Goal: Task Accomplishment & Management: Manage account settings

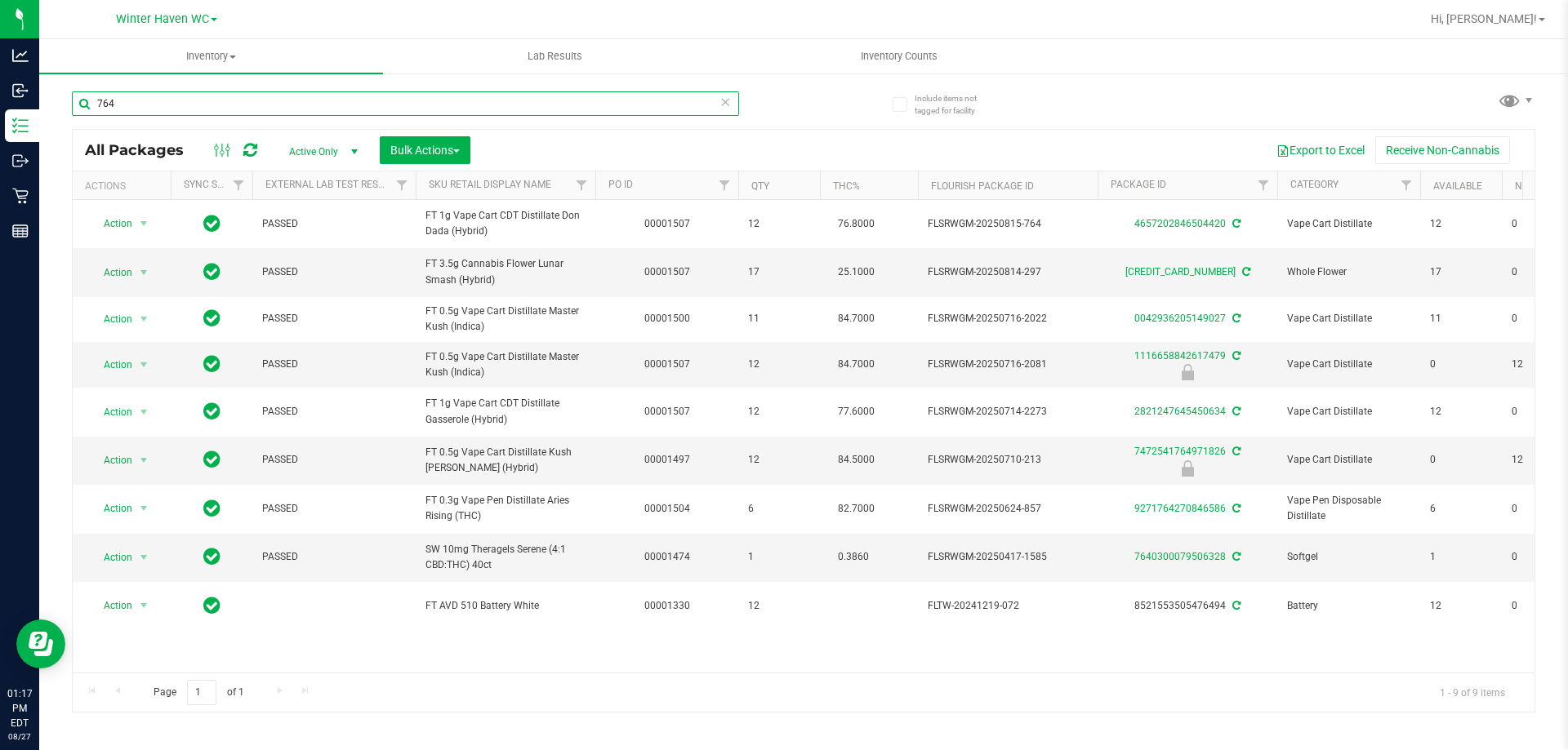
click at [535, 105] on input "764" at bounding box center [405, 103] width 667 height 24
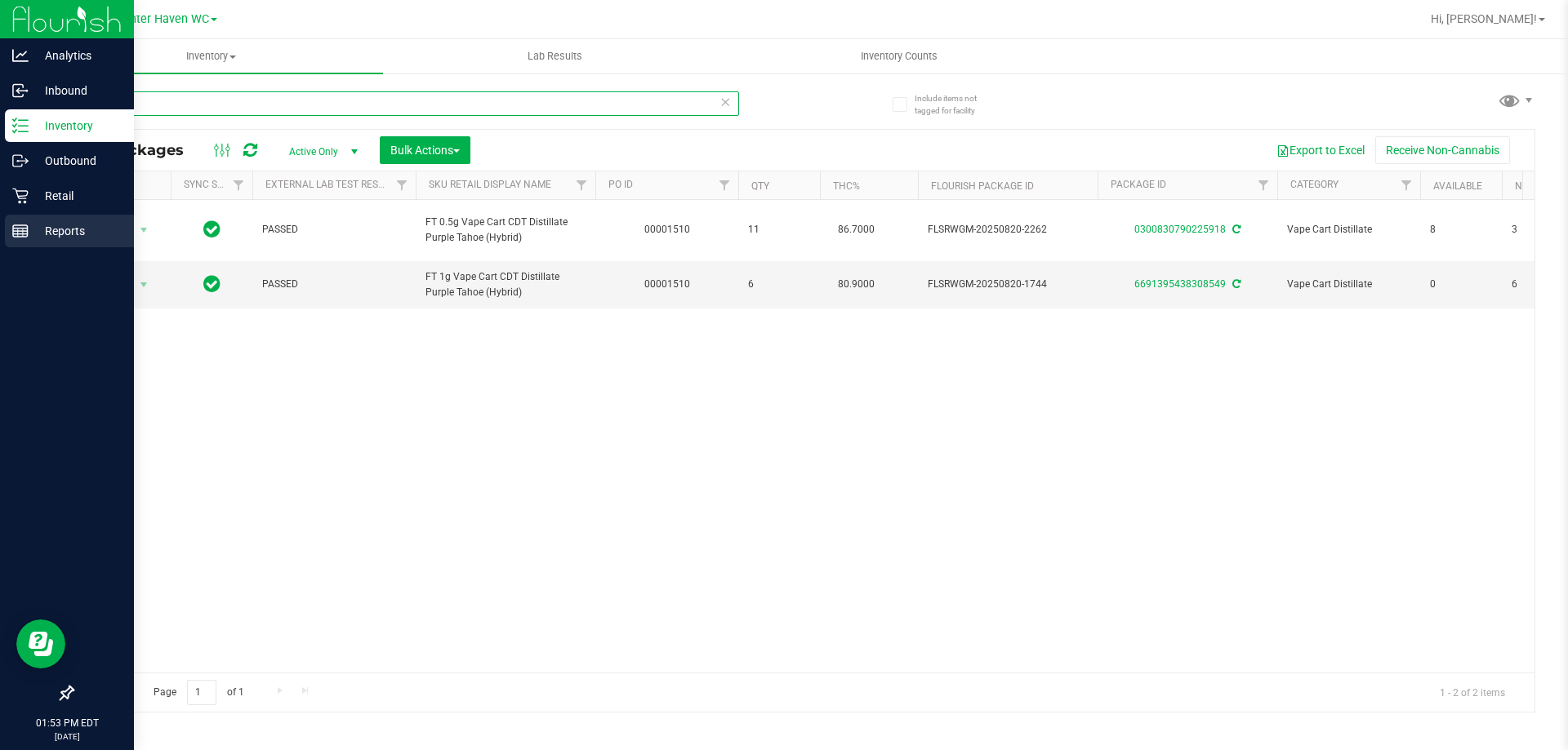
drag, startPoint x: 353, startPoint y: 101, endPoint x: 0, endPoint y: 233, distance: 376.9
click at [0, 233] on div "Analytics Inbound Inventory Outbound Retail Reports 01:53 PM EDT 08/27/2025 08/…" at bounding box center [784, 375] width 1568 height 750
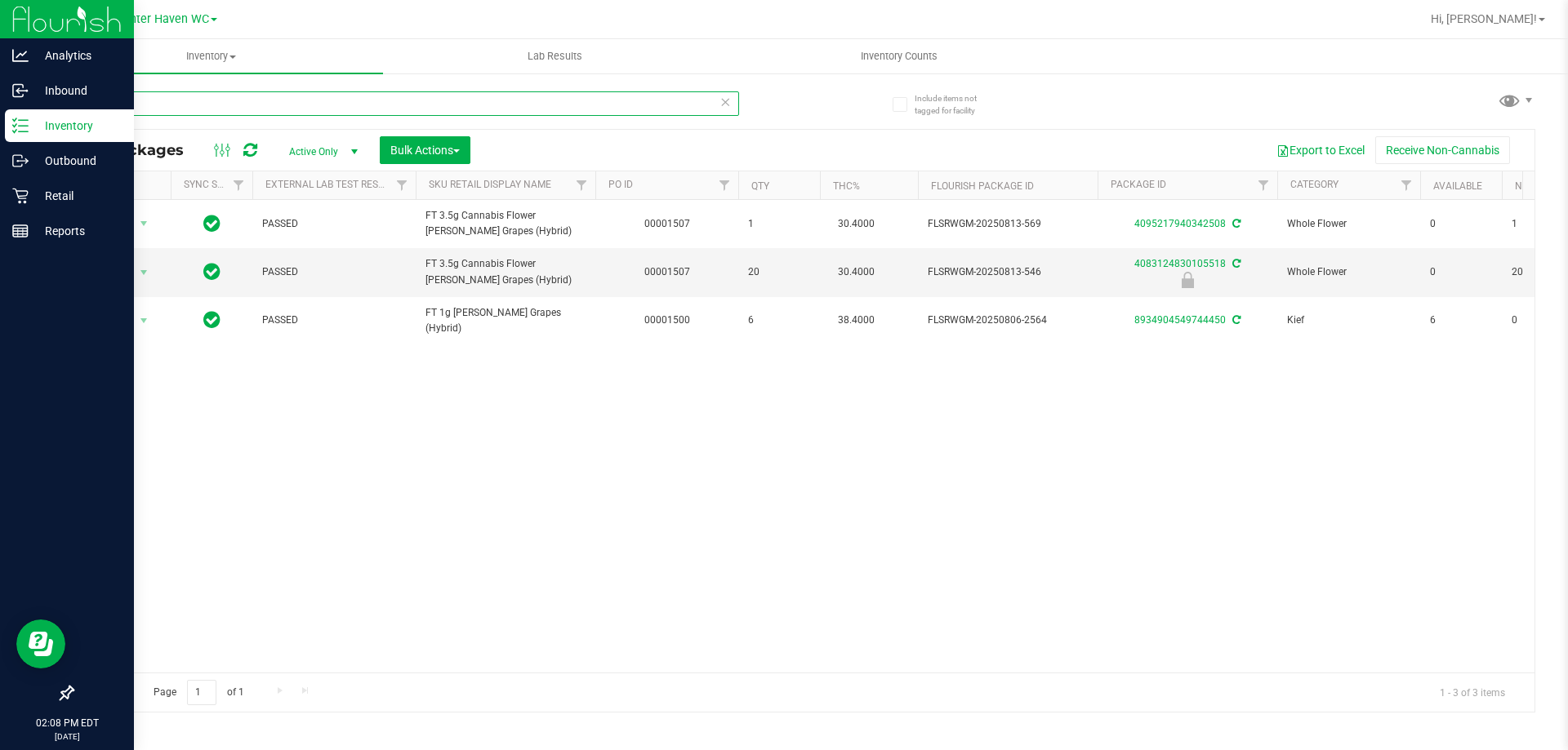
drag, startPoint x: 180, startPoint y: 114, endPoint x: 0, endPoint y: 128, distance: 180.5
click at [0, 128] on div "Analytics Inbound Inventory Outbound Retail Reports 02:08 PM EDT 08/27/2025 08/…" at bounding box center [784, 375] width 1568 height 750
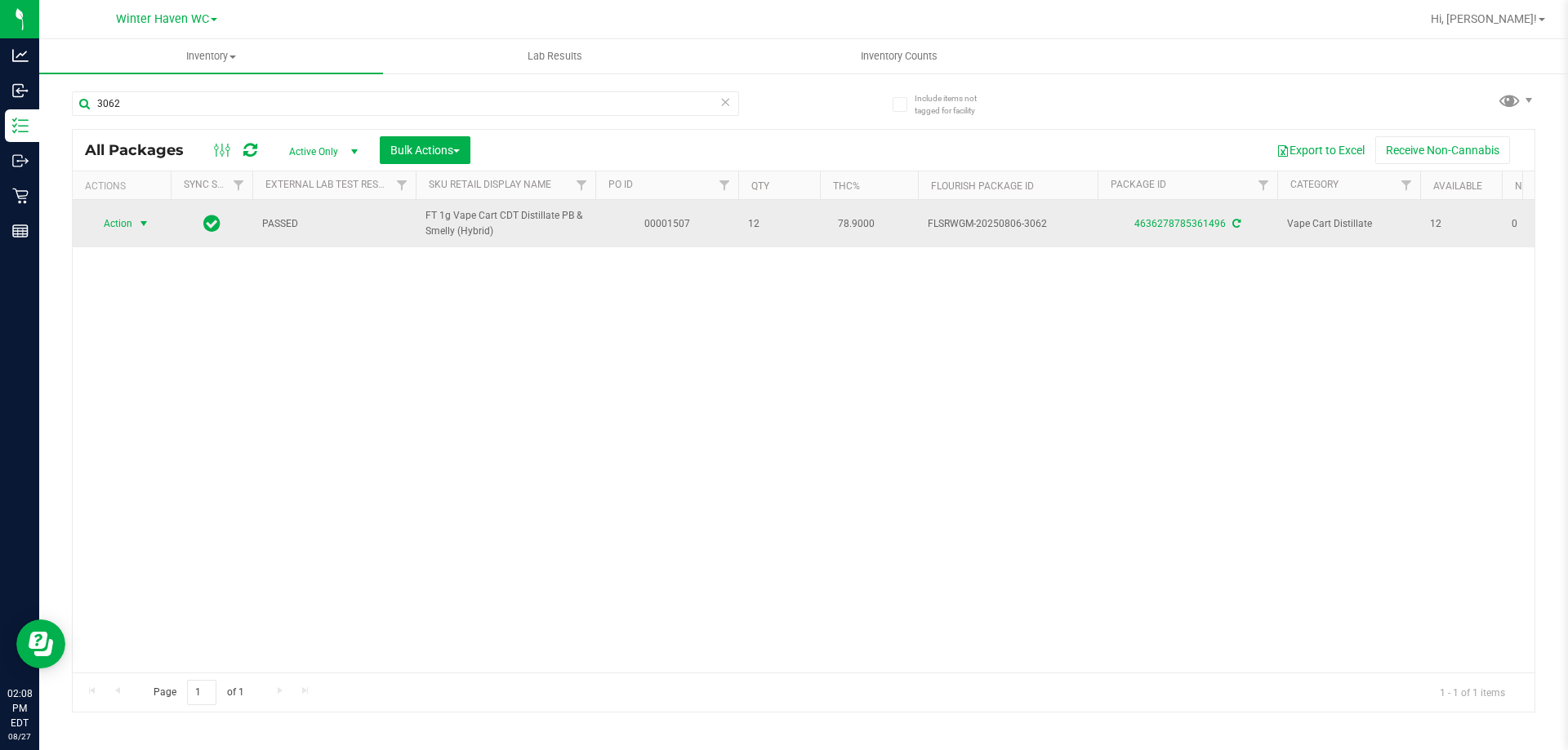
click at [127, 220] on span "Action" at bounding box center [111, 223] width 44 height 22
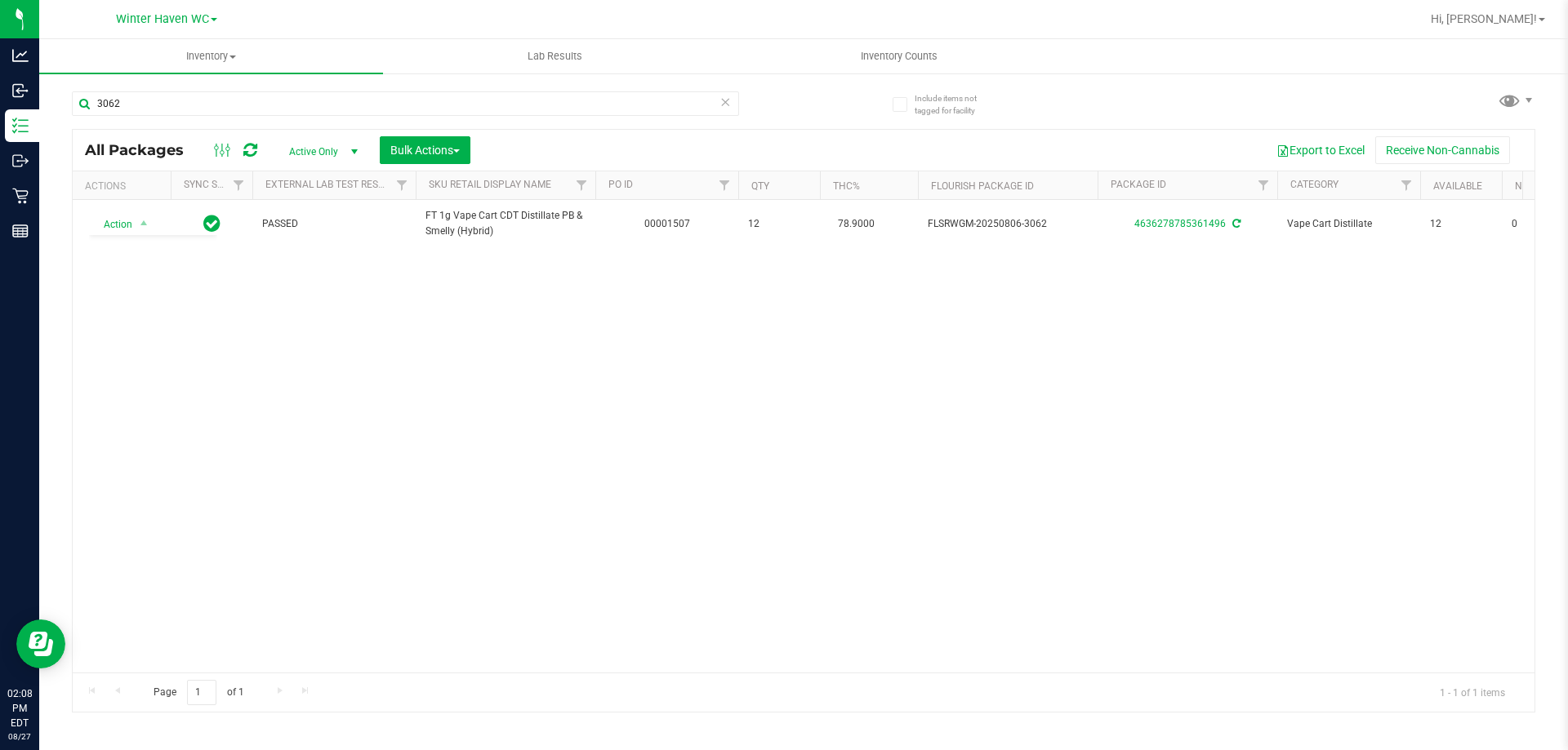
click at [371, 370] on div "Action Action Adjust qty Create package Edit attributes Global inventory Locate…" at bounding box center [804, 436] width 1462 height 473
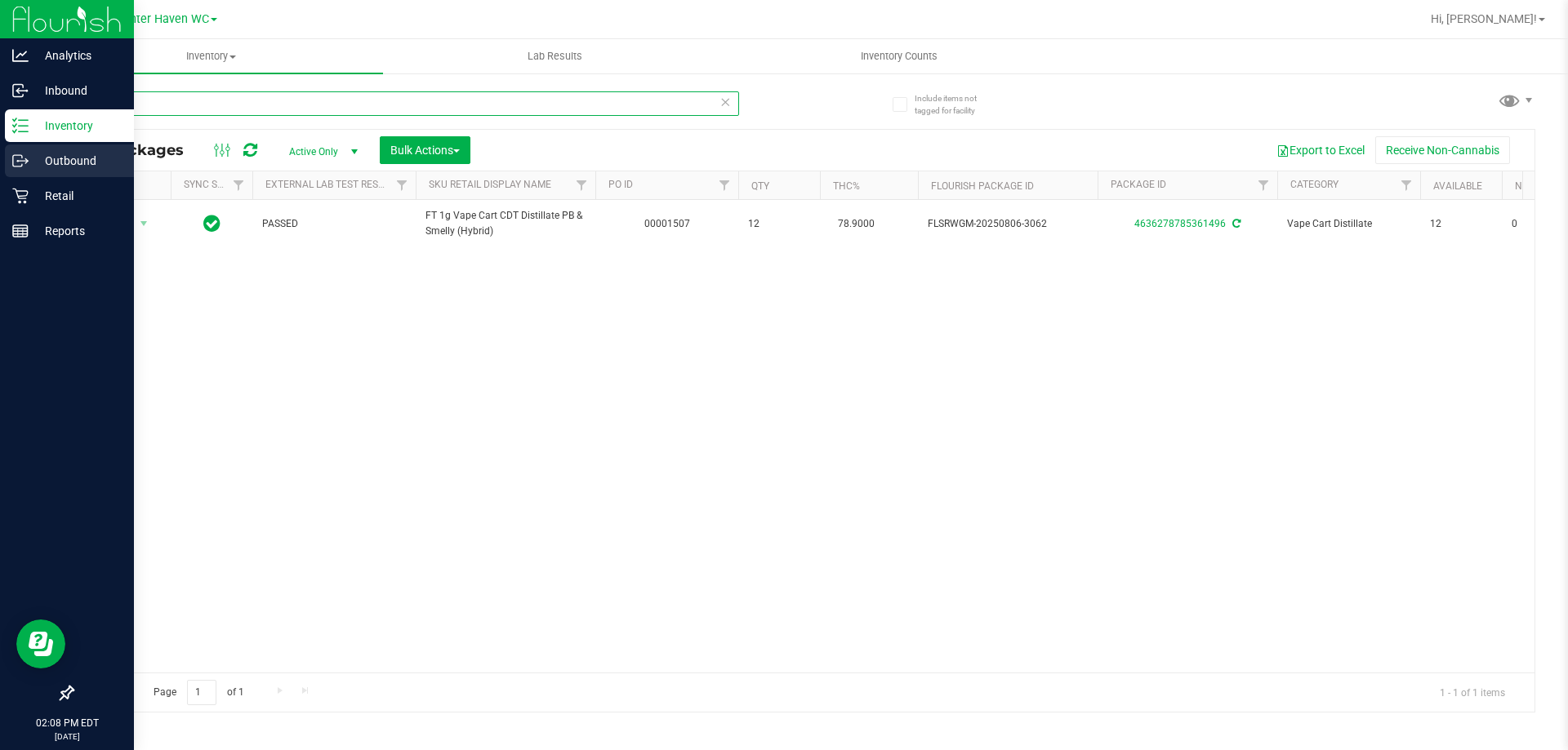
drag, startPoint x: 421, startPoint y: 102, endPoint x: 2, endPoint y: 152, distance: 422.0
click at [0, 152] on div "Analytics Inbound Inventory Outbound Retail Reports 02:08 PM EDT 08/27/2025 08/…" at bounding box center [784, 375] width 1568 height 750
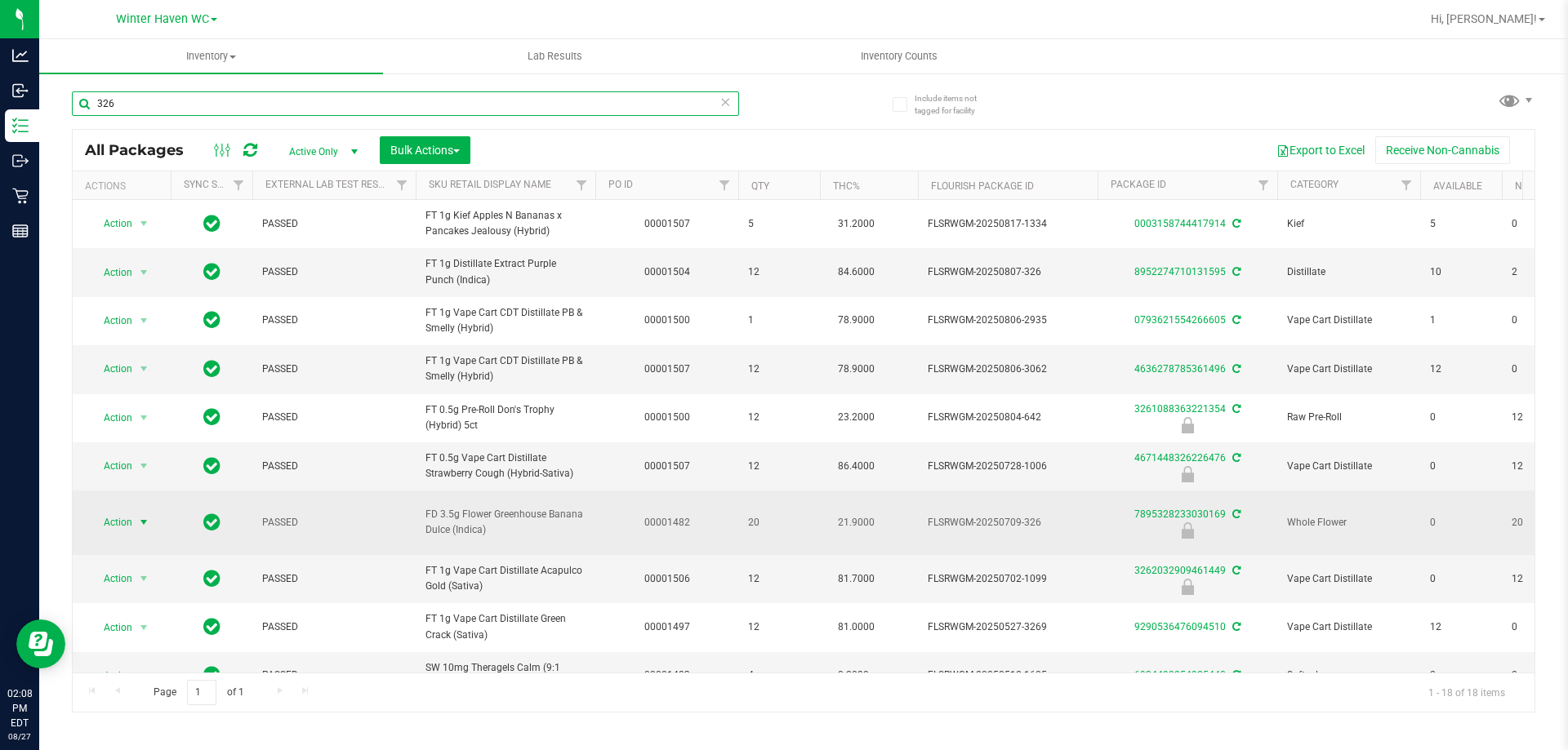
type input "326"
click at [116, 519] on span "Action" at bounding box center [111, 522] width 44 height 22
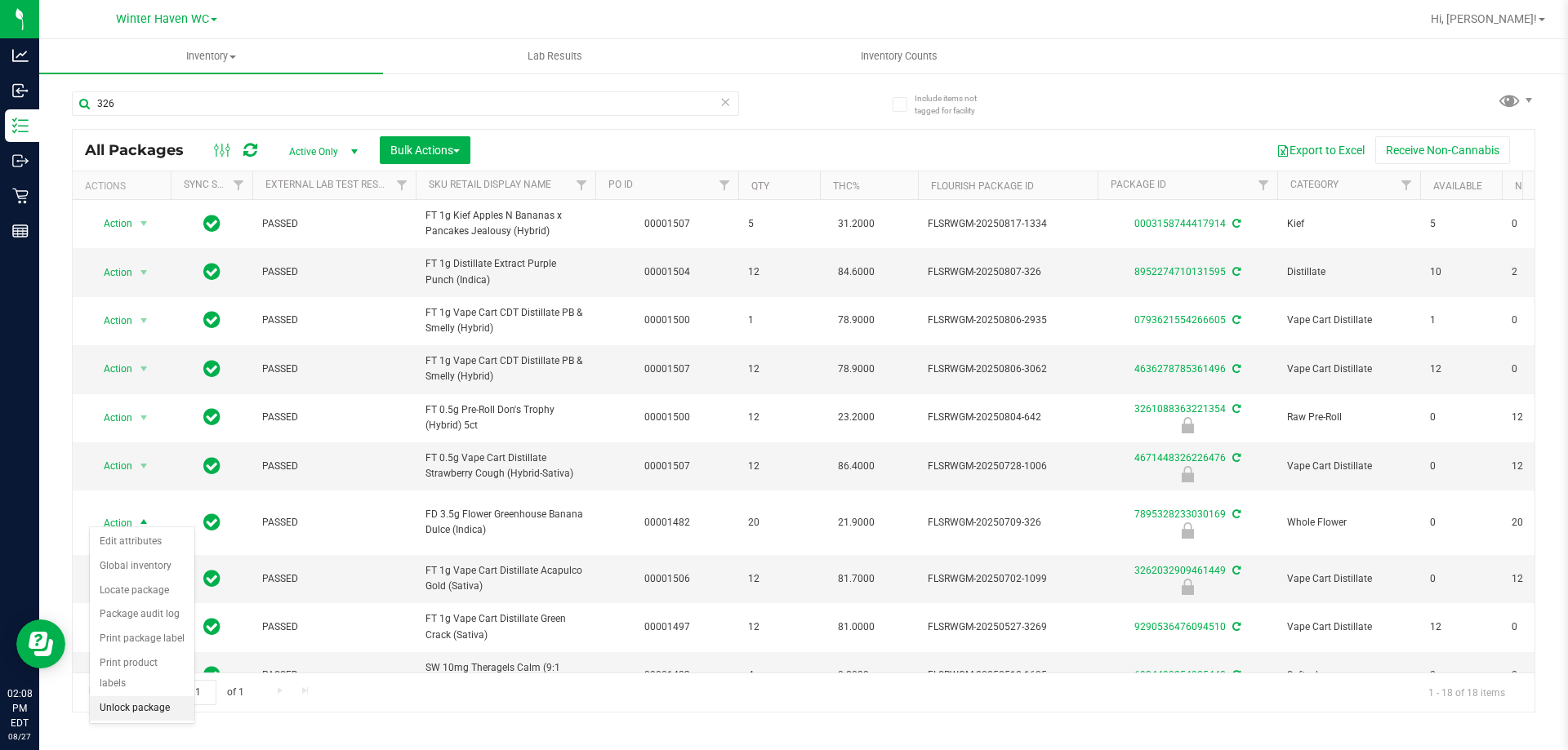
click at [137, 697] on li "Unlock package" at bounding box center [142, 708] width 105 height 24
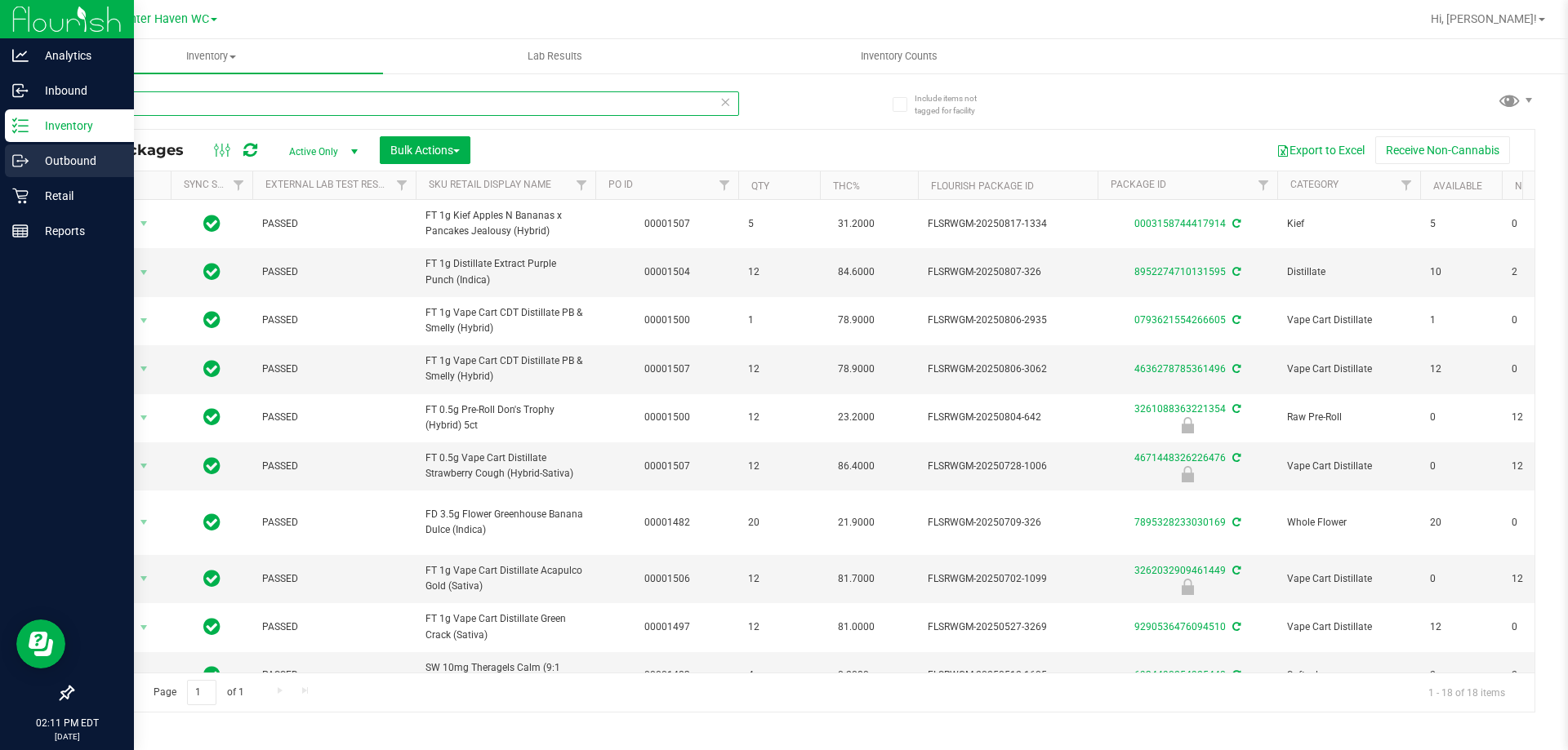
drag, startPoint x: 183, startPoint y: 102, endPoint x: 0, endPoint y: 150, distance: 189.2
click at [0, 151] on div "Analytics Inbound Inventory Outbound Retail Reports 02:11 PM EDT 08/27/2025 08/…" at bounding box center [784, 375] width 1568 height 750
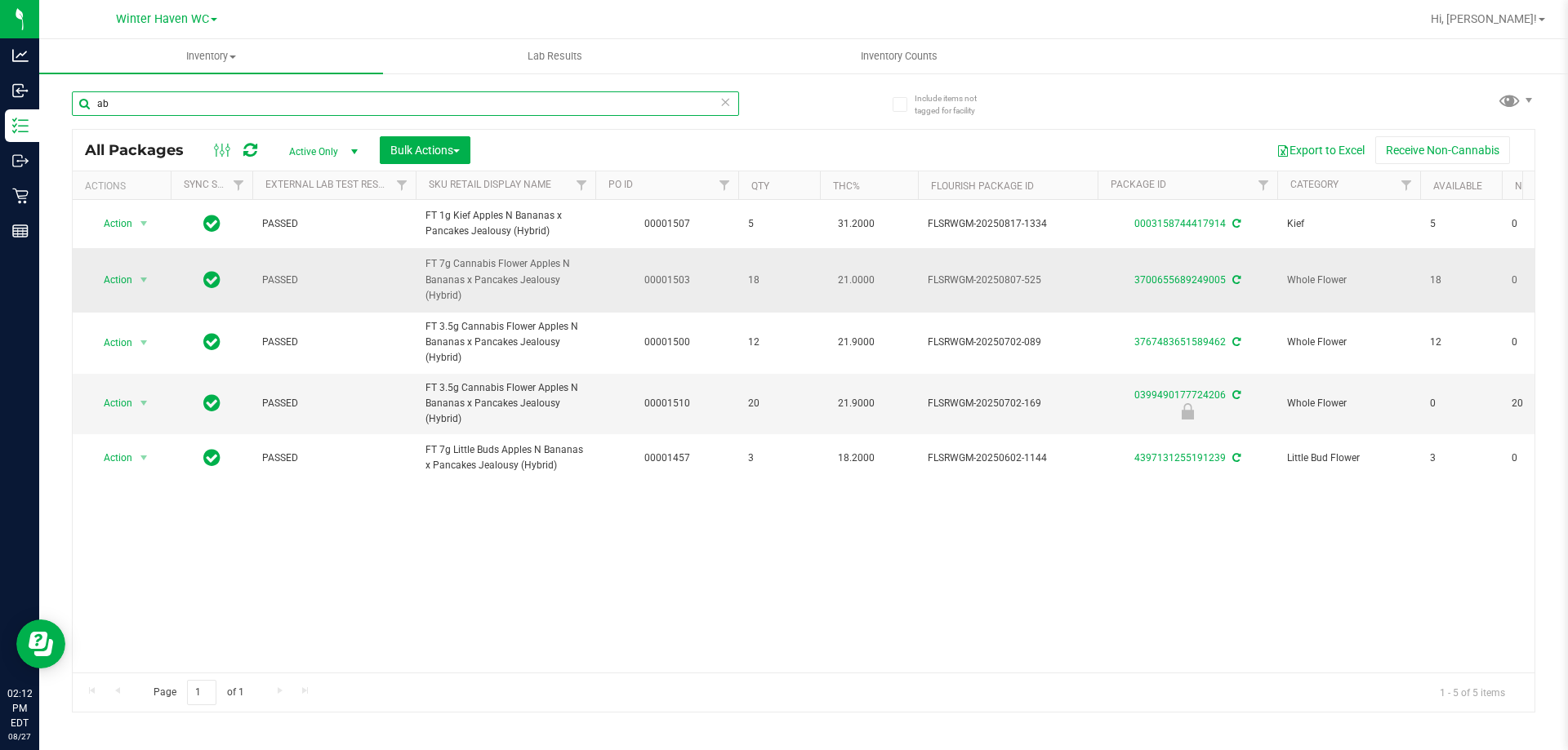
type input "a"
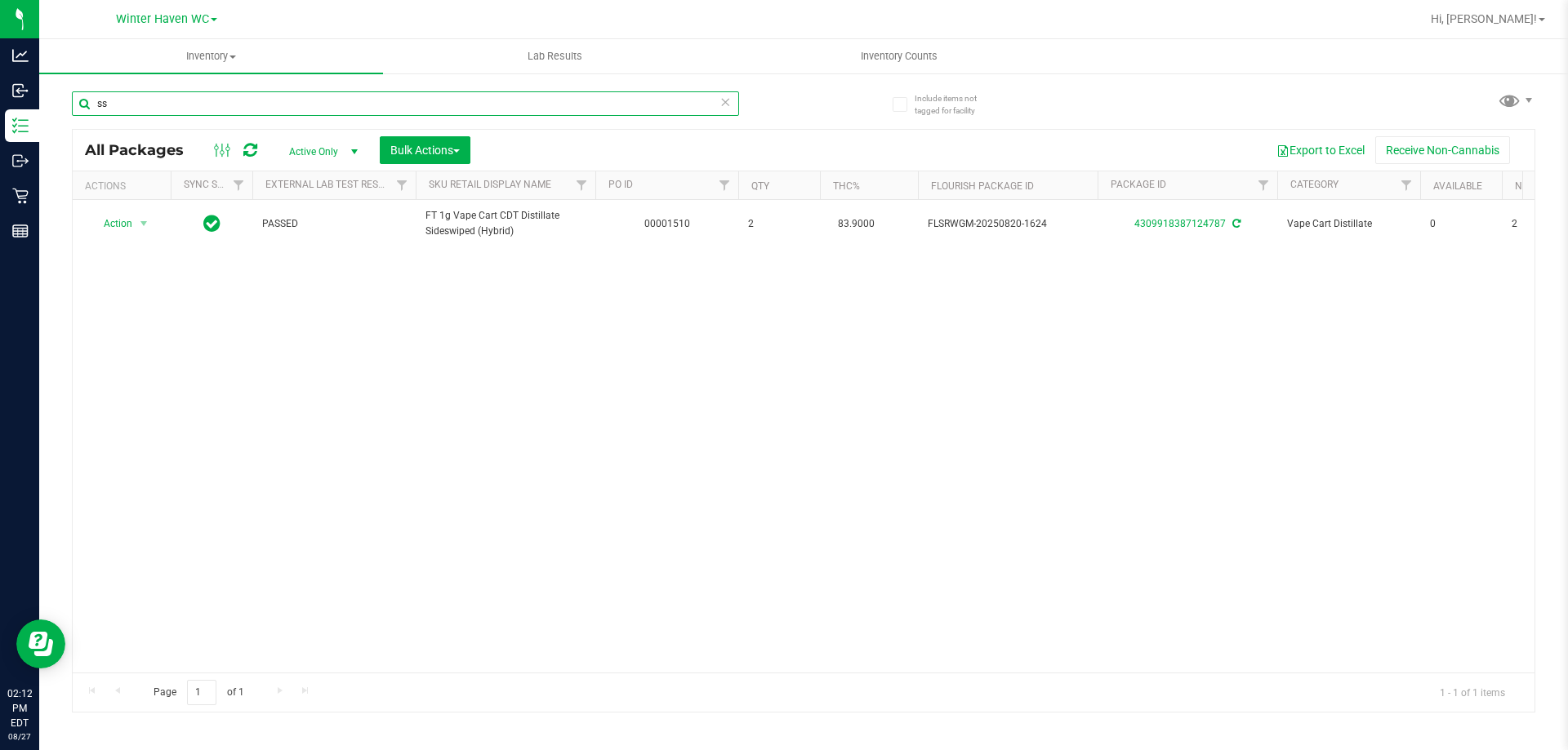
type input "s"
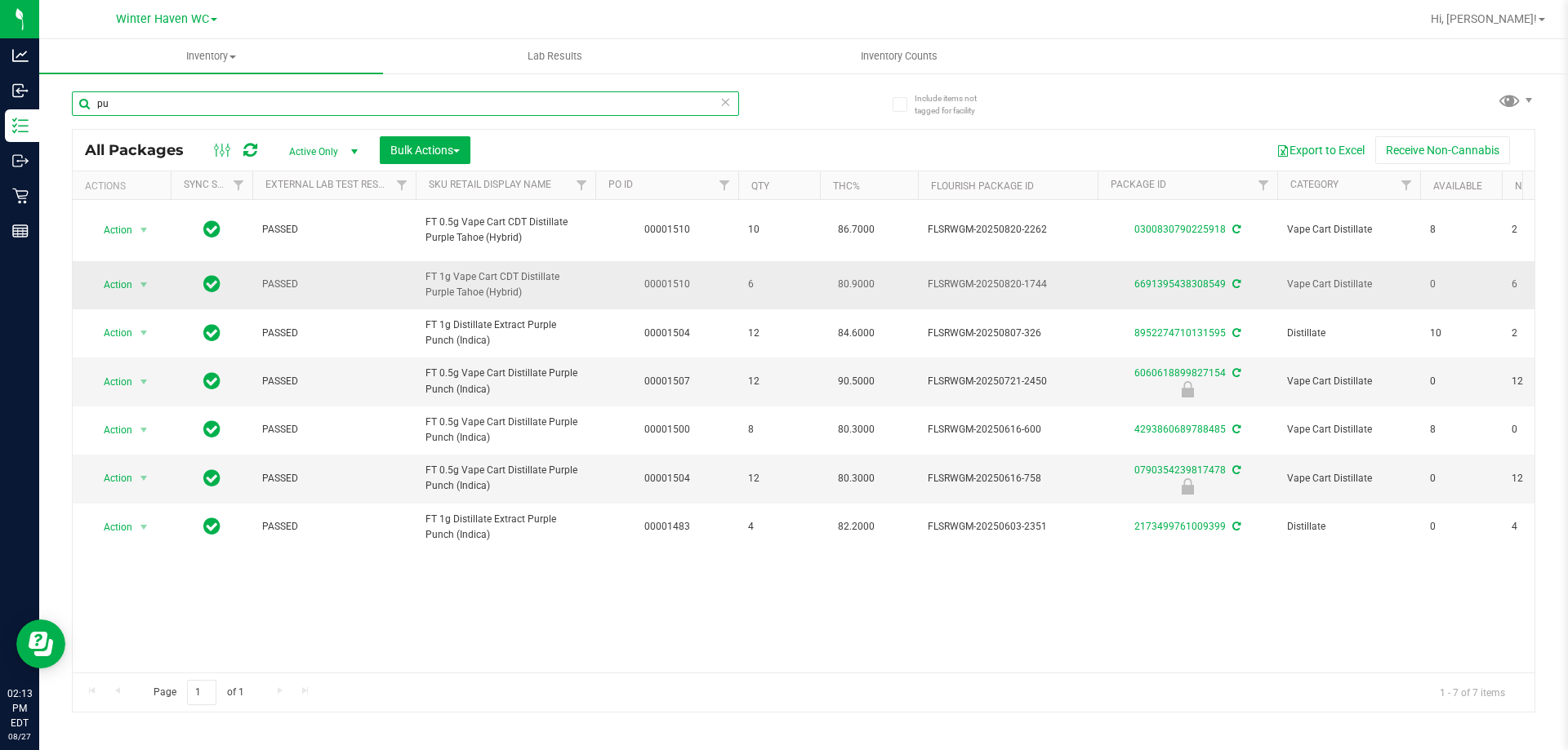
type input "p"
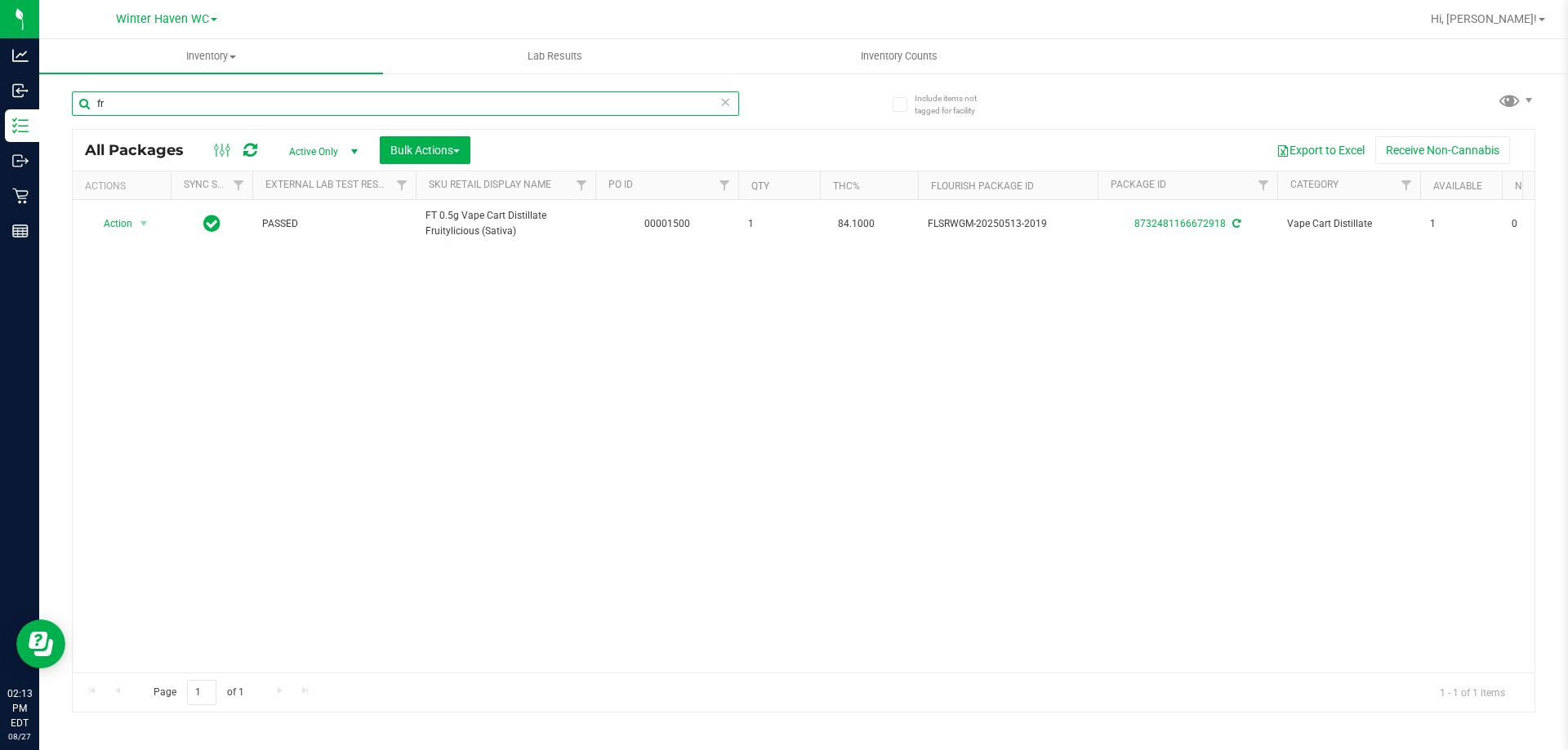
type input "f"
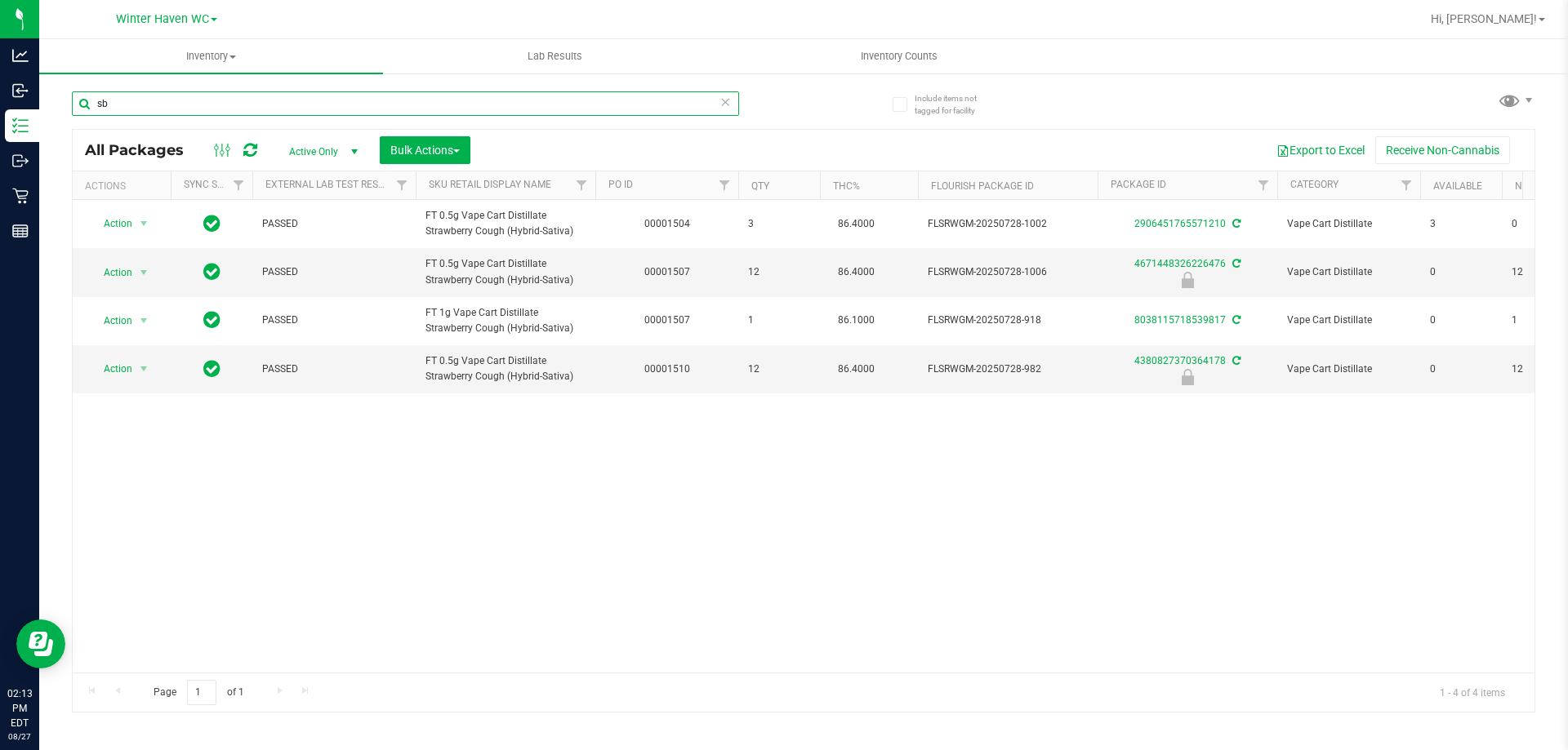
type input "s"
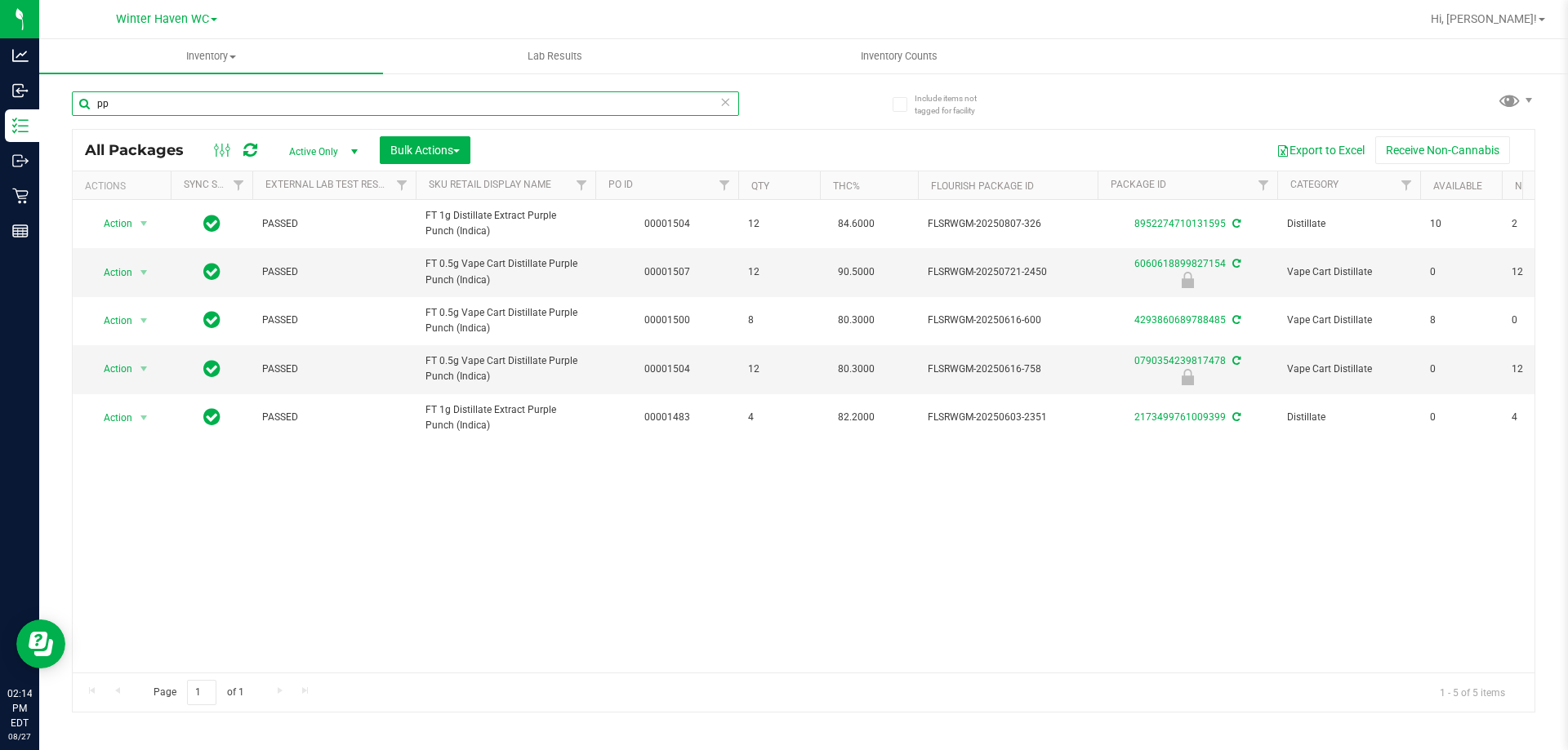
type input "p"
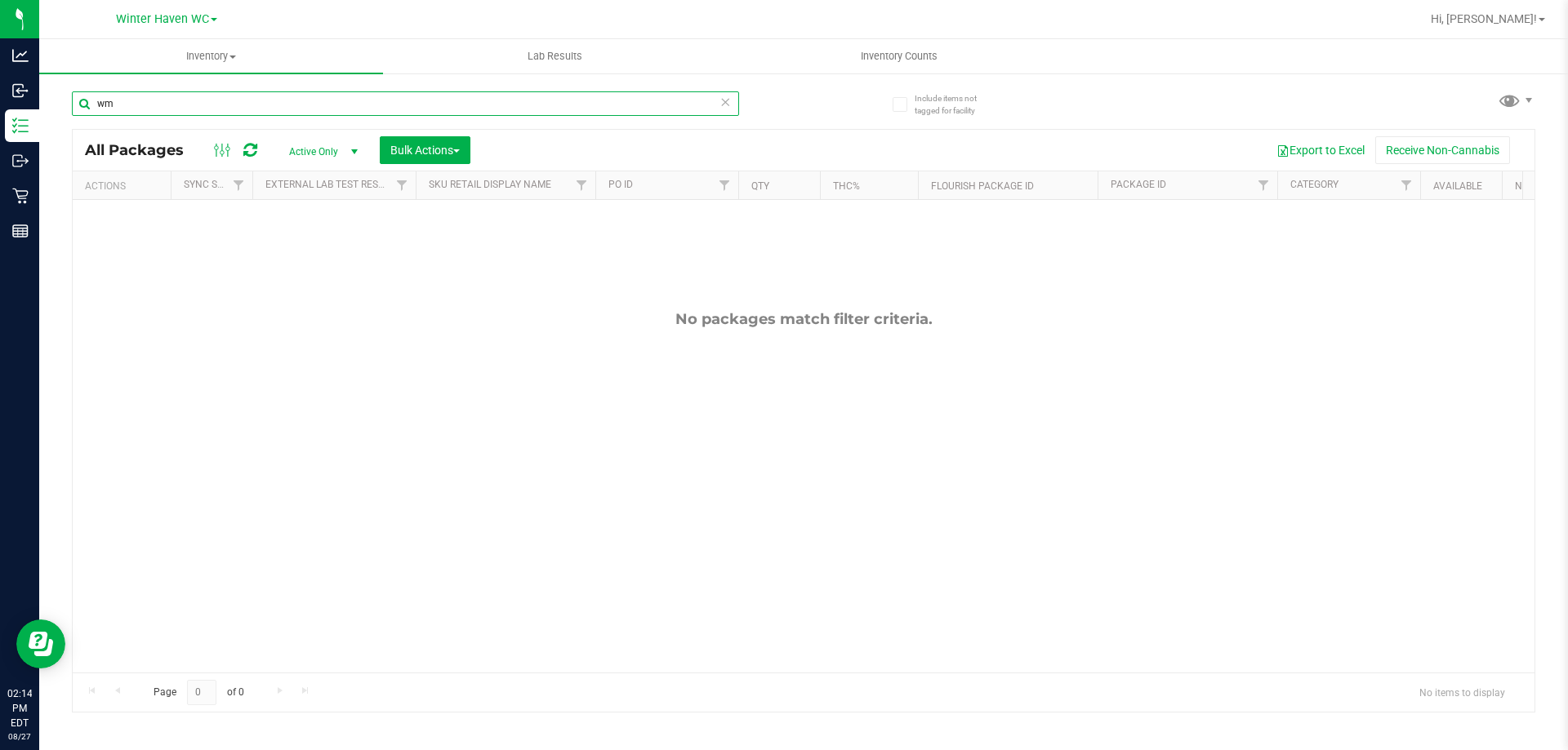
type input "w"
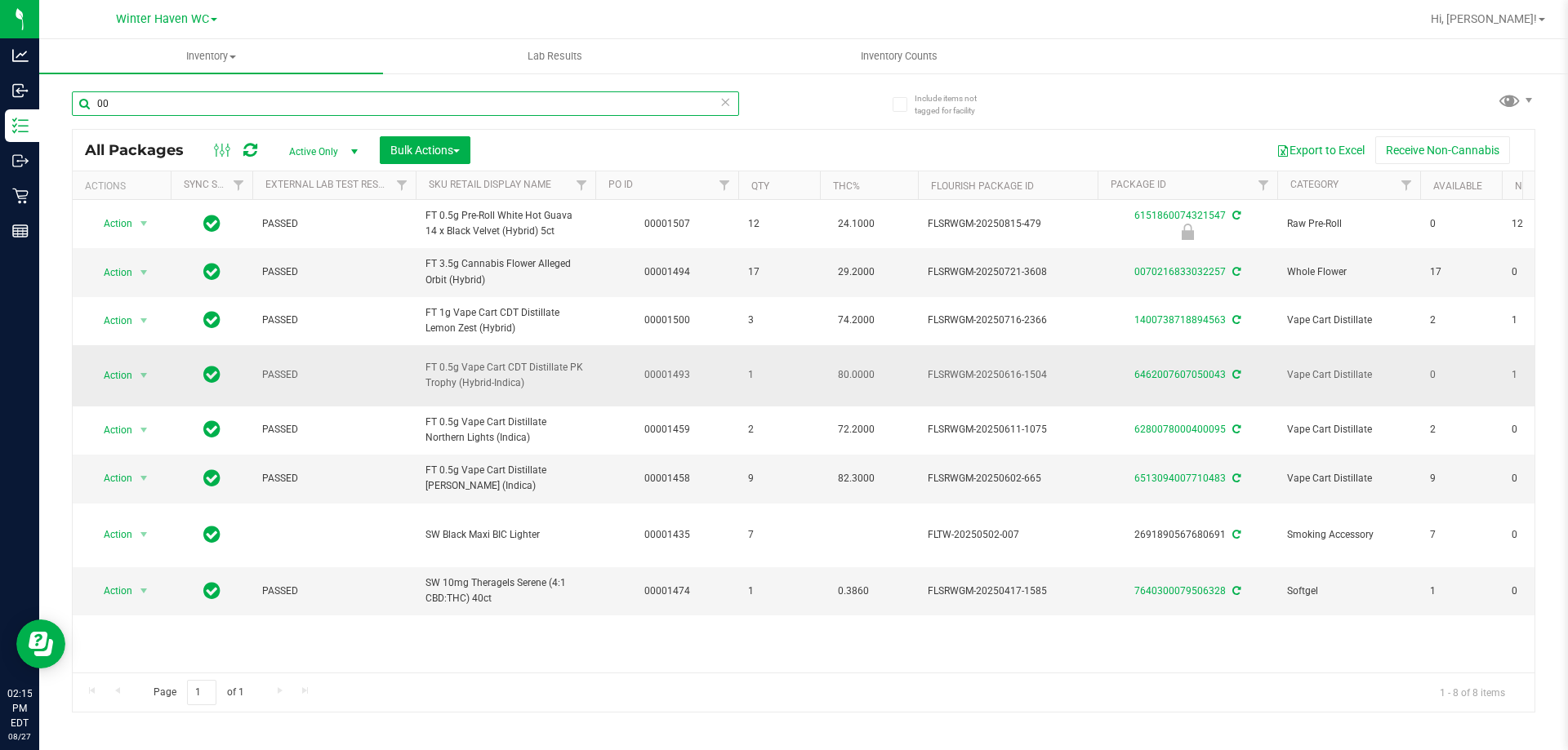
type input "0"
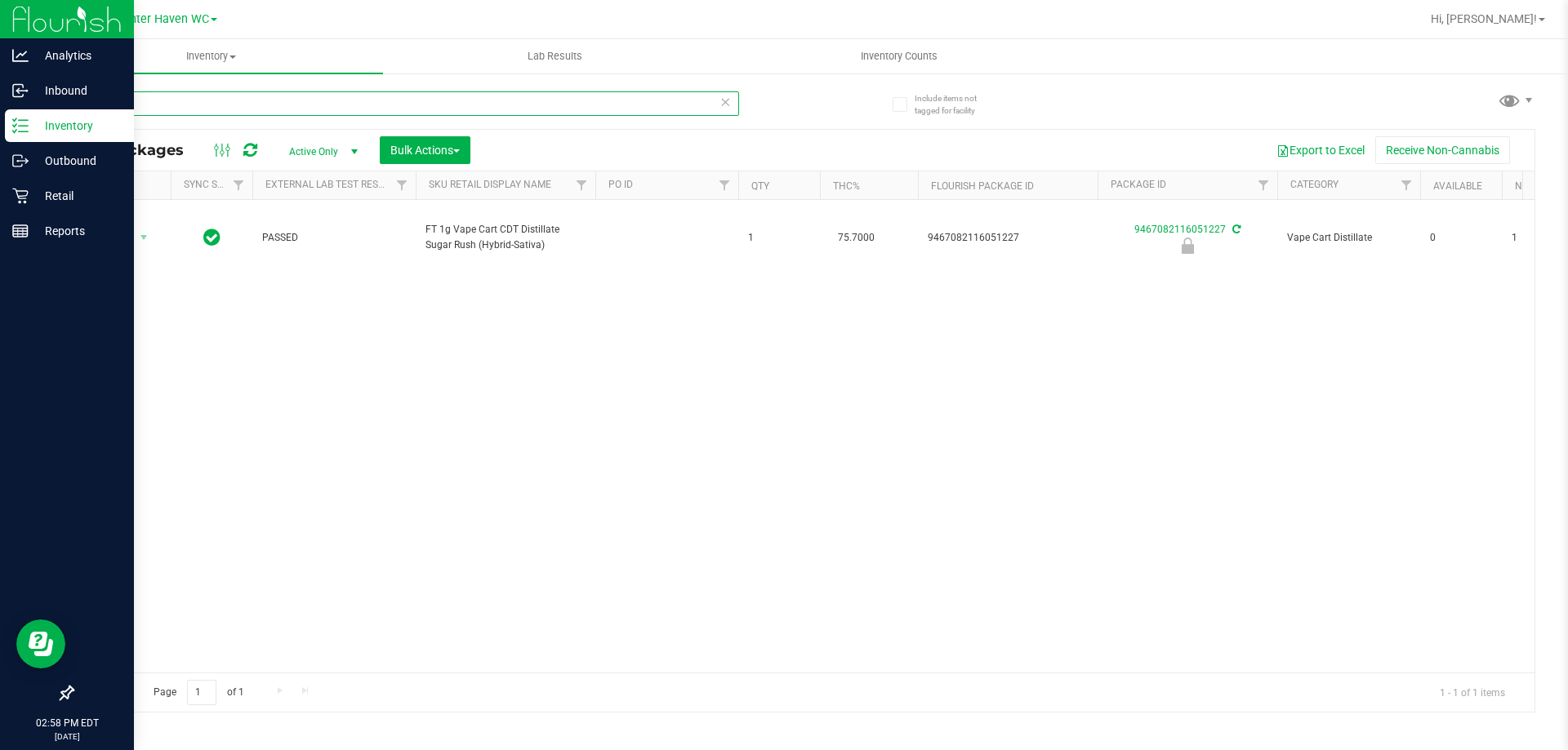
drag, startPoint x: 349, startPoint y: 103, endPoint x: 0, endPoint y: 117, distance: 349.3
click at [0, 142] on div "Analytics Inbound Inventory Outbound Retail Reports 02:58 PM EDT 08/27/2025 08/…" at bounding box center [784, 375] width 1568 height 750
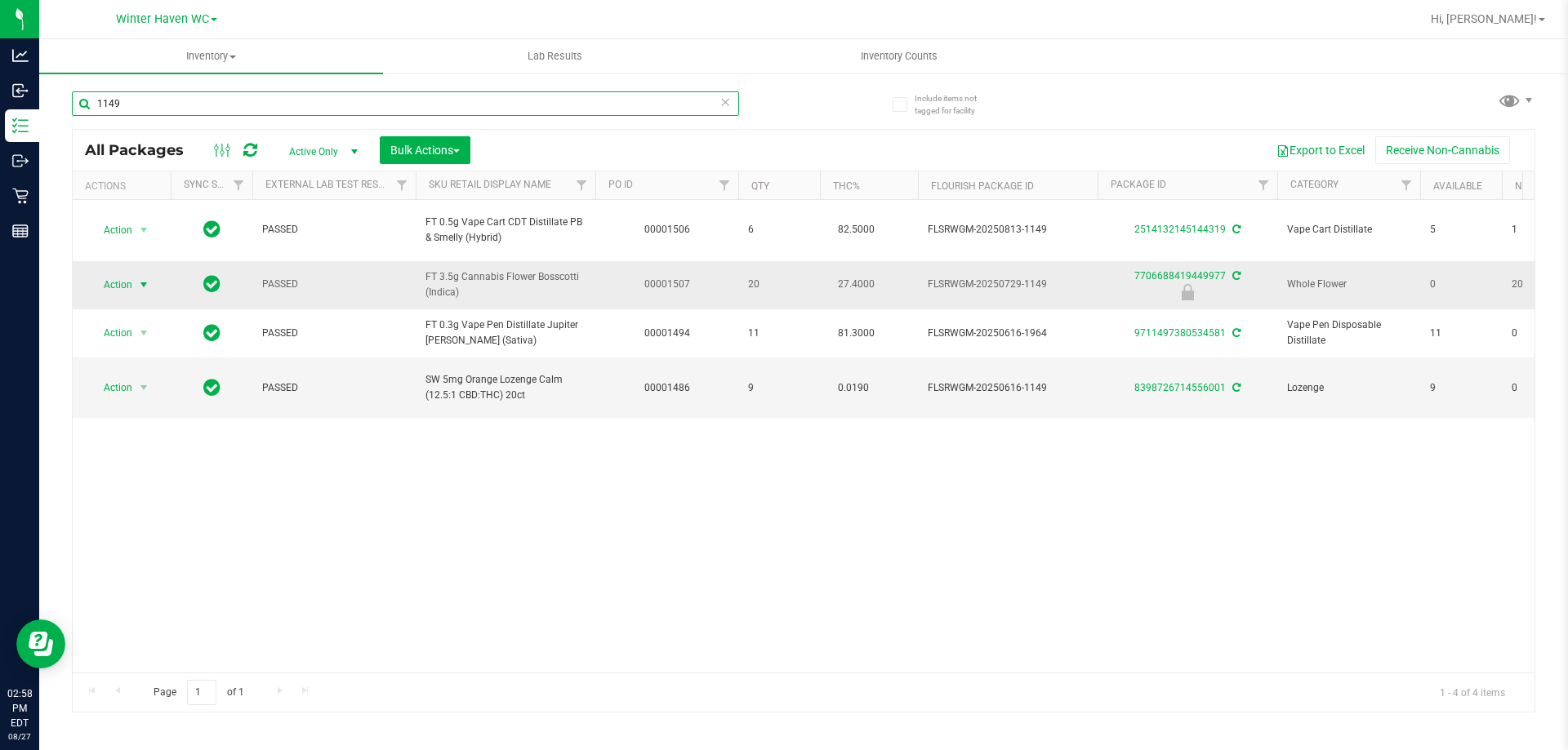
type input "1149"
click at [104, 281] on span "Action" at bounding box center [111, 285] width 44 height 22
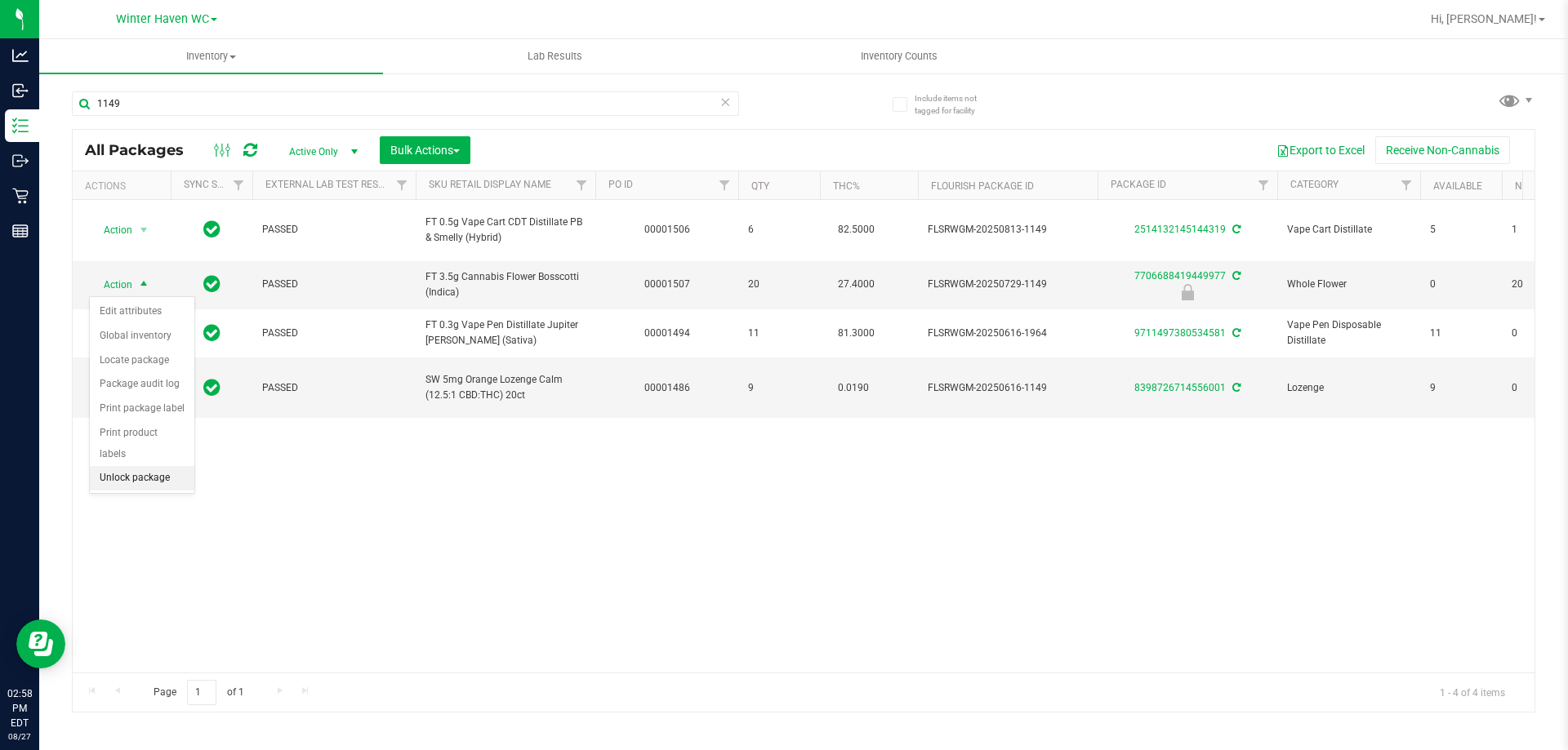
click at [156, 466] on li "Unlock package" at bounding box center [142, 478] width 105 height 24
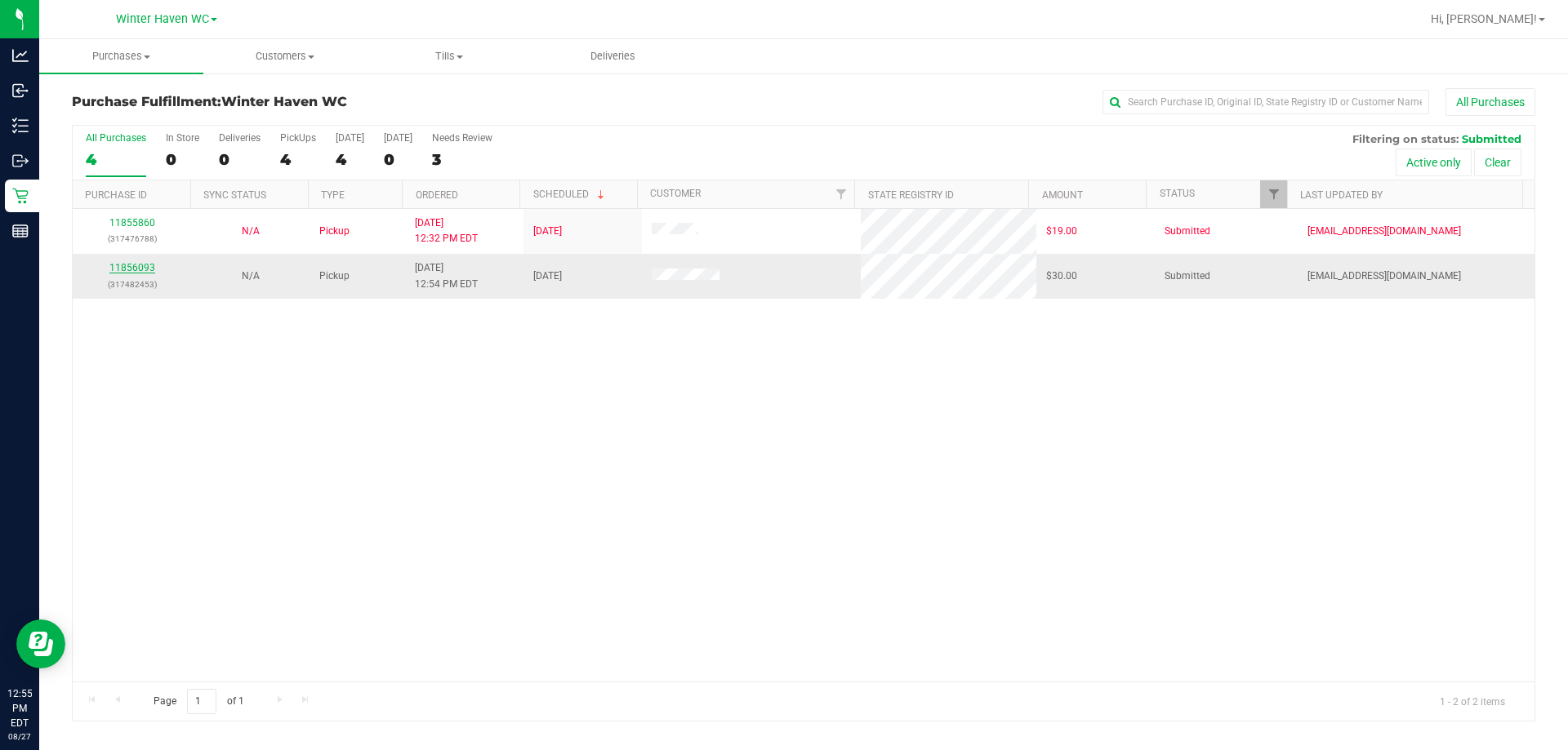
click at [136, 266] on link "11856093" at bounding box center [132, 268] width 46 height 12
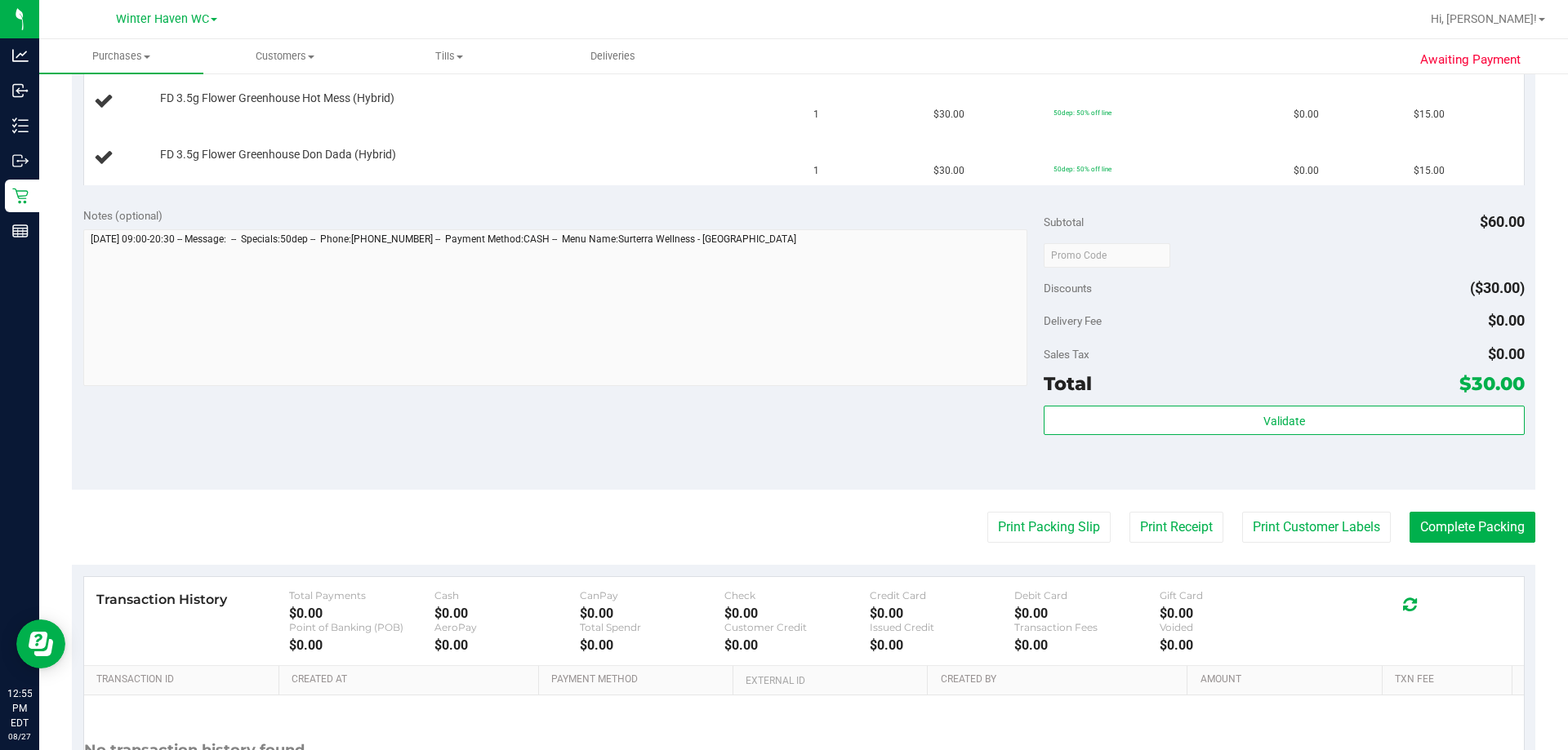
scroll to position [489, 0]
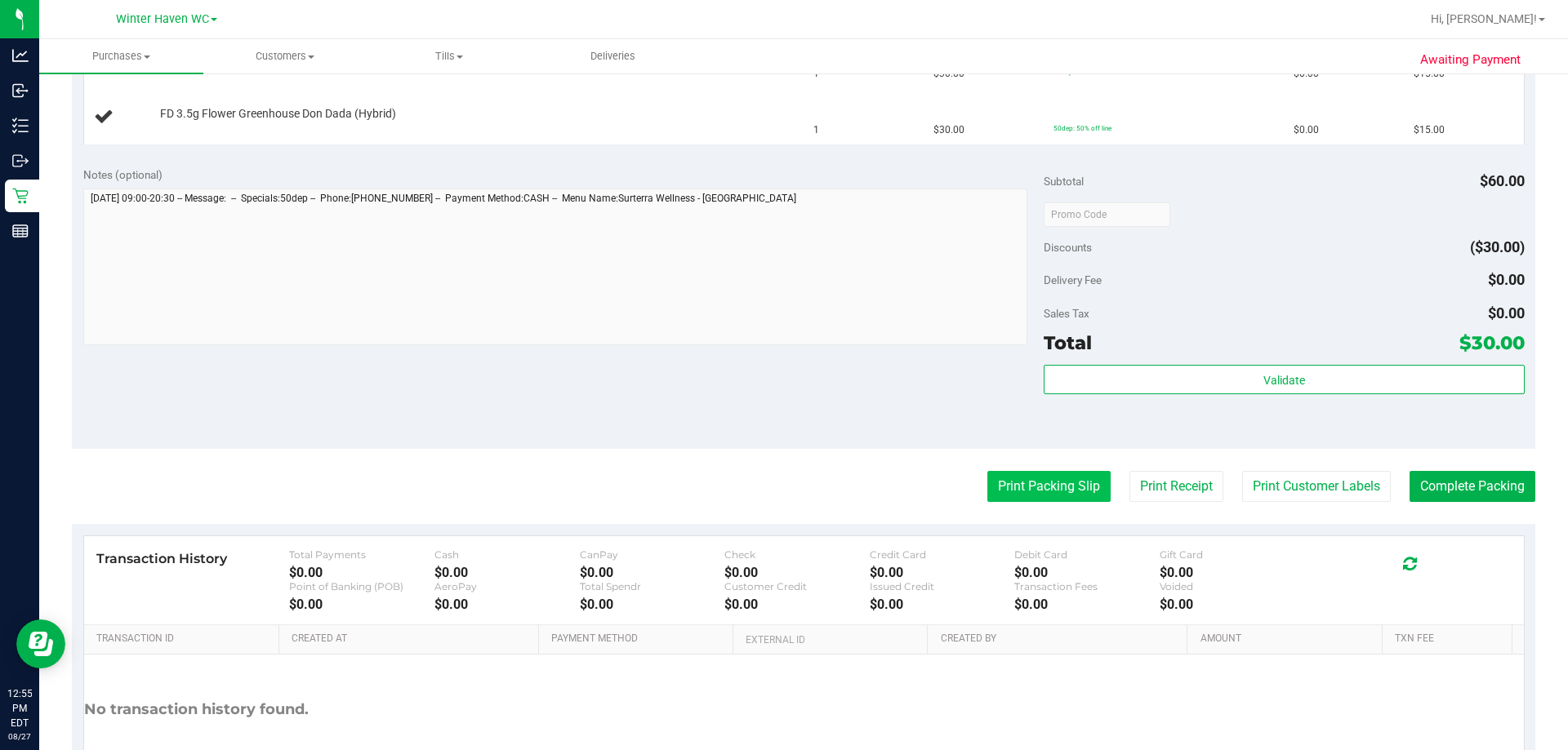
click at [1048, 495] on button "Print Packing Slip" at bounding box center [1049, 486] width 123 height 31
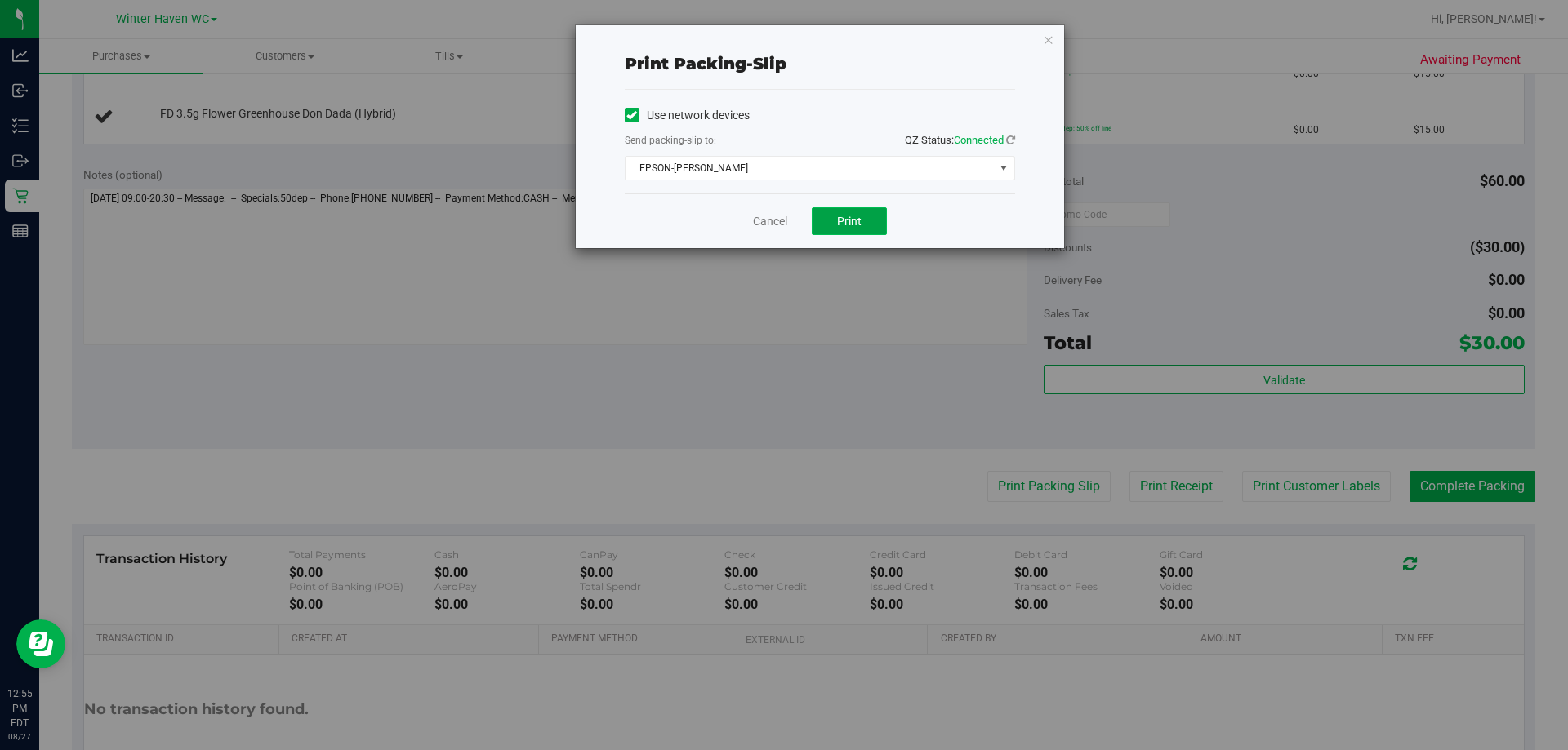
click at [864, 228] on button "Print" at bounding box center [849, 221] width 75 height 27
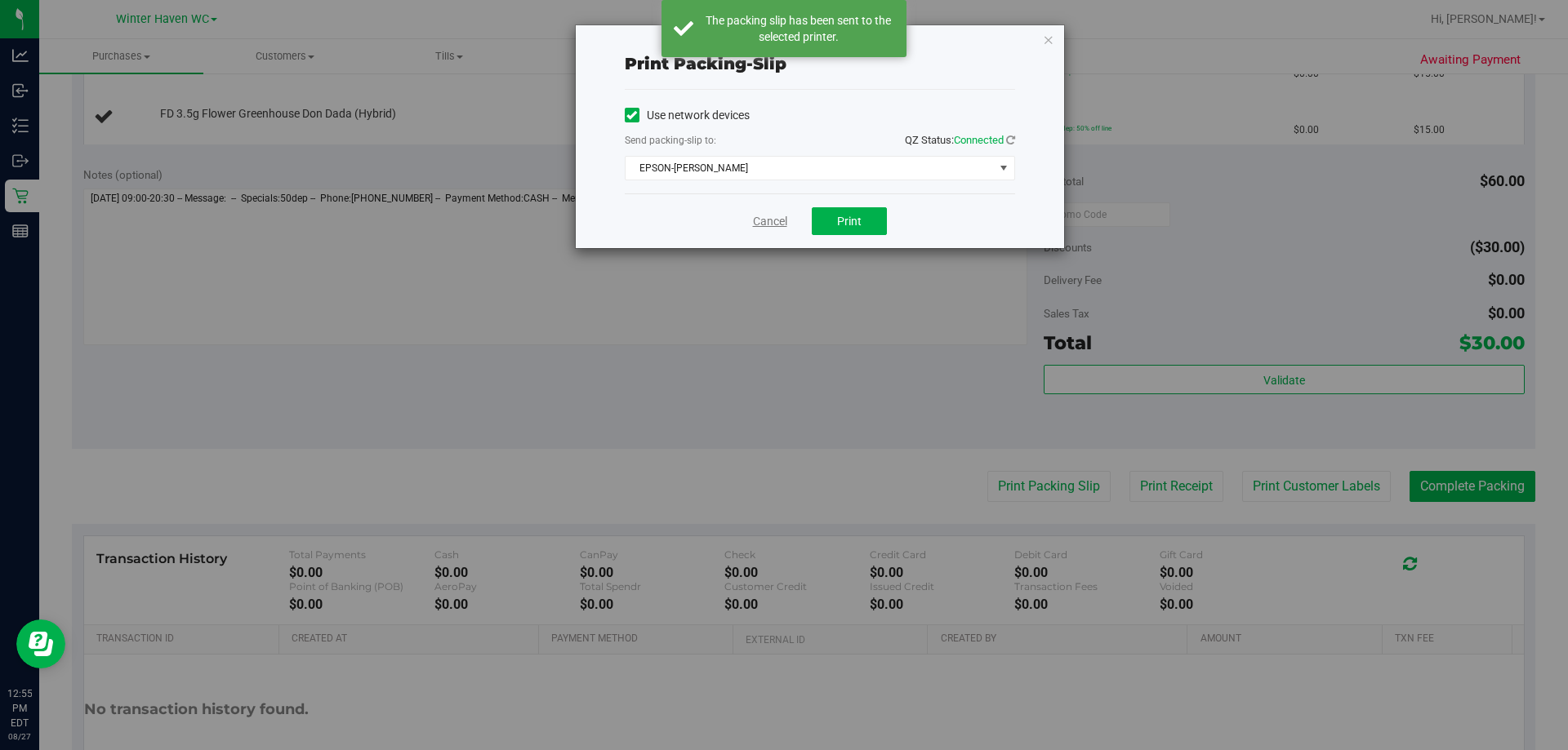
click at [777, 222] on link "Cancel" at bounding box center [769, 221] width 34 height 17
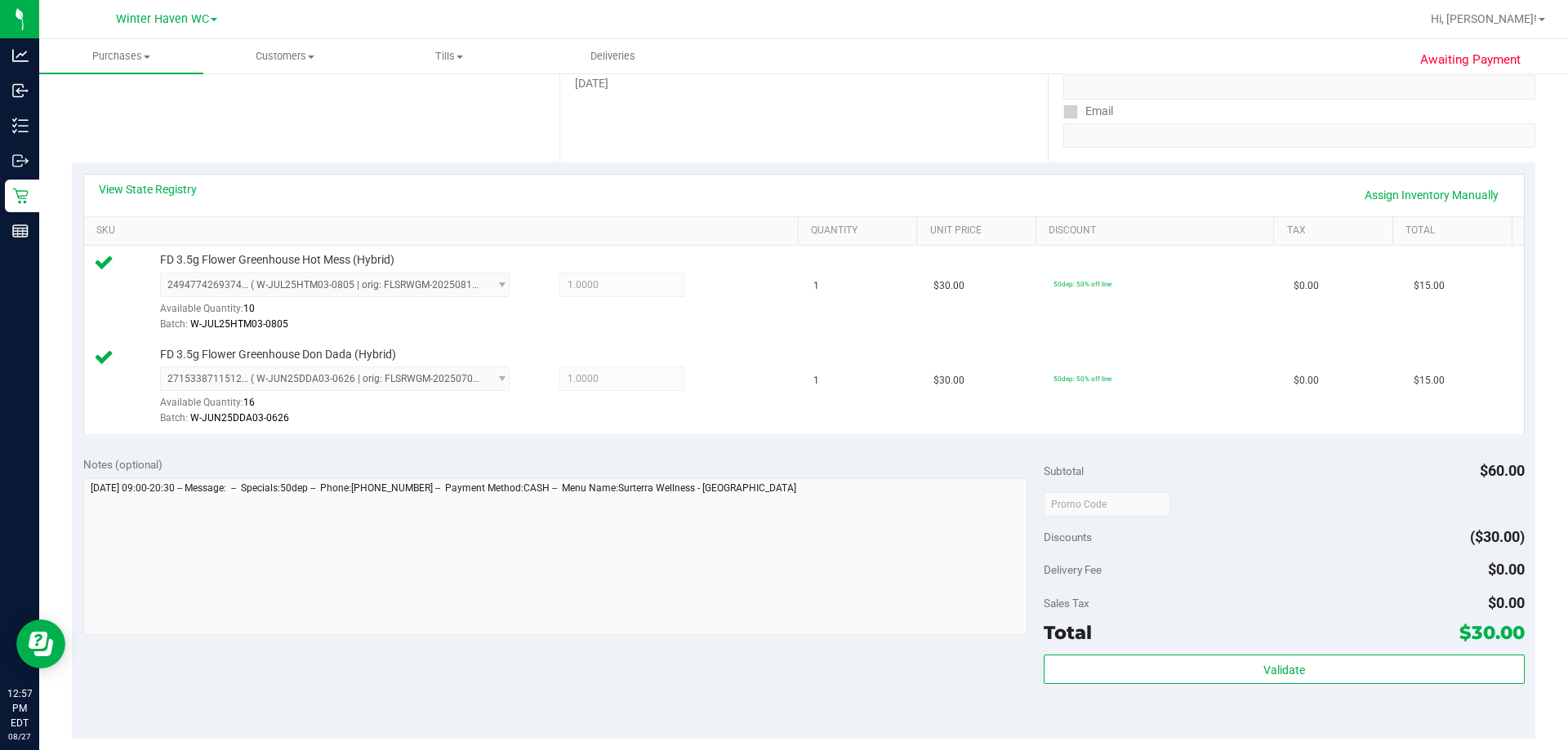
scroll to position [326, 0]
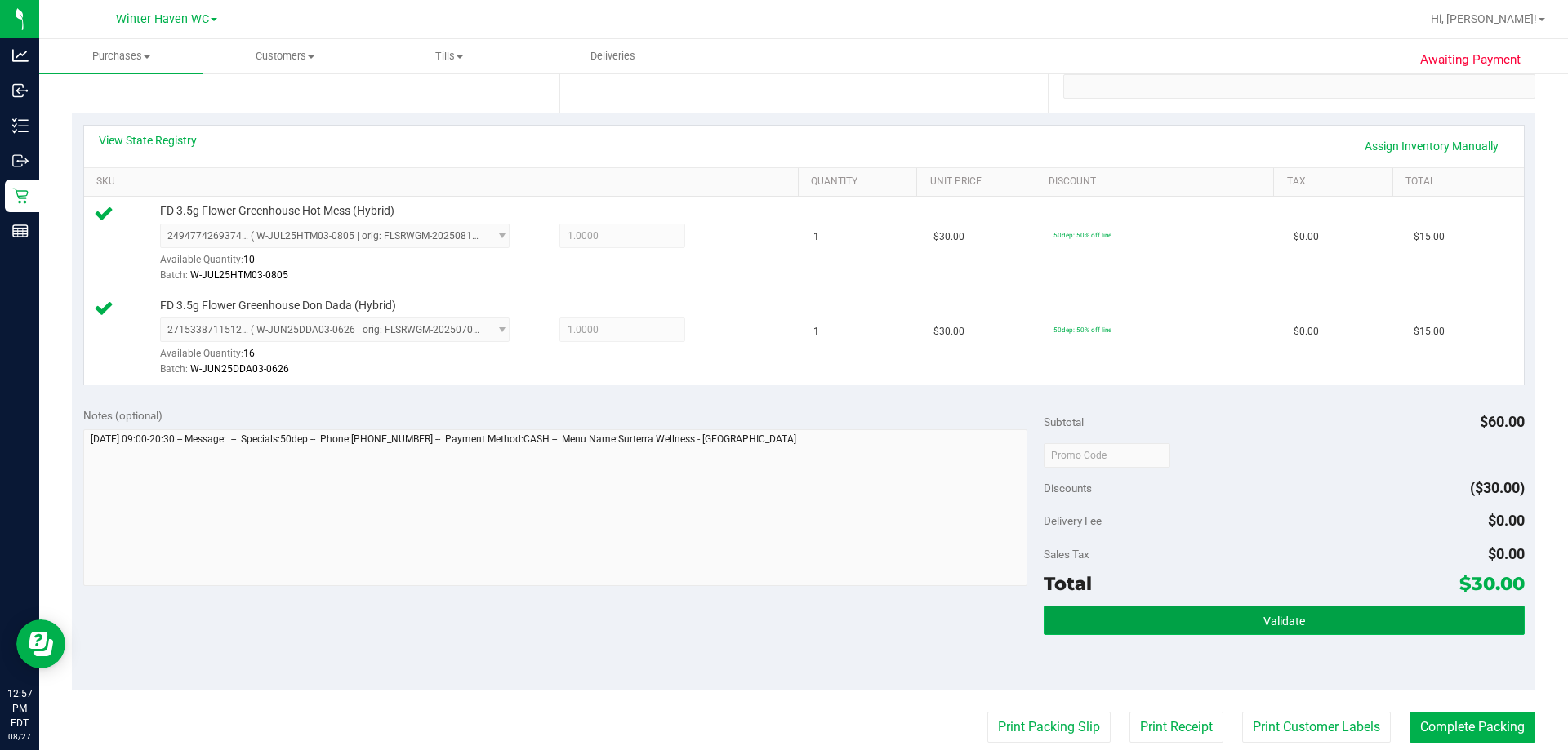
click at [1229, 610] on button "Validate" at bounding box center [1283, 620] width 480 height 29
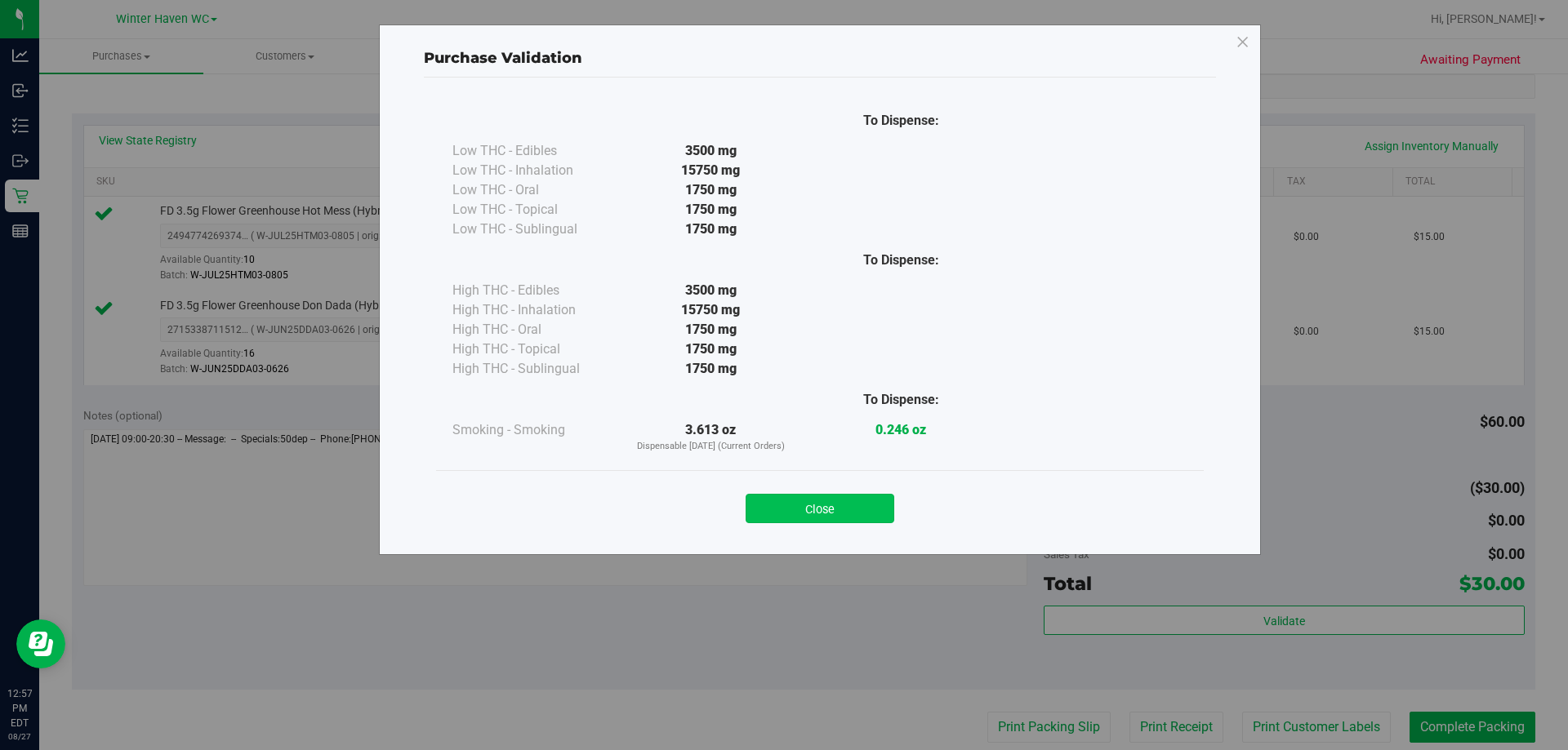
click at [869, 516] on button "Close" at bounding box center [819, 508] width 148 height 29
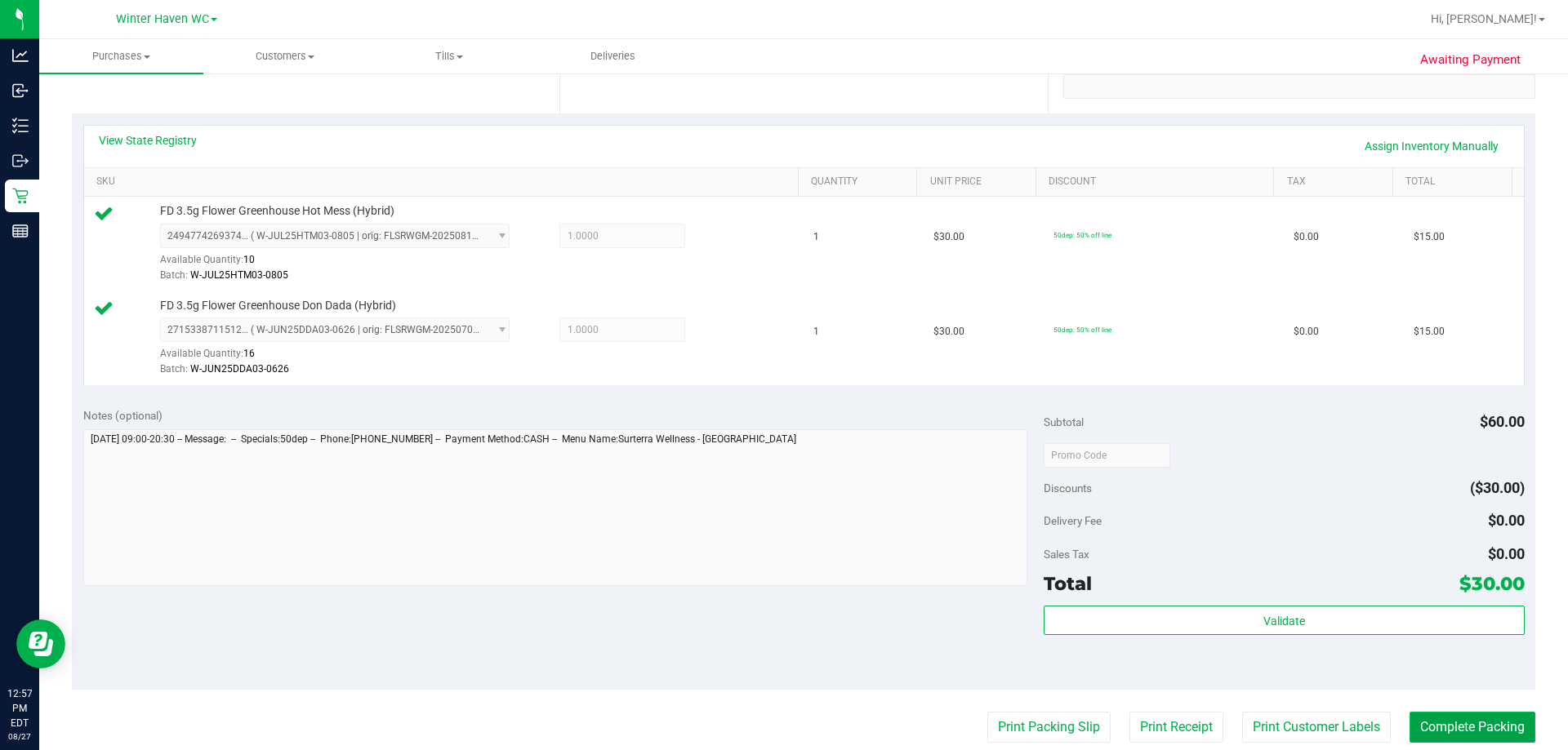
click at [1494, 730] on button "Complete Packing" at bounding box center [1472, 727] width 126 height 31
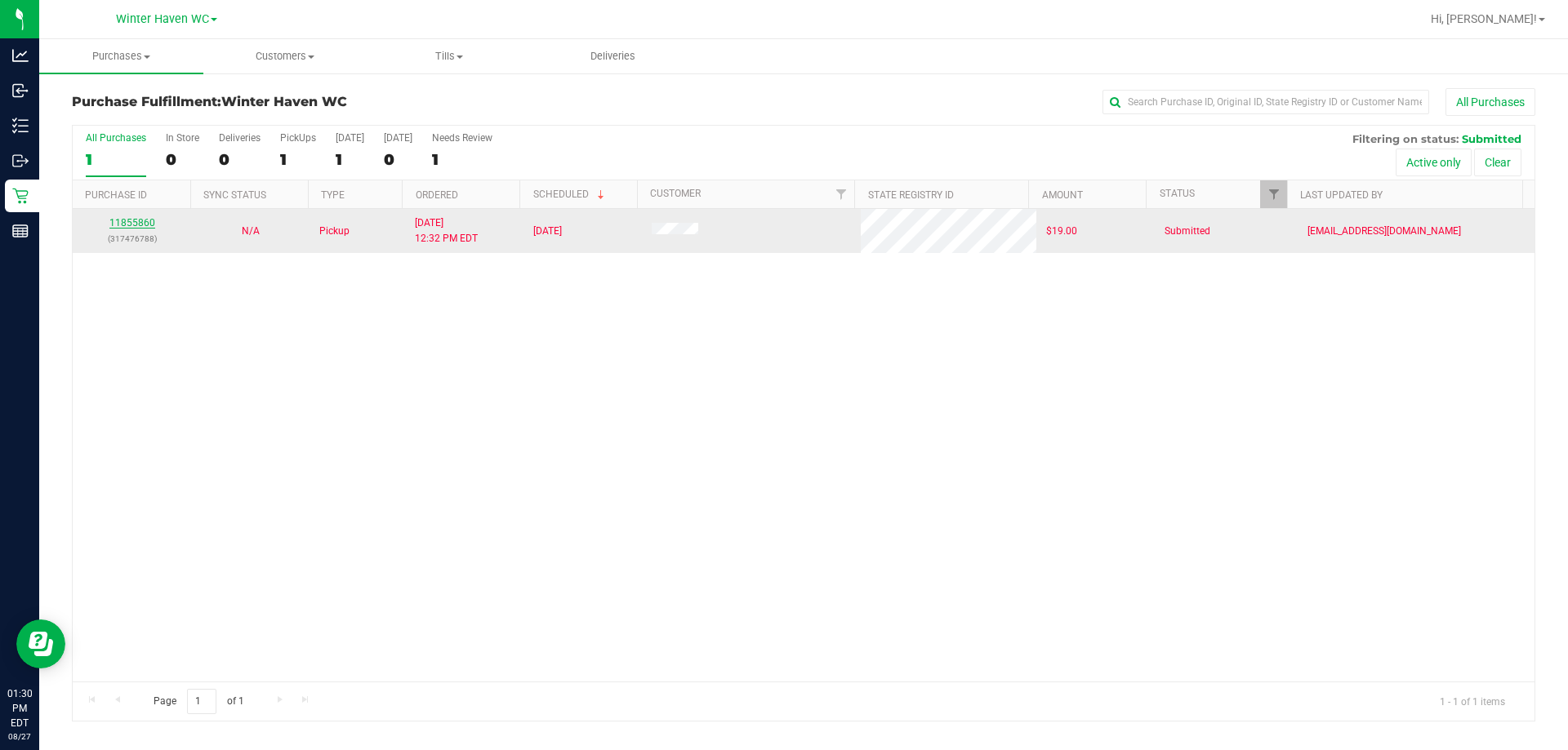
click at [118, 228] on link "11855860" at bounding box center [132, 223] width 46 height 12
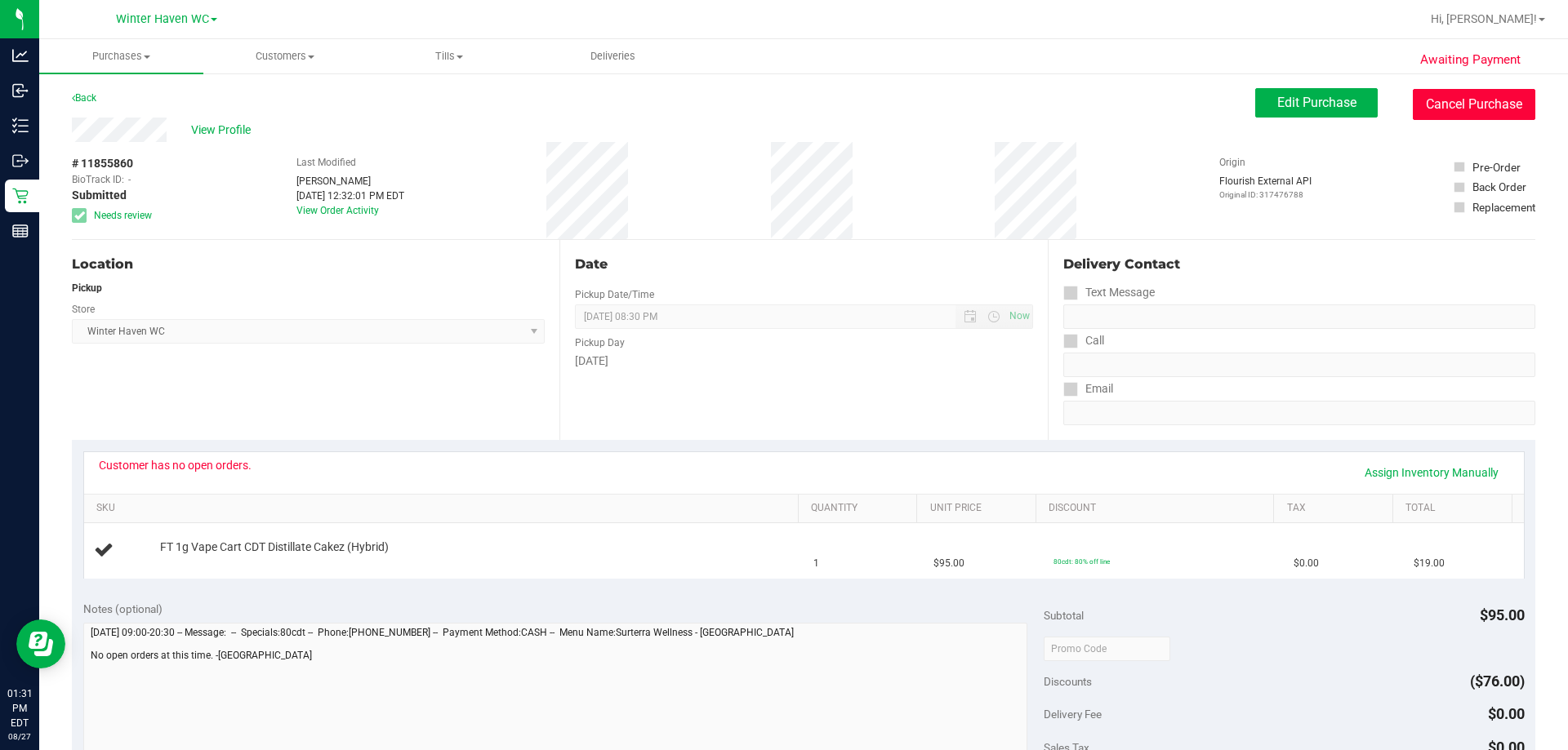
click at [1494, 97] on button "Cancel Purchase" at bounding box center [1474, 104] width 122 height 31
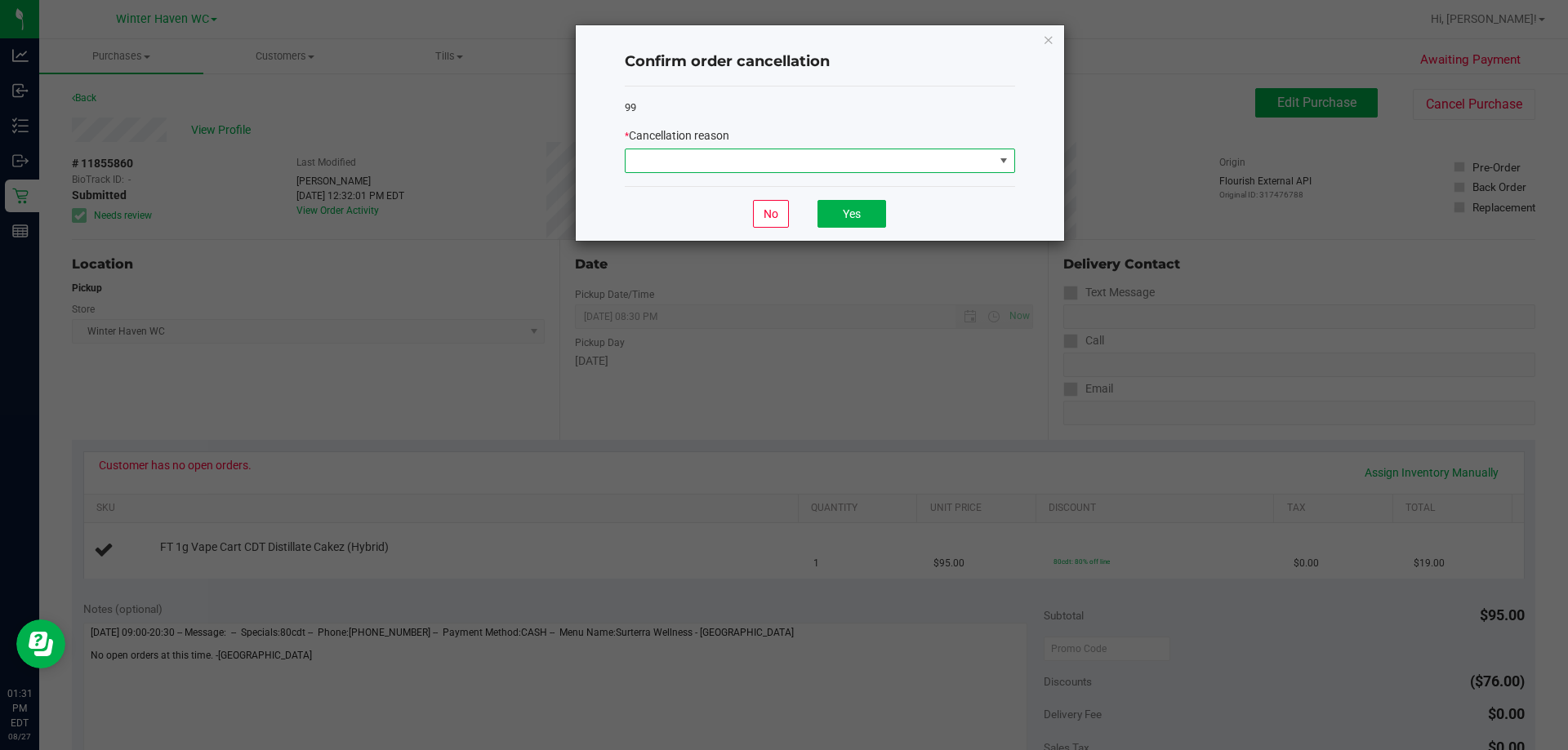
click at [748, 157] on span at bounding box center [809, 160] width 368 height 22
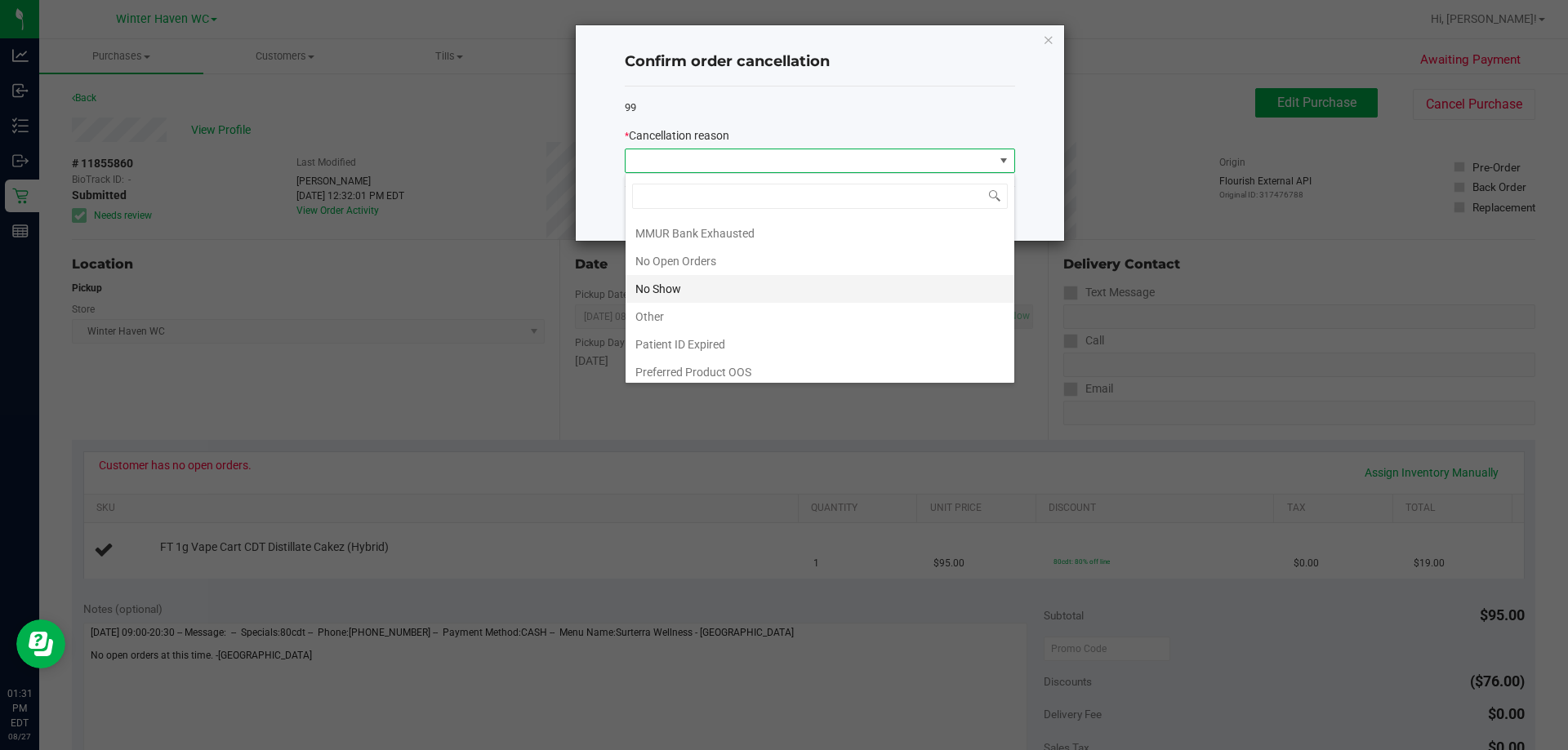
scroll to position [114, 0]
click at [693, 259] on li "No Open Orders" at bounding box center [819, 255] width 389 height 27
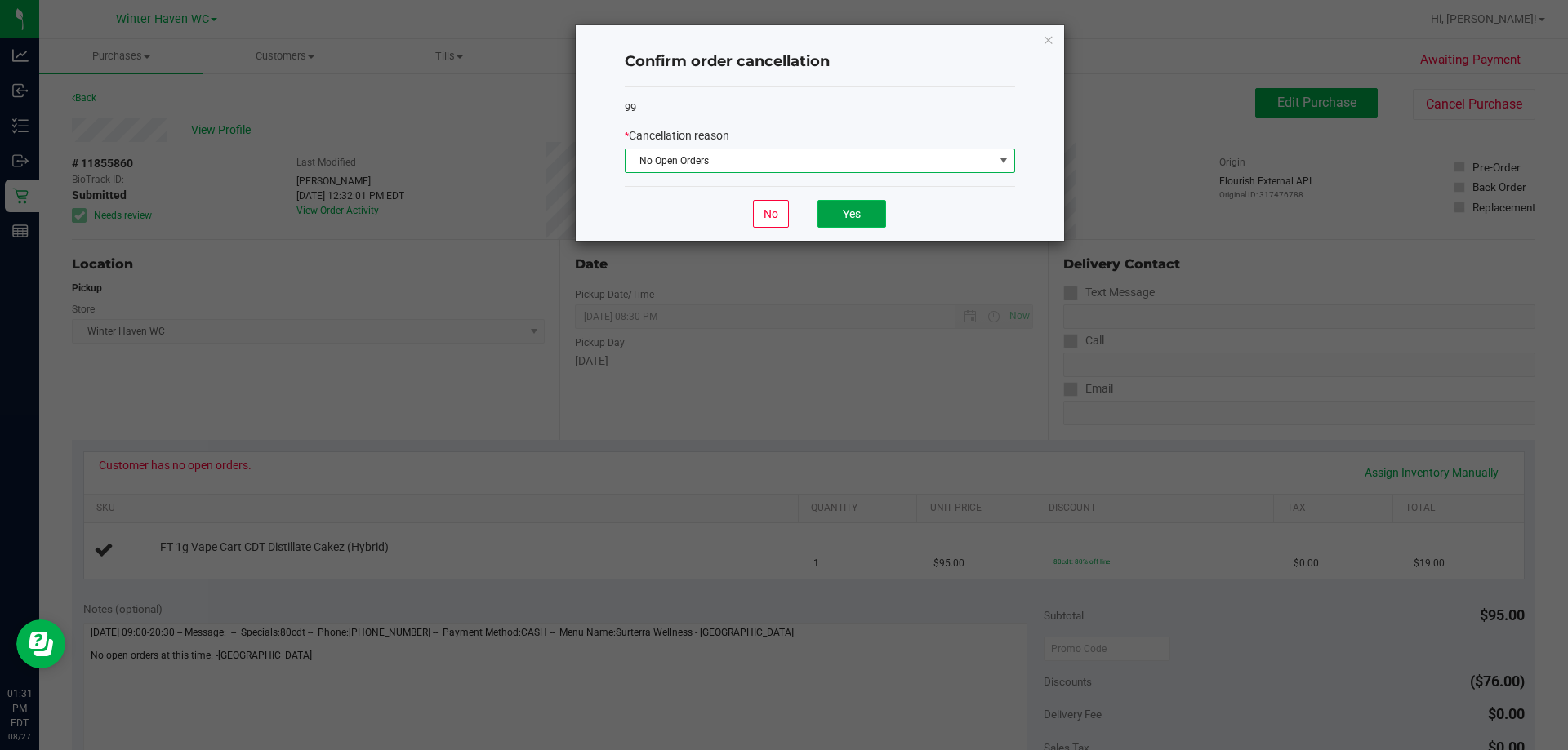
click at [868, 204] on button "Yes" at bounding box center [852, 213] width 68 height 27
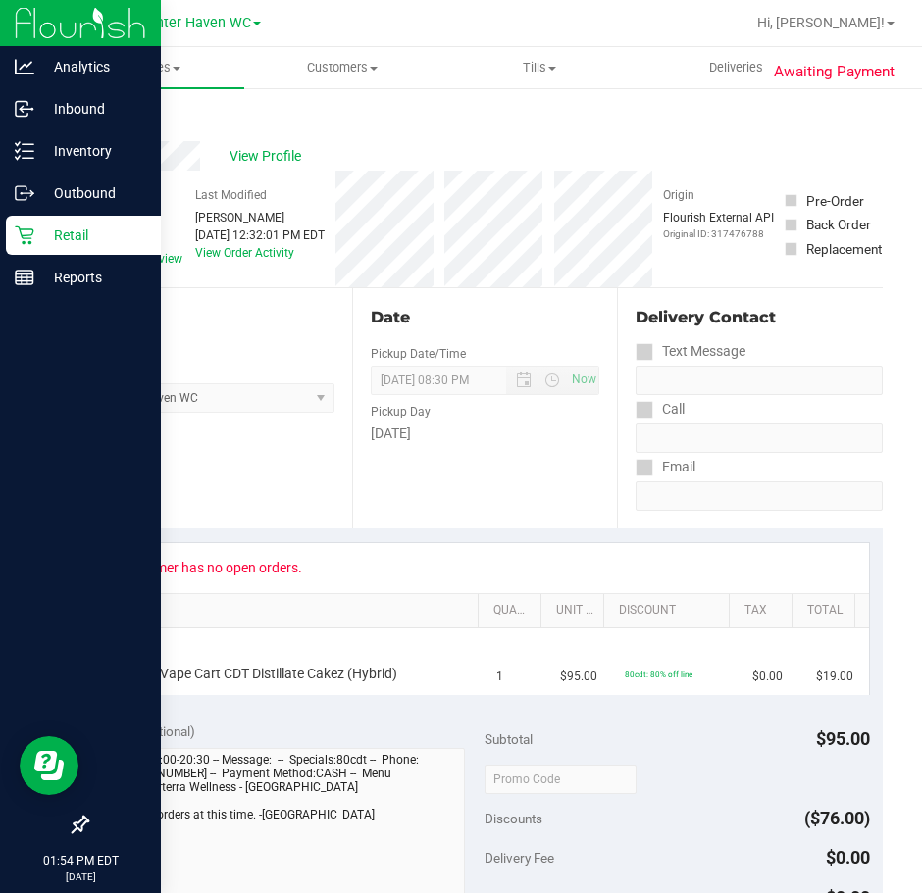
click at [26, 228] on icon at bounding box center [25, 236] width 20 height 20
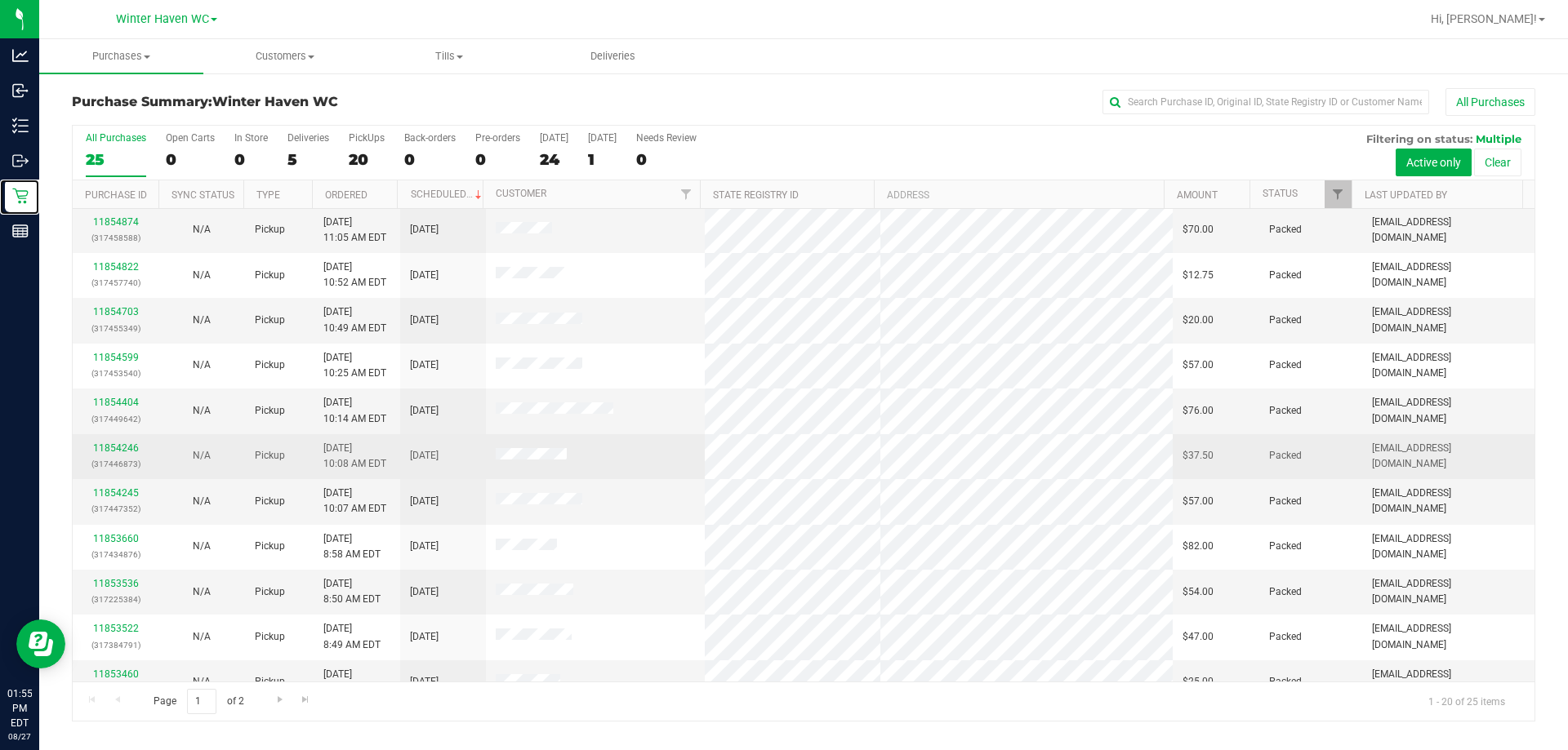
scroll to position [431, 0]
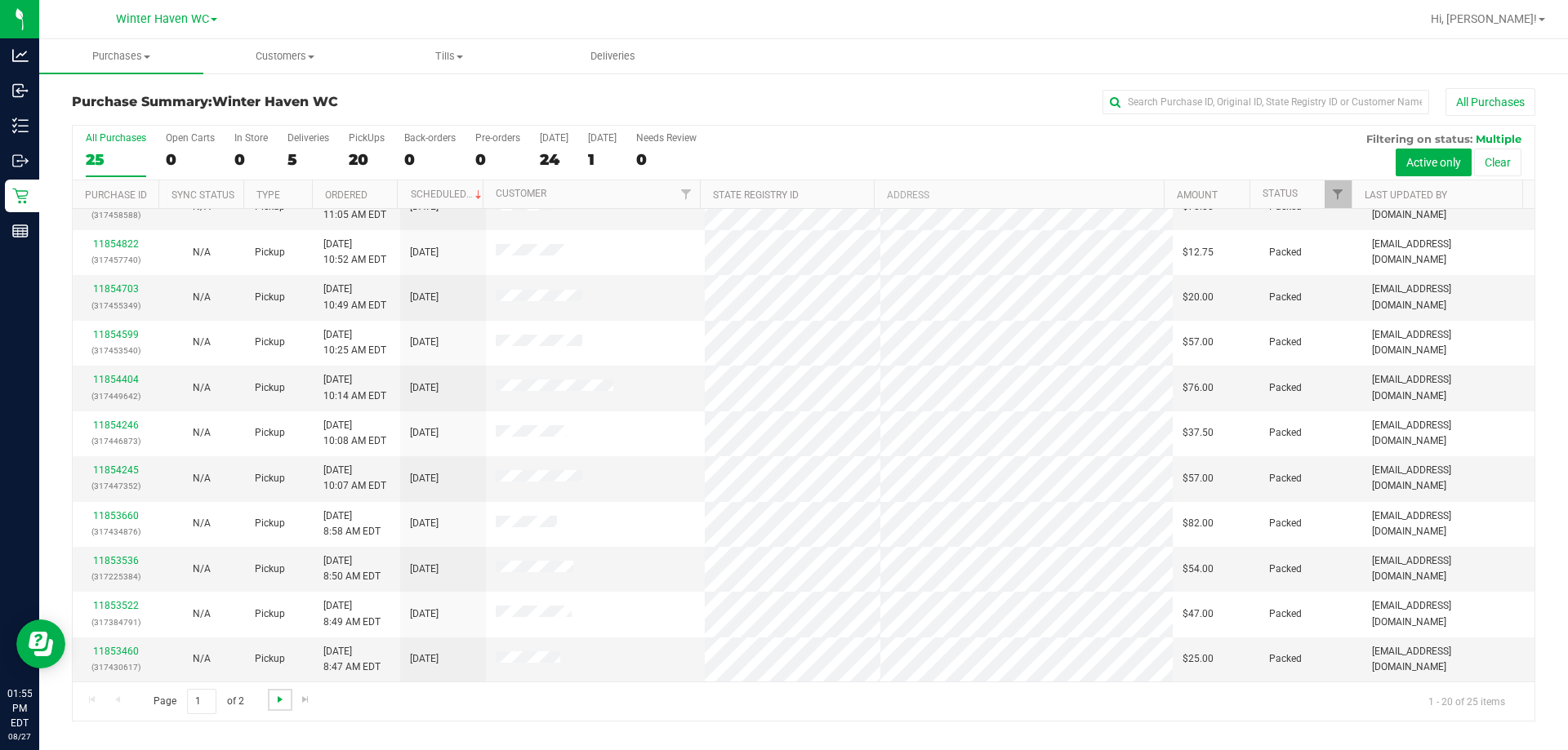
click at [276, 699] on span "Go to the next page" at bounding box center [281, 700] width 13 height 13
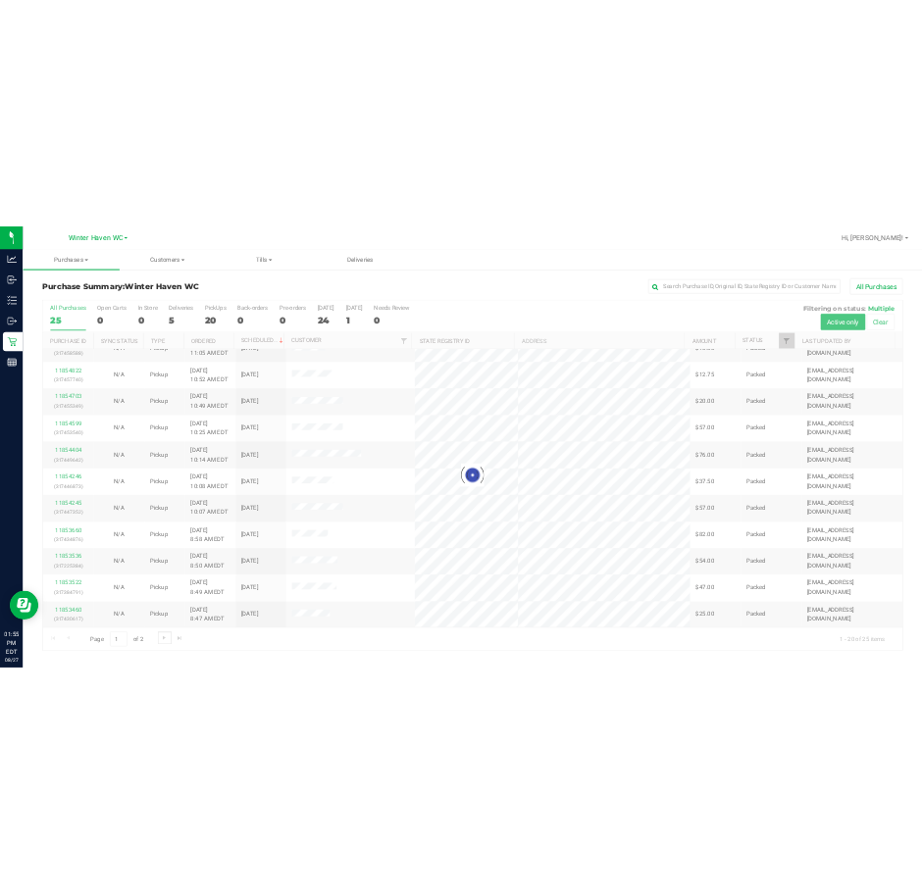
scroll to position [0, 0]
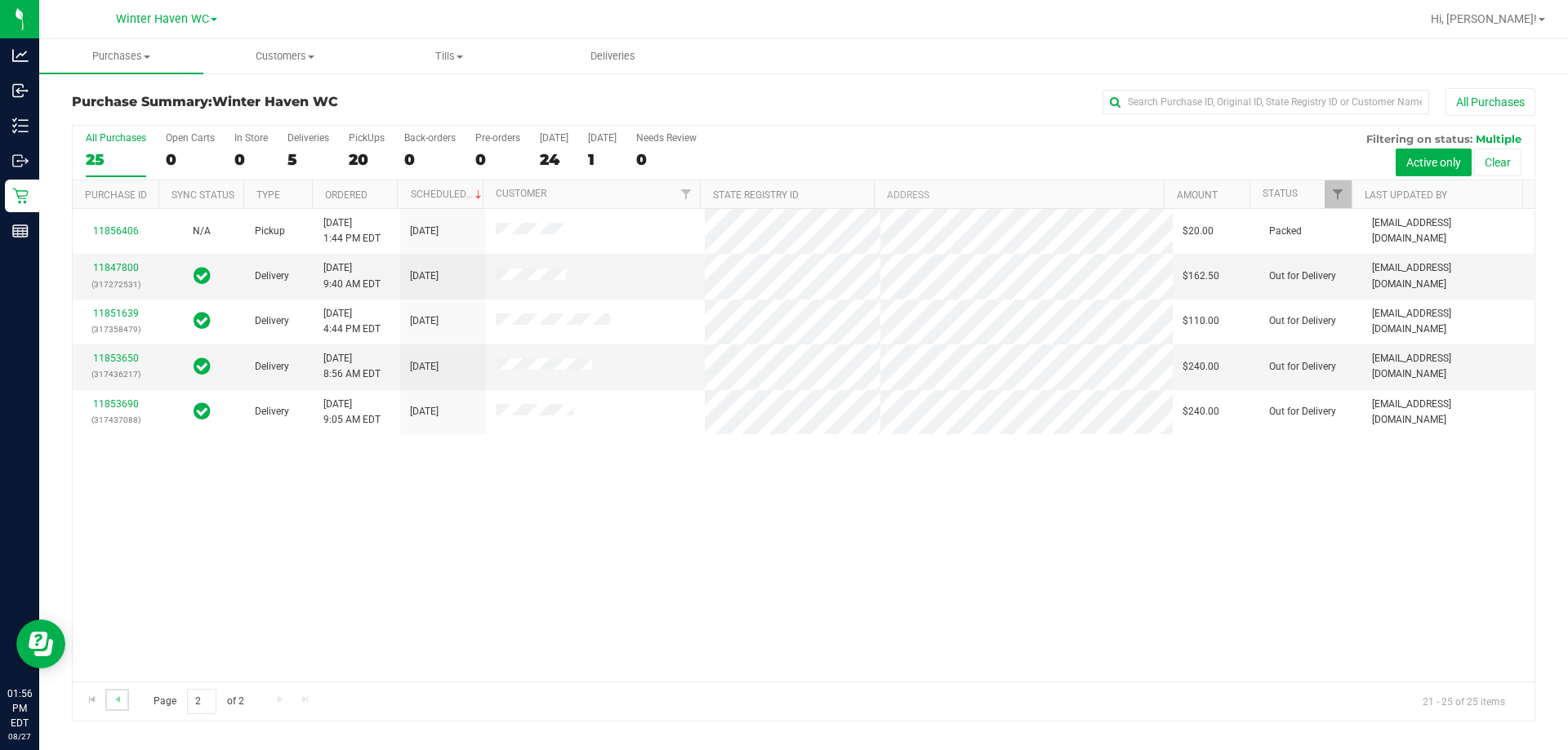
click at [109, 708] on link "Go to the previous page" at bounding box center [117, 700] width 23 height 22
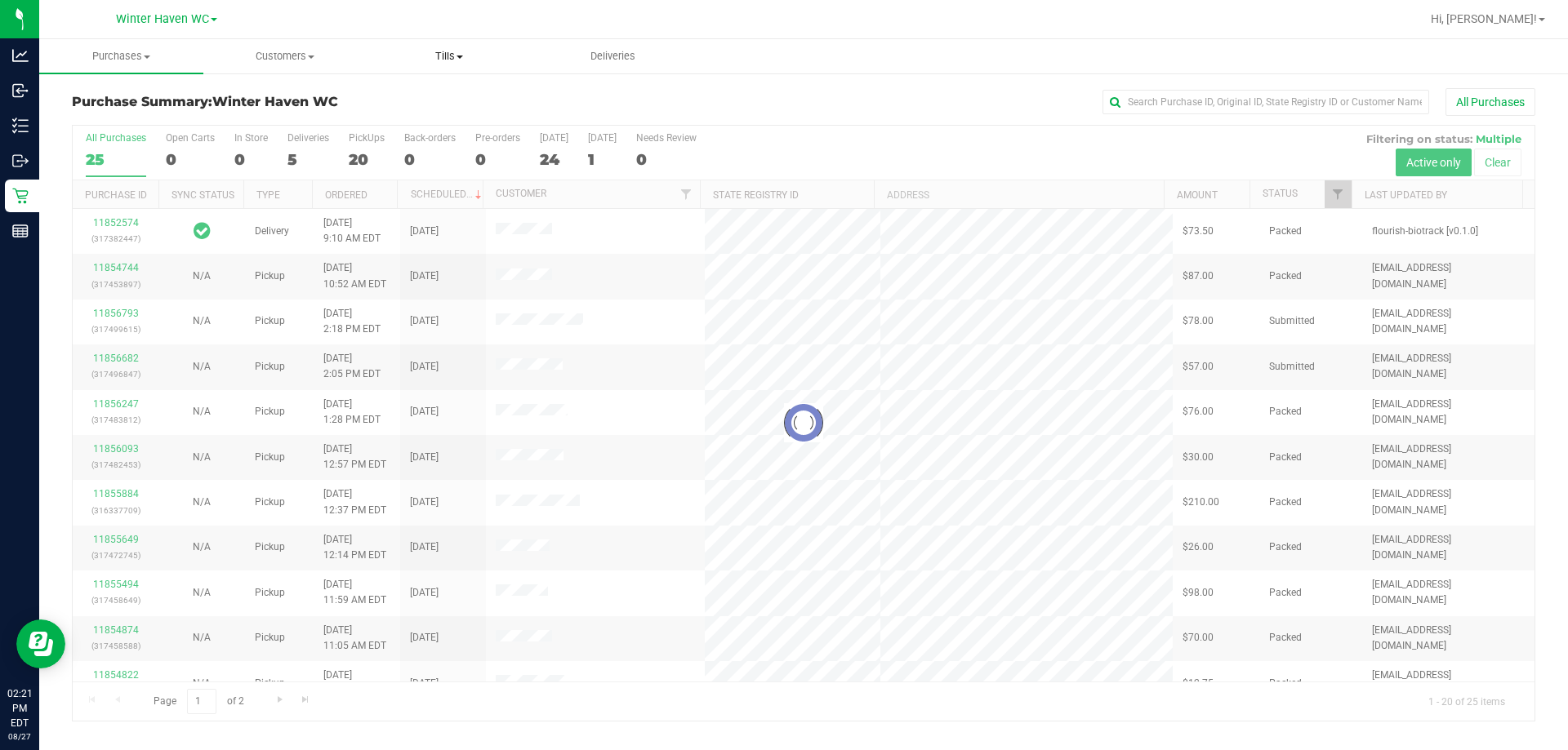
click at [465, 63] on uib-tab-heading "Tills Manage tills Reconcile e-payments" at bounding box center [448, 56] width 162 height 32
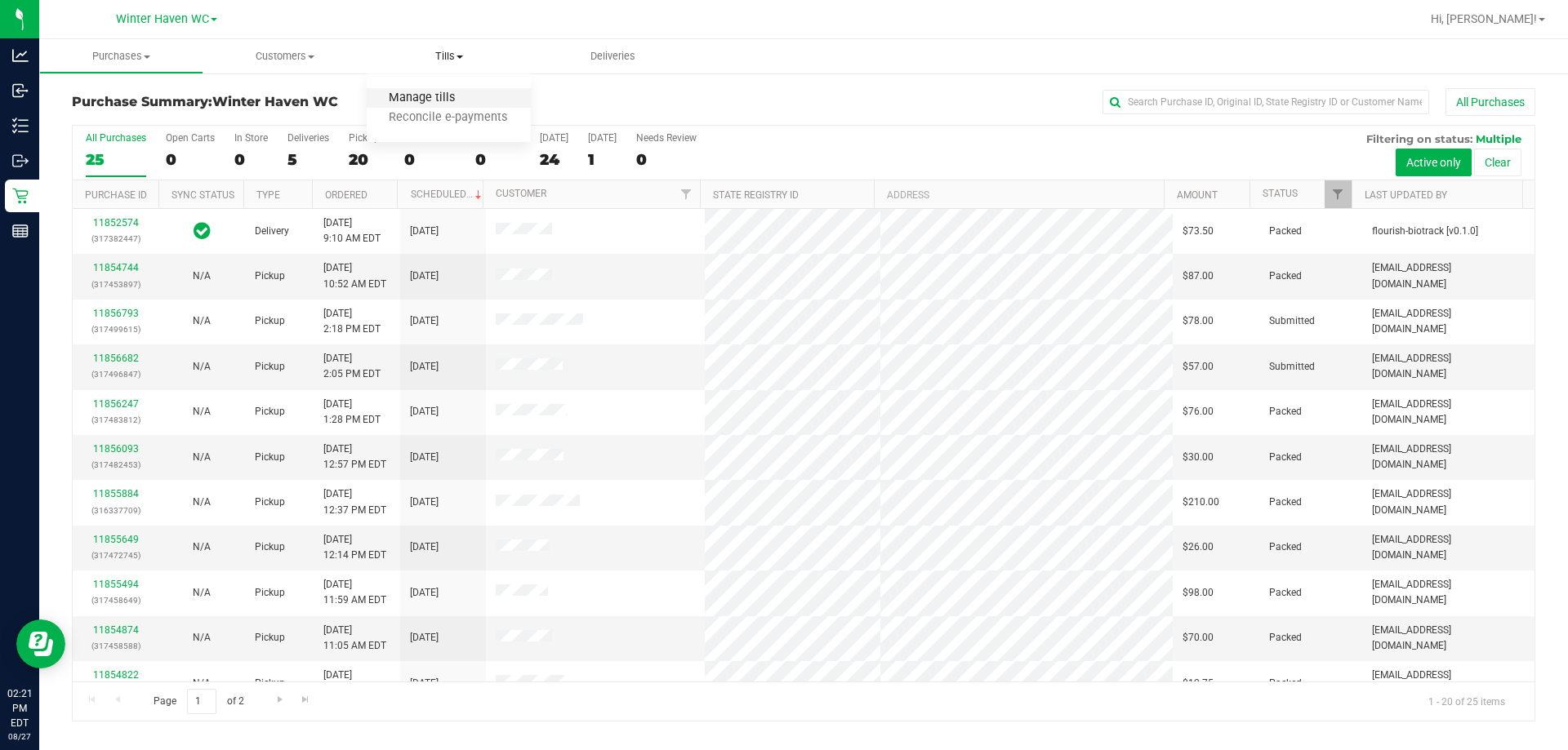
click at [420, 96] on span "Manage tills" at bounding box center [421, 98] width 110 height 14
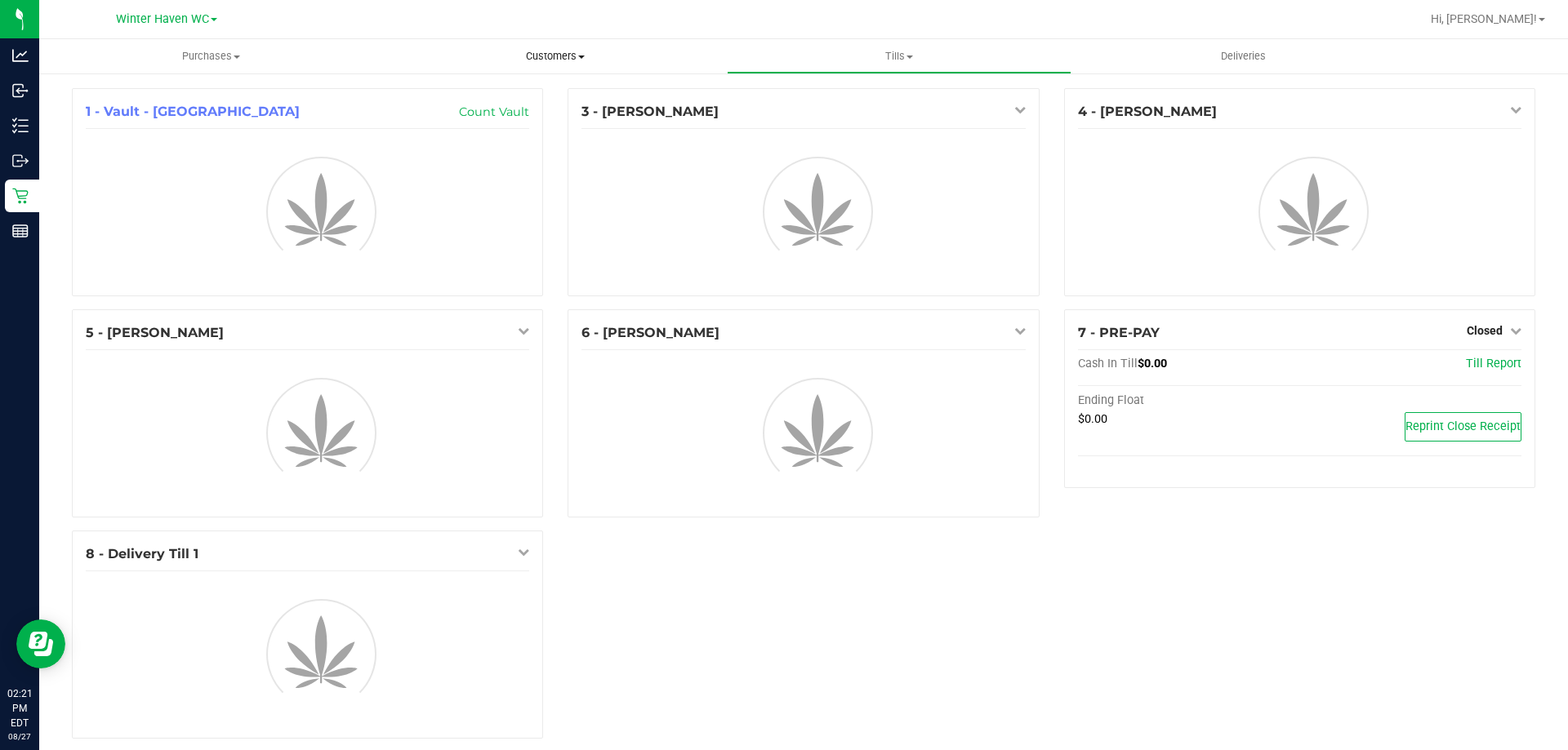
click at [565, 62] on span "Customers" at bounding box center [555, 57] width 342 height 15
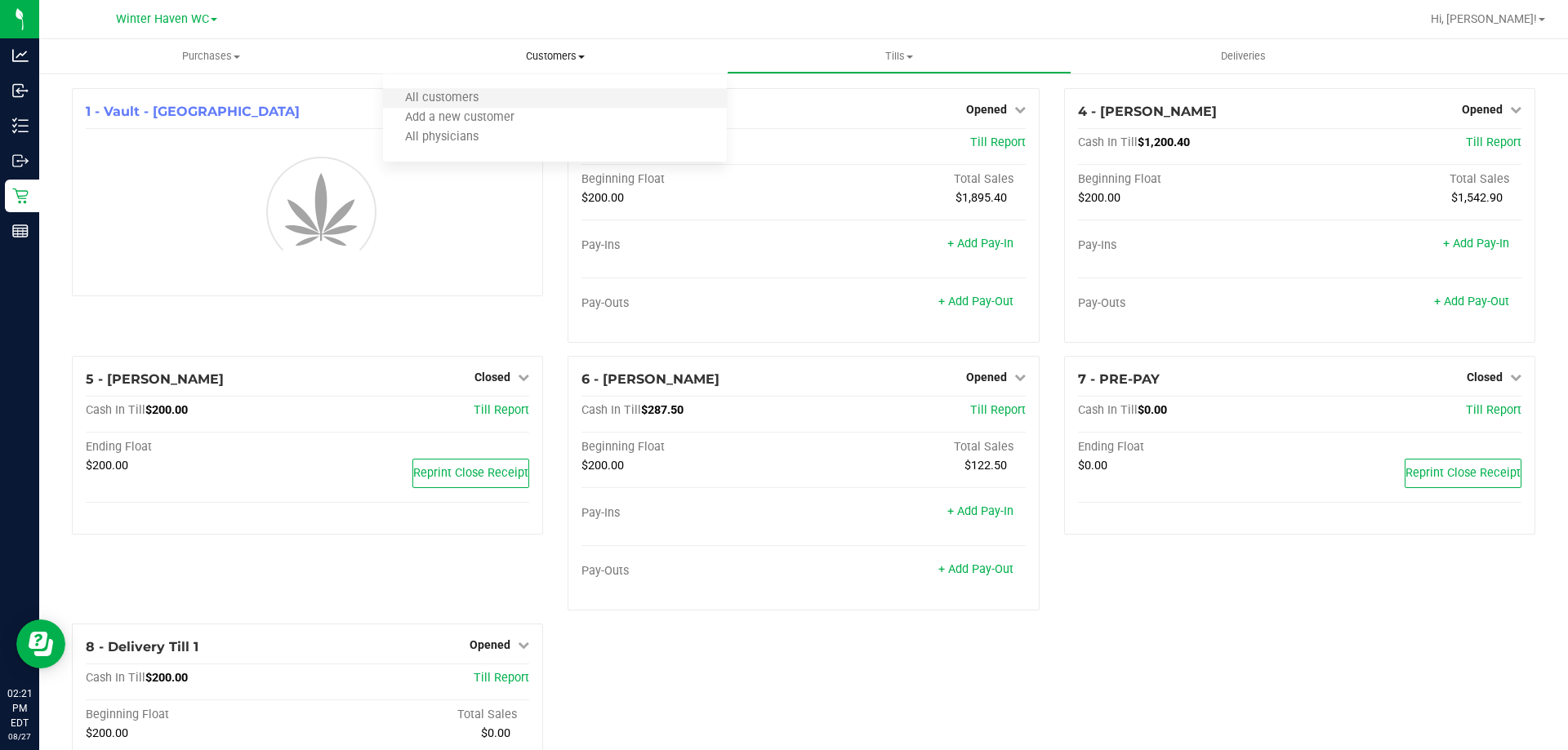
click at [525, 92] on li "All customers" at bounding box center [555, 99] width 344 height 20
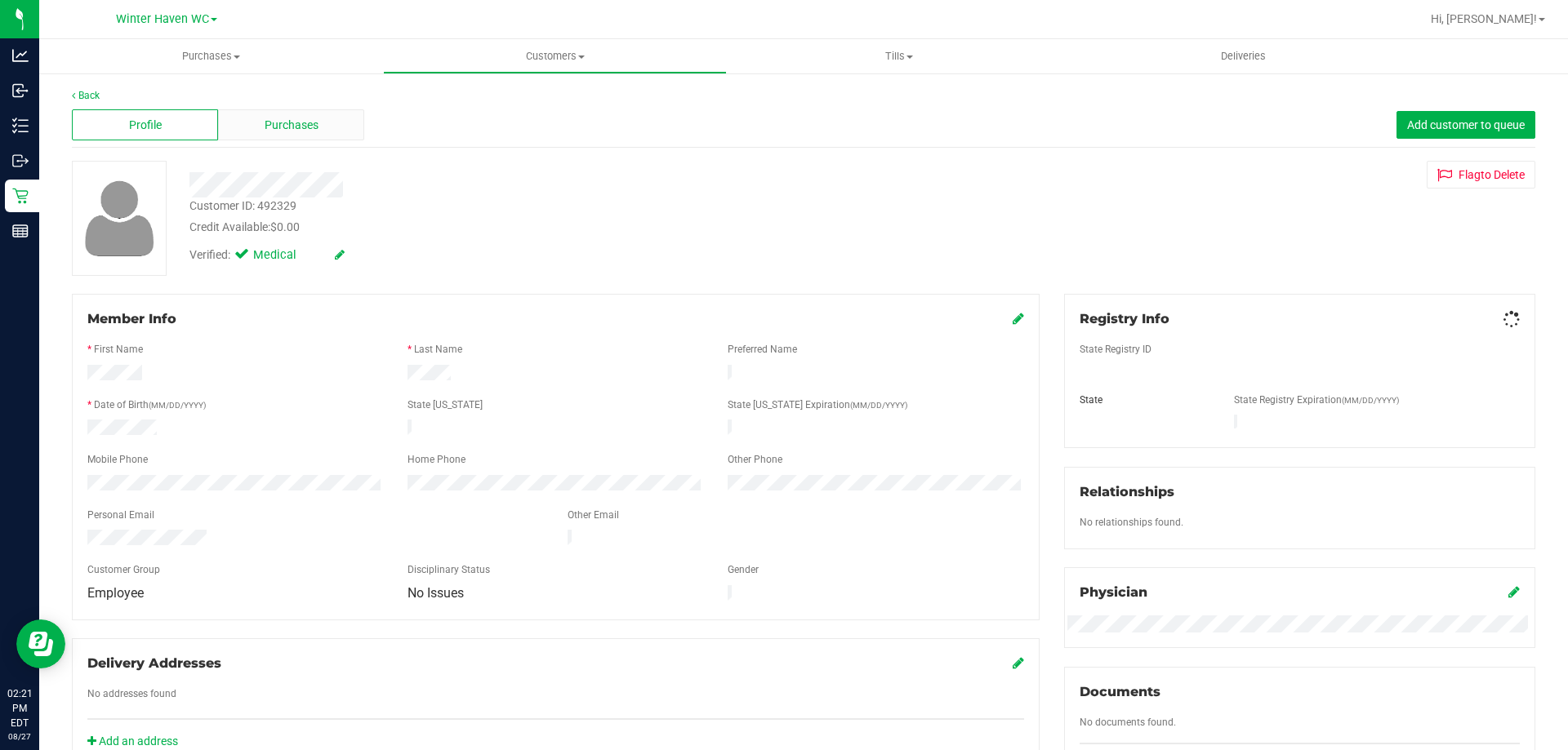
click at [316, 115] on div "Purchases" at bounding box center [291, 124] width 147 height 31
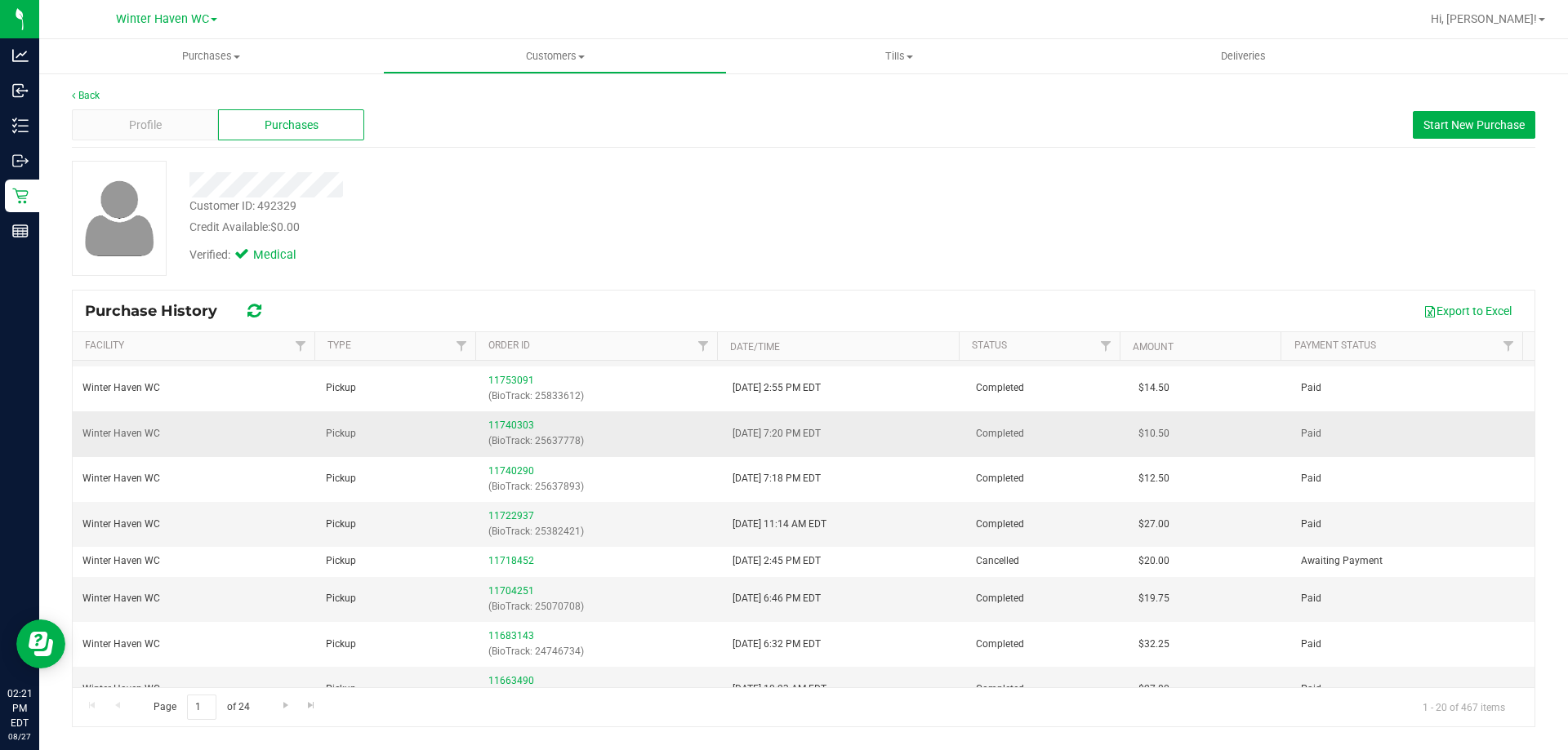
scroll to position [326, 0]
click at [492, 512] on link "11722937" at bounding box center [510, 514] width 46 height 12
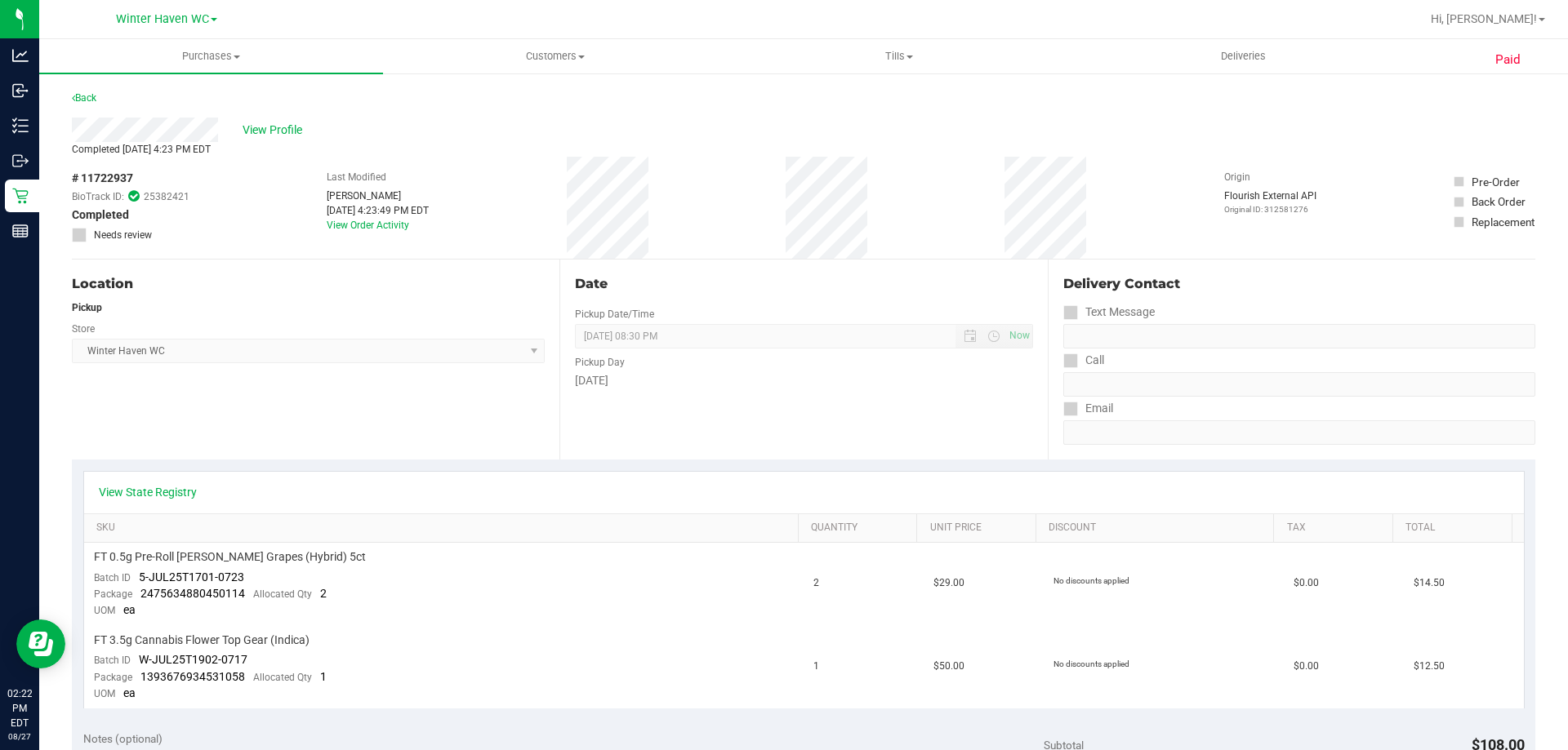
scroll to position [245, 0]
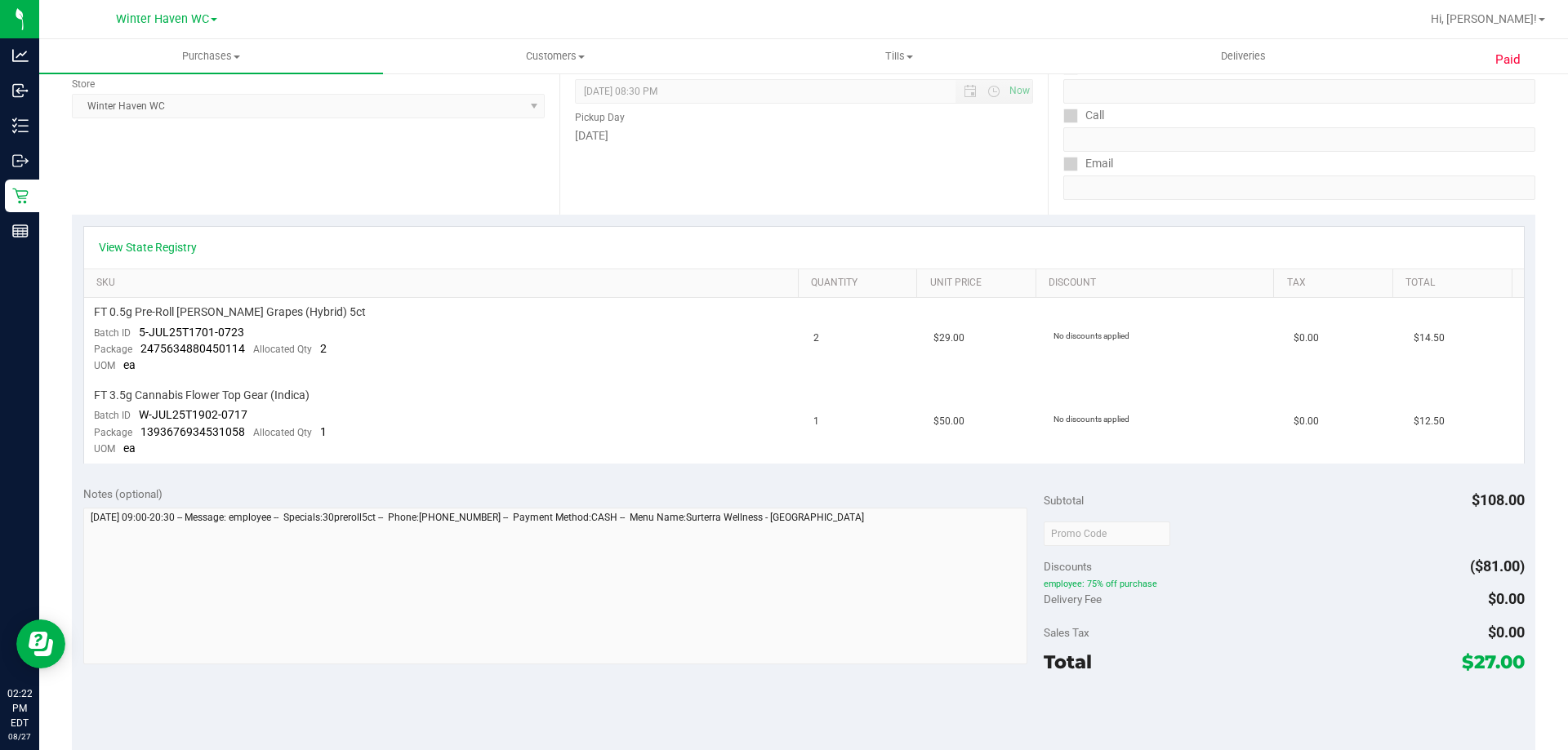
click at [952, 191] on div "Date Pickup Date/Time 08/01/2025 Now 08/01/2025 08:30 PM Now Pickup Day Friday" at bounding box center [803, 115] width 487 height 200
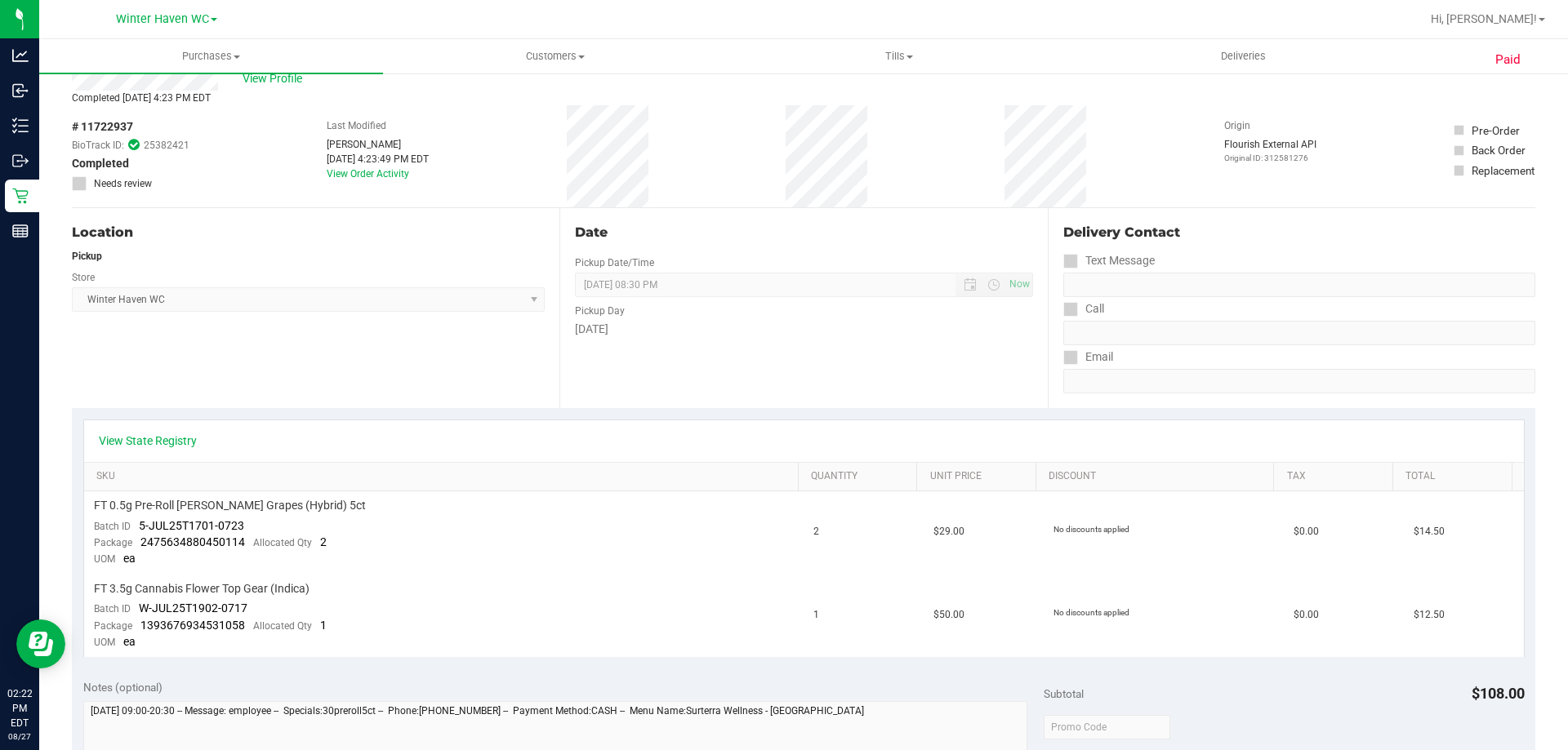
scroll to position [0, 0]
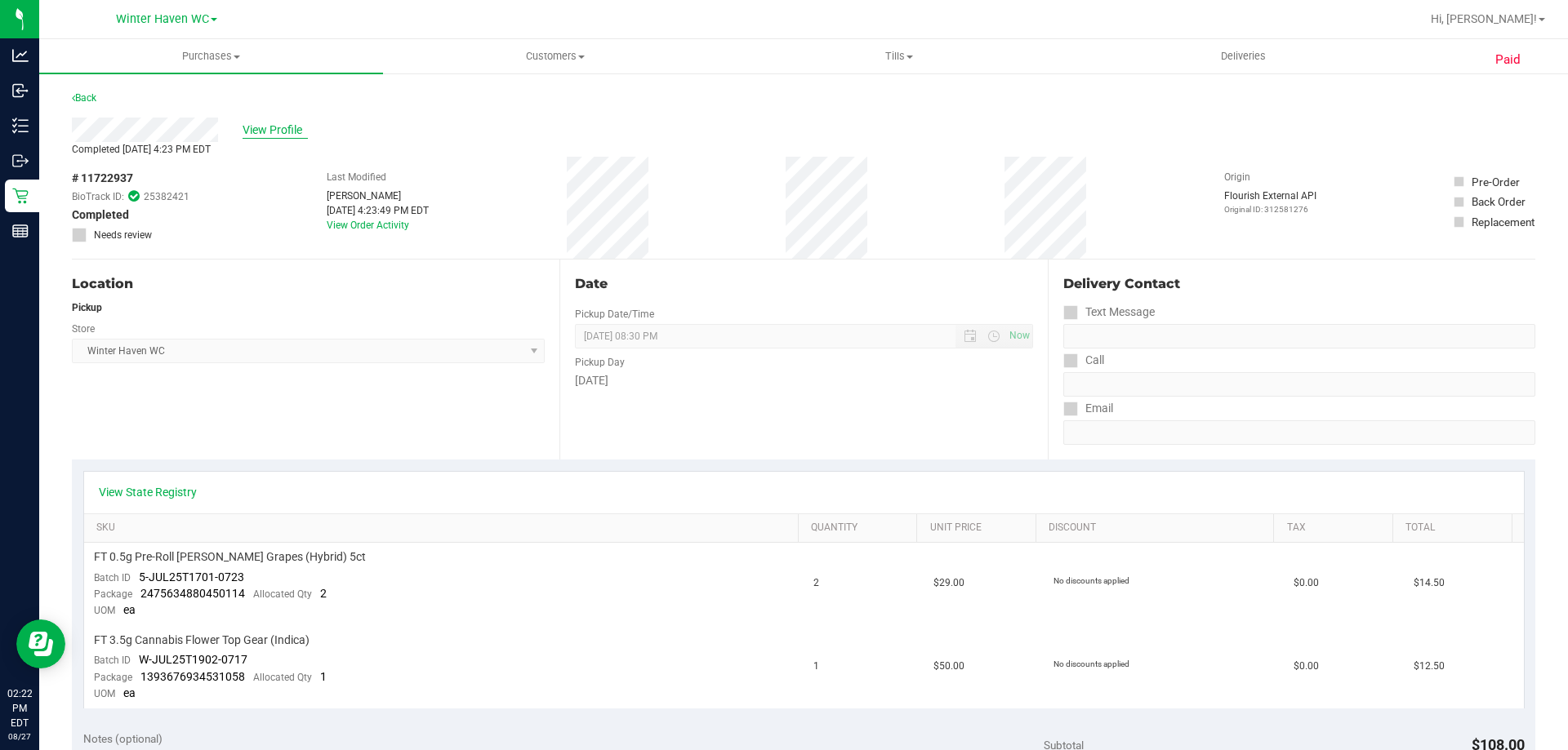
click at [258, 126] on span "View Profile" at bounding box center [275, 130] width 65 height 17
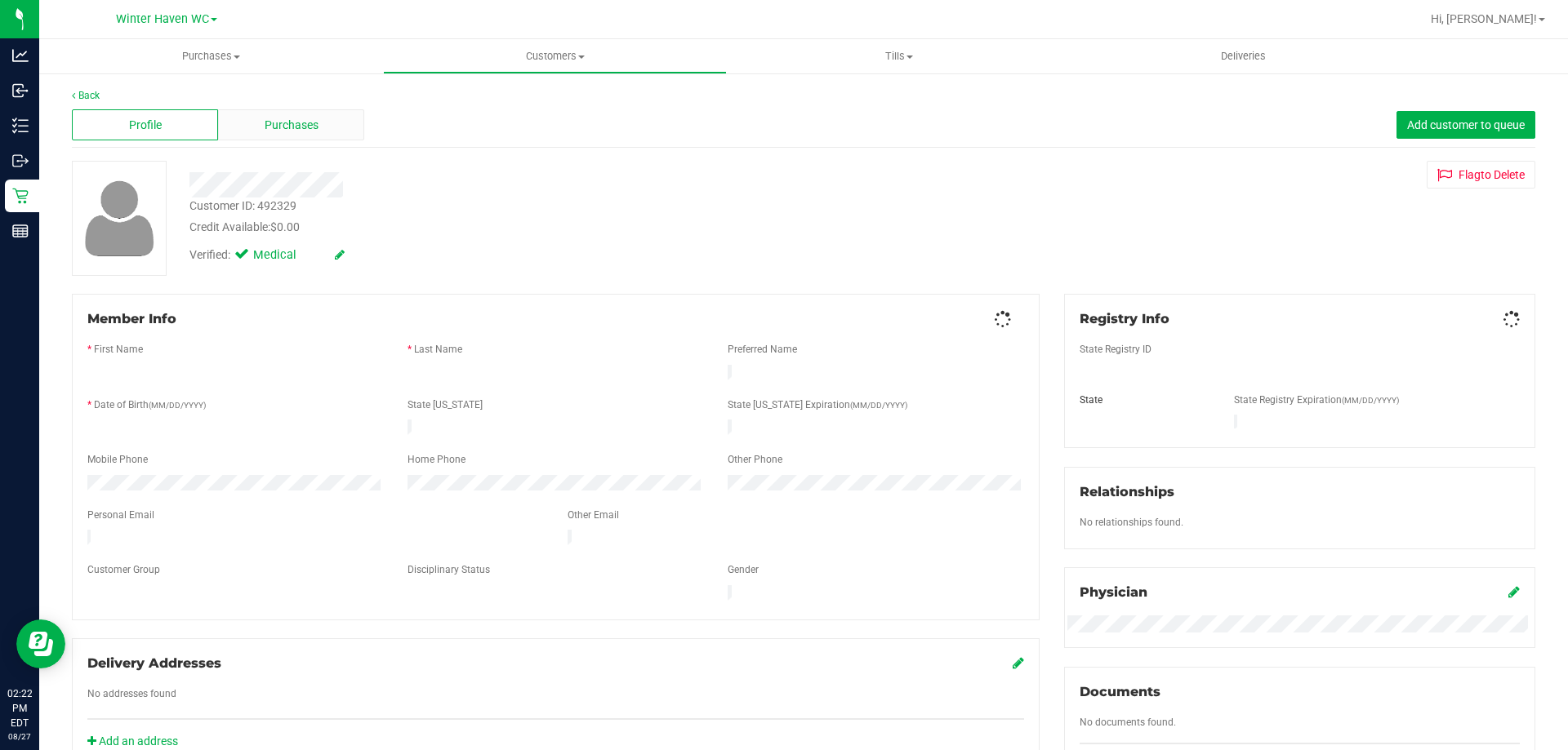
click at [281, 135] on div "Purchases" at bounding box center [291, 124] width 147 height 31
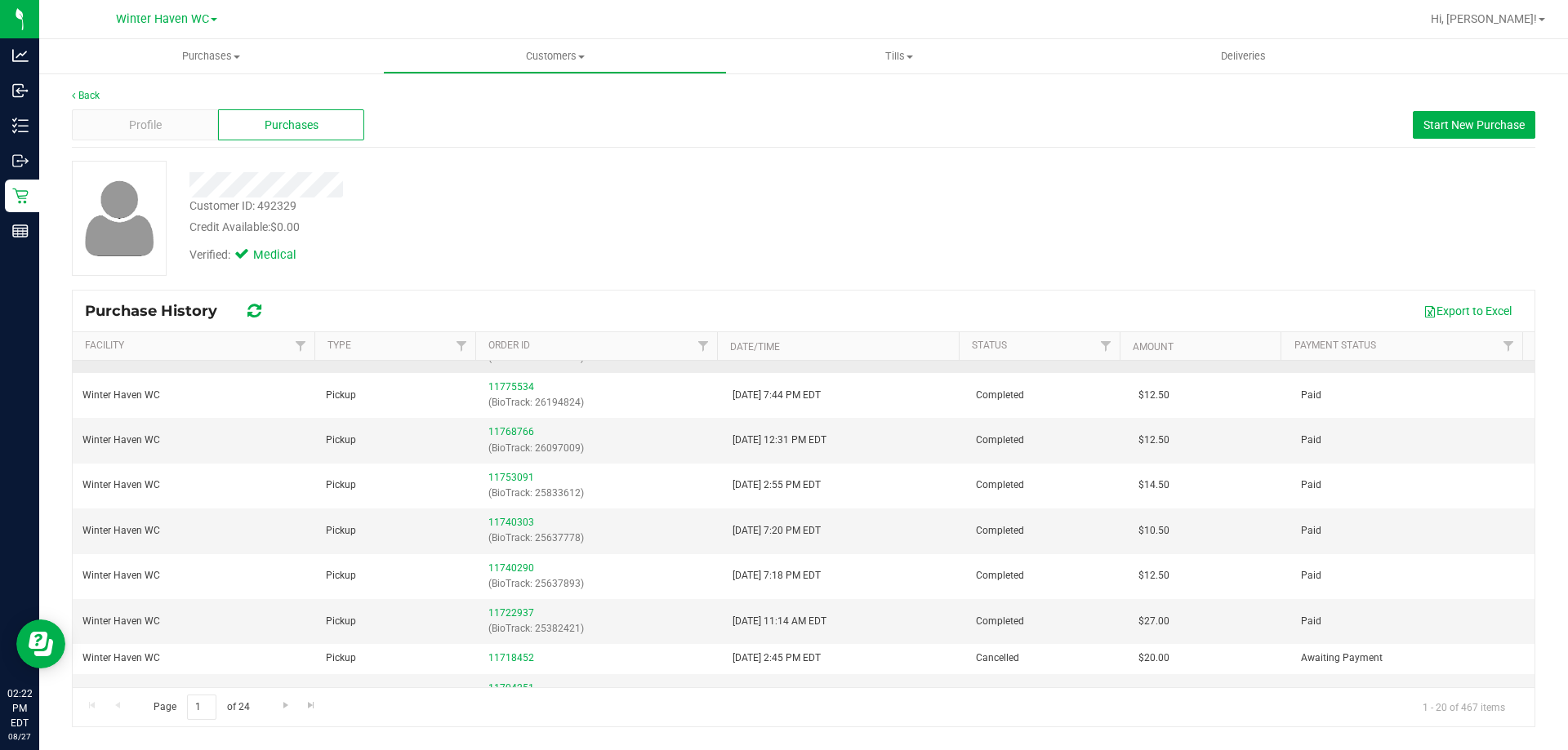
scroll to position [326, 0]
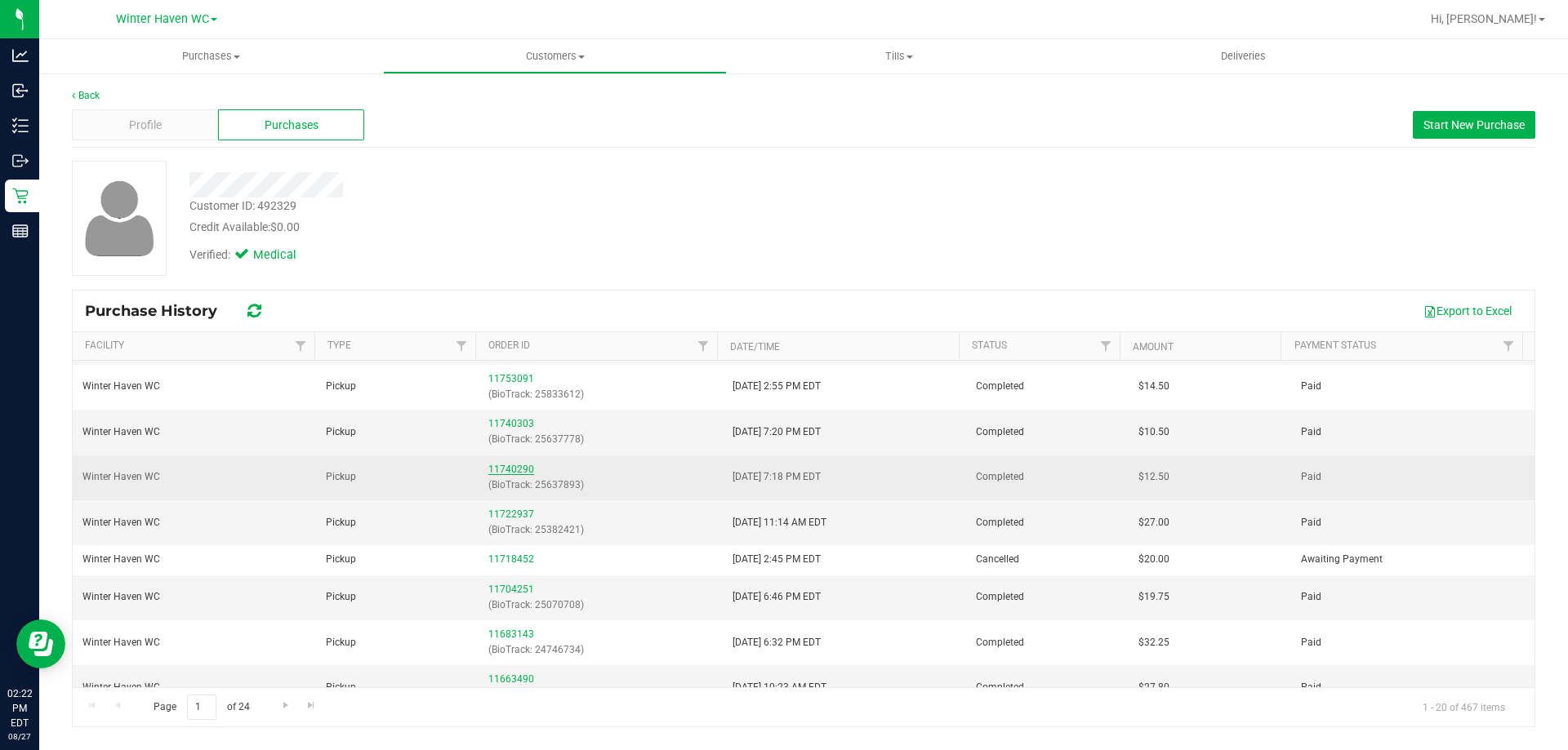
click at [506, 473] on link "11740290" at bounding box center [510, 469] width 46 height 12
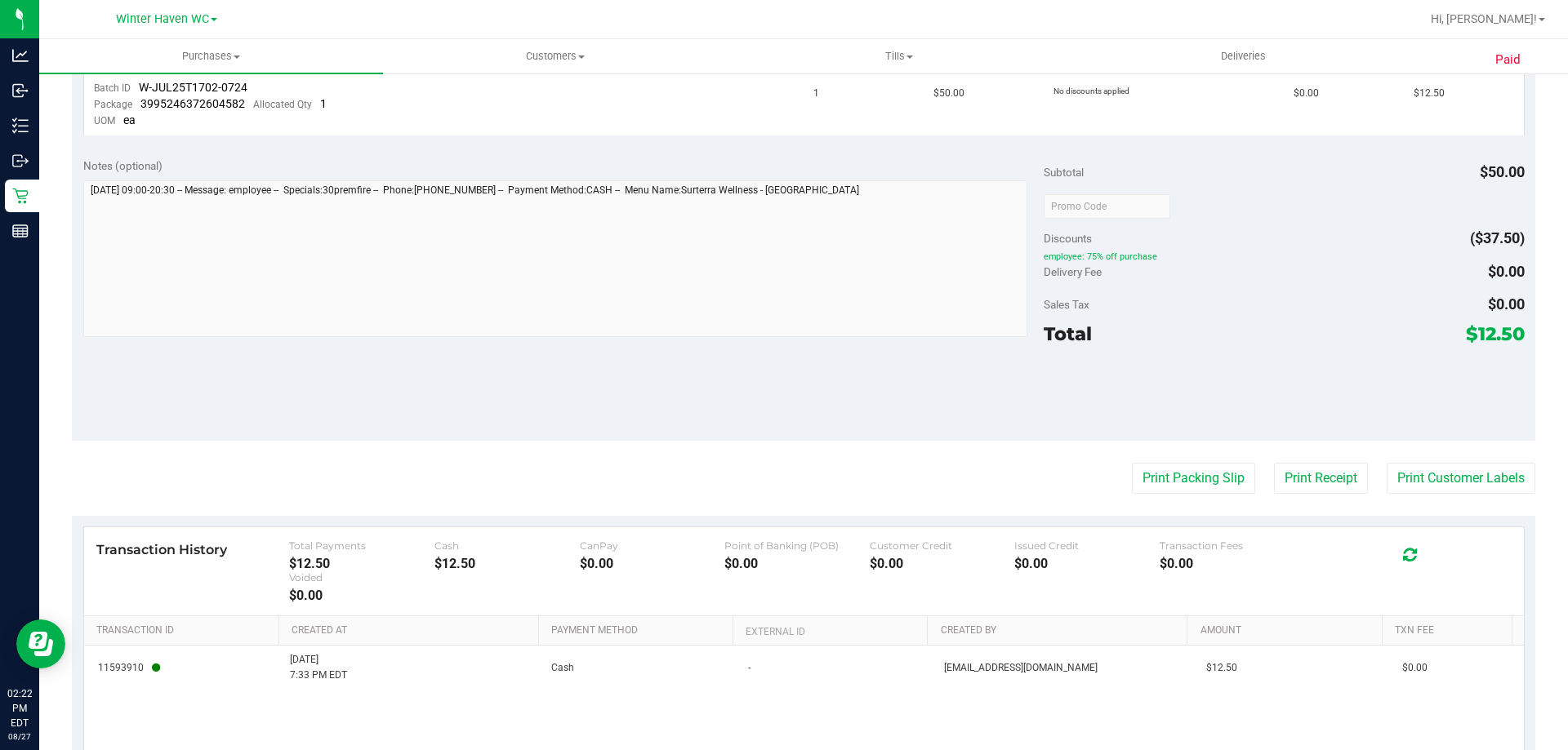
scroll to position [82, 0]
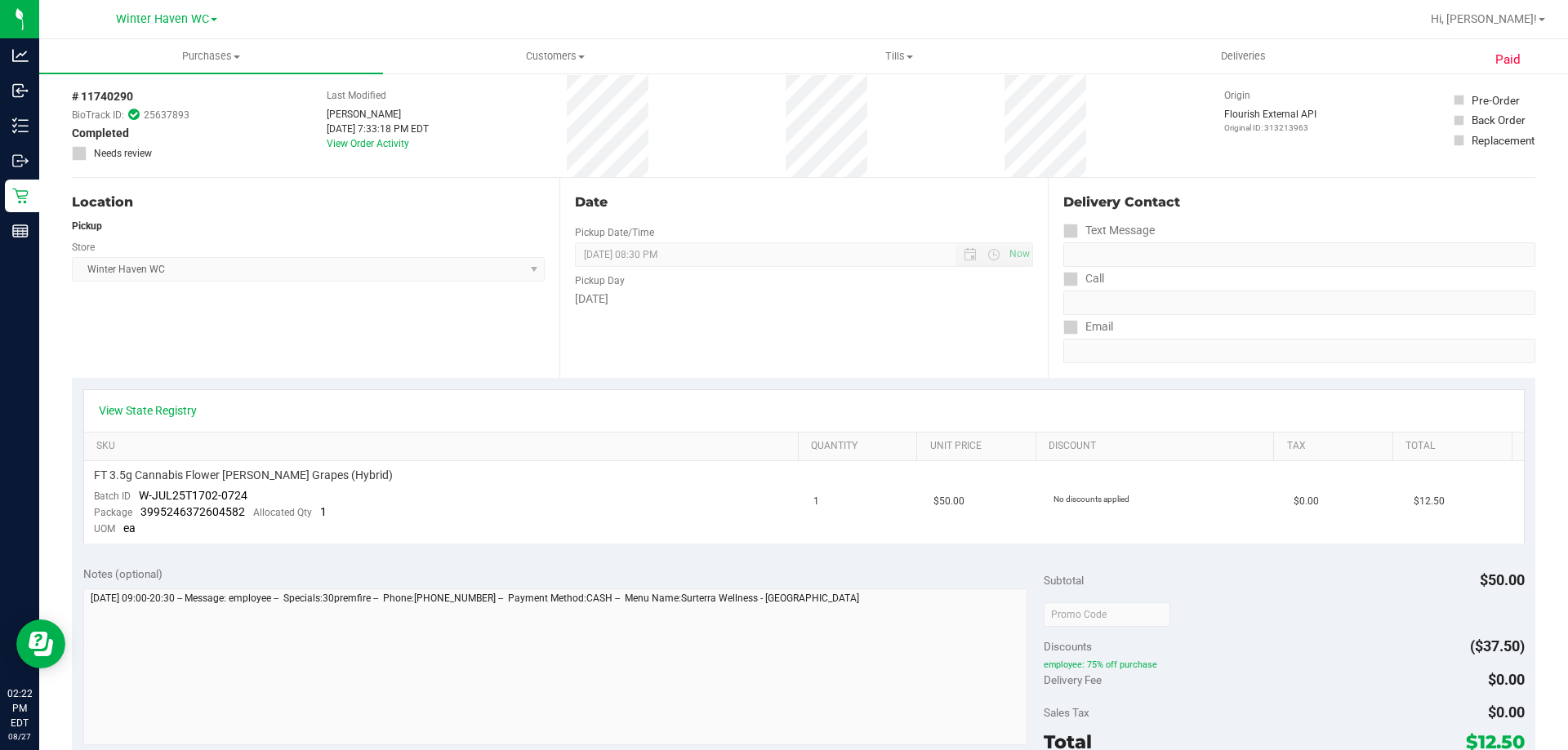
click at [930, 345] on div "Date Pickup Date/Time 08/04/2025 Now 08/04/2025 08:30 PM Now Pickup Day Monday" at bounding box center [803, 278] width 487 height 200
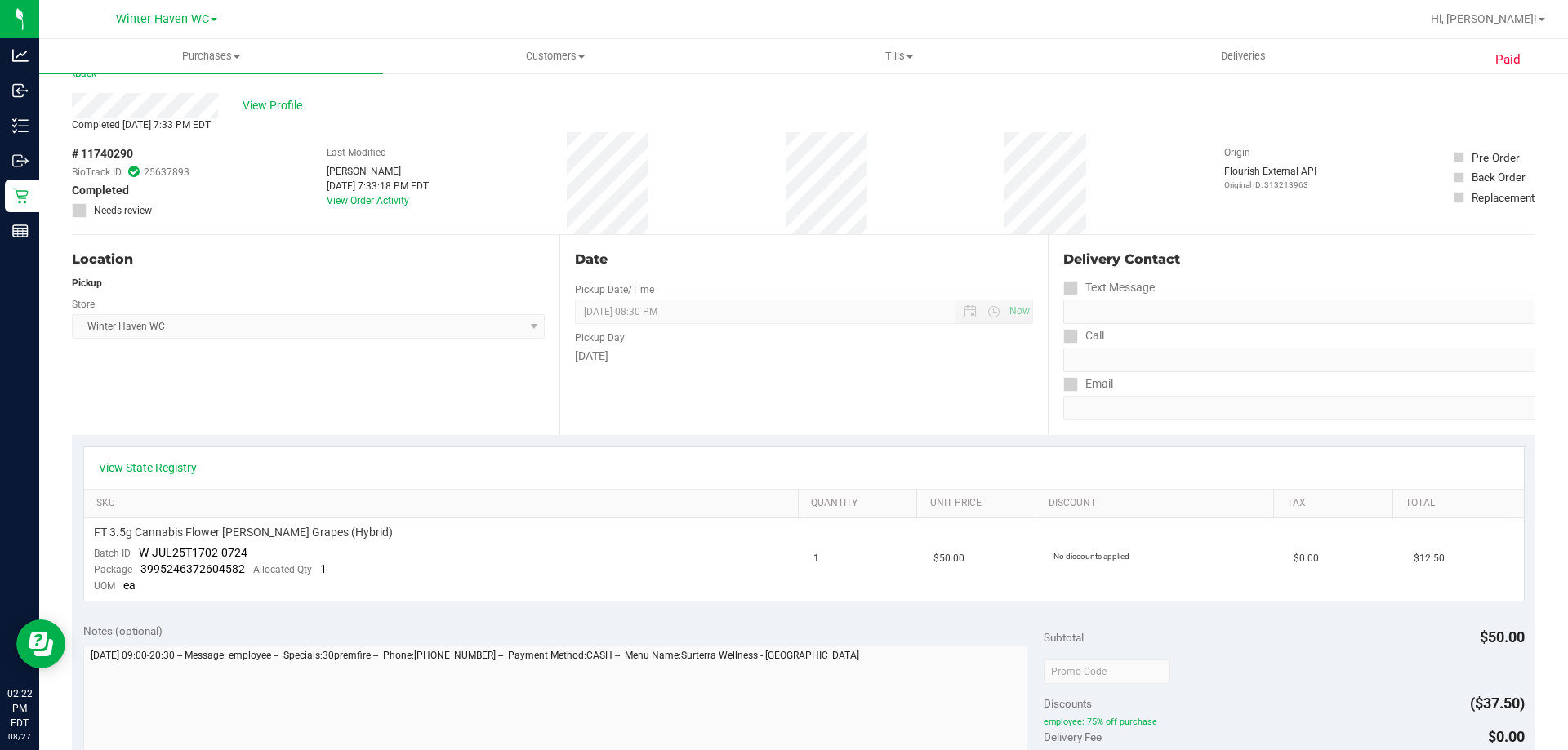
scroll to position [0, 0]
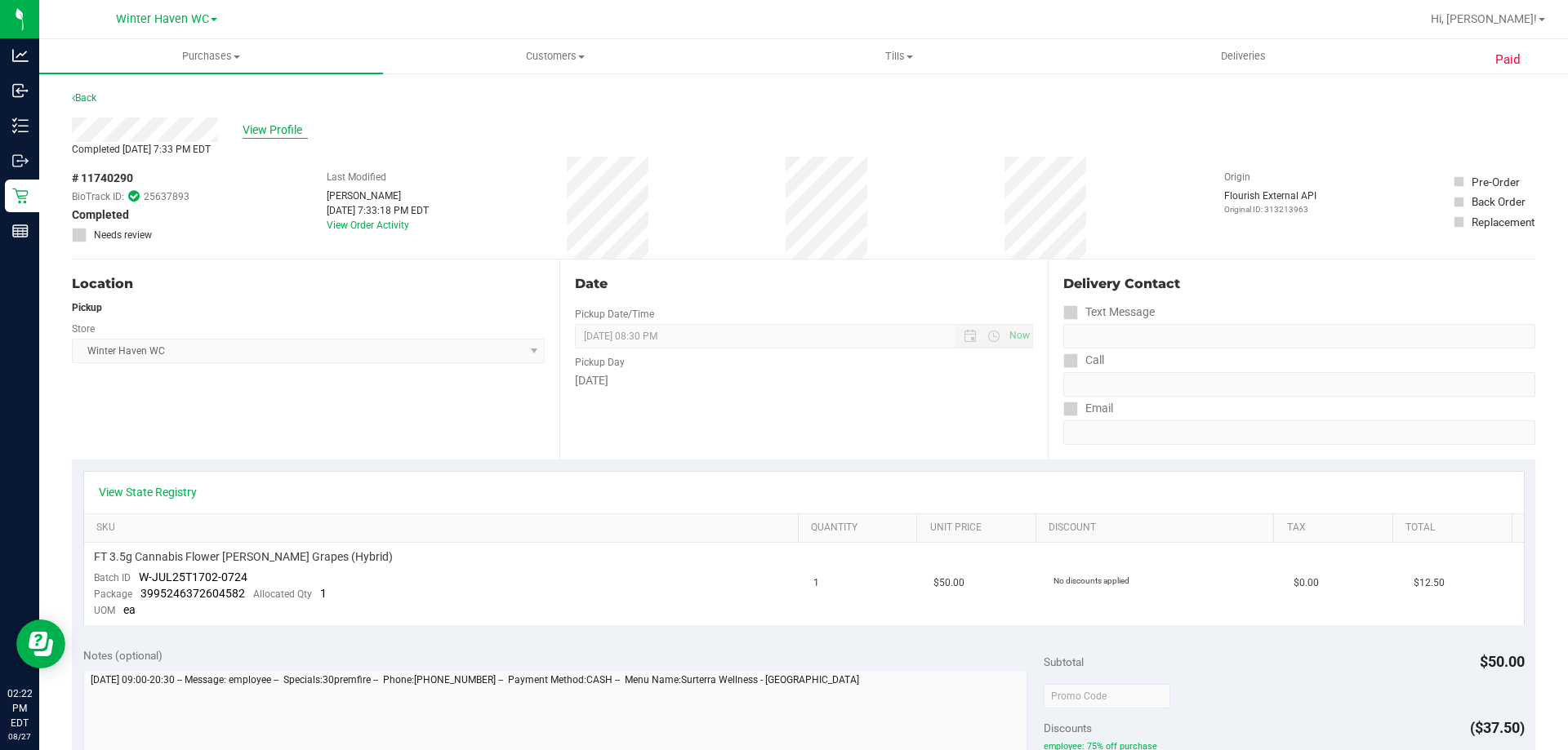
click at [258, 134] on span "View Profile" at bounding box center [275, 130] width 65 height 17
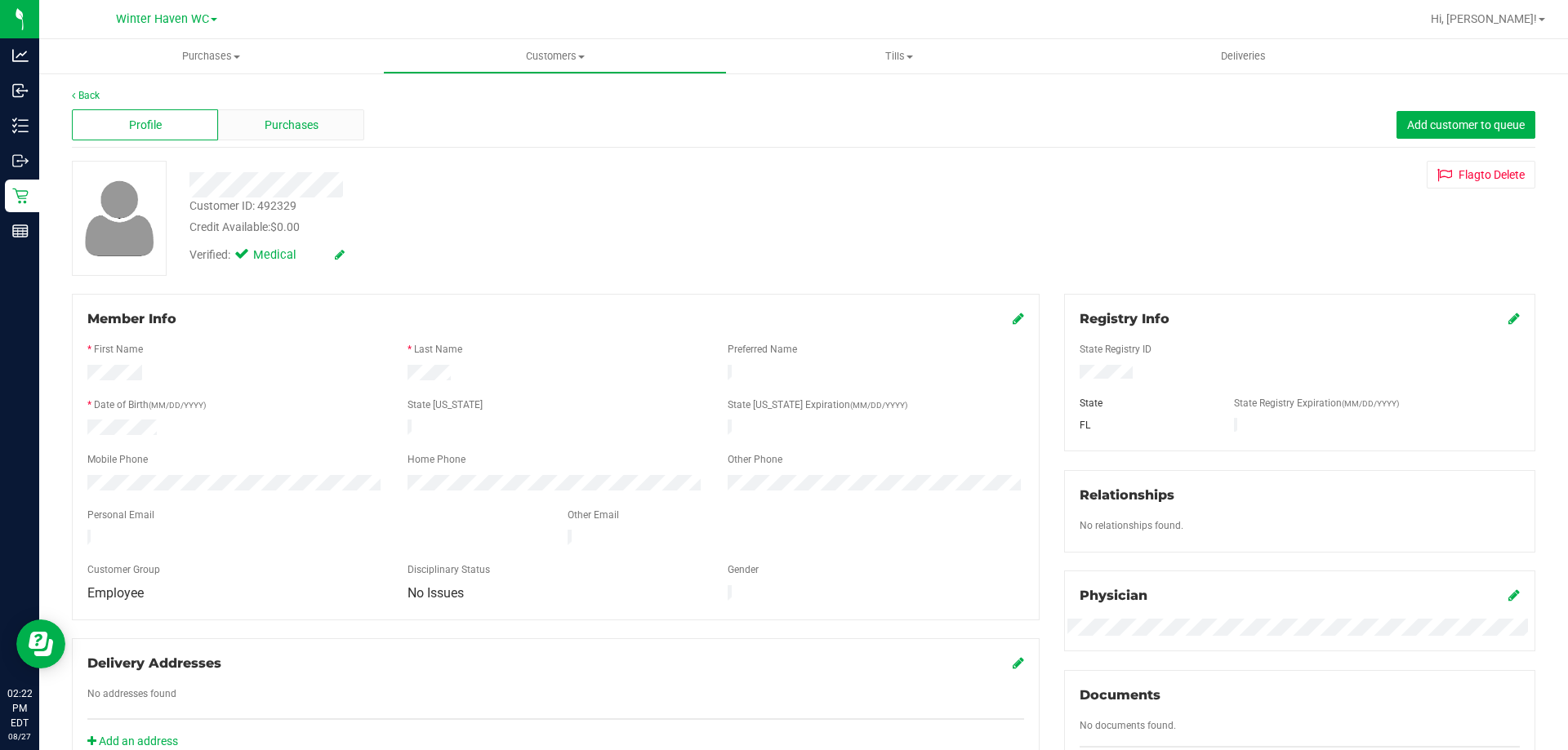
click at [276, 135] on div "Purchases" at bounding box center [291, 124] width 147 height 31
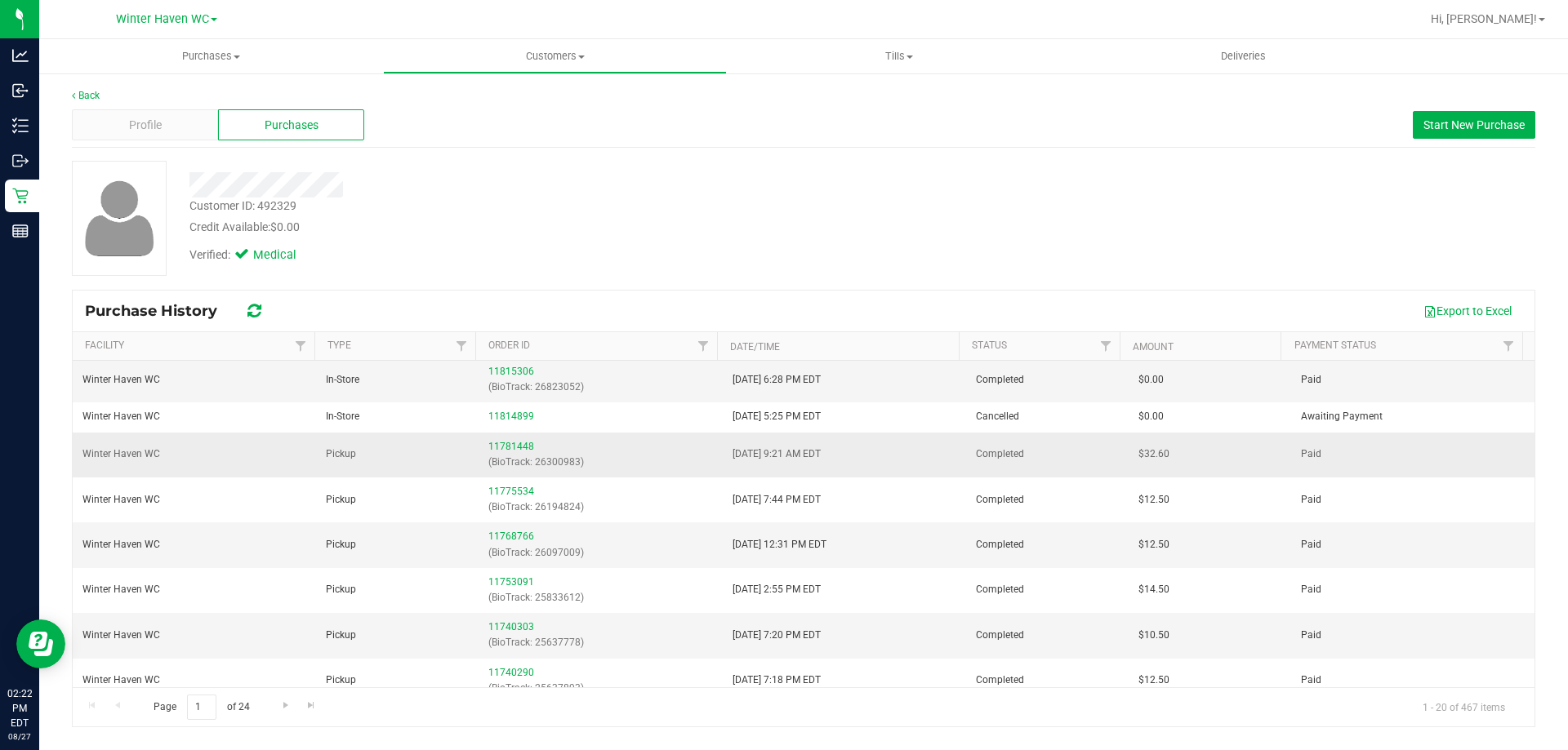
scroll to position [163, 0]
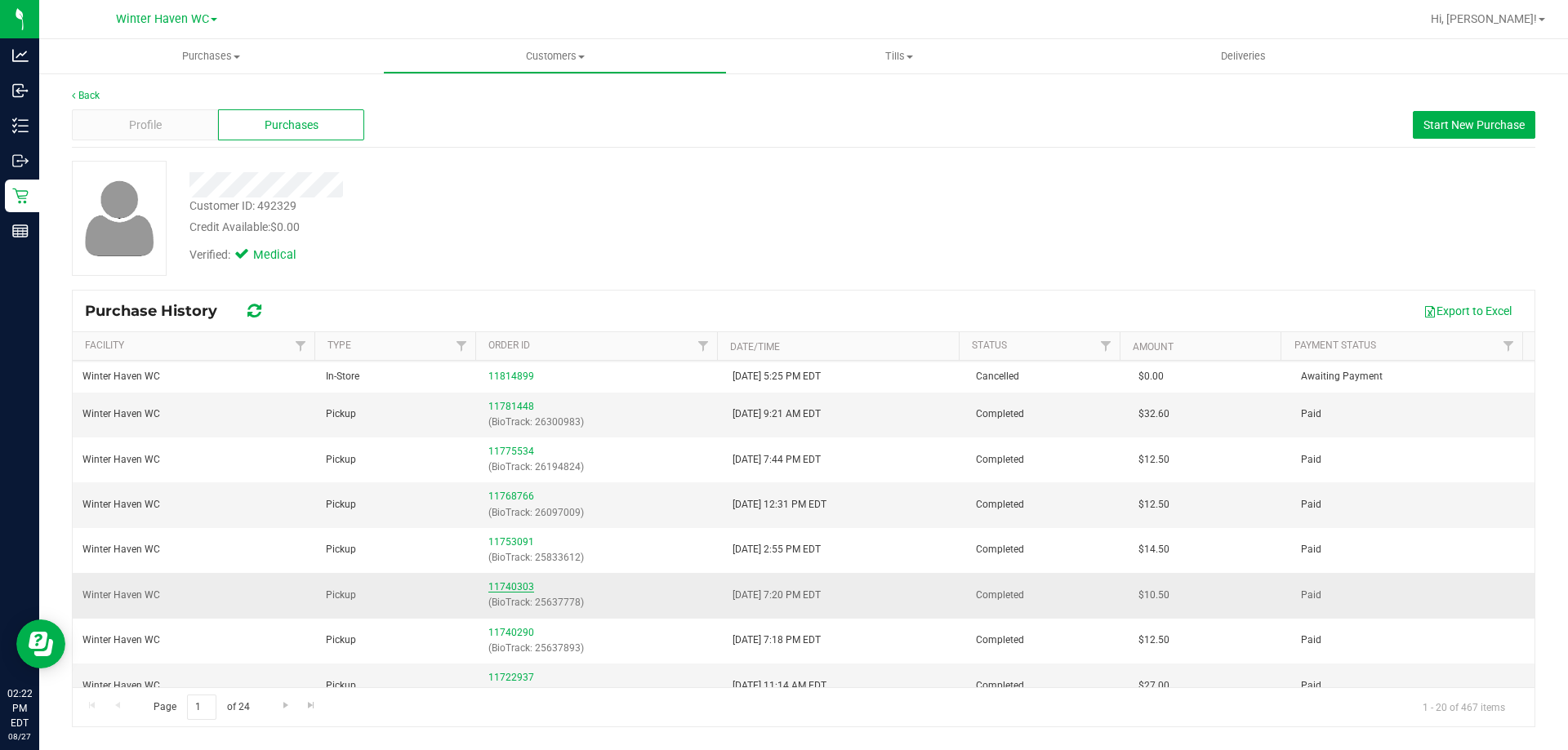
click at [520, 581] on link "11740303" at bounding box center [510, 587] width 46 height 12
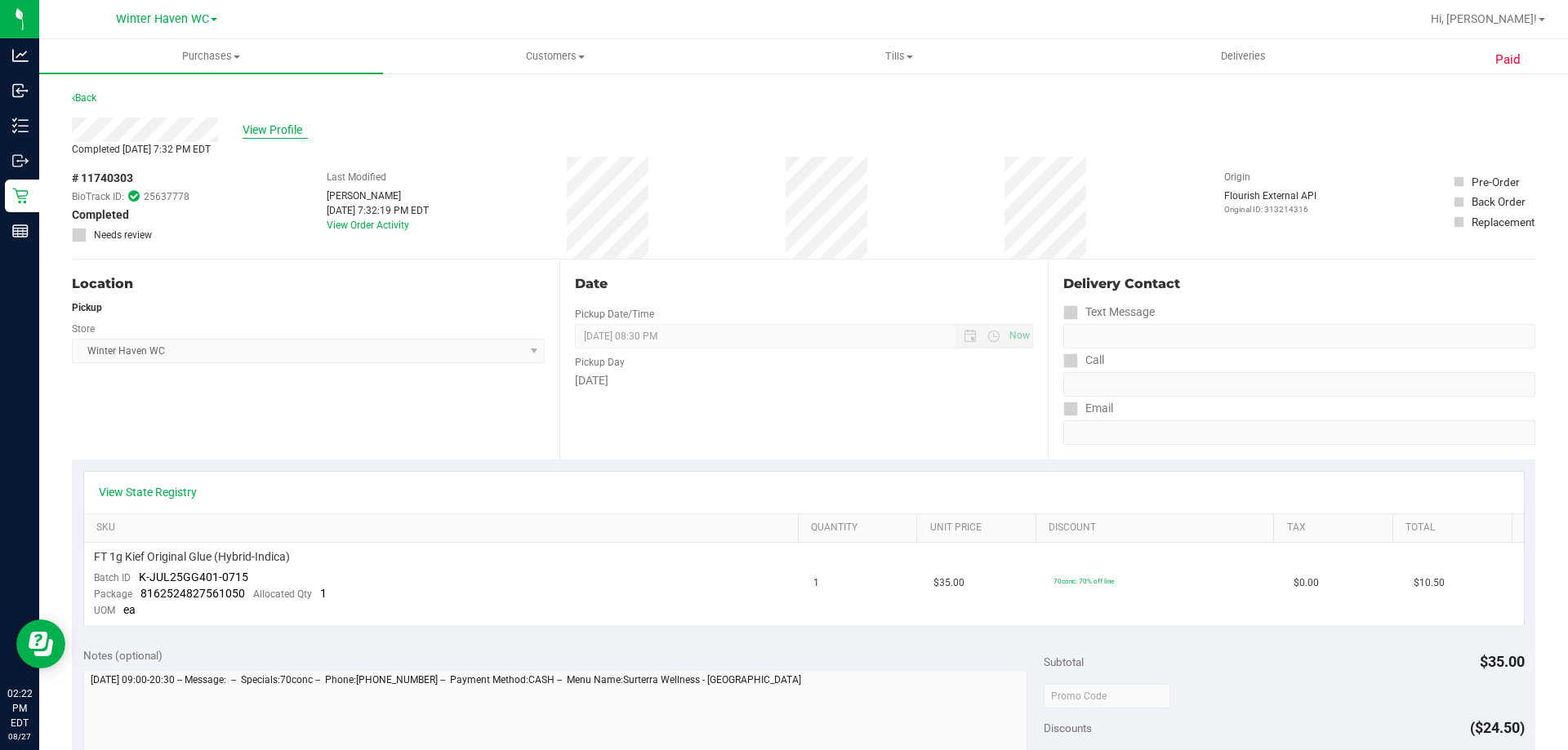
click at [296, 132] on span "View Profile" at bounding box center [275, 130] width 65 height 17
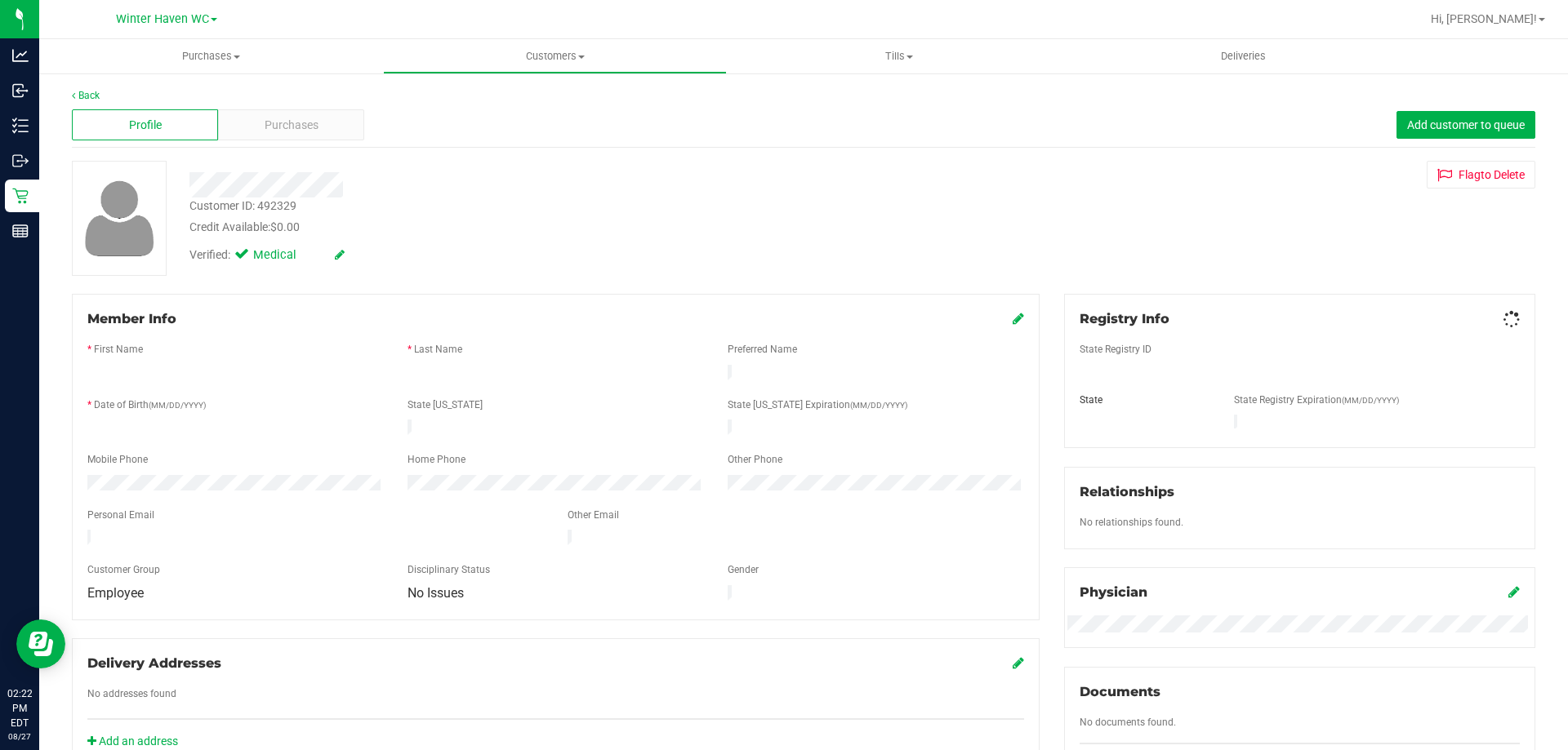
click at [296, 132] on span "Purchases" at bounding box center [291, 125] width 54 height 17
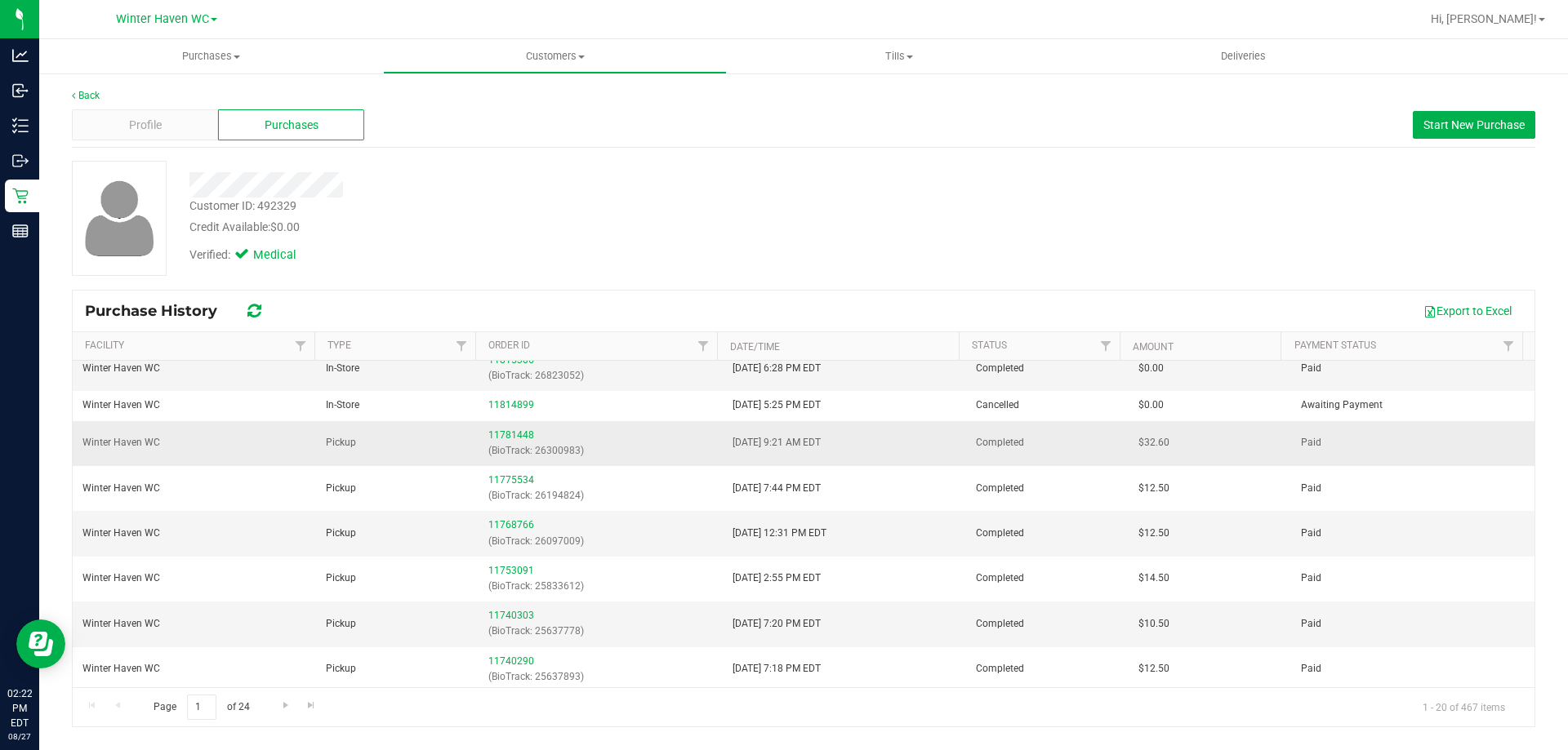
scroll to position [163, 0]
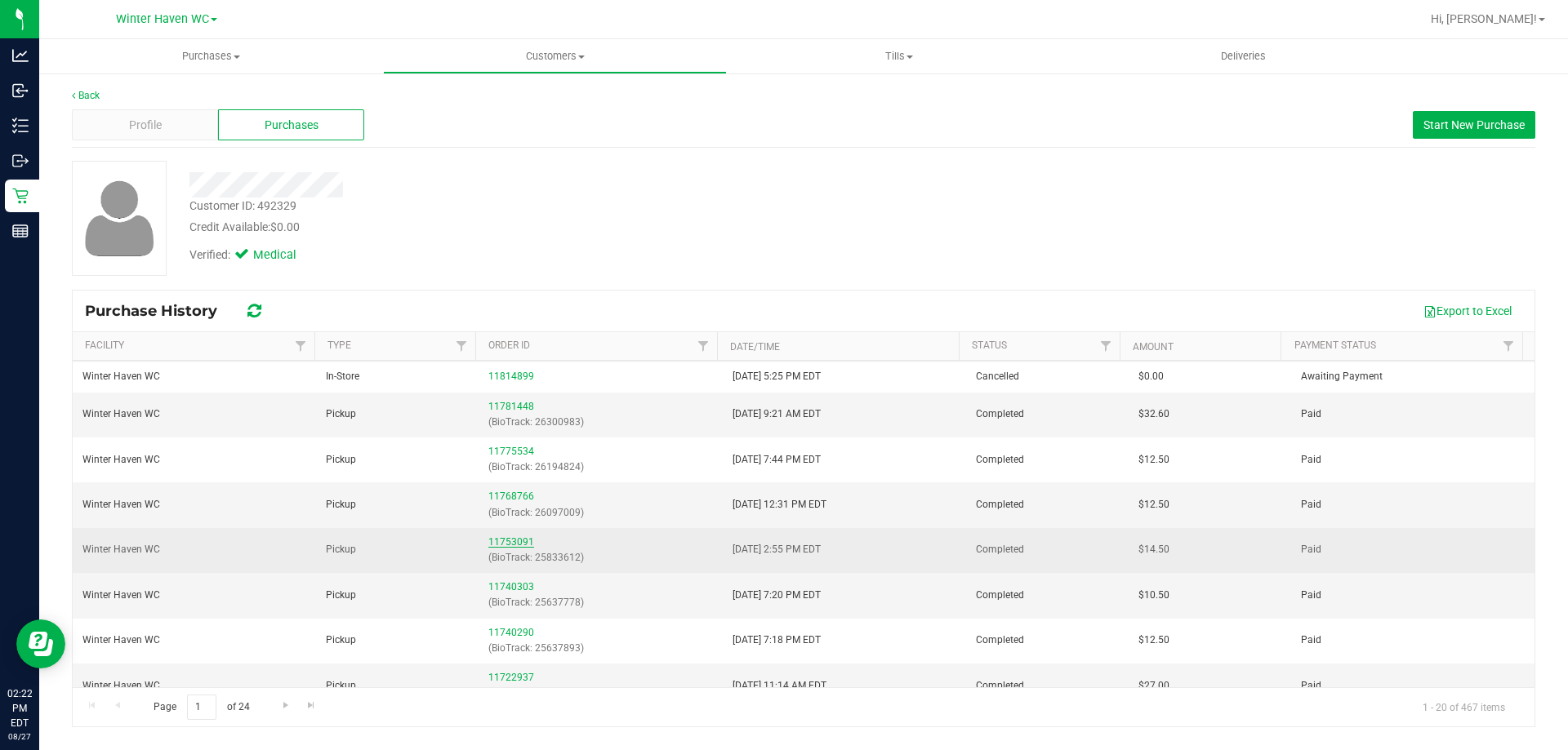
click at [516, 540] on link "11753091" at bounding box center [510, 542] width 46 height 12
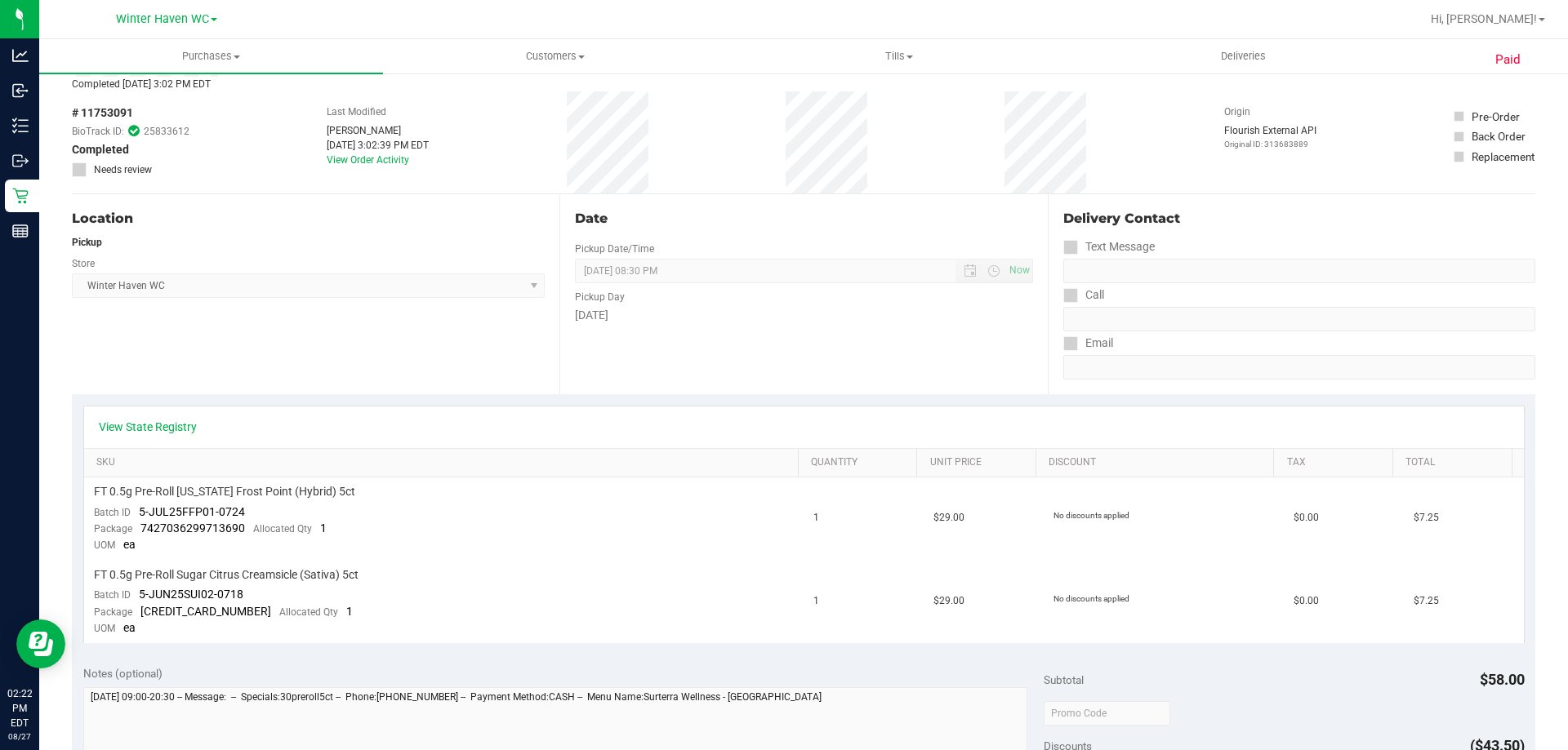
scroll to position [82, 0]
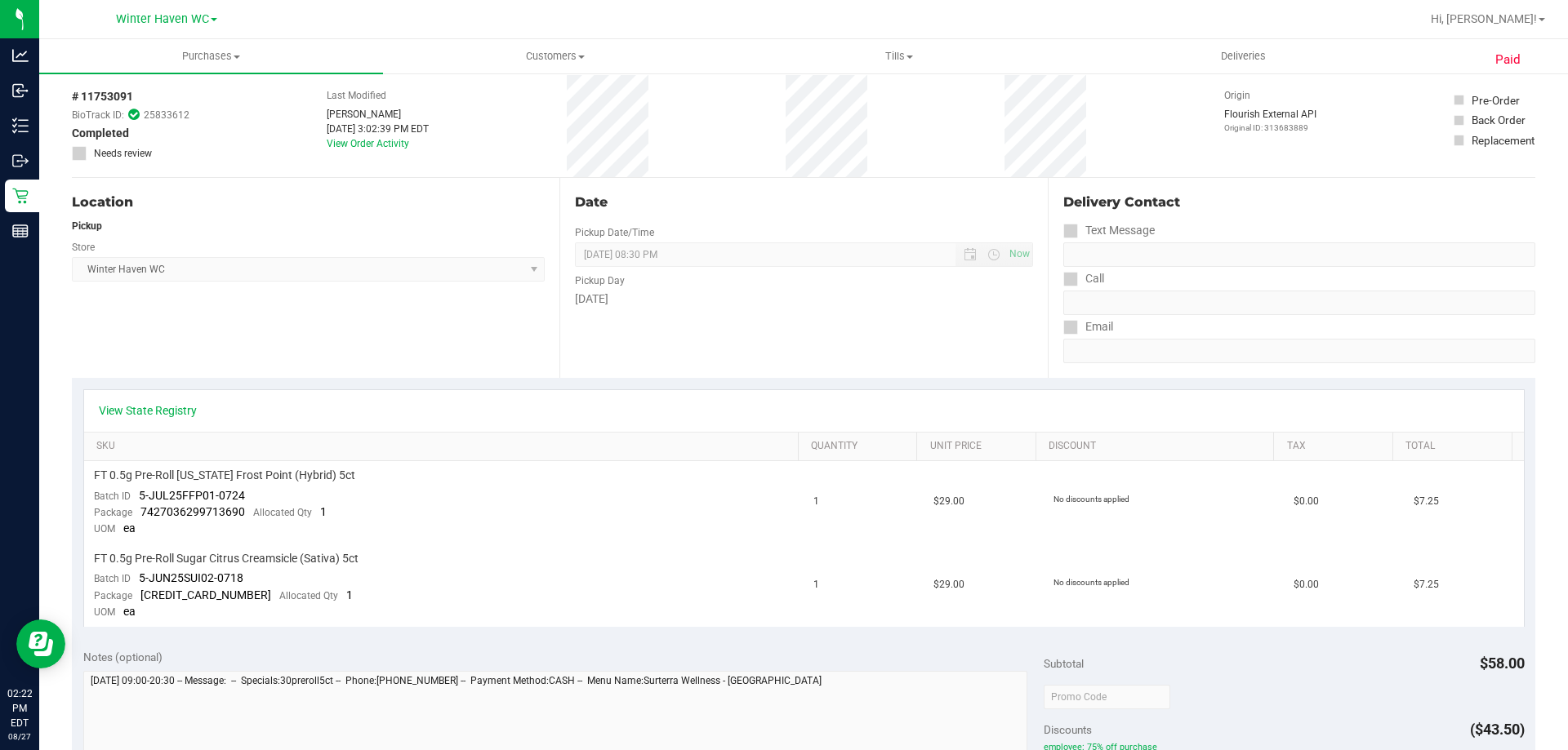
click at [276, 192] on div "Location" at bounding box center [308, 202] width 473 height 20
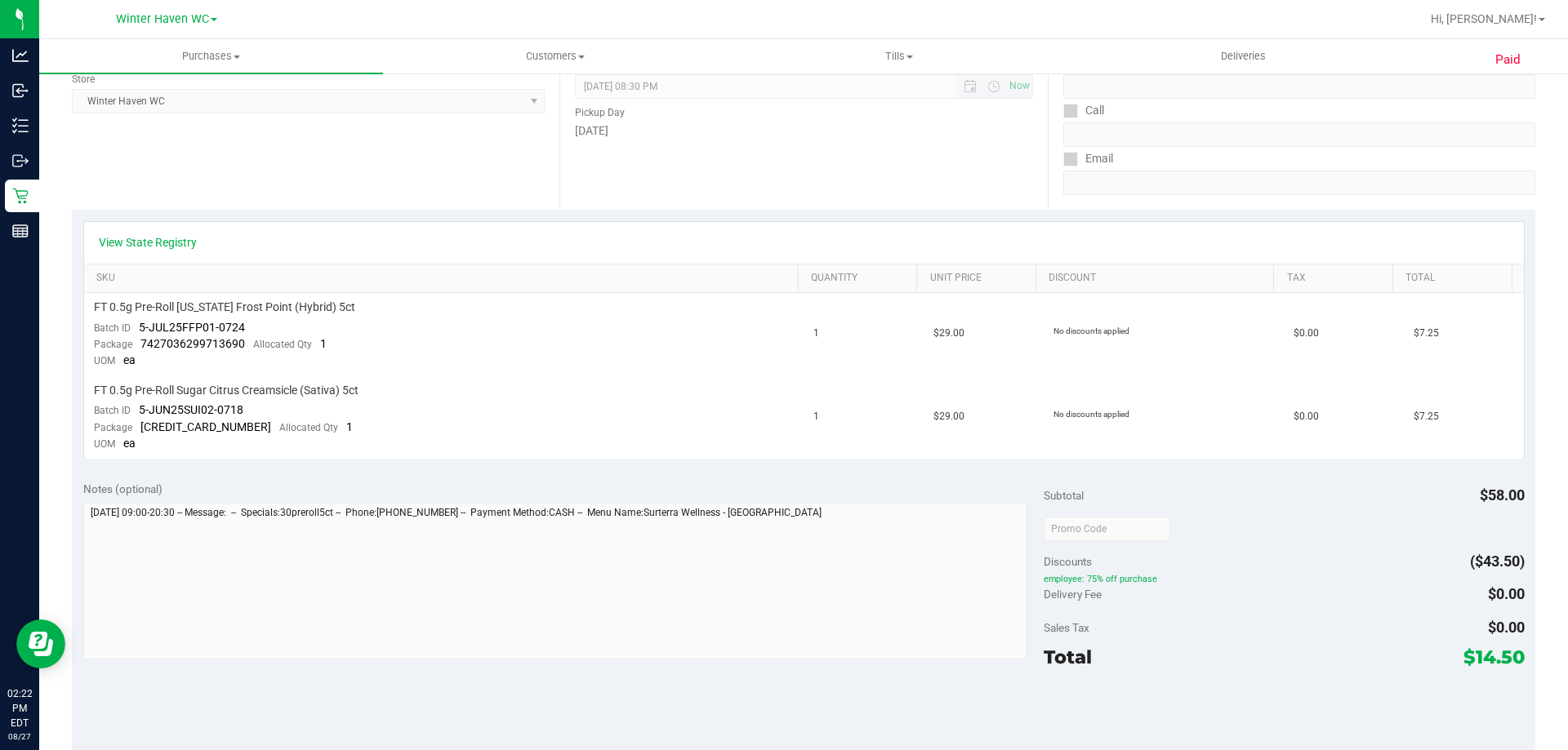
scroll to position [0, 0]
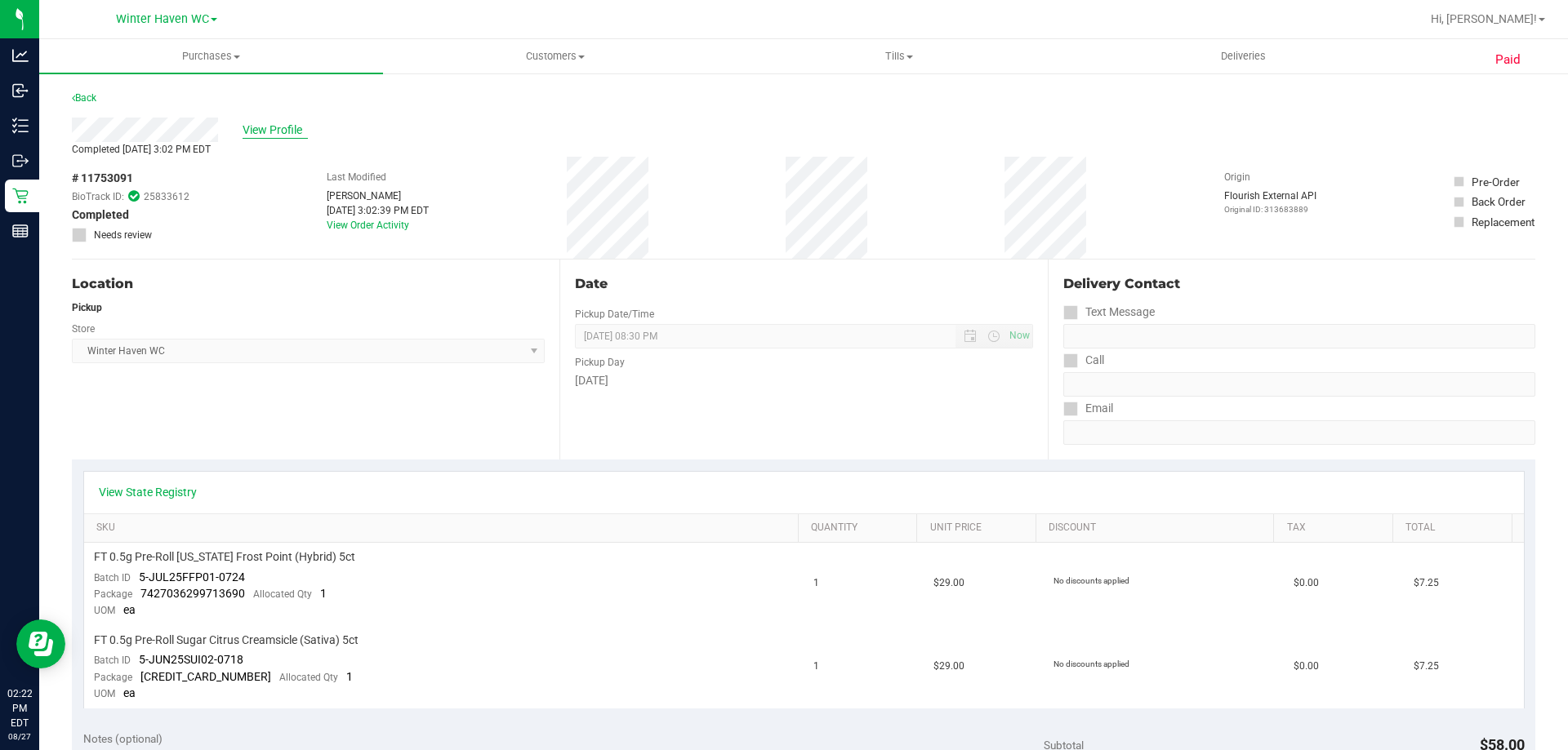
click at [265, 129] on span "View Profile" at bounding box center [275, 130] width 65 height 17
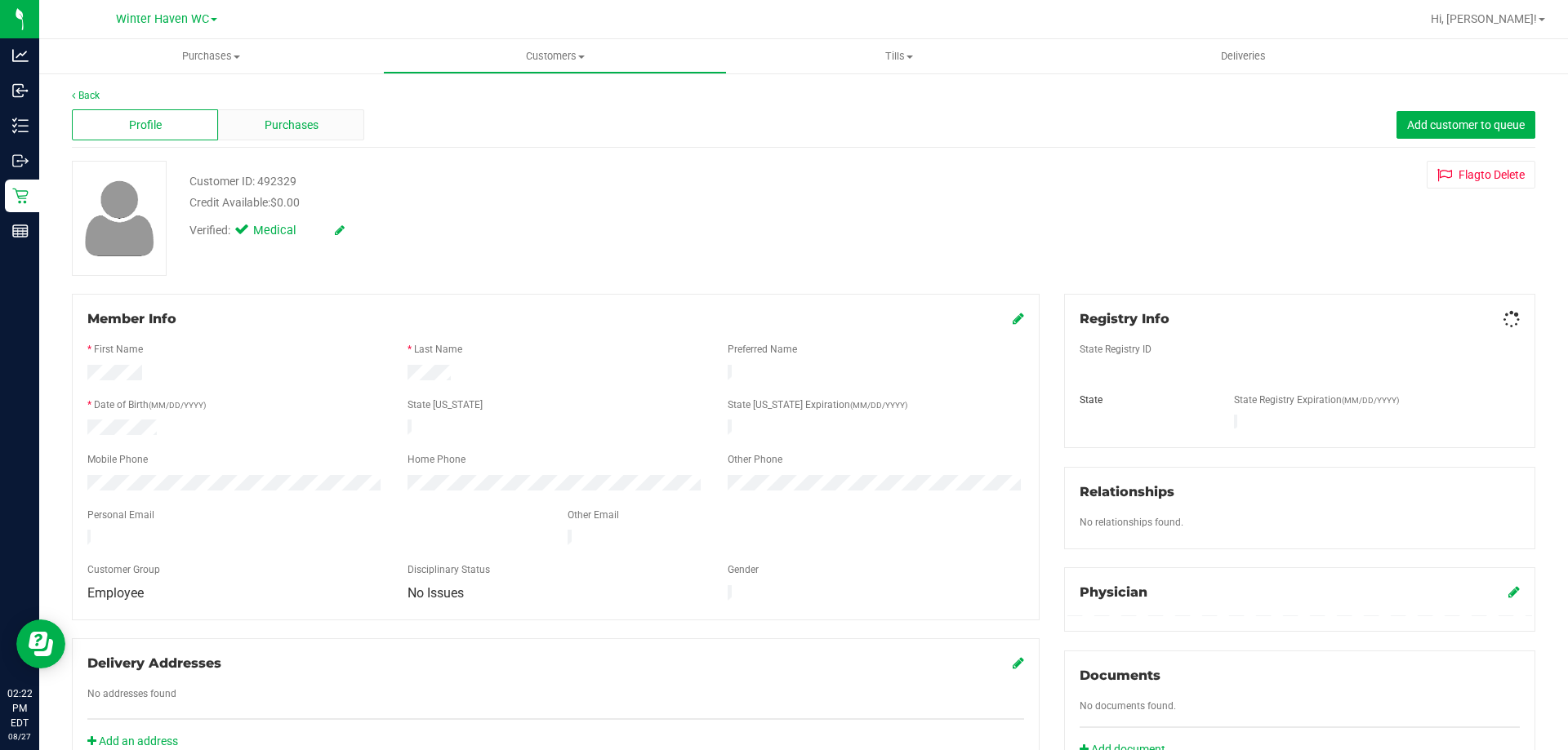
click at [269, 135] on div "Purchases" at bounding box center [291, 124] width 147 height 31
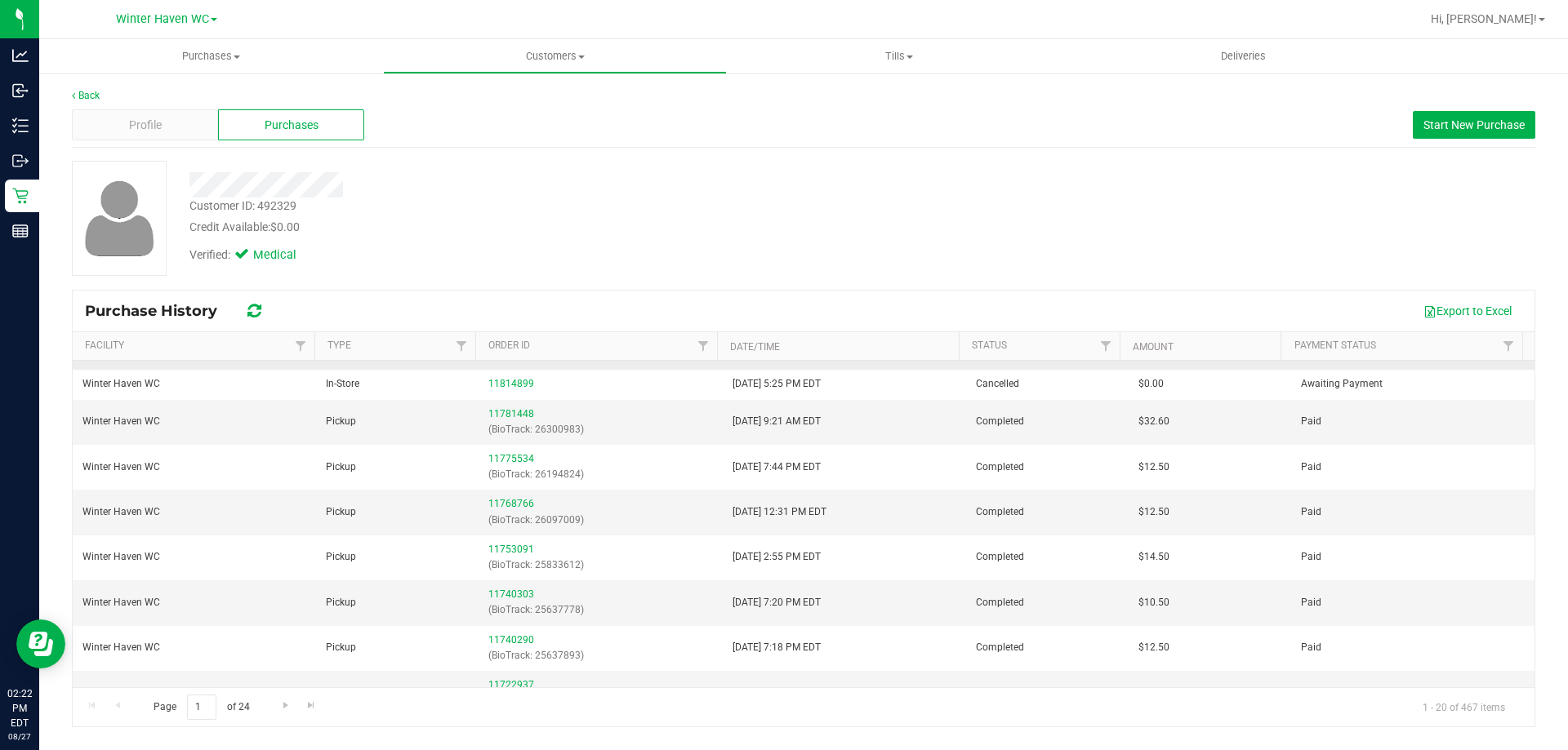
scroll to position [163, 0]
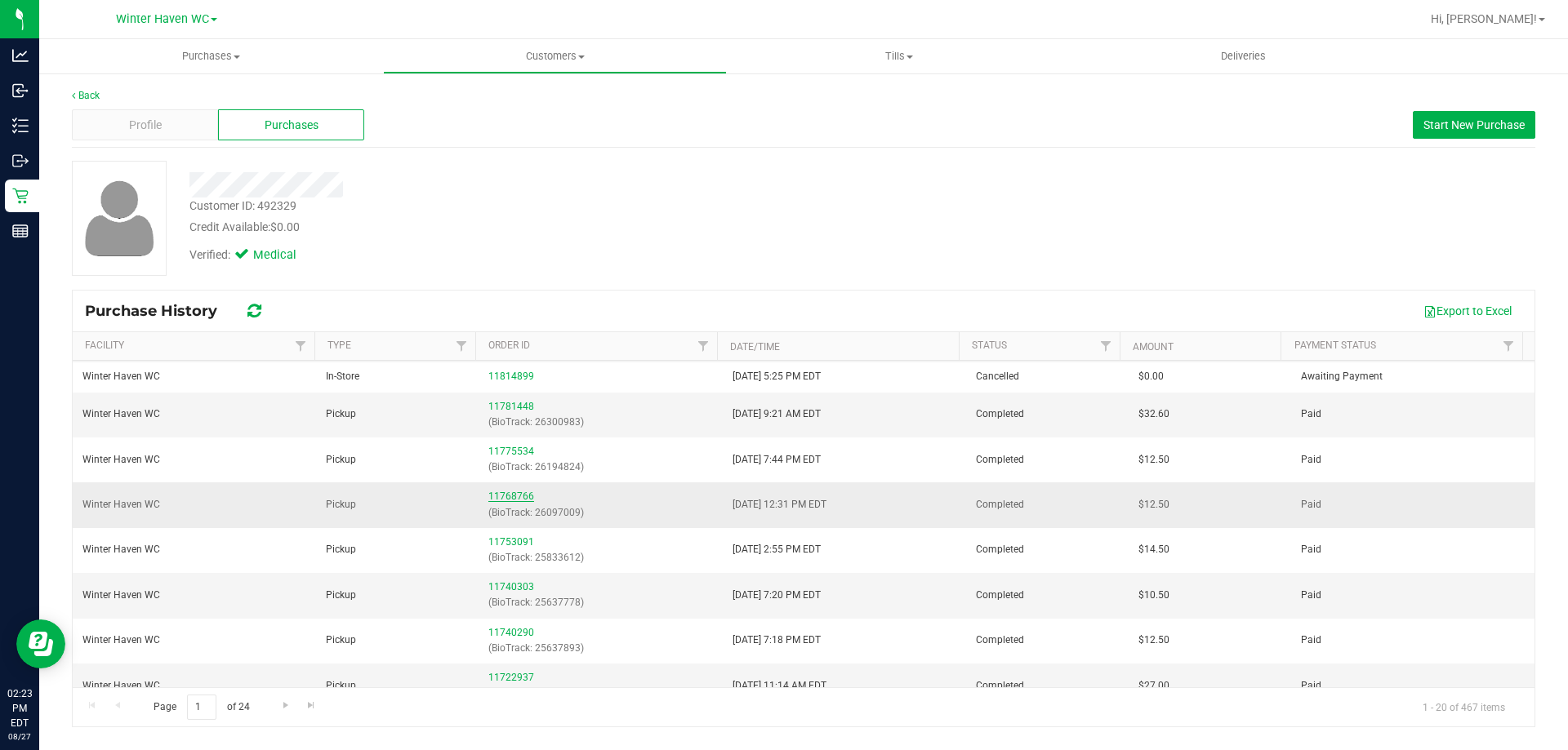
click at [516, 496] on link "11768766" at bounding box center [510, 496] width 46 height 12
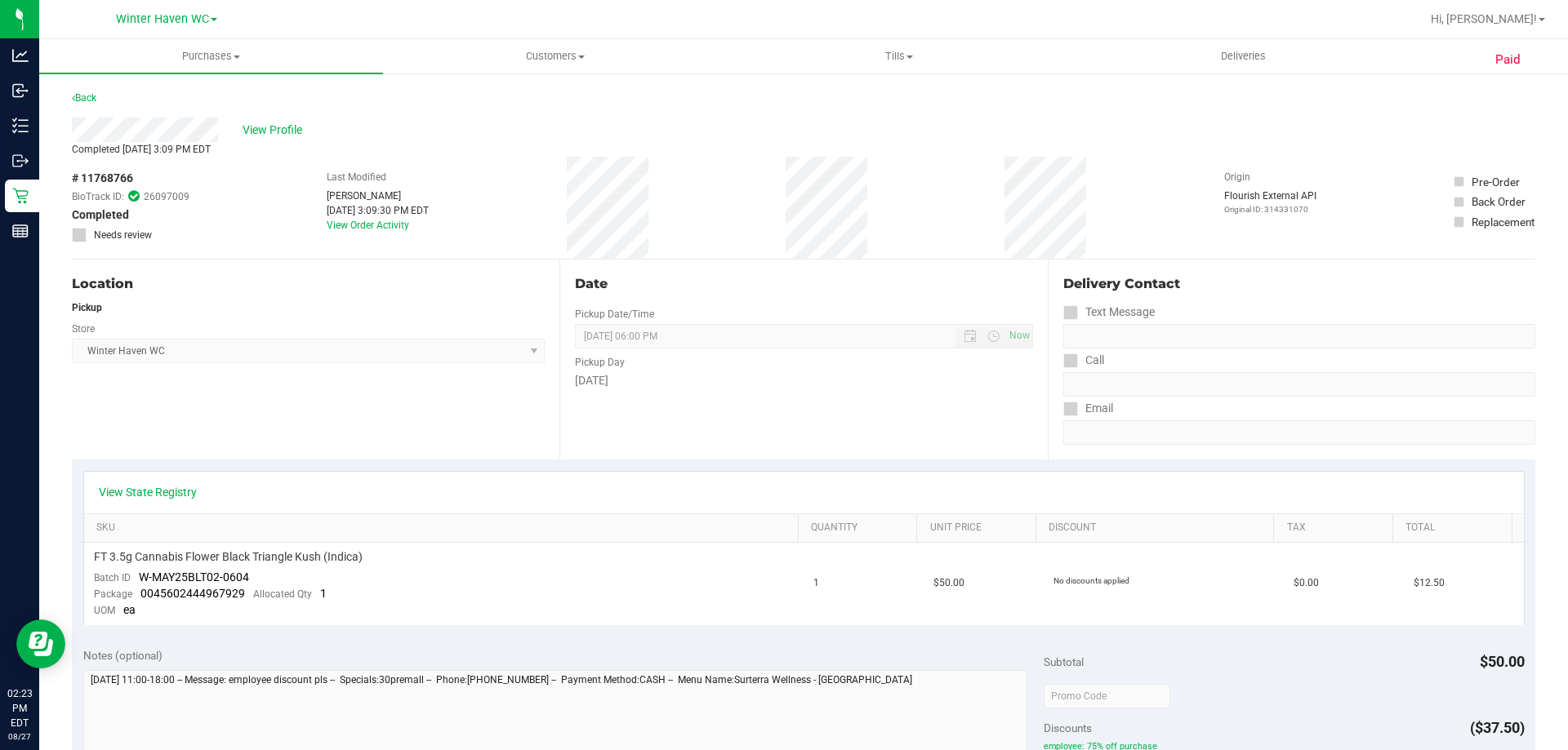
click at [934, 231] on div "# 11768766 BioTrack ID: 26097009 Completed Needs review Last Modified Brian Bea…" at bounding box center [803, 207] width 1463 height 102
click at [251, 123] on span "View Profile" at bounding box center [275, 130] width 65 height 17
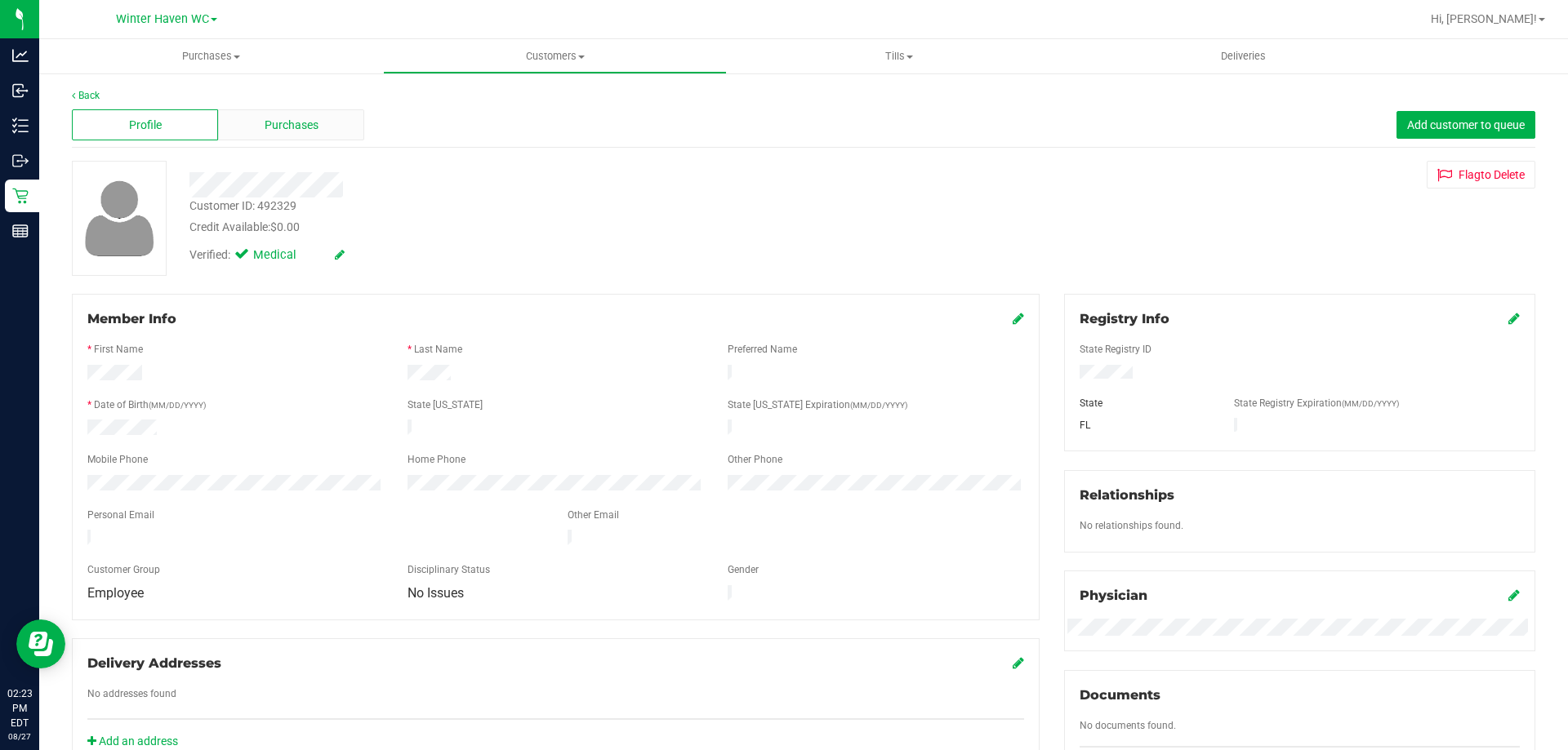
click at [291, 130] on span "Purchases" at bounding box center [291, 125] width 54 height 17
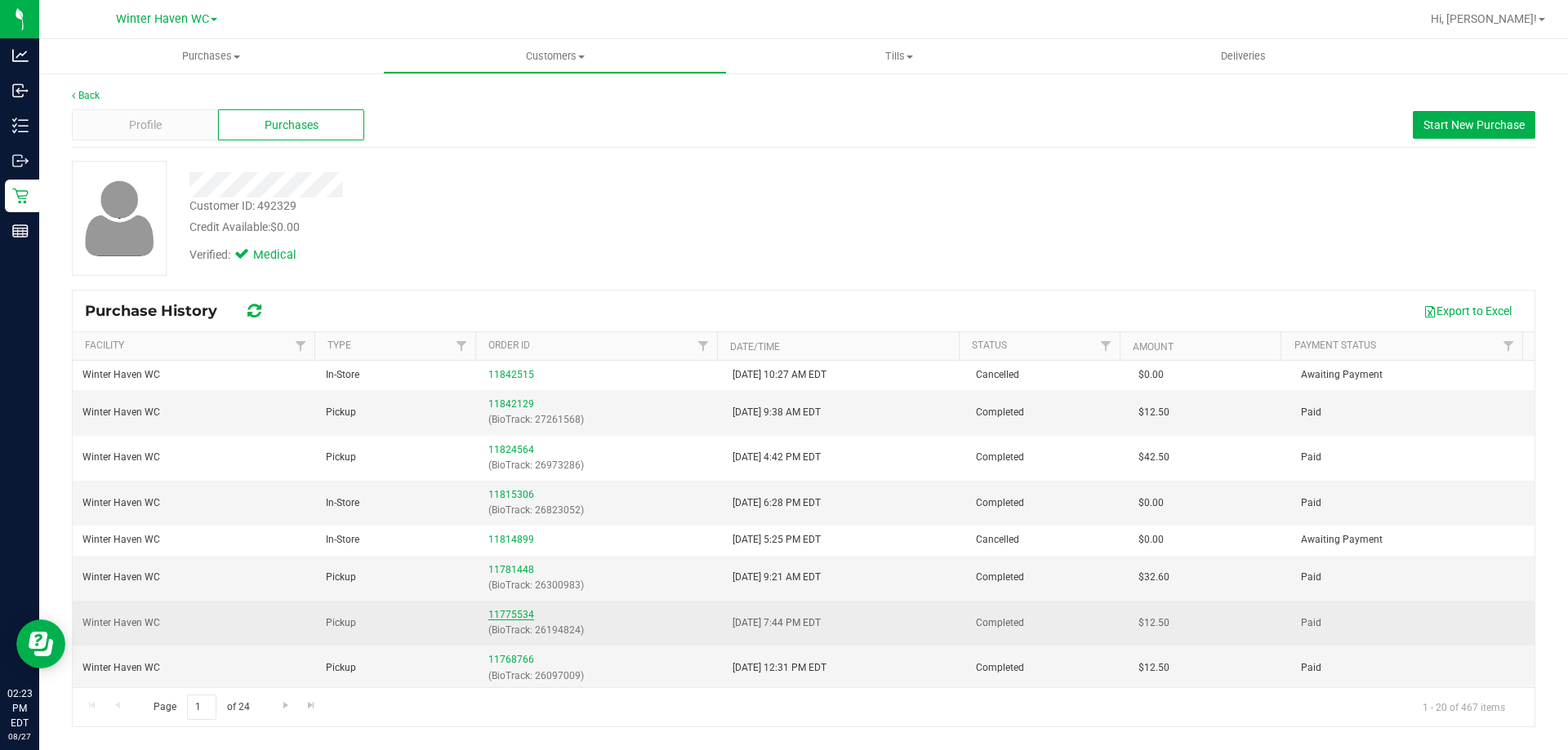
click at [495, 614] on link "11775534" at bounding box center [510, 615] width 46 height 12
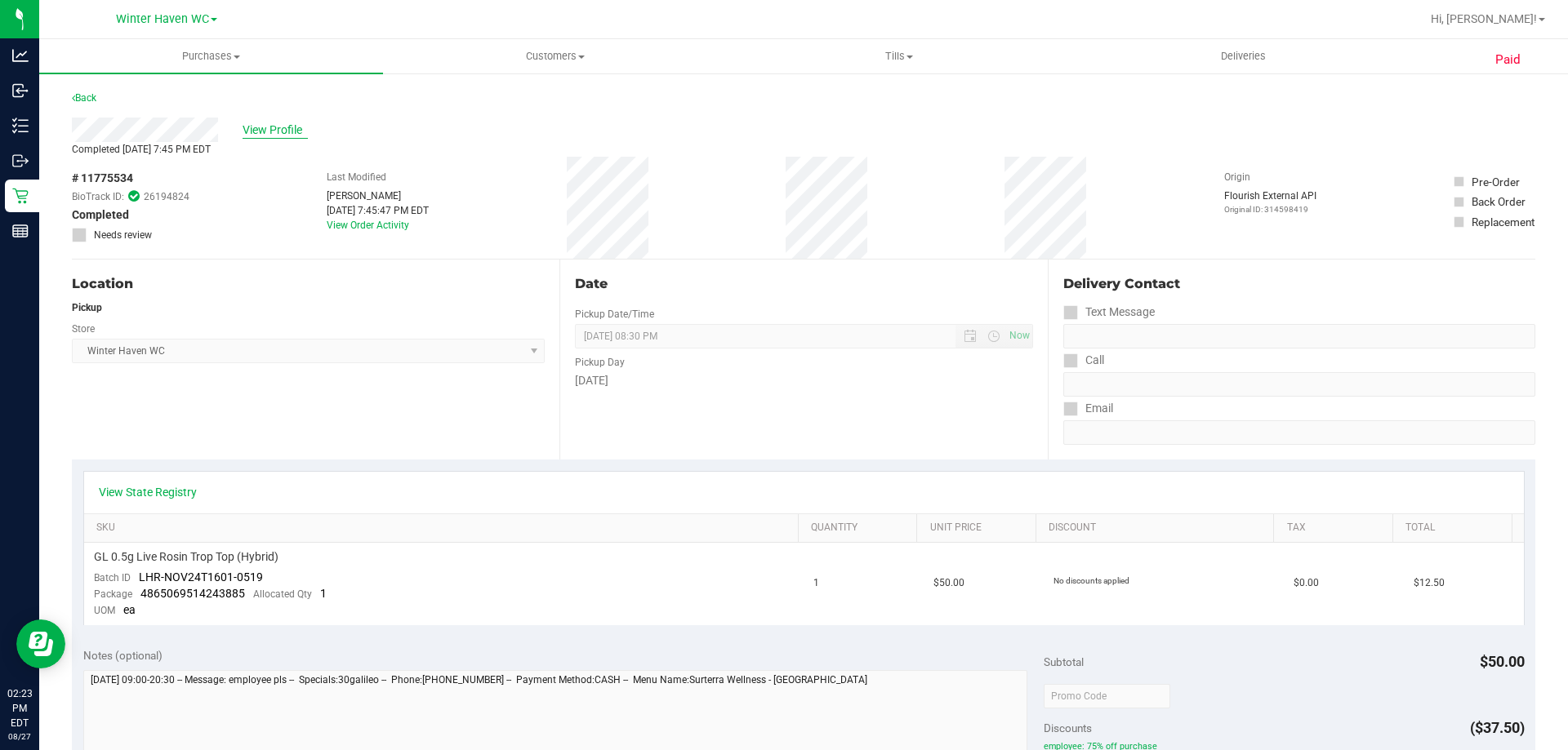
click at [284, 137] on span "View Profile" at bounding box center [275, 130] width 65 height 17
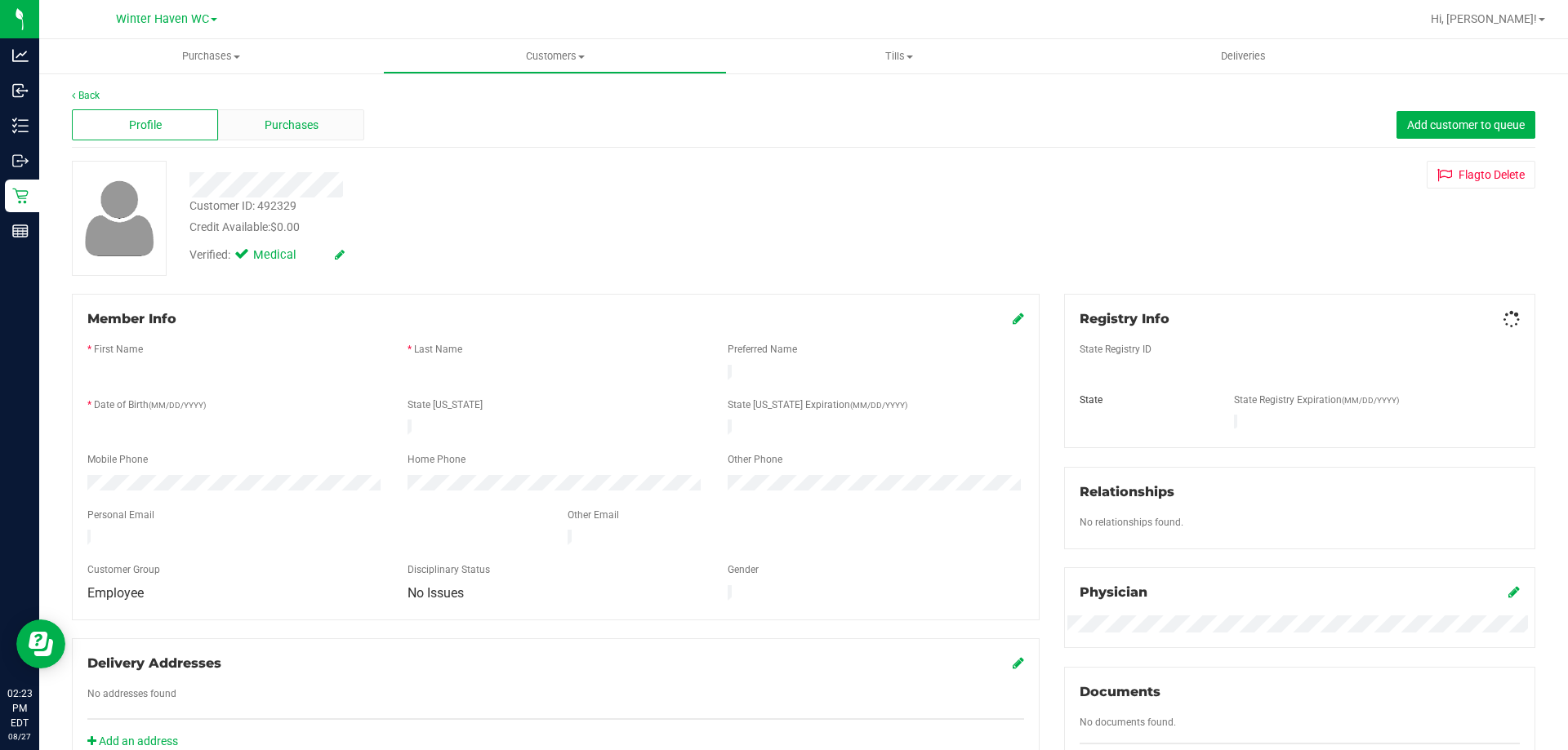
click at [276, 120] on span "Purchases" at bounding box center [291, 125] width 54 height 17
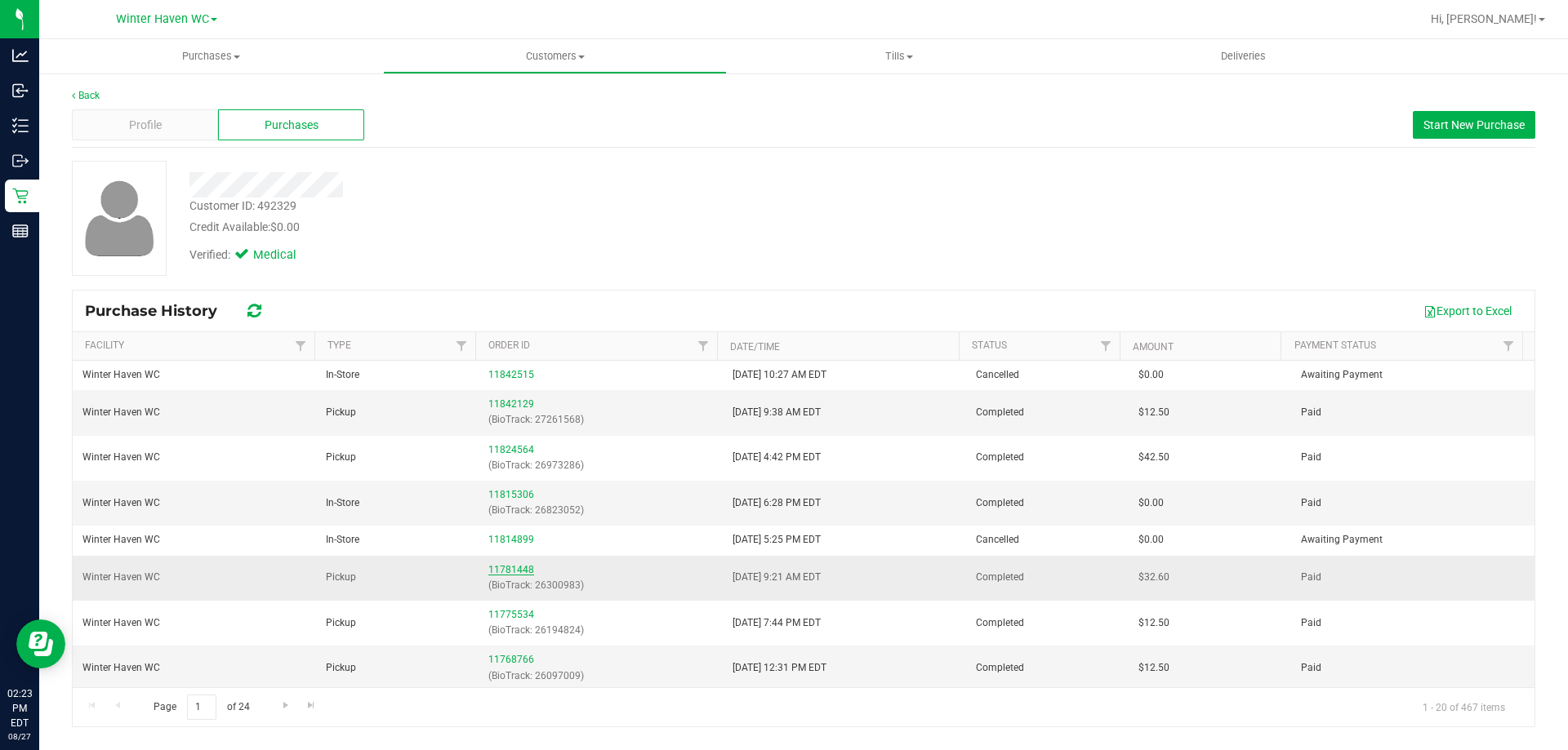
click at [492, 572] on link "11781448" at bounding box center [510, 570] width 46 height 12
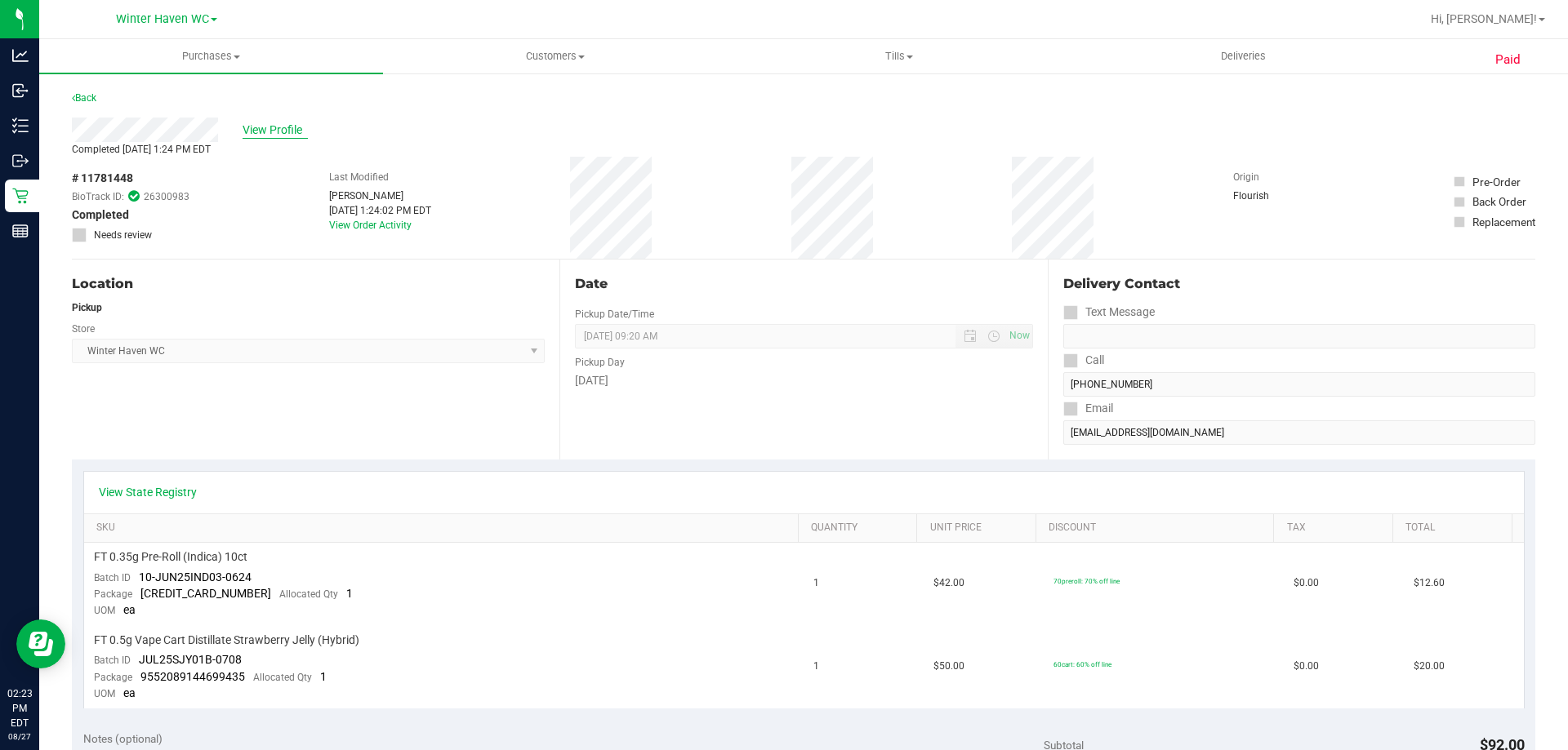
click at [286, 127] on span "View Profile" at bounding box center [275, 130] width 65 height 17
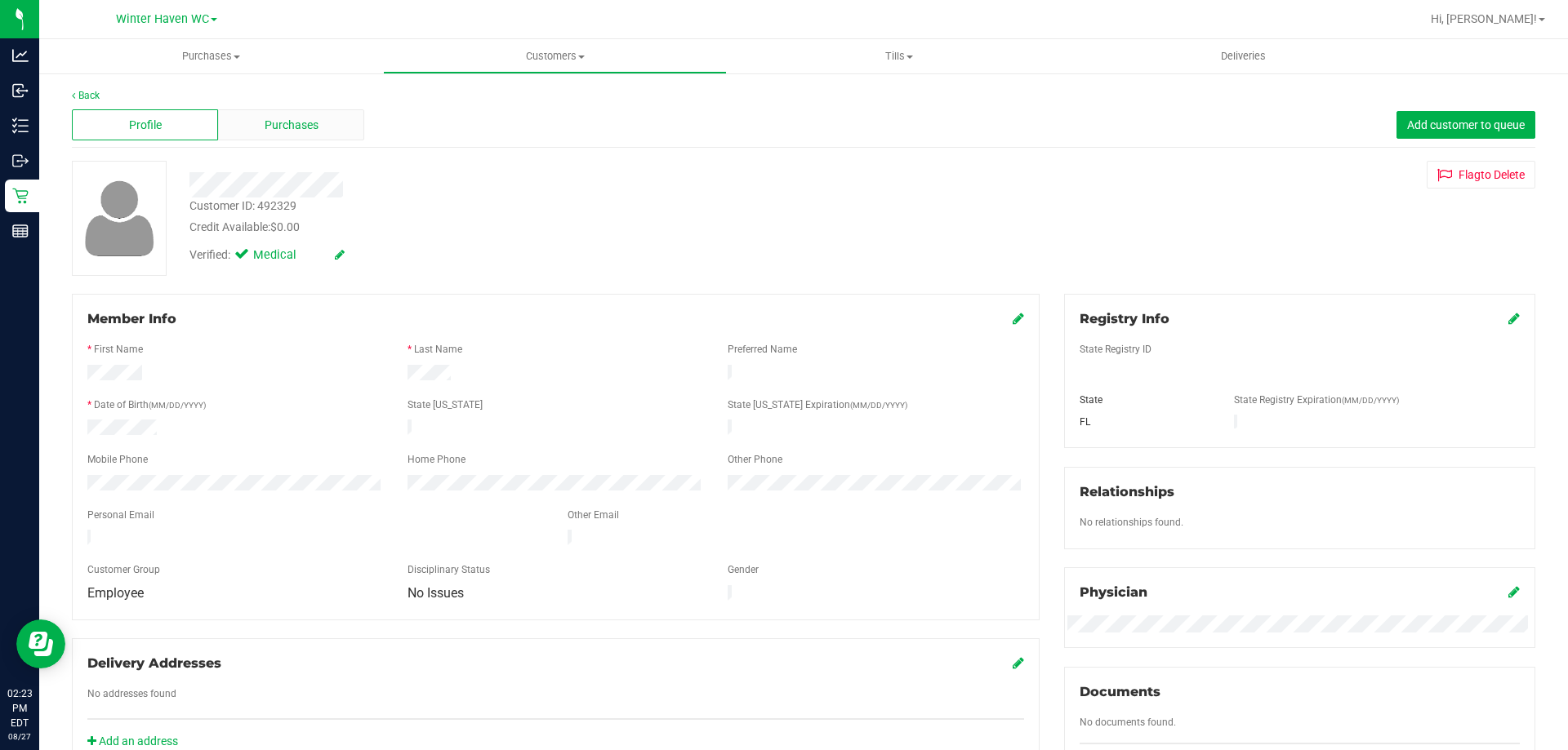
click at [294, 127] on span "Purchases" at bounding box center [291, 125] width 54 height 17
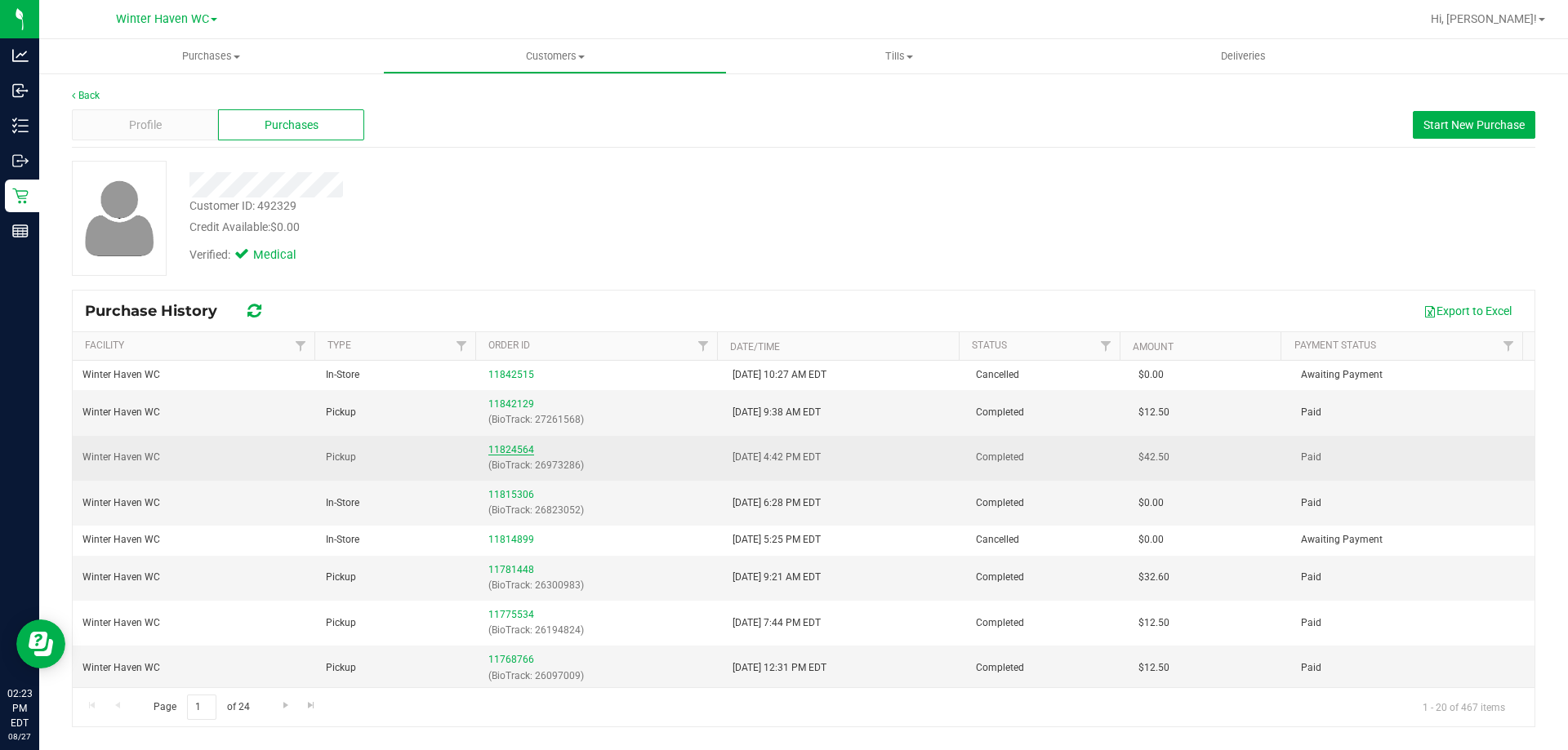
click at [508, 450] on link "11824564" at bounding box center [510, 450] width 46 height 12
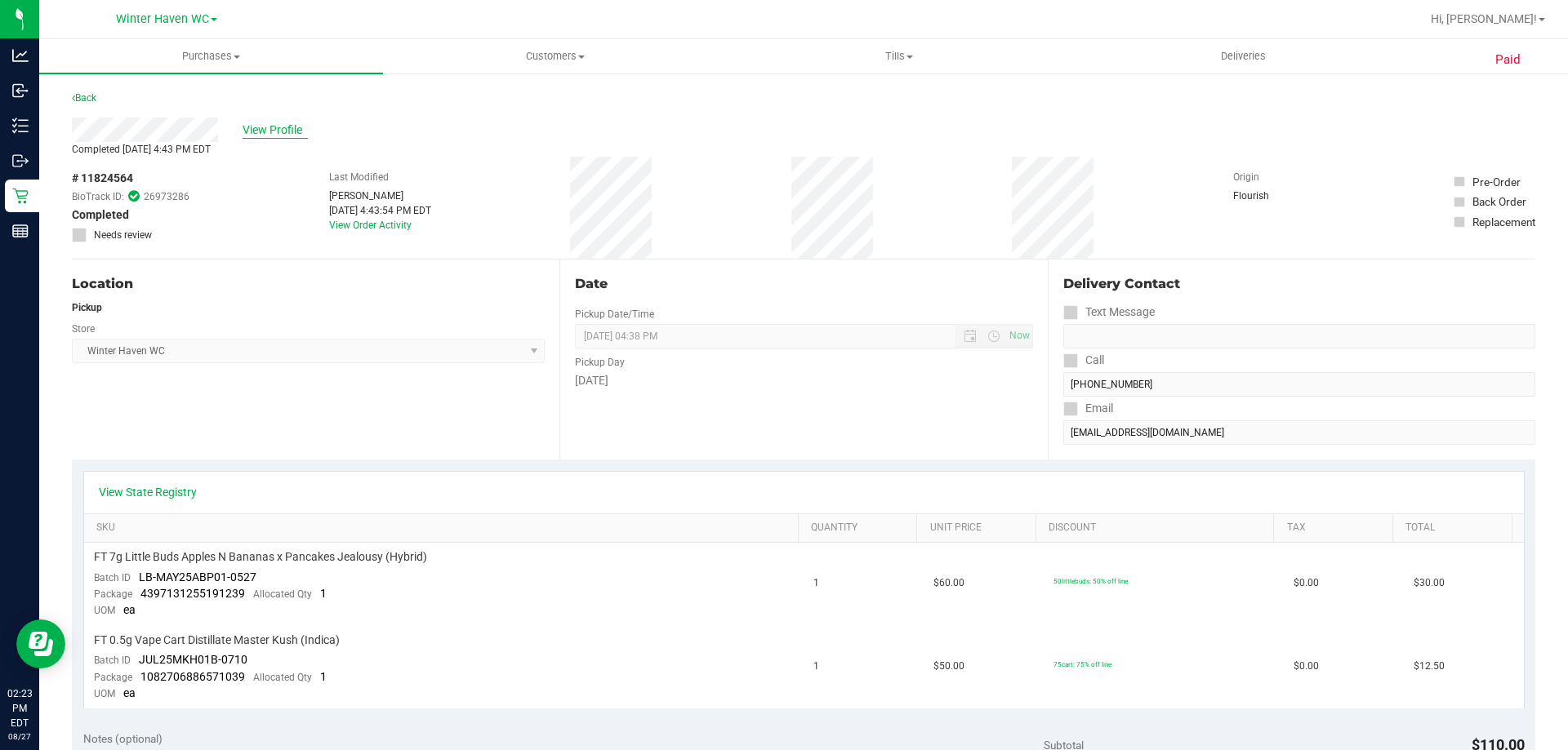
click at [272, 130] on span "View Profile" at bounding box center [275, 130] width 65 height 17
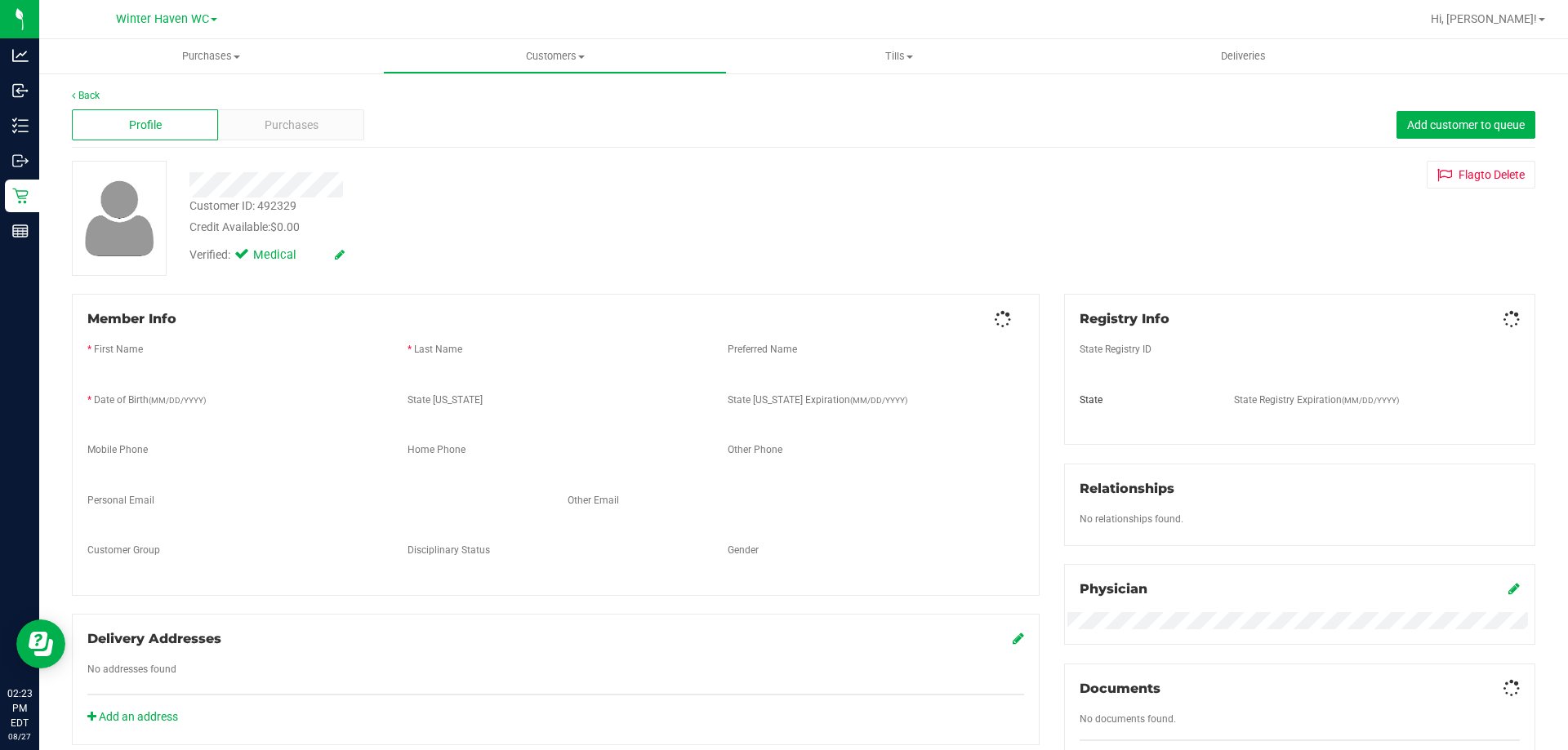
click at [296, 137] on div "Purchases" at bounding box center [291, 124] width 147 height 31
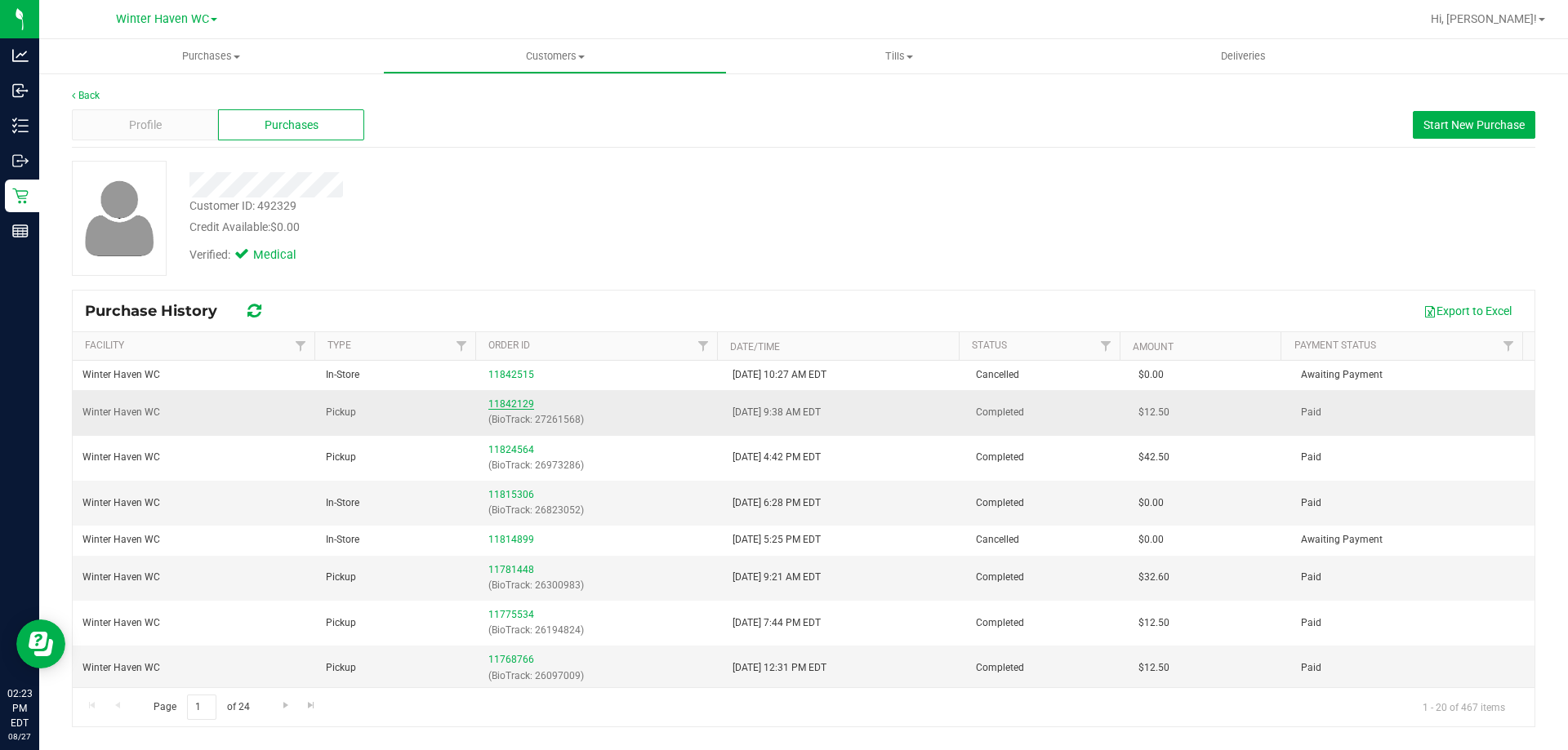
click at [505, 404] on link "11842129" at bounding box center [510, 405] width 46 height 12
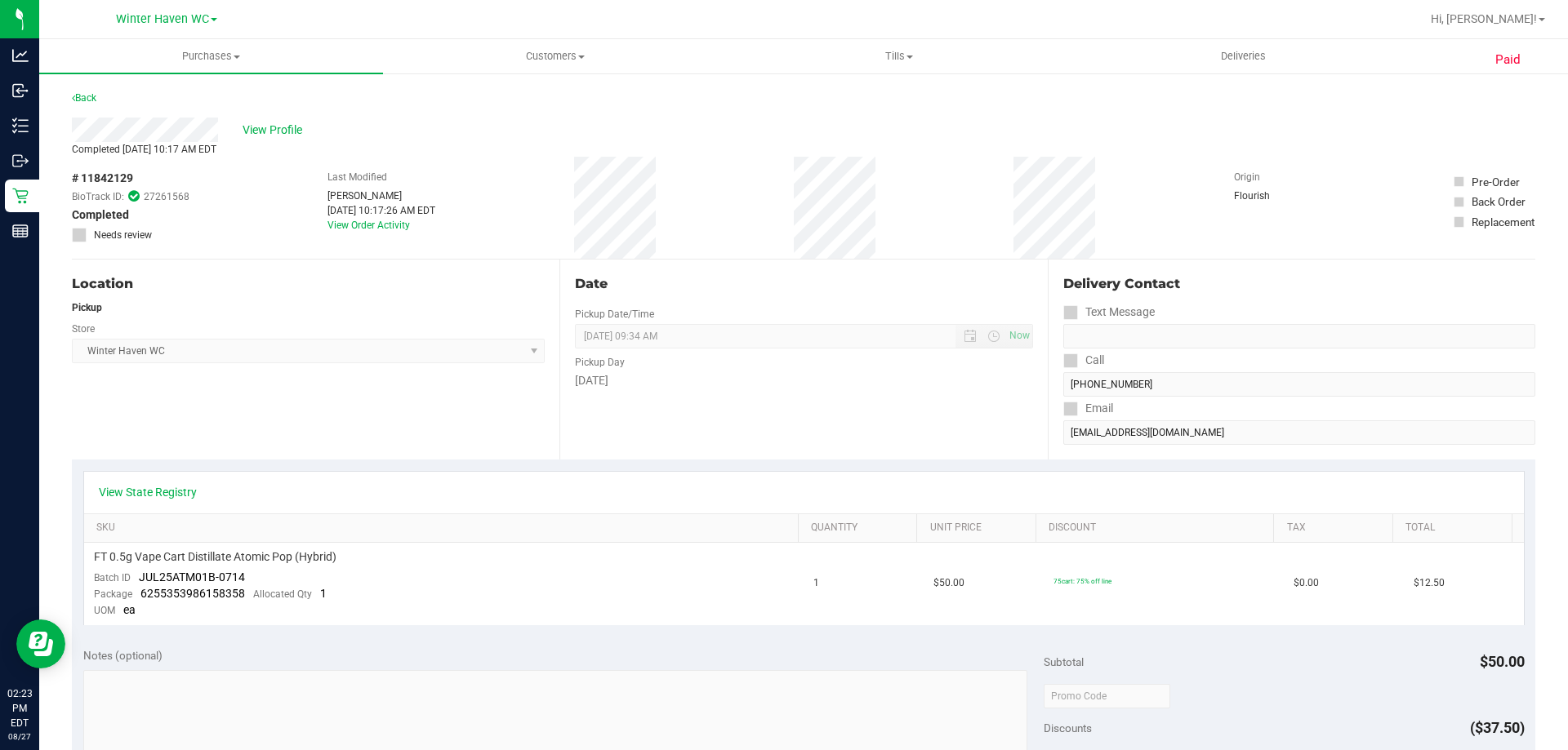
click at [863, 409] on div "Date Pickup Date/Time 08/25/2025 Now 08/25/2025 09:34 AM Now Pickup Day Monday" at bounding box center [803, 360] width 487 height 200
click at [938, 445] on div "Date Pickup Date/Time 08/25/2025 Now 08/25/2025 09:34 AM Now Pickup Day Monday" at bounding box center [803, 360] width 487 height 200
click at [465, 424] on div "Location Pickup Store [GEOGRAPHIC_DATA] WC Select Store [PERSON_NAME][GEOGRAPHI…" at bounding box center [315, 360] width 487 height 200
click at [276, 137] on span "View Profile" at bounding box center [275, 130] width 65 height 17
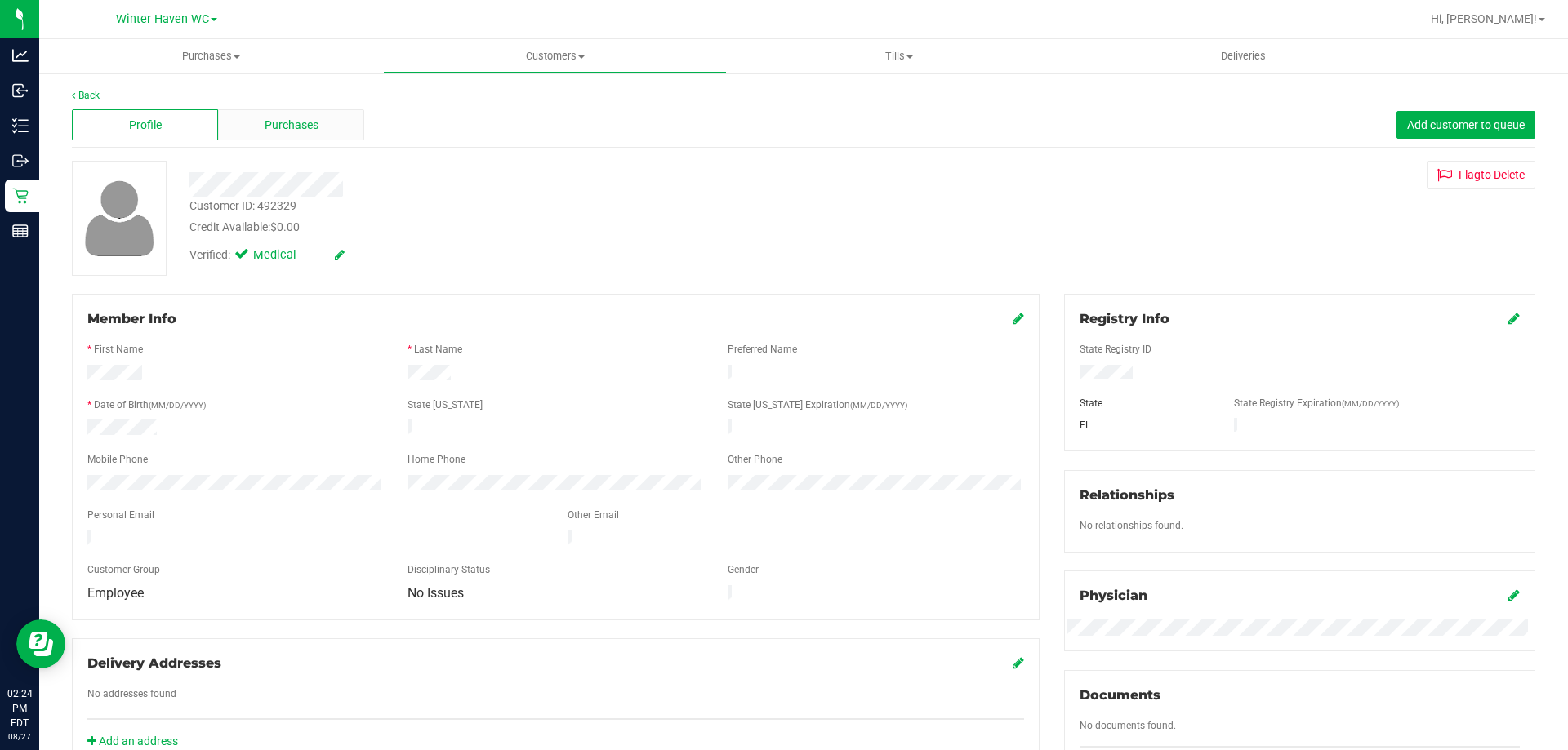
click at [241, 129] on div "Purchases" at bounding box center [291, 124] width 147 height 31
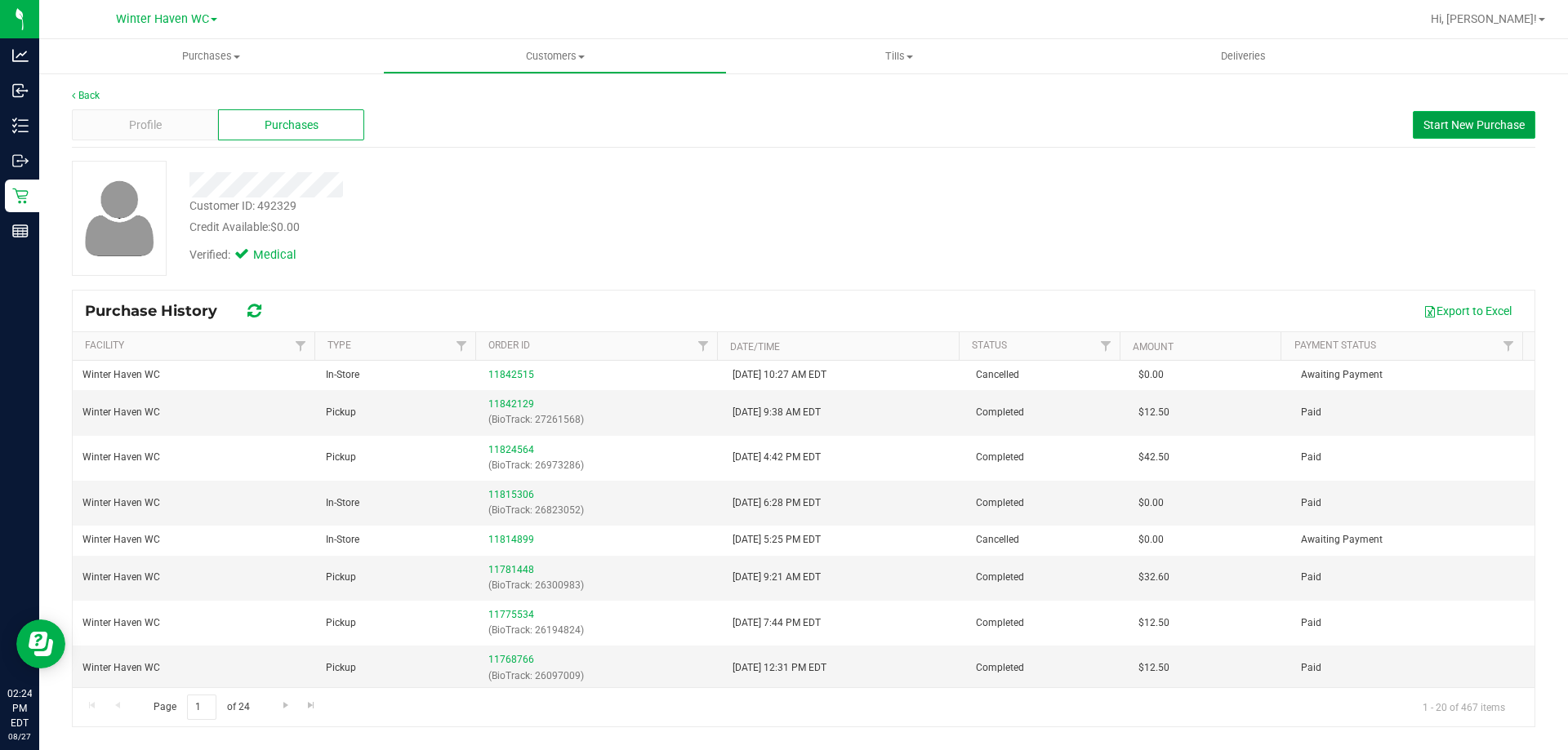
click at [1471, 122] on span "Start New Purchase" at bounding box center [1474, 125] width 102 height 13
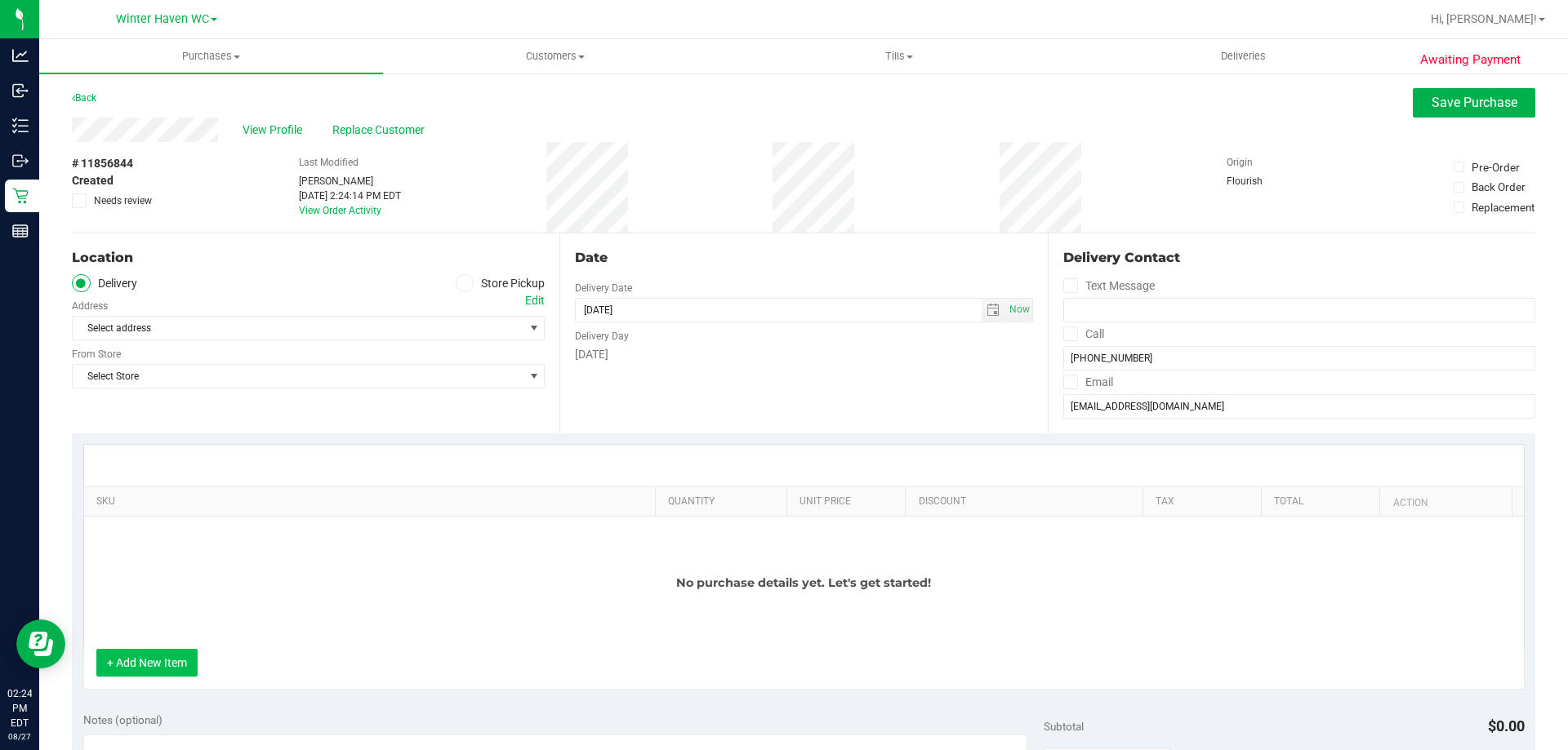
click at [162, 664] on button "+ Add New Item" at bounding box center [147, 663] width 102 height 27
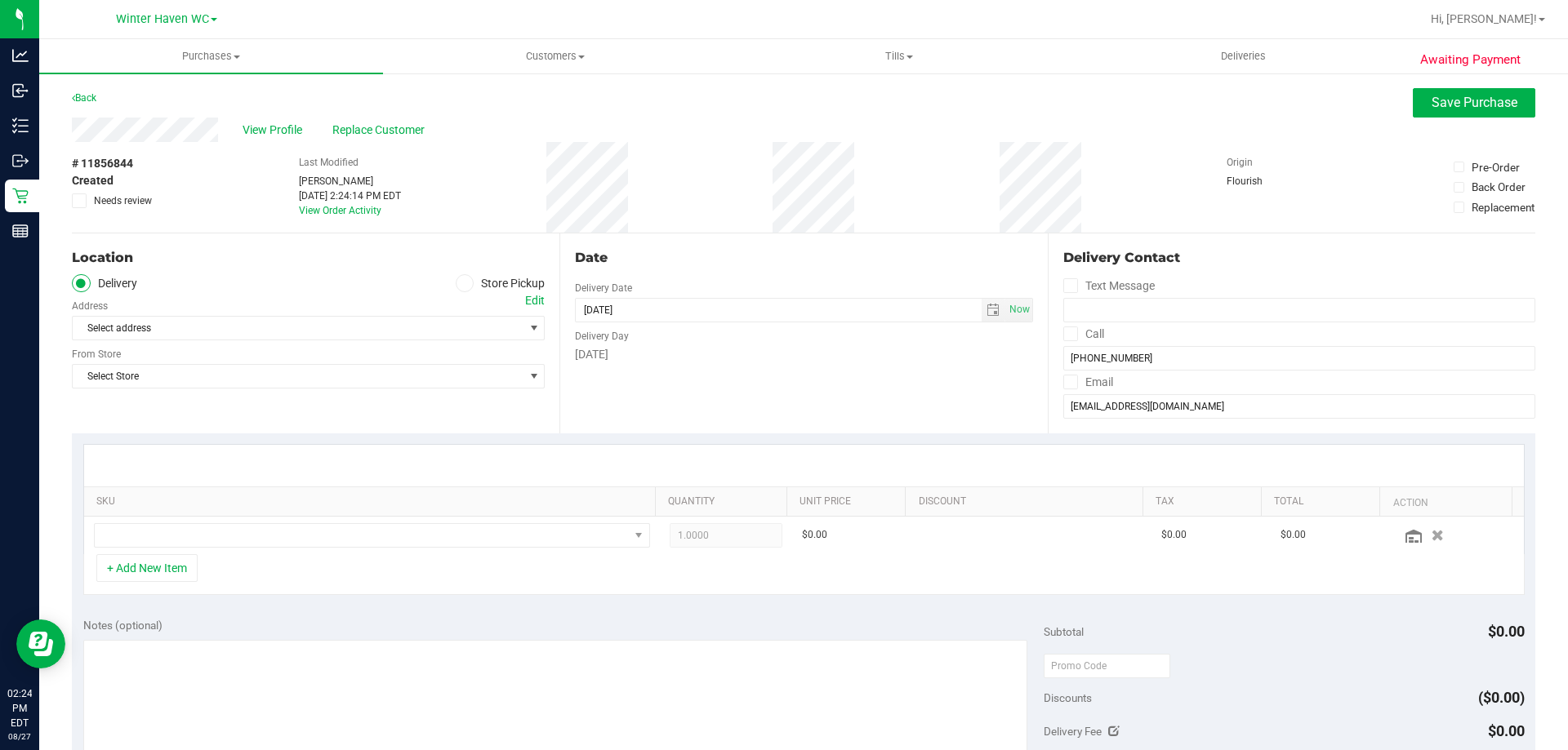
click at [226, 513] on th "SKU" at bounding box center [370, 501] width 571 height 29
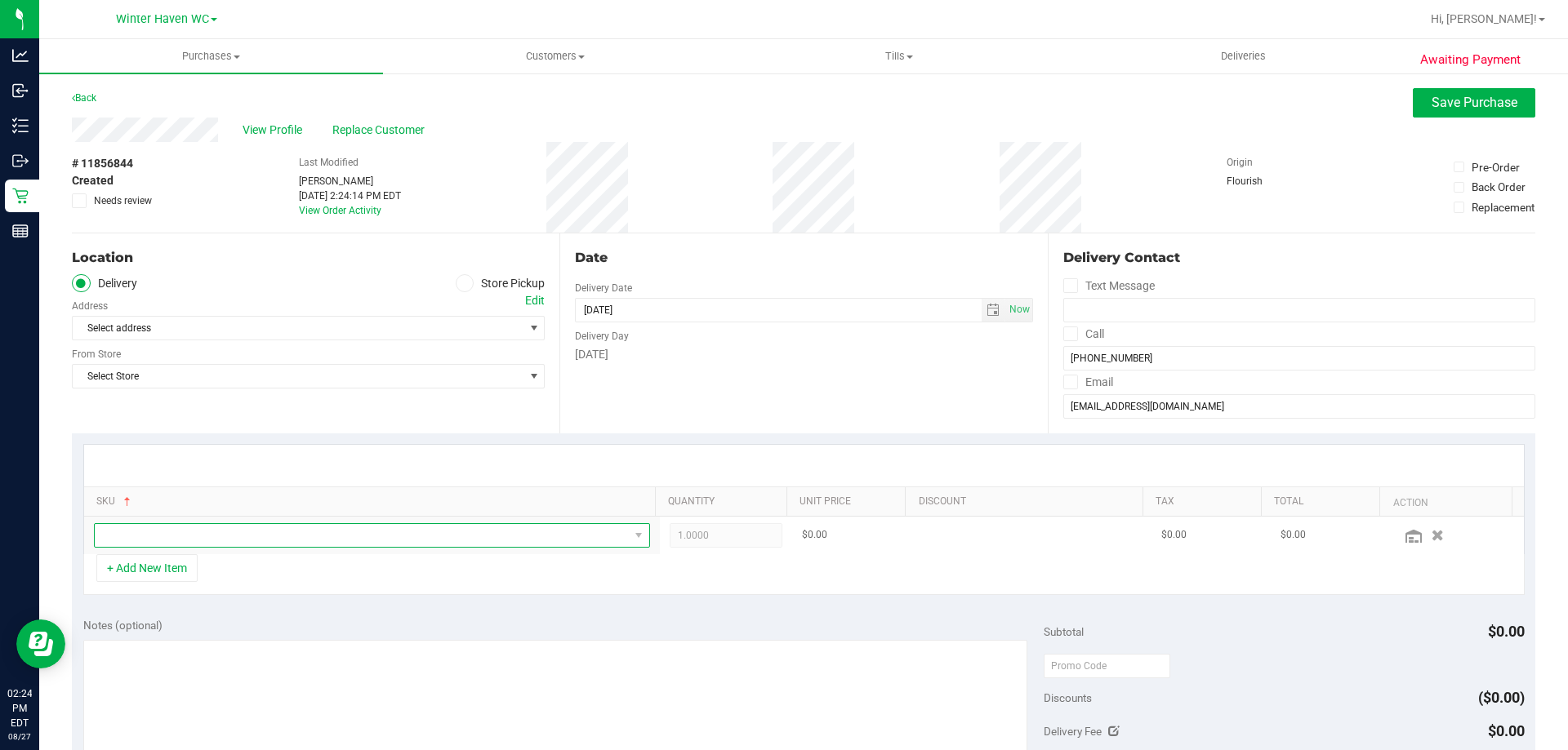
click at [228, 529] on span "NO DATA FOUND" at bounding box center [361, 535] width 534 height 22
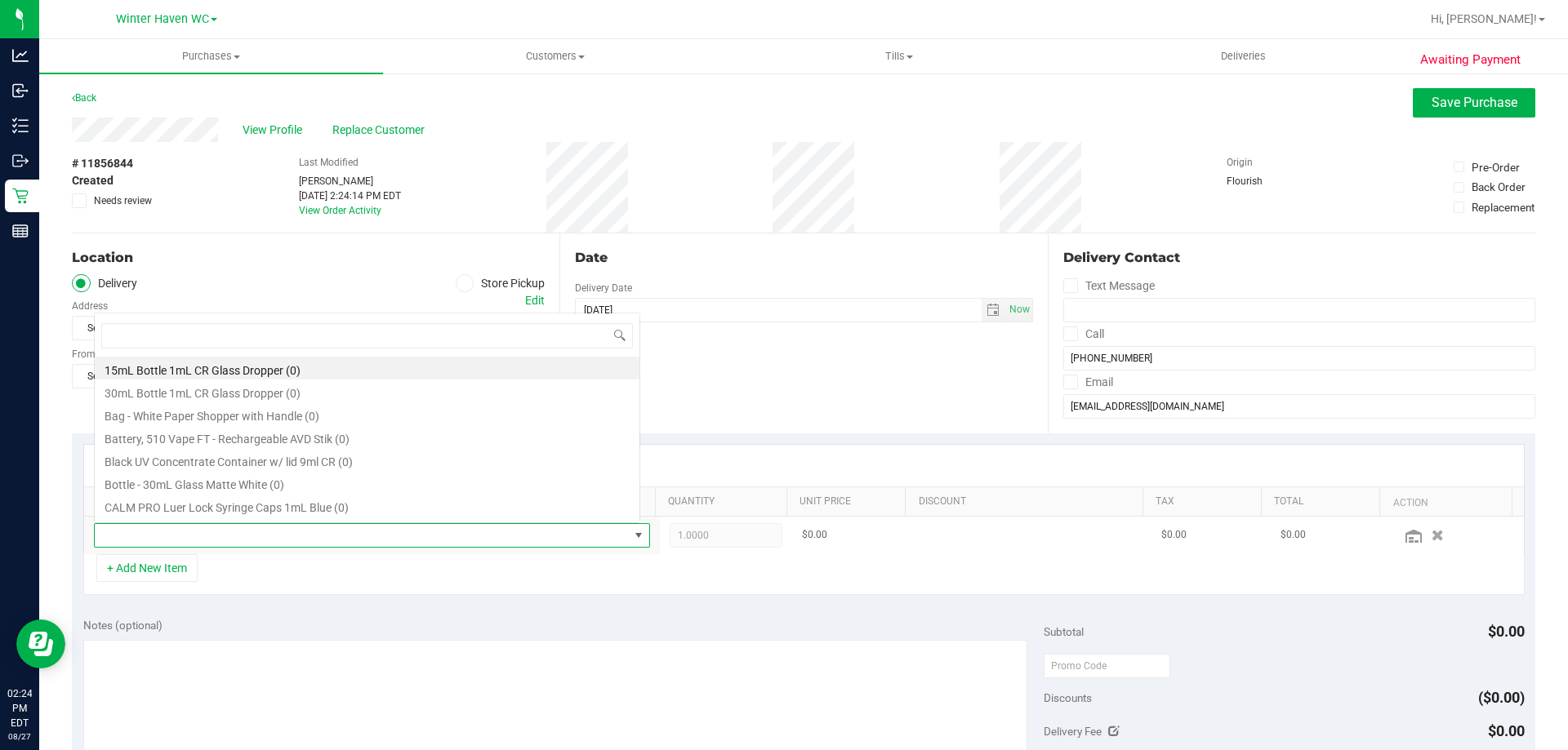
scroll to position [24, 541]
type input "t19"
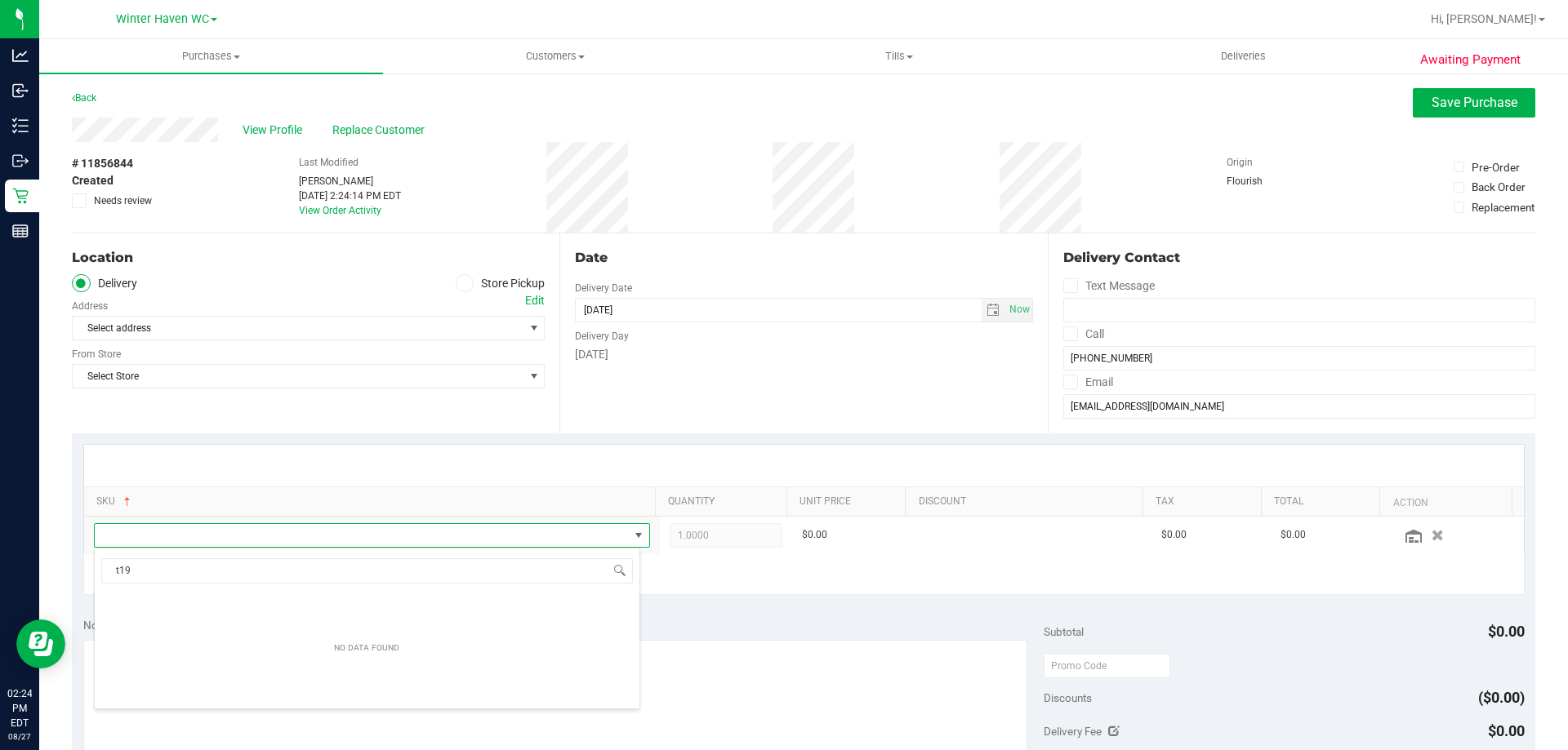
click at [751, 611] on div "Notes (optional) Subtotal $0.00 Discounts ($0.00) Delivery Fee $0.00 Sales Tax …" at bounding box center [803, 753] width 1463 height 294
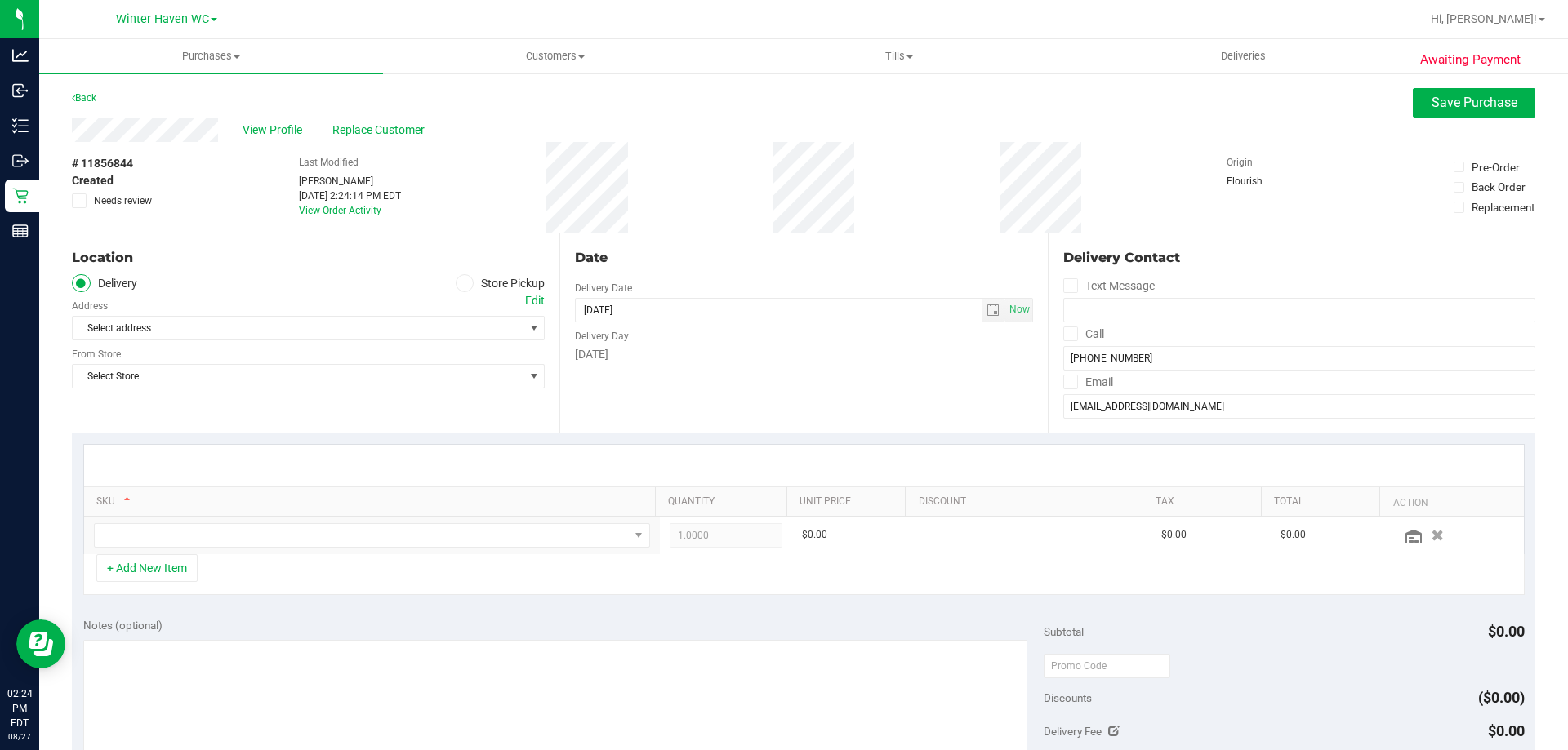
click at [480, 281] on label "Store Pickup" at bounding box center [500, 284] width 90 height 19
click at [0, 0] on input "Store Pickup" at bounding box center [0, 0] width 0 height 0
click at [177, 334] on span "Select Store" at bounding box center [297, 328] width 450 height 22
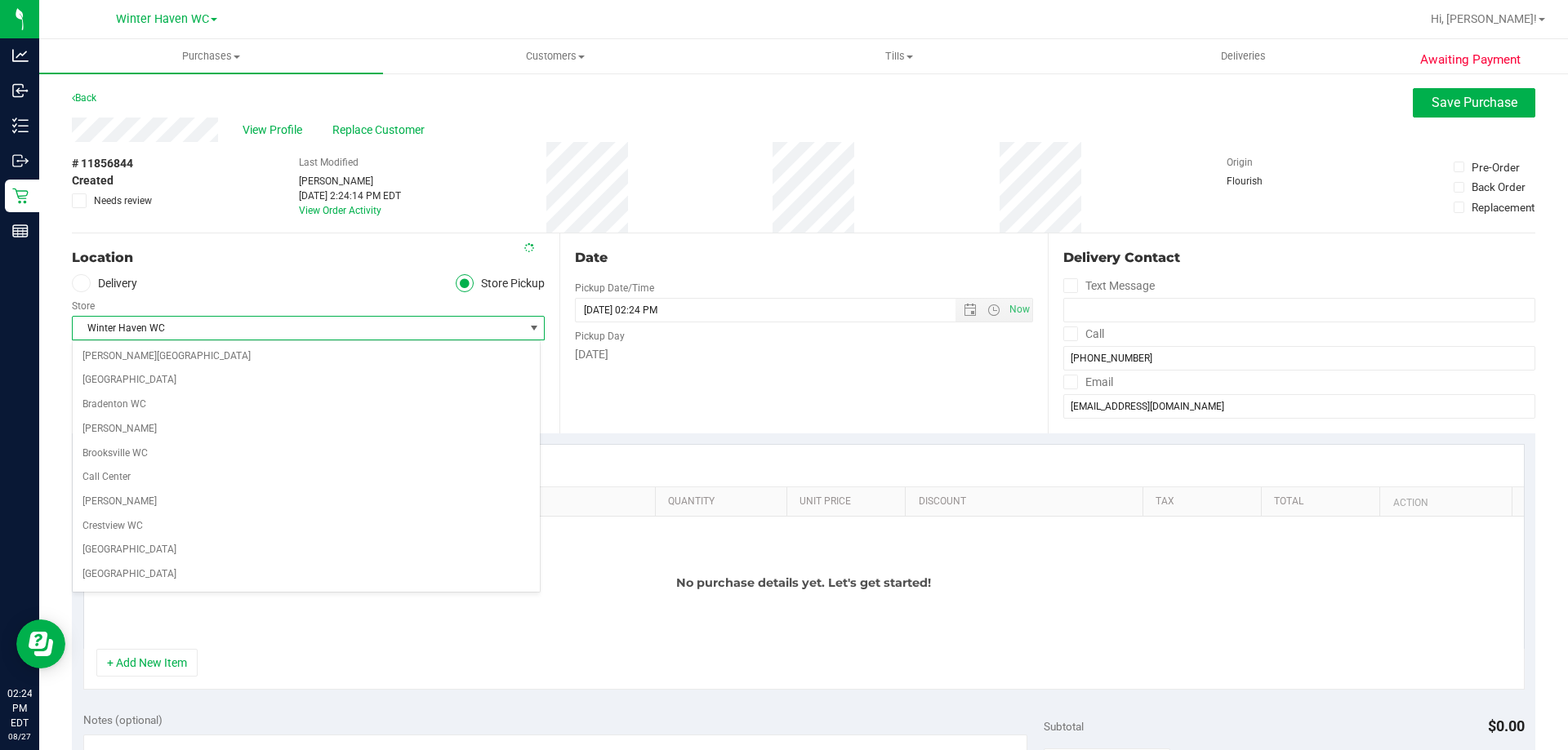
scroll to position [1138, 0]
click at [163, 571] on li "Winter Haven WC" at bounding box center [306, 577] width 467 height 24
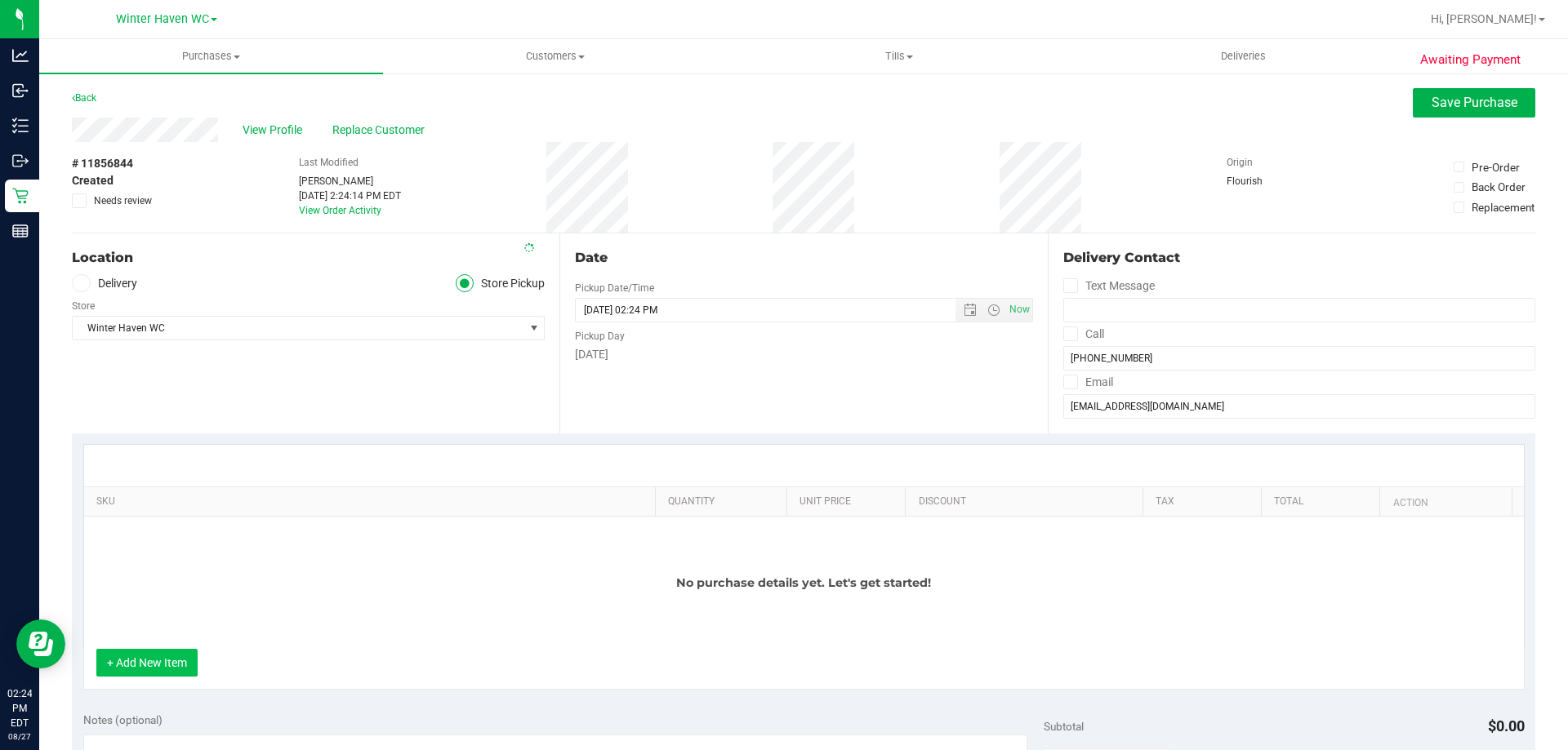
click at [179, 664] on button "+ Add New Item" at bounding box center [147, 663] width 102 height 27
click at [258, 548] on div "No purchase details yet. Let's get started!" at bounding box center [804, 583] width 1440 height 132
click at [181, 670] on button "+ Add New Item" at bounding box center [147, 663] width 102 height 27
click at [207, 534] on div "No purchase details yet. Let's get started!" at bounding box center [804, 583] width 1440 height 132
click at [142, 644] on div "No purchase details yet. Let's get started!" at bounding box center [804, 583] width 1440 height 132
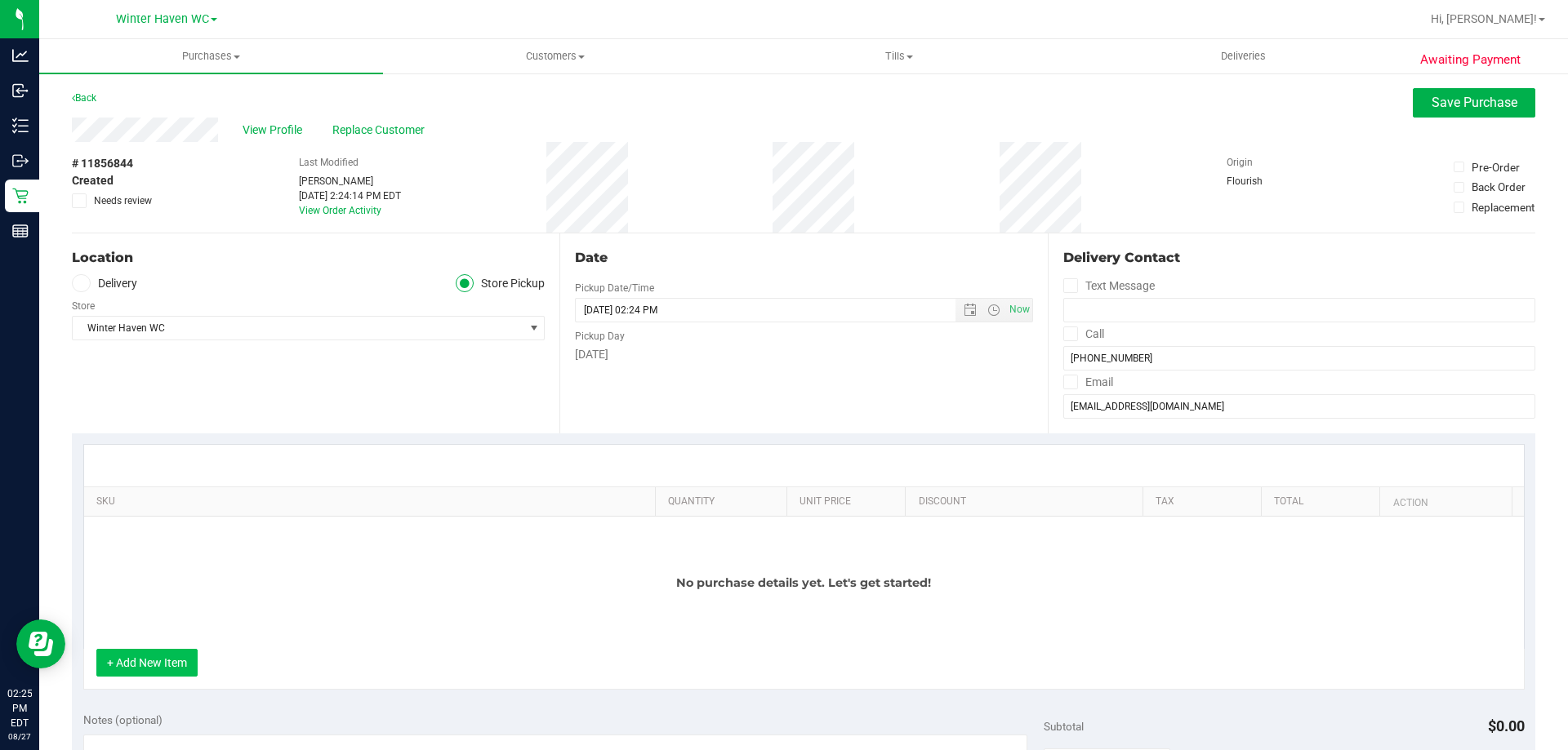
click at [142, 657] on button "+ Add New Item" at bounding box center [147, 663] width 102 height 27
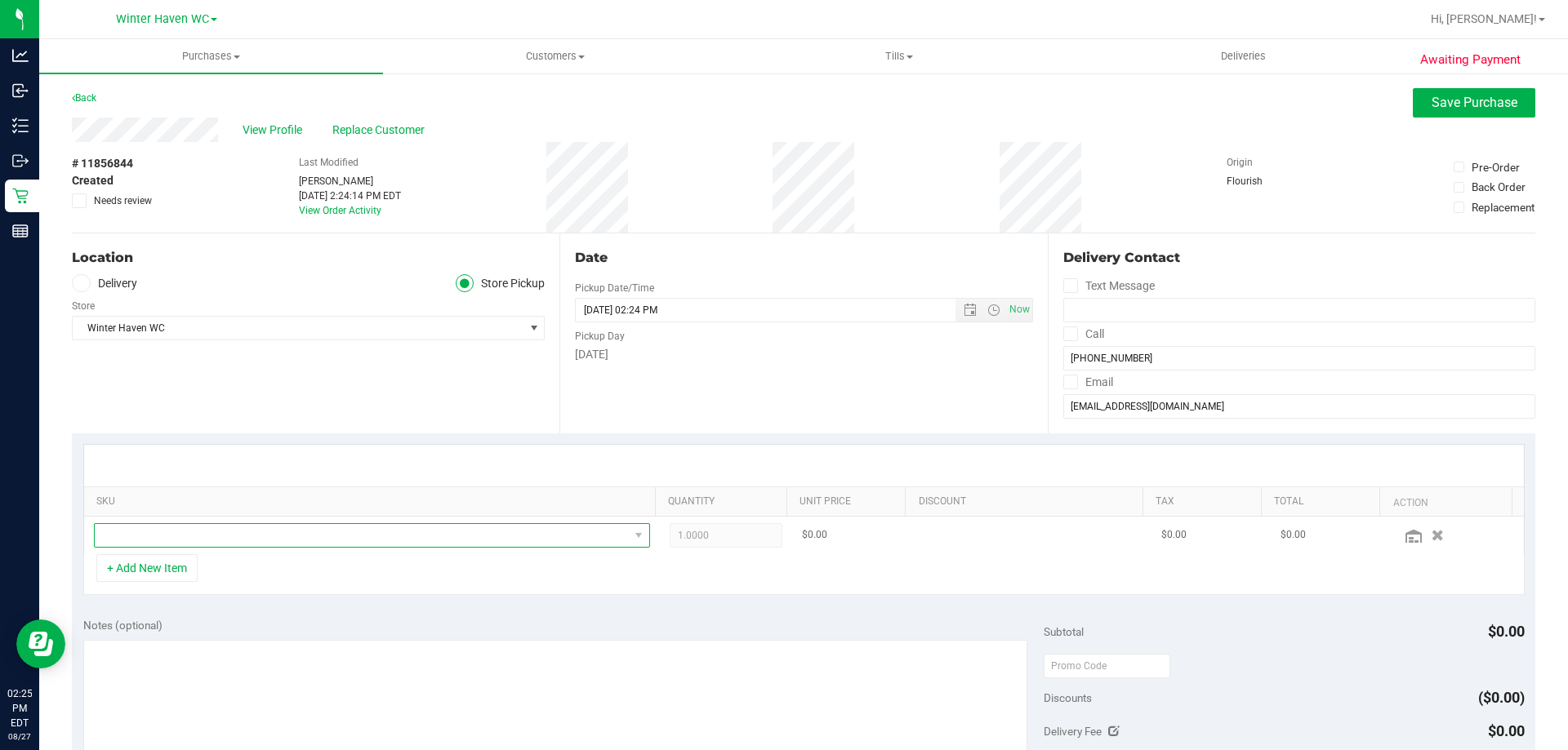
click at [204, 539] on span "NO DATA FOUND" at bounding box center [361, 535] width 534 height 22
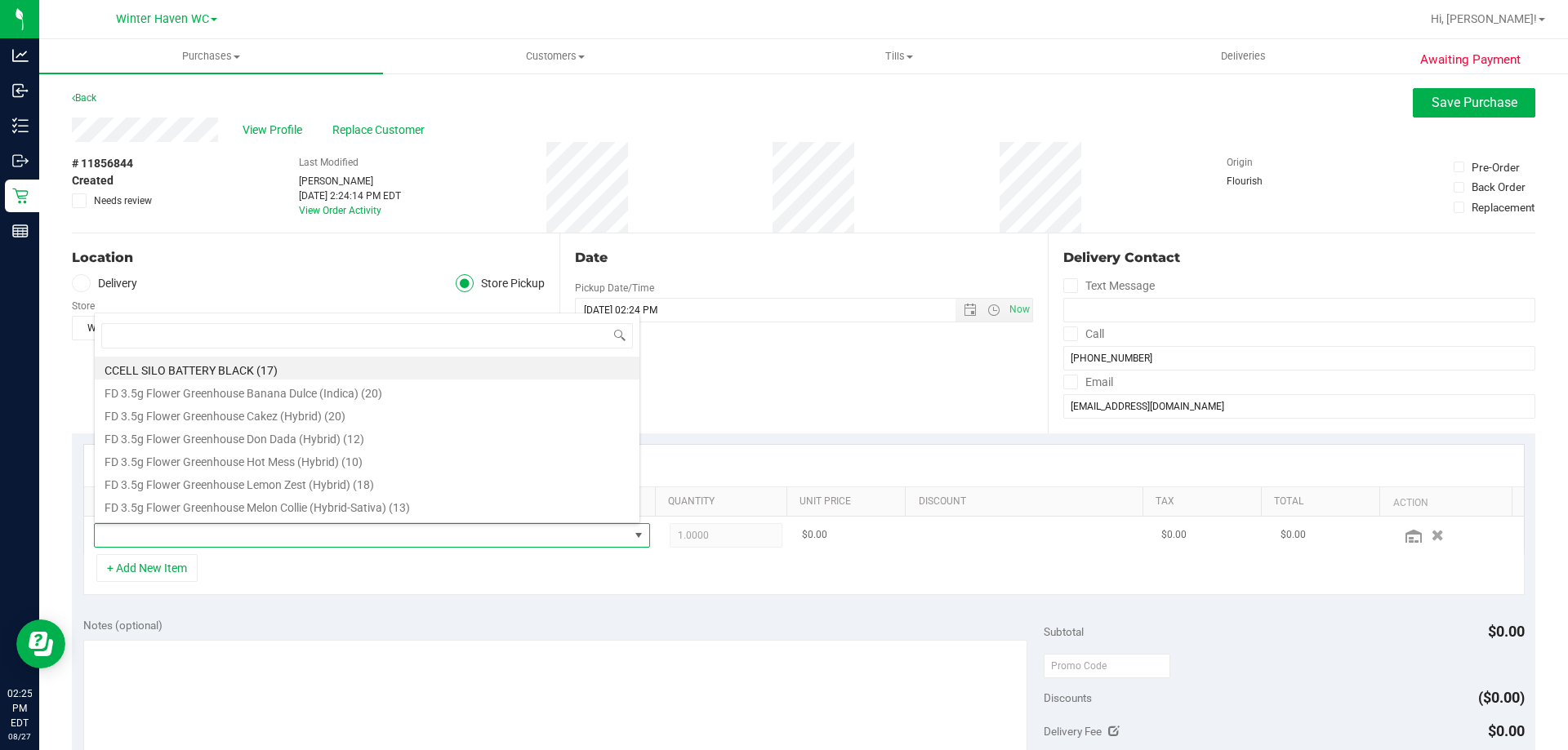
scroll to position [24, 541]
type input "t19"
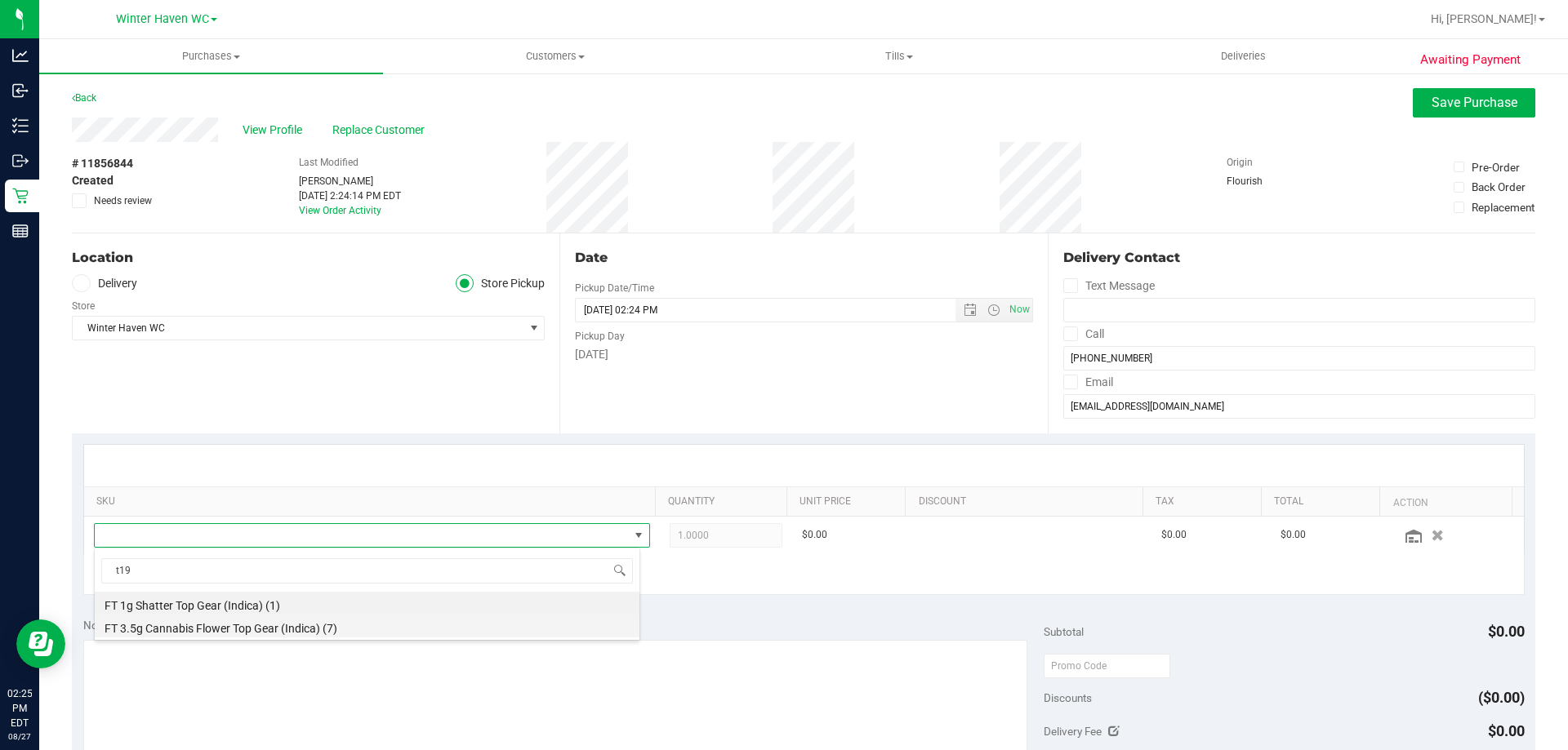
click at [336, 627] on li "FT 3.5g Cannabis Flower Top Gear (Indica) (7)" at bounding box center [367, 625] width 545 height 22
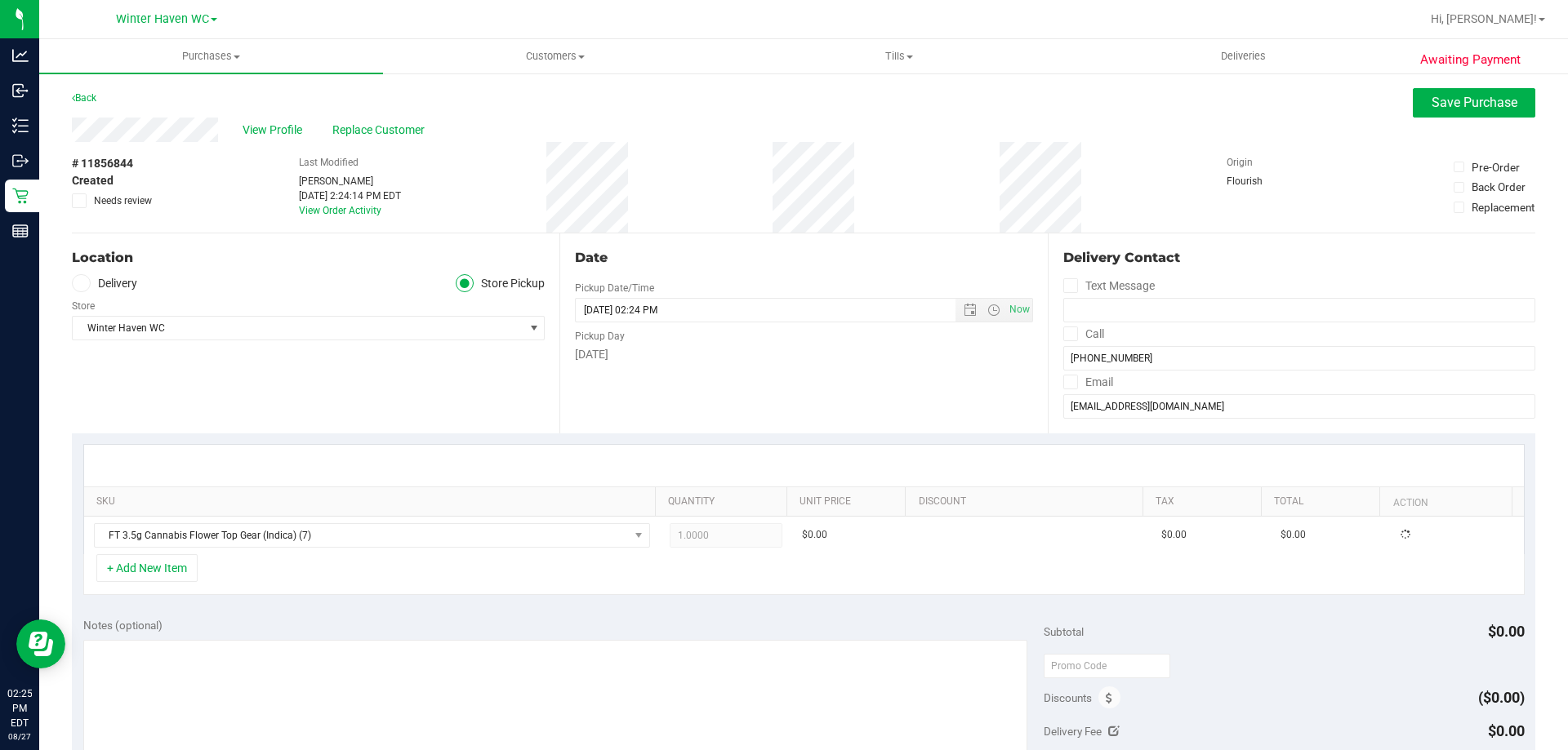
click at [576, 615] on div "Notes (optional) Subtotal $0.00 Discounts ($0.00) Delivery Fee $0.00 Sales Tax …" at bounding box center [803, 753] width 1463 height 294
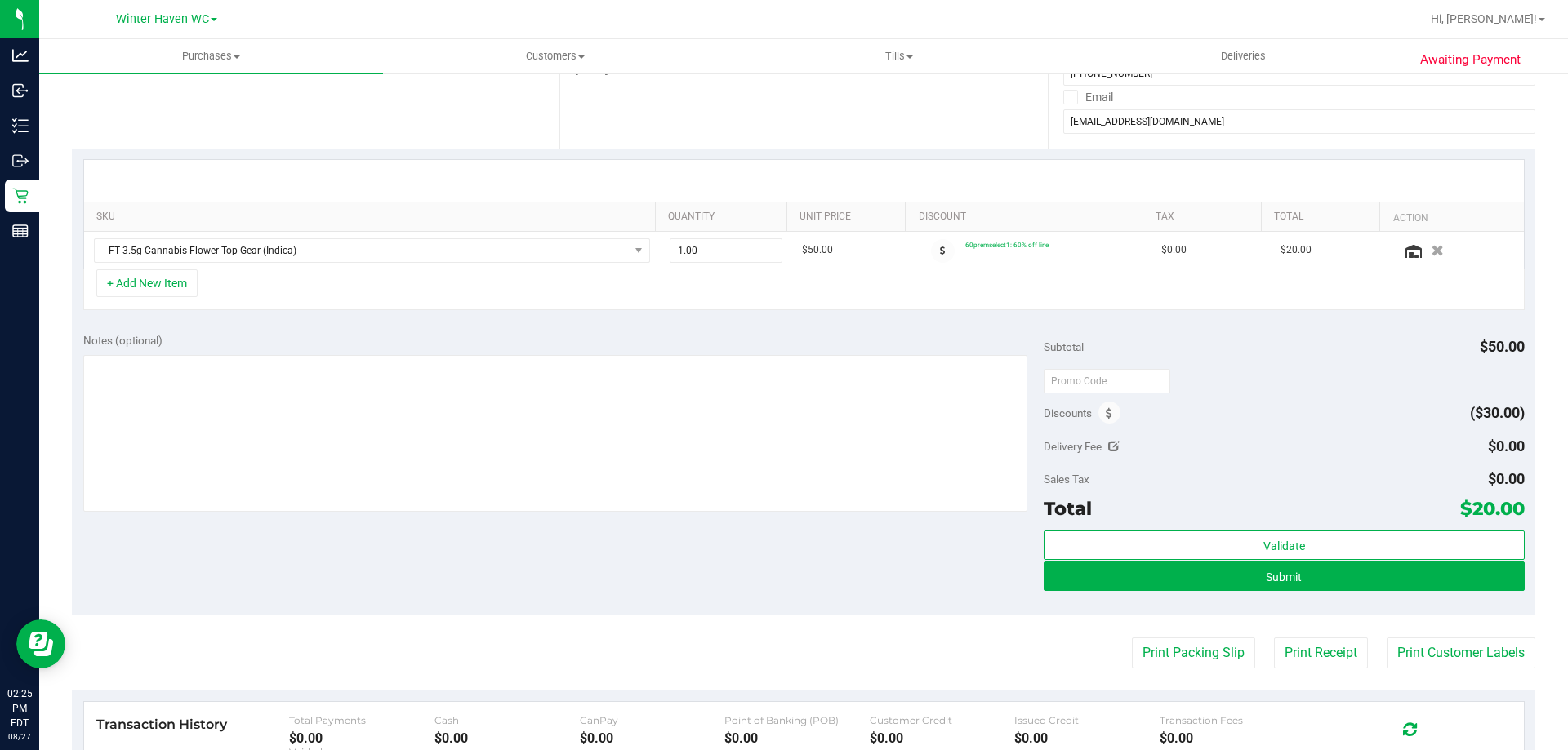
scroll to position [163, 0]
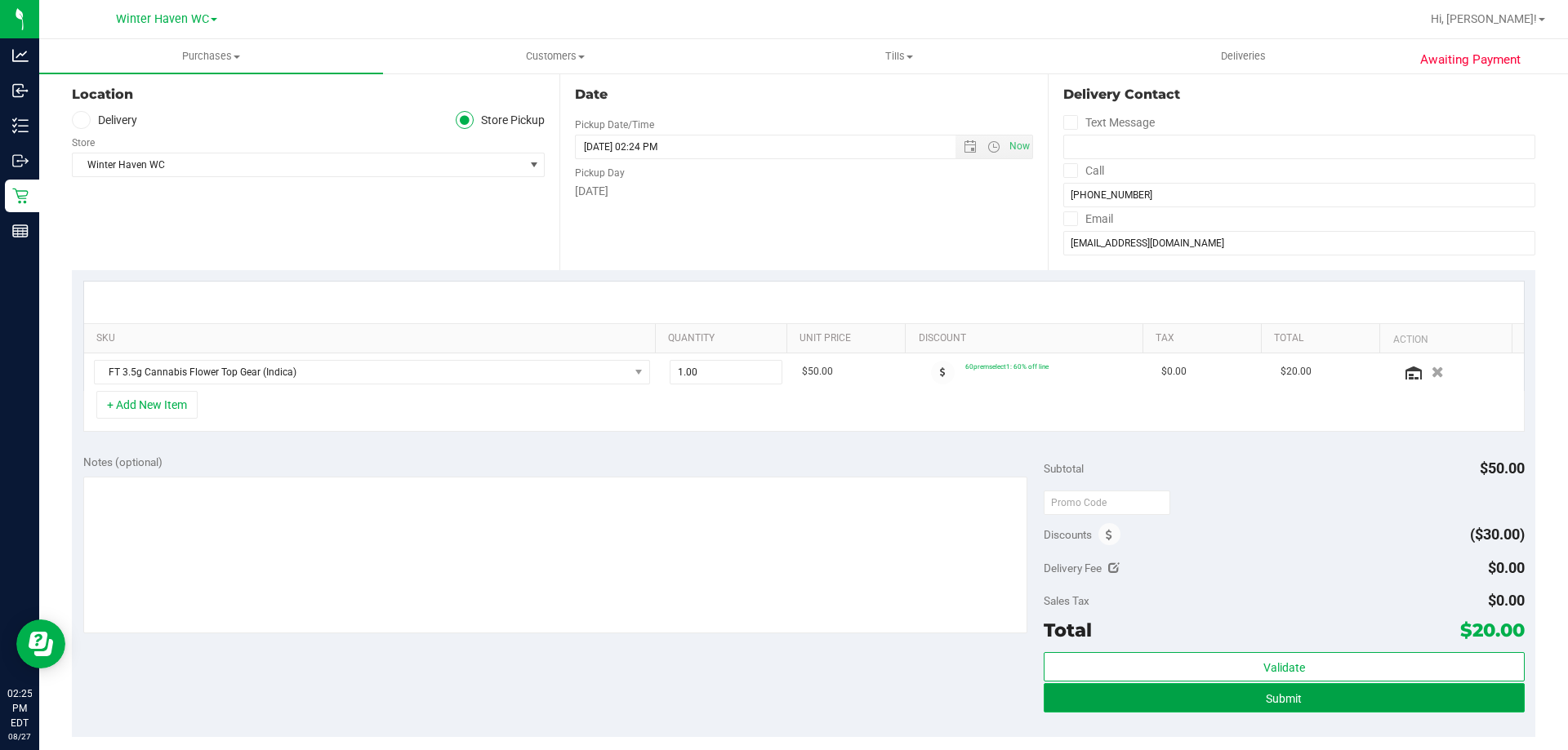
click at [1316, 683] on button "Submit" at bounding box center [1283, 698] width 480 height 29
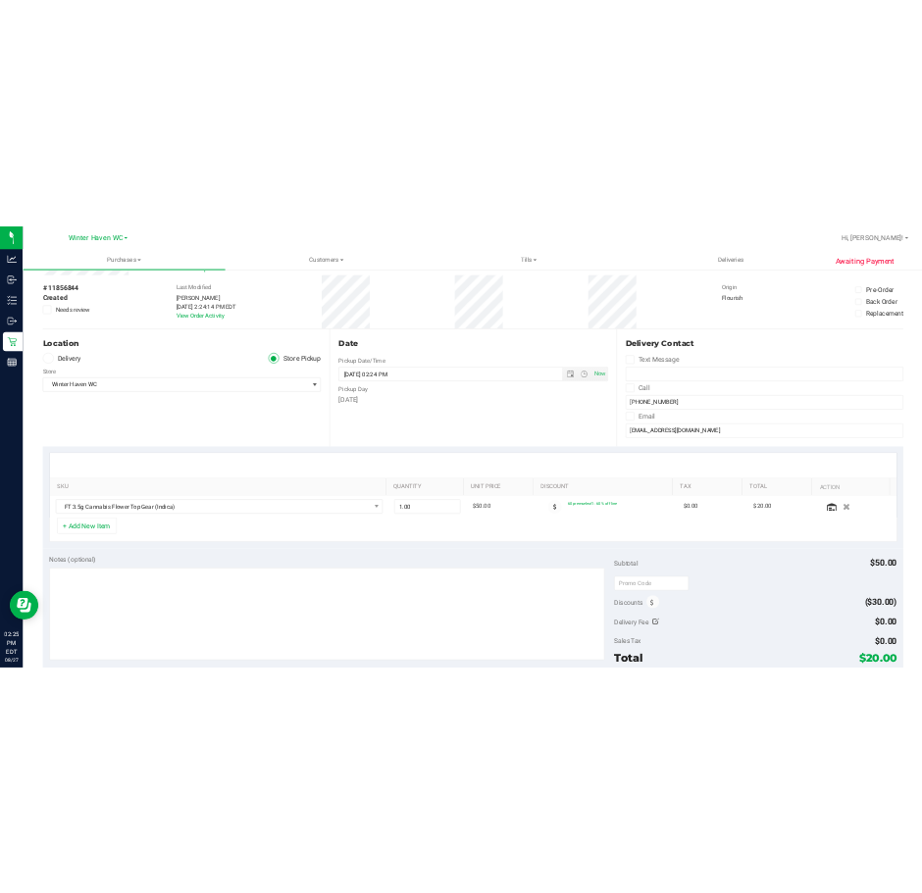
scroll to position [0, 0]
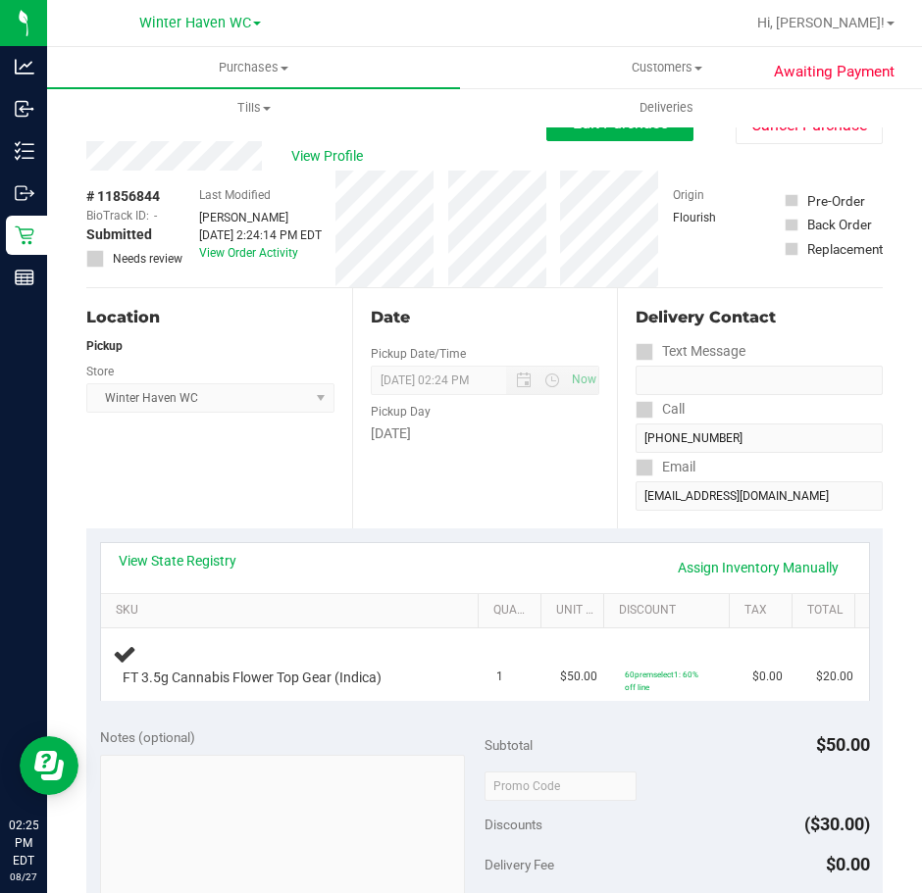
click at [178, 571] on div "View State Registry Assign Inventory Manually" at bounding box center [485, 567] width 733 height 33
click at [190, 566] on link "View State Registry" at bounding box center [178, 561] width 118 height 20
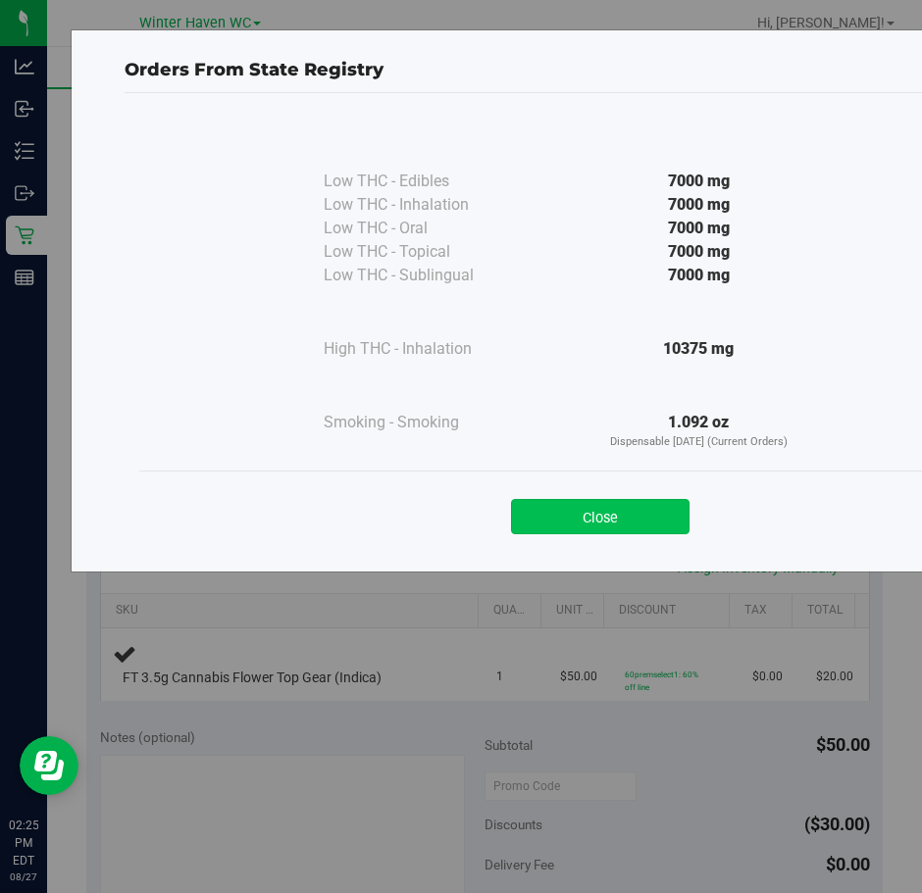
click at [659, 521] on button "Close" at bounding box center [600, 516] width 178 height 35
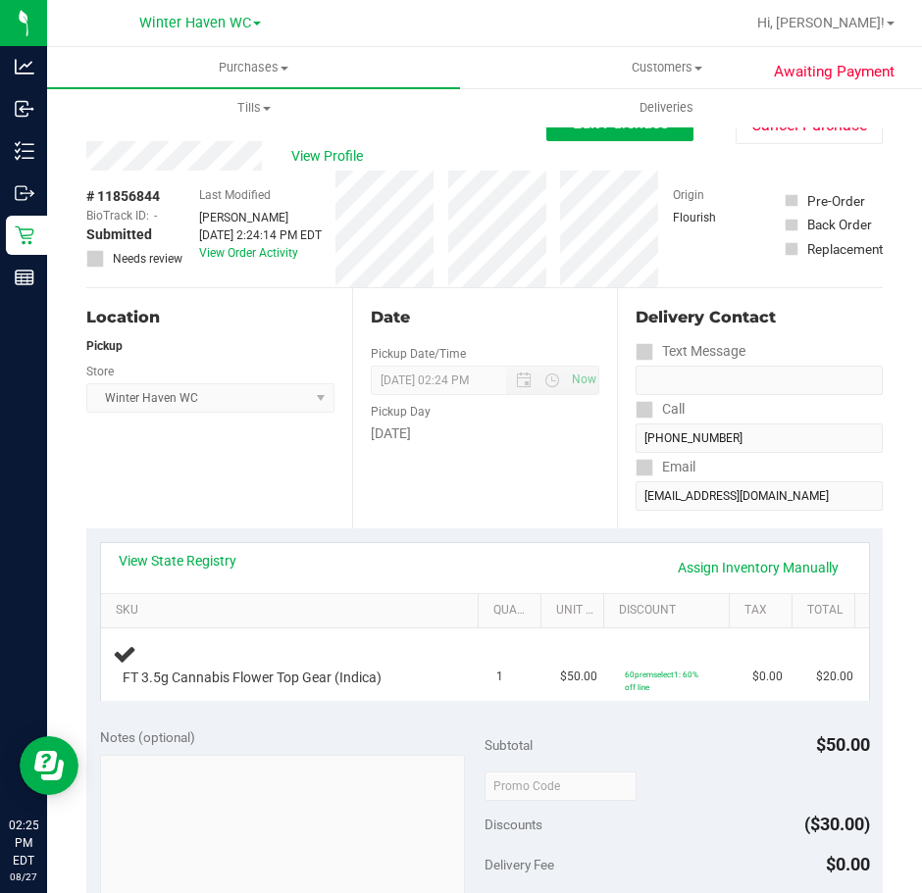
drag, startPoint x: 221, startPoint y: 458, endPoint x: 357, endPoint y: 317, distance: 196.3
click at [221, 458] on div "Location Pickup Store [GEOGRAPHIC_DATA] WC Select Store [PERSON_NAME][GEOGRAPHI…" at bounding box center [219, 408] width 266 height 240
click at [367, 147] on span "View Profile" at bounding box center [330, 156] width 78 height 21
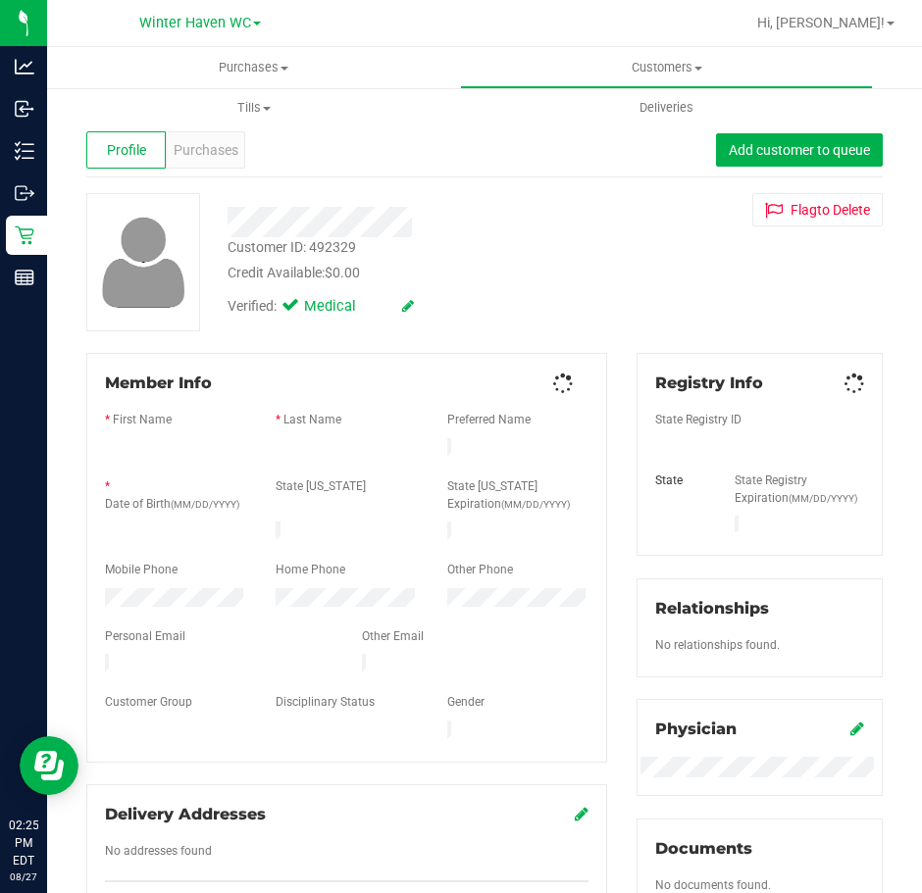
click at [245, 156] on div "Profile Purchases Add customer to queue" at bounding box center [484, 151] width 796 height 54
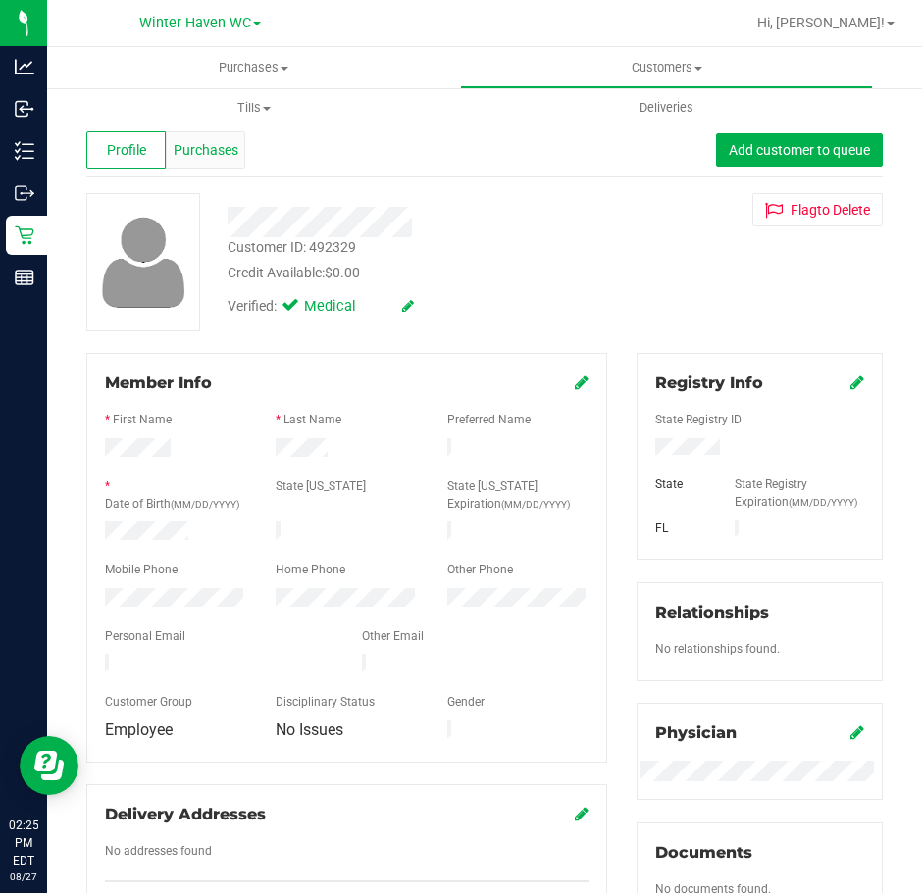
click at [225, 156] on span "Purchases" at bounding box center [206, 150] width 65 height 21
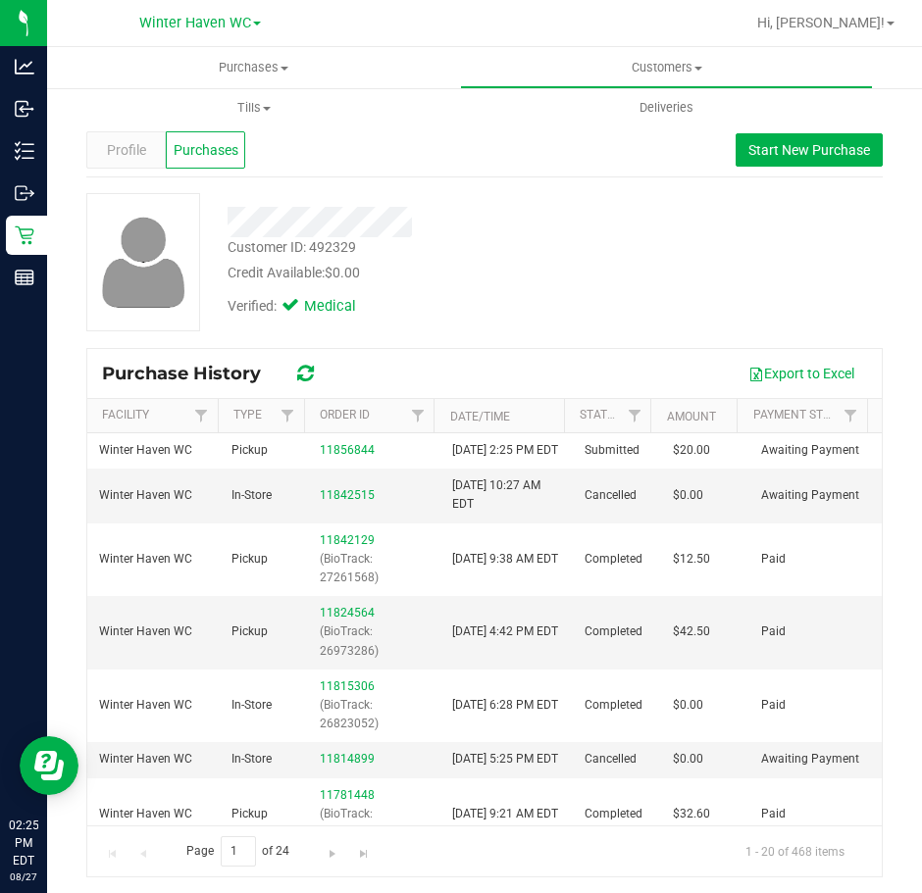
click at [526, 361] on div "Export to Excel" at bounding box center [601, 373] width 532 height 33
click at [351, 620] on link "11824564" at bounding box center [347, 613] width 55 height 14
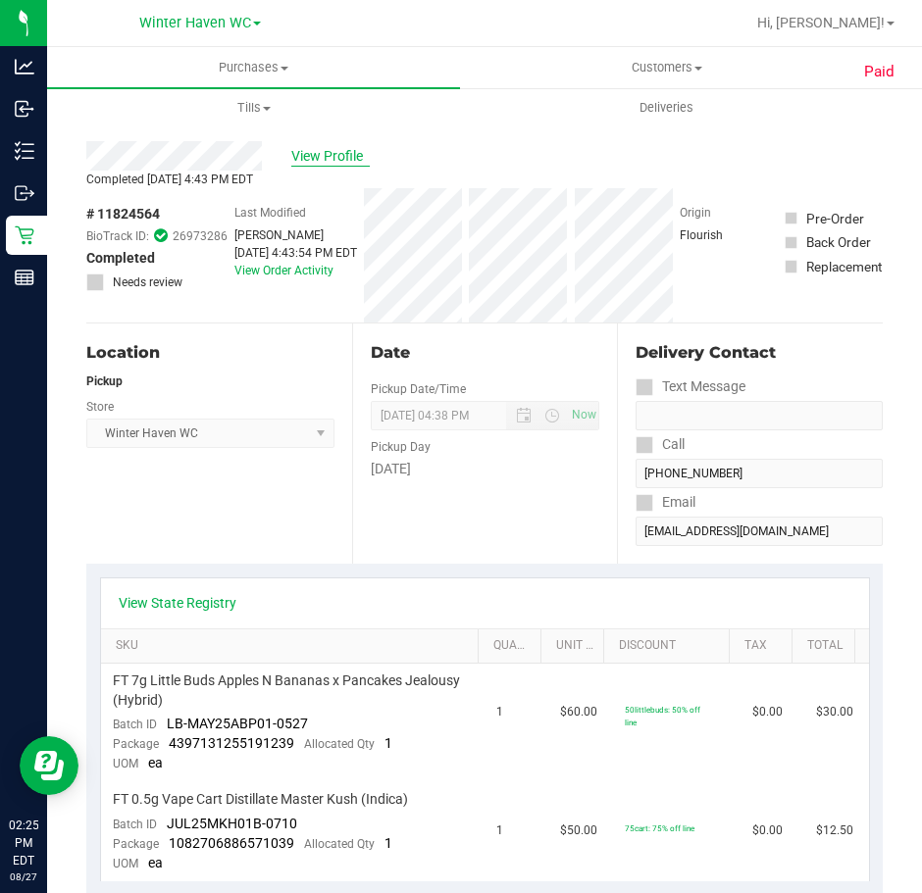
click at [341, 157] on span "View Profile" at bounding box center [330, 156] width 78 height 21
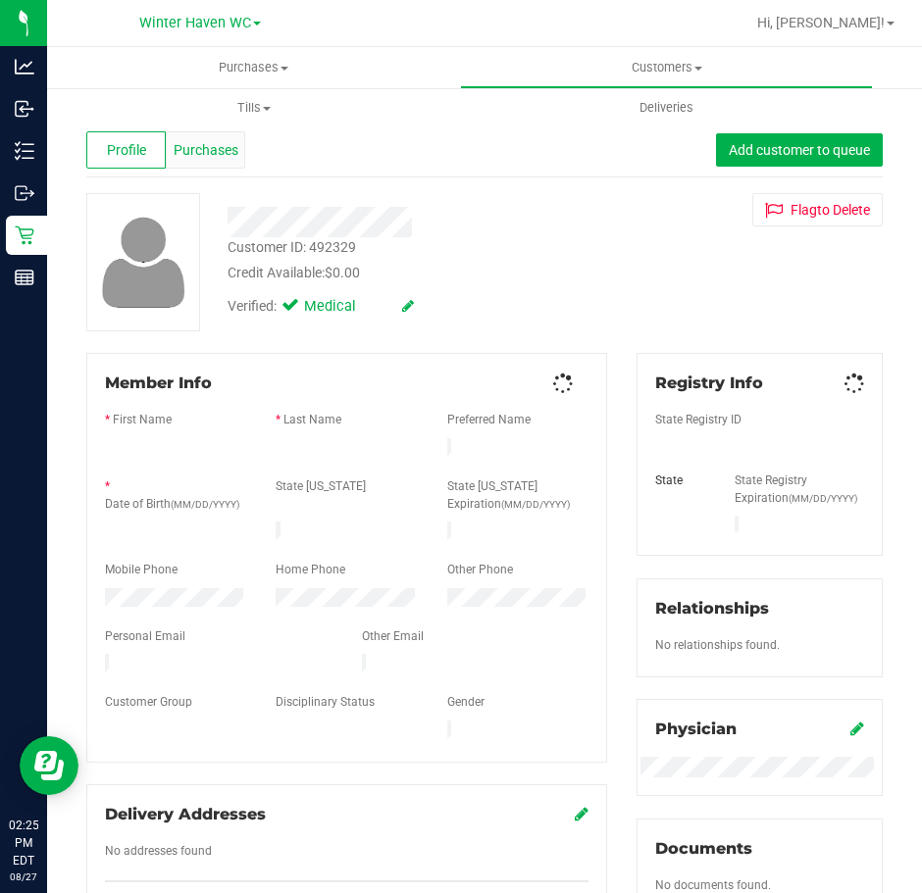
click at [204, 155] on span "Purchases" at bounding box center [206, 150] width 65 height 21
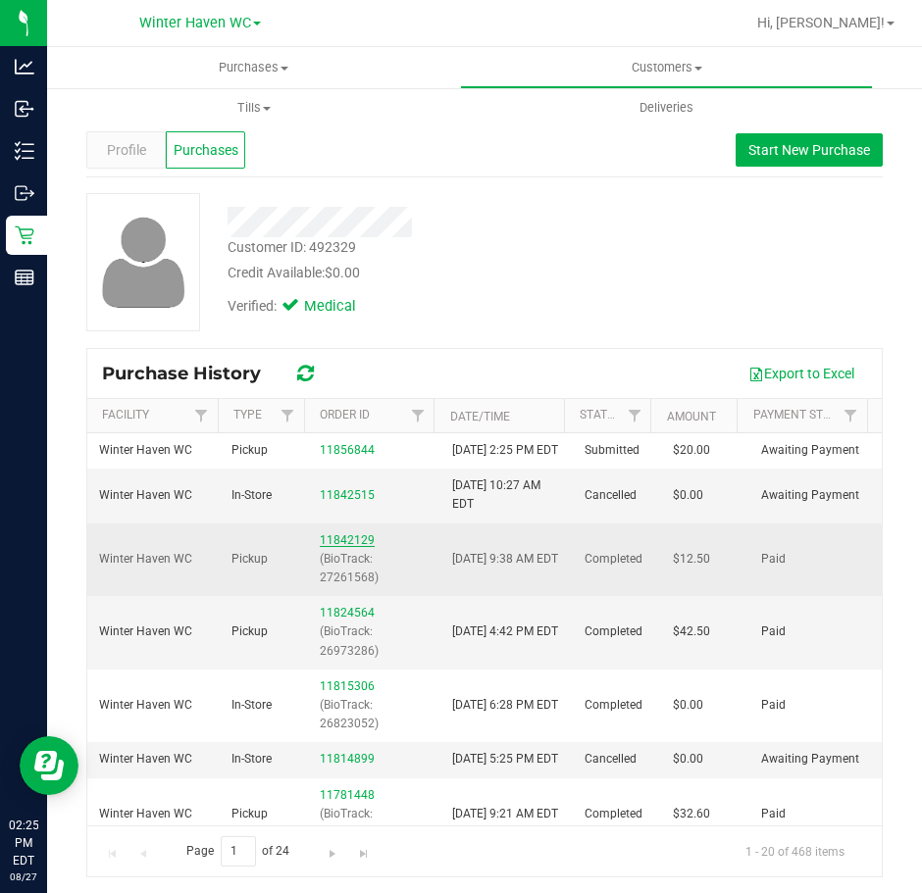
click at [348, 547] on link "11842129" at bounding box center [347, 541] width 55 height 14
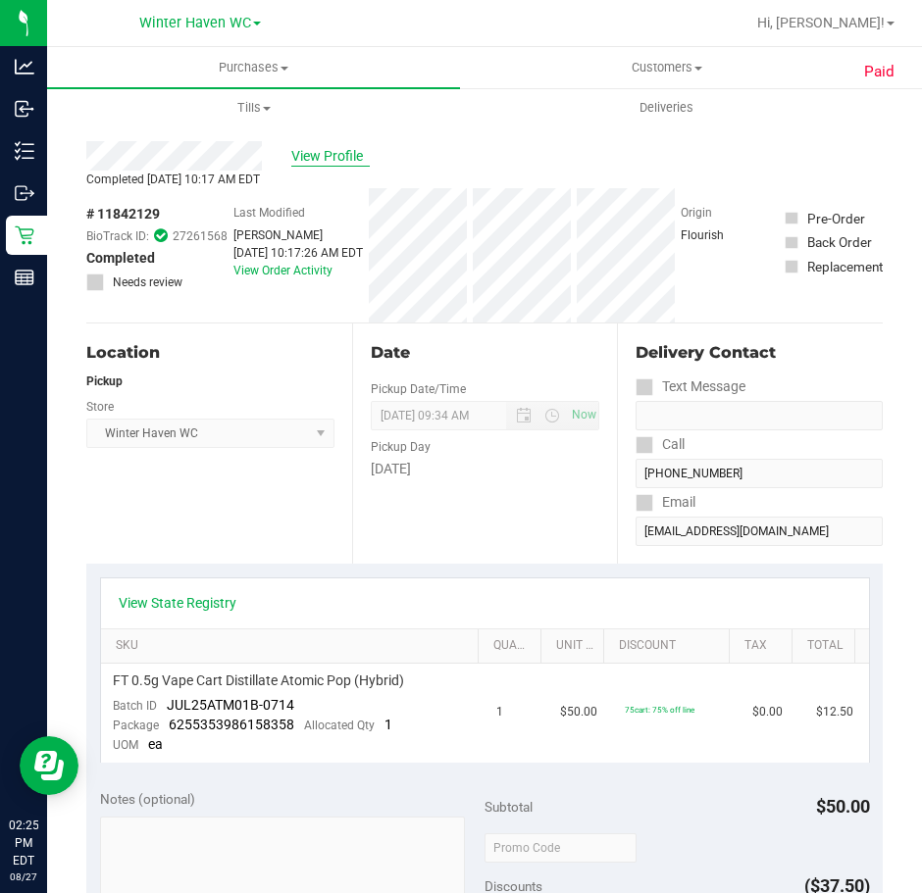
click at [302, 157] on span "View Profile" at bounding box center [330, 156] width 78 height 21
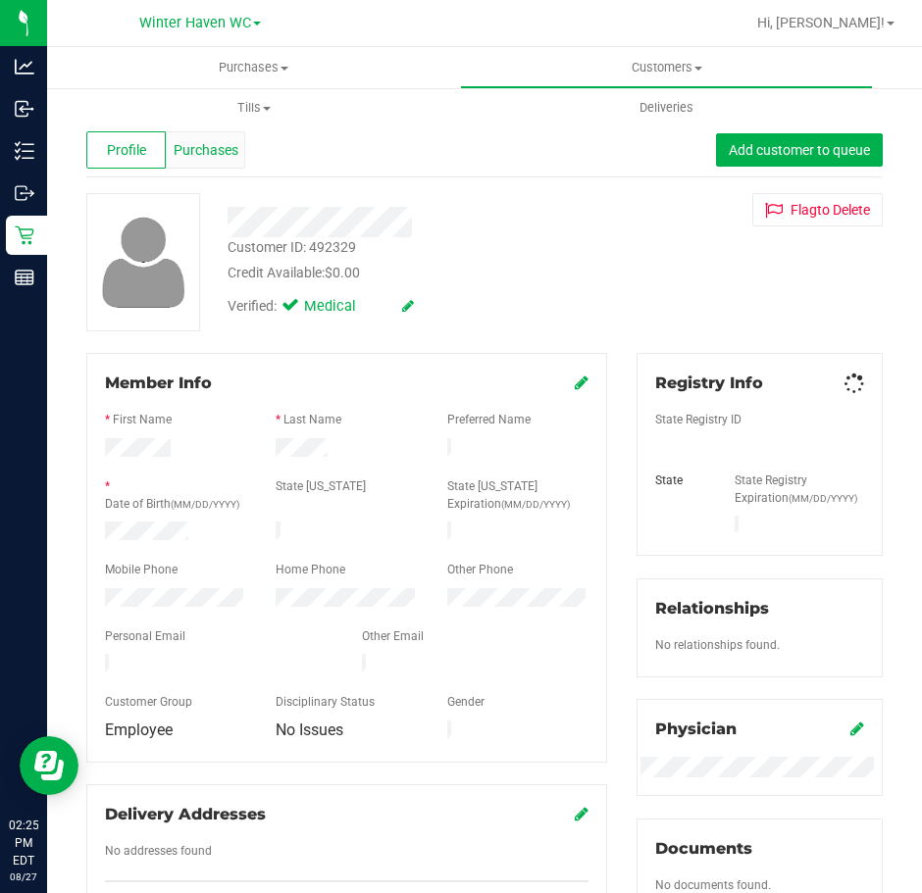
click at [242, 153] on div "Purchases" at bounding box center [205, 149] width 79 height 37
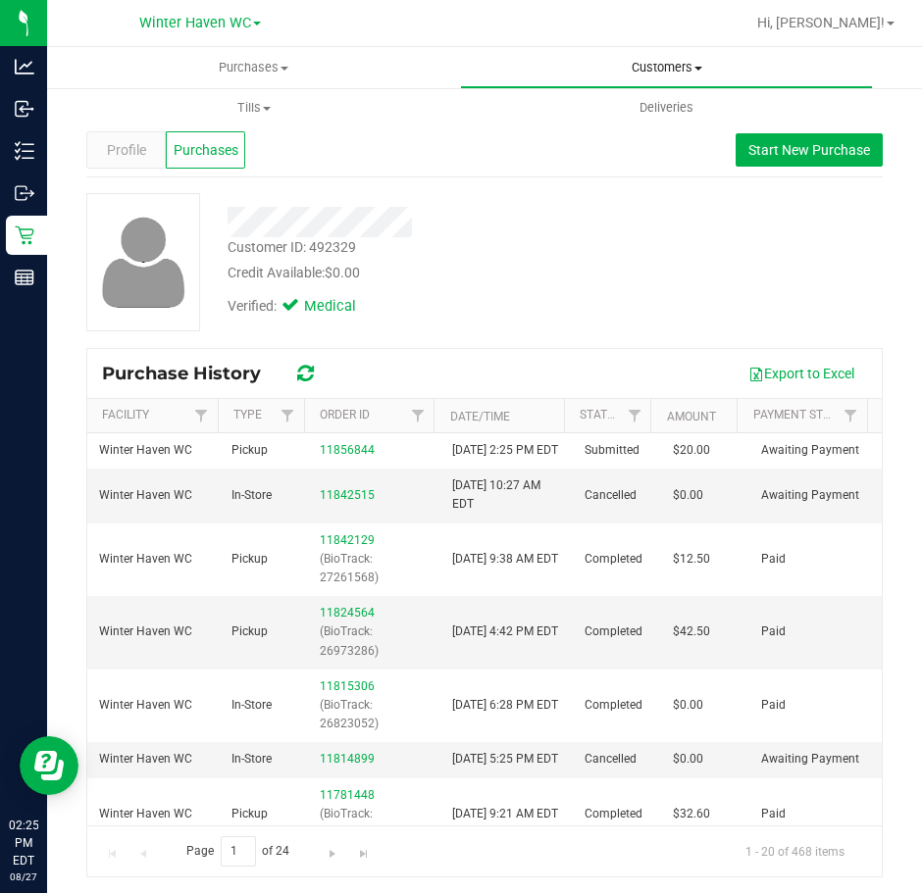
click at [634, 61] on span "Customers" at bounding box center [666, 68] width 411 height 18
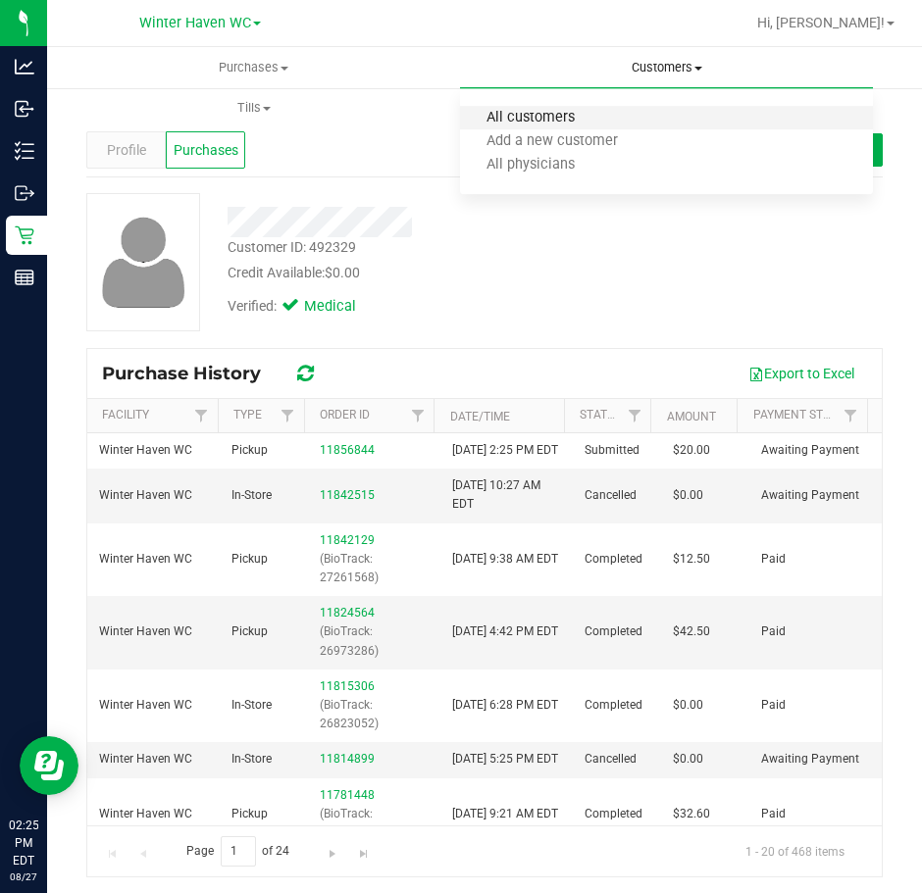
click at [566, 118] on span "All customers" at bounding box center [530, 118] width 141 height 17
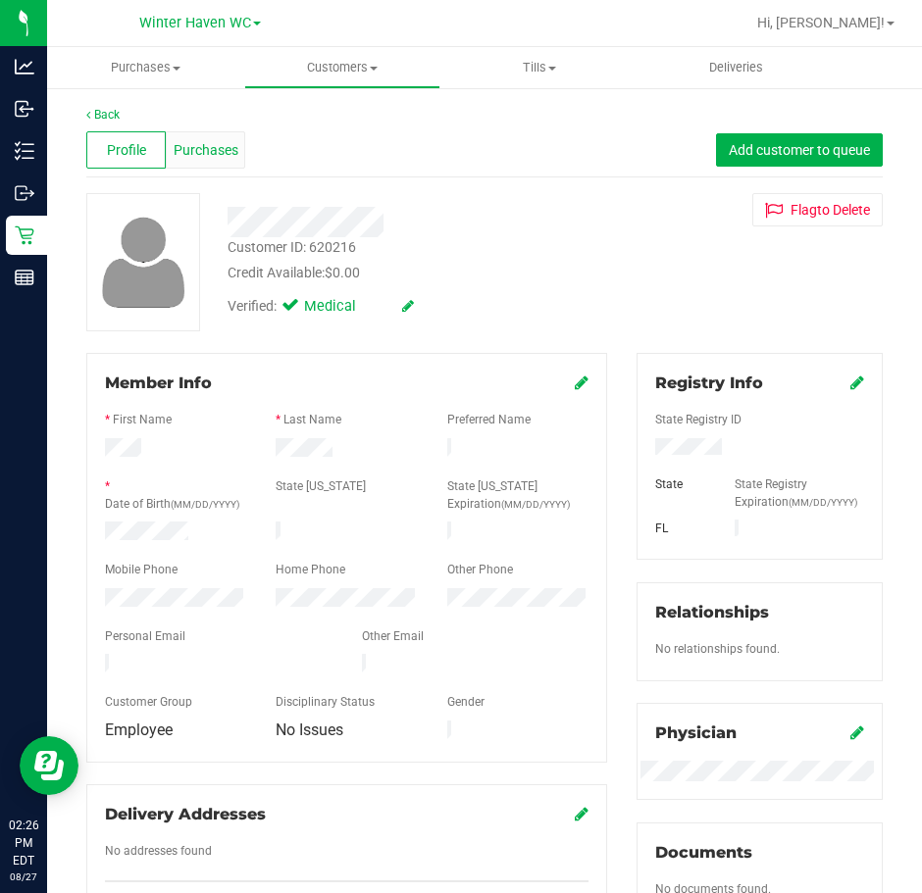
click at [209, 165] on div "Purchases" at bounding box center [205, 149] width 79 height 37
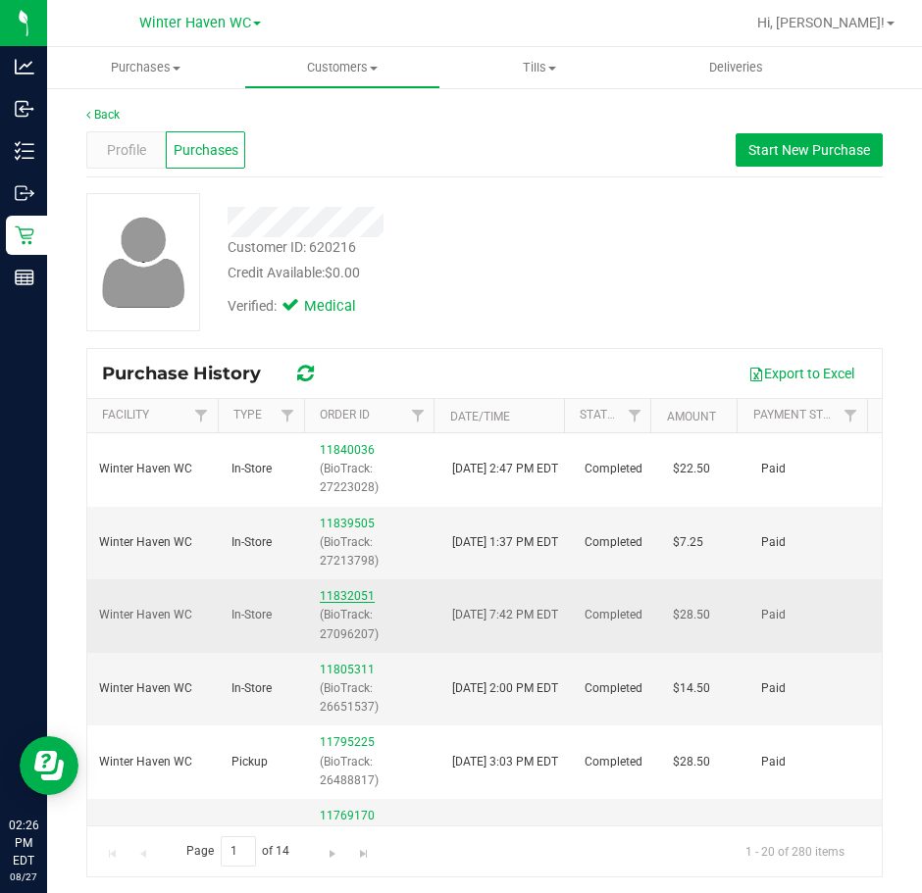
click at [328, 592] on link "11832051" at bounding box center [347, 596] width 55 height 14
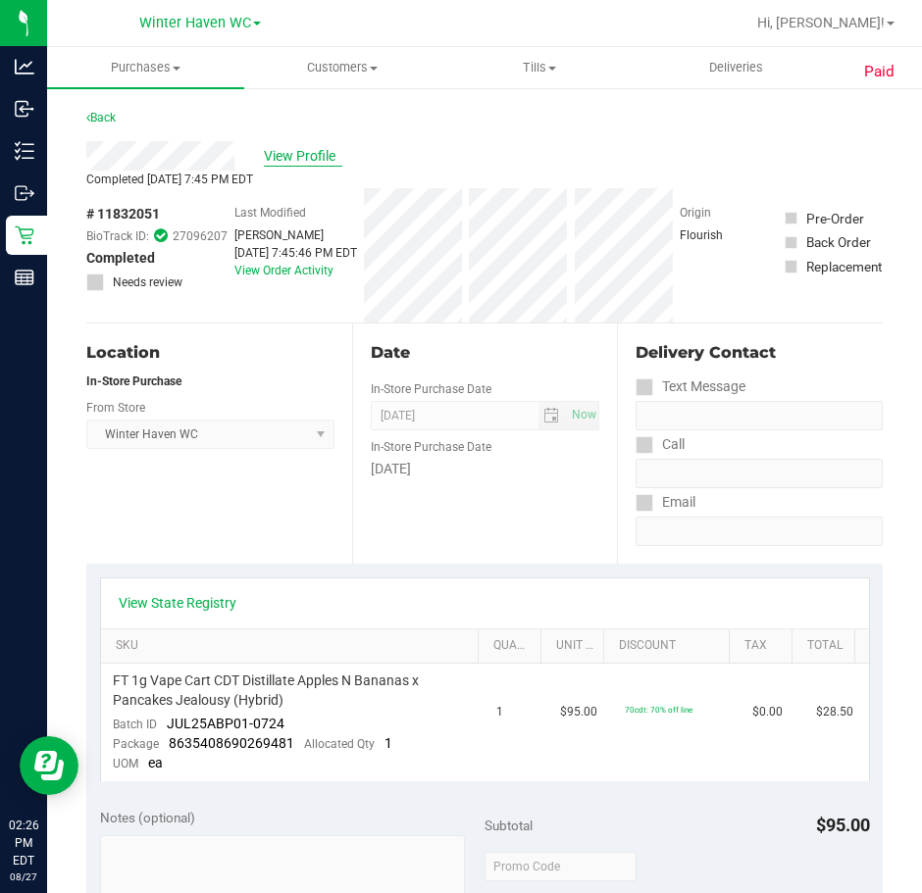
click at [299, 157] on span "View Profile" at bounding box center [303, 156] width 78 height 21
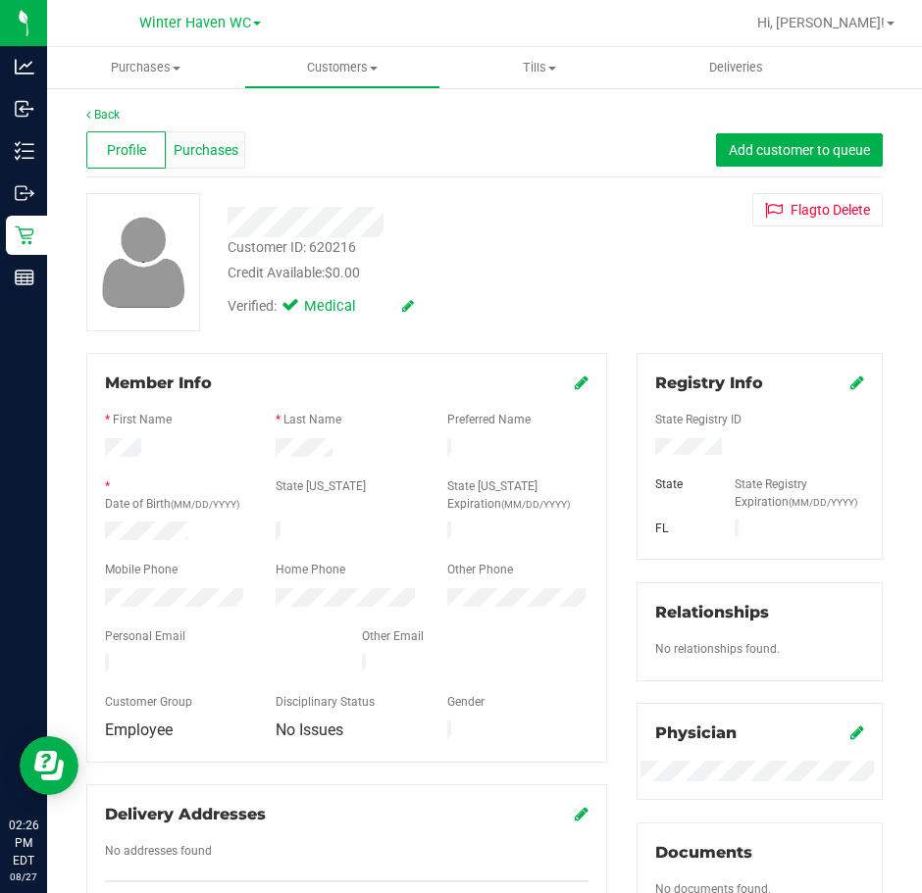
click at [220, 151] on span "Purchases" at bounding box center [206, 150] width 65 height 21
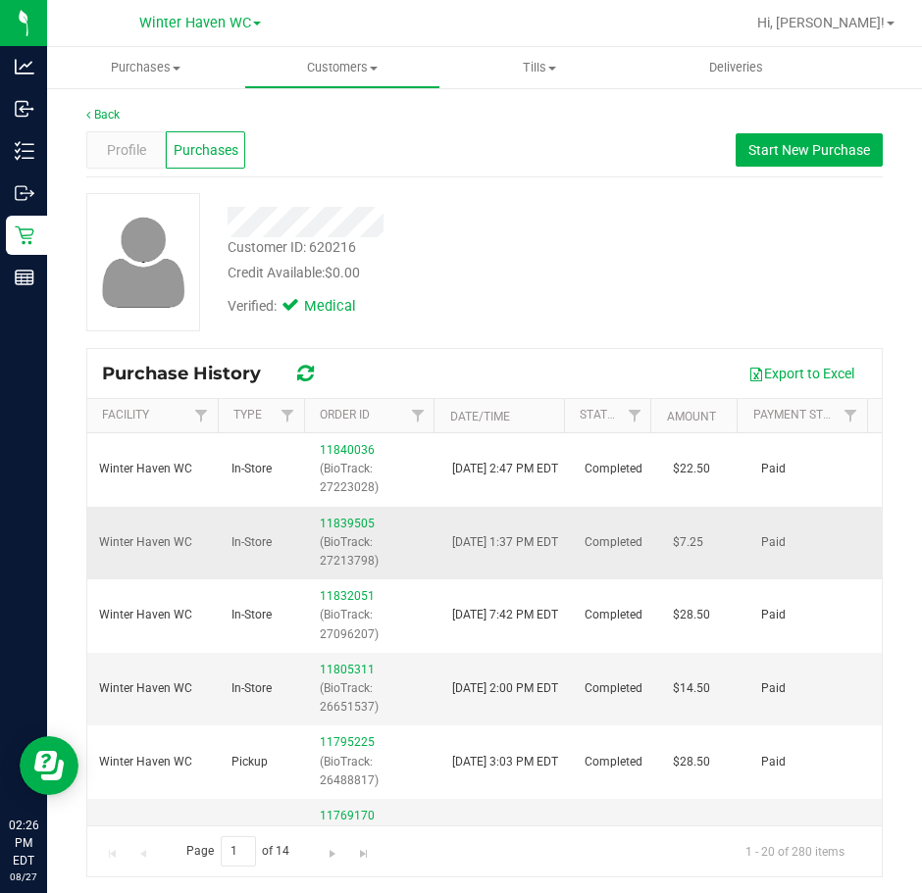
click at [338, 534] on p "(BioTrack: 27213798)" at bounding box center [374, 552] width 109 height 37
click at [331, 527] on link "11839505" at bounding box center [347, 524] width 55 height 14
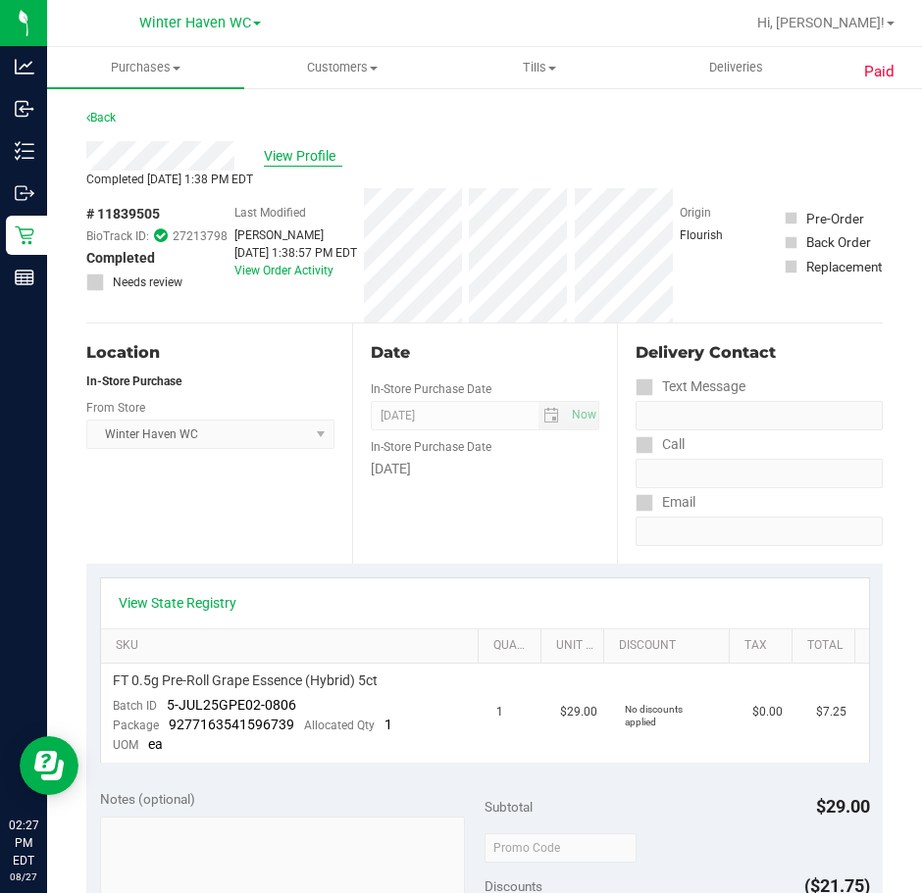
click at [312, 151] on span "View Profile" at bounding box center [303, 156] width 78 height 21
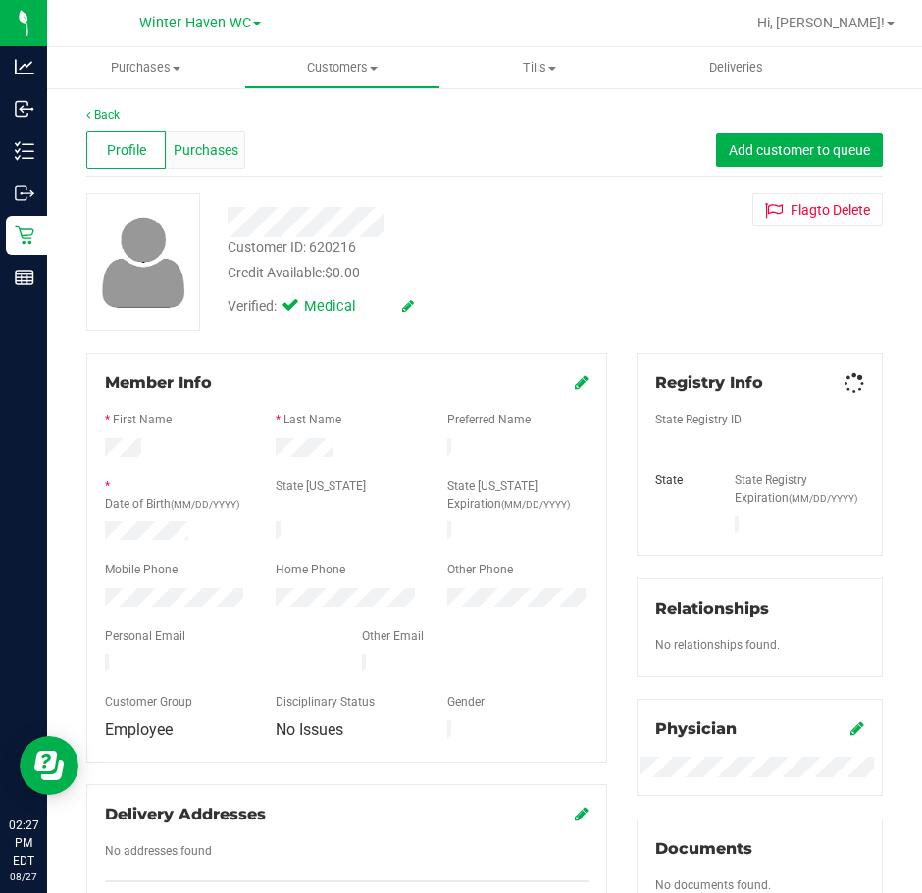
click at [220, 164] on div "Purchases" at bounding box center [205, 149] width 79 height 37
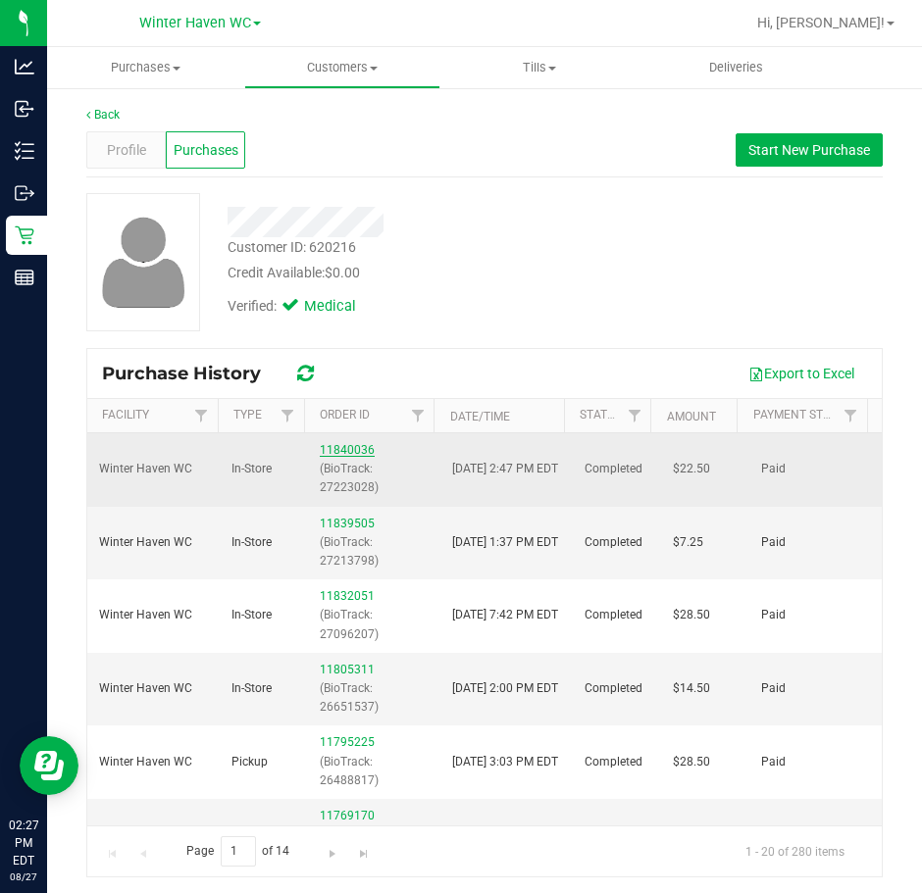
click at [331, 456] on link "11840036" at bounding box center [347, 450] width 55 height 14
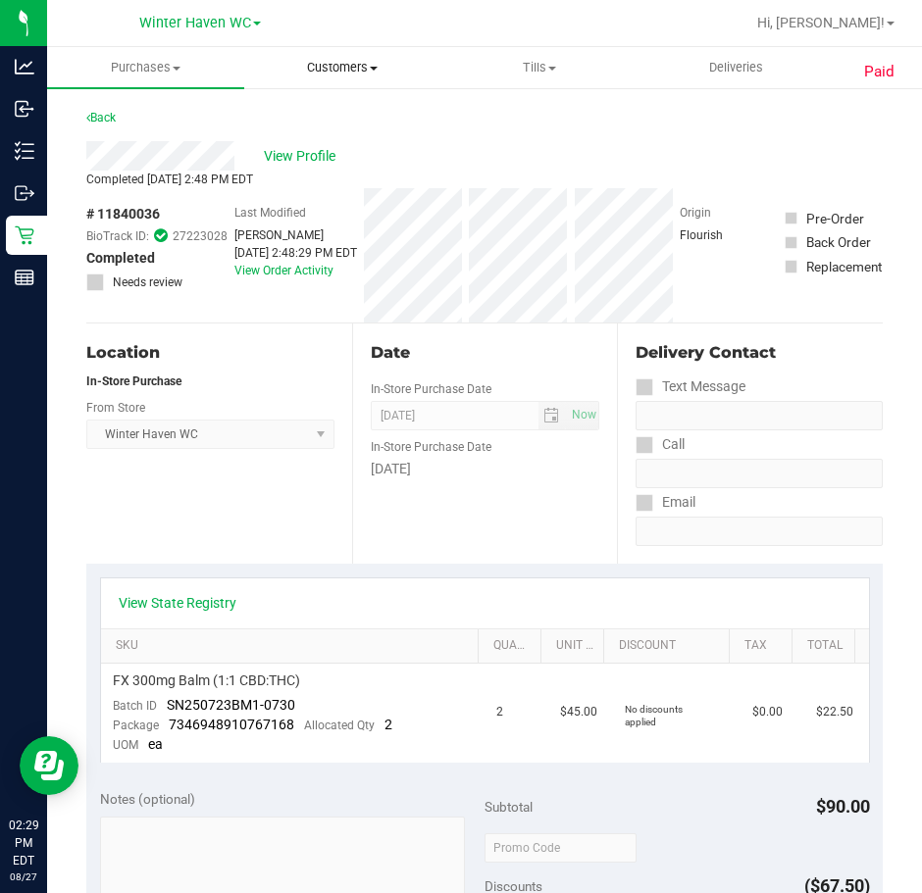
drag, startPoint x: 346, startPoint y: 68, endPoint x: 347, endPoint y: 85, distance: 17.7
click at [346, 68] on span "Customers" at bounding box center [342, 68] width 195 height 18
click at [342, 122] on span "All customers" at bounding box center [314, 118] width 141 height 17
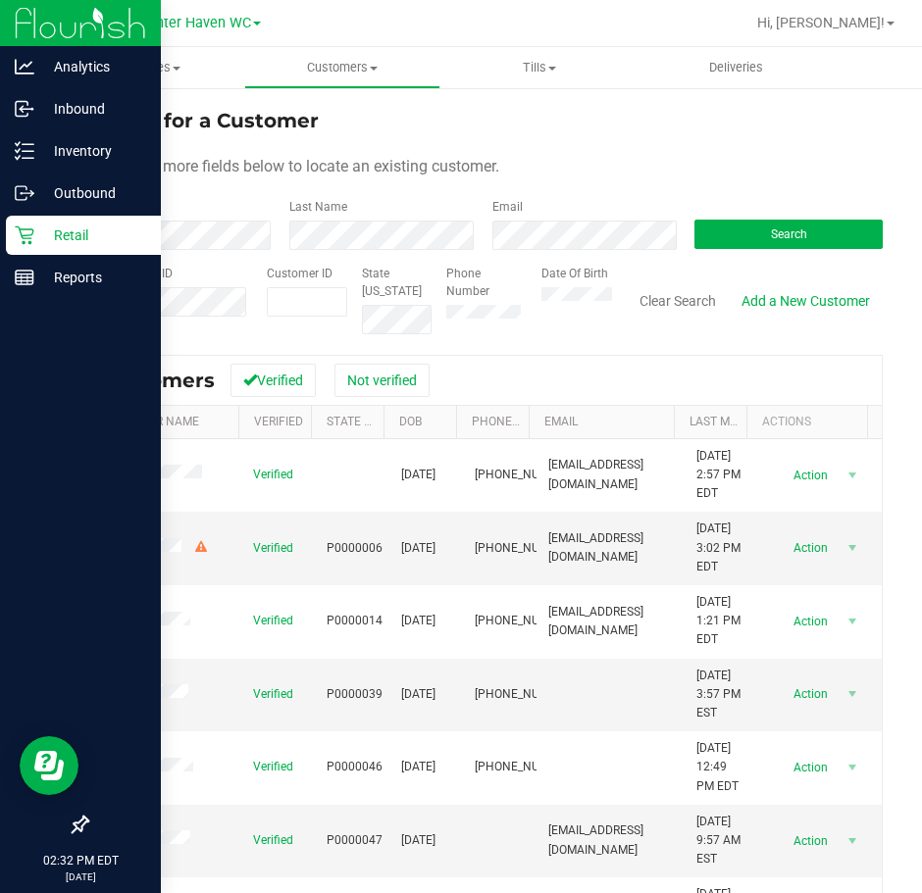
click at [34, 225] on p "Retail" at bounding box center [93, 236] width 118 height 24
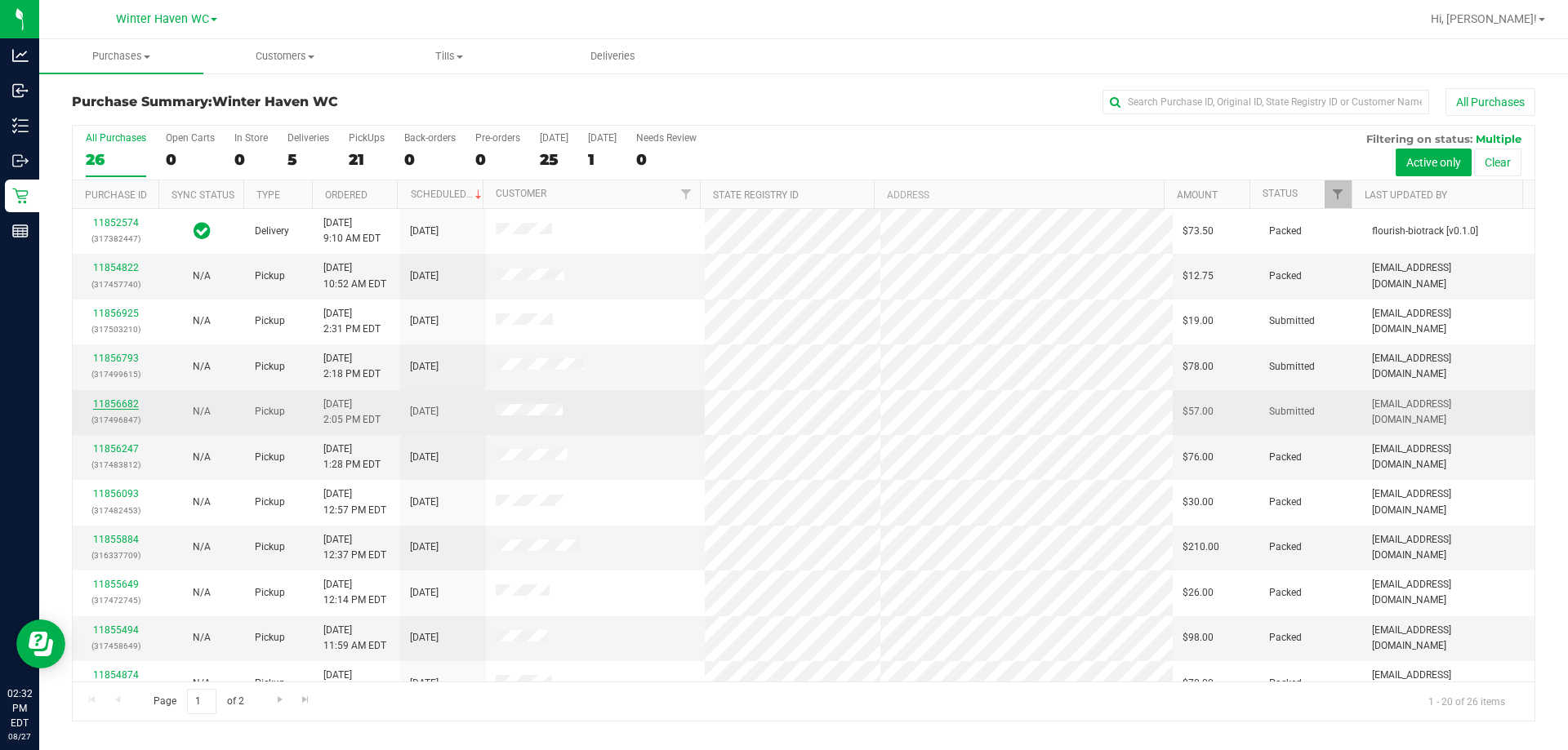
click at [112, 405] on link "11856682" at bounding box center [116, 405] width 46 height 12
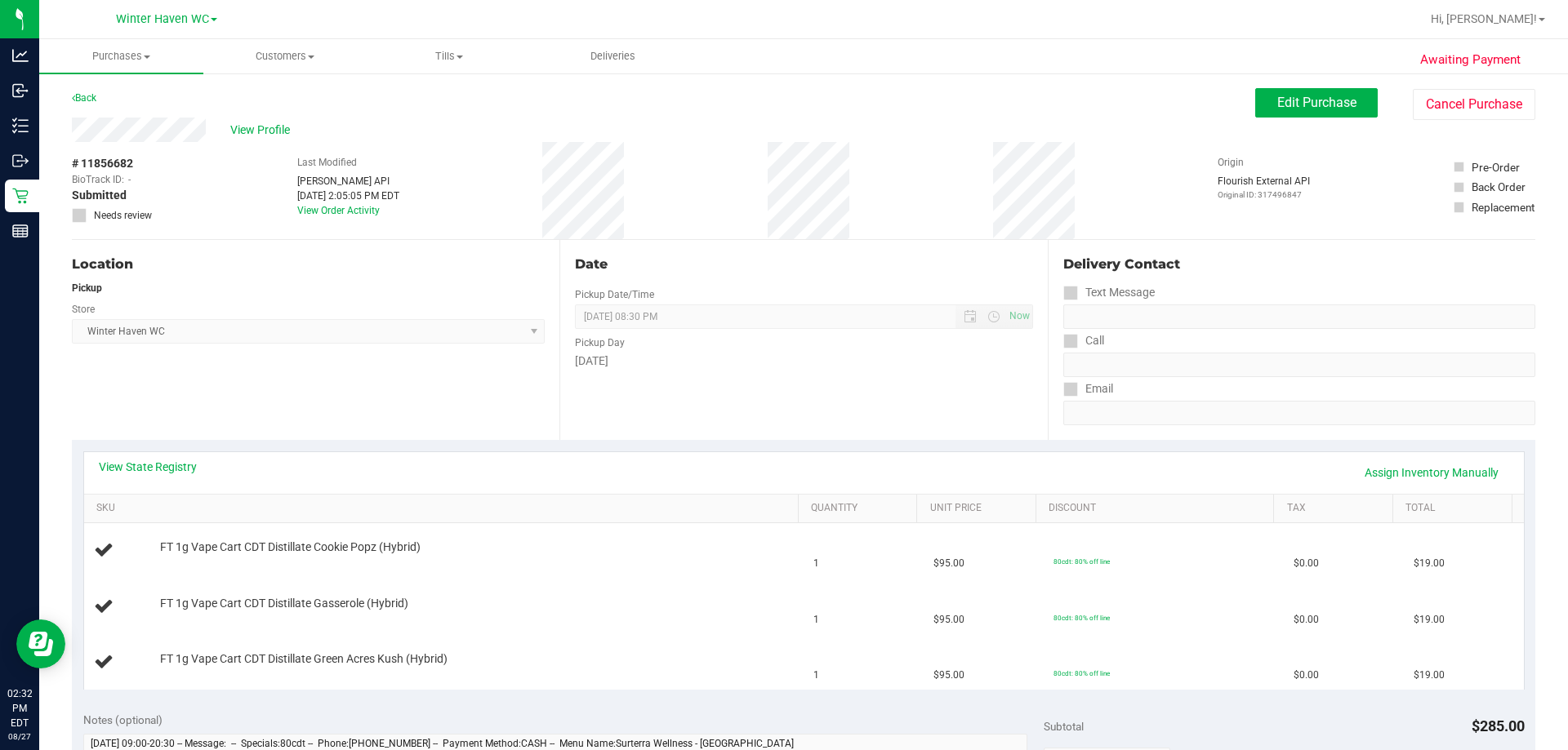
click at [175, 476] on div "View State Registry Assign Inventory Manually" at bounding box center [804, 472] width 1411 height 27
click at [175, 469] on link "View State Registry" at bounding box center [148, 467] width 98 height 17
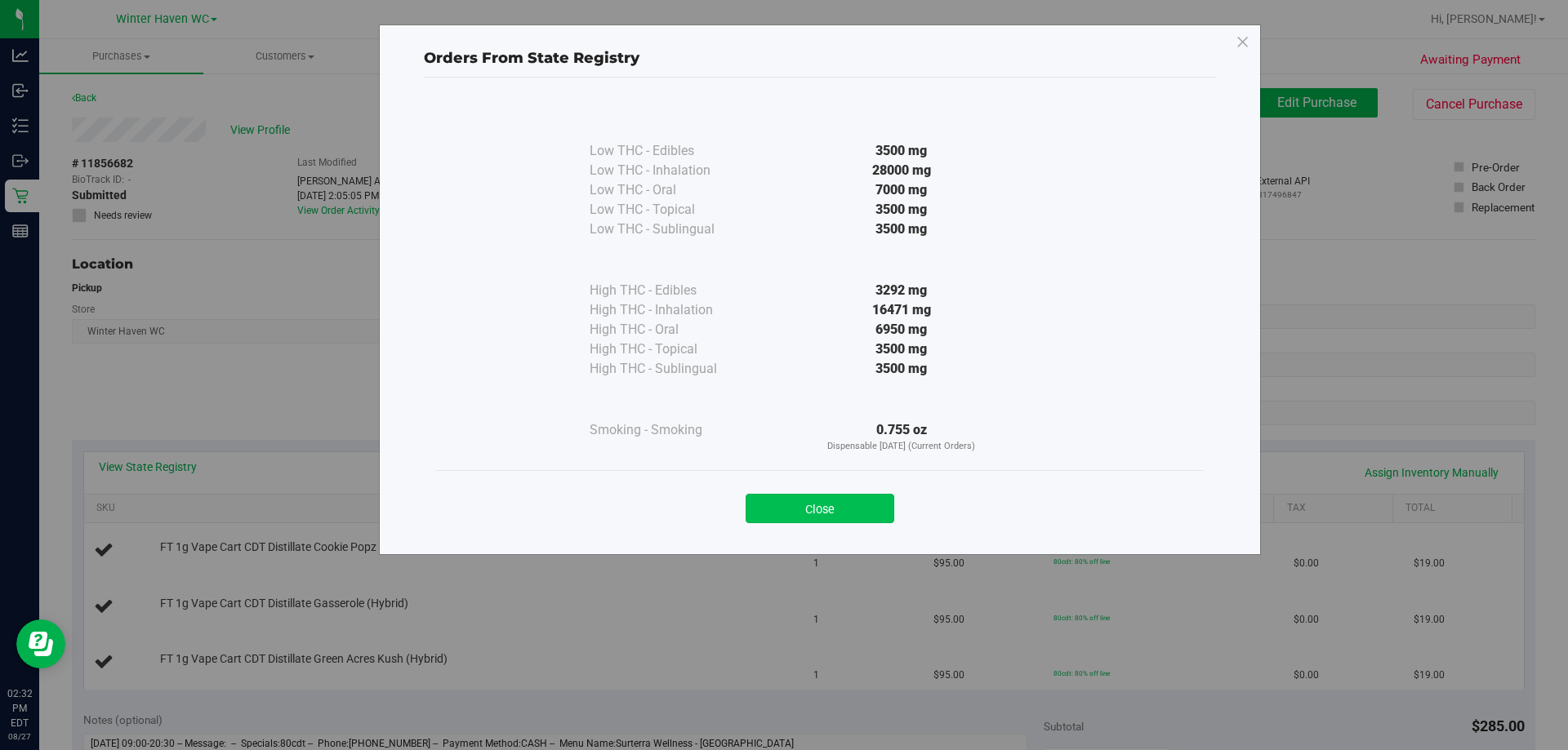
click at [878, 502] on button "Close" at bounding box center [819, 508] width 148 height 29
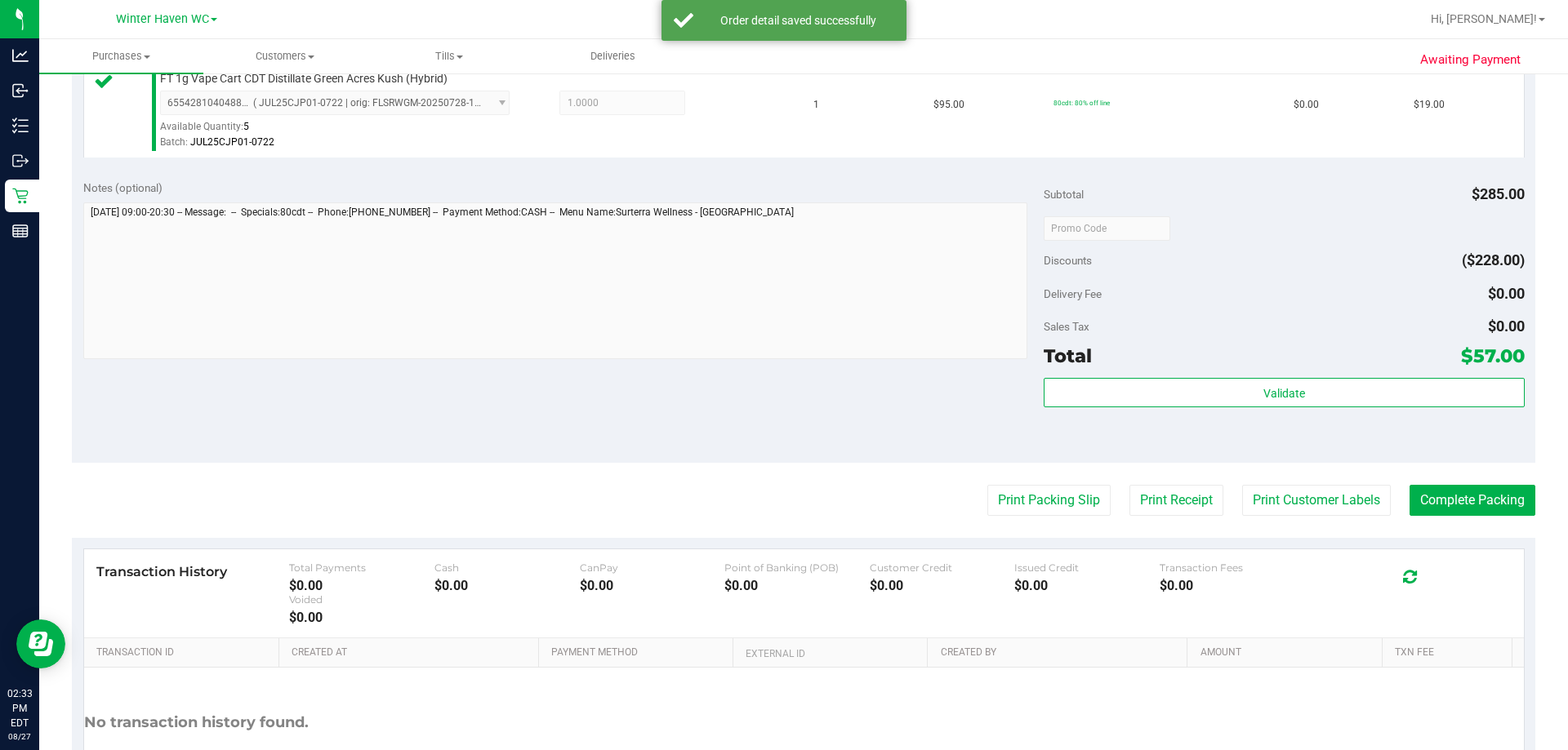
scroll to position [653, 0]
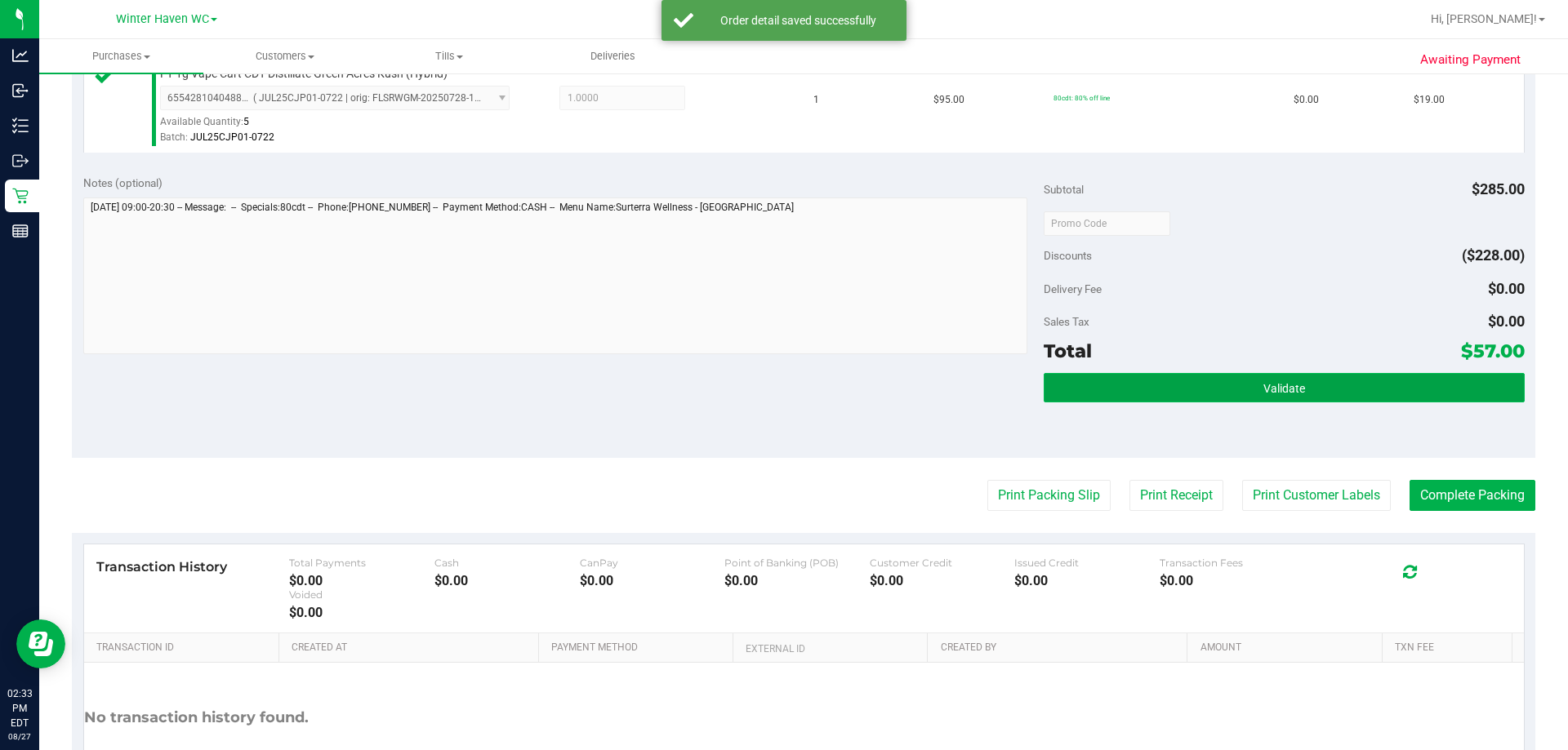
click at [1333, 376] on button "Validate" at bounding box center [1283, 387] width 480 height 29
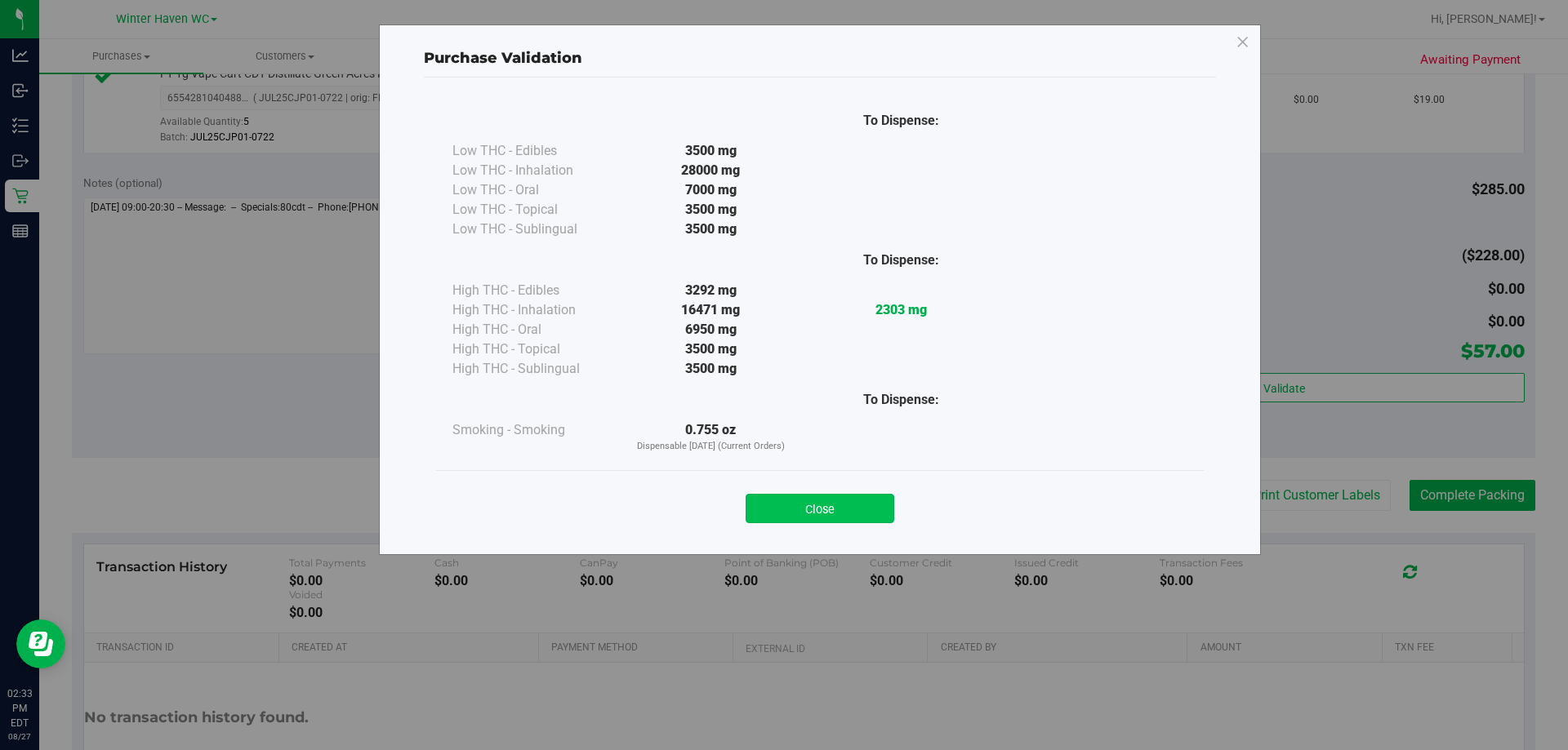
click at [868, 502] on button "Close" at bounding box center [819, 508] width 148 height 29
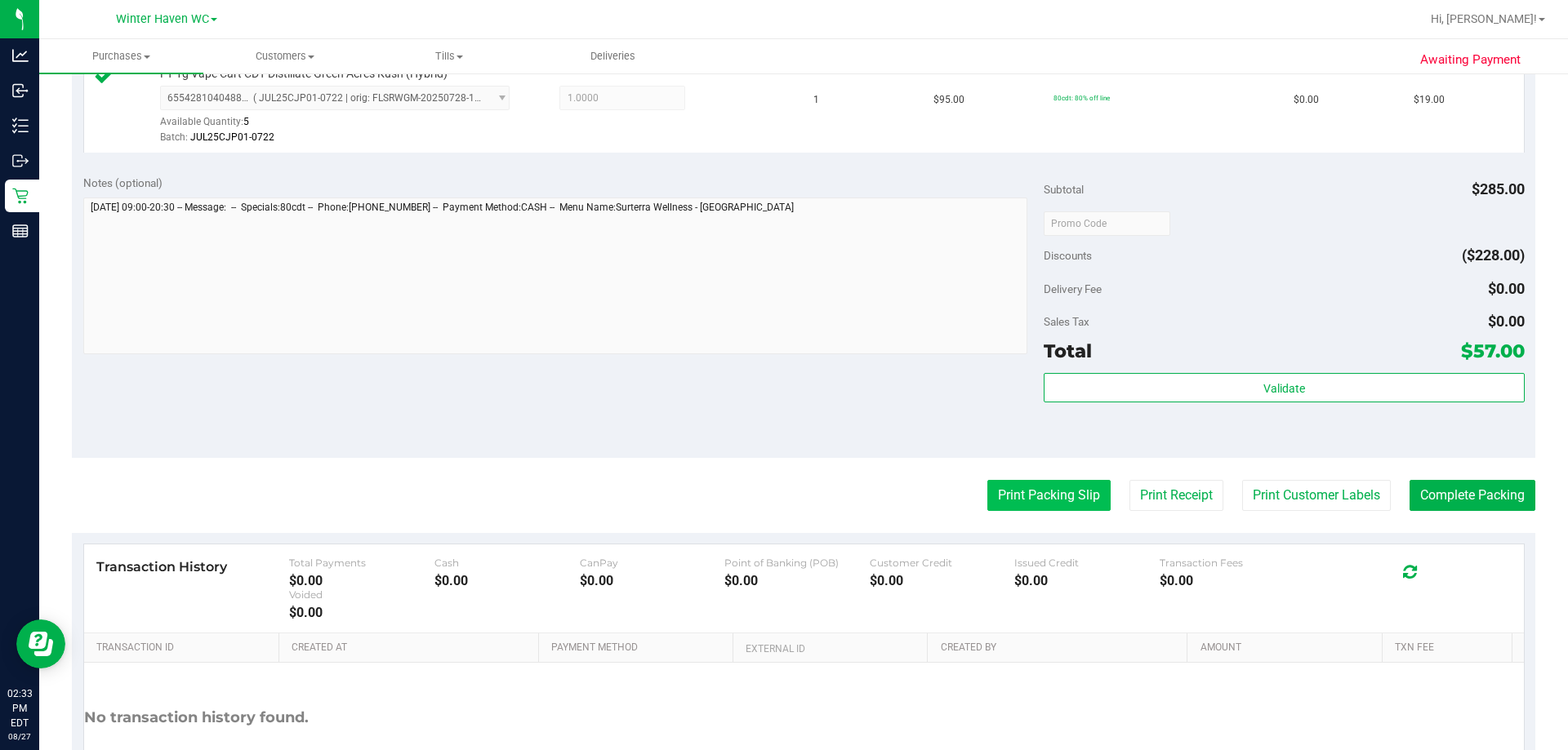
click at [1017, 500] on button "Print Packing Slip" at bounding box center [1049, 495] width 123 height 31
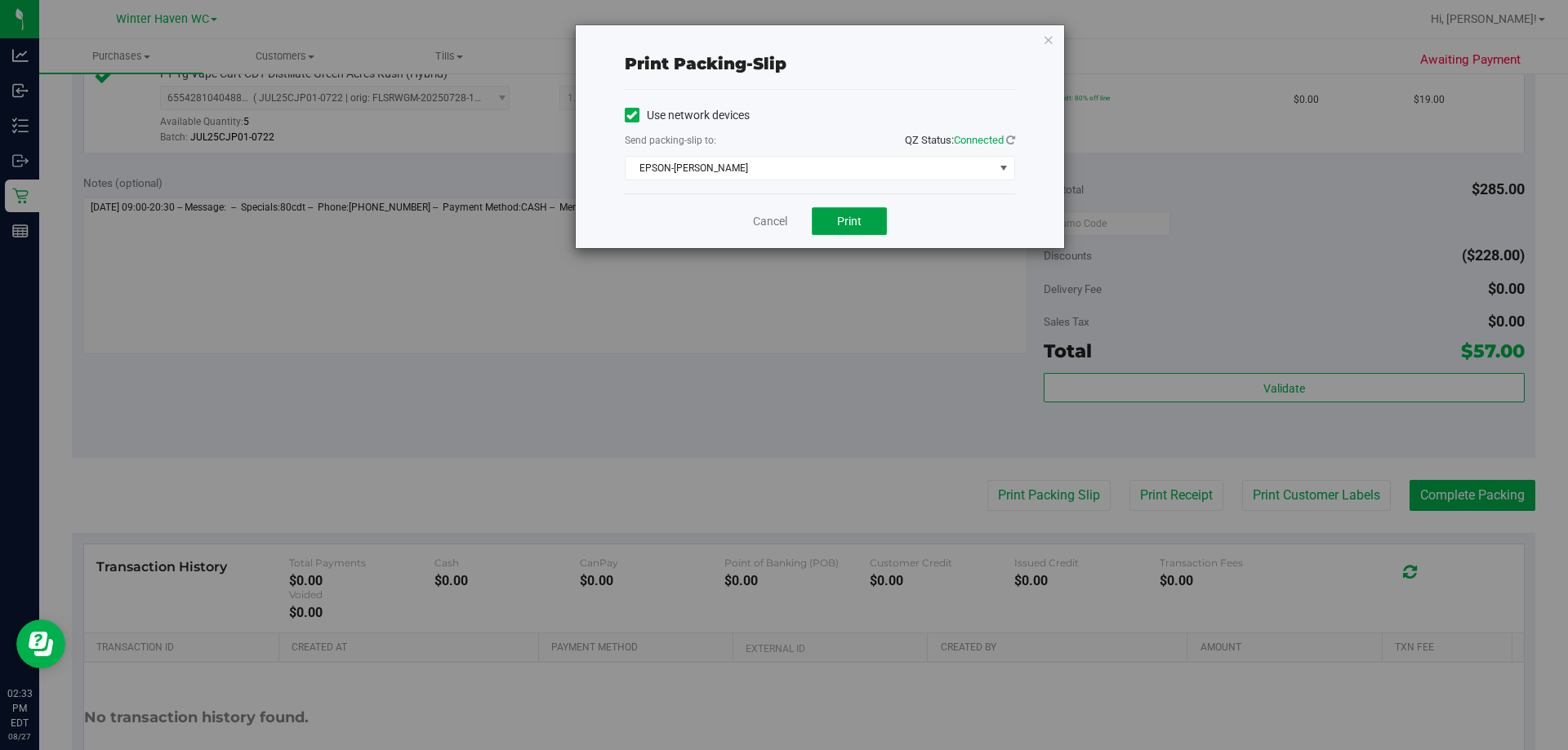
click at [836, 216] on button "Print" at bounding box center [849, 221] width 75 height 27
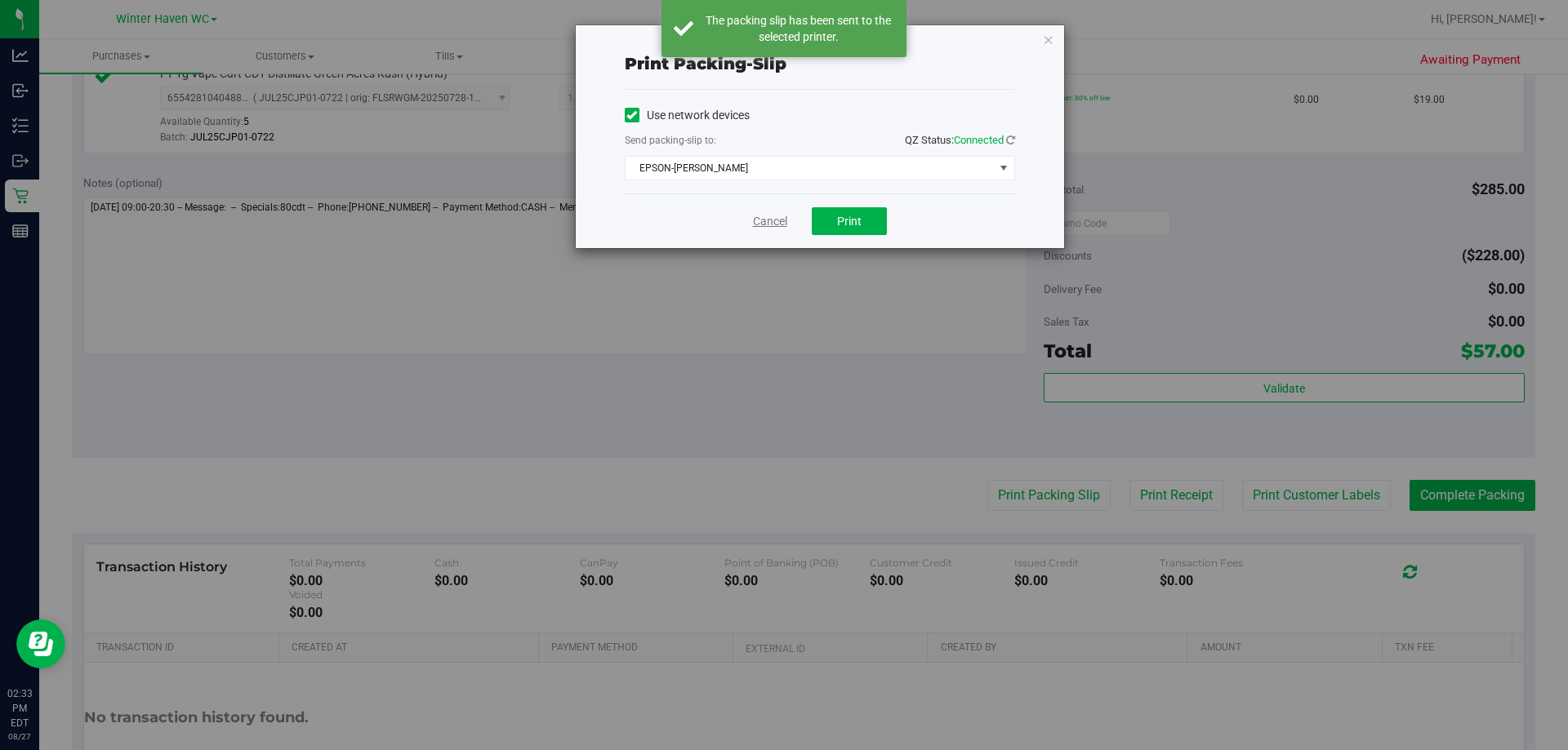
click at [756, 216] on link "Cancel" at bounding box center [769, 221] width 34 height 17
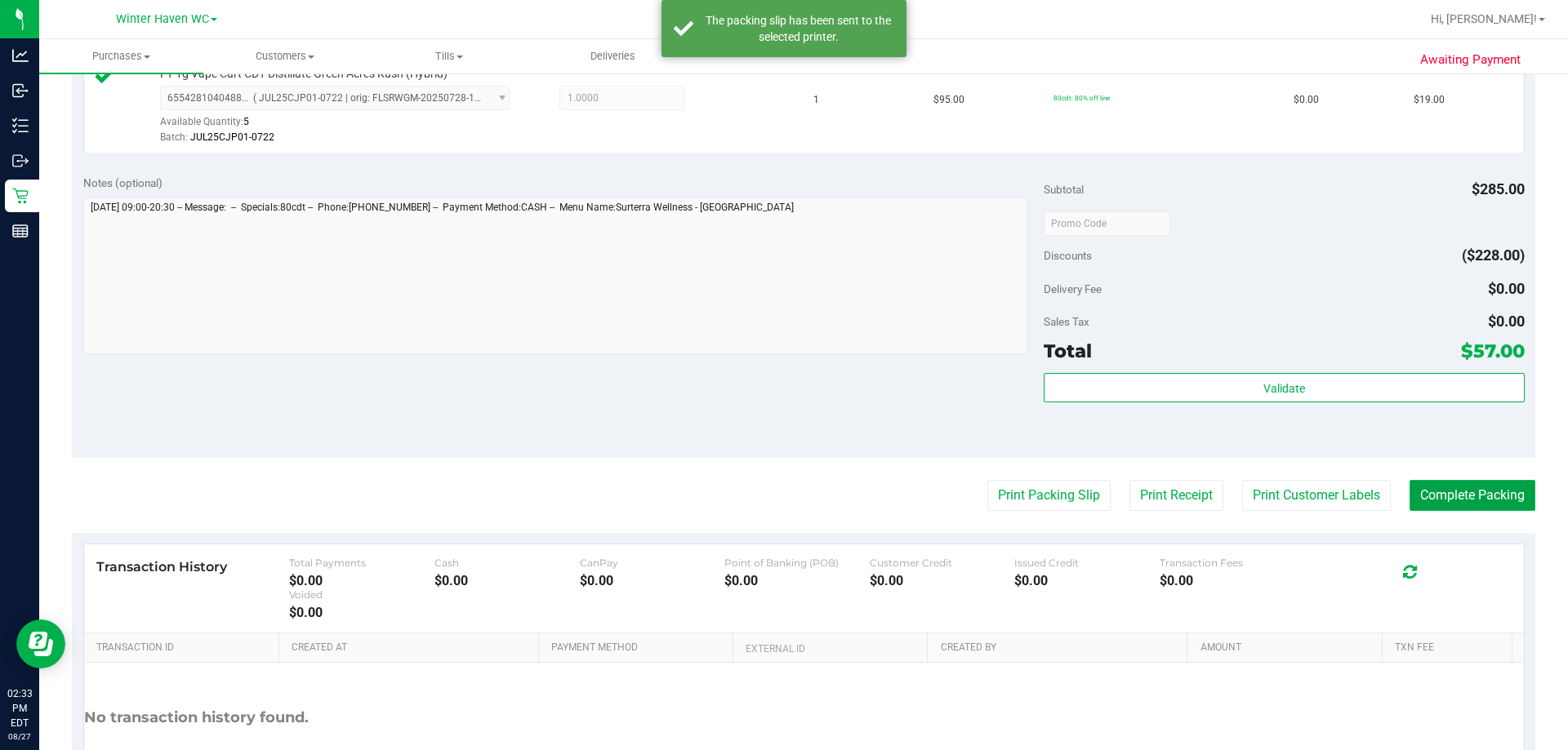
click at [1459, 498] on button "Complete Packing" at bounding box center [1472, 495] width 126 height 31
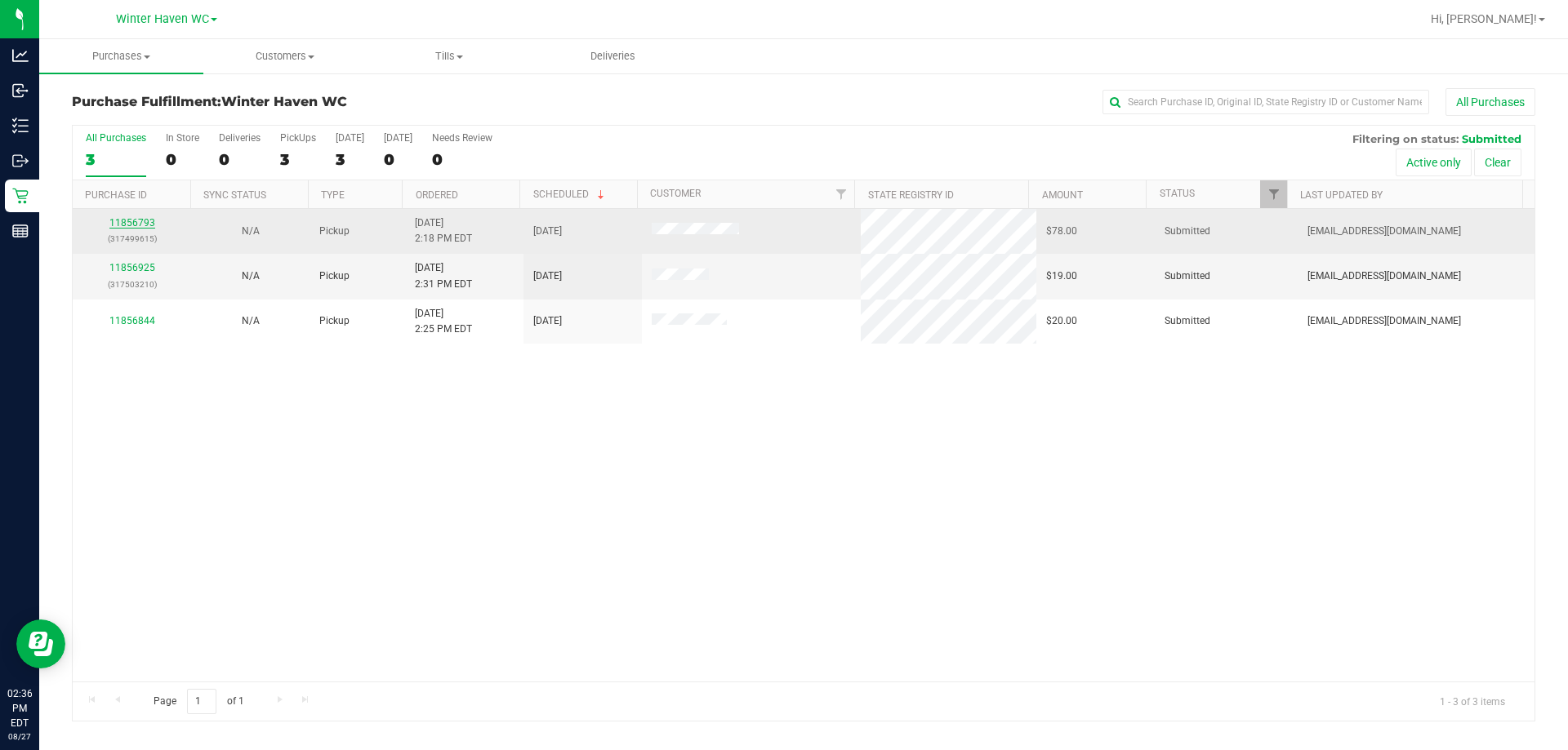
click at [146, 221] on link "11856793" at bounding box center [132, 223] width 46 height 12
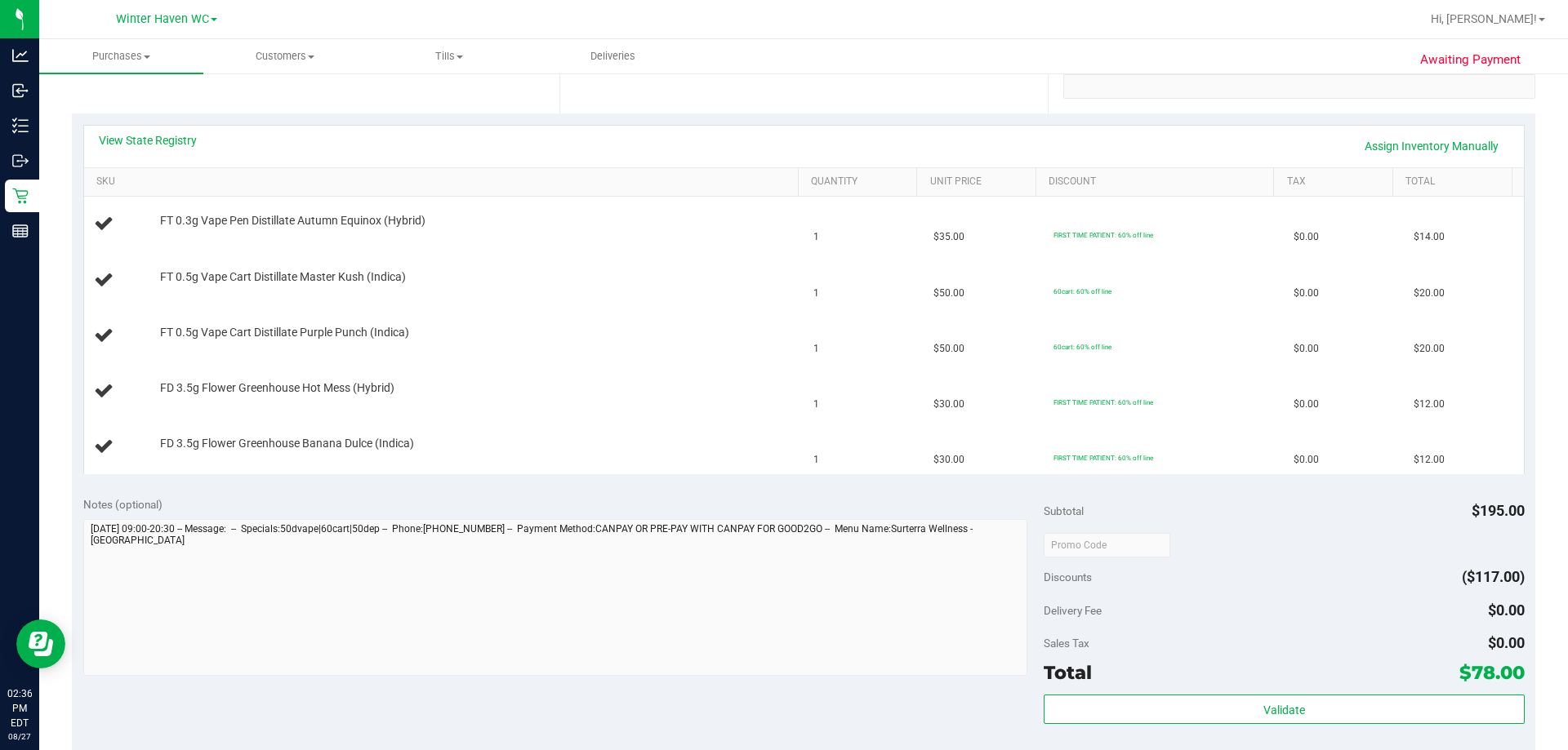
scroll to position [245, 0]
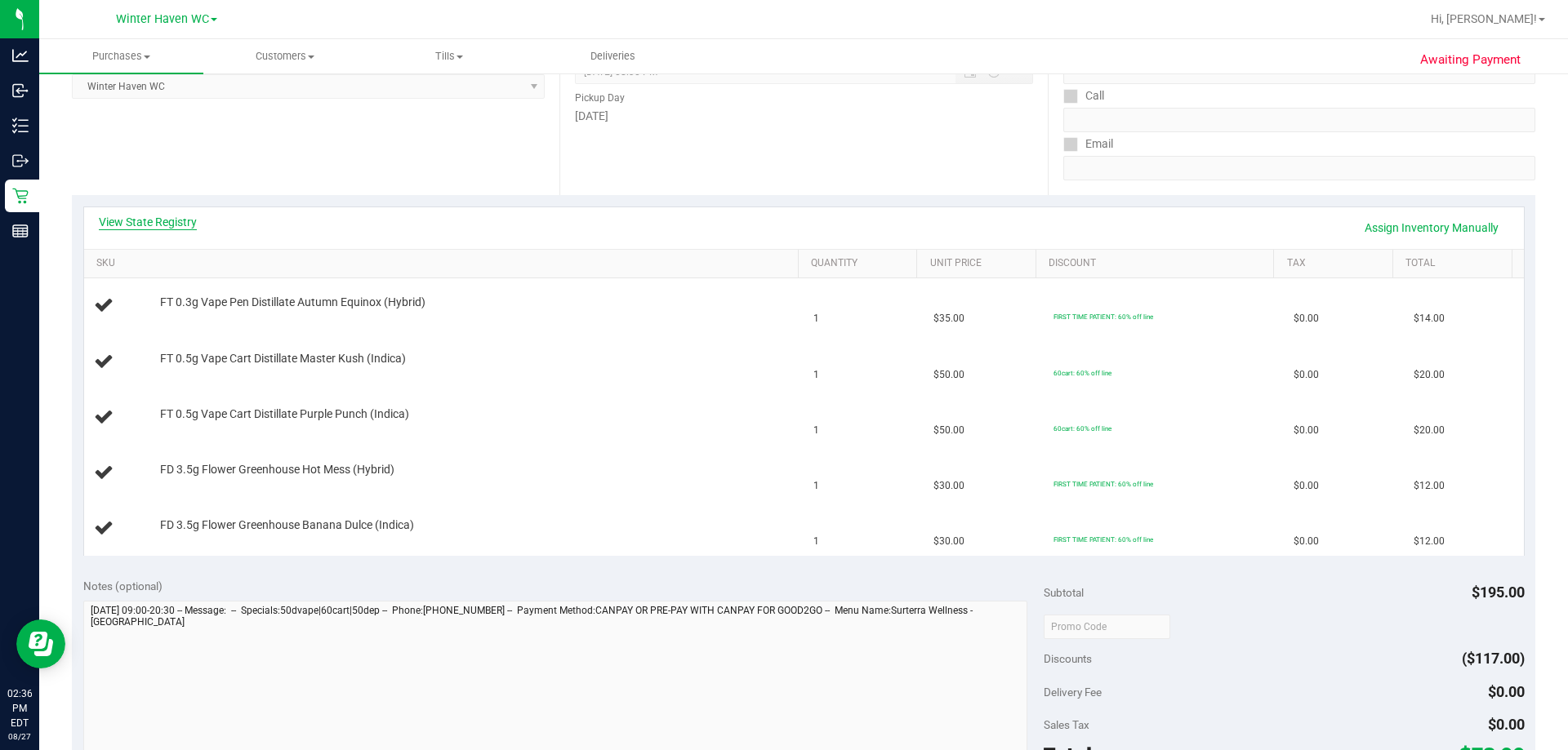
click at [163, 218] on link "View State Registry" at bounding box center [148, 222] width 98 height 17
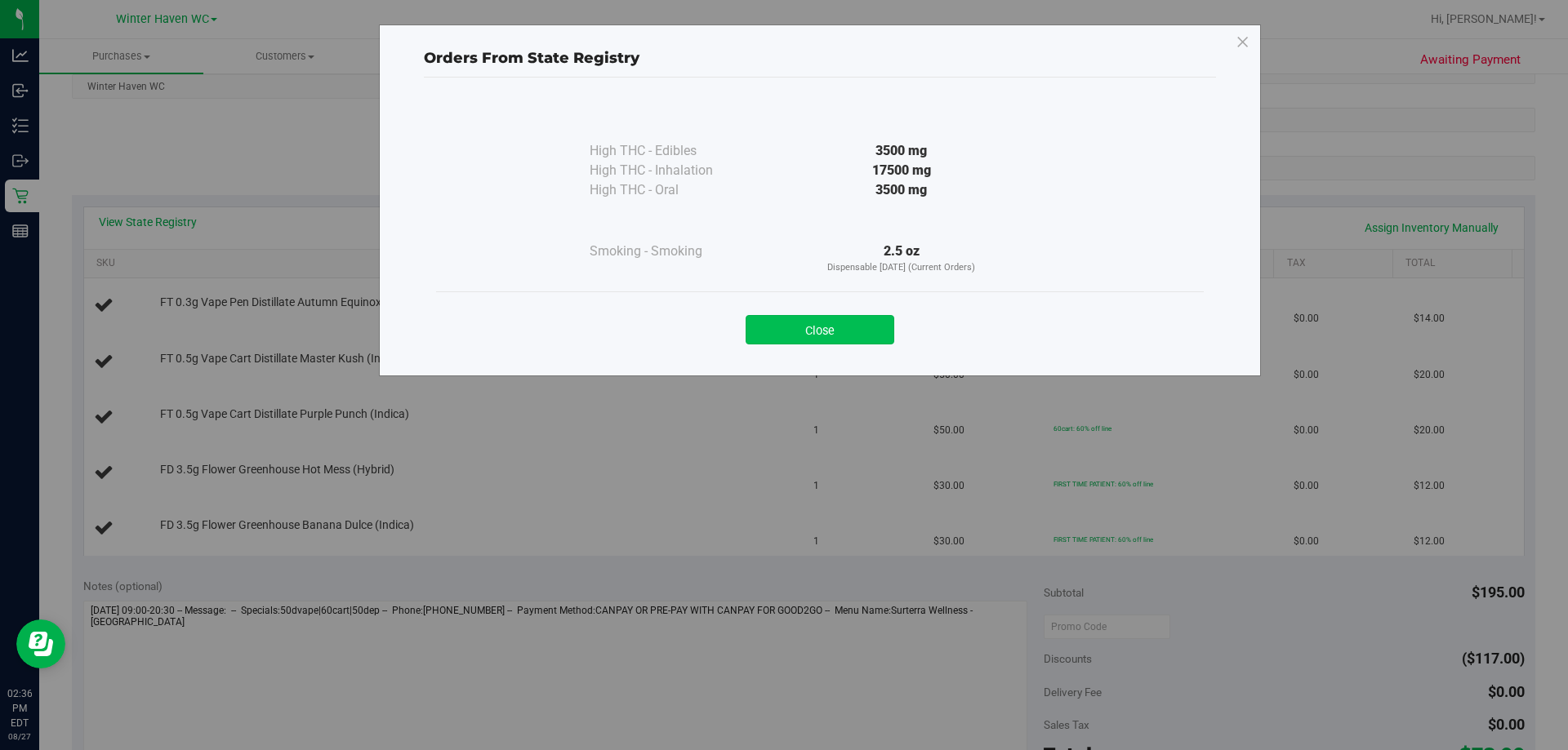
click at [835, 333] on button "Close" at bounding box center [819, 330] width 148 height 29
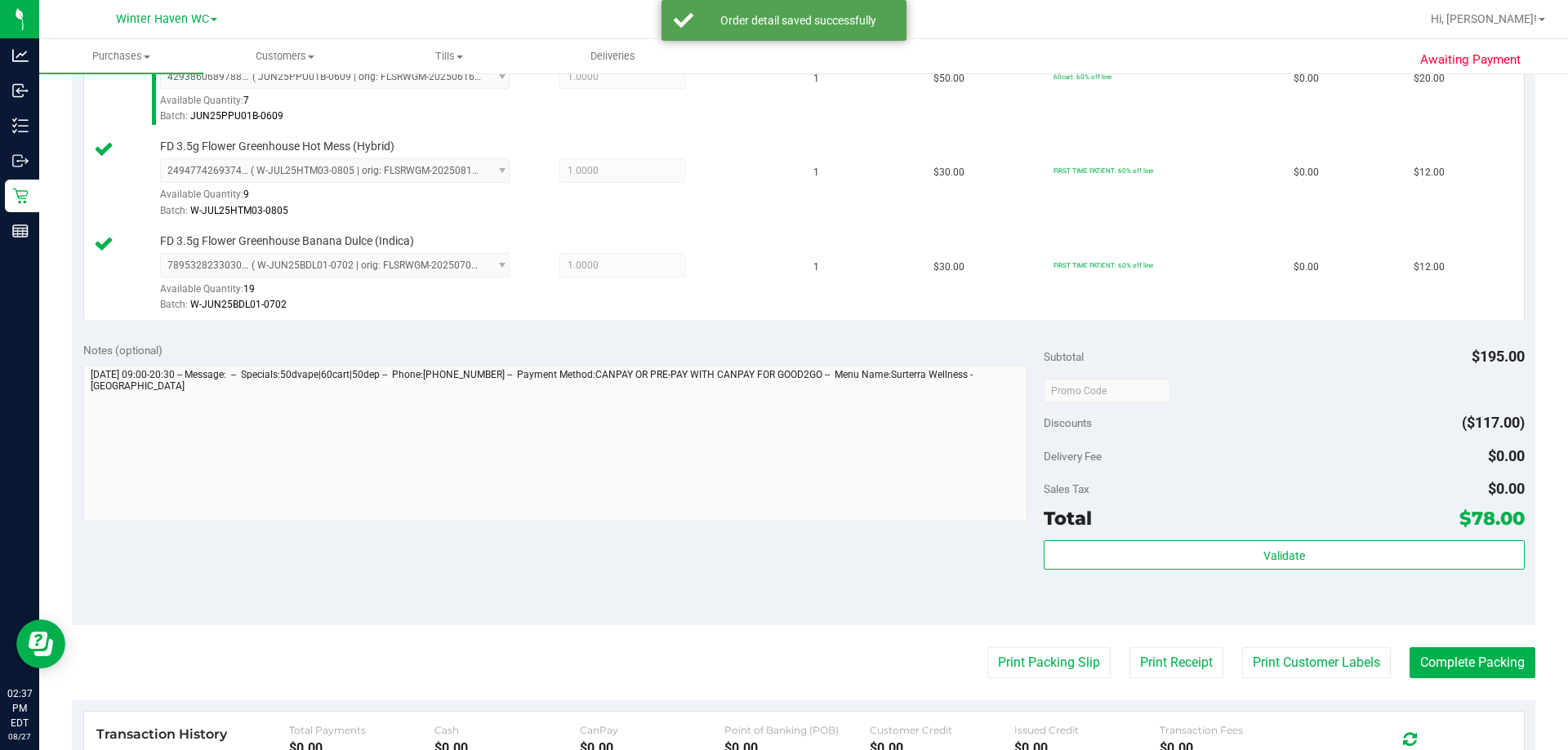
scroll to position [735, 0]
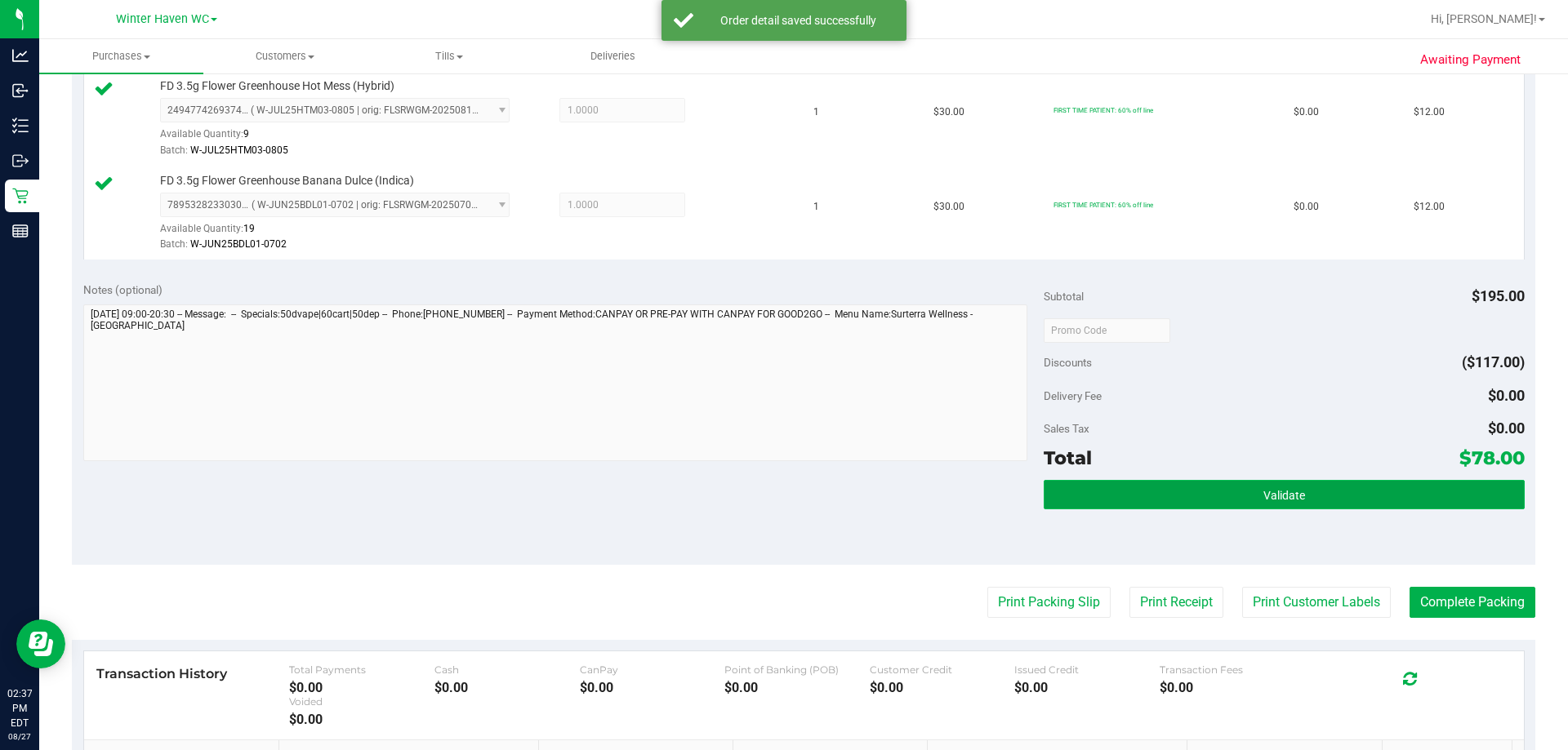
click at [1268, 499] on span "Validate" at bounding box center [1284, 495] width 42 height 13
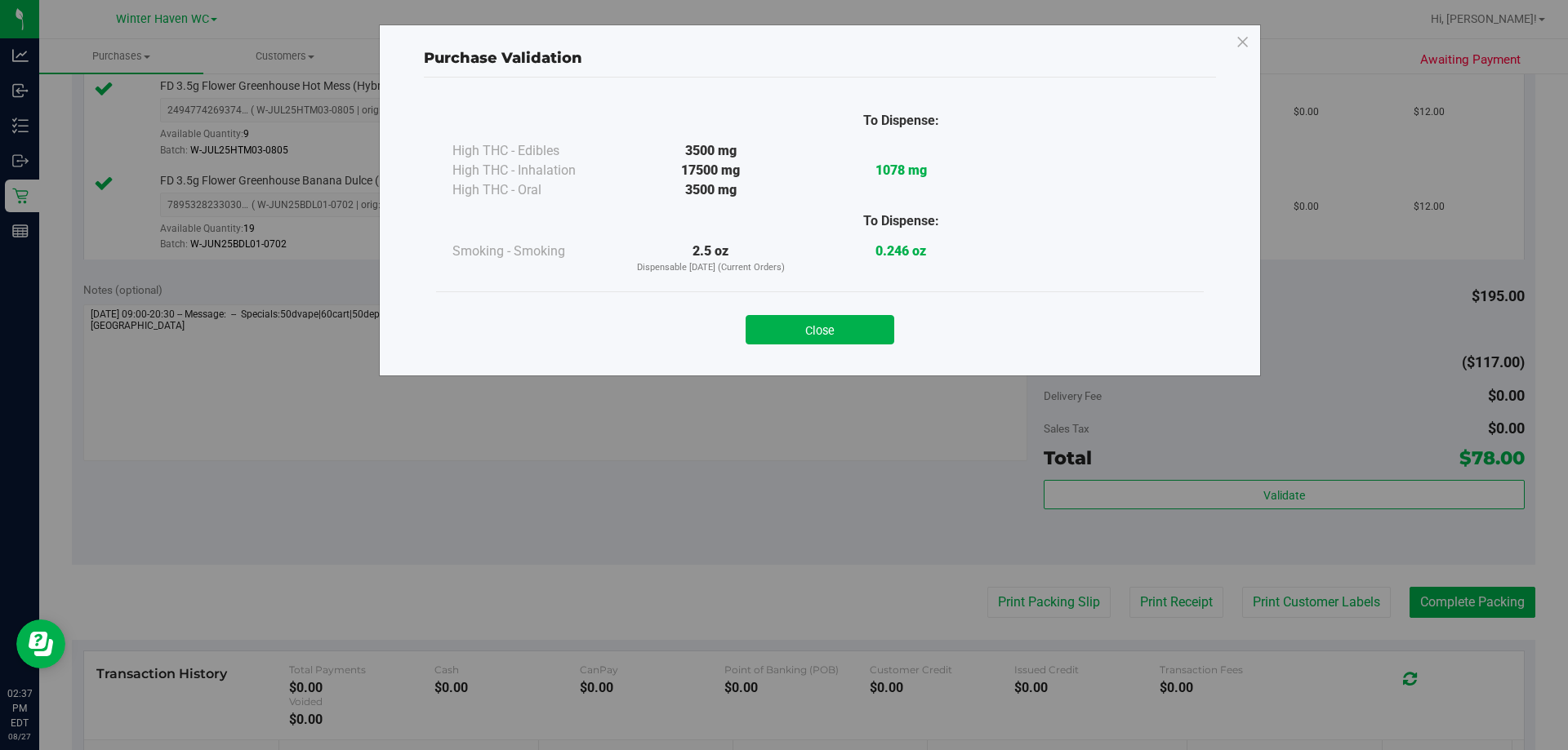
click at [827, 335] on button "Close" at bounding box center [819, 330] width 148 height 29
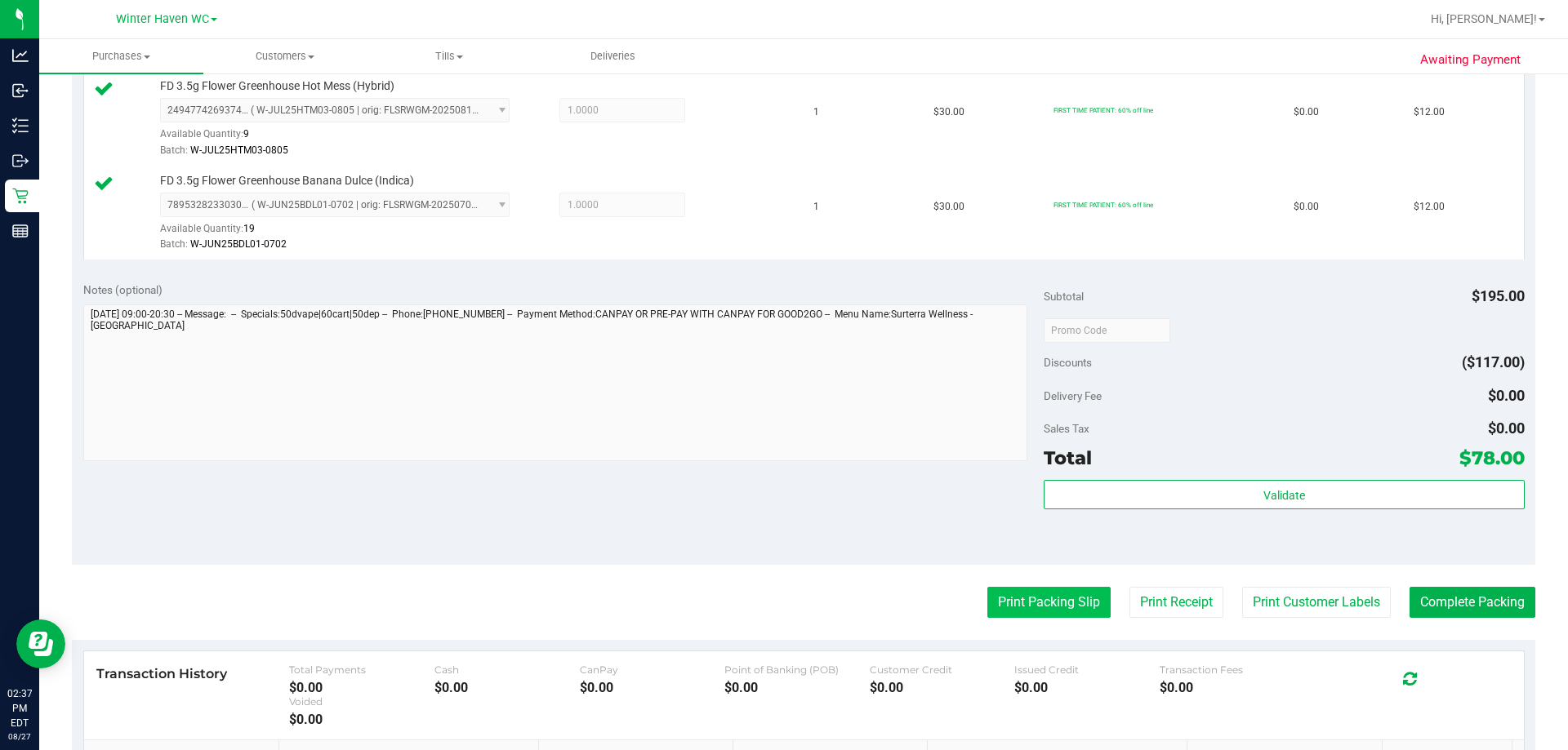
click at [1037, 610] on button "Print Packing Slip" at bounding box center [1049, 602] width 123 height 31
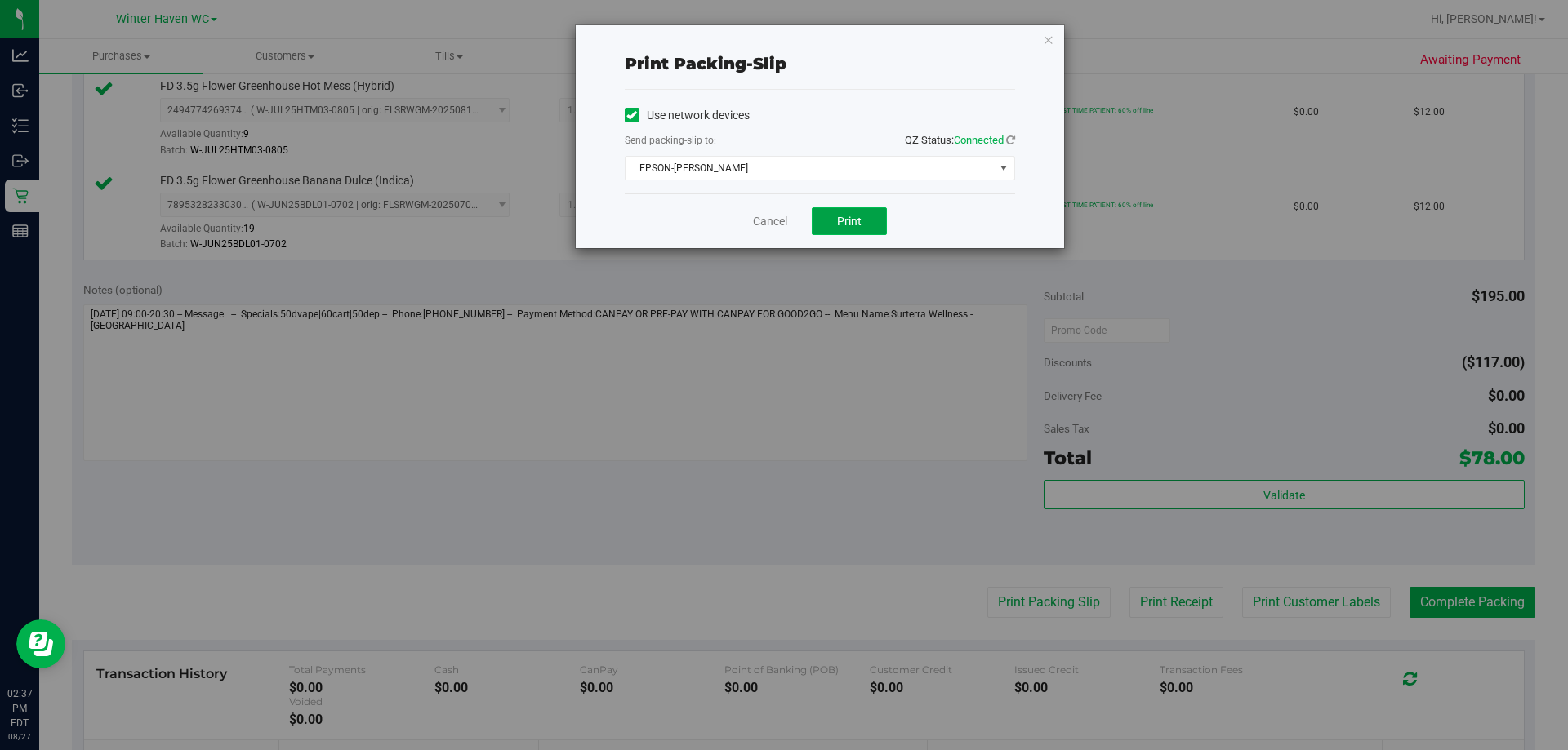
click at [850, 215] on span "Print" at bounding box center [849, 221] width 24 height 13
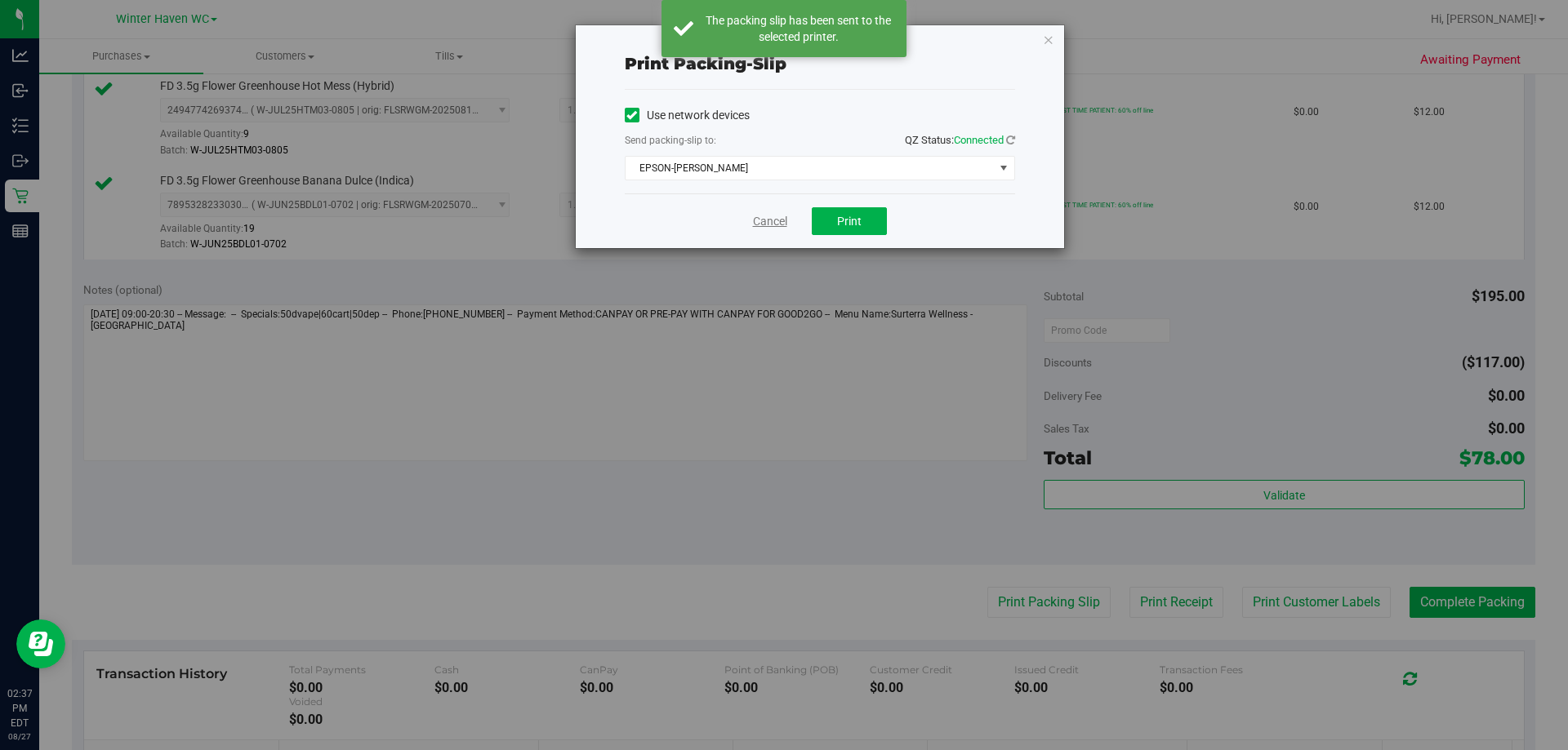
click at [766, 219] on link "Cancel" at bounding box center [769, 221] width 34 height 17
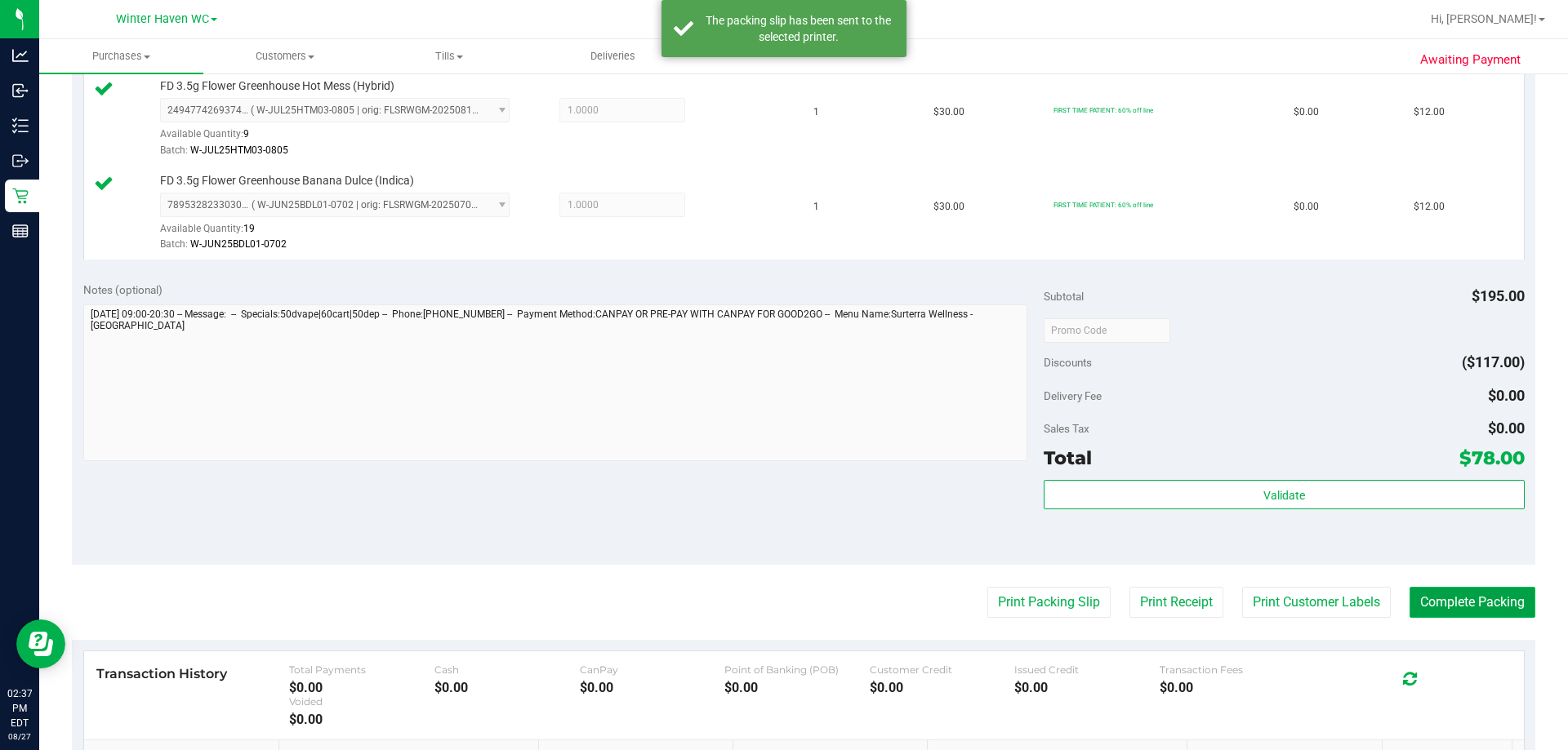
click at [1493, 594] on button "Complete Packing" at bounding box center [1472, 602] width 126 height 31
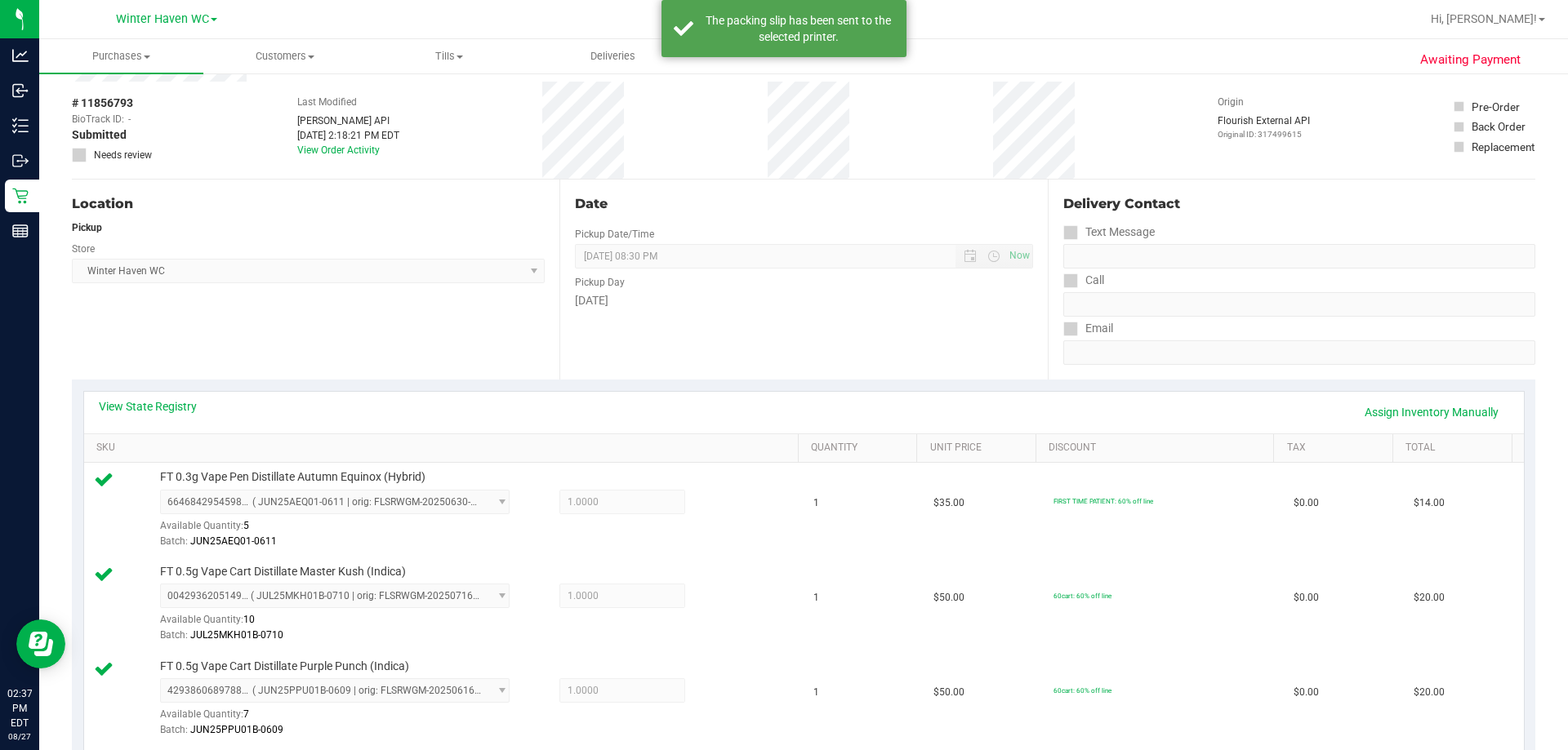
scroll to position [0, 0]
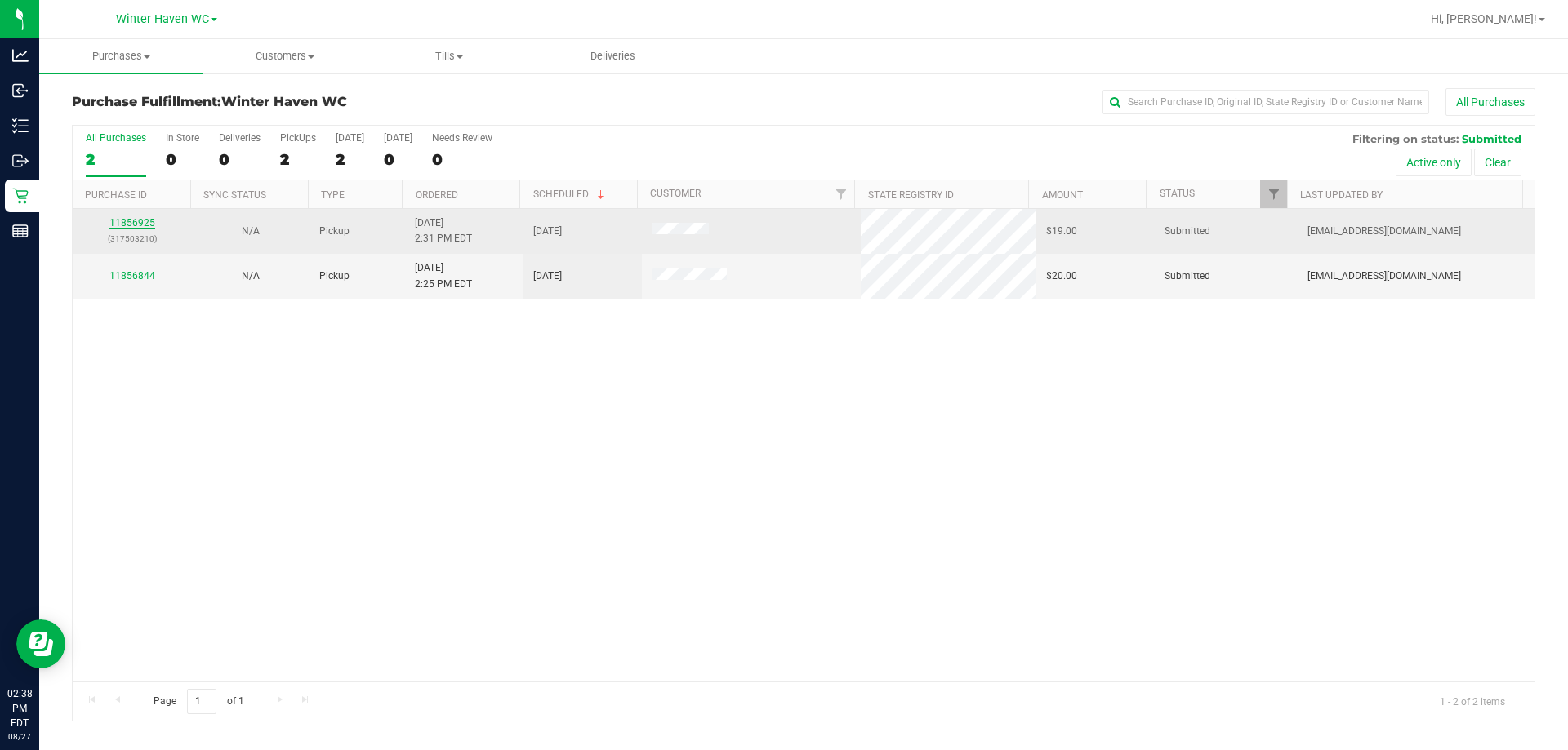
click at [129, 226] on link "11856925" at bounding box center [132, 223] width 46 height 12
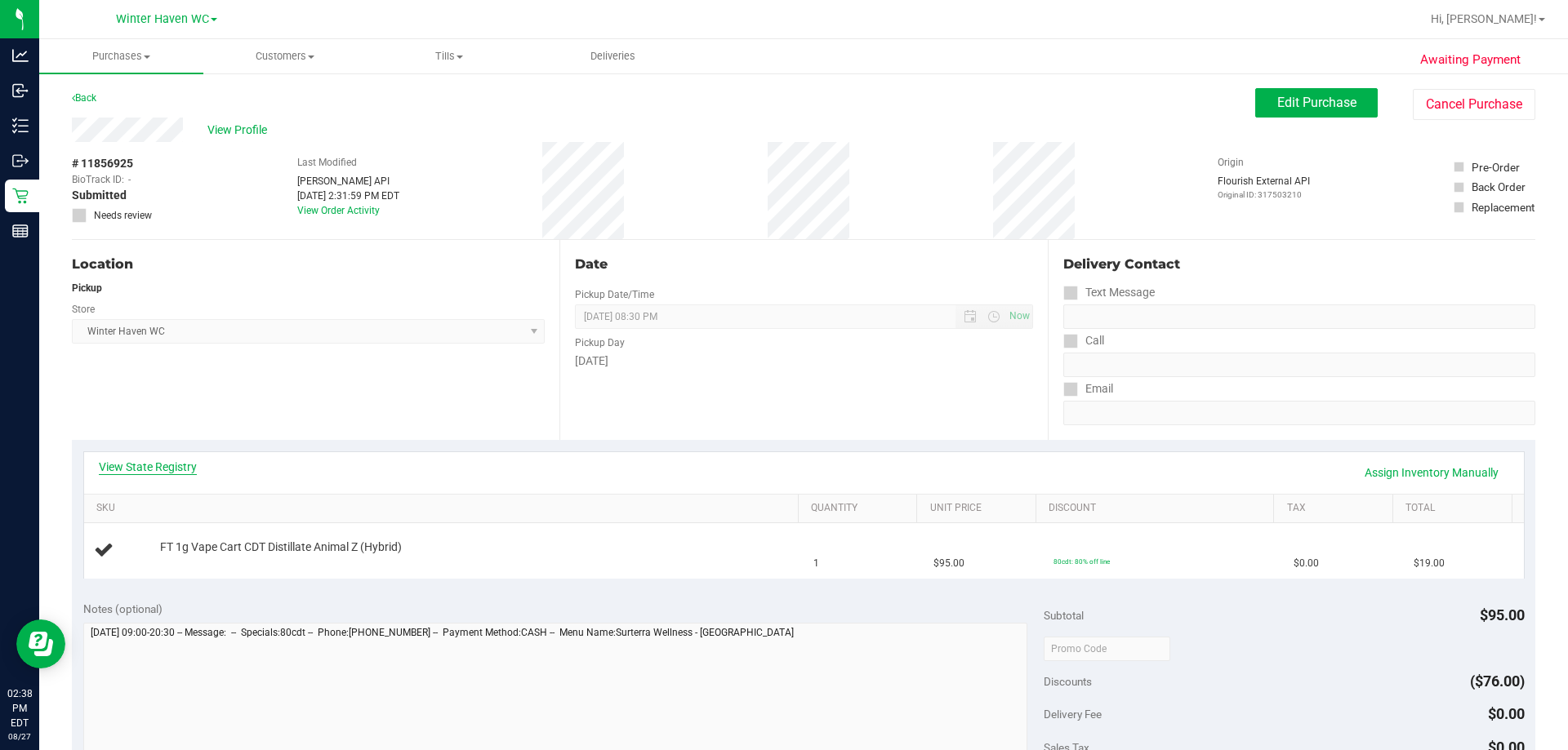
click at [163, 462] on link "View State Registry" at bounding box center [148, 467] width 98 height 17
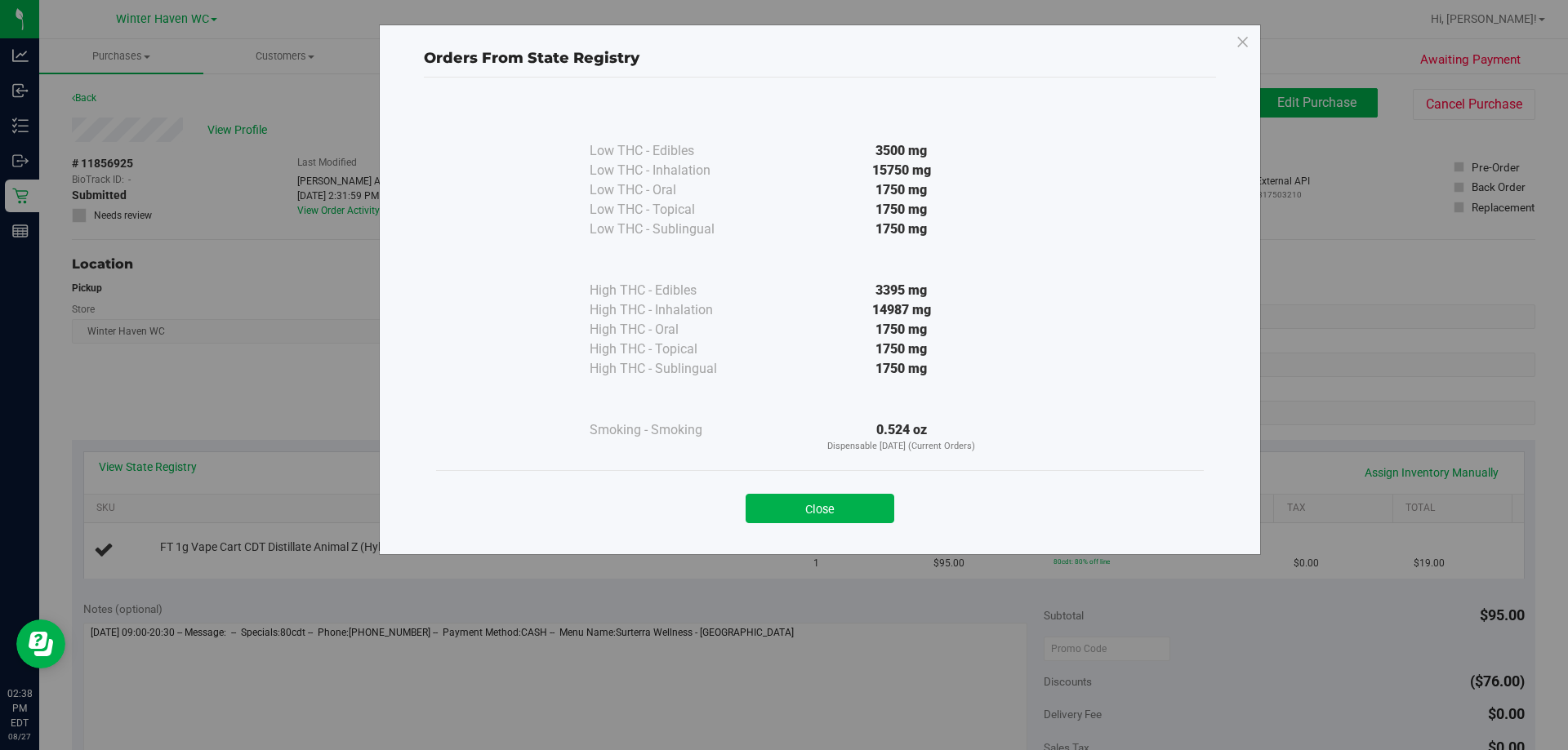
click at [841, 491] on div "Close" at bounding box center [819, 504] width 743 height 41
click at [839, 510] on button "Close" at bounding box center [819, 508] width 148 height 29
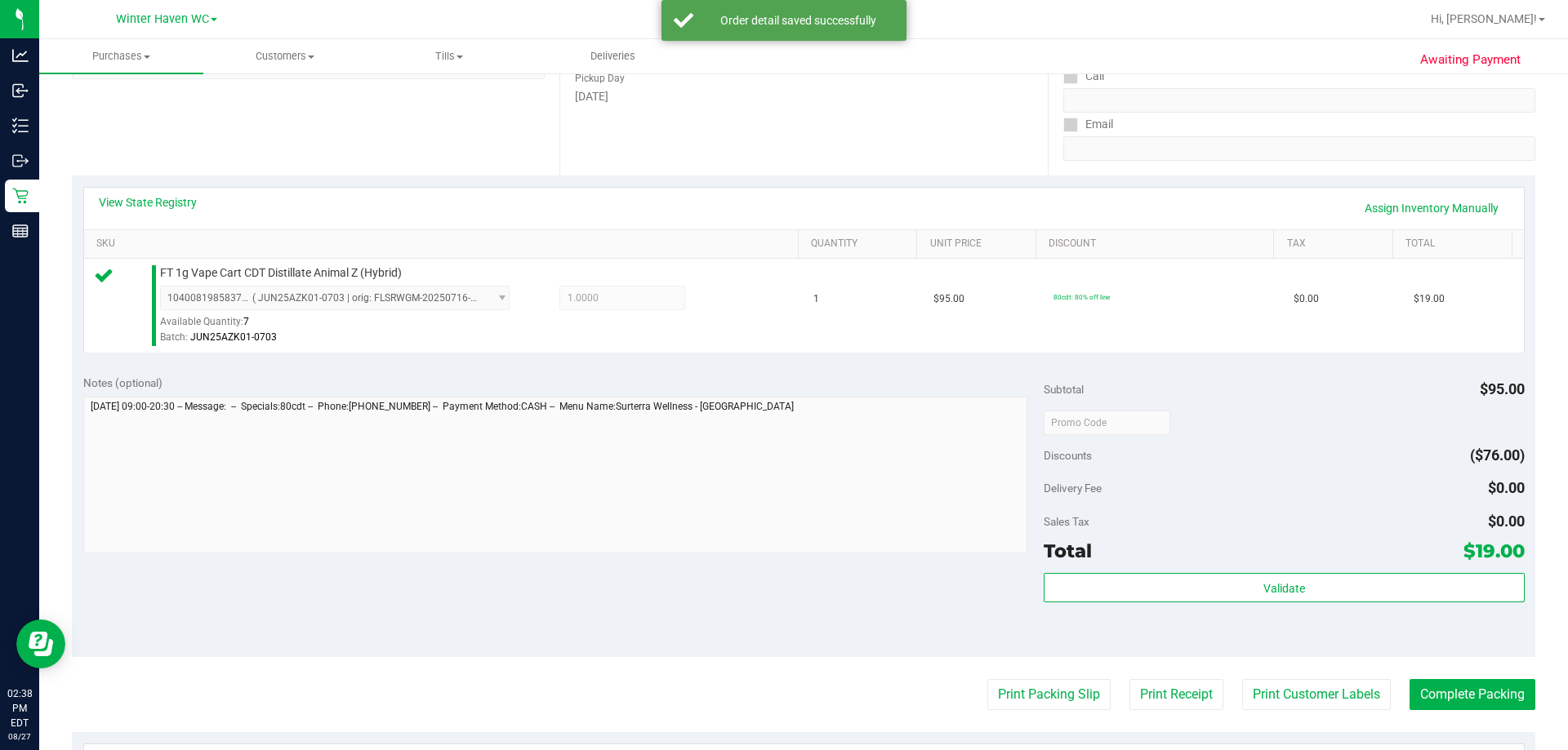
scroll to position [489, 0]
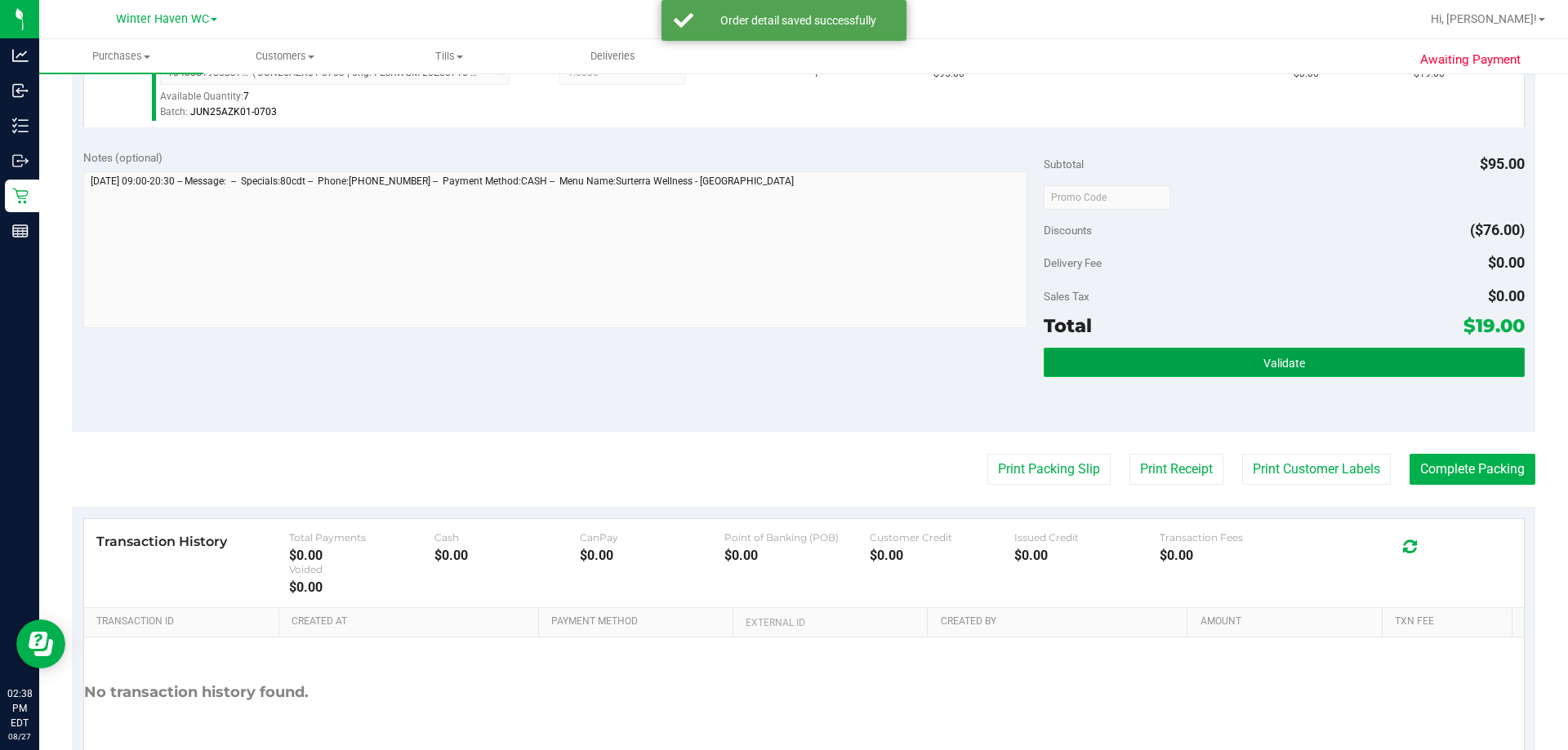
click at [1287, 353] on button "Validate" at bounding box center [1283, 362] width 480 height 29
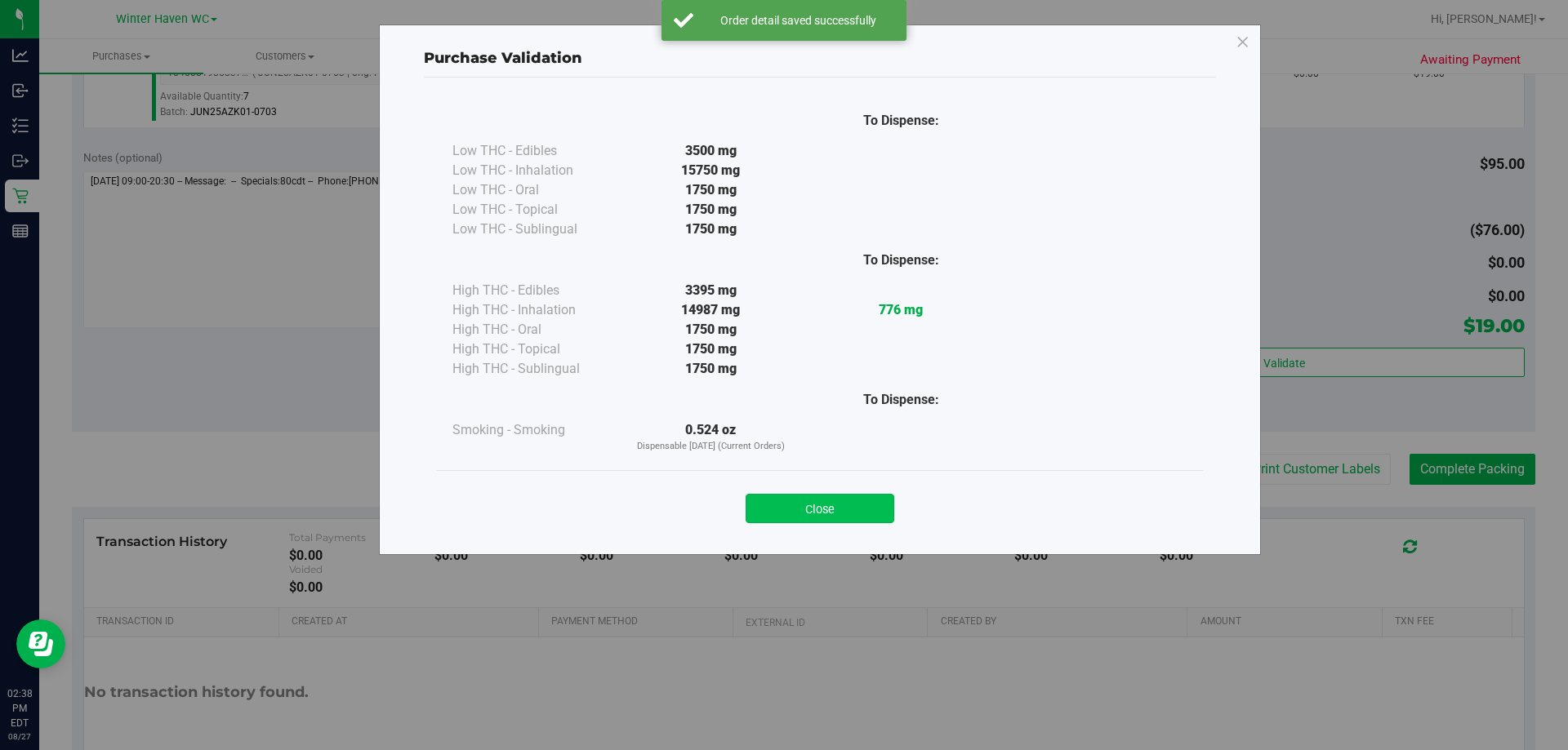
click at [831, 502] on button "Close" at bounding box center [819, 508] width 148 height 29
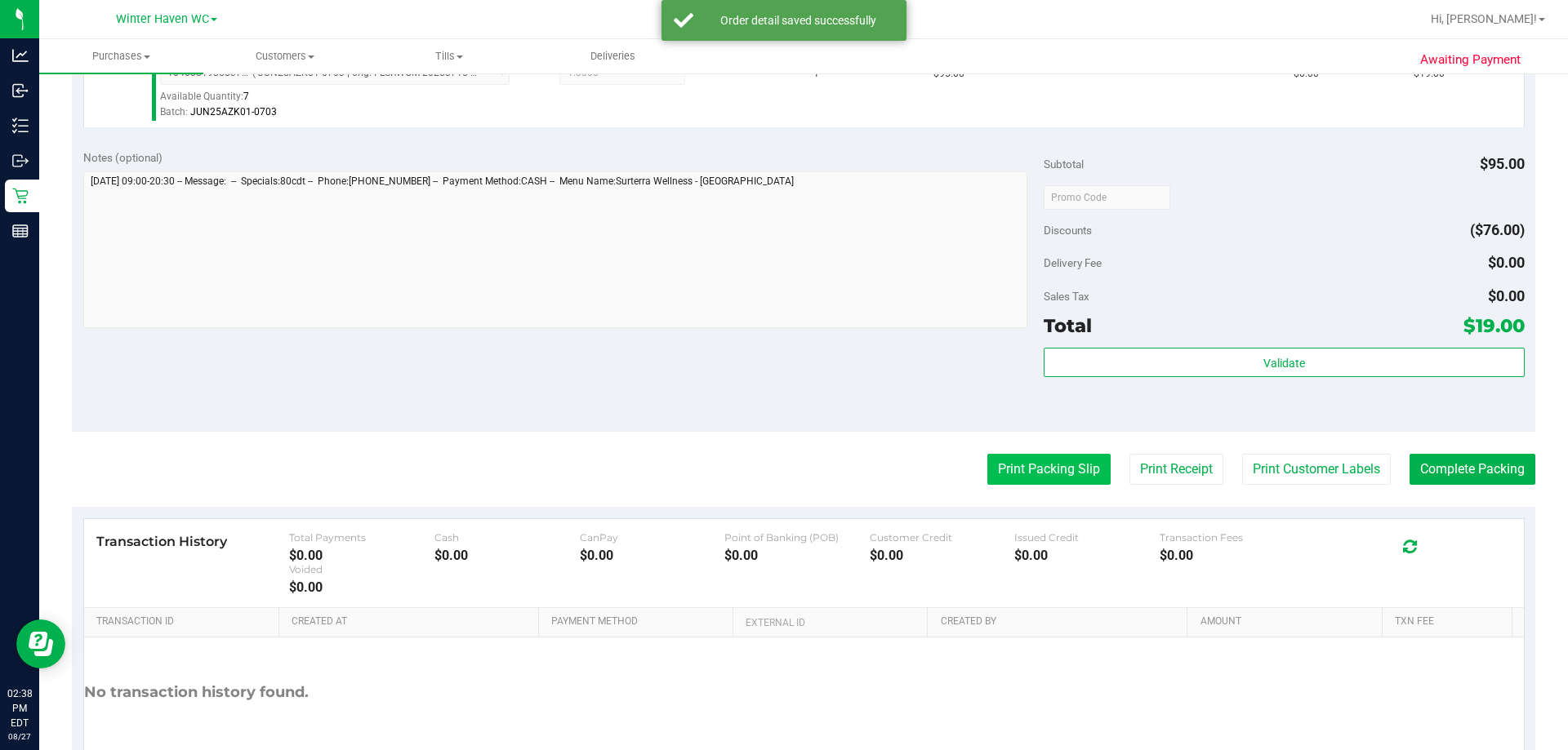
click at [1024, 470] on button "Print Packing Slip" at bounding box center [1049, 469] width 123 height 31
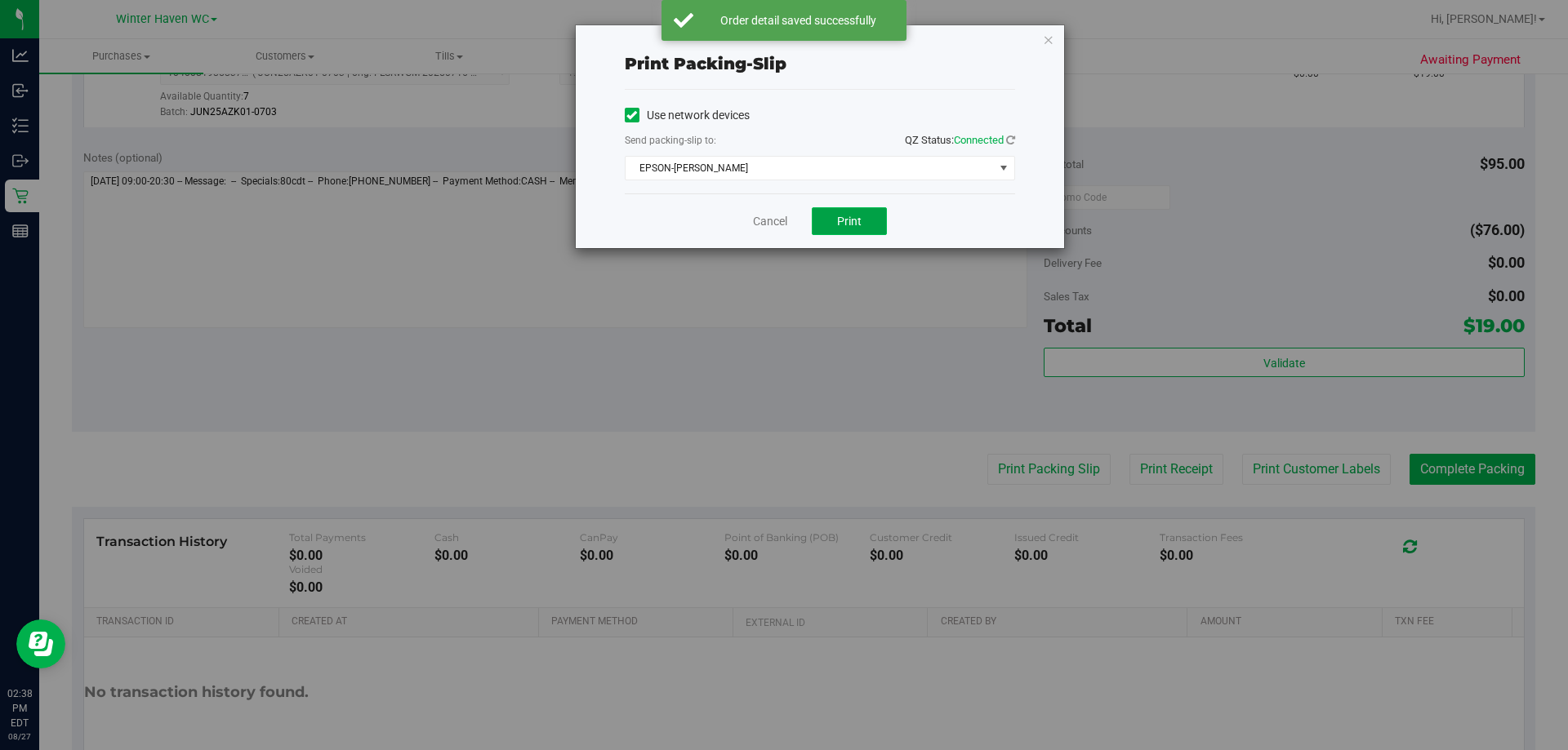
click at [857, 207] on button "Print" at bounding box center [849, 221] width 75 height 27
click at [762, 218] on link "Cancel" at bounding box center [769, 221] width 34 height 17
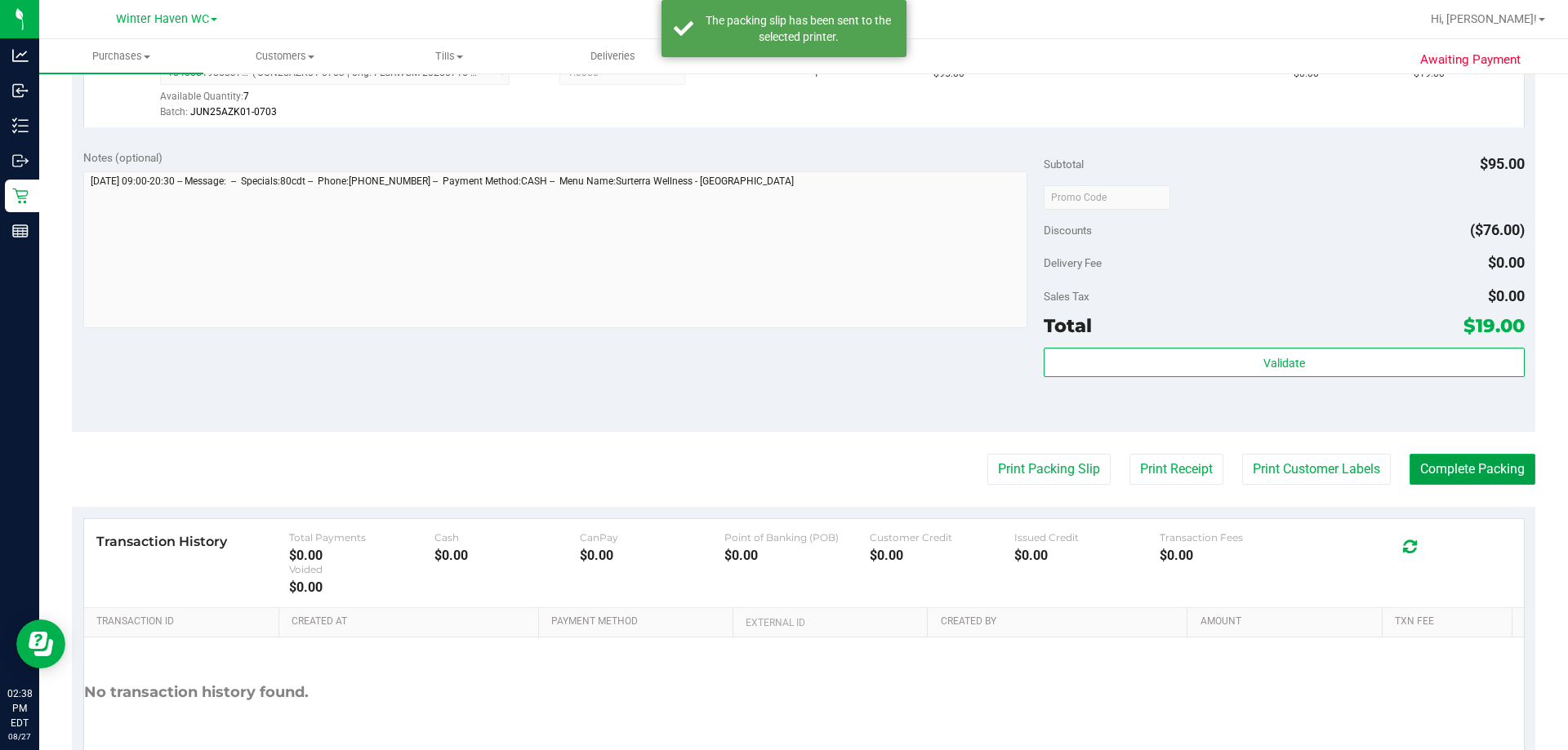
click at [1491, 478] on button "Complete Packing" at bounding box center [1472, 469] width 126 height 31
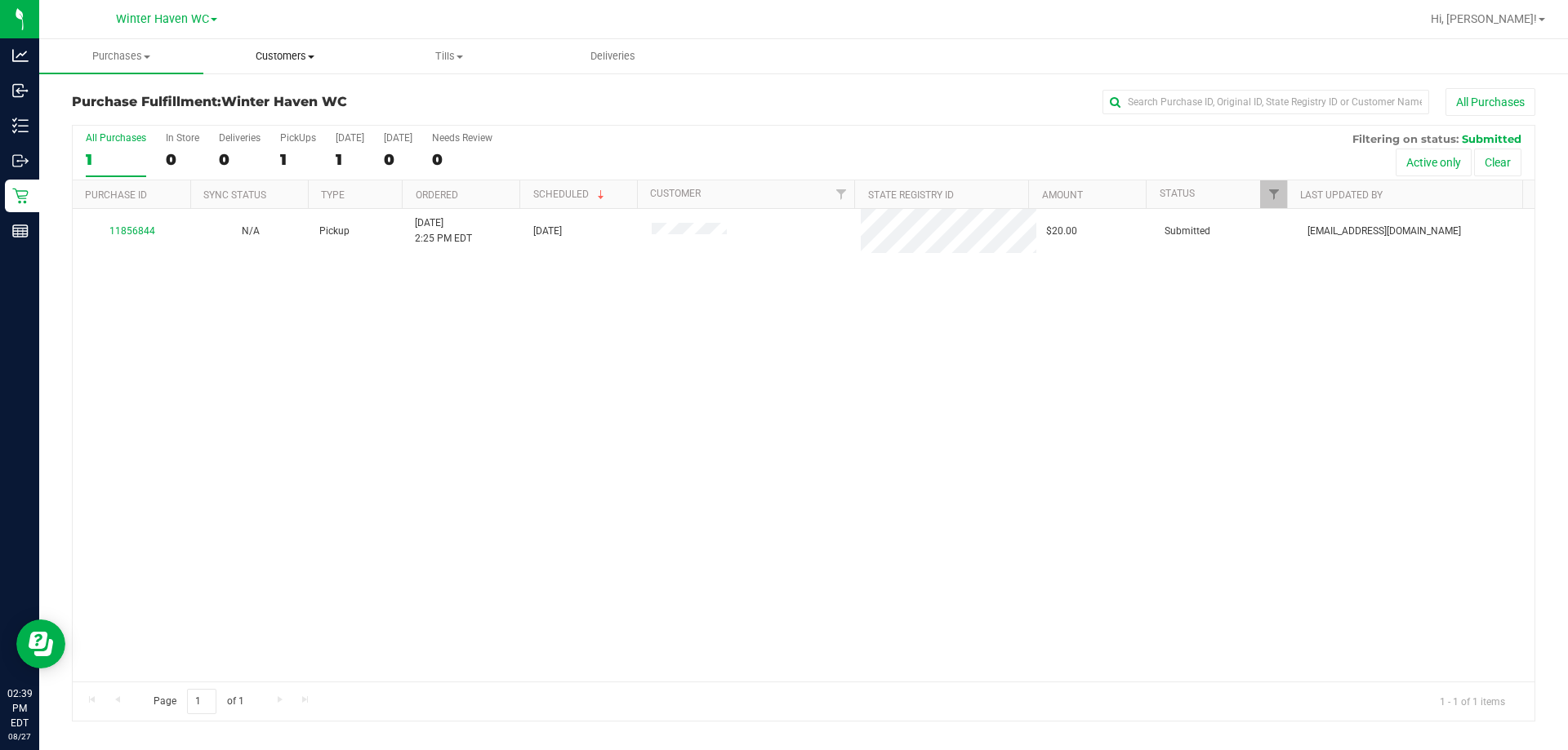
click at [276, 63] on uib-tab-heading "Customers All customers Add a new customer All physicians" at bounding box center [285, 56] width 162 height 32
click at [292, 103] on span "All customers" at bounding box center [261, 98] width 117 height 14
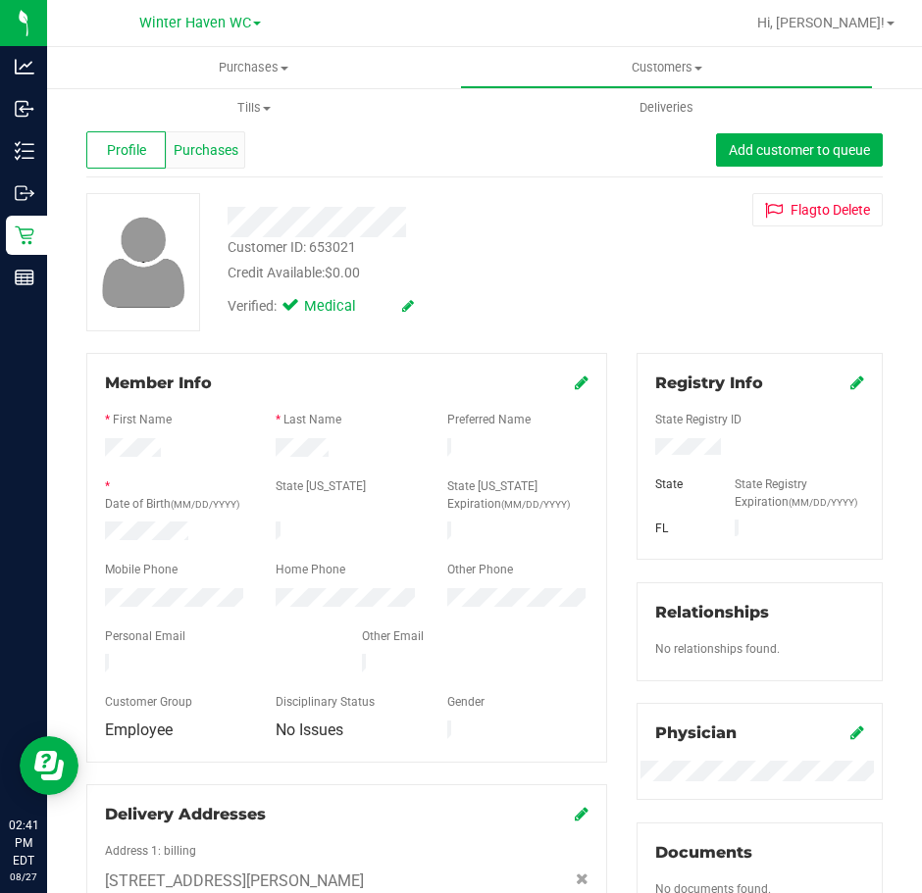
click at [216, 152] on span "Purchases" at bounding box center [206, 150] width 65 height 21
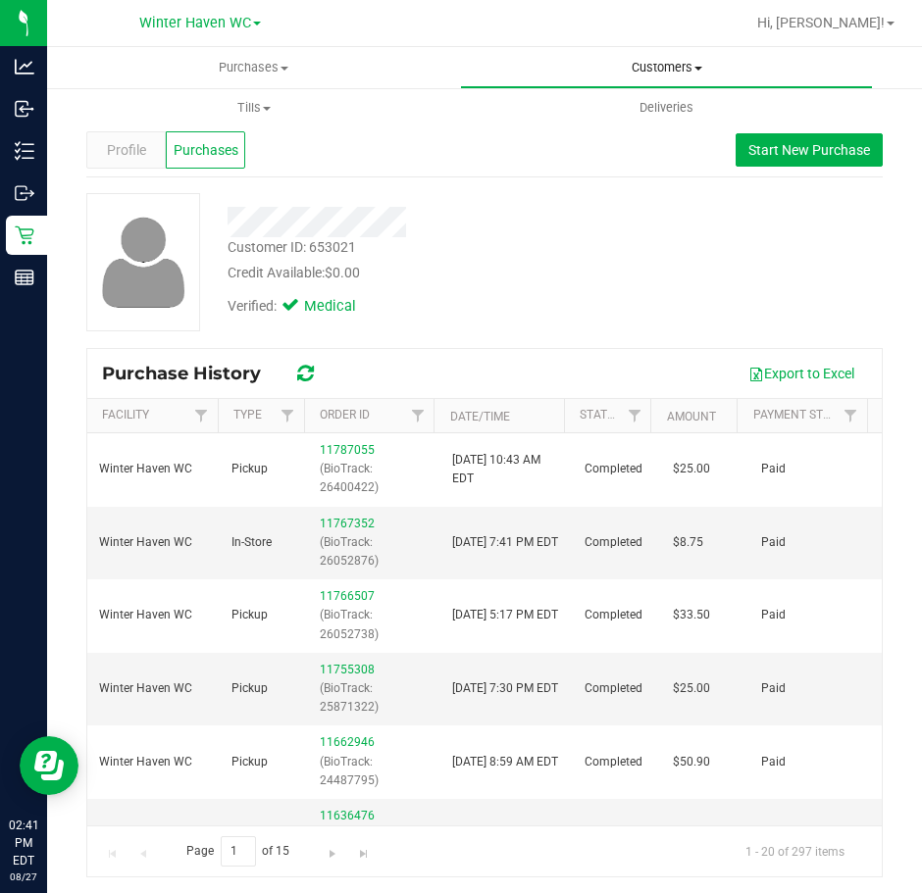
click at [686, 58] on uib-tab-heading "Customers All customers Add a new customer All physicians" at bounding box center [666, 67] width 411 height 39
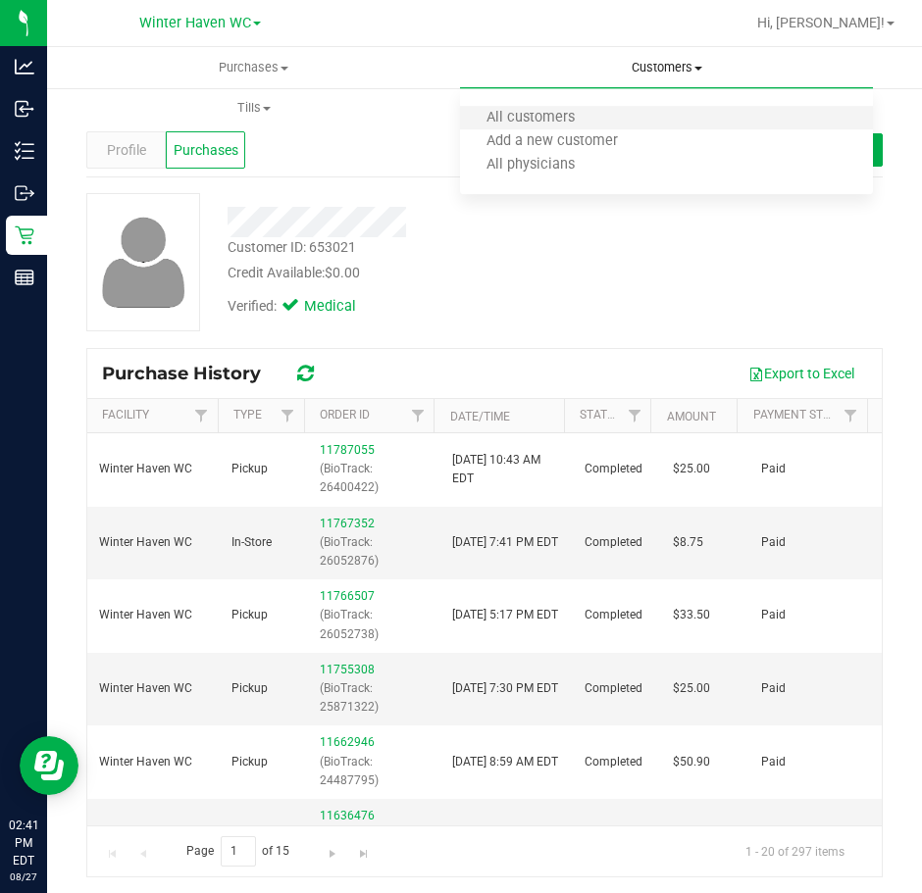
click at [652, 116] on li "All customers" at bounding box center [666, 119] width 413 height 24
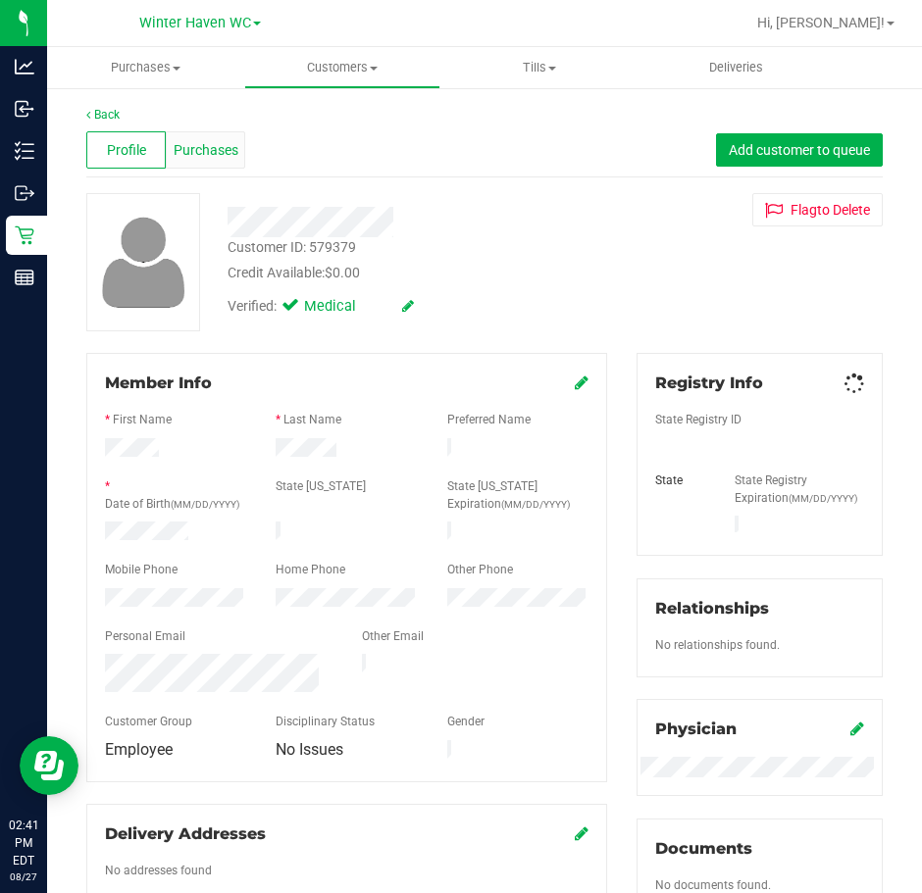
click at [229, 152] on span "Purchases" at bounding box center [206, 150] width 65 height 21
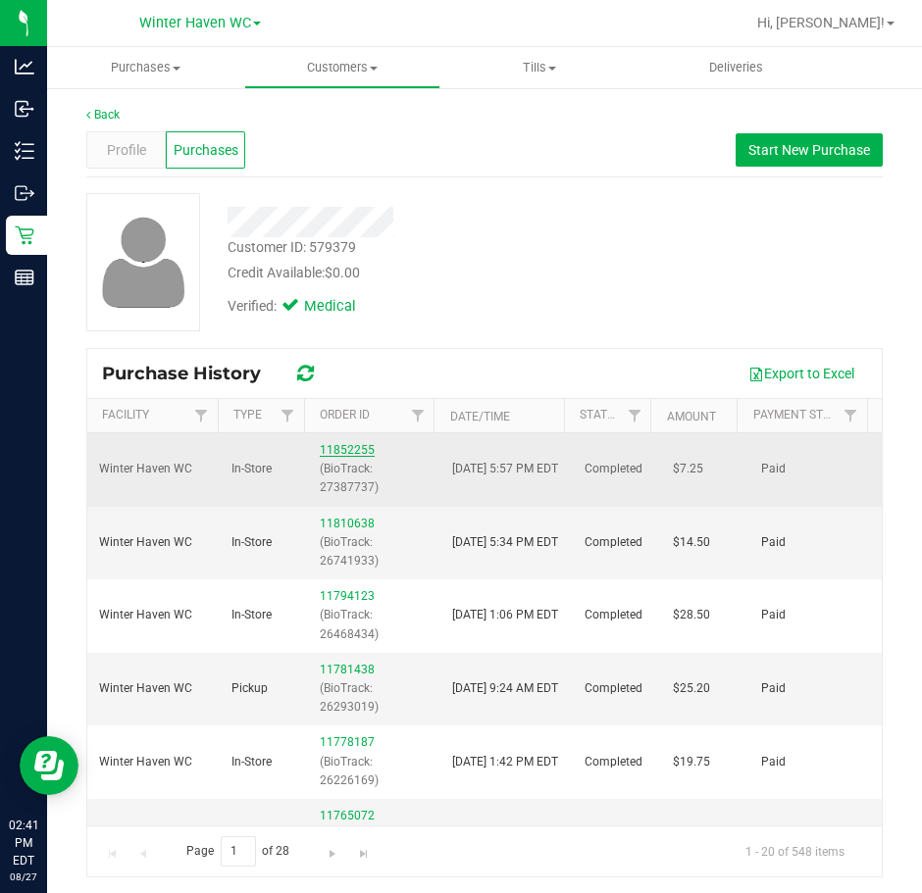
click at [331, 451] on link "11852255" at bounding box center [347, 450] width 55 height 14
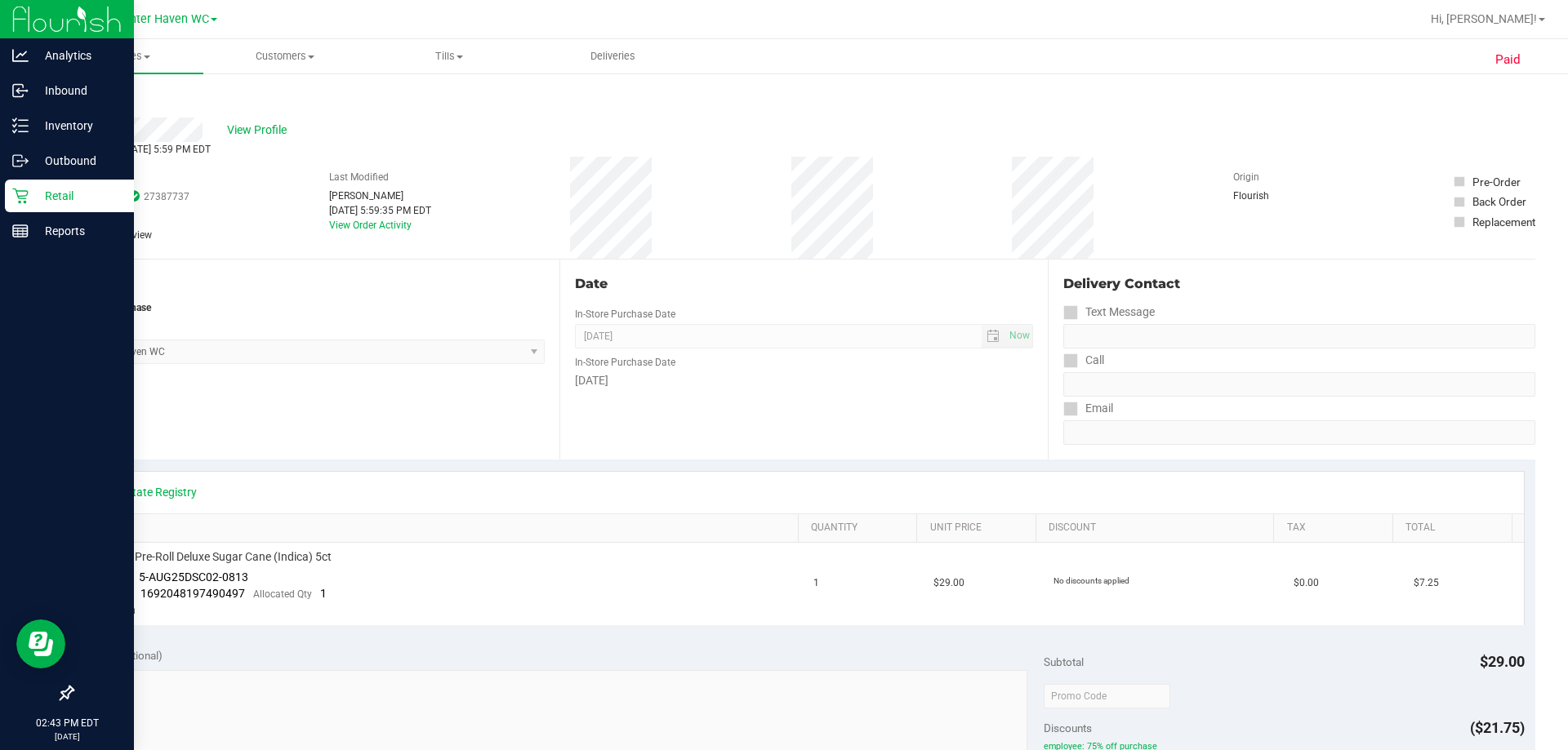
click at [44, 193] on p "Retail" at bounding box center [77, 196] width 98 height 20
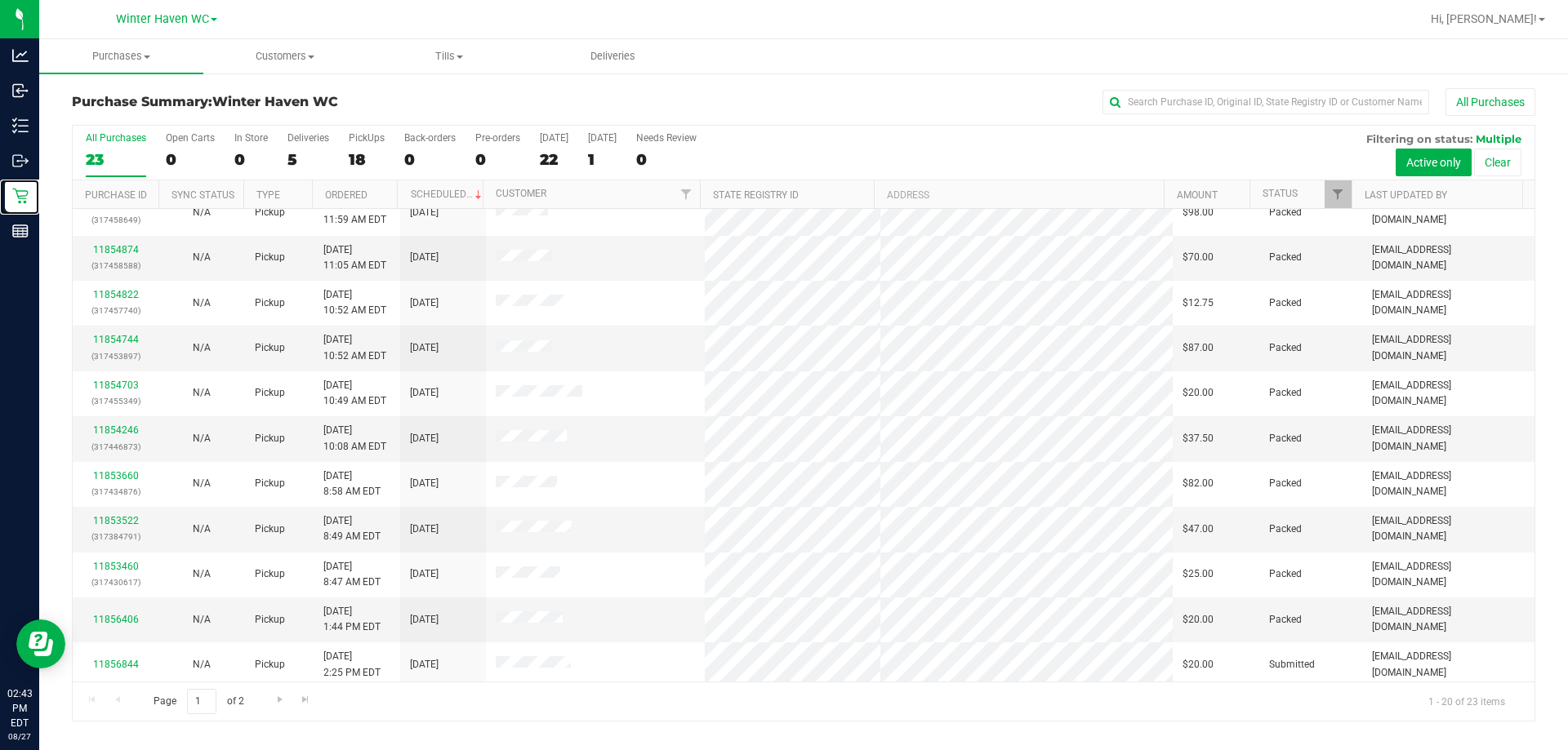
scroll to position [431, 0]
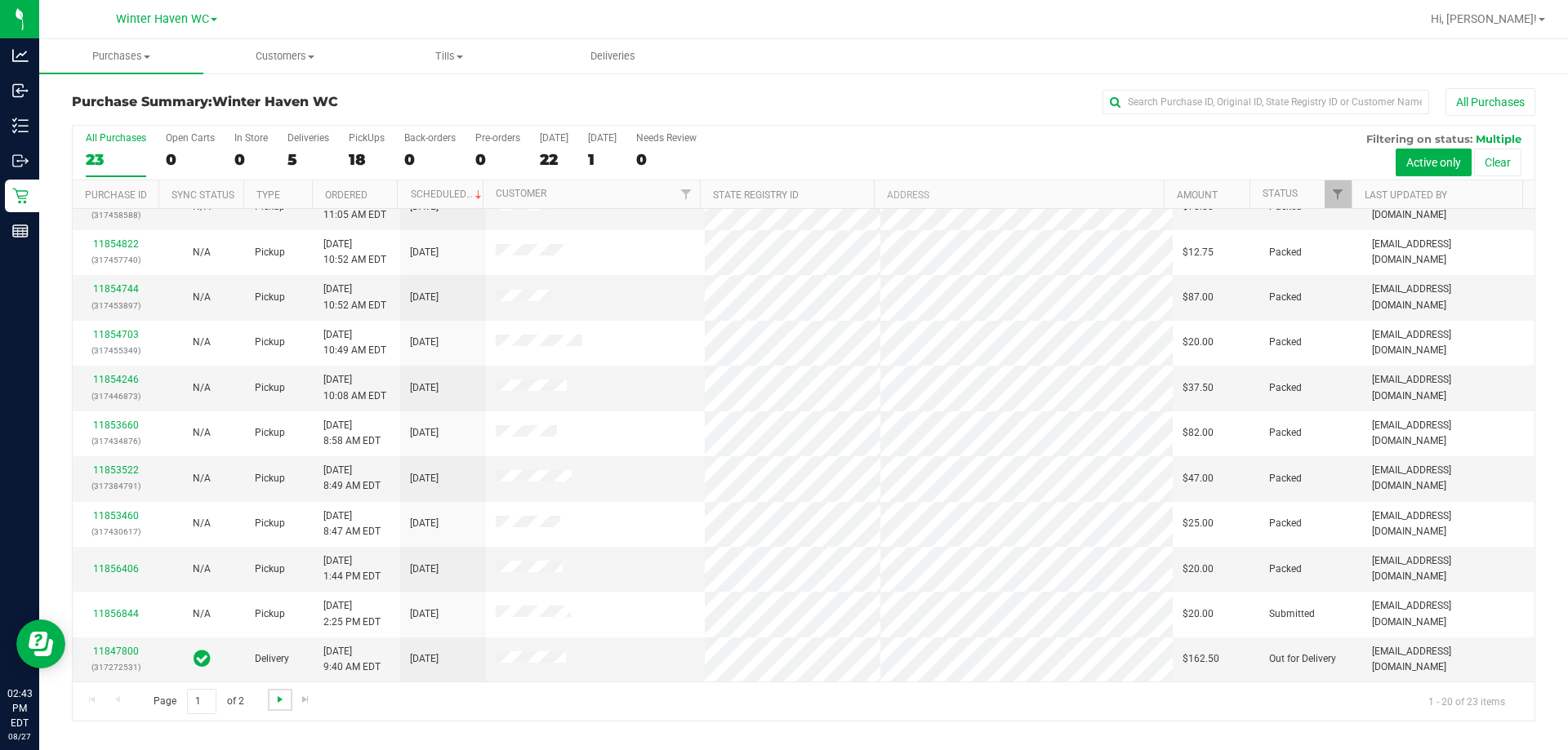
click at [281, 699] on span "Go to the next page" at bounding box center [281, 700] width 13 height 13
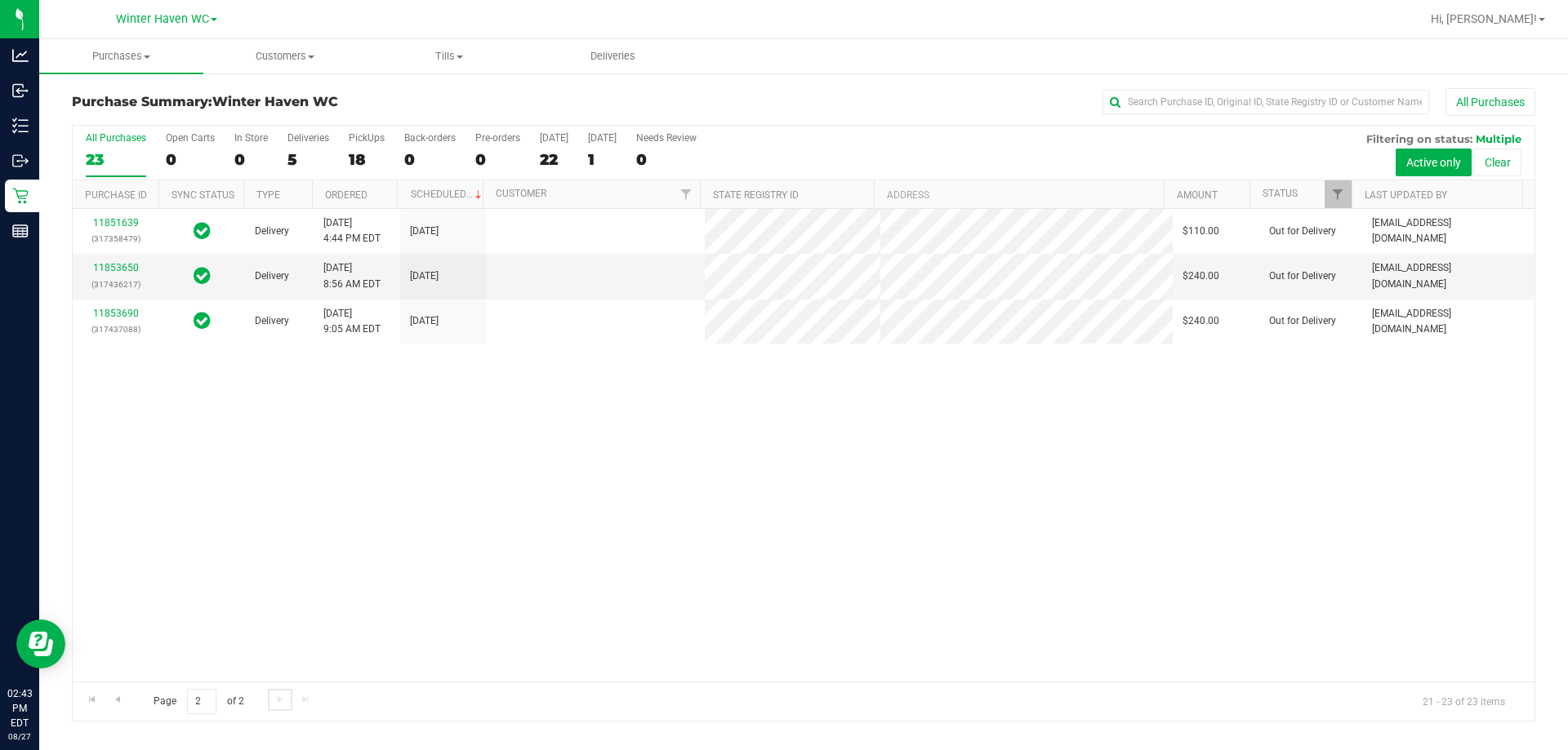
scroll to position [0, 0]
click at [122, 702] on span "Go to the previous page" at bounding box center [117, 700] width 13 height 13
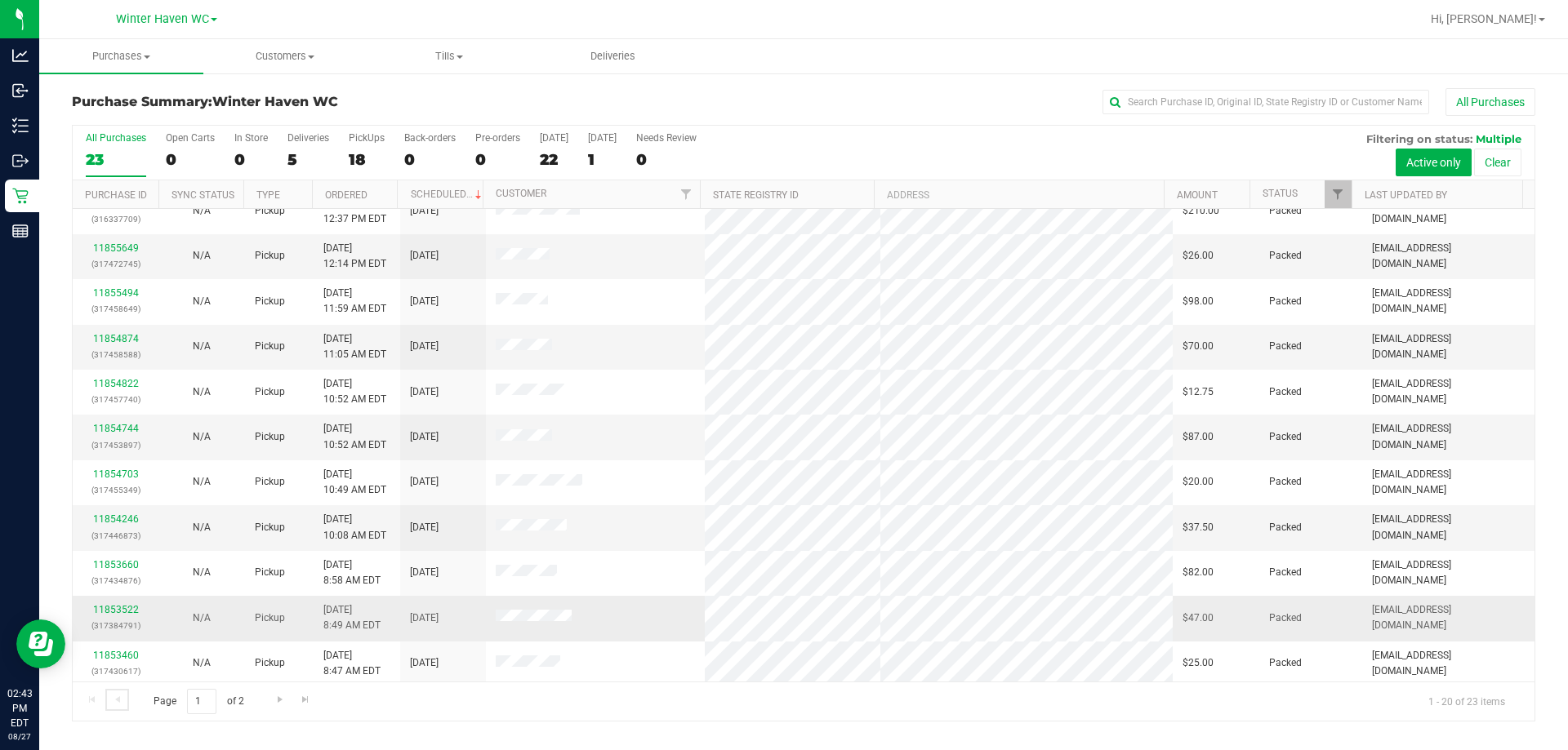
scroll to position [431, 0]
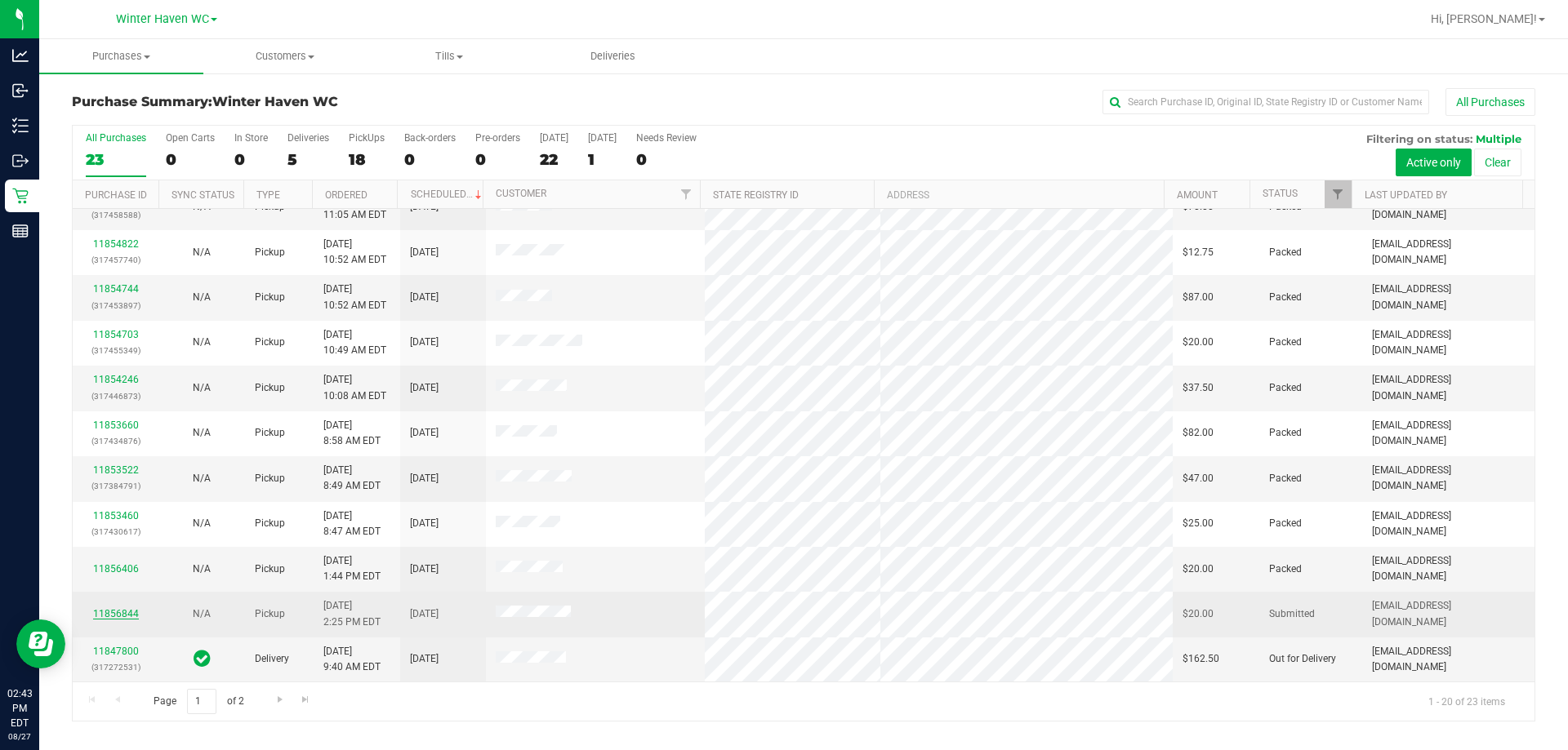
click at [121, 612] on link "11856844" at bounding box center [116, 614] width 46 height 12
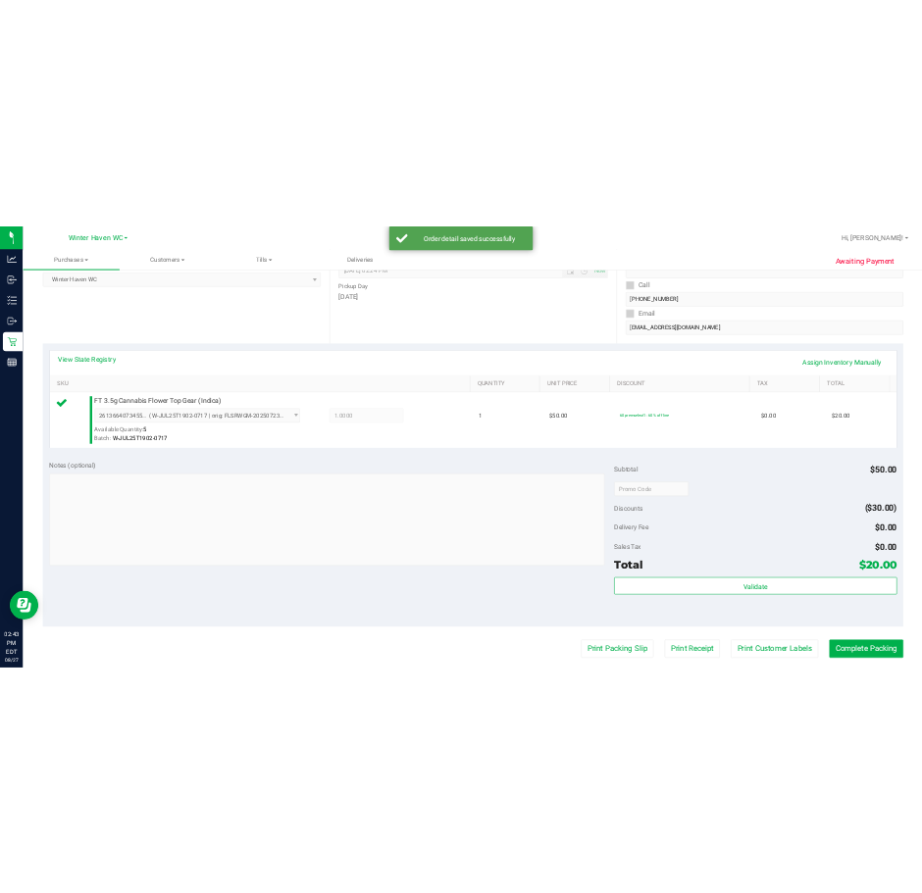
scroll to position [490, 0]
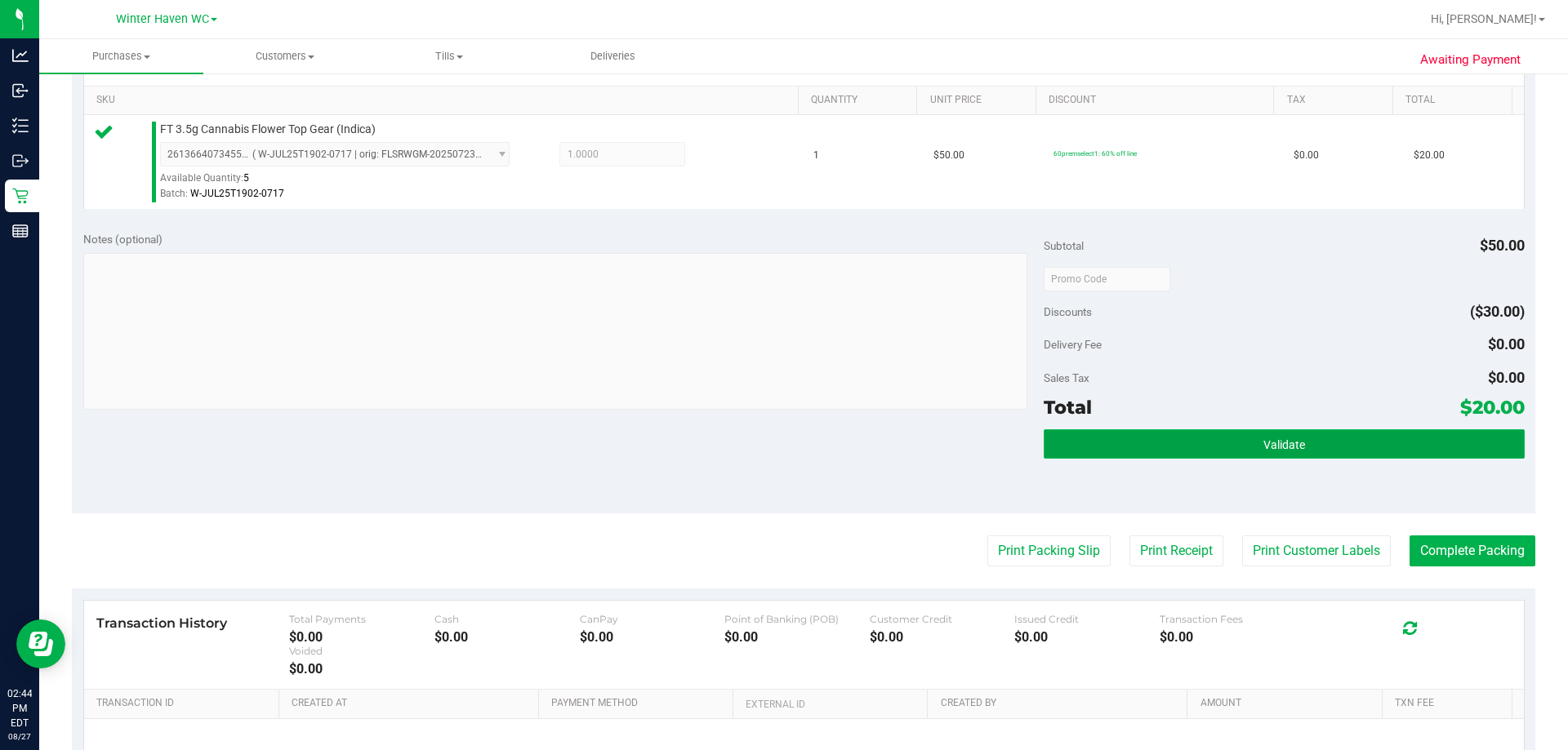
click at [1263, 445] on span "Validate" at bounding box center [1284, 445] width 42 height 13
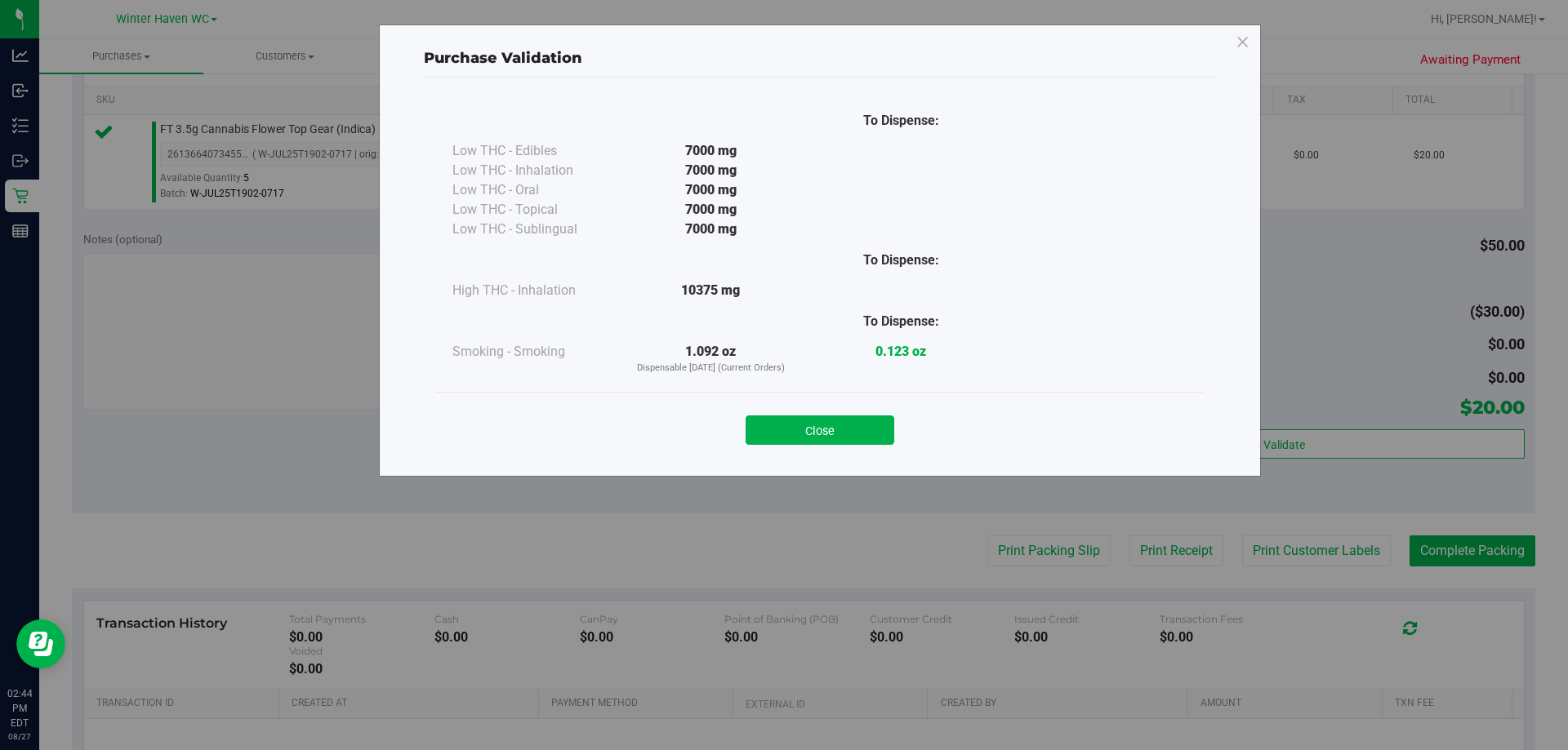
click at [859, 436] on button "Close" at bounding box center [819, 430] width 148 height 29
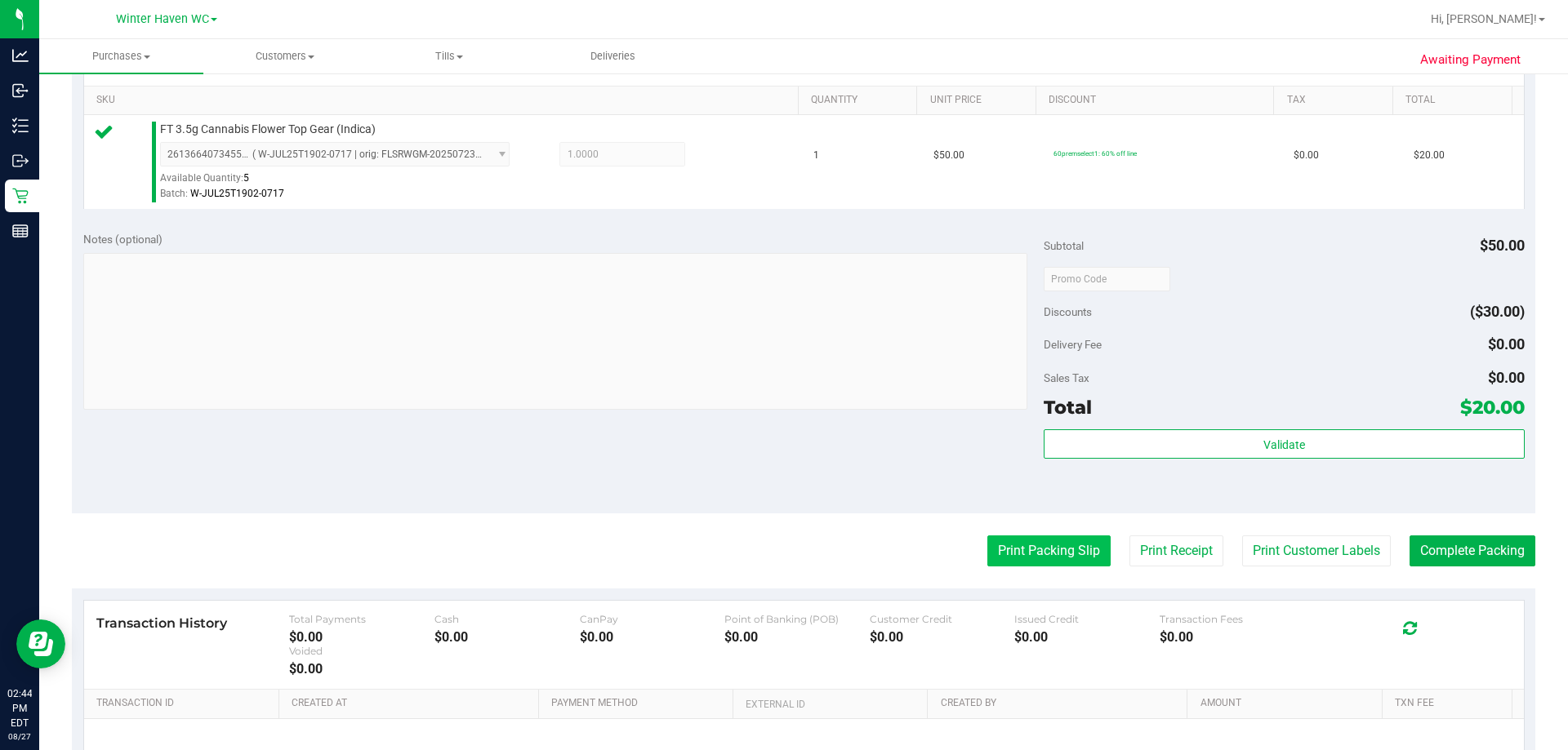
click at [1031, 548] on button "Print Packing Slip" at bounding box center [1049, 550] width 123 height 31
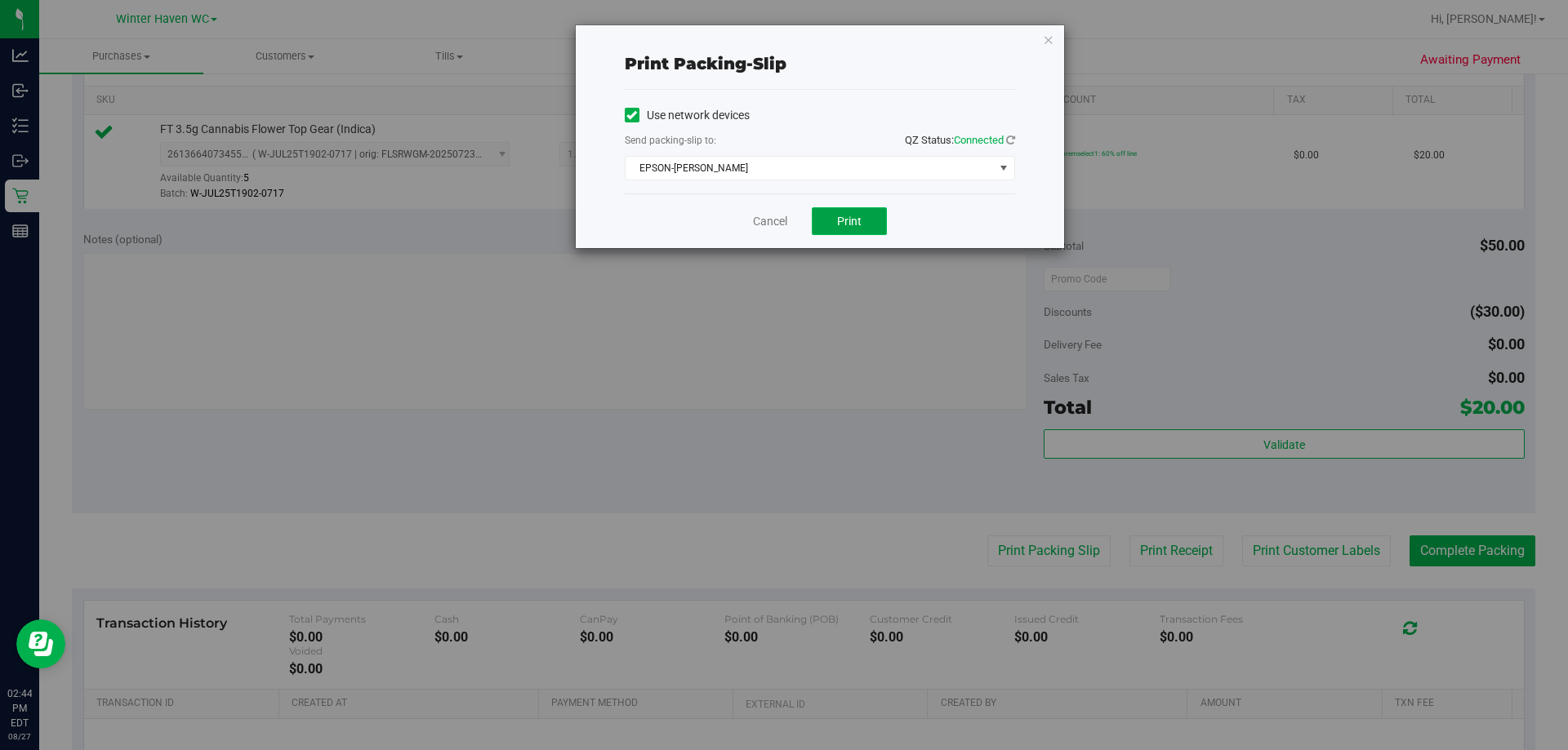
click at [848, 221] on span "Print" at bounding box center [849, 221] width 24 height 13
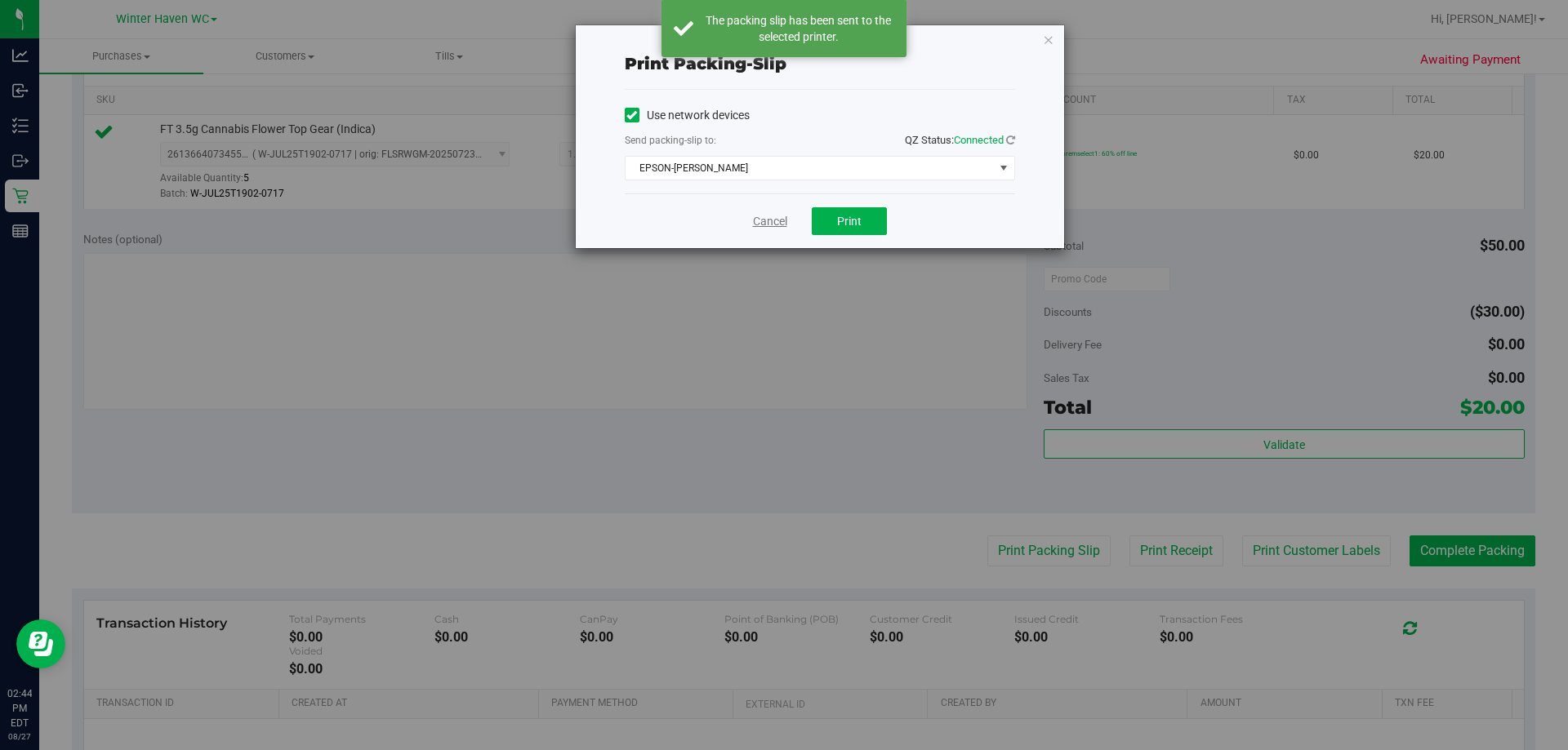
click at [768, 226] on link "Cancel" at bounding box center [769, 221] width 34 height 17
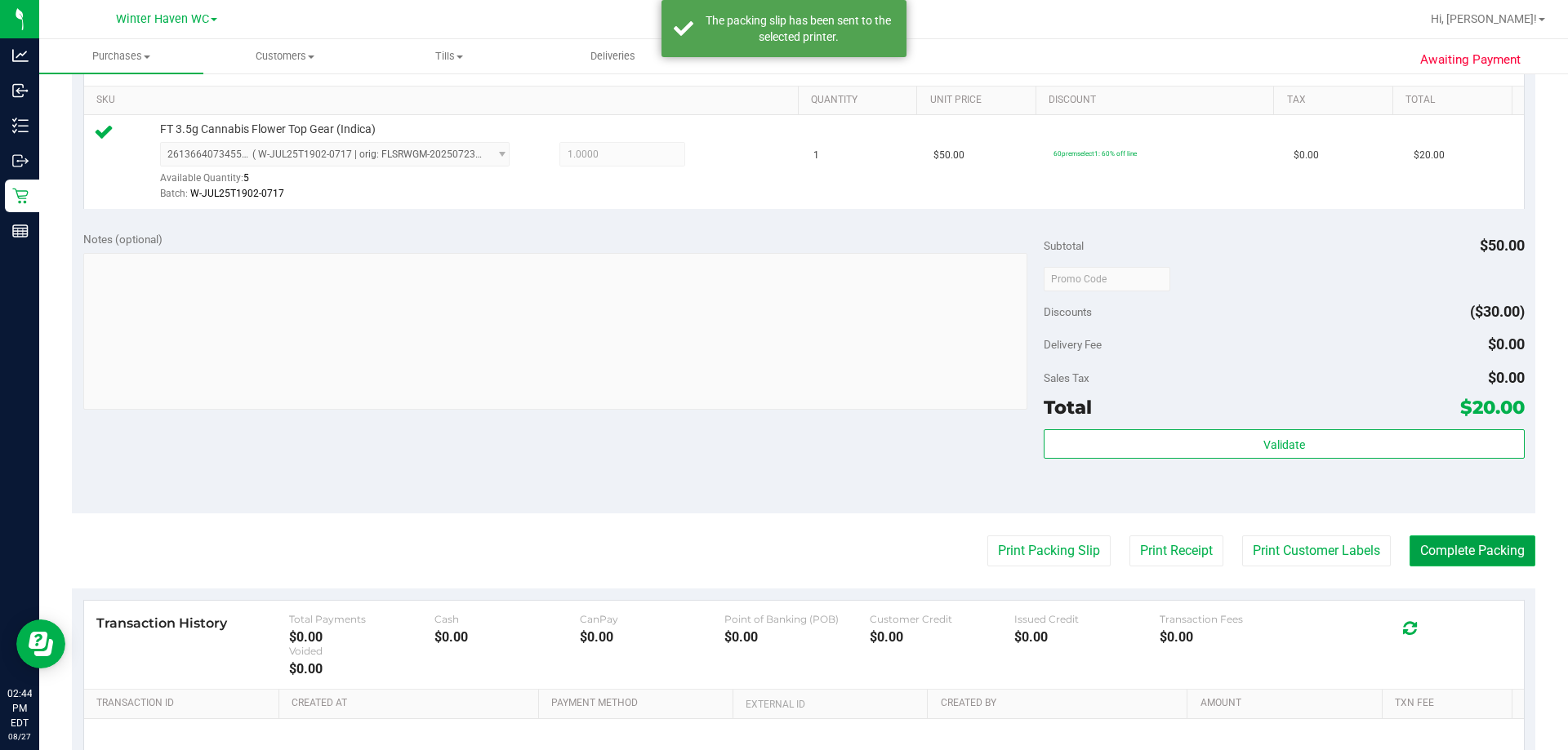
click at [1479, 552] on button "Complete Packing" at bounding box center [1472, 550] width 126 height 31
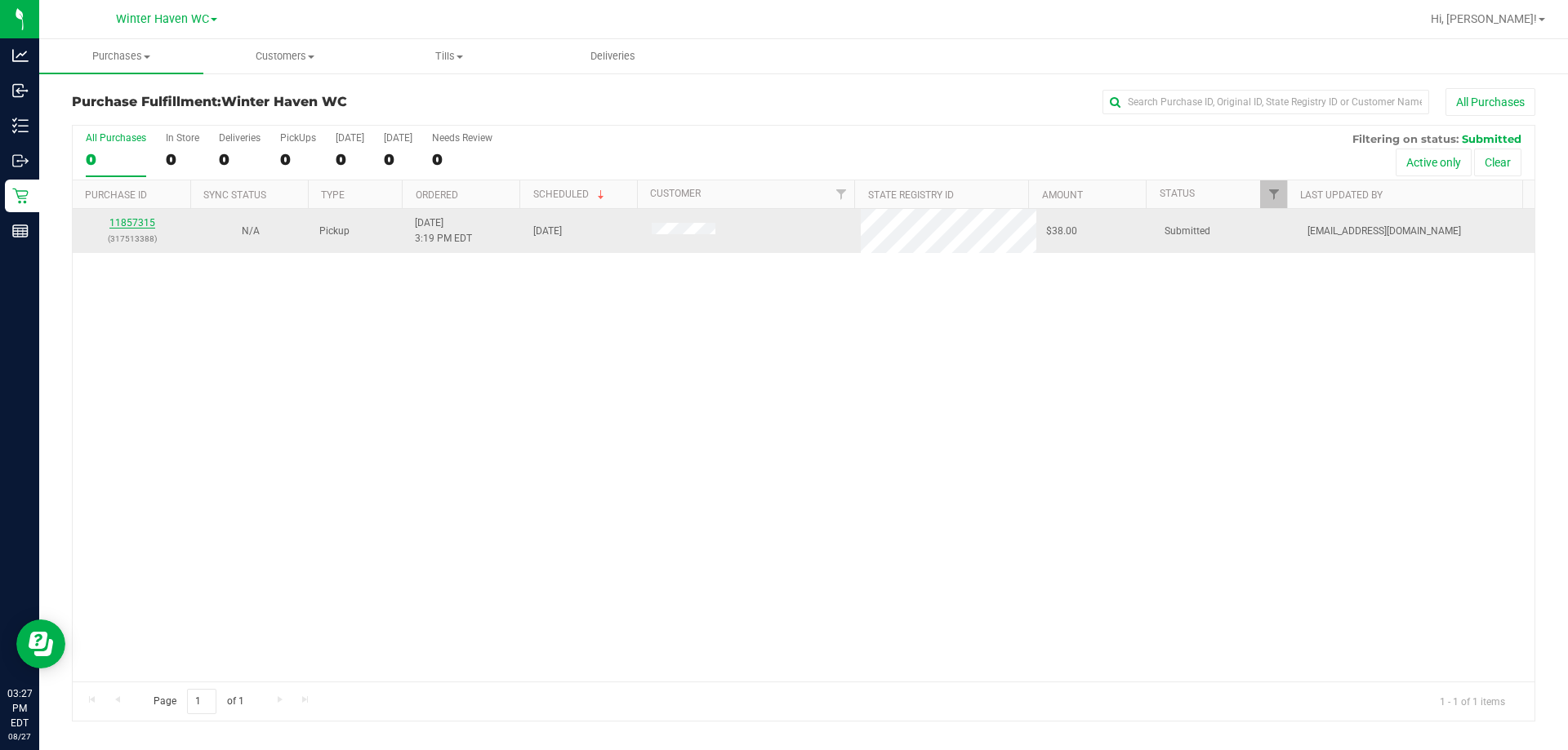
click at [142, 224] on link "11857315" at bounding box center [132, 223] width 46 height 12
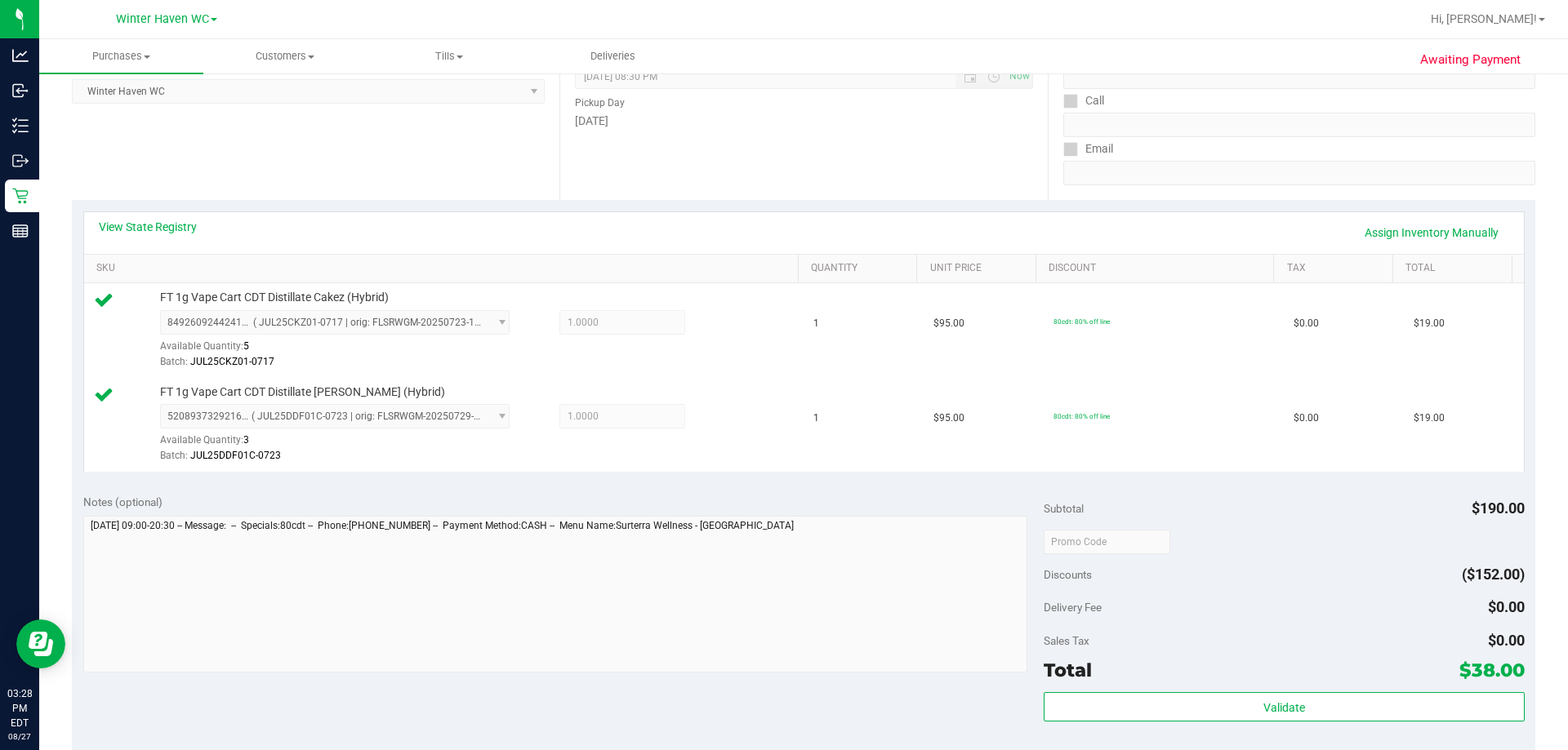
scroll to position [408, 0]
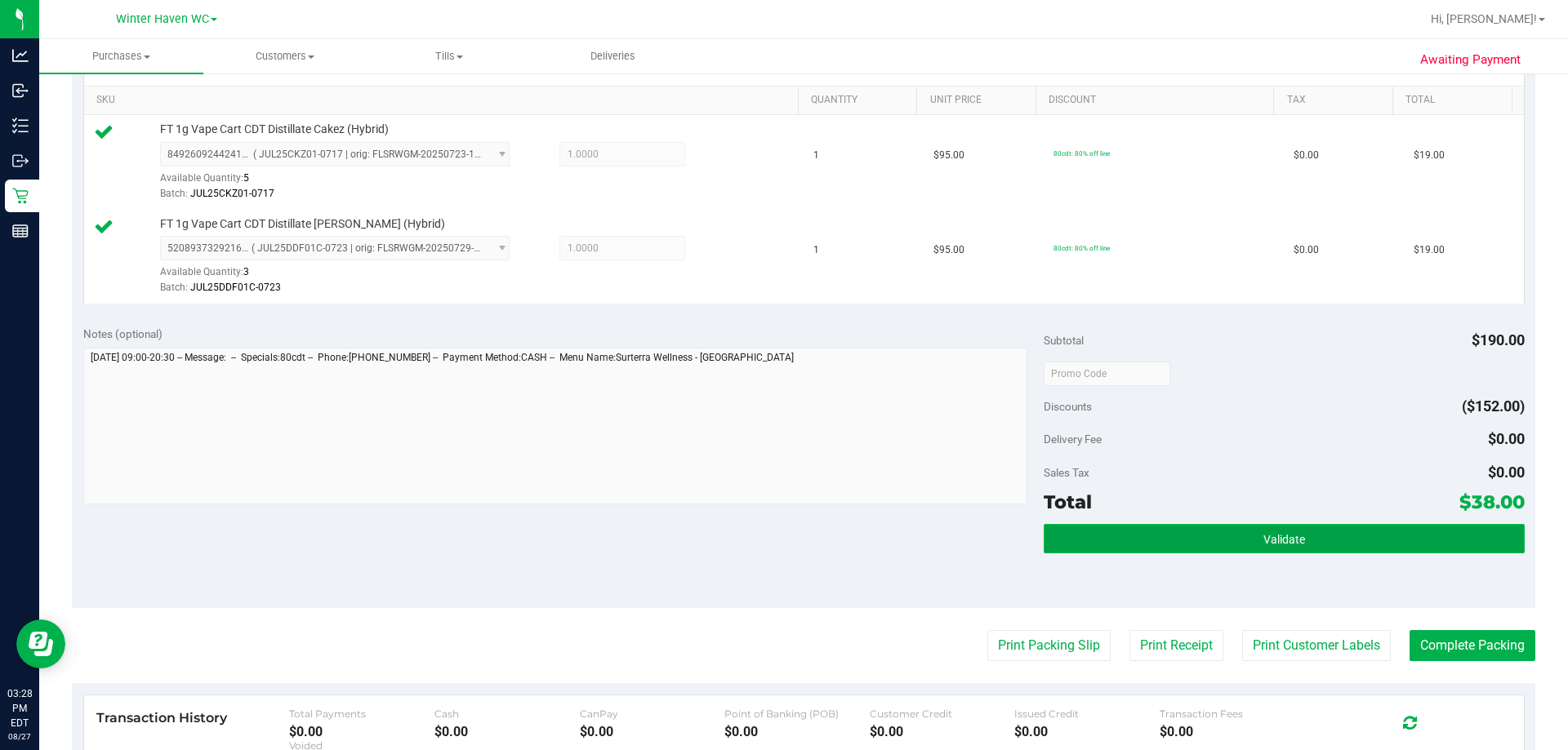
click at [1363, 536] on button "Validate" at bounding box center [1283, 539] width 480 height 29
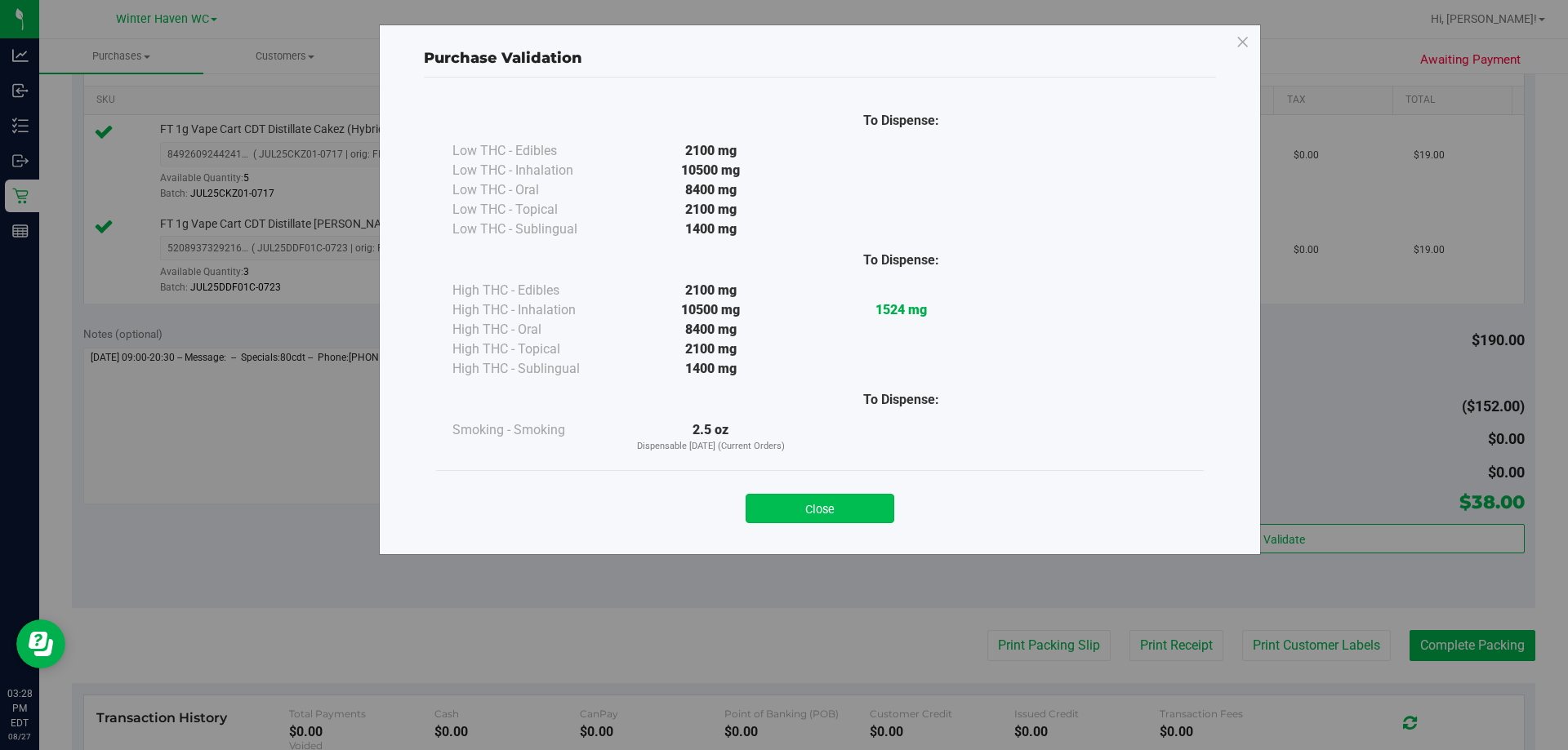
click at [814, 517] on button "Close" at bounding box center [819, 508] width 148 height 29
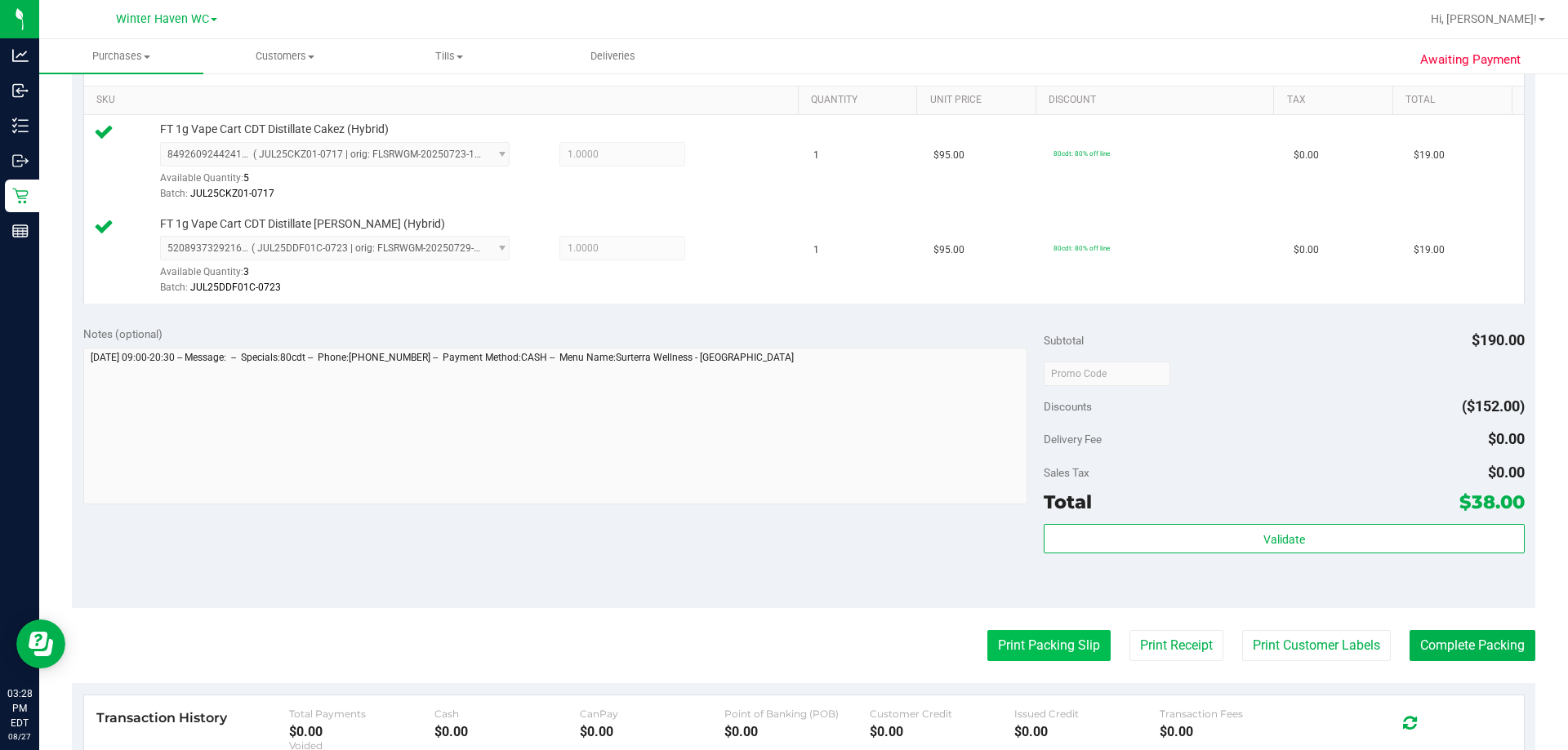
click at [1087, 634] on button "Print Packing Slip" at bounding box center [1049, 645] width 123 height 31
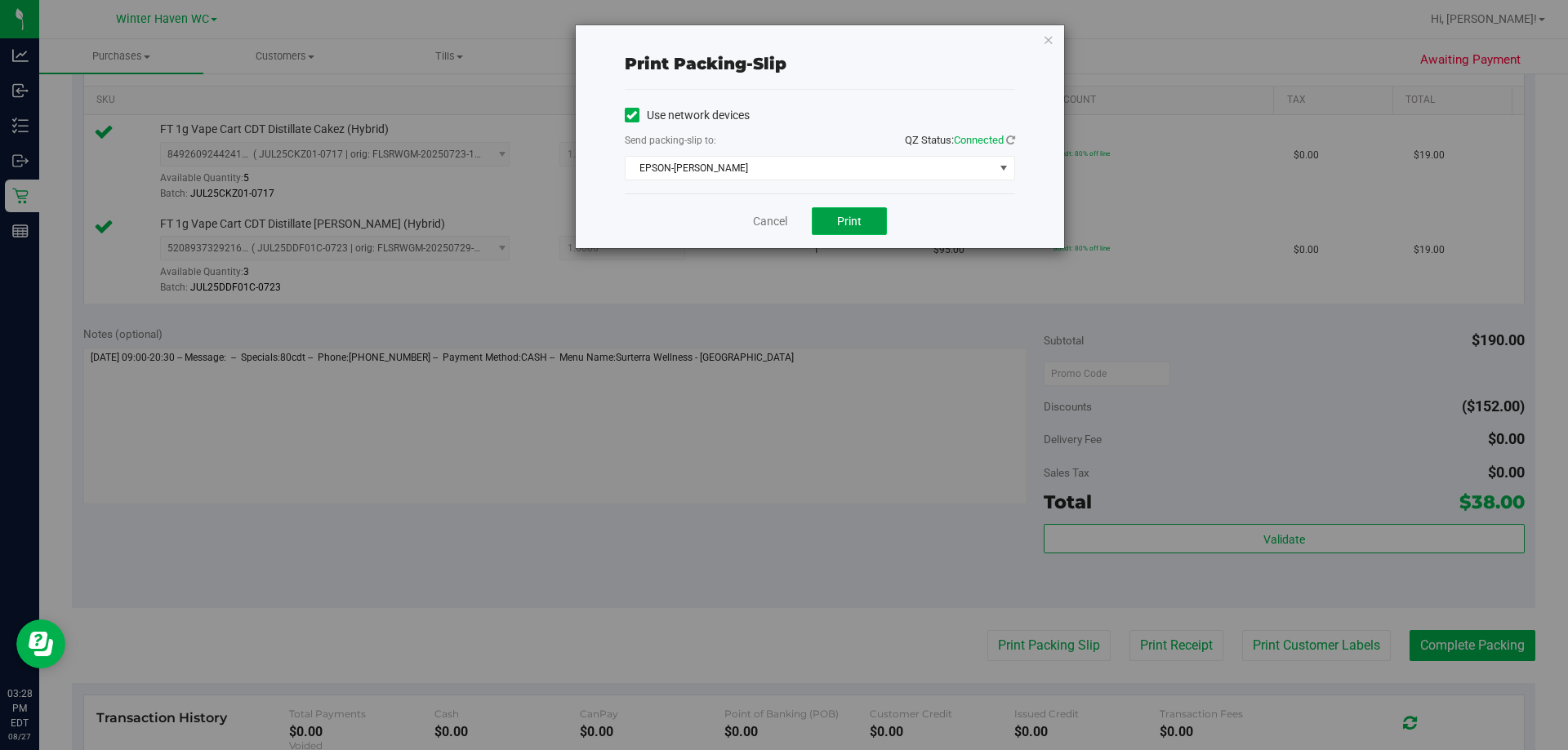
click at [854, 215] on span "Print" at bounding box center [849, 221] width 24 height 13
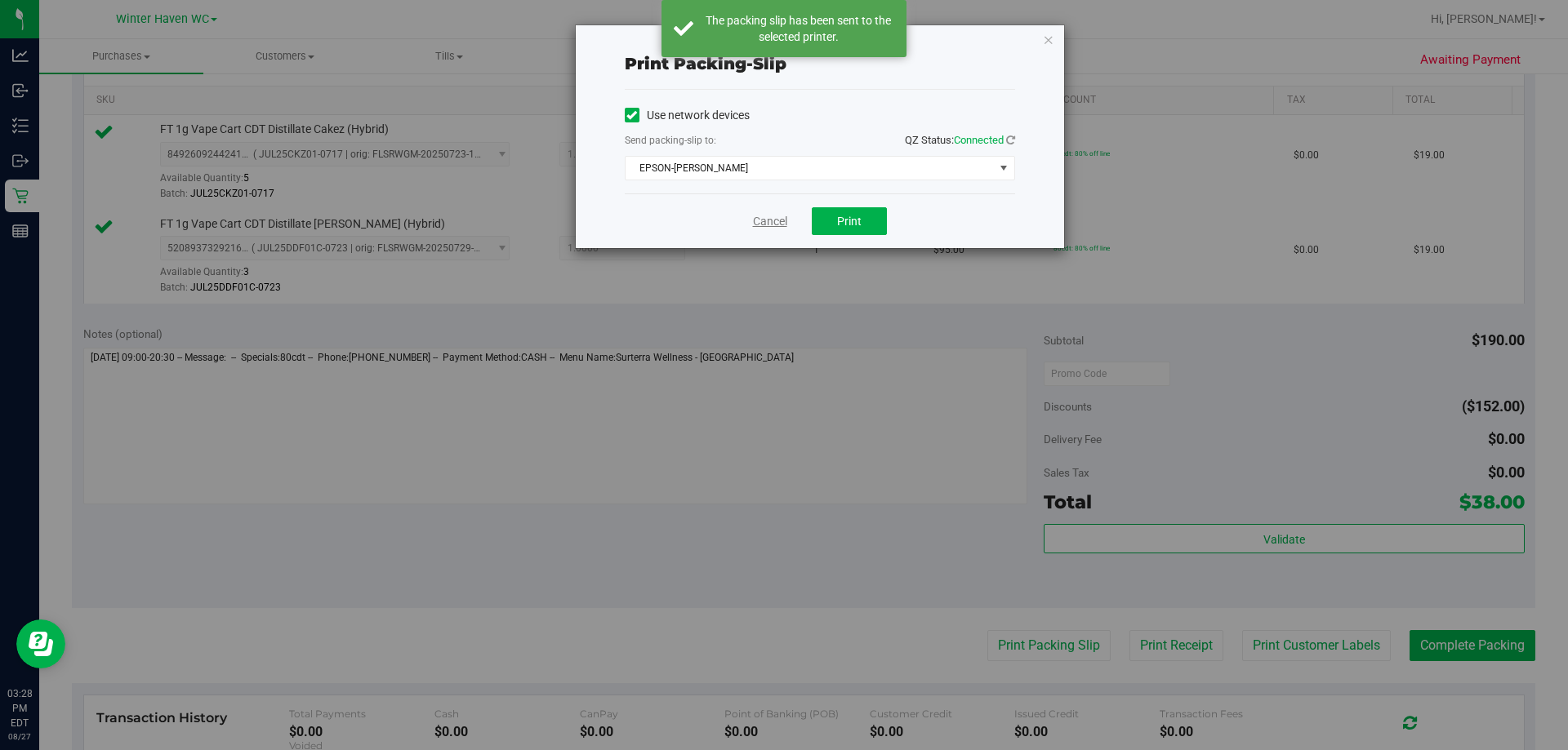
click at [761, 221] on link "Cancel" at bounding box center [769, 221] width 34 height 17
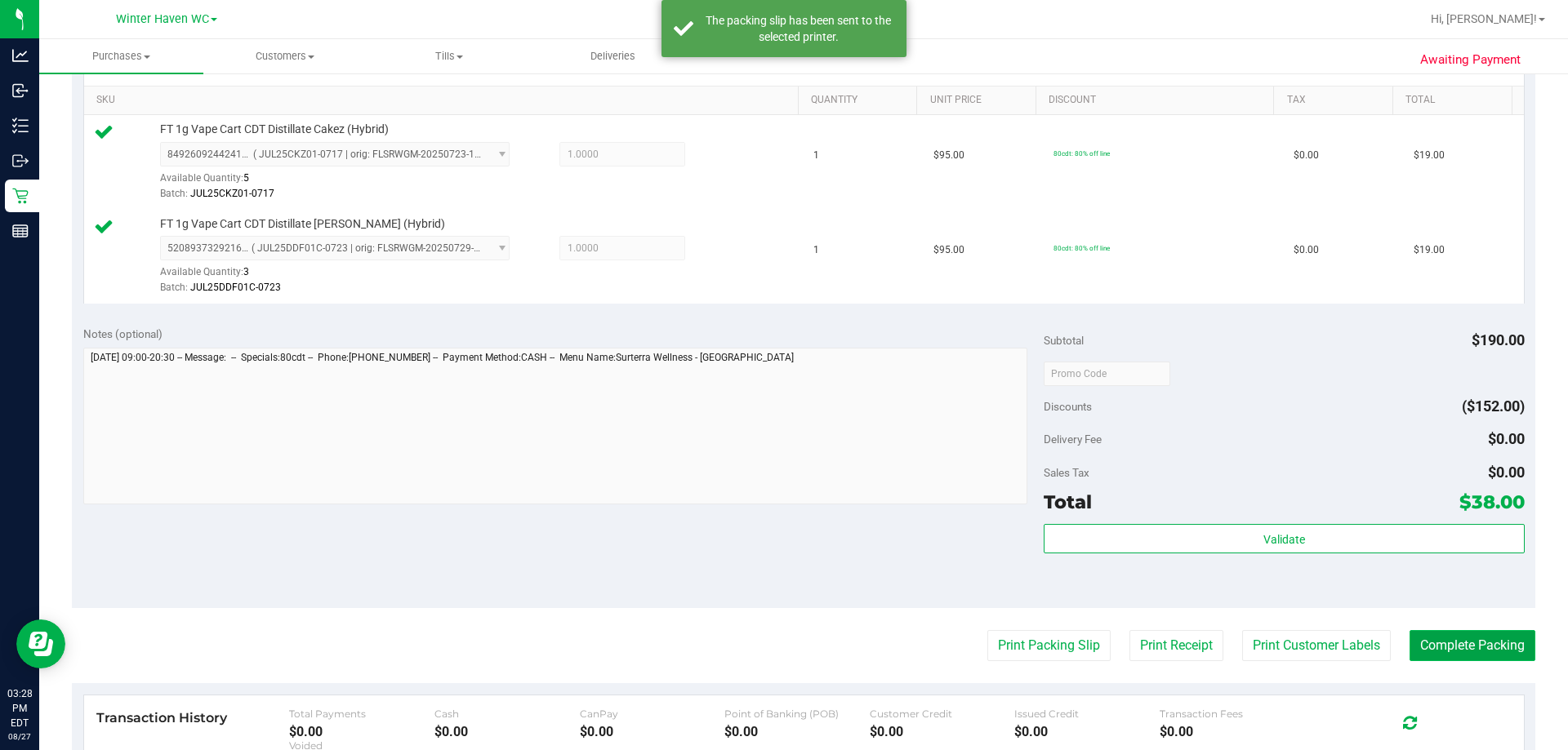
click at [1489, 642] on button "Complete Packing" at bounding box center [1472, 645] width 126 height 31
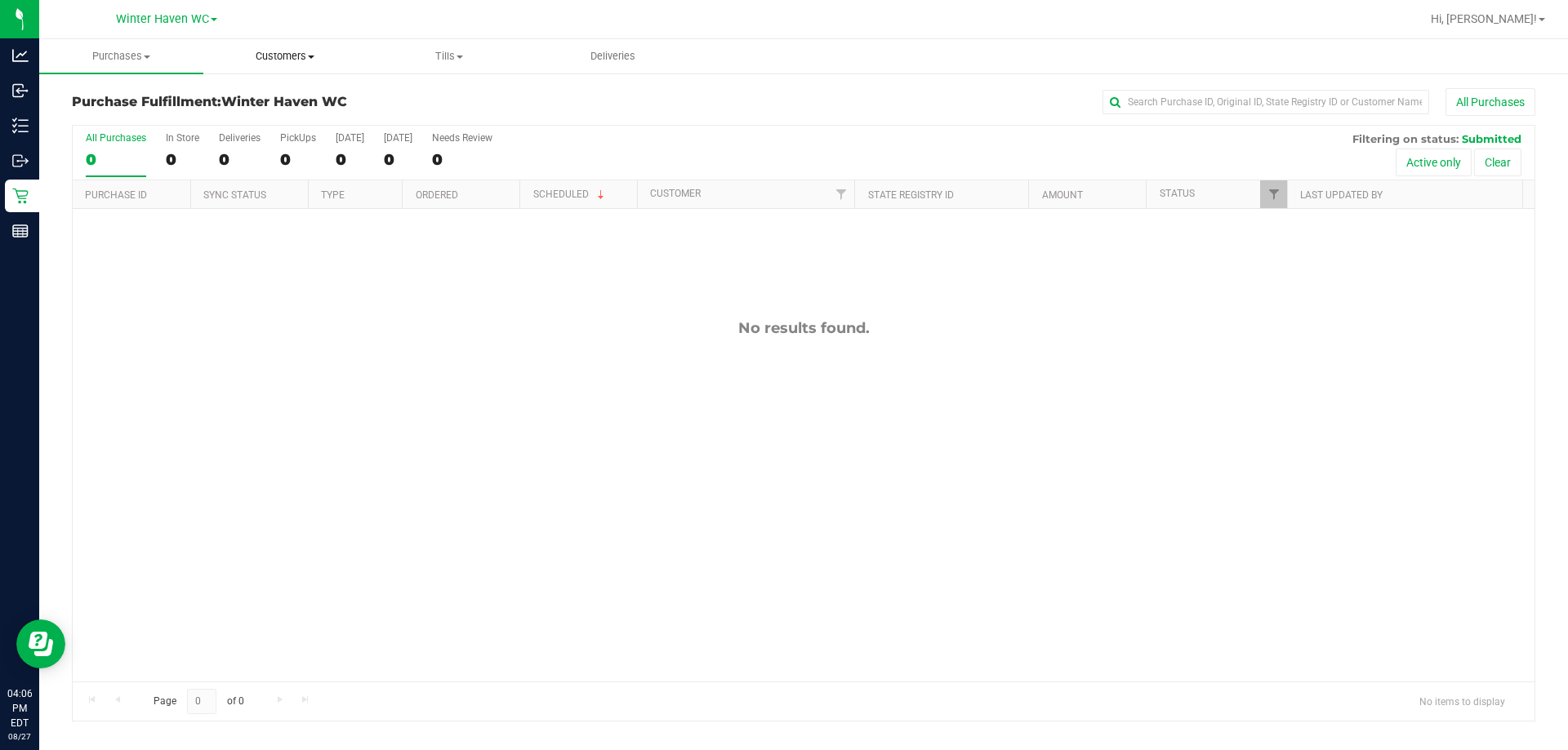
click at [296, 48] on uib-tab-heading "Customers All customers Add a new customer All physicians" at bounding box center [285, 56] width 162 height 32
click at [250, 101] on span "All customers" at bounding box center [261, 98] width 117 height 14
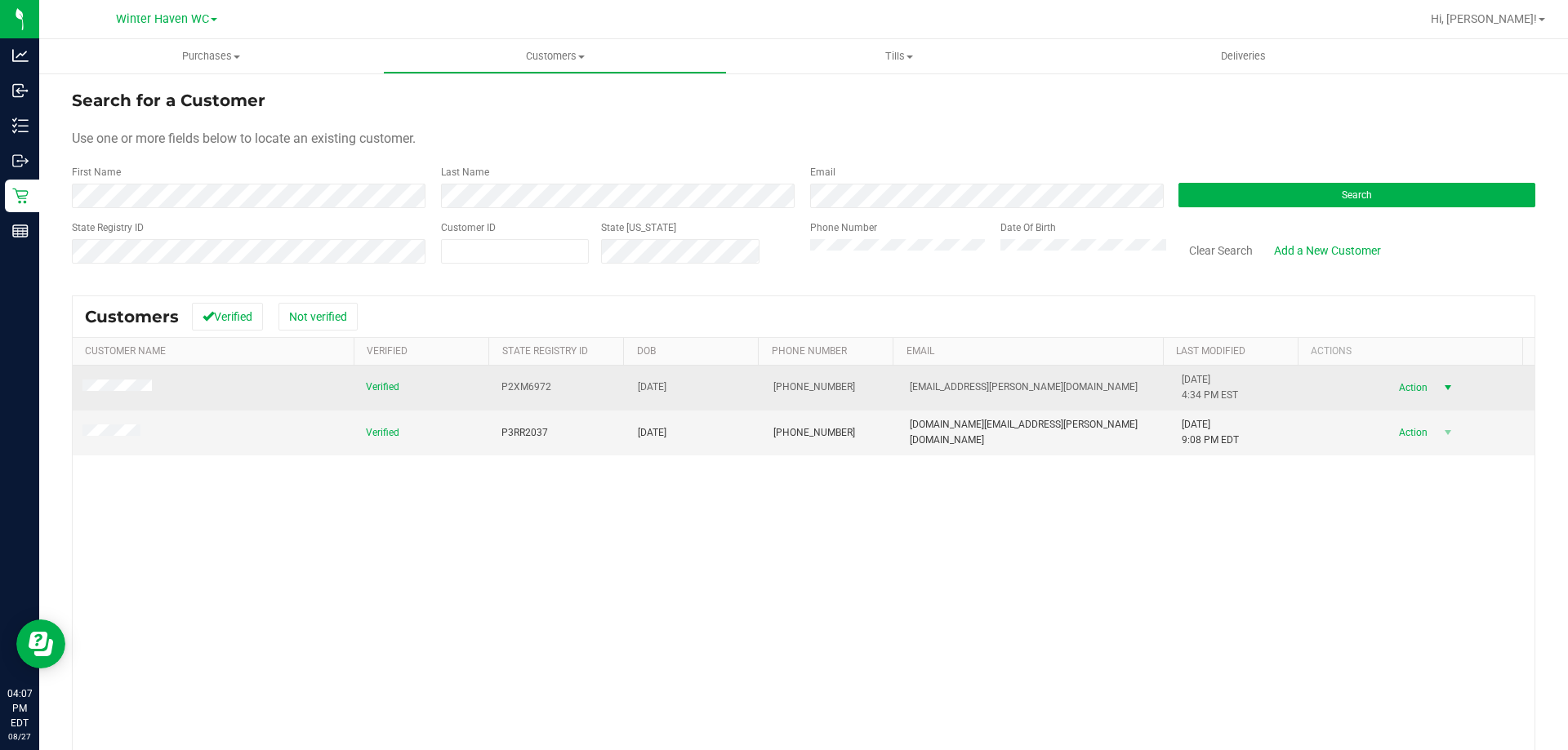
click at [1406, 385] on span "Action" at bounding box center [1411, 387] width 53 height 22
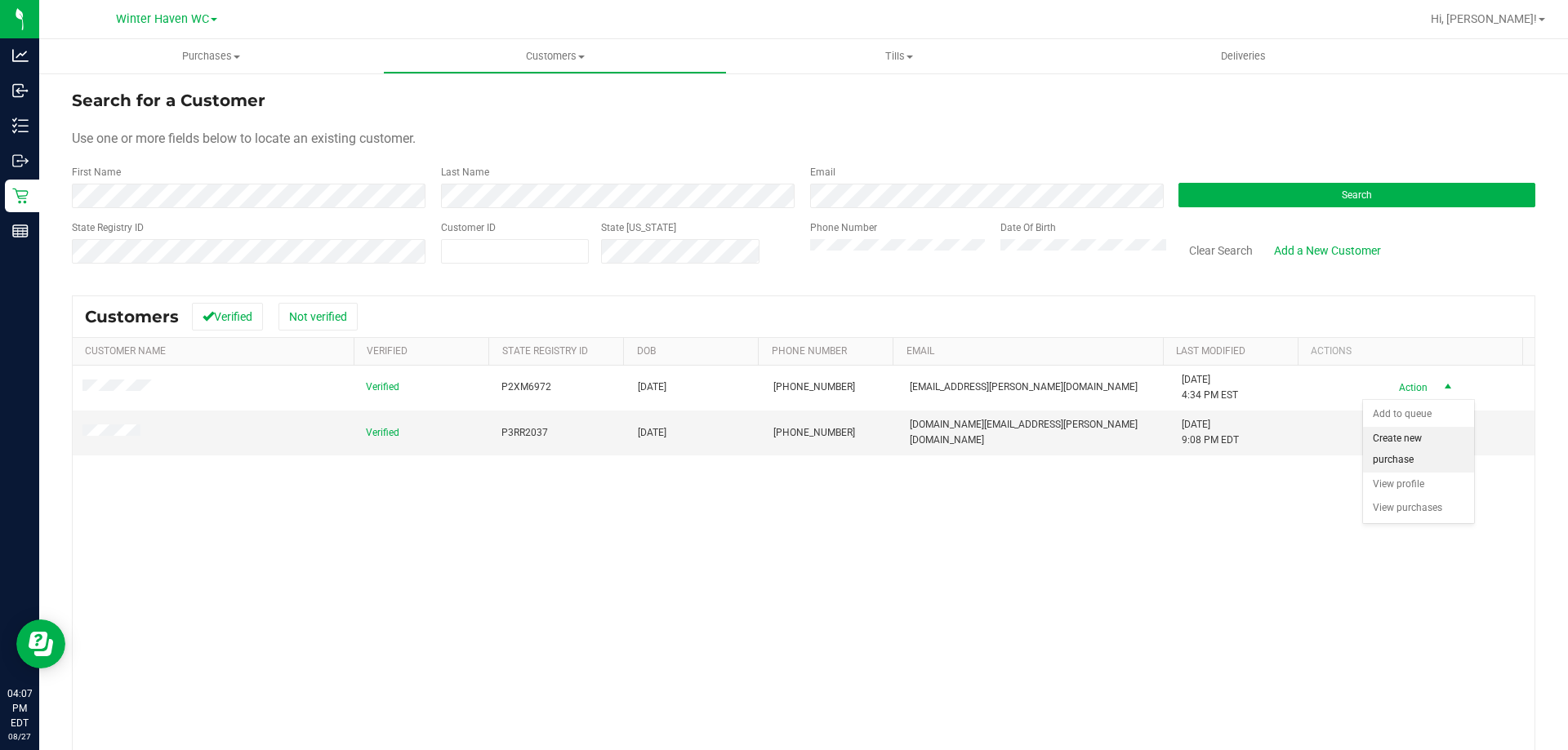
click at [1399, 451] on li "Create new purchase" at bounding box center [1418, 450] width 111 height 45
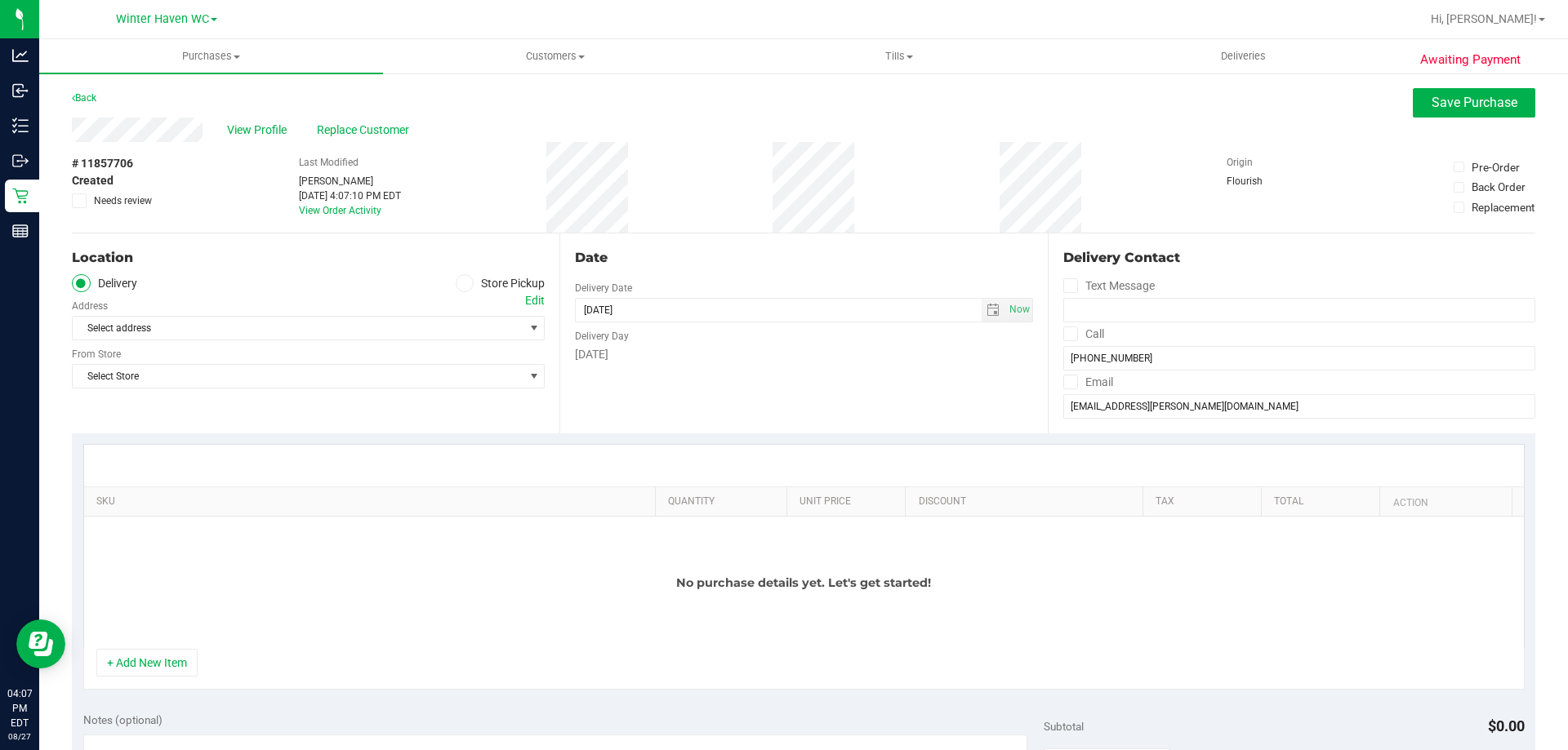
click at [482, 292] on label "Store Pickup" at bounding box center [500, 284] width 90 height 19
click at [0, 0] on input "Store Pickup" at bounding box center [0, 0] width 0 height 0
click at [349, 322] on span "Select Store" at bounding box center [297, 328] width 450 height 22
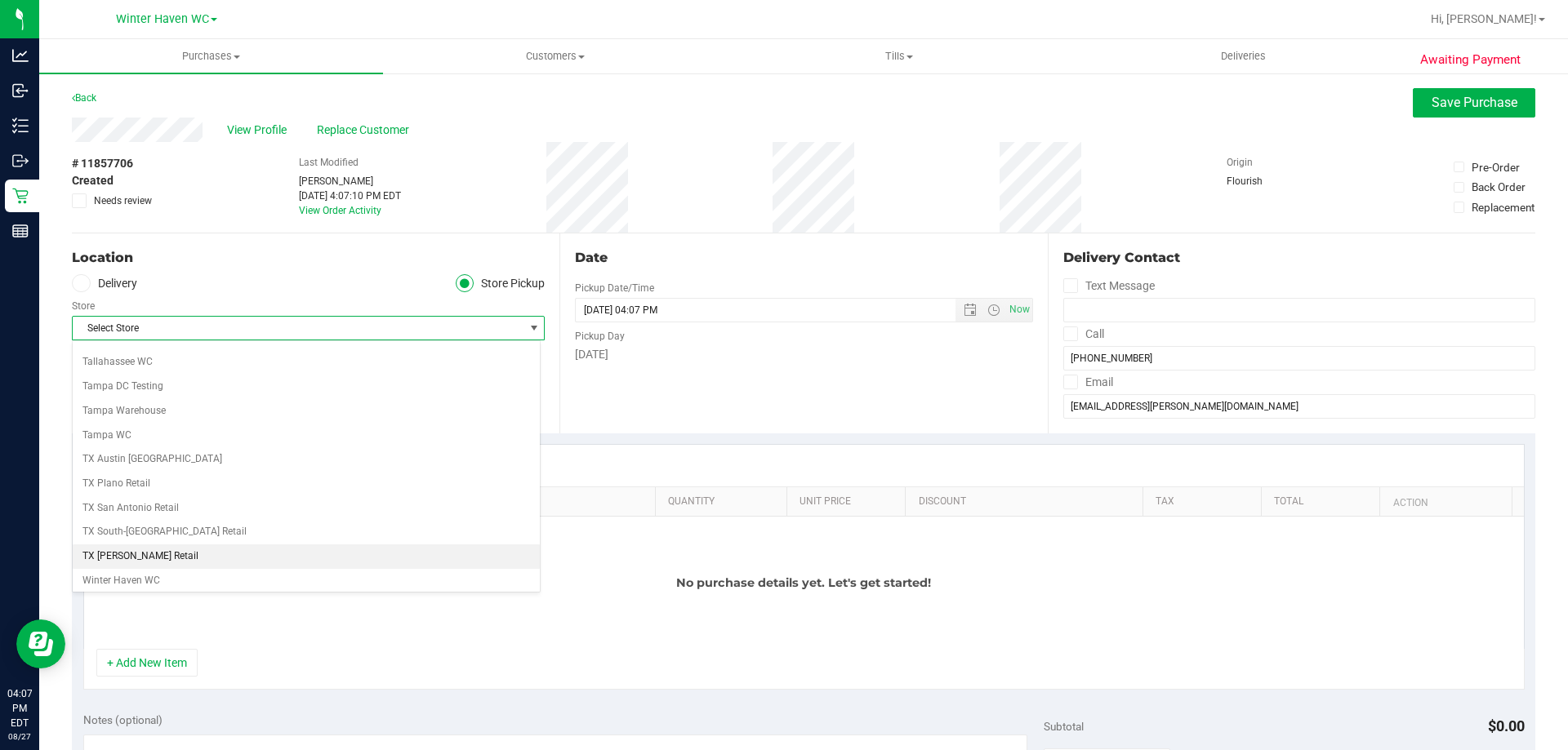
scroll to position [1186, 0]
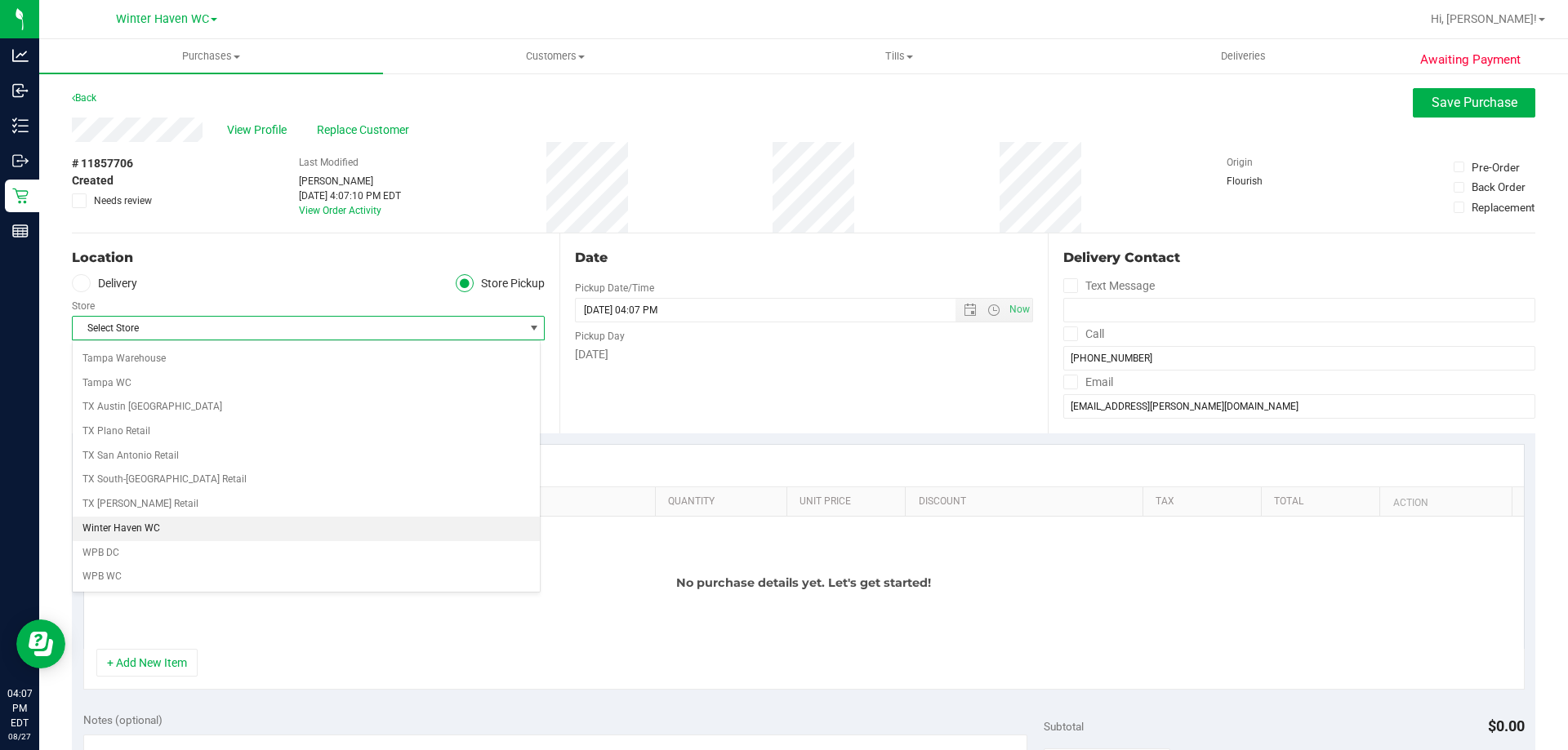
click at [160, 524] on li "Winter Haven WC" at bounding box center [306, 529] width 467 height 24
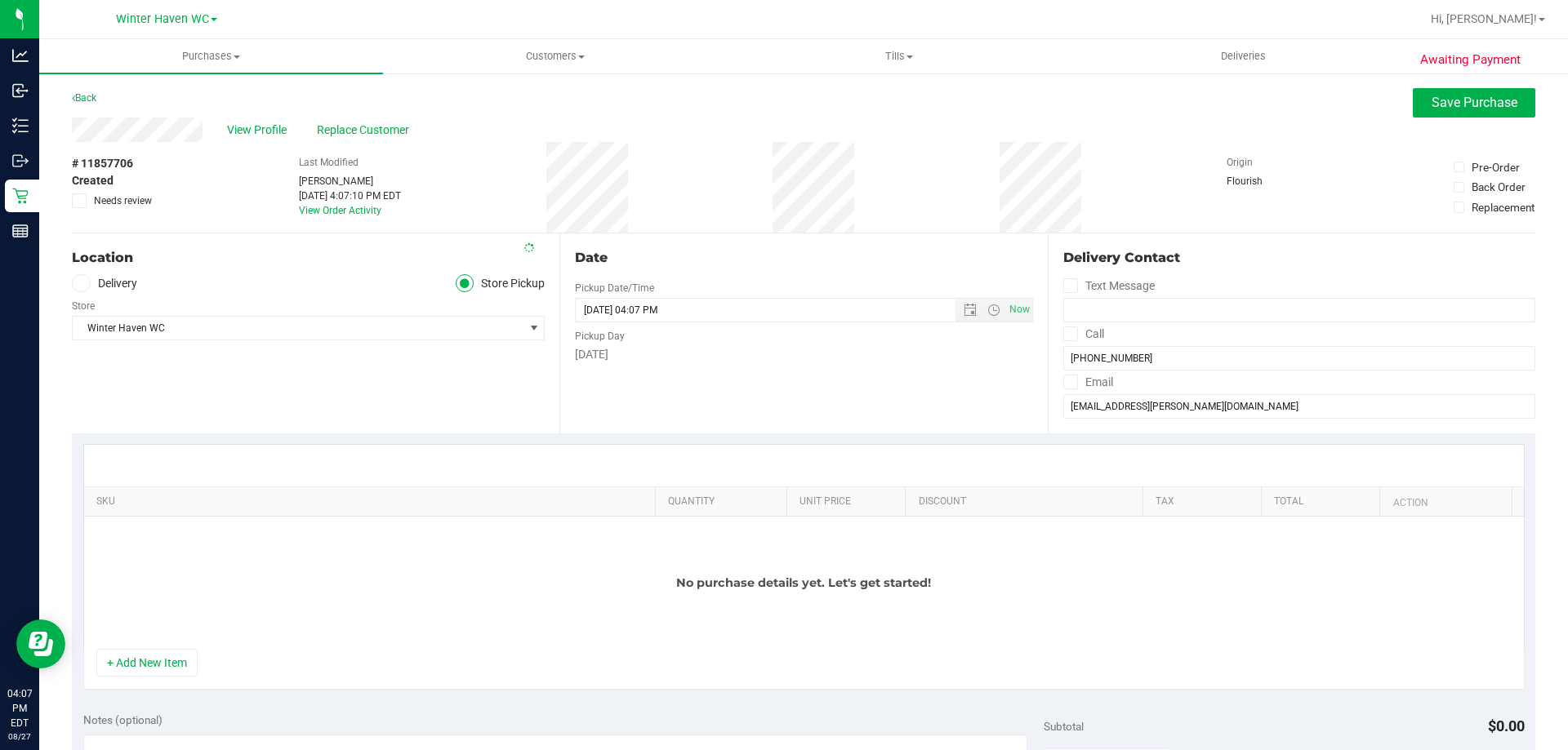
click at [228, 407] on div "Location Delivery Store Pickup Store Winter Haven WC Select Store Bonita Spring…" at bounding box center [315, 333] width 487 height 200
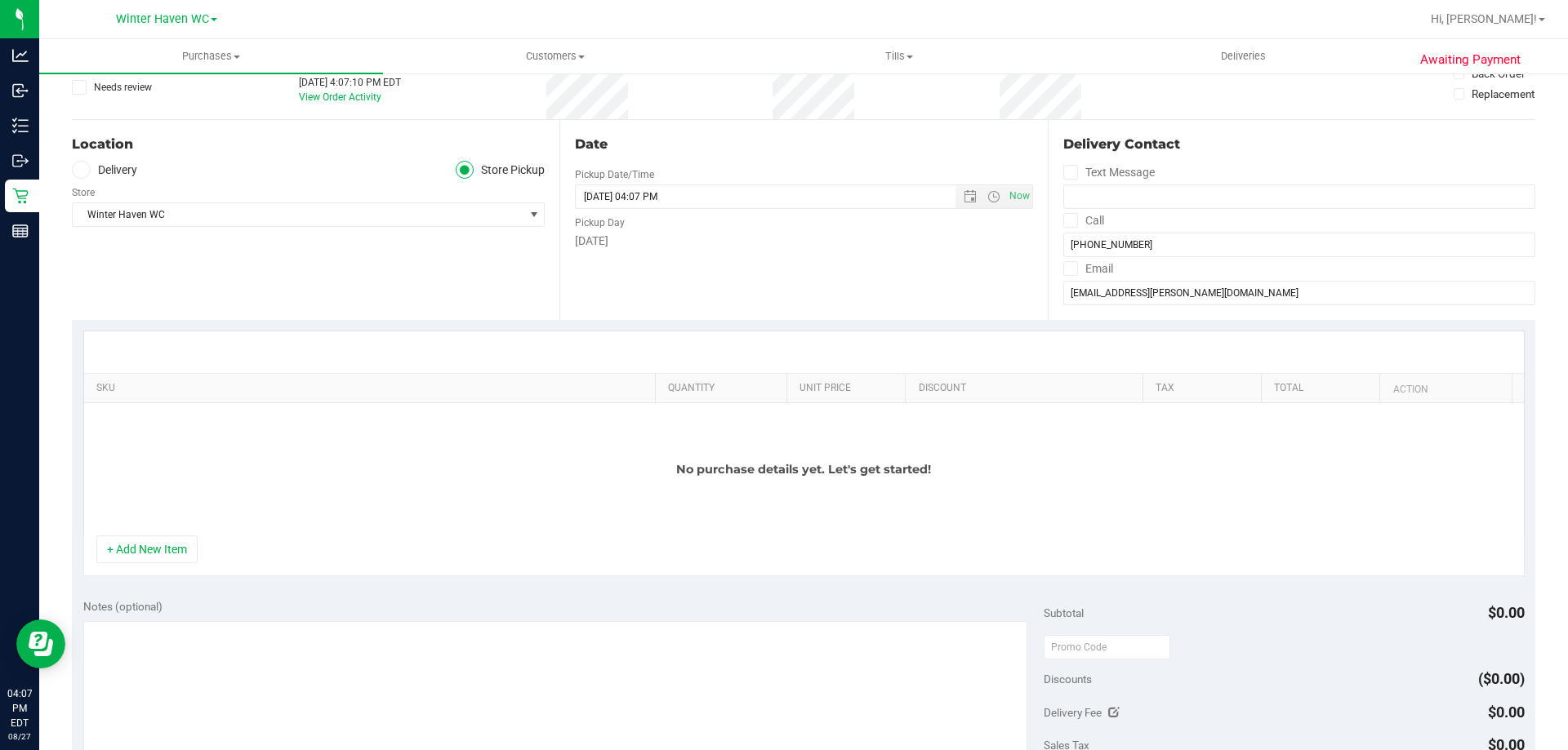
scroll to position [245, 0]
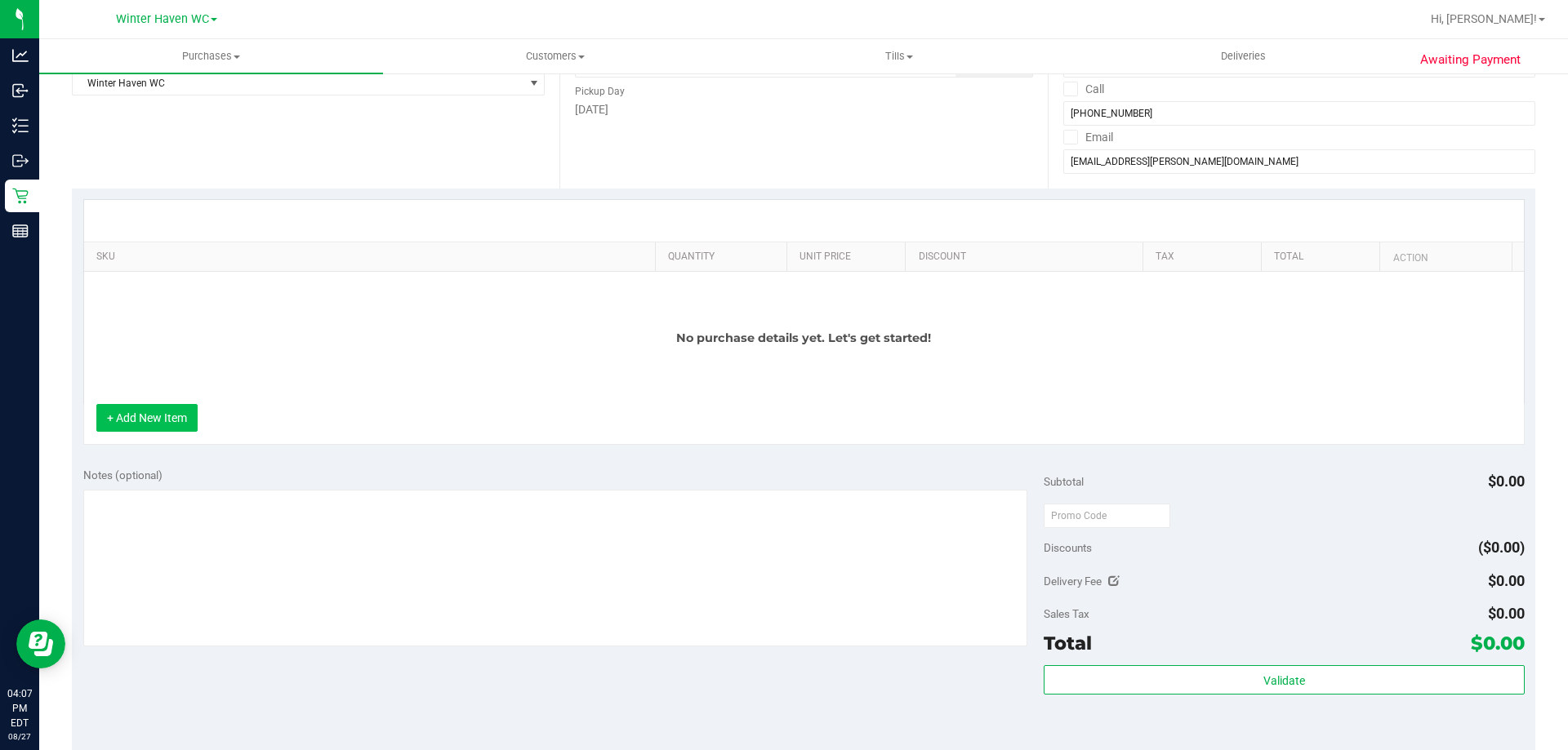
click at [164, 420] on button "+ Add New Item" at bounding box center [147, 417] width 102 height 27
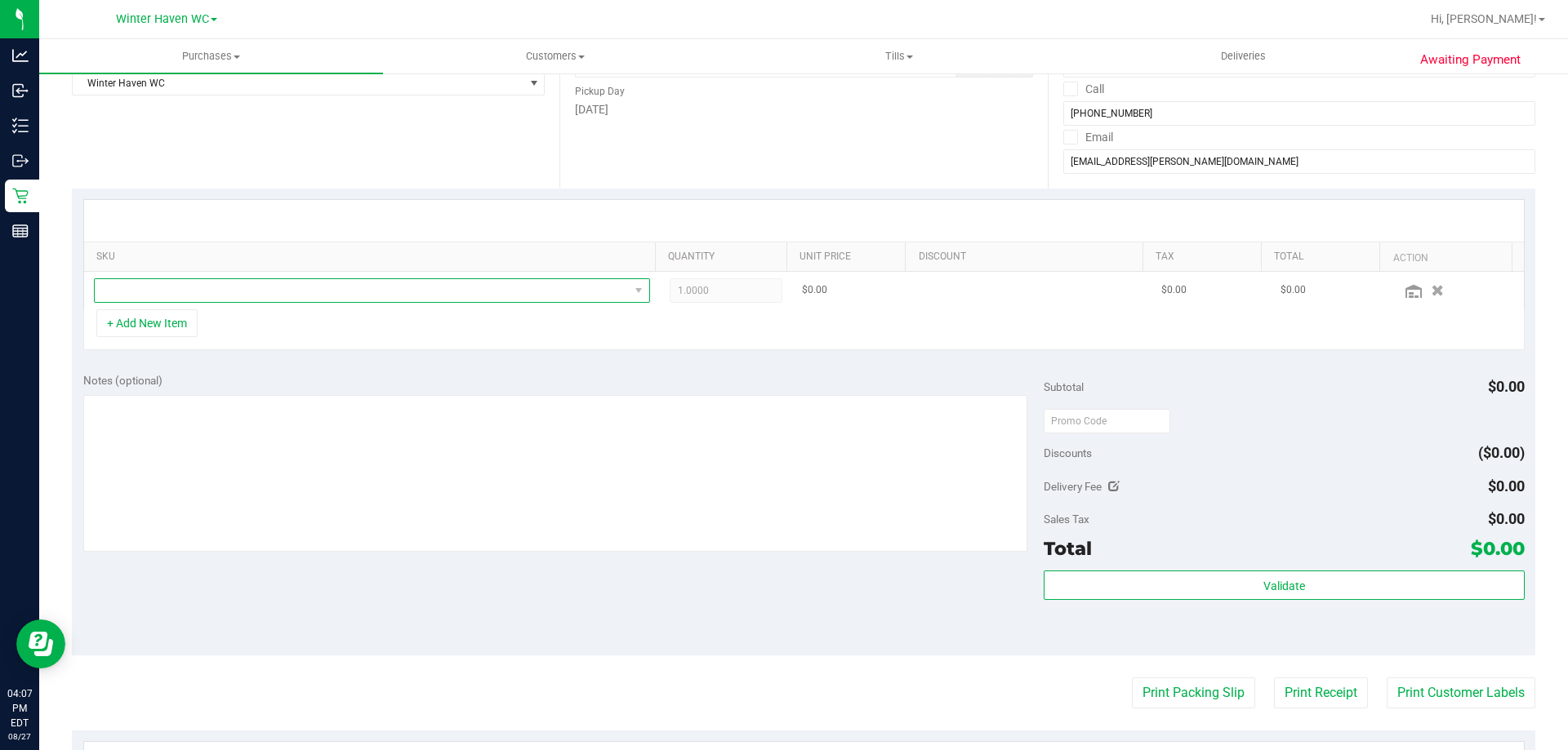
click at [438, 291] on span "NO DATA FOUND" at bounding box center [361, 290] width 534 height 22
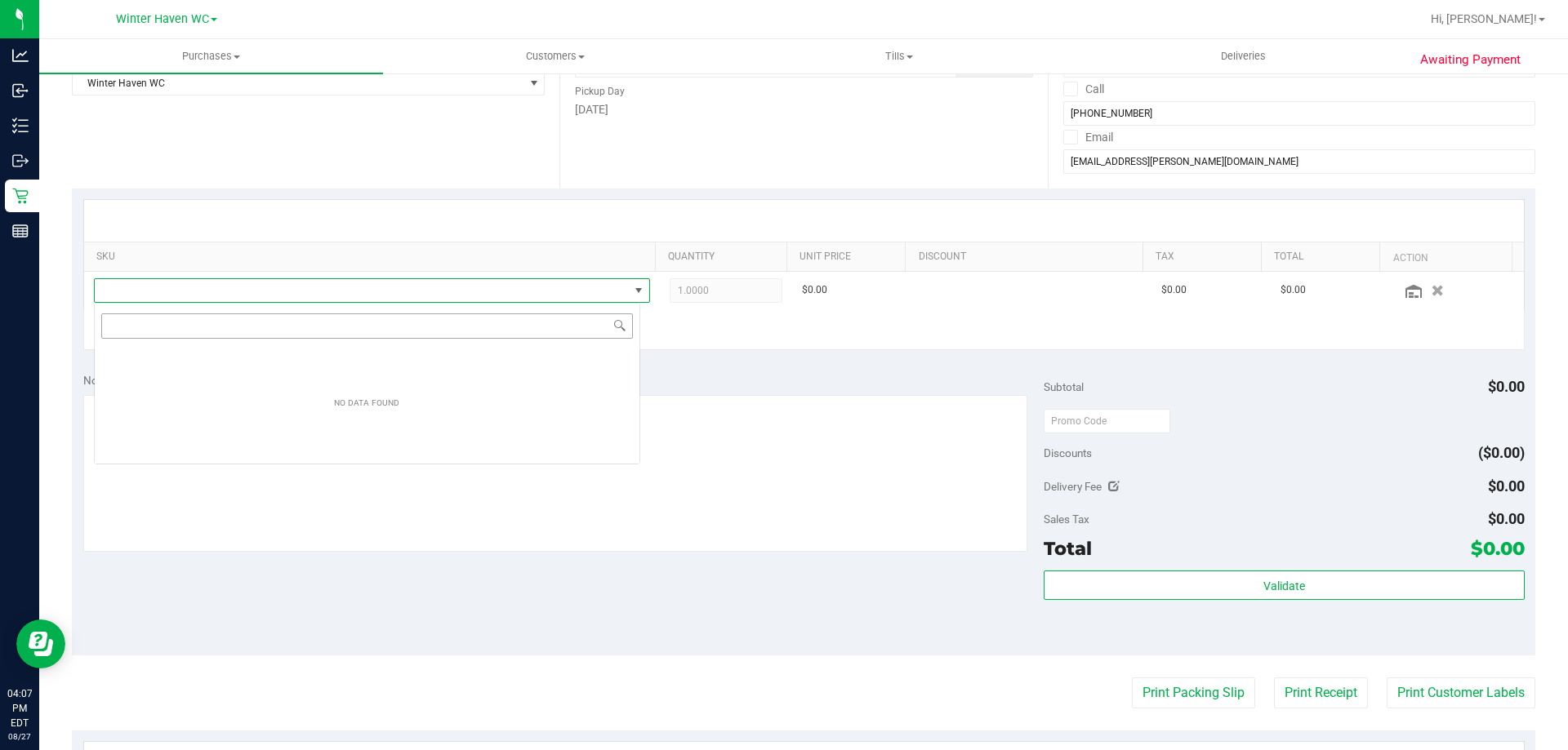
scroll to position [24, 546]
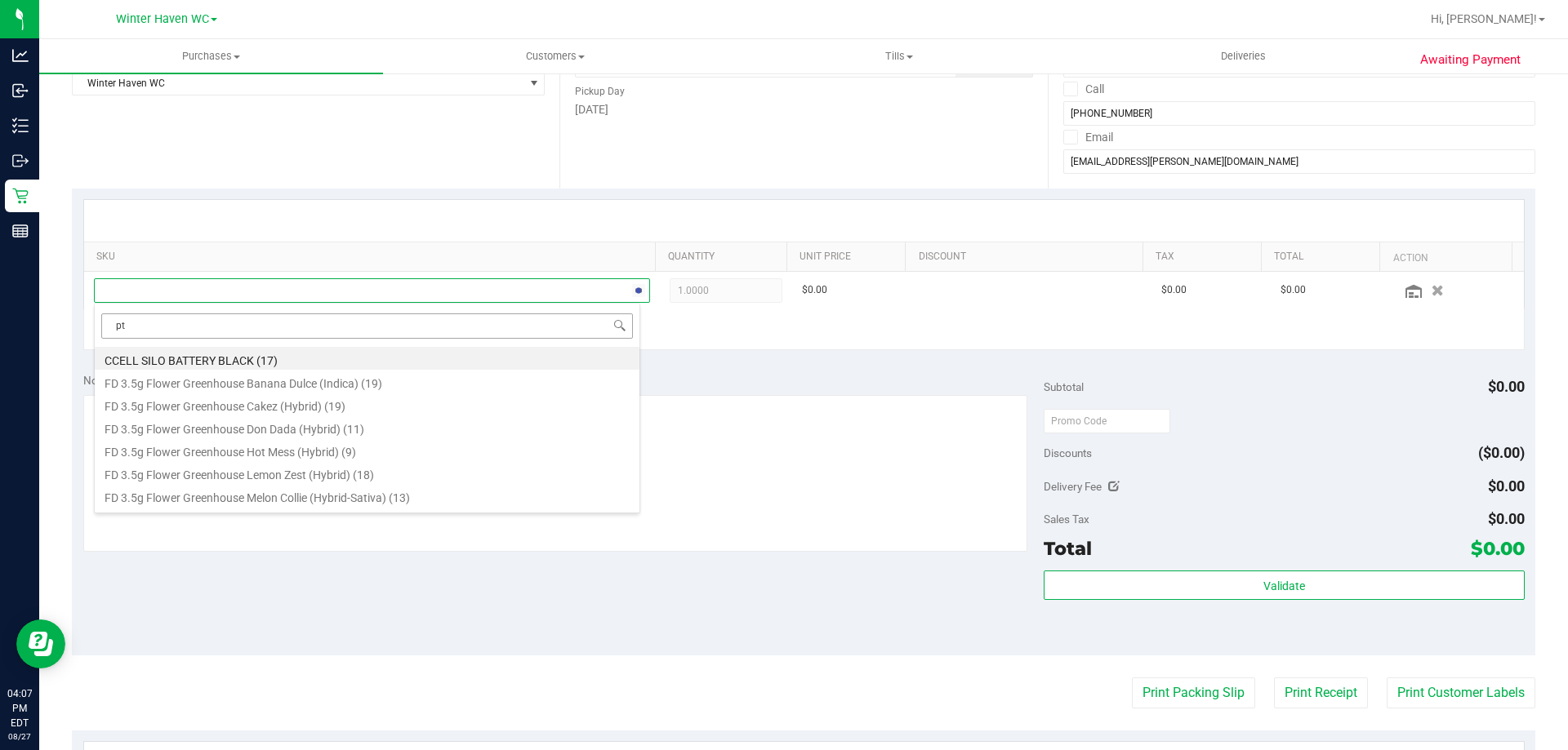
type input "pth"
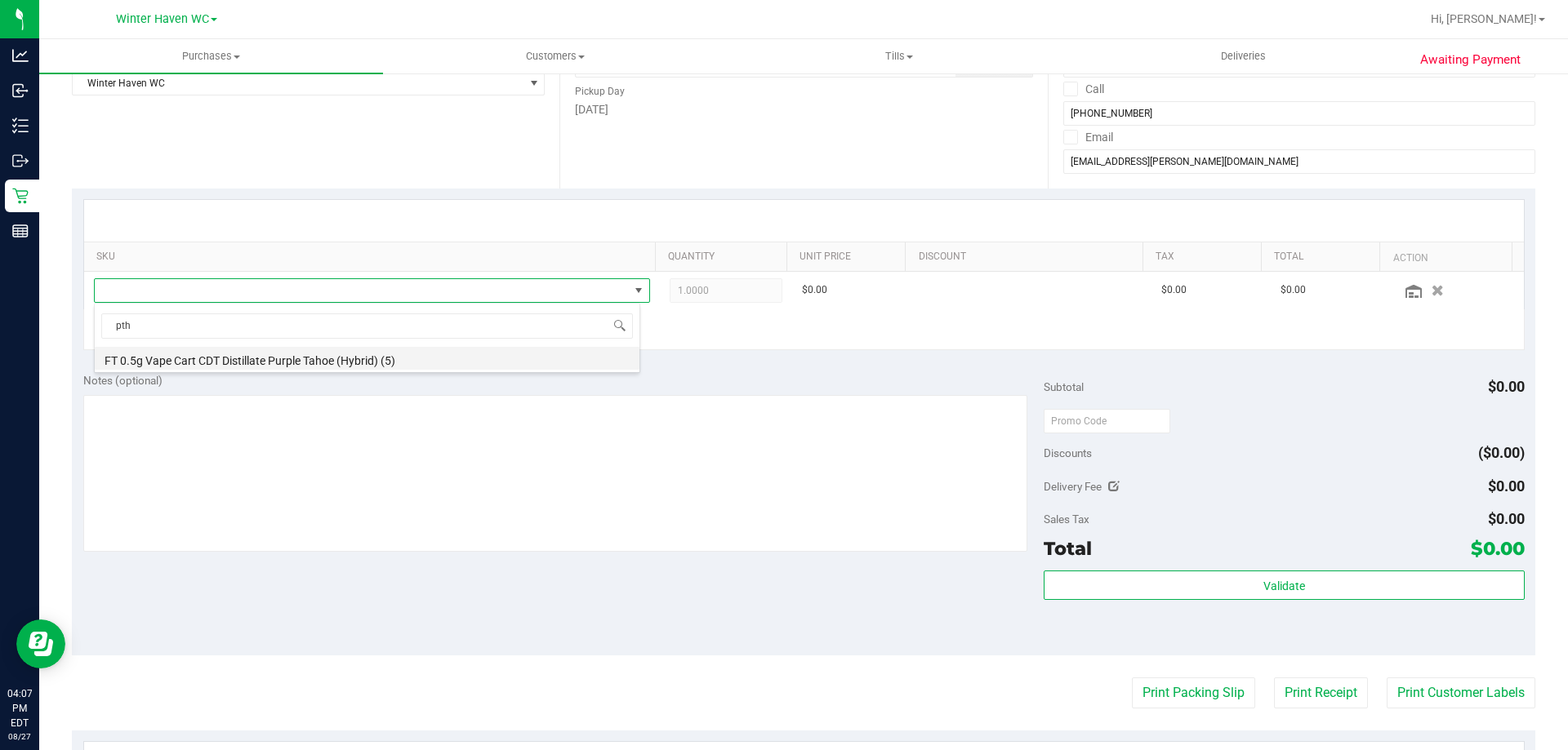
click at [361, 361] on li "FT 0.5g Vape Cart CDT Distillate Purple Tahoe (Hybrid) (5)" at bounding box center [367, 358] width 545 height 22
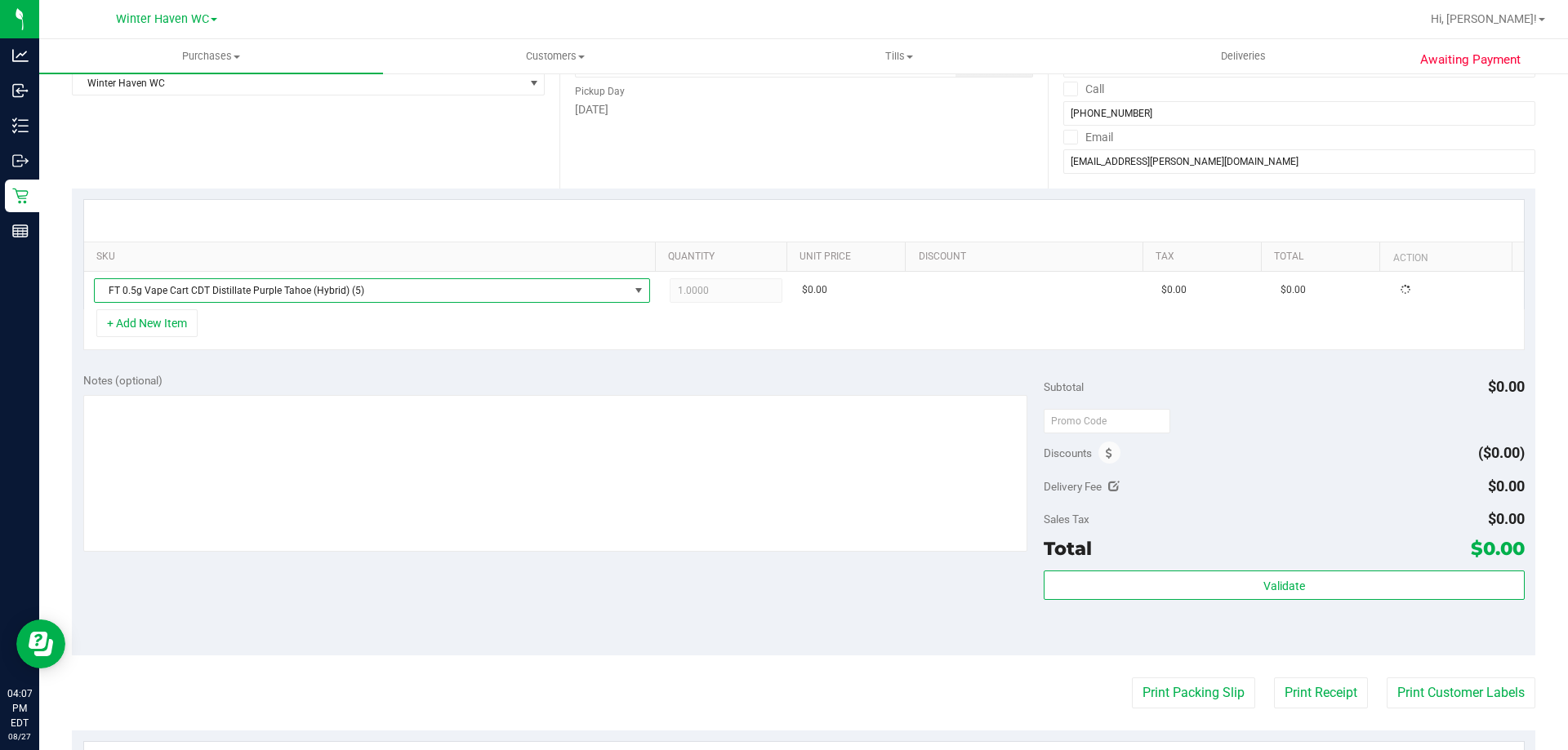
click at [392, 385] on div "Notes (optional)" at bounding box center [564, 380] width 961 height 17
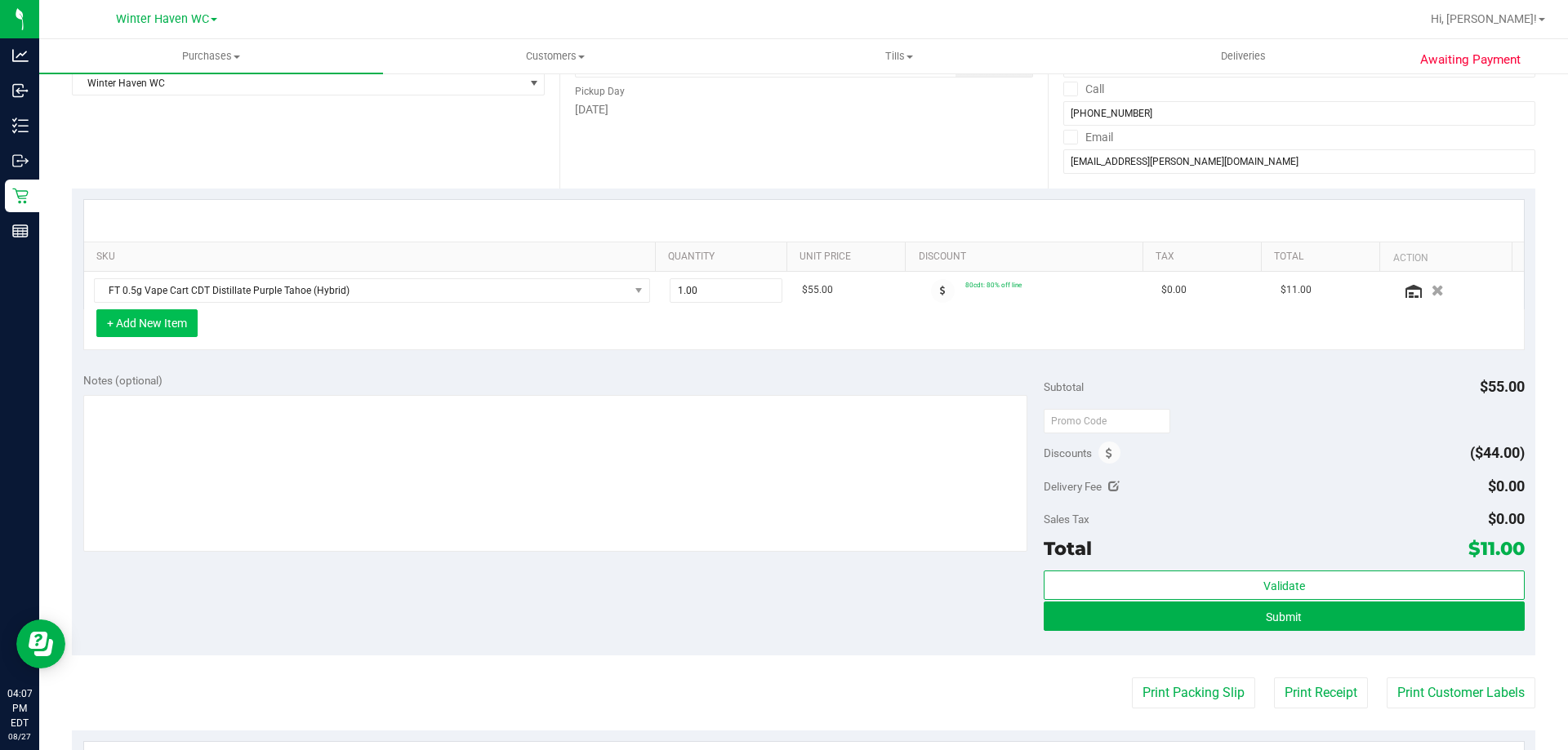
click at [137, 316] on button "+ Add New Item" at bounding box center [147, 323] width 102 height 27
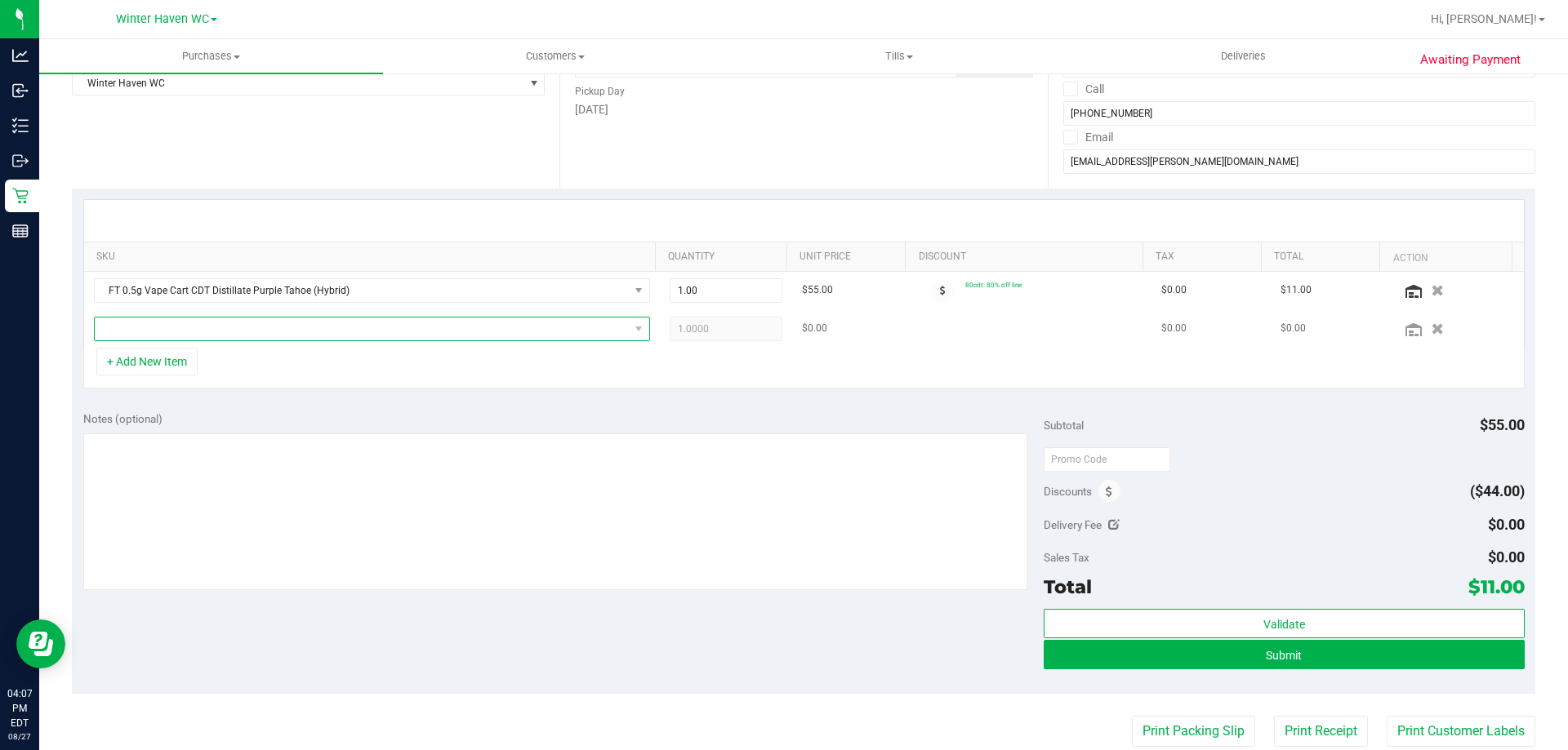
click at [251, 330] on span "NO DATA FOUND" at bounding box center [361, 329] width 534 height 22
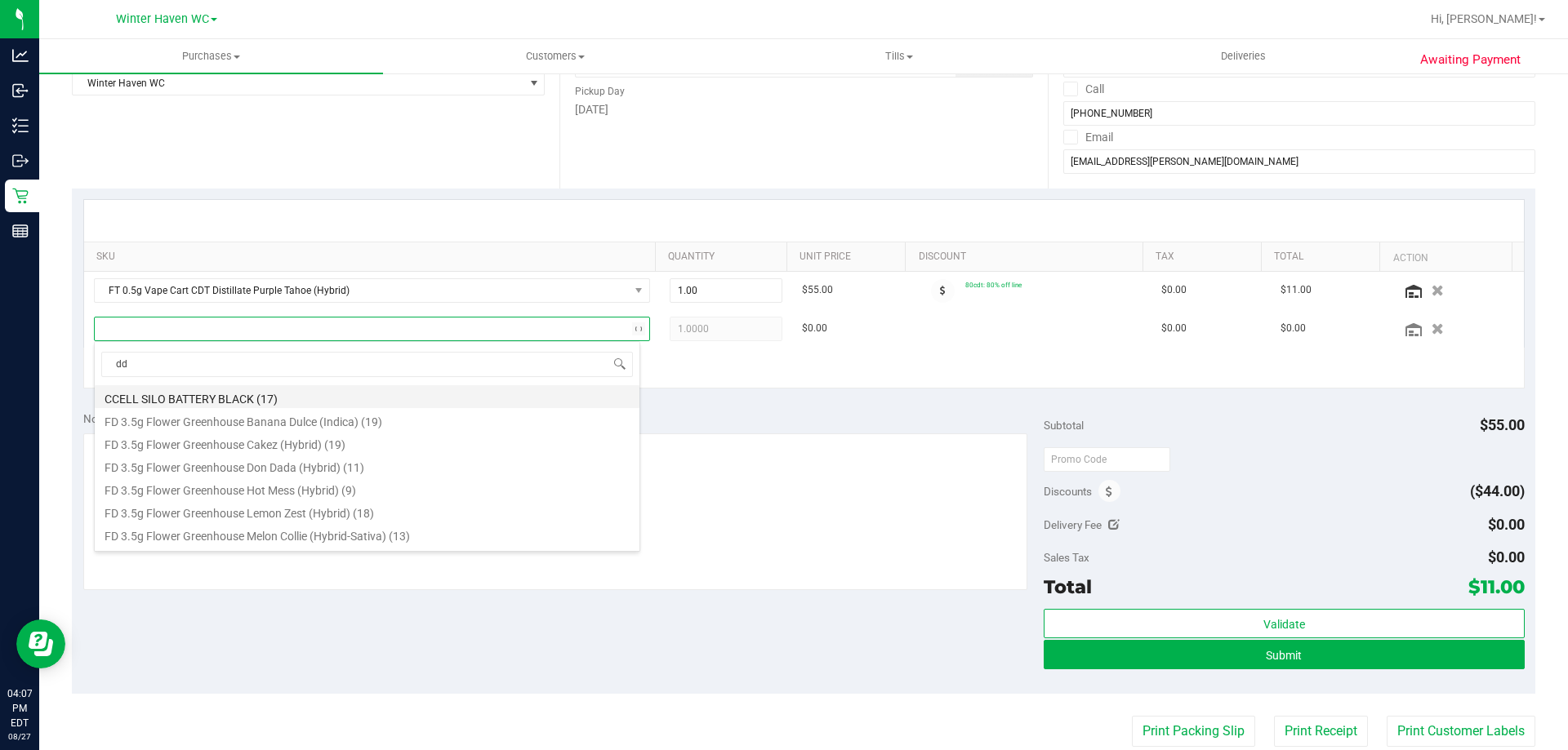
type input "ddf"
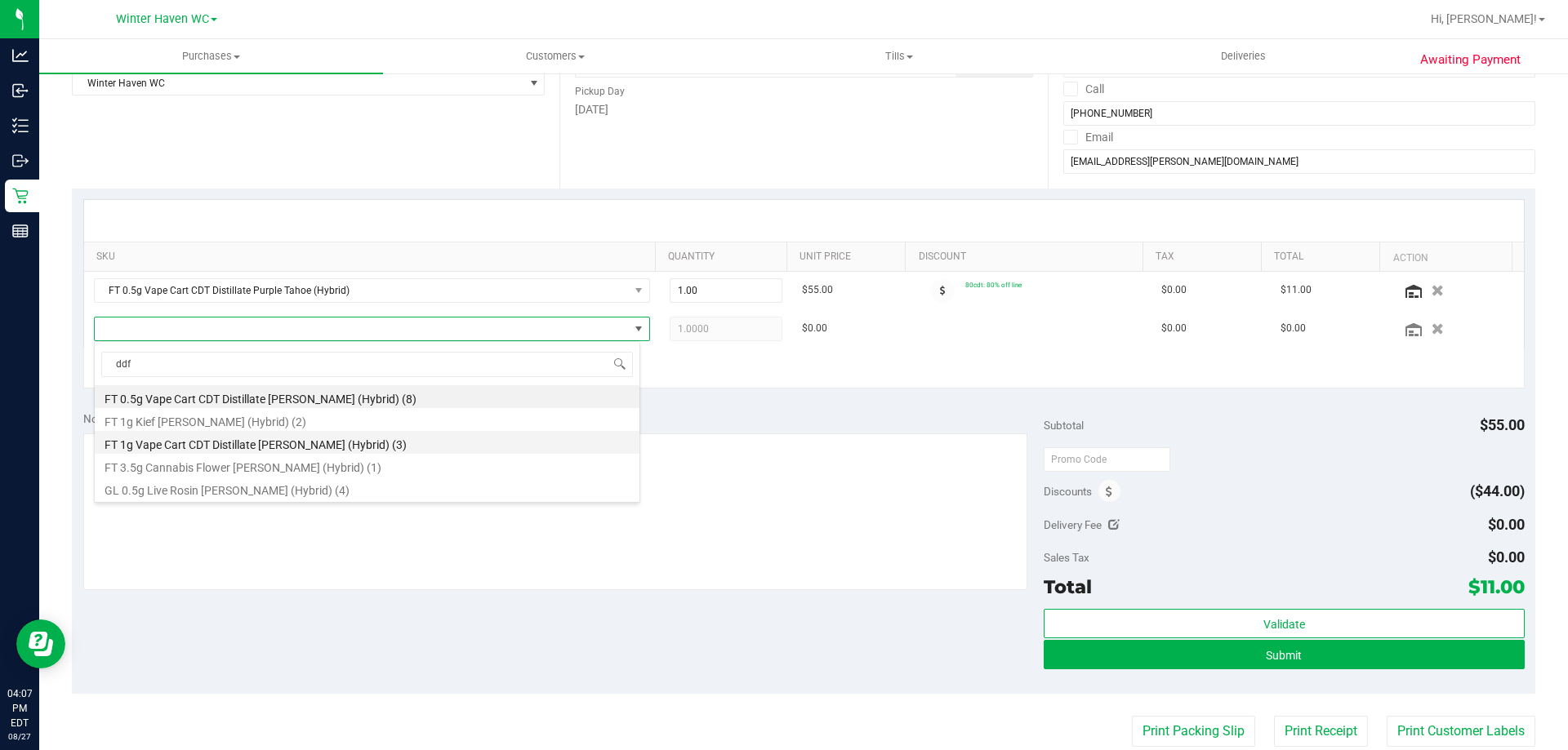
click at [276, 442] on li "FT 1g Vape Cart CDT Distillate Dulce De Fresa (Hybrid) (3)" at bounding box center [367, 442] width 545 height 22
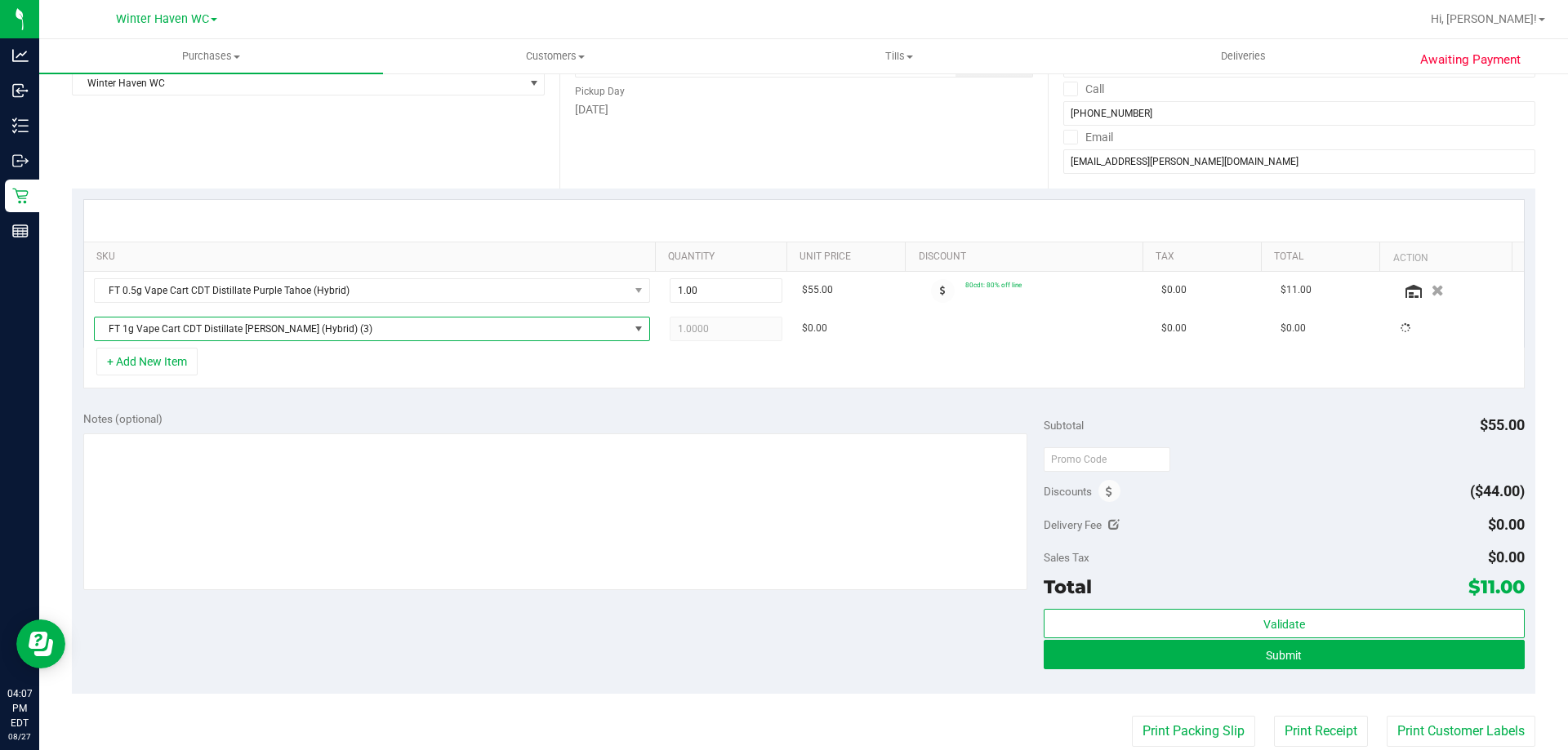
click at [487, 395] on div "SKU Quantity Unit Price Discount Tax Total Action FT 0.5g Vape Cart CDT Distill…" at bounding box center [803, 295] width 1463 height 211
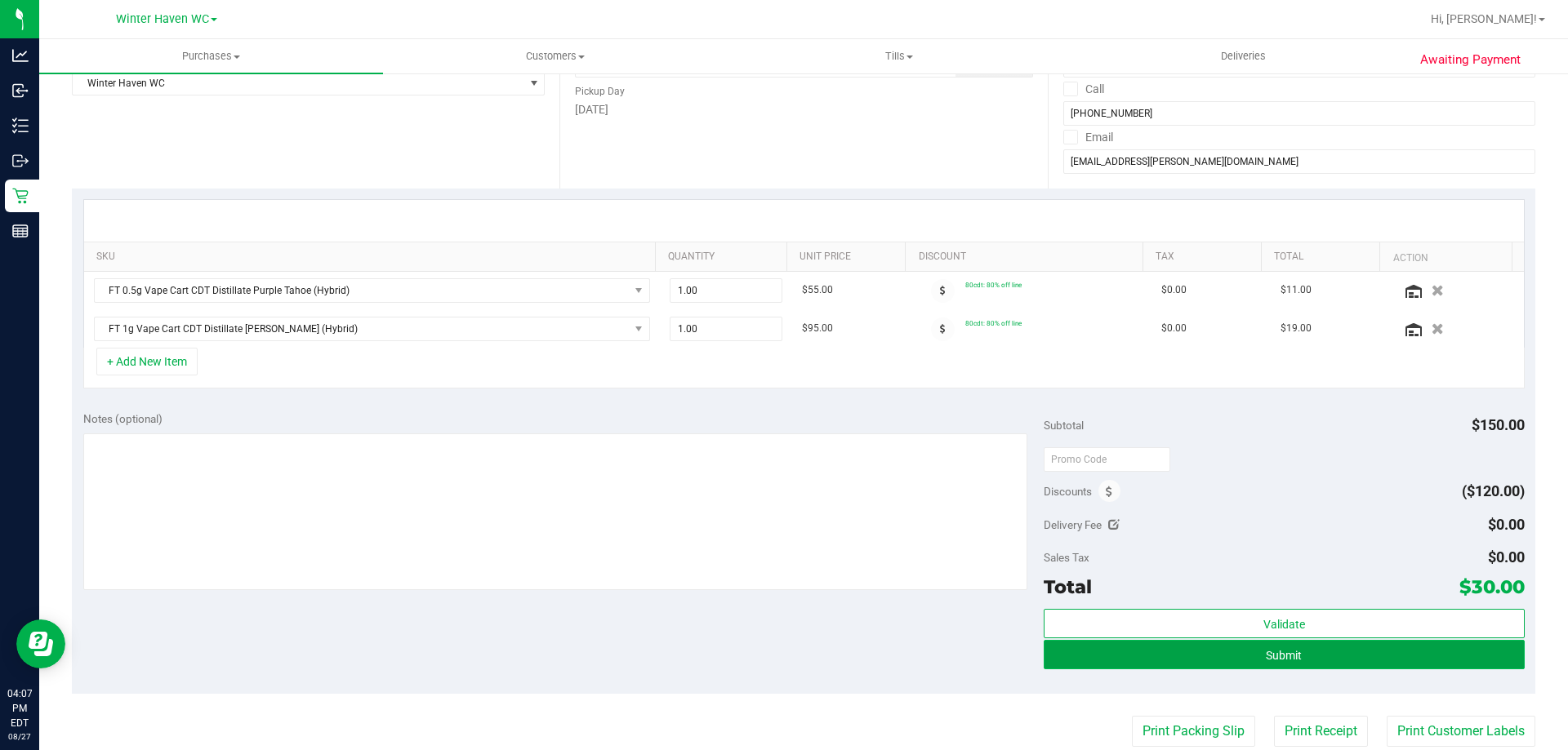
click at [1222, 656] on button "Submit" at bounding box center [1283, 654] width 480 height 29
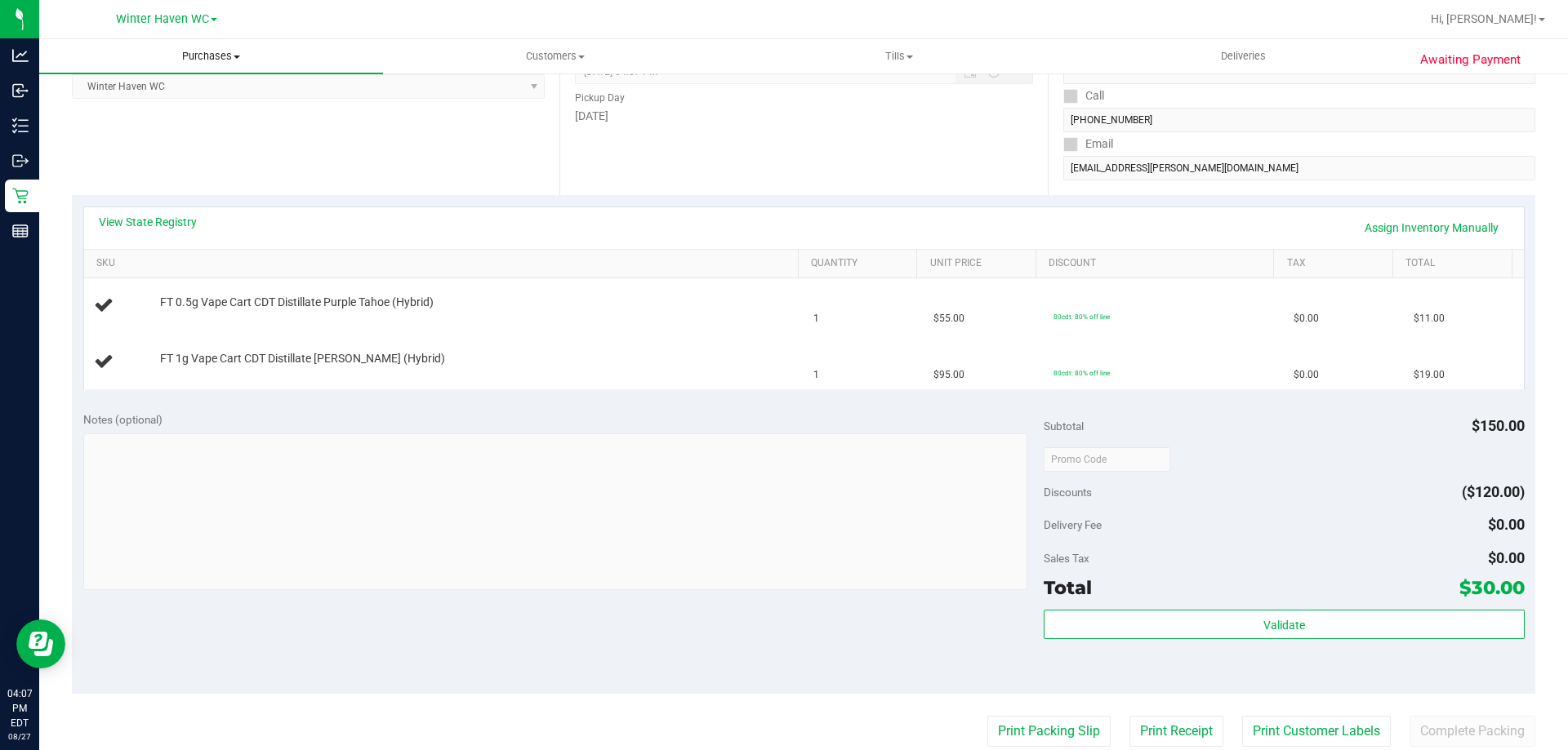
click at [222, 57] on span "Purchases" at bounding box center [211, 57] width 344 height 15
click at [193, 109] on li "Fulfillment" at bounding box center [211, 118] width 344 height 20
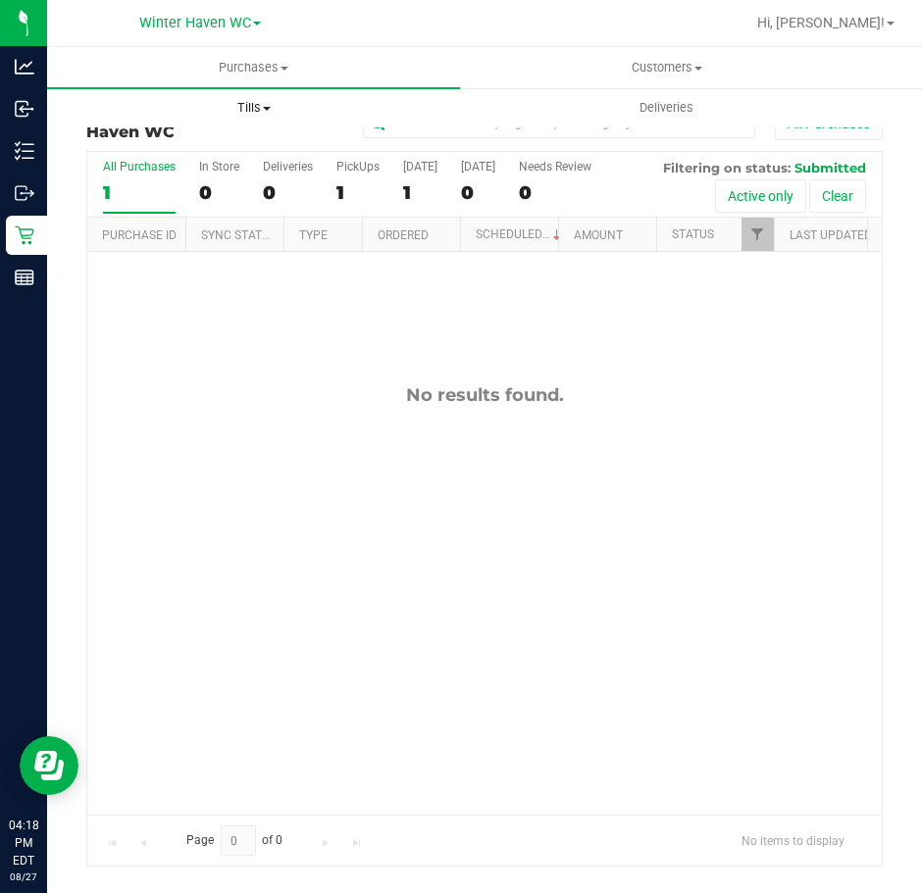
click at [243, 101] on span "Tills" at bounding box center [253, 108] width 411 height 18
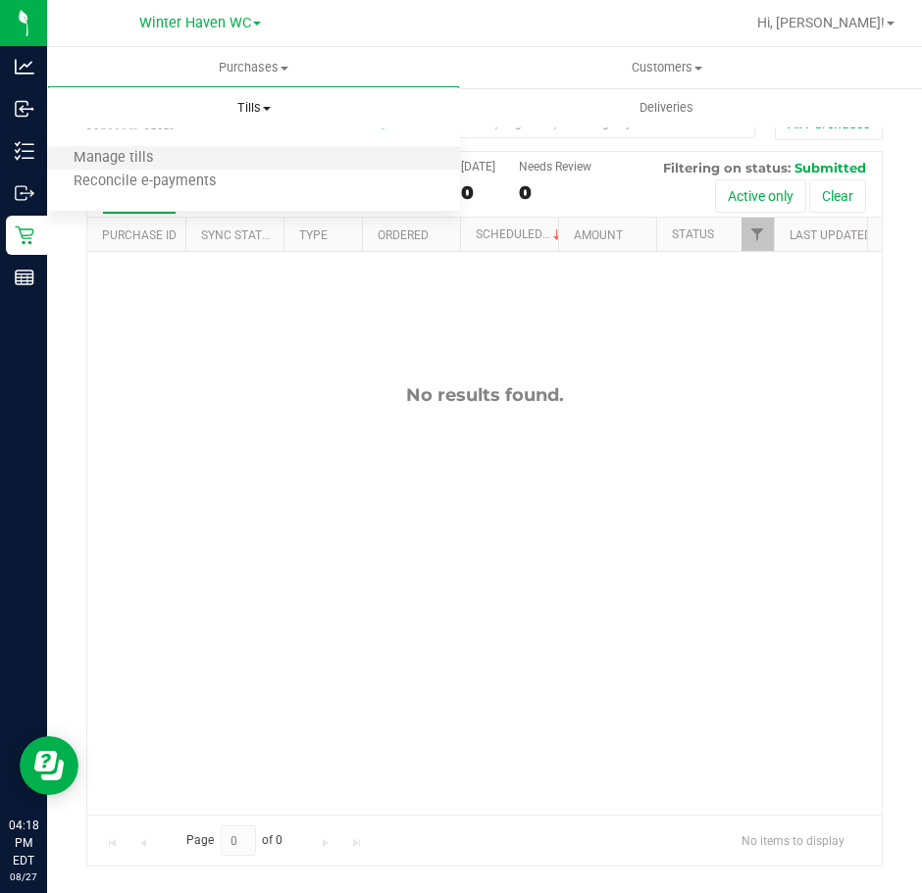
click at [254, 149] on li "Manage tills" at bounding box center [253, 159] width 413 height 24
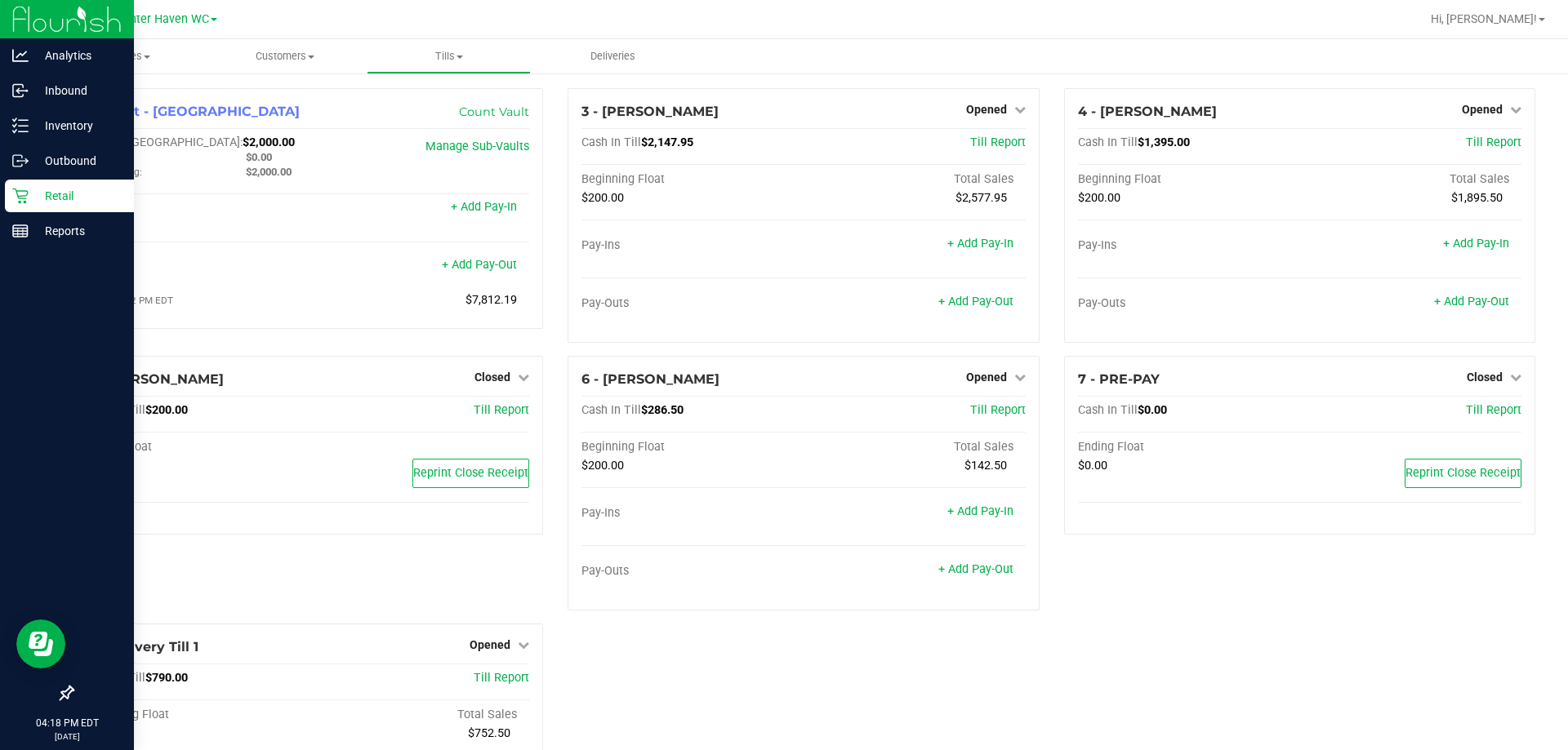
click at [37, 199] on p "Retail" at bounding box center [77, 196] width 98 height 20
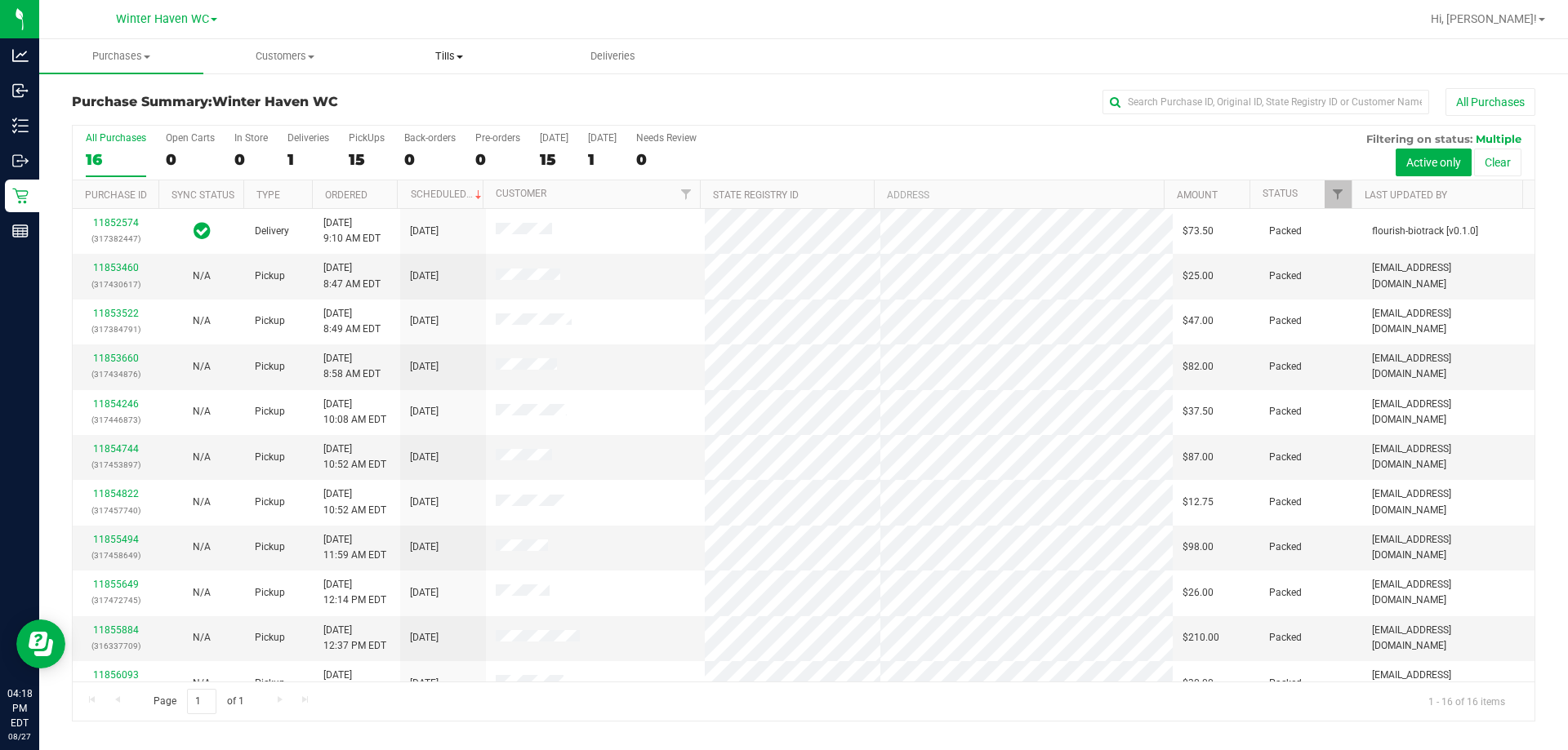
click at [450, 61] on span "Tills" at bounding box center [448, 57] width 162 height 15
click at [436, 98] on span "Manage tills" at bounding box center [421, 98] width 110 height 14
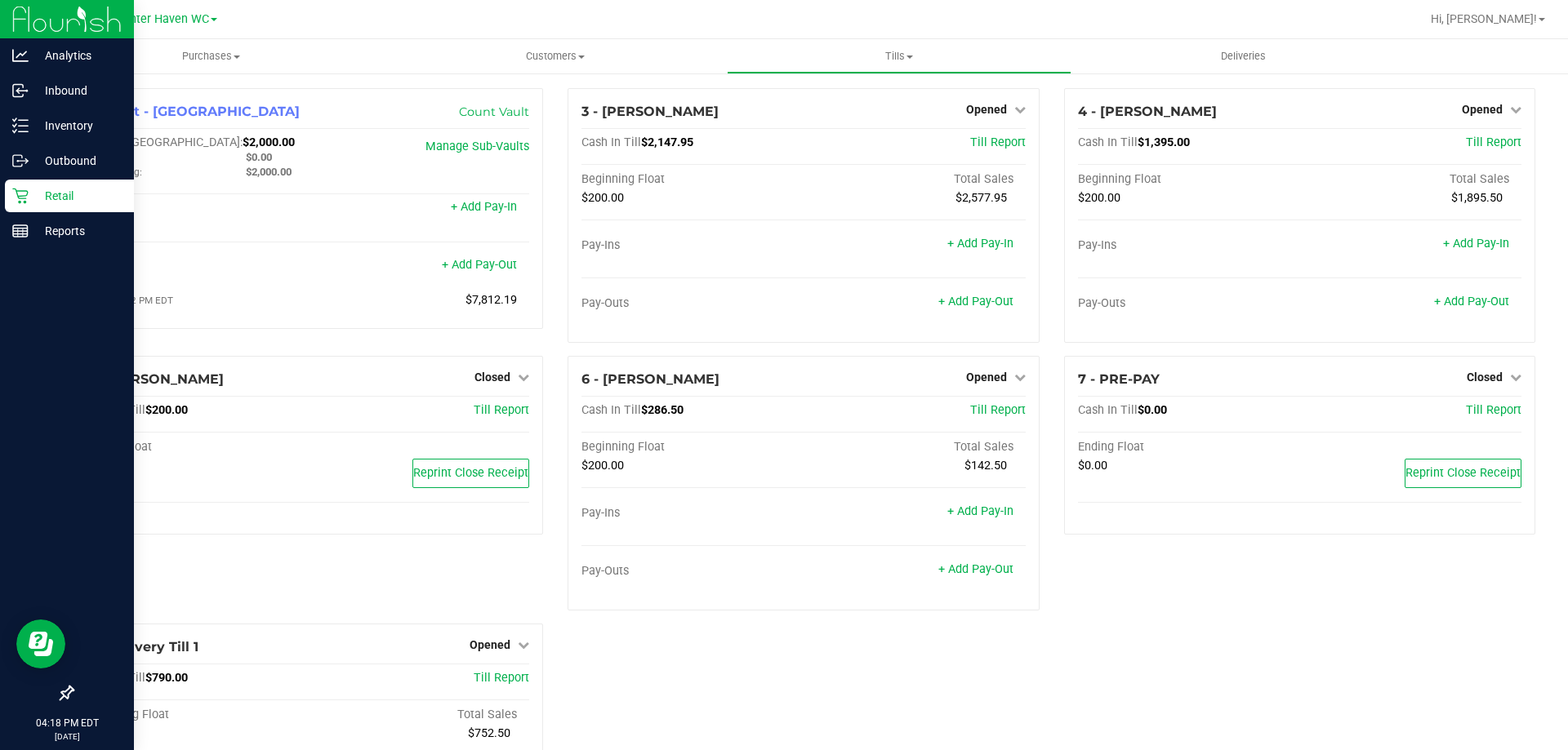
click at [6, 201] on div "Retail" at bounding box center [69, 196] width 129 height 32
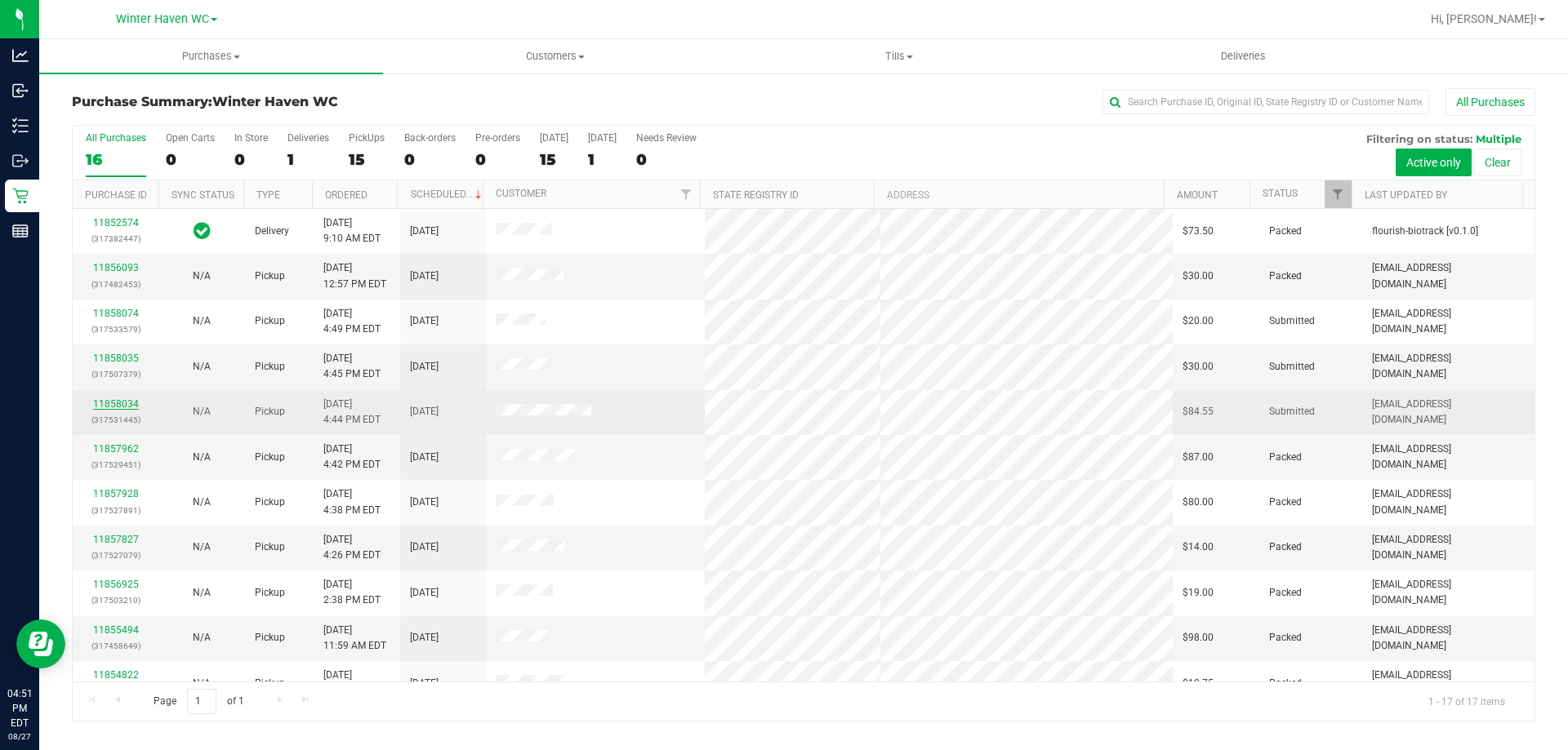
click at [109, 405] on link "11858034" at bounding box center [116, 405] width 46 height 12
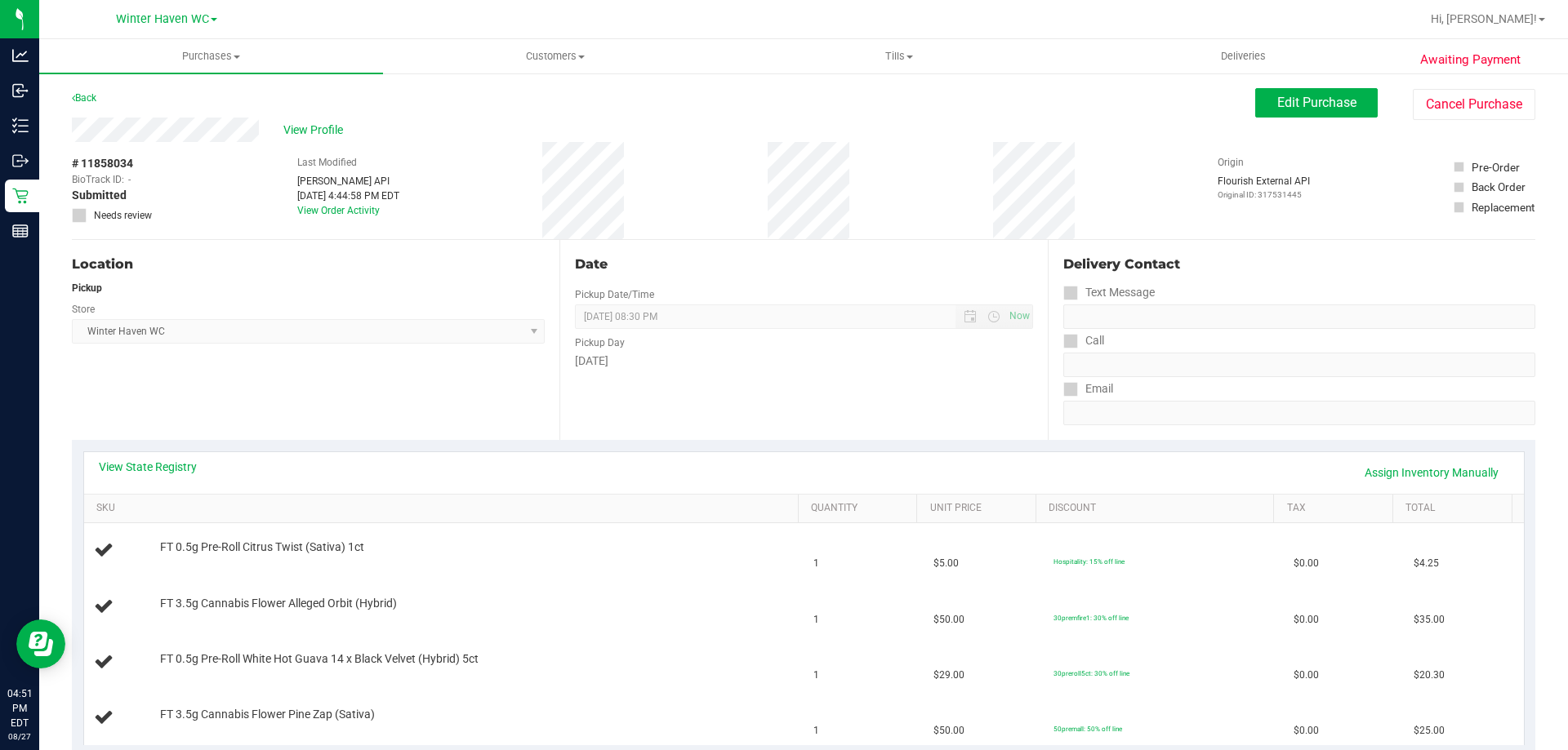
scroll to position [245, 0]
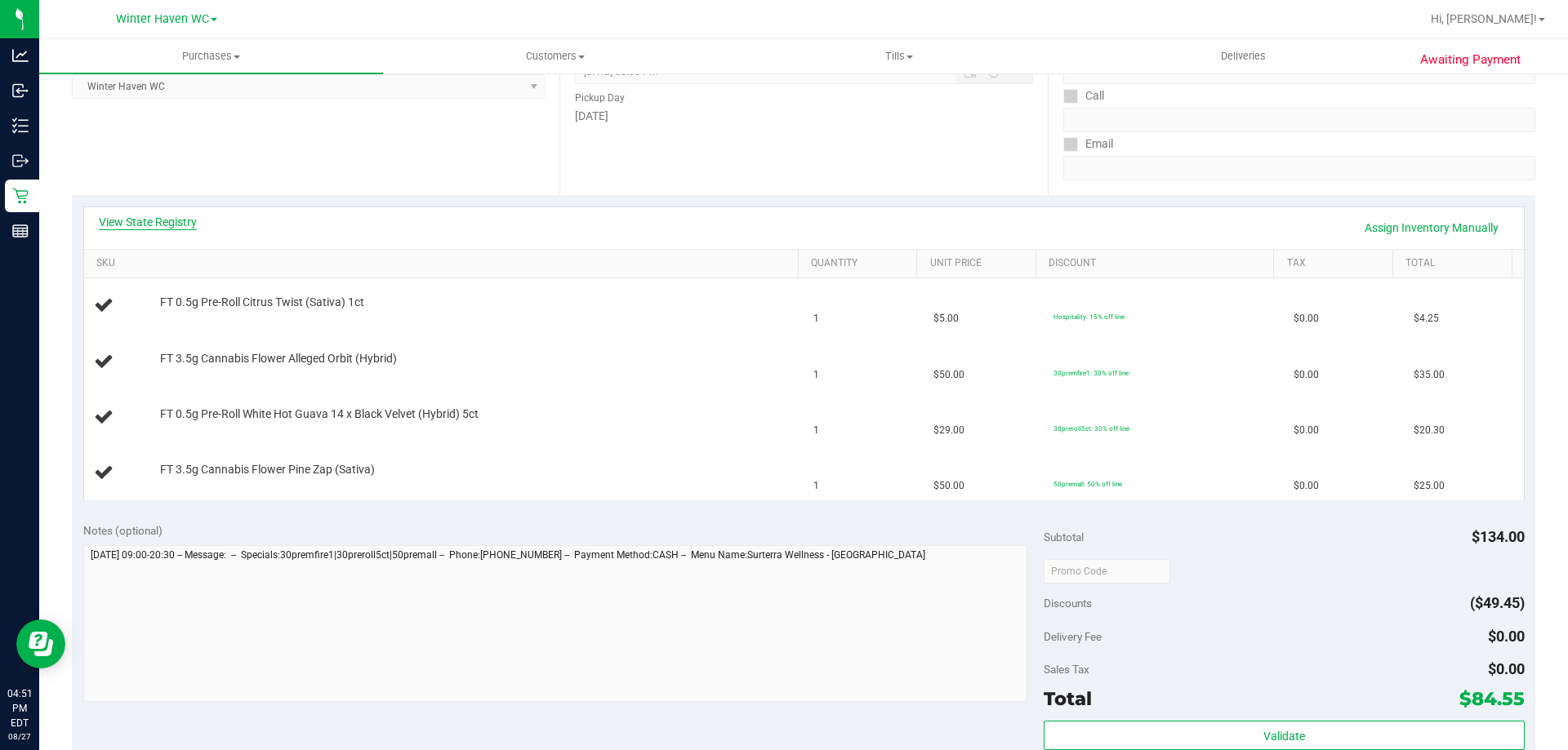
click at [168, 225] on link "View State Registry" at bounding box center [148, 222] width 98 height 17
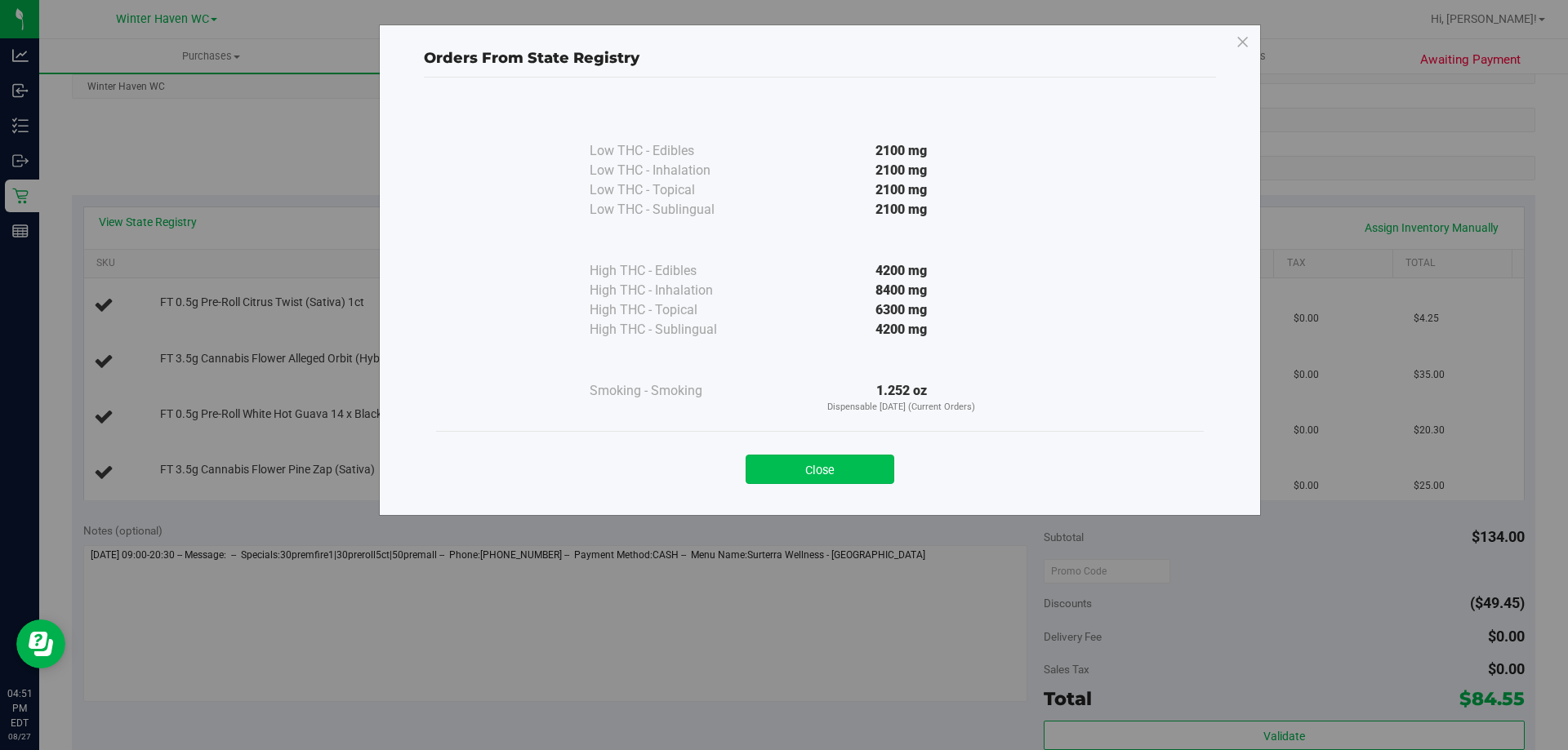
click at [869, 471] on button "Close" at bounding box center [819, 469] width 148 height 29
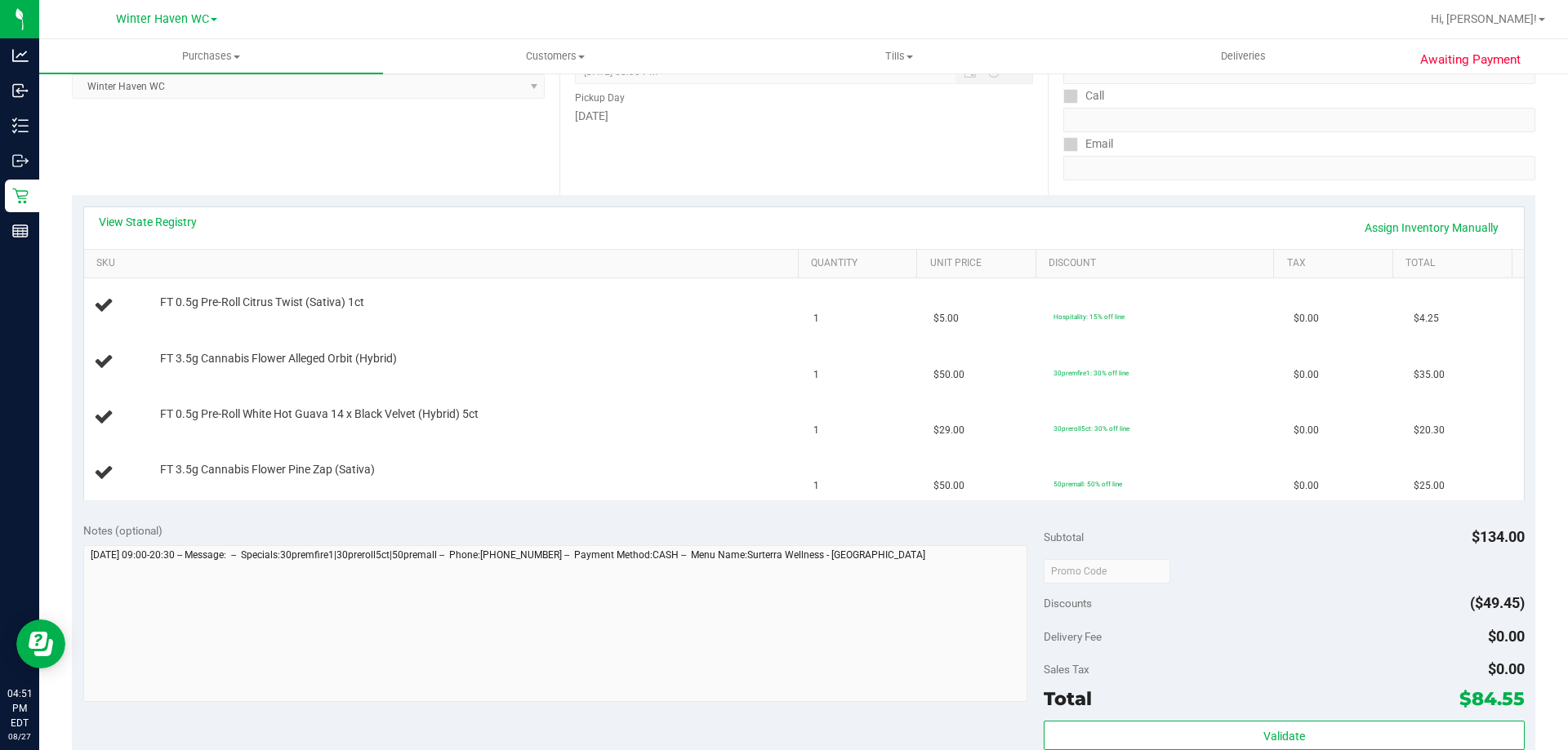
click at [586, 230] on div "View State Registry Assign Inventory Manually" at bounding box center [804, 227] width 1411 height 27
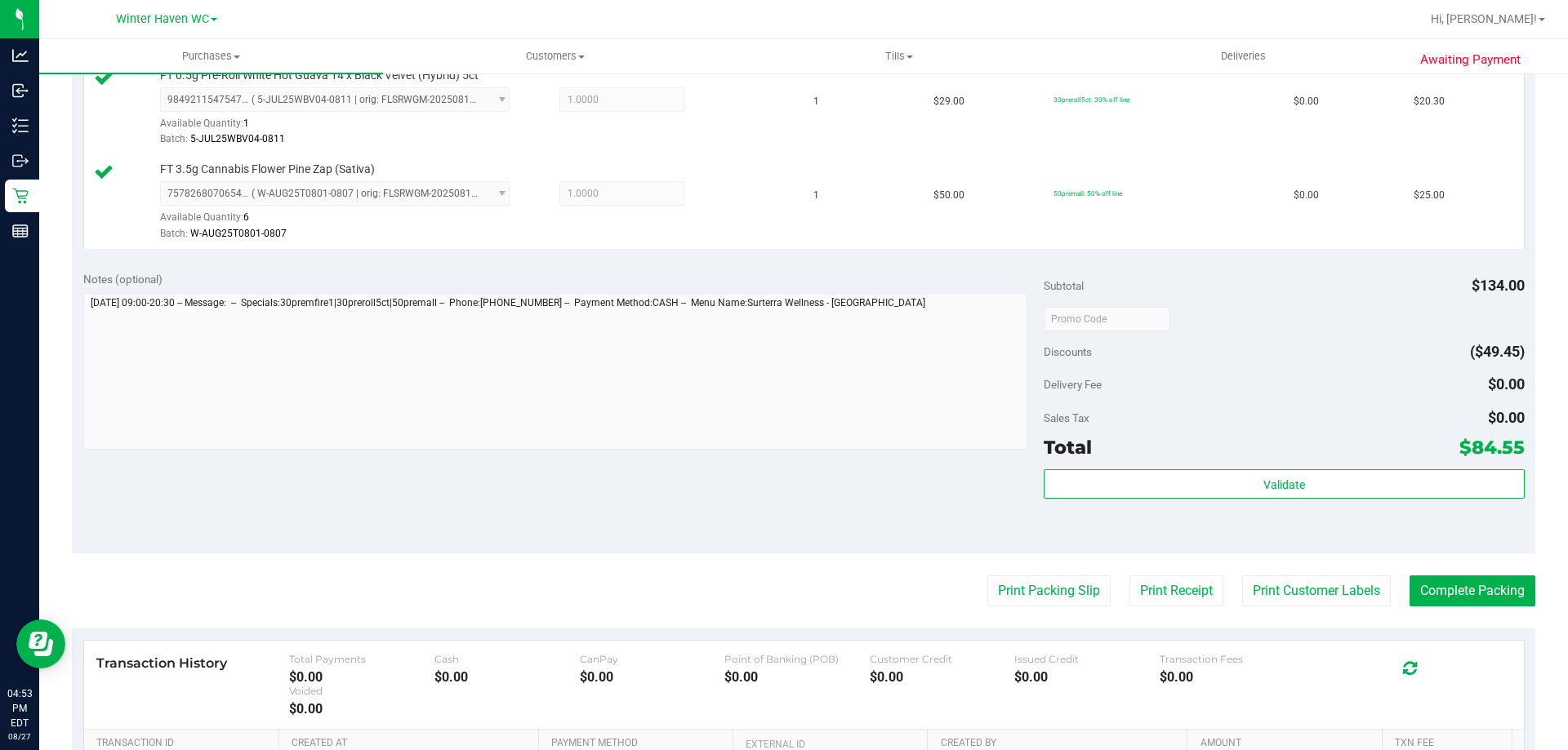
scroll to position [653, 0]
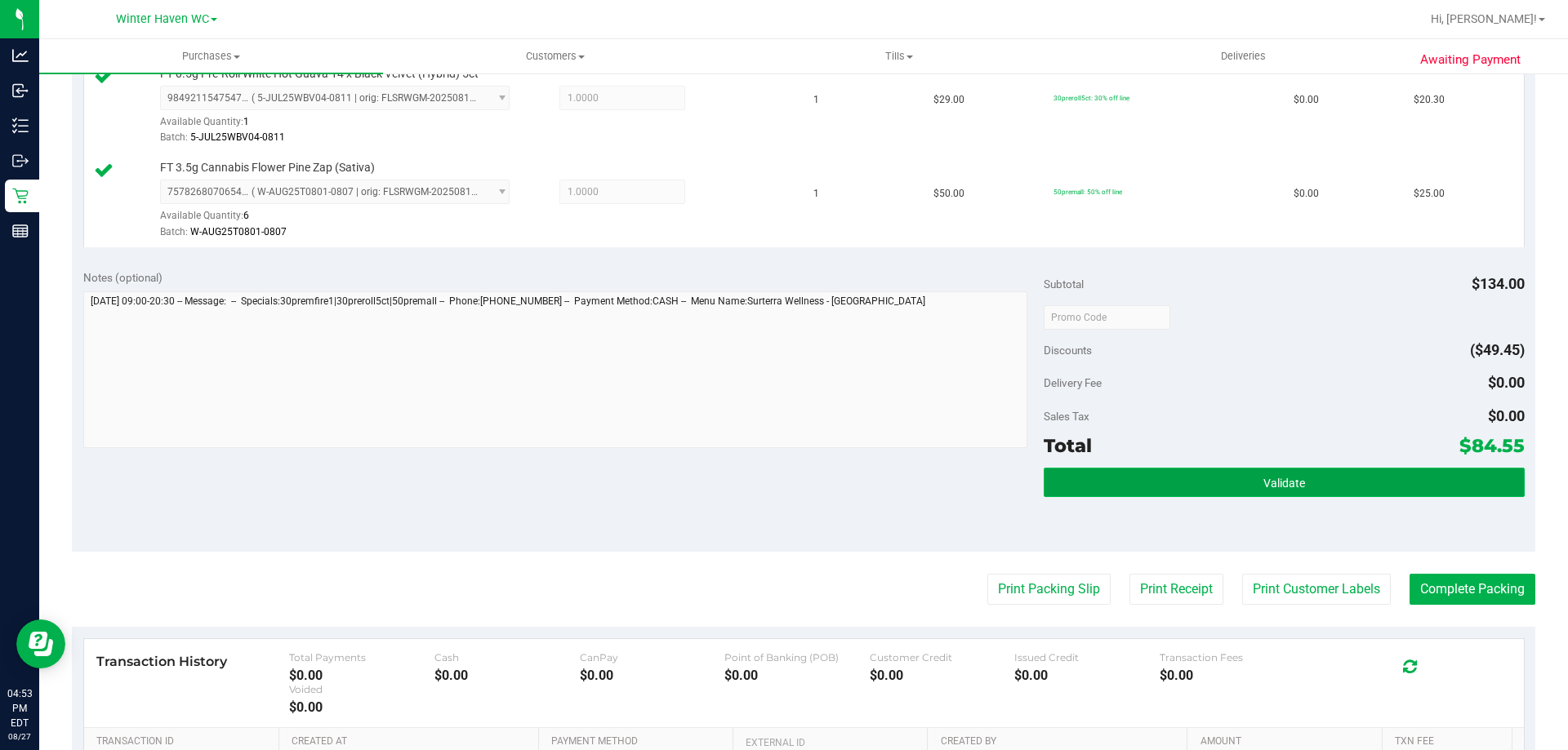
click at [1306, 470] on button "Validate" at bounding box center [1283, 482] width 480 height 29
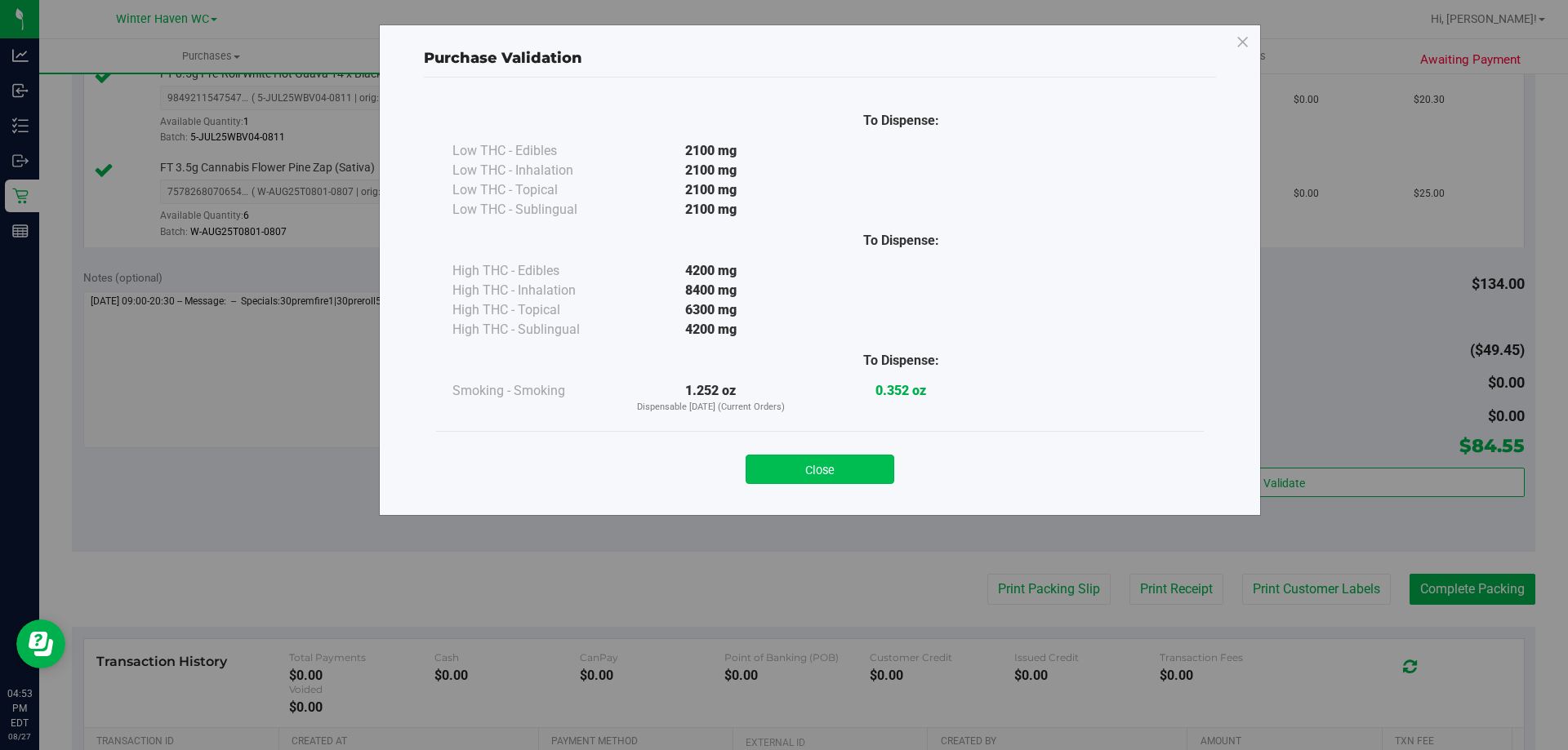
click at [850, 469] on button "Close" at bounding box center [819, 469] width 148 height 29
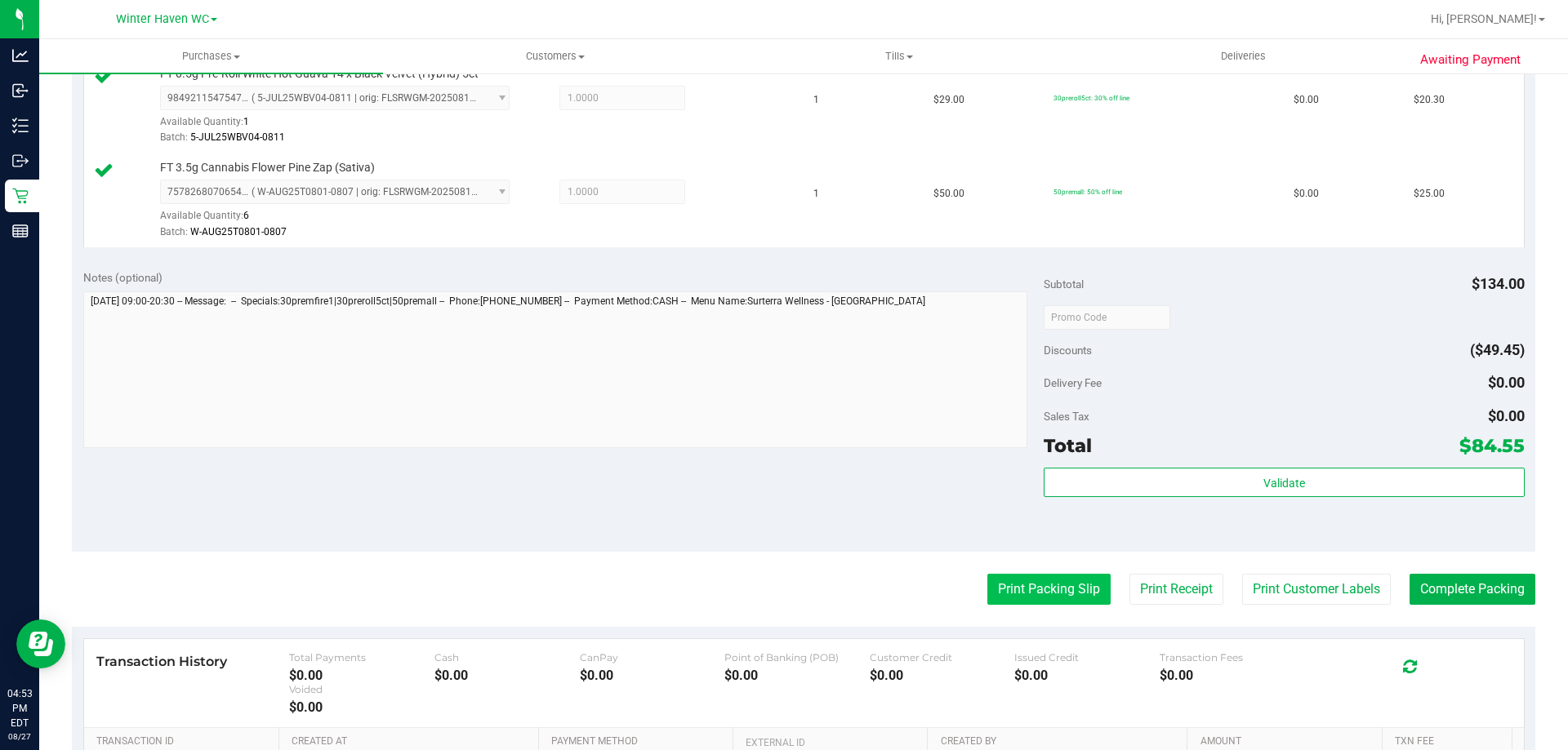
click at [1057, 603] on button "Print Packing Slip" at bounding box center [1049, 589] width 123 height 31
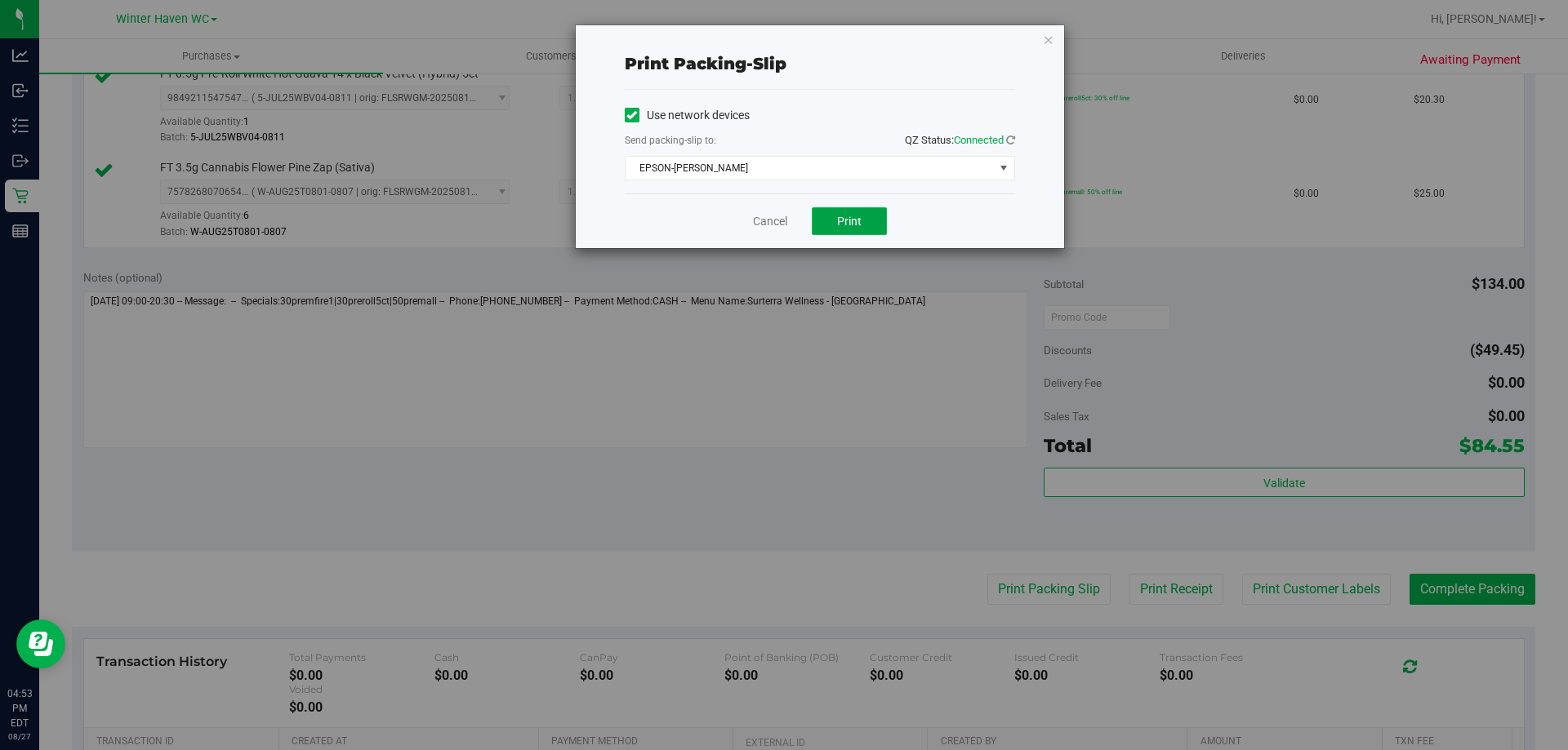
click at [858, 221] on span "Print" at bounding box center [849, 221] width 24 height 13
click at [773, 216] on link "Cancel" at bounding box center [769, 221] width 34 height 17
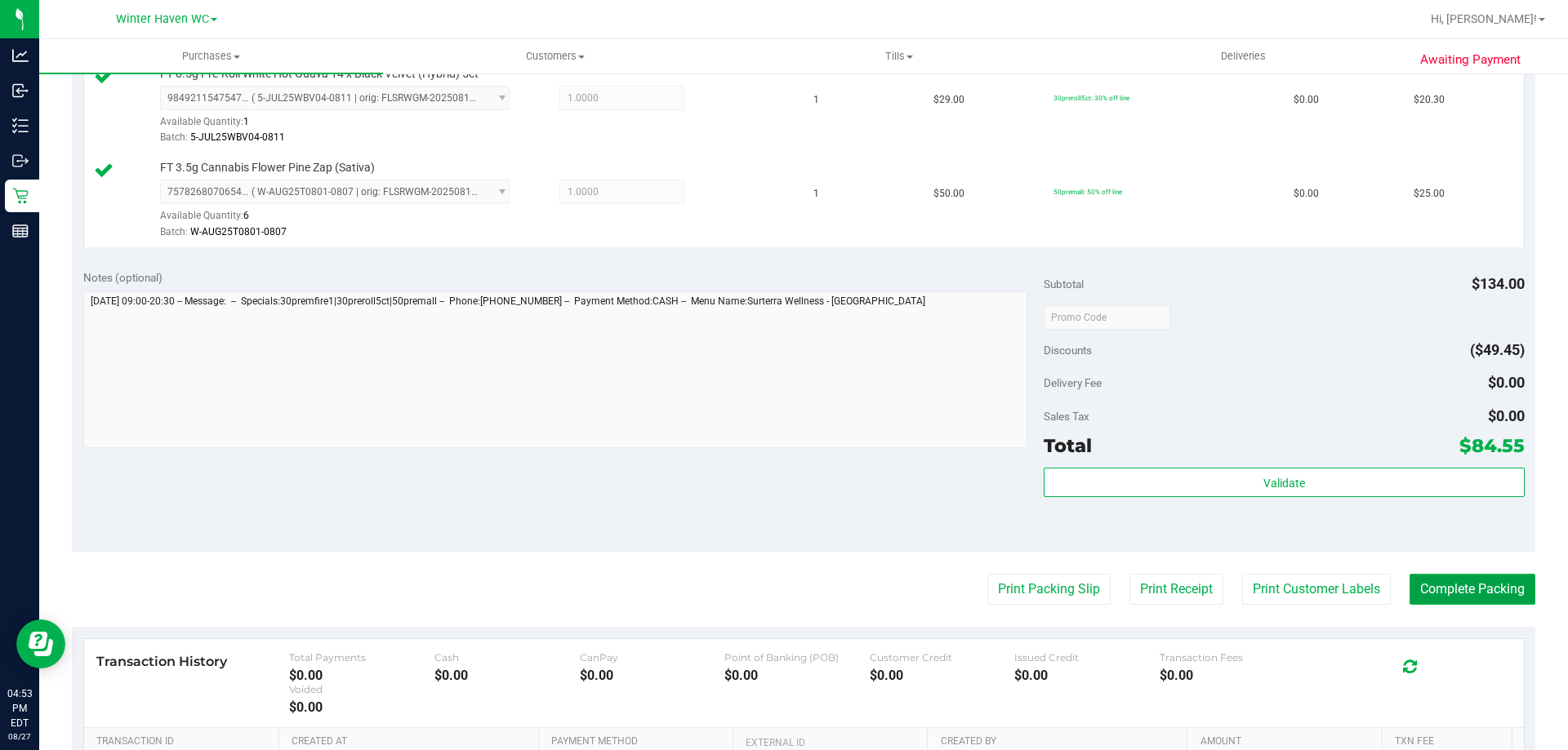
click at [1477, 593] on button "Complete Packing" at bounding box center [1472, 589] width 126 height 31
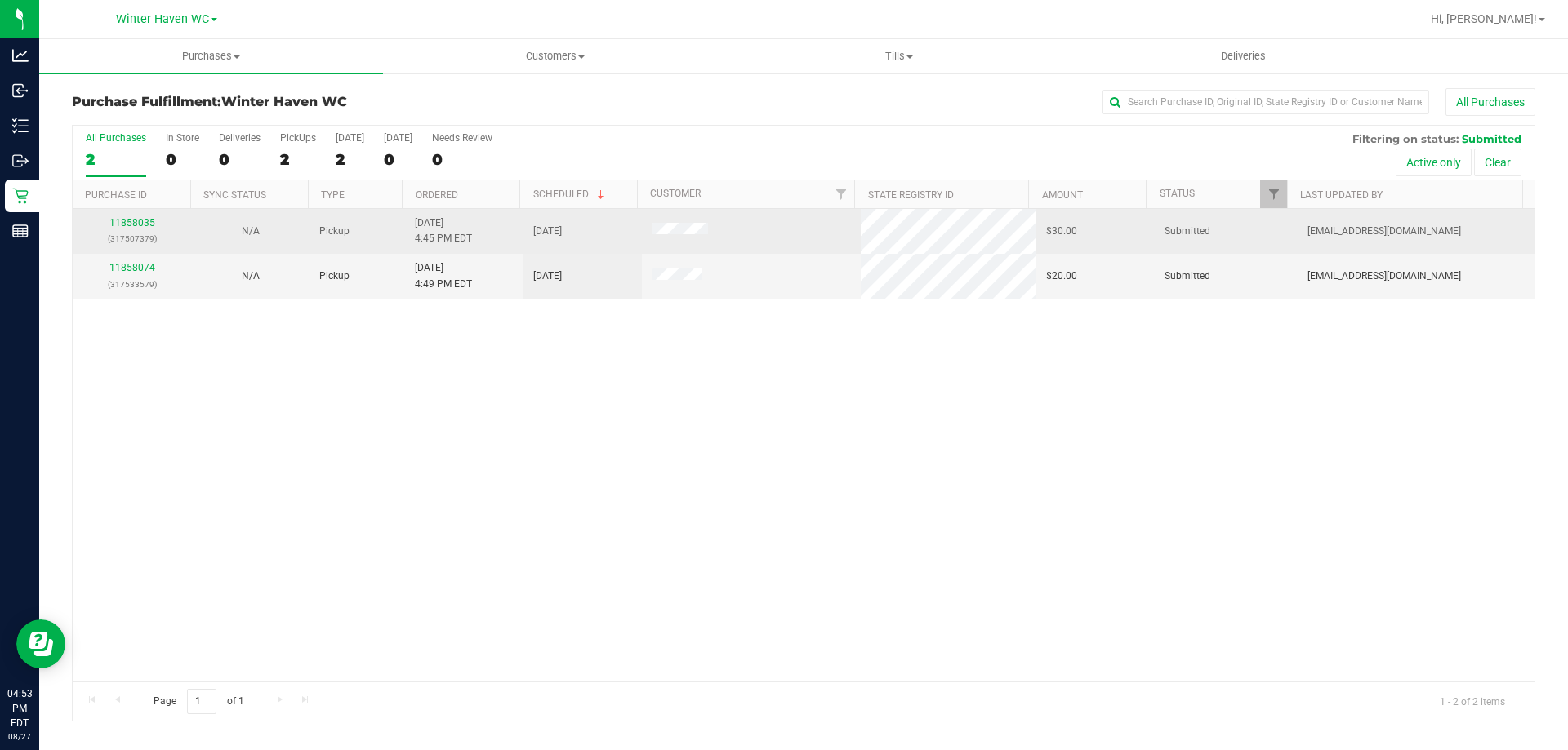
click at [154, 231] on p "(317507379)" at bounding box center [132, 239] width 99 height 16
click at [148, 226] on link "11858035" at bounding box center [132, 223] width 46 height 12
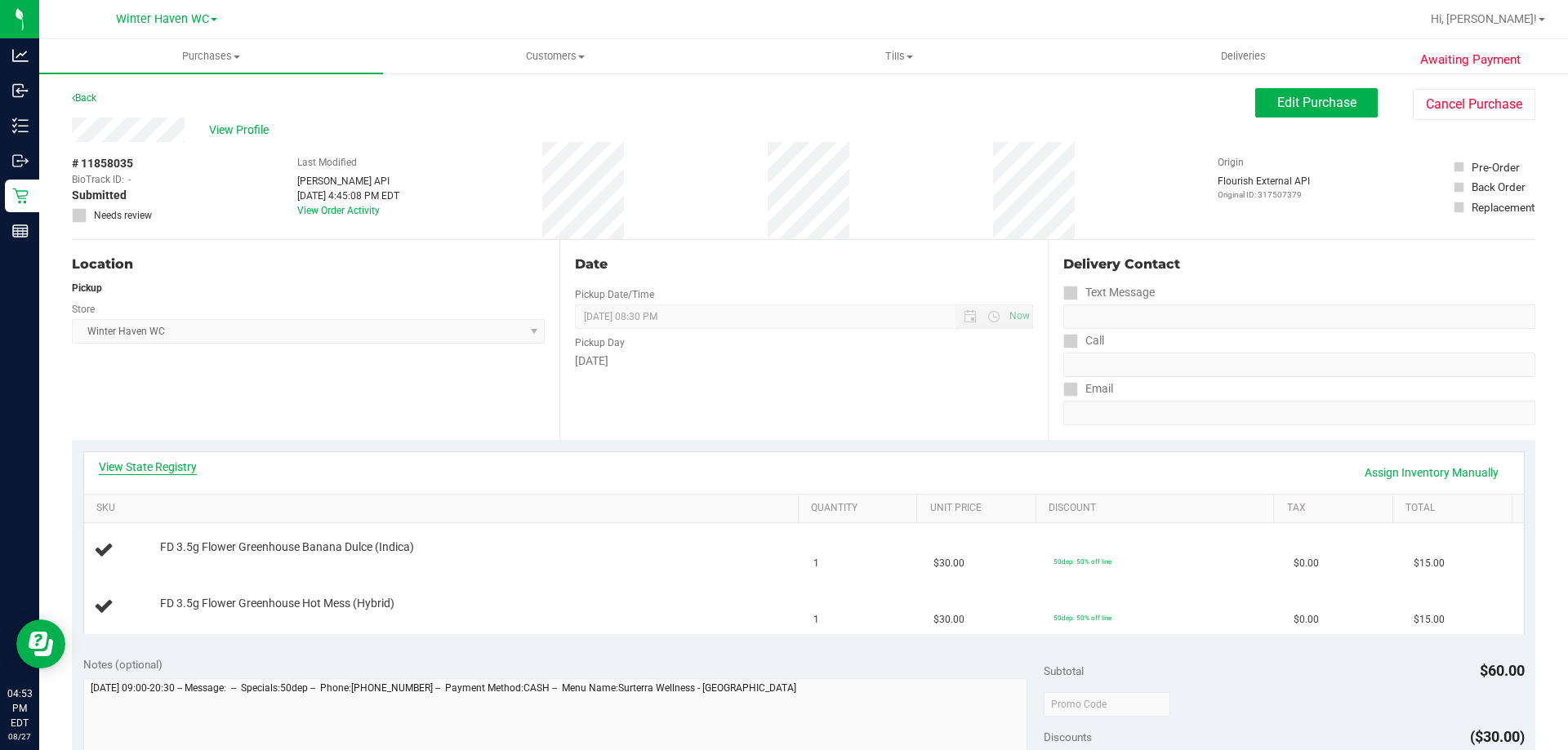
click at [154, 470] on link "View State Registry" at bounding box center [148, 467] width 98 height 17
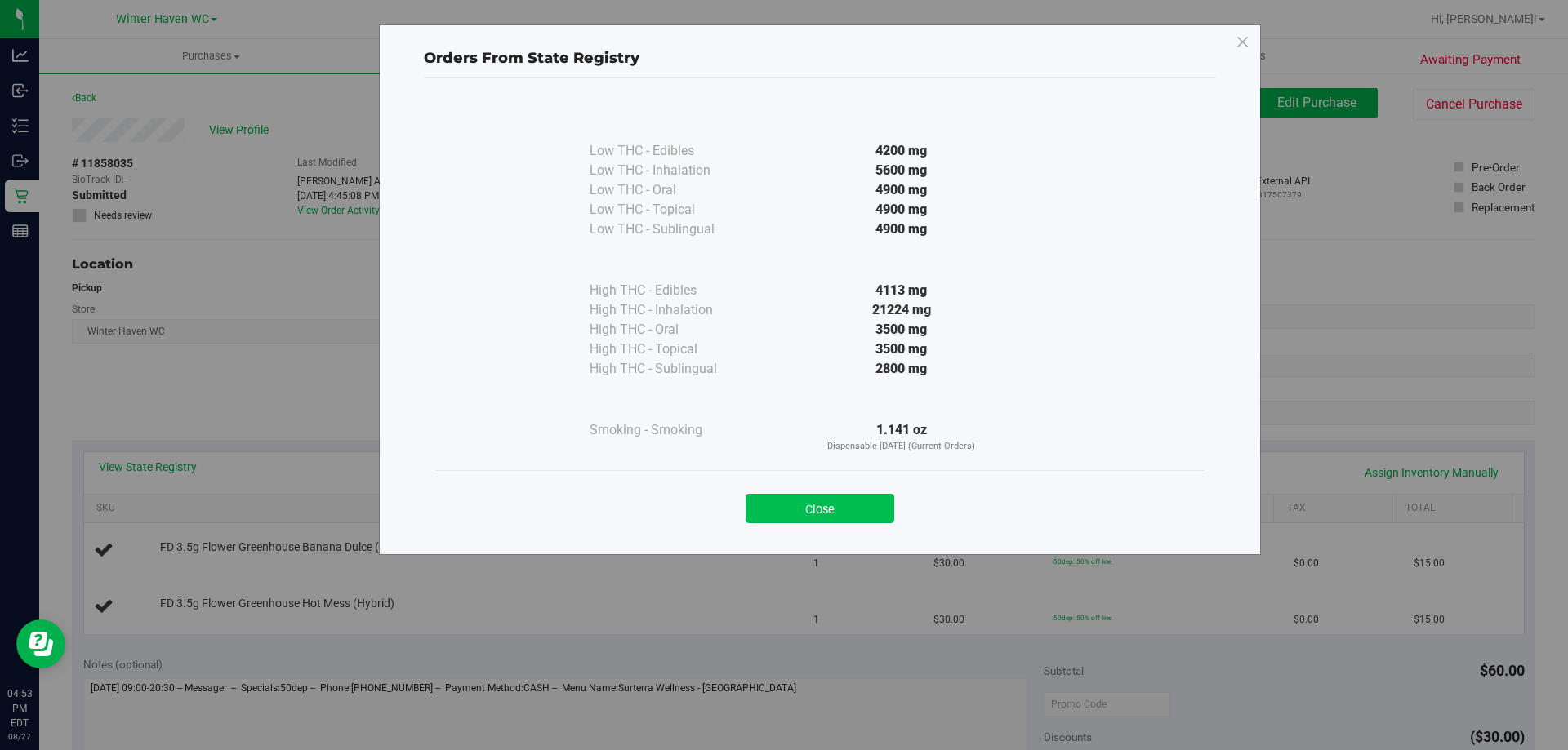
click at [846, 501] on button "Close" at bounding box center [819, 508] width 148 height 29
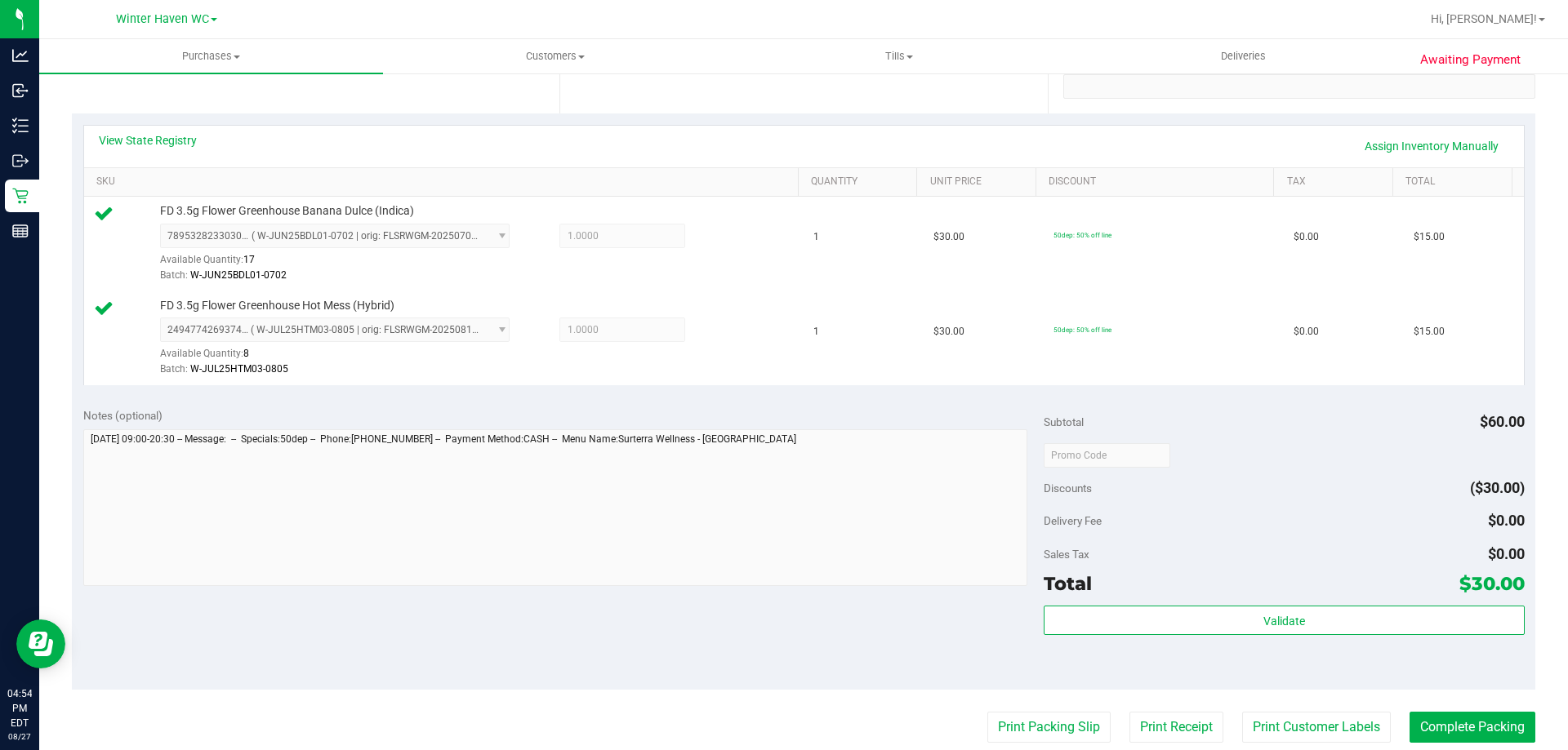
scroll to position [408, 0]
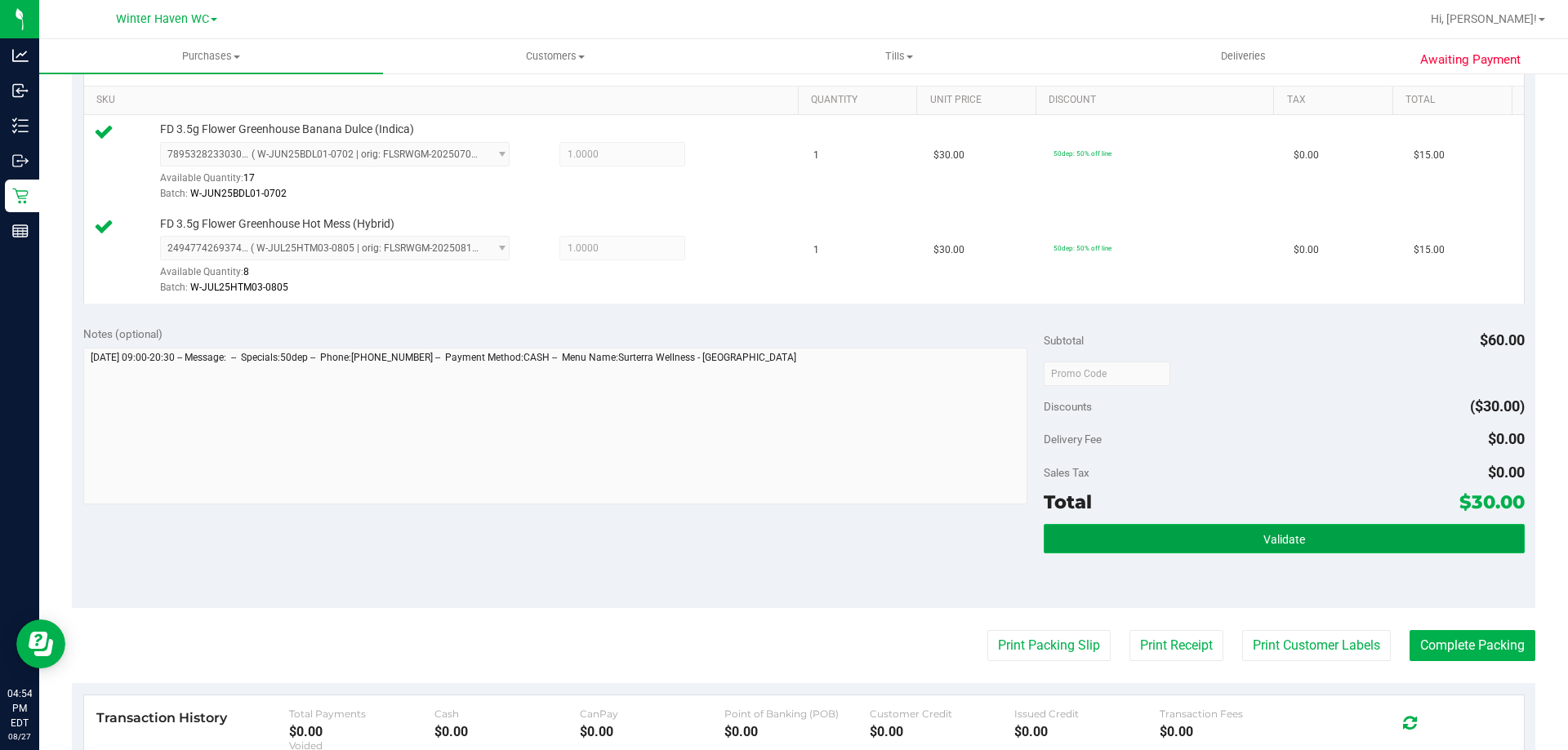
click at [1315, 539] on button "Validate" at bounding box center [1283, 539] width 480 height 29
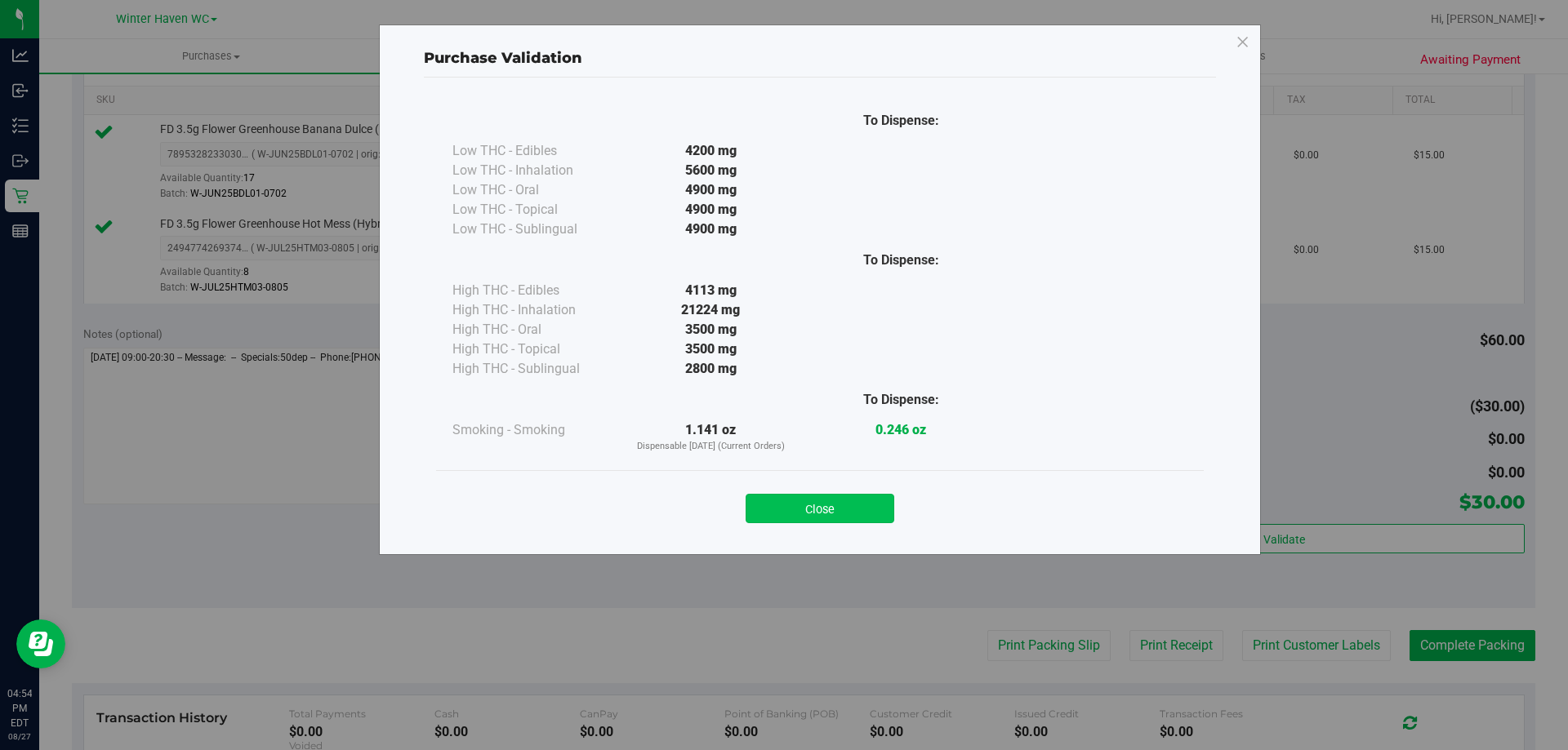
click at [800, 505] on button "Close" at bounding box center [819, 508] width 148 height 29
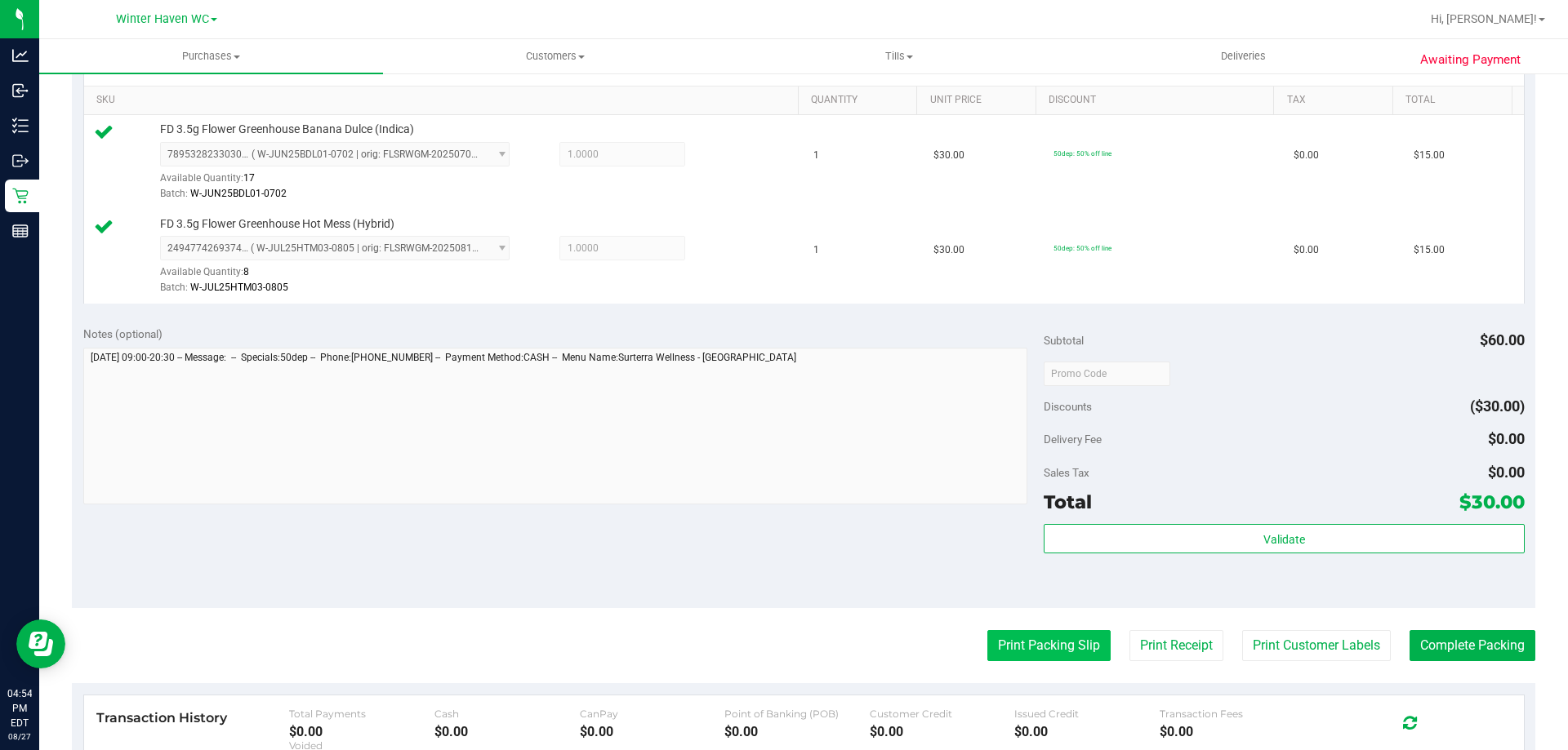
click at [997, 641] on button "Print Packing Slip" at bounding box center [1049, 645] width 123 height 31
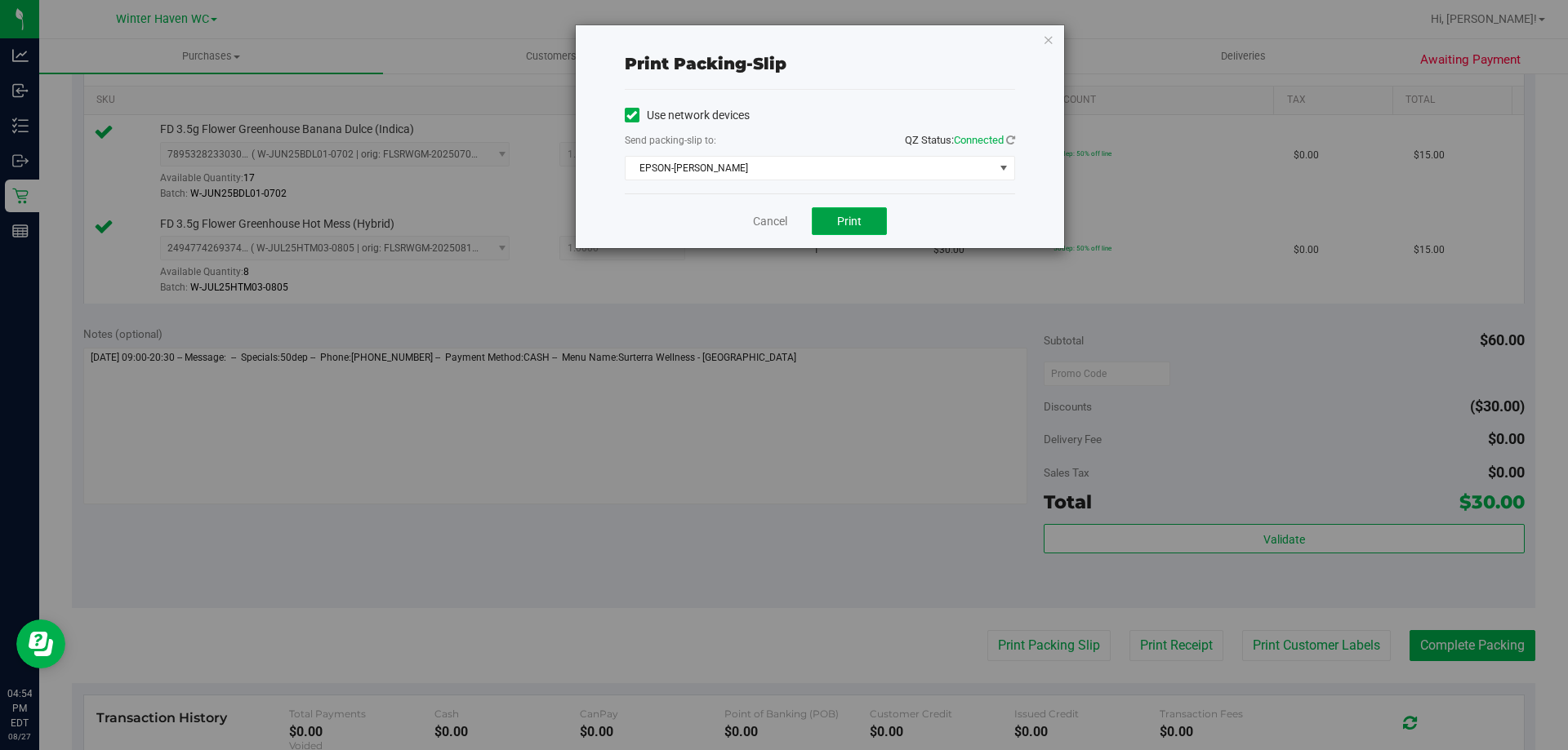
click at [819, 218] on button "Print" at bounding box center [849, 221] width 75 height 27
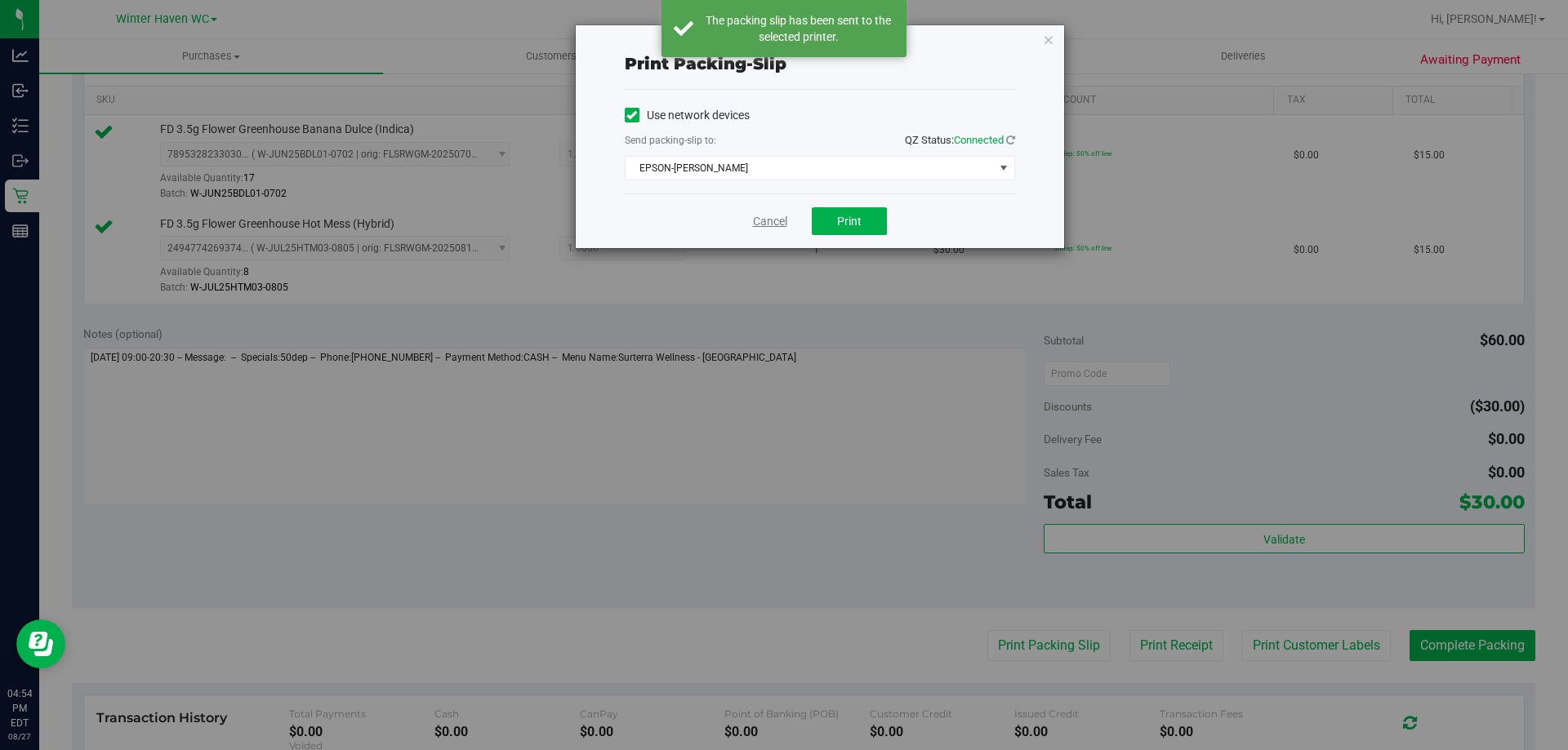
click at [760, 226] on link "Cancel" at bounding box center [769, 221] width 34 height 17
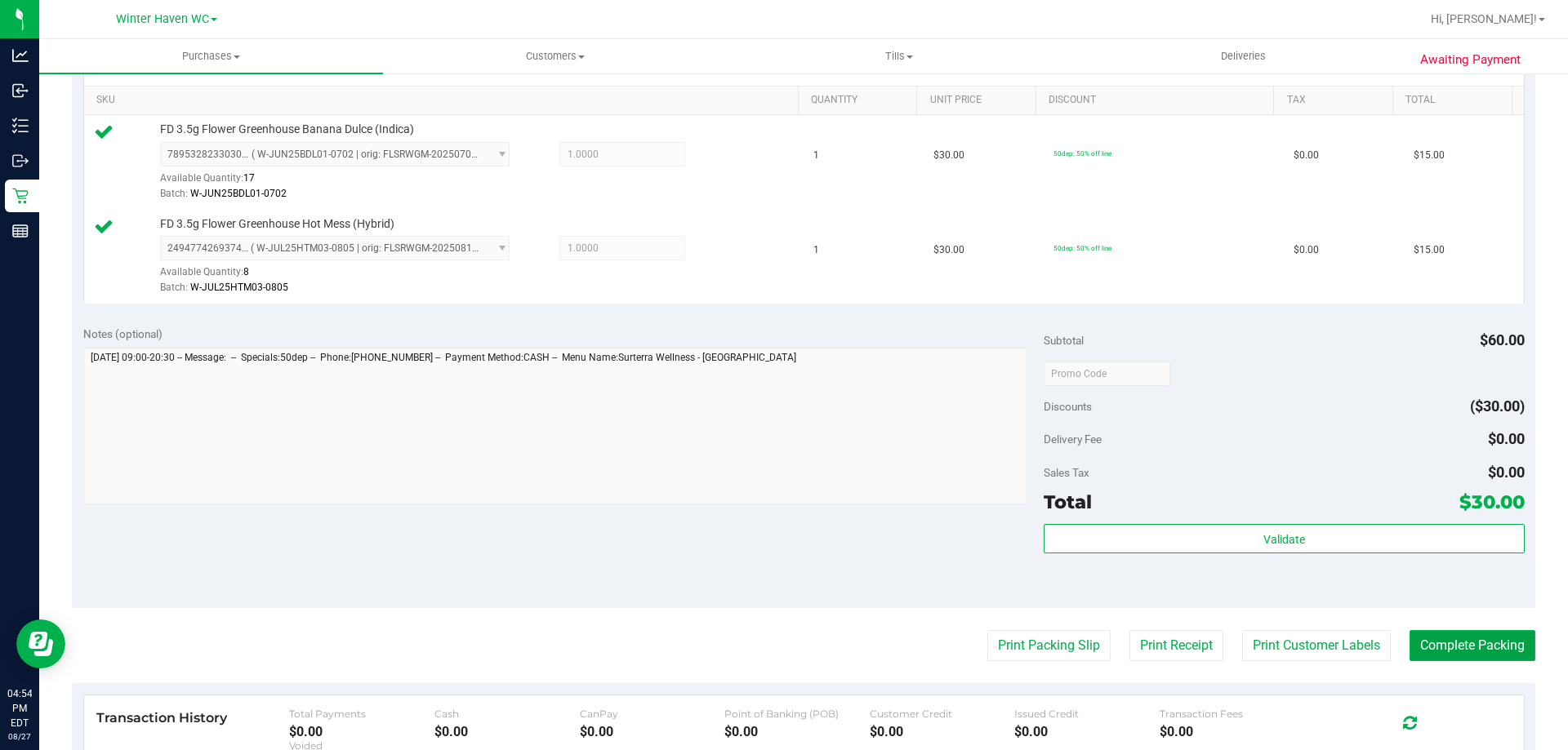
click at [1427, 652] on button "Complete Packing" at bounding box center [1472, 645] width 126 height 31
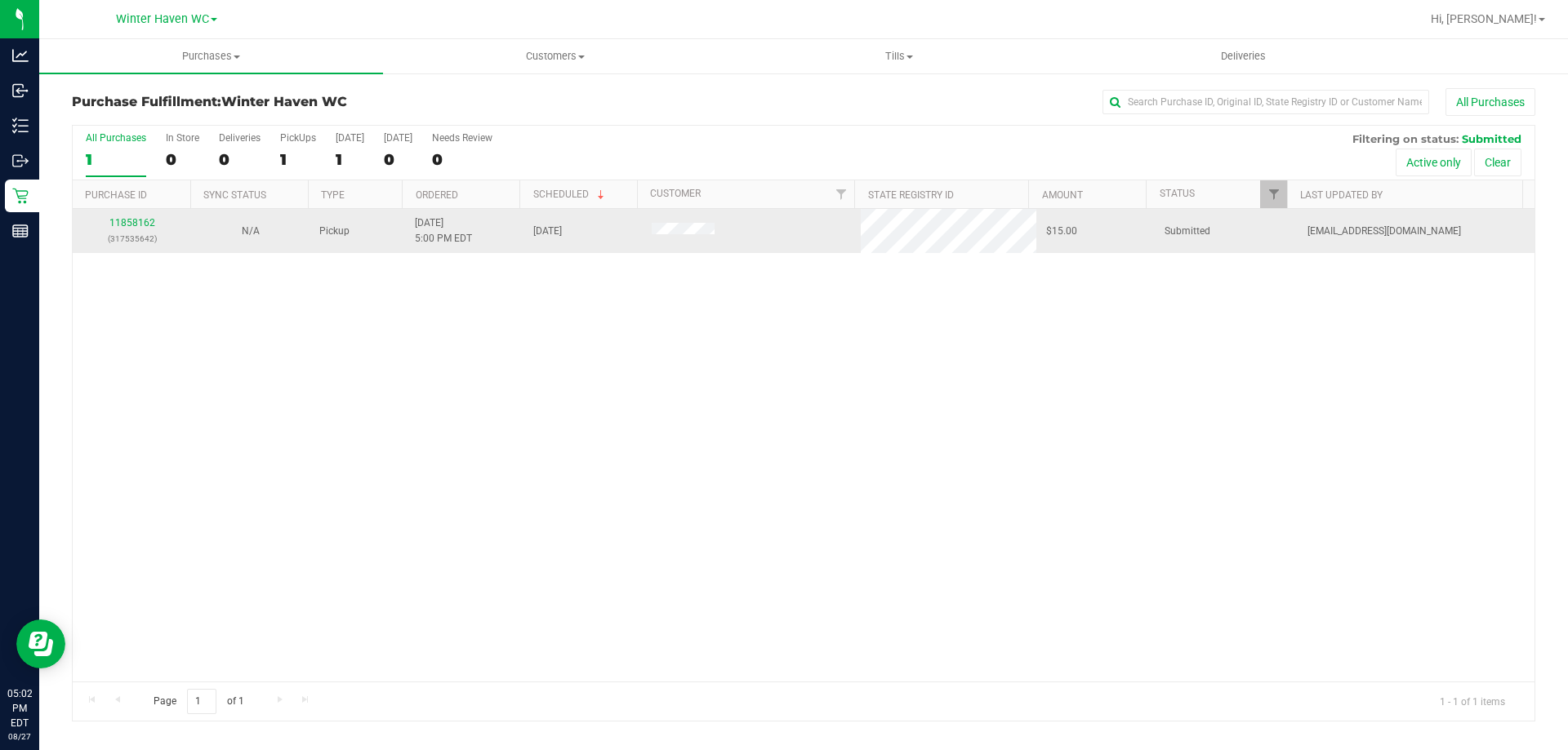
click at [136, 216] on div "11858162 (317535642)" at bounding box center [132, 231] width 99 height 31
click at [136, 221] on link "11858162" at bounding box center [132, 223] width 46 height 12
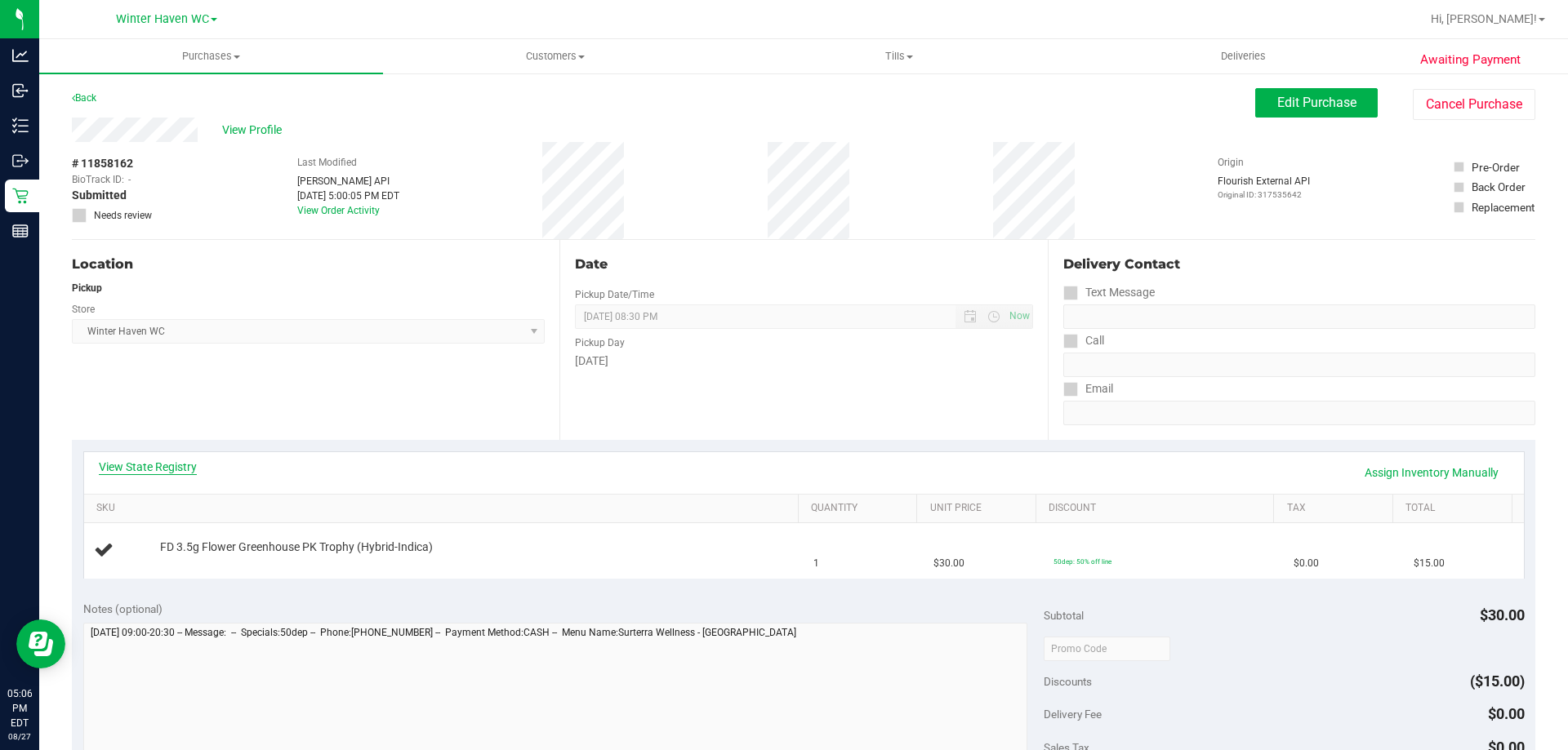
click at [161, 470] on link "View State Registry" at bounding box center [148, 467] width 98 height 17
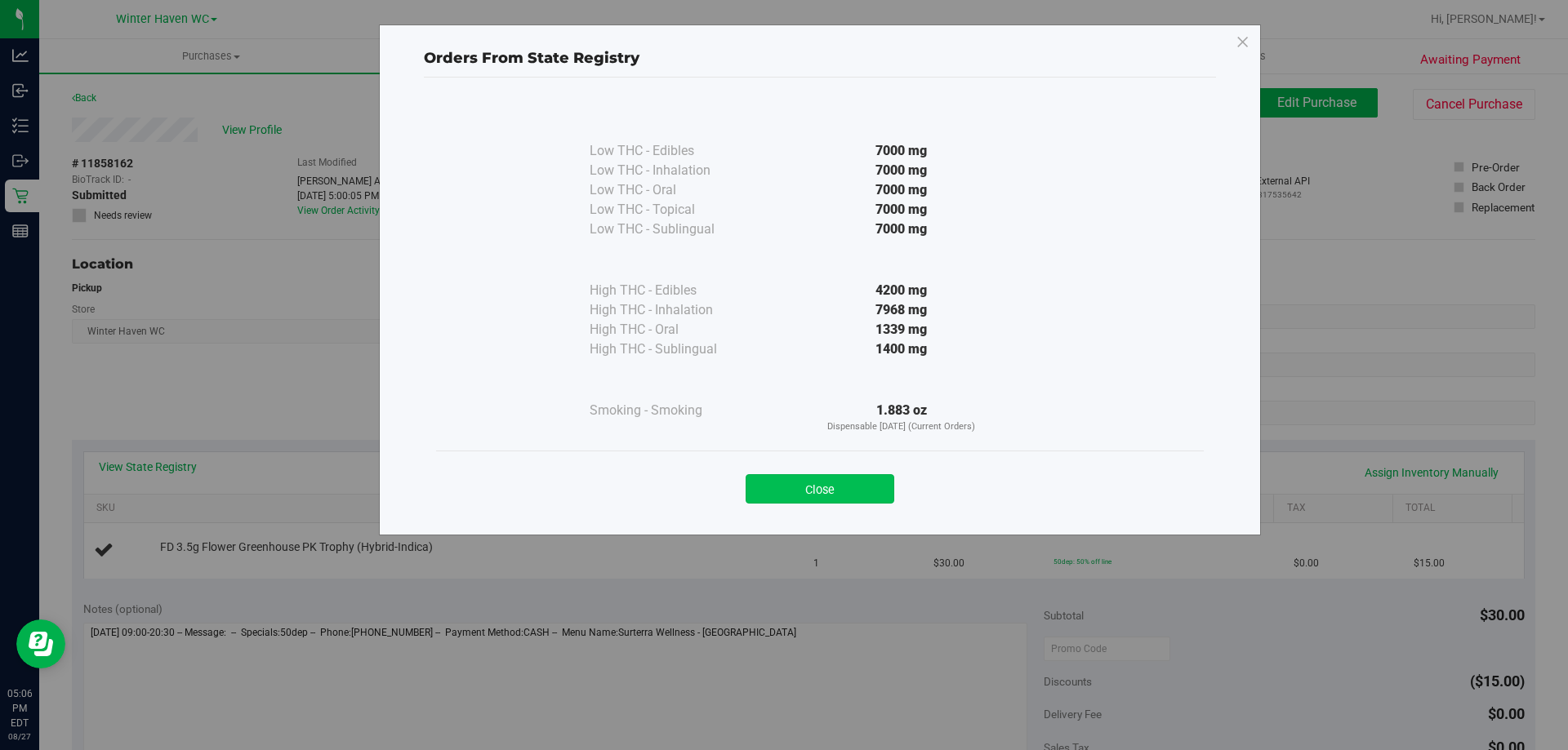
click at [796, 497] on button "Close" at bounding box center [819, 489] width 148 height 29
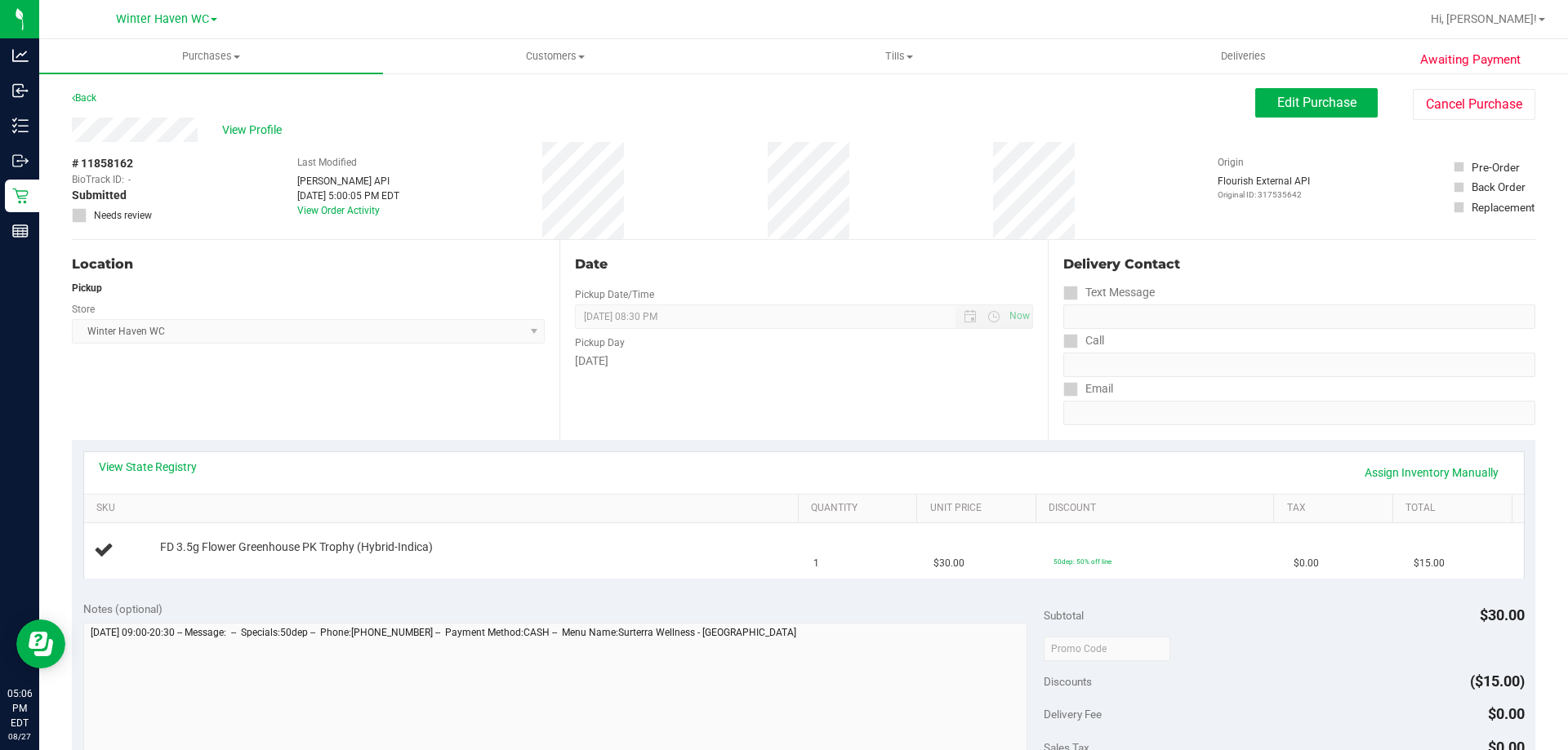
click at [721, 421] on div "Date Pickup Date/Time 08/27/2025 Now 08/27/2025 08:30 PM Now Pickup Day Wednesd…" at bounding box center [803, 340] width 487 height 200
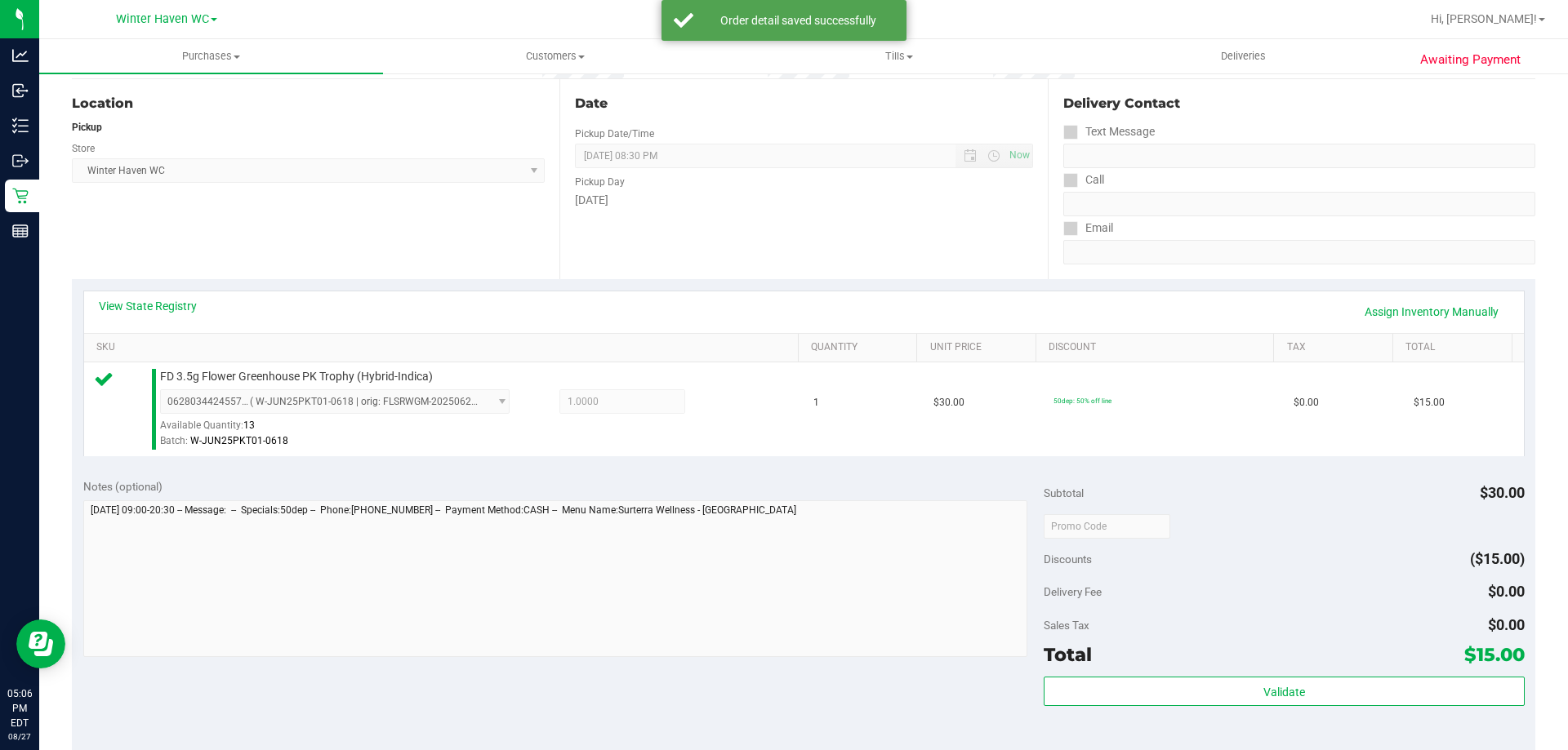
scroll to position [489, 0]
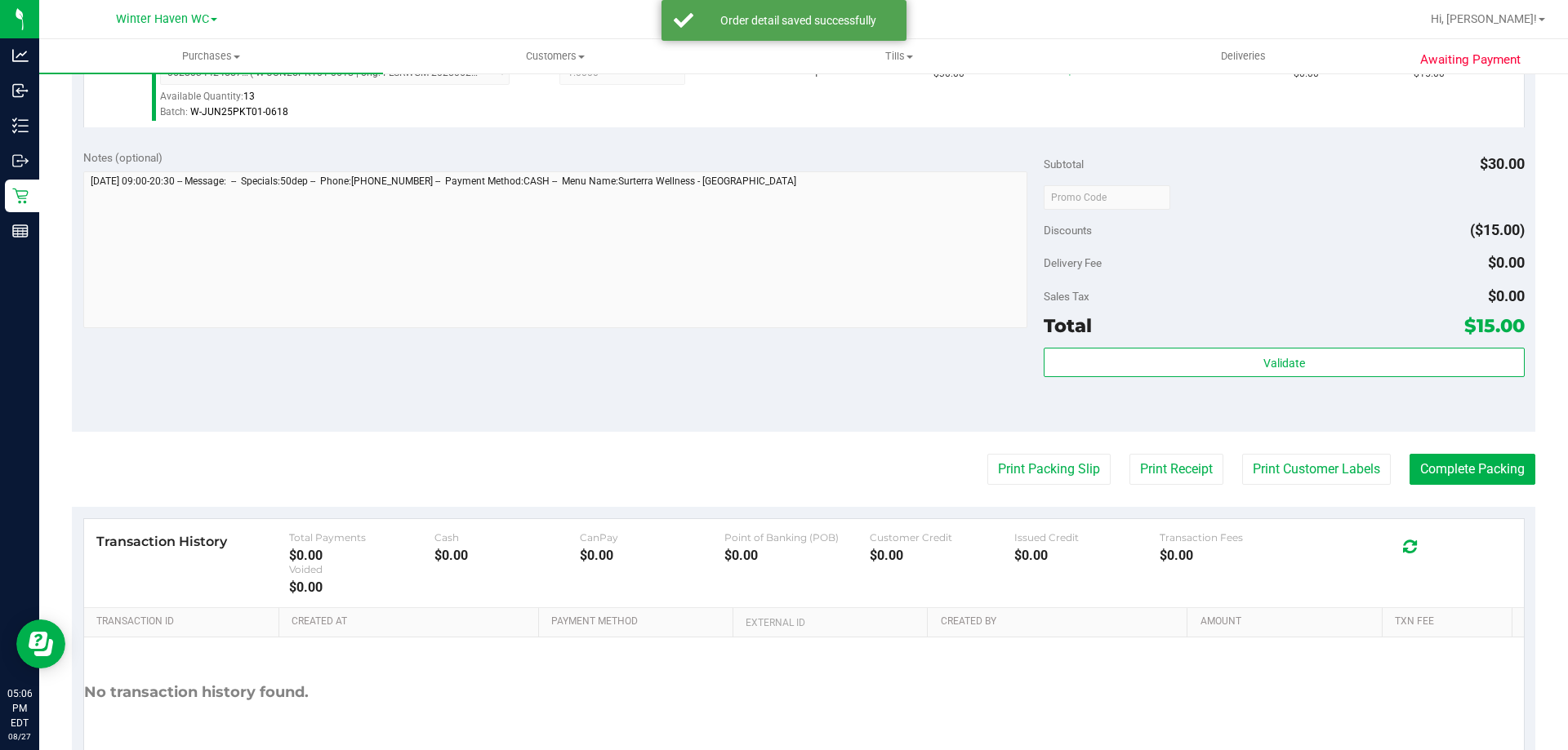
click at [1282, 343] on div "Subtotal $30.00 Discounts ($15.00) Delivery Fee $0.00 Sales Tax $0.00 Total $15…" at bounding box center [1283, 285] width 480 height 272
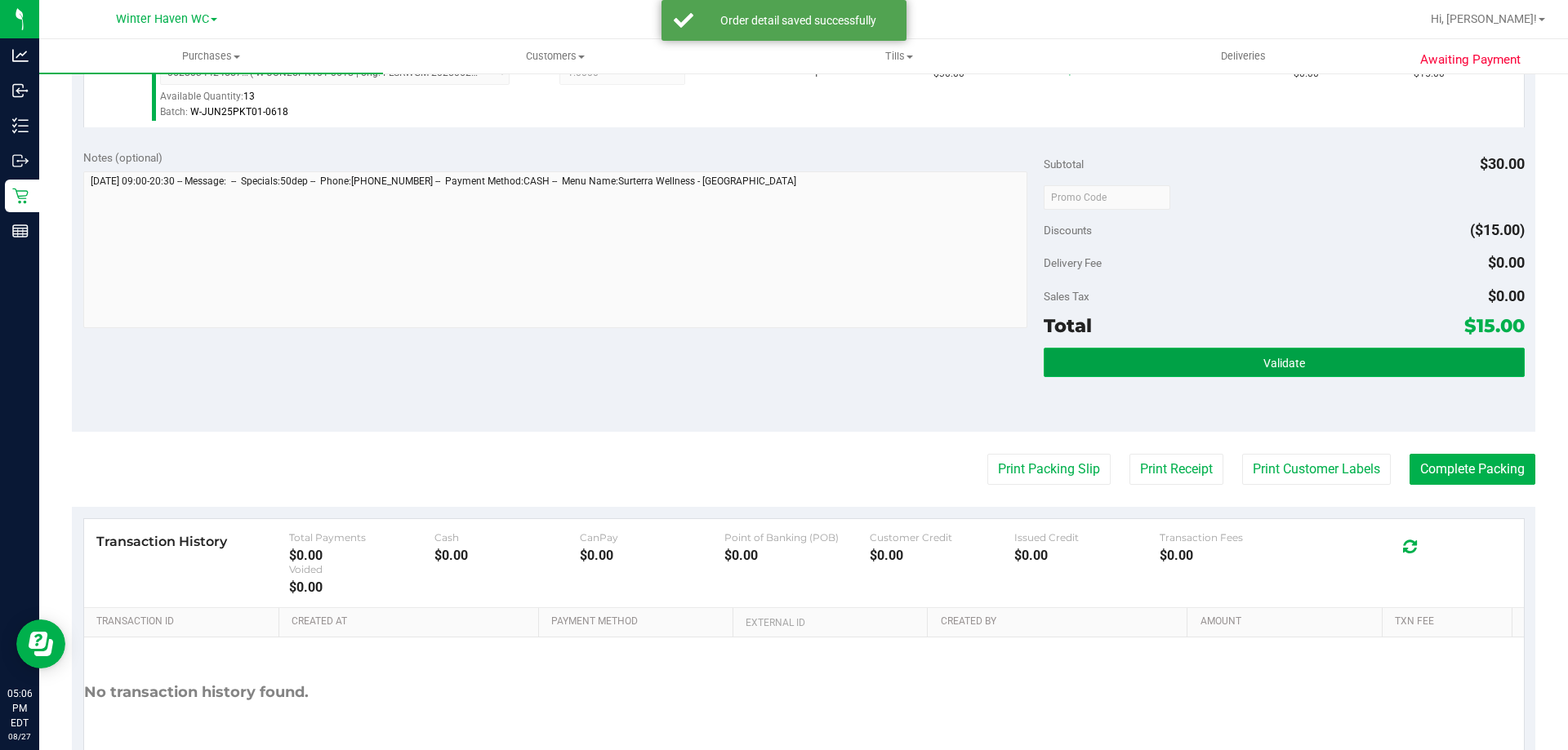
click at [1288, 360] on span "Validate" at bounding box center [1284, 364] width 42 height 13
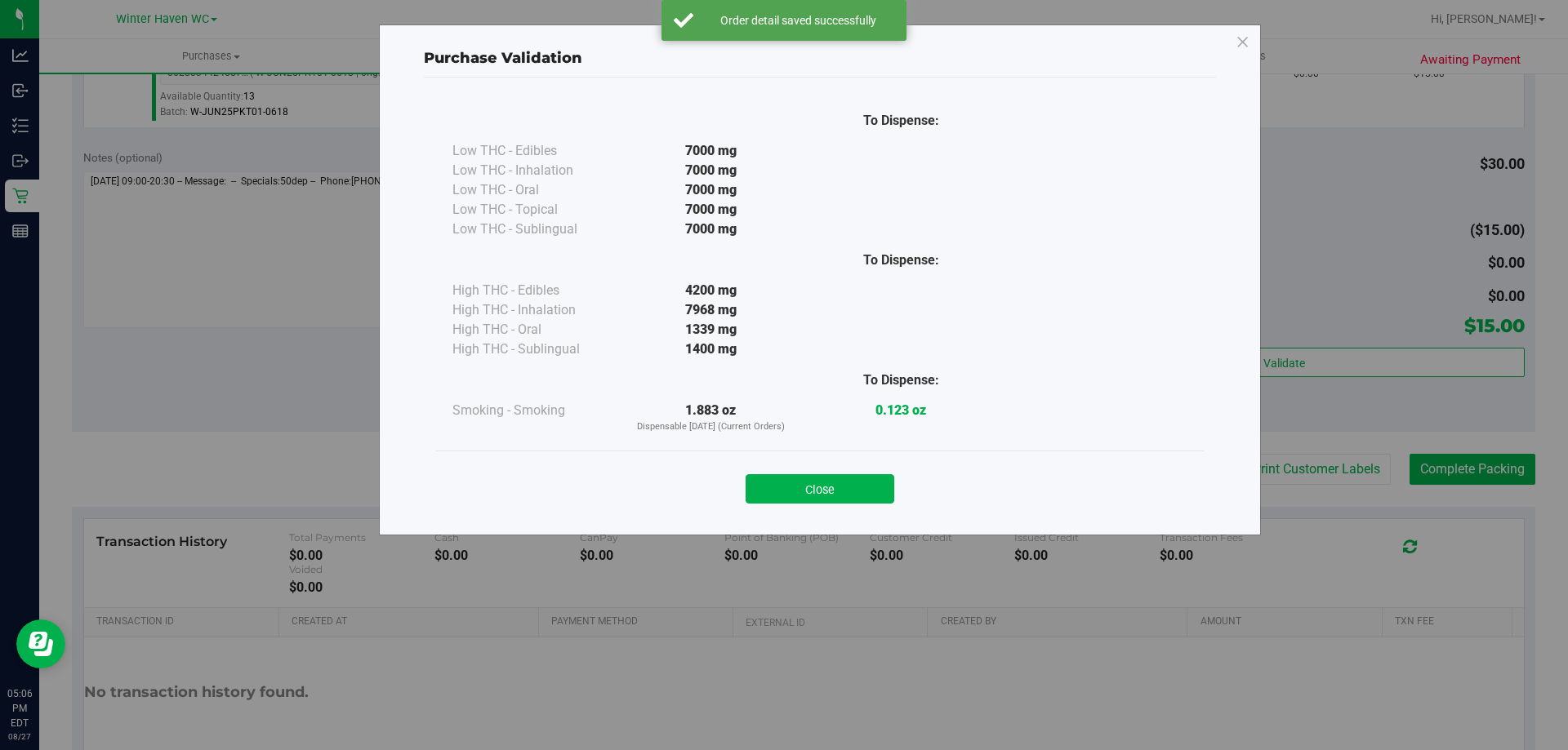
drag, startPoint x: 889, startPoint y: 474, endPoint x: 884, endPoint y: 482, distance: 9.4
click at [889, 475] on div "Close" at bounding box center [819, 484] width 743 height 41
click at [888, 494] on button "Close" at bounding box center [819, 489] width 148 height 29
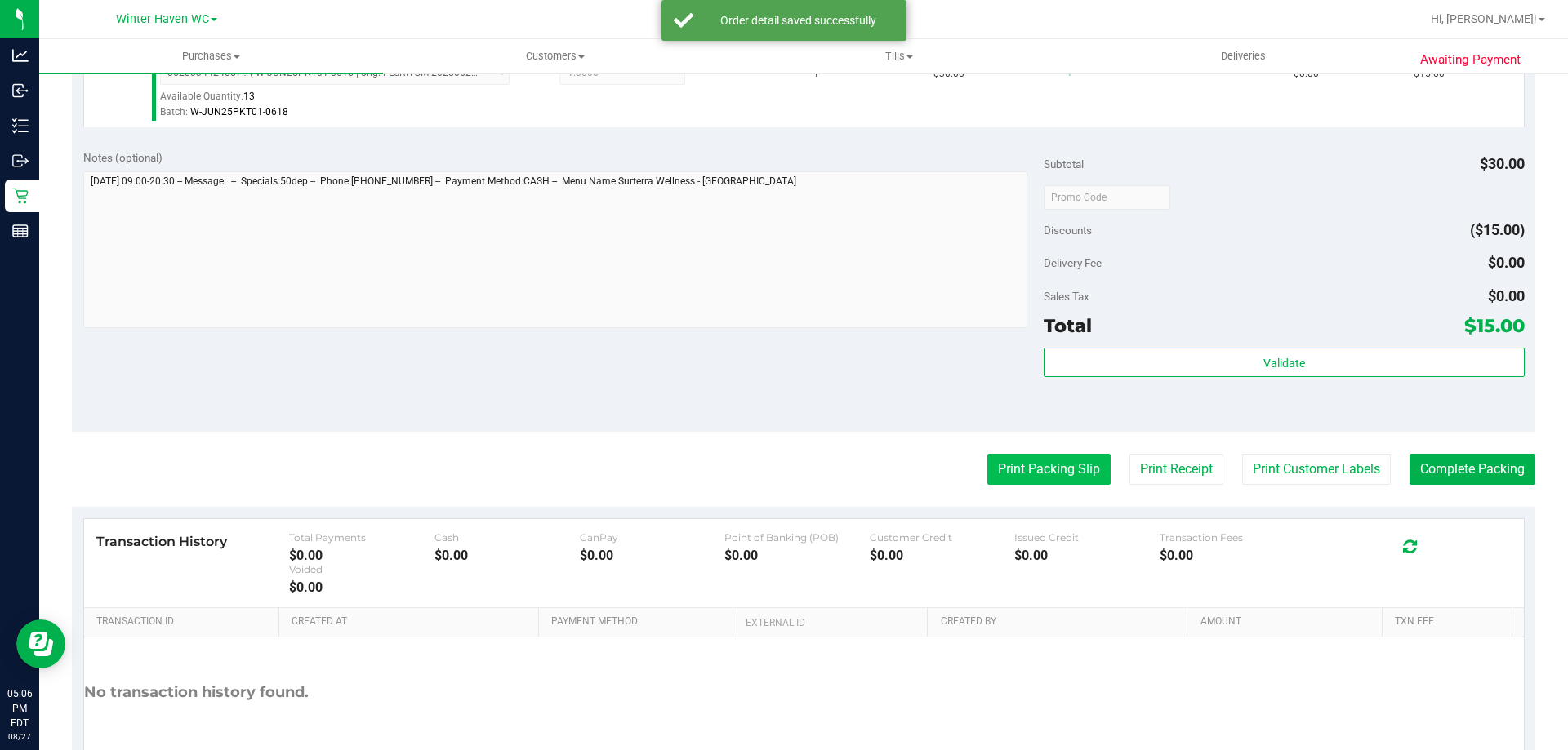
click at [1034, 469] on button "Print Packing Slip" at bounding box center [1049, 469] width 123 height 31
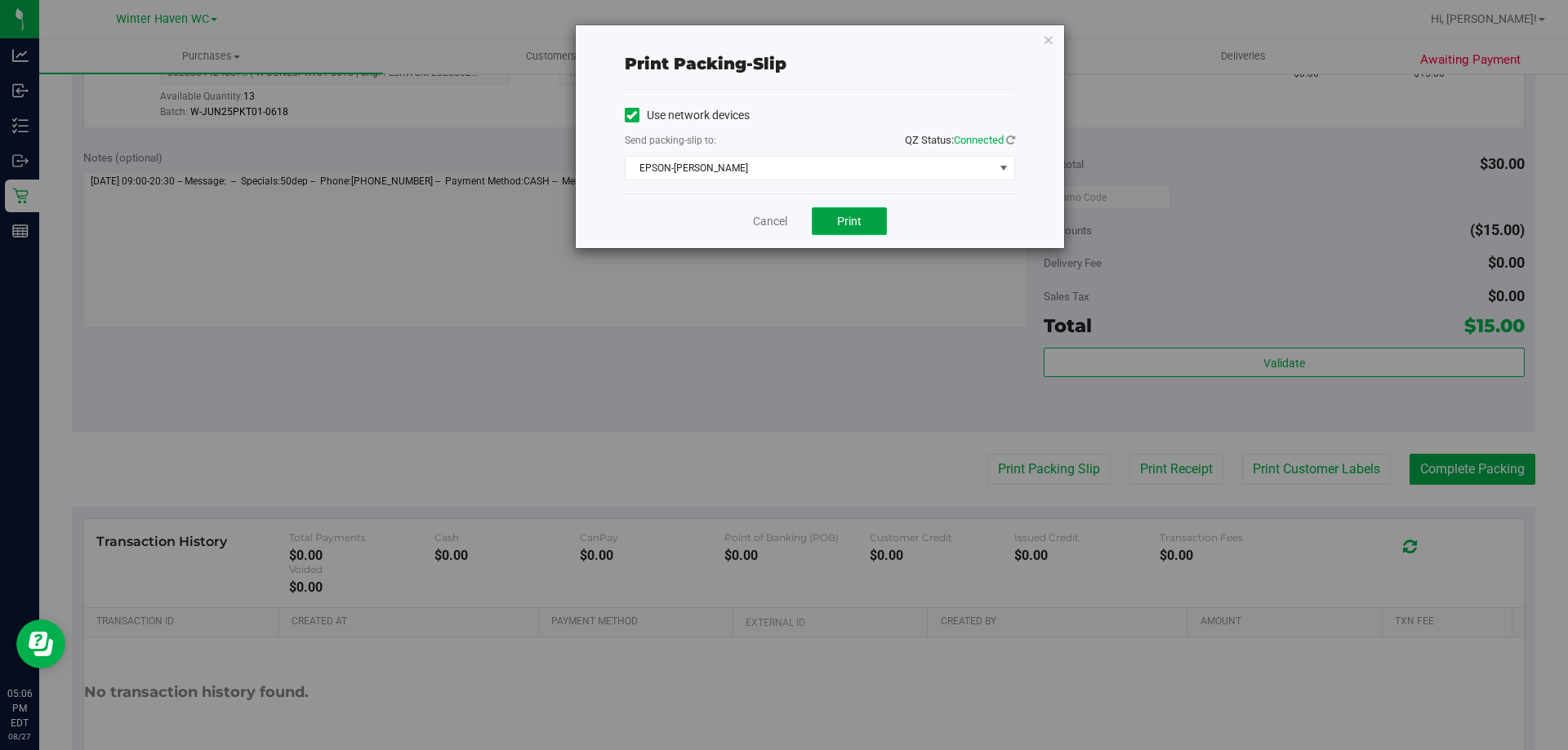
click at [855, 220] on span "Print" at bounding box center [849, 221] width 24 height 13
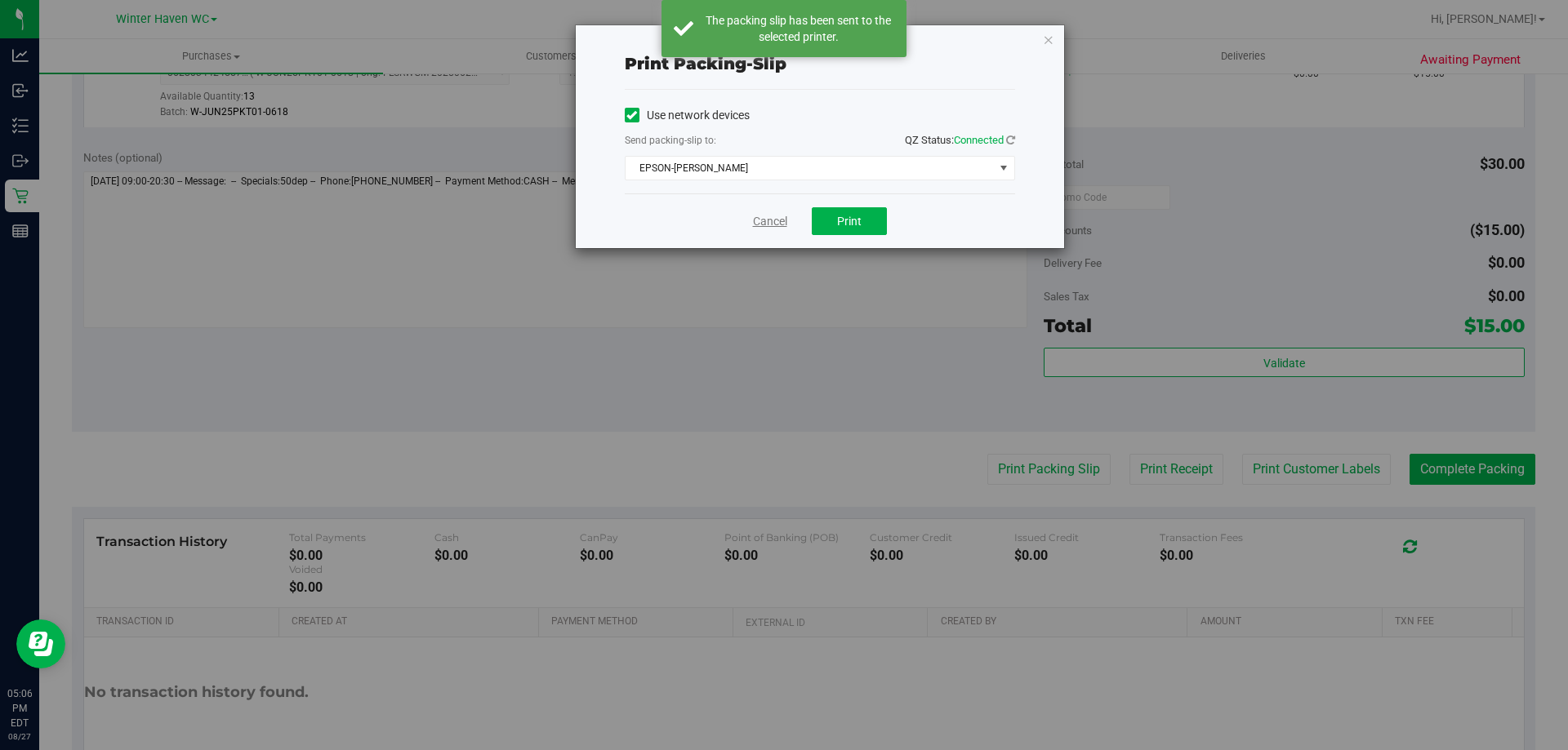
click at [764, 226] on link "Cancel" at bounding box center [769, 221] width 34 height 17
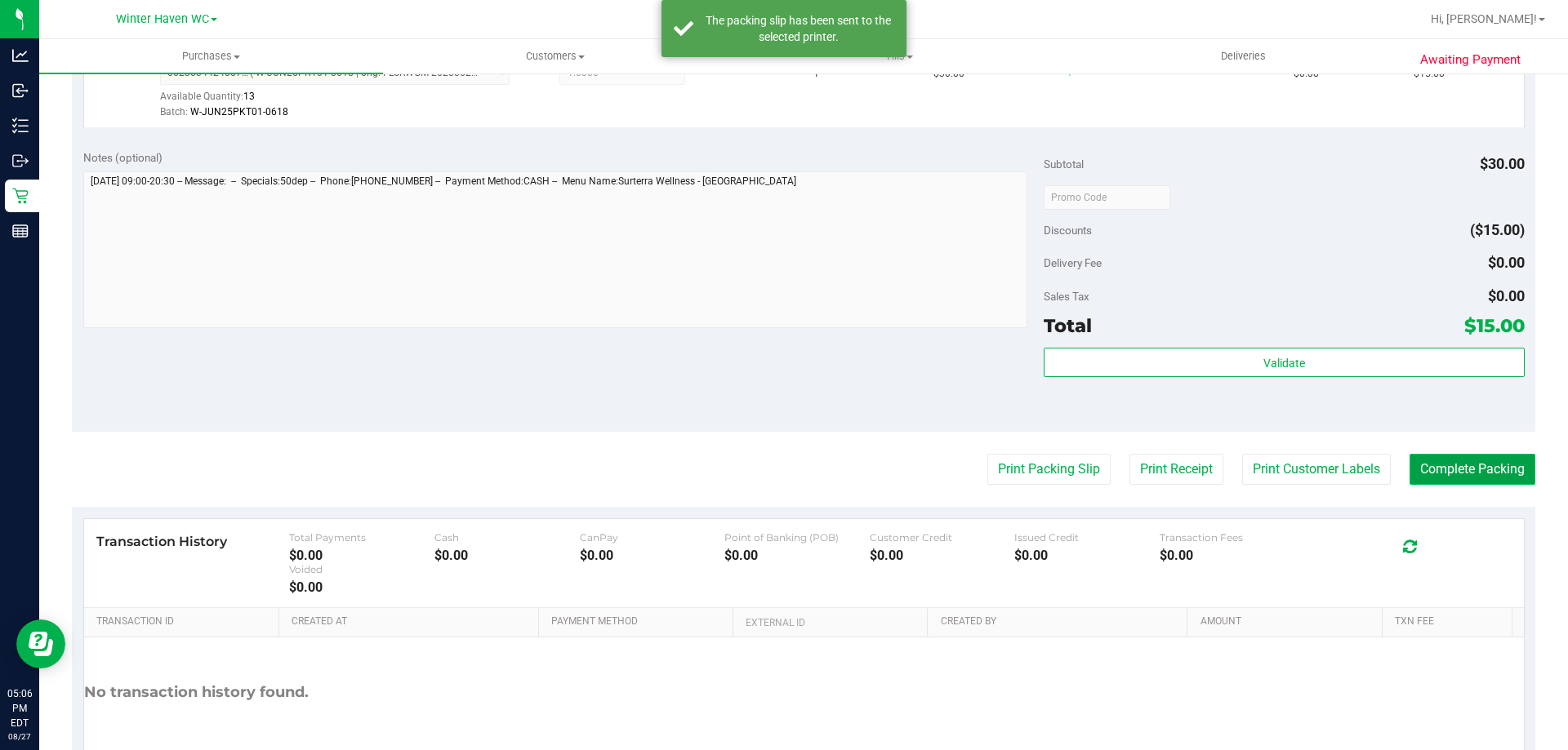
click at [1436, 471] on button "Complete Packing" at bounding box center [1472, 469] width 126 height 31
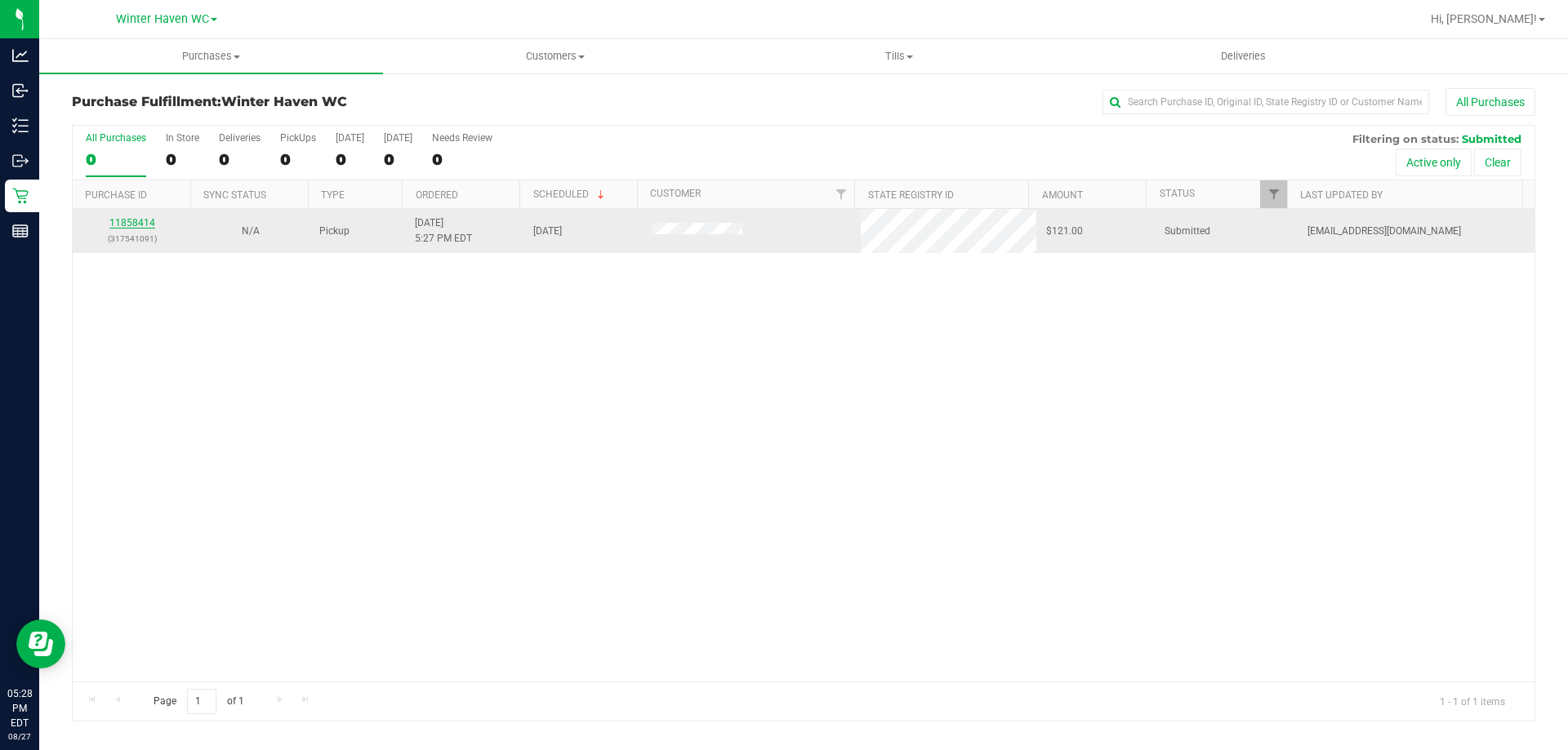
click at [142, 219] on link "11858414" at bounding box center [132, 223] width 46 height 12
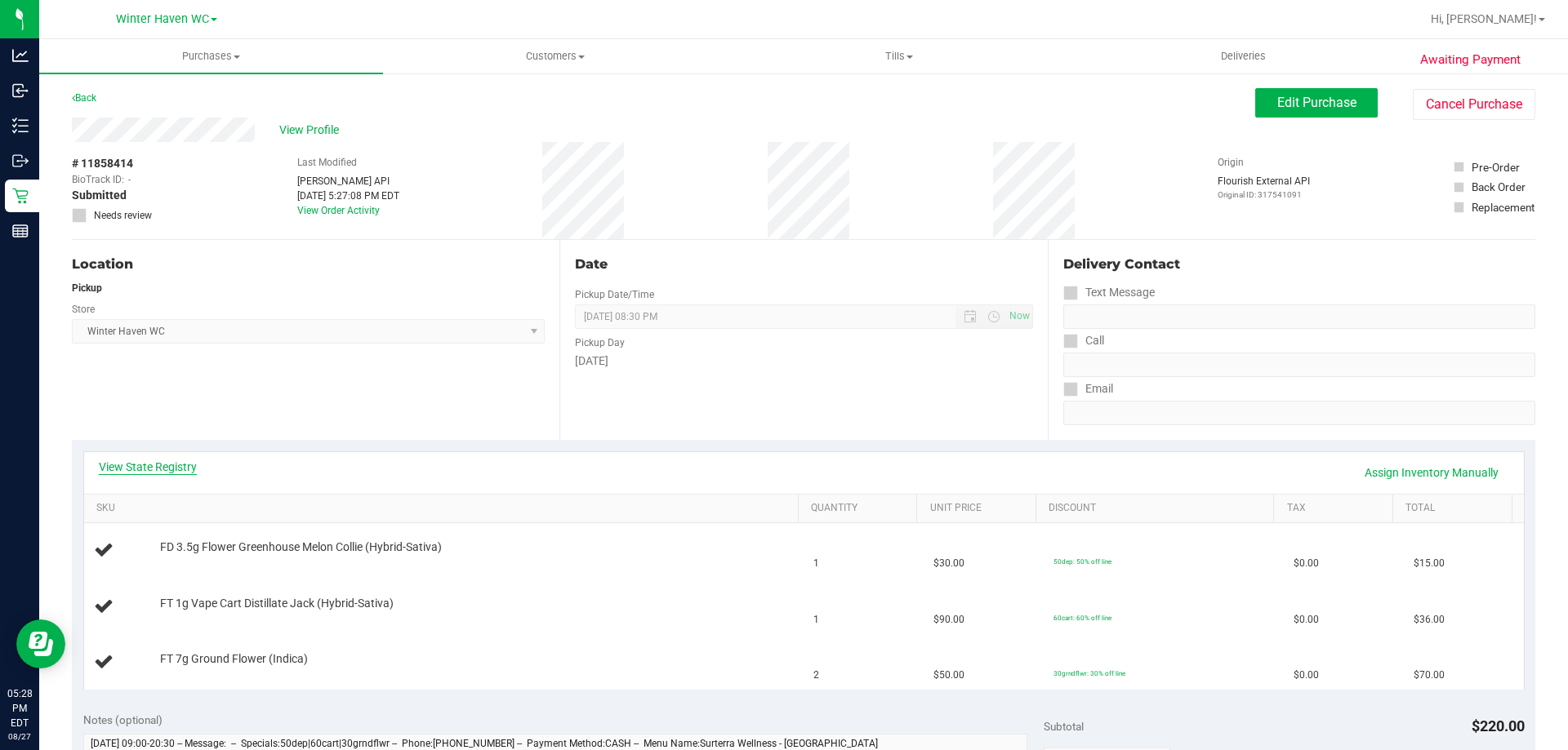
click at [189, 465] on link "View State Registry" at bounding box center [148, 467] width 98 height 17
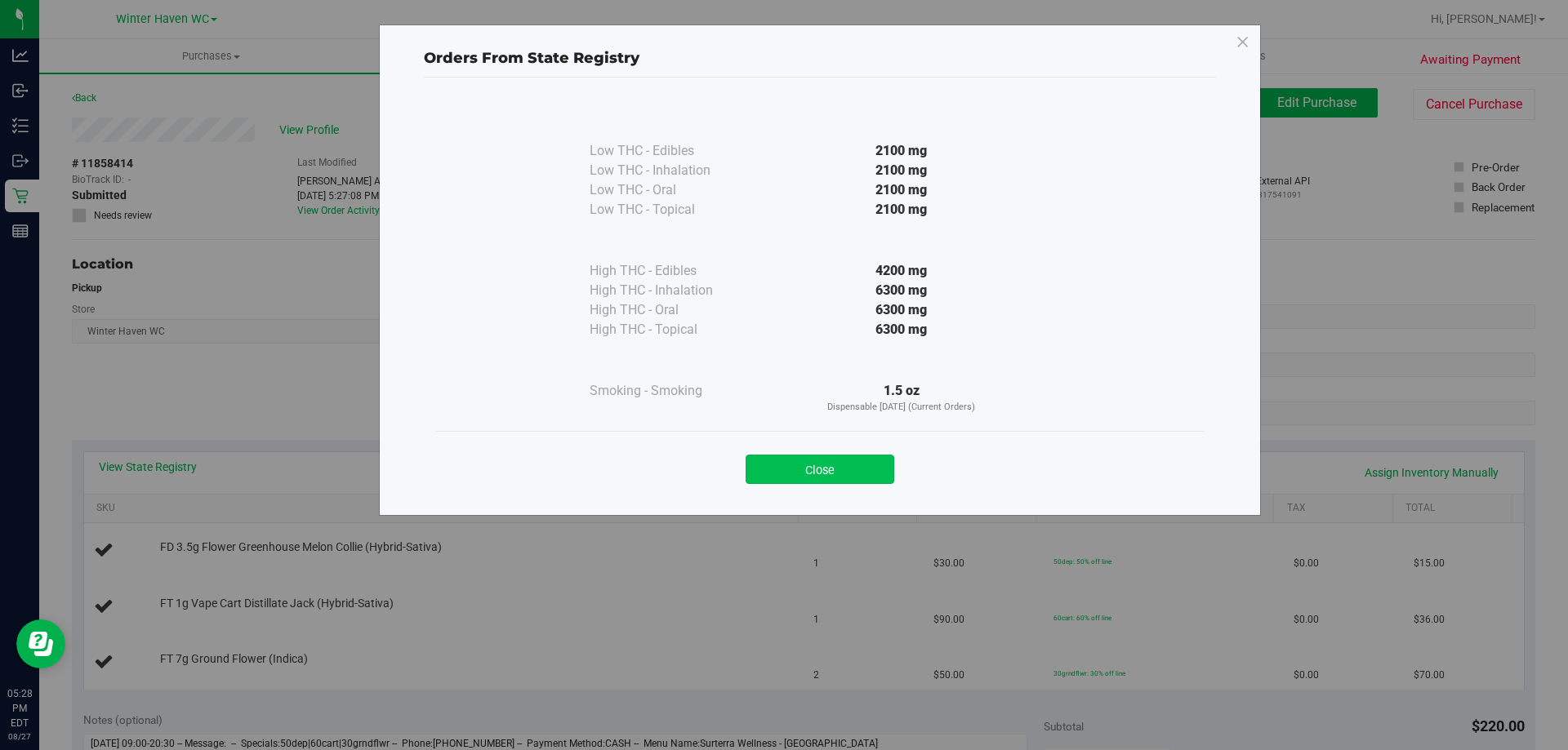
click at [866, 461] on button "Close" at bounding box center [819, 469] width 148 height 29
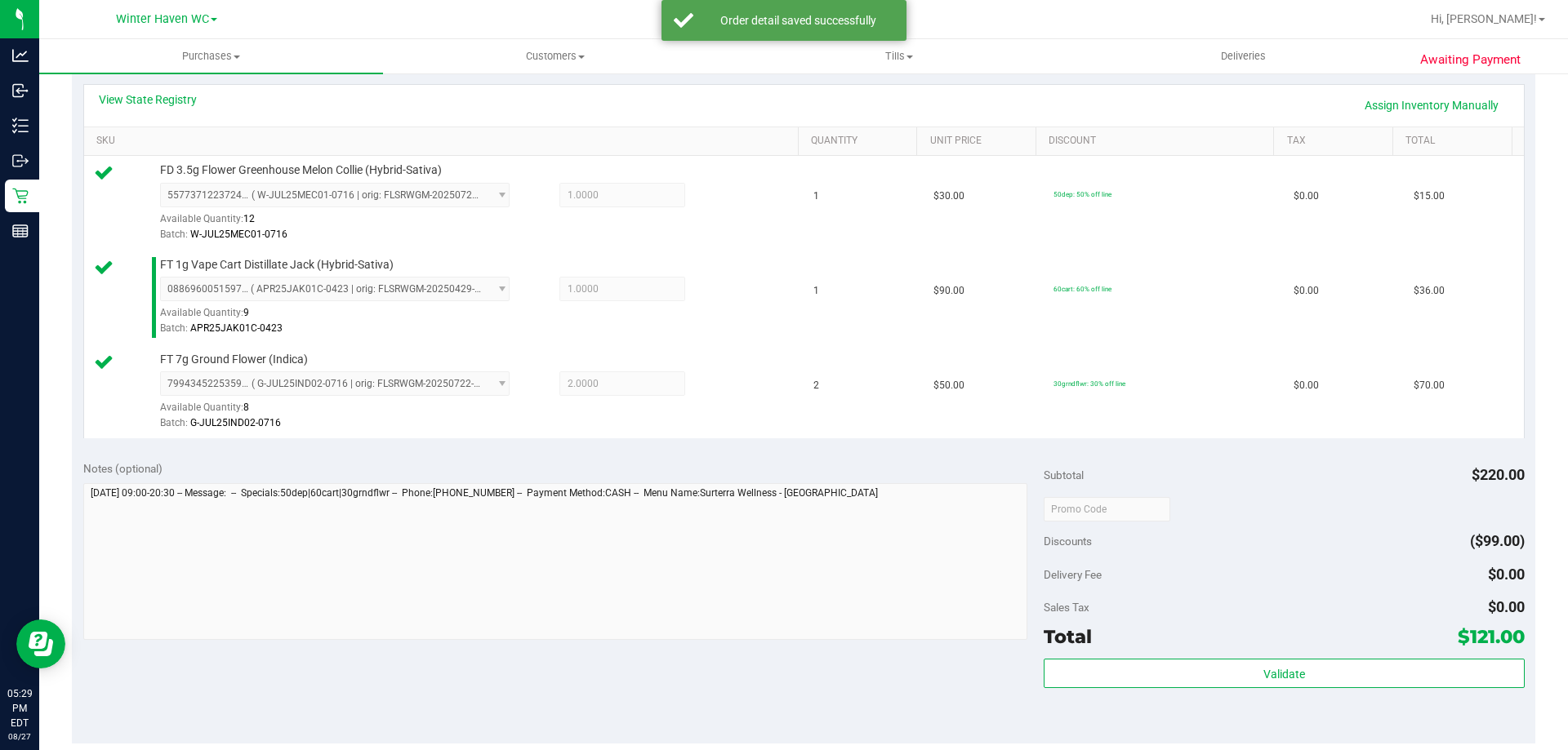
scroll to position [572, 0]
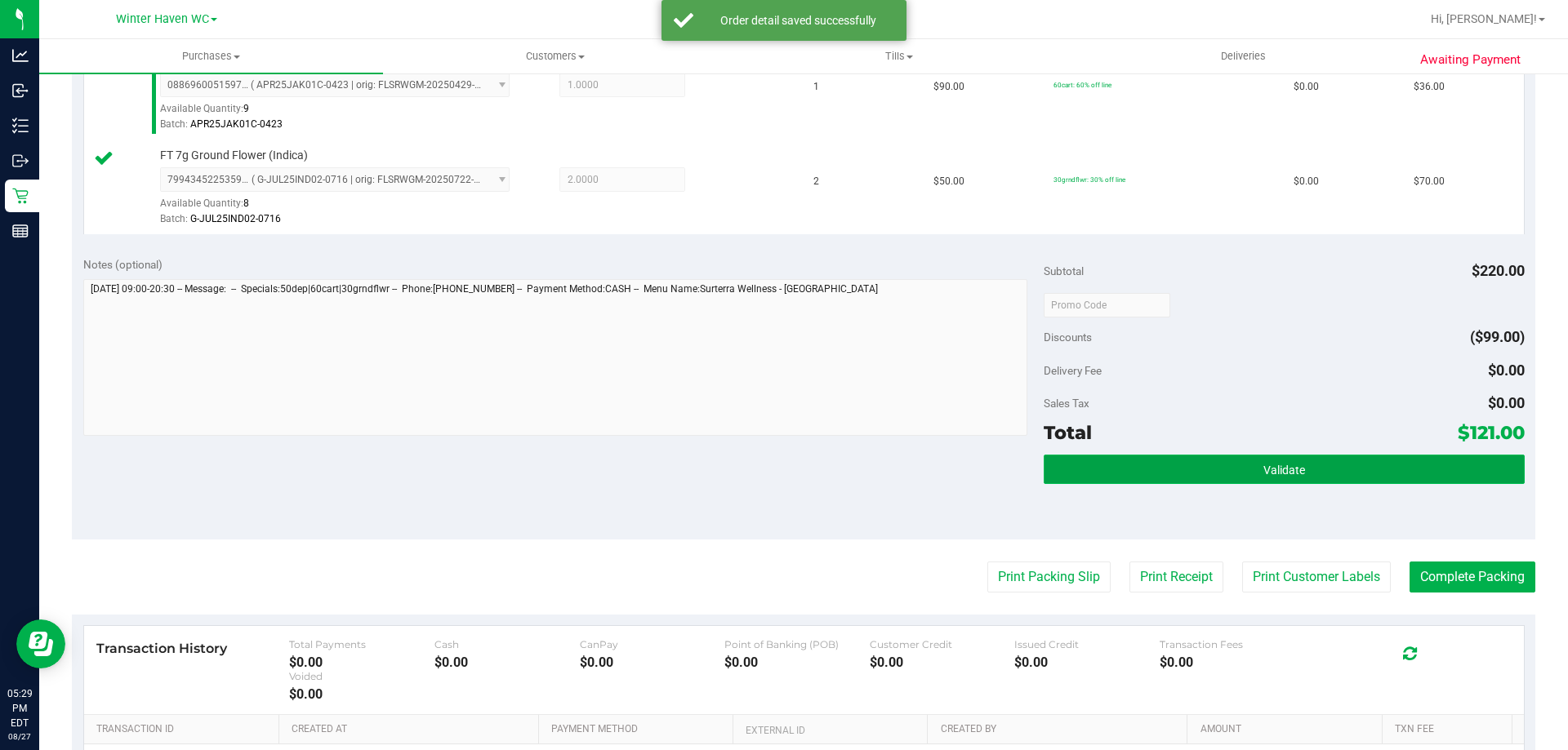
click at [1251, 469] on button "Validate" at bounding box center [1283, 469] width 480 height 29
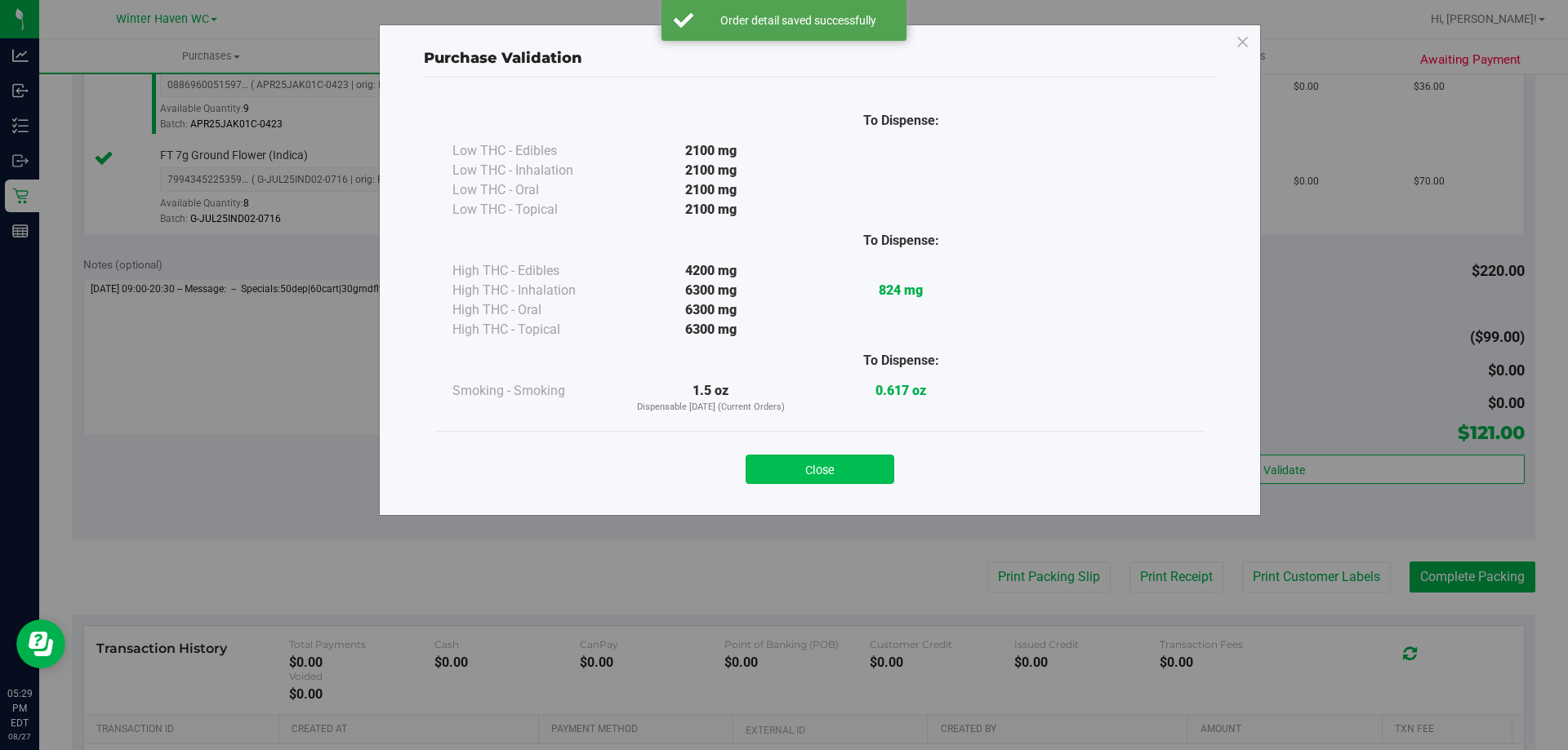
click at [783, 468] on button "Close" at bounding box center [819, 469] width 148 height 29
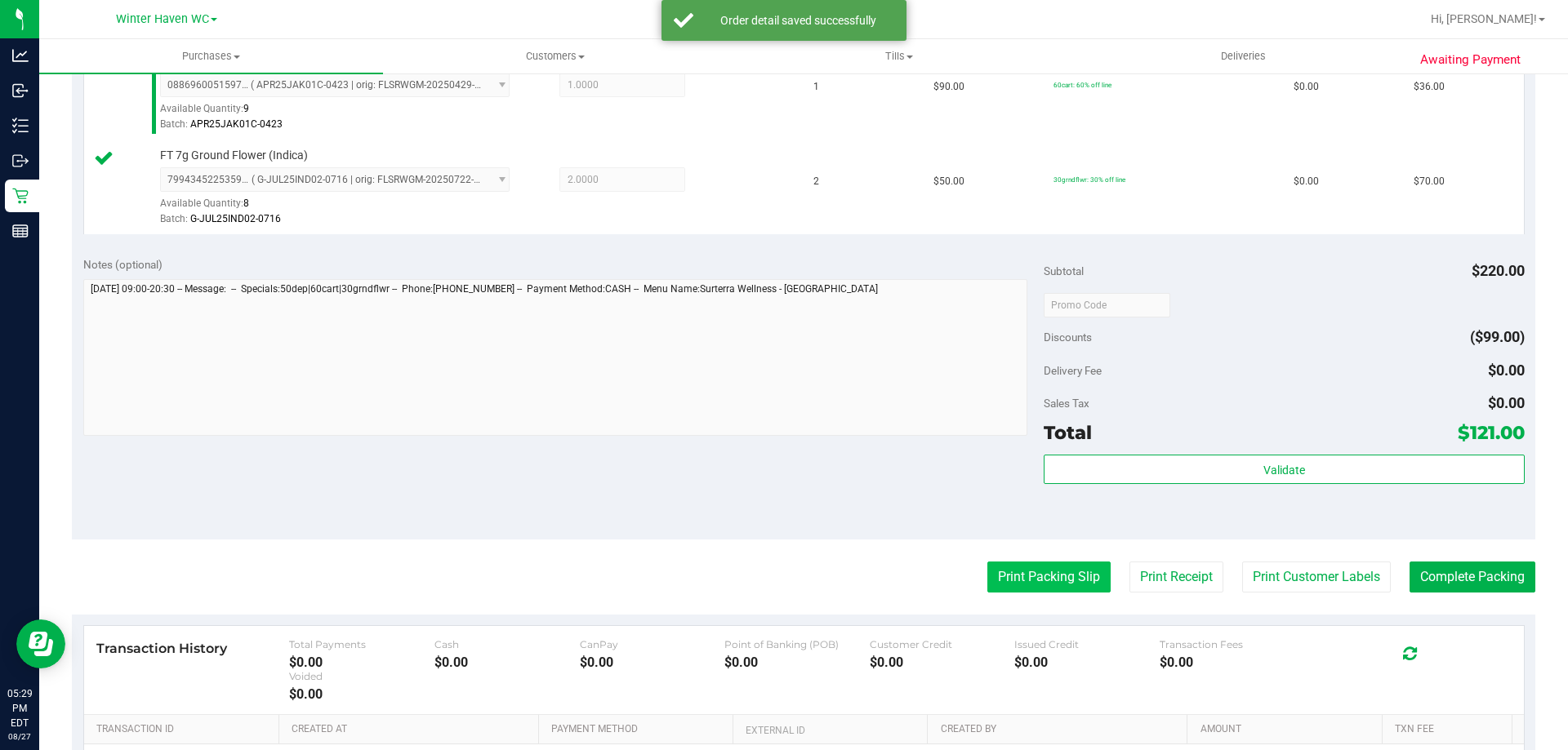
click at [1038, 583] on button "Print Packing Slip" at bounding box center [1049, 577] width 123 height 31
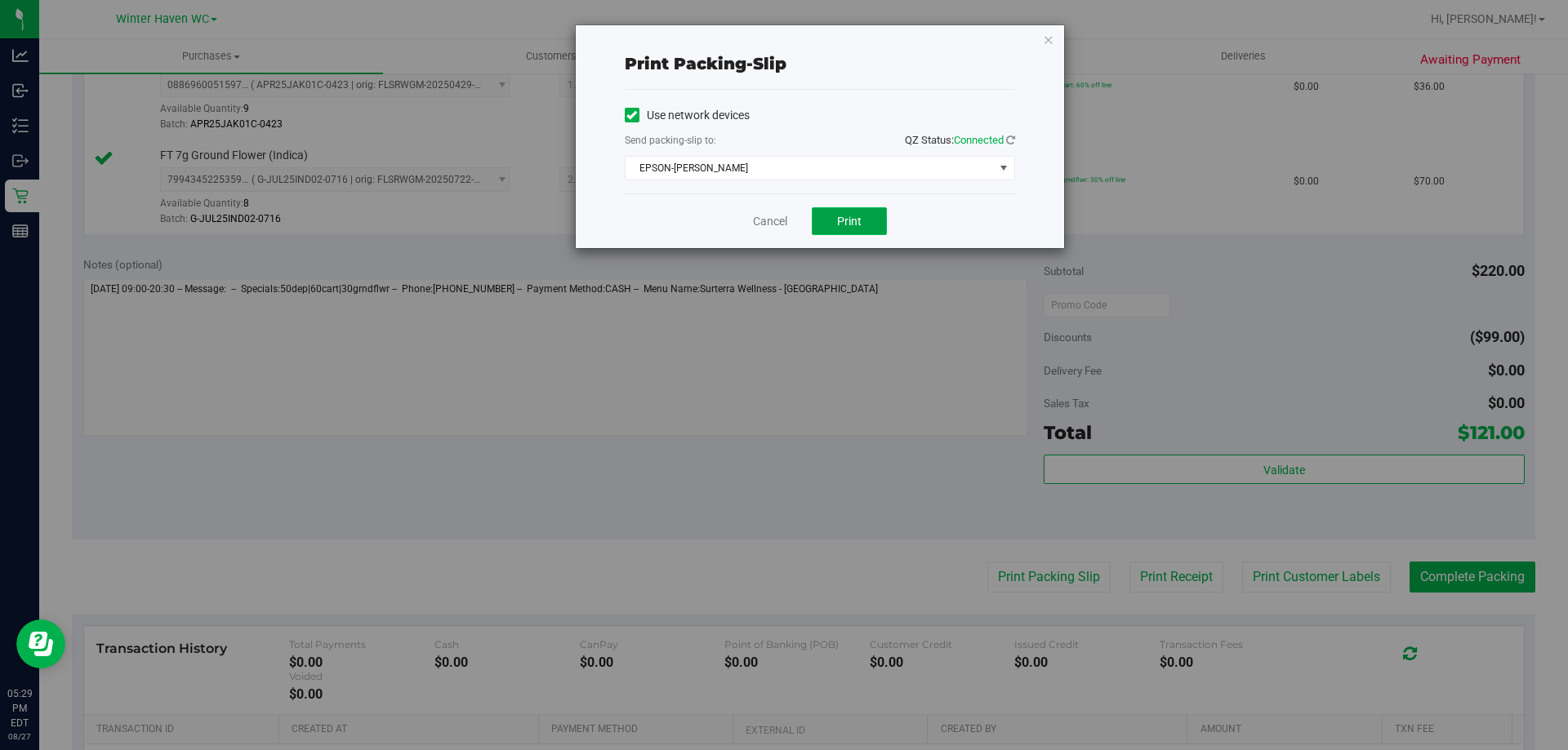
click at [880, 228] on button "Print" at bounding box center [849, 221] width 75 height 27
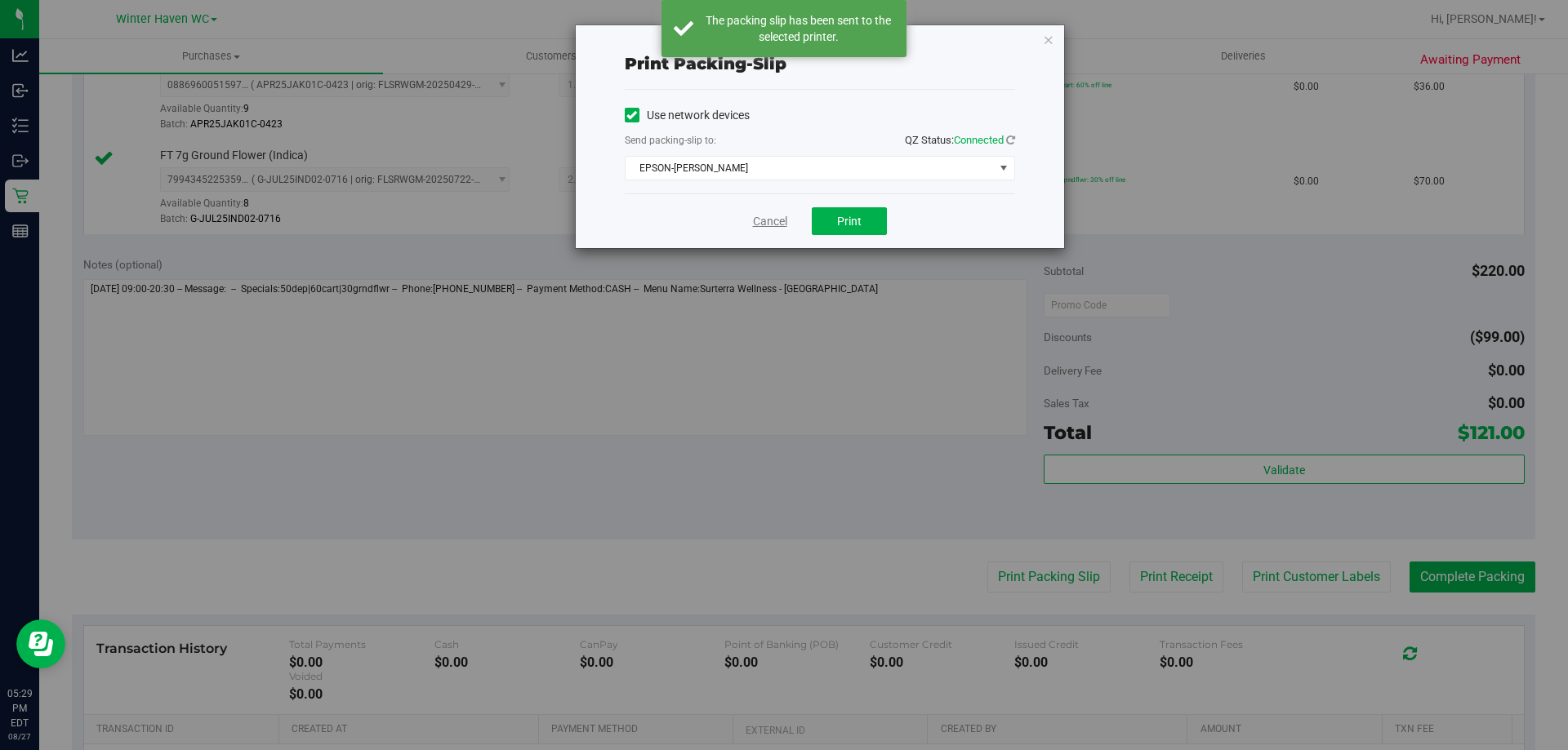
click at [764, 225] on link "Cancel" at bounding box center [769, 221] width 34 height 17
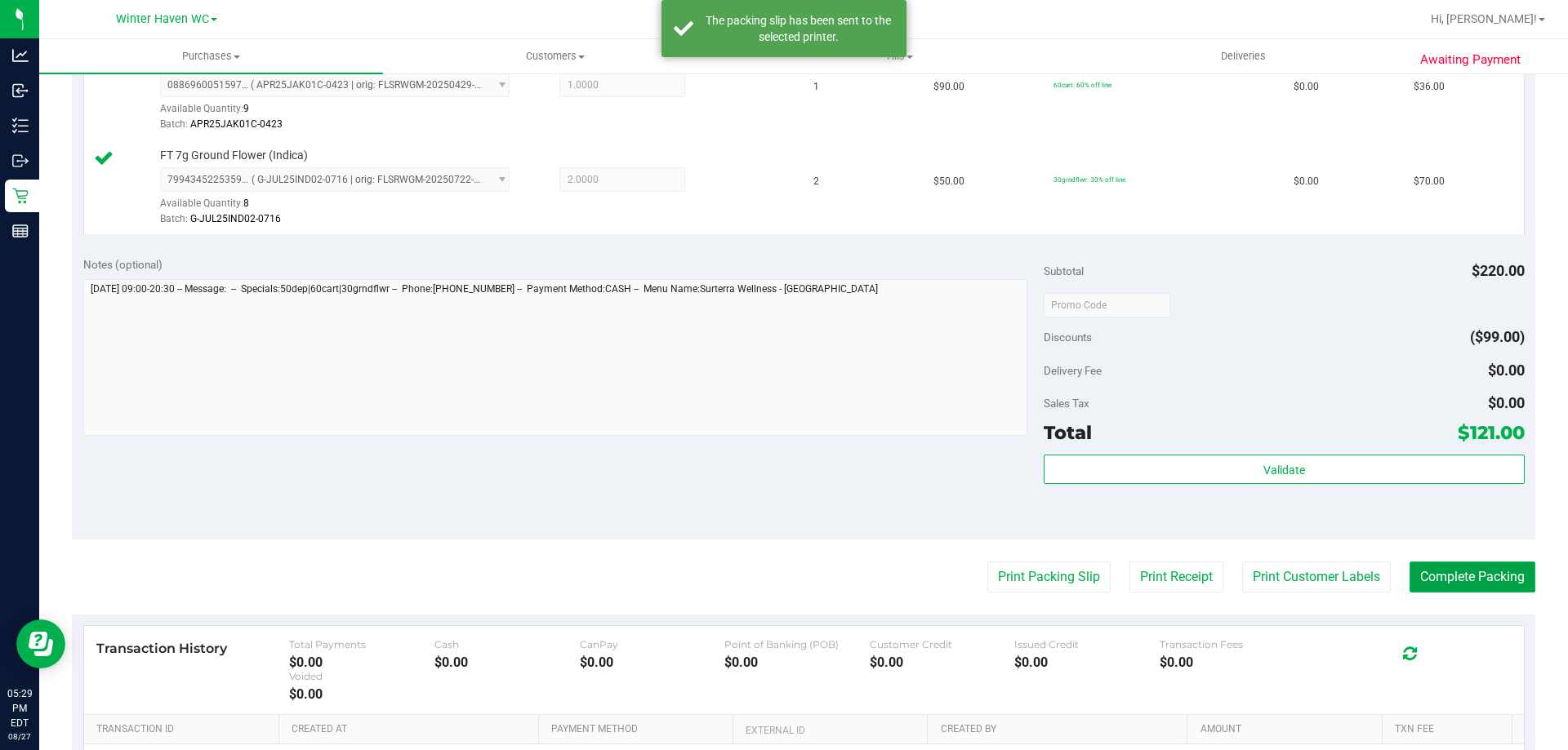
click at [1486, 582] on button "Complete Packing" at bounding box center [1472, 577] width 126 height 31
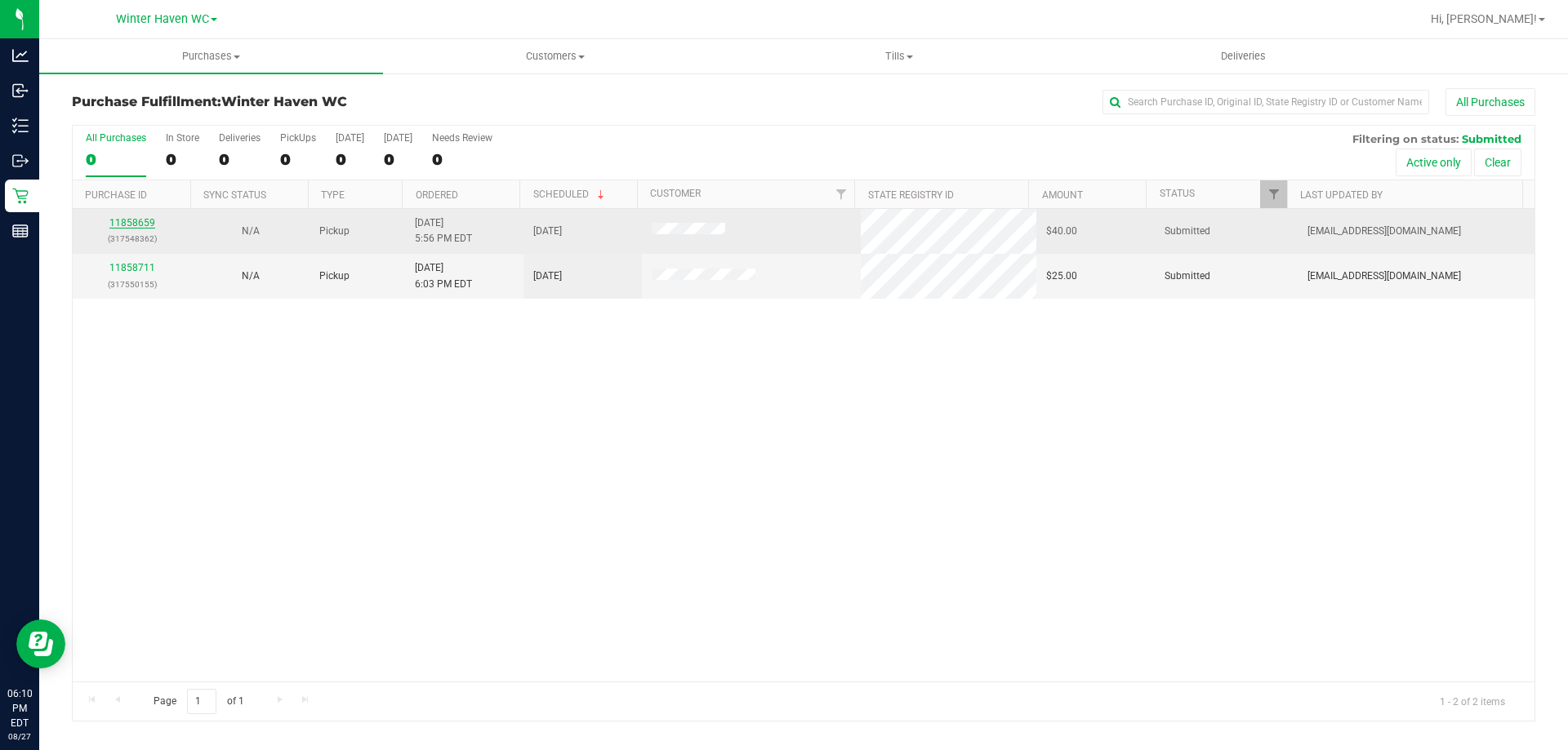
click at [125, 221] on link "11858659" at bounding box center [132, 223] width 46 height 12
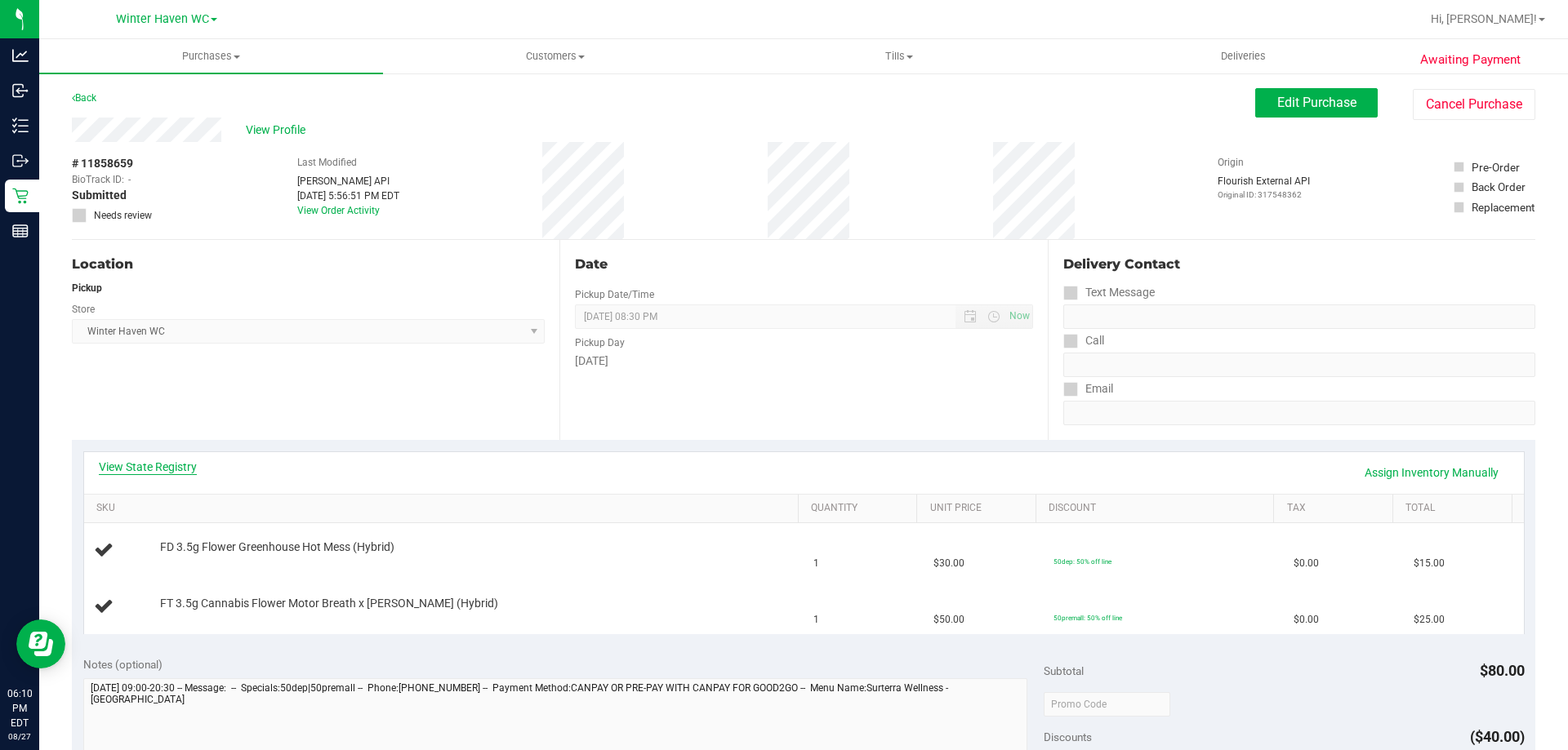
click at [191, 463] on link "View State Registry" at bounding box center [148, 467] width 98 height 17
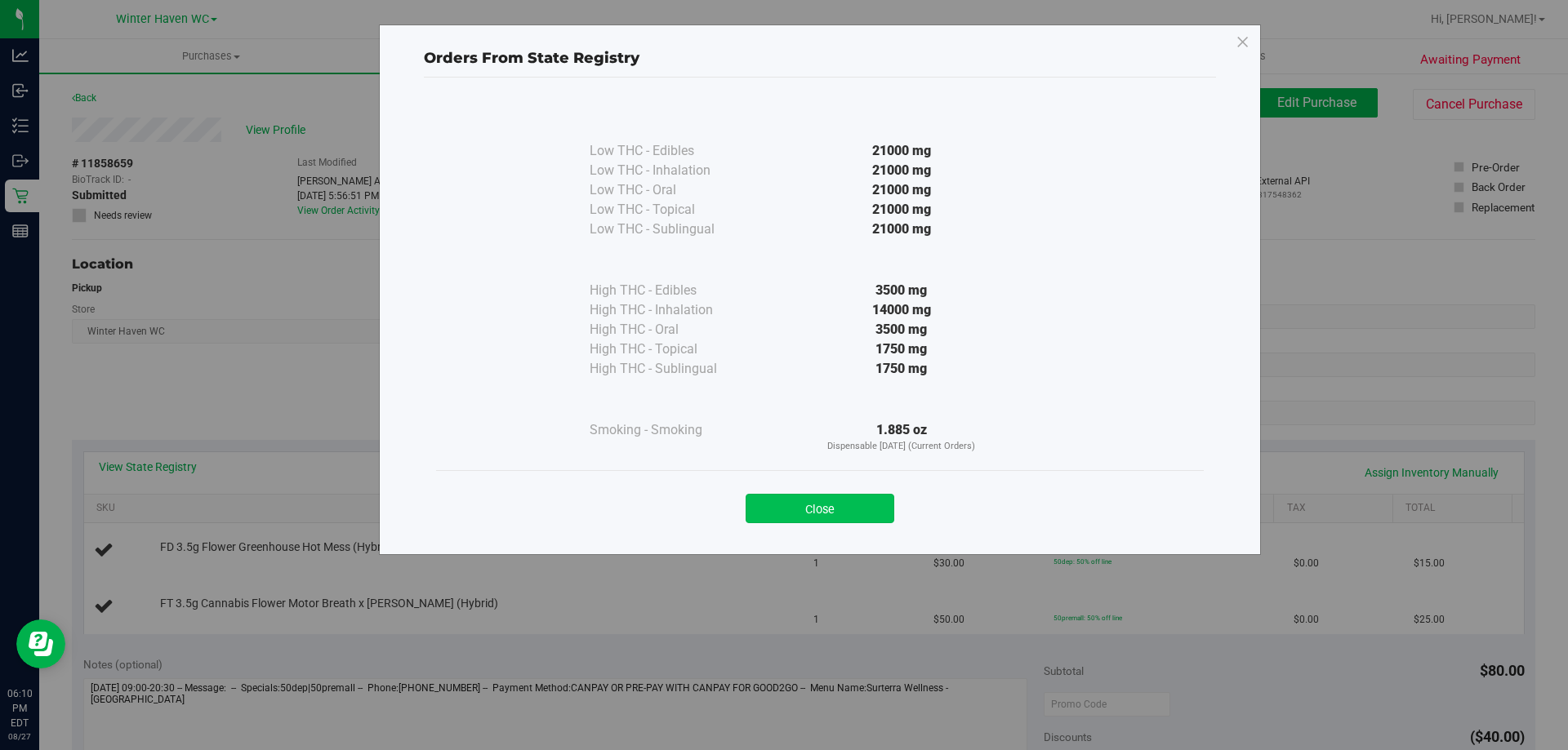
click at [867, 504] on button "Close" at bounding box center [819, 508] width 148 height 29
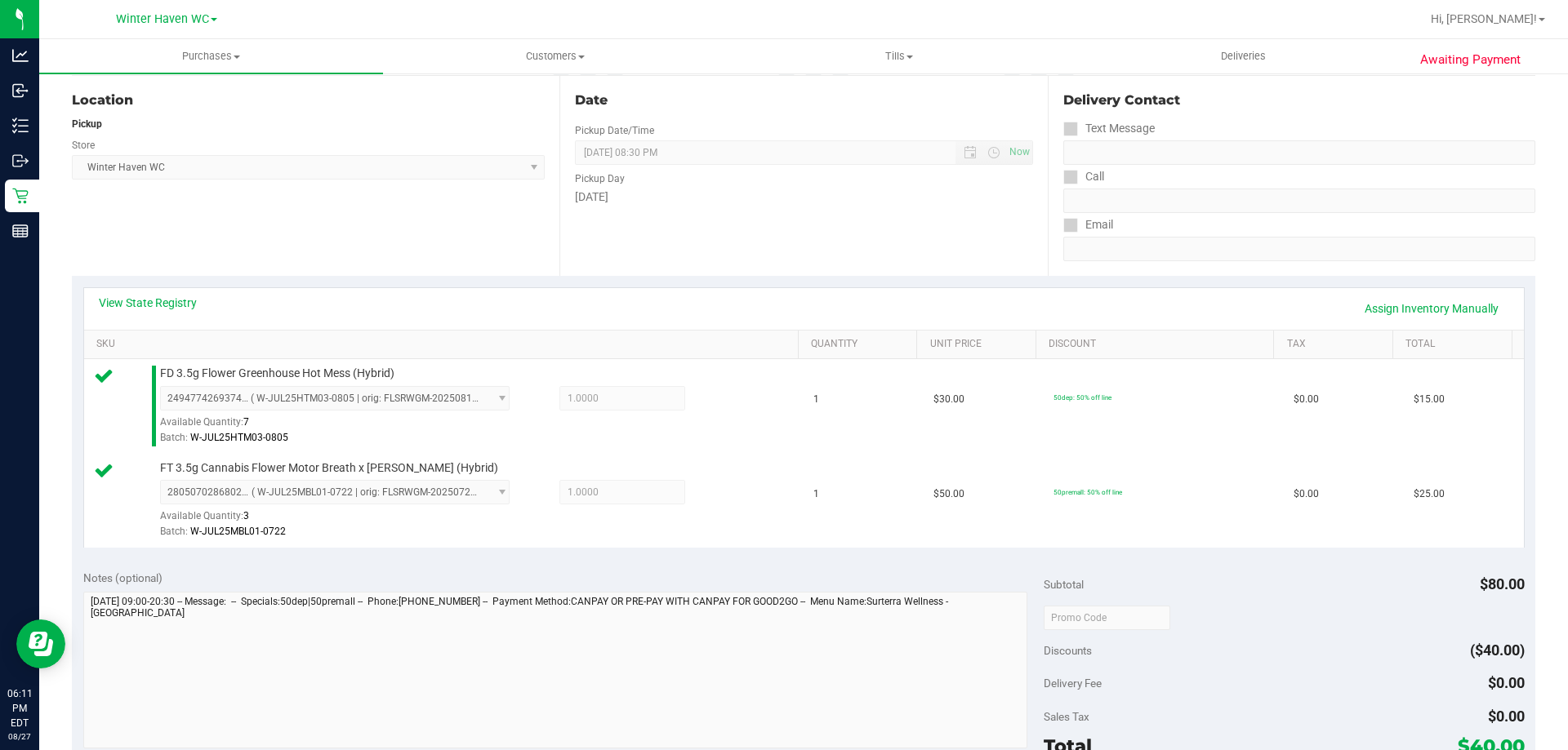
scroll to position [326, 0]
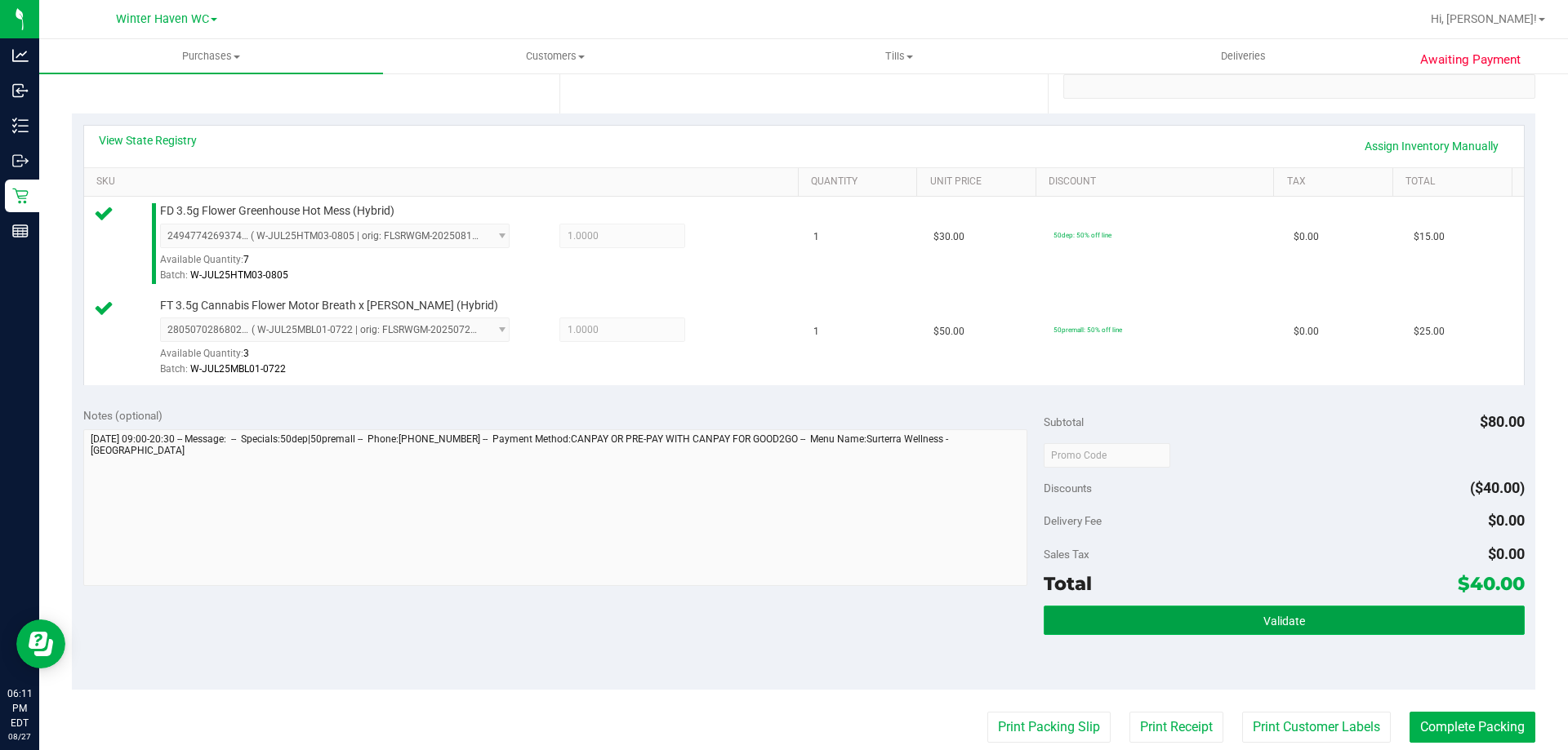
click at [1306, 620] on button "Validate" at bounding box center [1283, 620] width 480 height 29
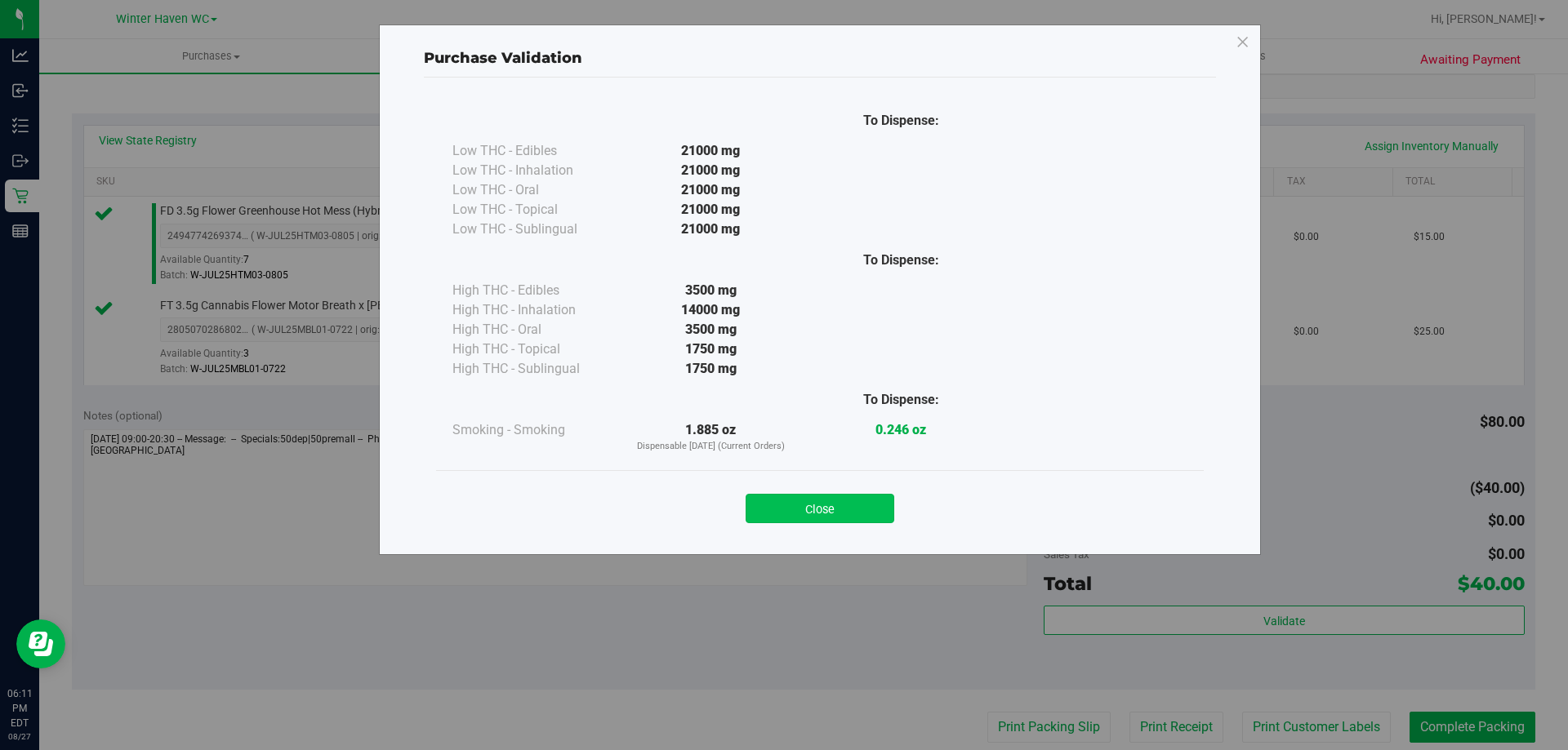
click at [827, 508] on button "Close" at bounding box center [819, 508] width 148 height 29
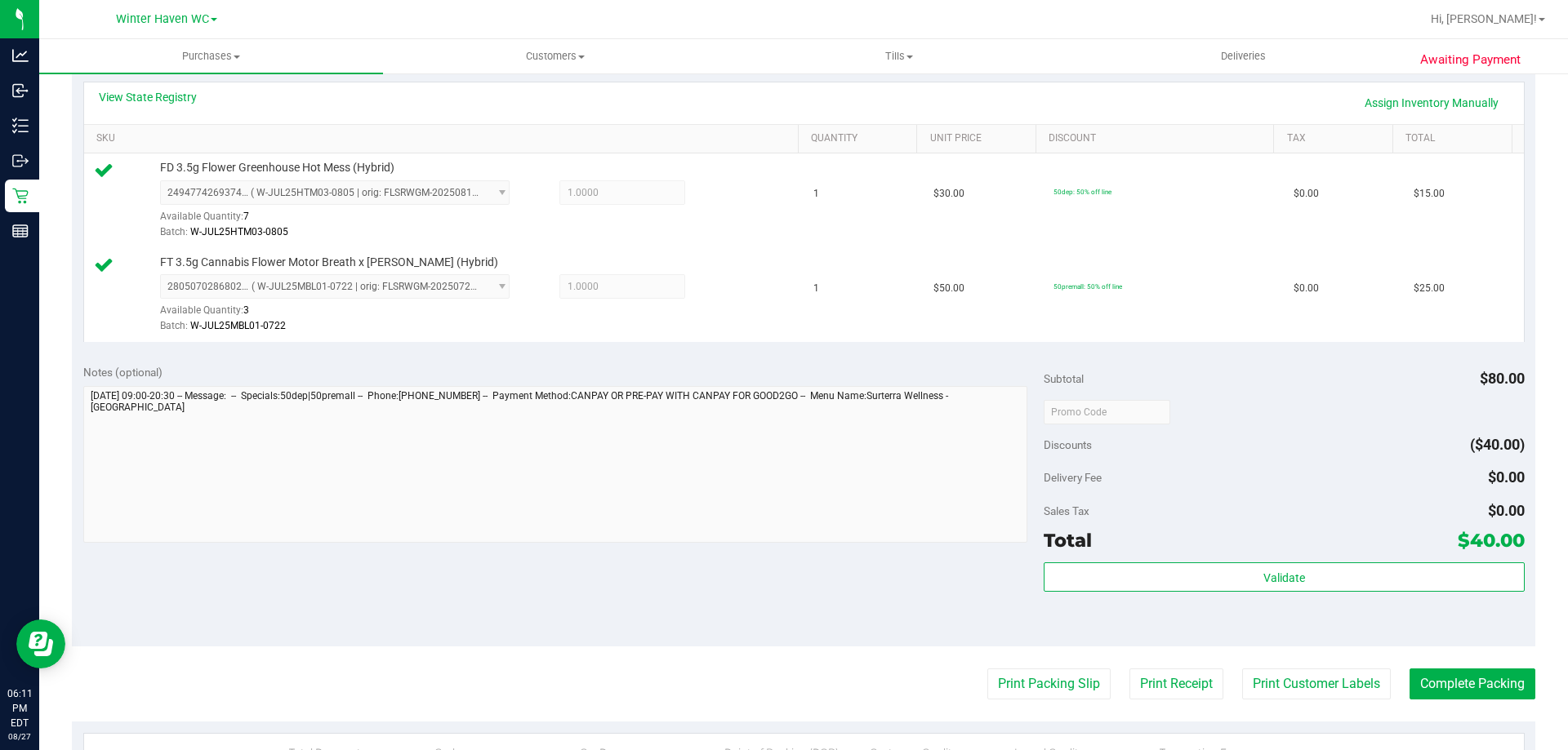
scroll to position [408, 0]
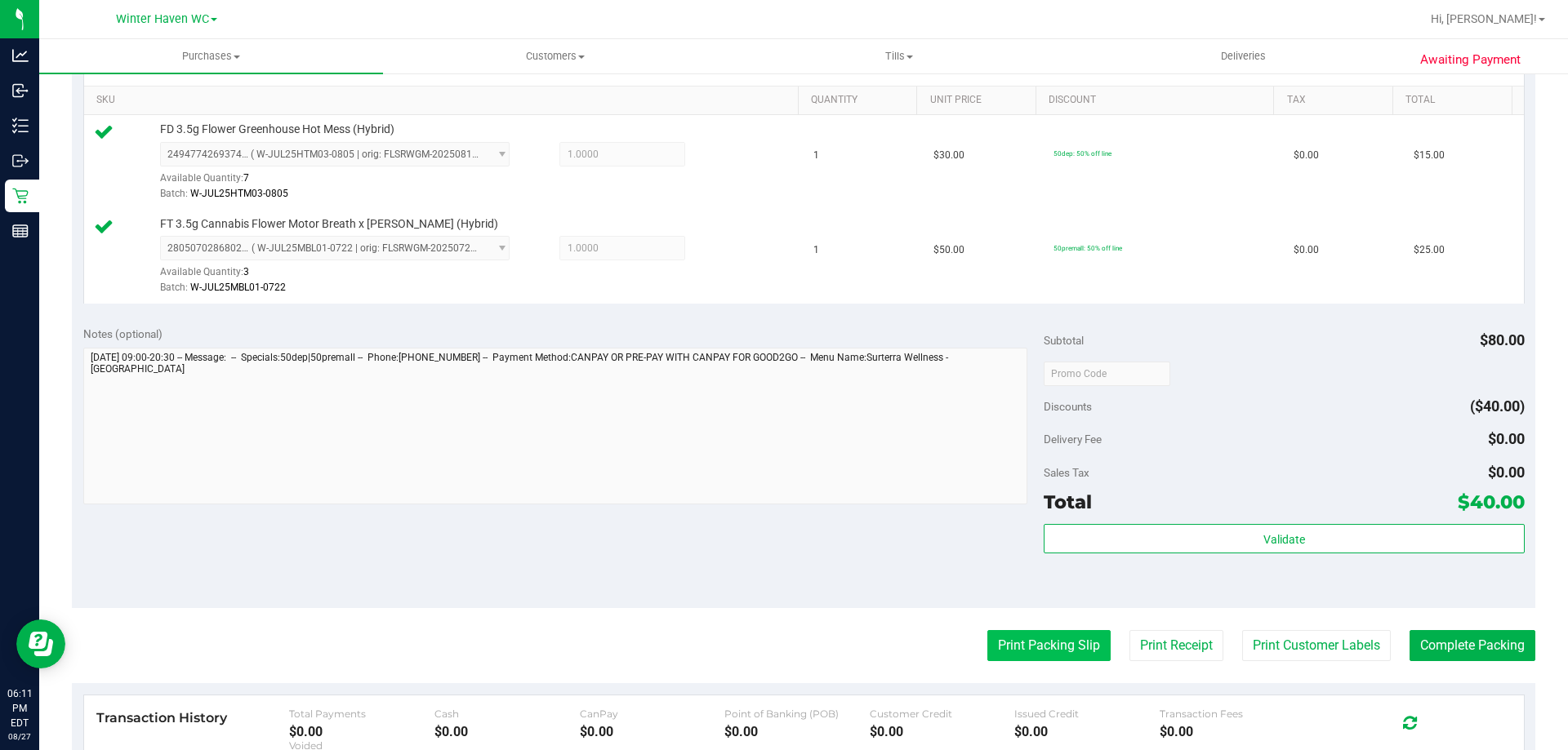
click at [1032, 640] on button "Print Packing Slip" at bounding box center [1049, 645] width 123 height 31
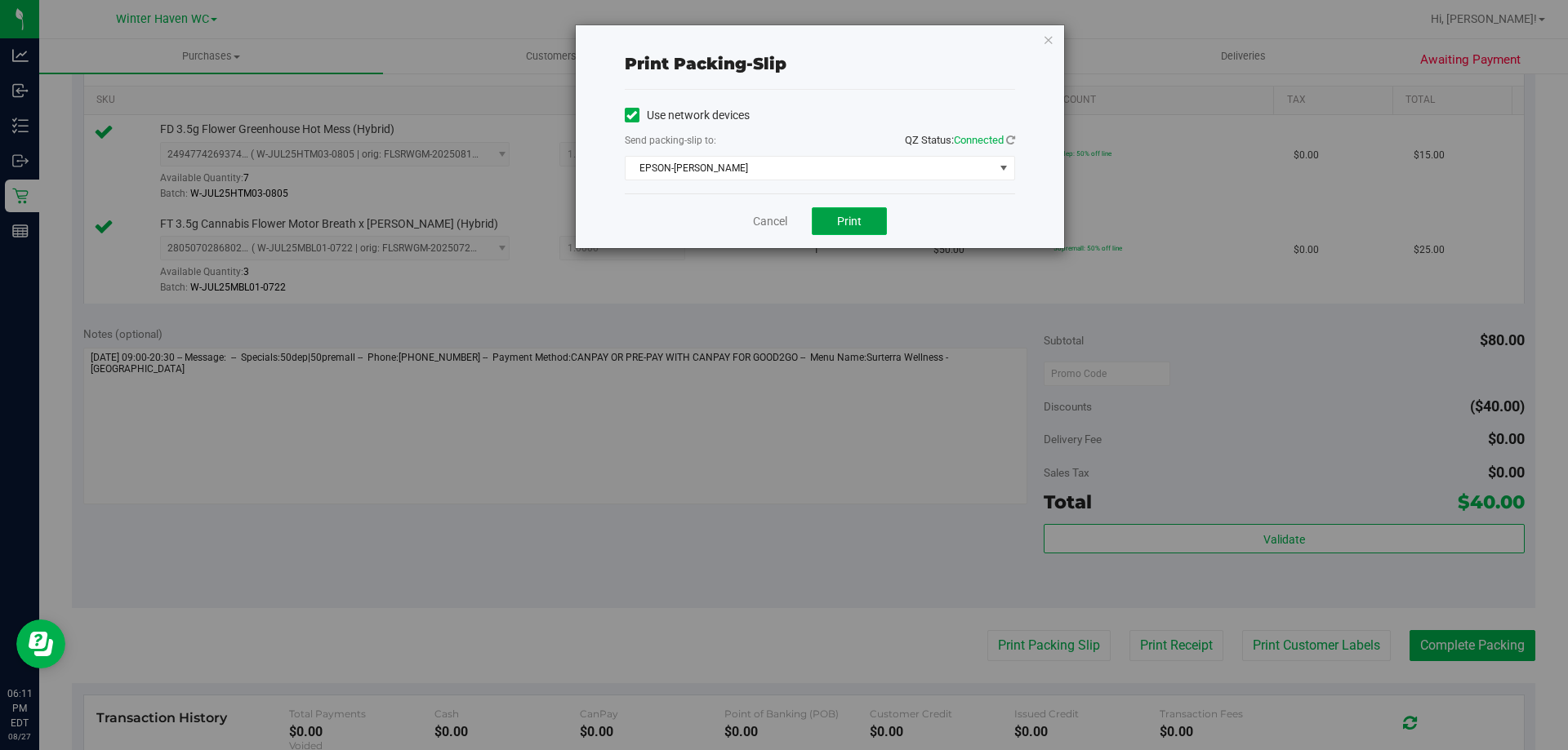
click at [844, 216] on span "Print" at bounding box center [849, 221] width 24 height 13
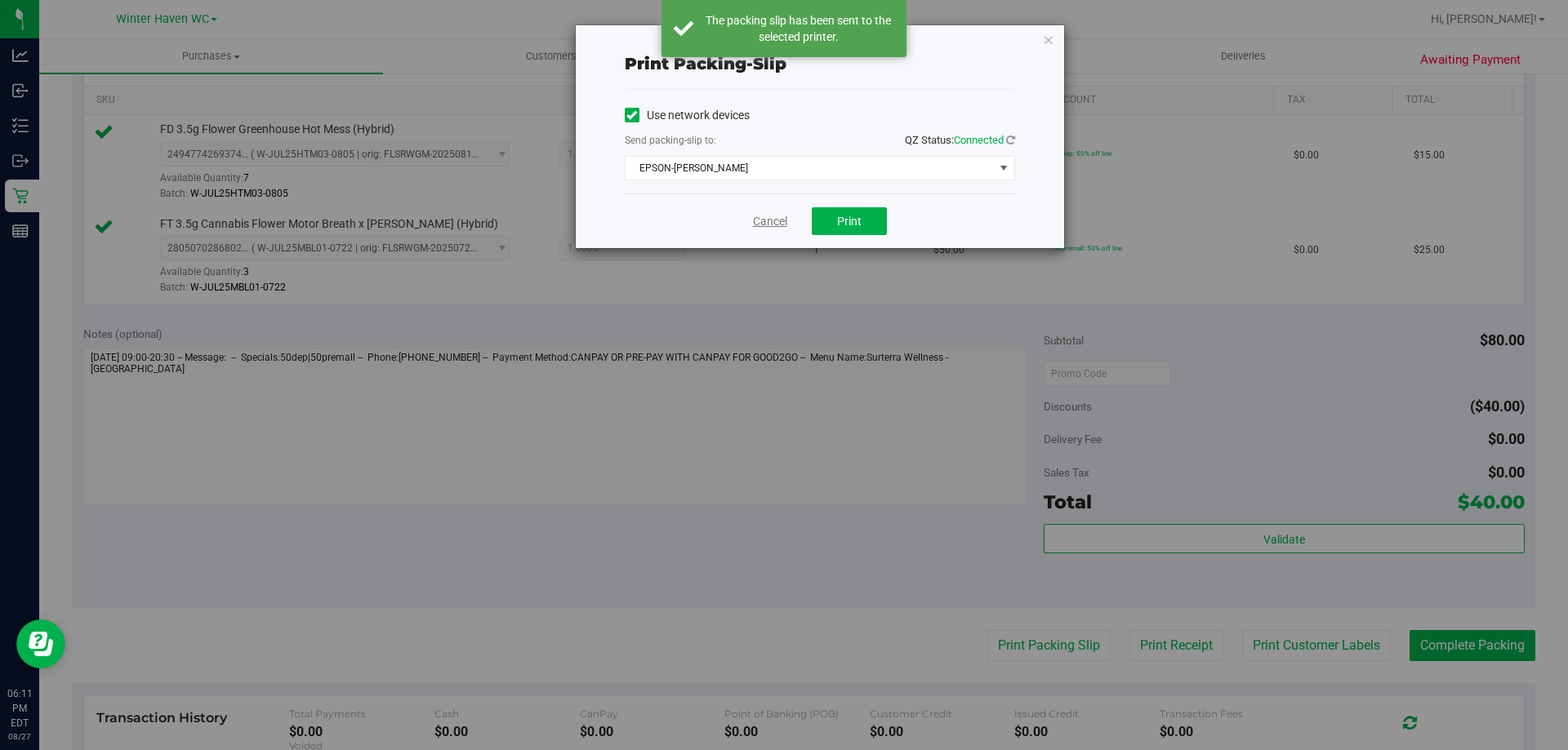
click at [767, 221] on link "Cancel" at bounding box center [769, 221] width 34 height 17
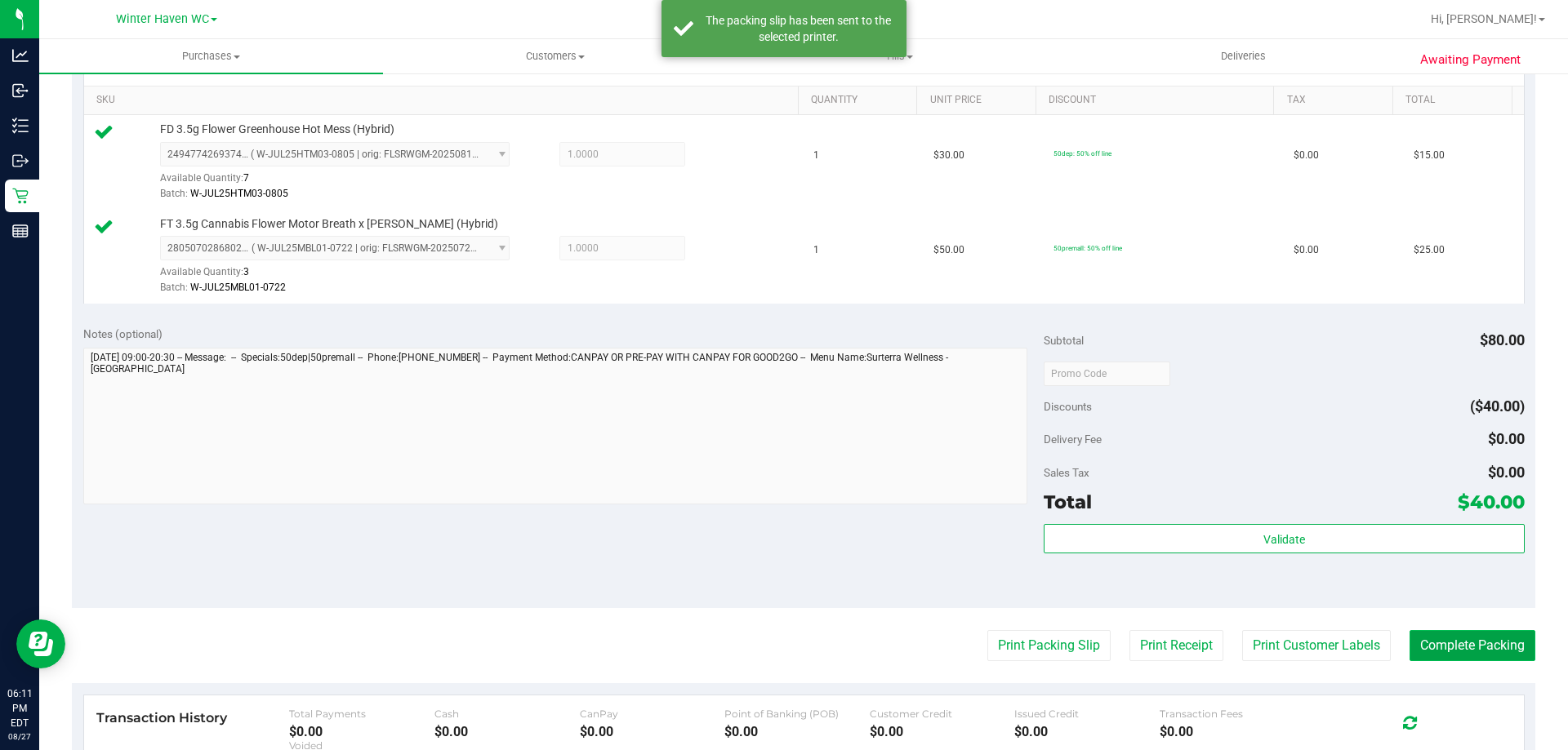
click at [1424, 646] on button "Complete Packing" at bounding box center [1472, 645] width 126 height 31
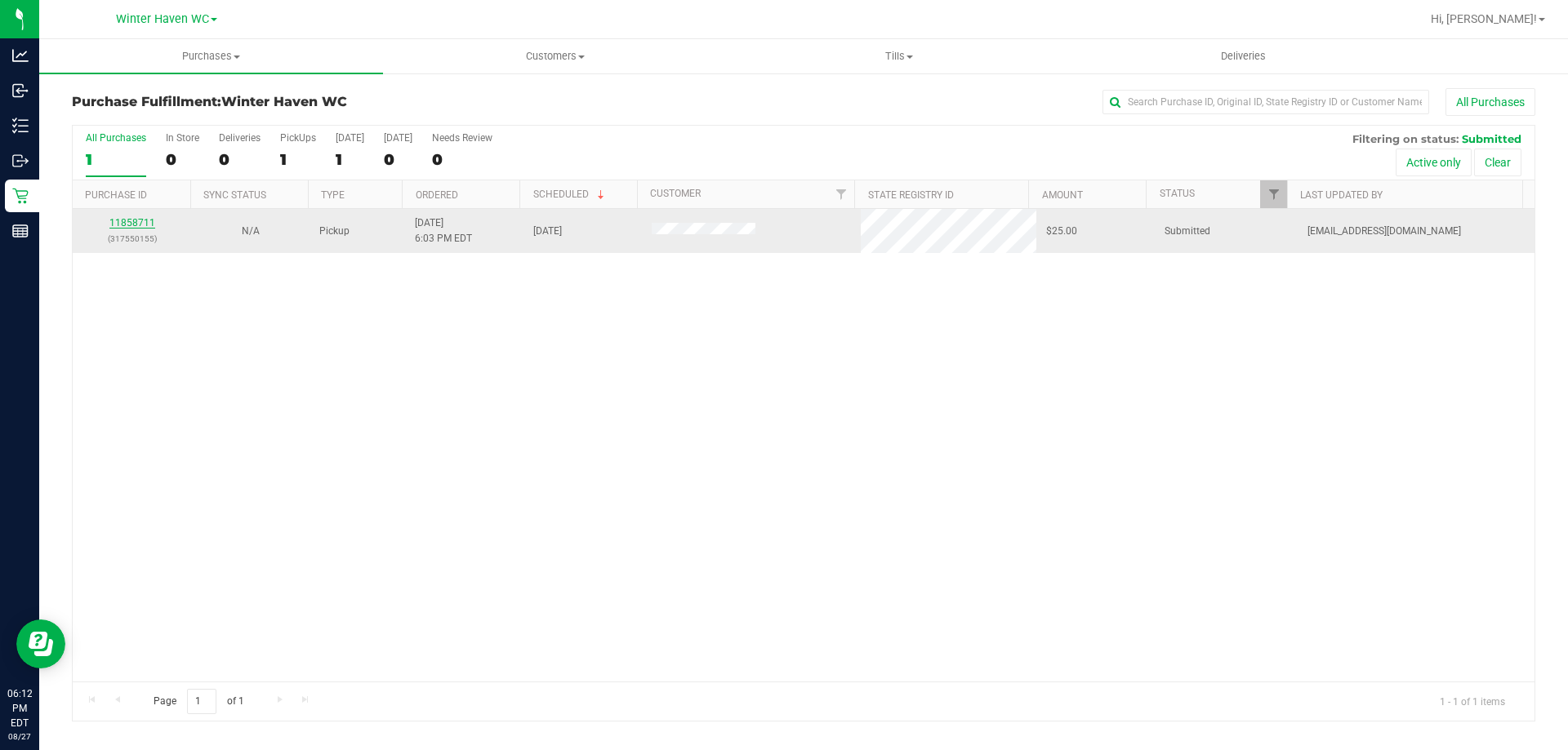
click at [127, 221] on link "11858711" at bounding box center [132, 223] width 46 height 12
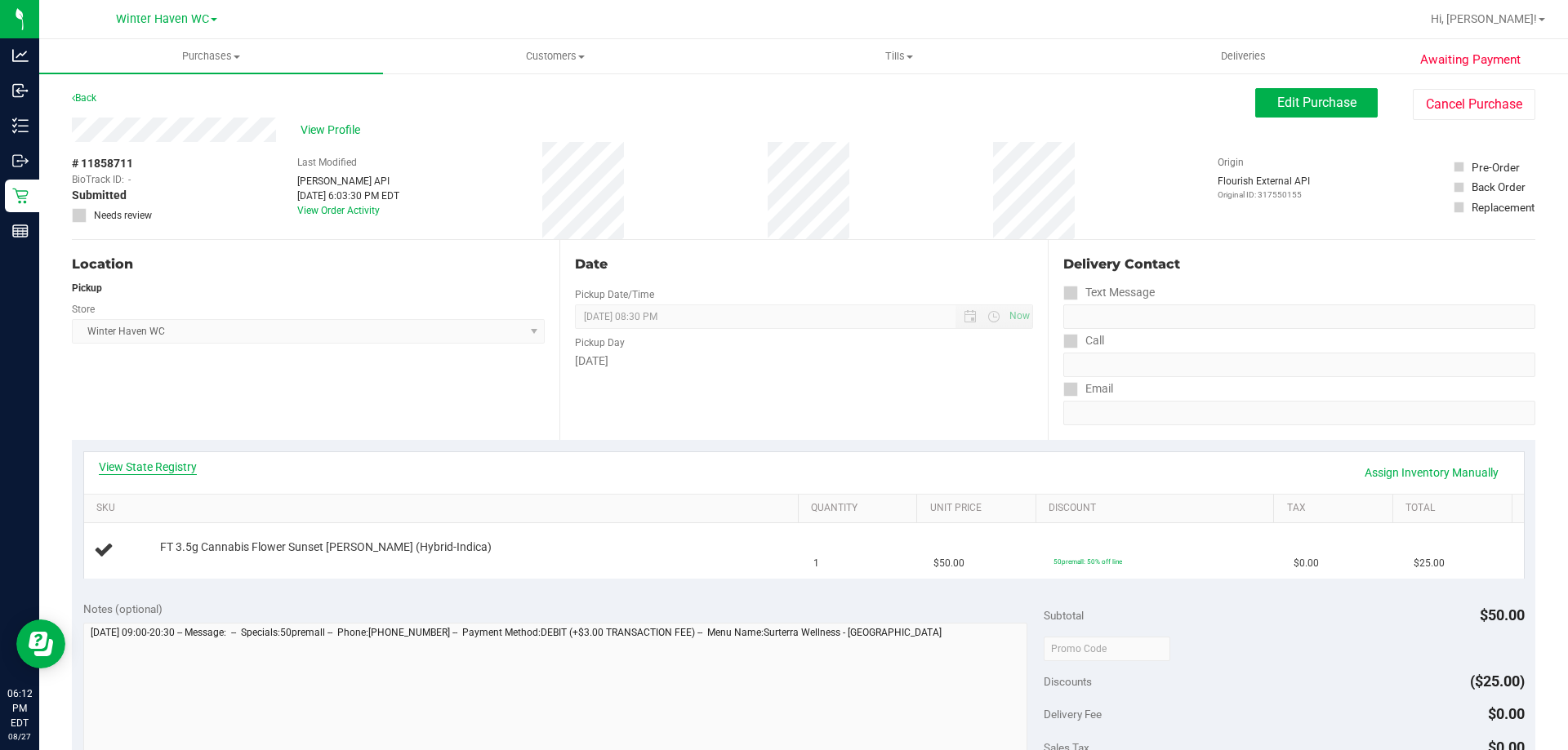
click at [146, 472] on link "View State Registry" at bounding box center [148, 467] width 98 height 17
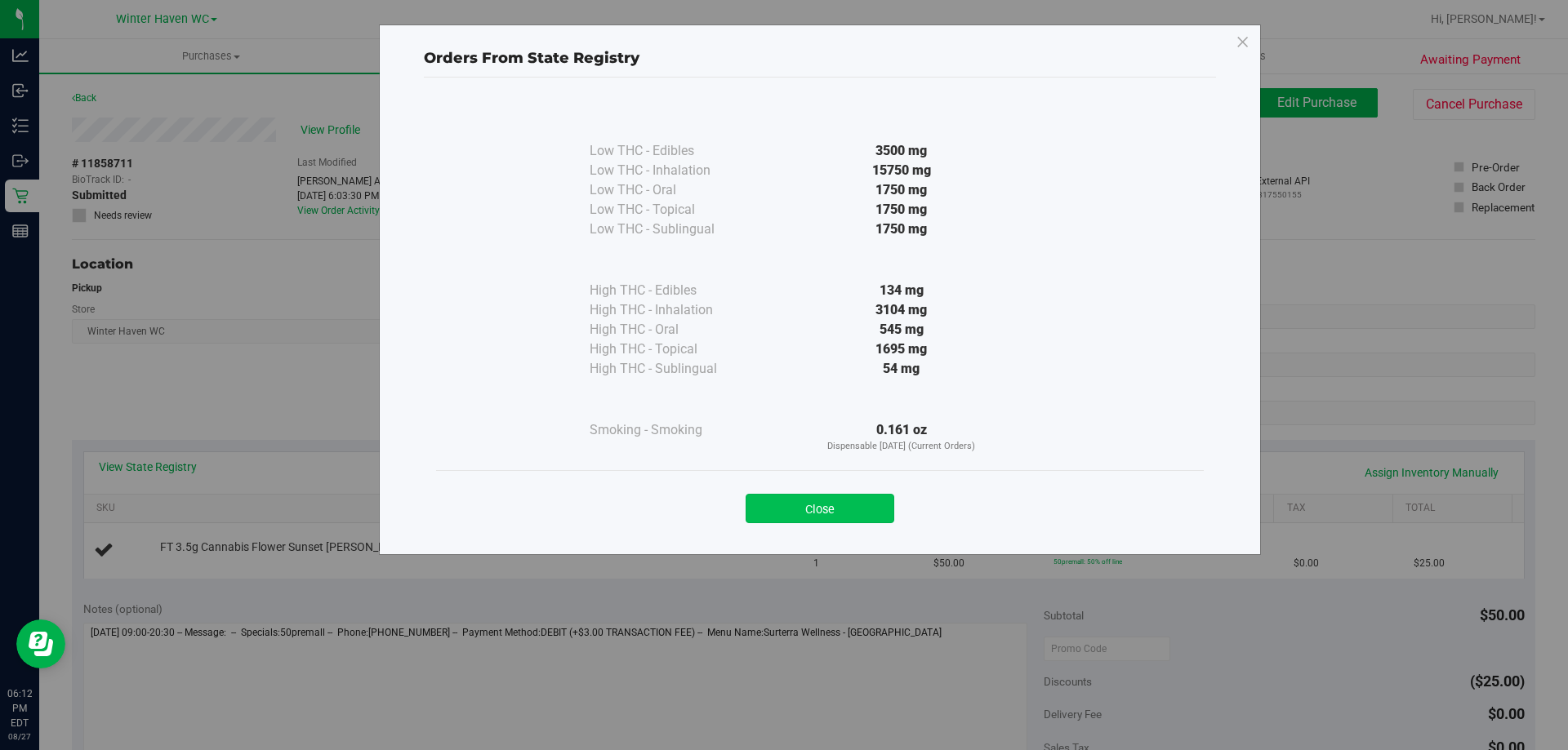
click at [837, 510] on button "Close" at bounding box center [819, 508] width 148 height 29
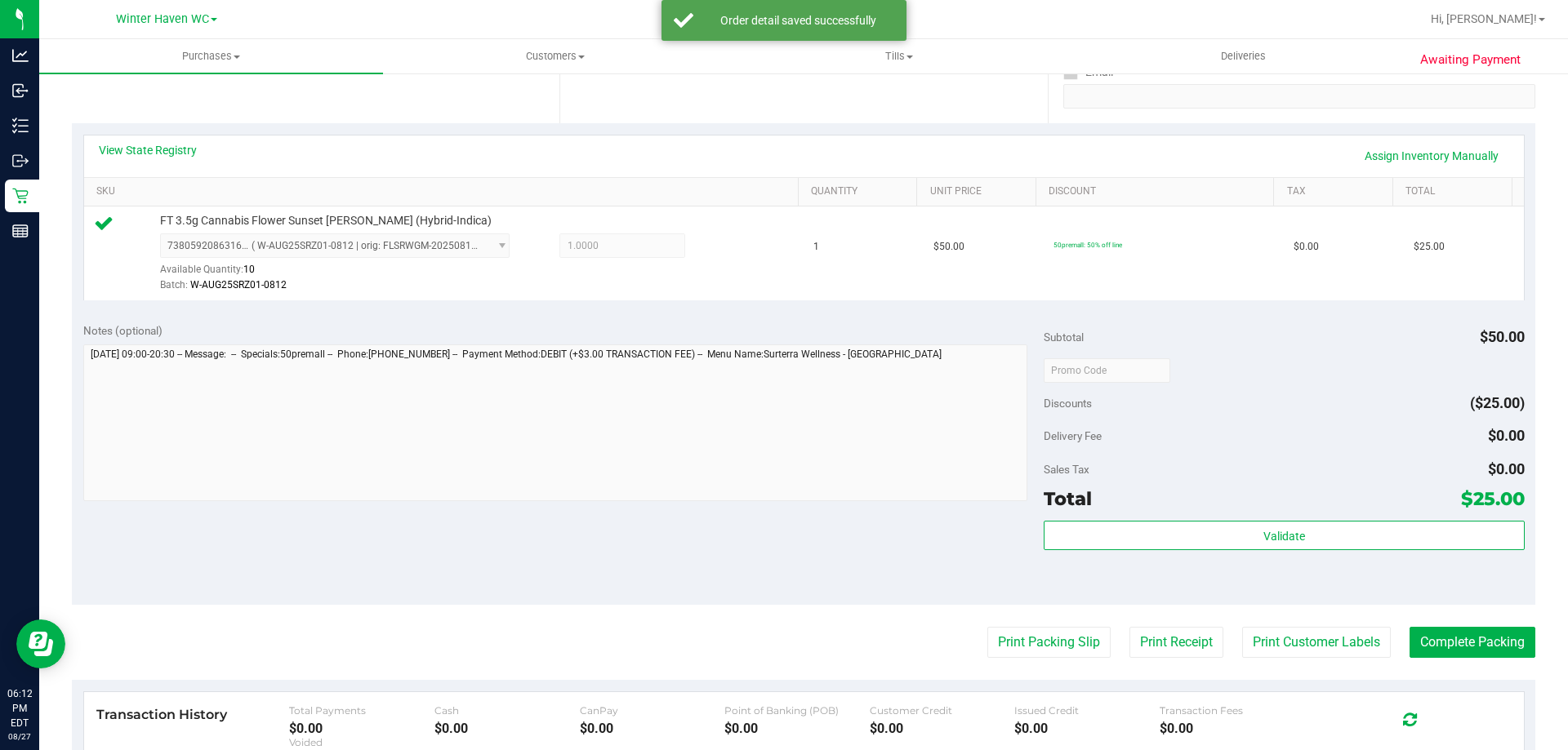
scroll to position [489, 0]
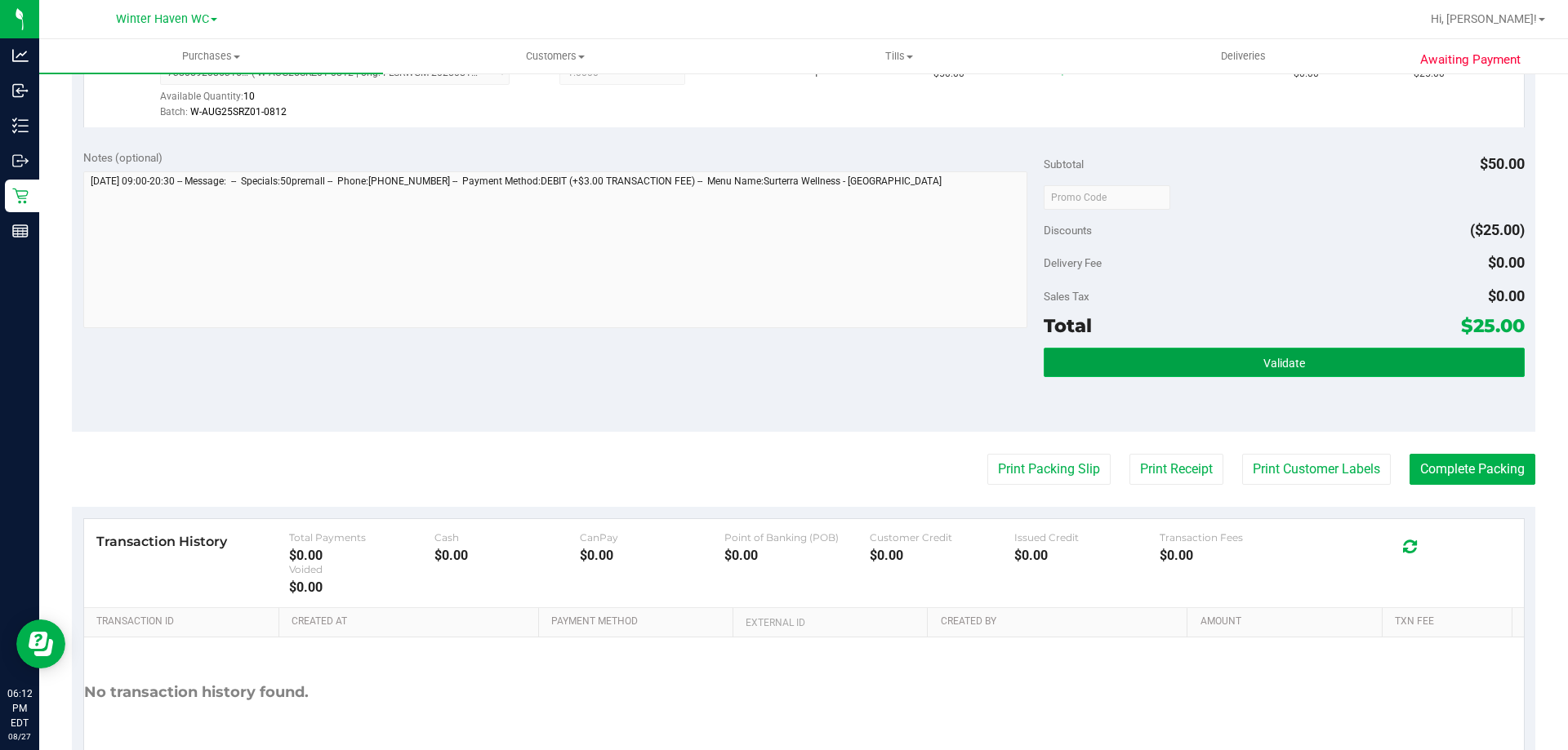
click at [1263, 359] on span "Validate" at bounding box center [1284, 364] width 42 height 13
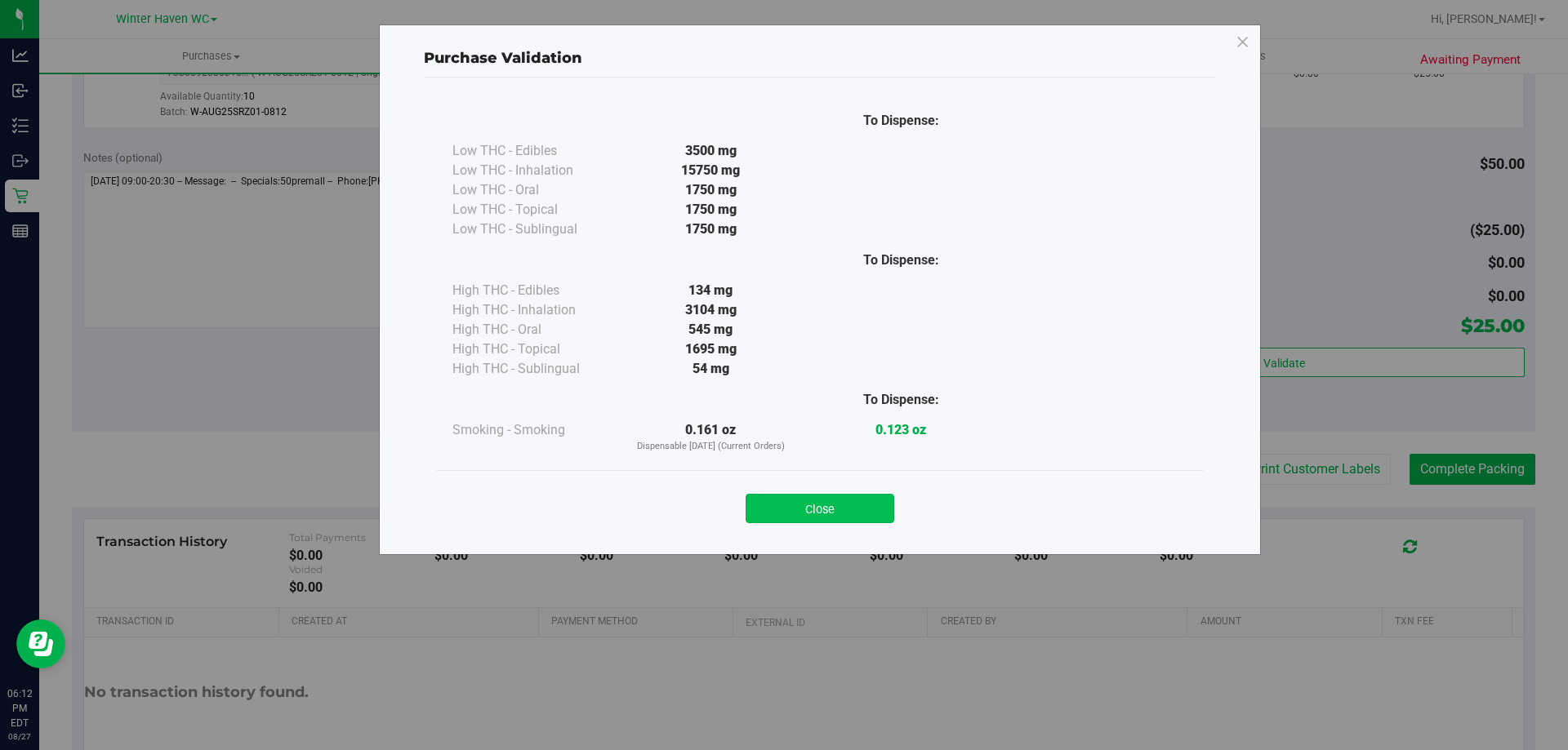
click at [859, 505] on button "Close" at bounding box center [819, 508] width 148 height 29
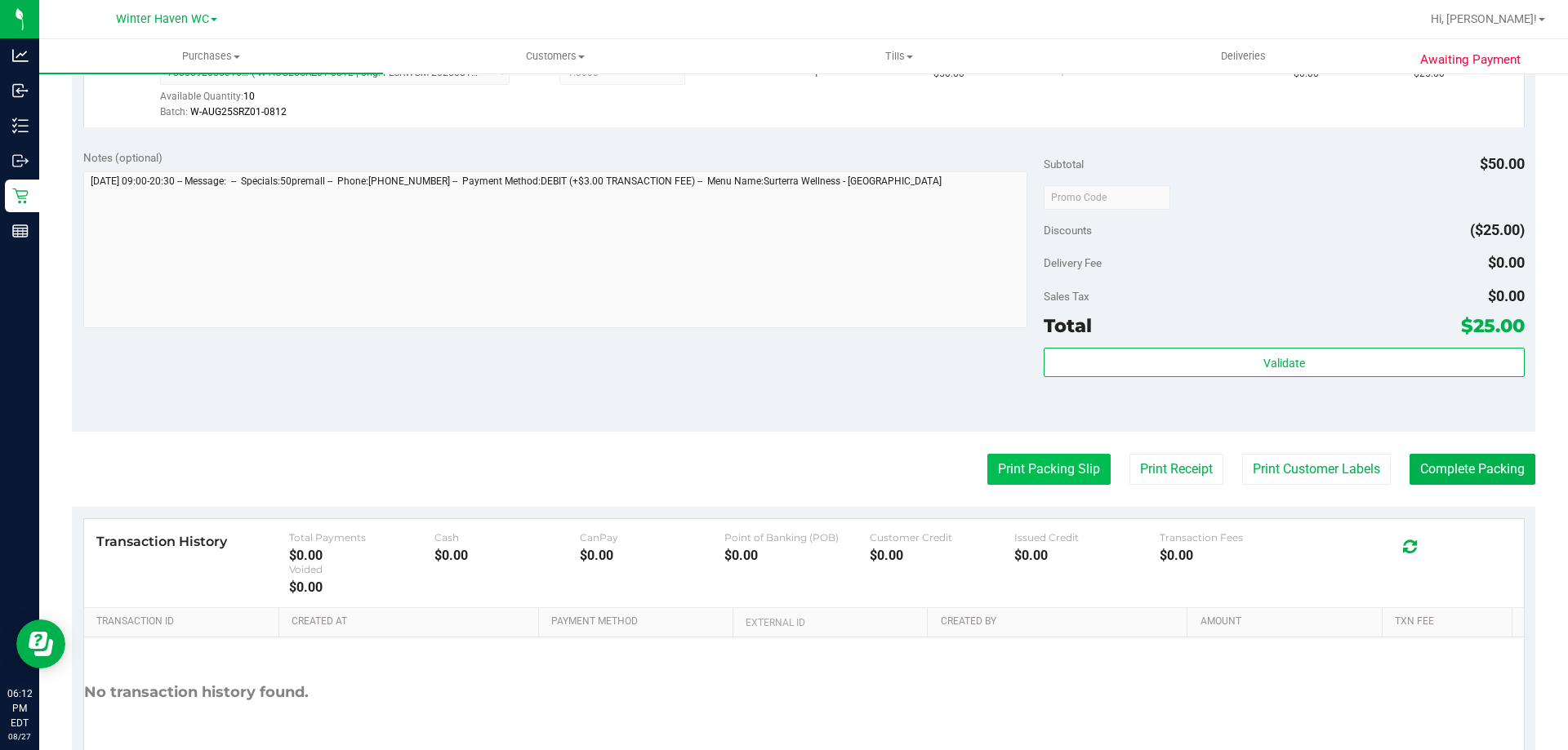
click at [1063, 462] on button "Print Packing Slip" at bounding box center [1049, 469] width 123 height 31
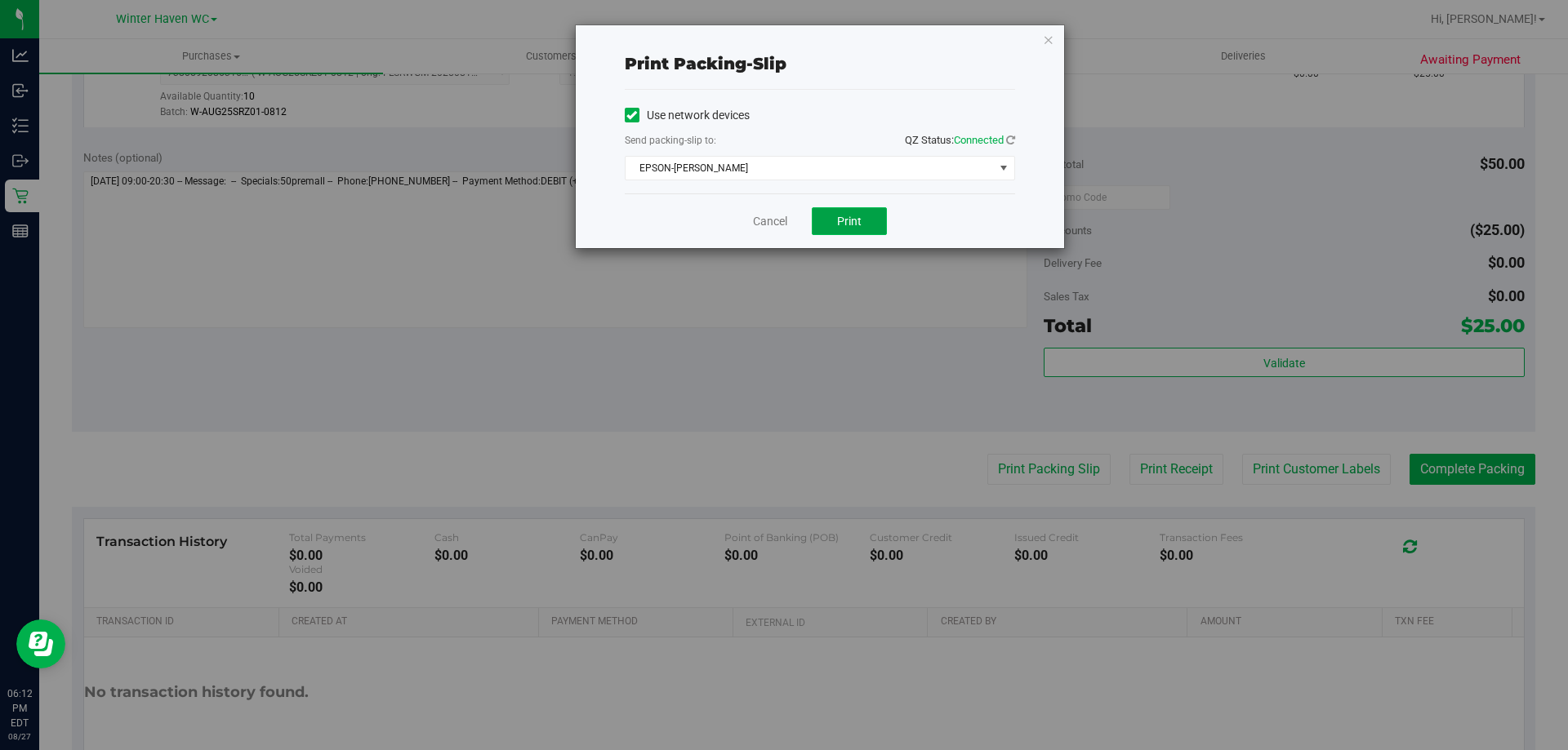
click at [860, 233] on button "Print" at bounding box center [849, 221] width 75 height 27
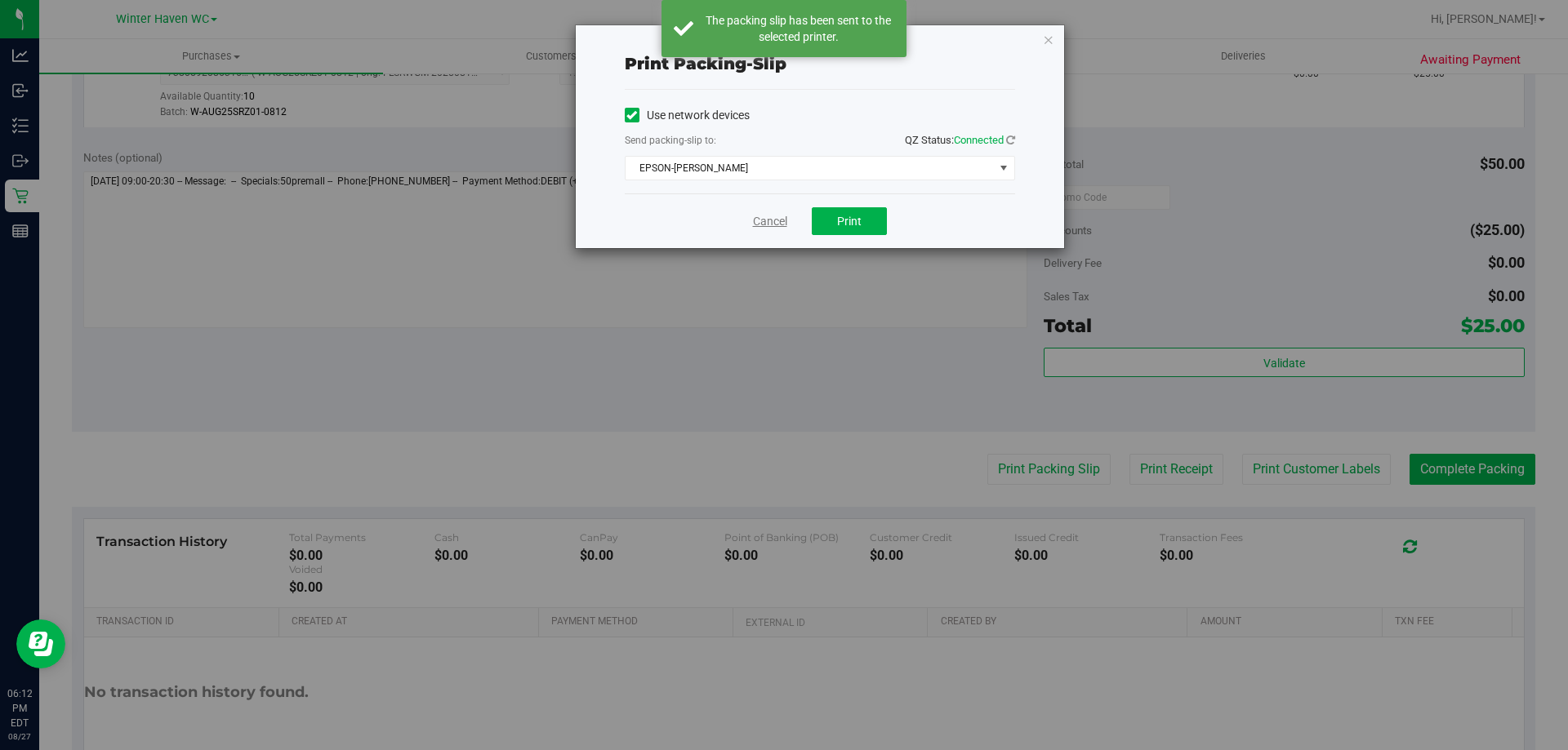
click at [763, 218] on link "Cancel" at bounding box center [769, 221] width 34 height 17
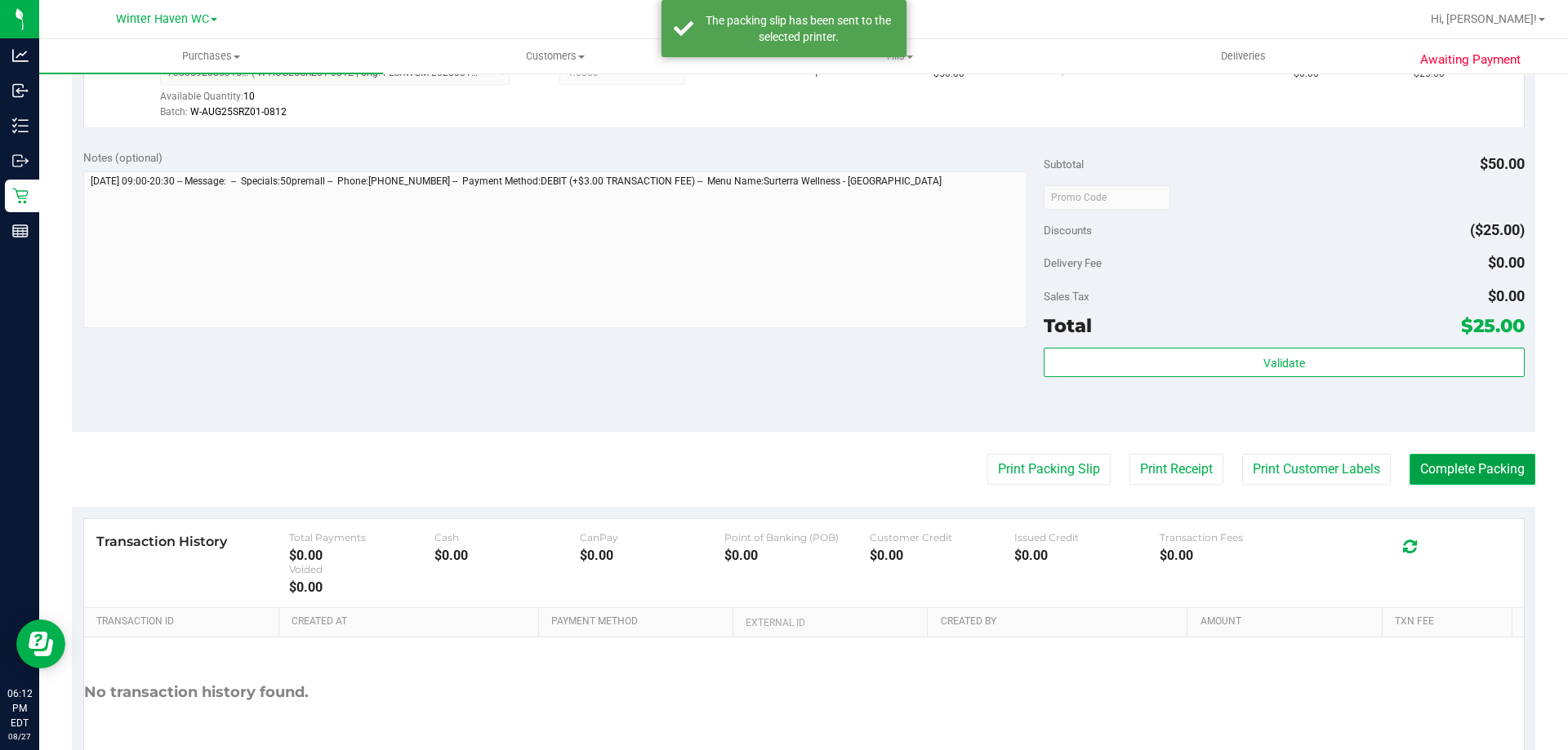
click at [1439, 474] on button "Complete Packing" at bounding box center [1472, 469] width 126 height 31
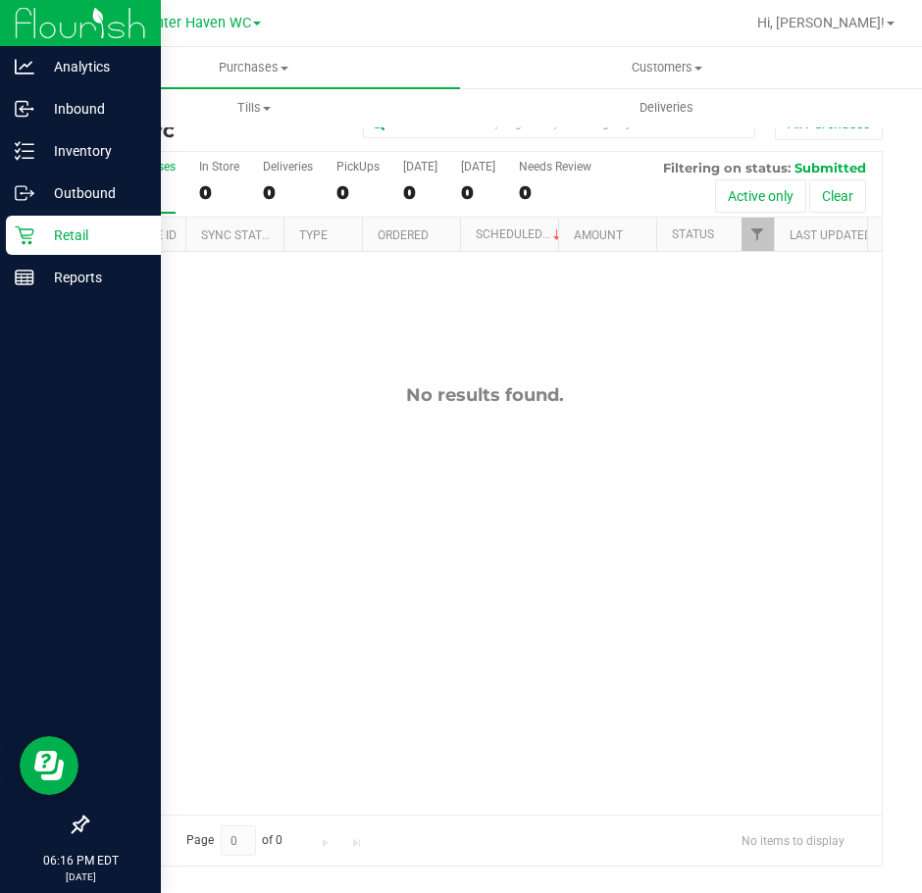
click at [16, 231] on icon at bounding box center [25, 236] width 20 height 20
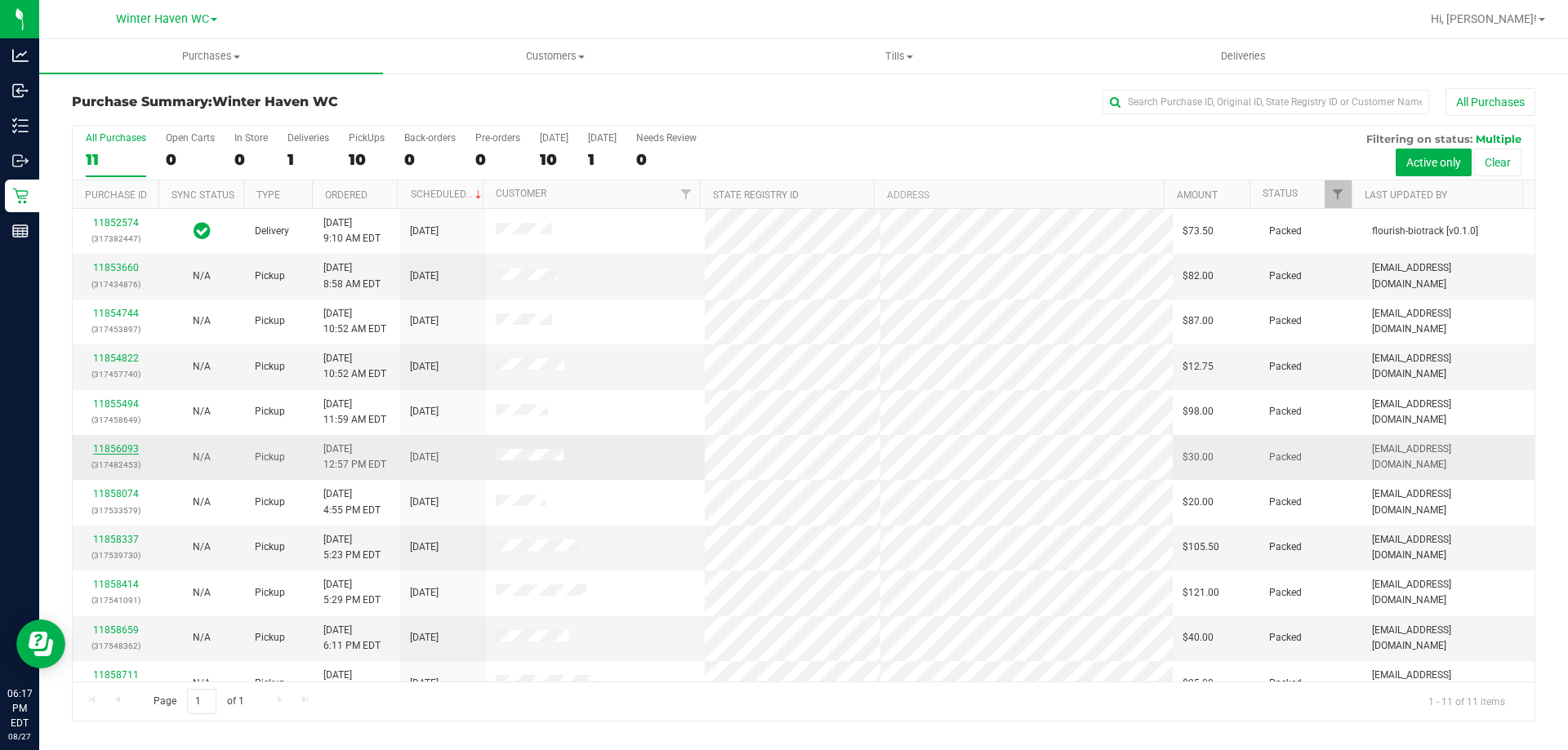
click at [128, 448] on link "11856093" at bounding box center [116, 450] width 46 height 12
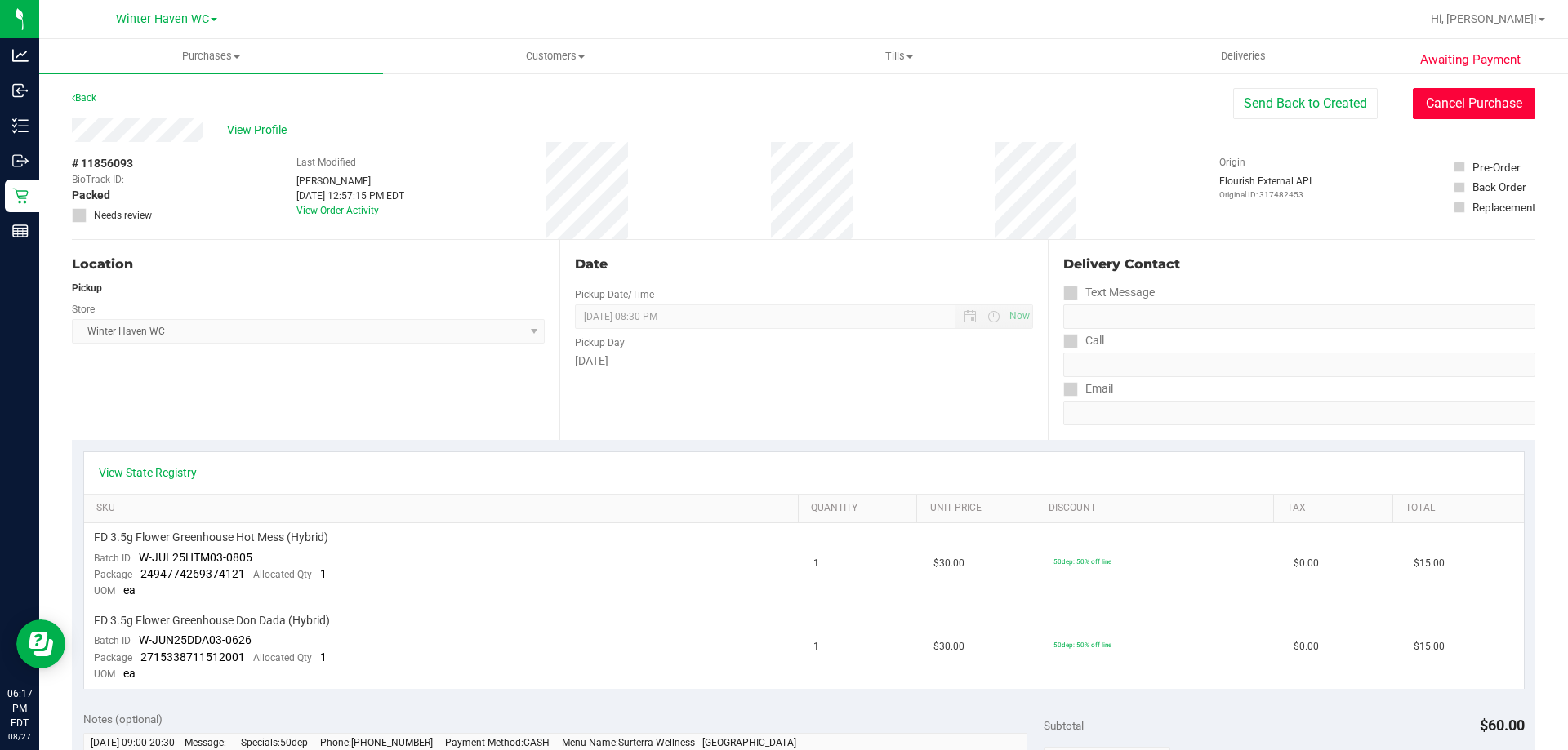
click at [1474, 97] on button "Cancel Purchase" at bounding box center [1474, 103] width 122 height 31
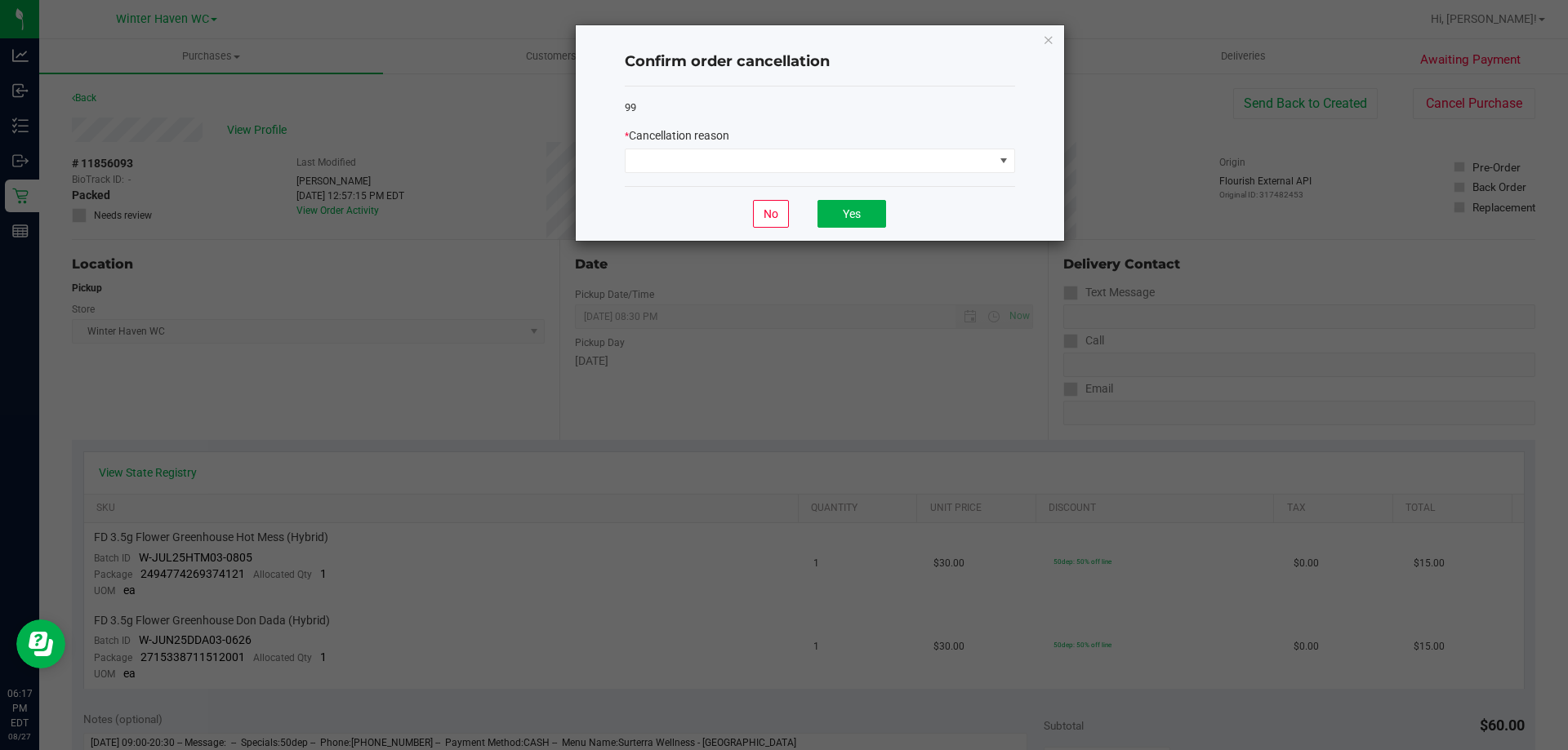
click at [743, 144] on div "* Cancellation reason" at bounding box center [819, 136] width 391 height 17
click at [742, 146] on div "* Cancellation reason" at bounding box center [819, 150] width 391 height 46
click at [742, 147] on div "* Cancellation reason" at bounding box center [819, 150] width 391 height 46
click at [742, 155] on span at bounding box center [809, 160] width 368 height 22
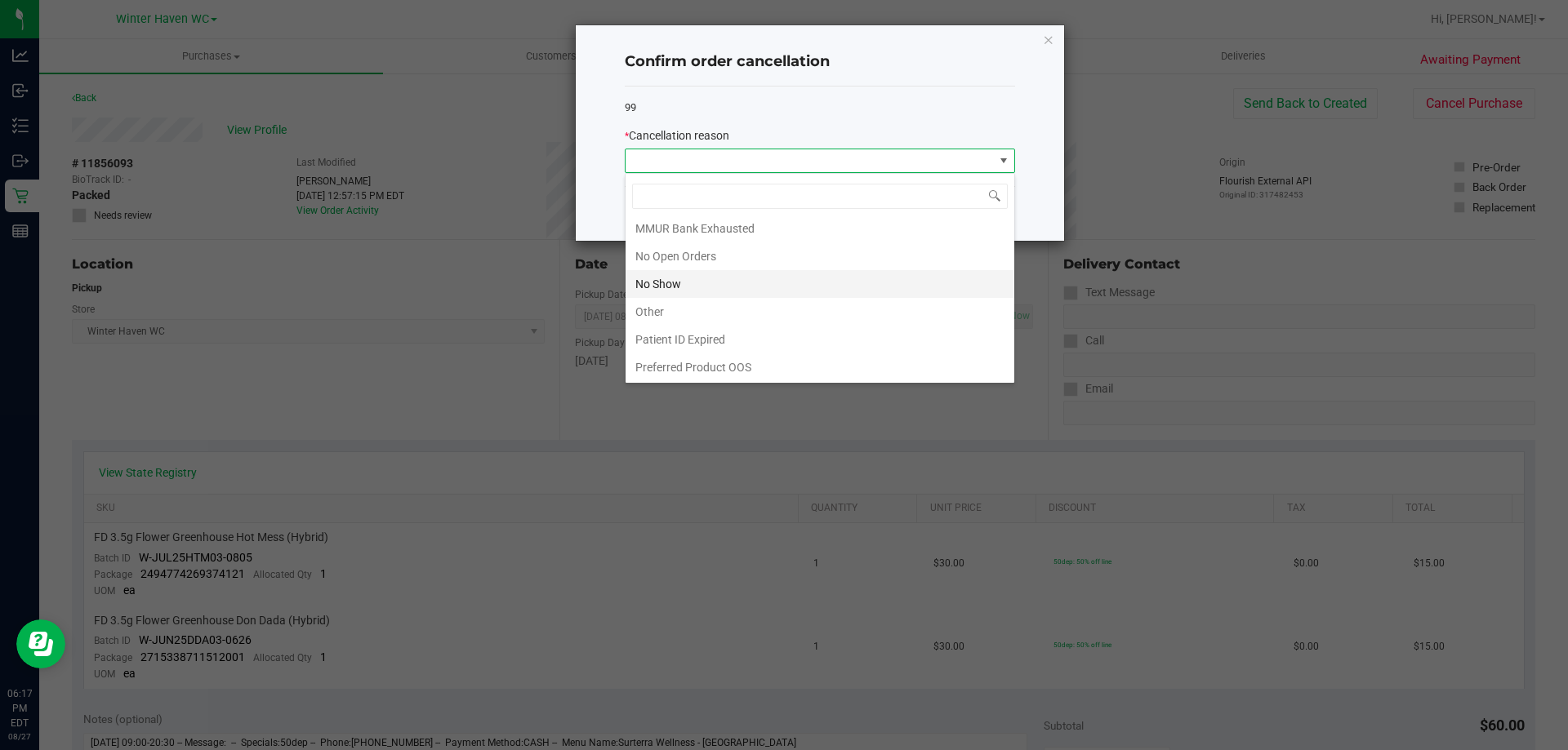
scroll to position [114, 0]
click at [699, 290] on li "No Show" at bounding box center [819, 283] width 389 height 27
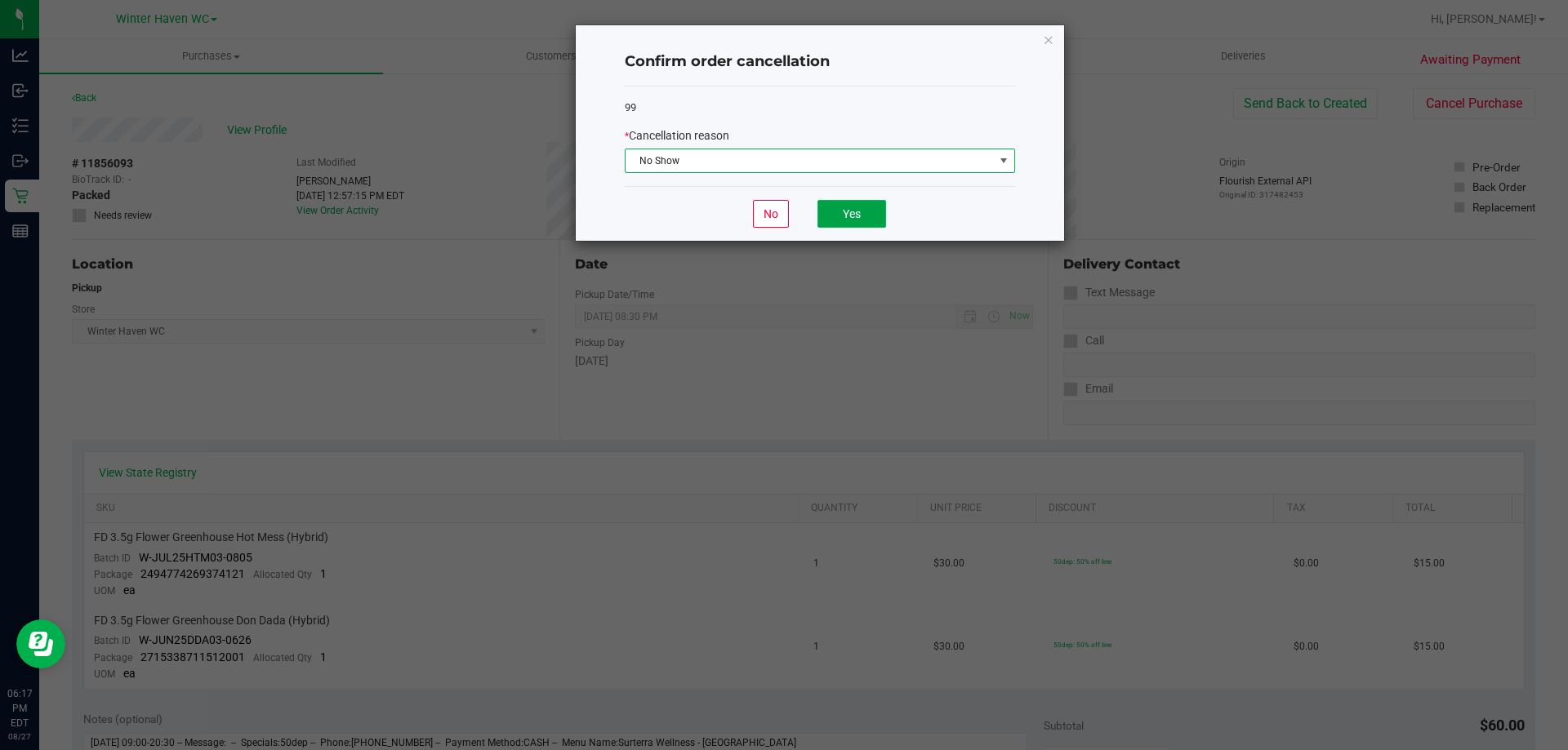
click at [883, 210] on button "Yes" at bounding box center [852, 213] width 68 height 27
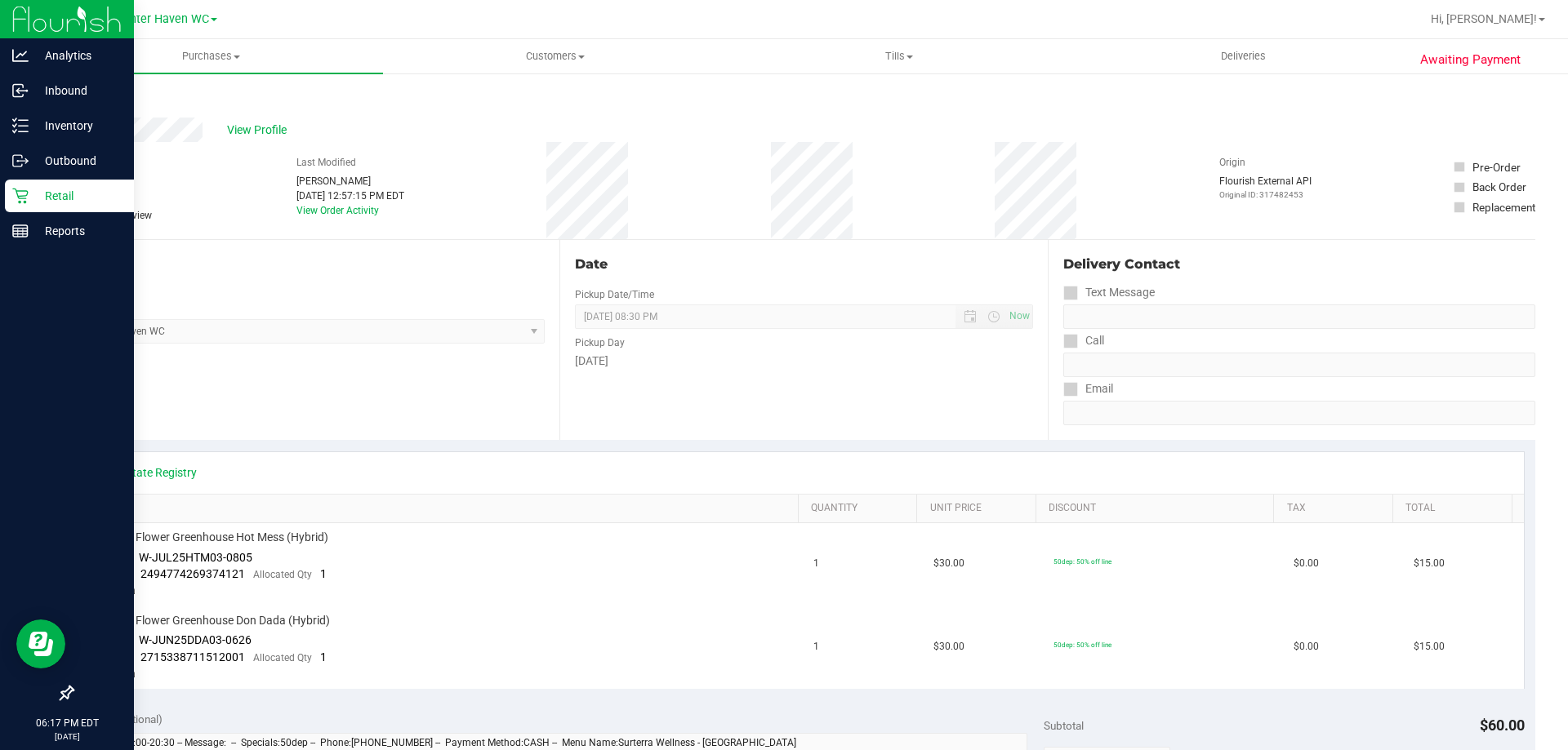
click at [24, 202] on icon at bounding box center [20, 196] width 16 height 16
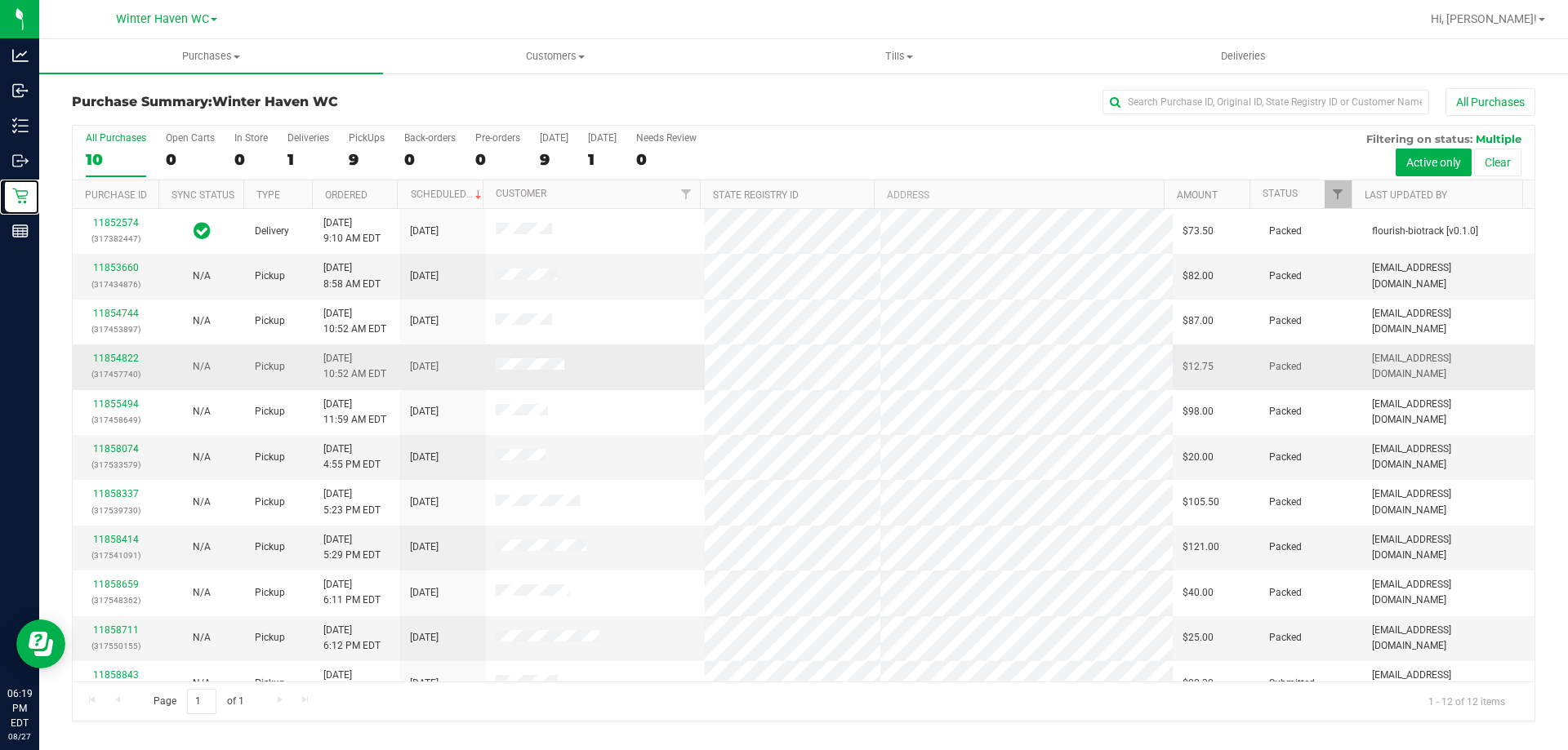
scroll to position [69, 0]
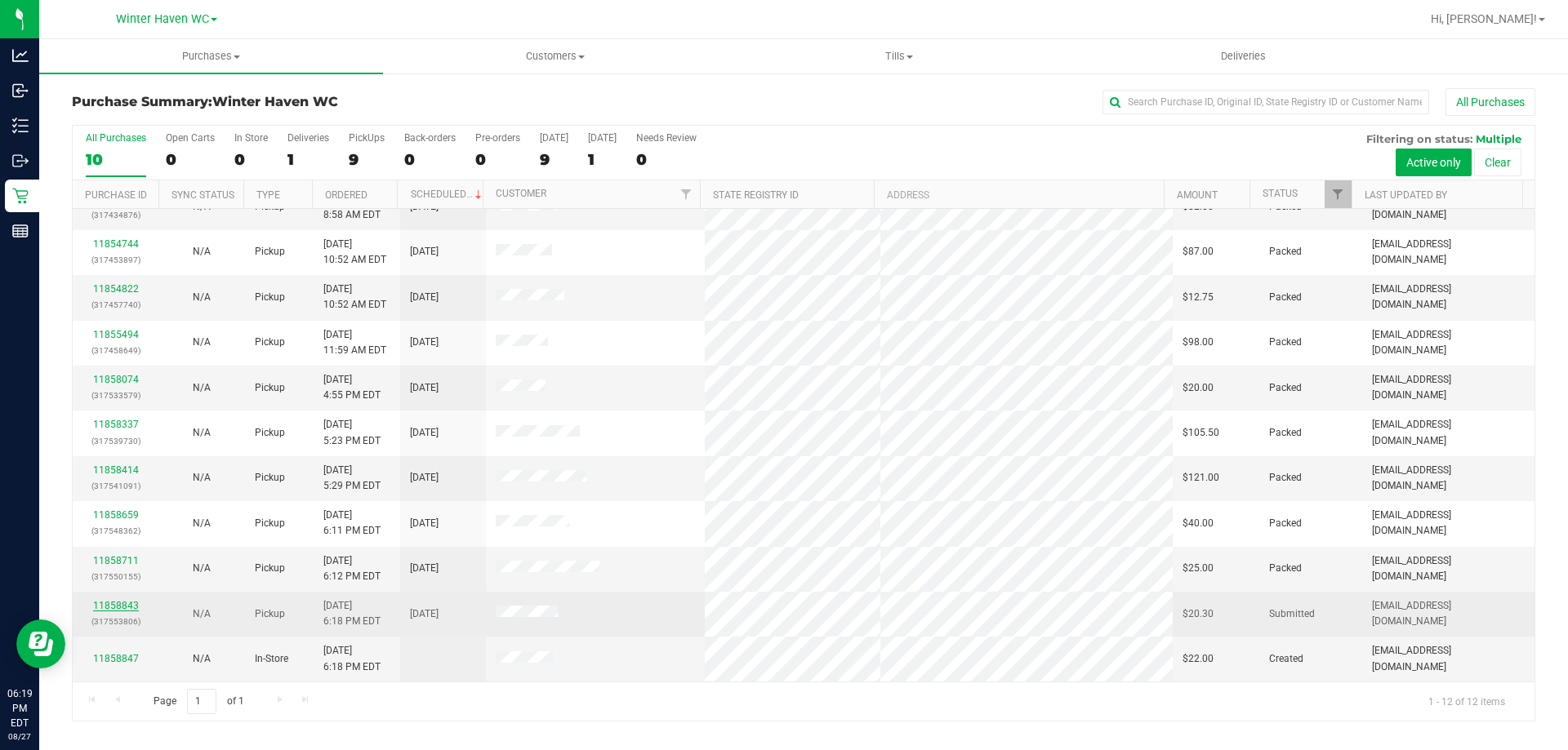
click at [129, 604] on link "11858843" at bounding box center [116, 606] width 46 height 12
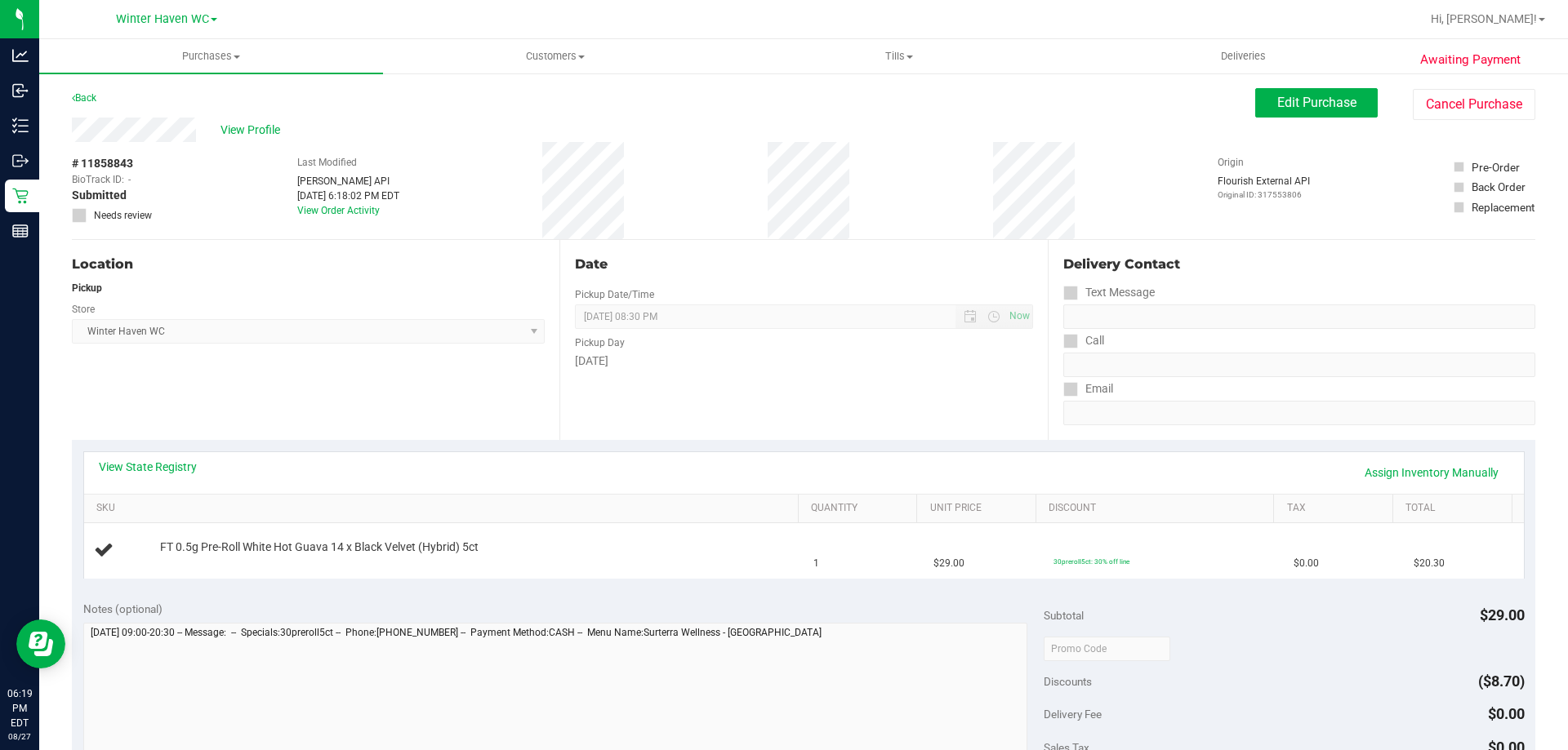
click at [151, 476] on div "View State Registry Assign Inventory Manually" at bounding box center [804, 472] width 1411 height 27
click at [152, 452] on div "View State Registry Assign Inventory Manually" at bounding box center [804, 473] width 1440 height 42
click at [154, 464] on link "View State Registry" at bounding box center [148, 467] width 98 height 17
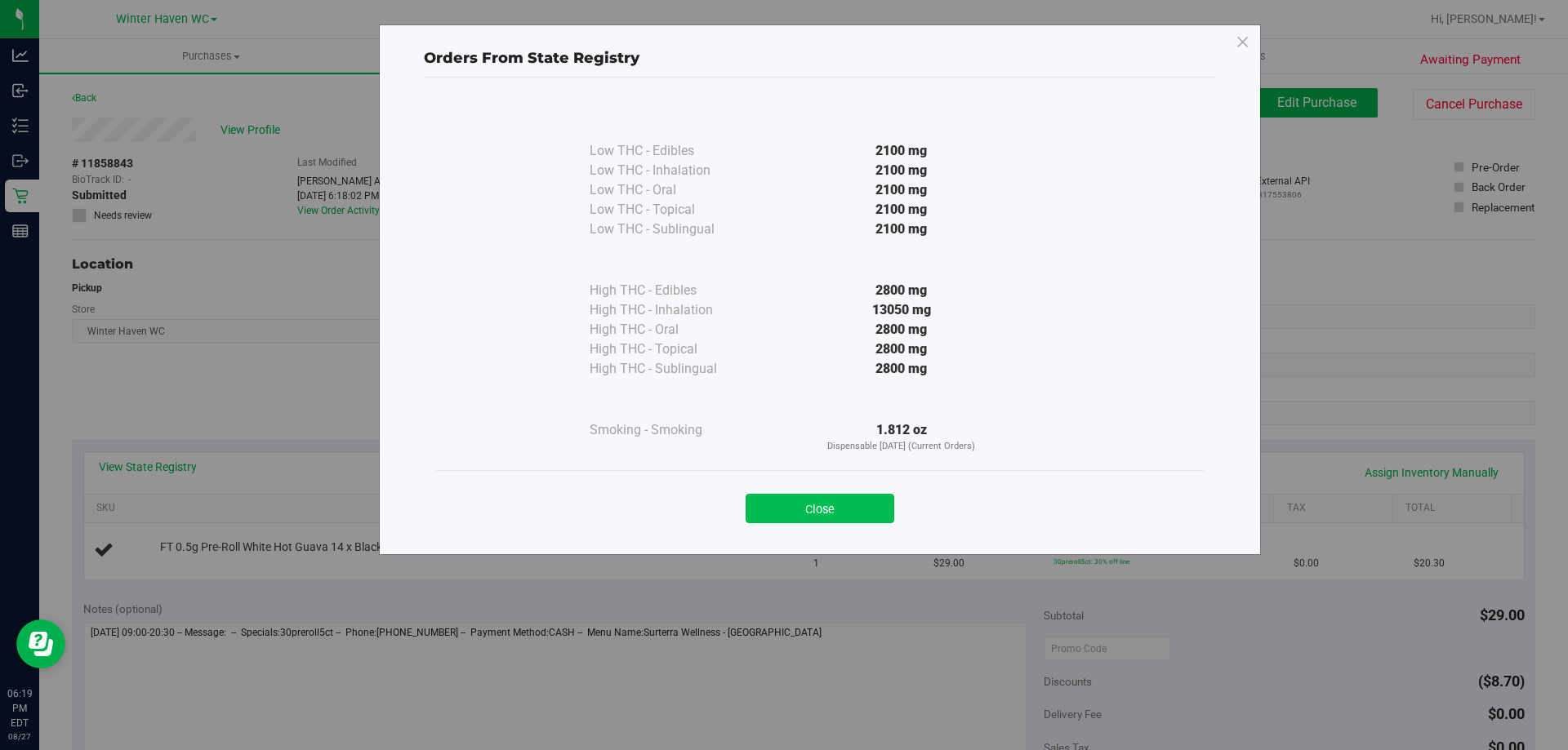
click at [860, 499] on button "Close" at bounding box center [819, 508] width 148 height 29
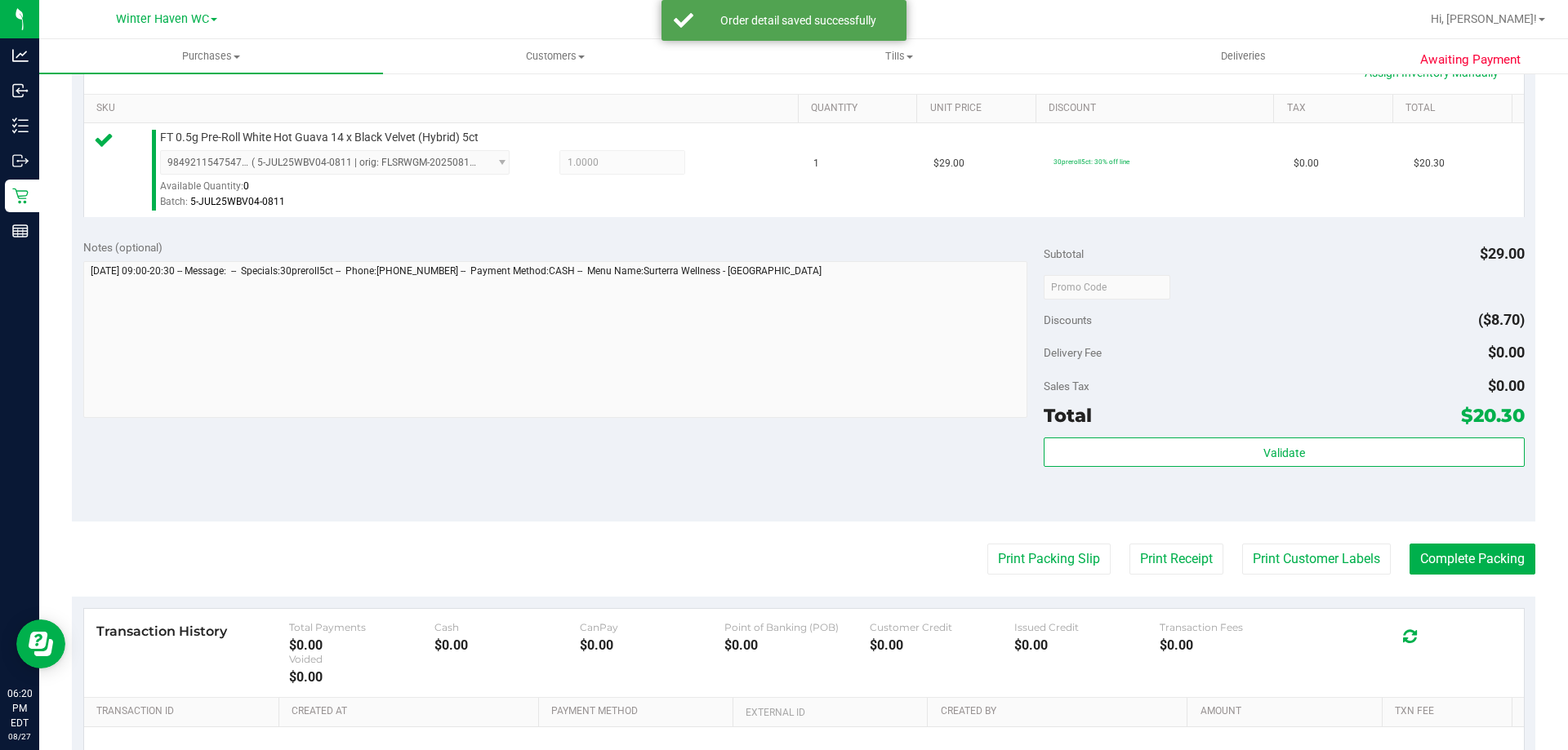
scroll to position [489, 0]
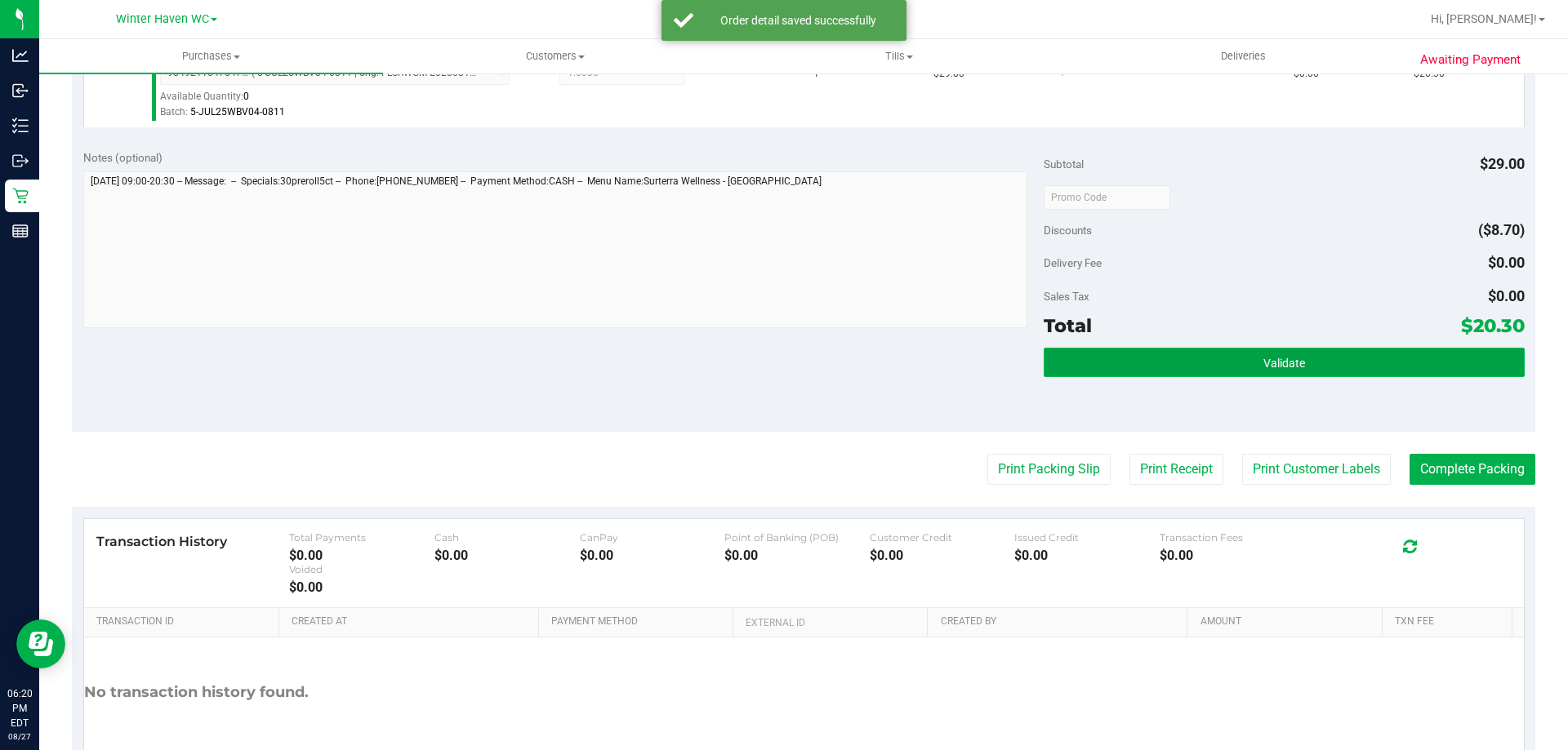
click at [1292, 357] on span "Validate" at bounding box center [1284, 364] width 42 height 13
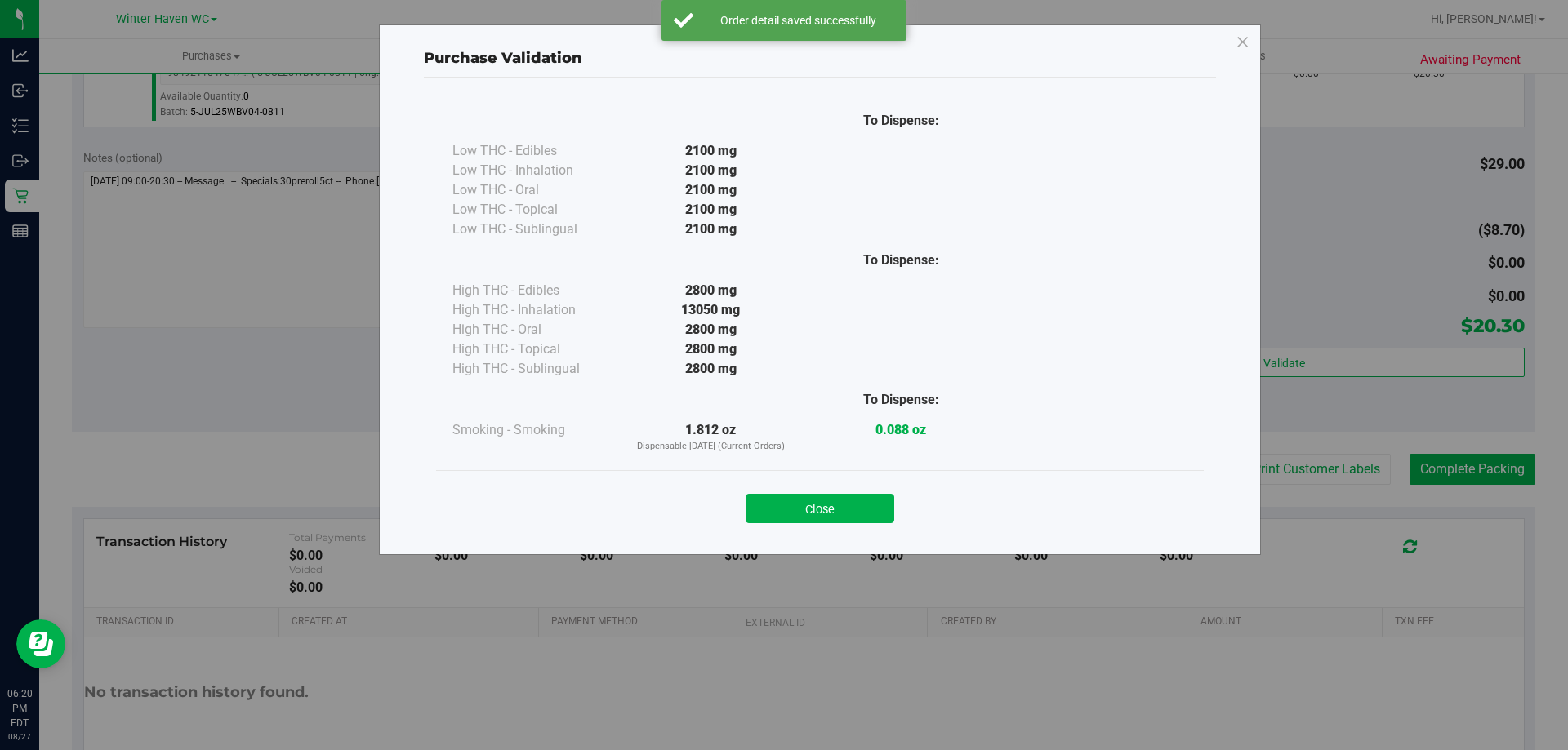
click at [869, 492] on div "Close" at bounding box center [819, 504] width 743 height 41
click at [870, 508] on button "Close" at bounding box center [819, 508] width 148 height 29
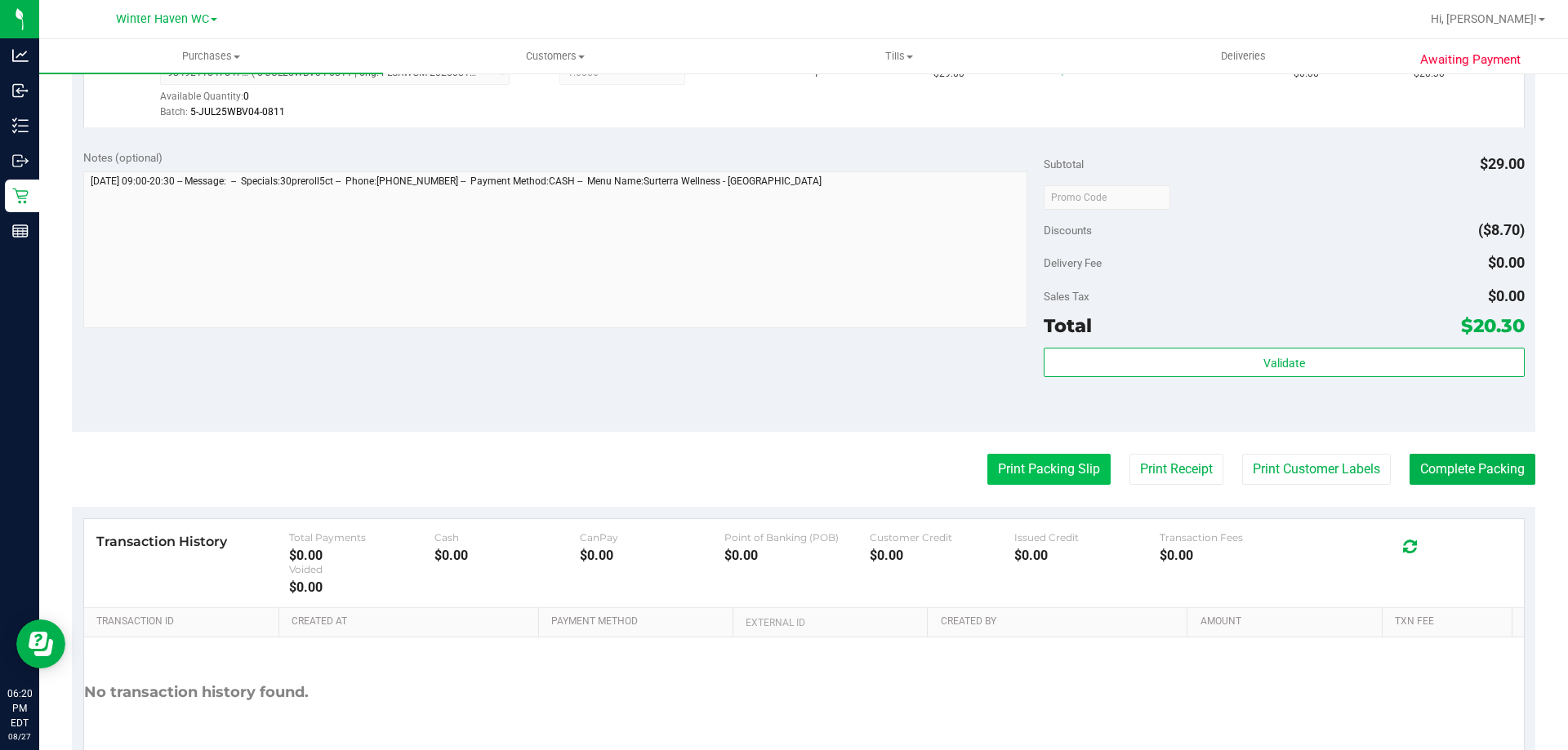
click at [1067, 469] on button "Print Packing Slip" at bounding box center [1049, 469] width 123 height 31
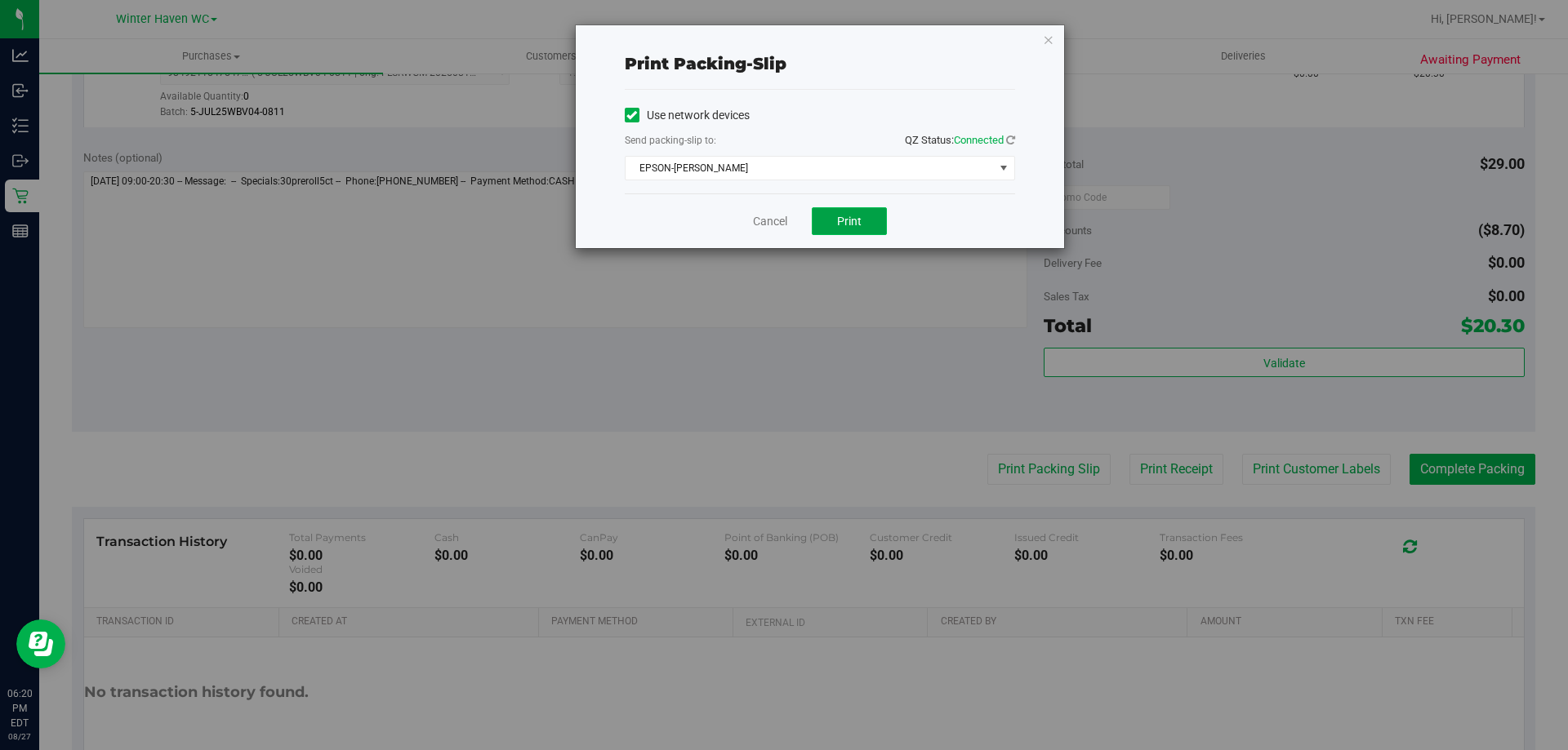
click at [877, 211] on button "Print" at bounding box center [849, 221] width 75 height 27
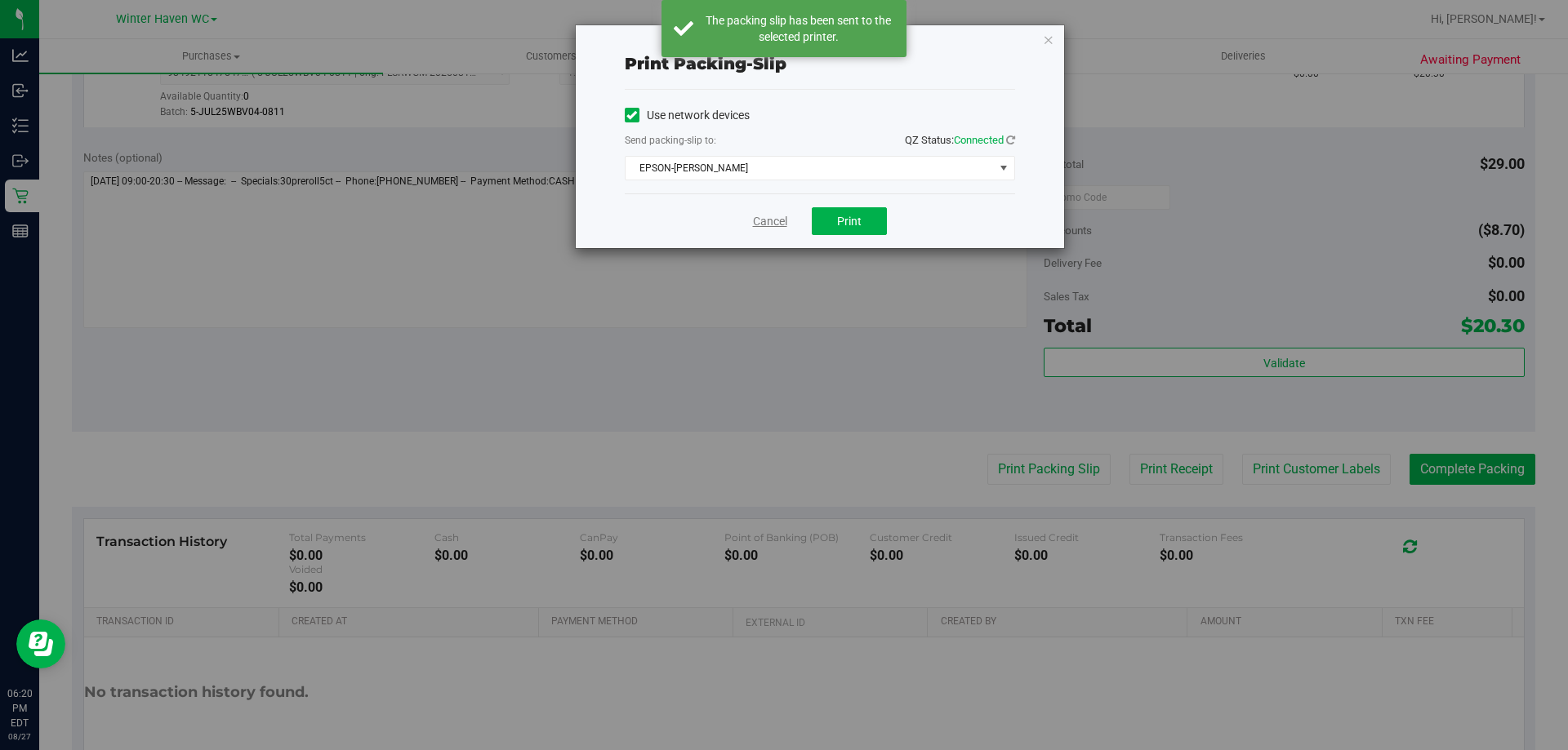
click at [776, 222] on link "Cancel" at bounding box center [769, 221] width 34 height 17
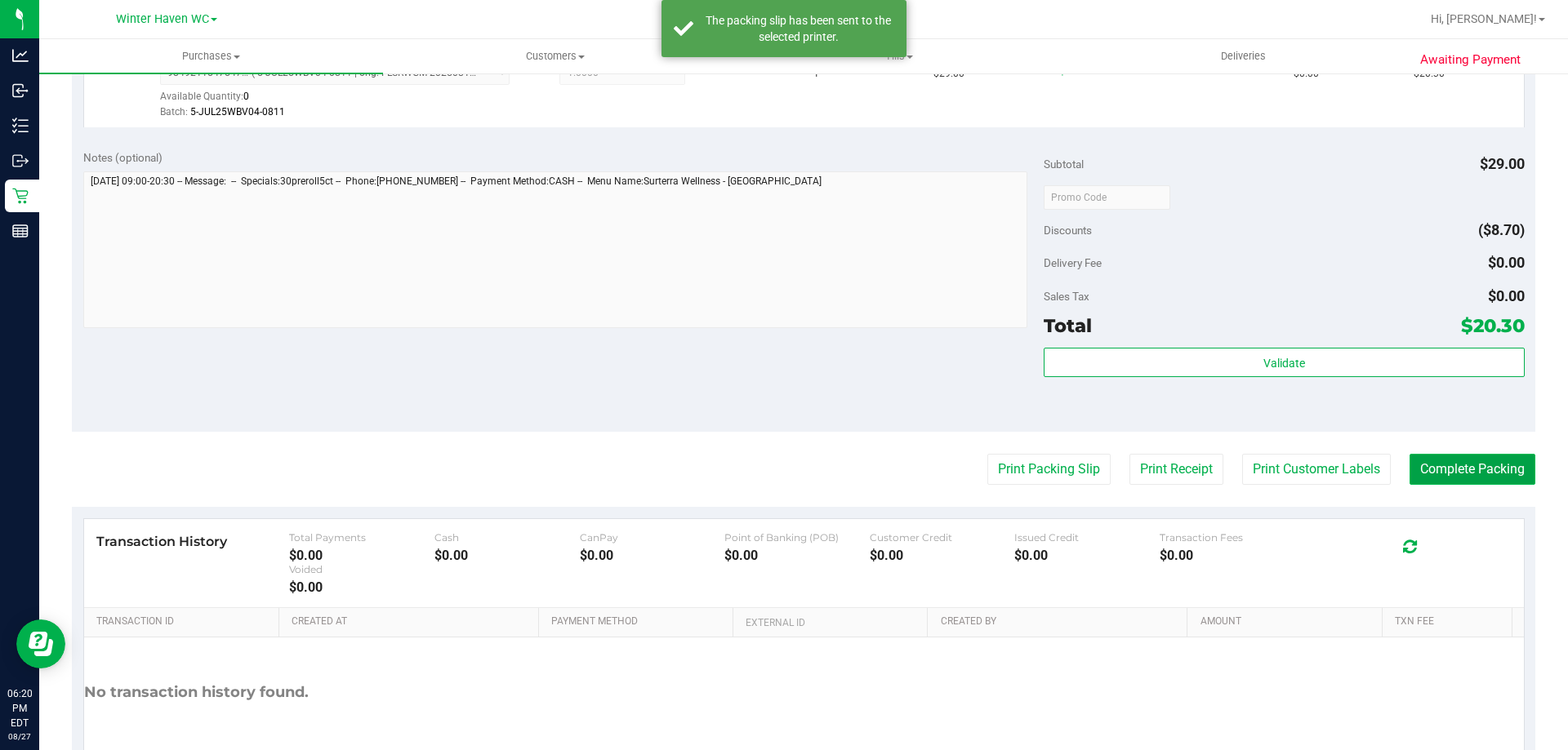
click at [1465, 471] on button "Complete Packing" at bounding box center [1472, 469] width 126 height 31
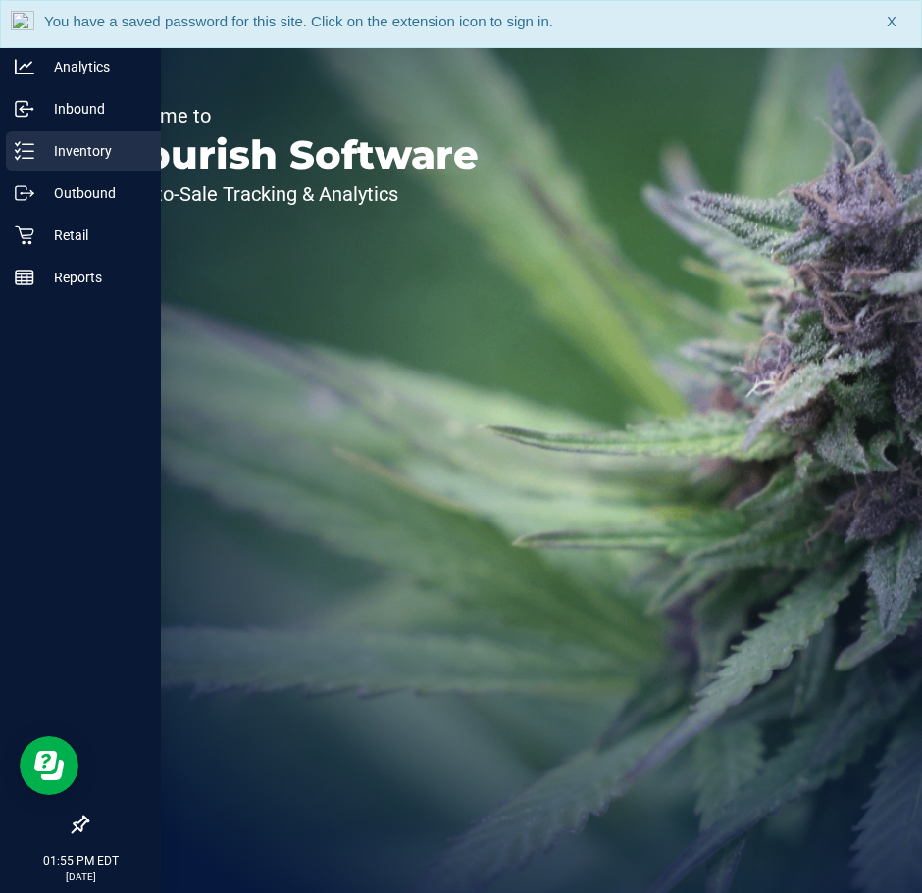
click at [71, 158] on p "Inventory" at bounding box center [93, 151] width 118 height 24
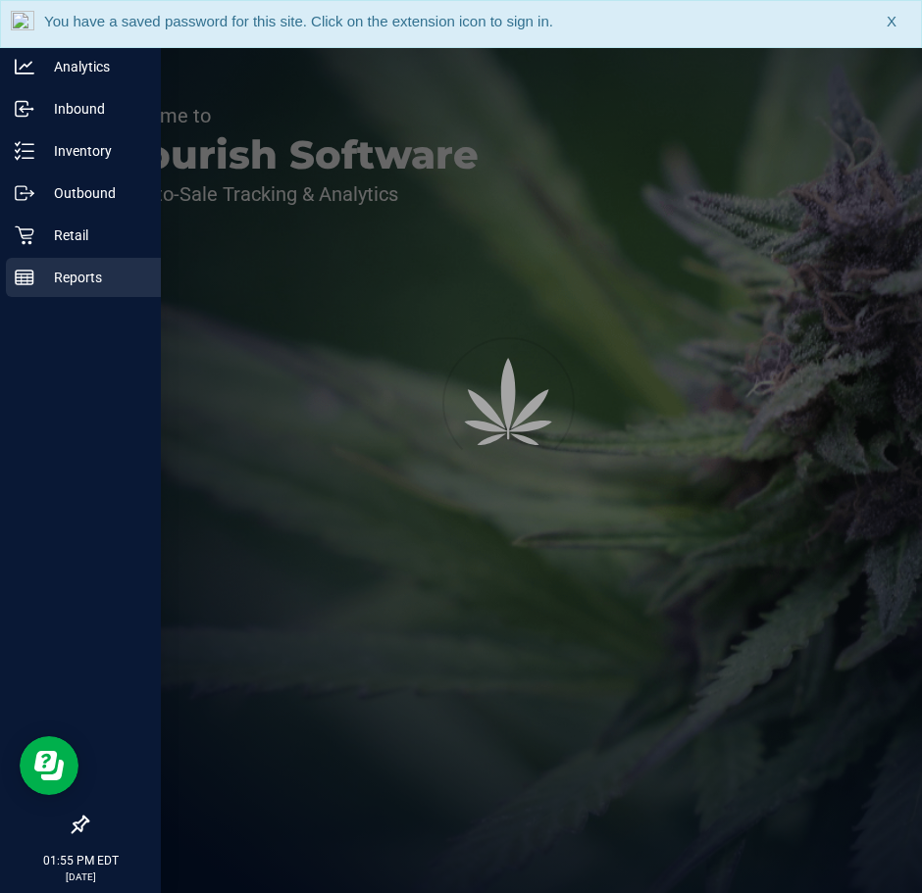
click at [63, 268] on p "Reports" at bounding box center [93, 278] width 118 height 24
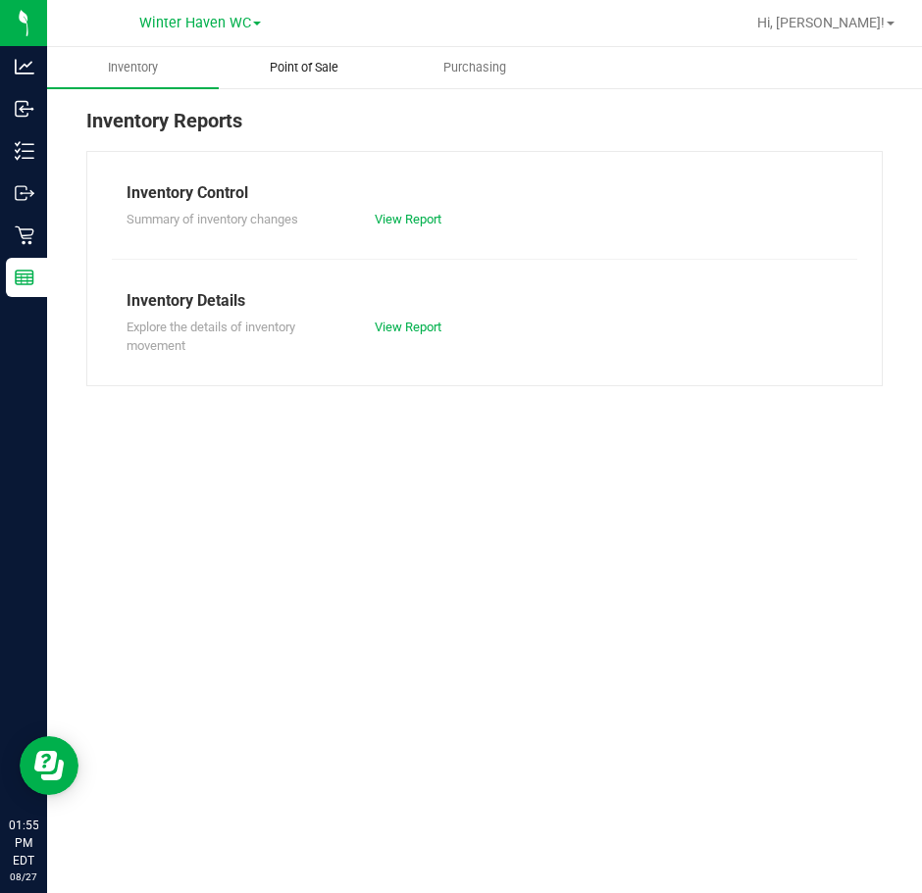
click at [298, 76] on uib-tab-heading "Point of Sale" at bounding box center [305, 67] width 170 height 39
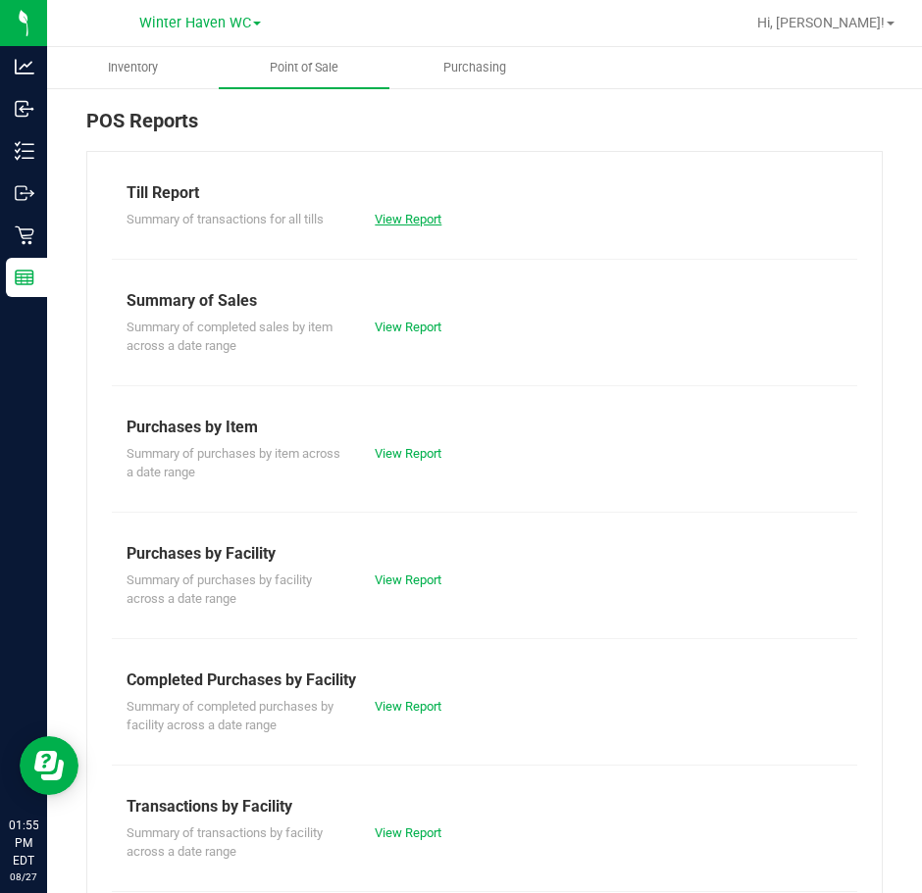
click at [410, 214] on link "View Report" at bounding box center [408, 219] width 67 height 15
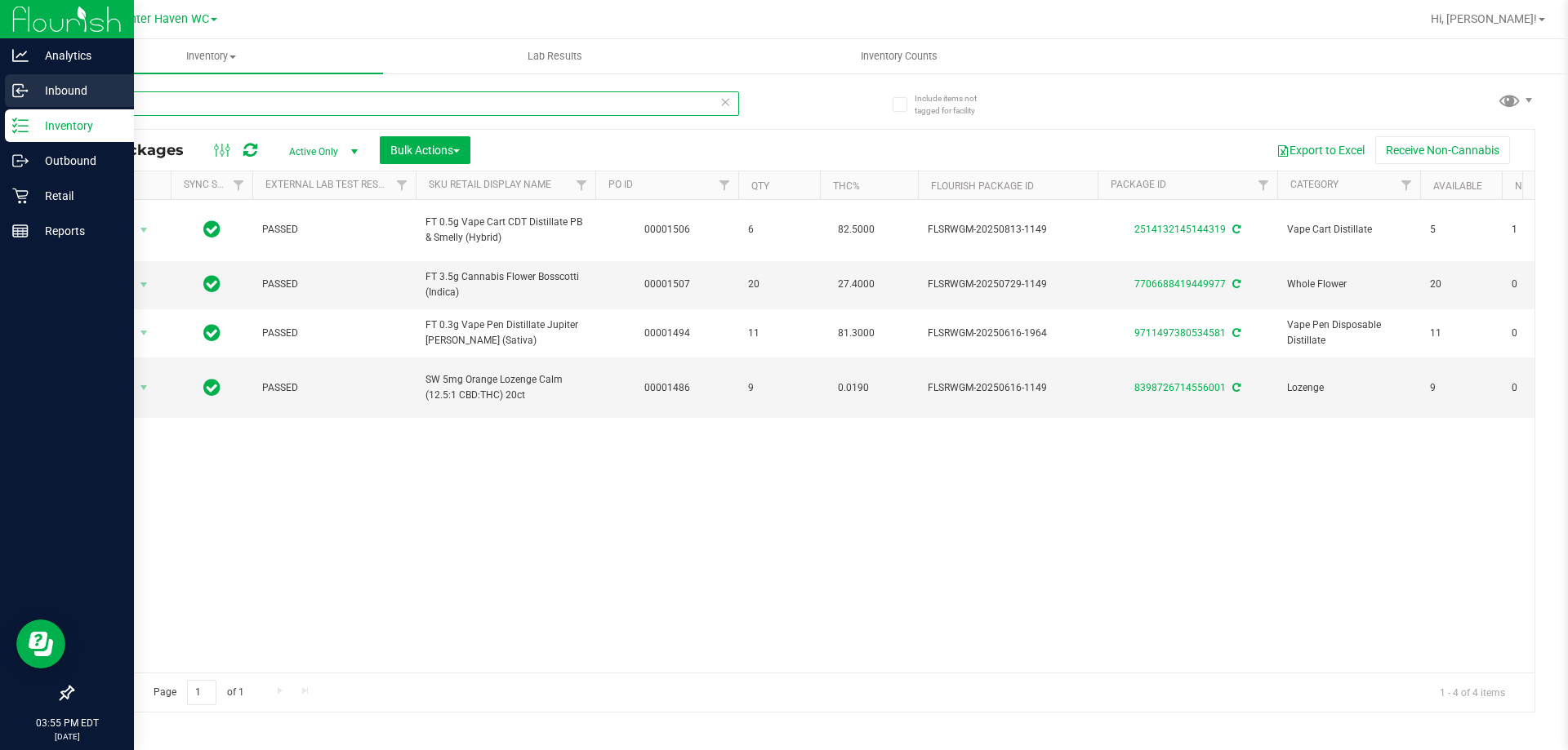
drag, startPoint x: 0, startPoint y: 0, endPoint x: 0, endPoint y: 98, distance: 98.0
click at [0, 98] on div "Analytics Inbound Inventory Outbound Retail Reports 03:55 PM EDT 08/27/2025 08/…" at bounding box center [784, 375] width 1568 height 750
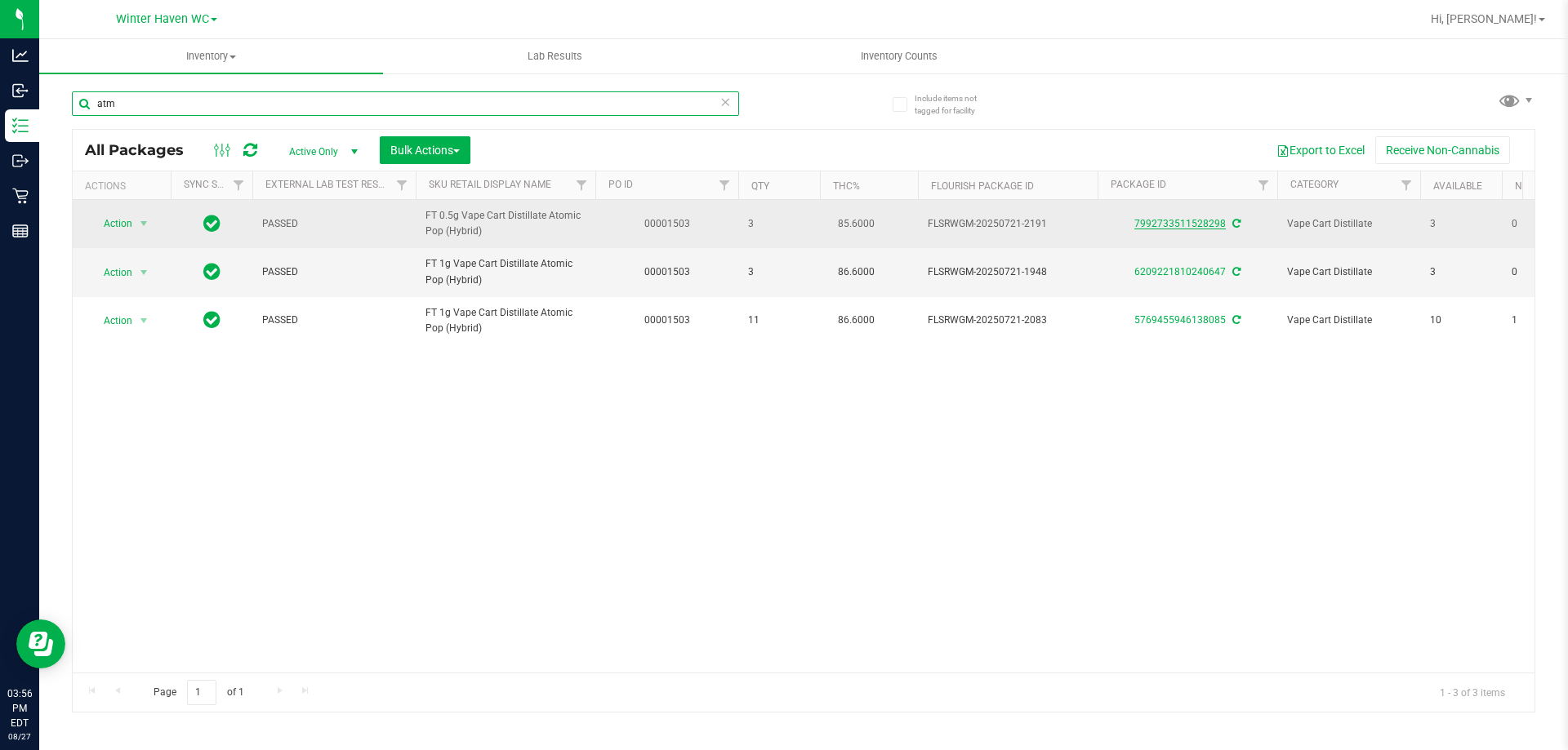
type input "atm"
click at [1171, 224] on link "7992733511528298" at bounding box center [1180, 224] width 92 height 12
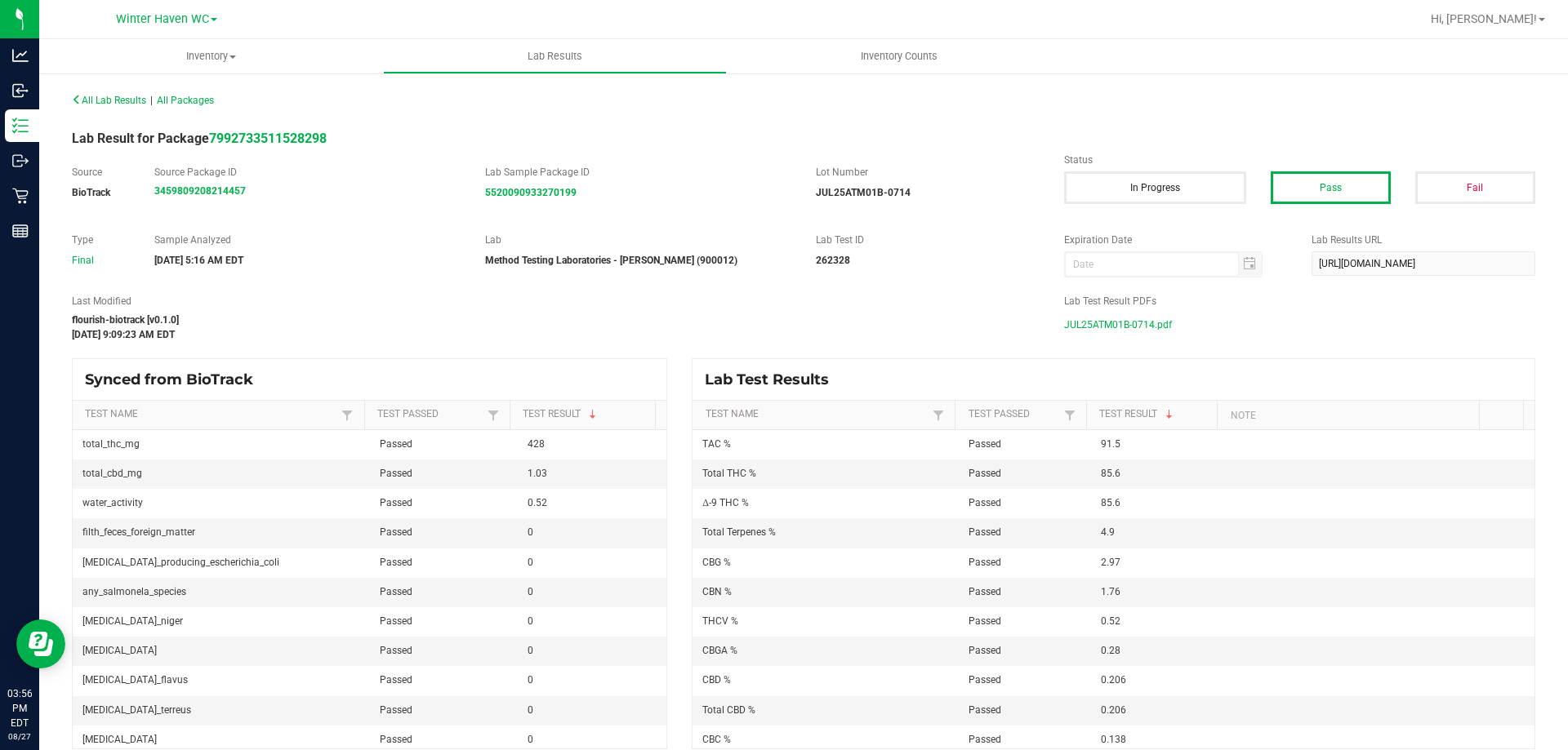
click at [1146, 325] on span "JUL25ATM01B-0714.pdf" at bounding box center [1118, 325] width 107 height 24
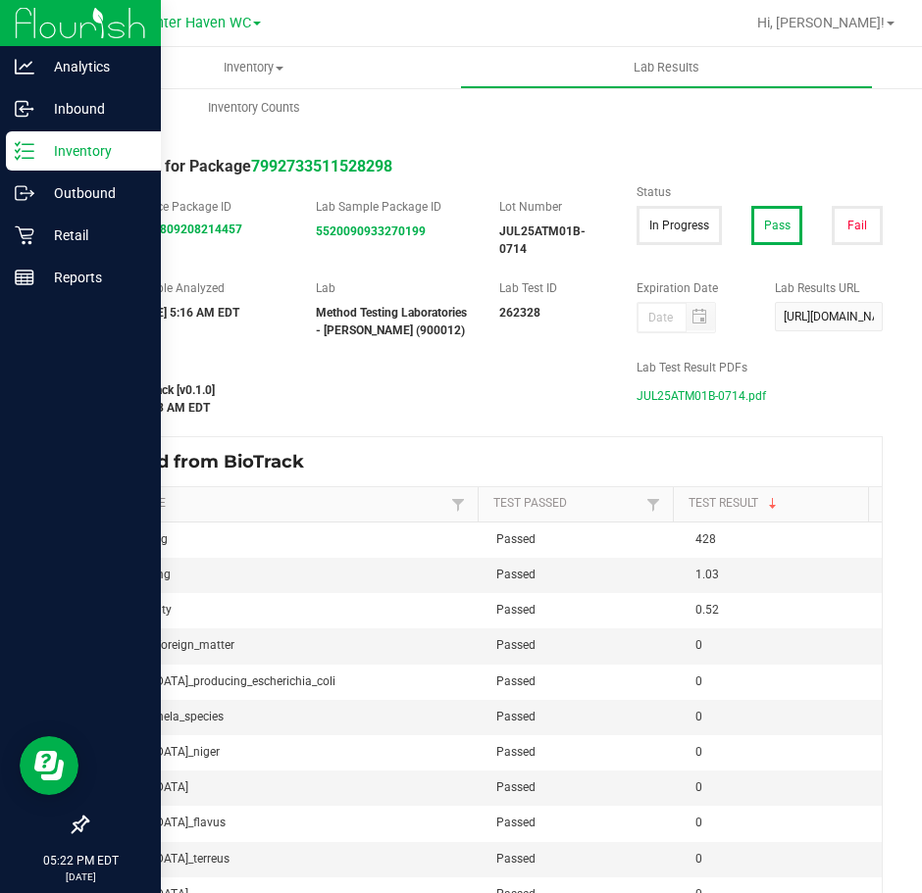
drag, startPoint x: 18, startPoint y: 147, endPoint x: 94, endPoint y: 162, distance: 77.9
click at [18, 147] on icon at bounding box center [25, 151] width 20 height 20
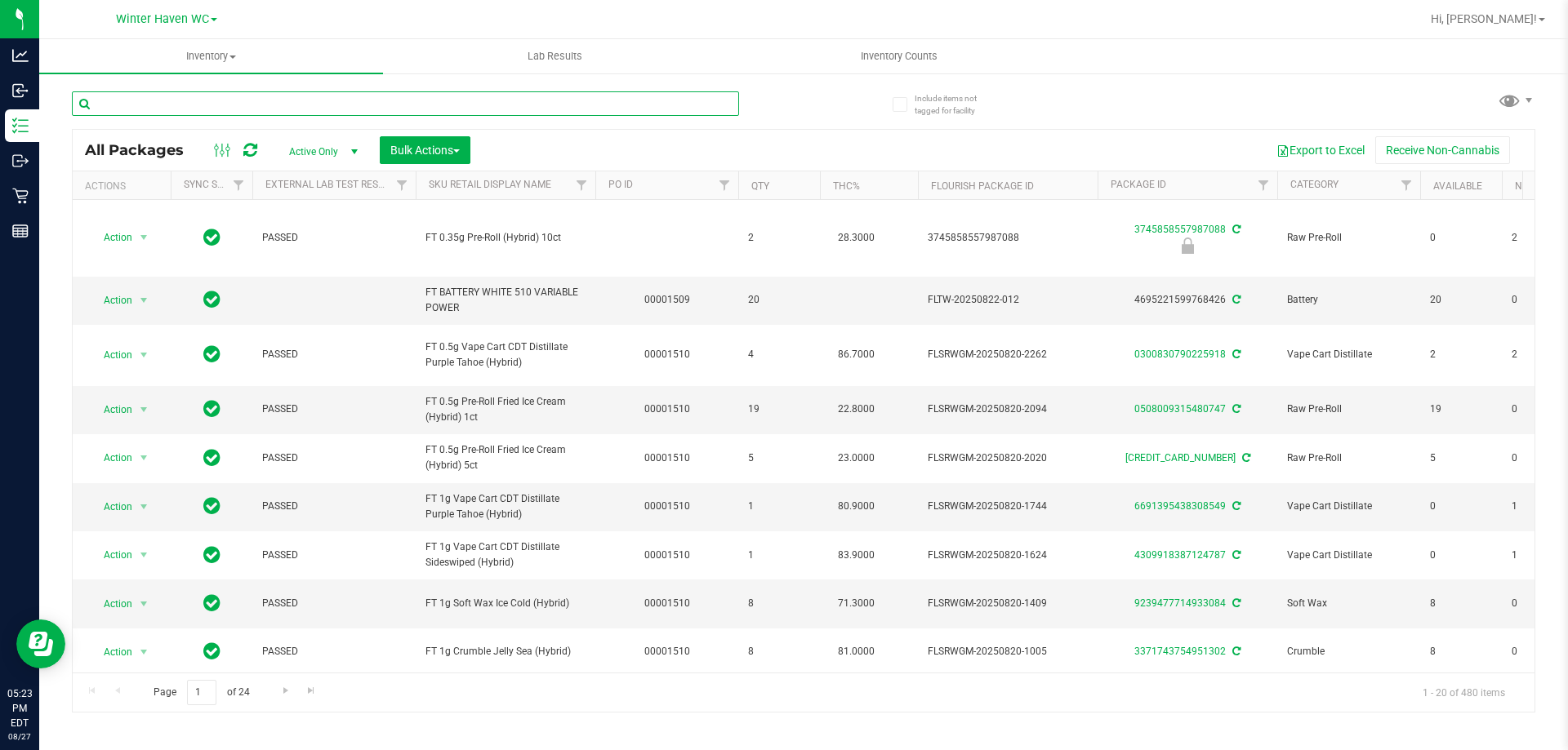
click at [493, 102] on input "text" at bounding box center [405, 103] width 667 height 24
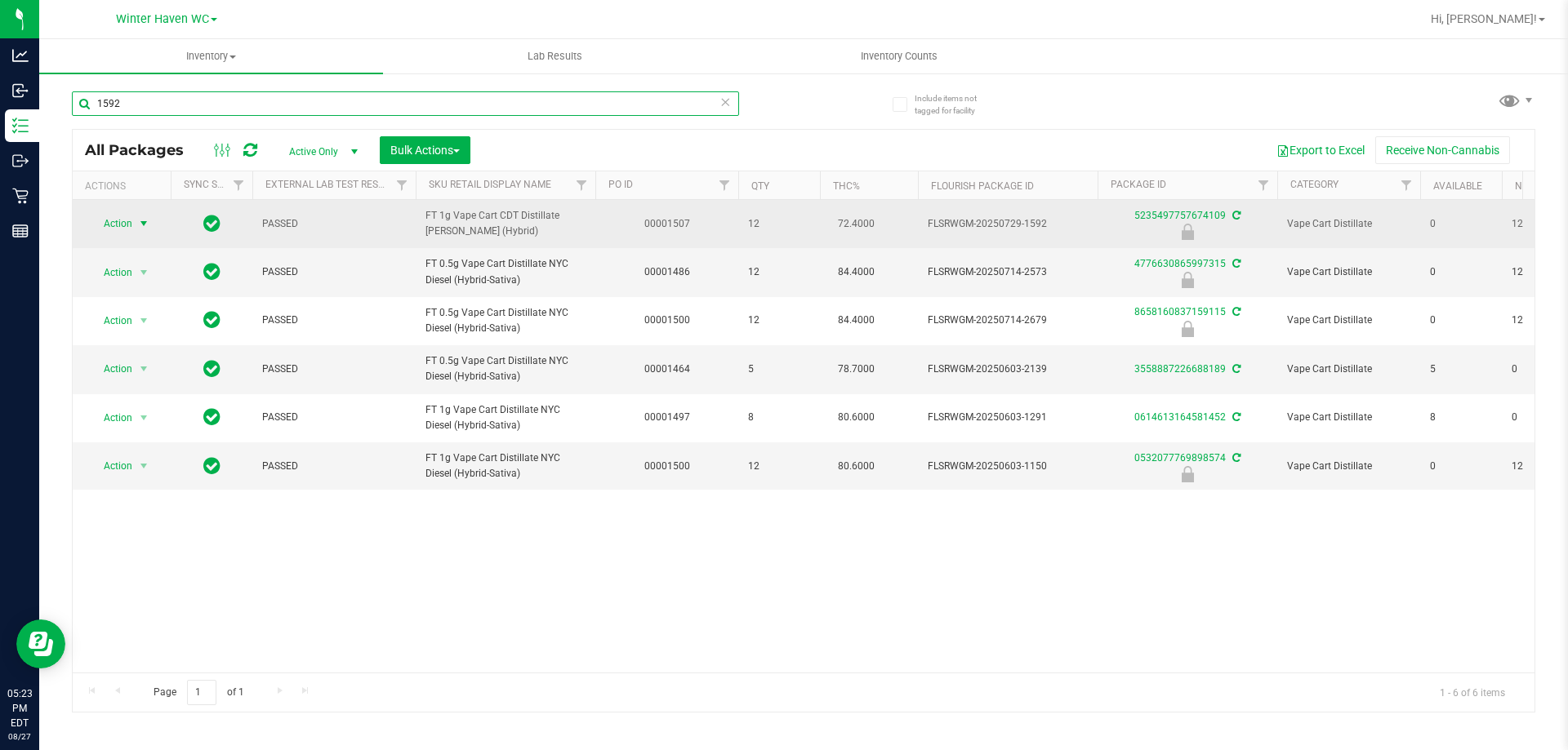
type input "1592"
click at [124, 226] on span "Action" at bounding box center [111, 223] width 44 height 22
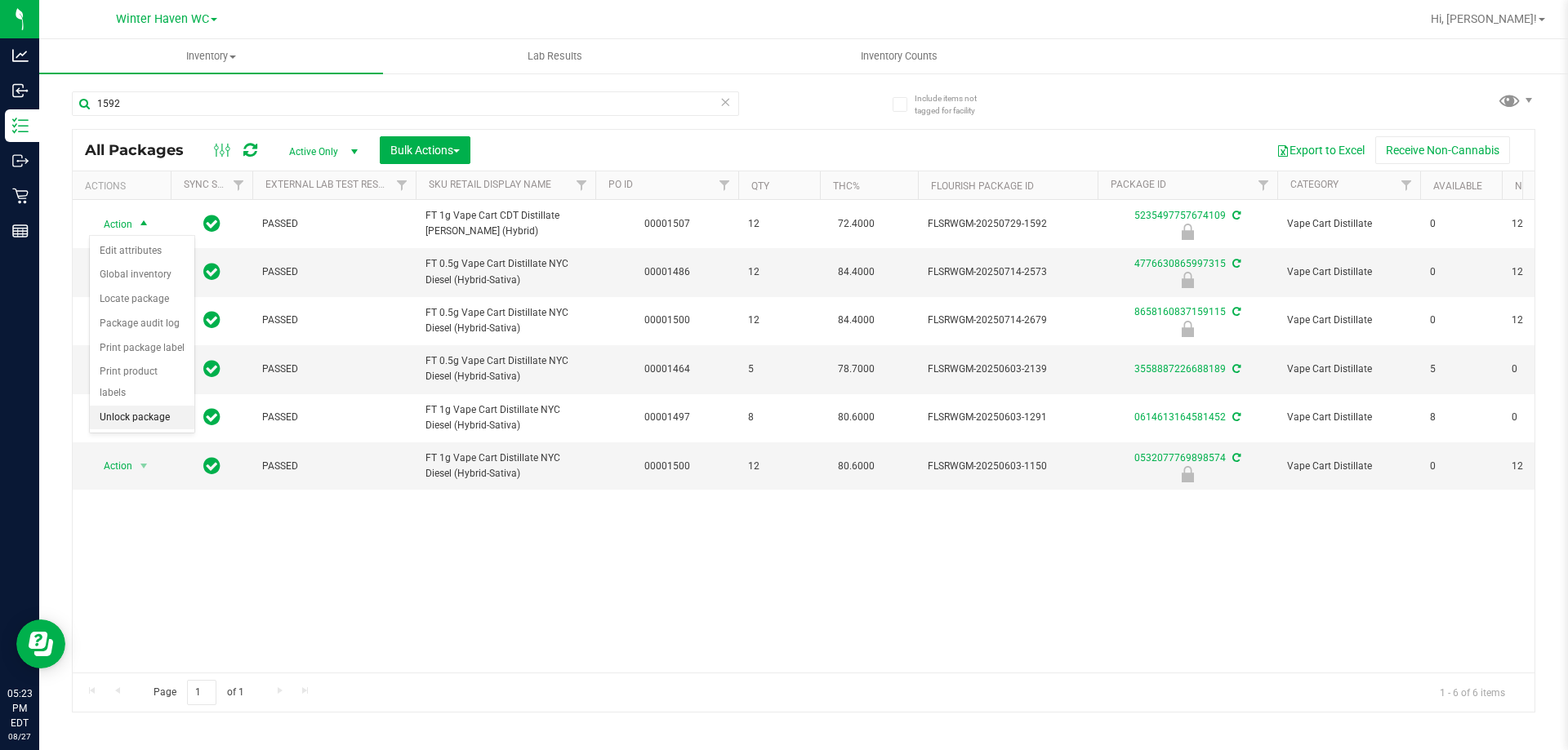
click at [146, 405] on li "Unlock package" at bounding box center [142, 417] width 105 height 24
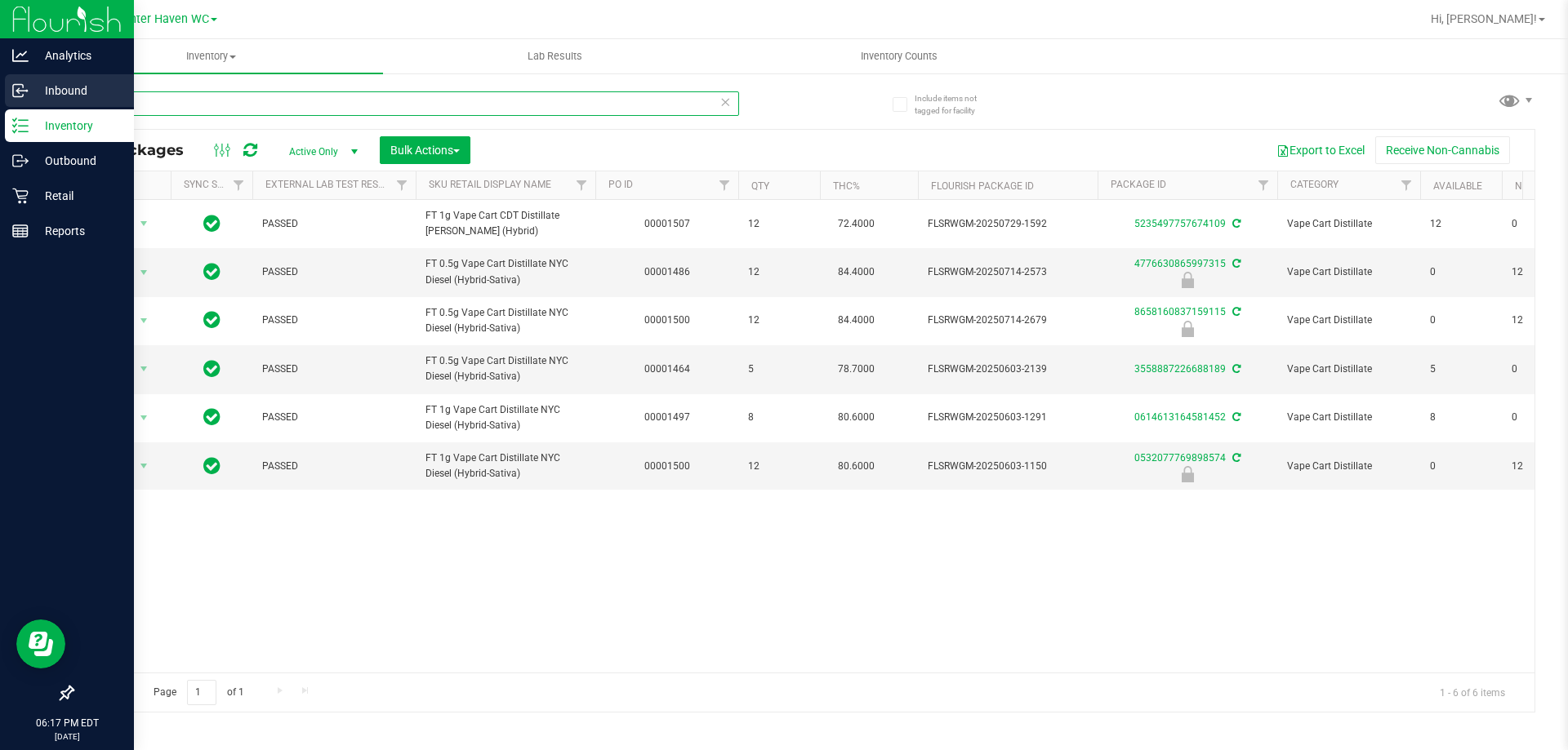
drag, startPoint x: 170, startPoint y: 106, endPoint x: 39, endPoint y: 106, distance: 131.0
click at [0, 147] on div "Analytics Inbound Inventory Outbound Retail Reports 06:17 PM EDT [DATE] 08/27 W…" at bounding box center [784, 375] width 1568 height 750
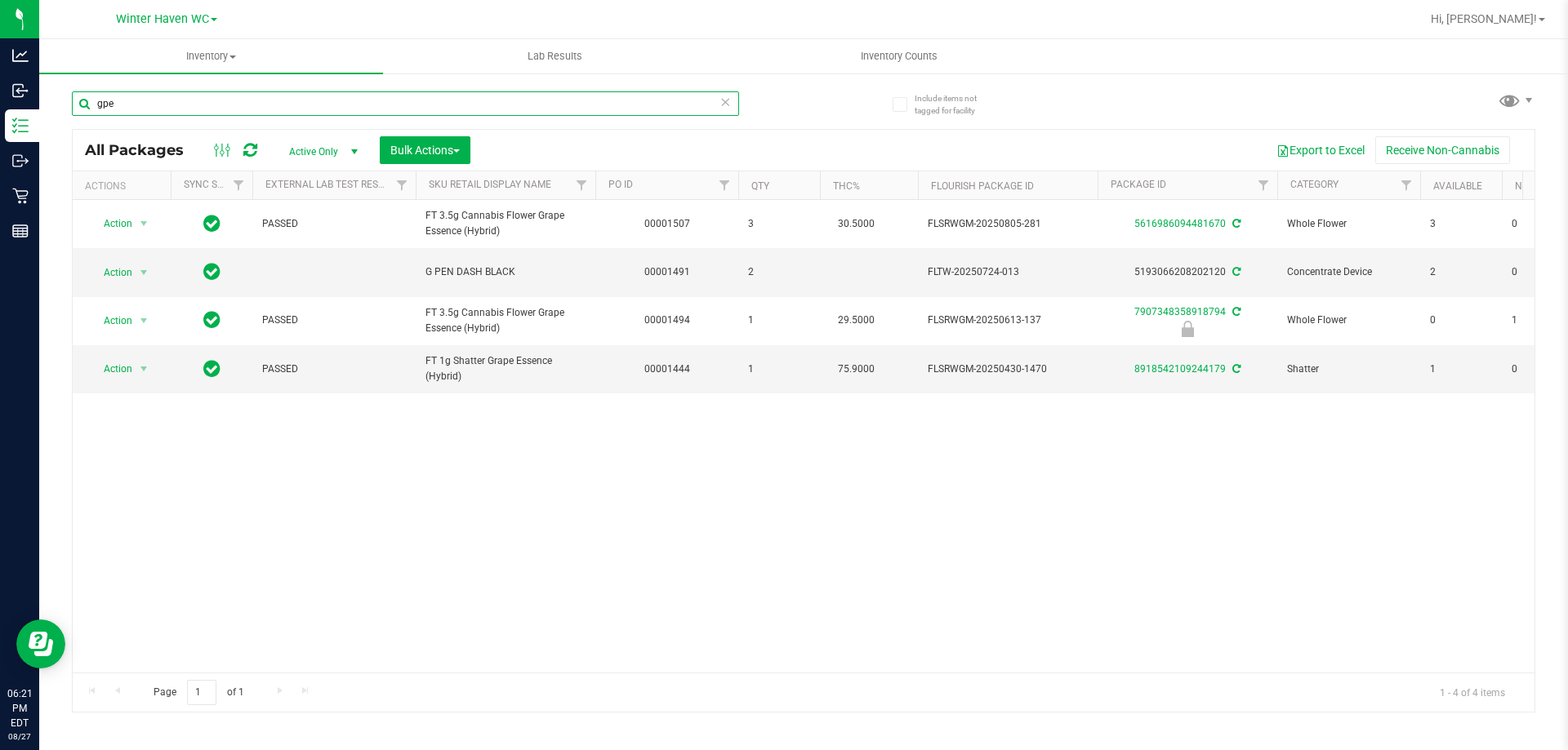
drag, startPoint x: 177, startPoint y: 112, endPoint x: 153, endPoint y: 185, distance: 76.8
click at [0, 176] on div "Analytics Inbound Inventory Outbound Retail Reports 06:21 PM EDT [DATE] 08/27 W…" at bounding box center [784, 375] width 1568 height 750
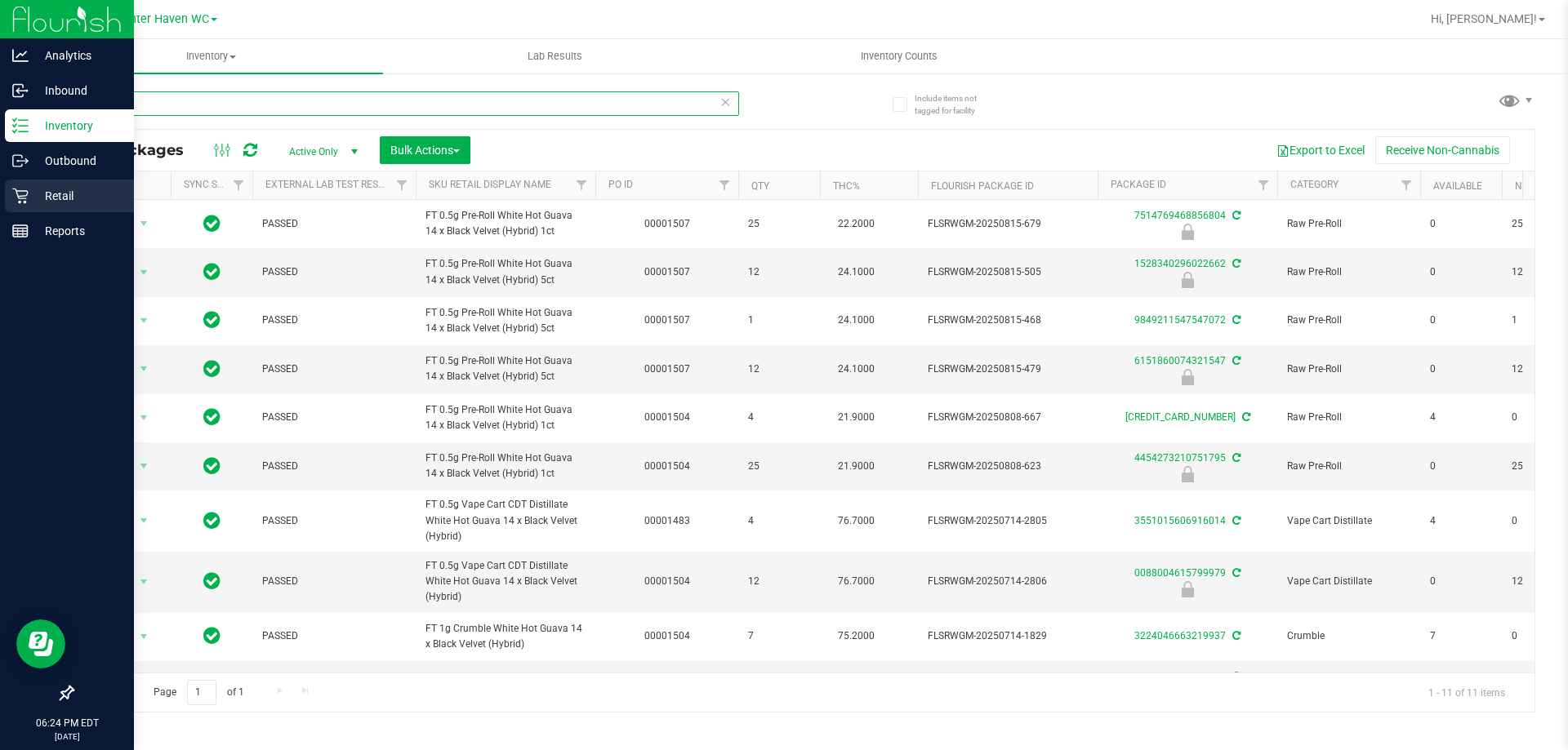
drag, startPoint x: 433, startPoint y: 103, endPoint x: 37, endPoint y: 200, distance: 407.7
click at [2, 204] on div "Analytics Inbound Inventory Outbound Retail Reports 06:24 PM EDT 08/27/2025 08/…" at bounding box center [784, 375] width 1568 height 750
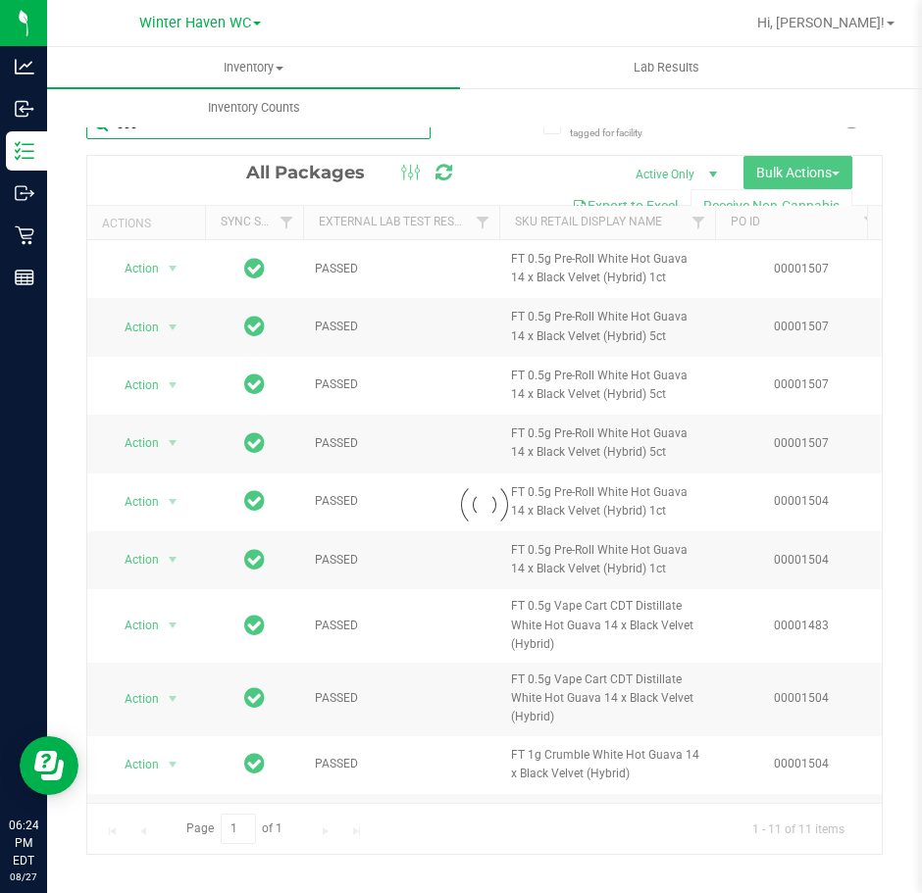
type input "505"
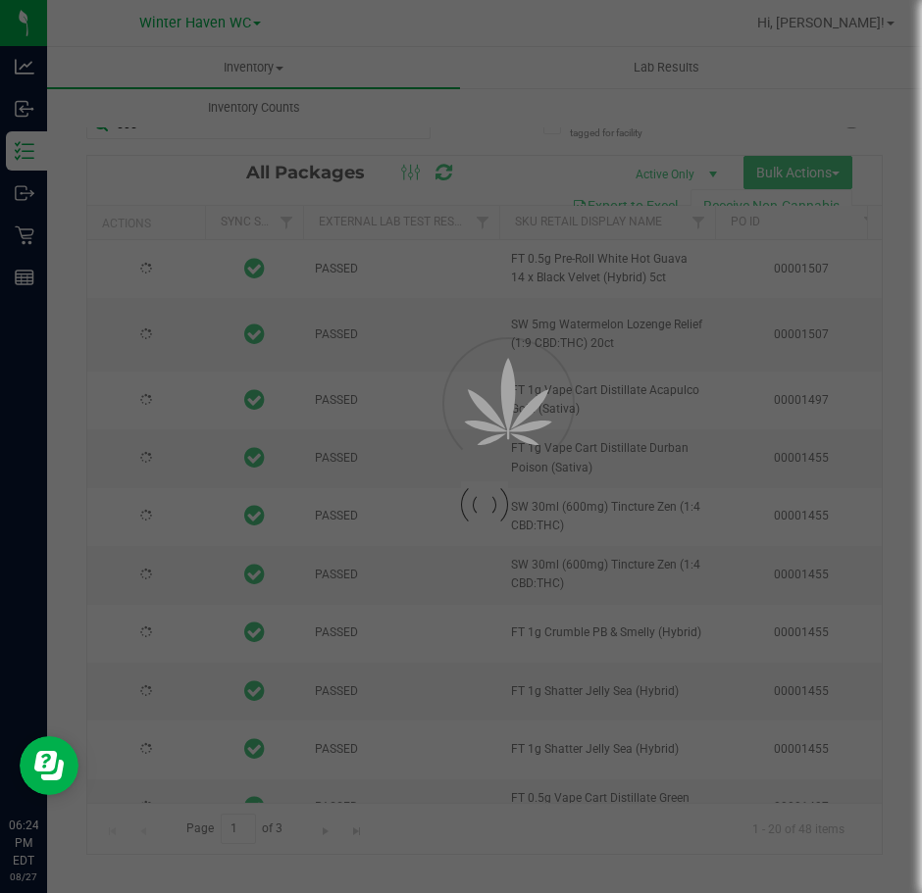
type input "2026-01-24"
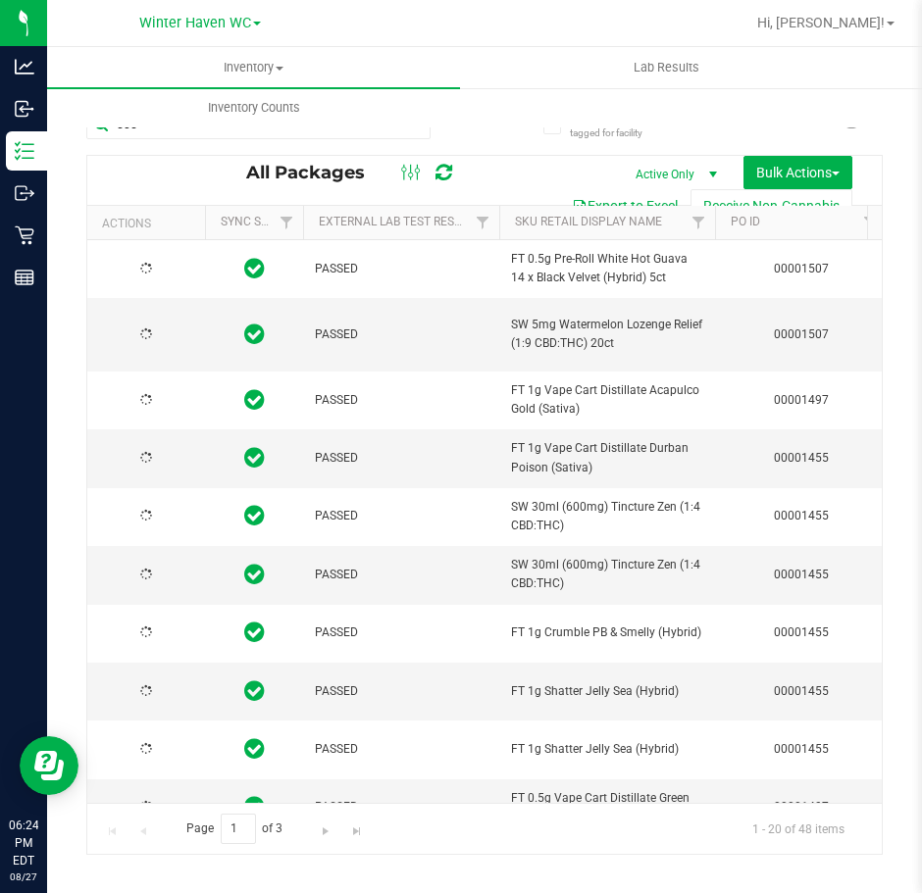
type input "2026-01-24"
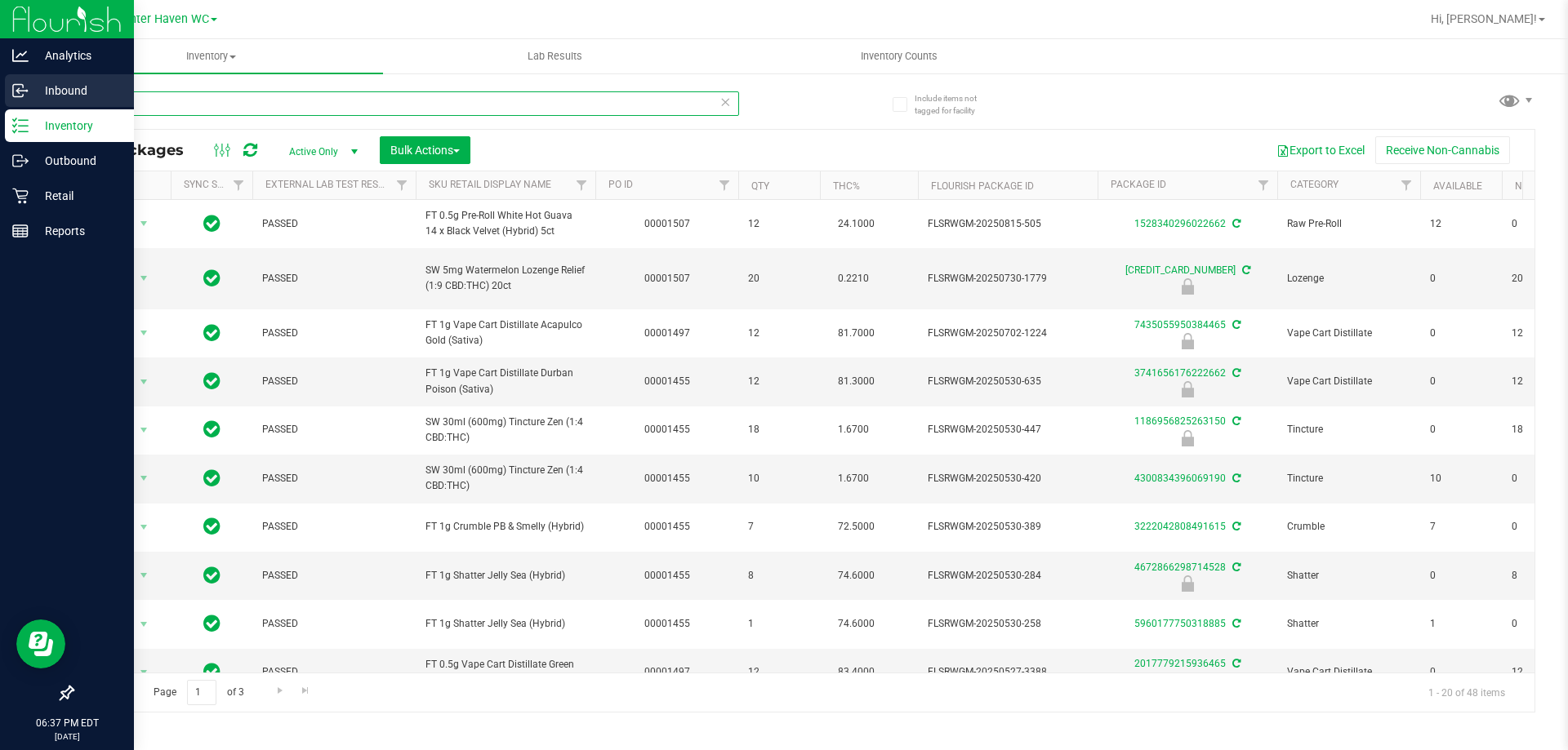
drag, startPoint x: 257, startPoint y: 102, endPoint x: 19, endPoint y: 102, distance: 238.0
click at [0, 102] on div "Analytics Inbound Inventory Outbound Retail Reports 06:37 PM EDT 08/27/2025 08/…" at bounding box center [784, 375] width 1568 height 750
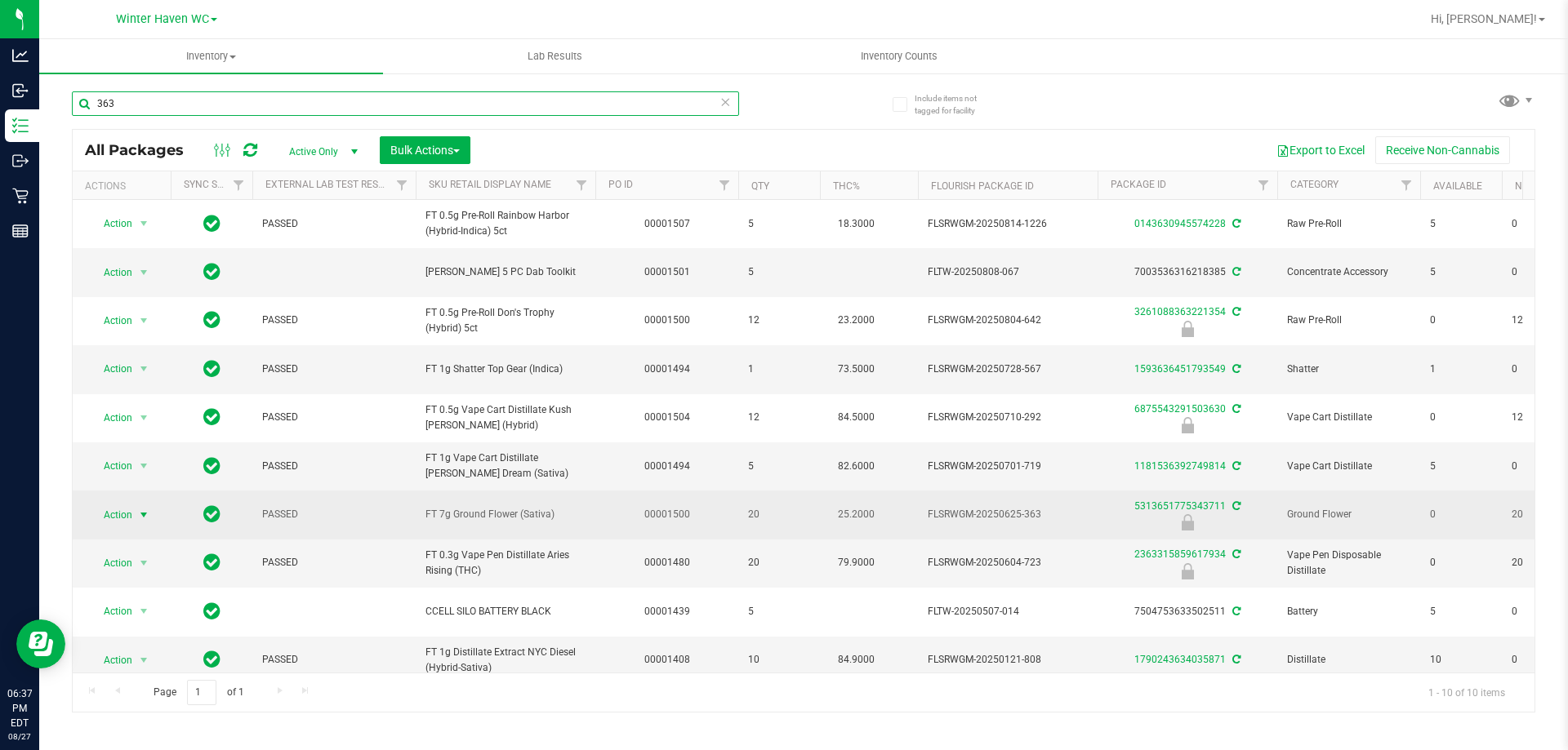
type input "363"
click at [141, 514] on span "select" at bounding box center [144, 515] width 13 height 13
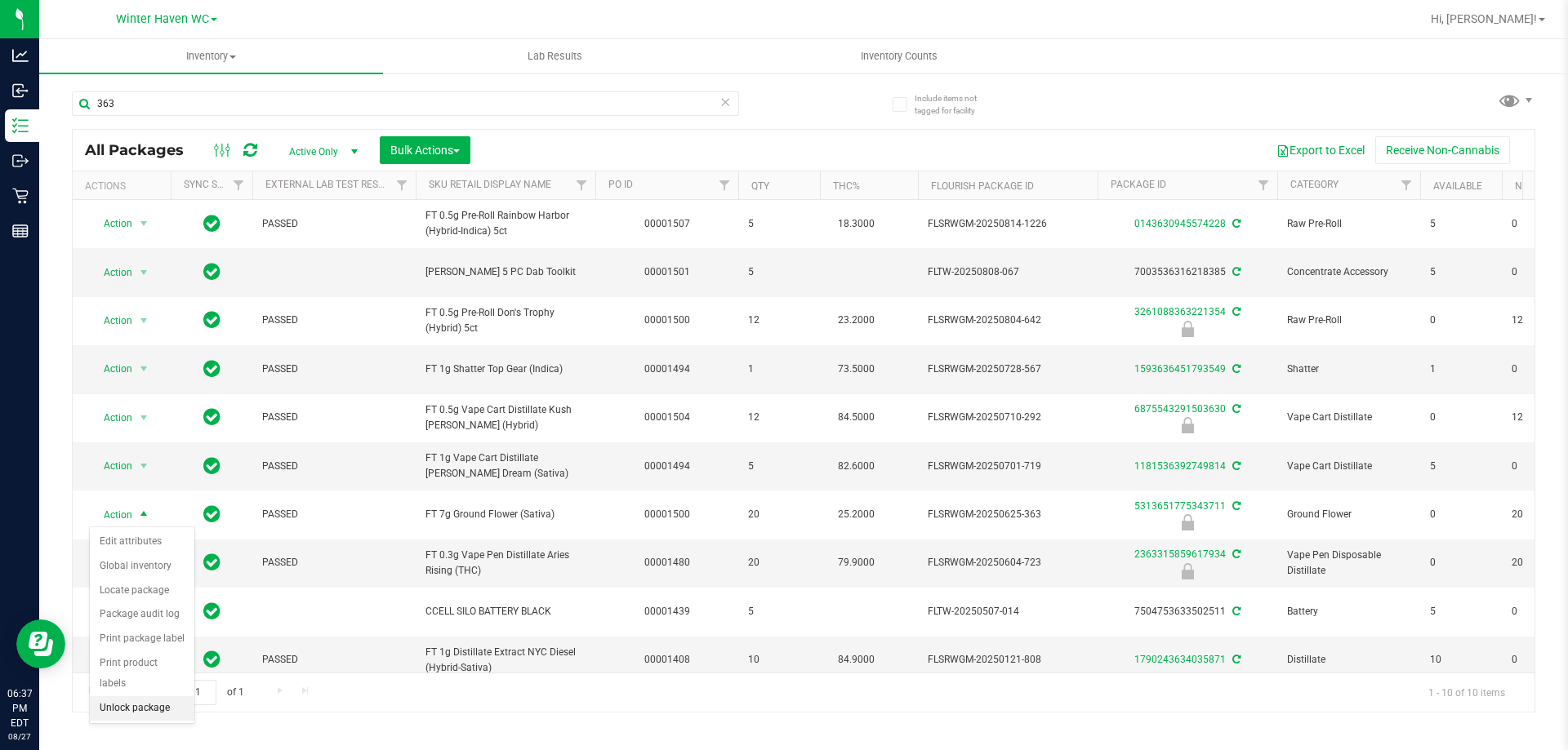
click at [136, 697] on li "Unlock package" at bounding box center [142, 708] width 105 height 24
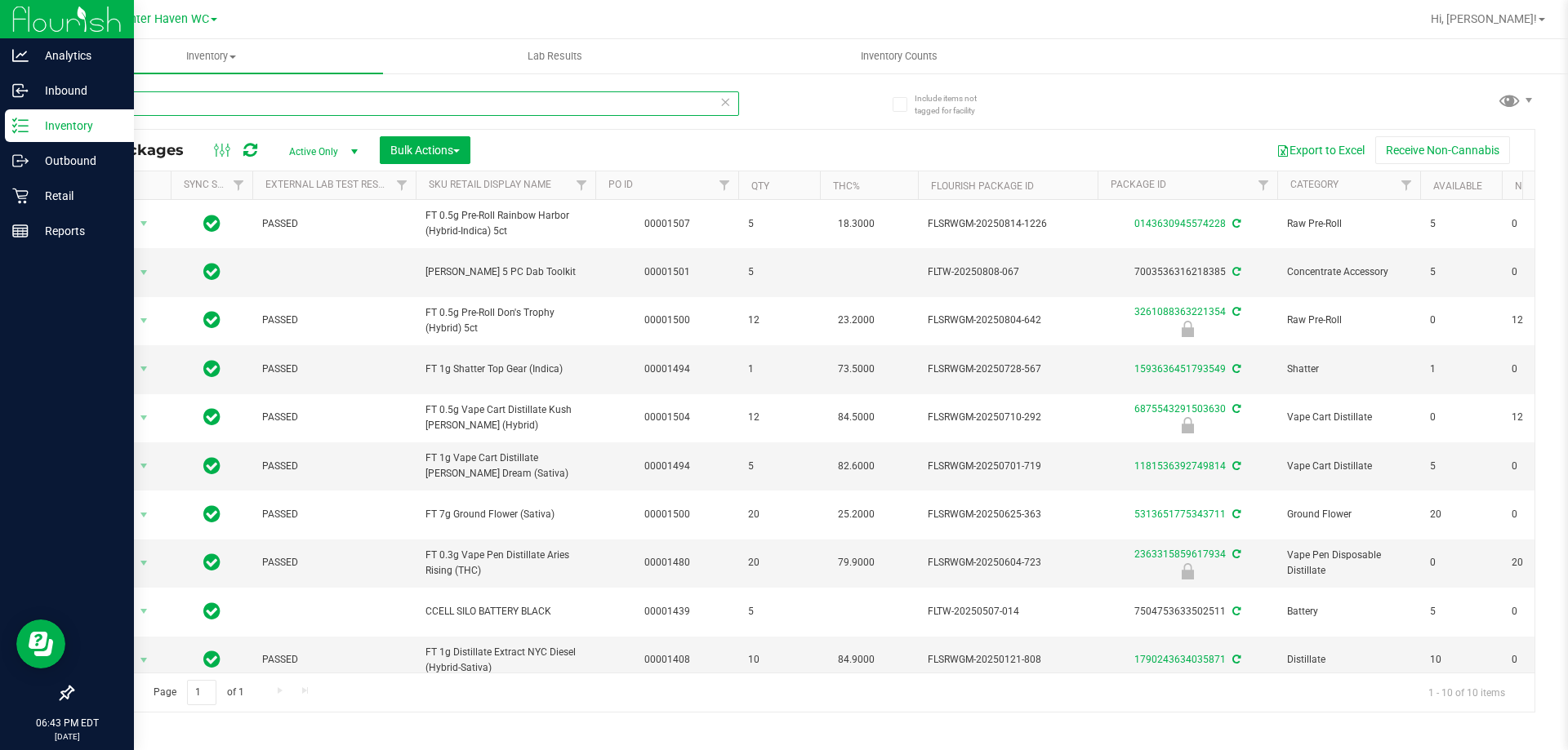
drag, startPoint x: 159, startPoint y: 109, endPoint x: 0, endPoint y: 144, distance: 162.8
click at [0, 144] on div "Analytics Inbound Inventory Outbound Retail Reports 06:43 PM EDT 08/27/2025 08/…" at bounding box center [784, 375] width 1568 height 750
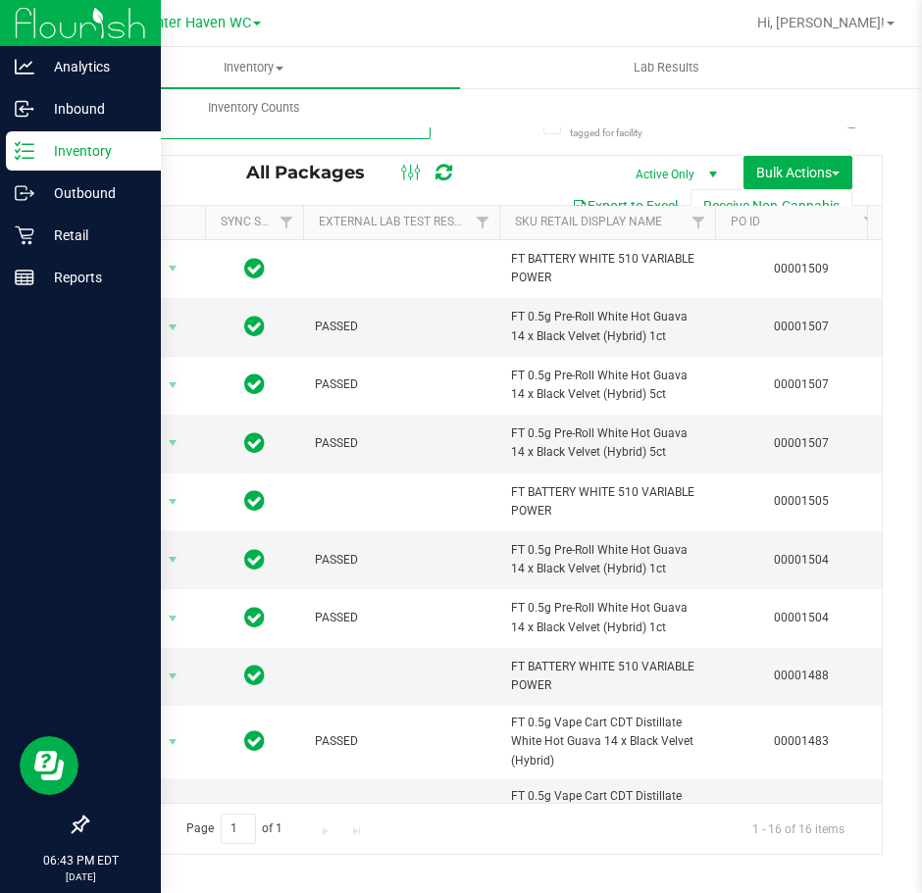
type input "white"
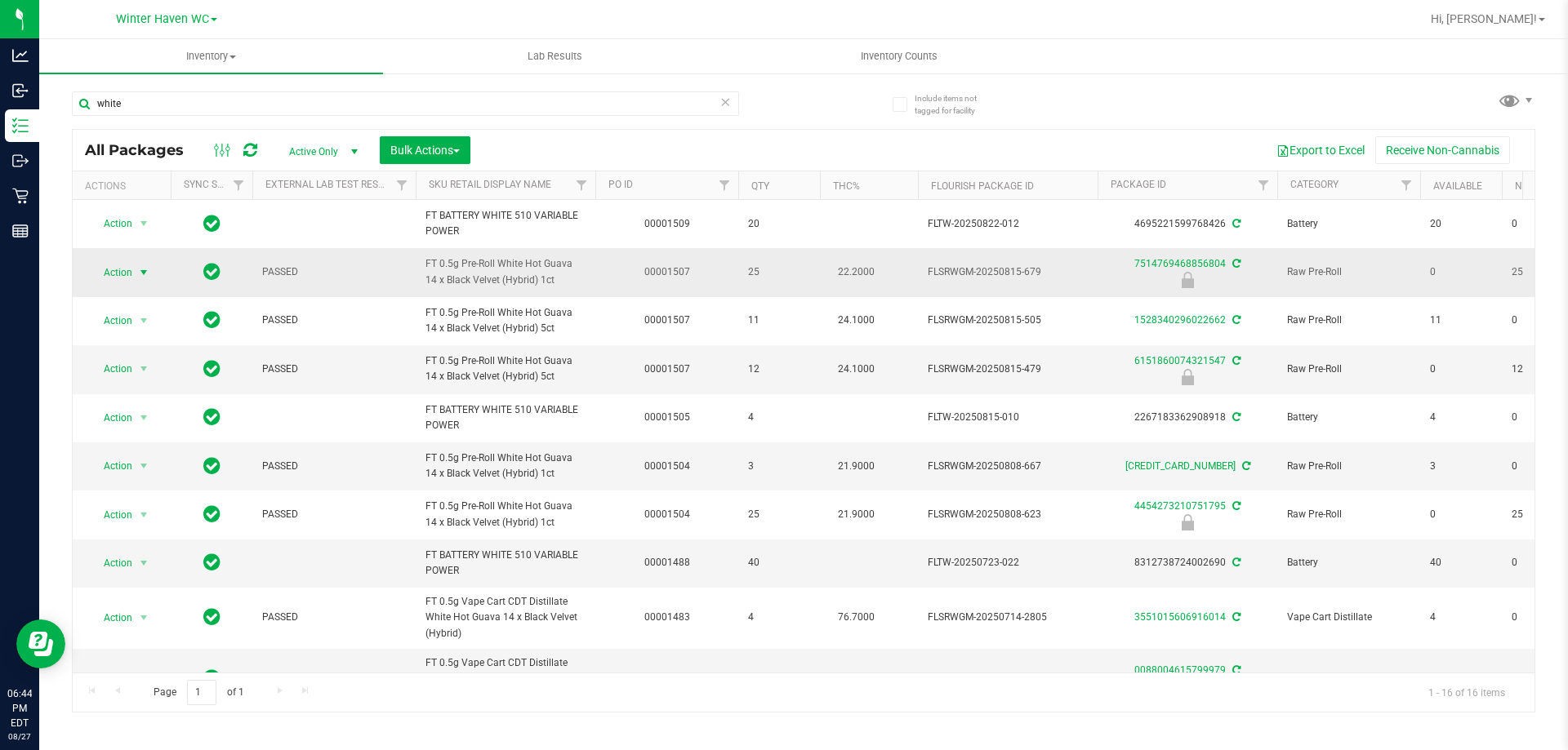
click at [144, 272] on span "select" at bounding box center [144, 273] width 13 height 13
click at [134, 454] on li "Unlock package" at bounding box center [142, 465] width 105 height 24
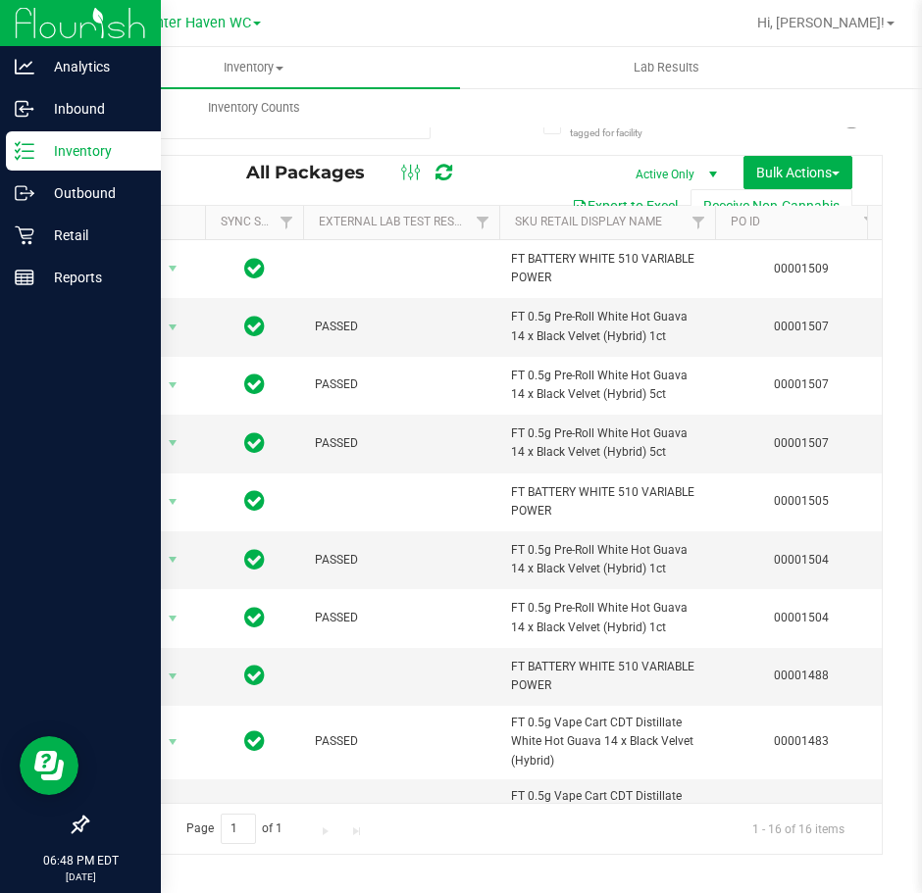
click at [34, 157] on div "Inventory" at bounding box center [83, 150] width 155 height 39
click at [62, 160] on p "Inventory" at bounding box center [93, 151] width 118 height 24
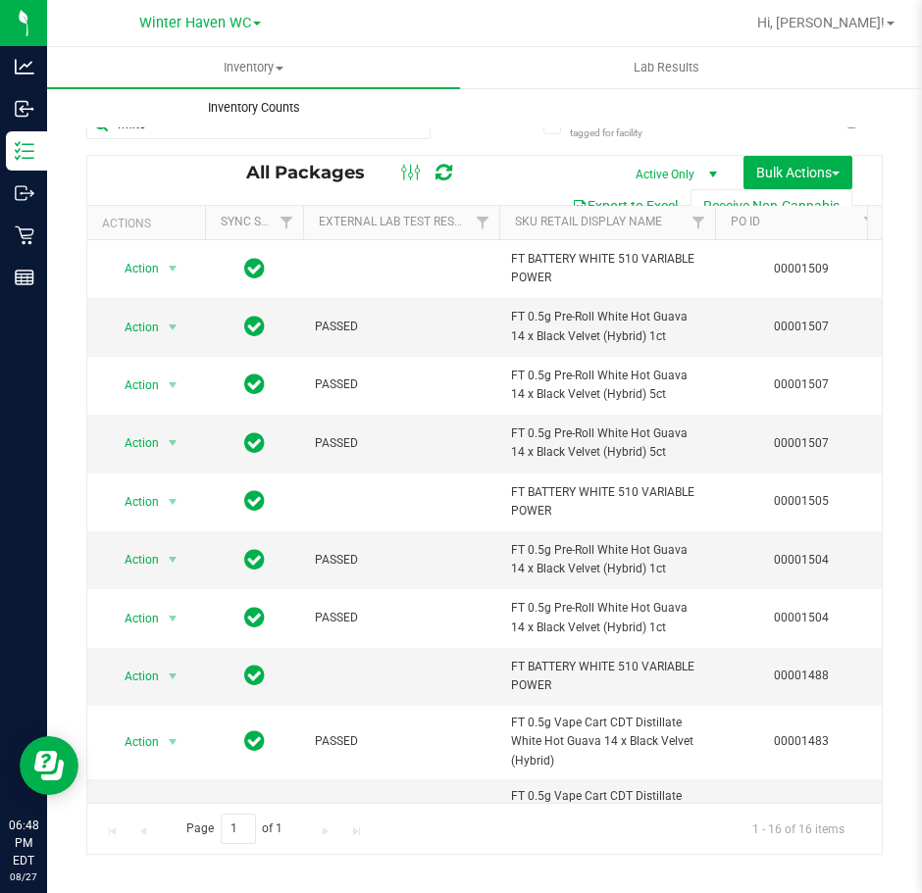
click at [281, 103] on span "Inventory Counts" at bounding box center [253, 108] width 145 height 18
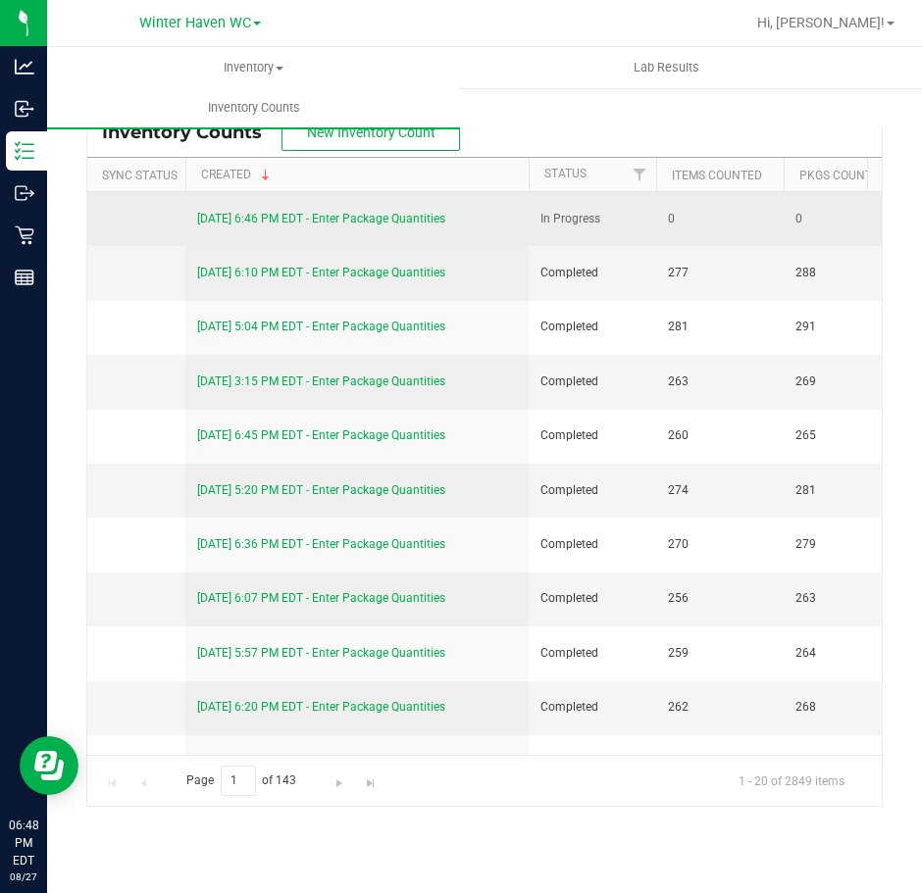
click at [410, 217] on link "[DATE] 6:46 PM EDT - Enter Package Quantities" at bounding box center [321, 219] width 248 height 14
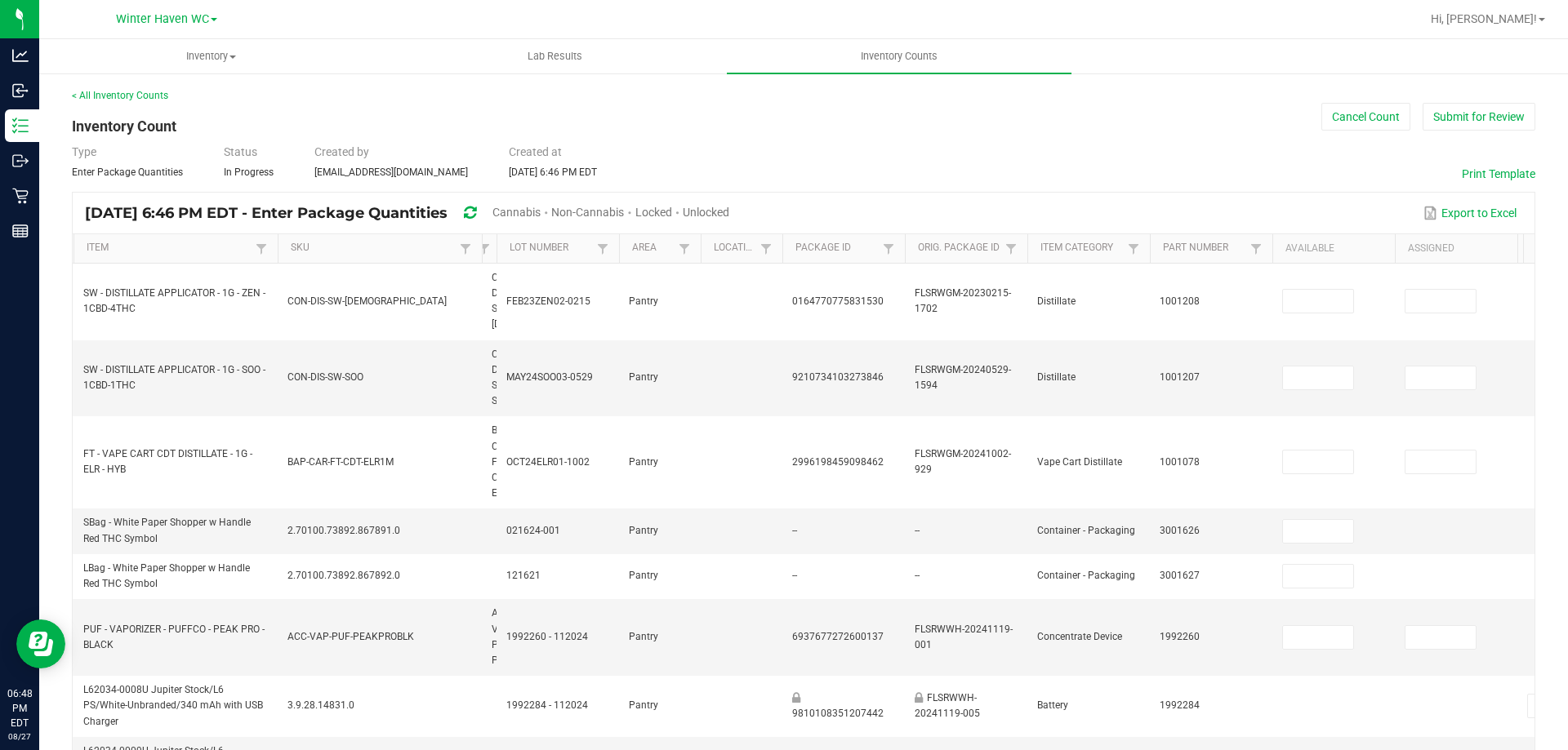
click at [489, 246] on th "Item Description" at bounding box center [490, 248] width 15 height 29
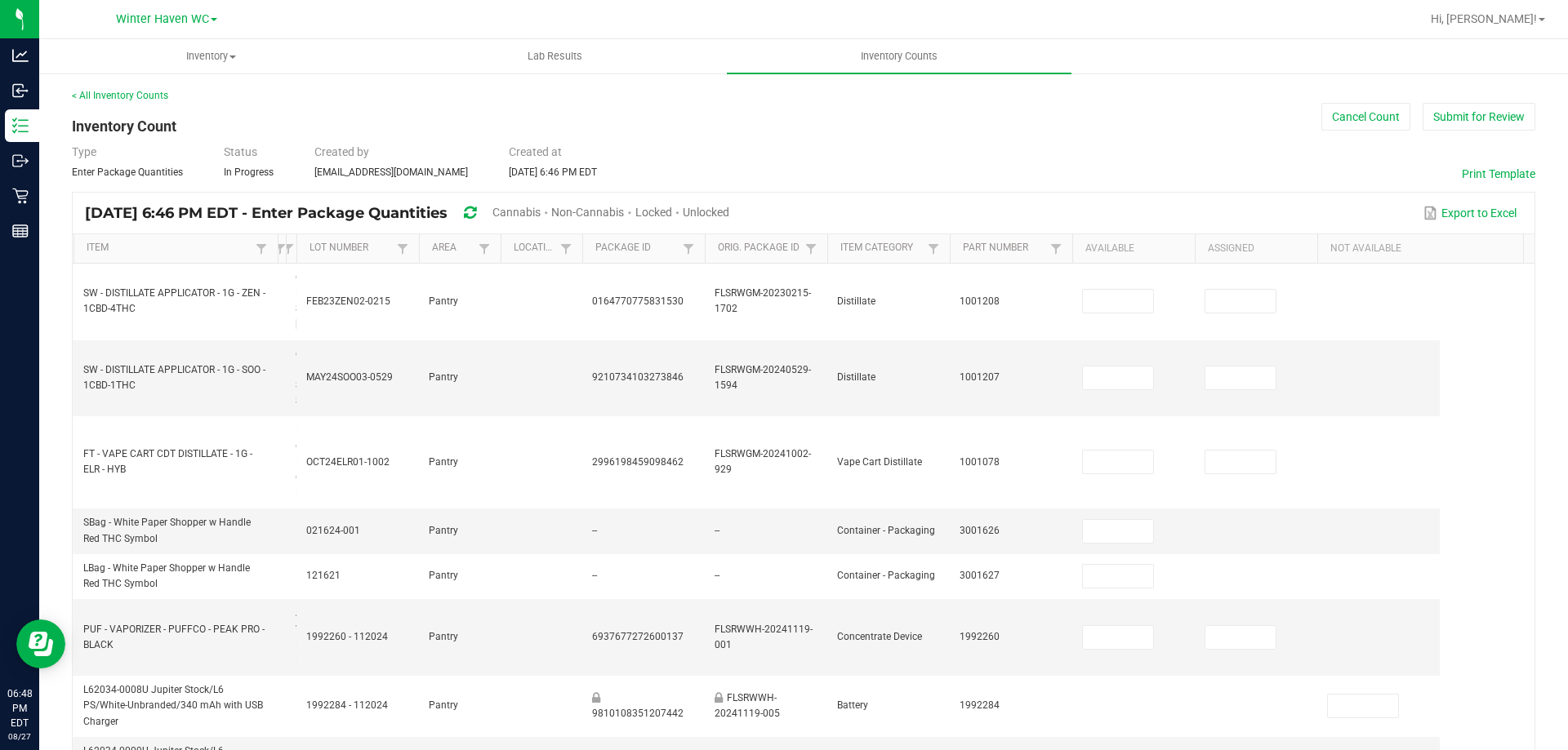
click at [276, 252] on tr "Item SKU Item Description Lot Number Area Location Package Id Orig. Package Id …" at bounding box center [756, 248] width 1367 height 29
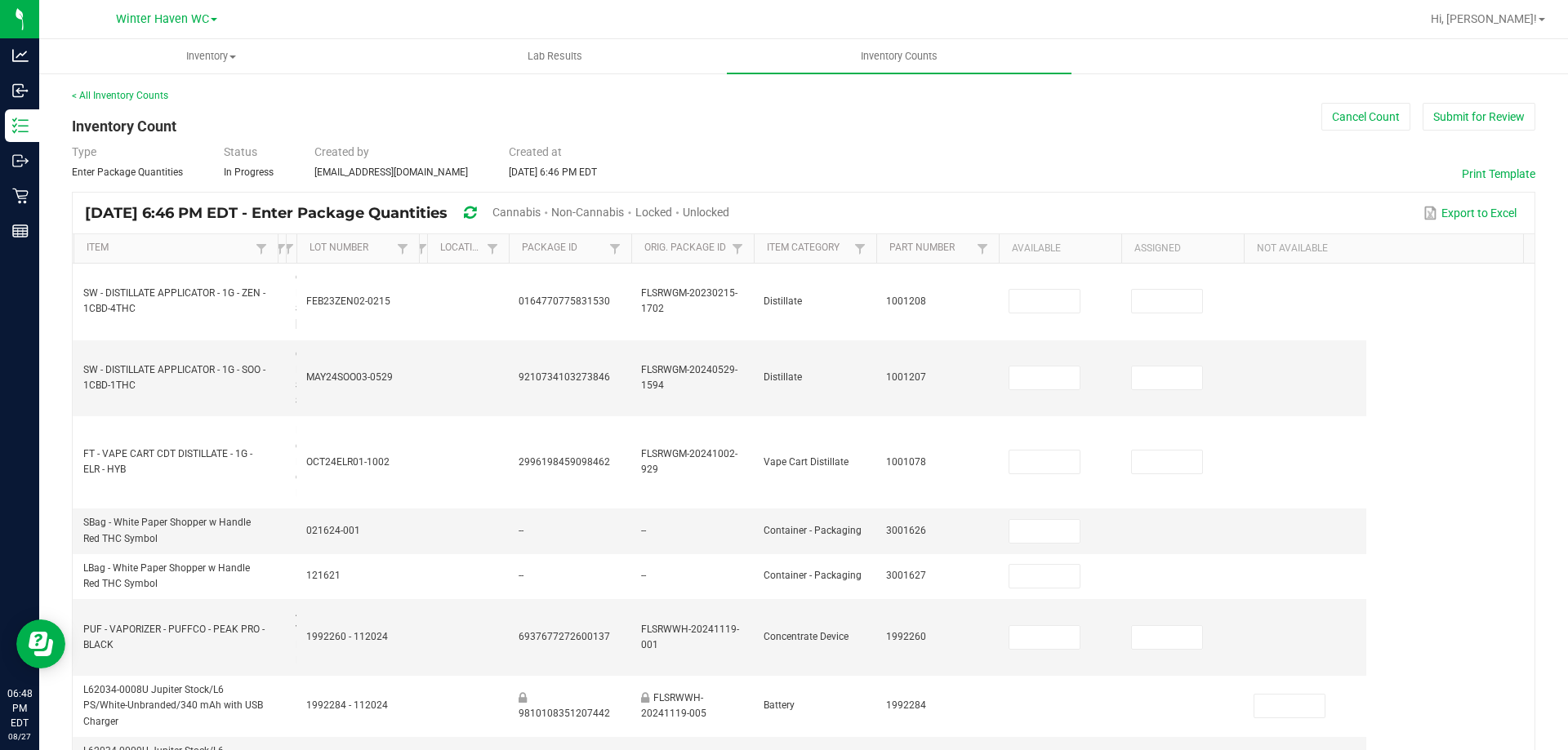
click at [414, 253] on tr "Item SKU Item Description Lot Number Area Location Package Id Orig. Package Id …" at bounding box center [719, 248] width 1293 height 29
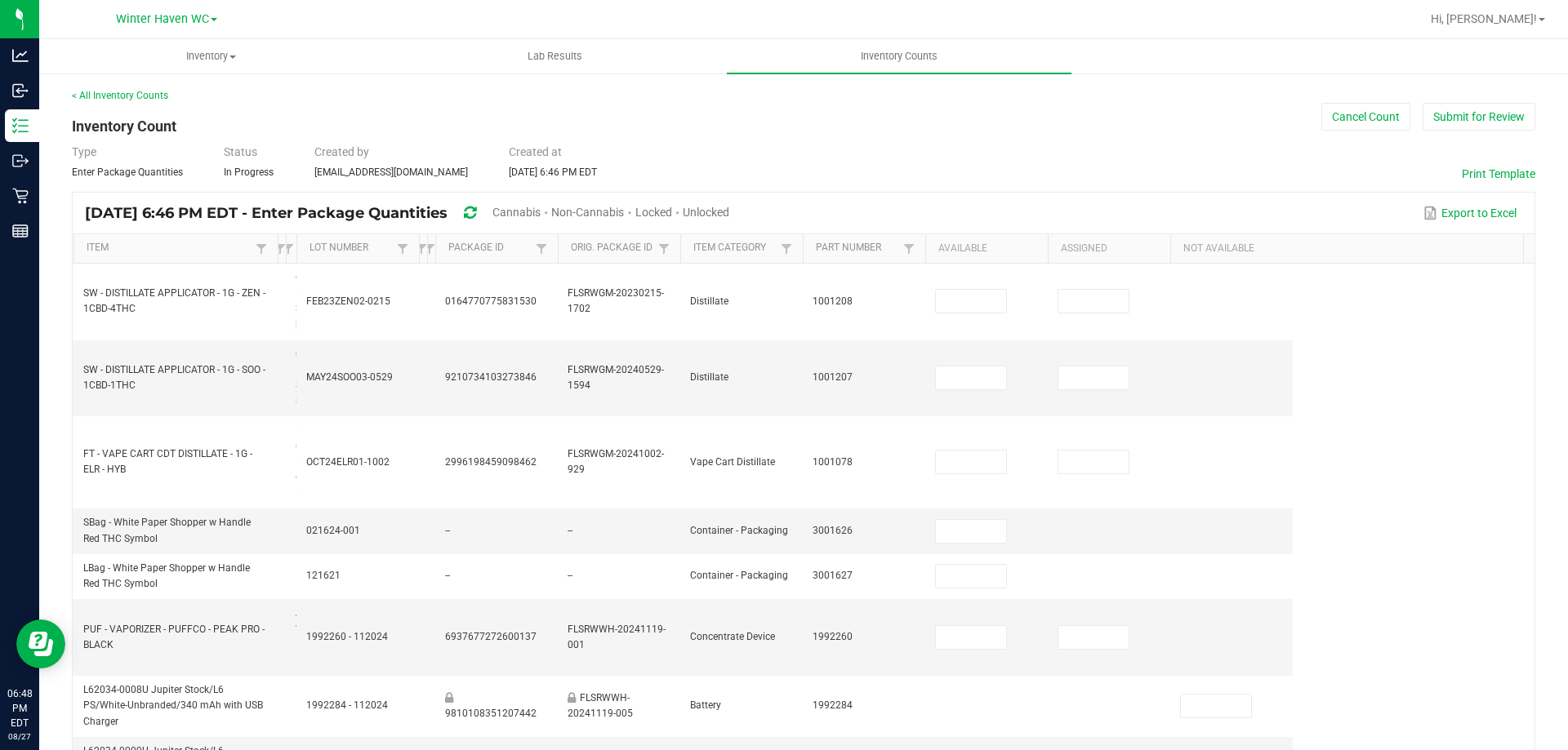
click at [420, 249] on tr "Item SKU Item Description Lot Number Area Location Package Id Orig. Package Id …" at bounding box center [682, 248] width 1220 height 29
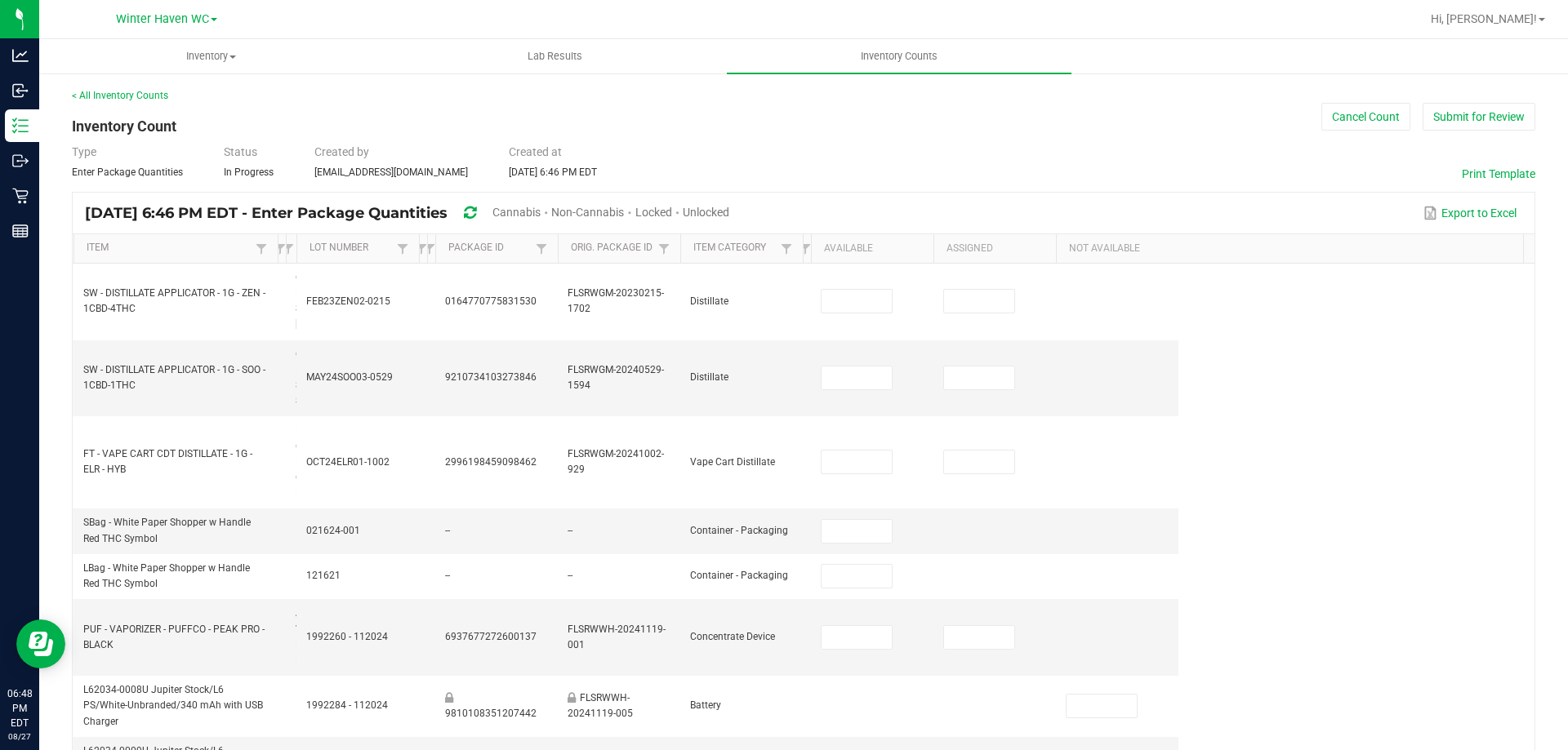
click at [793, 236] on tr "Item SKU Item Description Lot Number Area Location Package Id Orig. Package Id …" at bounding box center [625, 248] width 1106 height 29
click at [148, 239] on th "Item" at bounding box center [175, 248] width 204 height 29
click at [122, 246] on link "Item" at bounding box center [168, 248] width 164 height 13
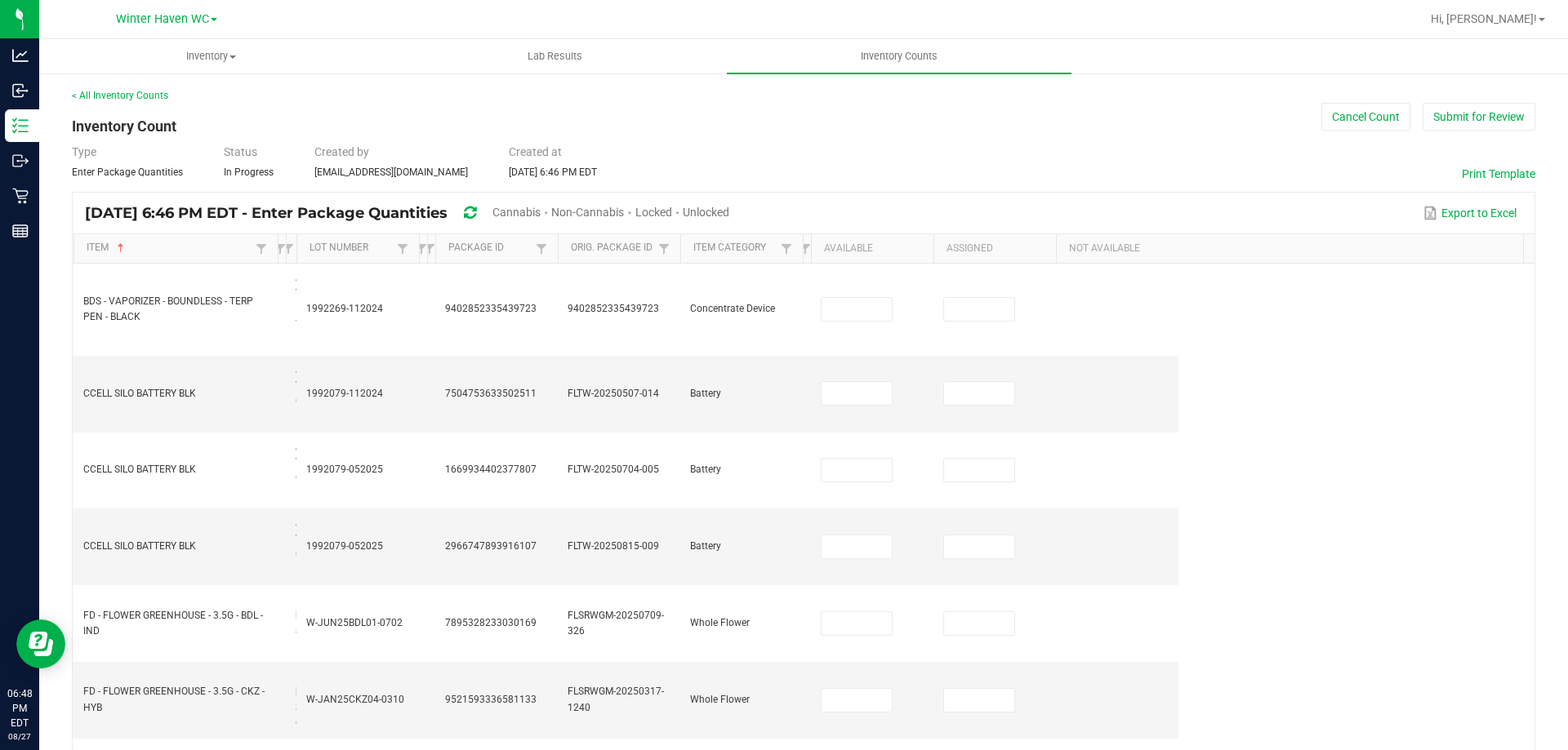
click at [729, 213] on span "Unlocked" at bounding box center [706, 212] width 47 height 13
click at [157, 245] on link "Item" at bounding box center [168, 248] width 164 height 13
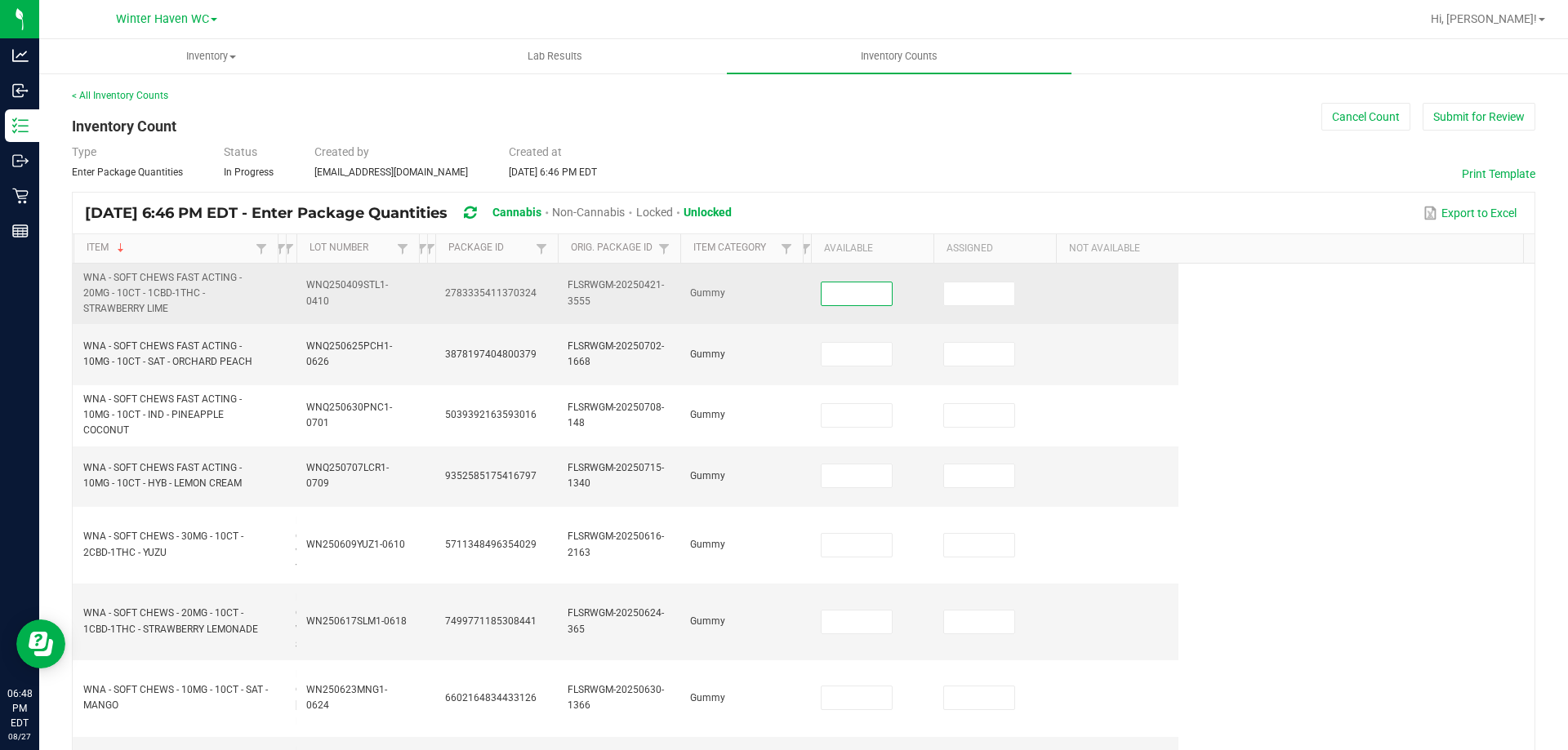
click at [849, 291] on input at bounding box center [857, 293] width 70 height 22
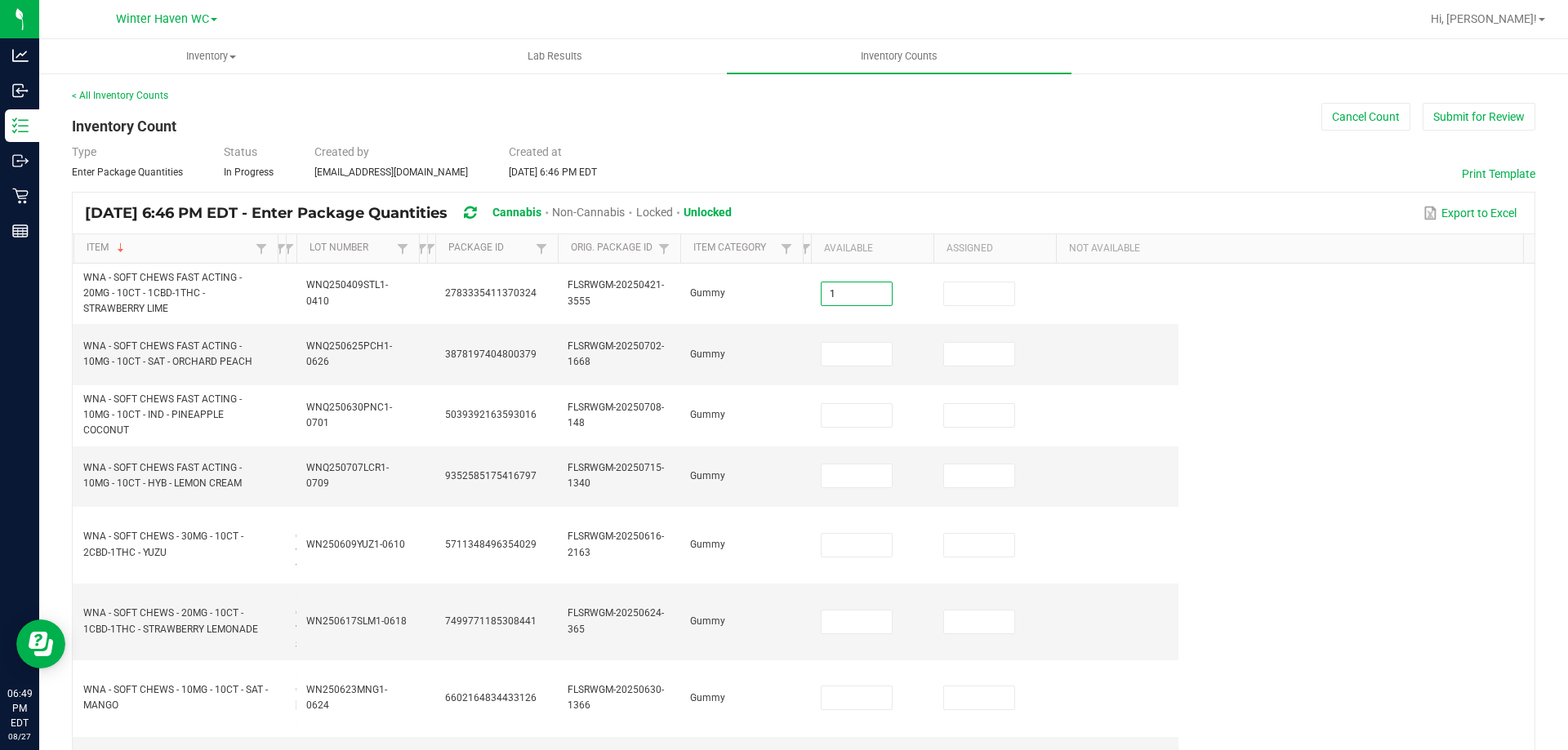
type input "1"
type input "0"
type input "7"
click at [989, 355] on input at bounding box center [979, 354] width 70 height 22
type input "0"
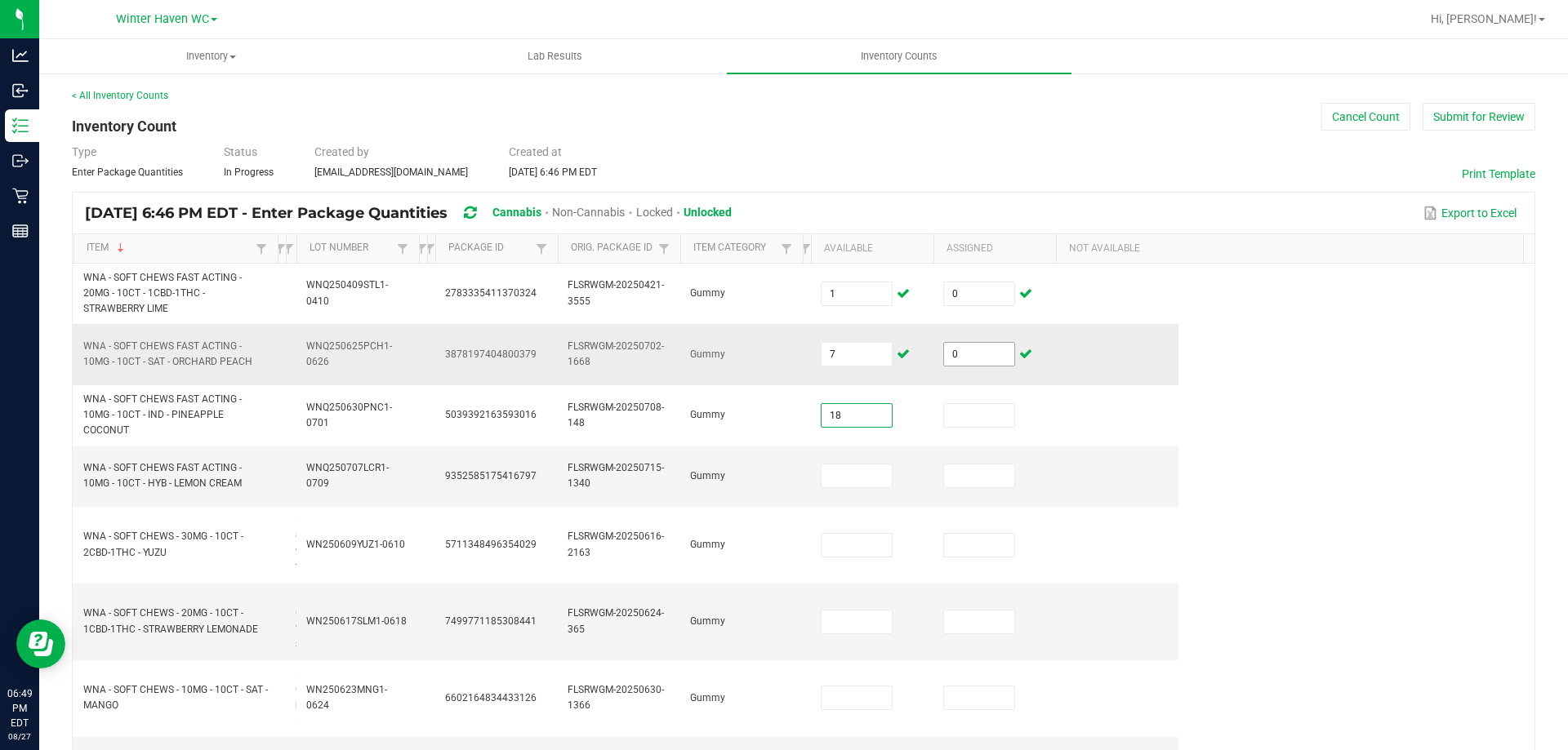
type input "18"
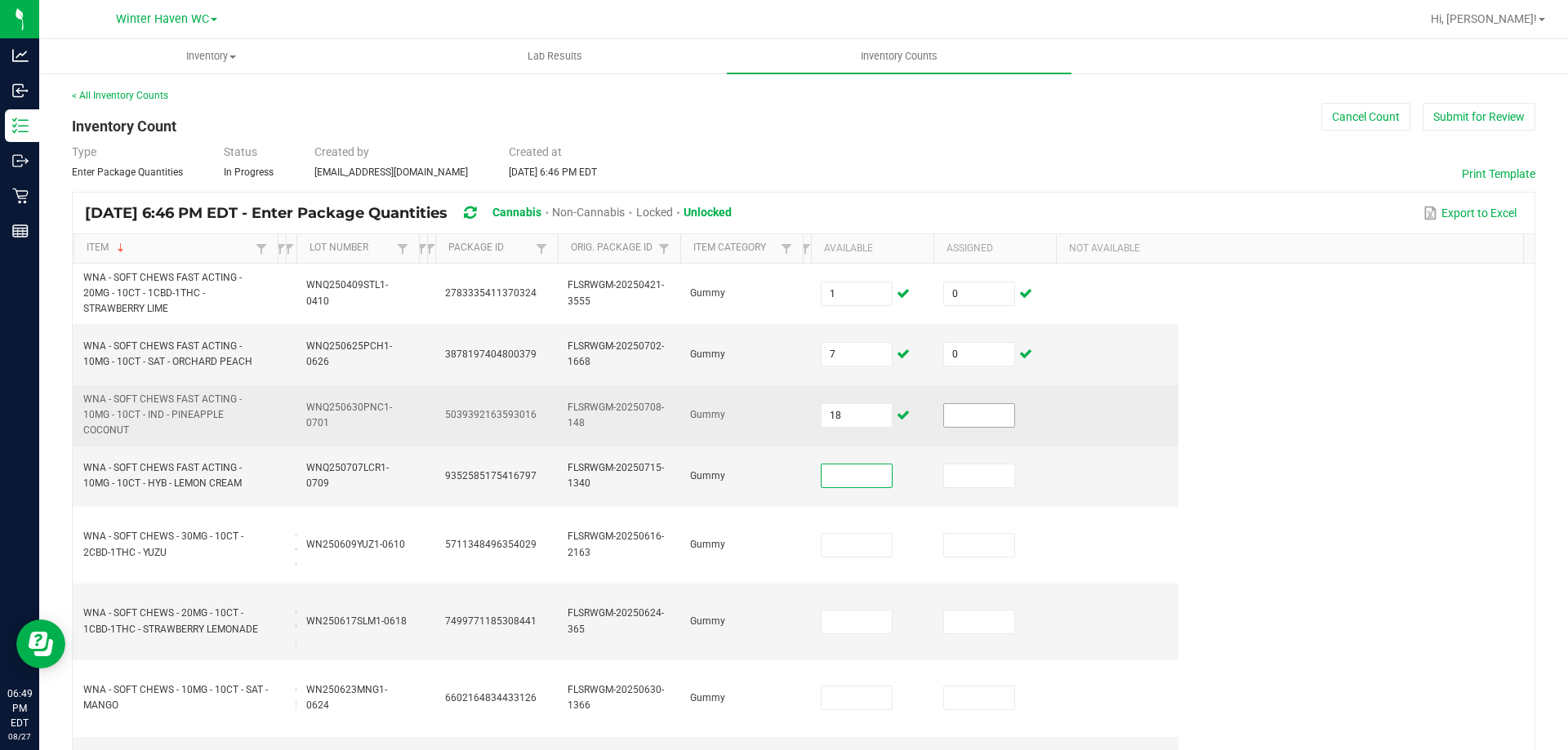
click at [996, 415] on input at bounding box center [979, 415] width 70 height 22
type input "0"
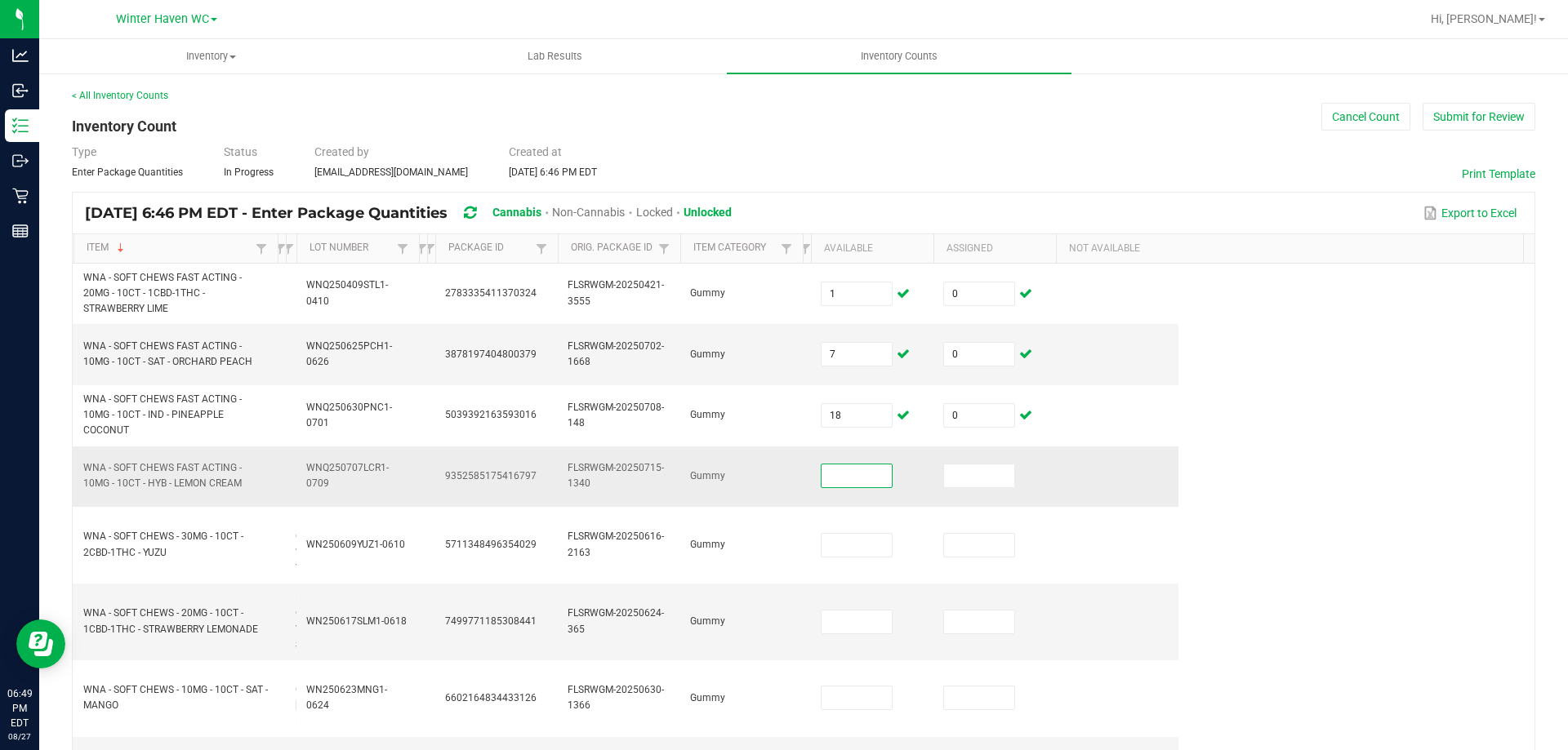
click at [881, 472] on input at bounding box center [857, 475] width 70 height 22
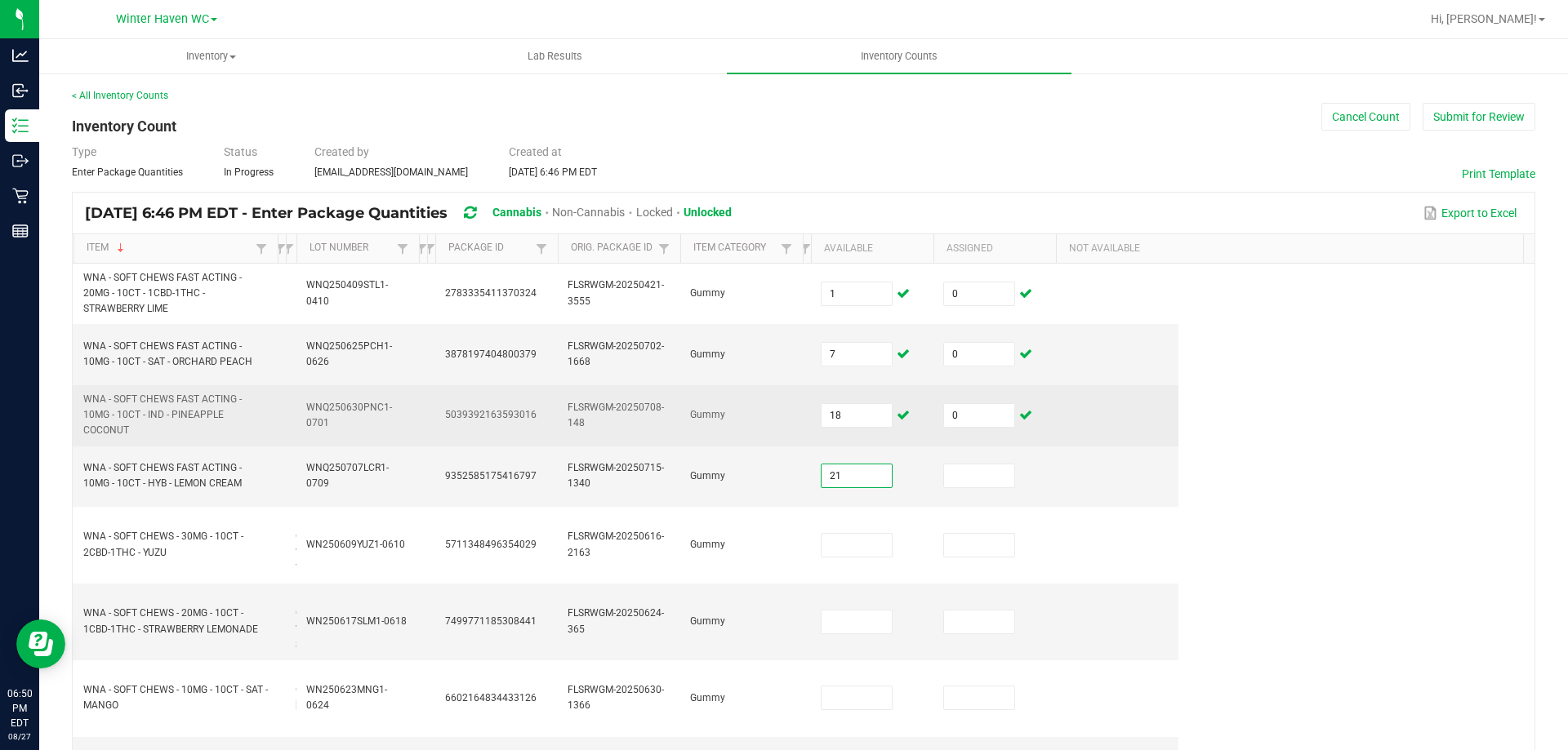
type input "21"
type input "0"
type input "25"
type input "0"
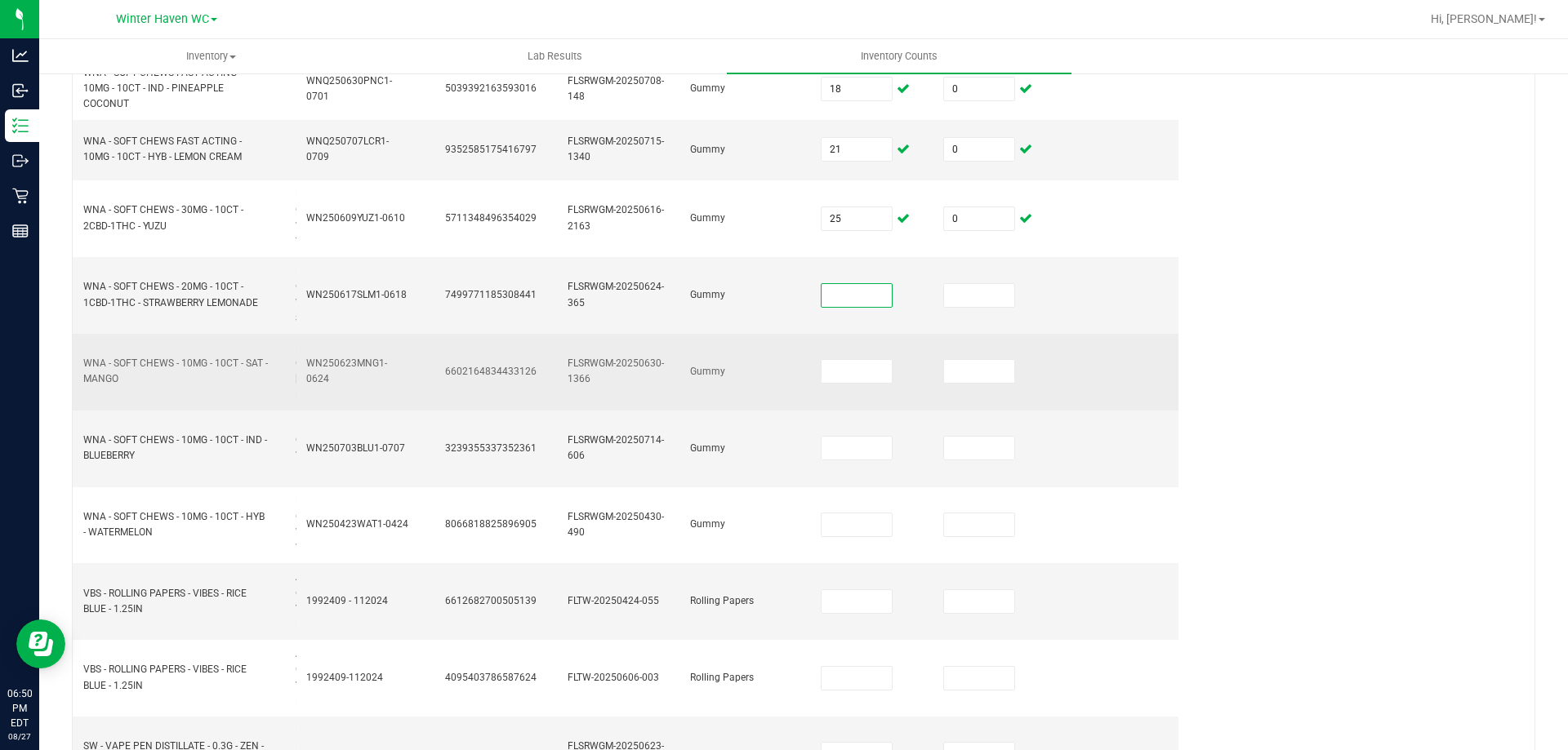
scroll to position [489, 0]
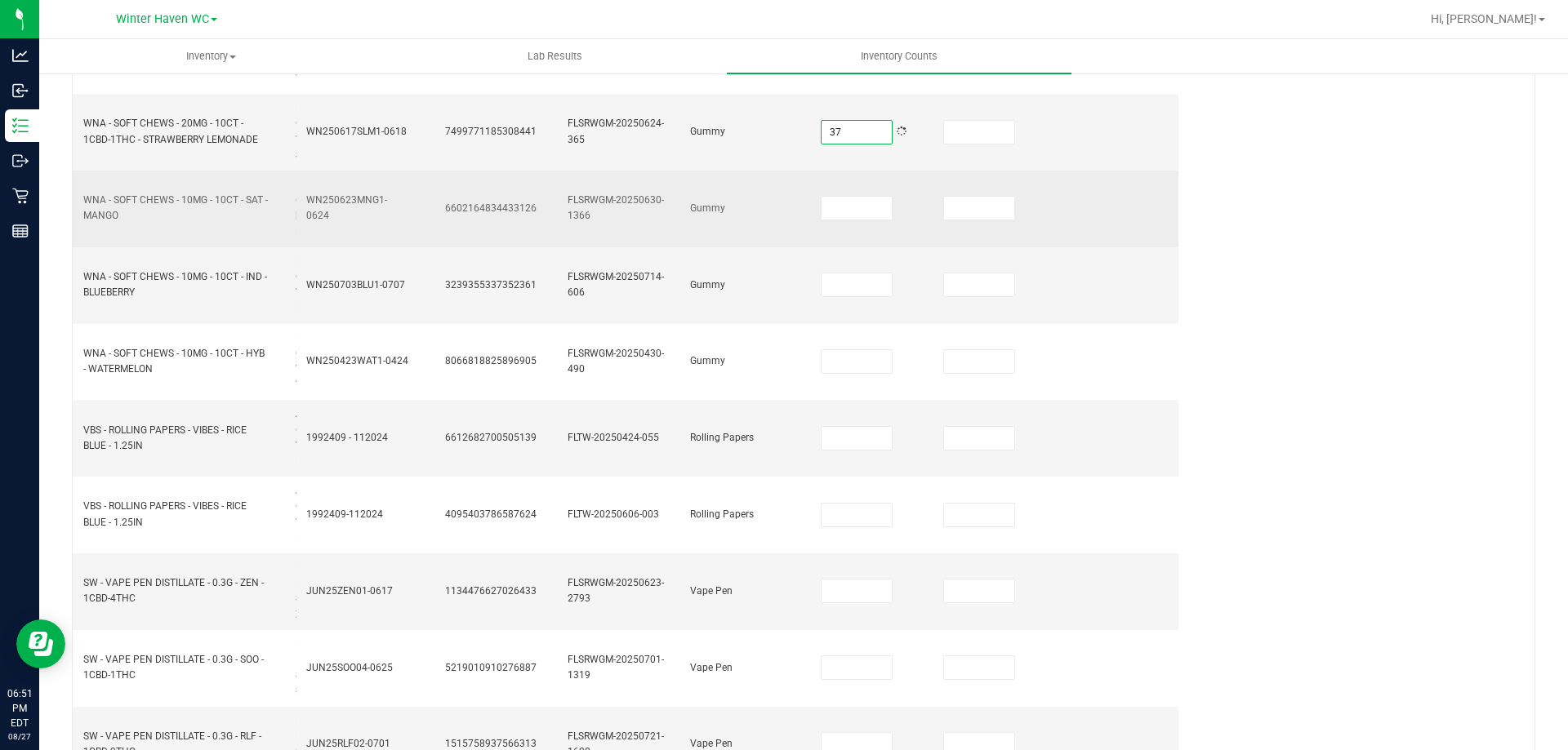
type input "37"
type input "0"
type input "6"
type input "0"
type input "26"
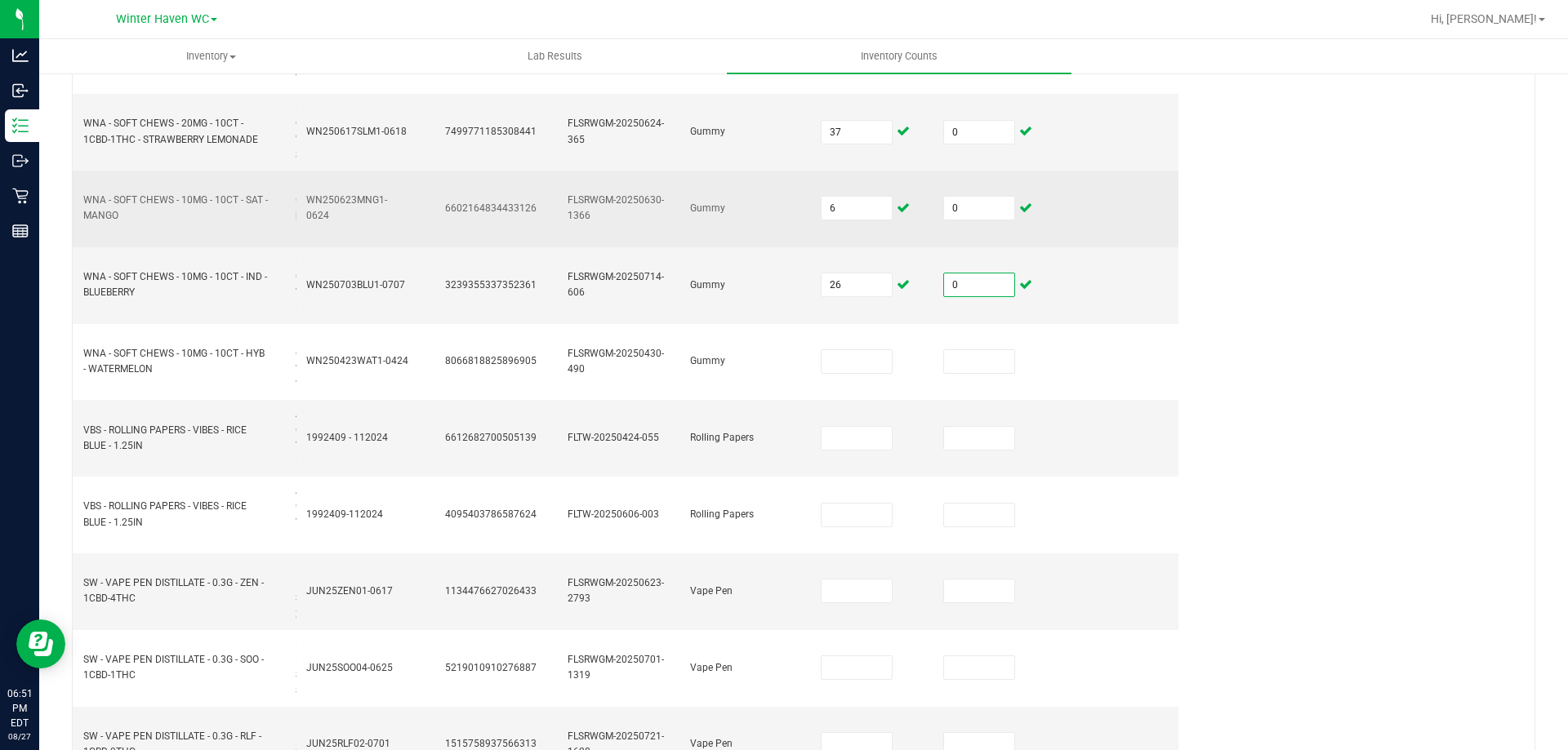
type input "0"
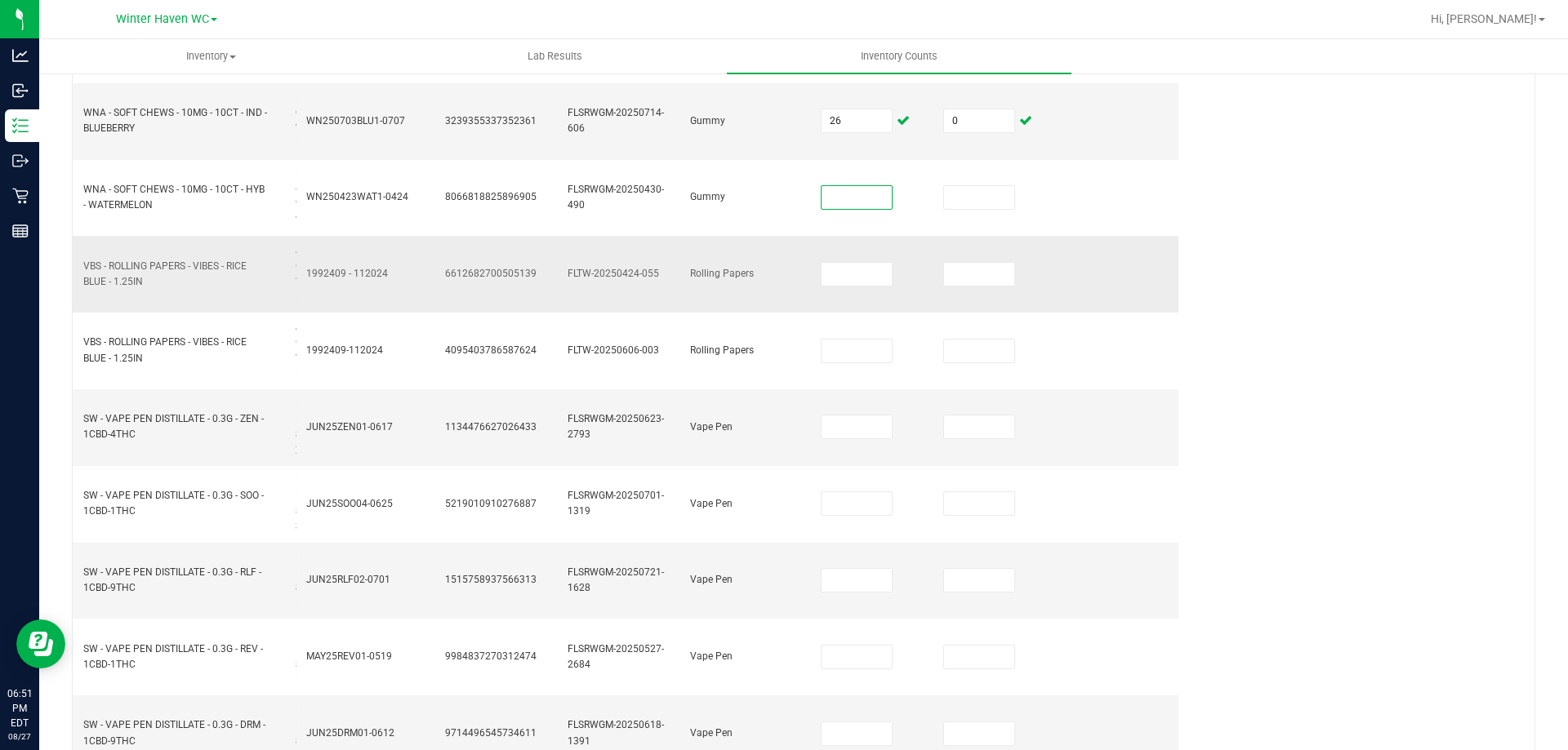
scroll to position [735, 0]
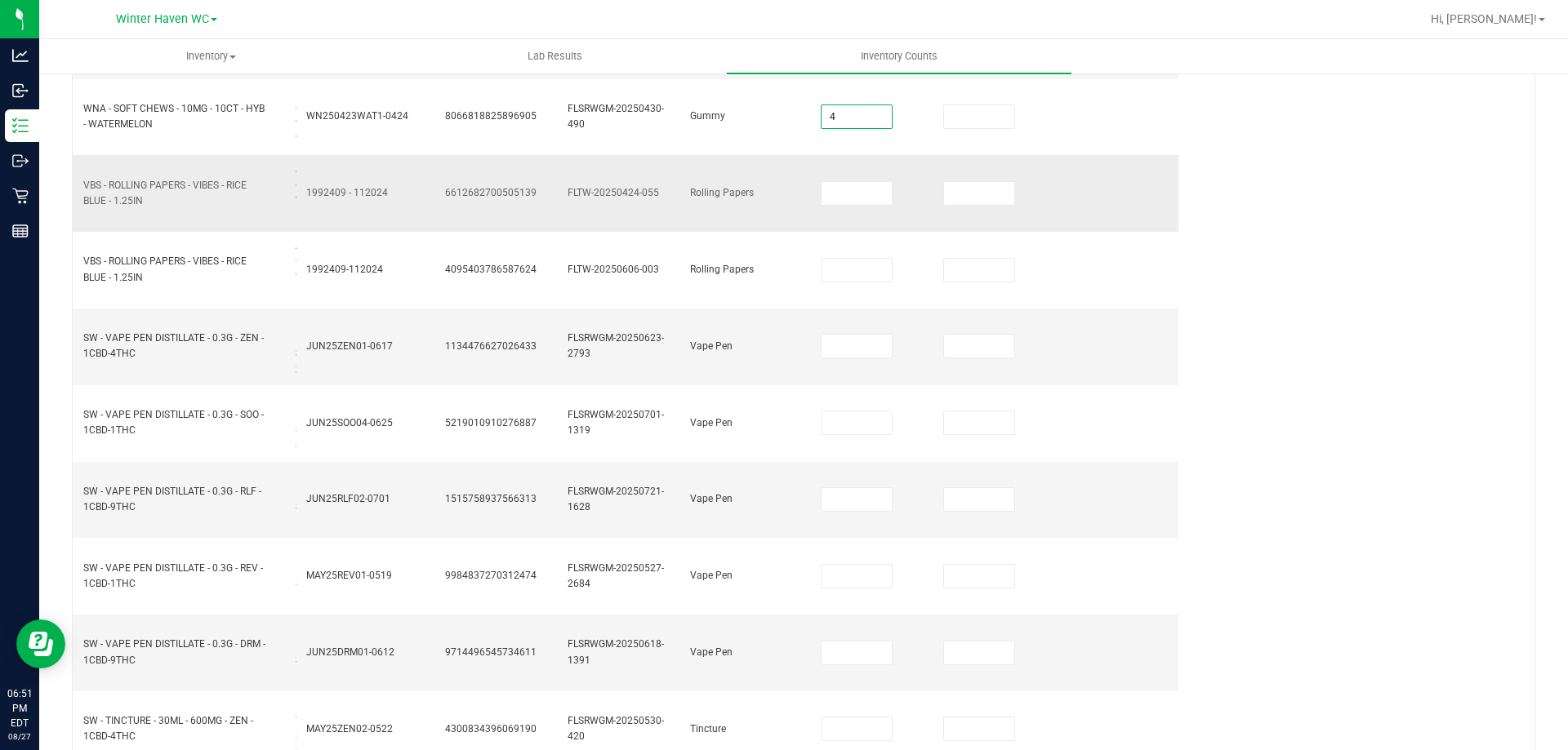
type input "4"
type input "0"
type input "12"
type input "0"
type input "20"
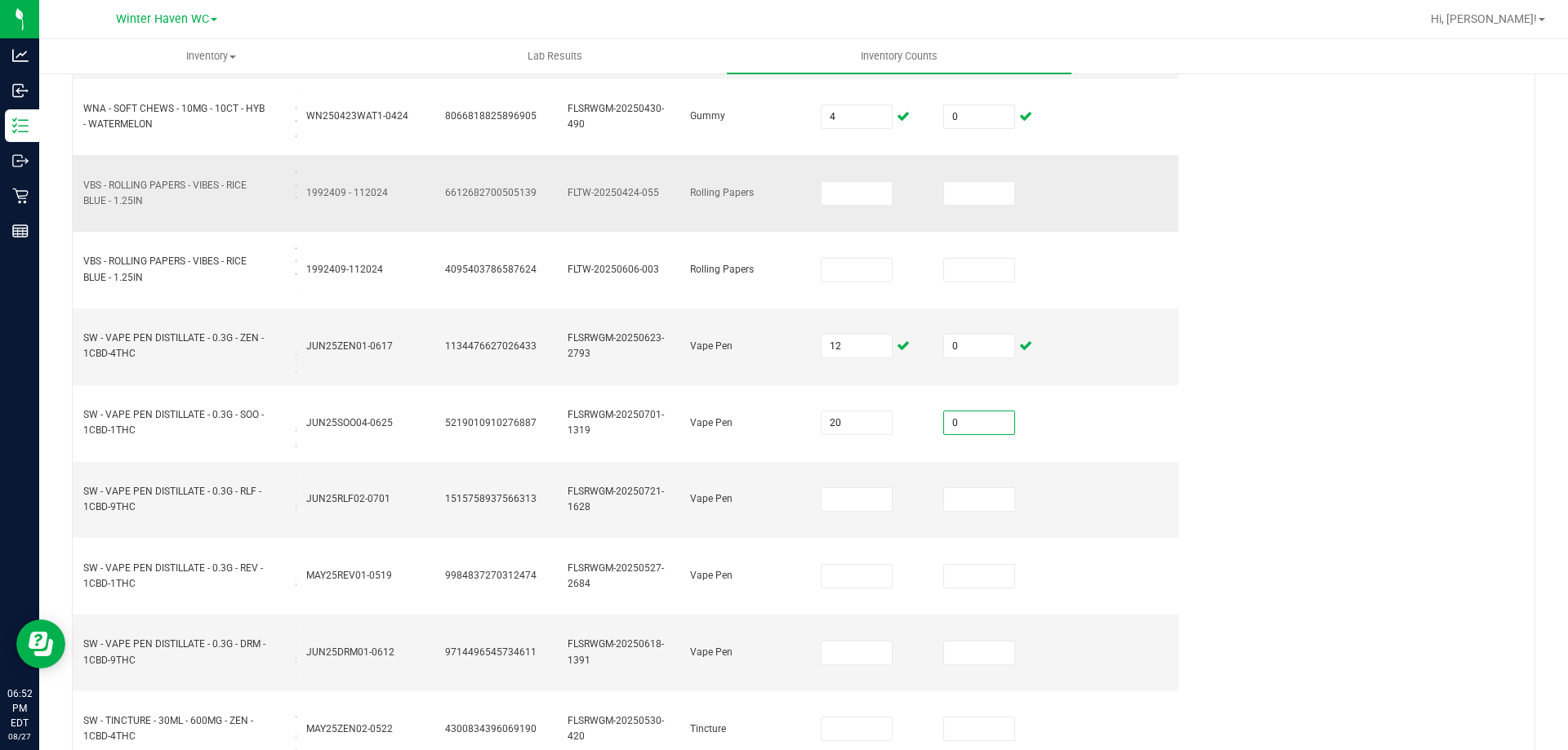
type input "0"
type input "12"
type input "0"
type input "12"
type input "0"
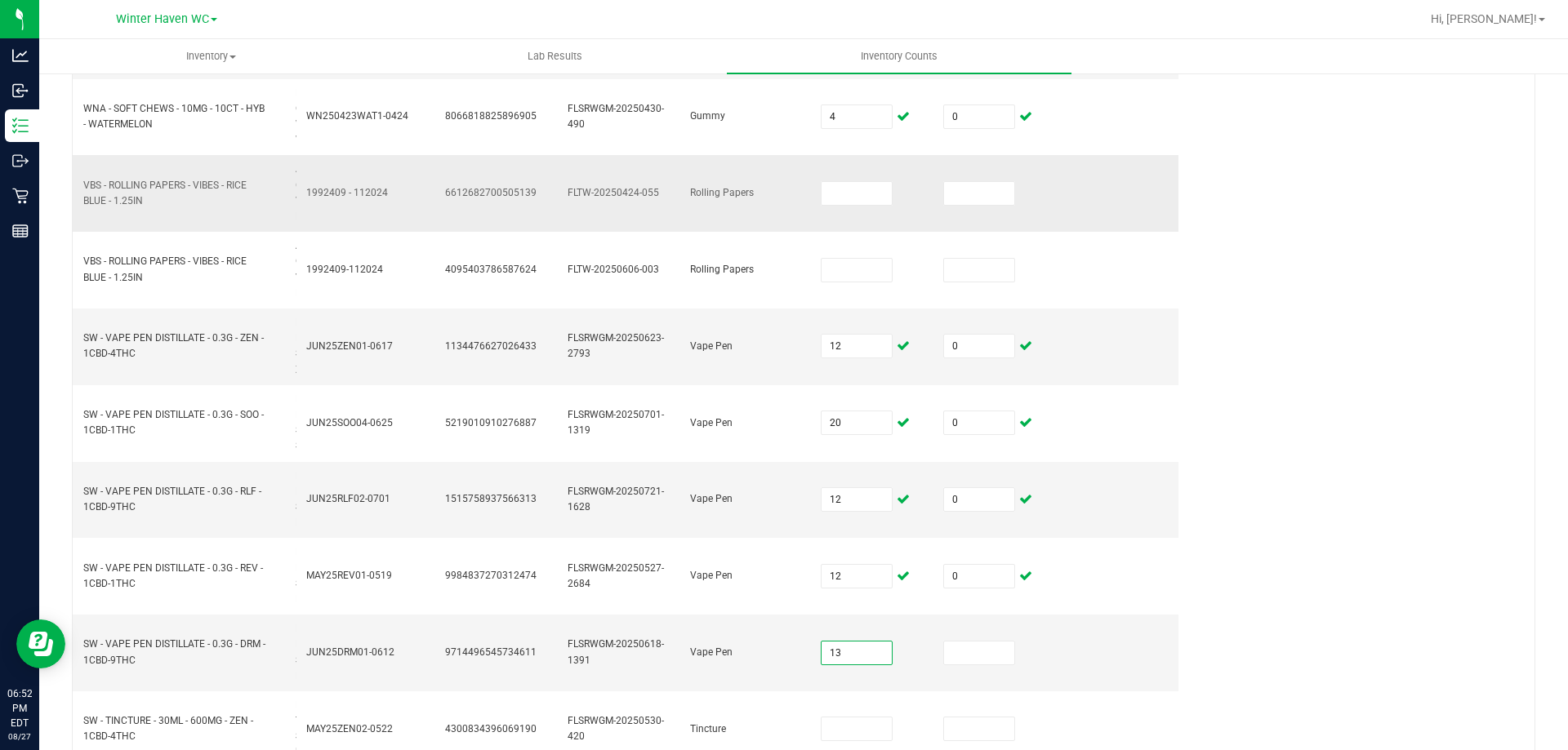
type input "13"
type input "0"
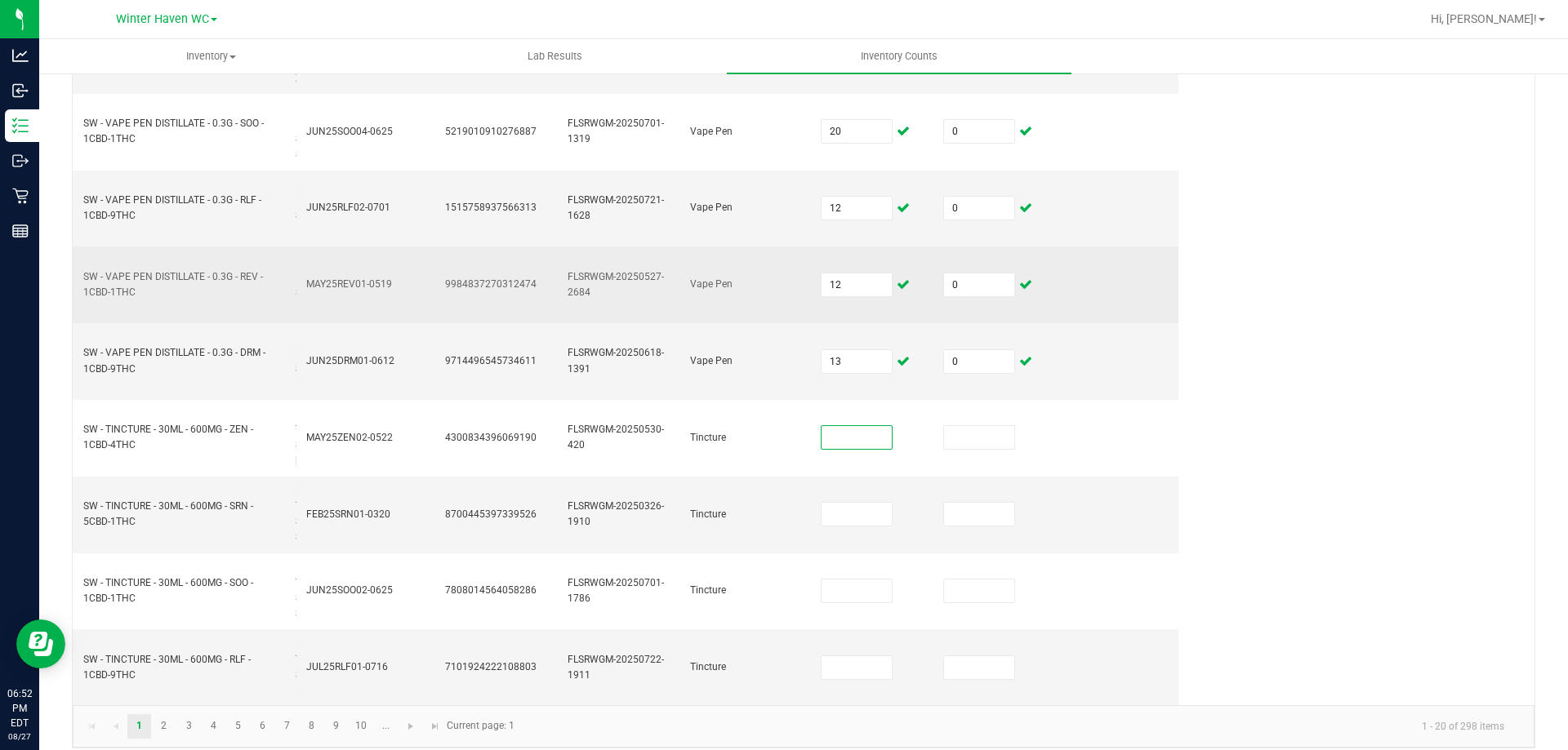
scroll to position [1041, 0]
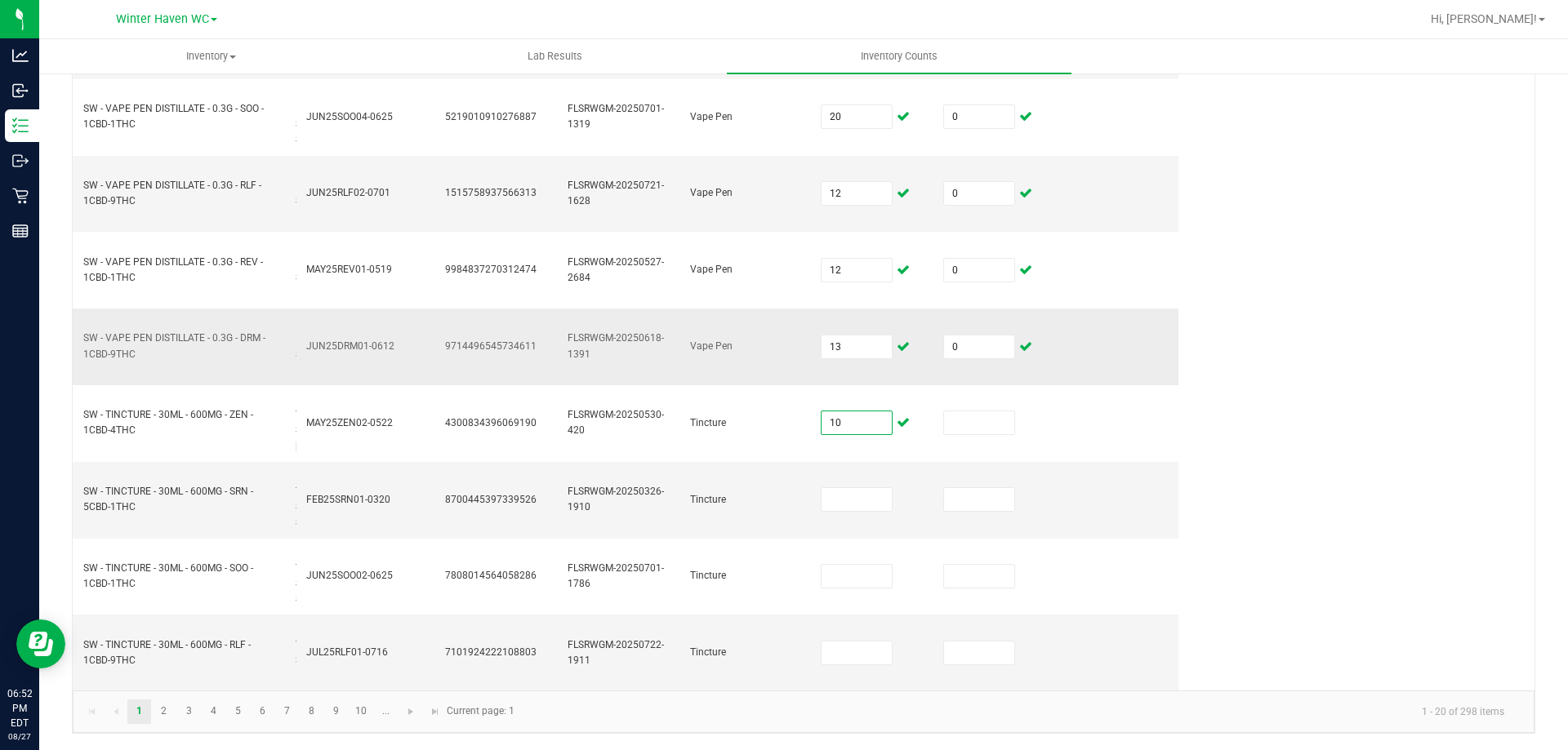
type input "10"
type input "0"
type input "15"
type input "0"
type input "14"
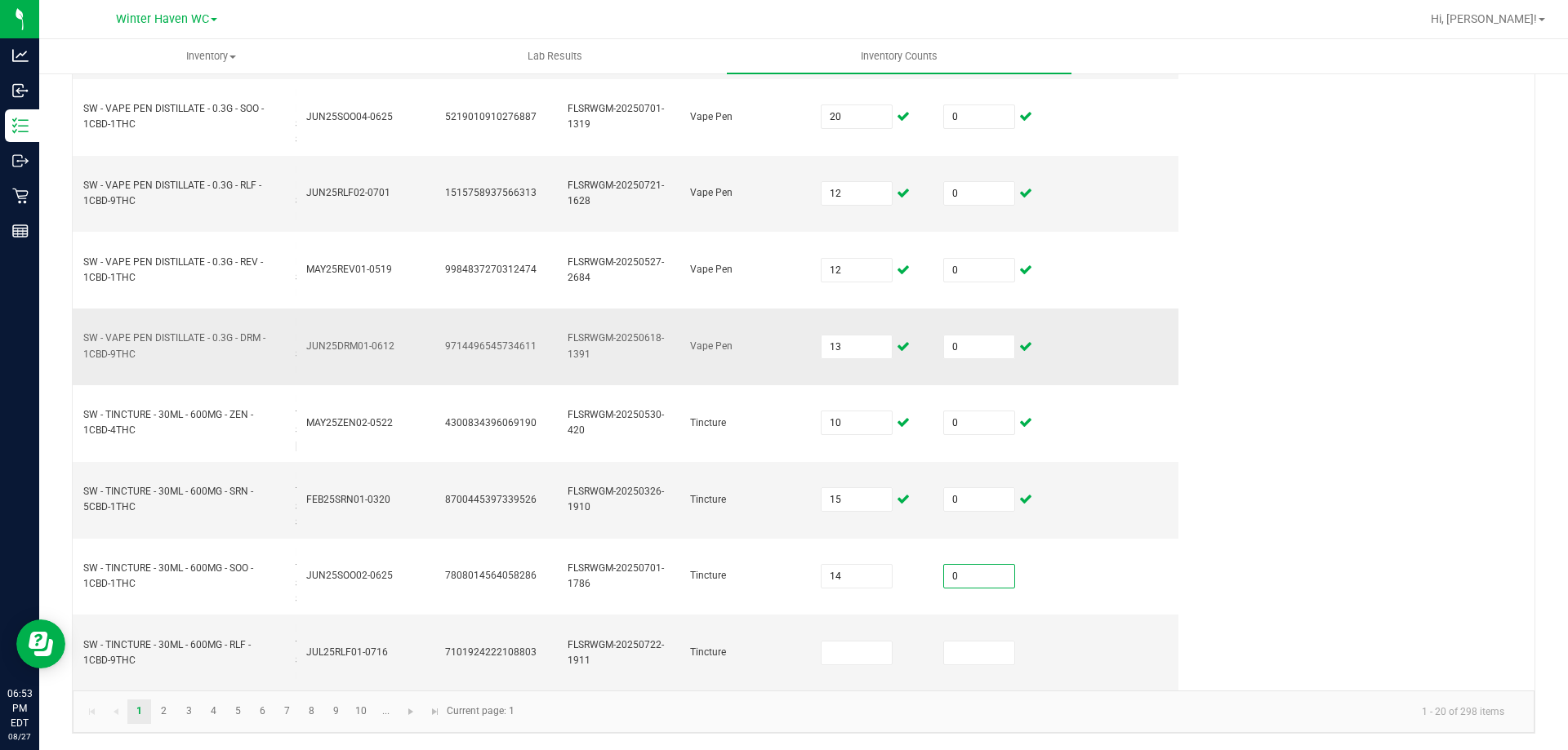
type input "0"
type input "13"
type input "0"
click at [166, 706] on link "2" at bounding box center [163, 711] width 23 height 24
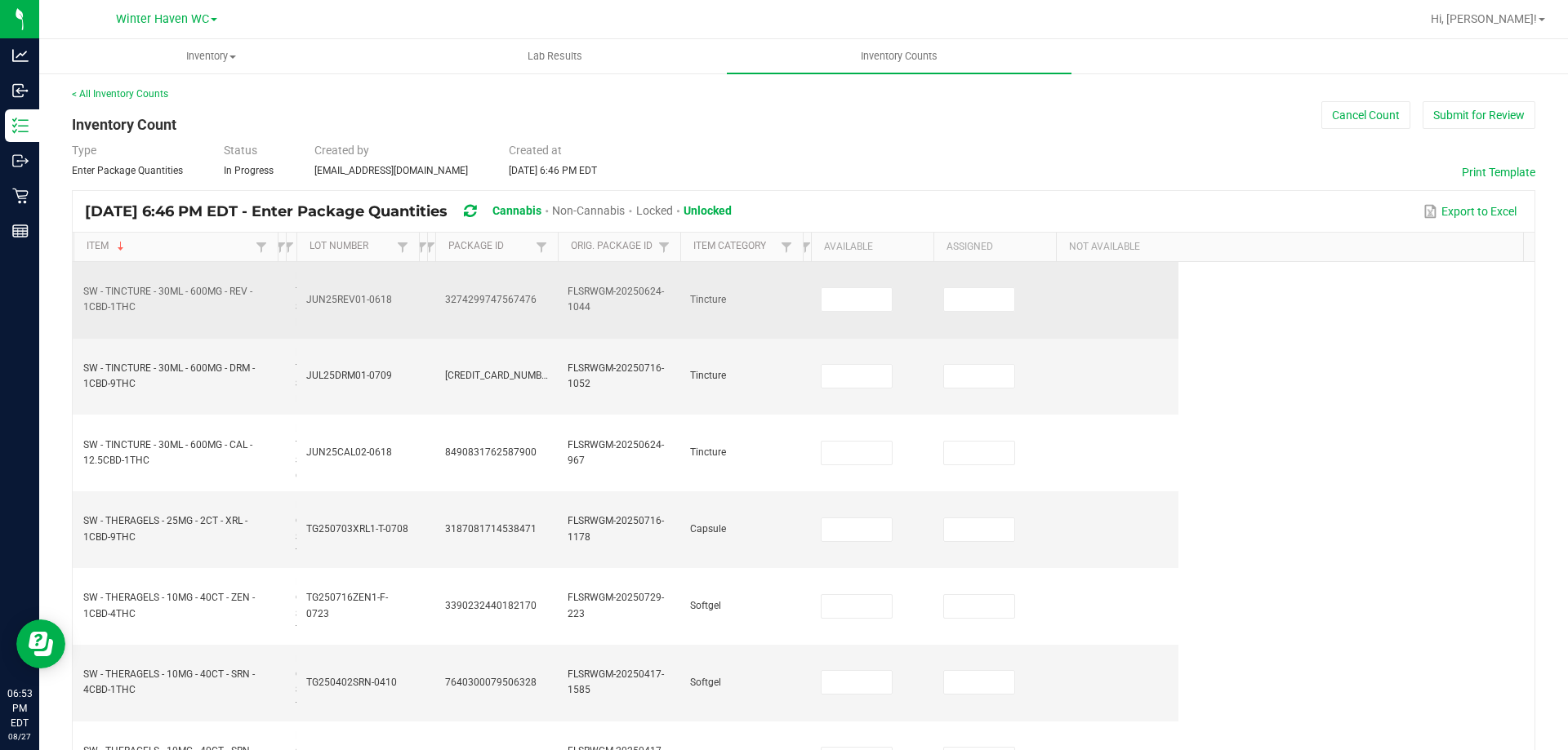
scroll to position [0, 0]
click at [851, 305] on input at bounding box center [857, 300] width 70 height 22
type input "9"
type input "0"
type input "11"
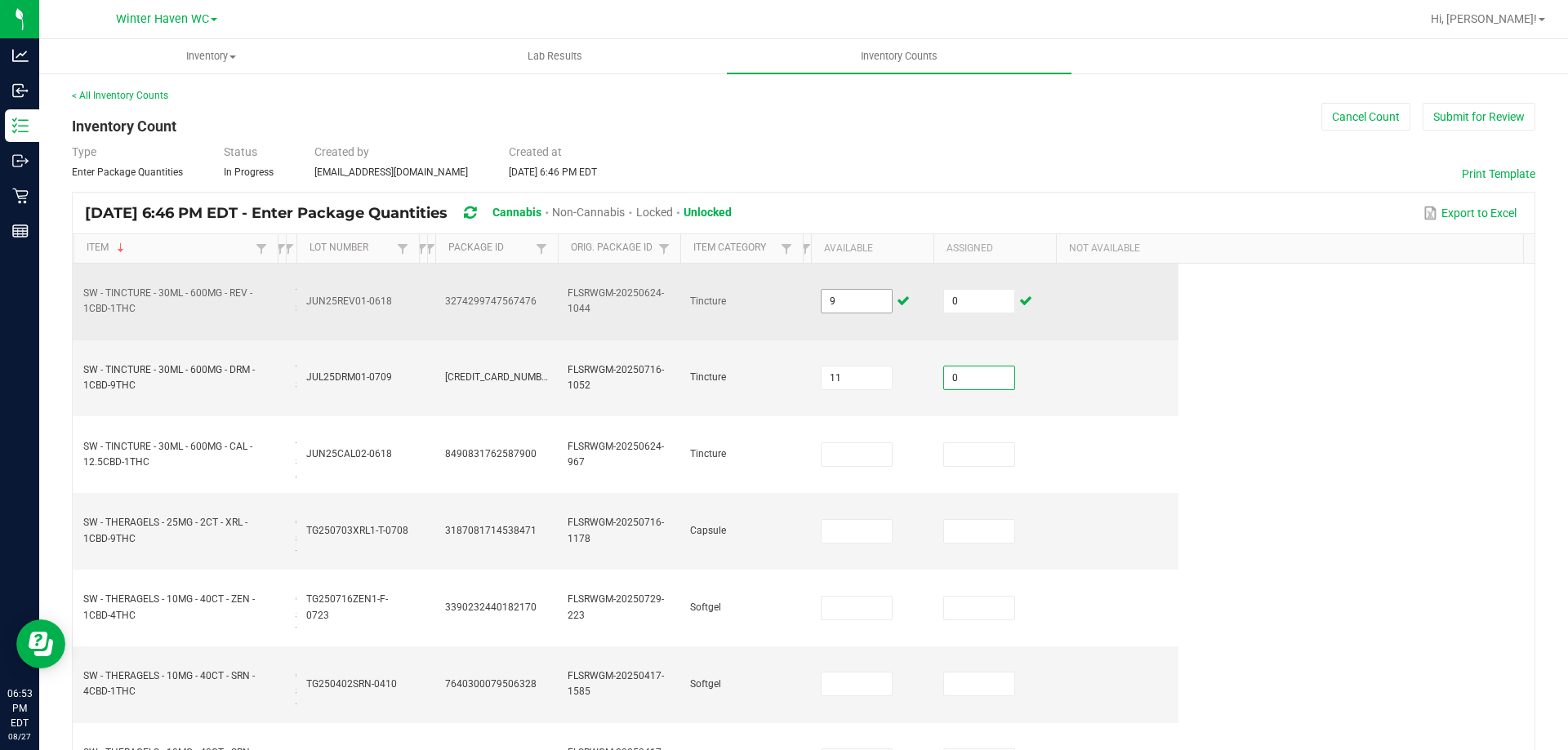
type input "0"
type input "9"
type input "0"
type input "8"
type input "0"
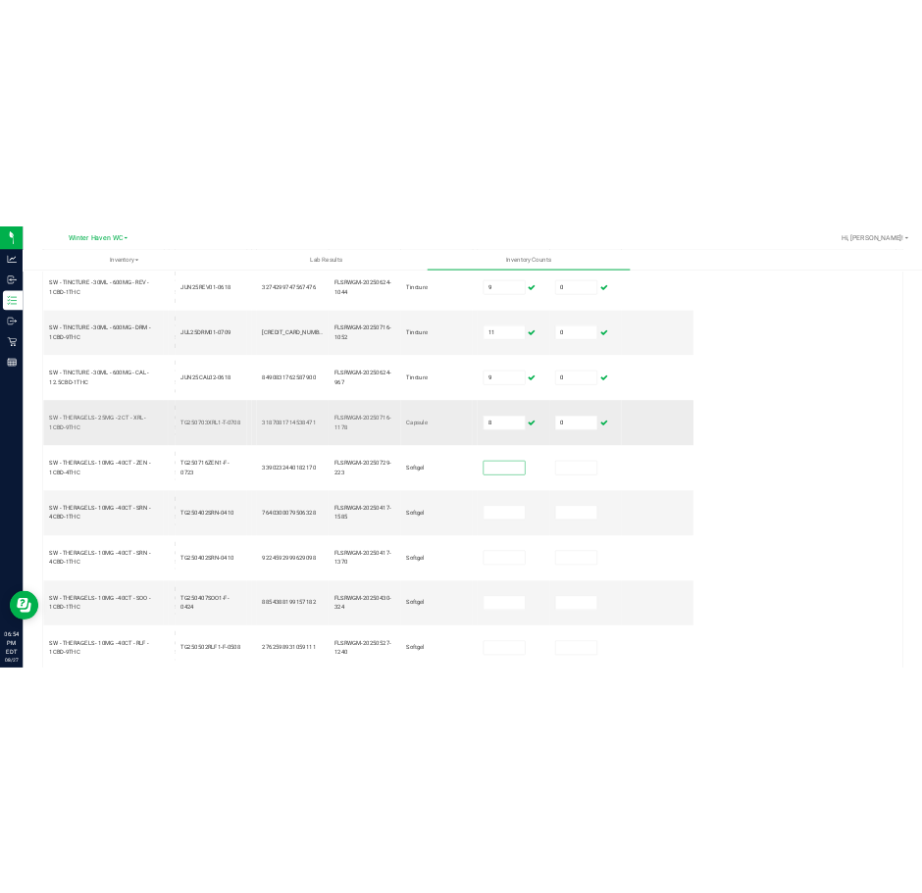
scroll to position [294, 0]
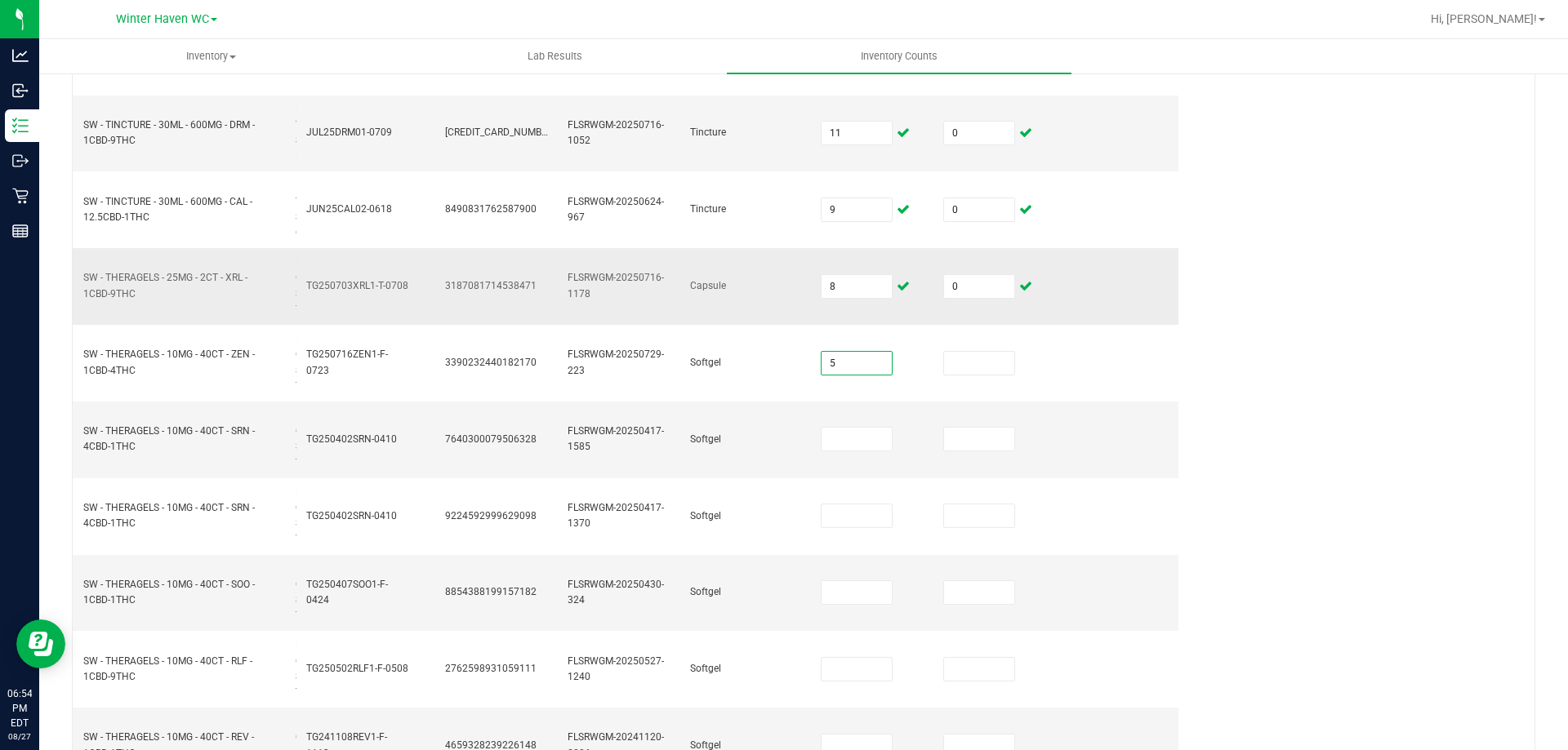
type input "5"
type input "0"
type input "6"
type input "0"
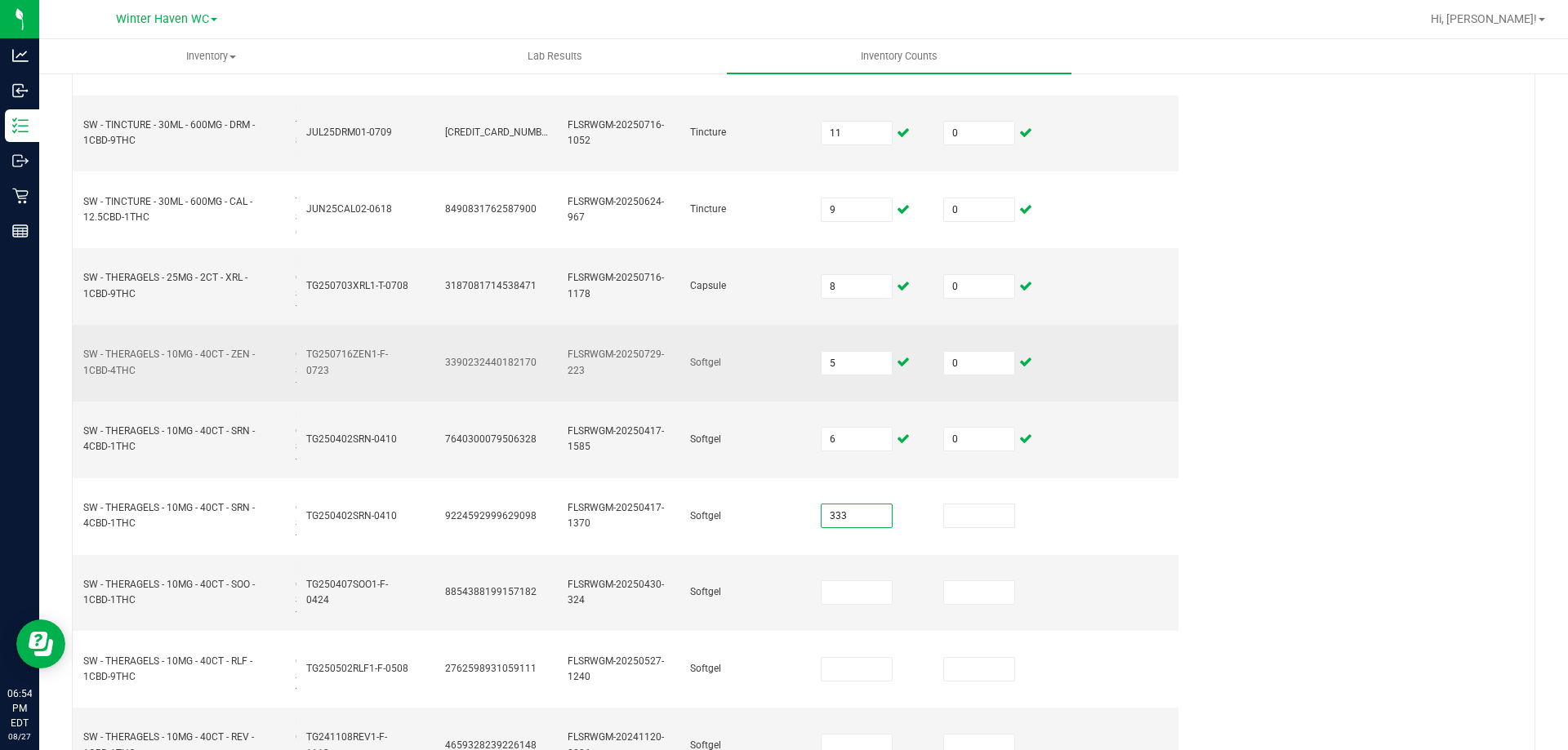
type input "333"
type input "3"
type input "0"
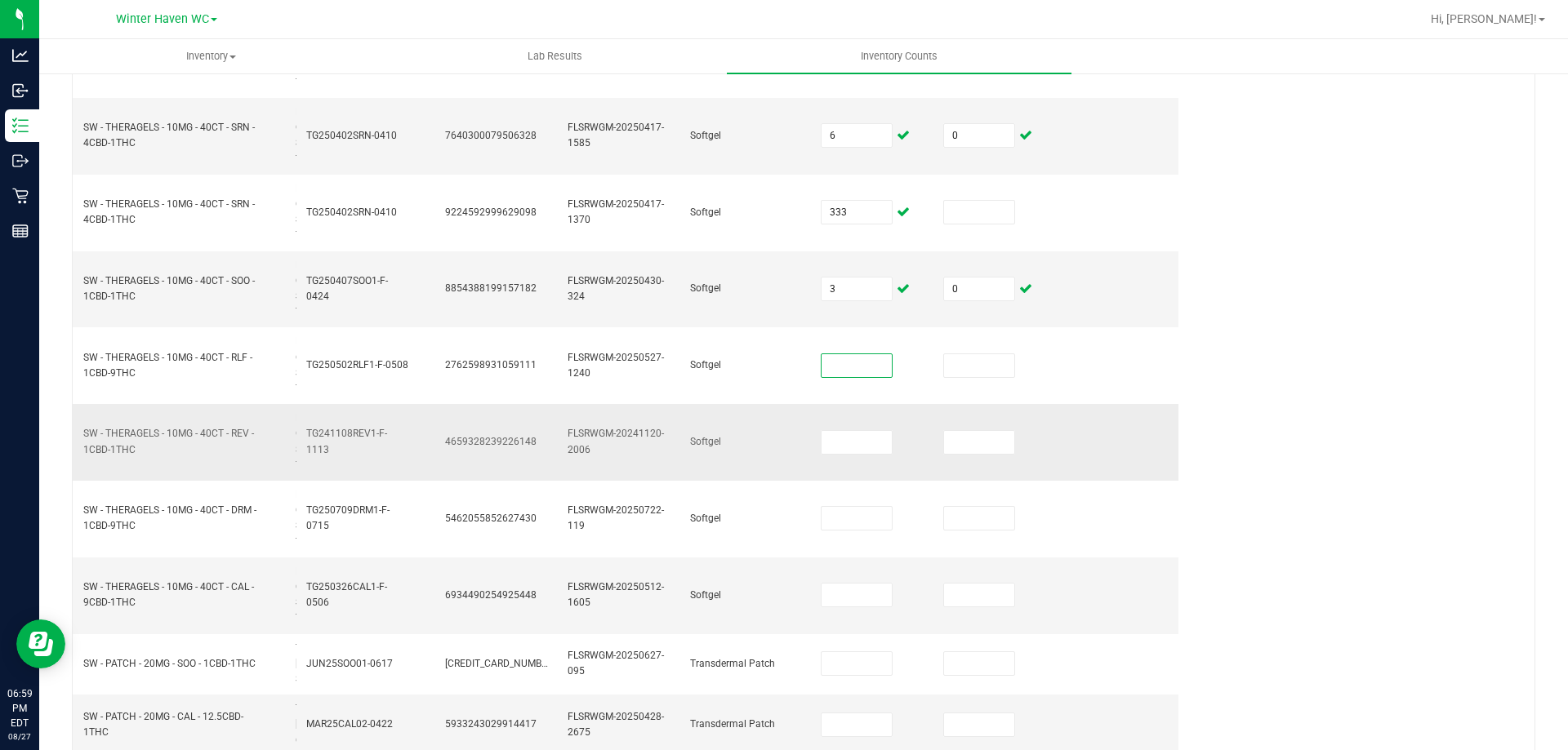
scroll to position [572, 0]
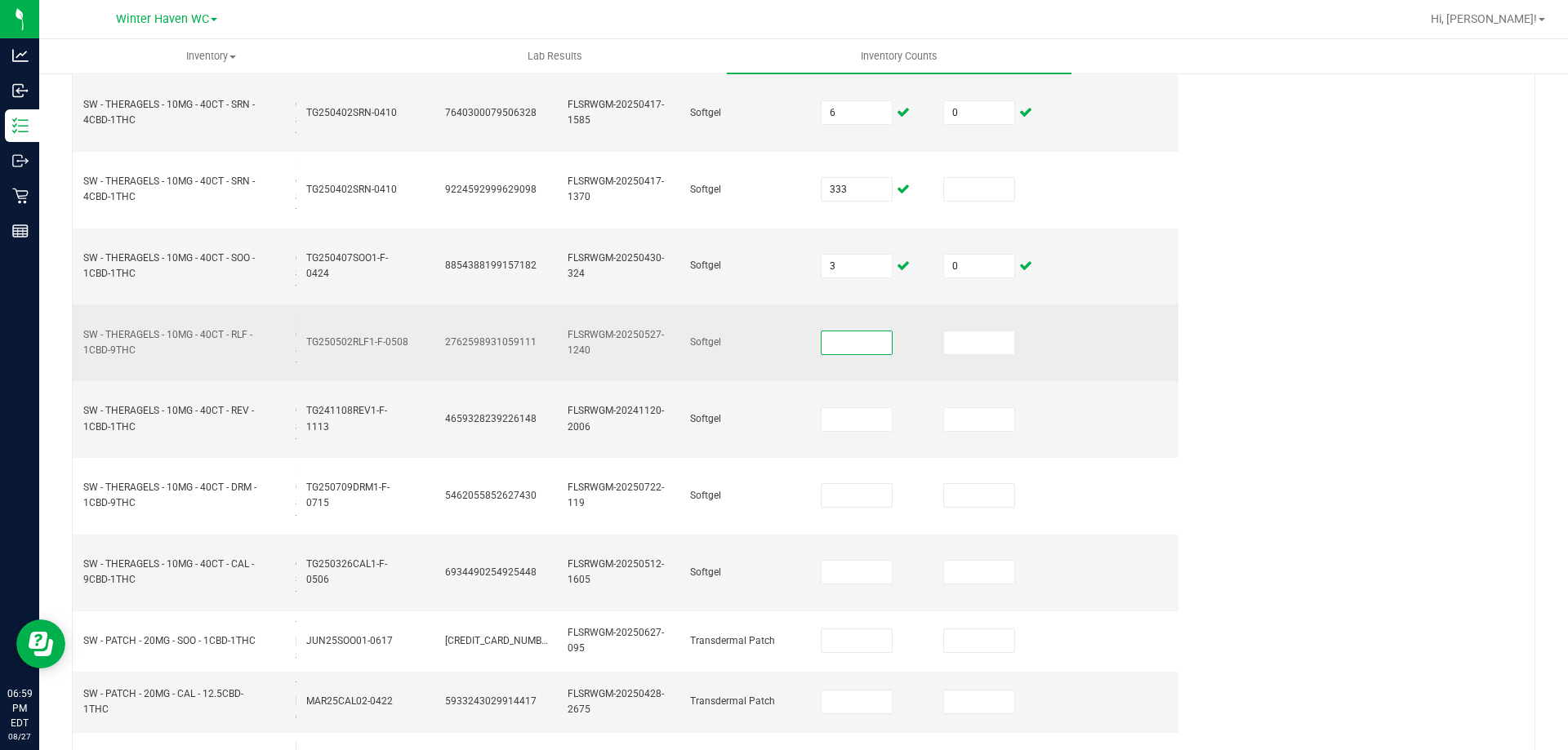
click at [839, 339] on input at bounding box center [857, 342] width 70 height 22
type input "3"
type input "0"
type input "2"
type input "0"
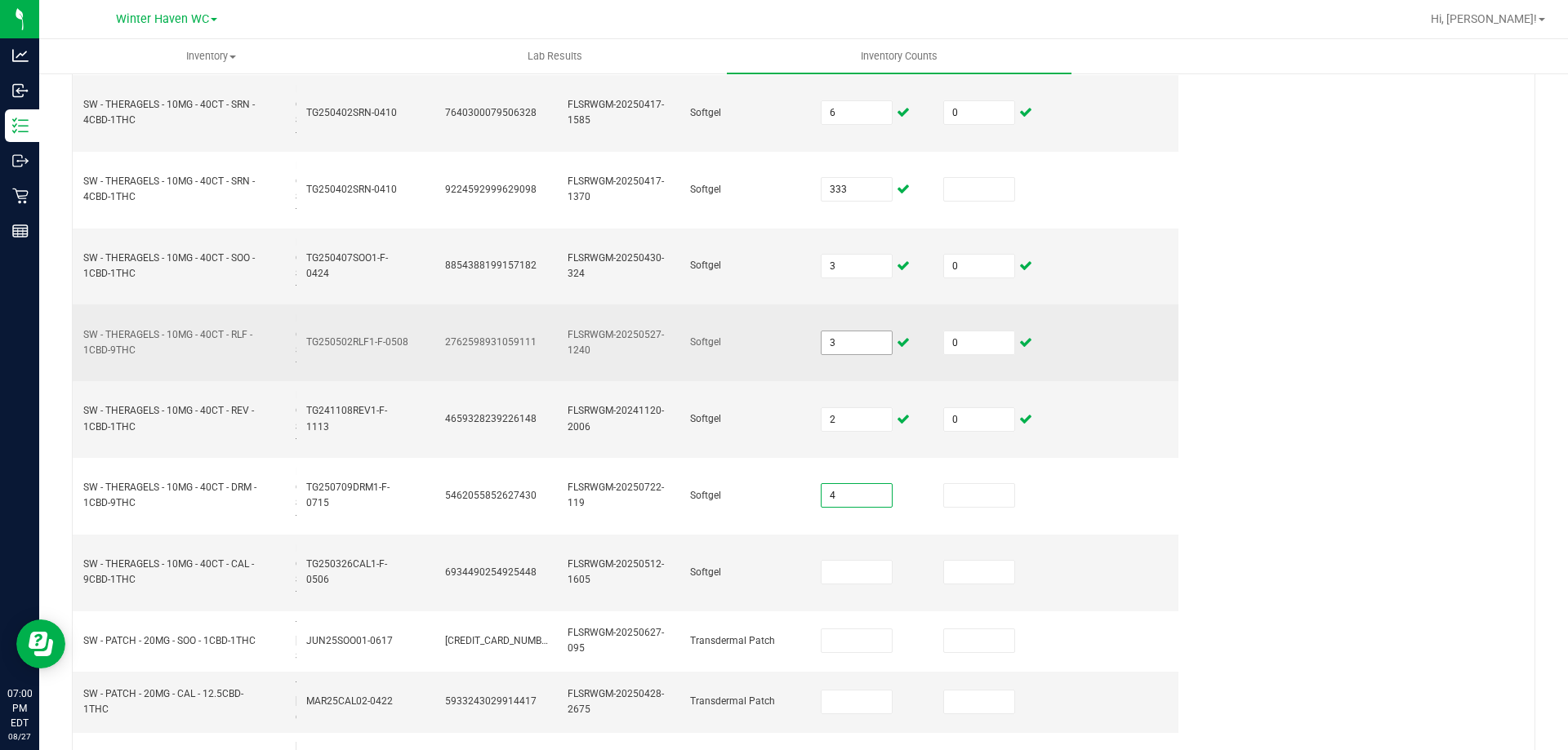
type input "4"
type input "0"
type input "2"
type input "0"
type input "13"
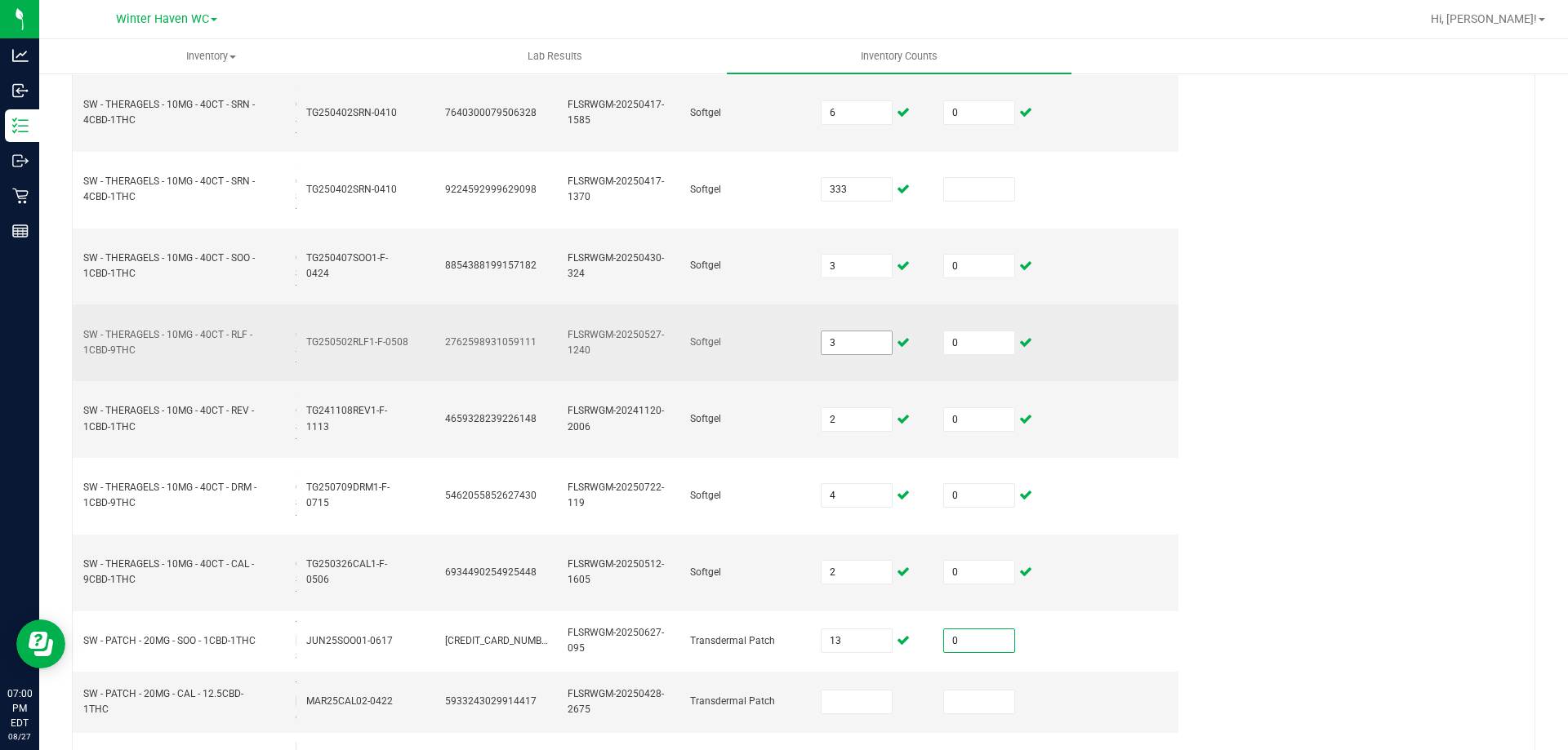
type input "0"
type input "14"
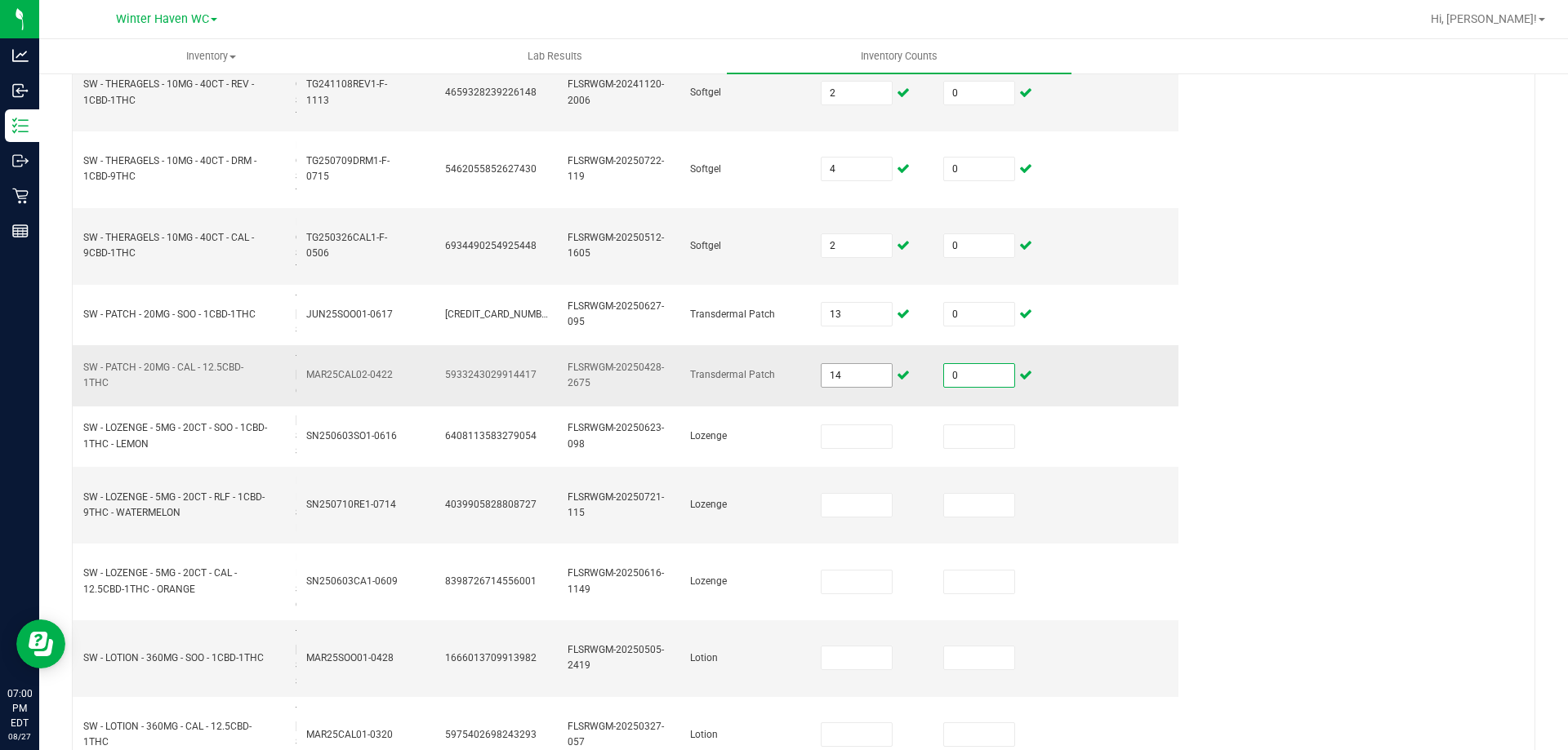
scroll to position [980, 0]
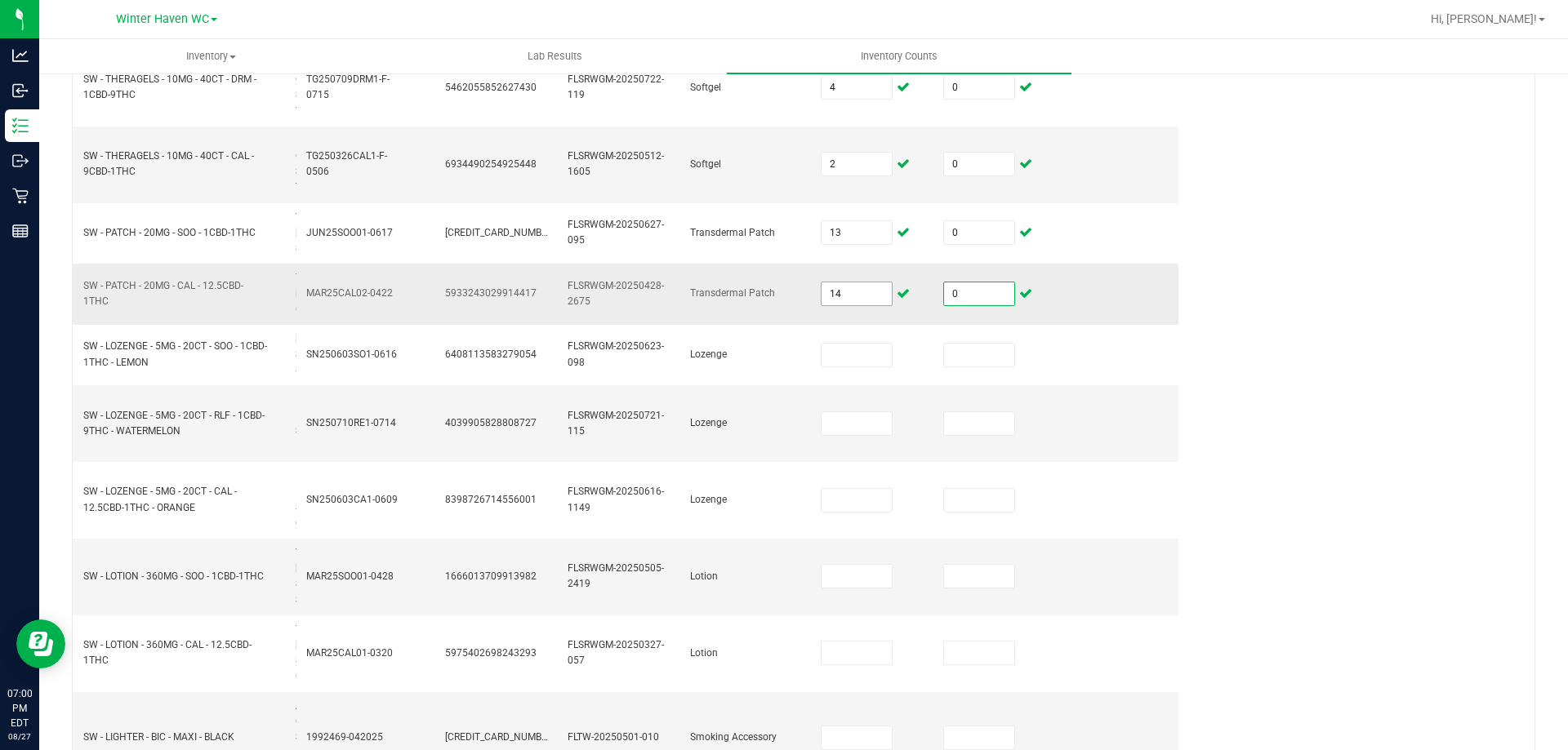
type input "0"
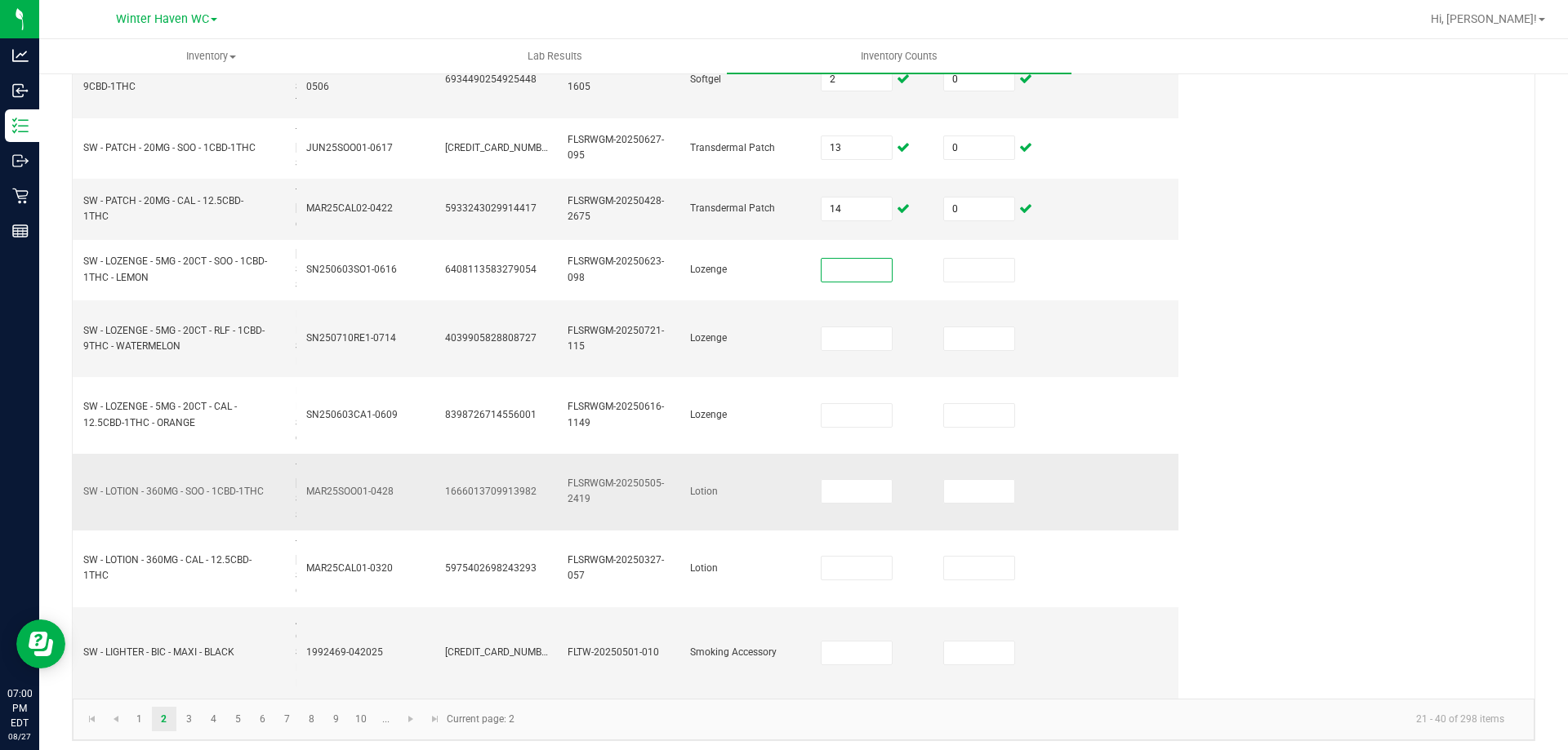
scroll to position [1120, 0]
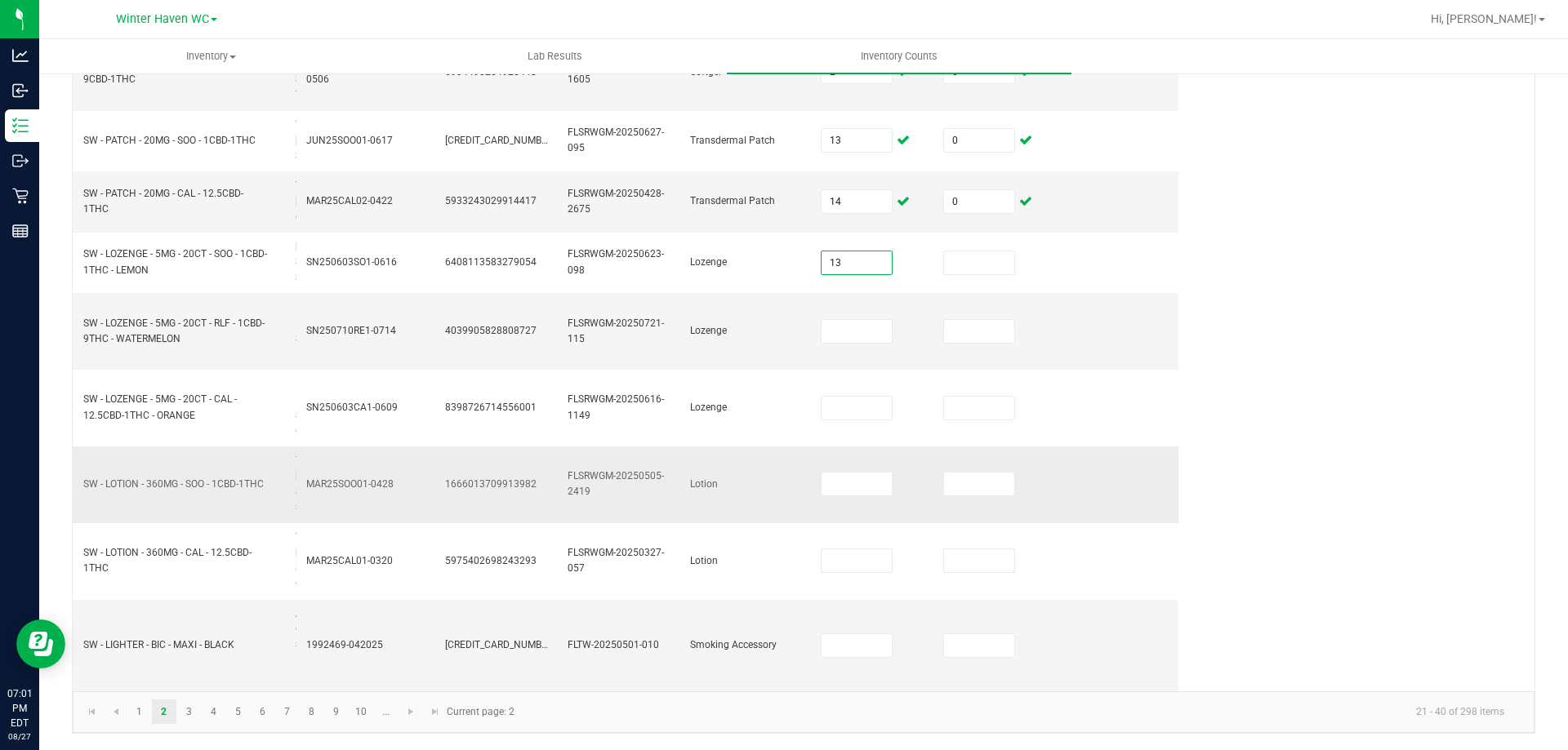
type input "13"
type input "0"
type input "7"
type input "0"
type input "9"
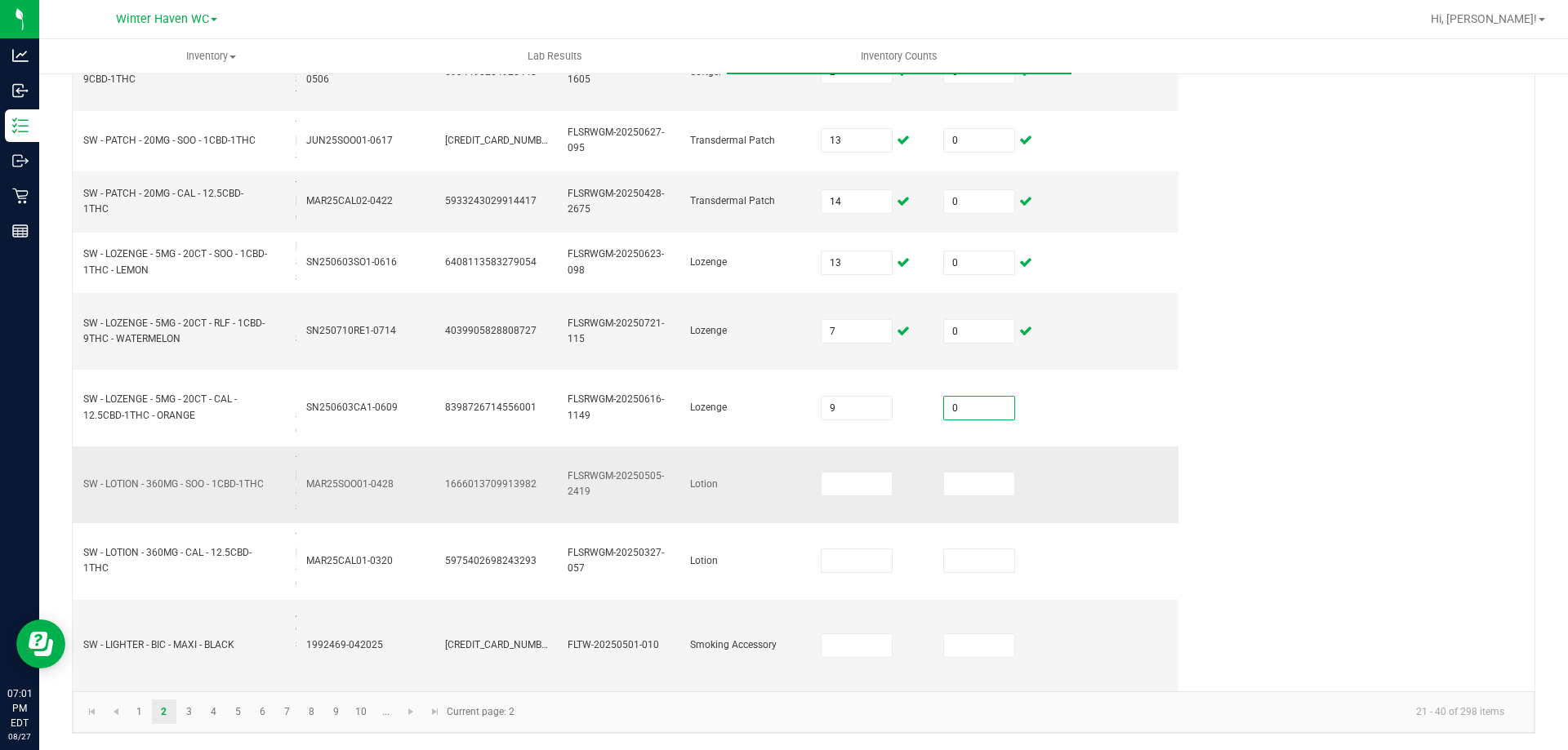
type input "0"
type input "3"
type input "0"
type input "4"
type input "0"
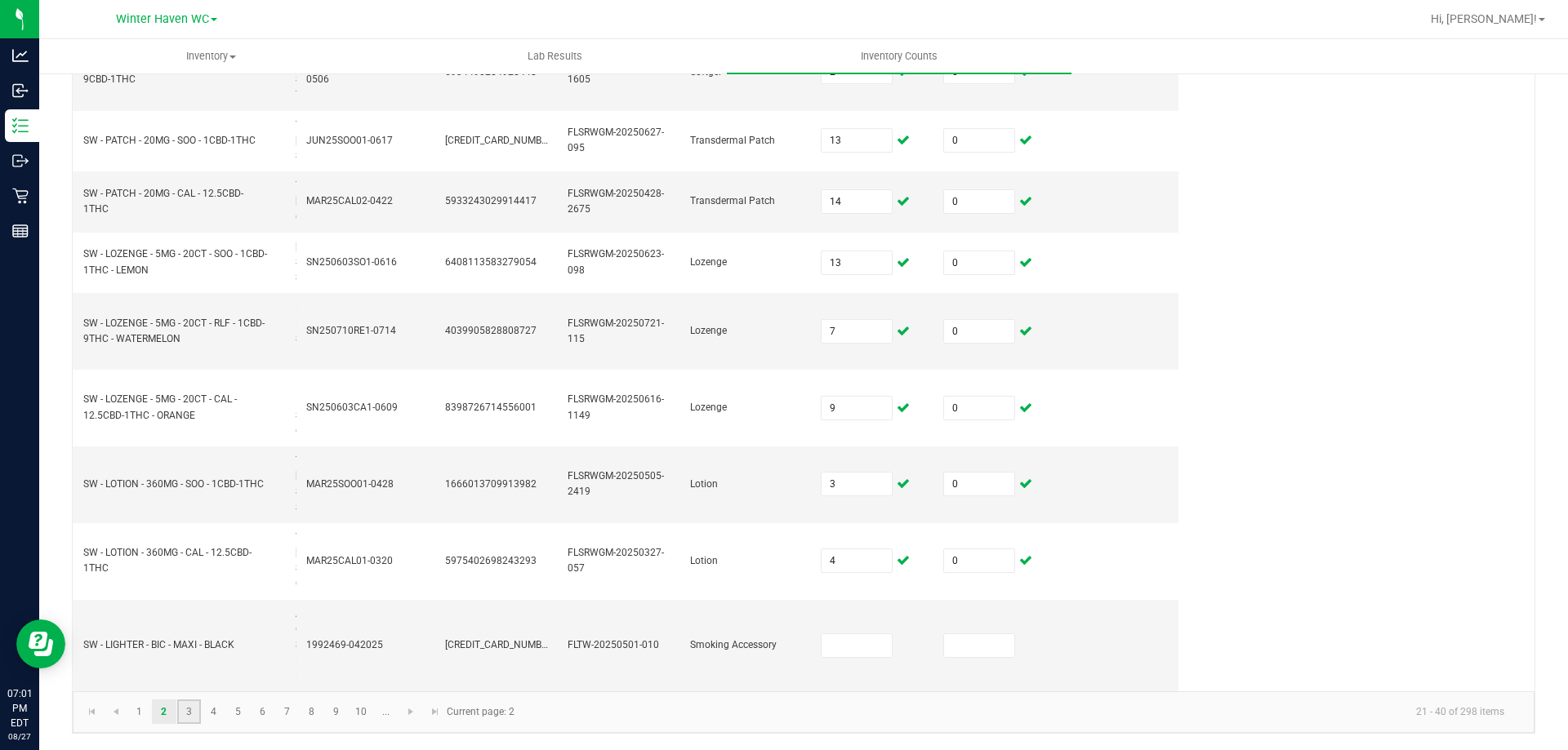
click at [193, 716] on link "3" at bounding box center [189, 711] width 23 height 24
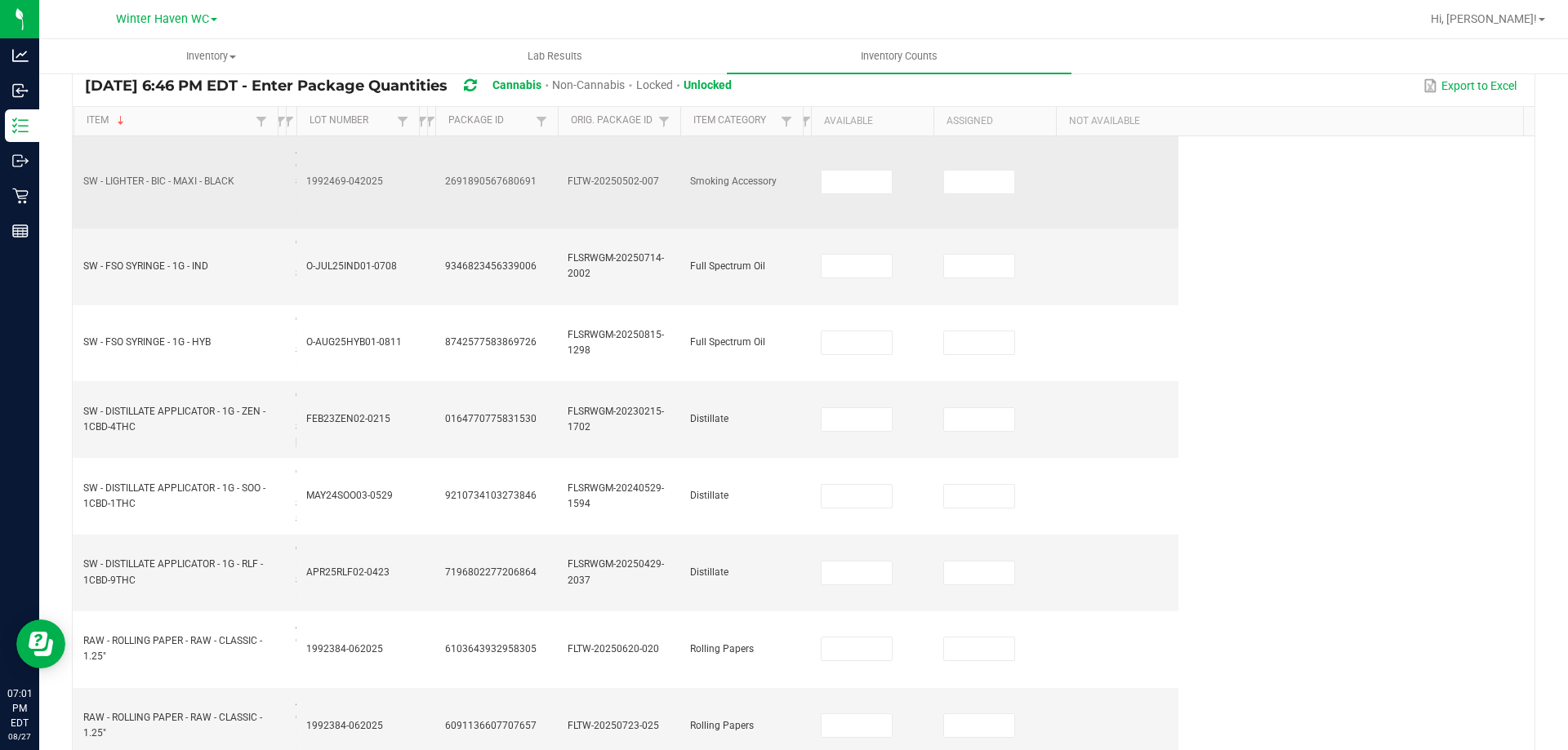
scroll to position [0, 0]
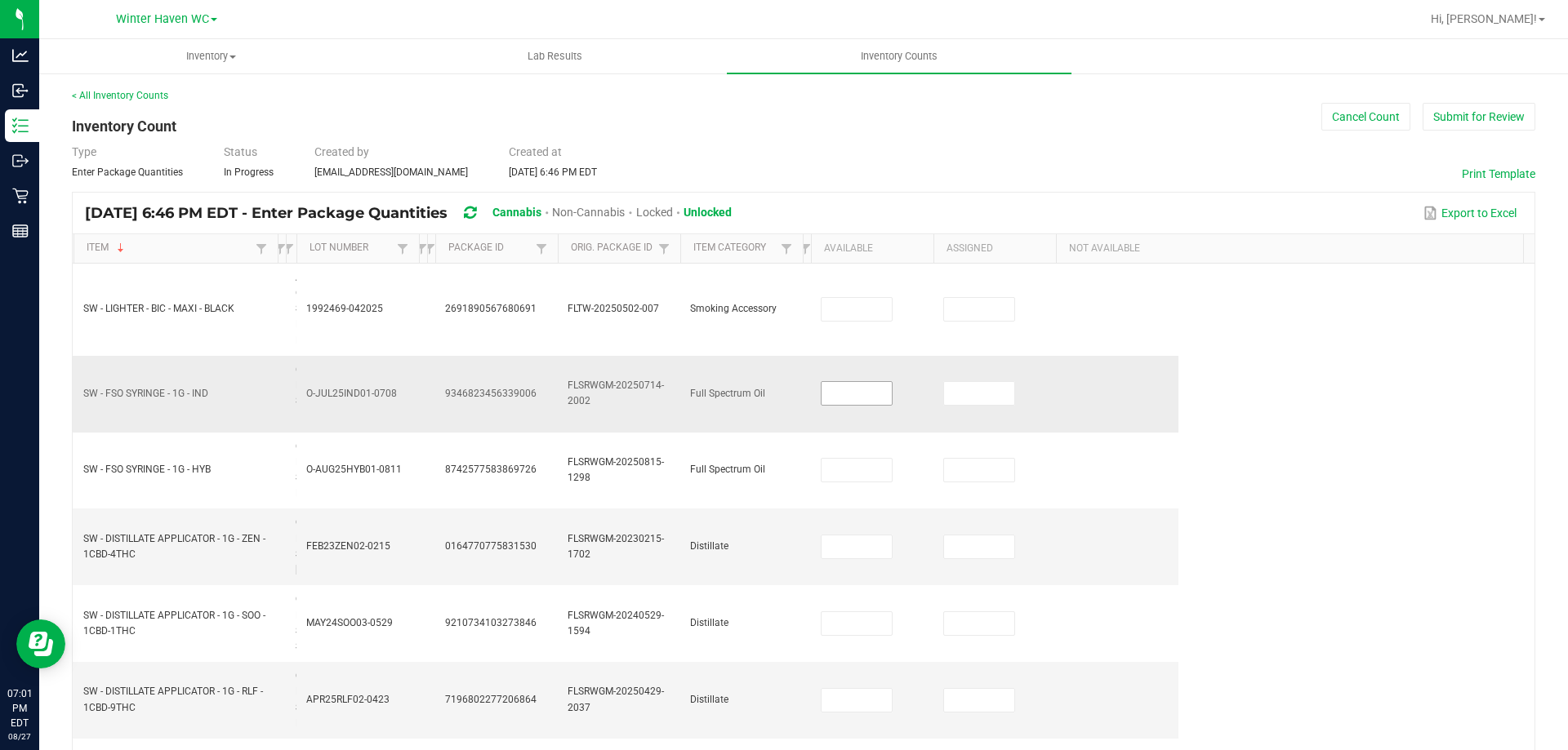
click at [865, 396] on input at bounding box center [857, 393] width 70 height 22
type input "4"
type input "0"
type input "3"
type input "0"
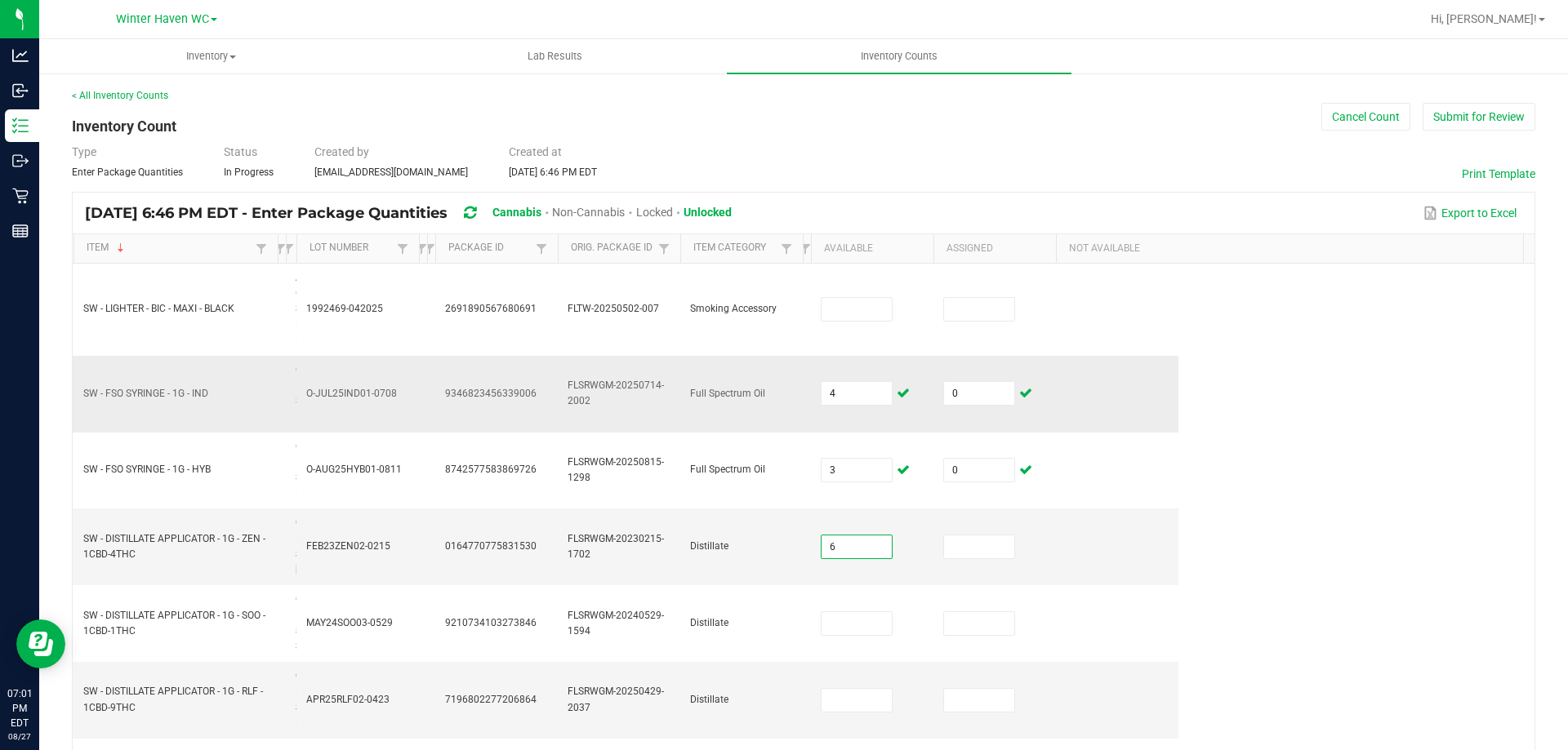
type input "6"
type input "0"
type input "1"
type input "0"
type input "8"
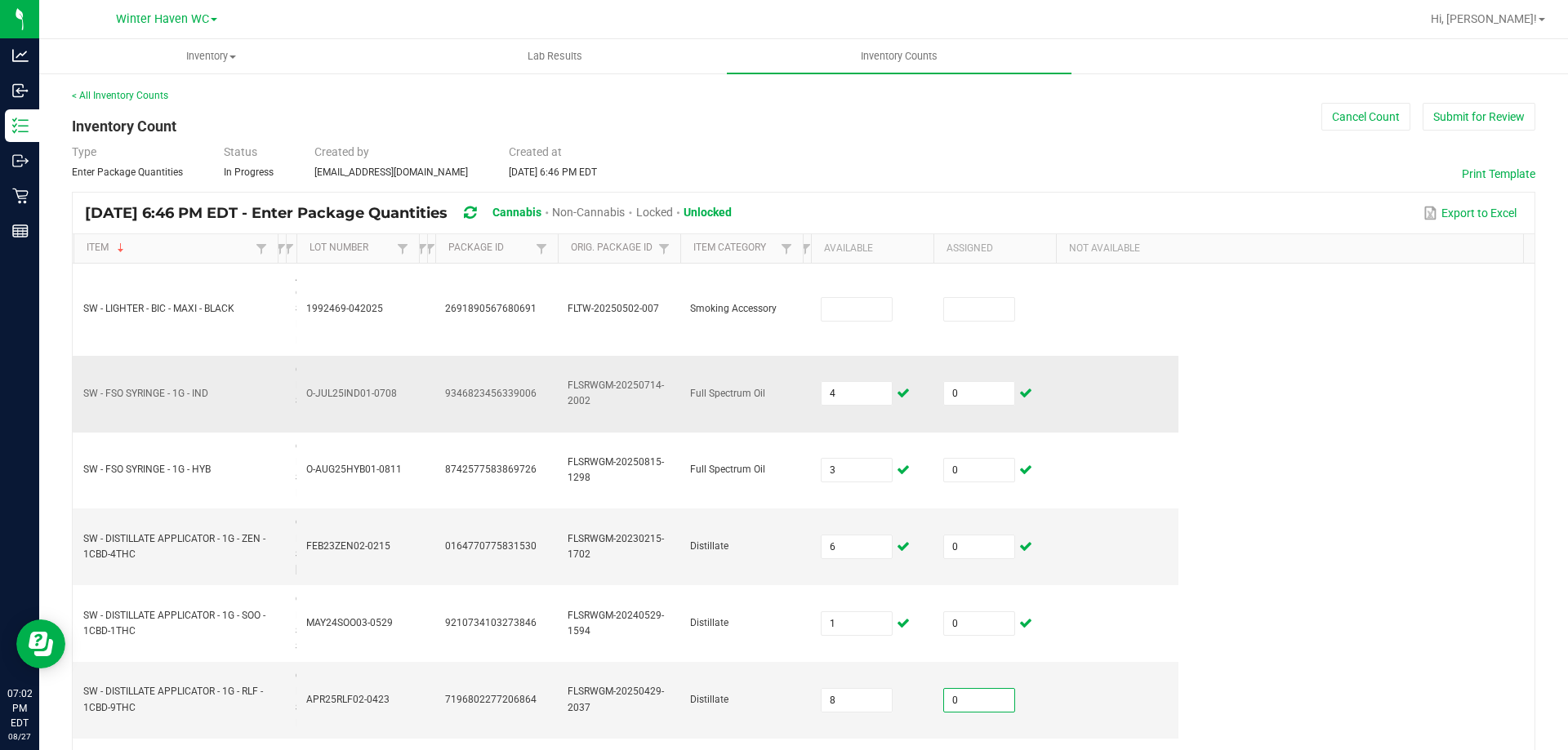
type input "0"
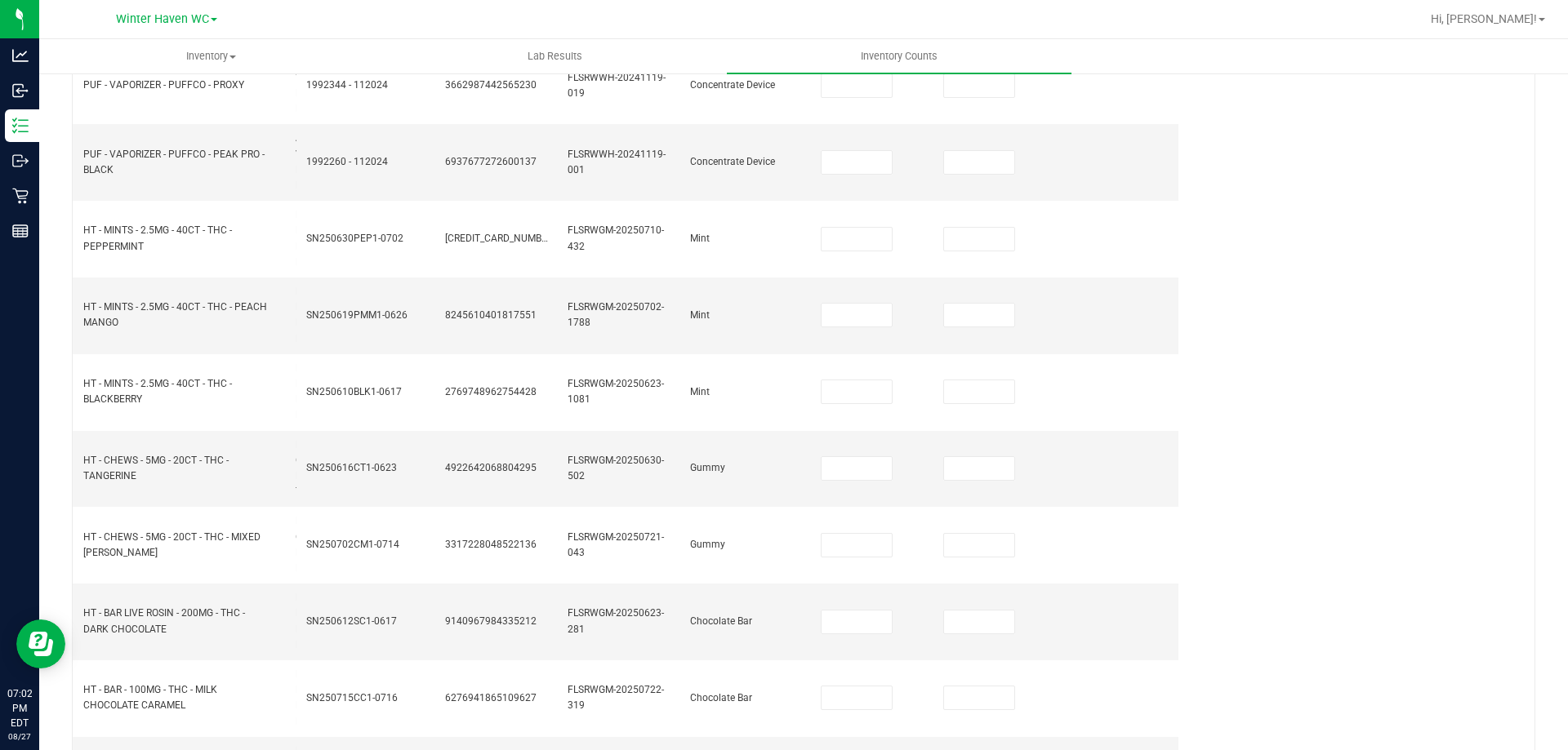
scroll to position [872, 0]
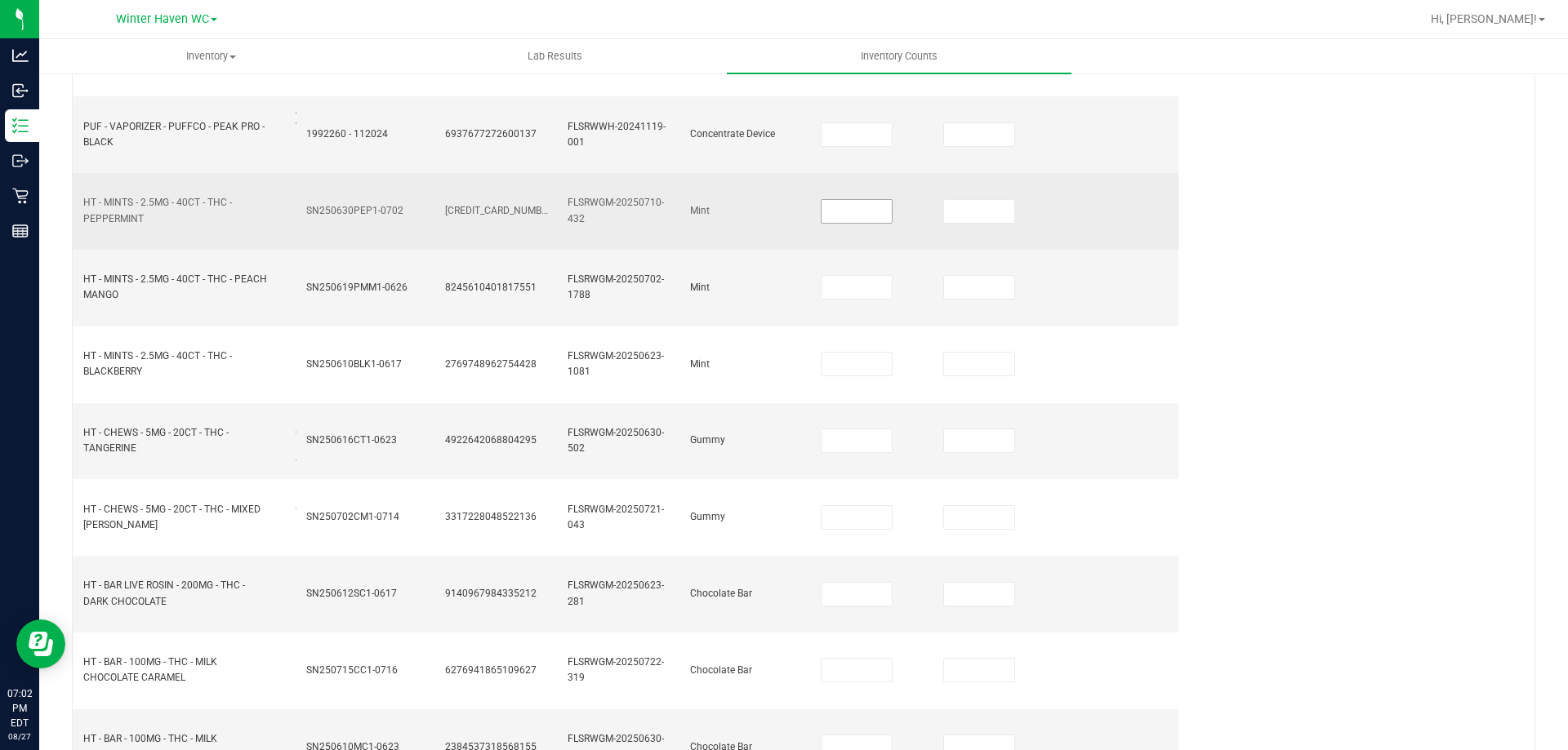
click at [843, 222] on input at bounding box center [857, 211] width 70 height 22
drag, startPoint x: 854, startPoint y: 214, endPoint x: 868, endPoint y: 217, distance: 14.3
click at [862, 216] on input at bounding box center [857, 211] width 70 height 22
type input "7"
type input "0"
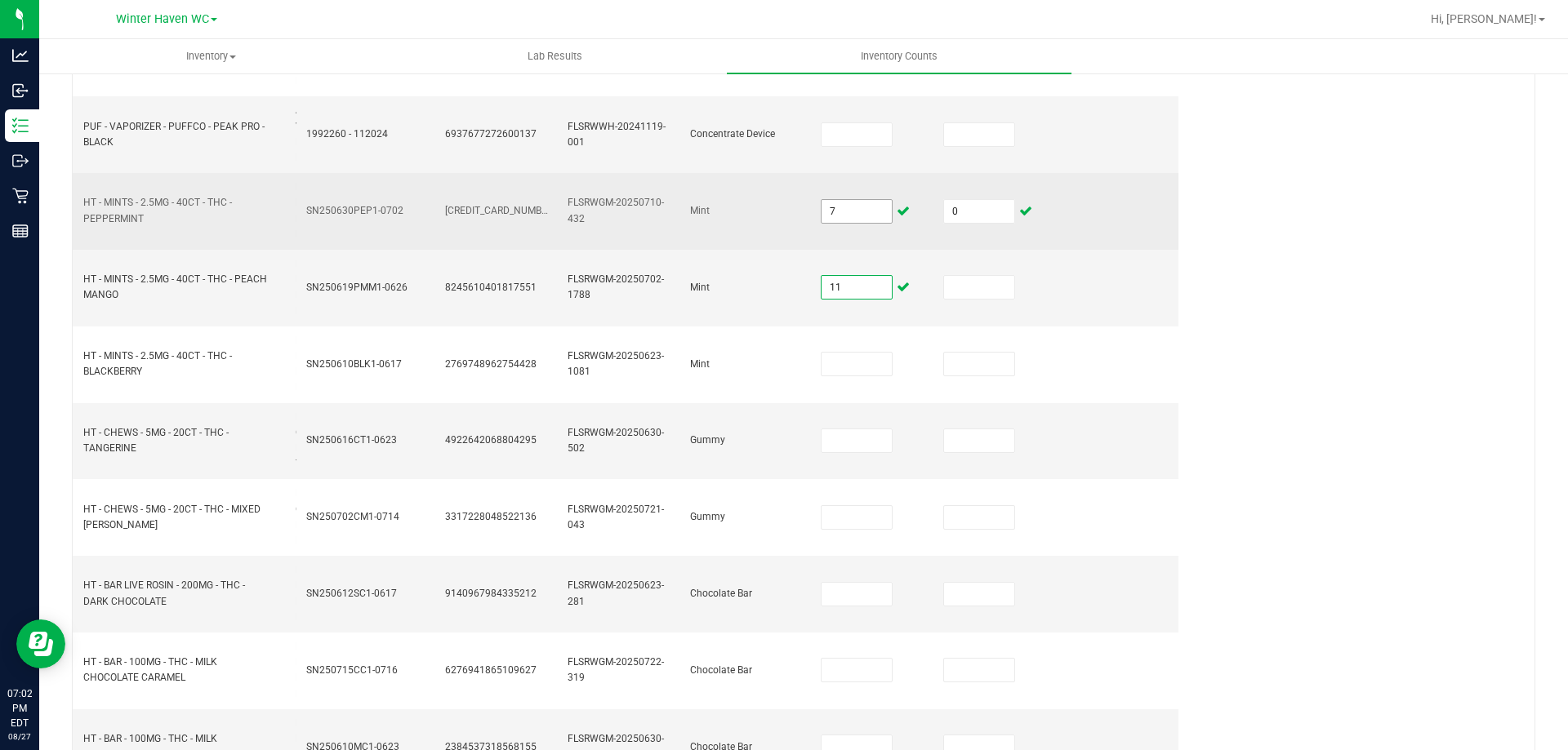
type input "11"
type input "0"
type input "6"
type input "0"
type input "3"
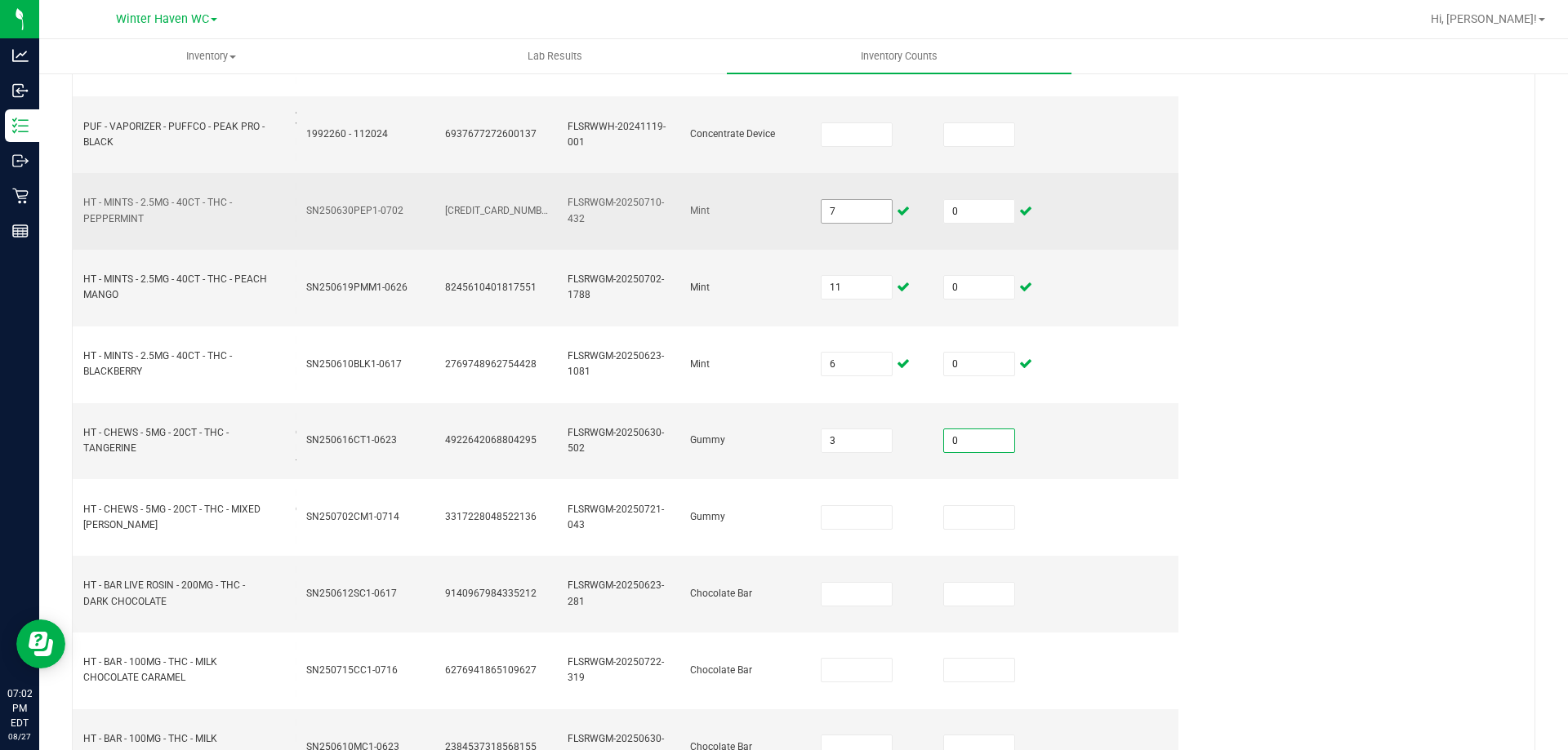
type input "0"
type input "10"
type input "0"
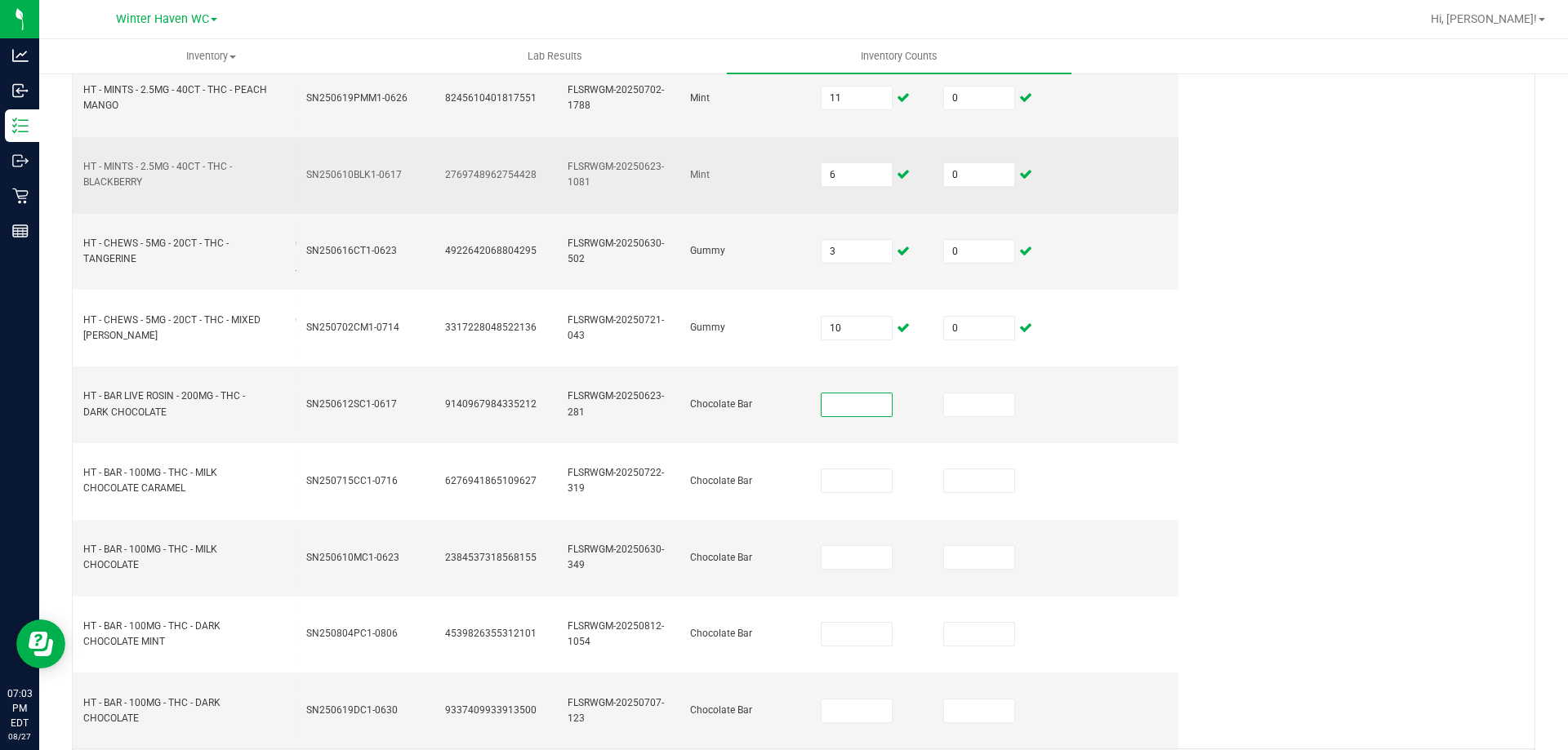
scroll to position [1117, 0]
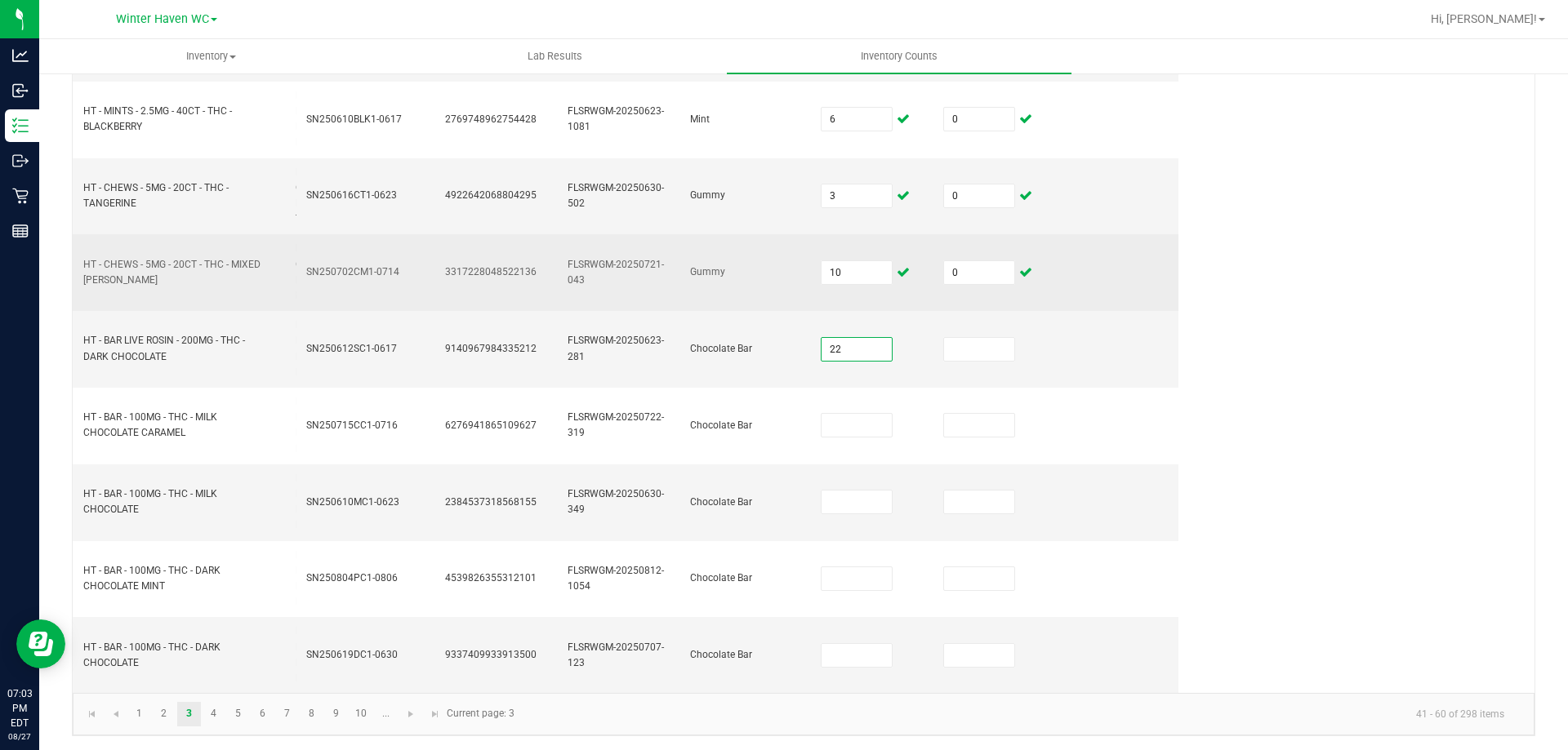
type input "22"
type input "0"
type input "32"
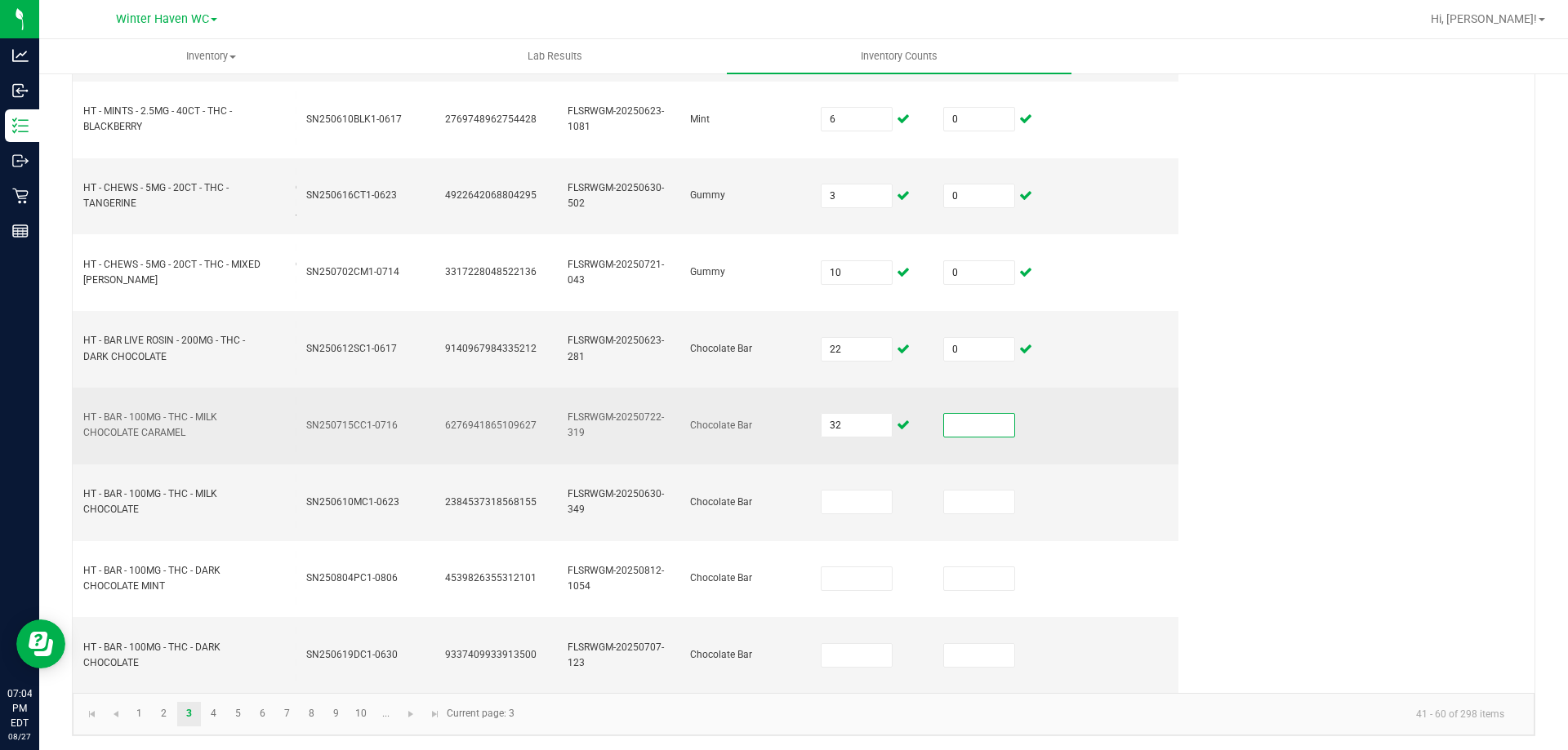
drag, startPoint x: 983, startPoint y: 422, endPoint x: 982, endPoint y: 411, distance: 11.0
click at [982, 421] on input at bounding box center [979, 425] width 70 height 22
type input "0"
type input "2"
type input "0"
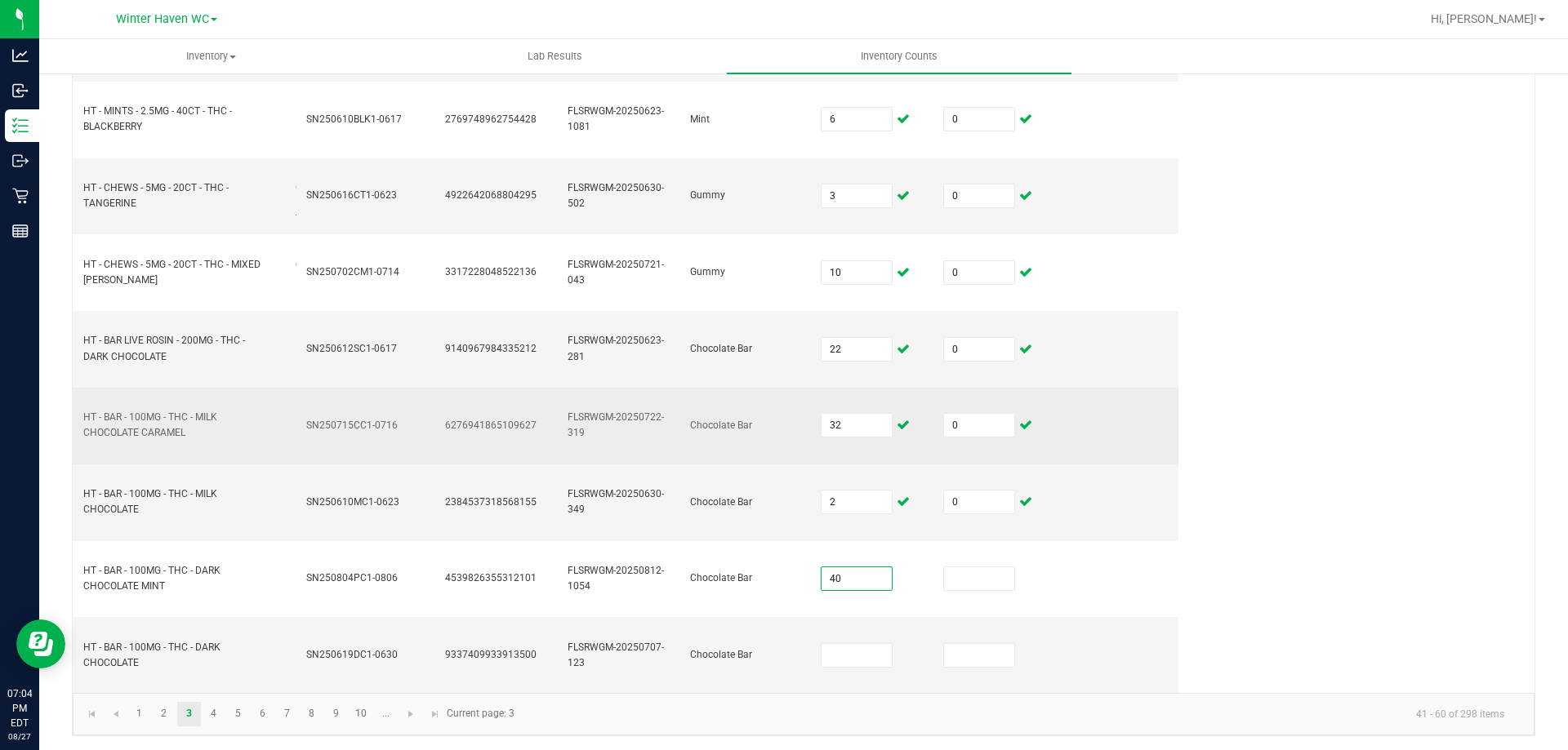
type input "40"
type input "0"
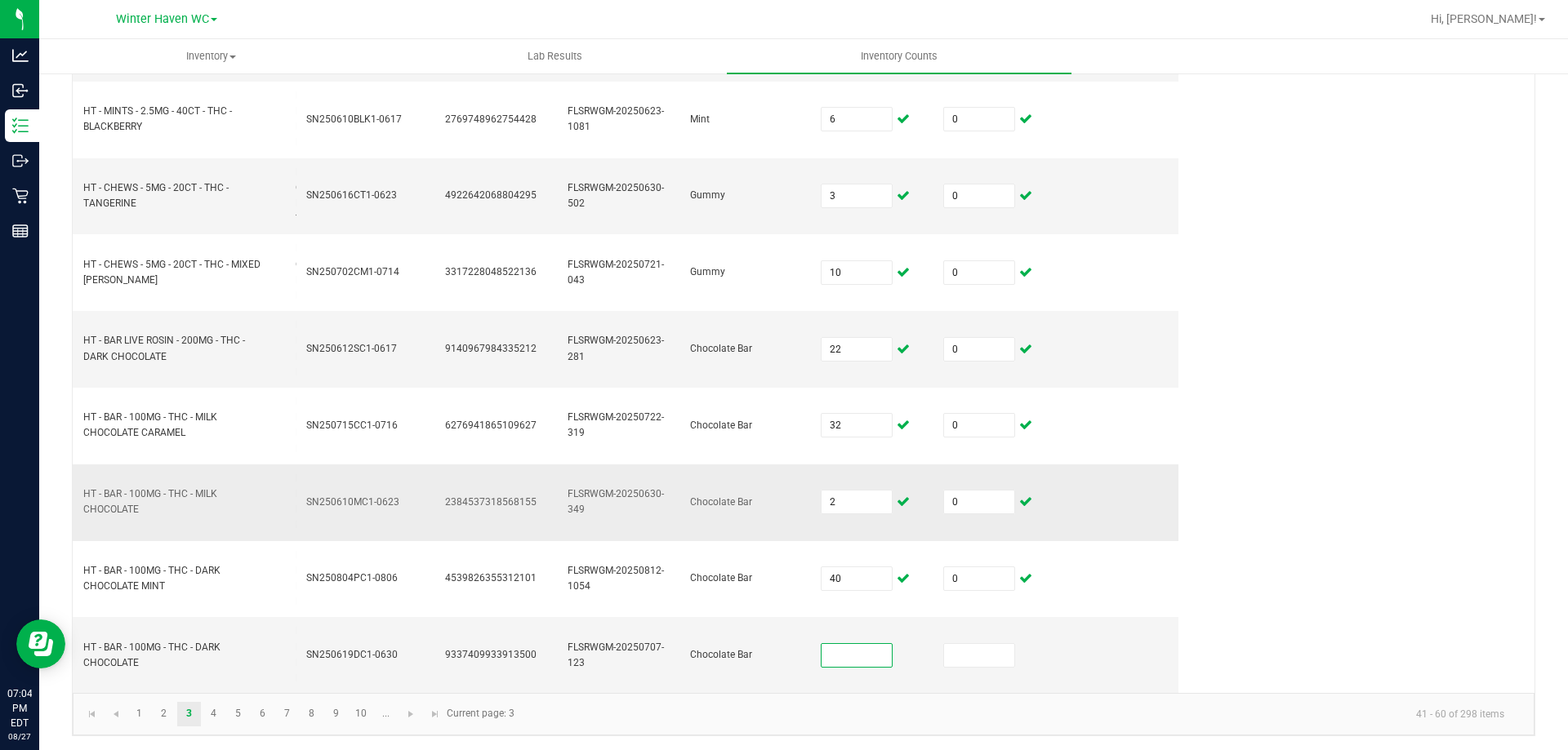
scroll to position [1120, 0]
type input "43"
type input "0"
click at [214, 715] on link "4" at bounding box center [213, 711] width 23 height 24
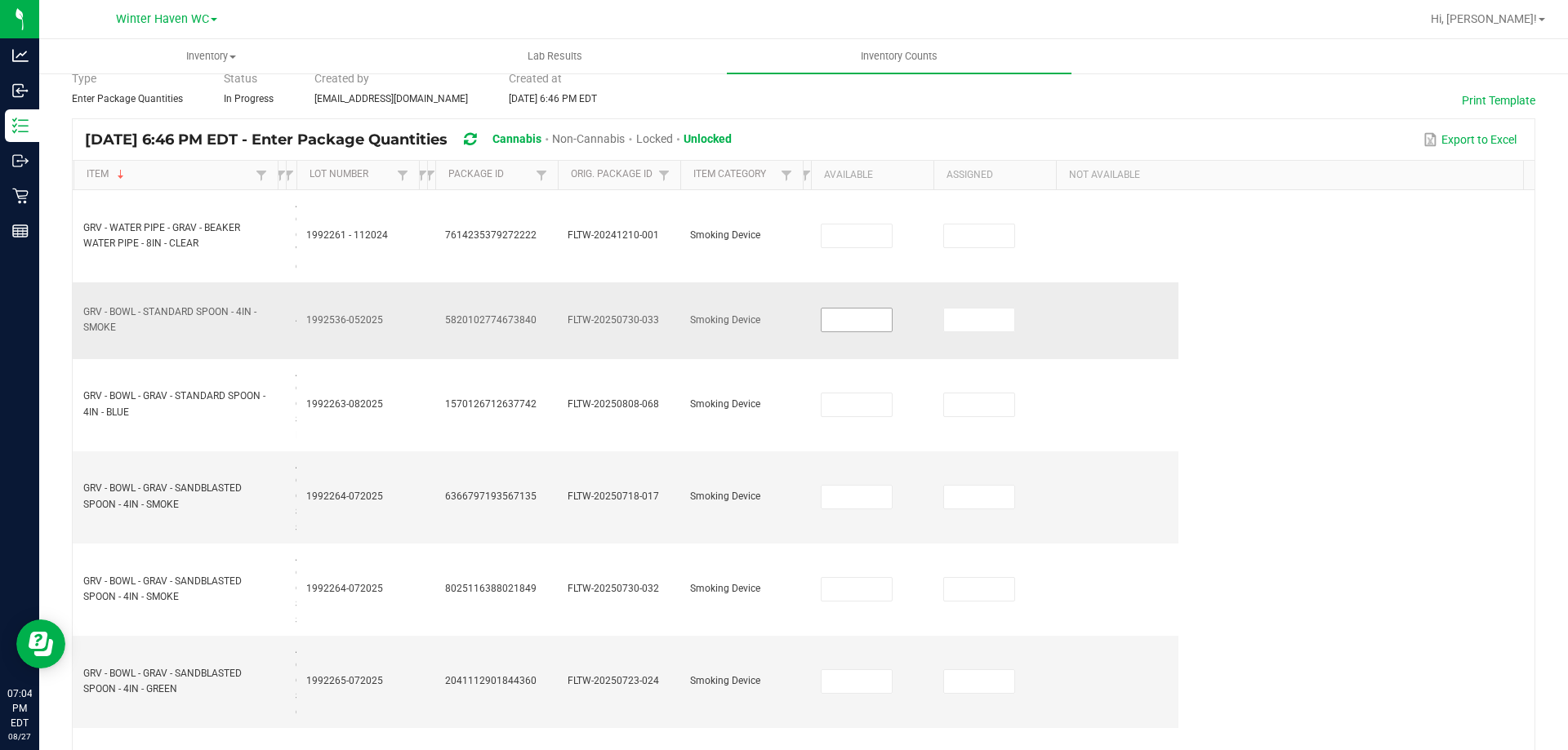
scroll to position [163, 0]
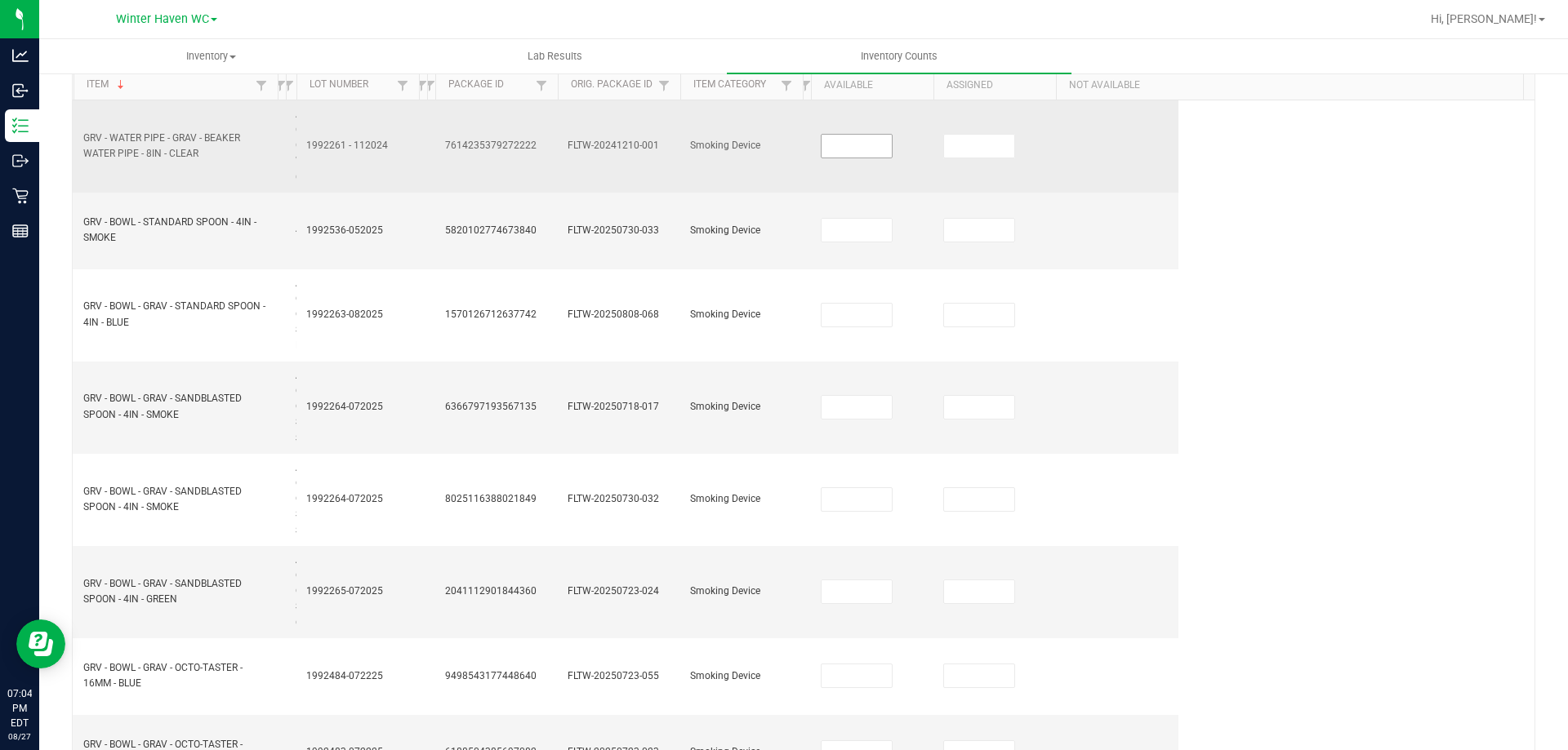
click at [851, 146] on input at bounding box center [857, 146] width 70 height 22
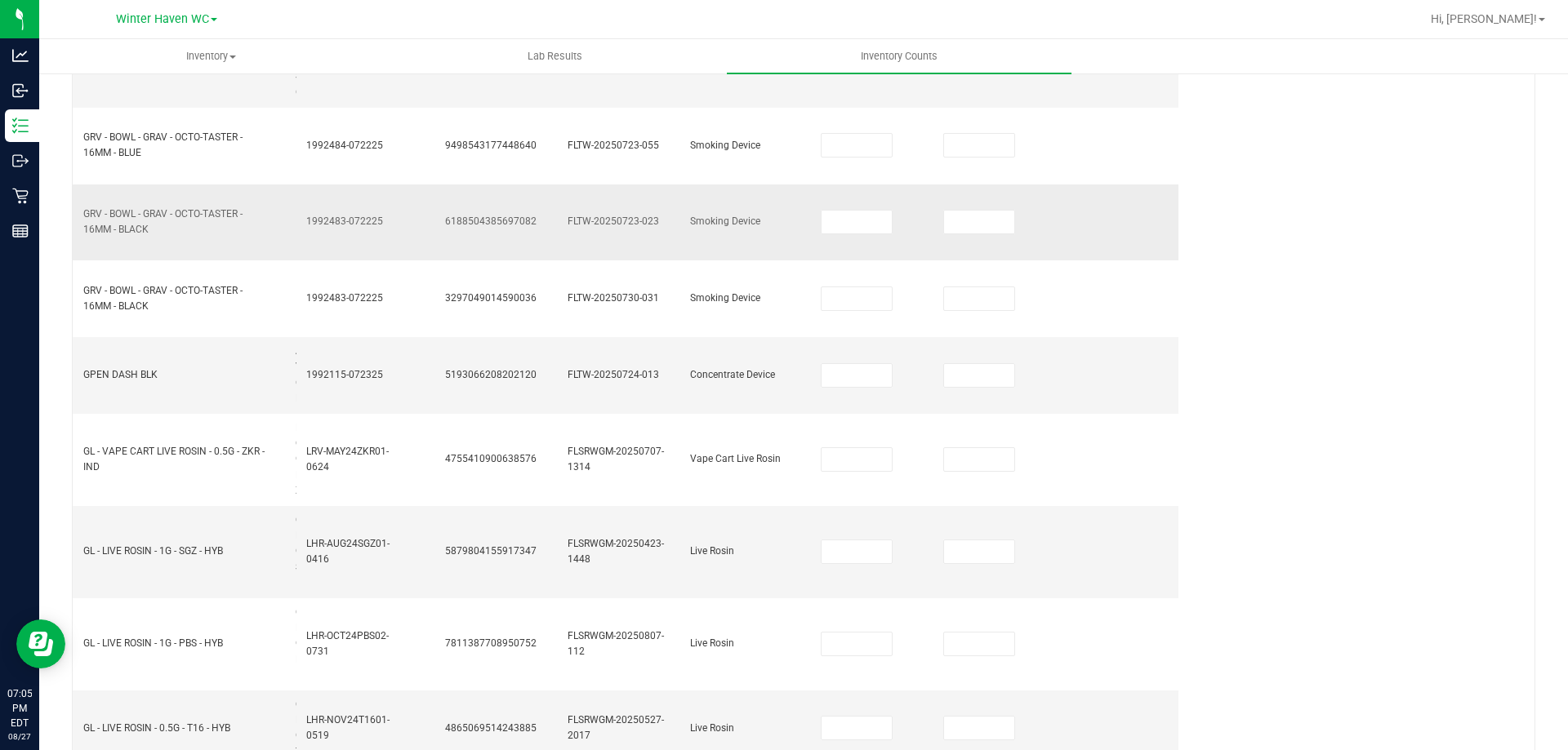
scroll to position [735, 0]
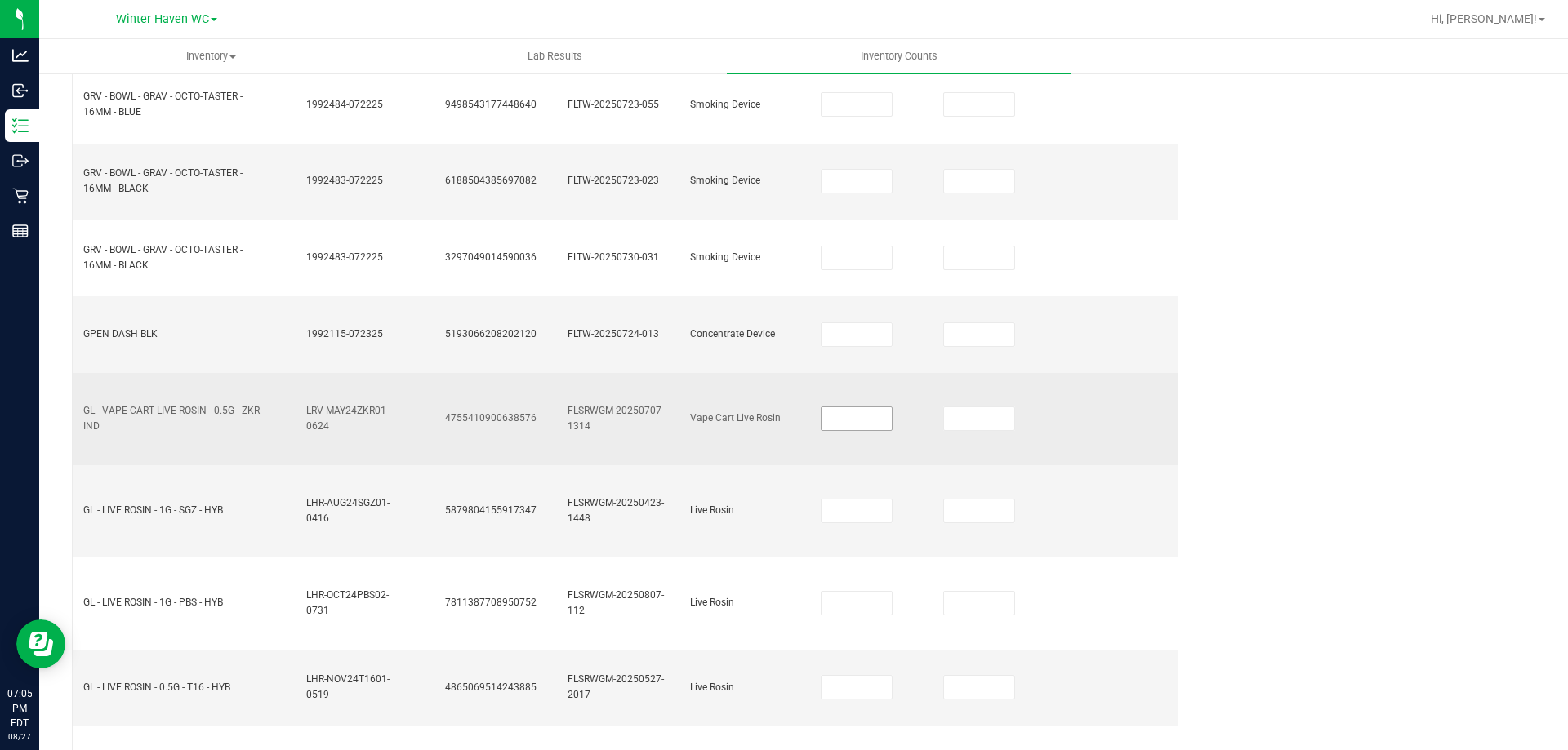
click at [850, 420] on input at bounding box center [857, 418] width 70 height 22
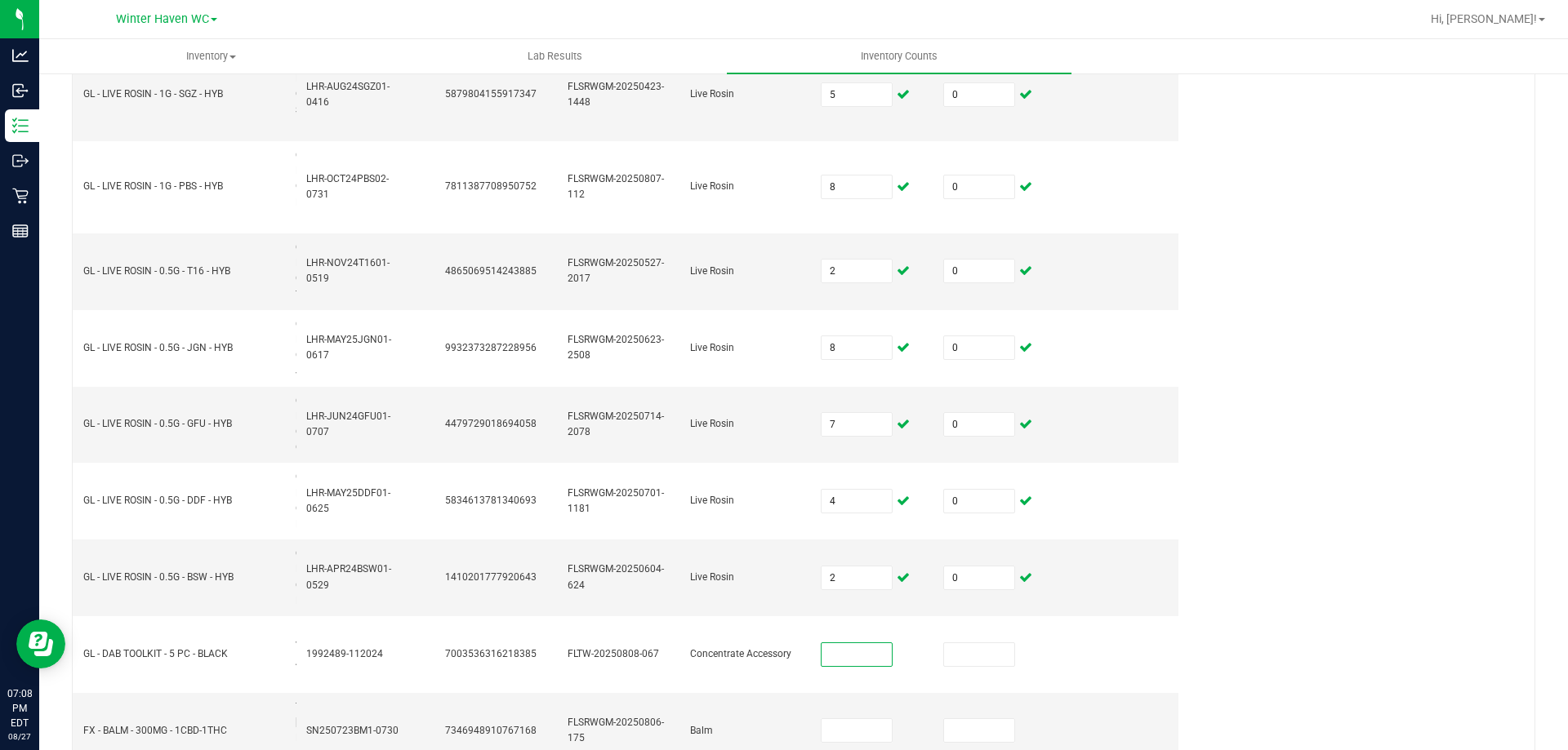
scroll to position [1229, 0]
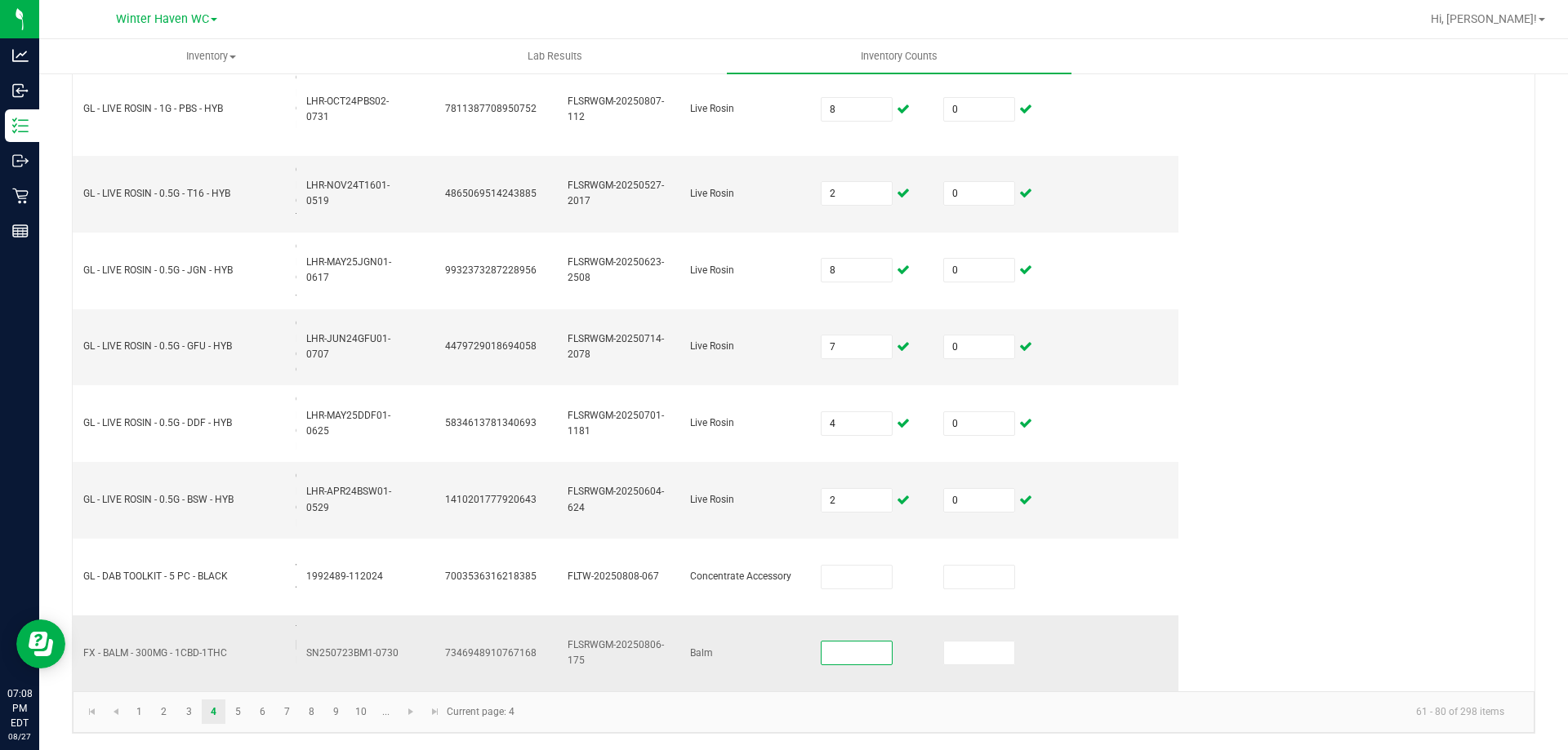
click at [868, 650] on input at bounding box center [857, 653] width 70 height 22
click at [242, 713] on link "5" at bounding box center [238, 711] width 23 height 24
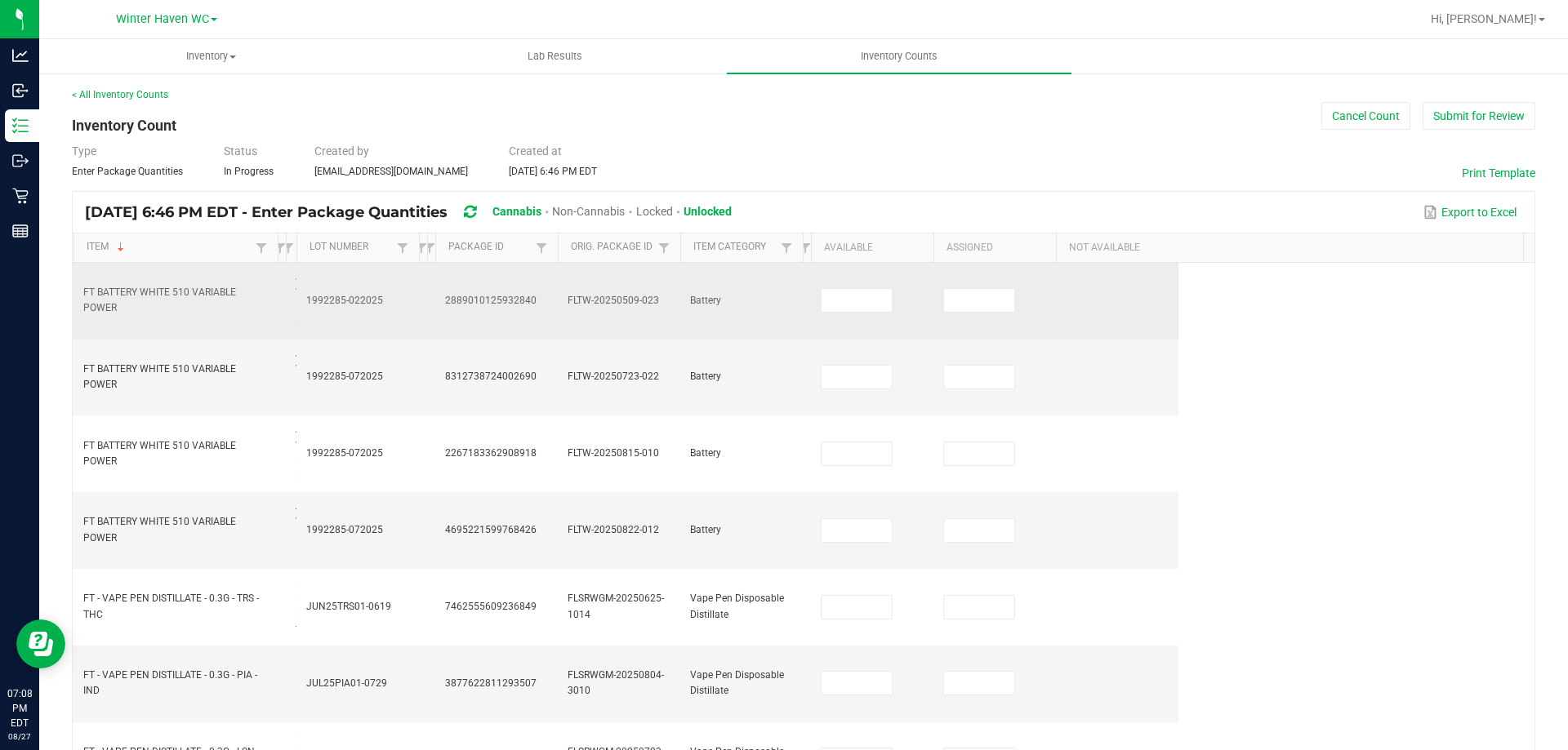
scroll to position [0, 0]
click at [846, 304] on input at bounding box center [857, 300] width 70 height 22
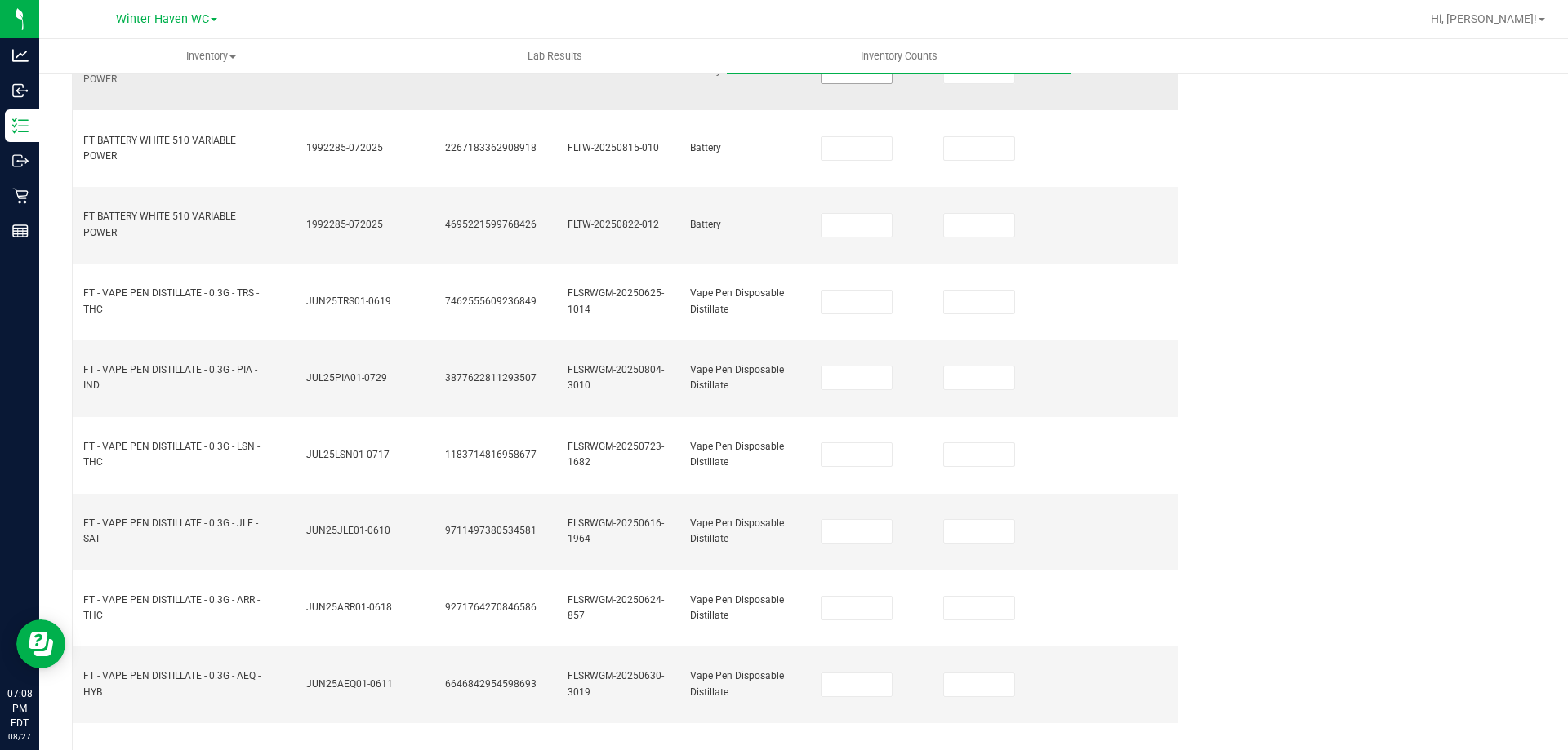
scroll to position [326, 0]
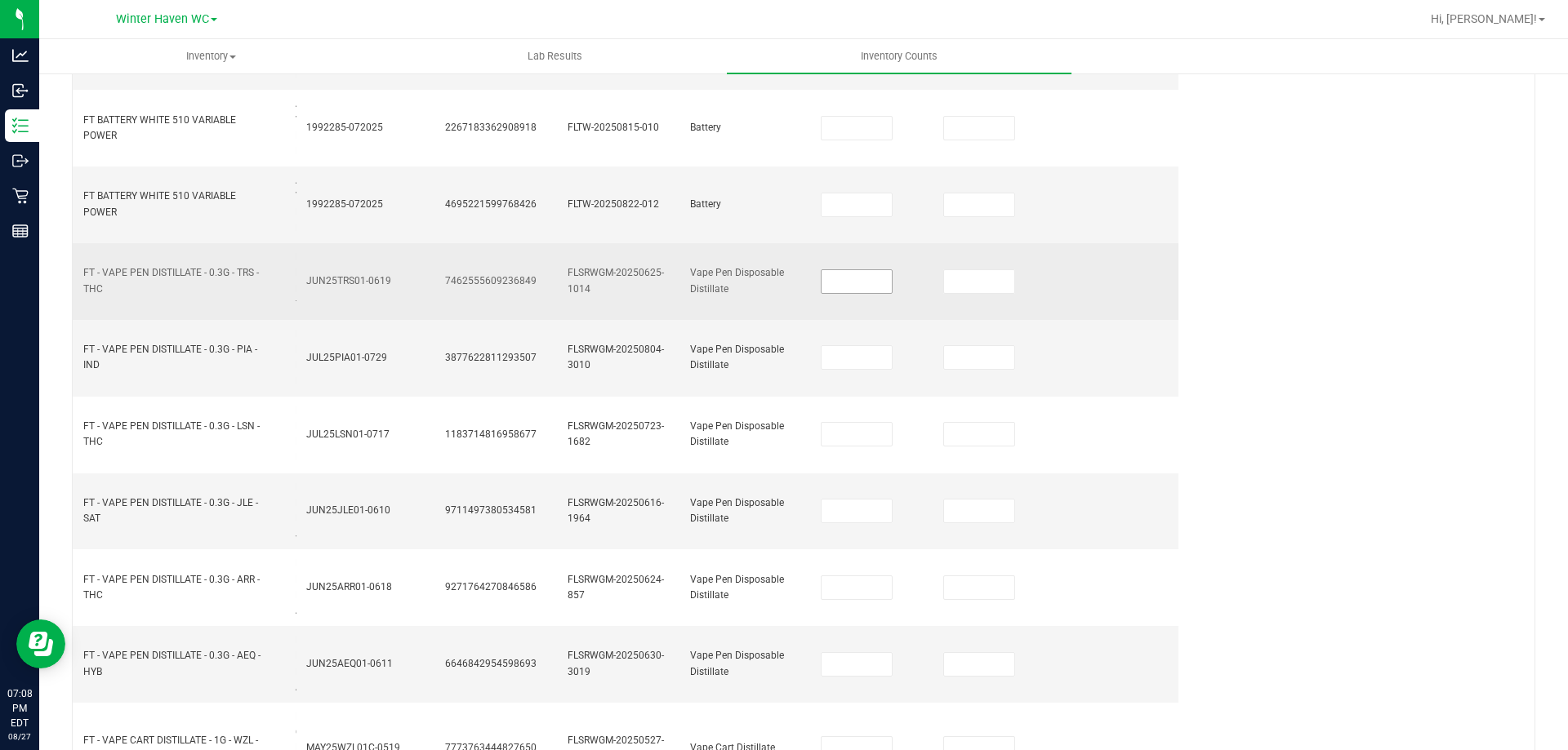
click at [835, 281] on input at bounding box center [857, 281] width 70 height 22
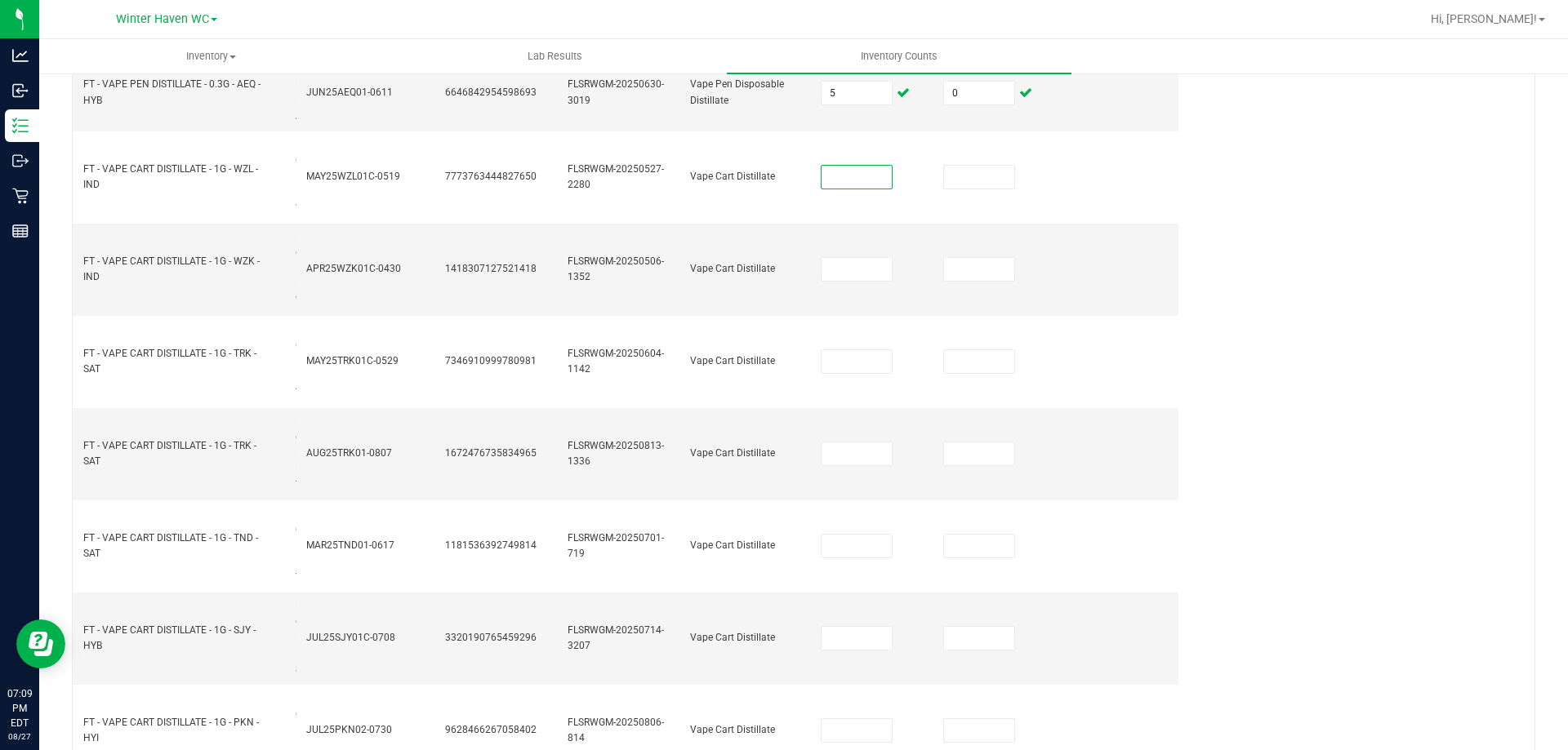
scroll to position [908, 0]
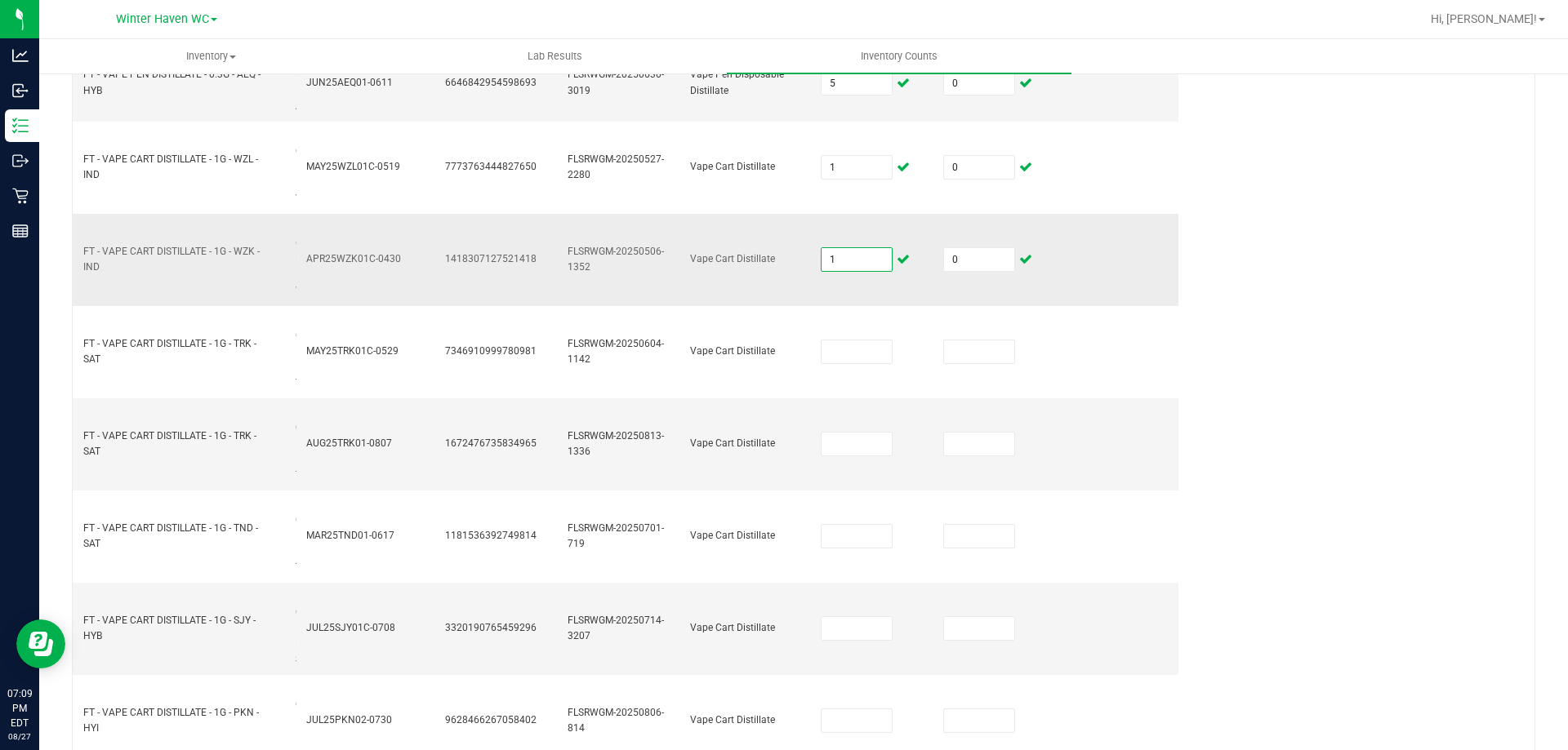
click at [844, 264] on input "1" at bounding box center [857, 259] width 70 height 22
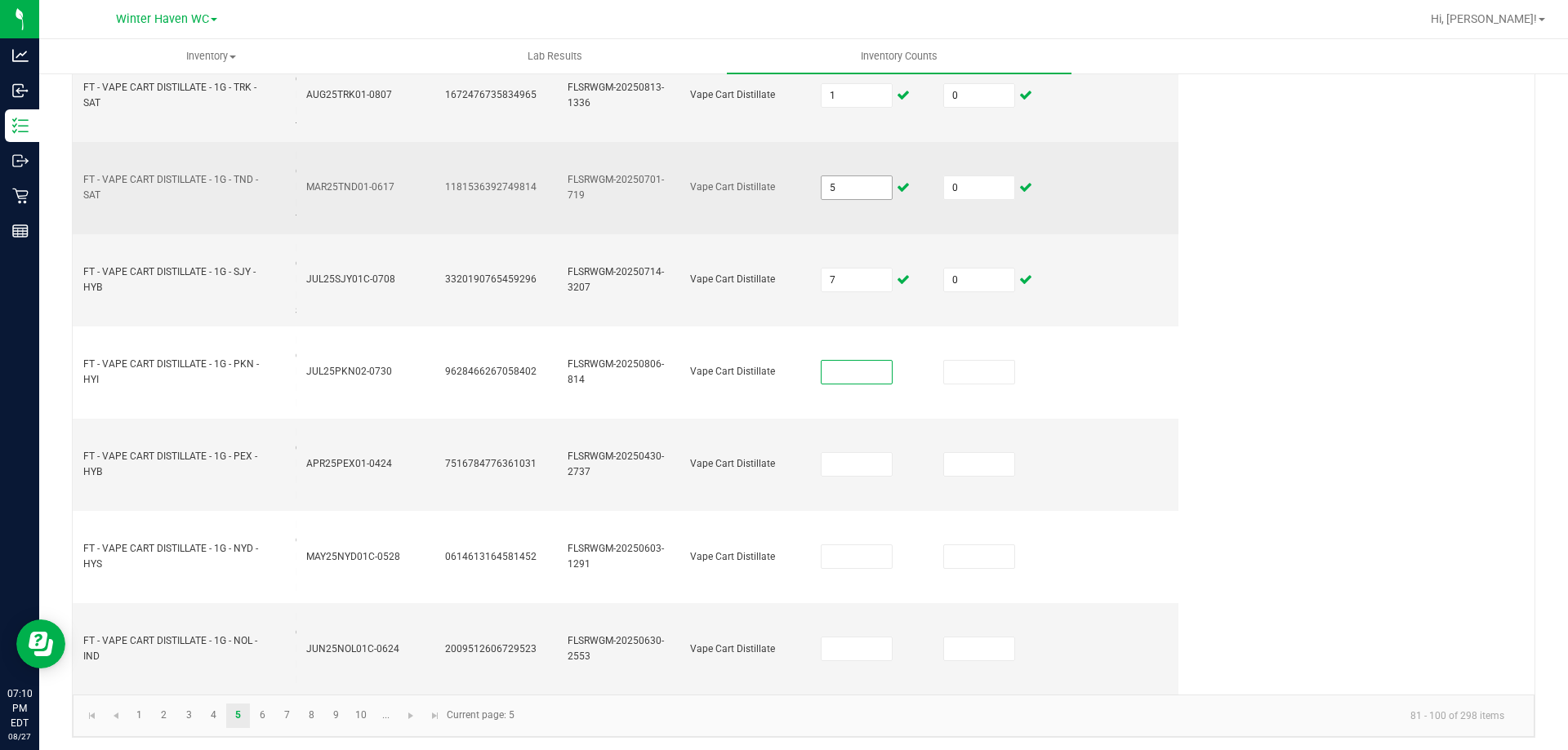
scroll to position [1260, 0]
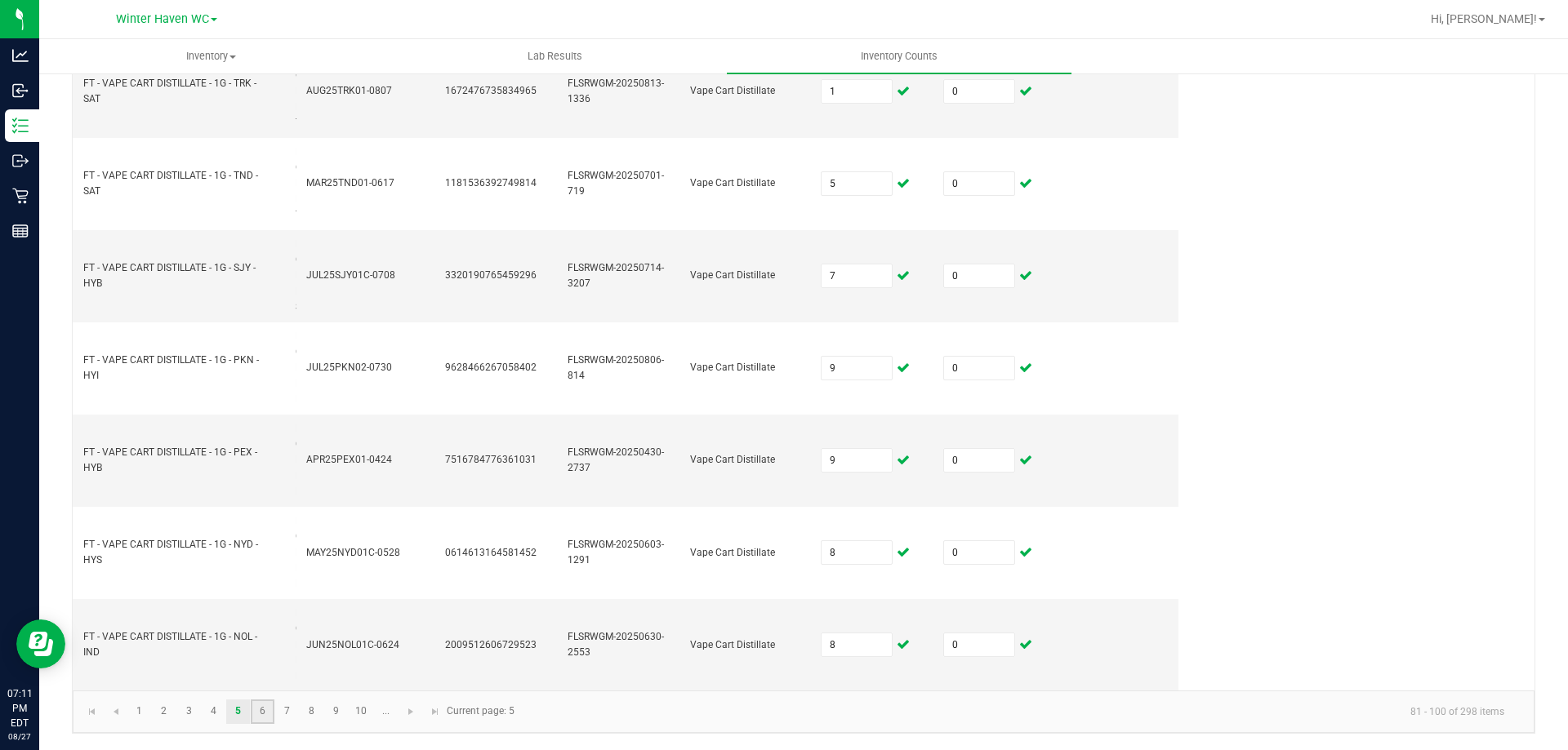
click at [261, 715] on link "6" at bounding box center [262, 711] width 23 height 24
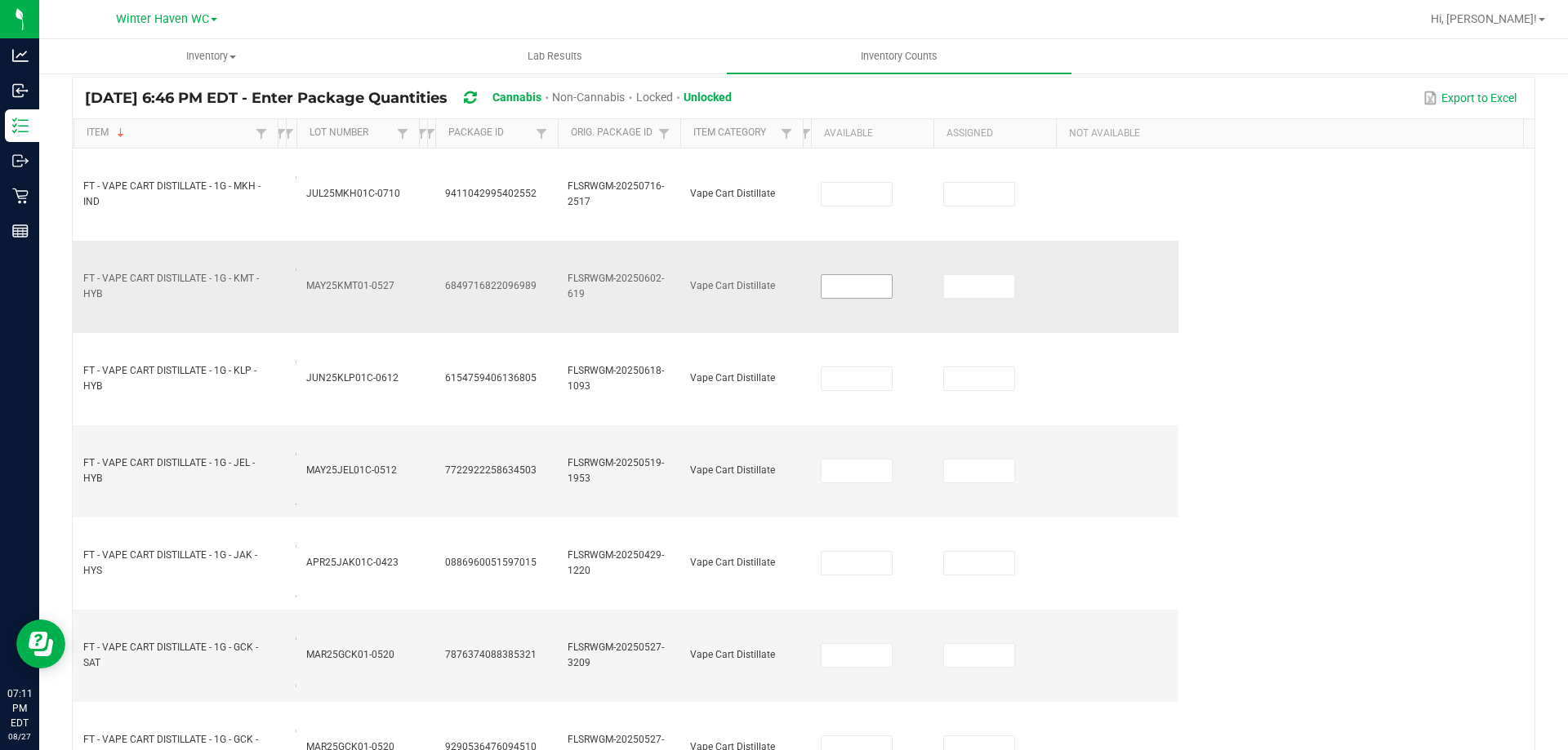
scroll to position [36, 0]
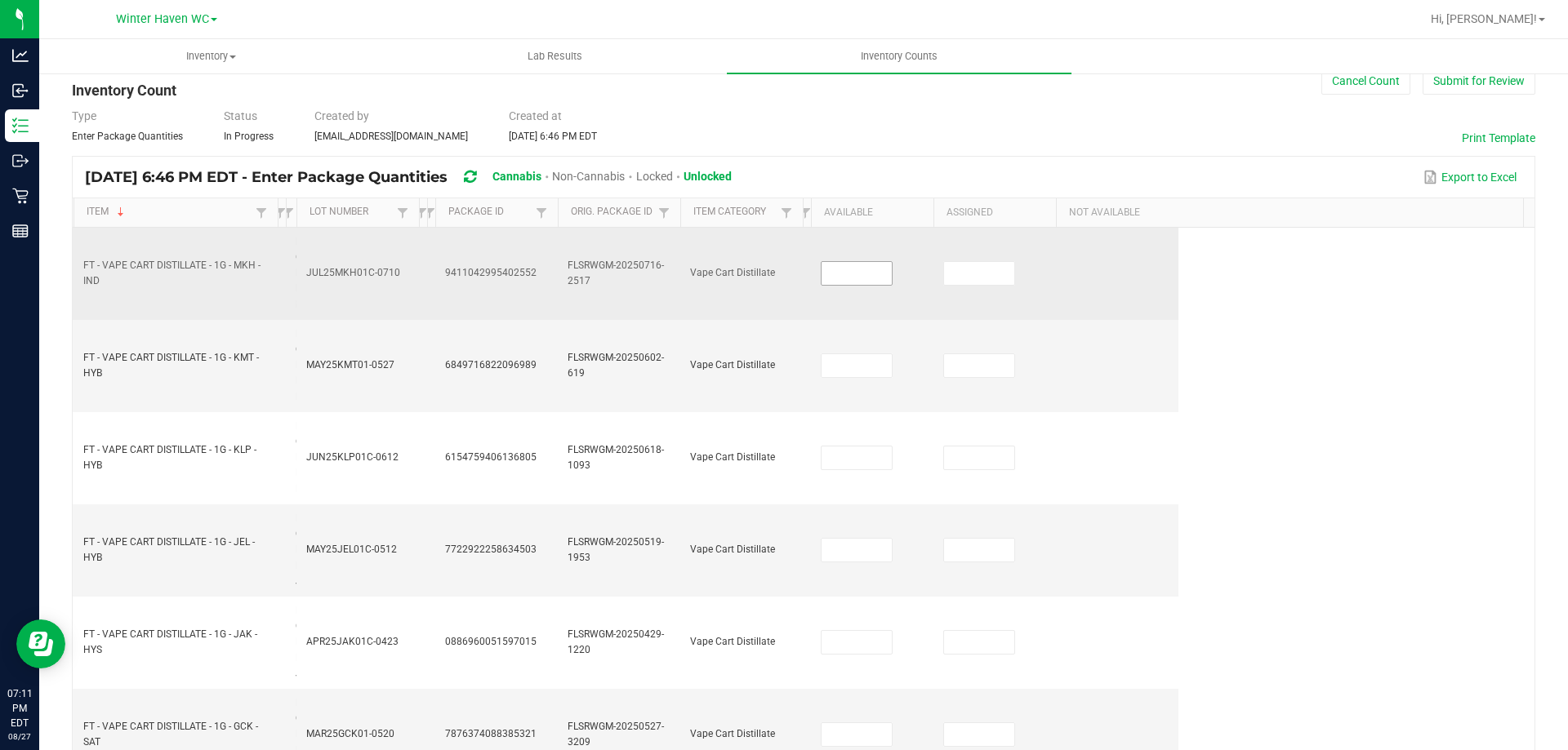
click at [849, 272] on input at bounding box center [857, 273] width 70 height 22
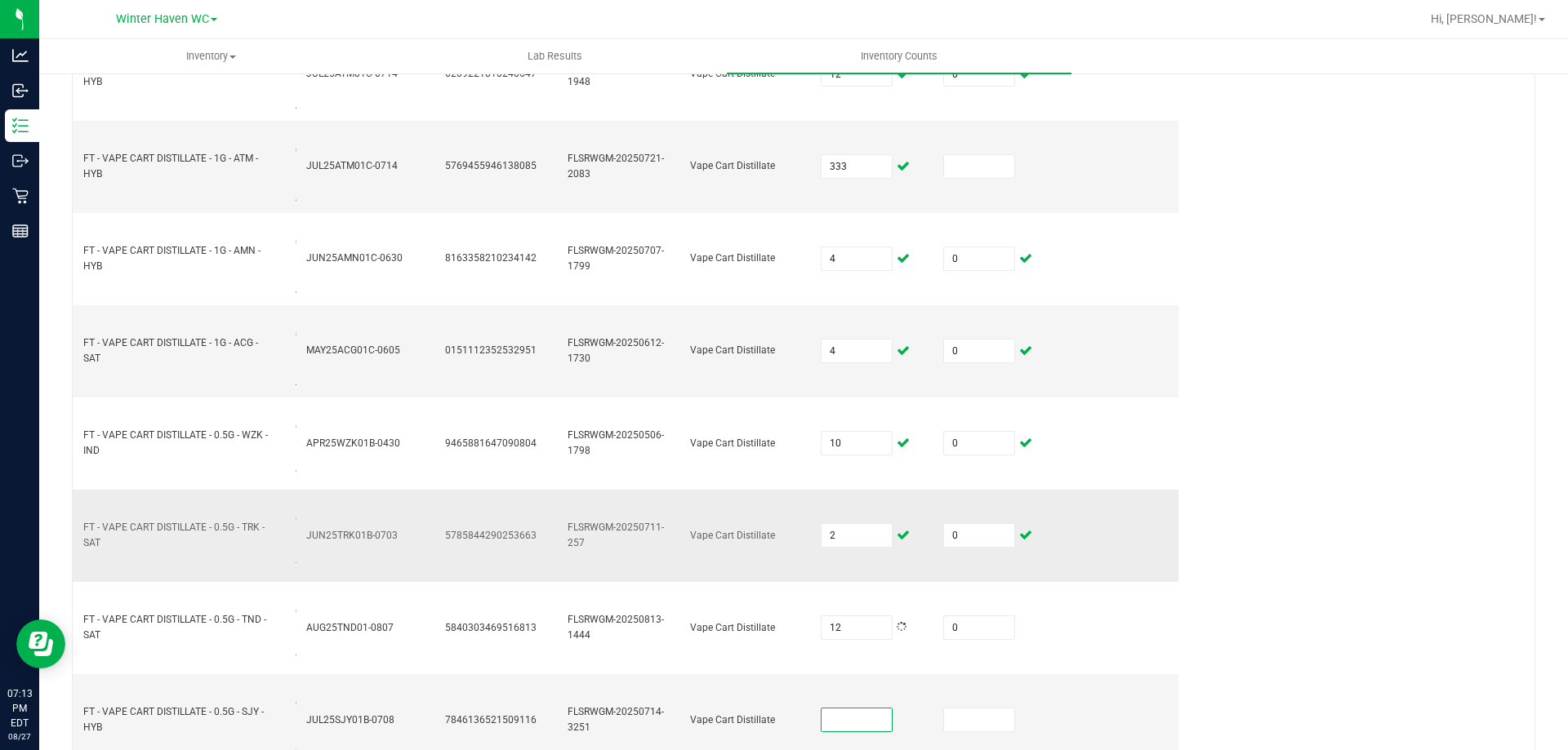
scroll to position [1418, 0]
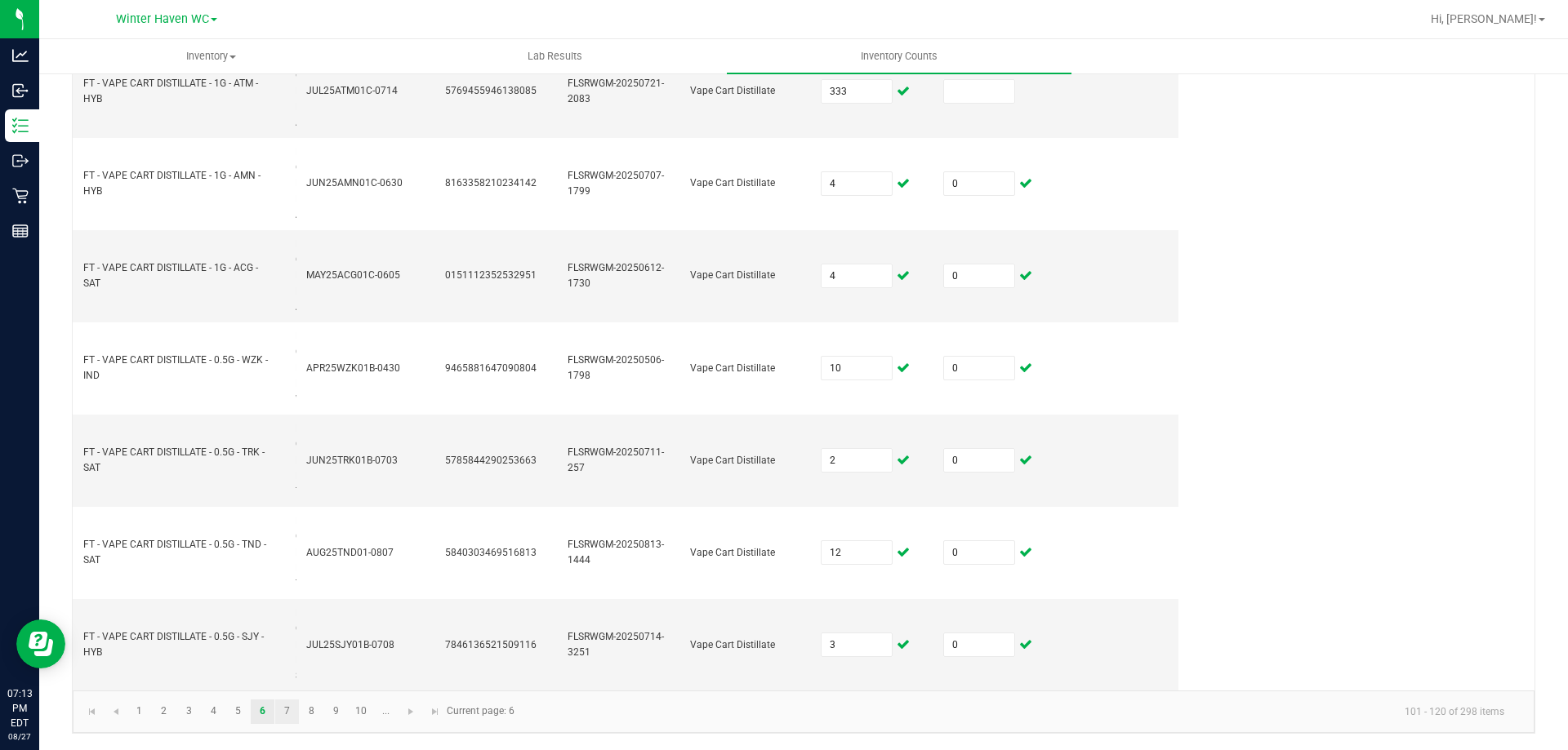
click at [282, 712] on link "7" at bounding box center [287, 711] width 23 height 24
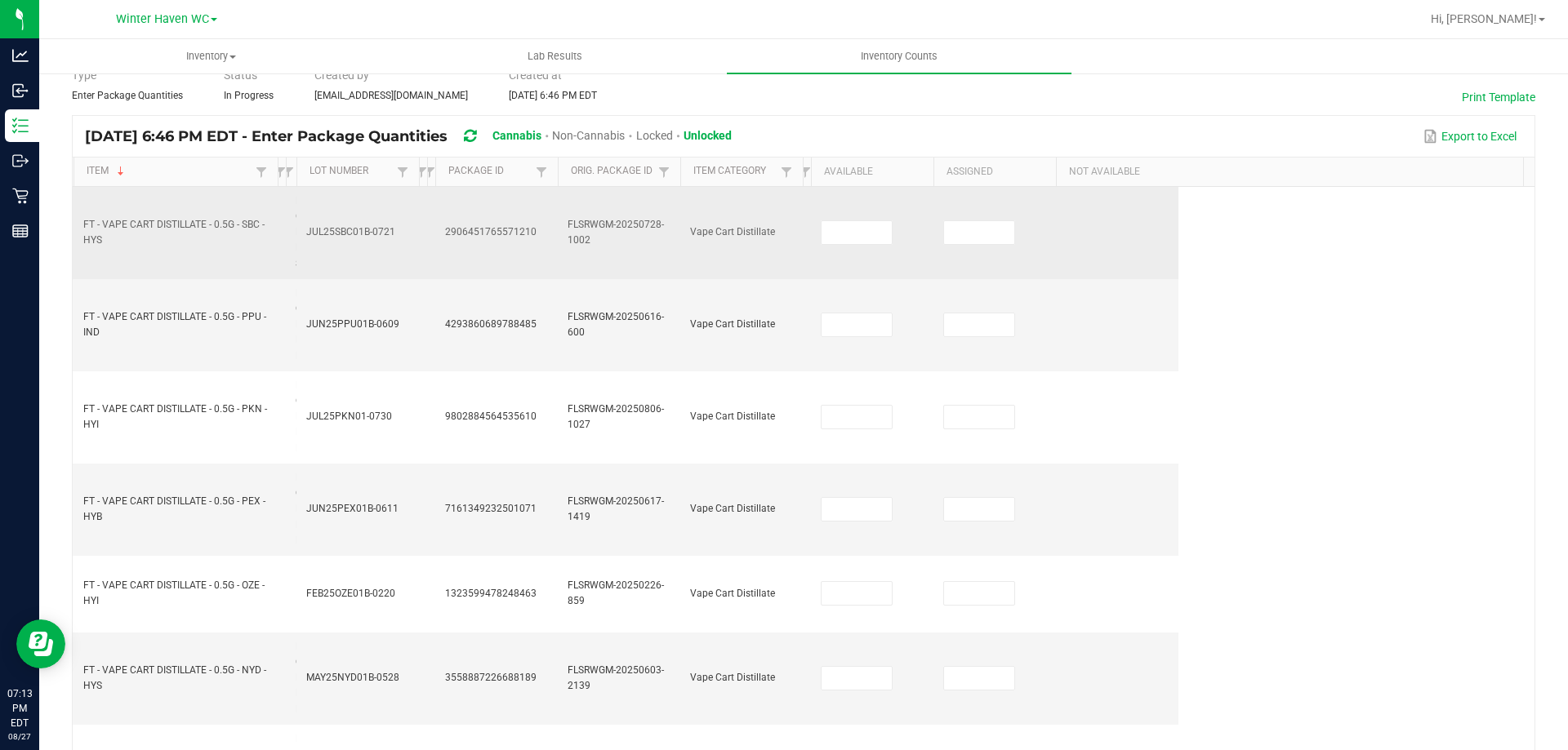
scroll to position [0, 0]
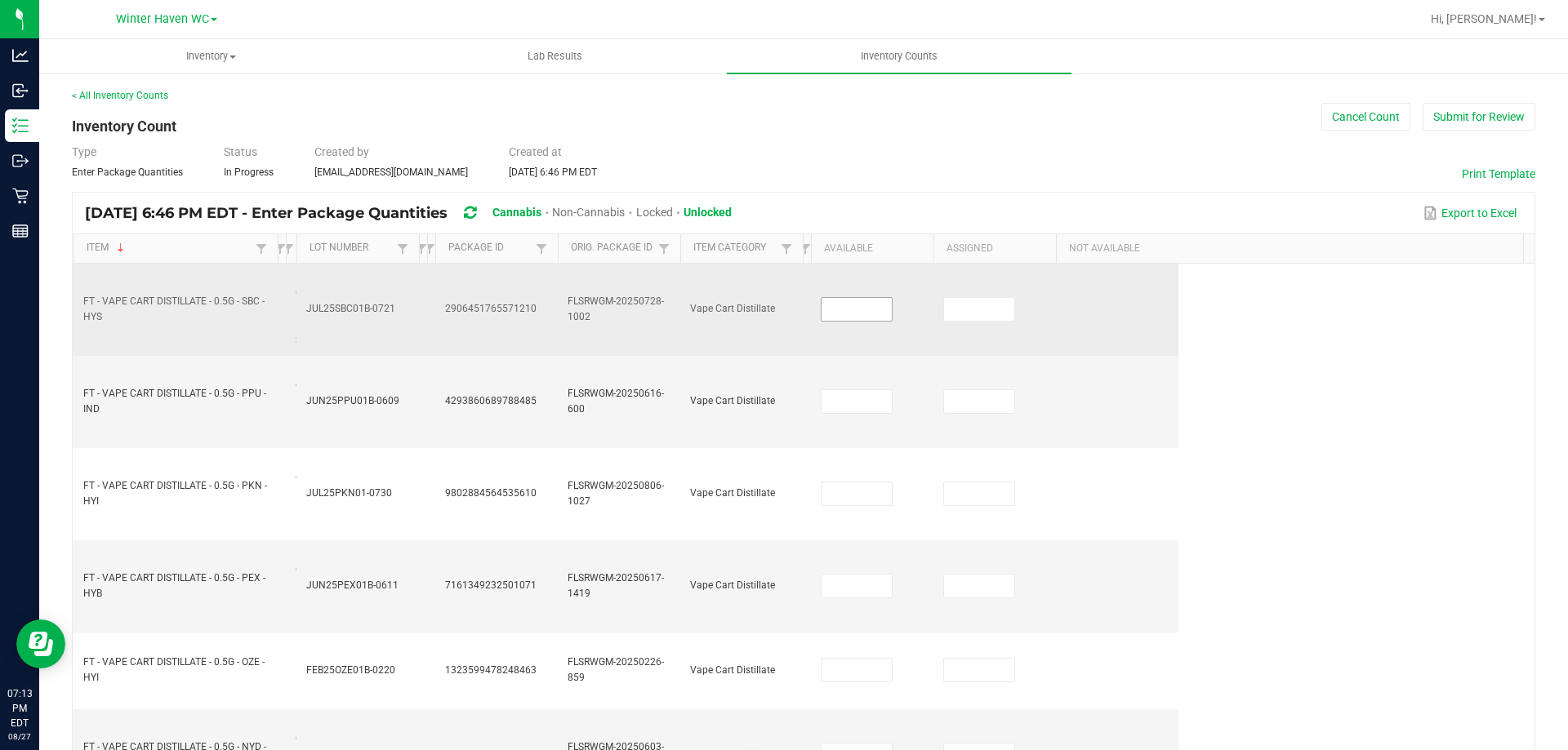
click at [841, 310] on input at bounding box center [857, 309] width 70 height 22
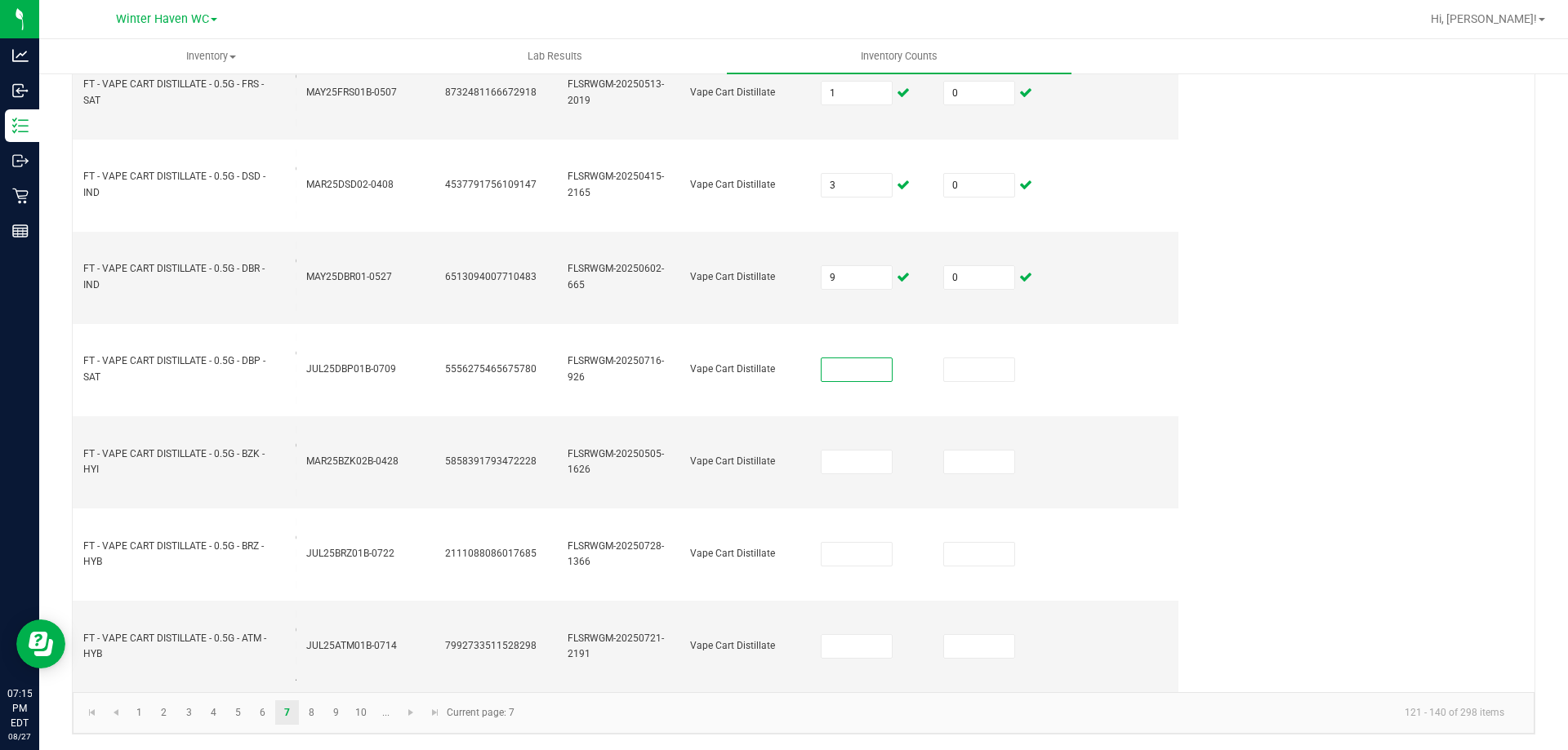
scroll to position [1385, 0]
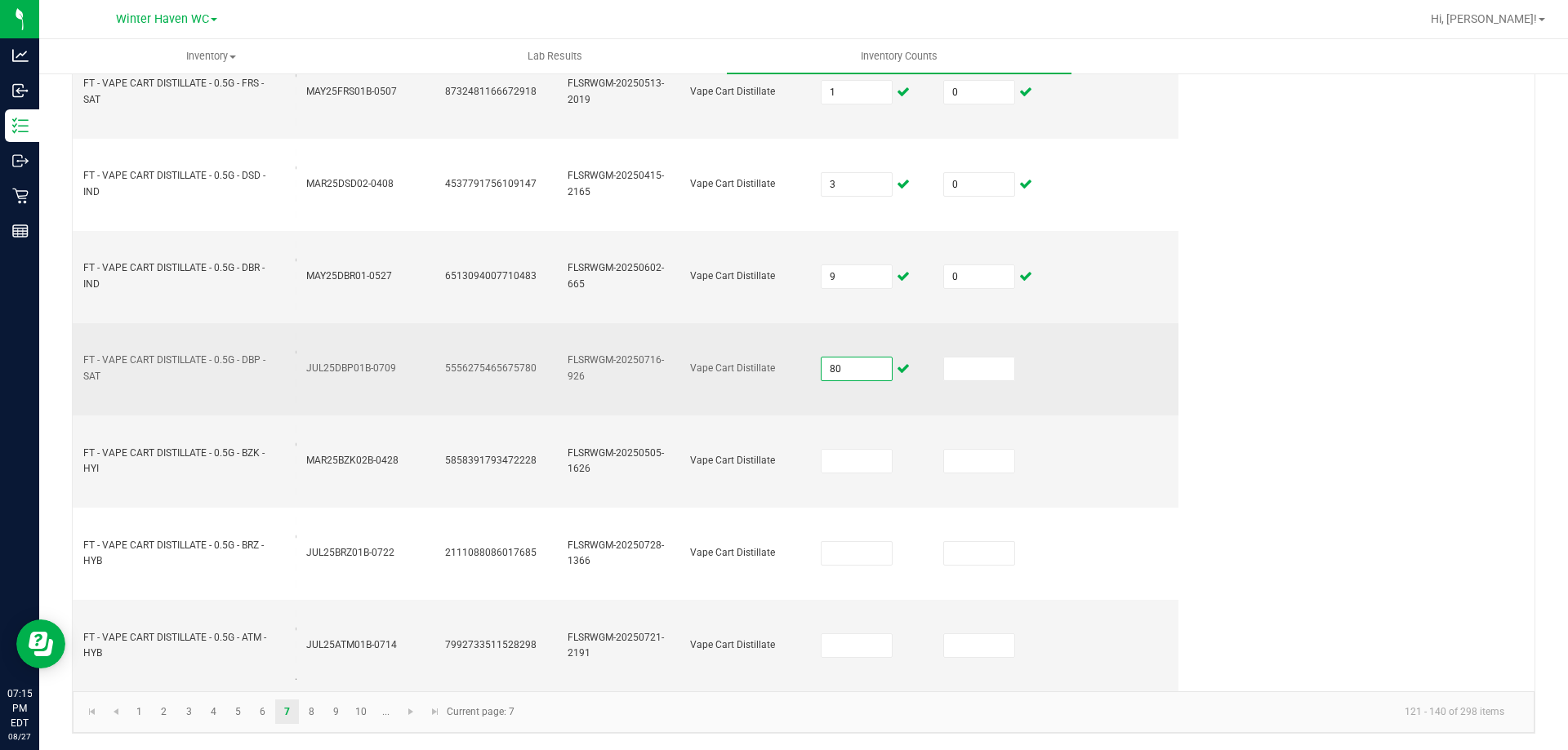
click at [849, 370] on input "80" at bounding box center [857, 369] width 70 height 22
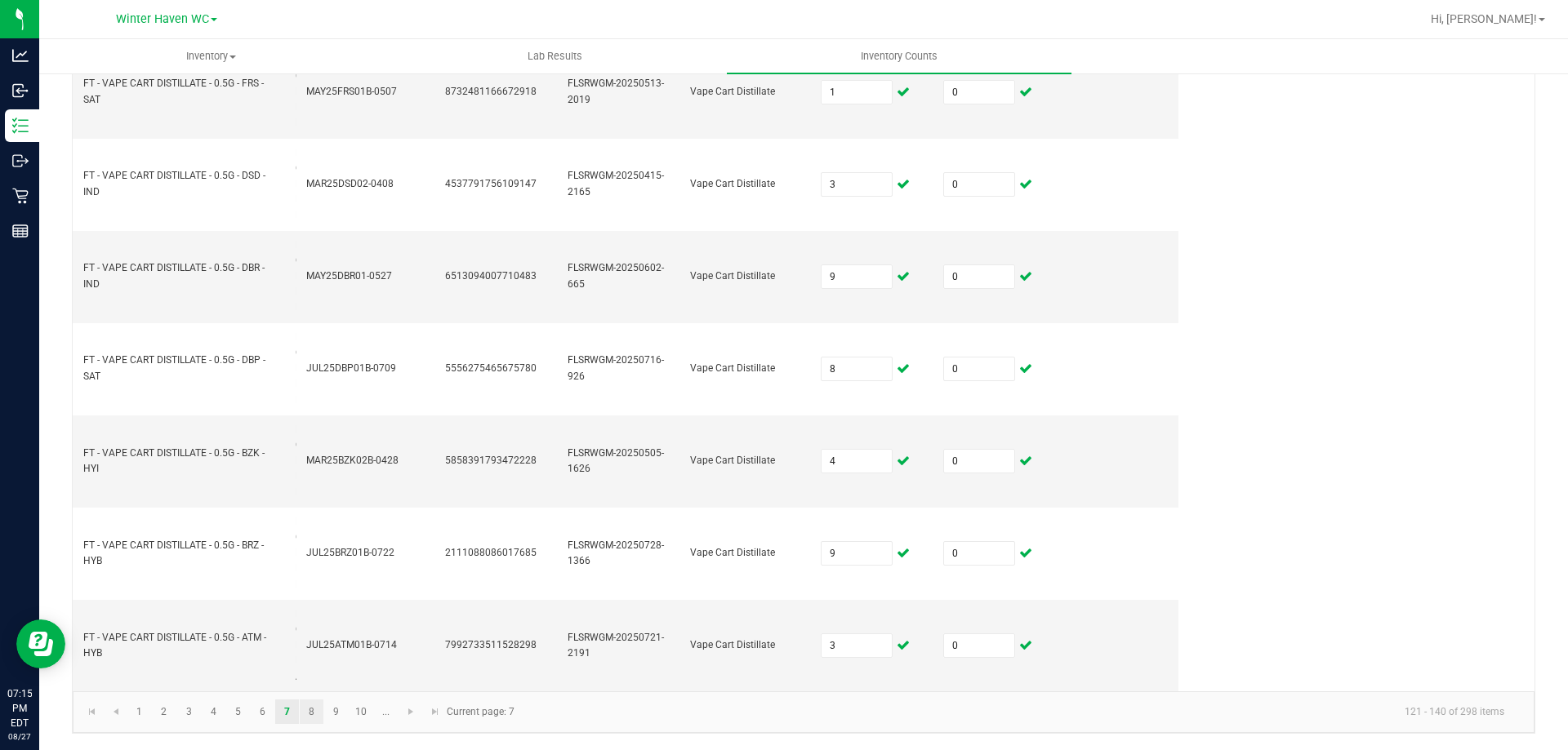
click at [312, 713] on link "8" at bounding box center [311, 711] width 23 height 24
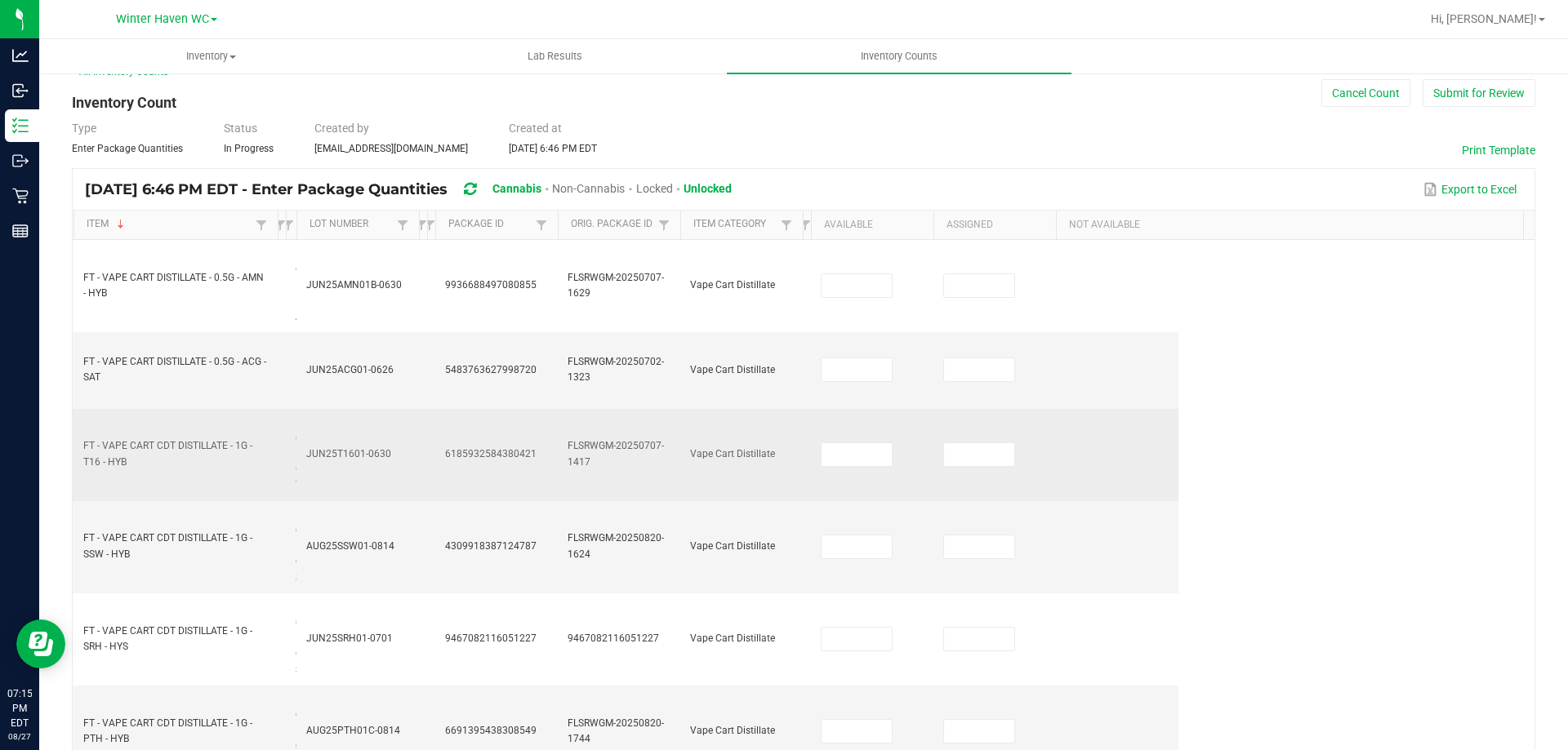
scroll to position [0, 0]
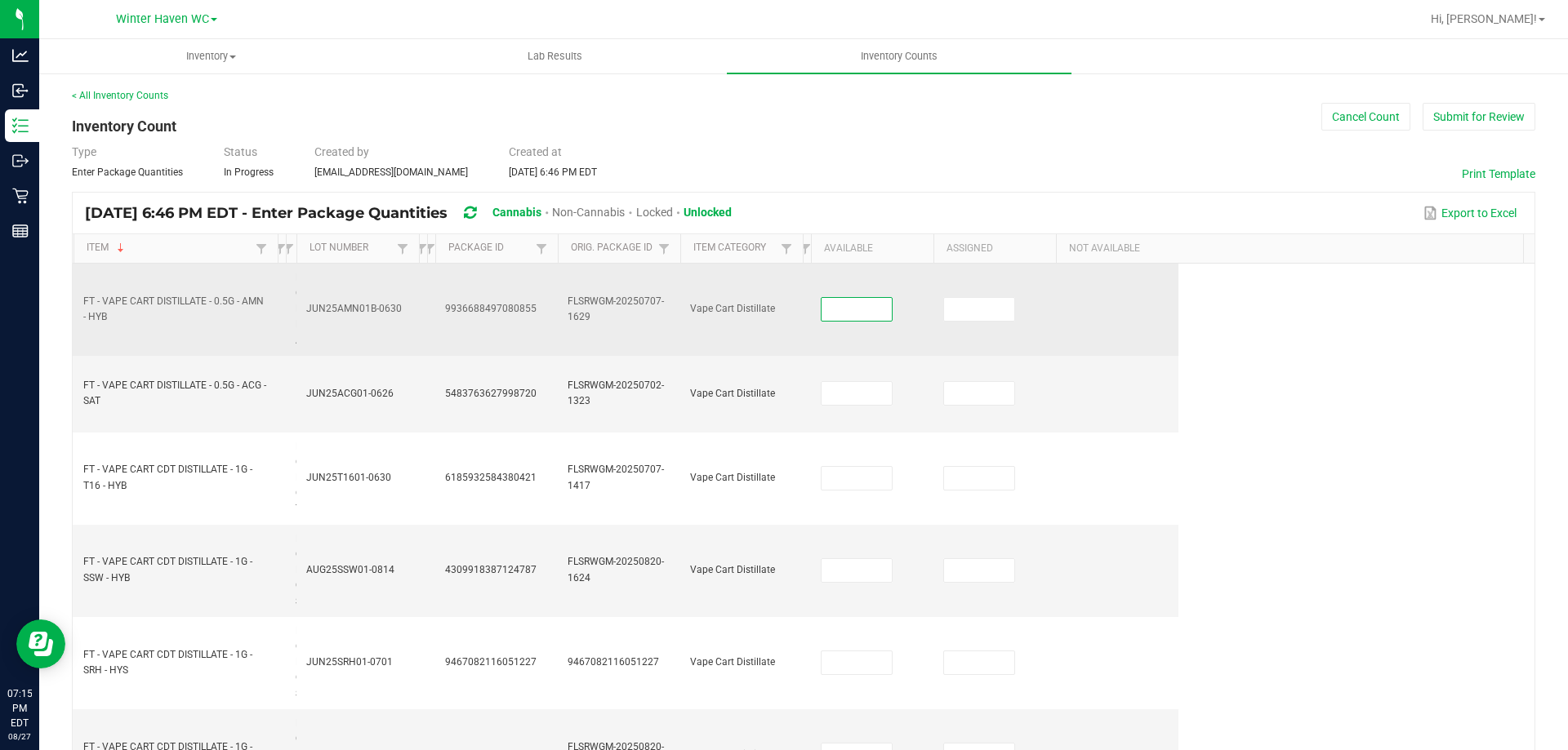
click at [844, 309] on input at bounding box center [857, 309] width 70 height 22
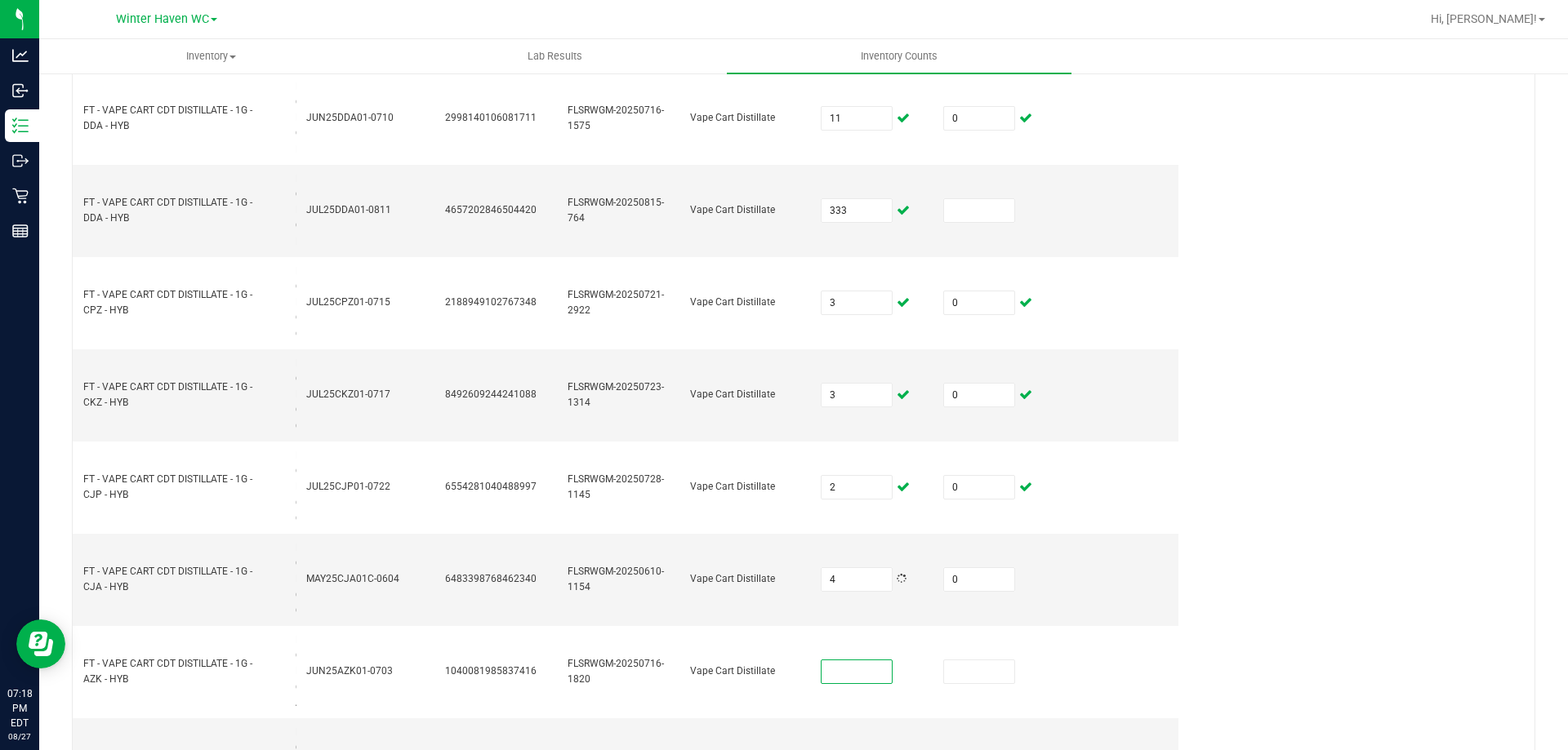
scroll to position [1401, 0]
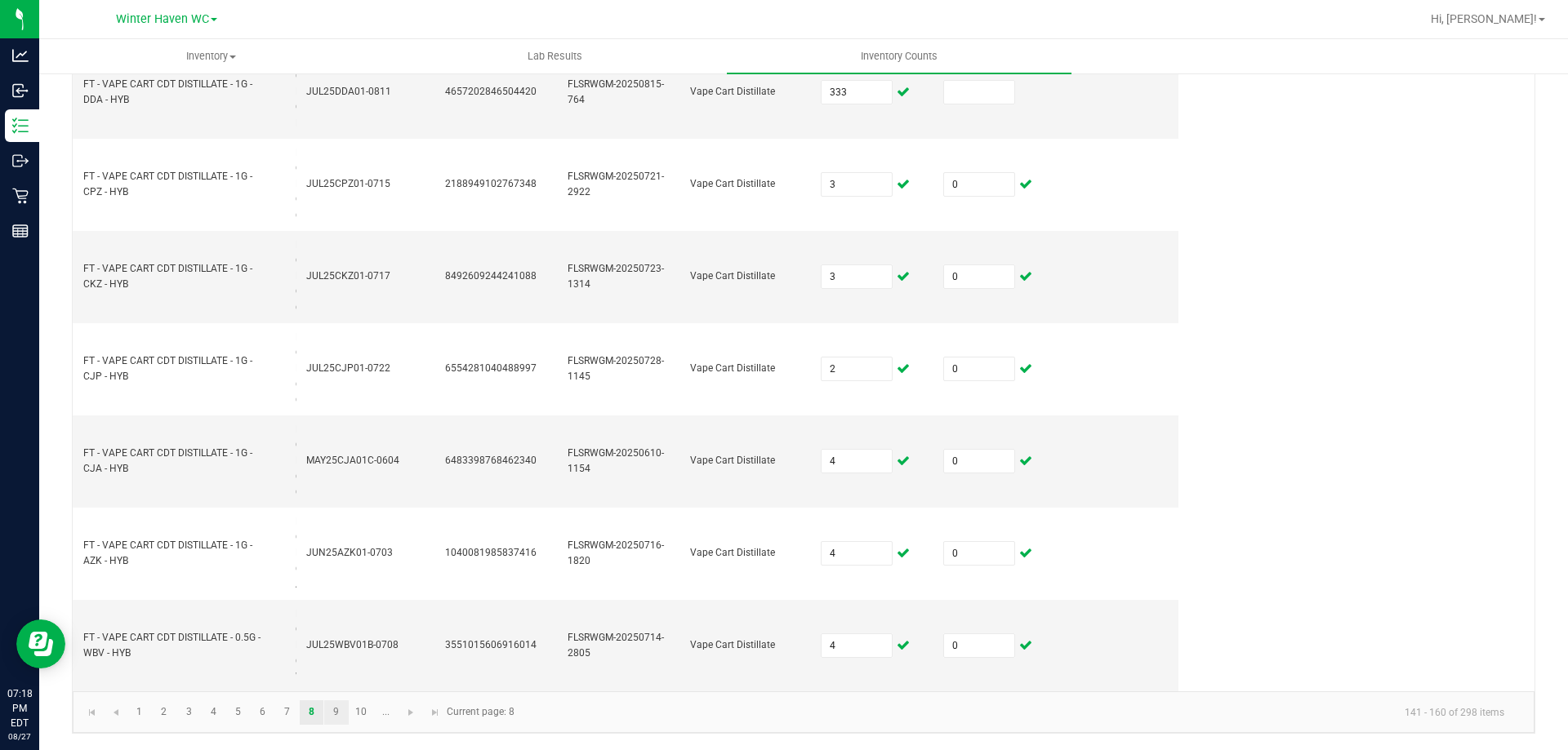
click at [338, 718] on link "9" at bounding box center [336, 712] width 23 height 24
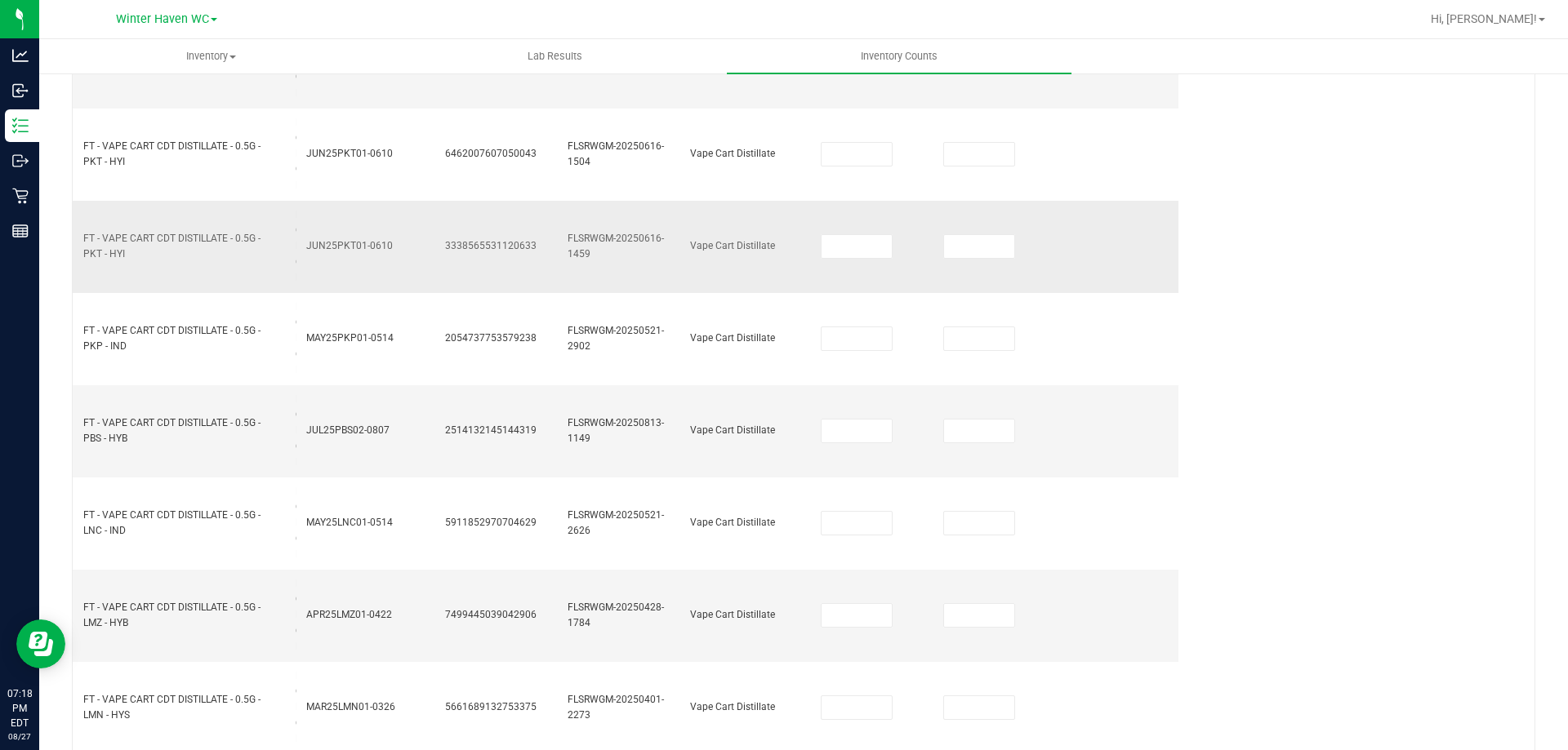
scroll to position [95, 0]
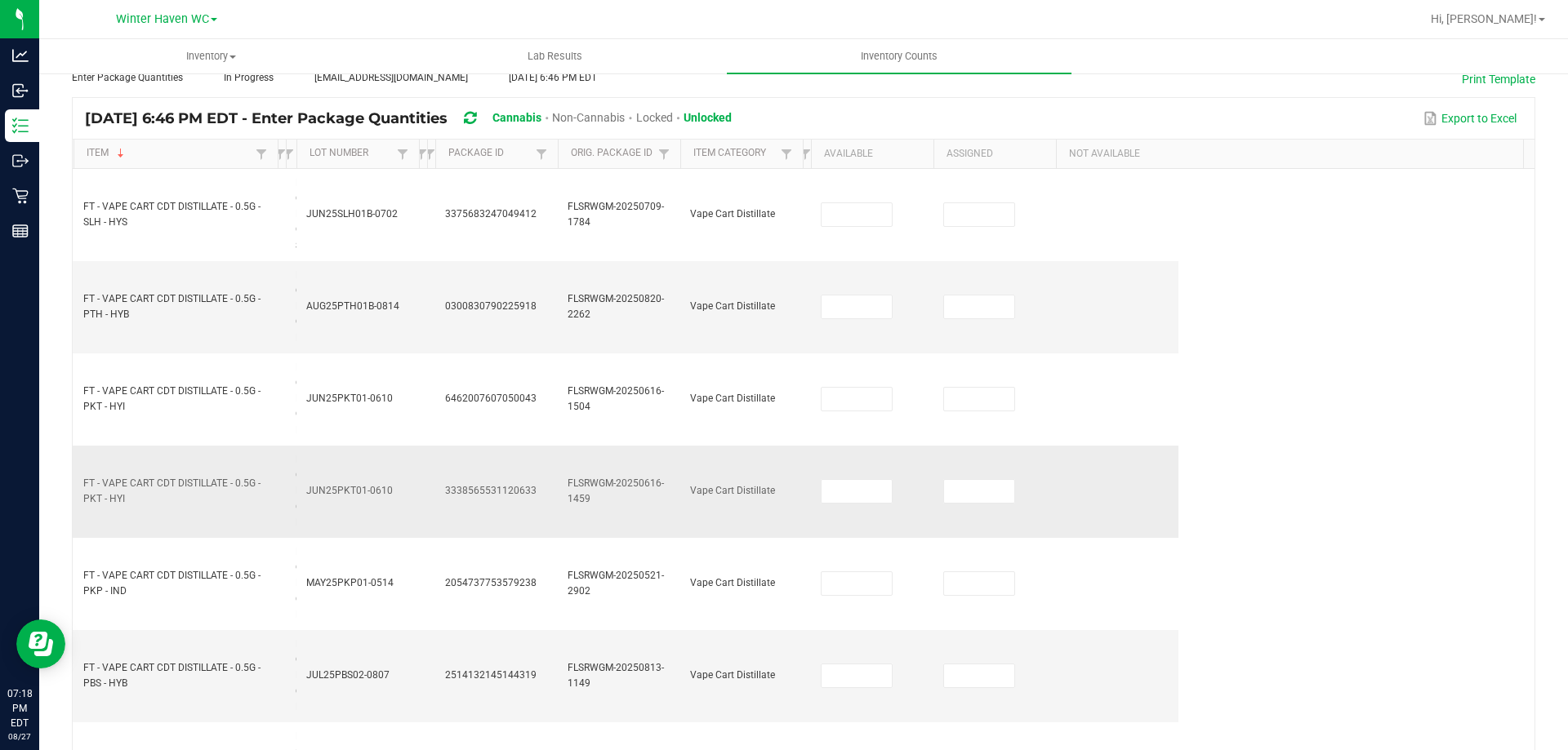
click at [857, 219] on input at bounding box center [857, 214] width 70 height 22
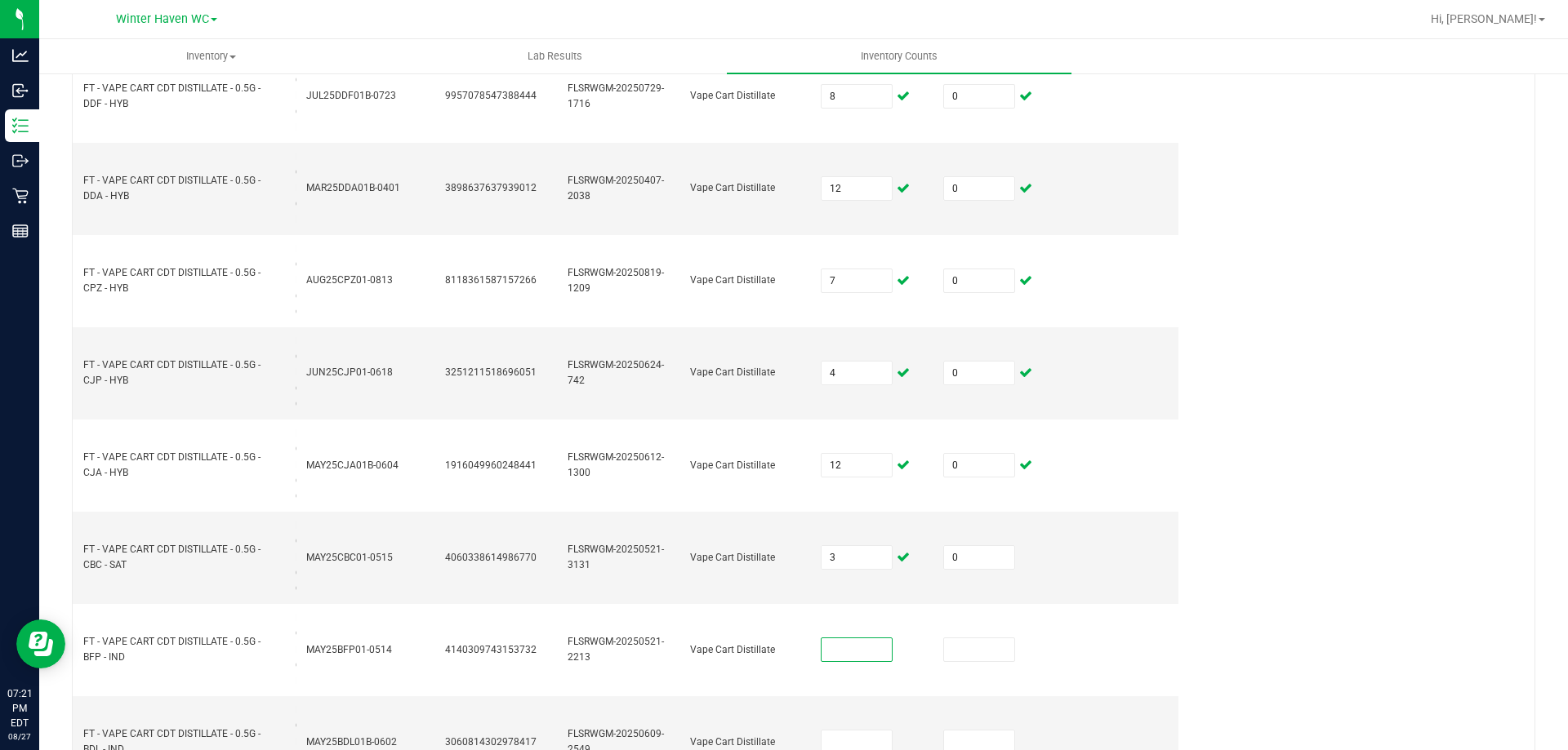
scroll to position [1418, 0]
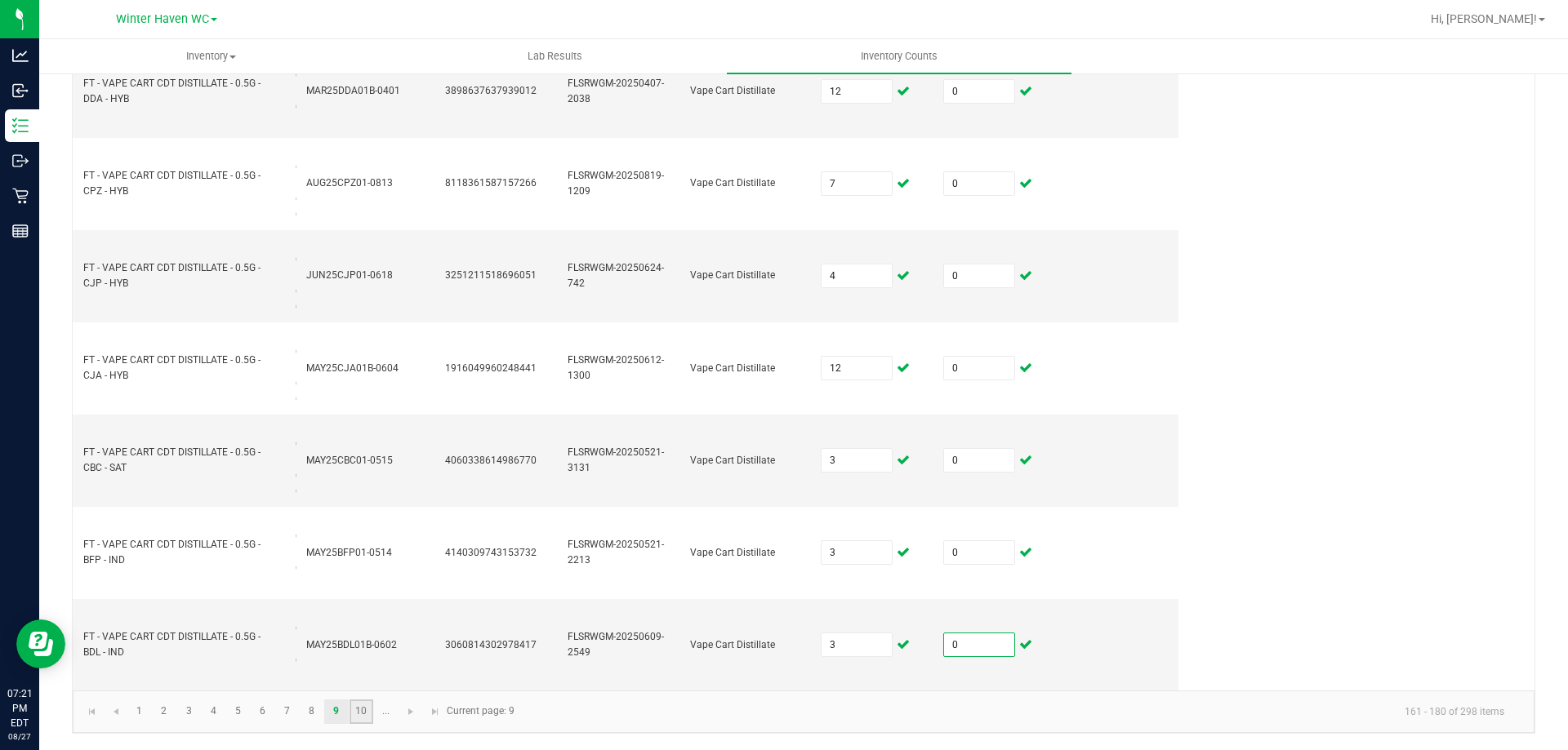
click at [355, 710] on link "10" at bounding box center [361, 711] width 23 height 24
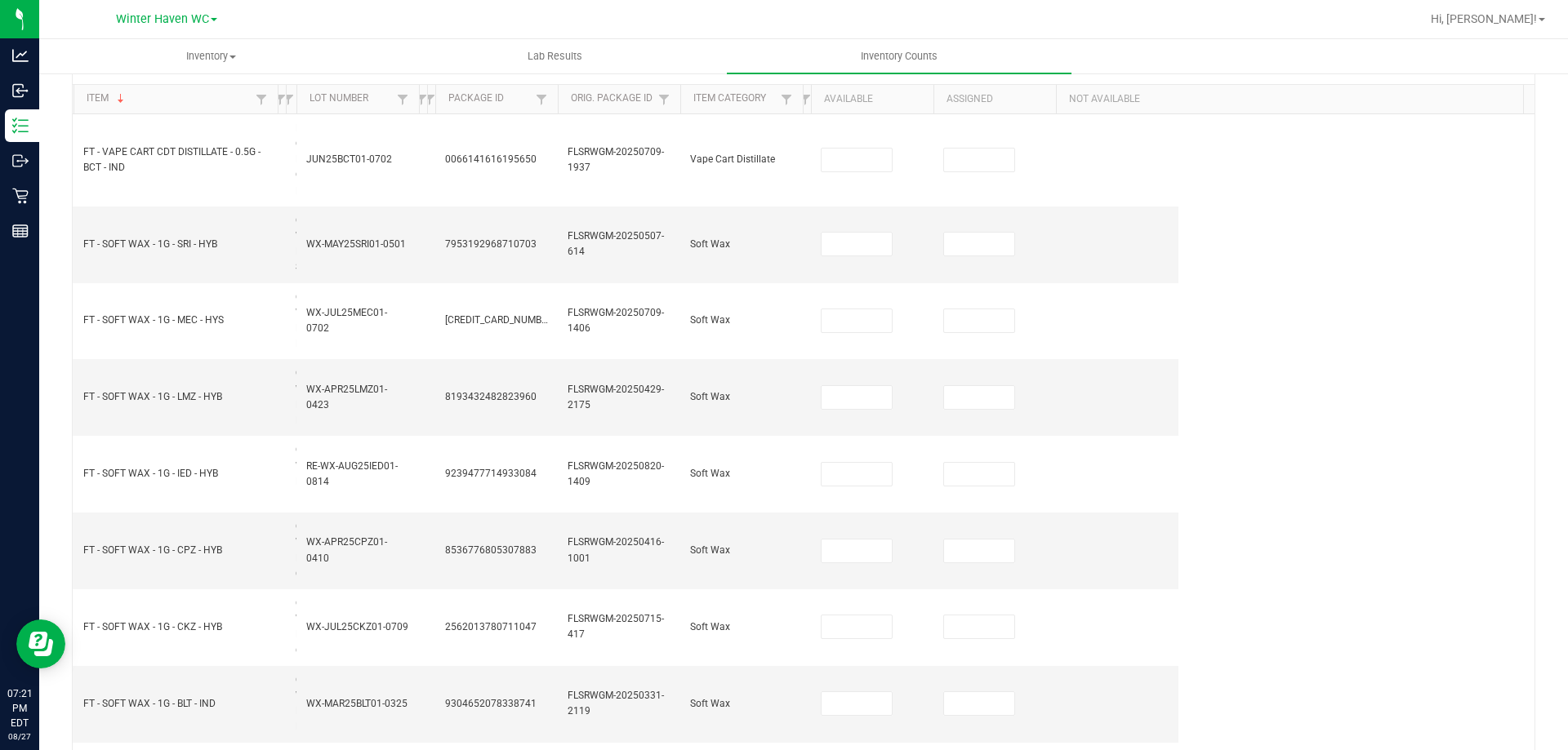
scroll to position [163, 0]
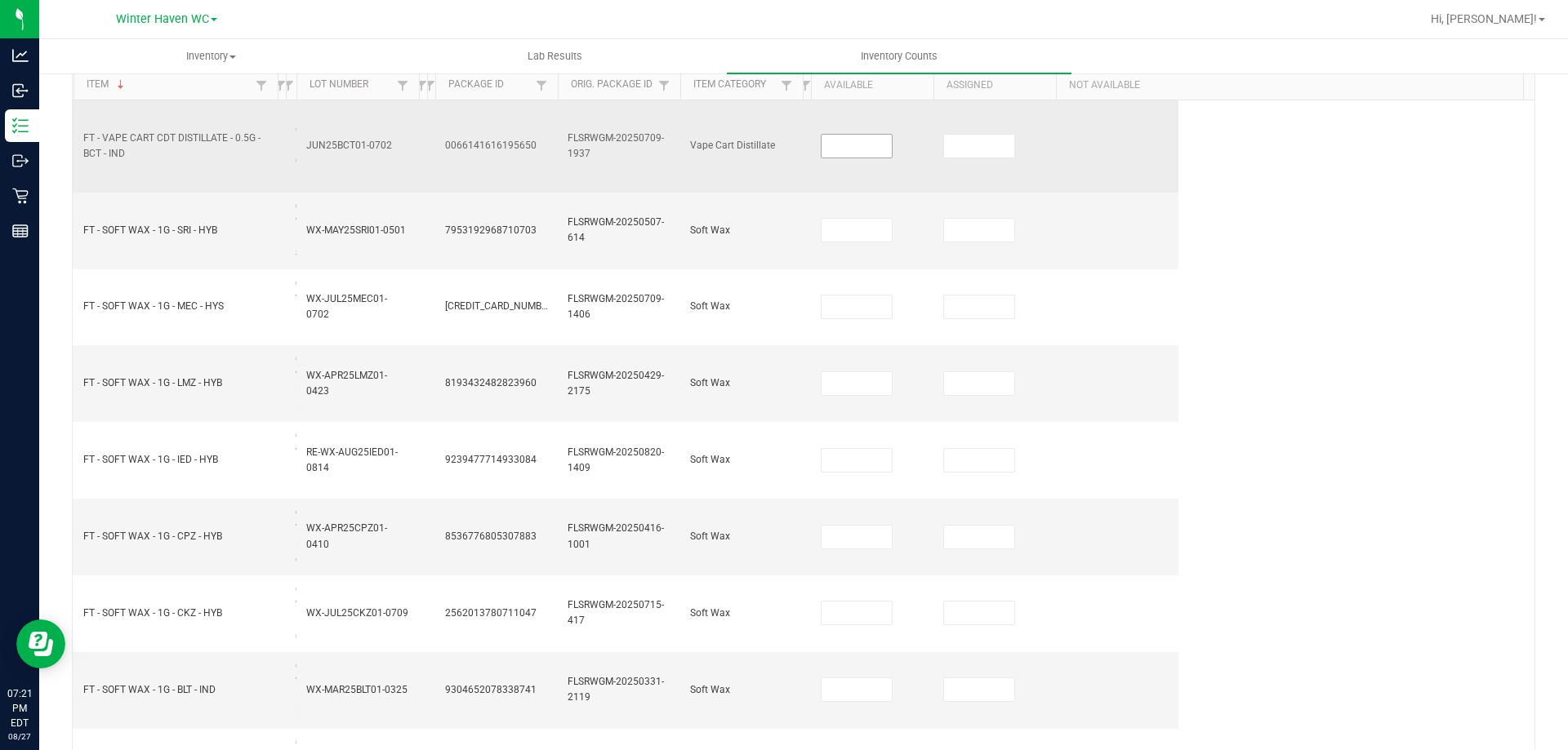
click at [834, 142] on input at bounding box center [857, 146] width 70 height 22
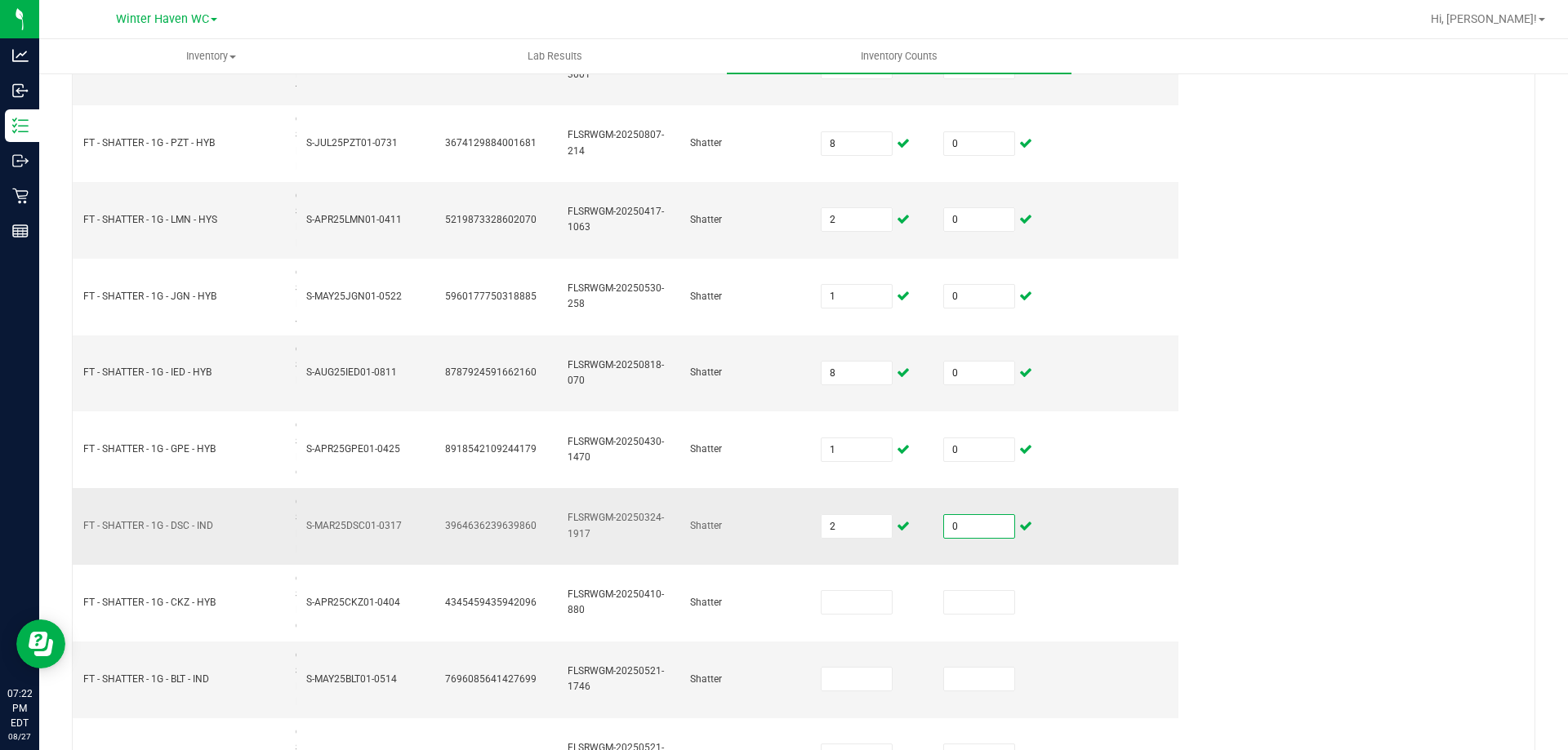
scroll to position [1106, 0]
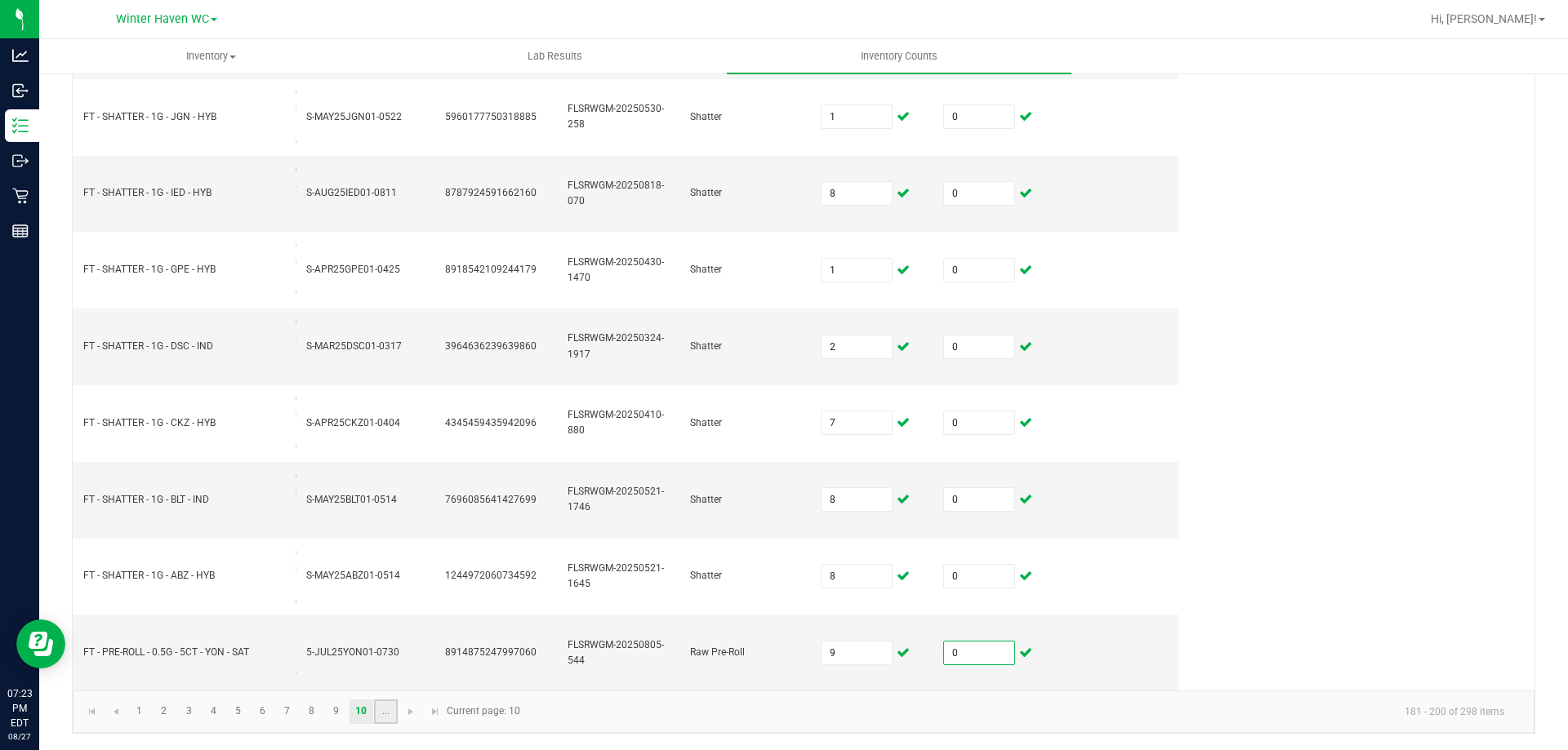
click at [382, 709] on link "..." at bounding box center [386, 711] width 23 height 24
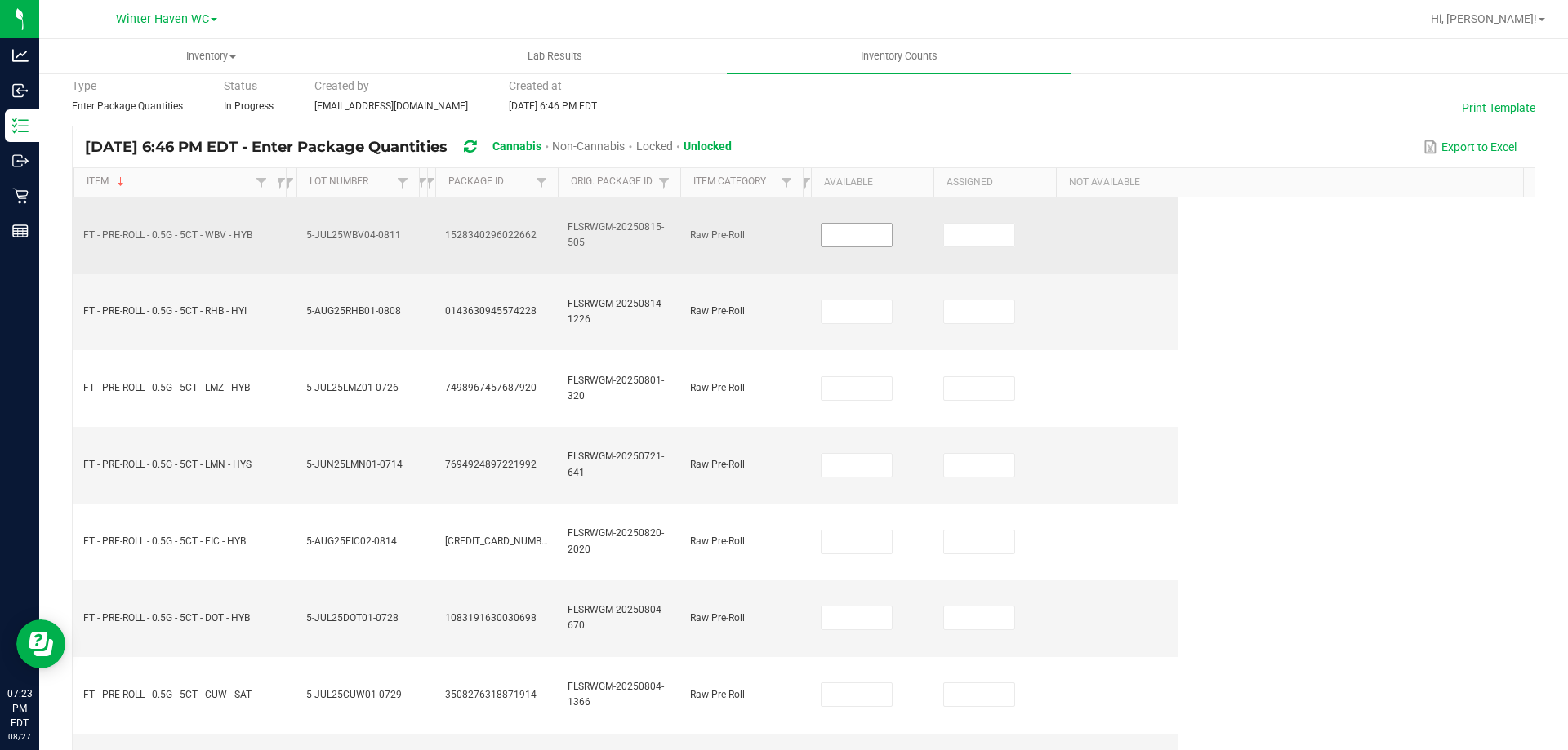
scroll to position [0, 0]
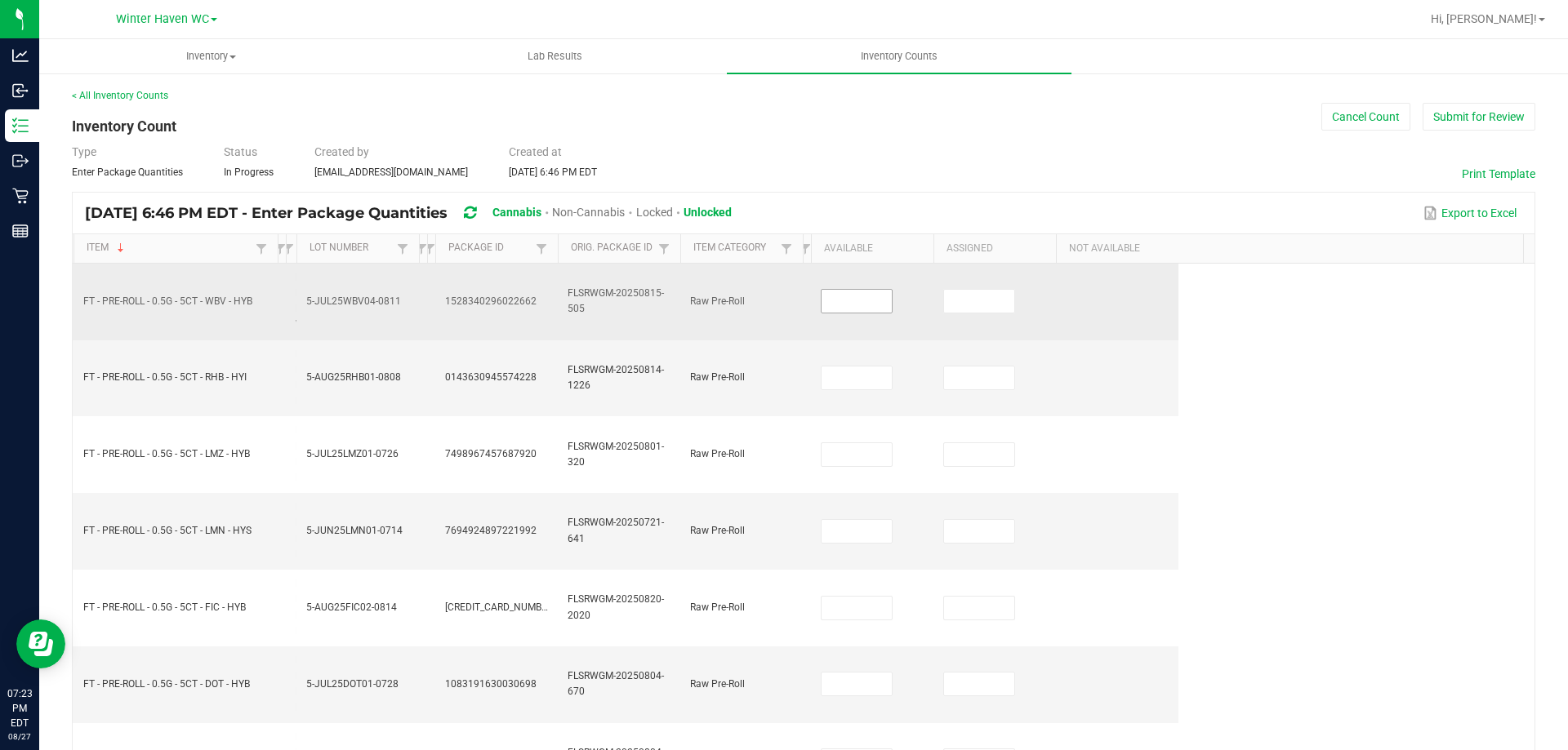
click at [847, 299] on input at bounding box center [857, 300] width 70 height 22
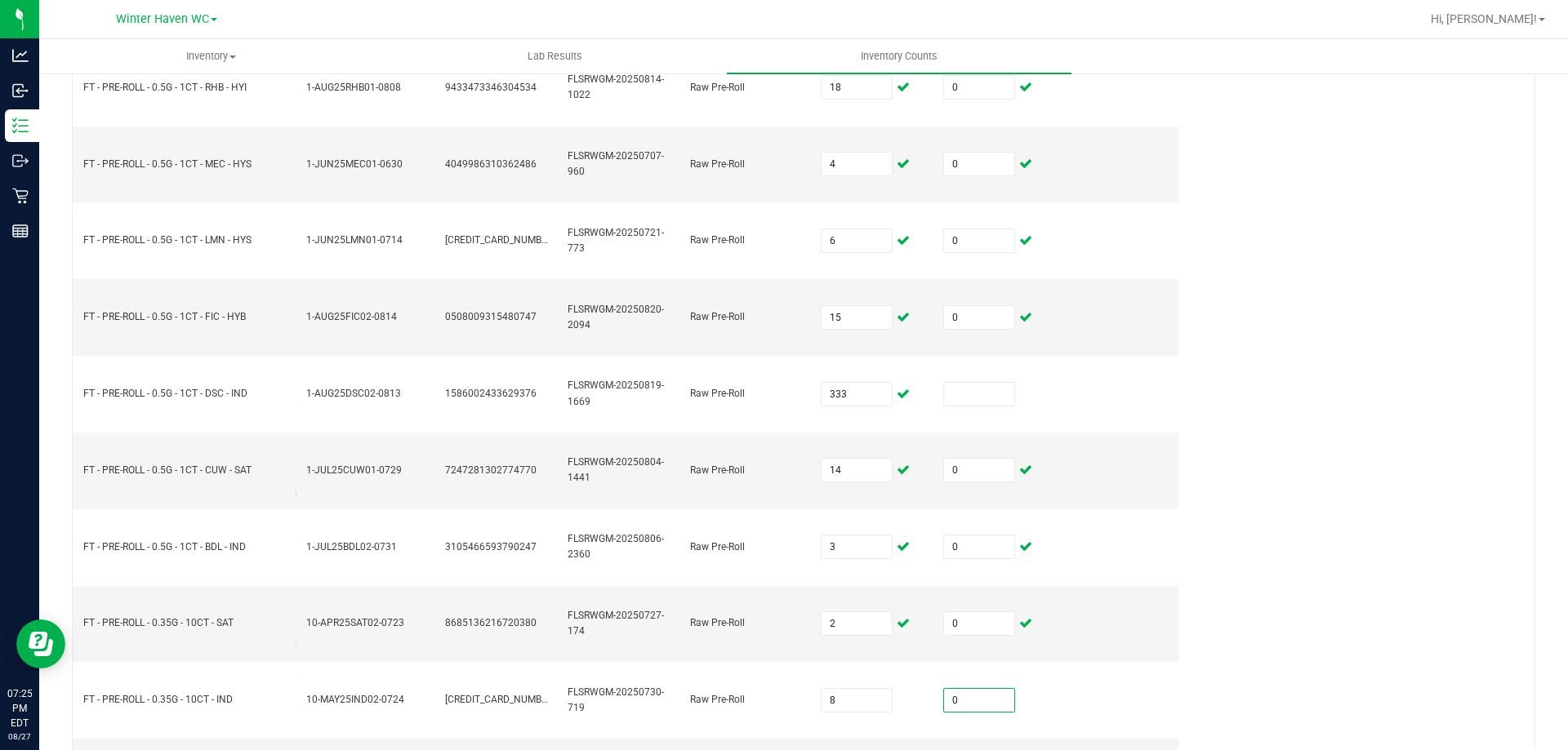
scroll to position [1104, 0]
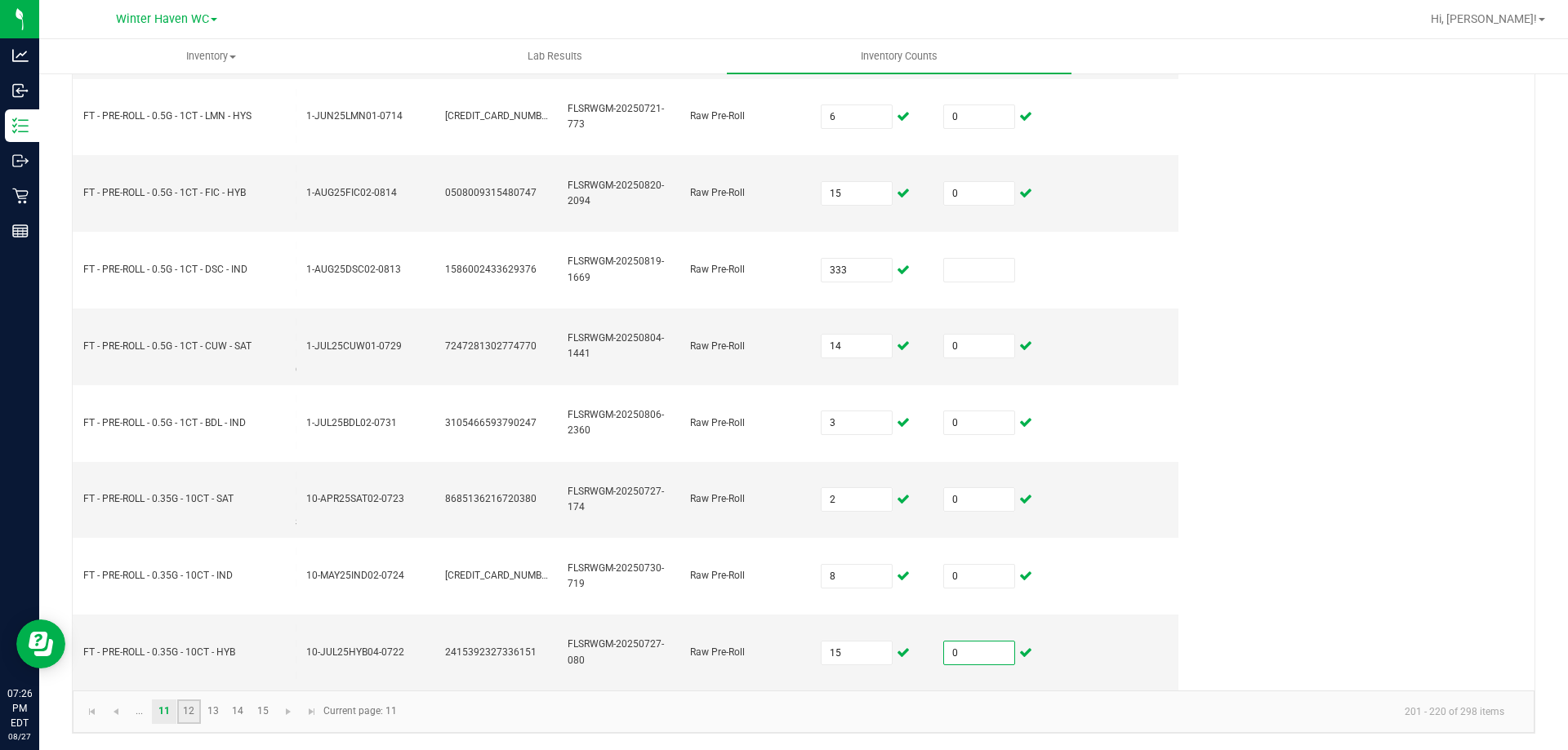
click at [188, 719] on link "12" at bounding box center [189, 711] width 23 height 24
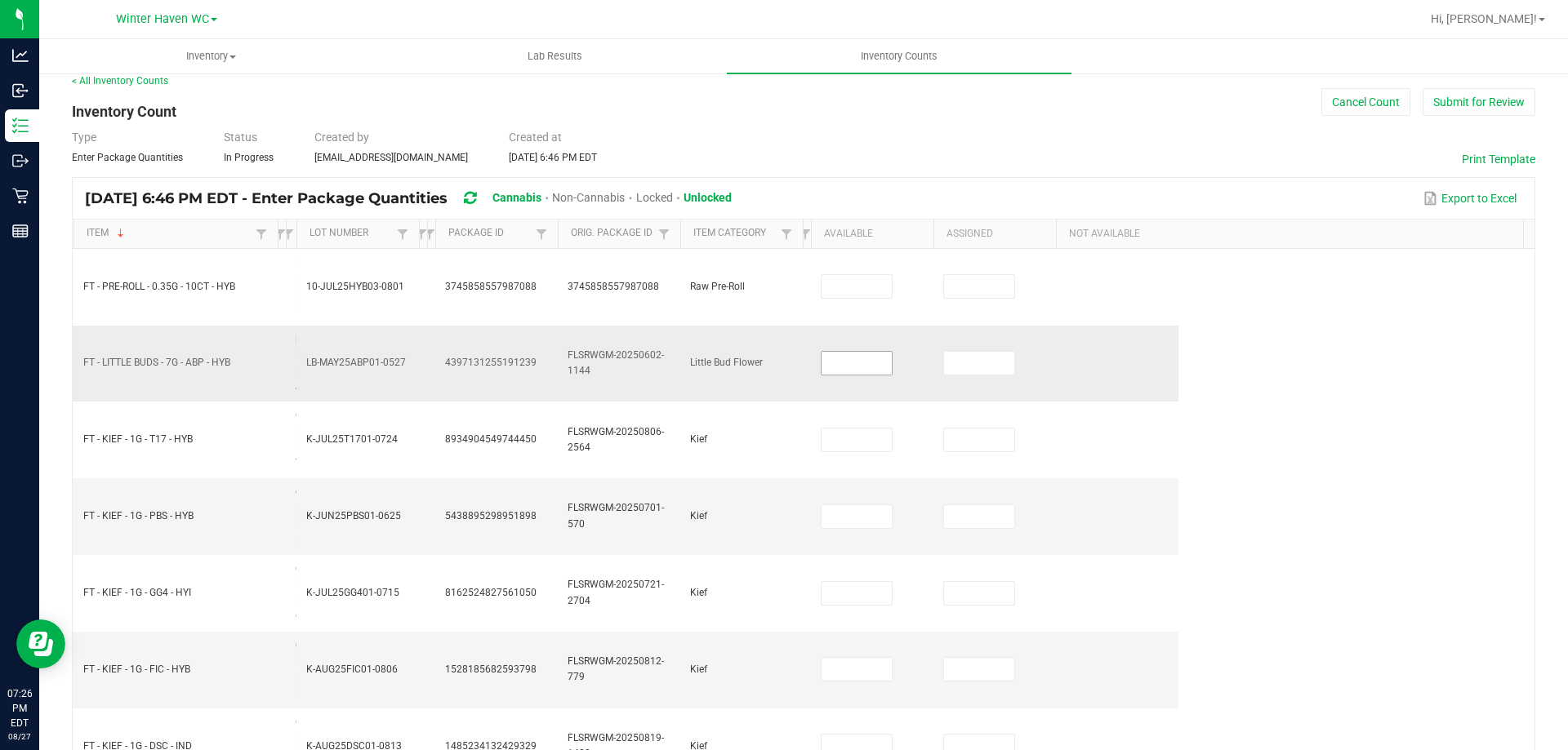
scroll to position [0, 0]
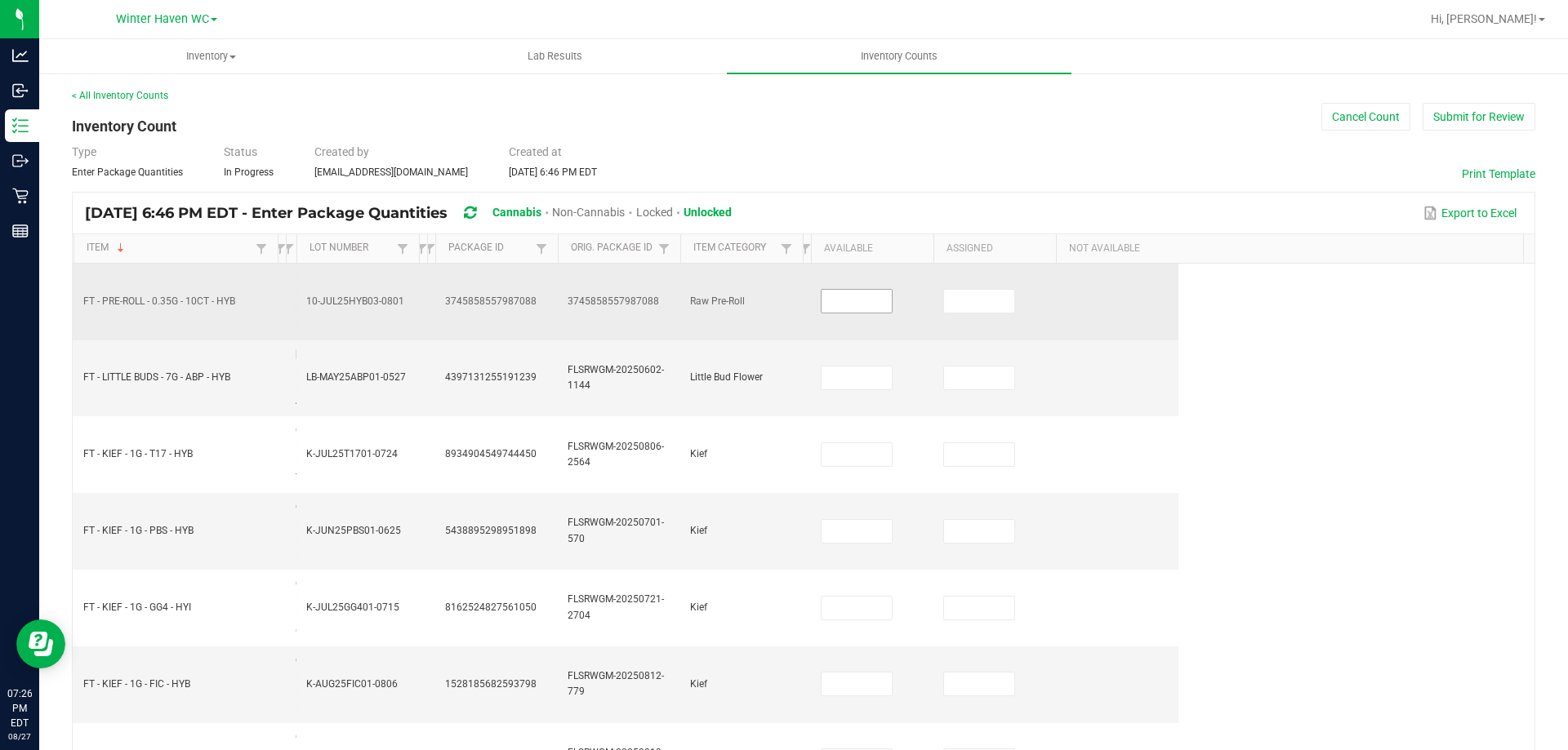
click at [849, 305] on input at bounding box center [857, 300] width 70 height 22
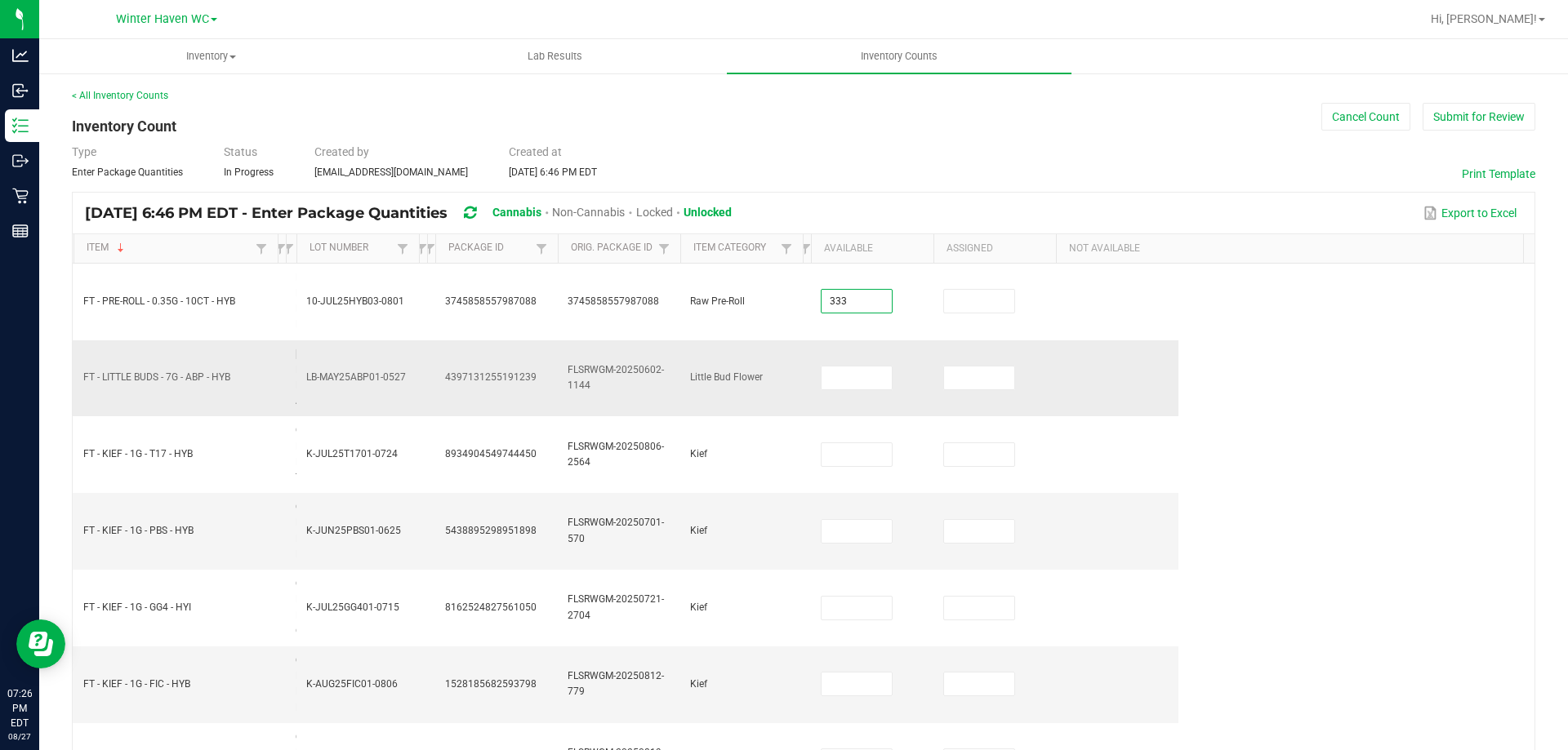
click at [879, 401] on td at bounding box center [872, 379] width 122 height 77
click at [872, 390] on input at bounding box center [857, 377] width 70 height 22
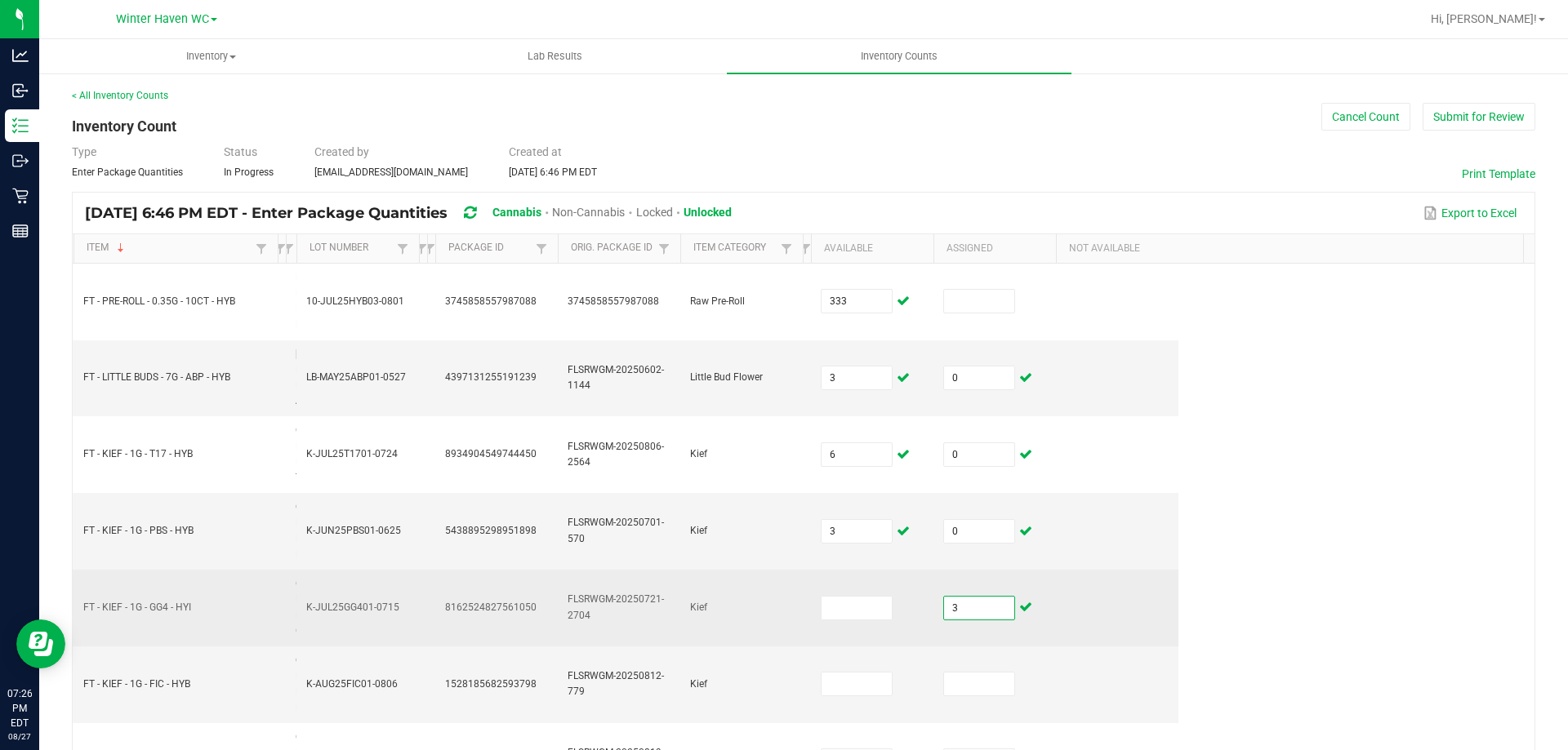
click at [989, 619] on input "3" at bounding box center [979, 608] width 70 height 22
click at [876, 619] on input at bounding box center [857, 608] width 70 height 22
drag, startPoint x: 869, startPoint y: 625, endPoint x: 257, endPoint y: 620, distance: 612.0
click at [260, 622] on tr "FT - KIEF - 1G - GG4 - HYI CON-KF-FT-GG4 CON-KF-FT-GG4 K-JUL25GG401-0715 Pantry…" at bounding box center [625, 608] width 1106 height 77
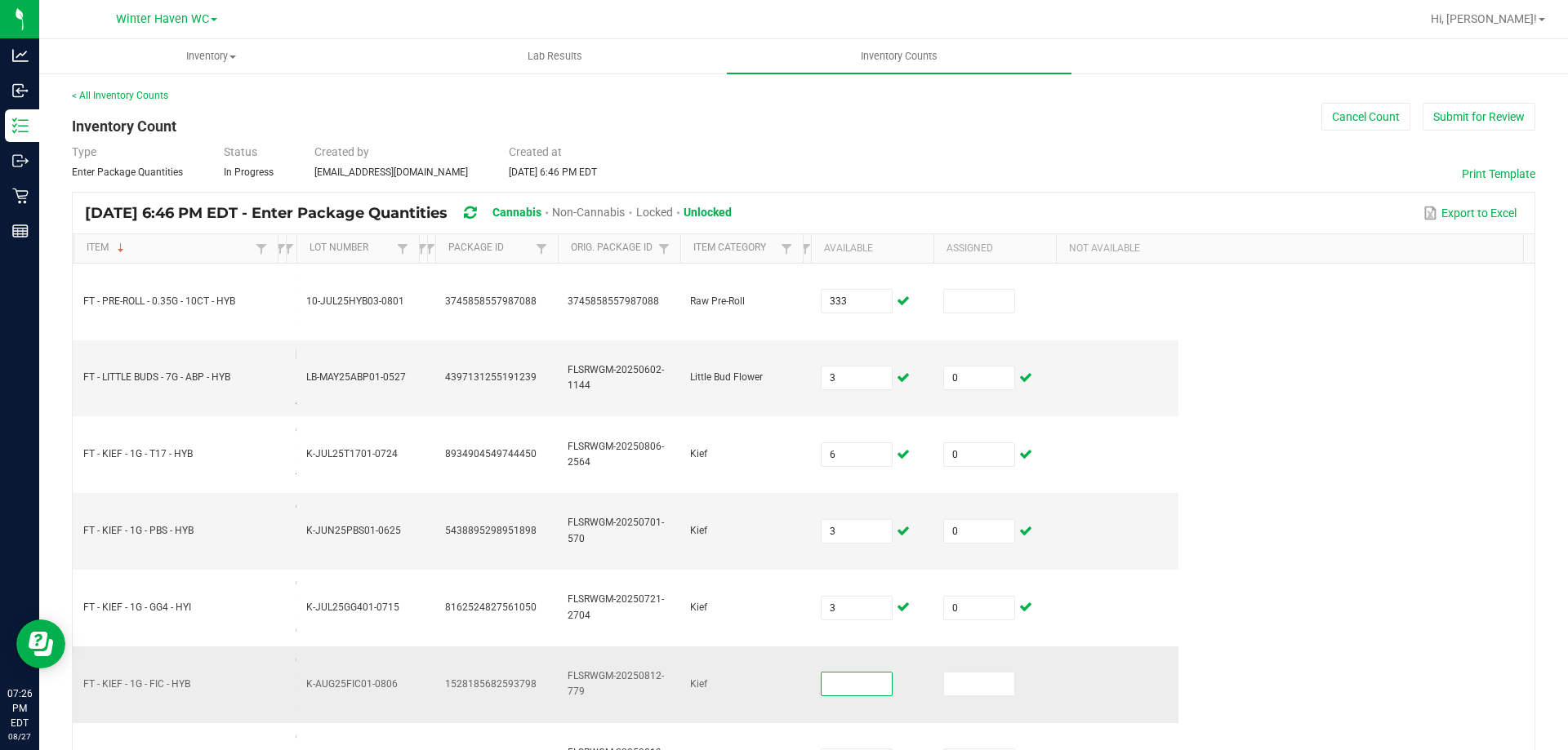
click at [843, 694] on input at bounding box center [857, 683] width 70 height 22
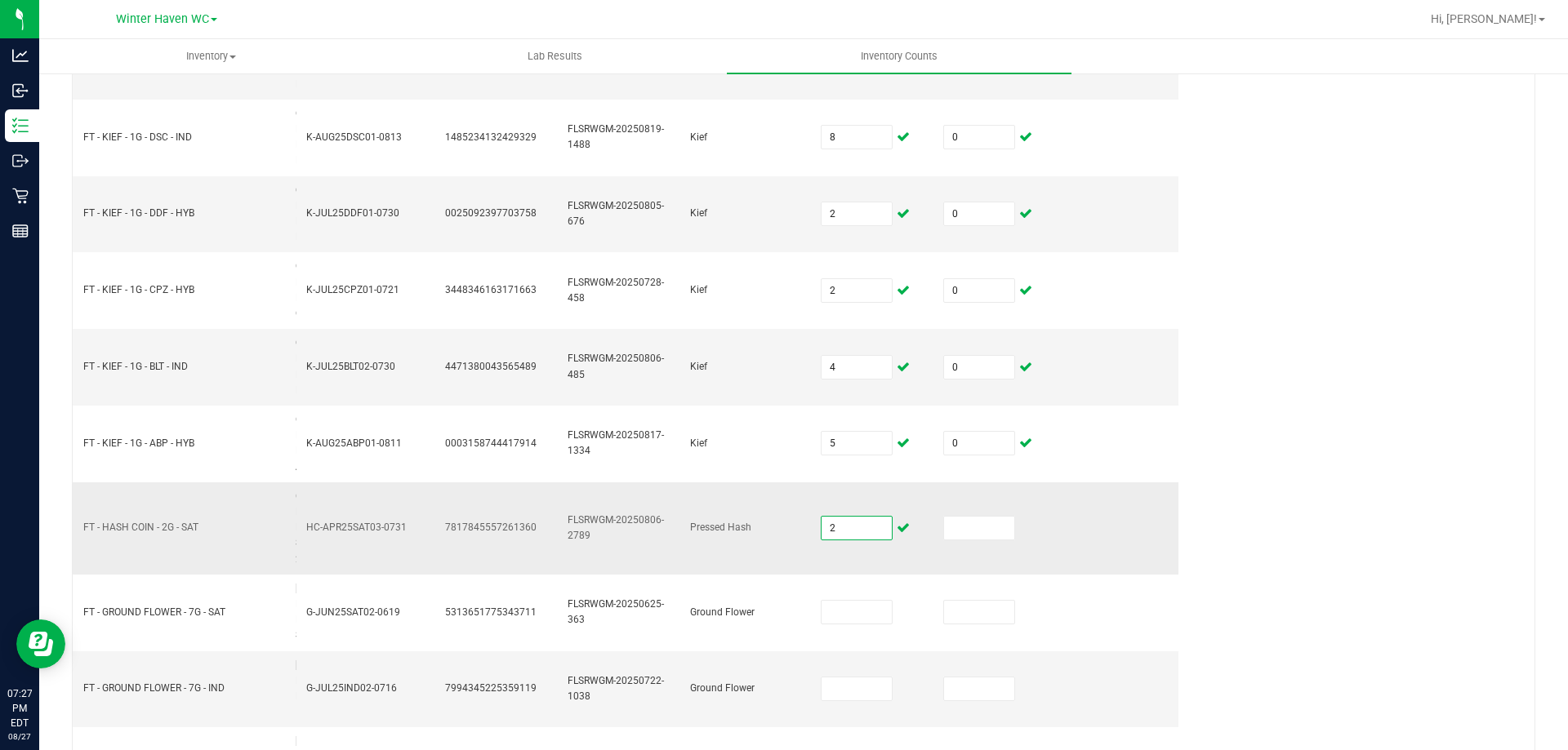
scroll to position [653, 0]
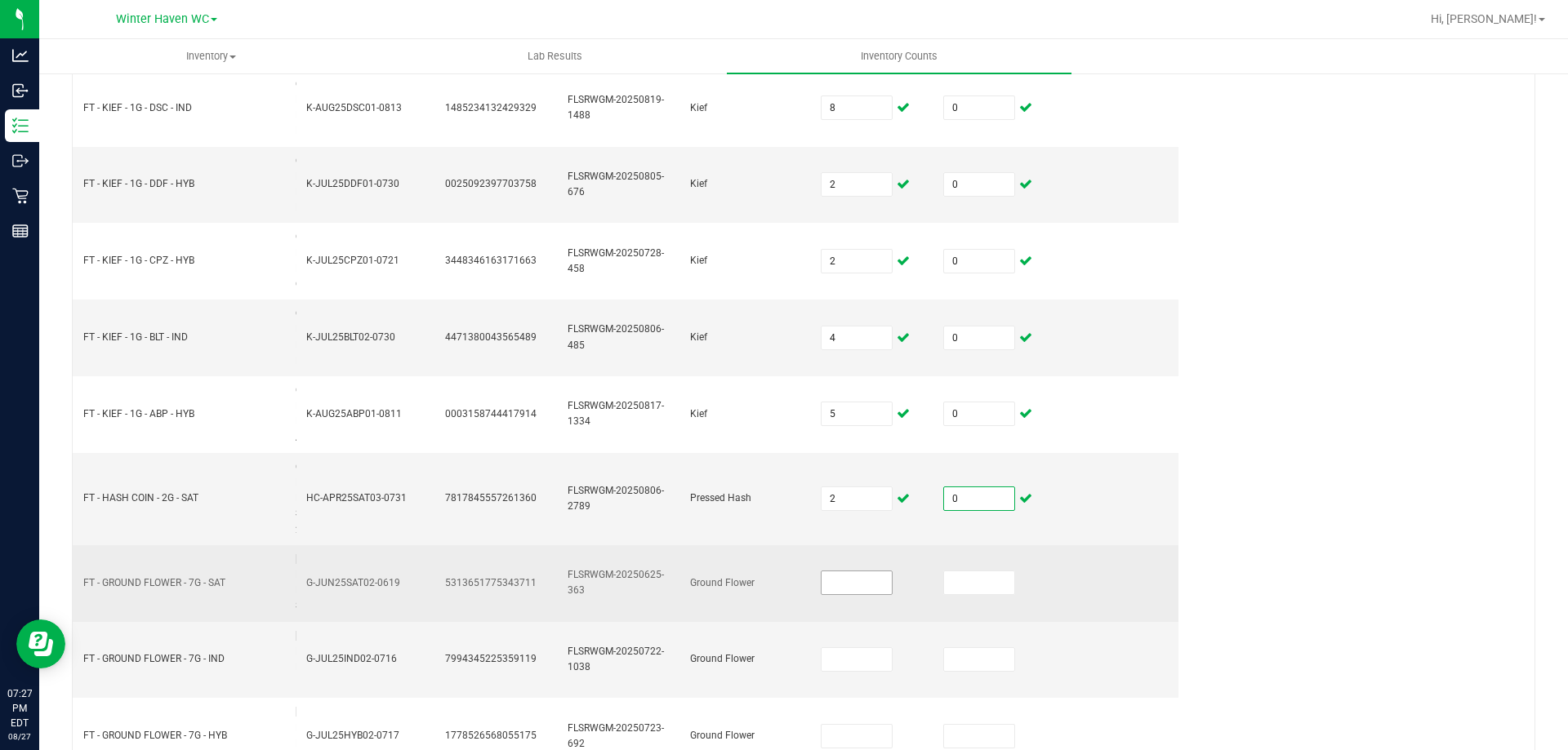
click at [834, 594] on input at bounding box center [857, 583] width 70 height 22
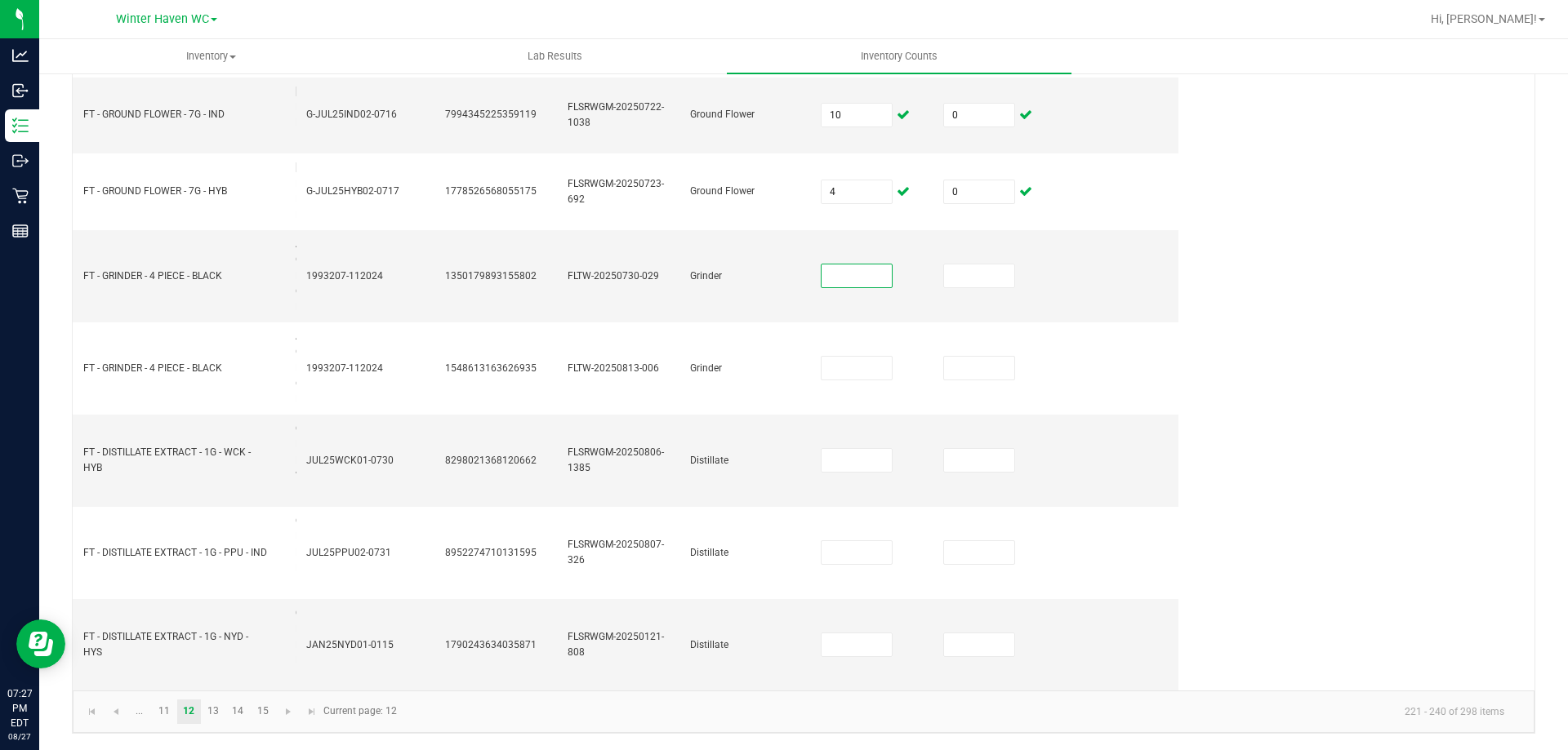
scroll to position [1260, 0]
click at [876, 465] on input at bounding box center [857, 459] width 70 height 22
click at [845, 466] on input at bounding box center [857, 459] width 70 height 22
click at [217, 706] on link "13" at bounding box center [213, 711] width 23 height 24
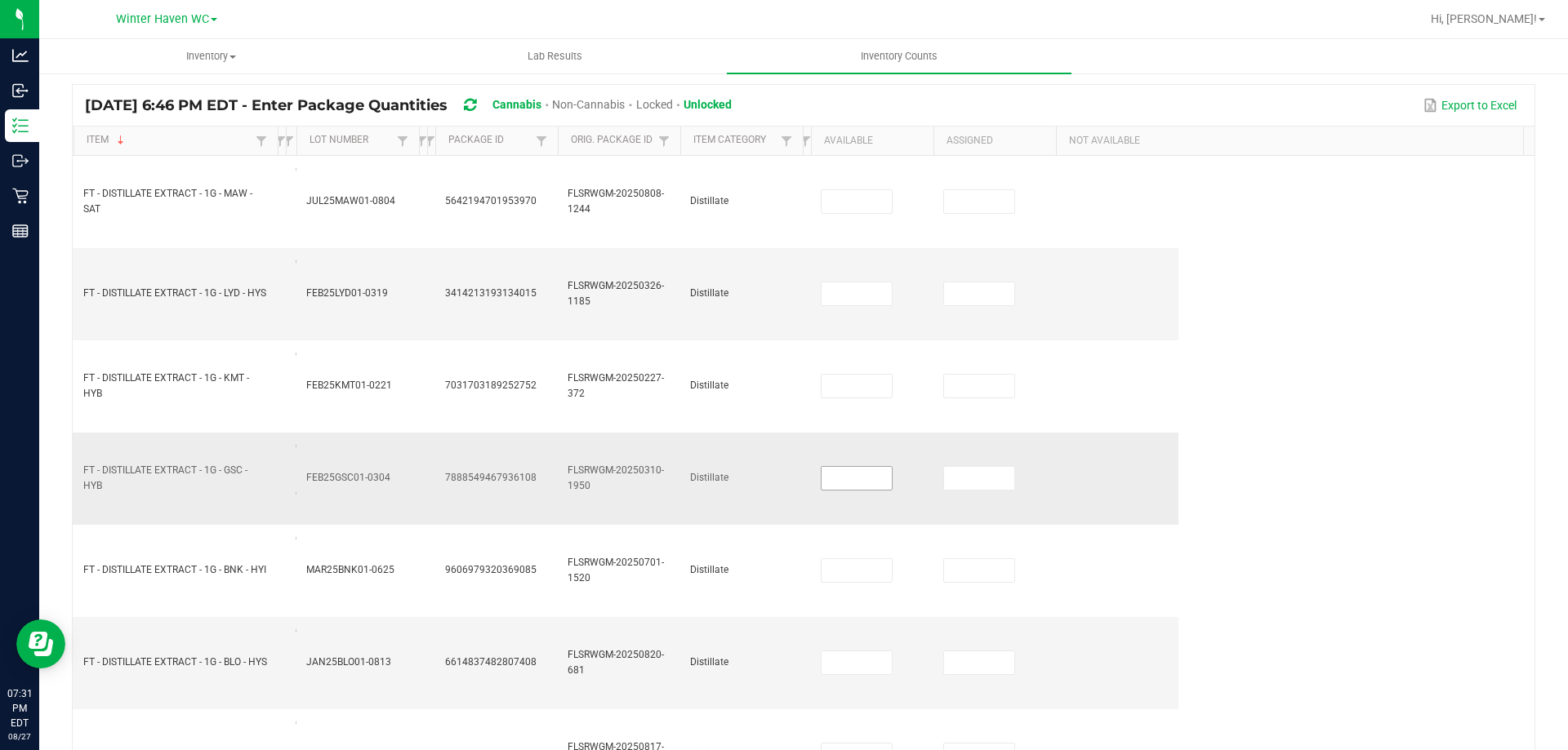
scroll to position [102, 0]
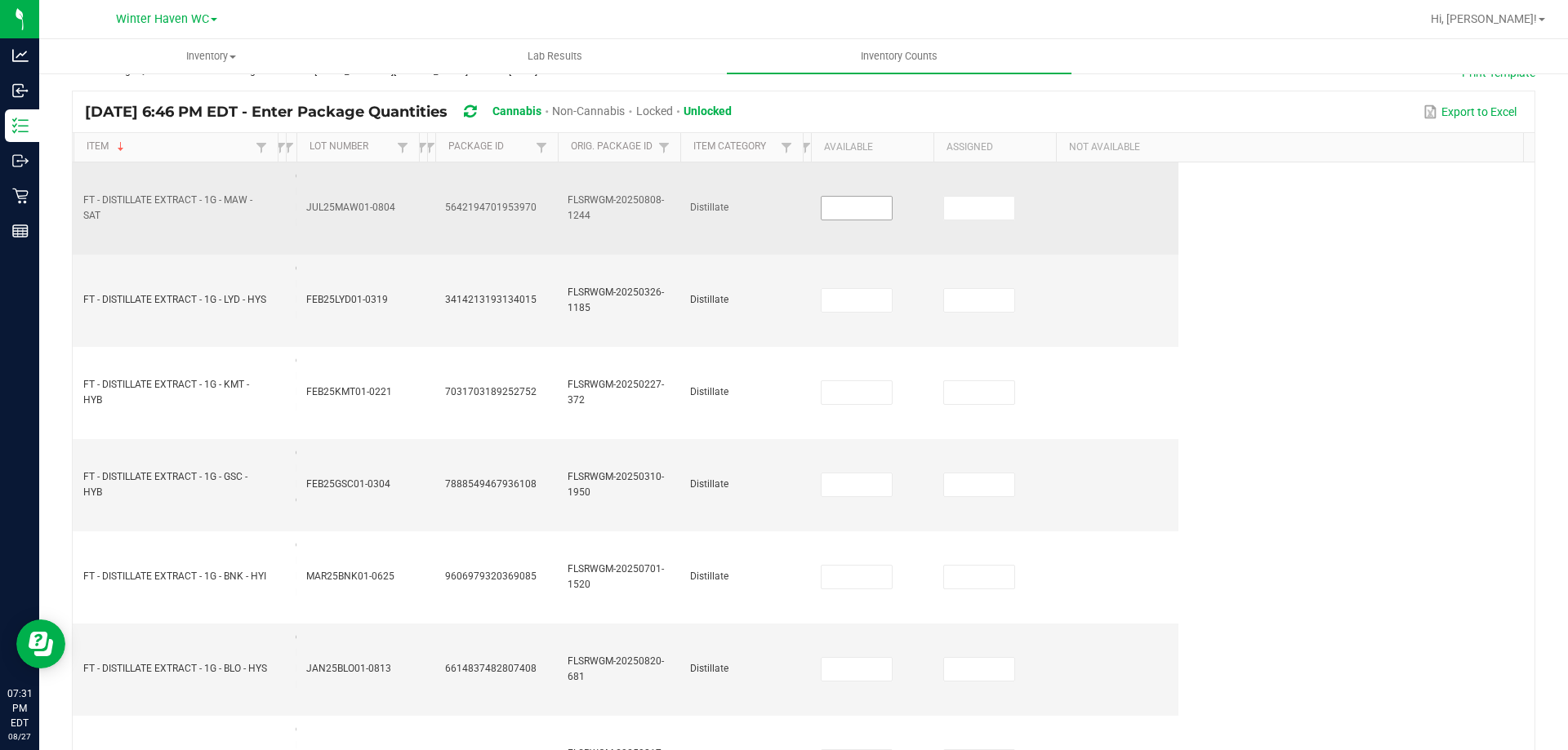
click at [850, 214] on input at bounding box center [857, 207] width 70 height 22
click at [857, 221] on td "80" at bounding box center [872, 208] width 122 height 92
click at [856, 216] on input "80" at bounding box center [857, 207] width 70 height 22
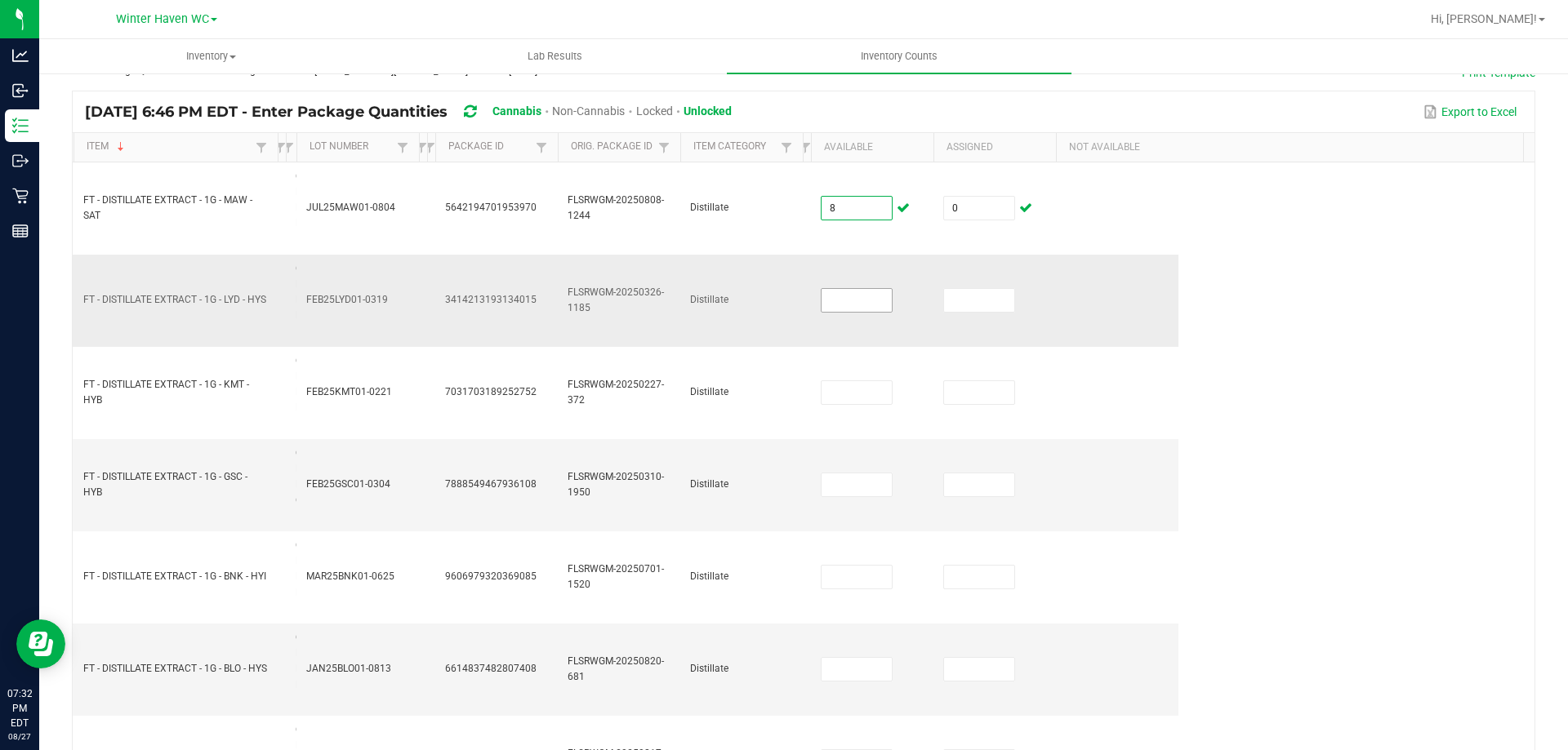
click at [874, 307] on input at bounding box center [857, 300] width 70 height 22
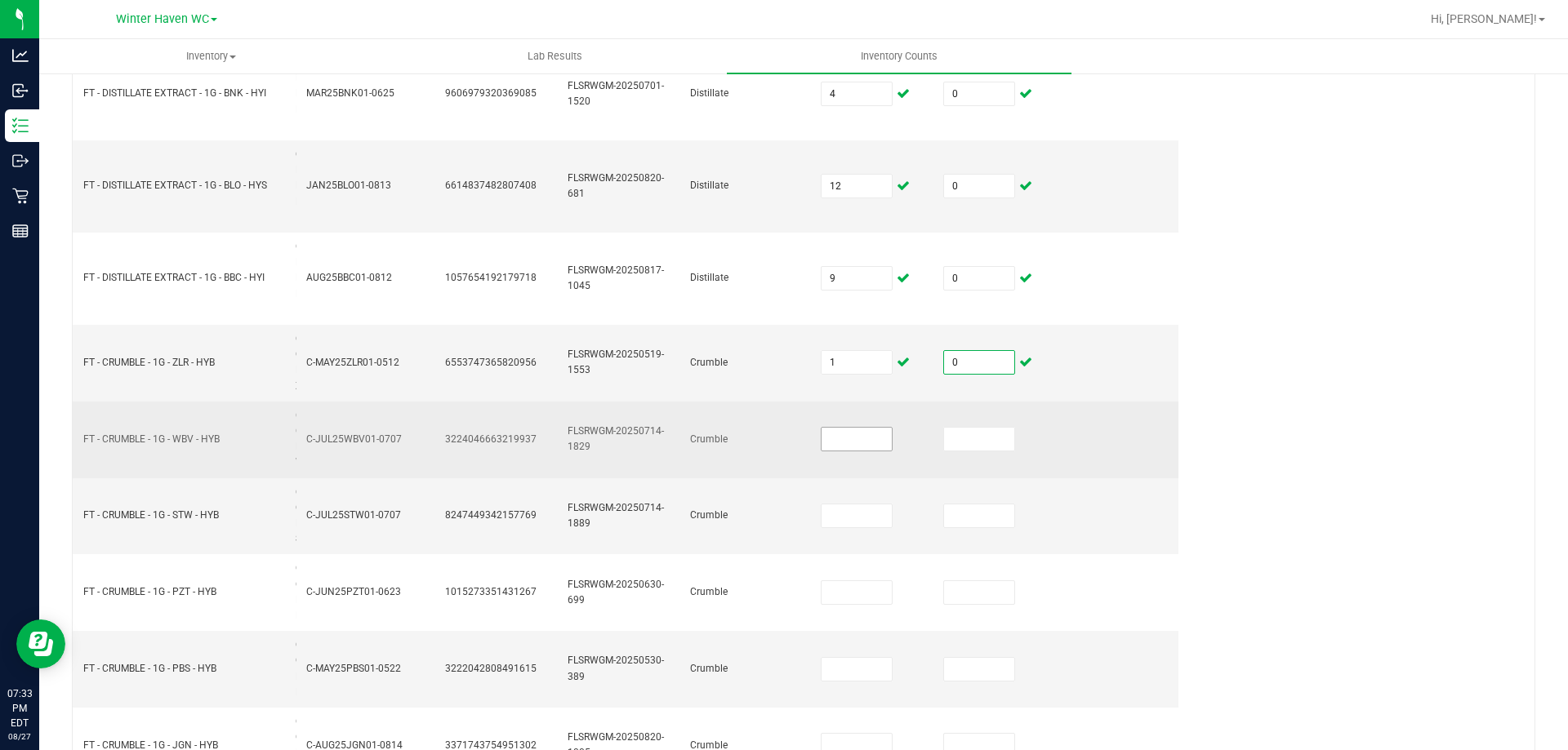
scroll to position [591, 0]
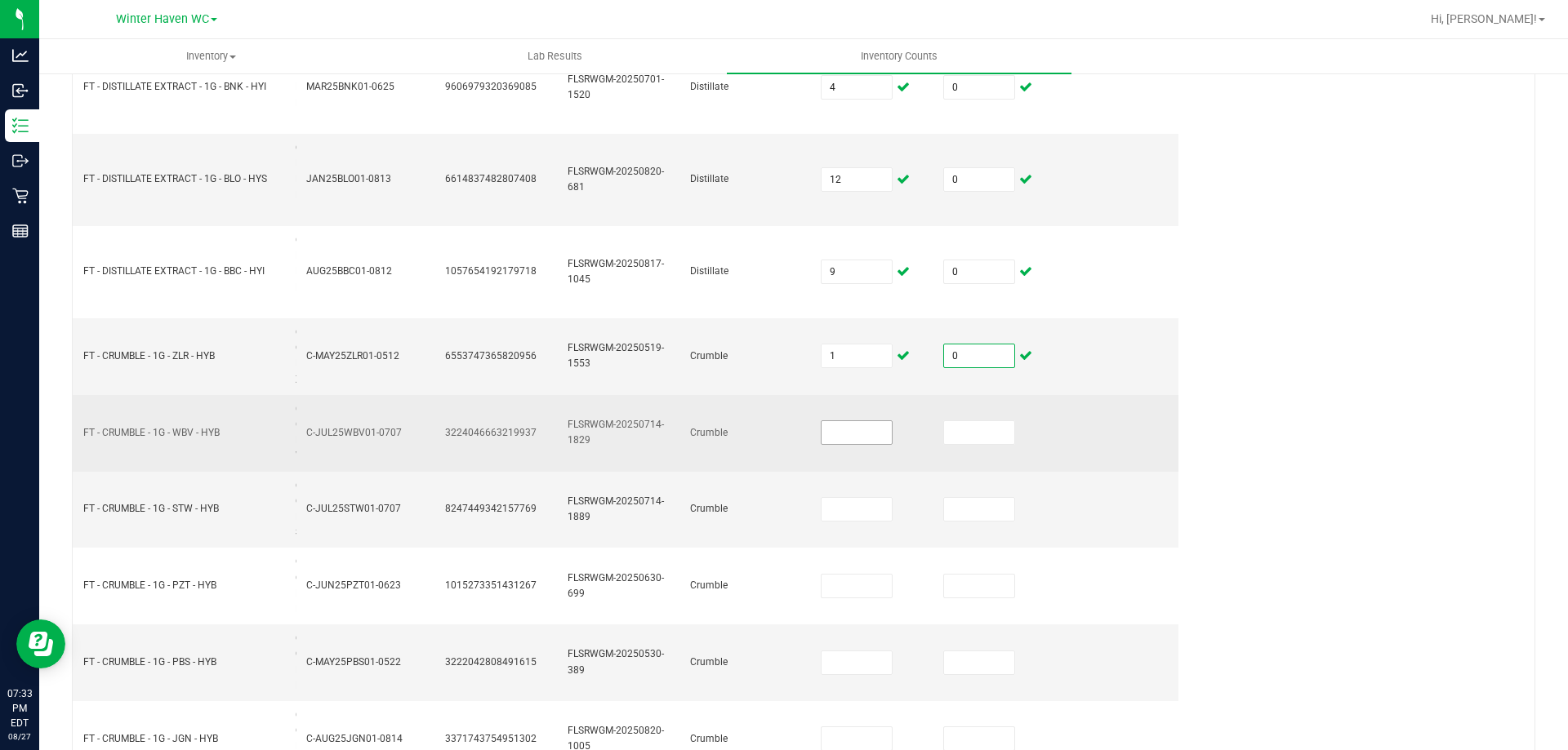
click at [841, 432] on input at bounding box center [857, 432] width 70 height 22
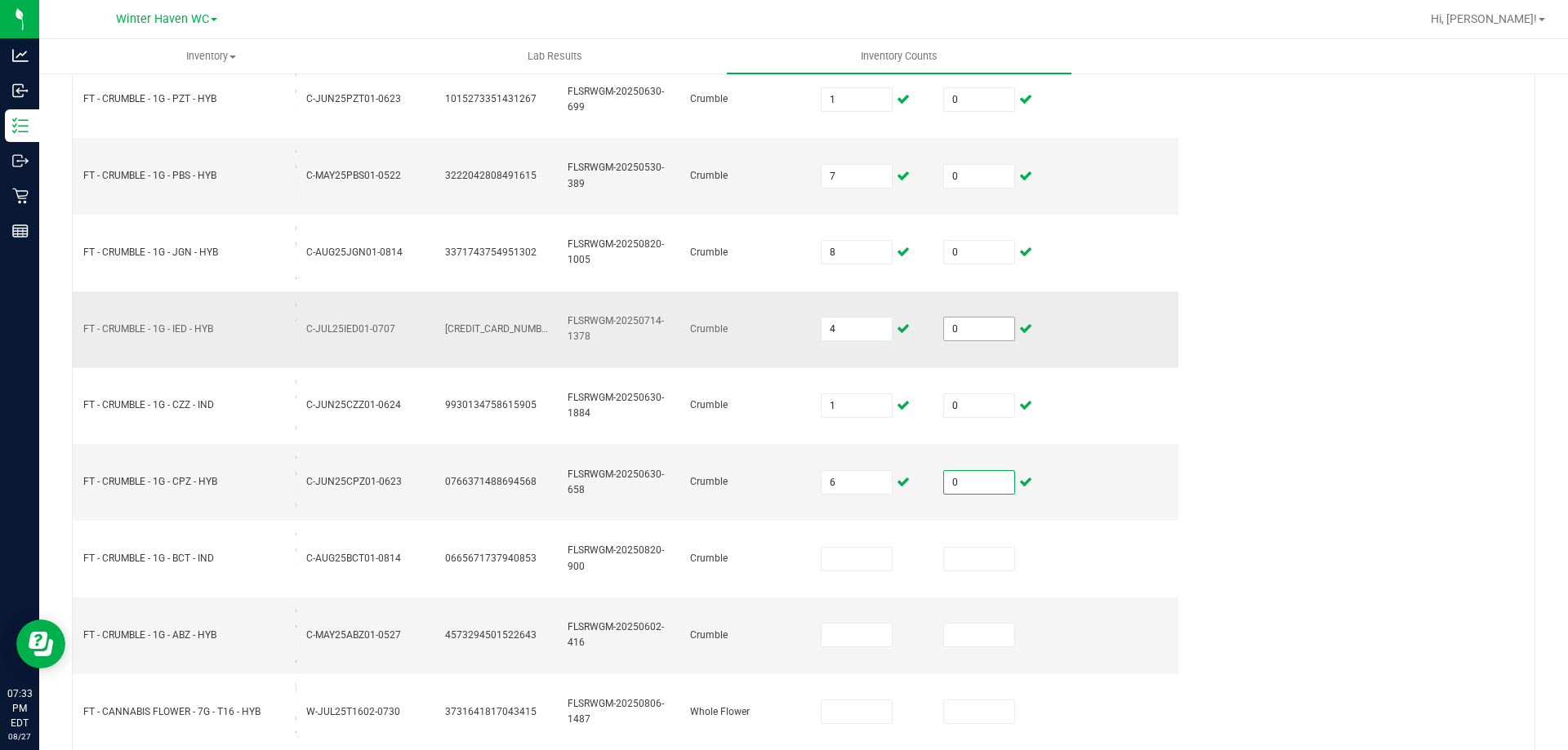
scroll to position [1244, 0]
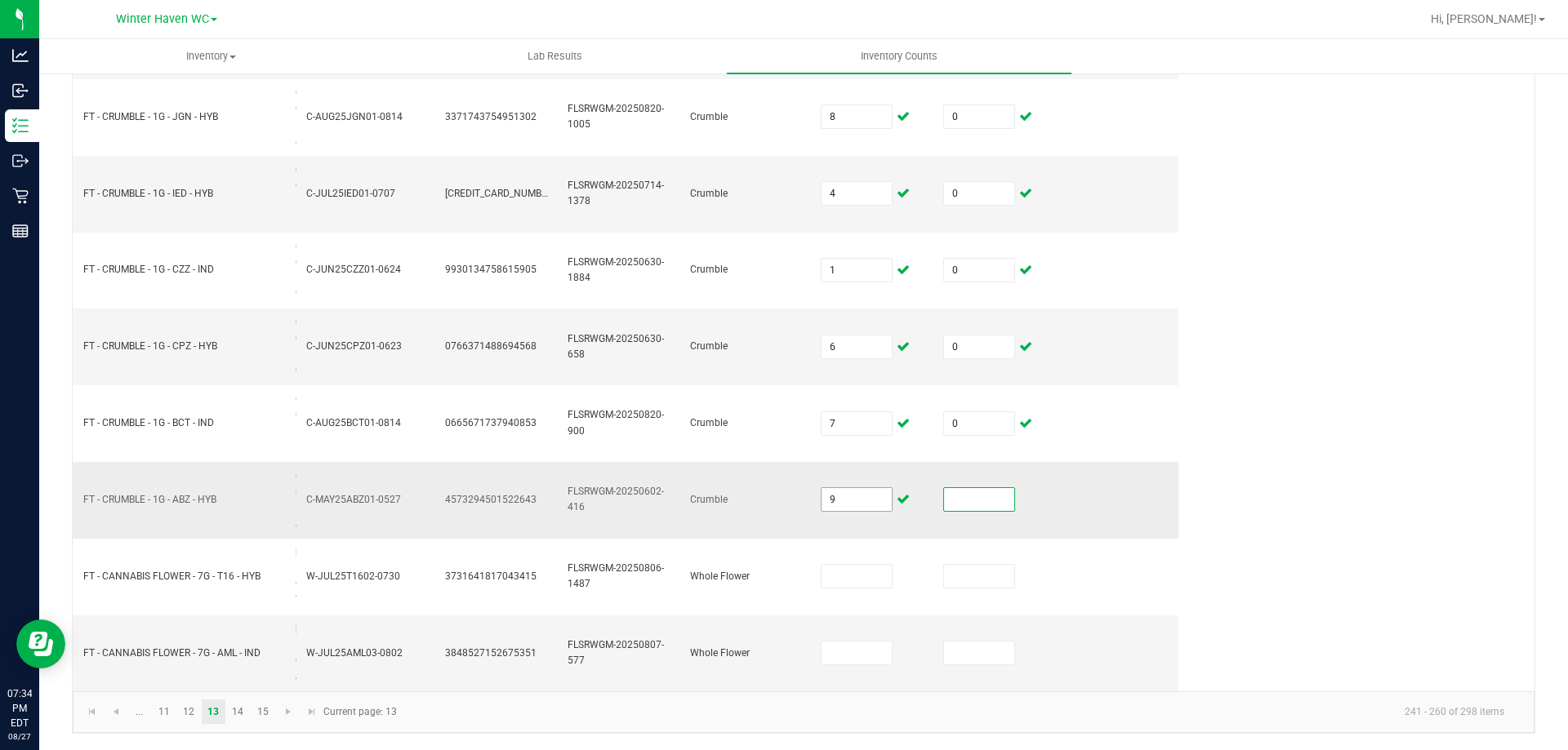
click at [835, 488] on input "9" at bounding box center [857, 499] width 70 height 22
click at [231, 717] on link "14" at bounding box center [238, 711] width 23 height 24
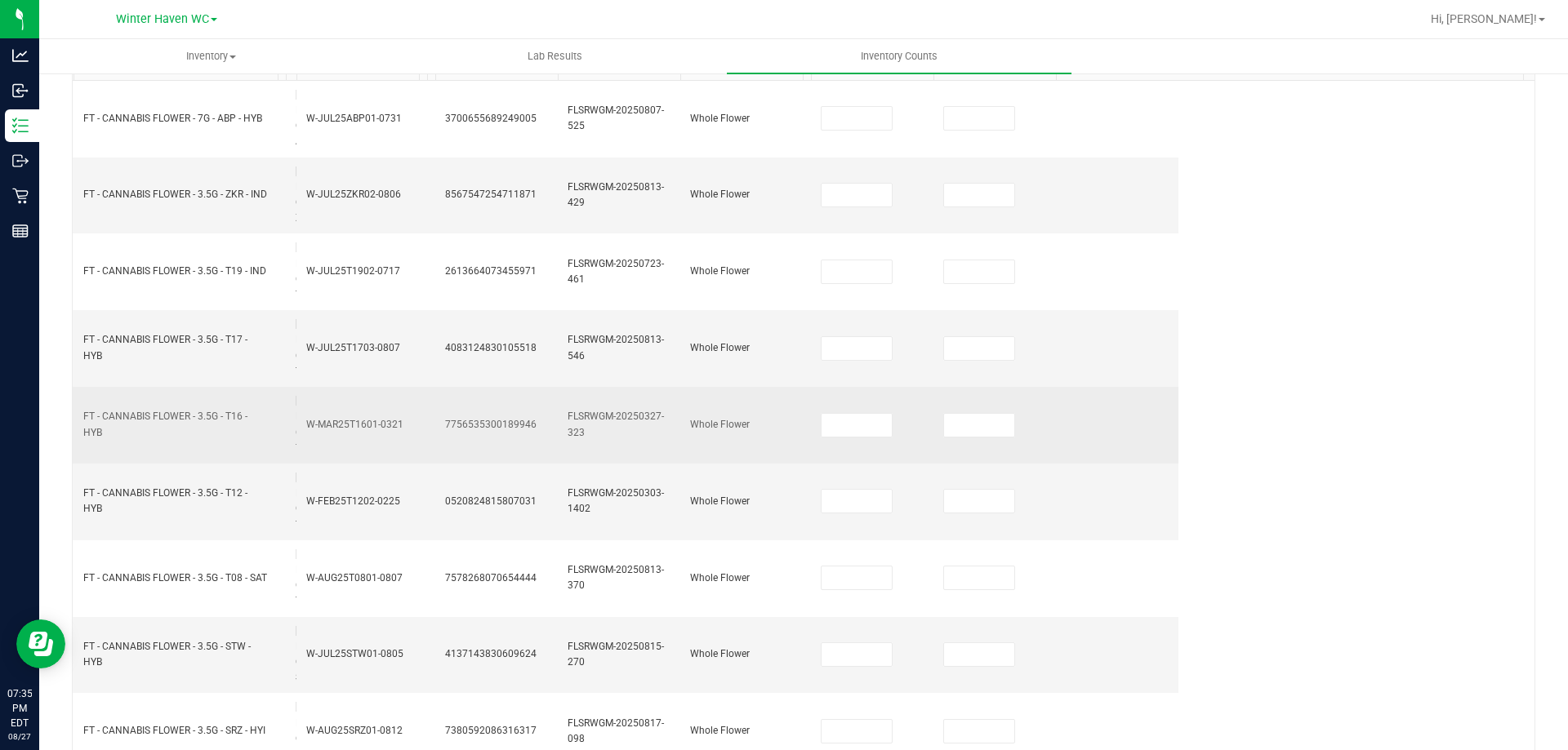
scroll to position [0, 0]
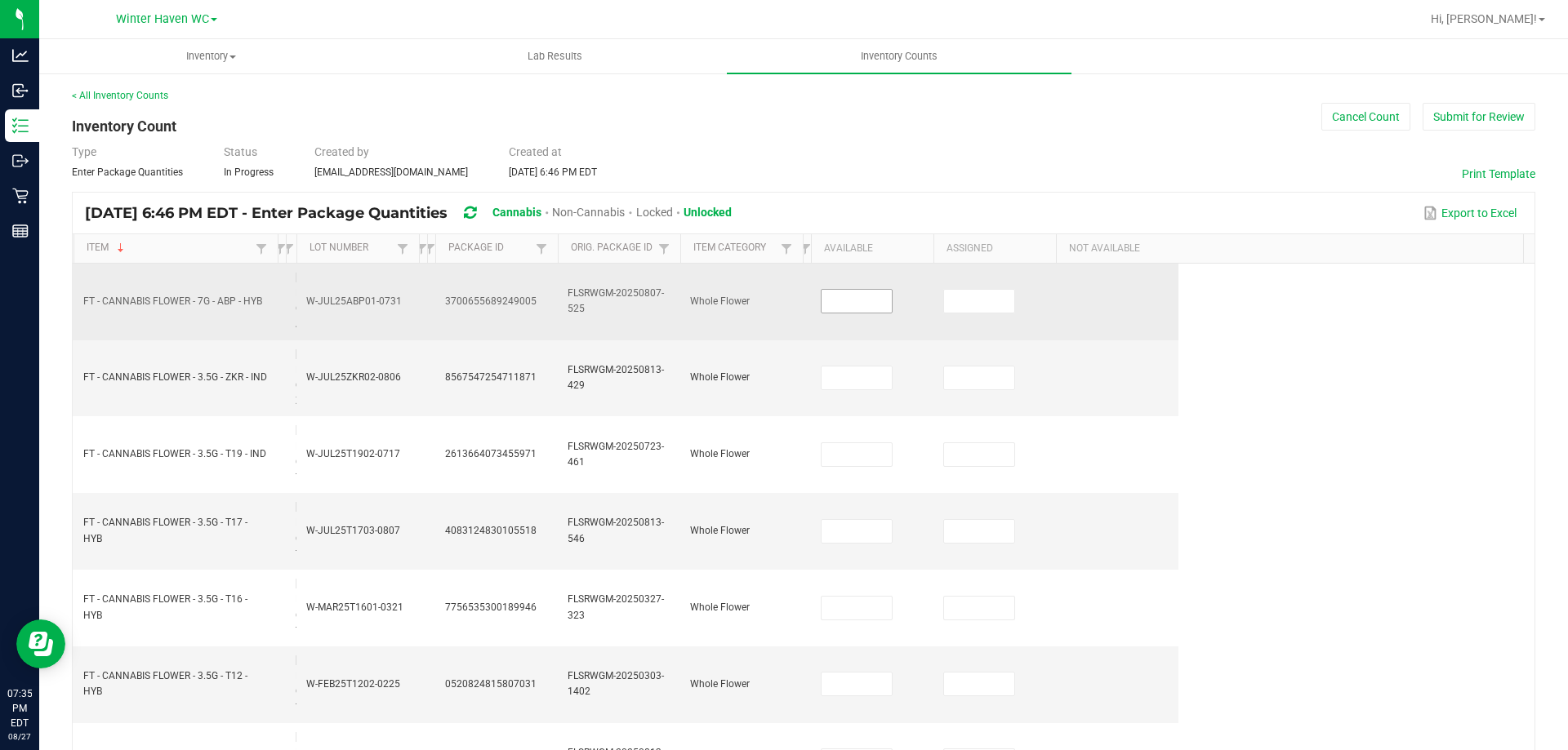
click at [849, 313] on input at bounding box center [857, 300] width 70 height 22
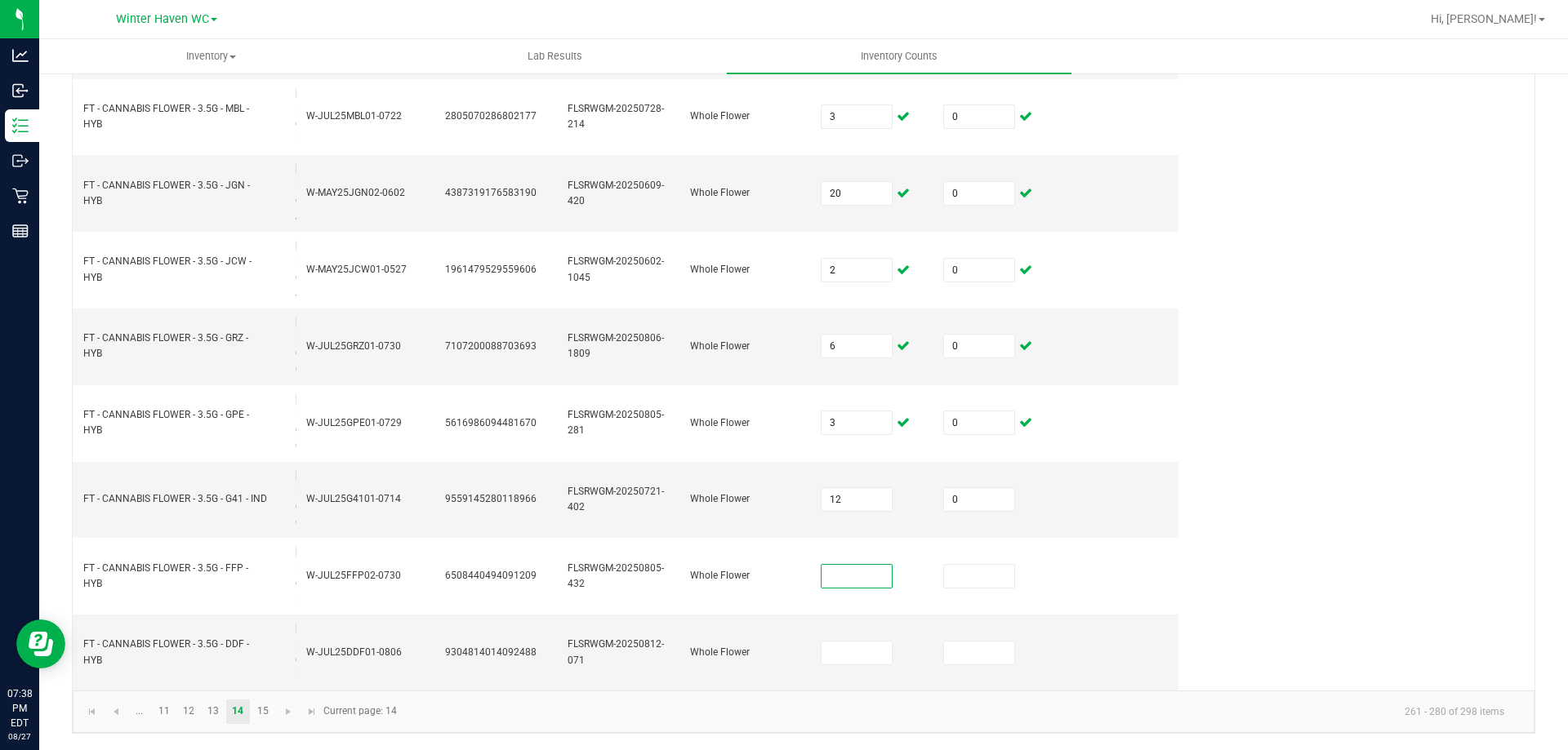
scroll to position [1418, 0]
click at [266, 707] on link "15" at bounding box center [262, 711] width 23 height 24
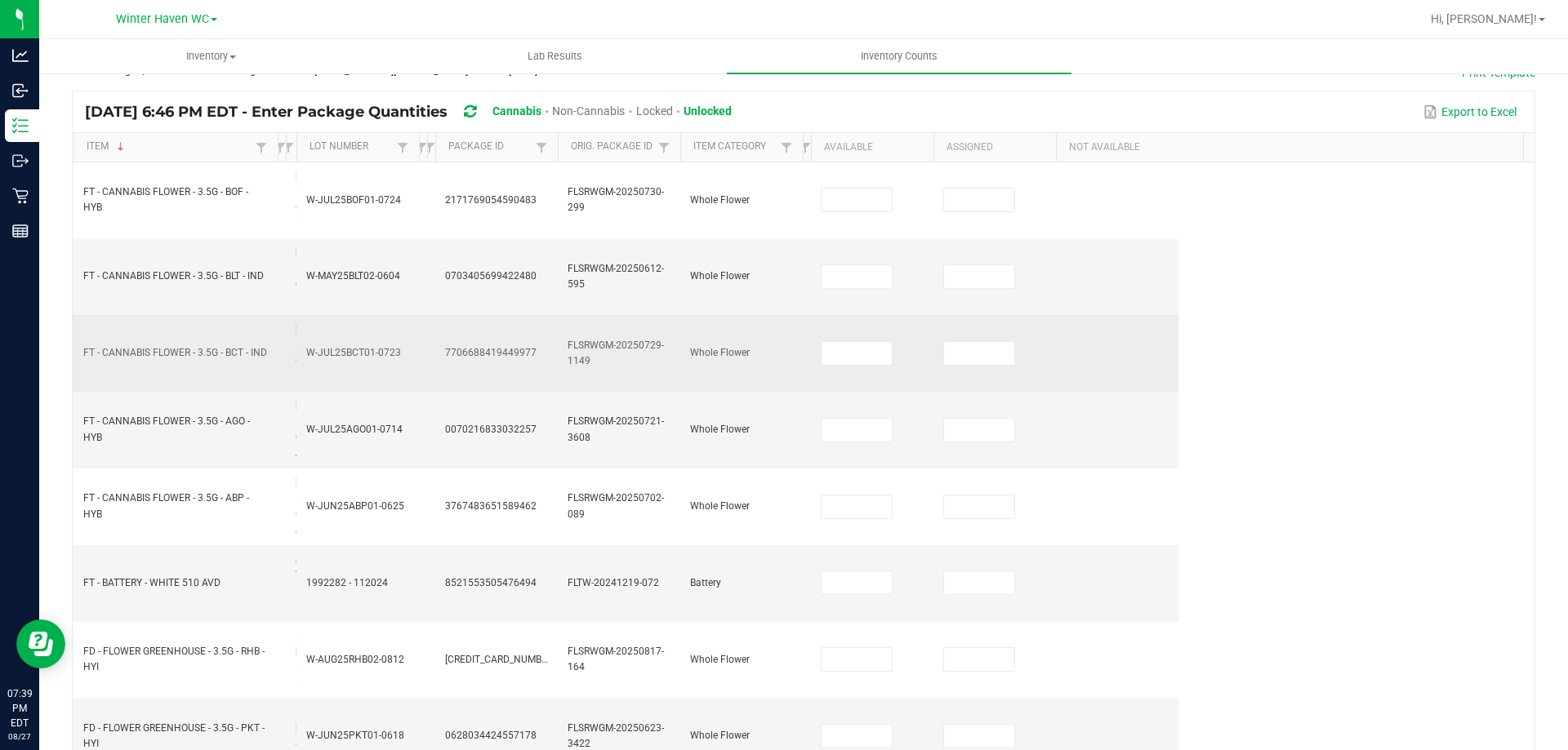
scroll to position [0, 0]
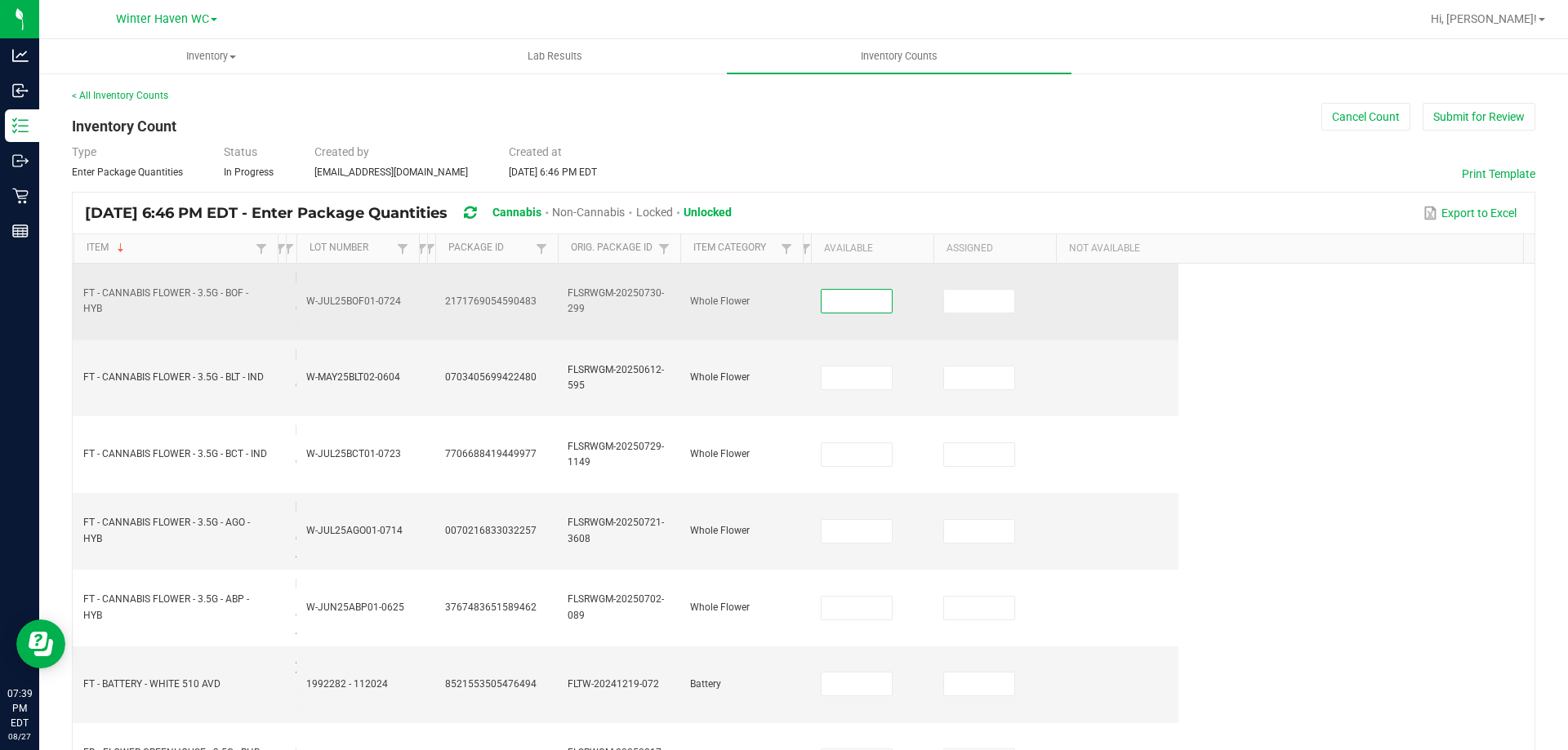
click at [872, 304] on input at bounding box center [857, 300] width 70 height 22
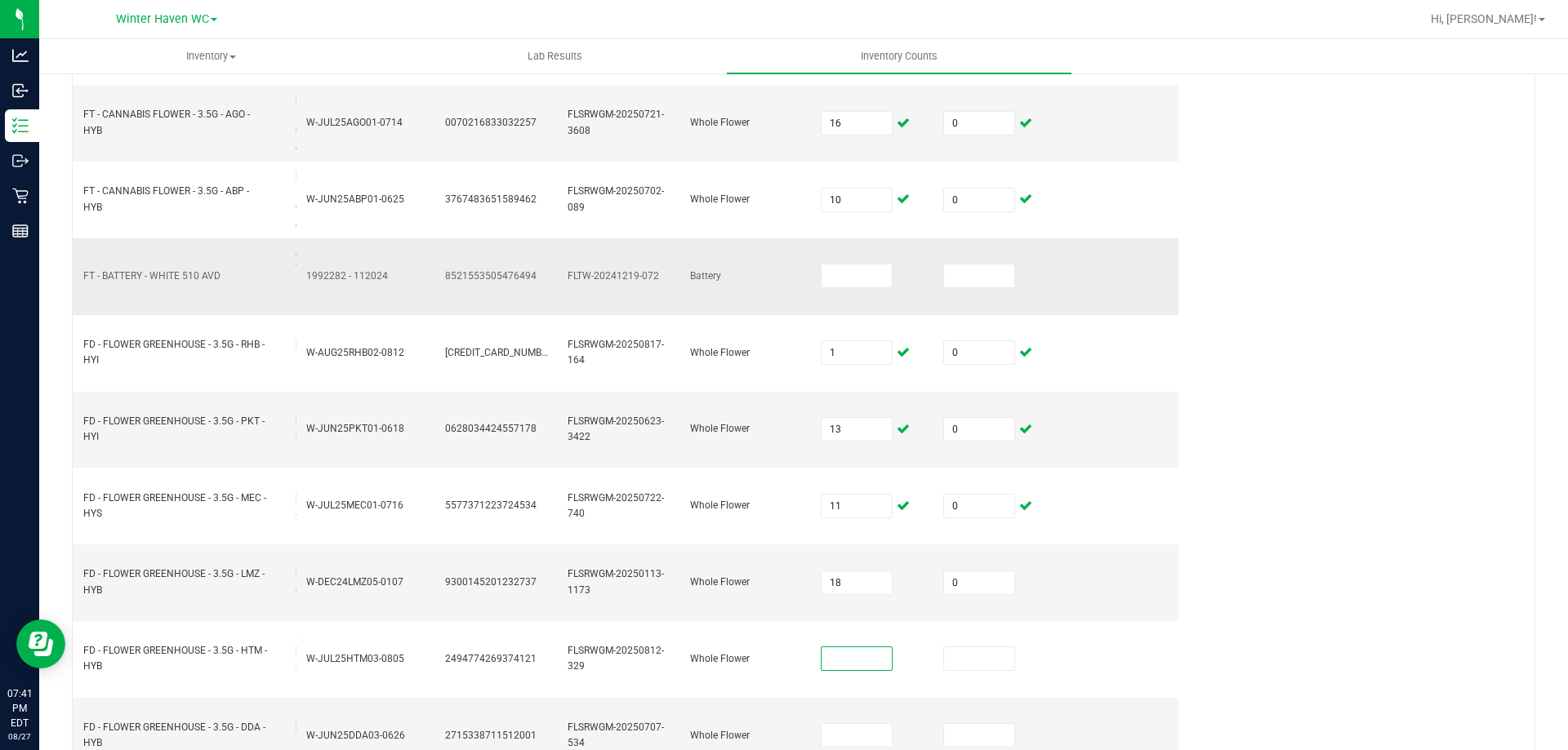
scroll to position [822, 0]
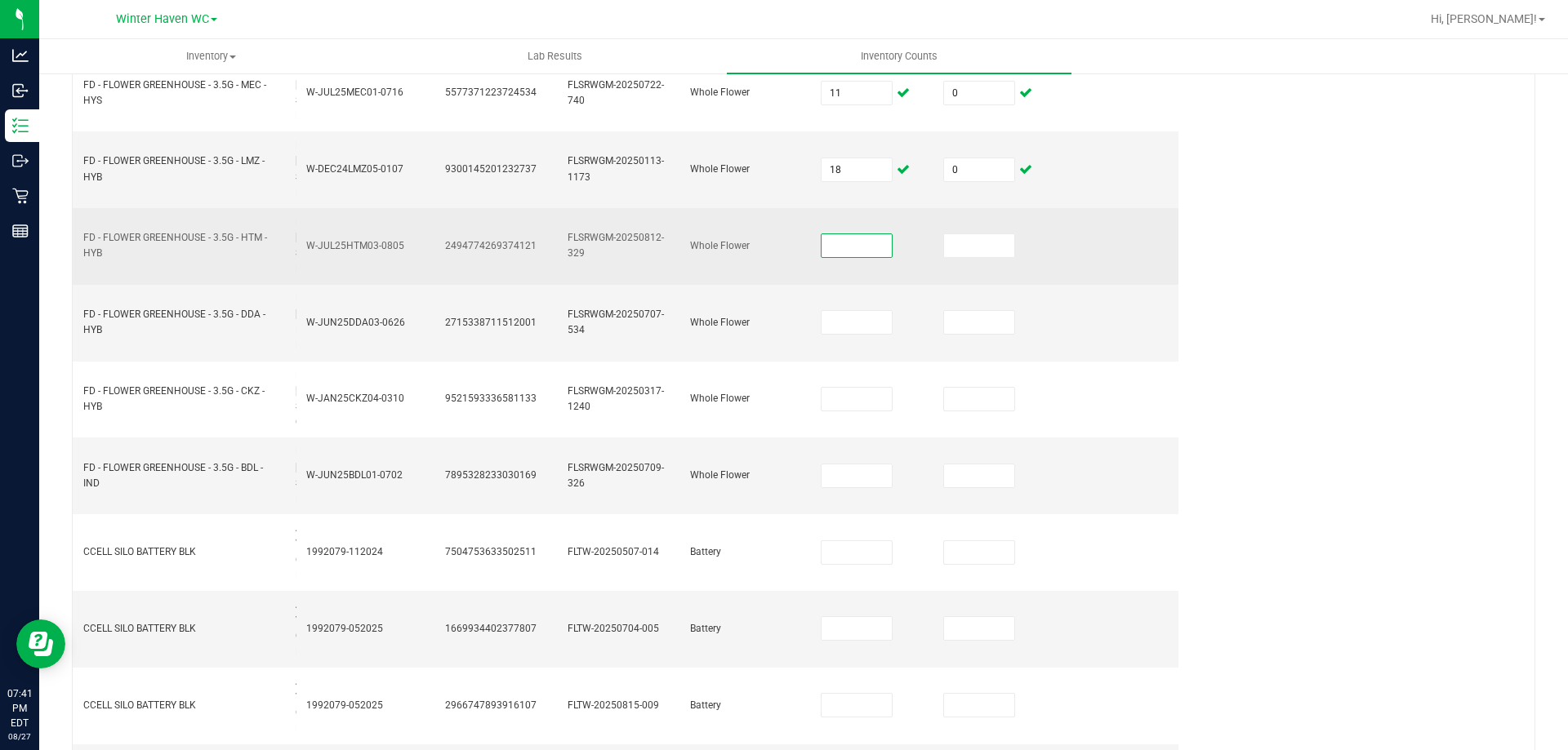
click at [858, 257] on input at bounding box center [857, 245] width 70 height 22
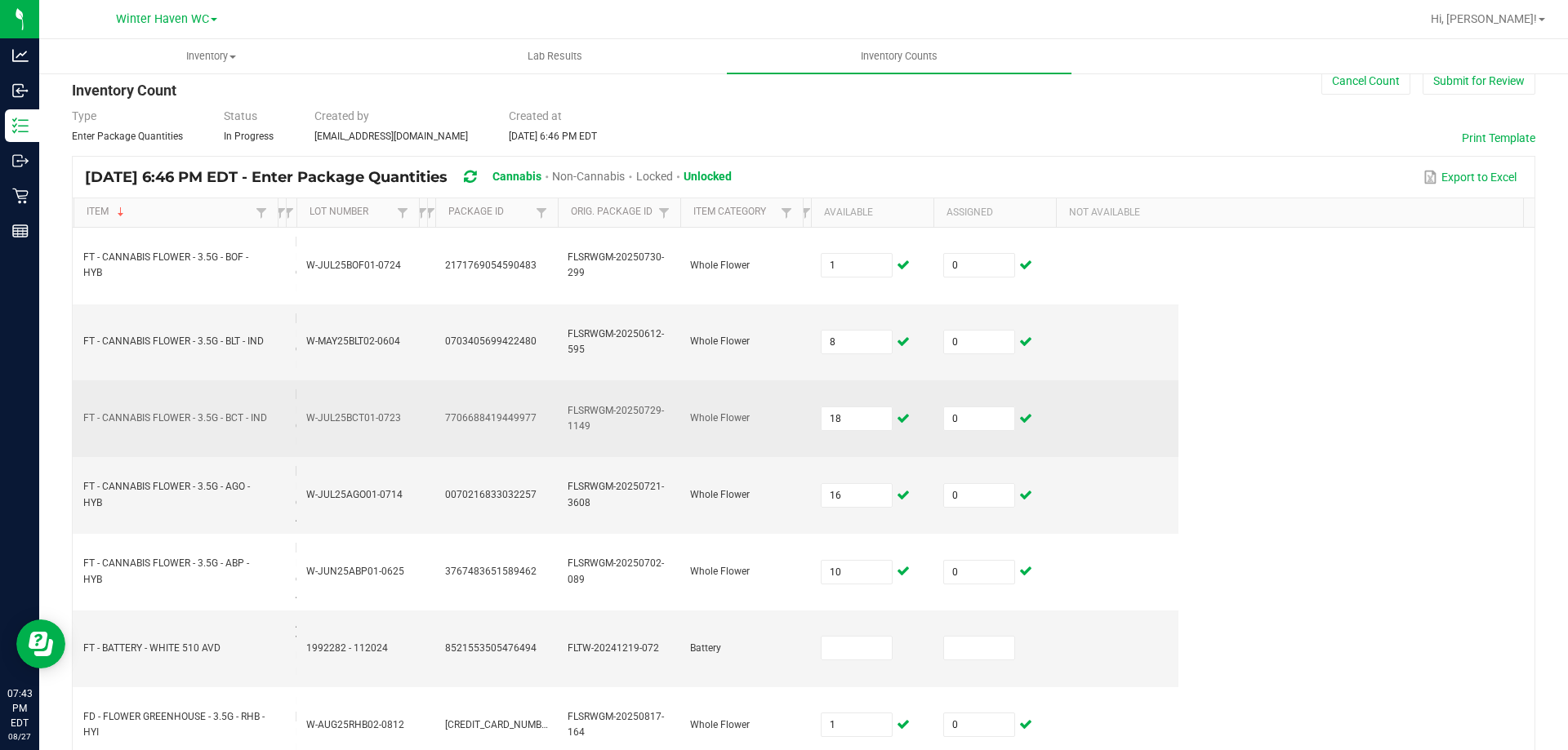
scroll to position [0, 0]
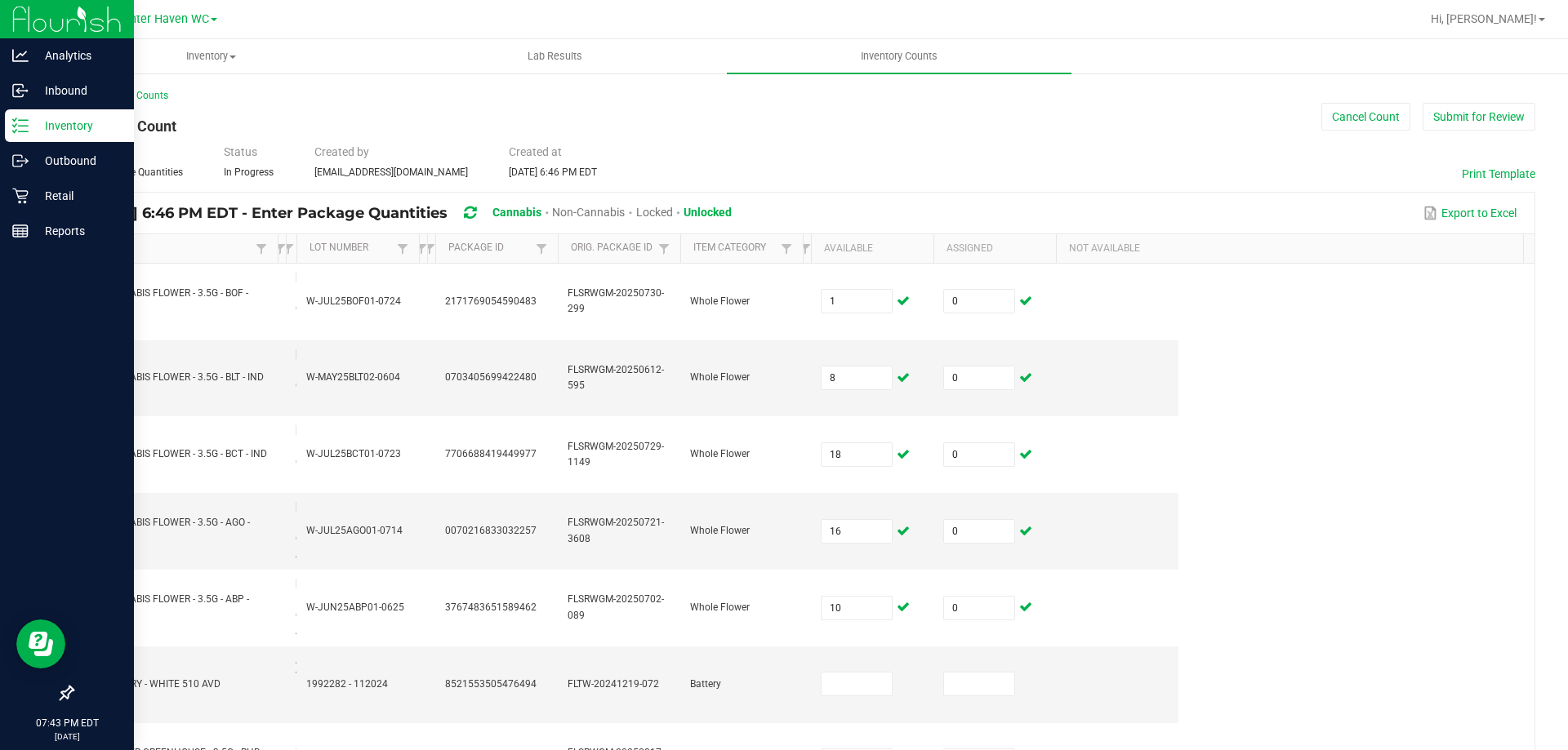
click at [24, 131] on icon at bounding box center [21, 126] width 17 height 17
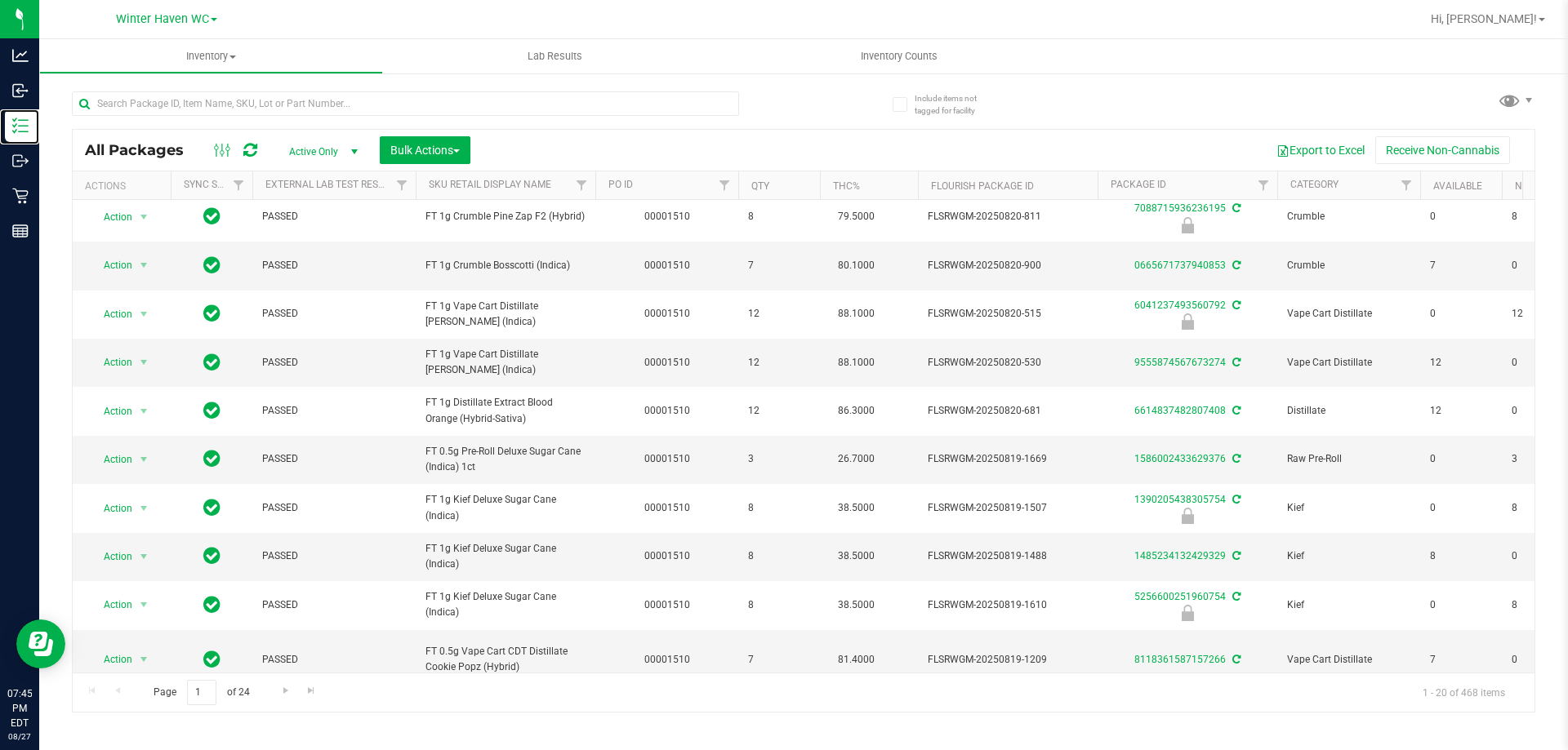
scroll to position [549, 0]
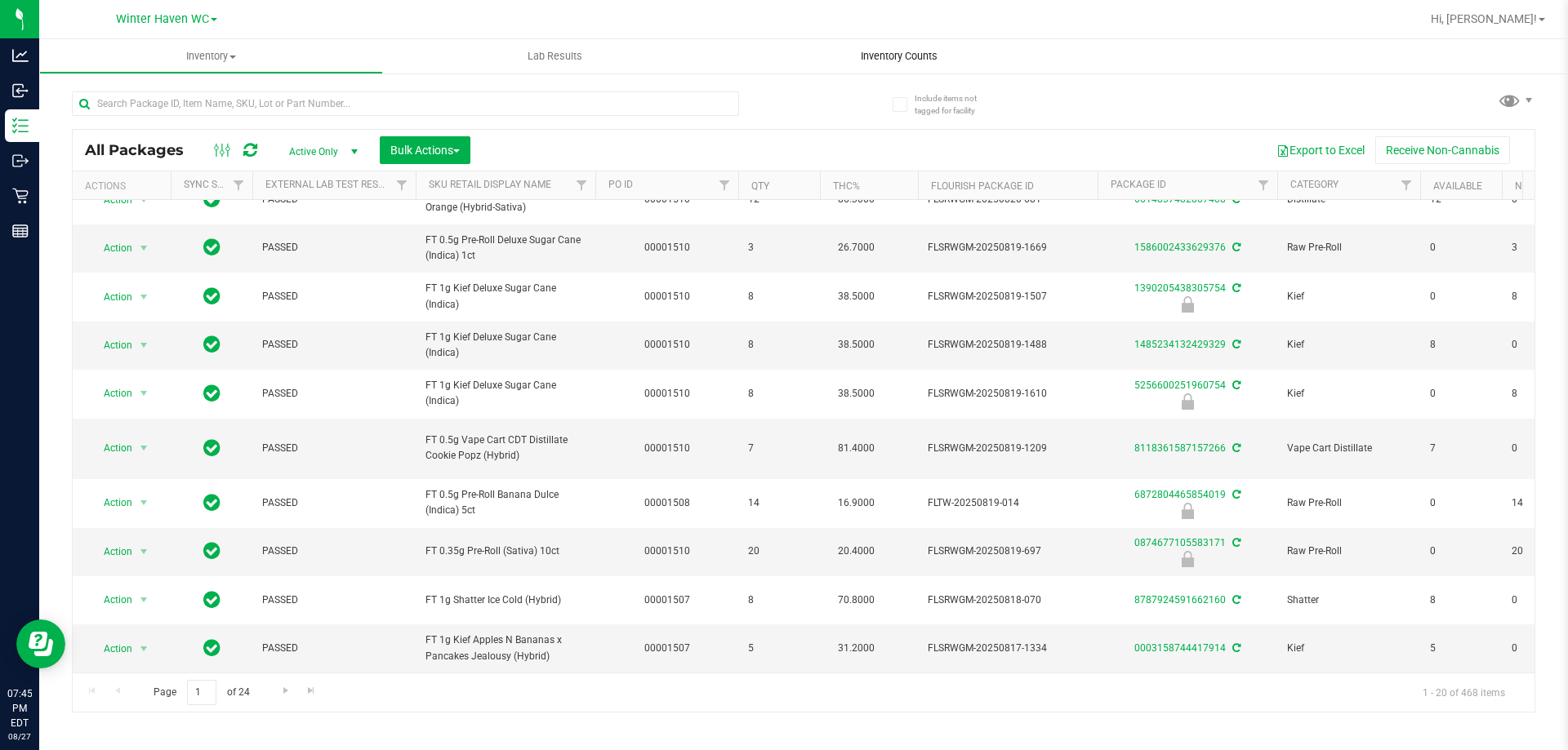
click at [908, 47] on uib-tab-heading "Inventory Counts" at bounding box center [898, 56] width 344 height 34
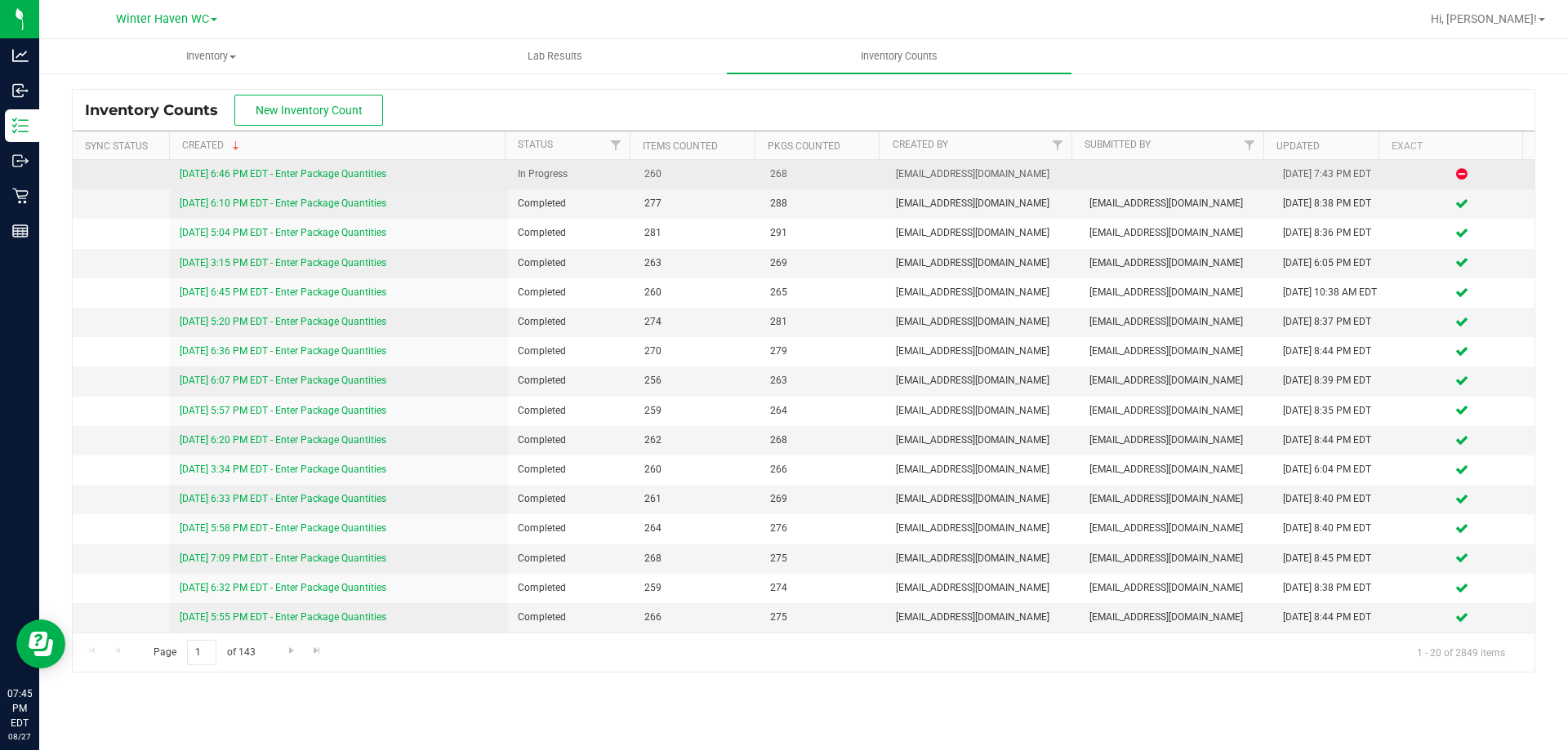
click at [334, 175] on link "8/27/25 6:46 PM EDT - Enter Package Quantities" at bounding box center [283, 174] width 207 height 12
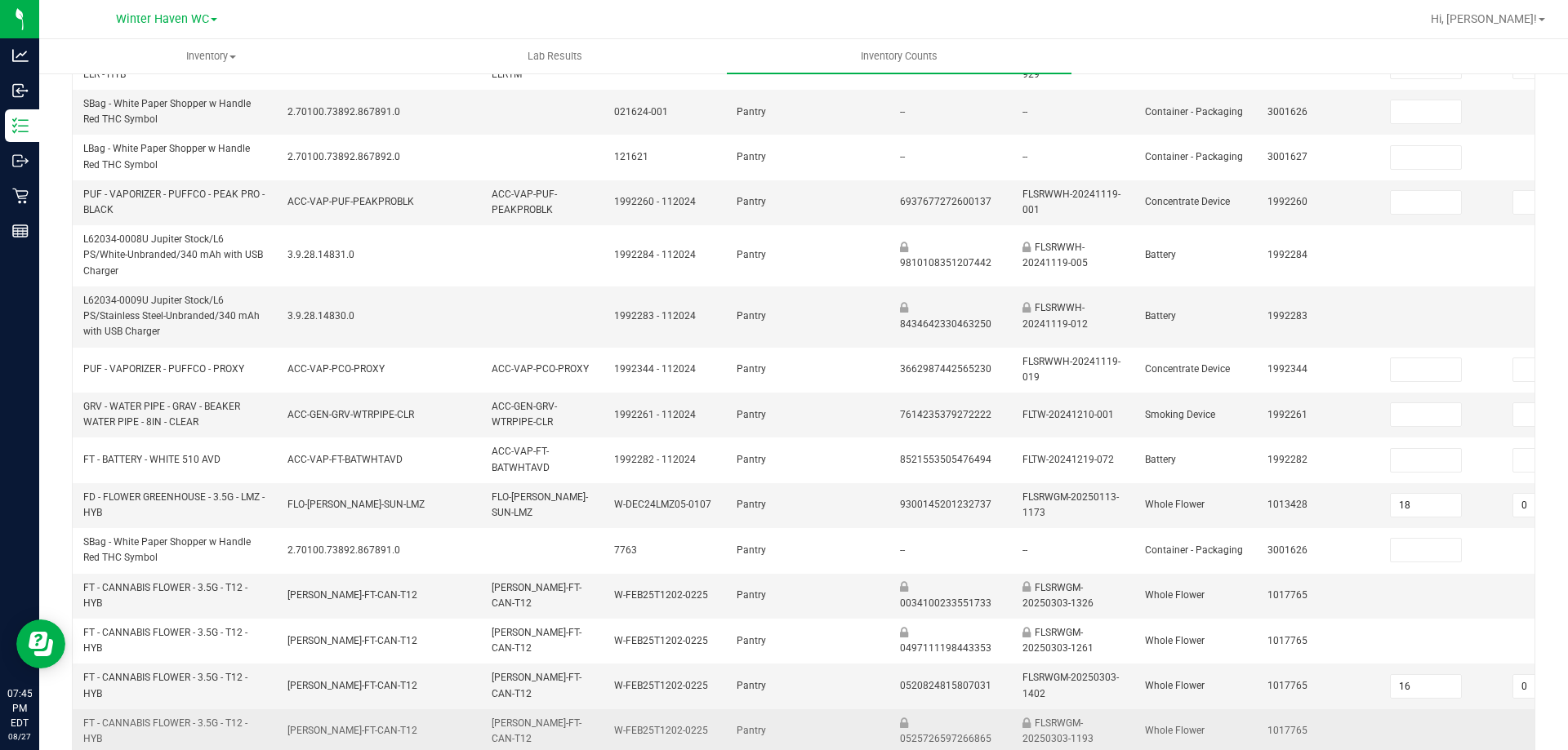
scroll to position [520, 0]
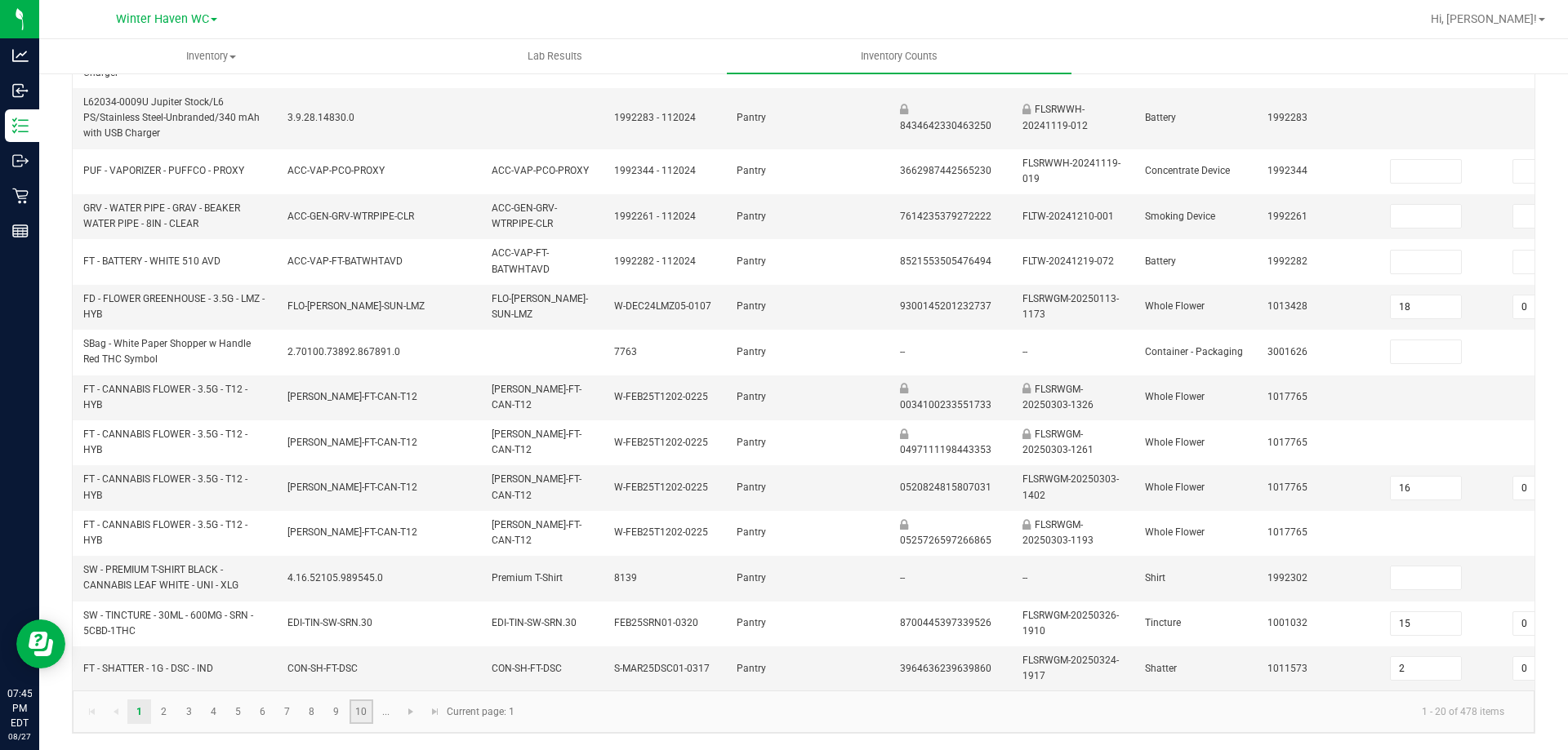
click at [350, 713] on link "10" at bounding box center [361, 711] width 23 height 24
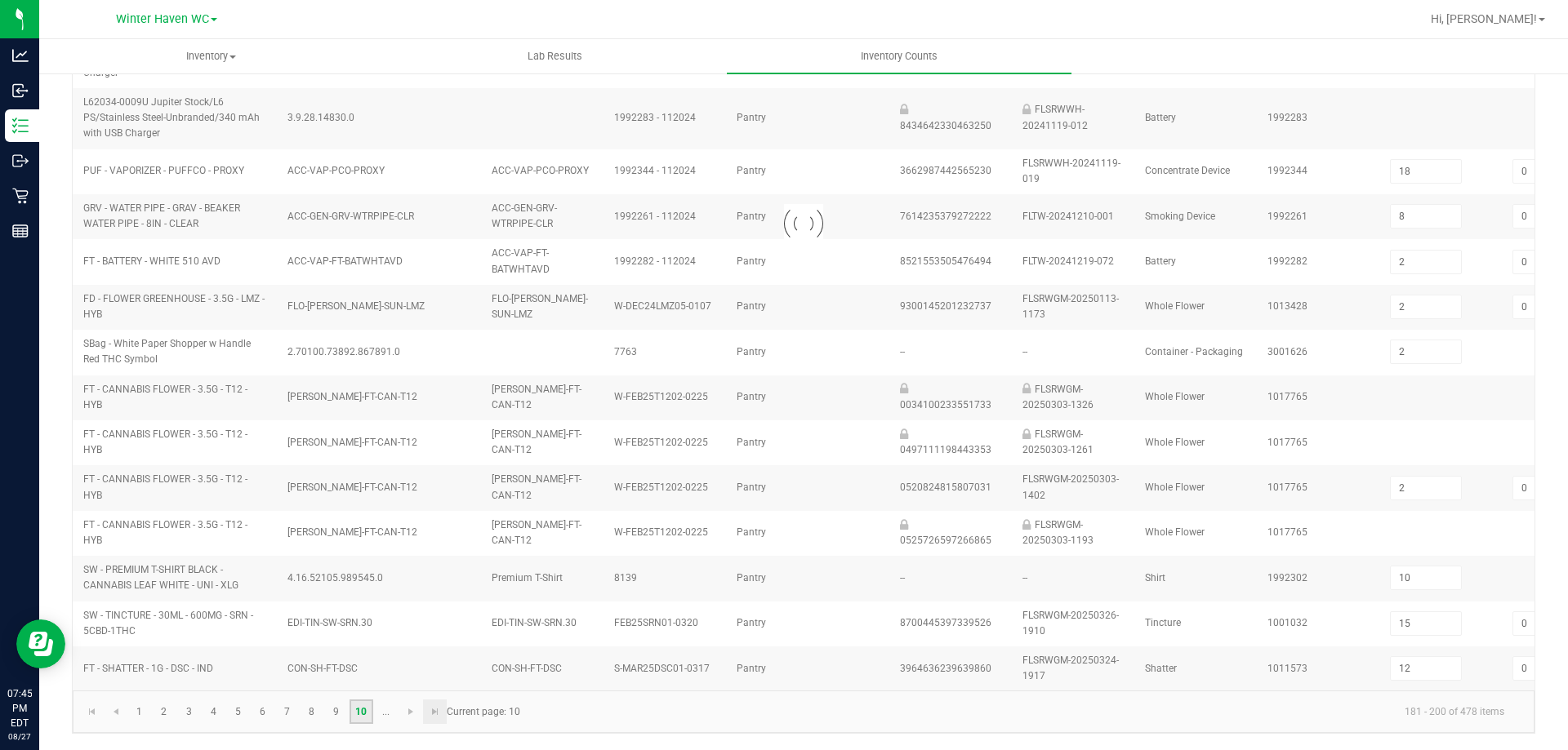
scroll to position [504, 0]
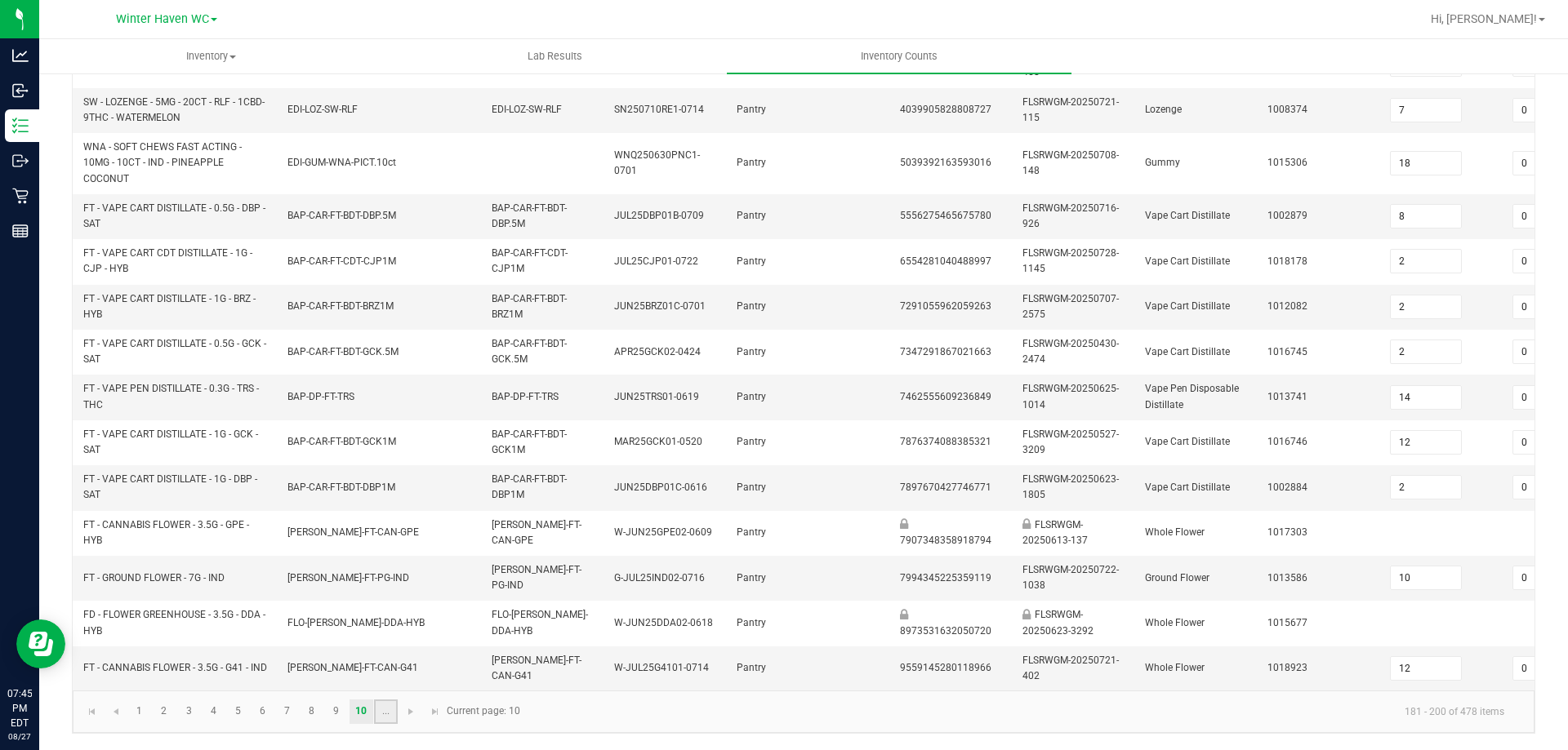
click at [387, 719] on link "..." at bounding box center [386, 711] width 23 height 24
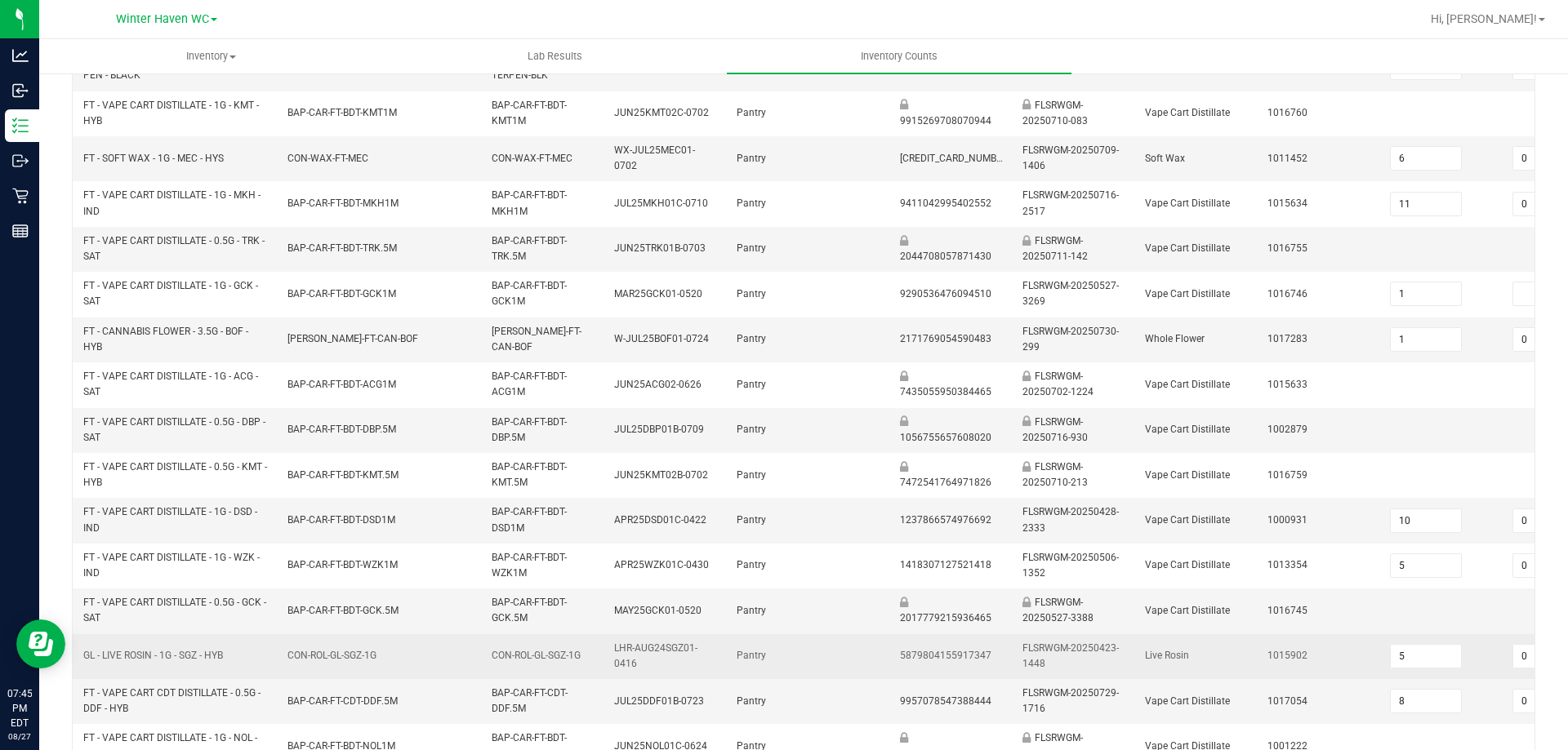
scroll to position [0, 0]
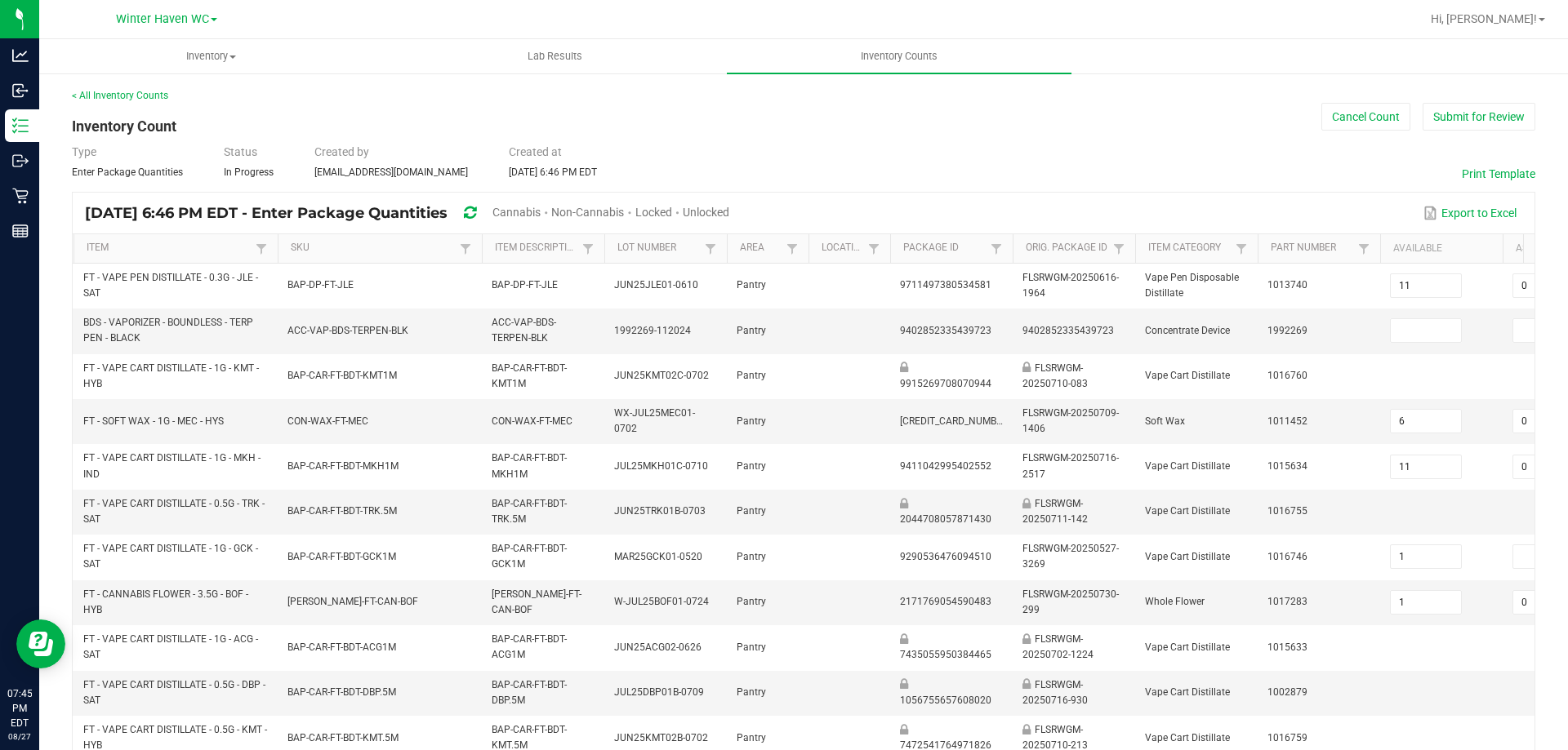
click at [729, 207] on span "Unlocked" at bounding box center [706, 212] width 47 height 13
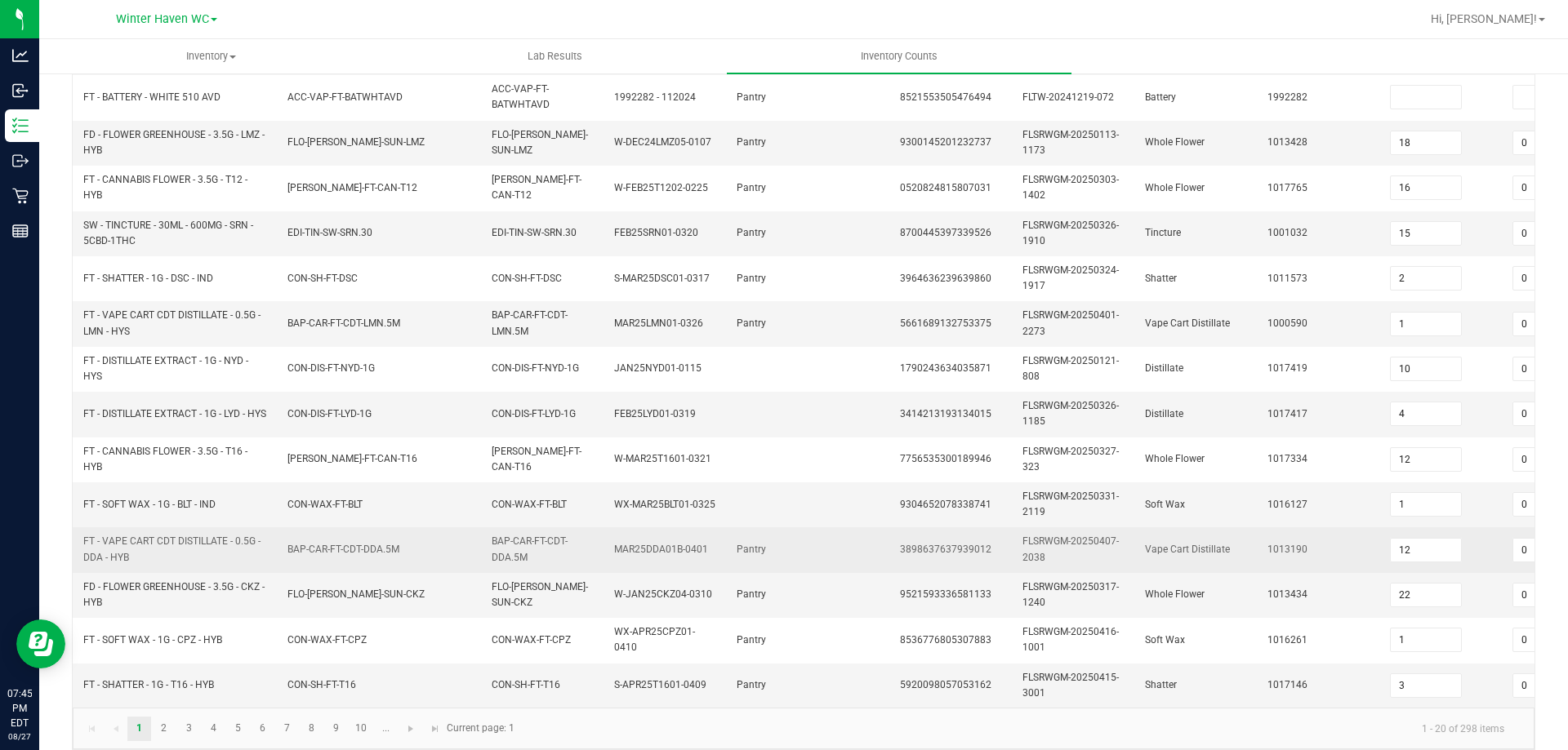
scroll to position [488, 0]
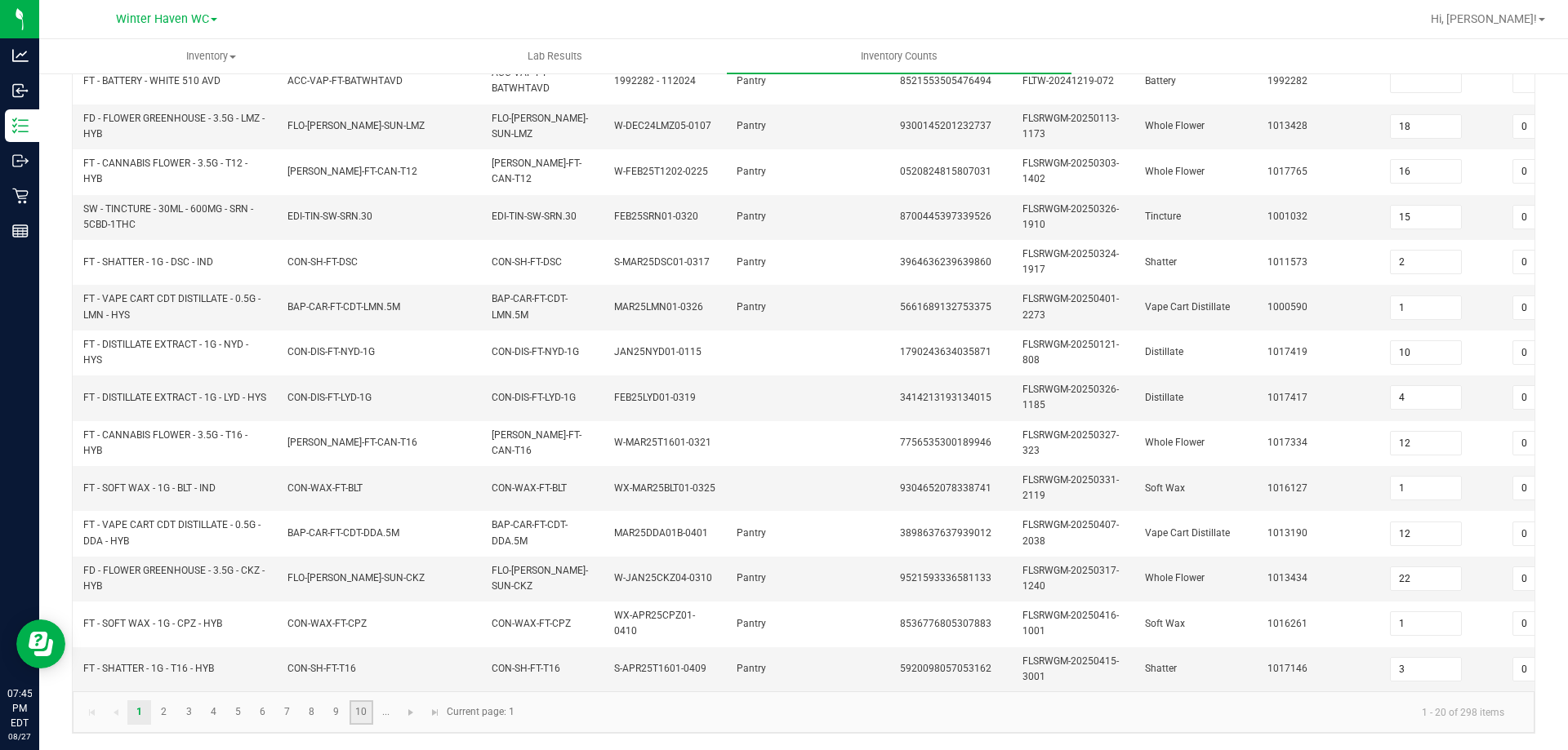
click at [355, 716] on link "10" at bounding box center [361, 712] width 23 height 24
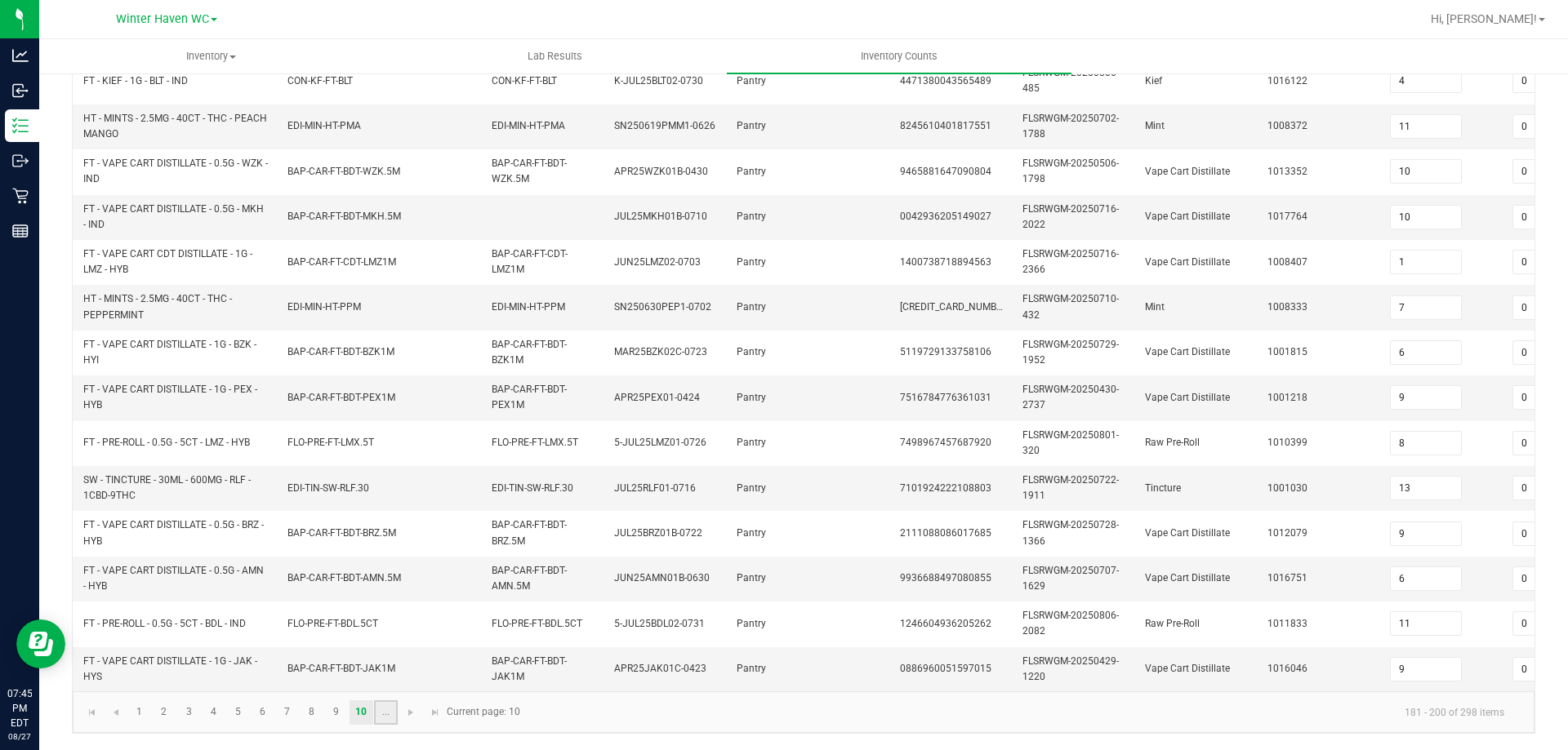
click at [386, 716] on link "..." at bounding box center [386, 712] width 23 height 24
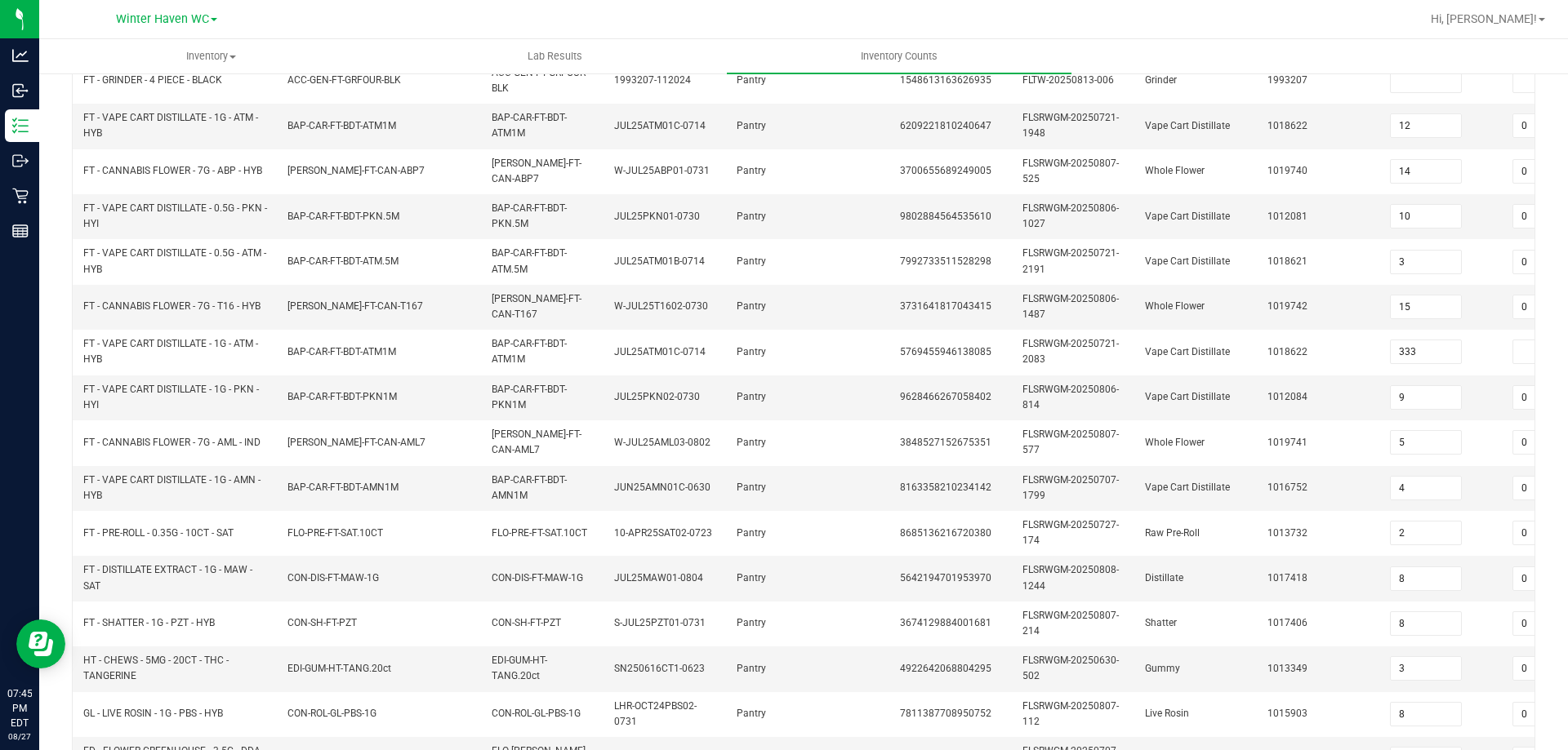
scroll to position [0, 0]
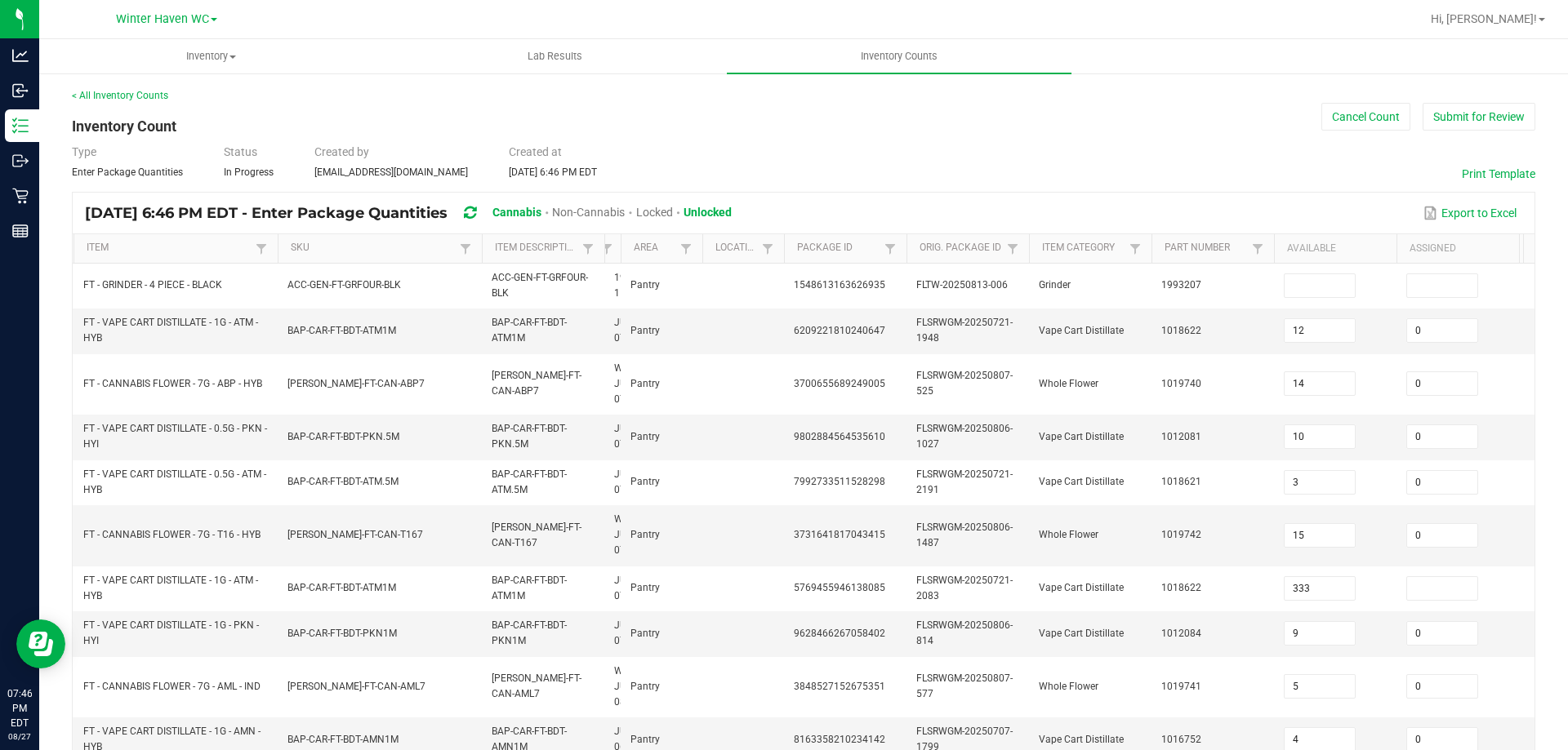
click at [619, 254] on span at bounding box center [618, 375] width 5 height 284
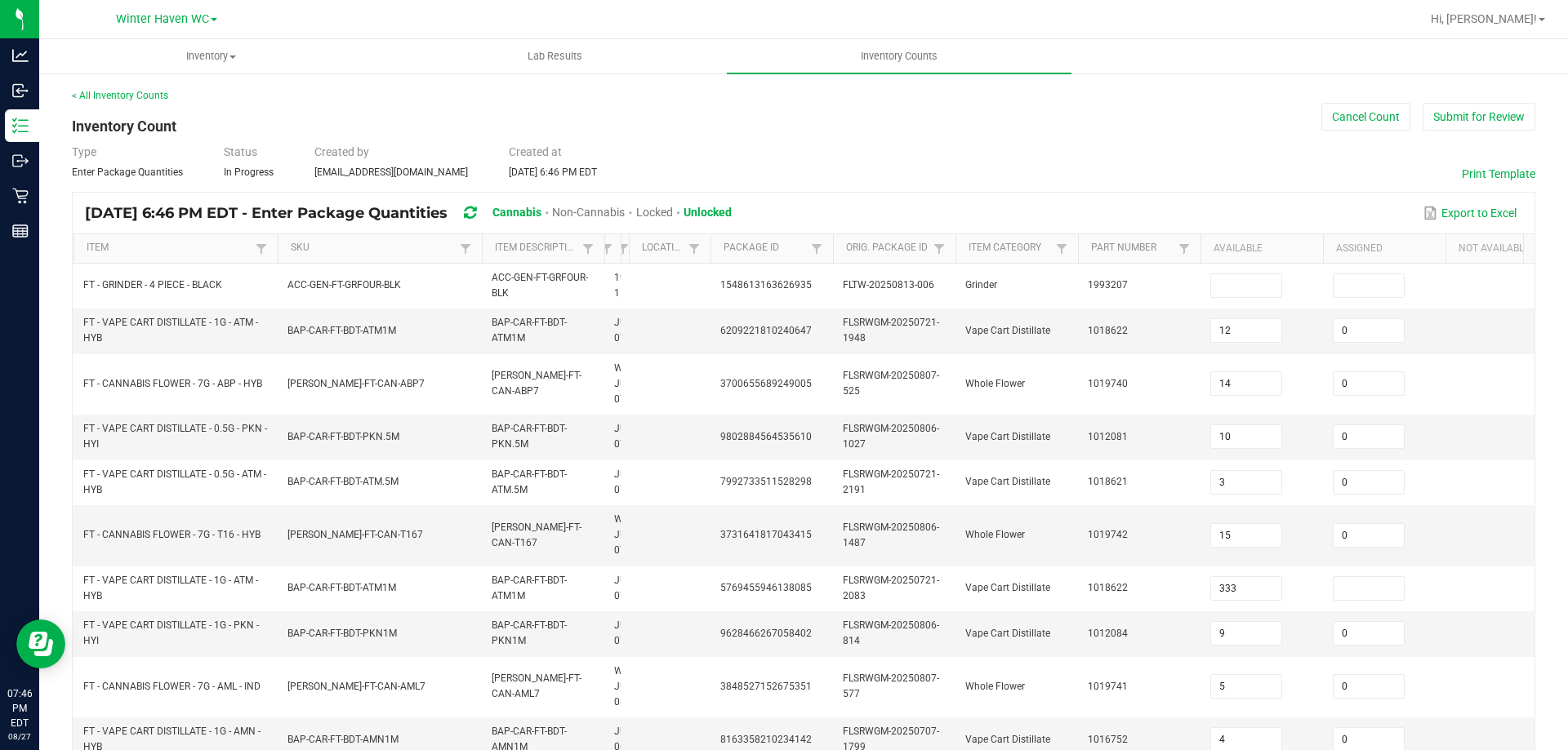
click at [599, 257] on tr "Item SKU Item Description Lot Number Area Location Package Id Orig. Package Id …" at bounding box center [820, 248] width 1496 height 29
click at [154, 244] on link "Item" at bounding box center [168, 248] width 164 height 13
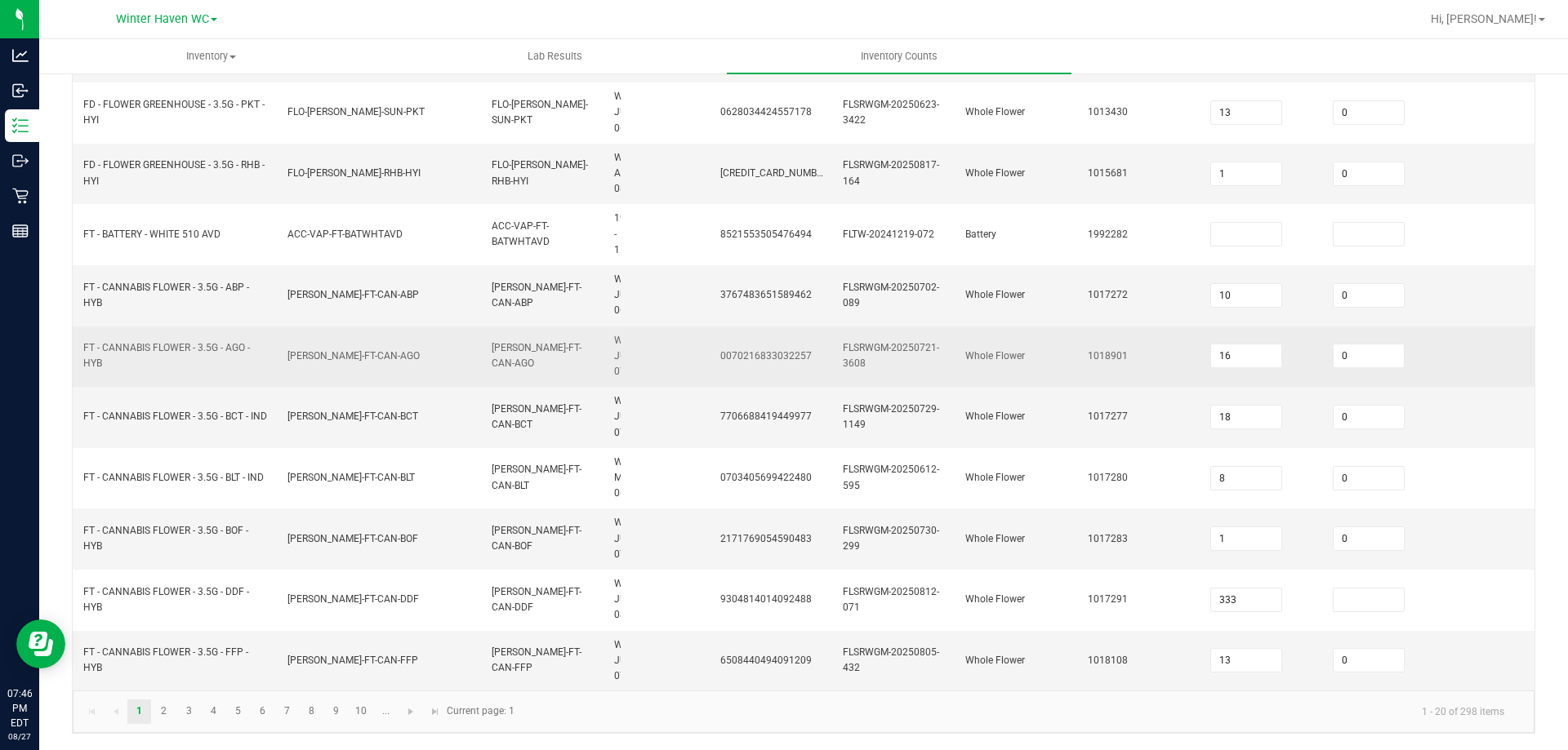
scroll to position [740, 0]
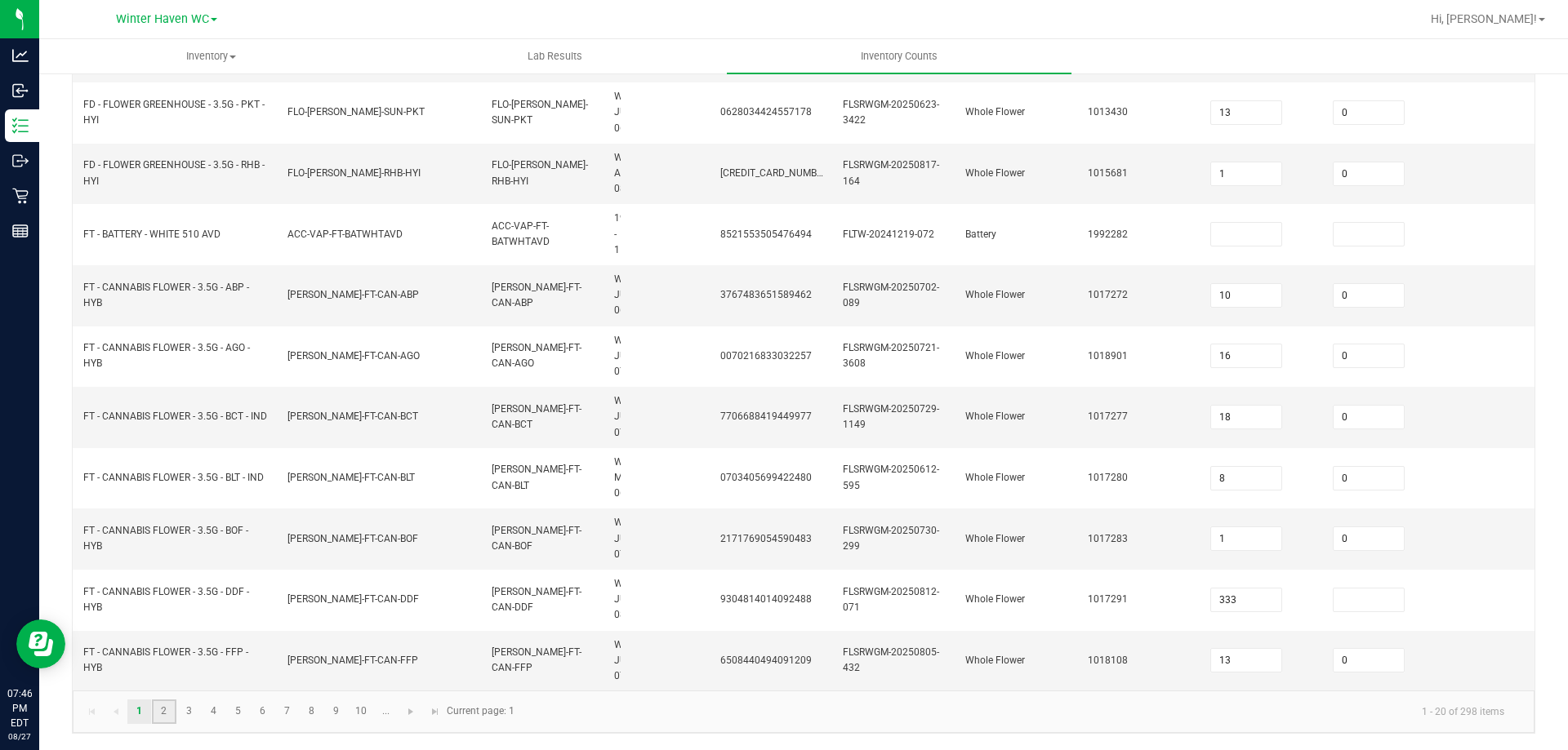
click at [159, 716] on link "2" at bounding box center [163, 711] width 23 height 24
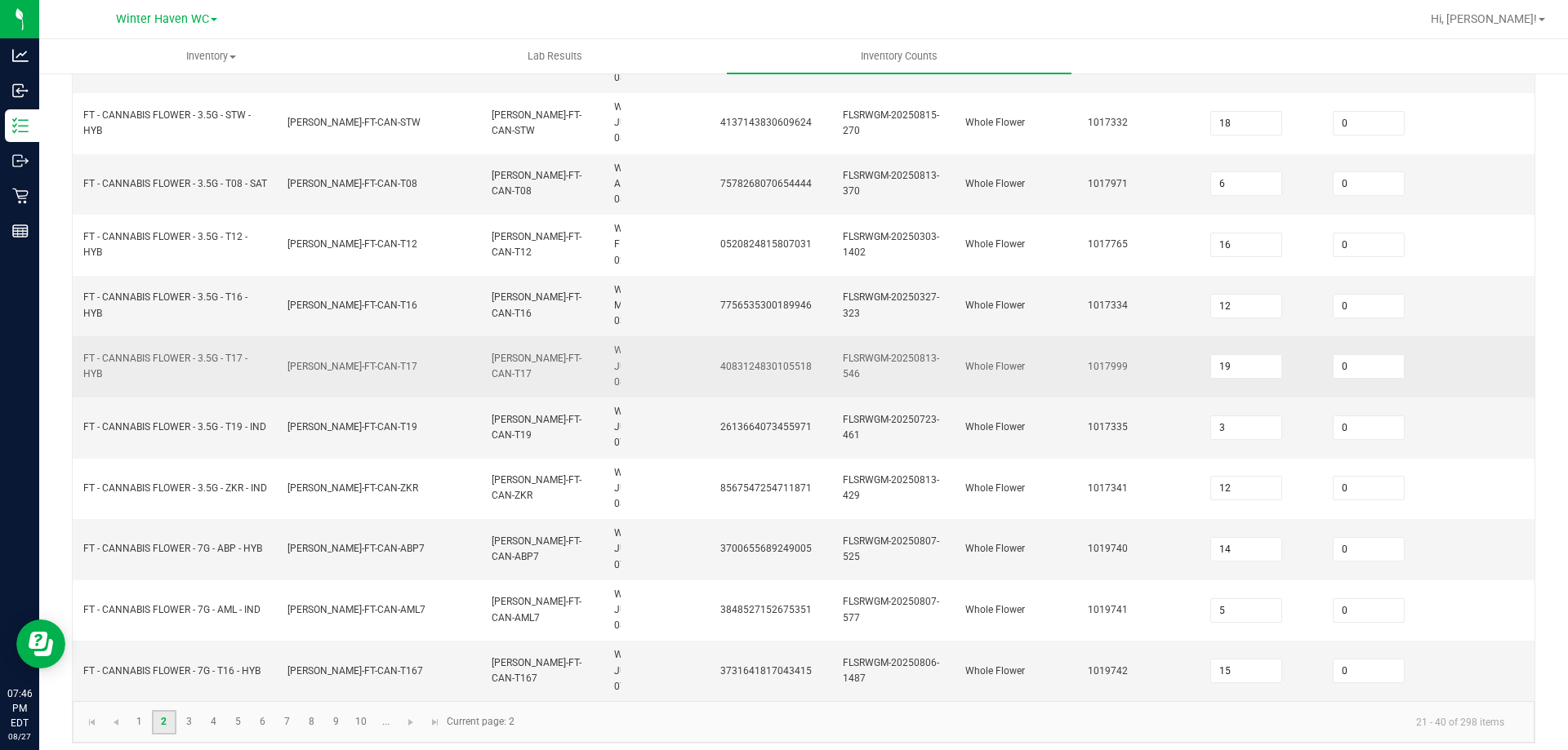
scroll to position [802, 0]
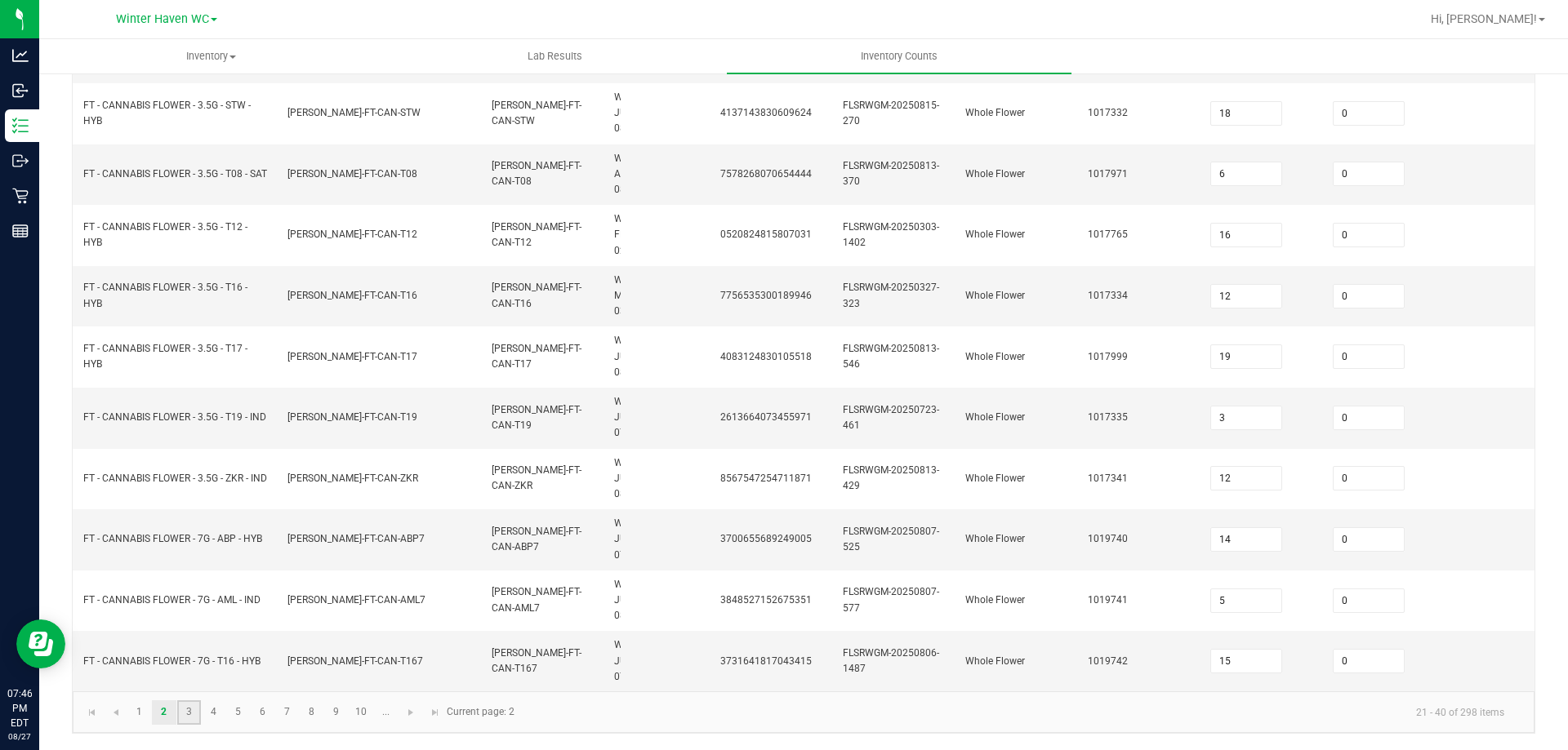
click at [191, 708] on link "3" at bounding box center [189, 712] width 23 height 24
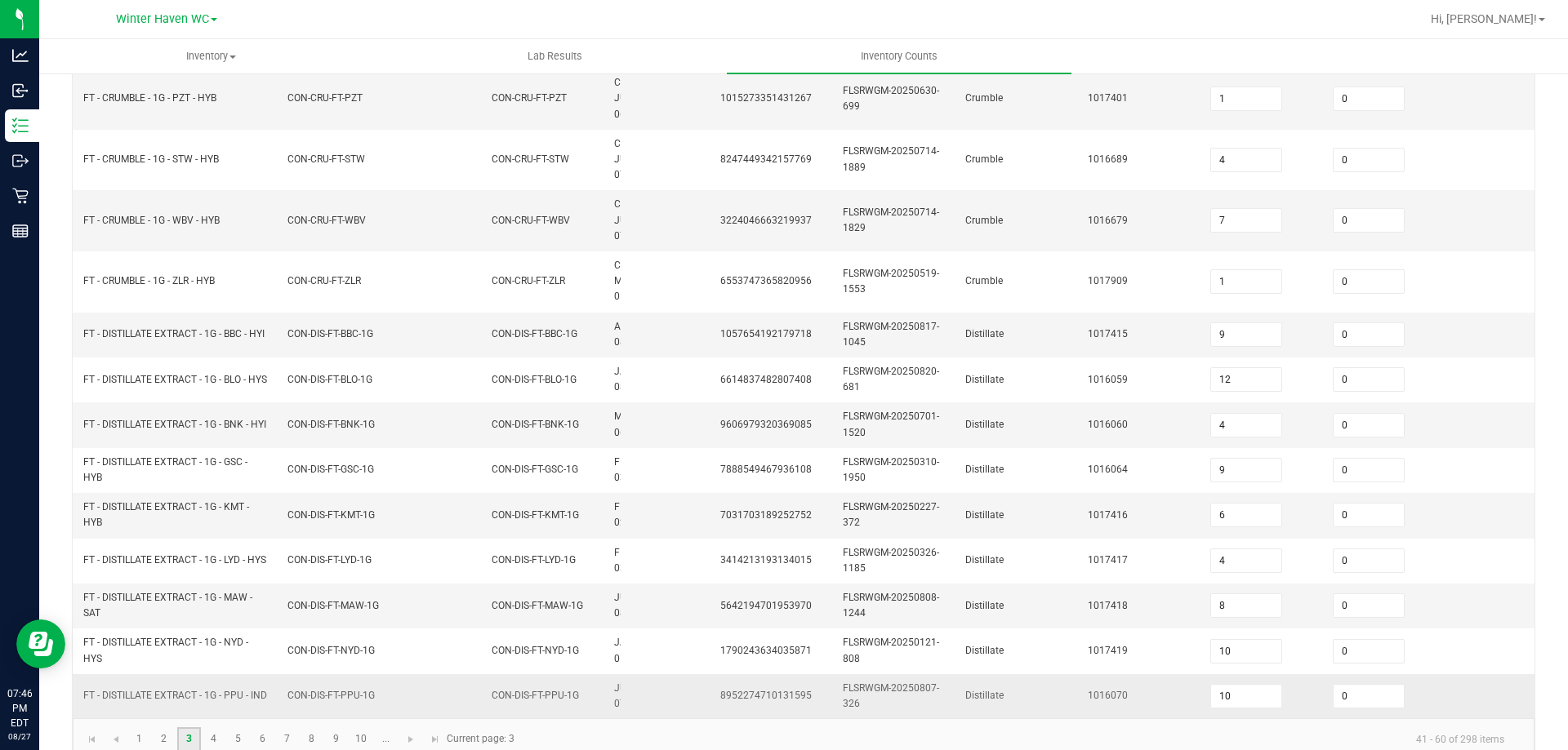
scroll to position [661, 0]
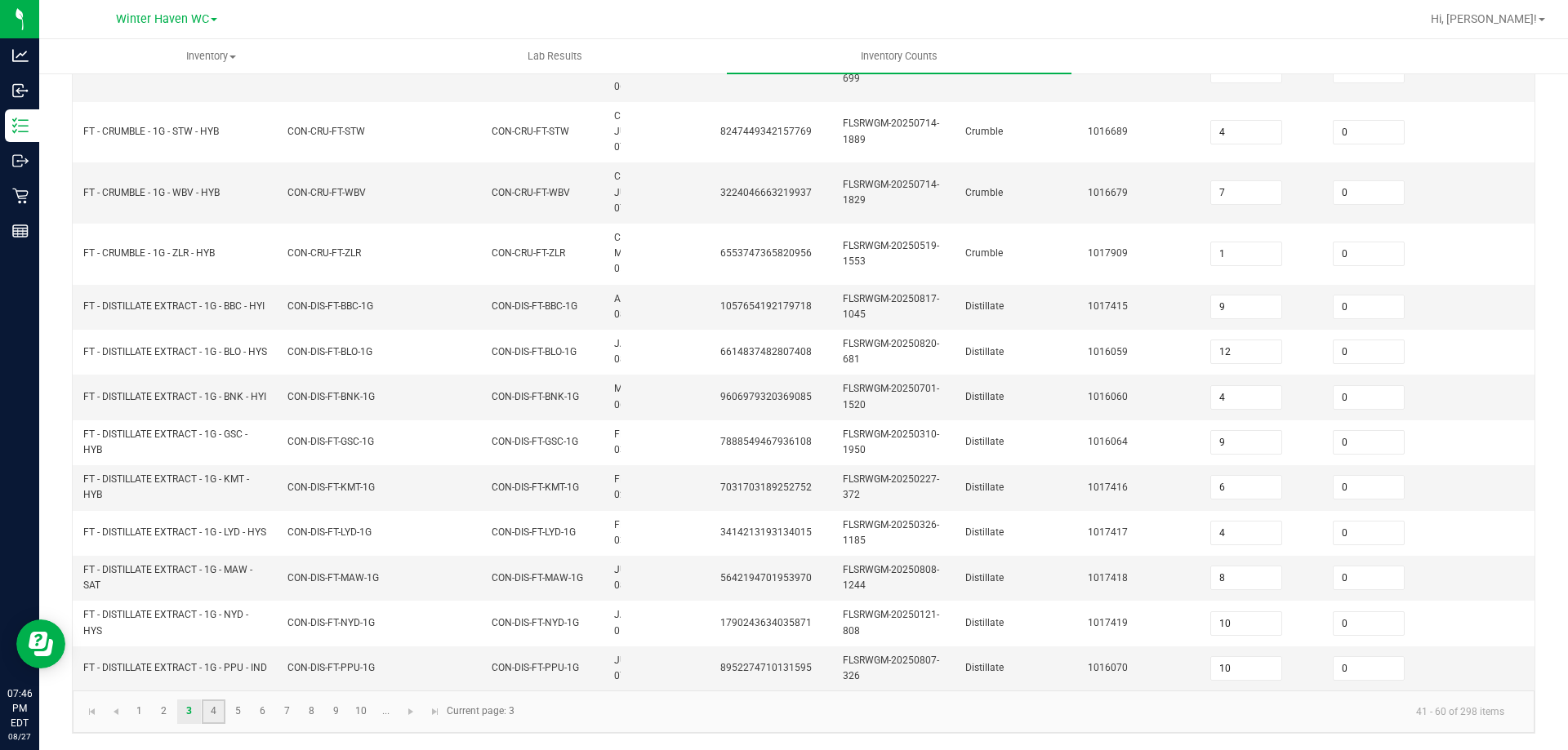
click at [220, 709] on link "4" at bounding box center [213, 711] width 23 height 24
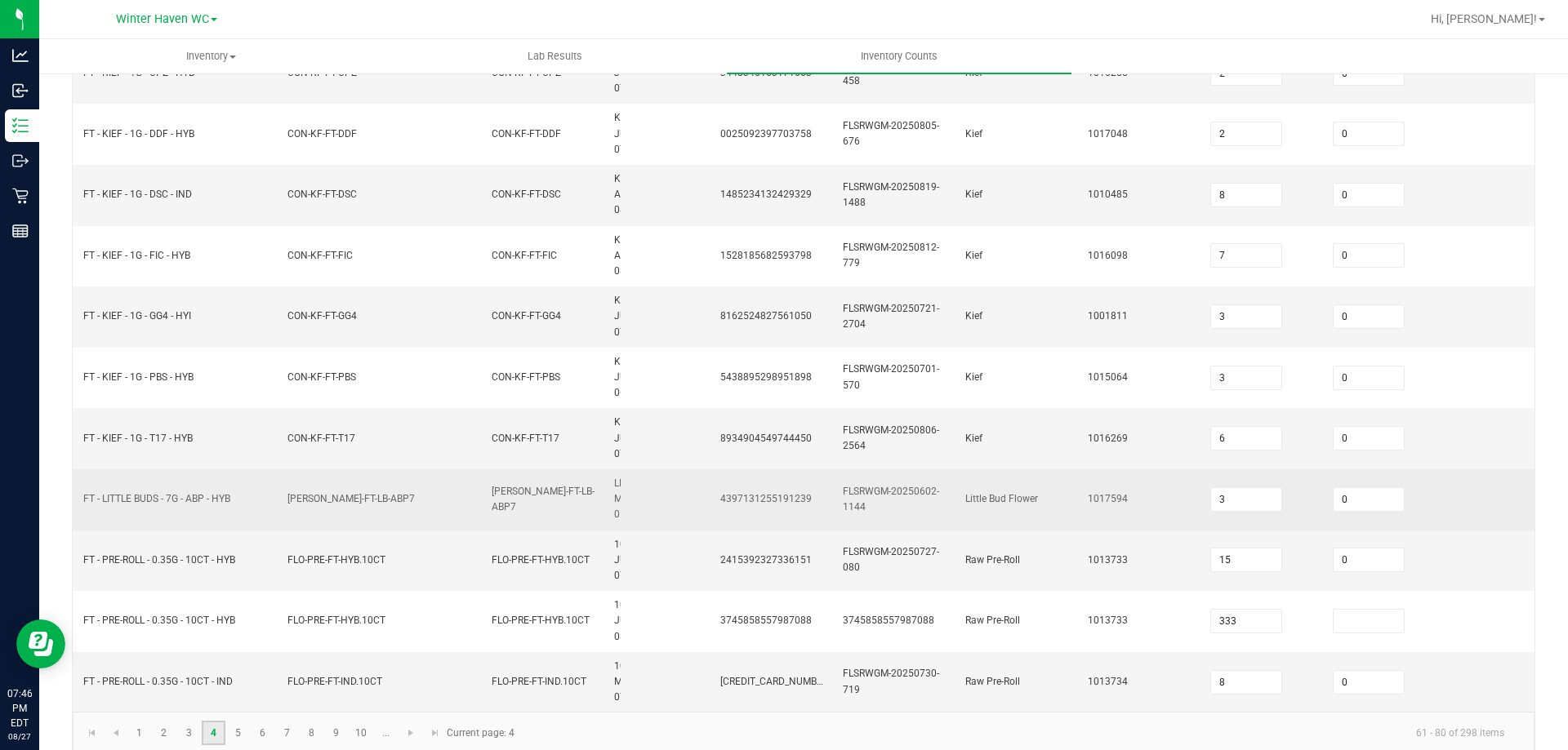
scroll to position [755, 0]
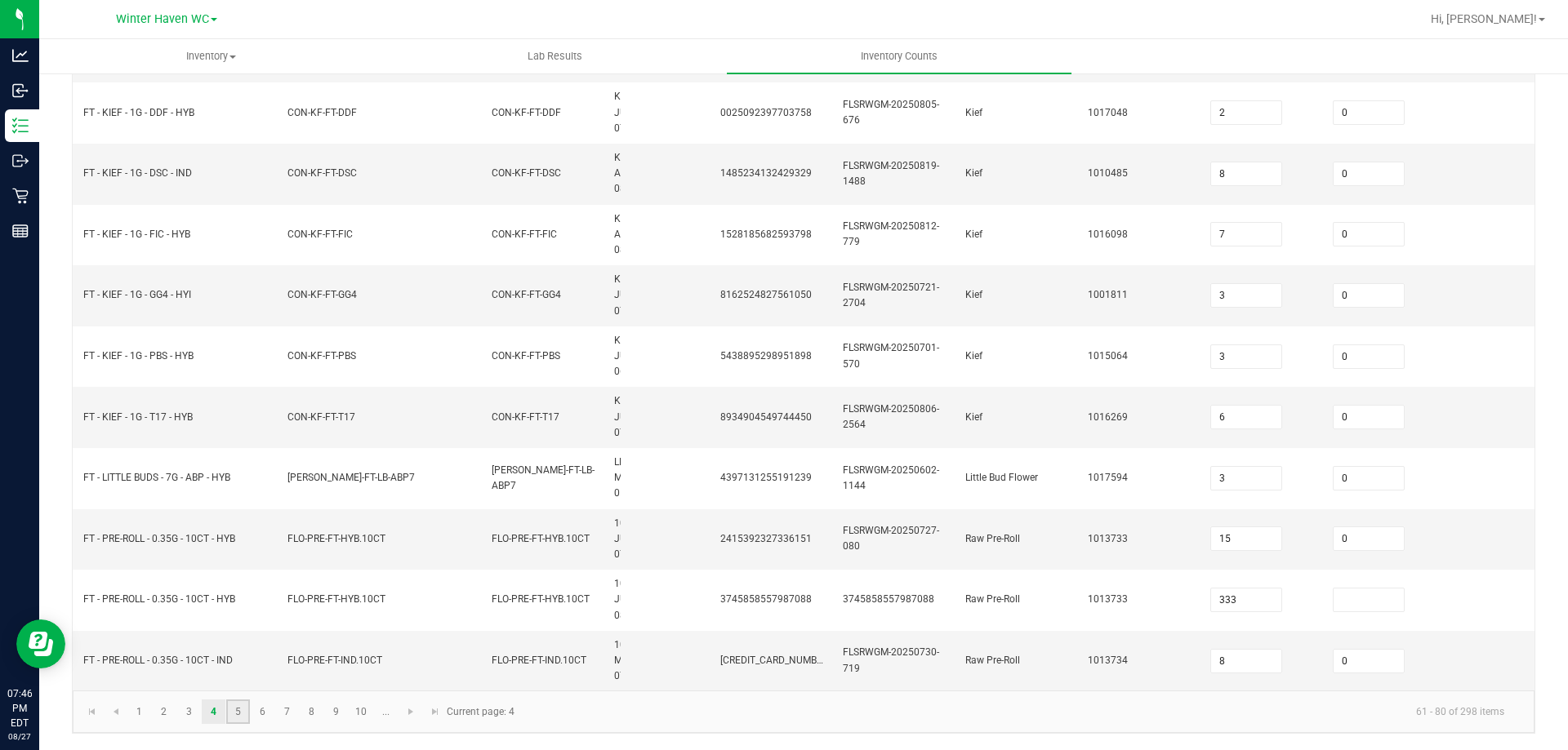
click at [233, 720] on link "5" at bounding box center [238, 711] width 23 height 24
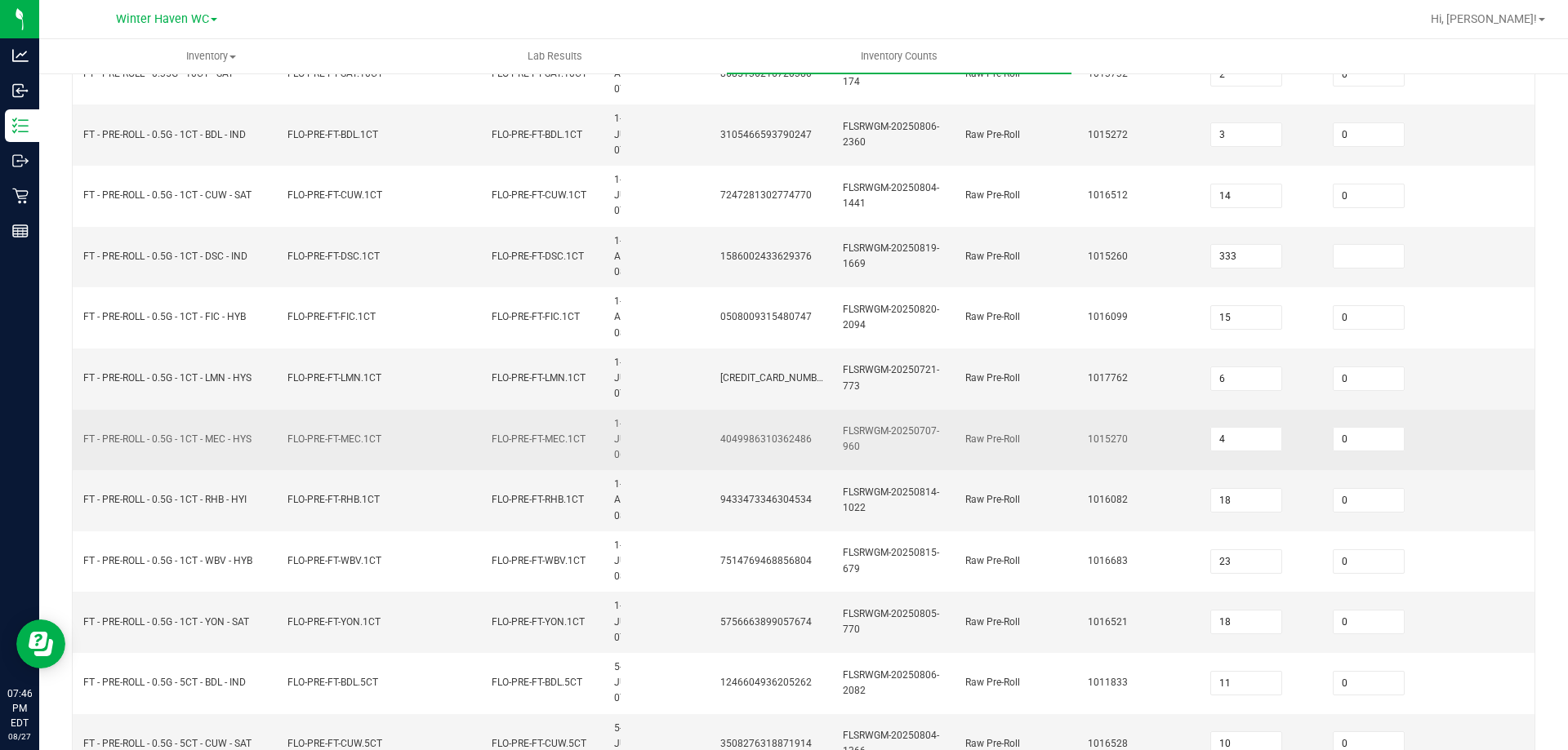
scroll to position [102, 0]
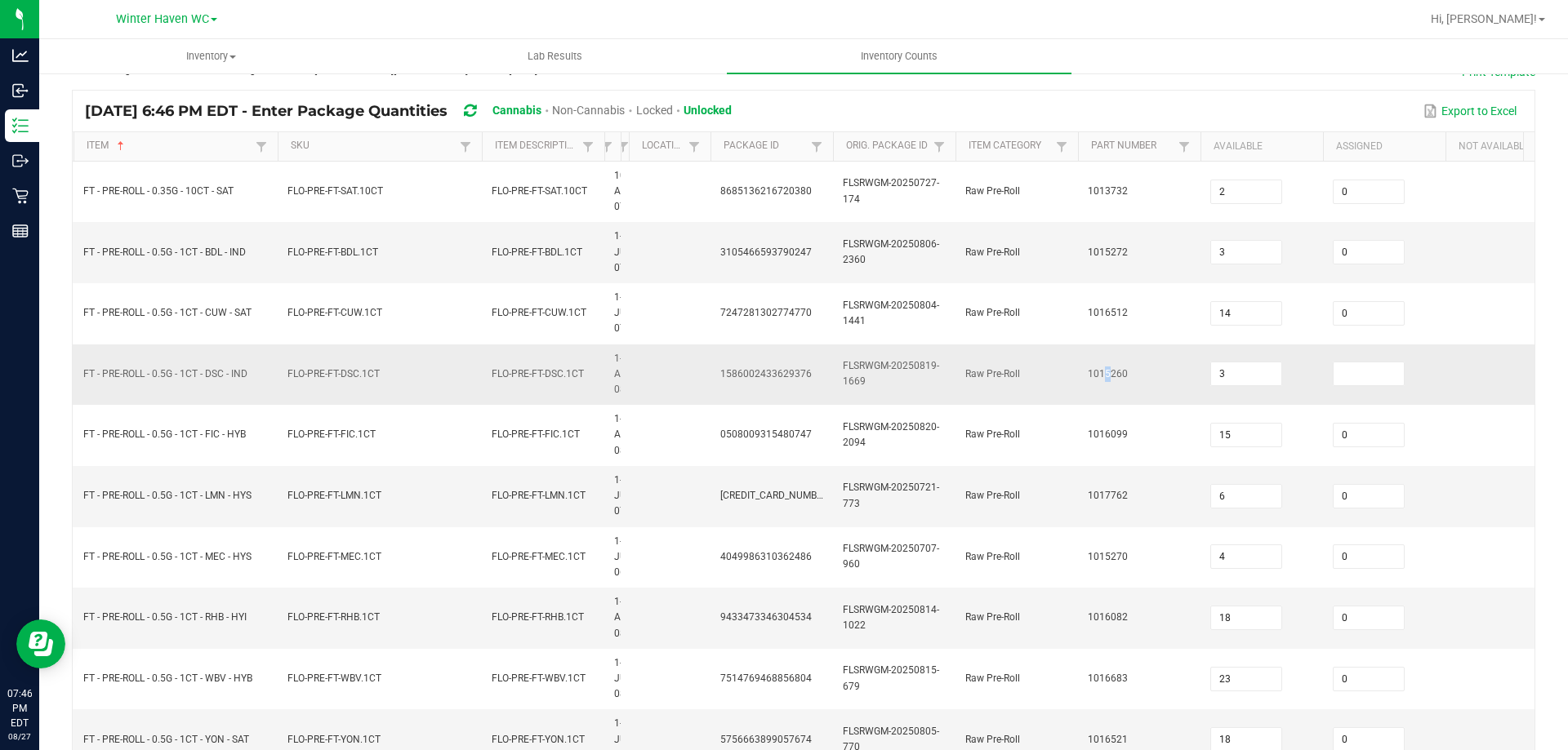
click at [1101, 384] on td "1015260" at bounding box center [1139, 375] width 122 height 62
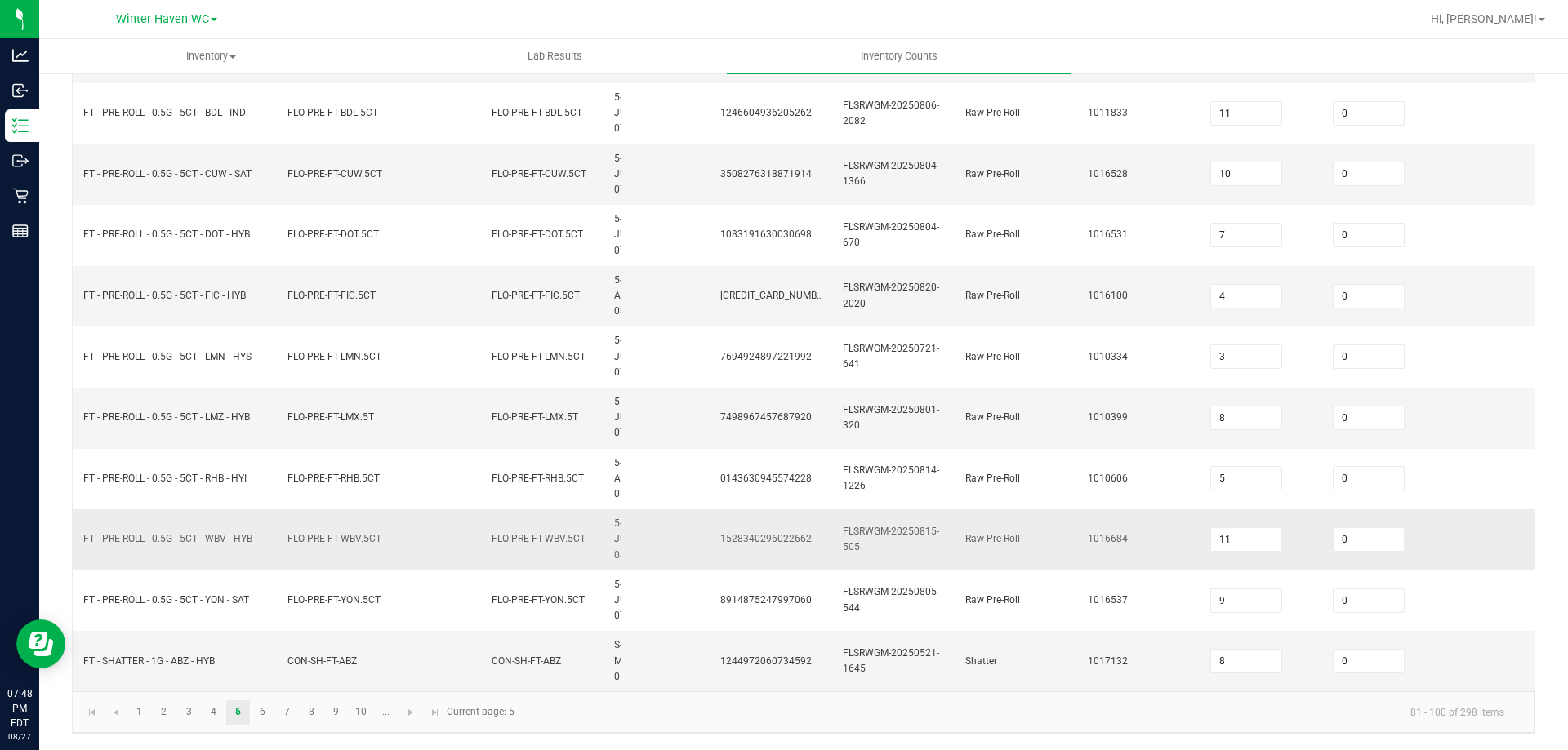
scroll to position [802, 0]
click at [259, 715] on link "6" at bounding box center [262, 712] width 23 height 24
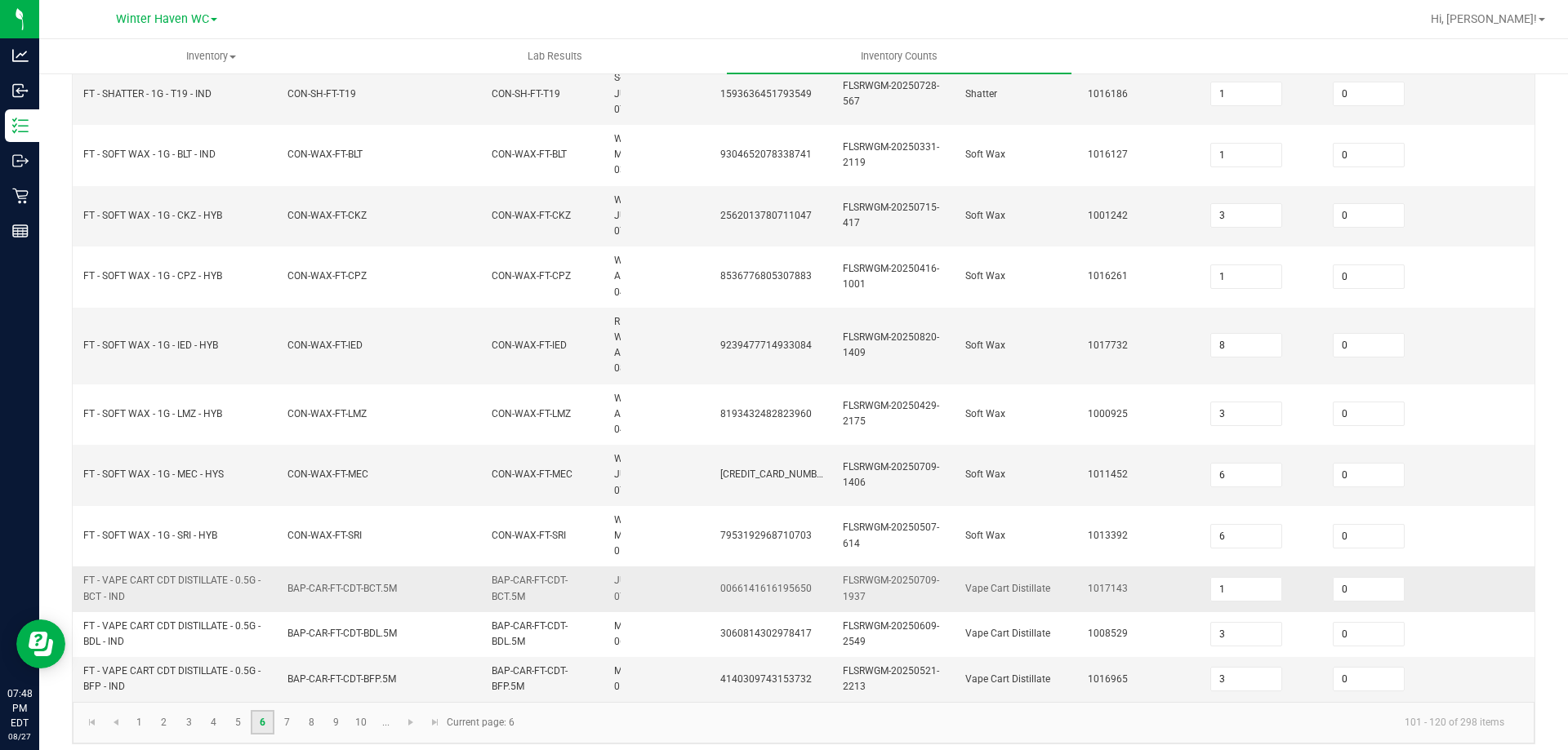
scroll to position [771, 0]
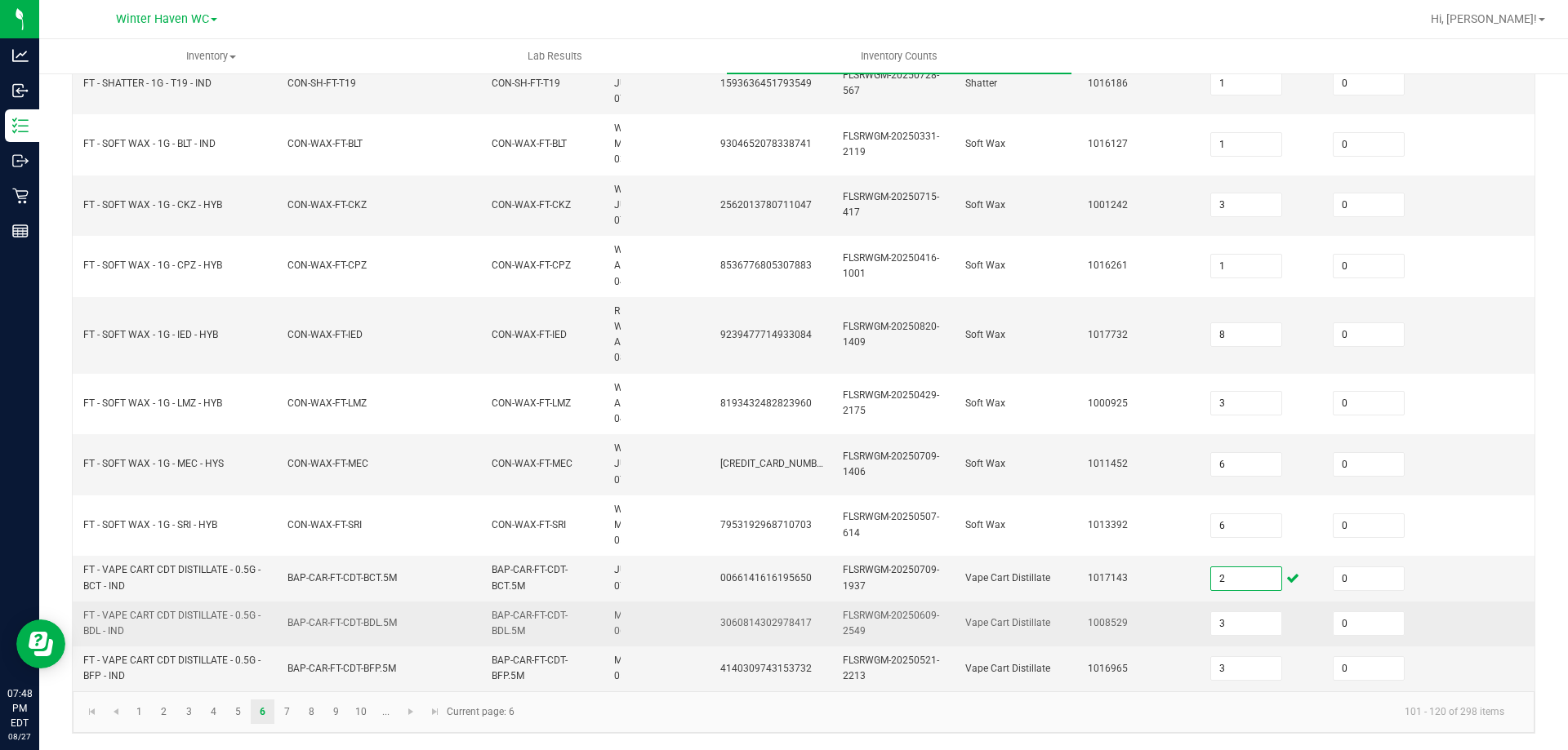
click at [491, 618] on span "BAP-CAR-FT-CDT-BDL.5M" at bounding box center [529, 623] width 76 height 27
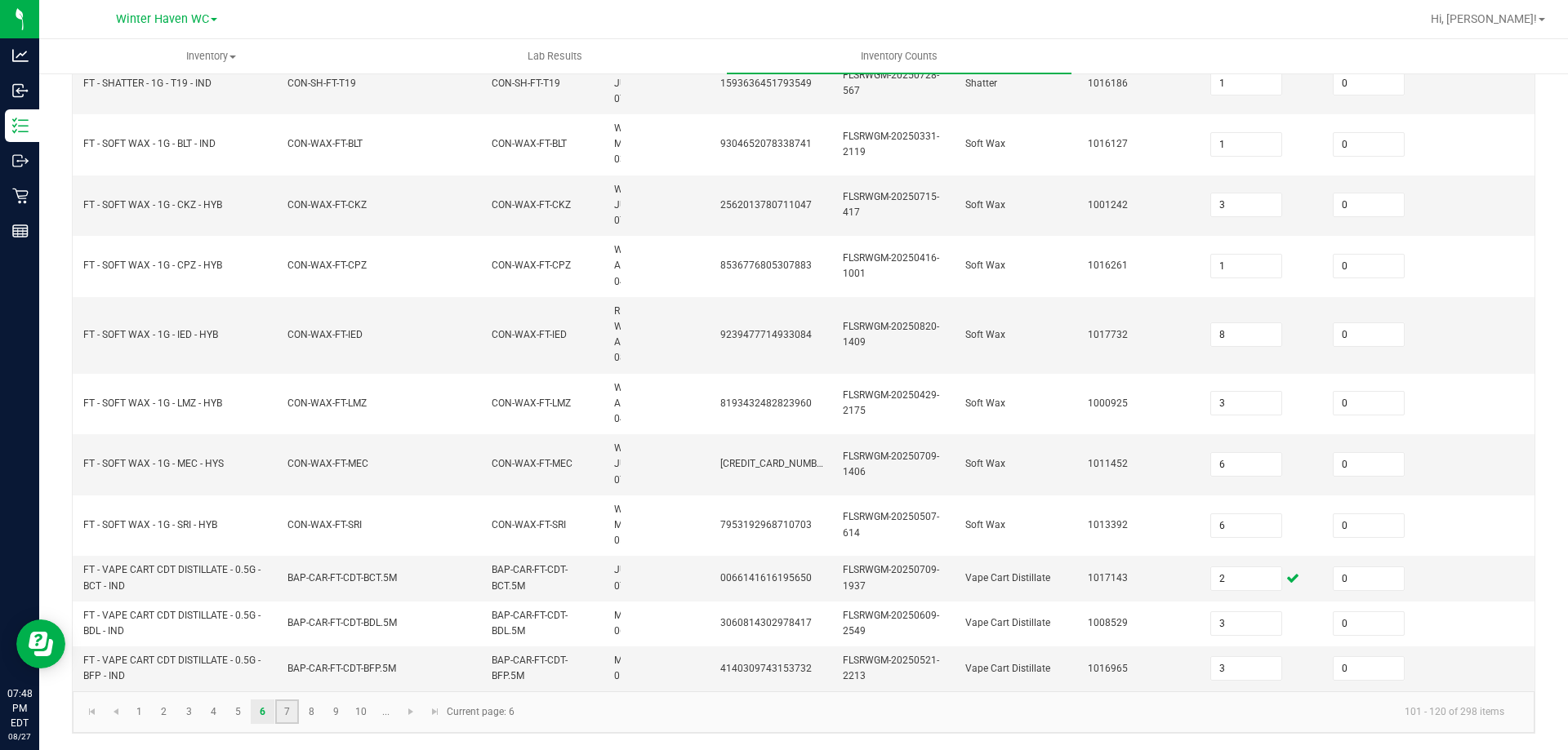
click at [285, 713] on link "7" at bounding box center [287, 711] width 23 height 24
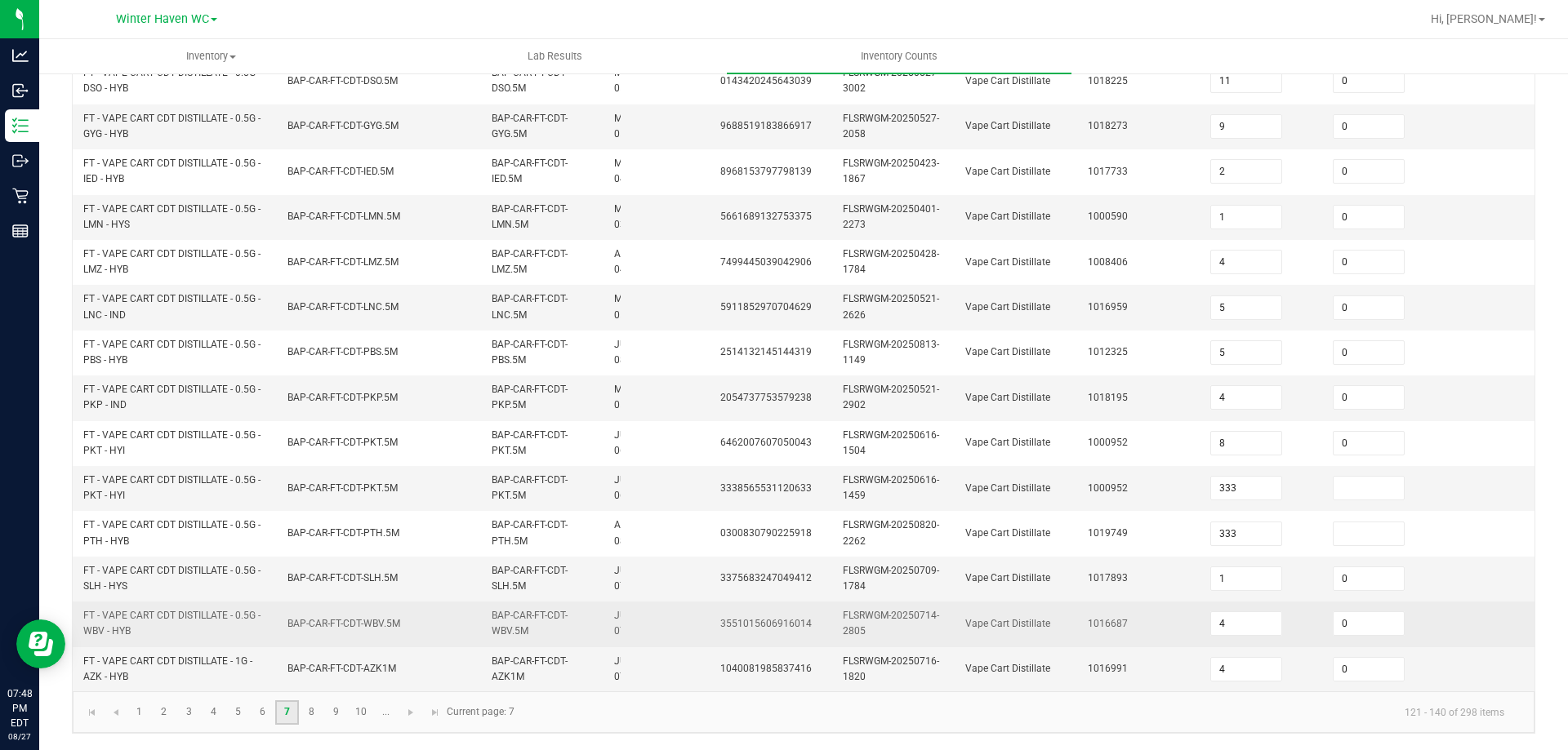
scroll to position [488, 0]
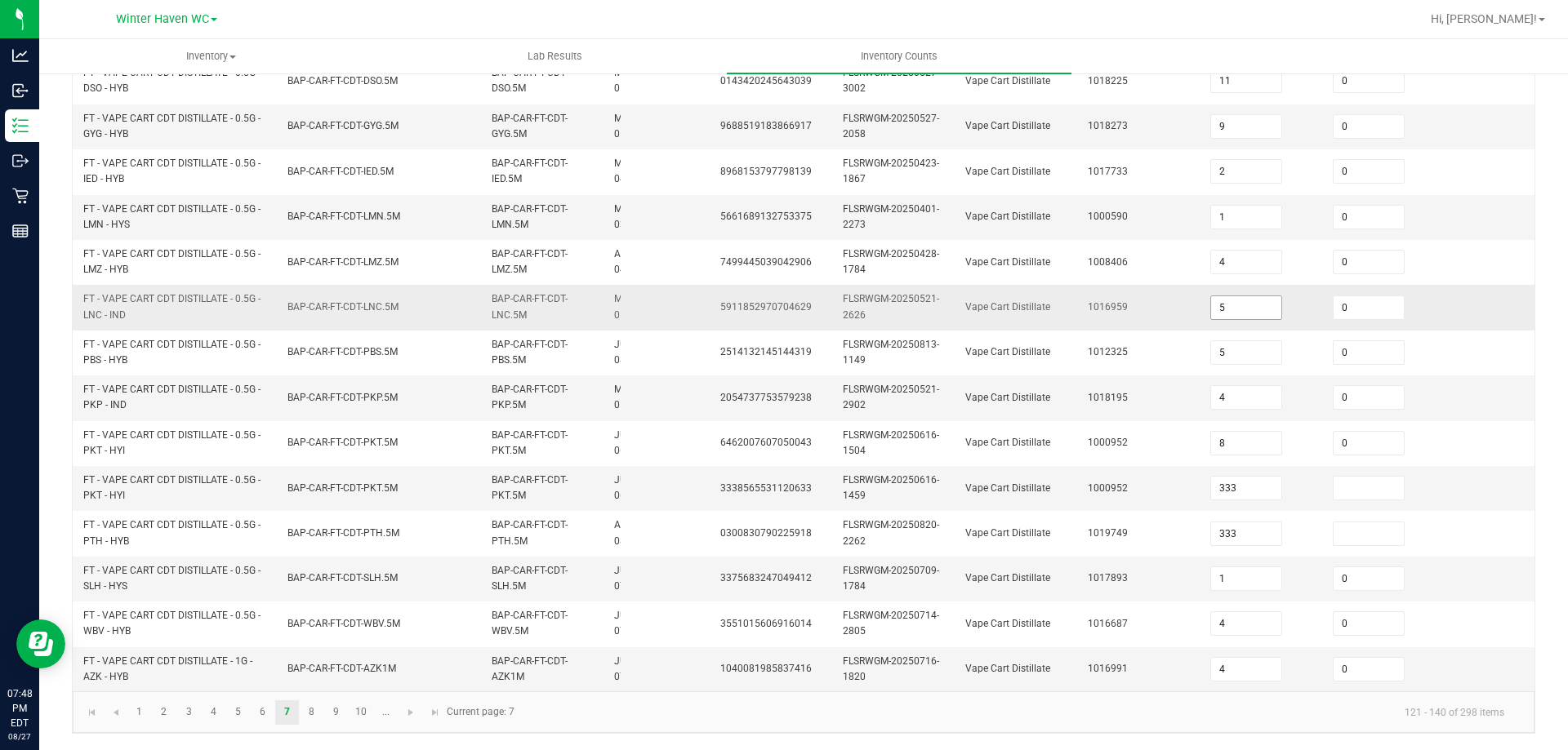
click at [1267, 298] on input "5" at bounding box center [1246, 307] width 70 height 22
click at [314, 713] on link "8" at bounding box center [311, 712] width 23 height 24
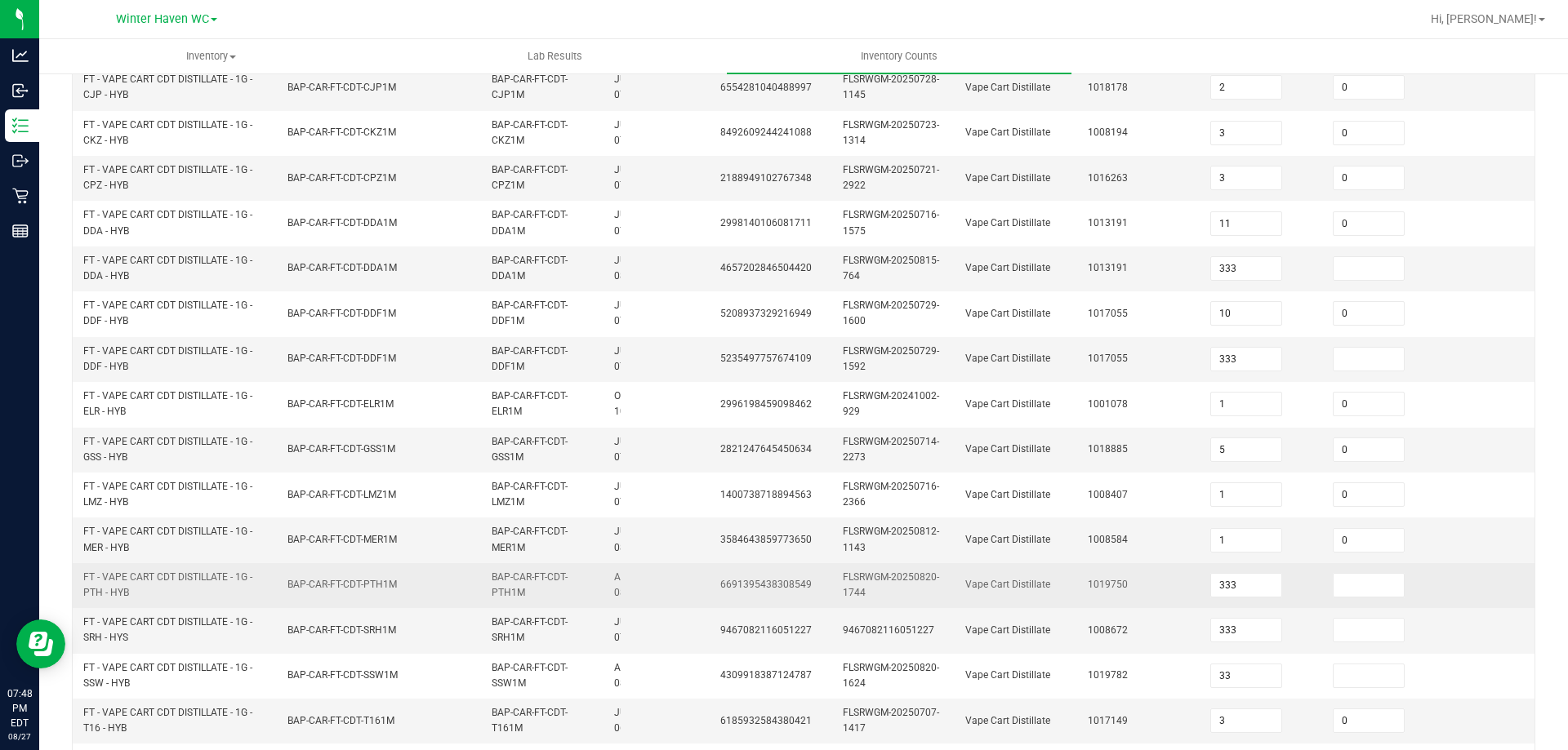
scroll to position [161, 0]
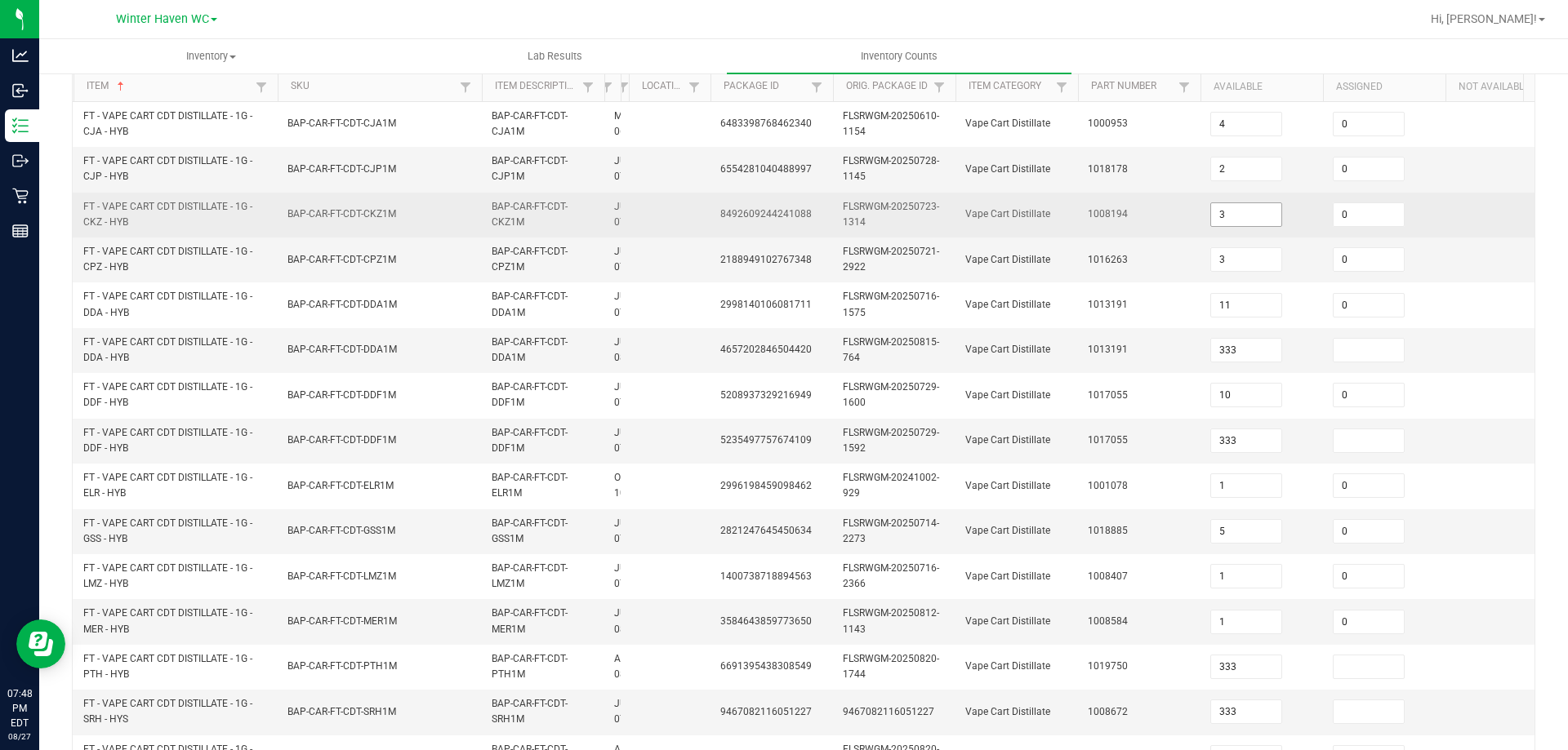
click at [1244, 216] on input "3" at bounding box center [1246, 214] width 70 height 22
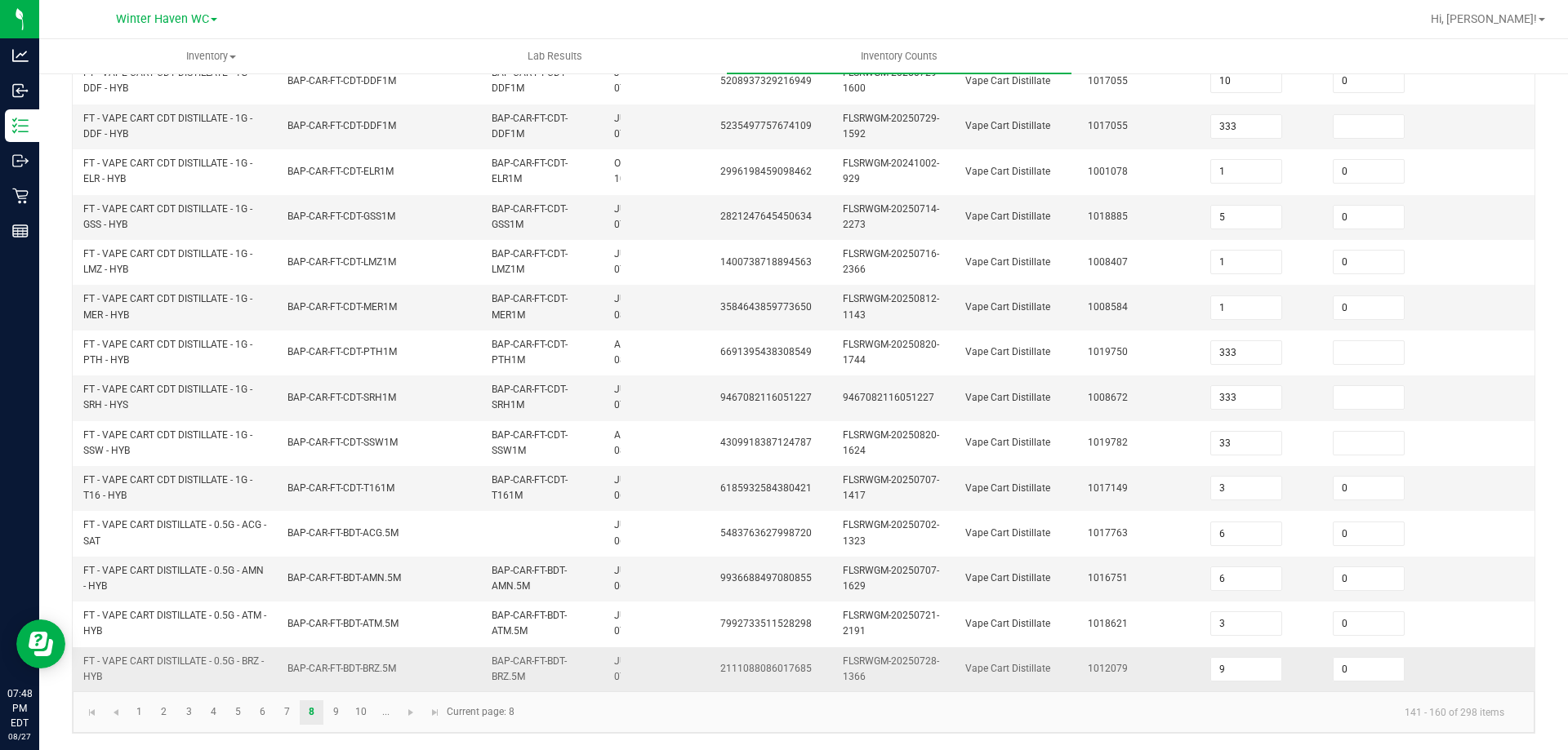
scroll to position [488, 0]
click at [141, 707] on link "1" at bounding box center [139, 712] width 23 height 24
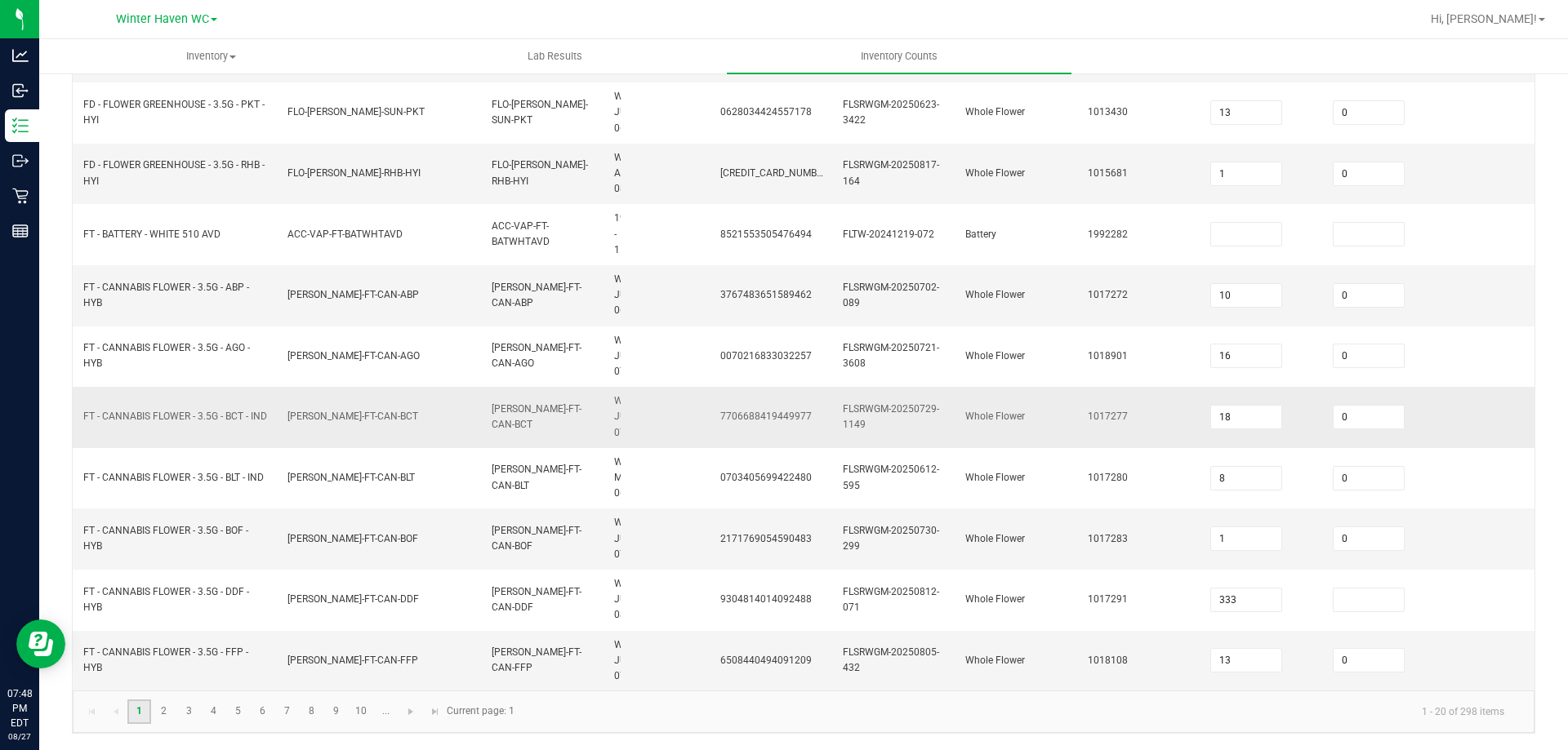
scroll to position [740, 0]
click at [365, 712] on link "10" at bounding box center [361, 711] width 23 height 24
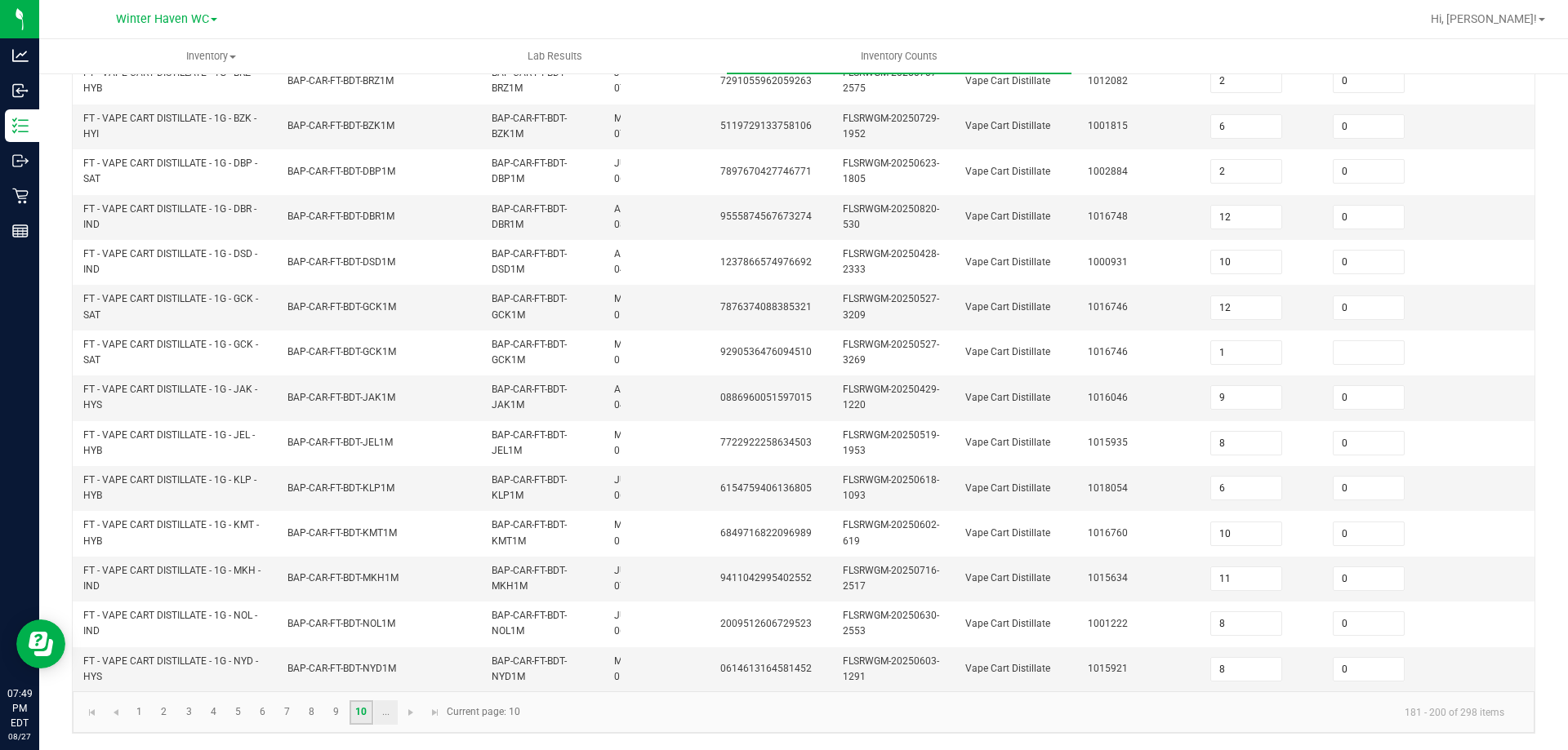
scroll to position [488, 0]
click at [376, 718] on link "..." at bounding box center [386, 712] width 23 height 24
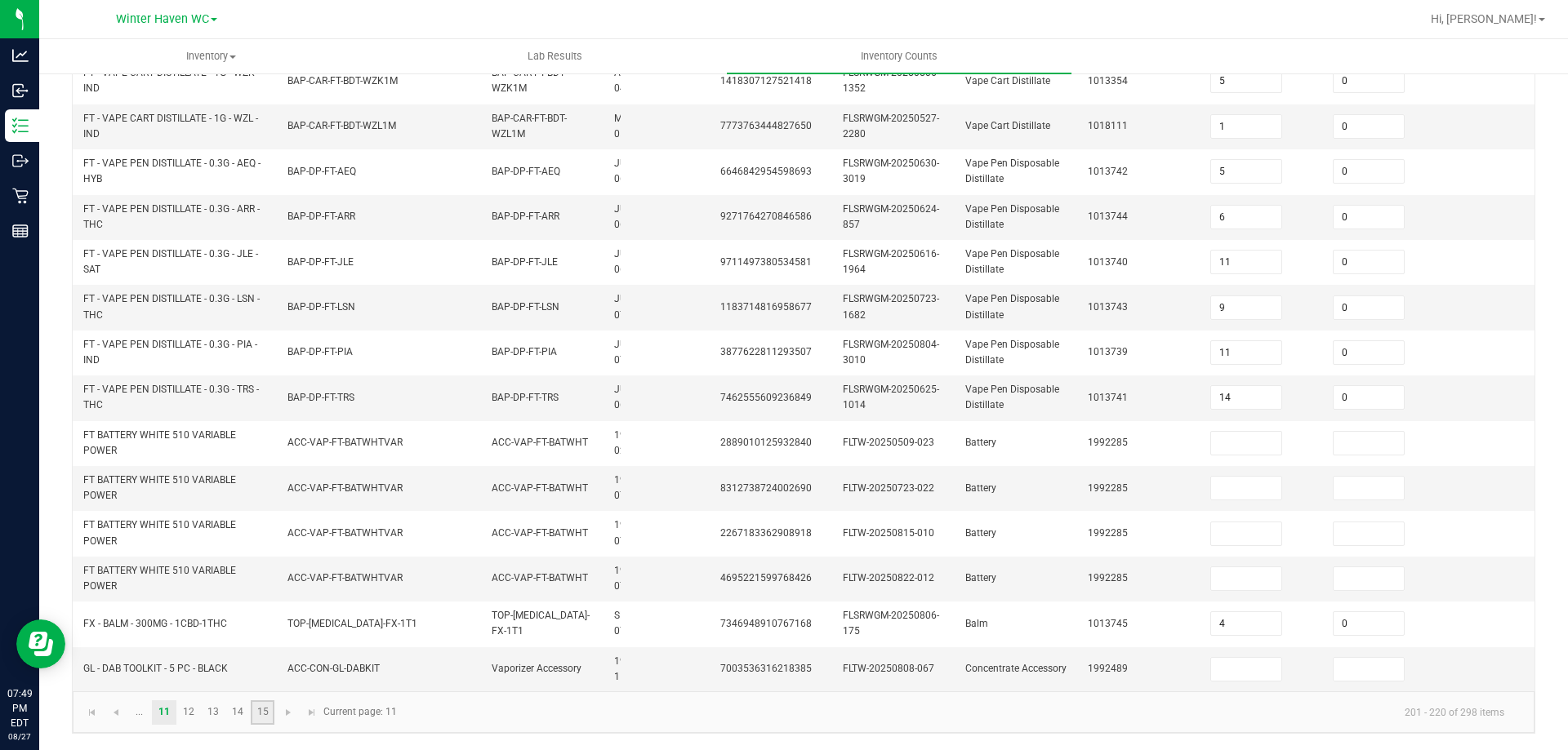
click at [268, 713] on link "15" at bounding box center [262, 712] width 23 height 24
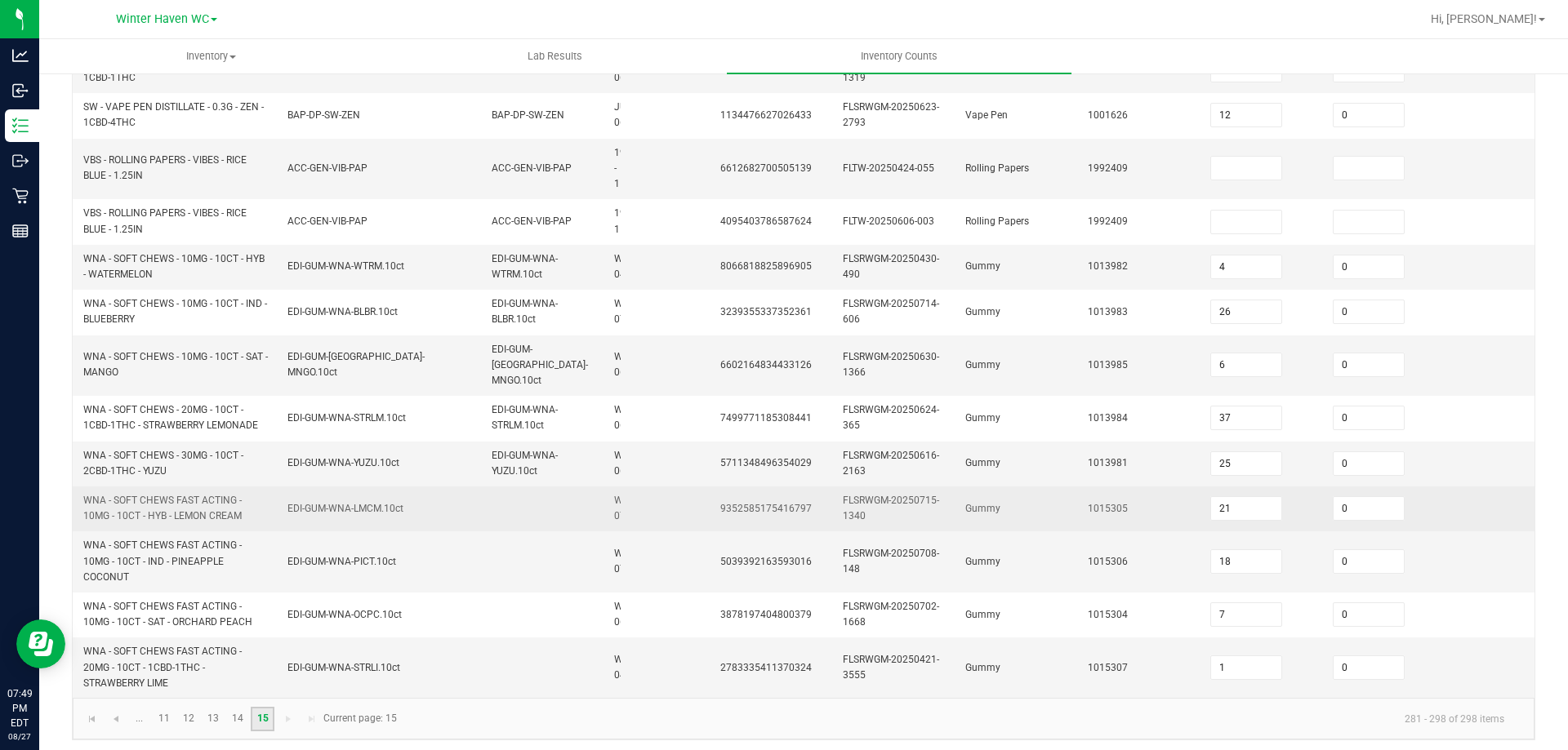
scroll to position [445, 0]
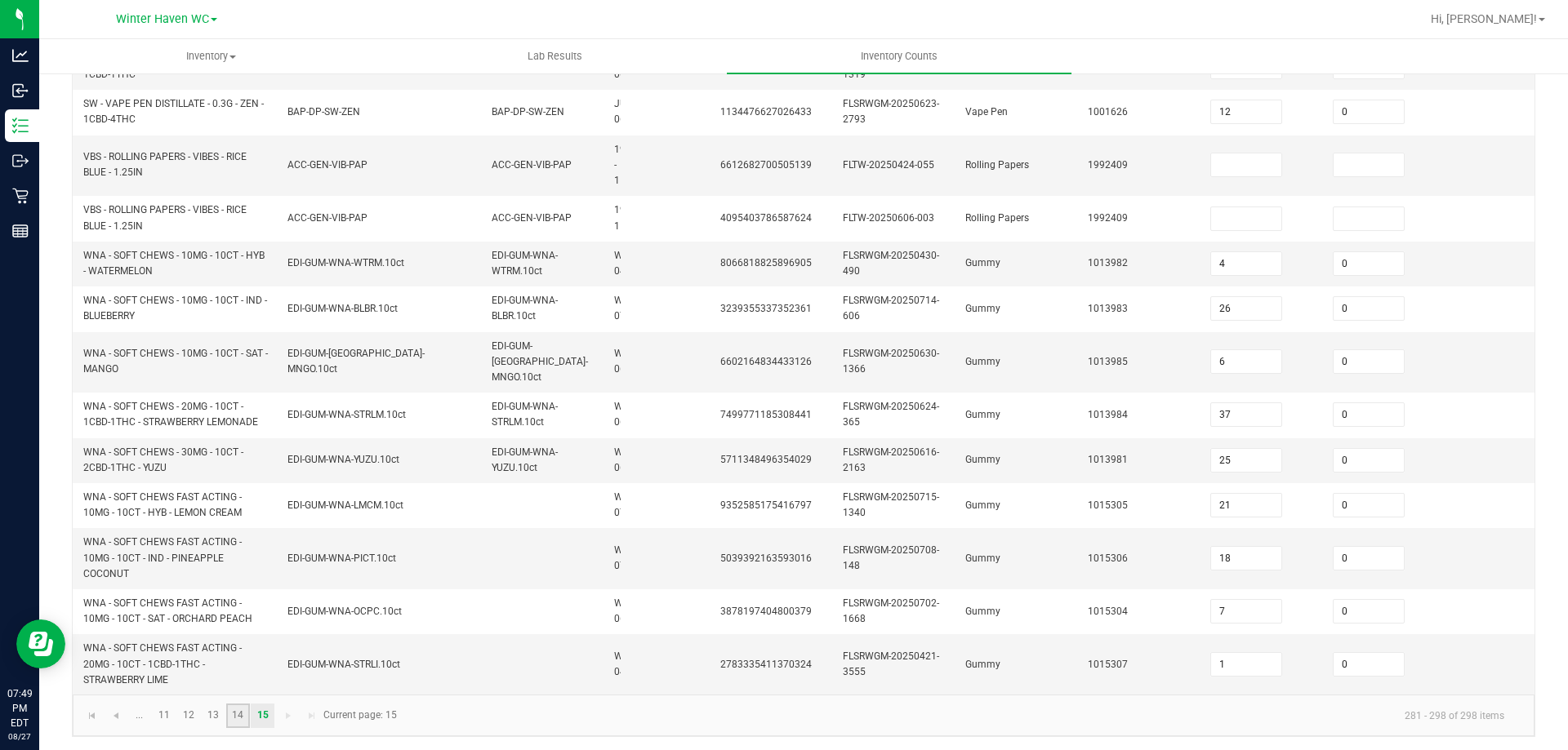
click at [239, 713] on link "14" at bounding box center [238, 715] width 23 height 24
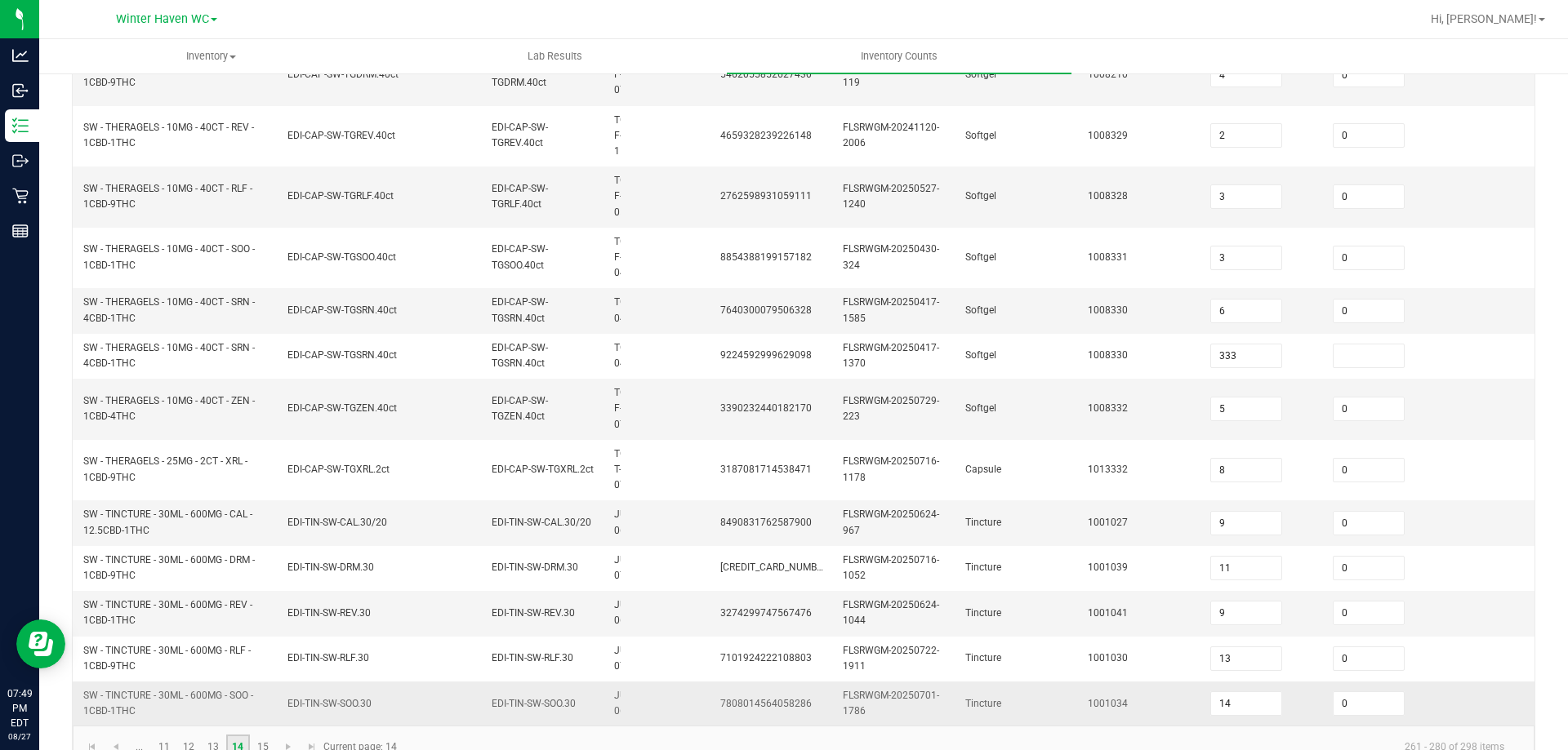
scroll to position [599, 0]
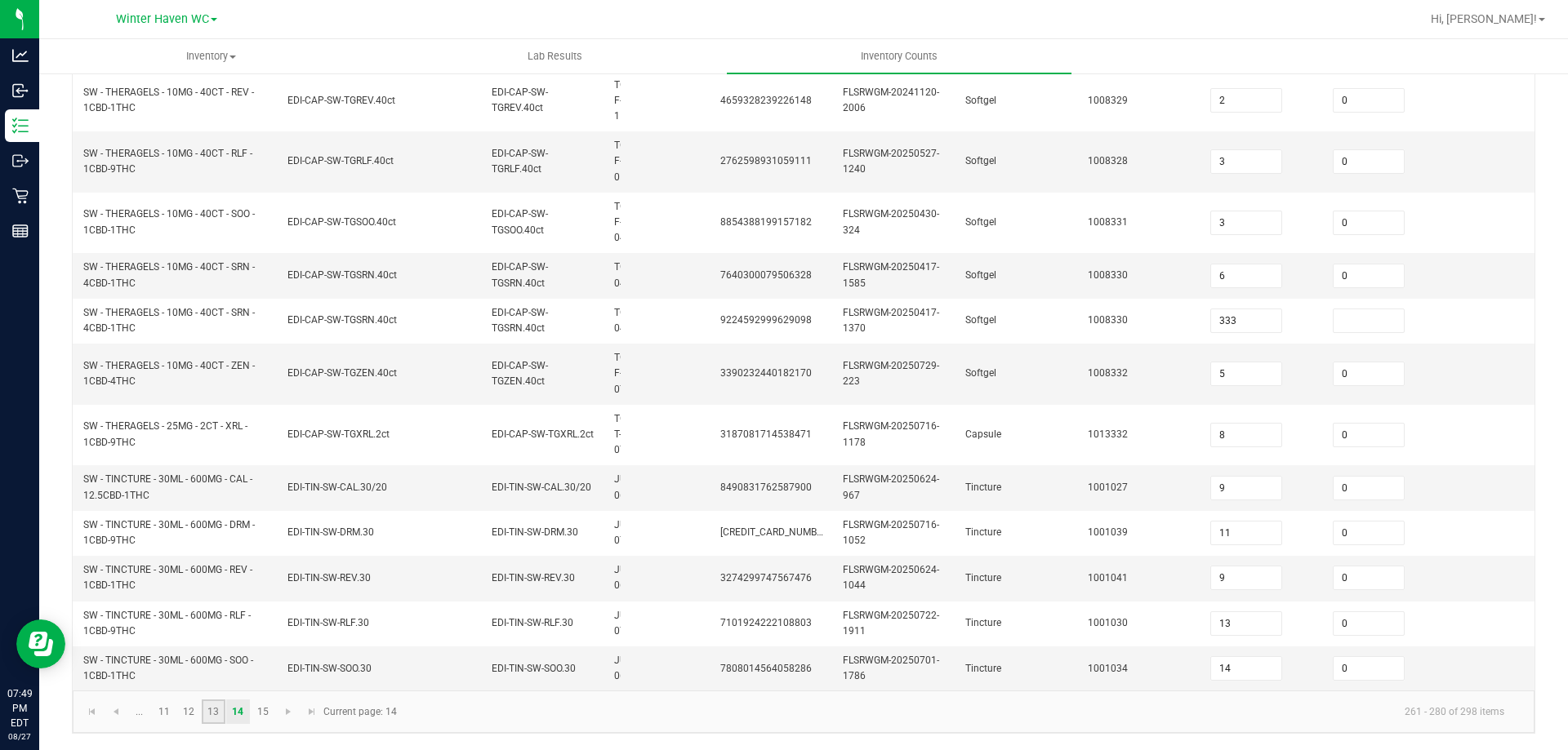
click at [214, 720] on link "13" at bounding box center [213, 711] width 23 height 24
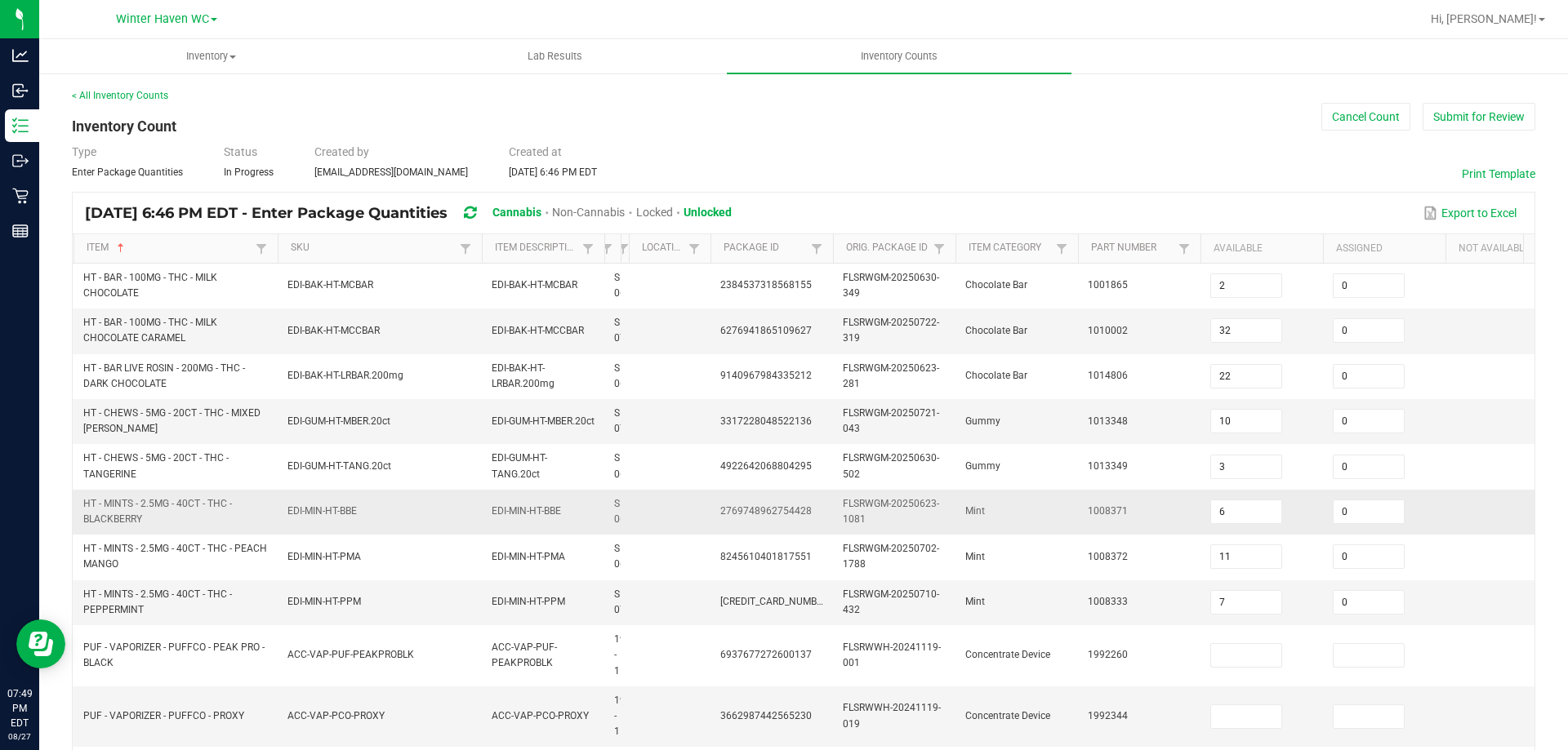
scroll to position [551, 0]
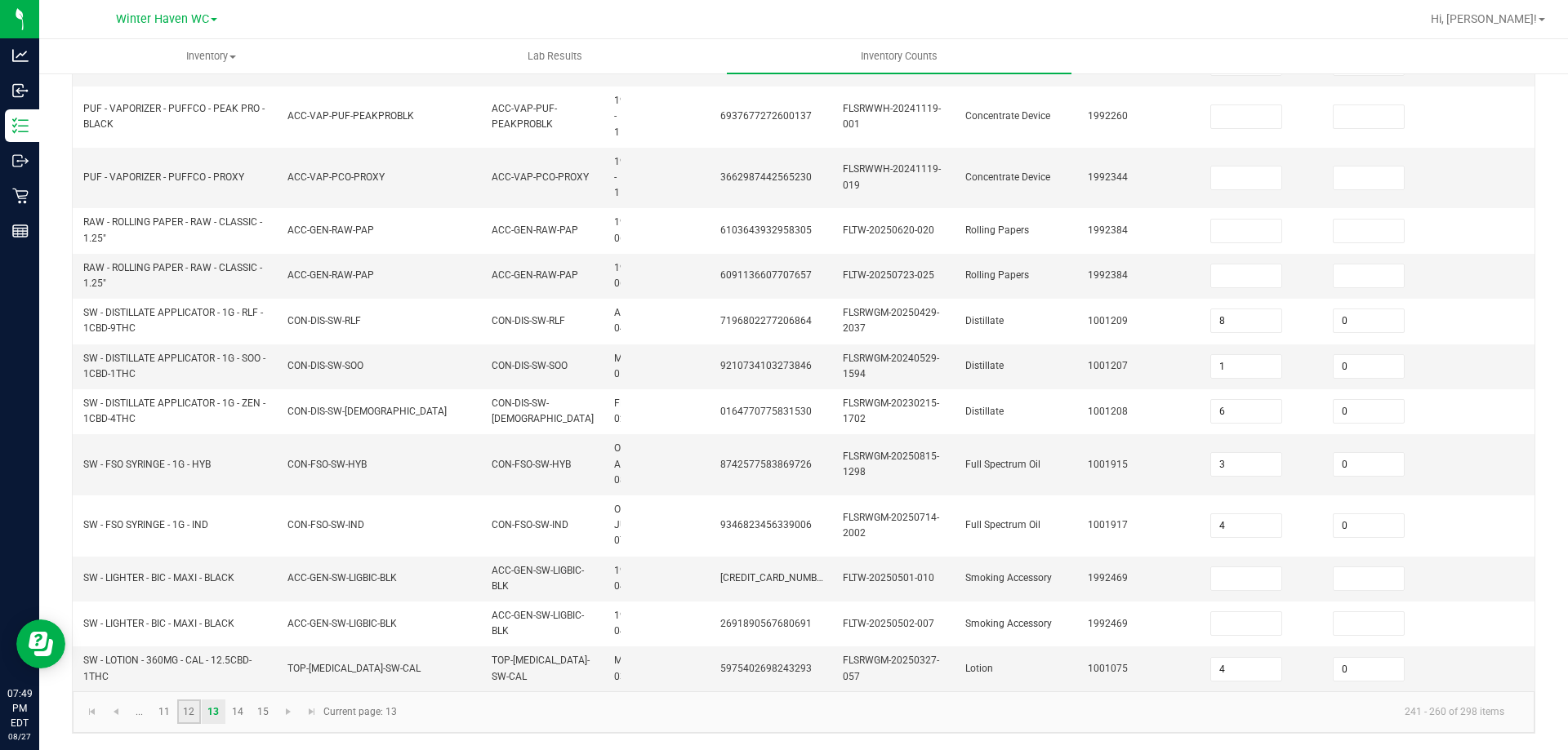
click at [196, 701] on link "12" at bounding box center [189, 711] width 23 height 24
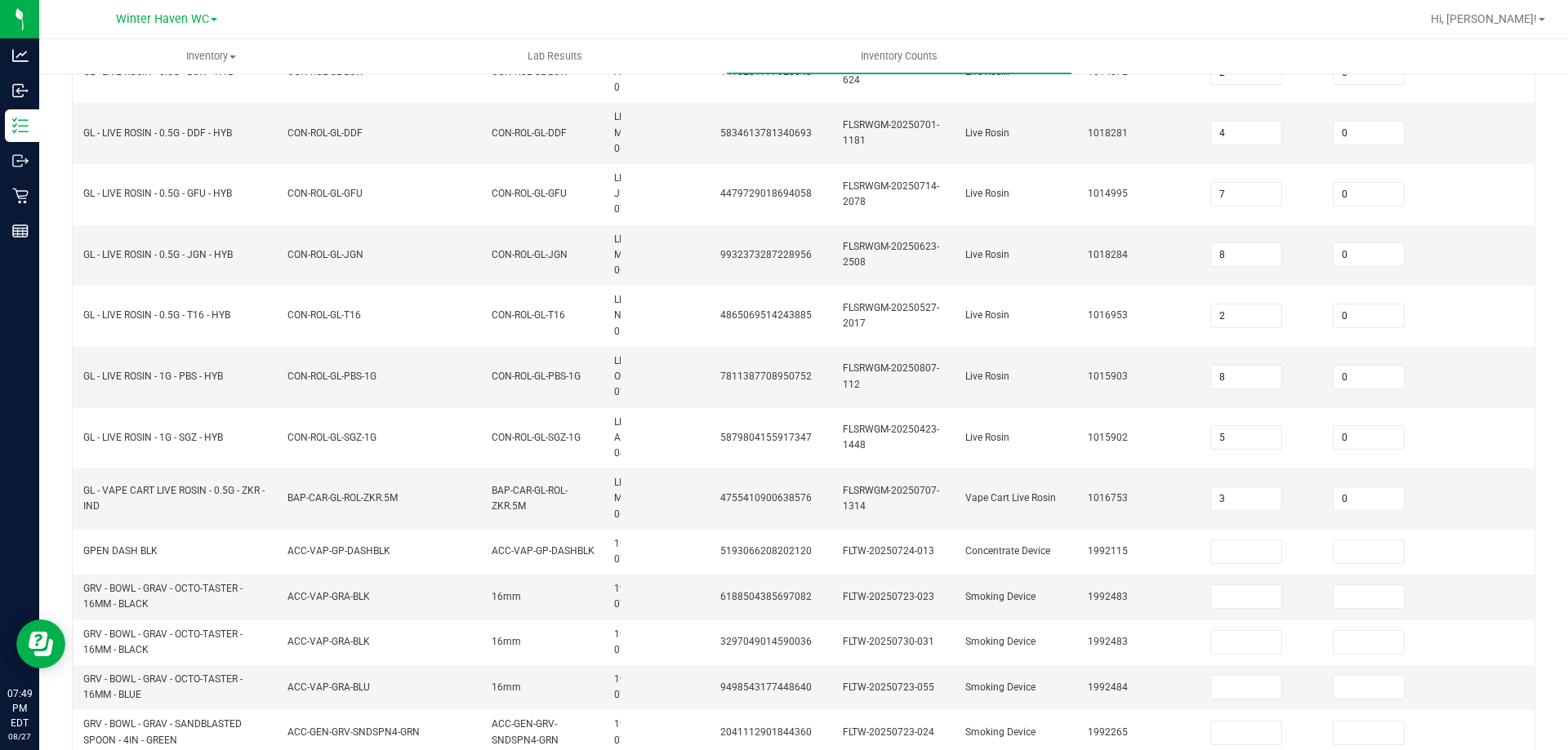
scroll to position [0, 0]
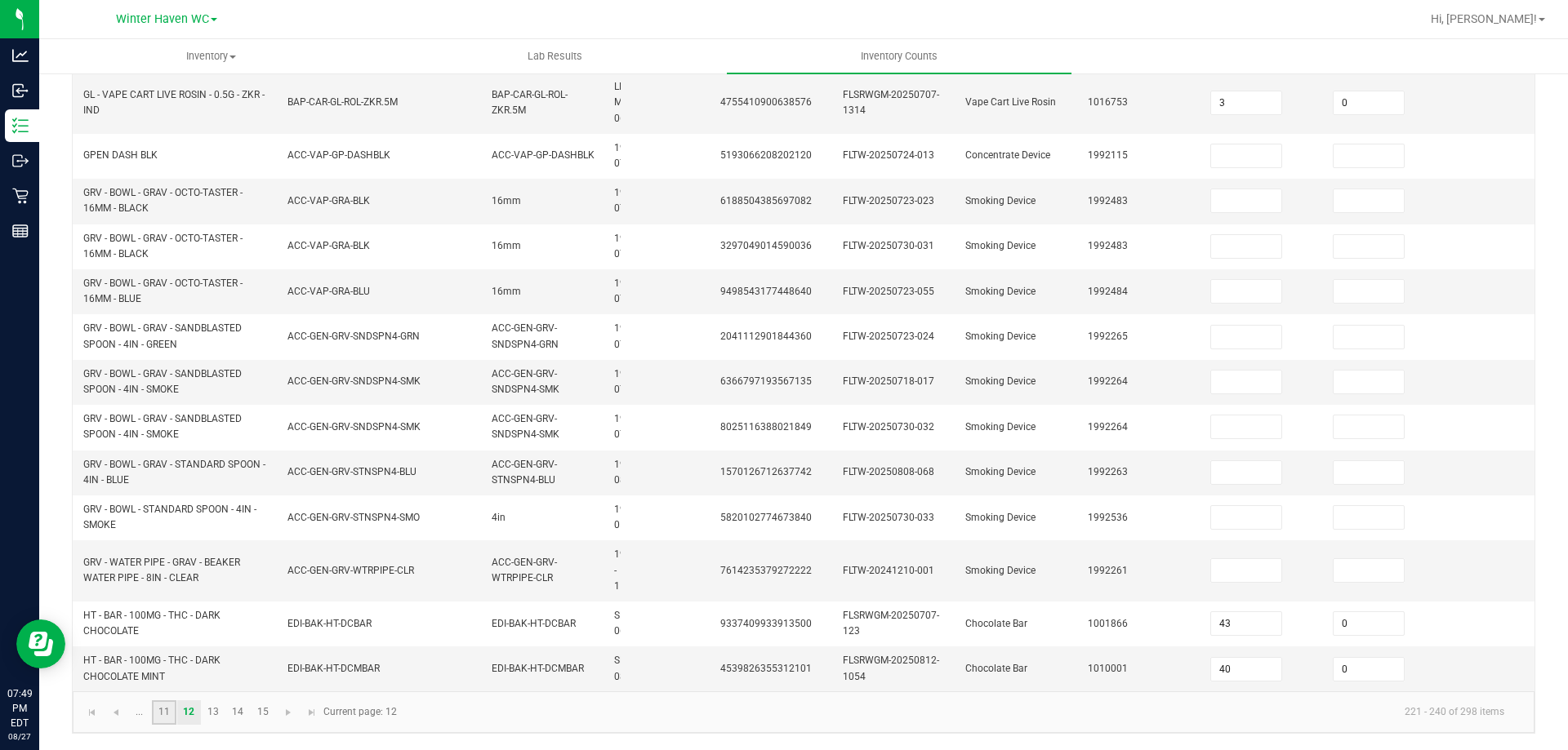
click at [160, 711] on link "11" at bounding box center [163, 712] width 23 height 24
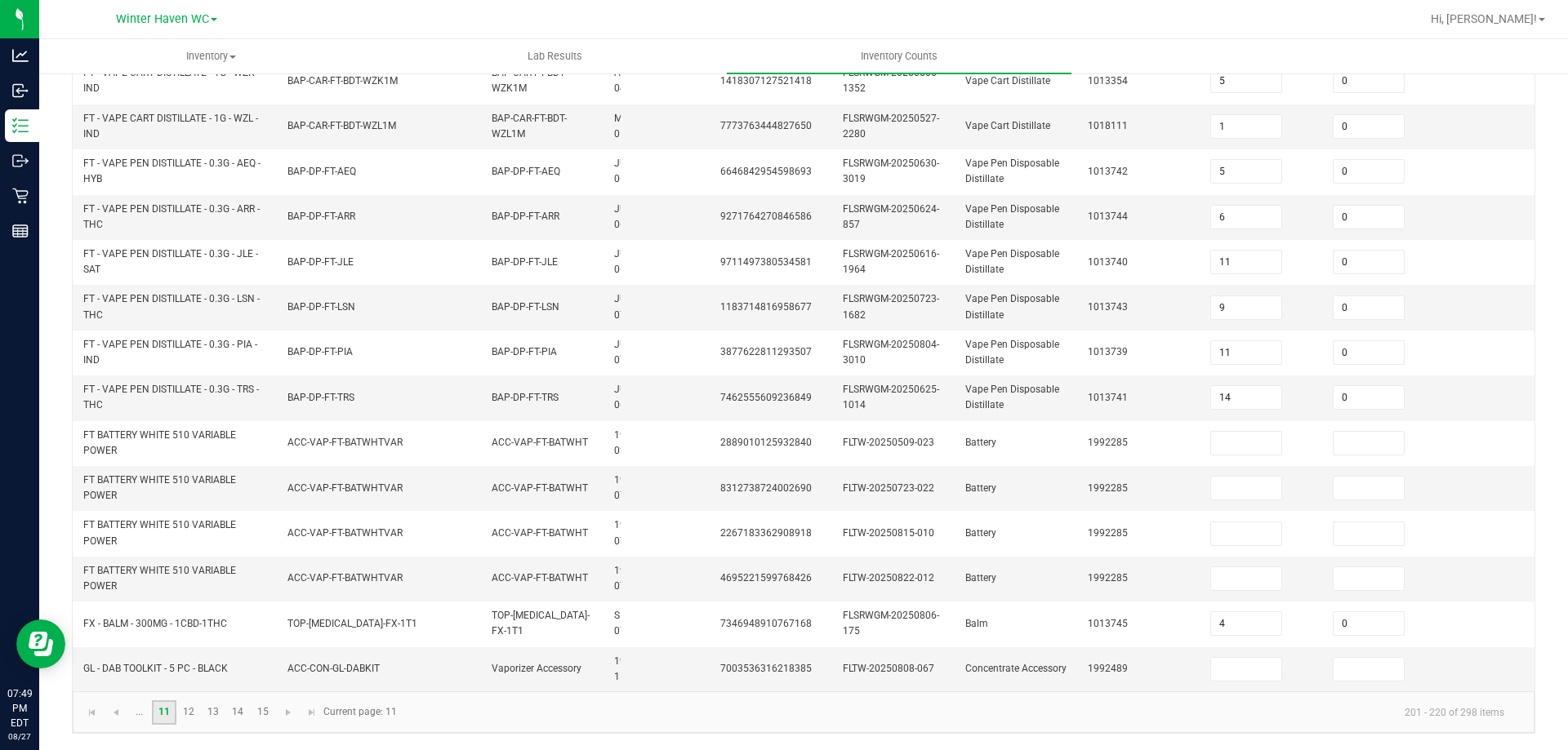
scroll to position [488, 0]
click at [142, 711] on link "..." at bounding box center [139, 712] width 23 height 24
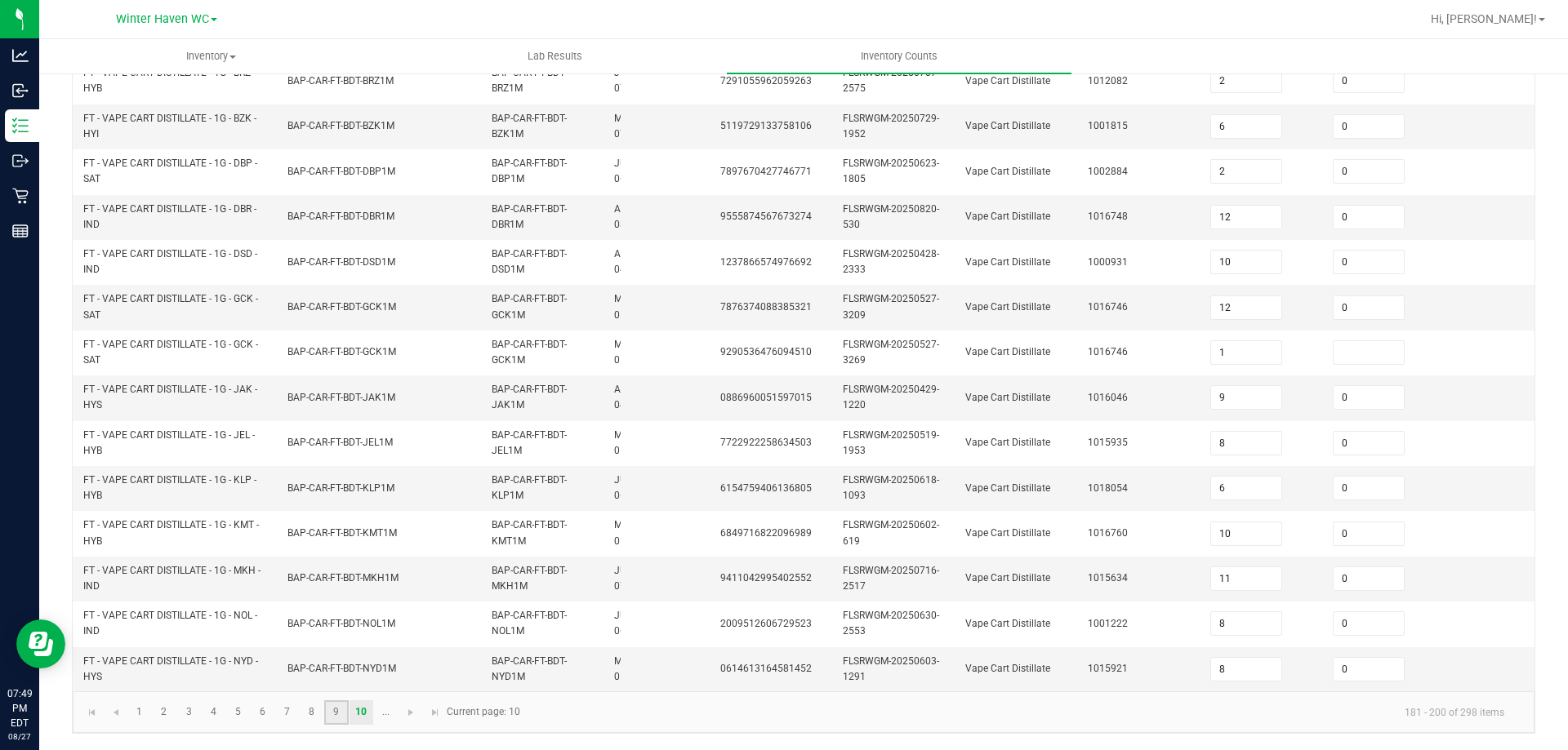
click at [341, 718] on link "9" at bounding box center [336, 712] width 23 height 24
click at [301, 711] on link "8" at bounding box center [311, 712] width 23 height 24
click at [291, 718] on link "7" at bounding box center [287, 712] width 23 height 24
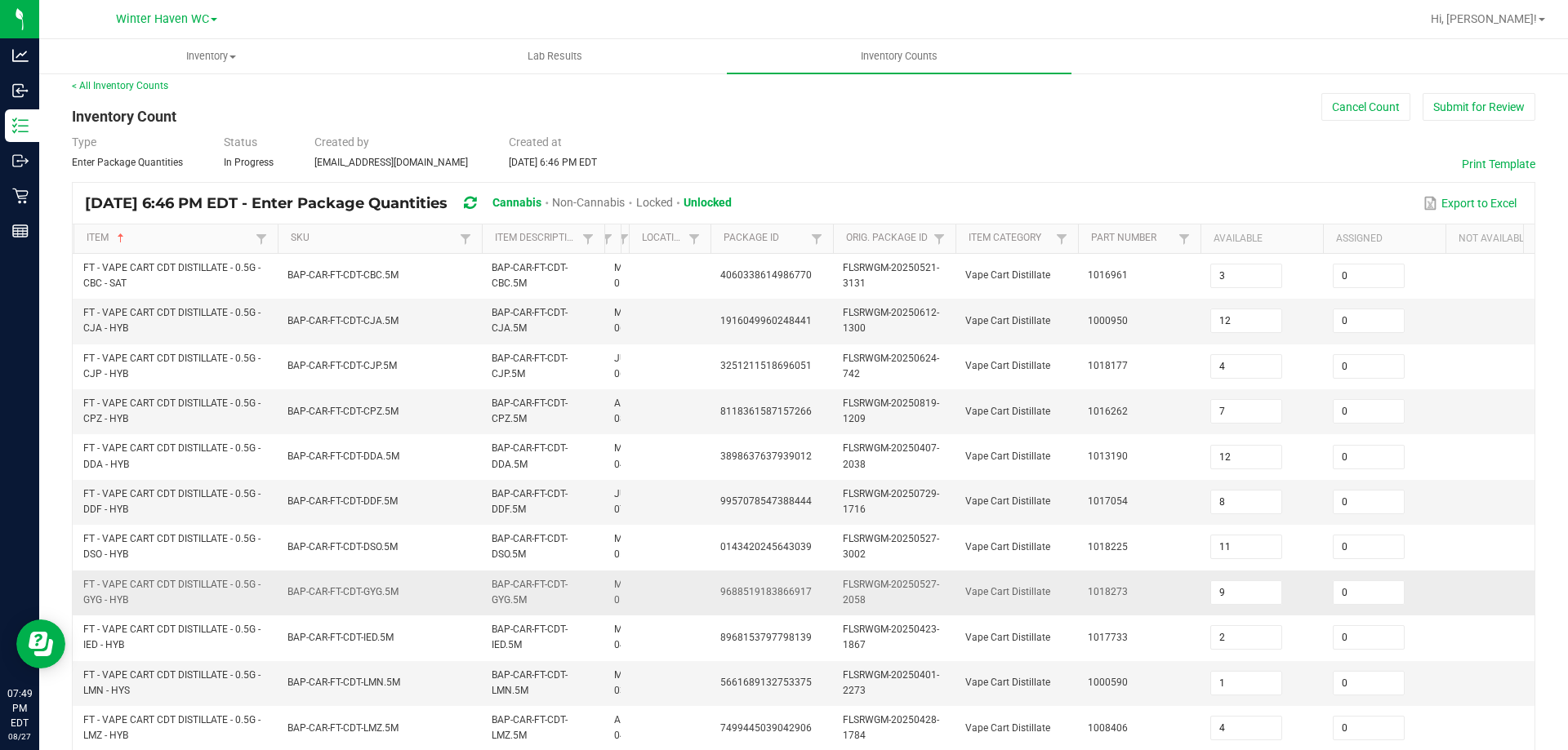
scroll to position [0, 0]
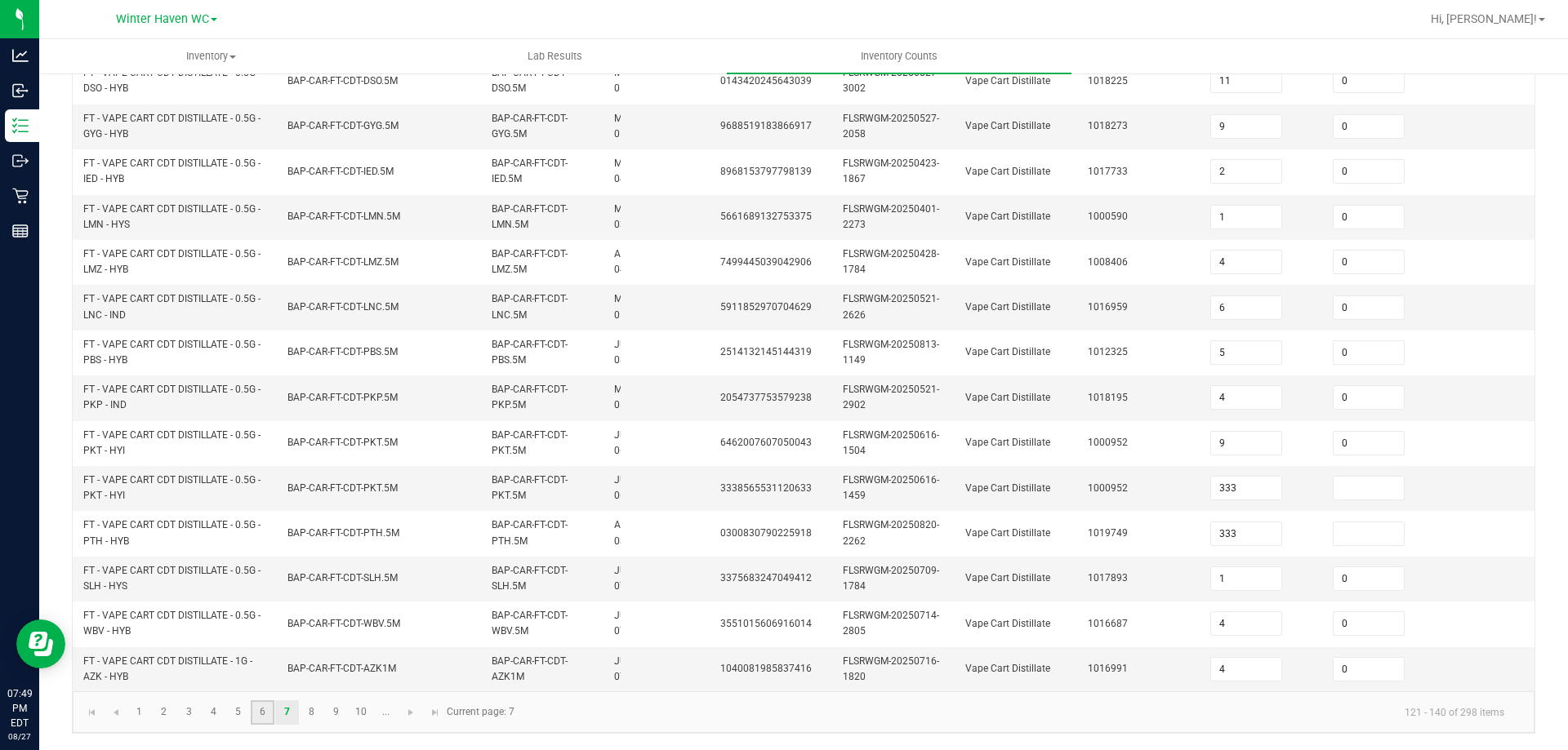
click at [254, 703] on link "6" at bounding box center [262, 712] width 23 height 24
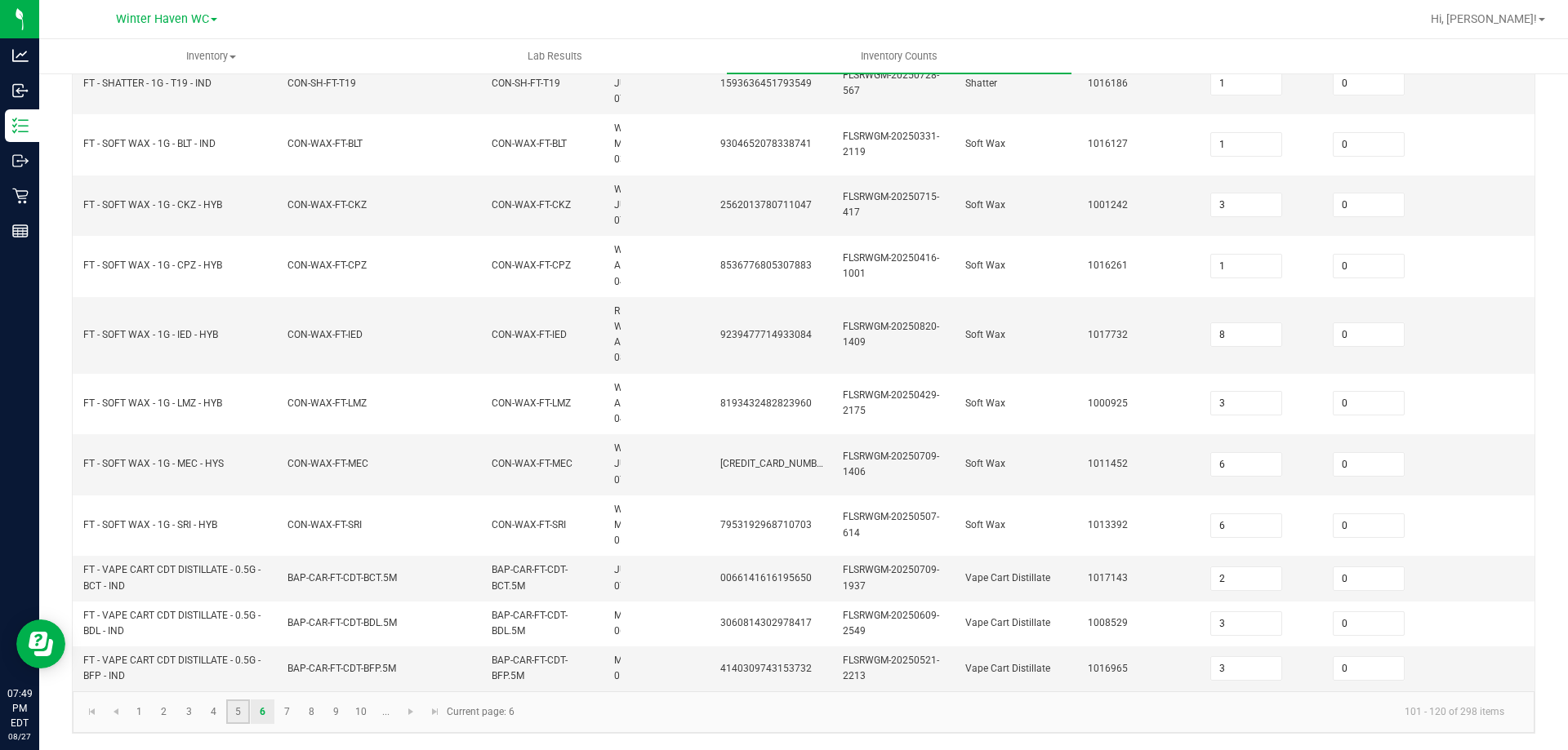
click at [246, 717] on link "5" at bounding box center [238, 711] width 23 height 24
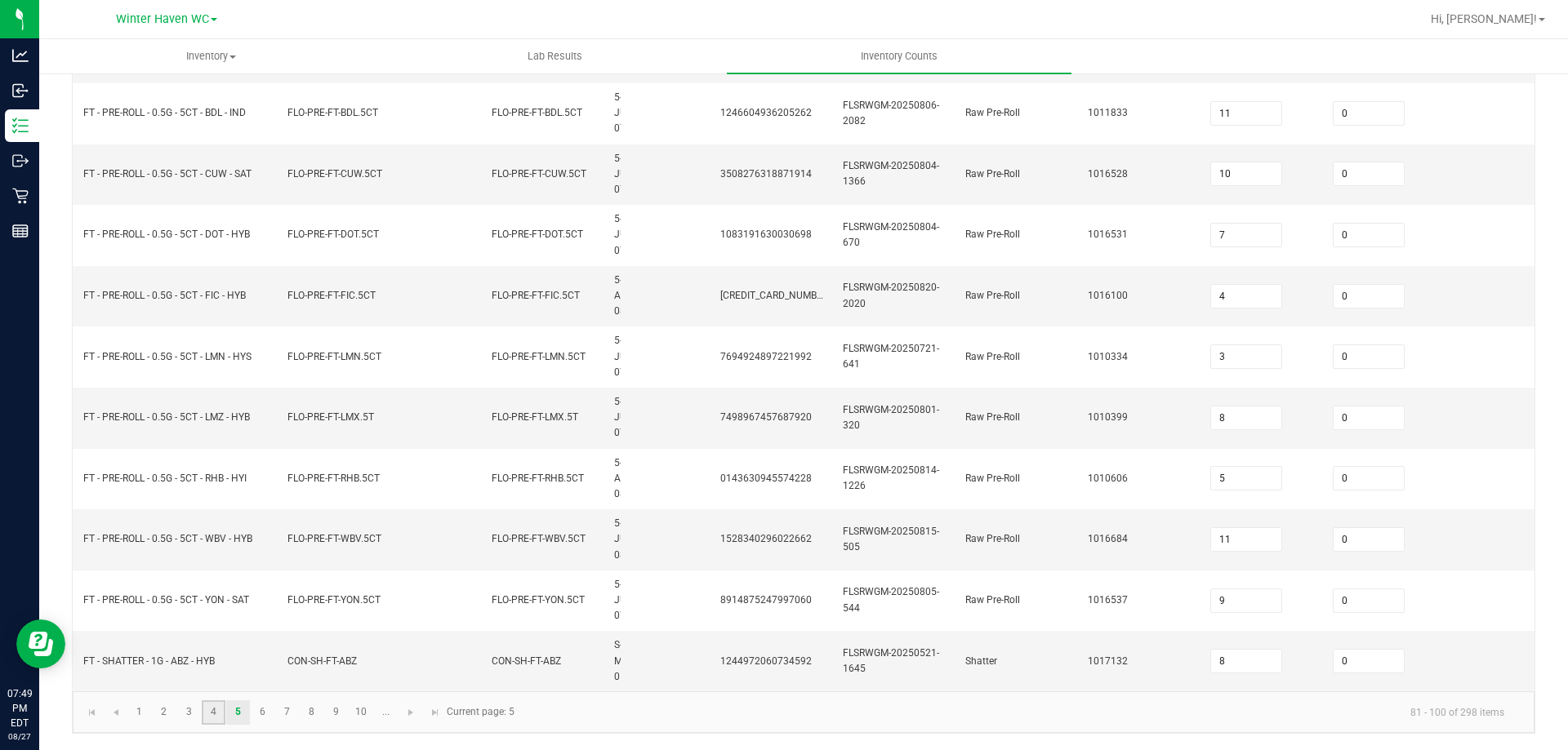
click at [213, 712] on link "4" at bounding box center [213, 712] width 23 height 24
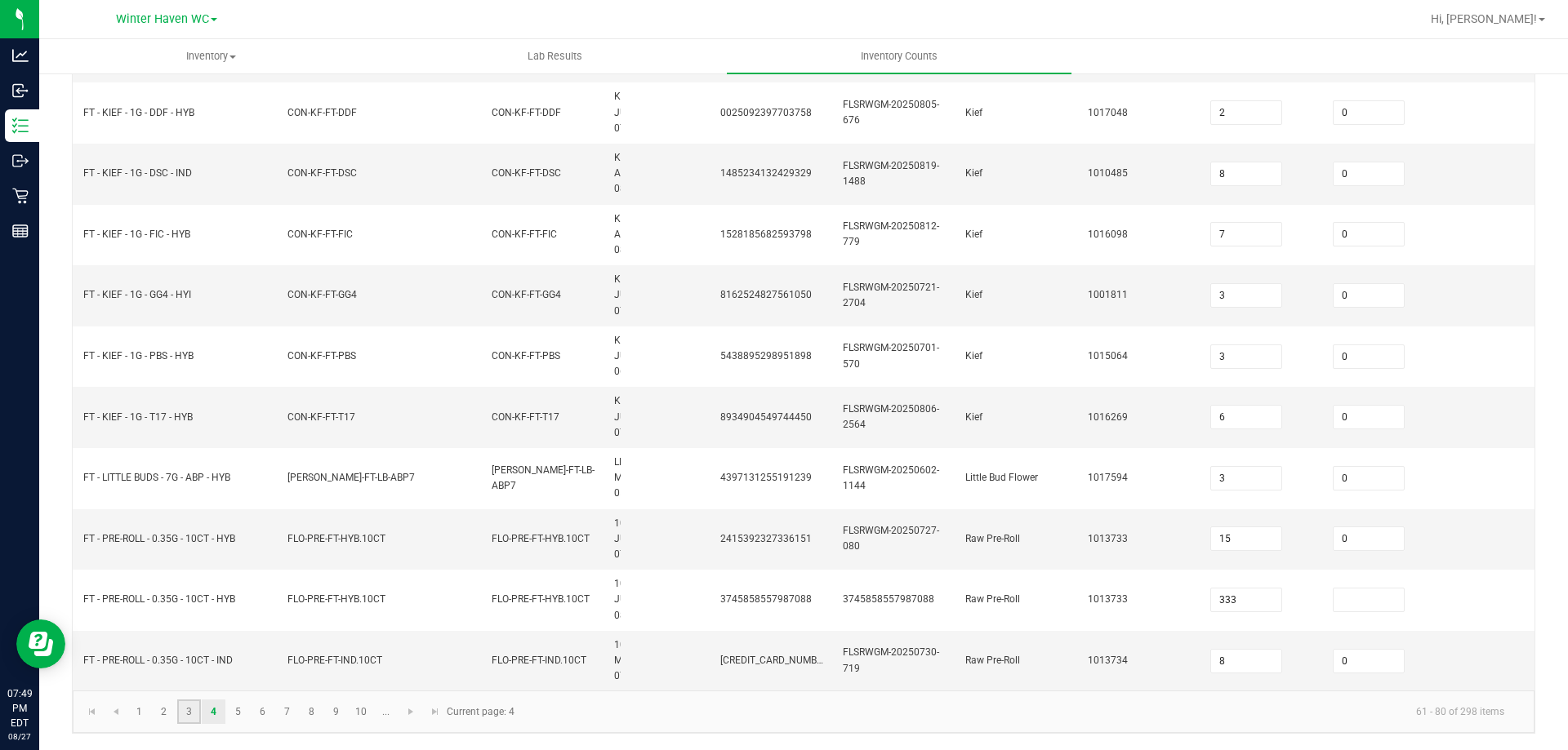
click at [194, 719] on link "3" at bounding box center [189, 711] width 23 height 24
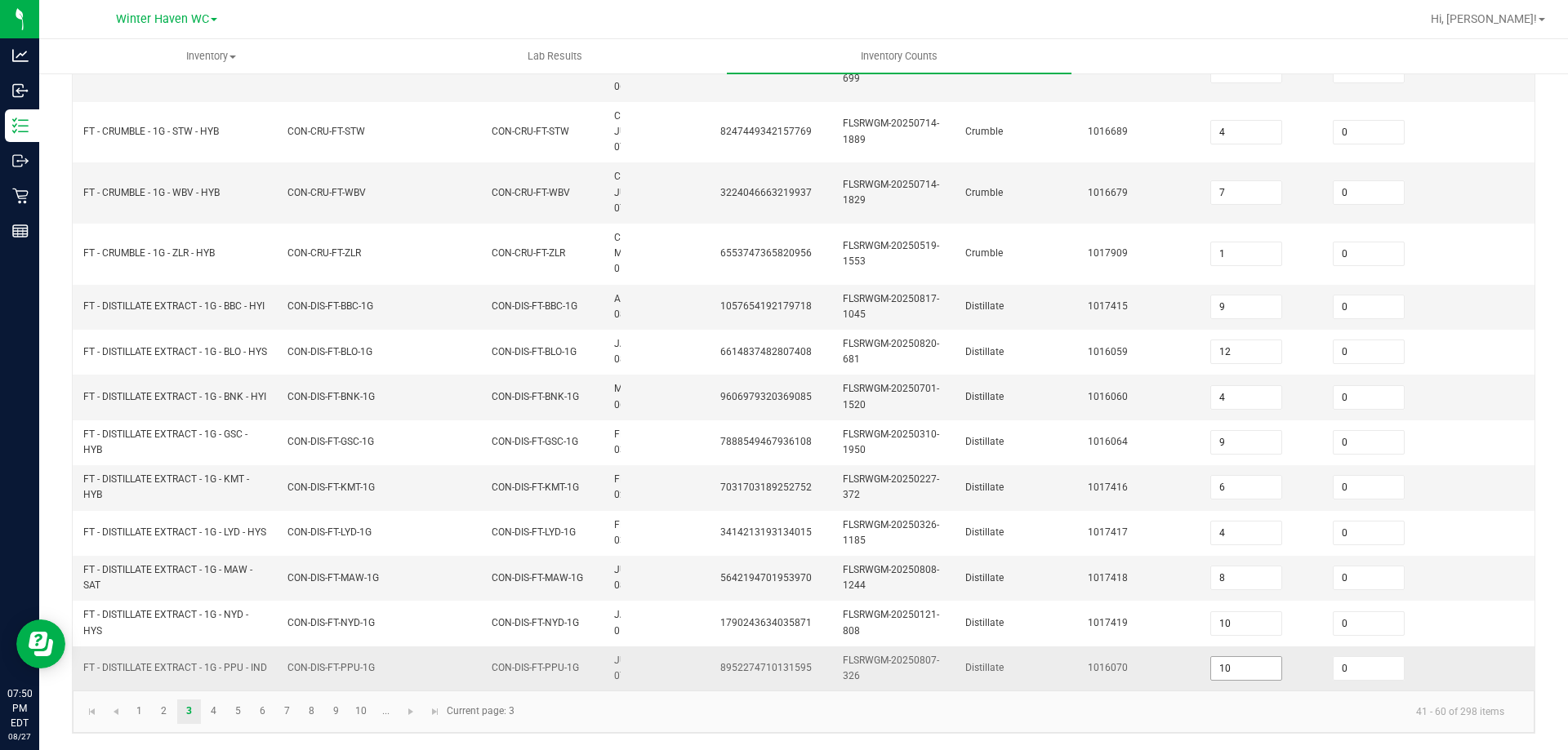
click at [1241, 657] on input "10" at bounding box center [1246, 668] width 70 height 22
click at [1197, 664] on td "1016070" at bounding box center [1139, 668] width 122 height 44
click at [204, 721] on link "4" at bounding box center [213, 711] width 23 height 24
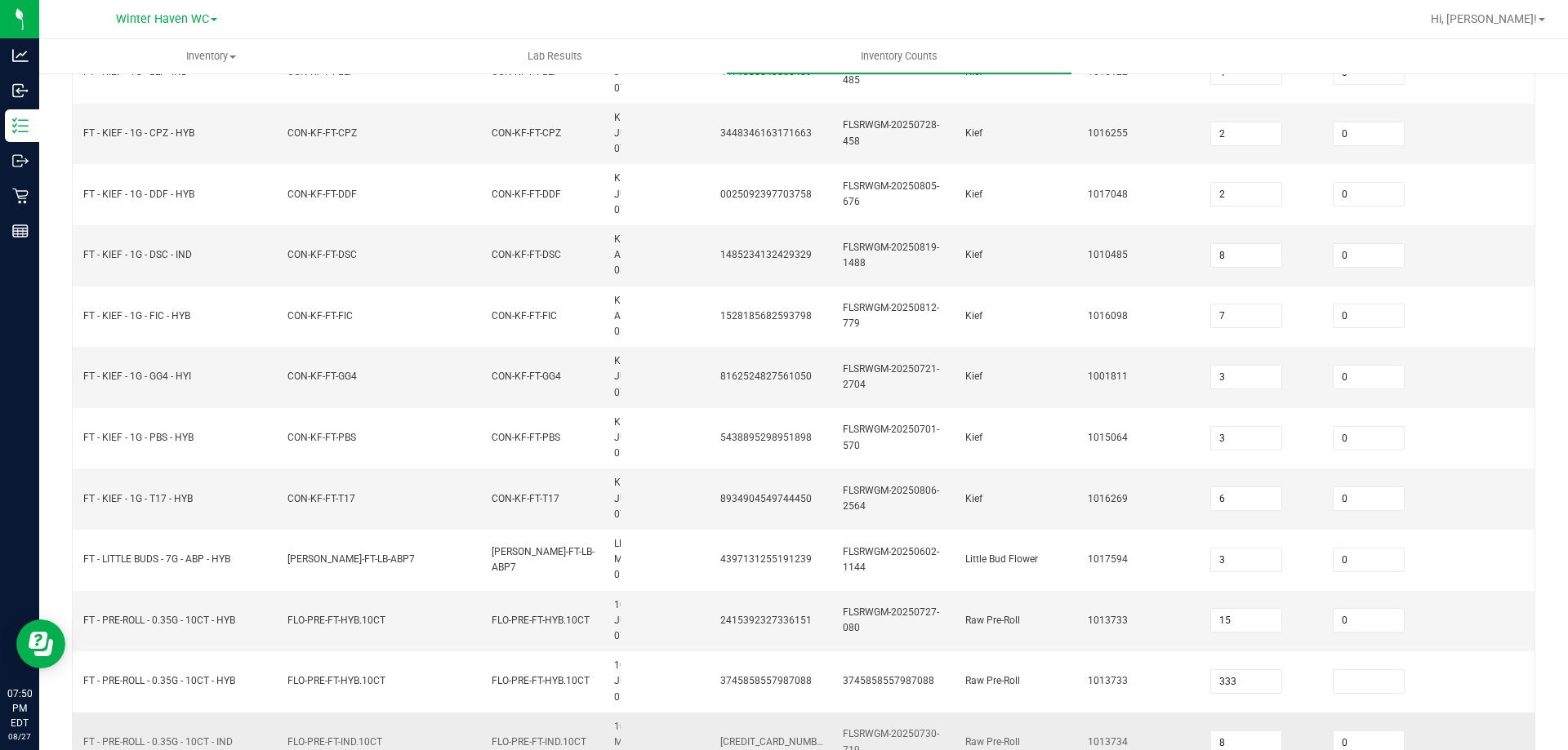
click at [234, 722] on td "FT - PRE-ROLL - 0.35G - 10CT - IND" at bounding box center [175, 743] width 204 height 61
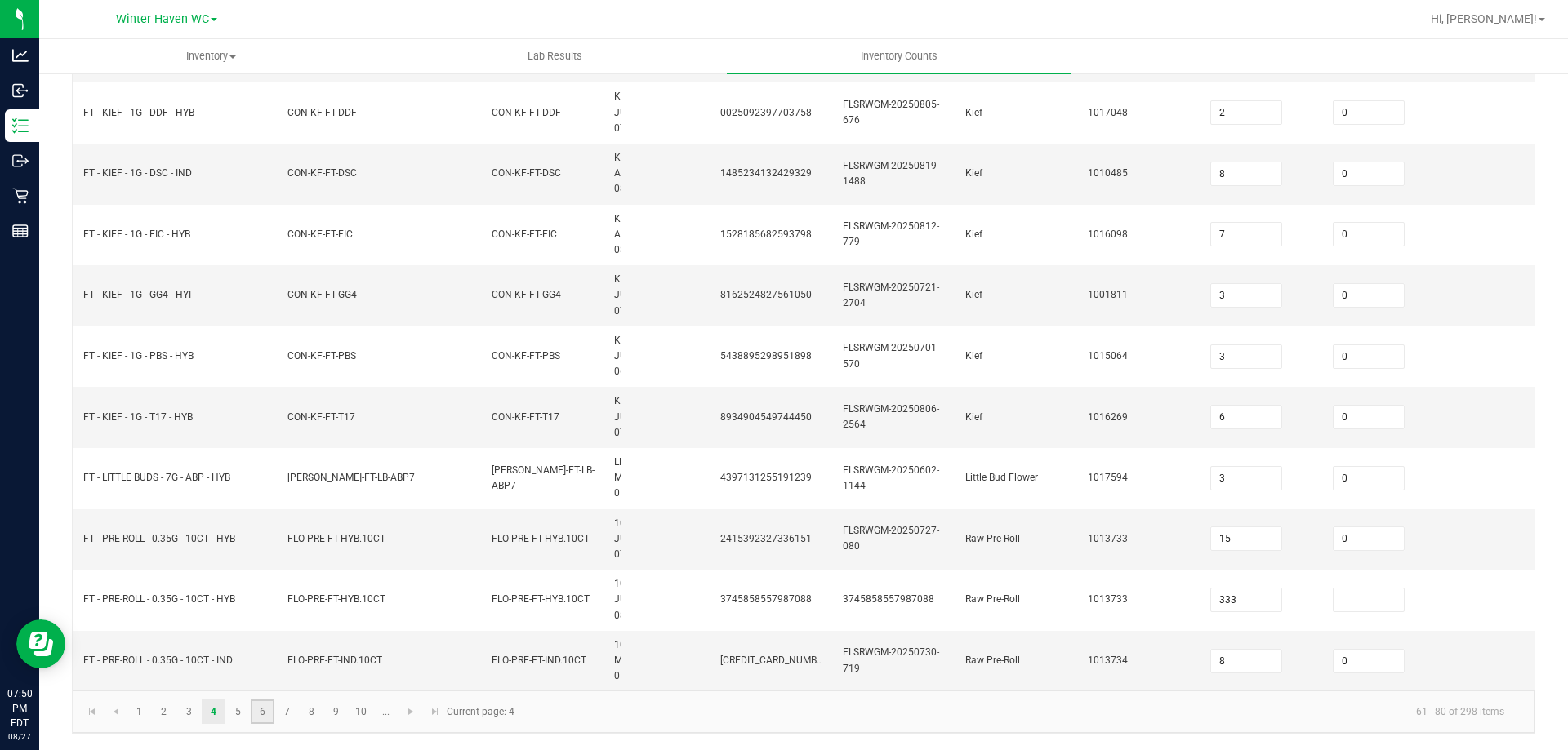
click at [270, 709] on link "6" at bounding box center [262, 711] width 23 height 24
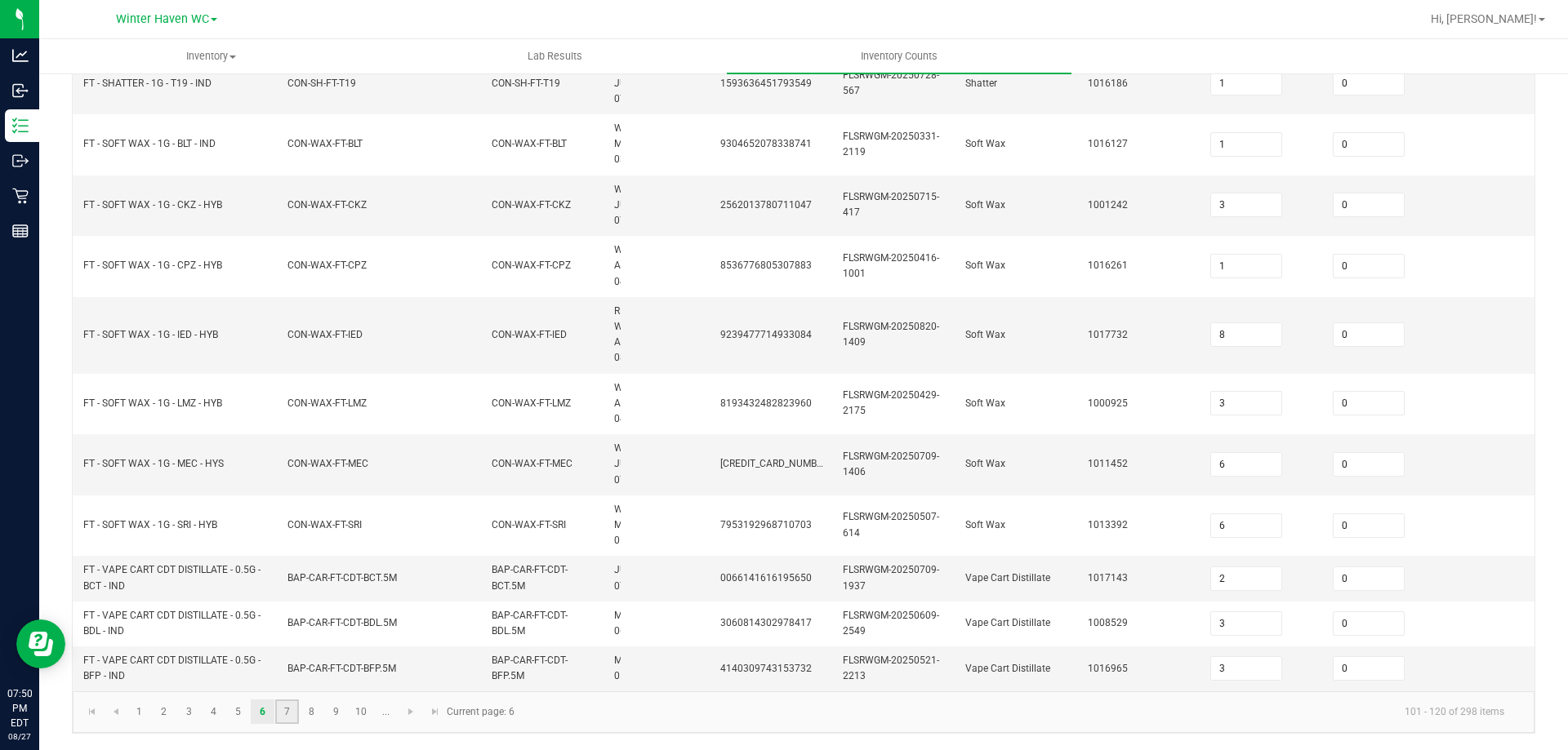
click at [288, 717] on link "7" at bounding box center [287, 711] width 23 height 24
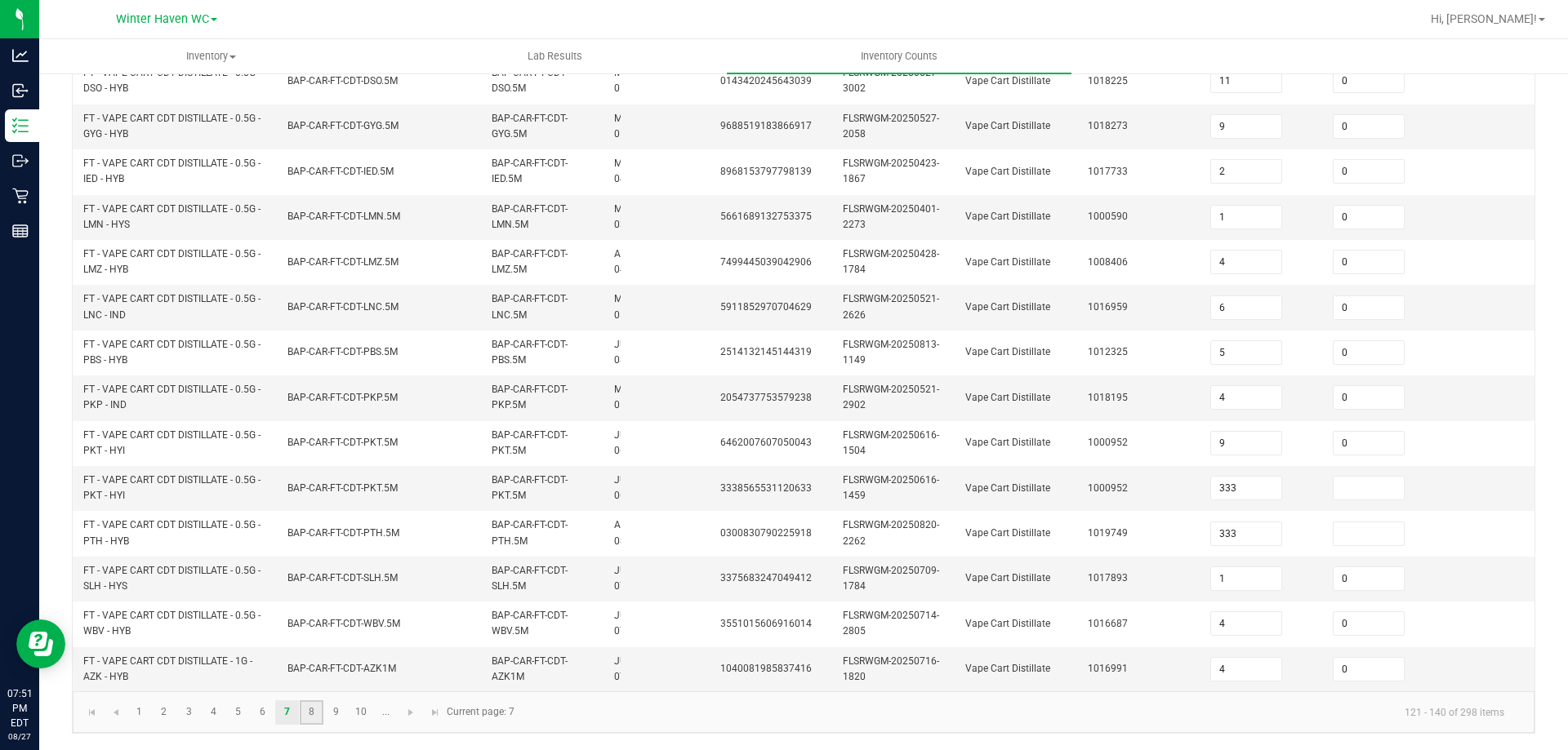
click at [305, 712] on link "8" at bounding box center [311, 712] width 23 height 24
click at [340, 722] on link "9" at bounding box center [336, 712] width 23 height 24
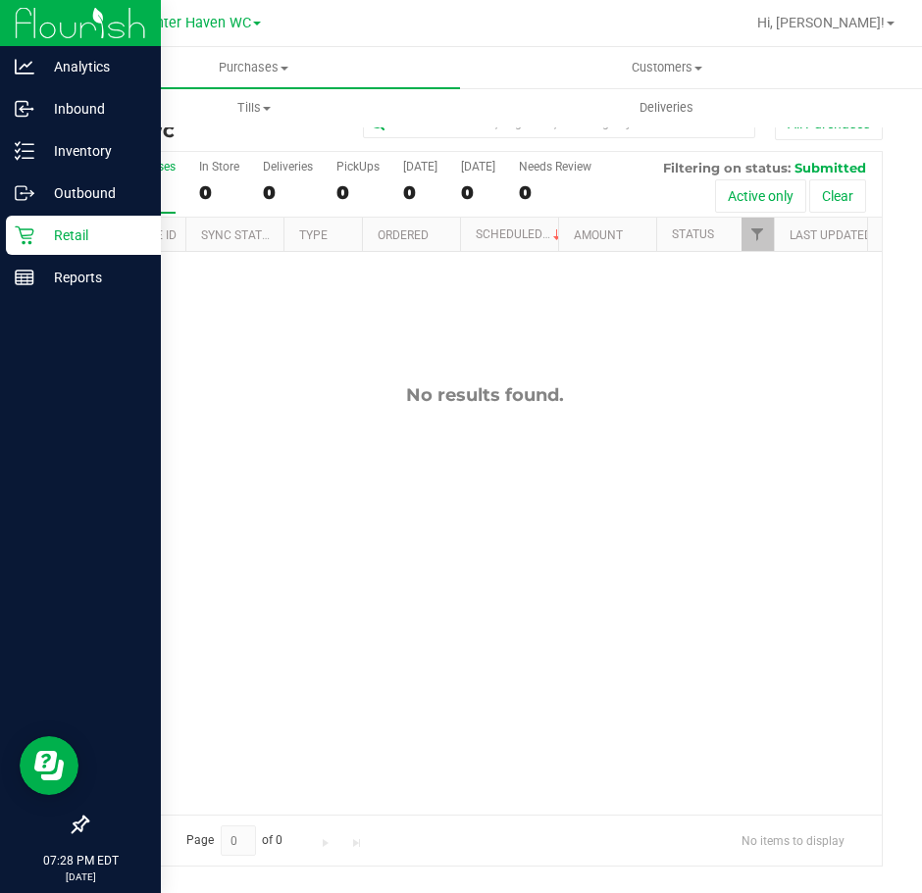
click at [26, 244] on icon at bounding box center [25, 236] width 20 height 20
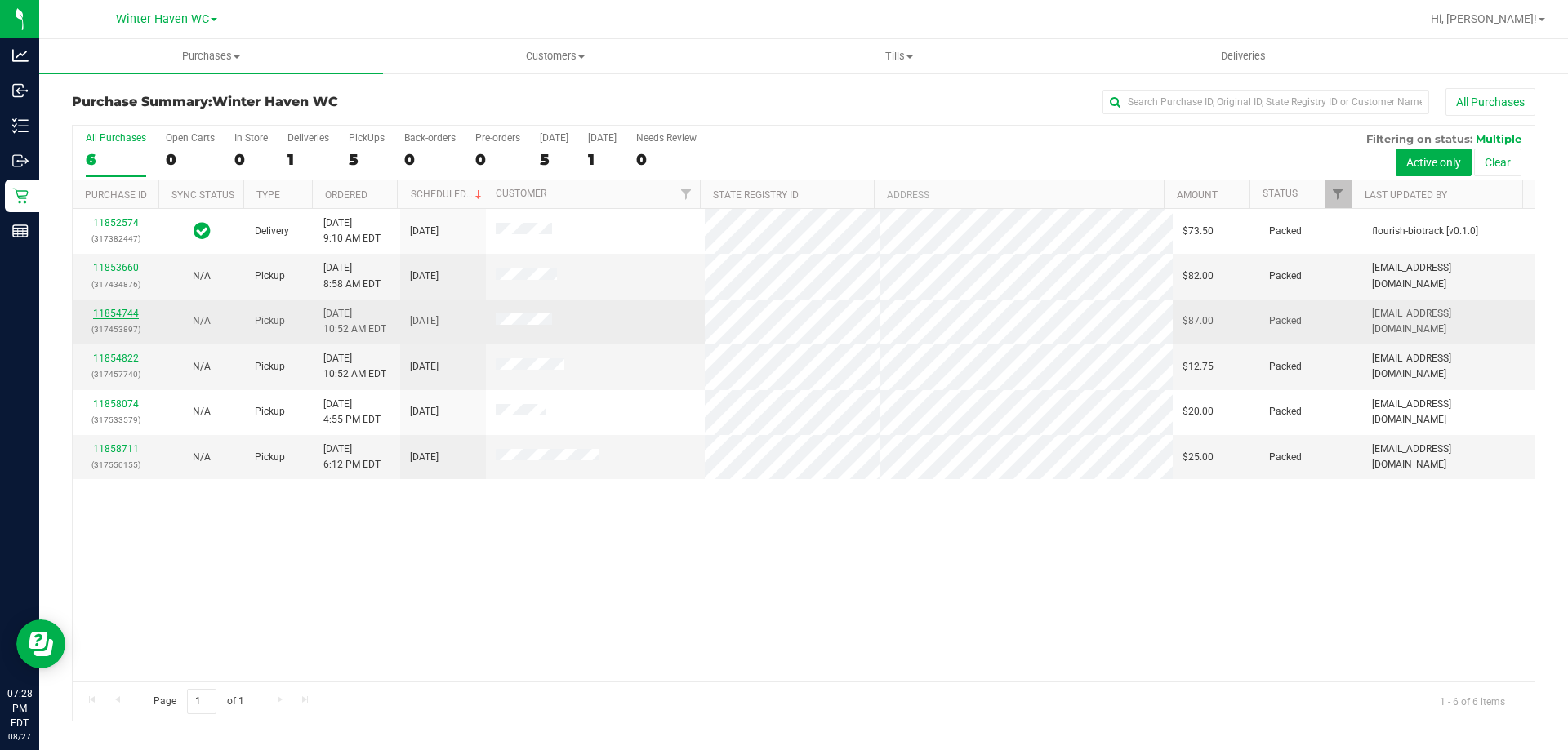
click at [113, 318] on link "11854744" at bounding box center [116, 314] width 46 height 12
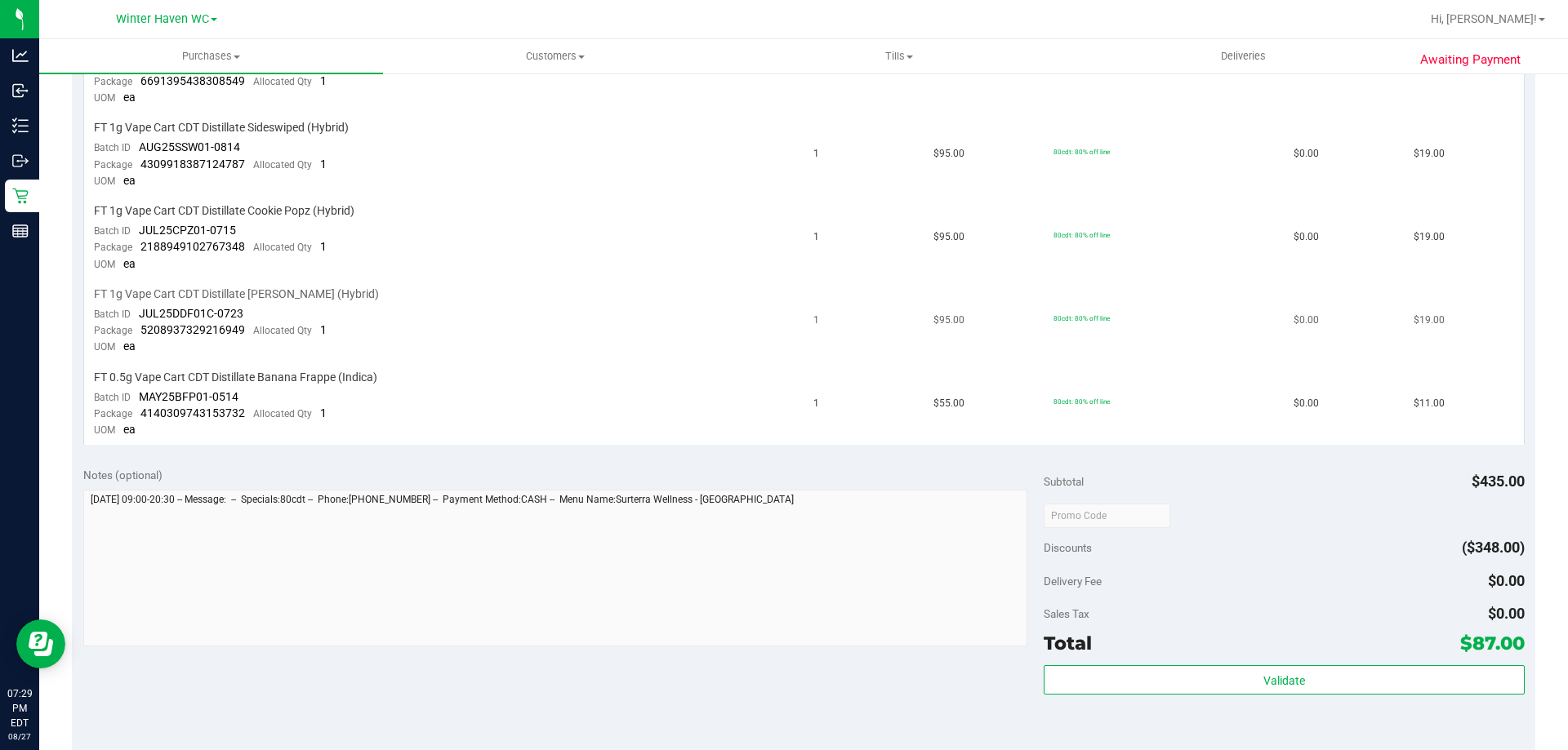
scroll to position [489, 0]
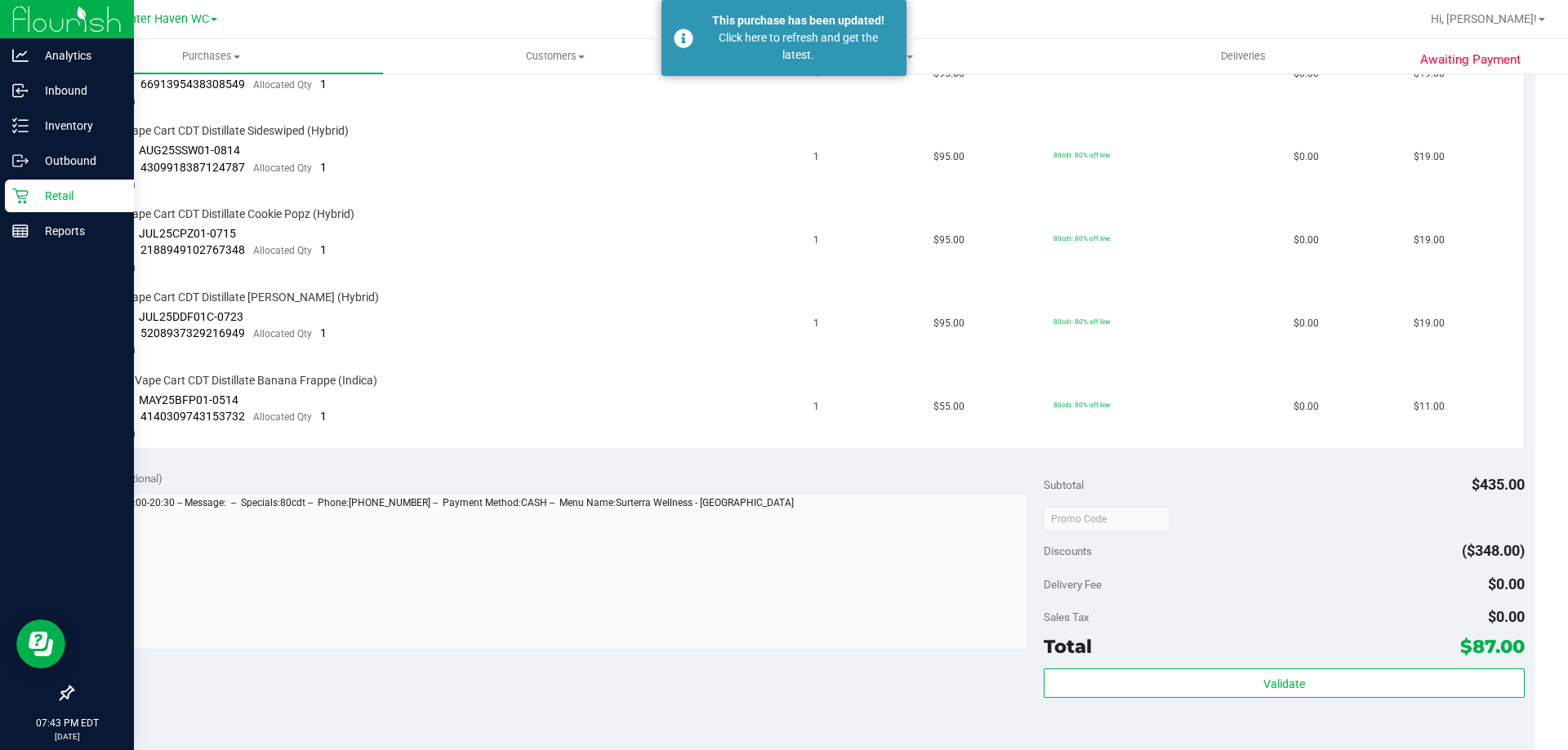
click at [18, 196] on icon at bounding box center [20, 196] width 16 height 16
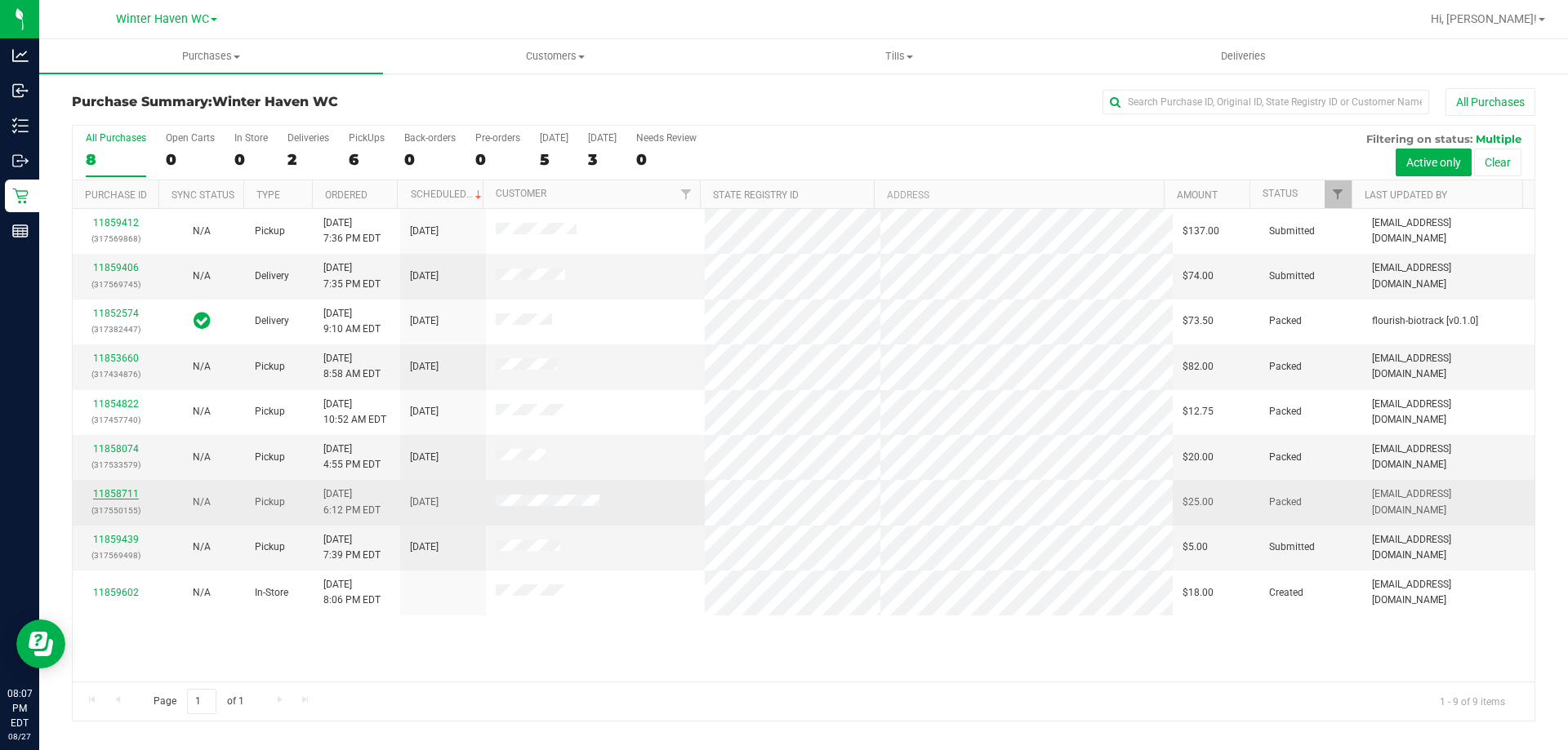
click at [116, 494] on link "11858711" at bounding box center [116, 494] width 46 height 12
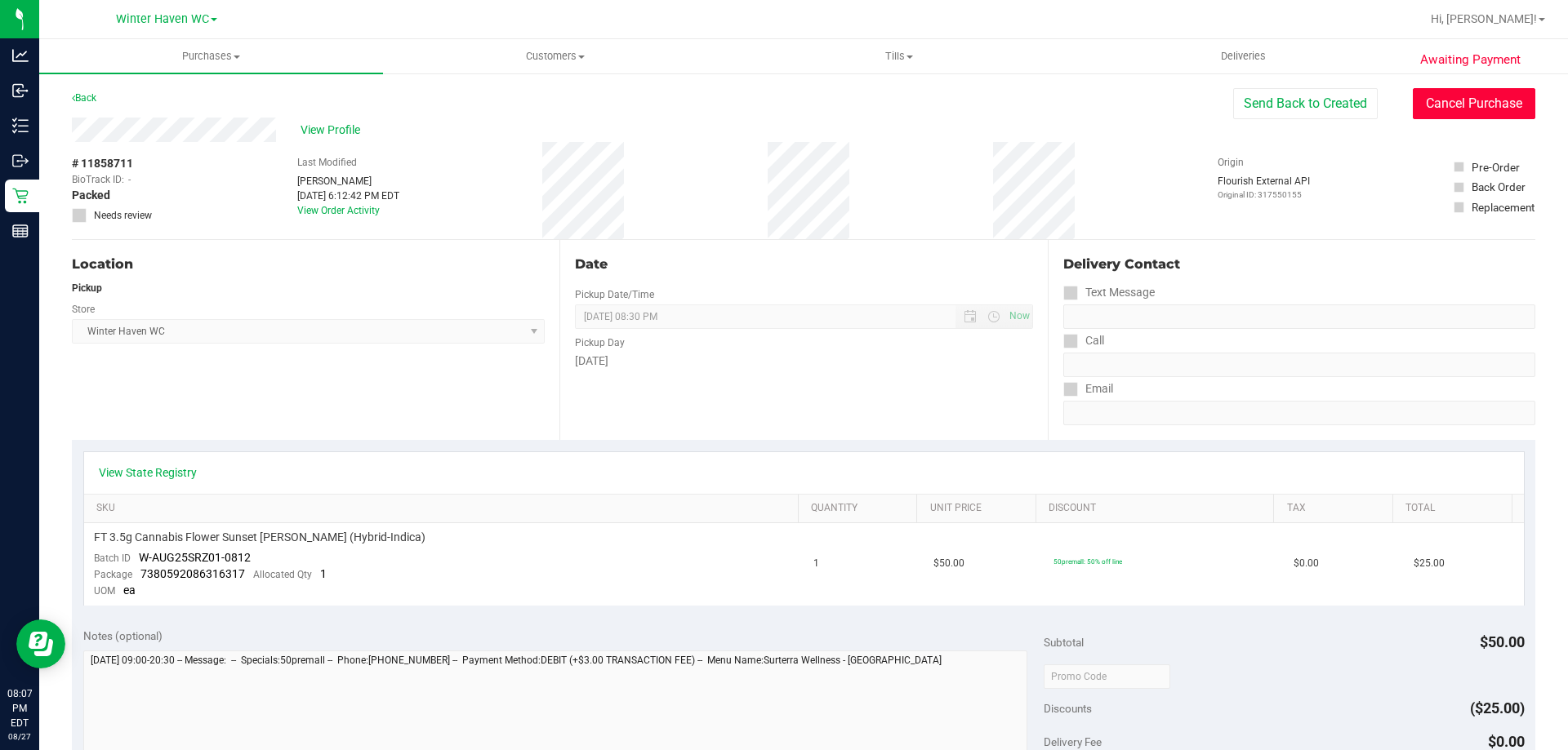
click at [767, 100] on button "Cancel Purchase" at bounding box center [1474, 103] width 122 height 31
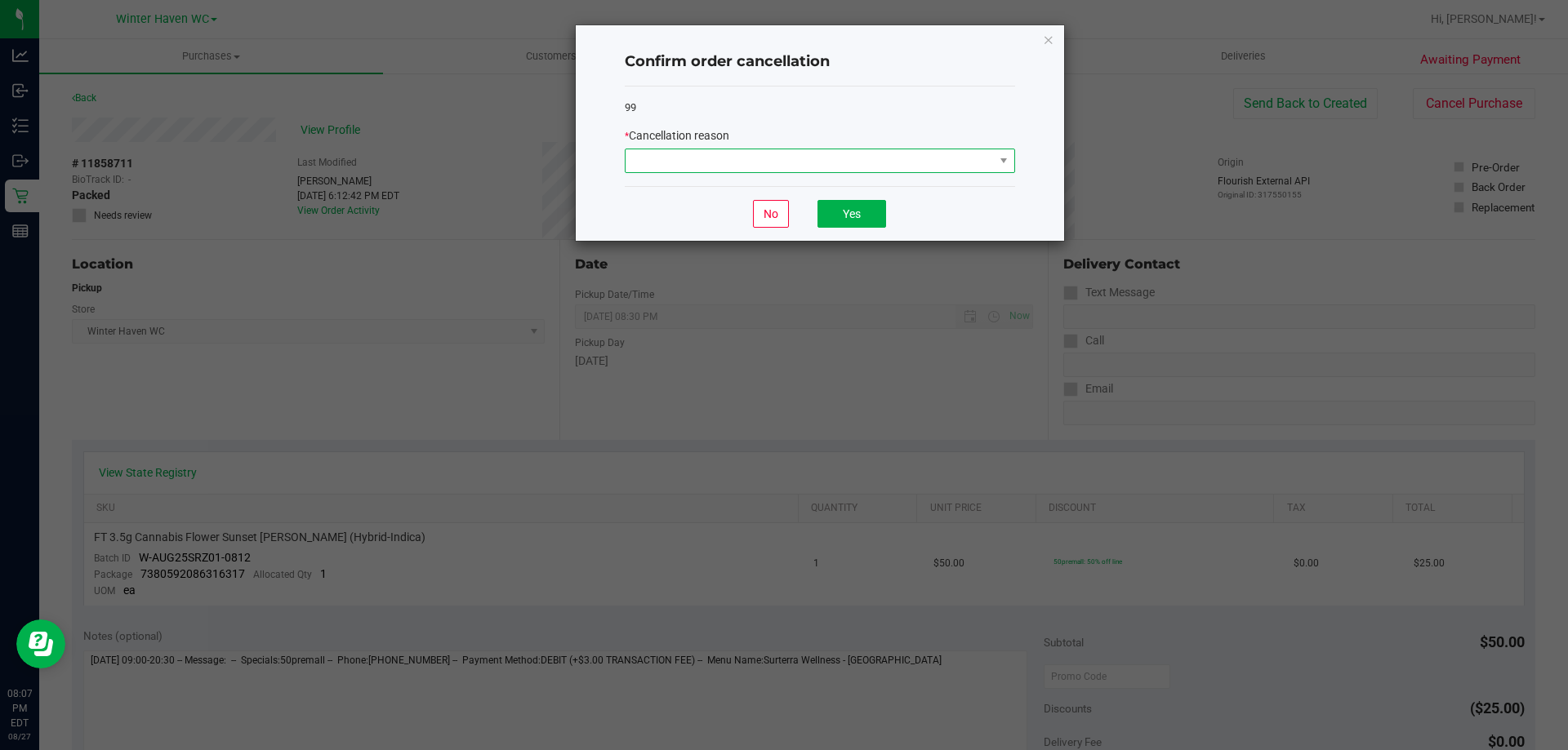
click at [767, 150] on span at bounding box center [809, 160] width 368 height 22
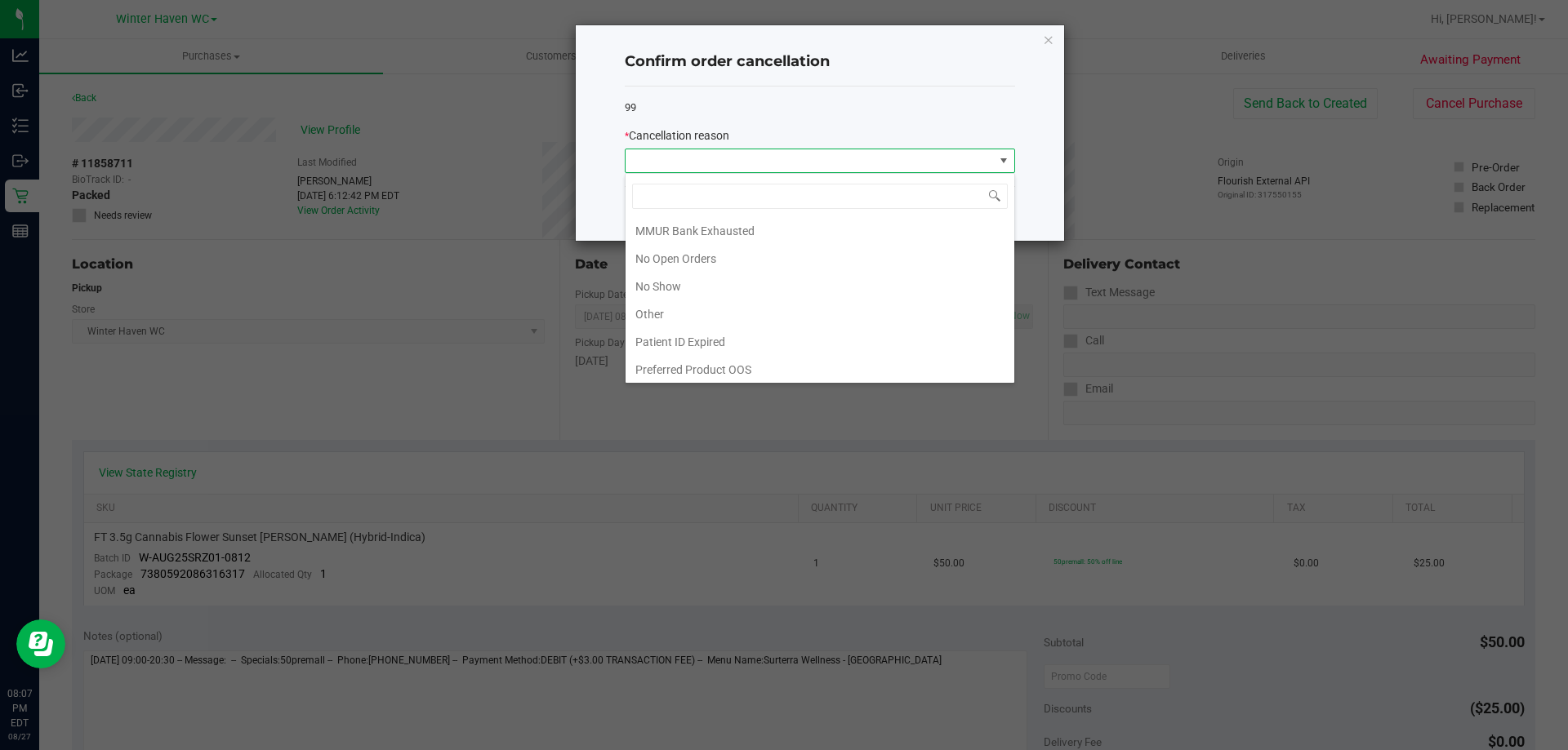
scroll to position [114, 0]
click at [695, 287] on li "No Show" at bounding box center [819, 283] width 389 height 27
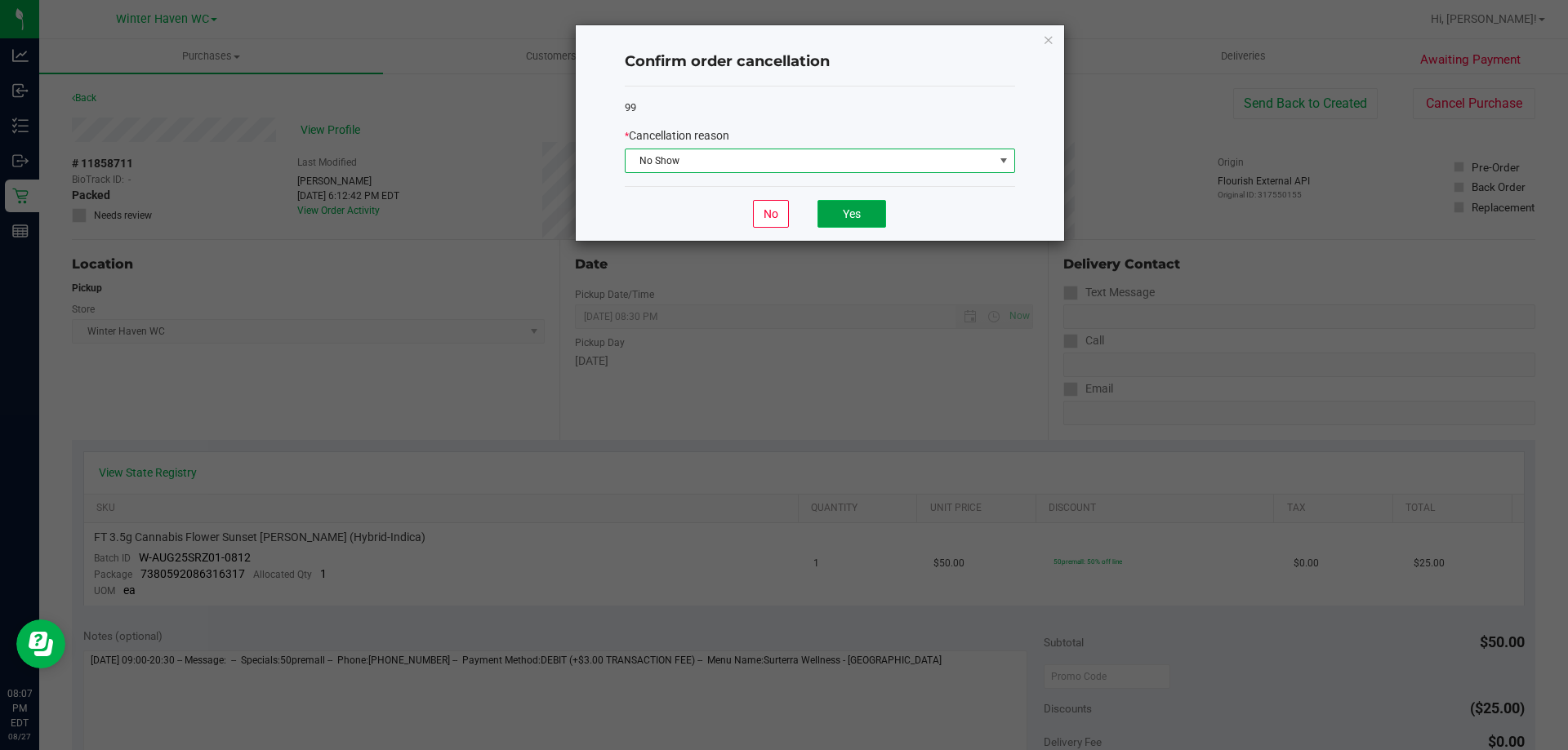
click at [767, 221] on button "Yes" at bounding box center [852, 213] width 68 height 27
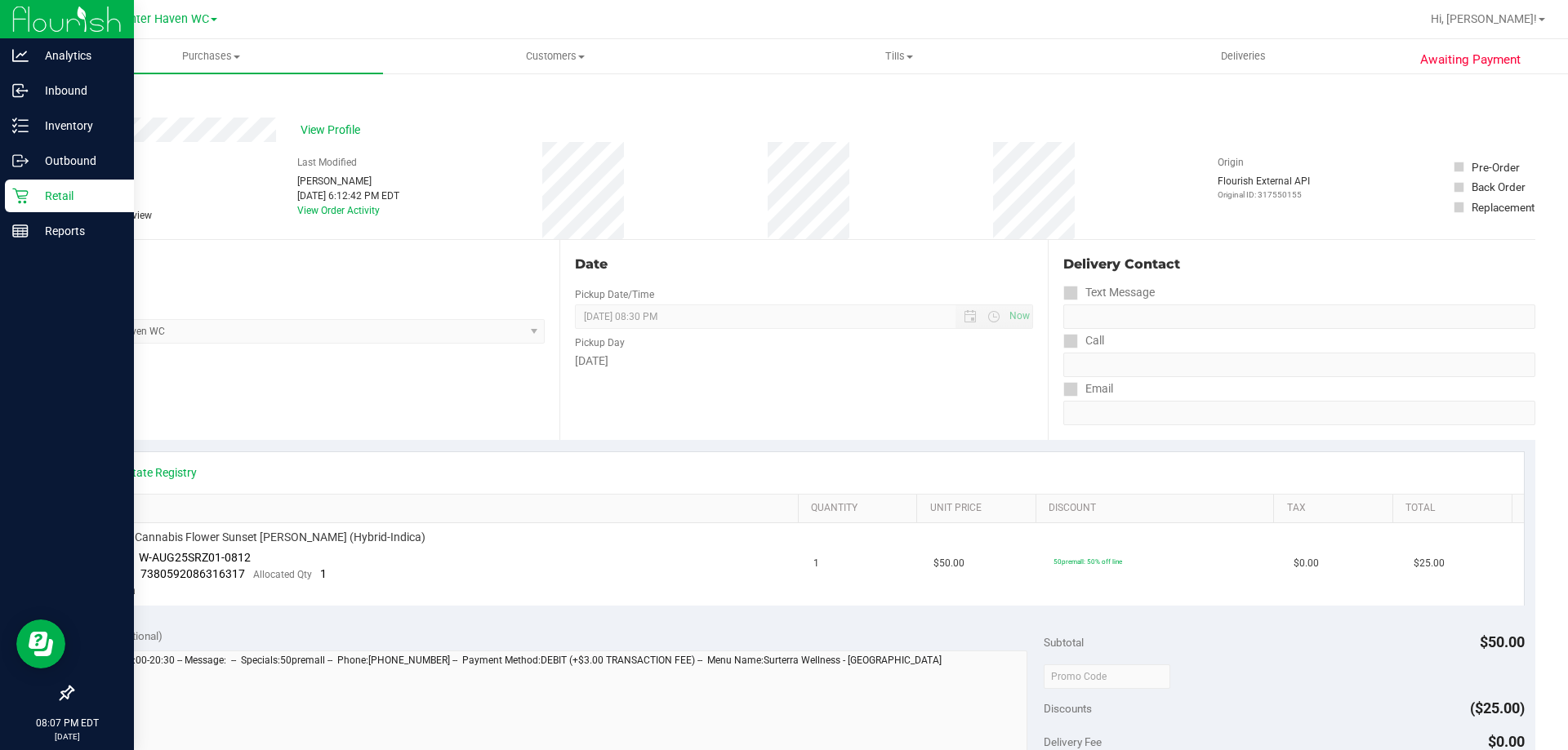
click at [30, 195] on p "Retail" at bounding box center [77, 196] width 98 height 20
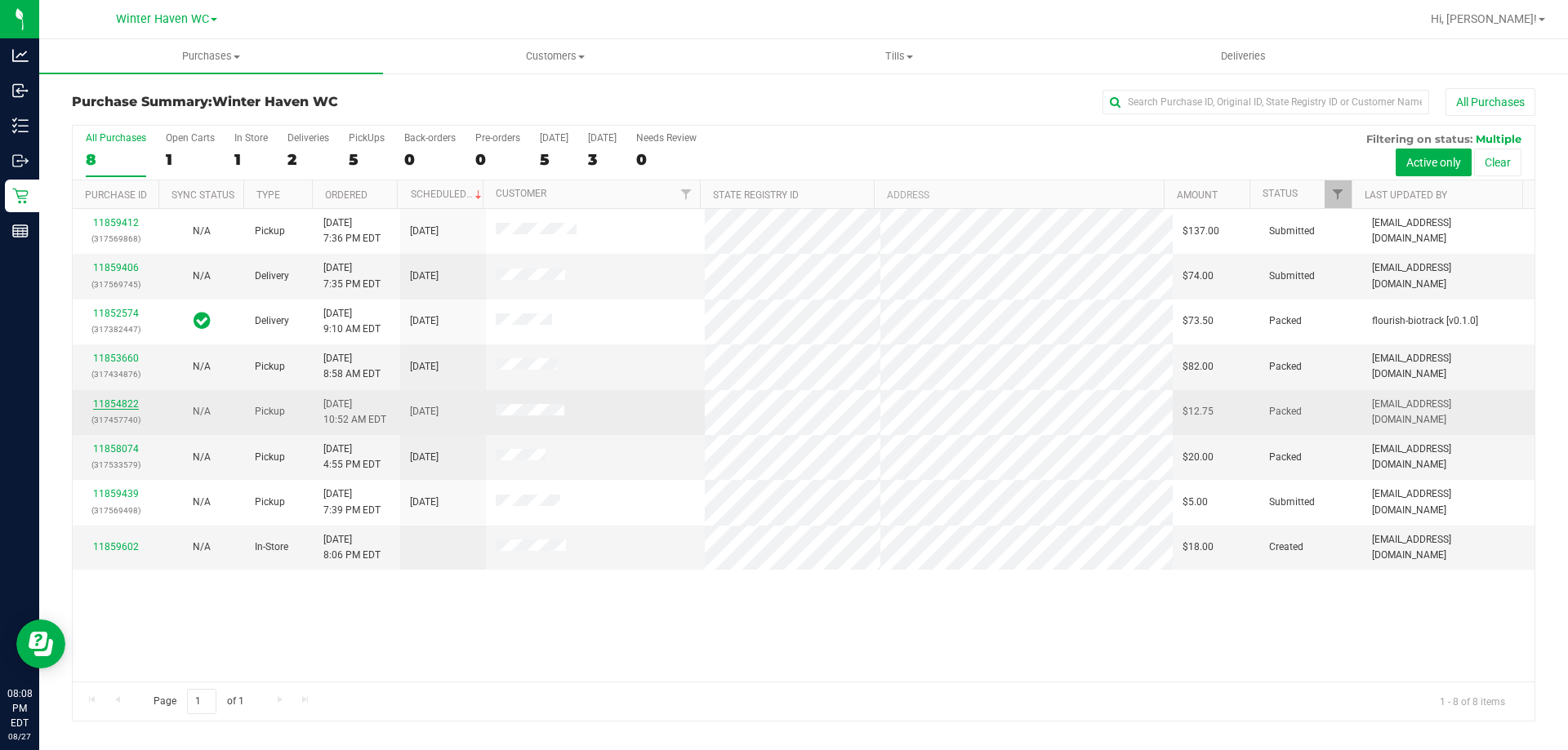
click at [127, 407] on link "11854822" at bounding box center [116, 405] width 46 height 12
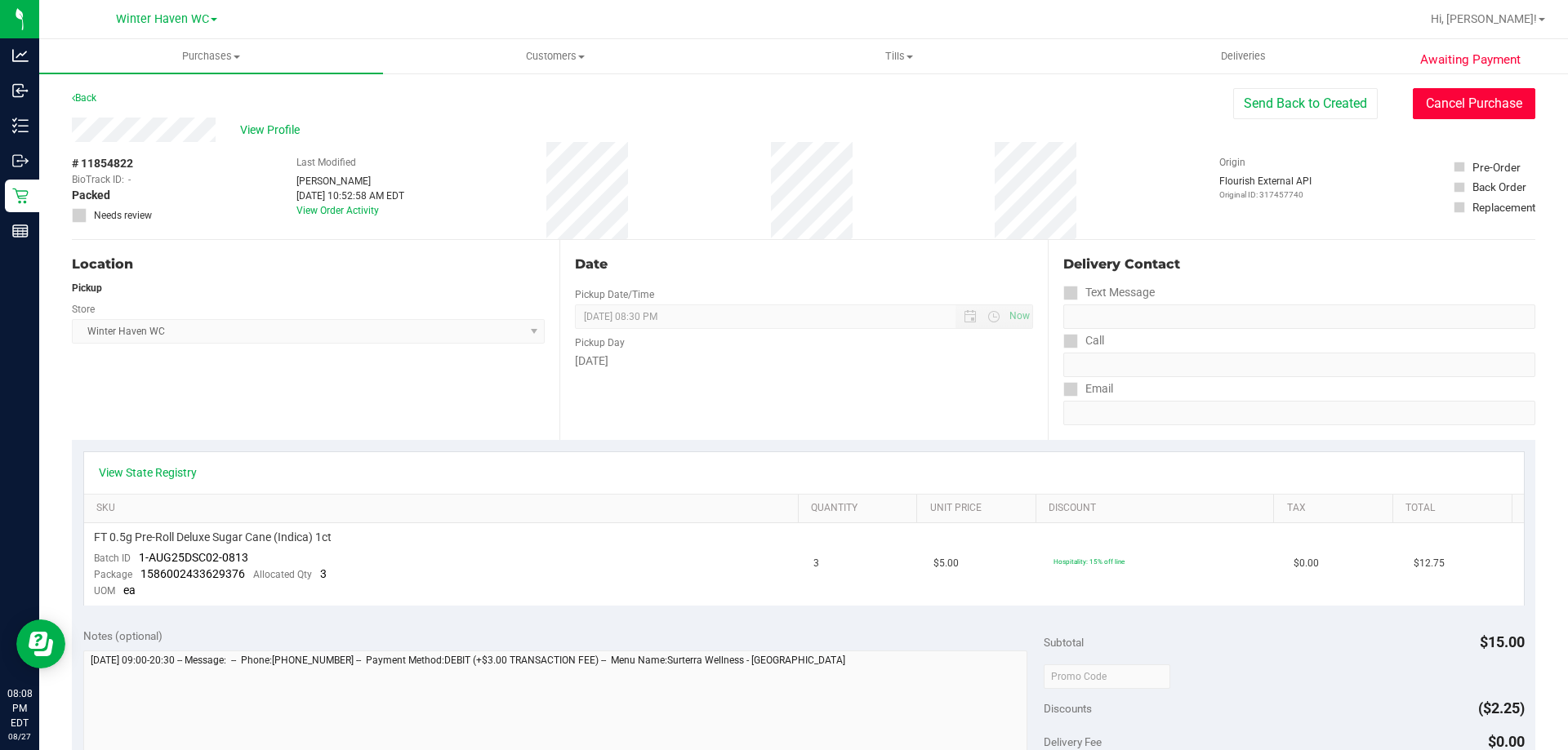
click at [767, 108] on button "Cancel Purchase" at bounding box center [1474, 103] width 122 height 31
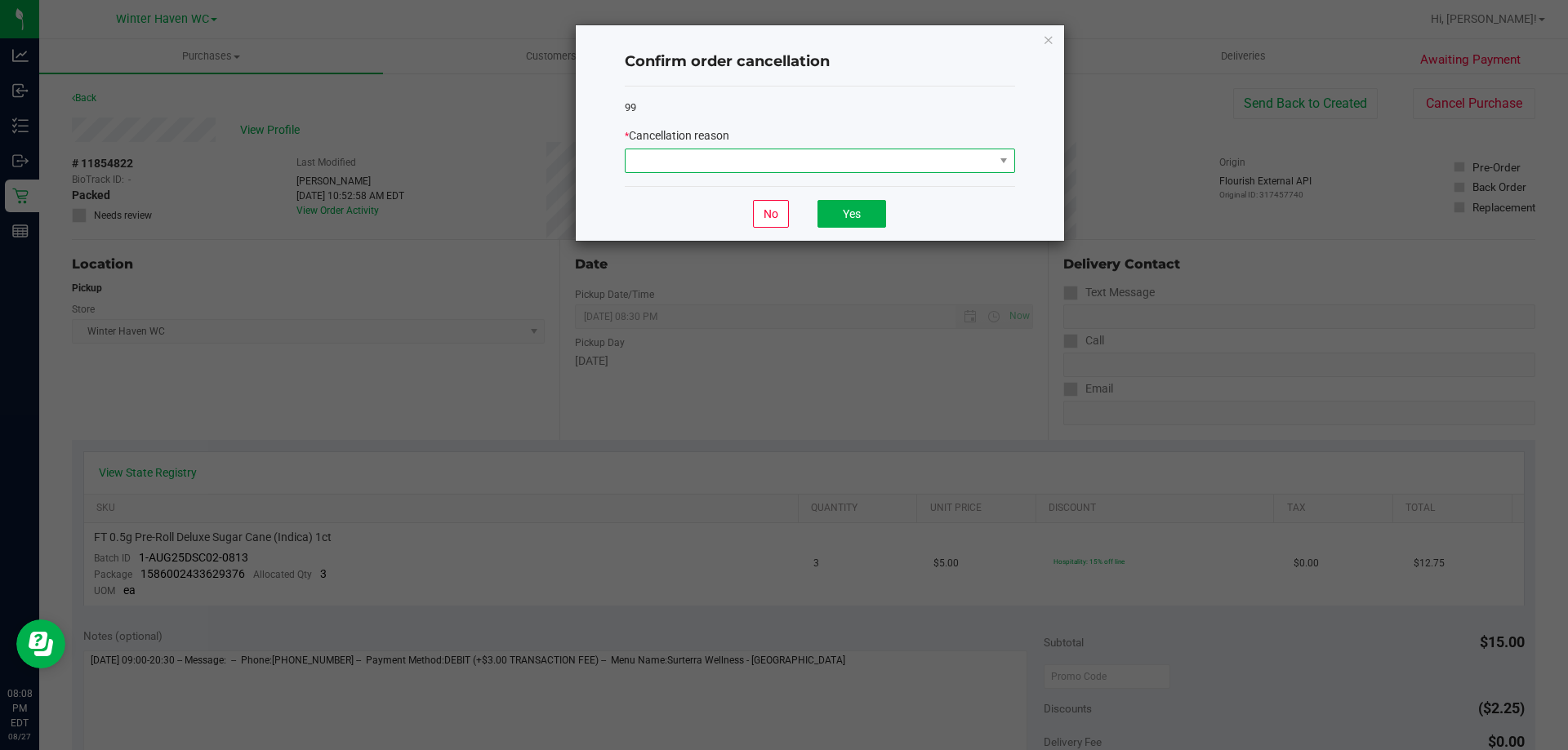
click at [767, 161] on span at bounding box center [809, 160] width 368 height 22
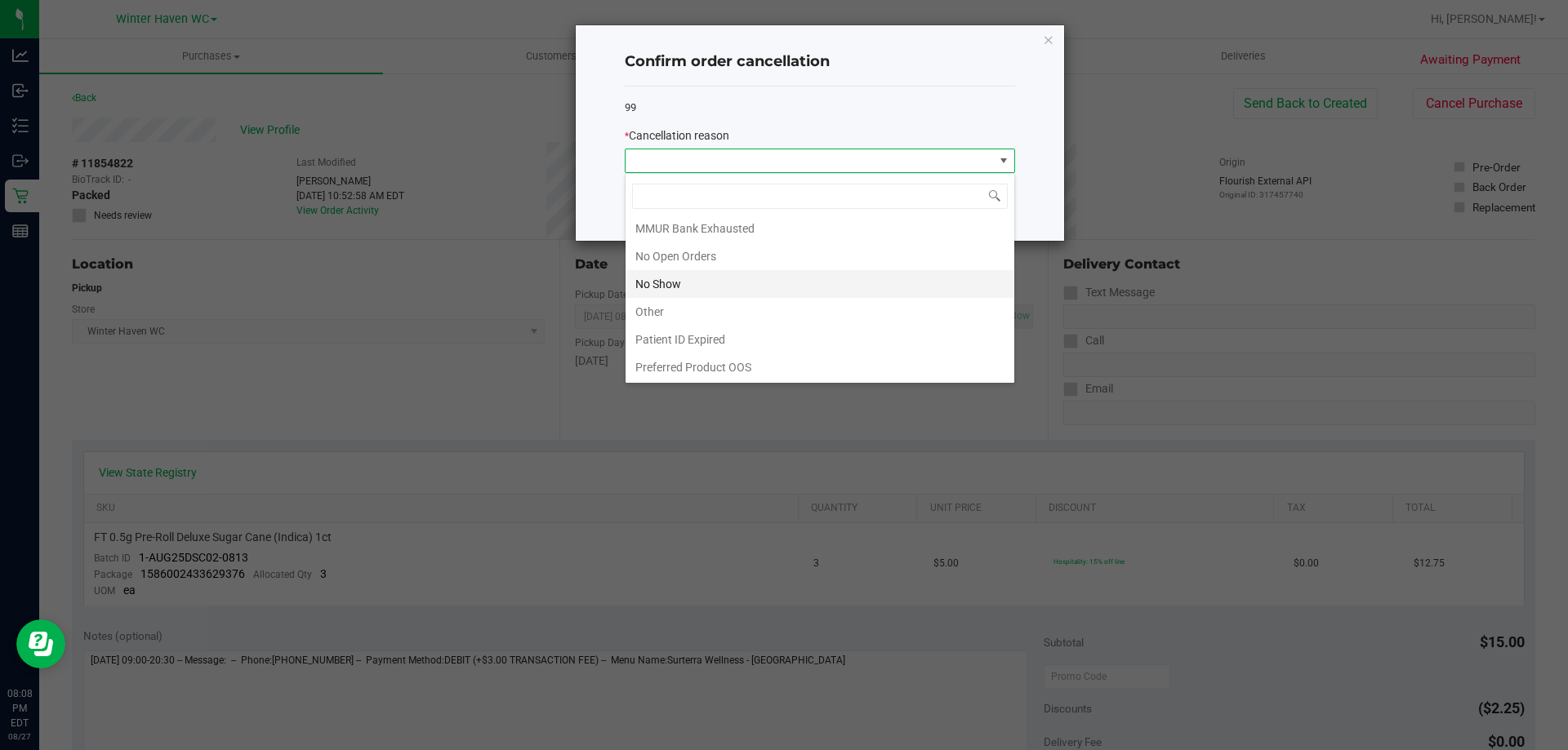
scroll to position [114, 0]
click at [708, 286] on li "No Show" at bounding box center [819, 283] width 389 height 27
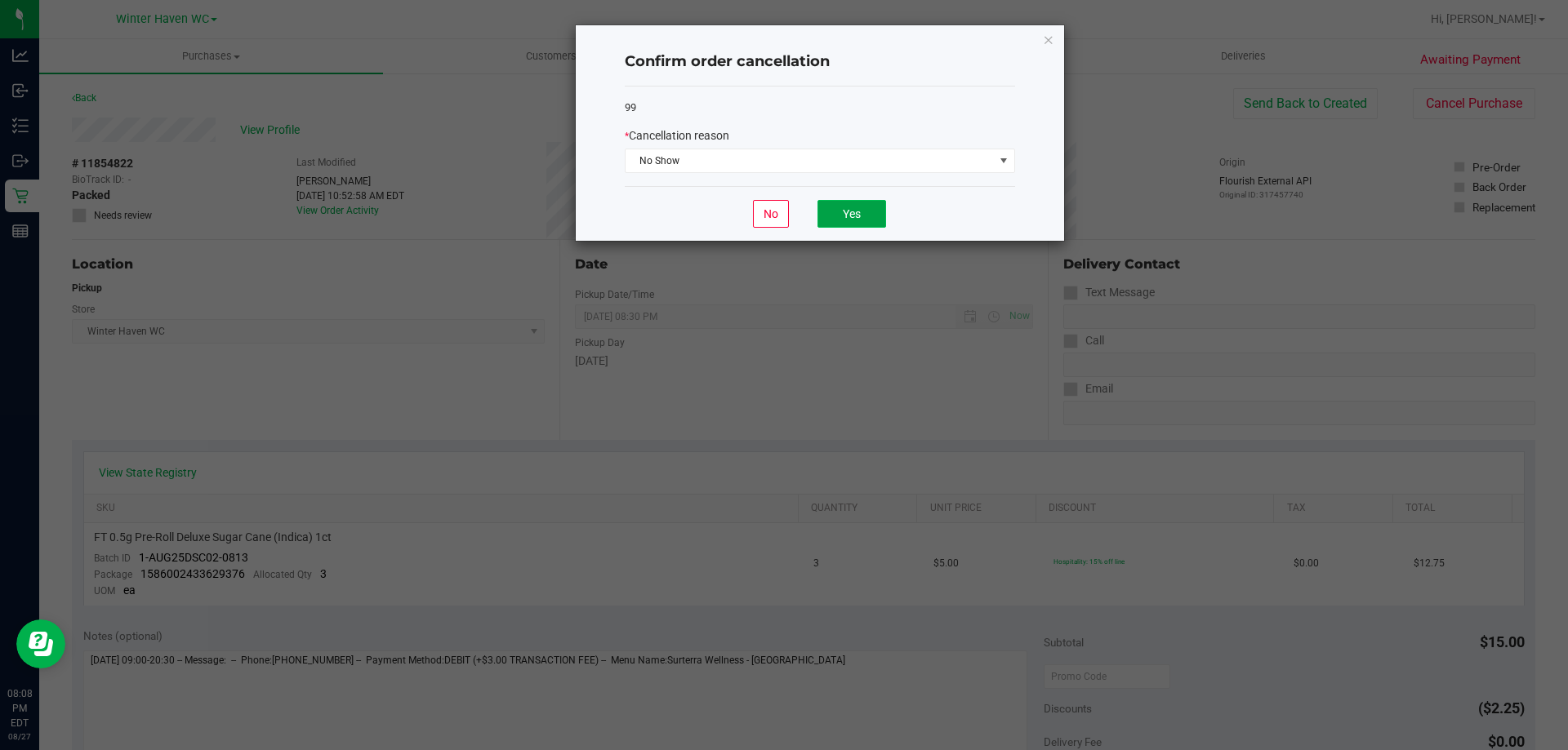
click at [767, 219] on button "Yes" at bounding box center [852, 213] width 68 height 27
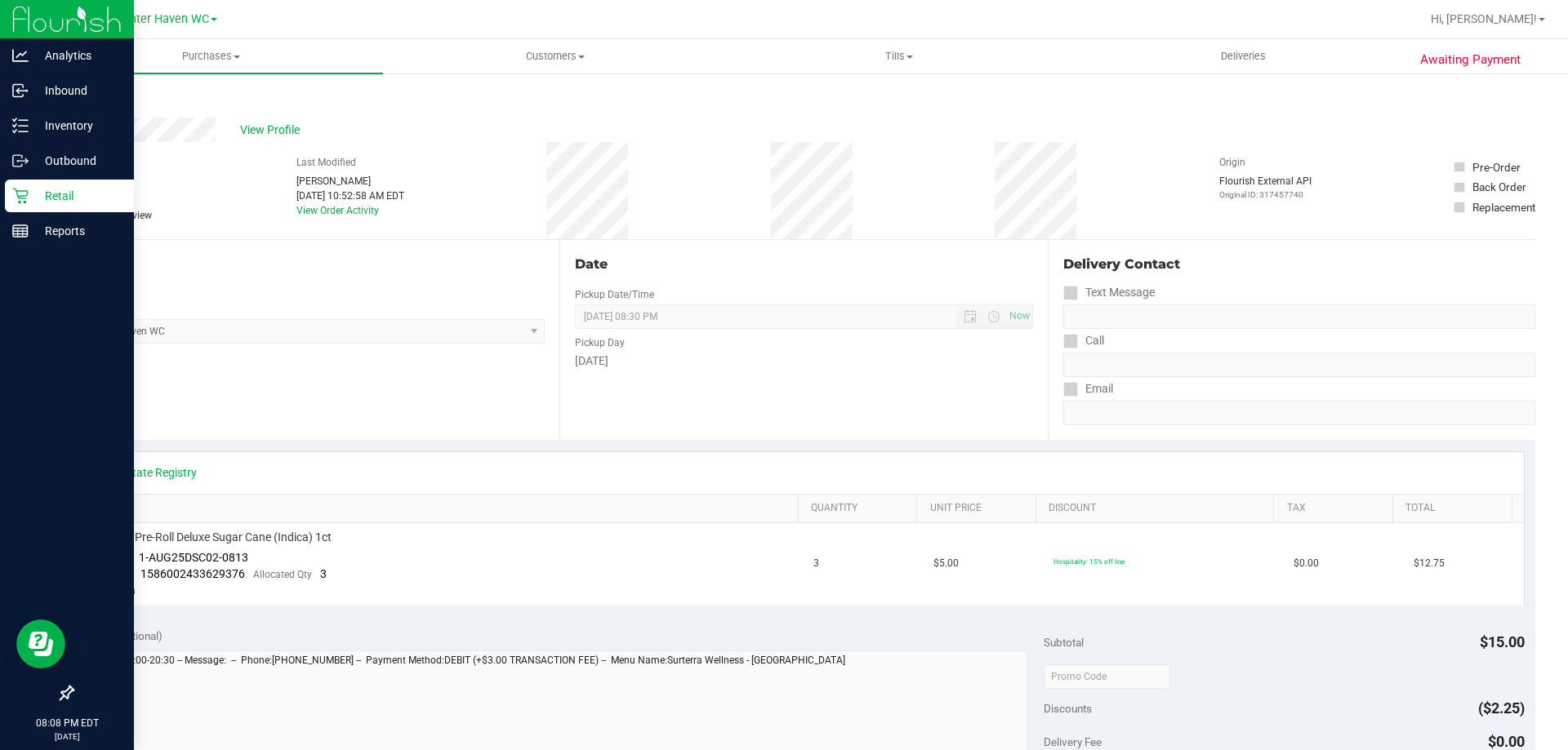
click at [21, 206] on div "Retail" at bounding box center [69, 196] width 129 height 32
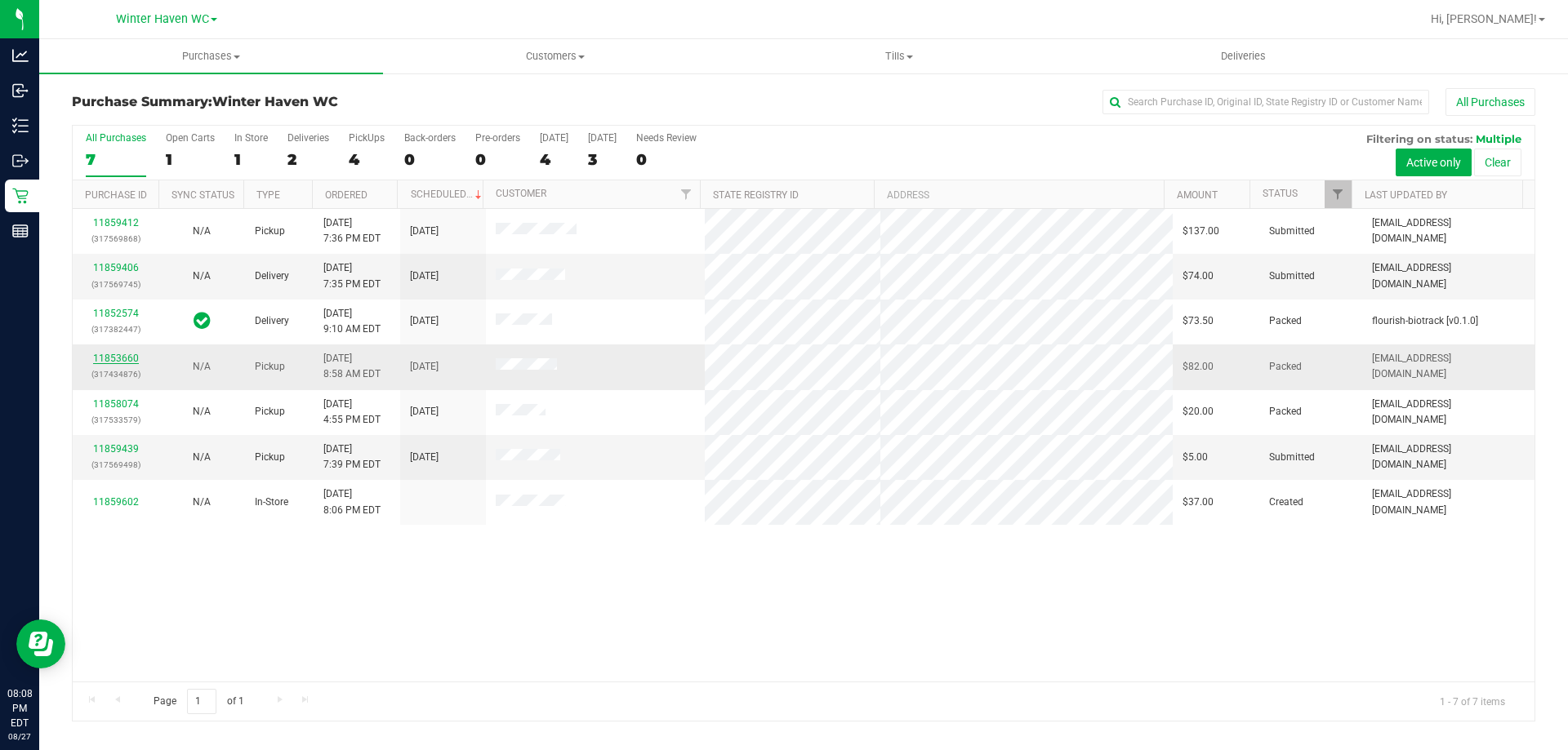
click at [128, 360] on link "11853660" at bounding box center [116, 359] width 46 height 12
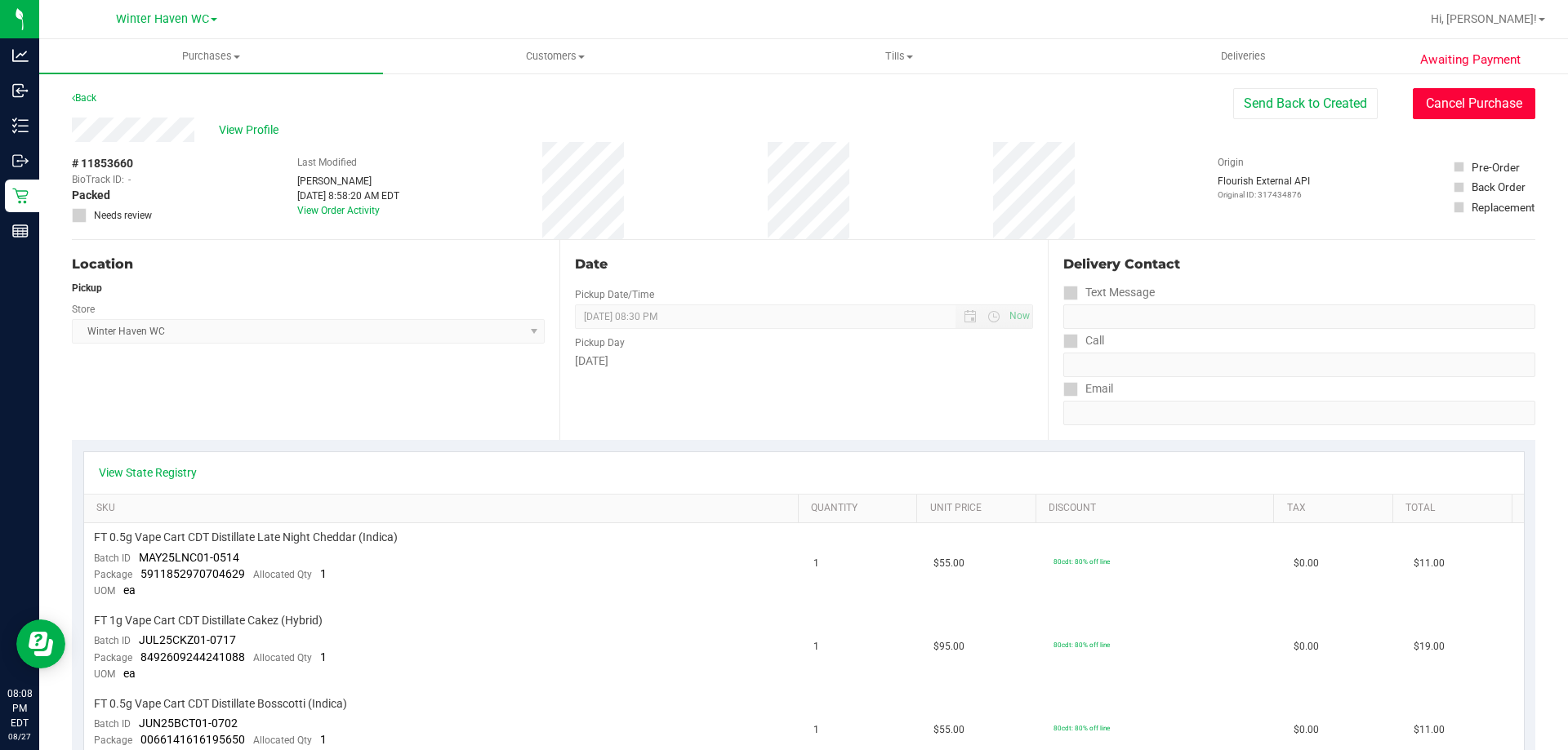
click at [767, 99] on button "Cancel Purchase" at bounding box center [1474, 103] width 122 height 31
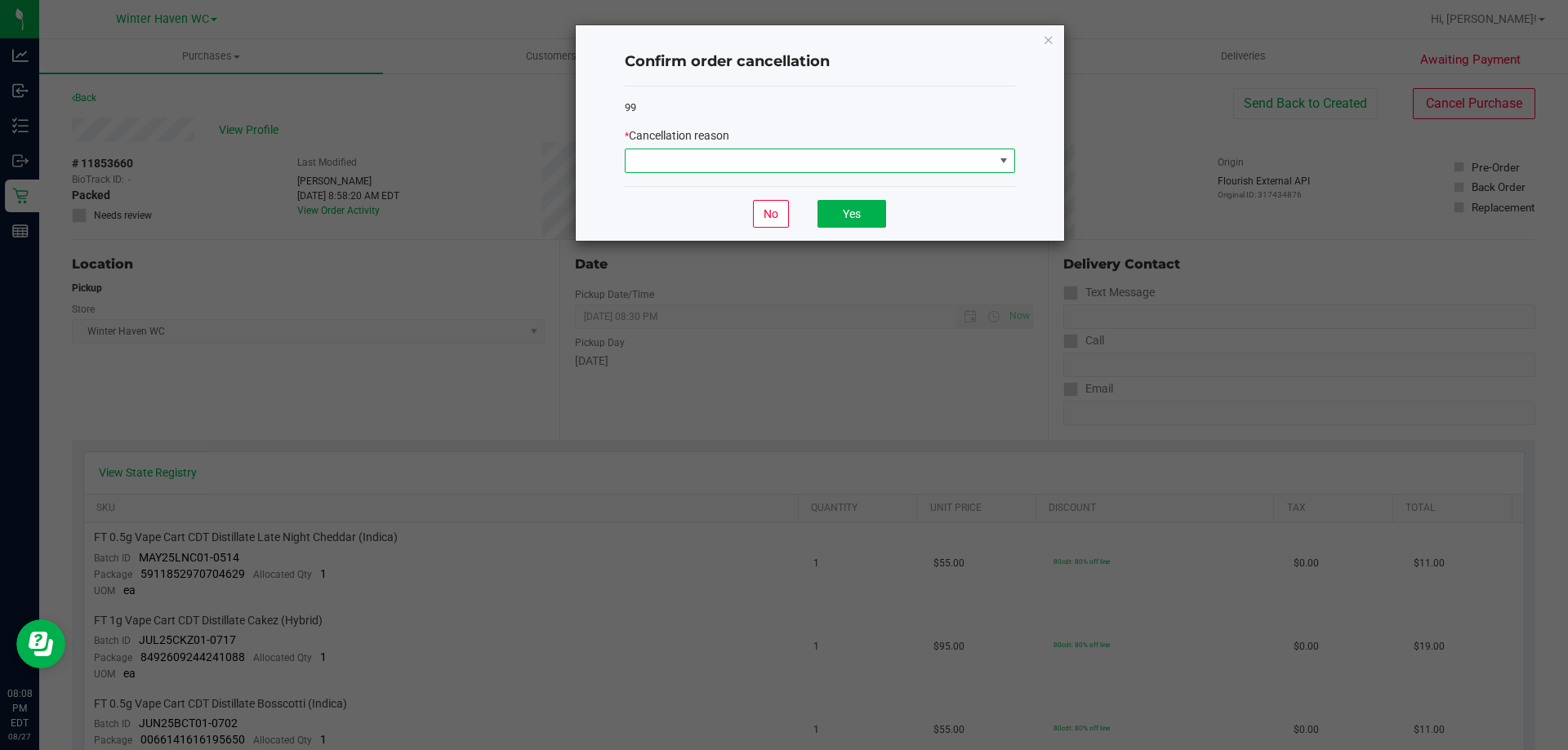
click at [767, 161] on span at bounding box center [809, 160] width 368 height 22
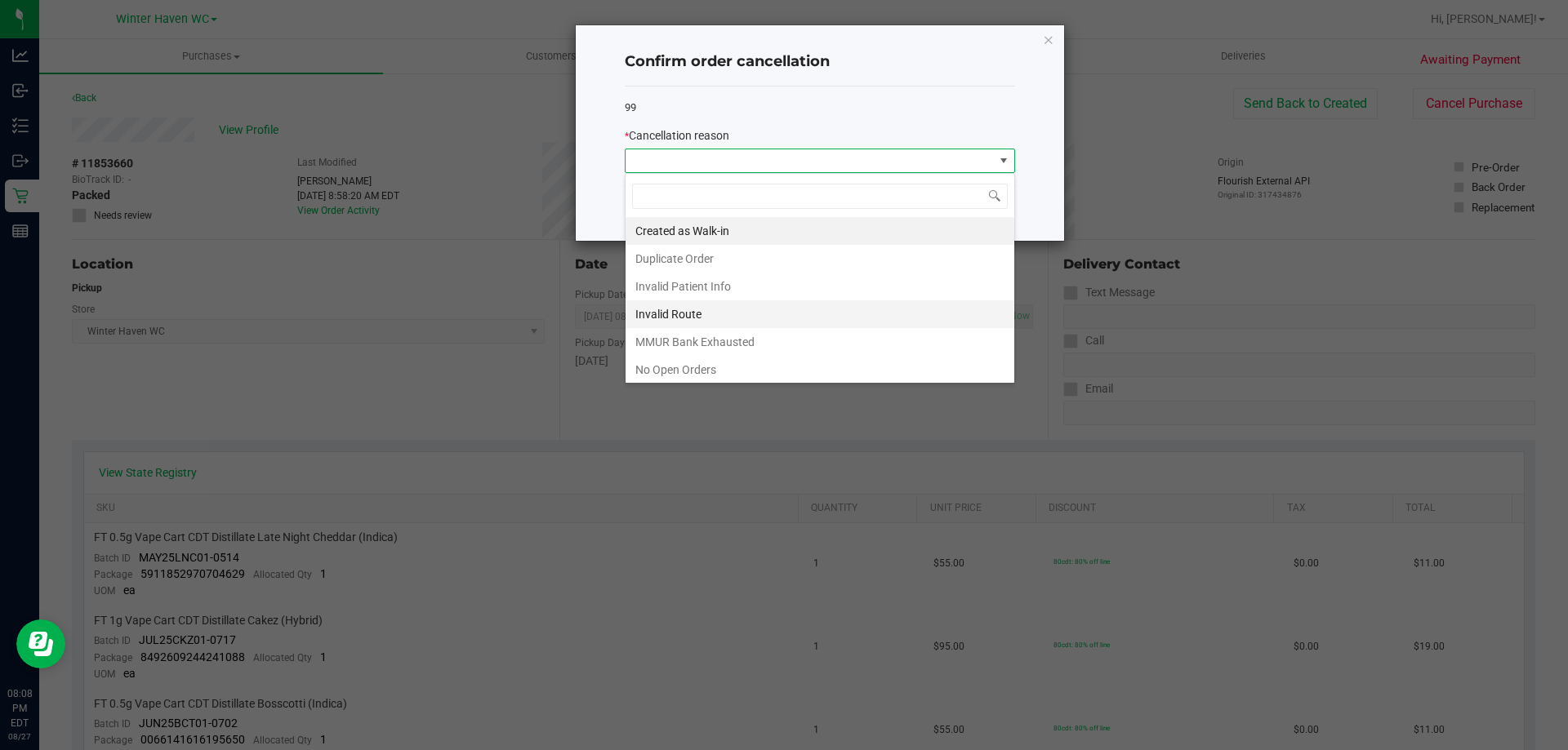
scroll to position [82, 0]
click at [670, 319] on li "No Show" at bounding box center [819, 315] width 389 height 27
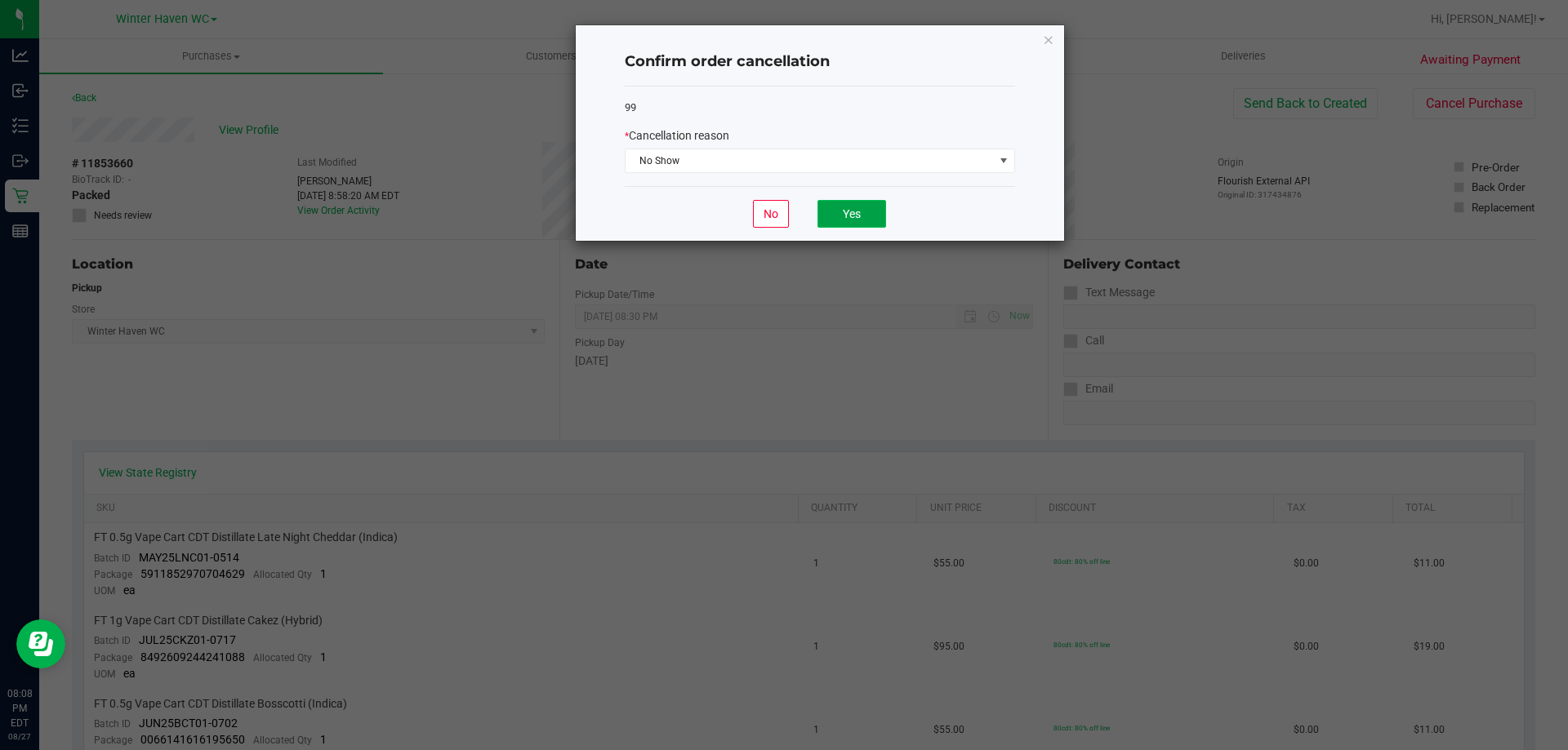
click at [767, 220] on button "Yes" at bounding box center [852, 213] width 68 height 27
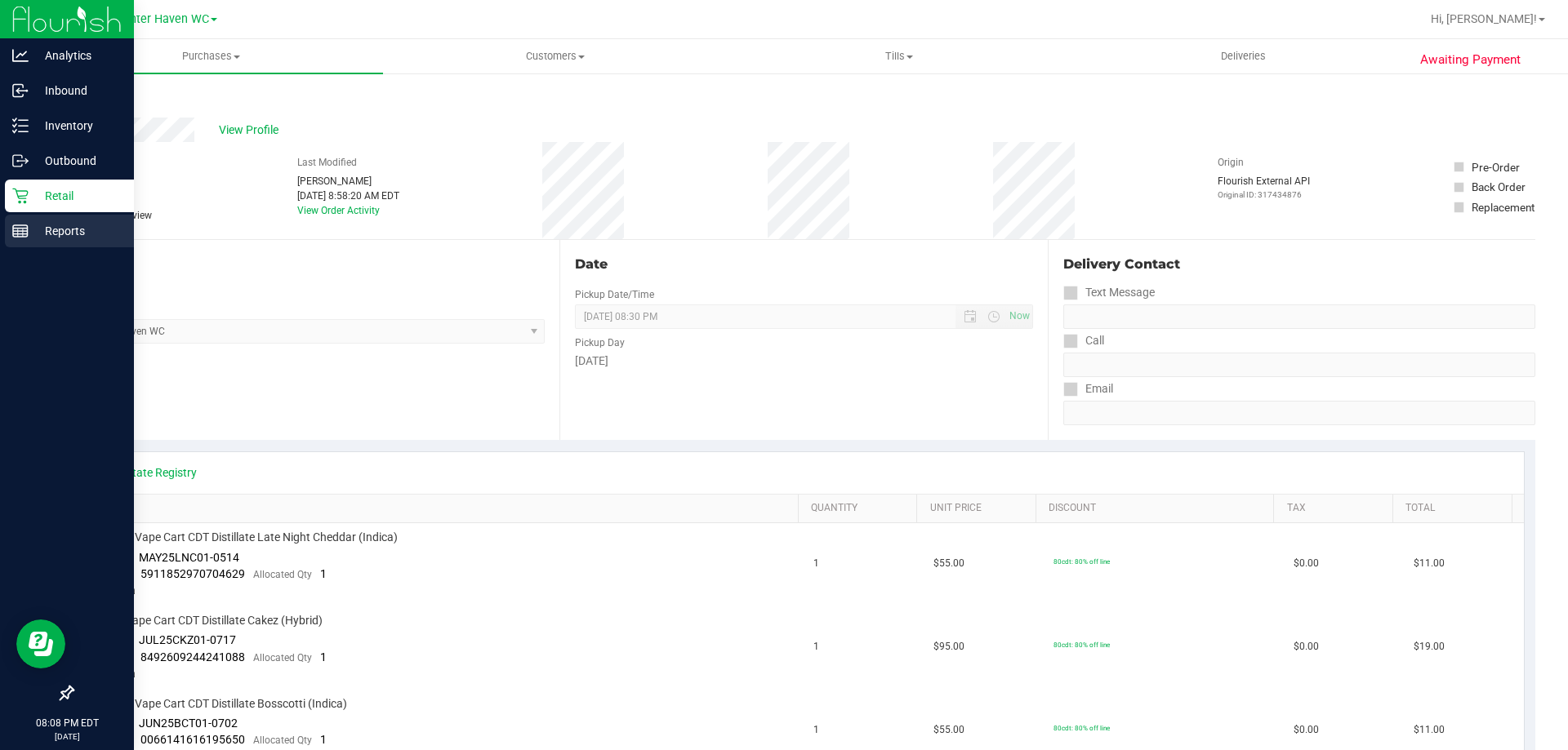
click at [1, 215] on link "Reports" at bounding box center [67, 232] width 134 height 35
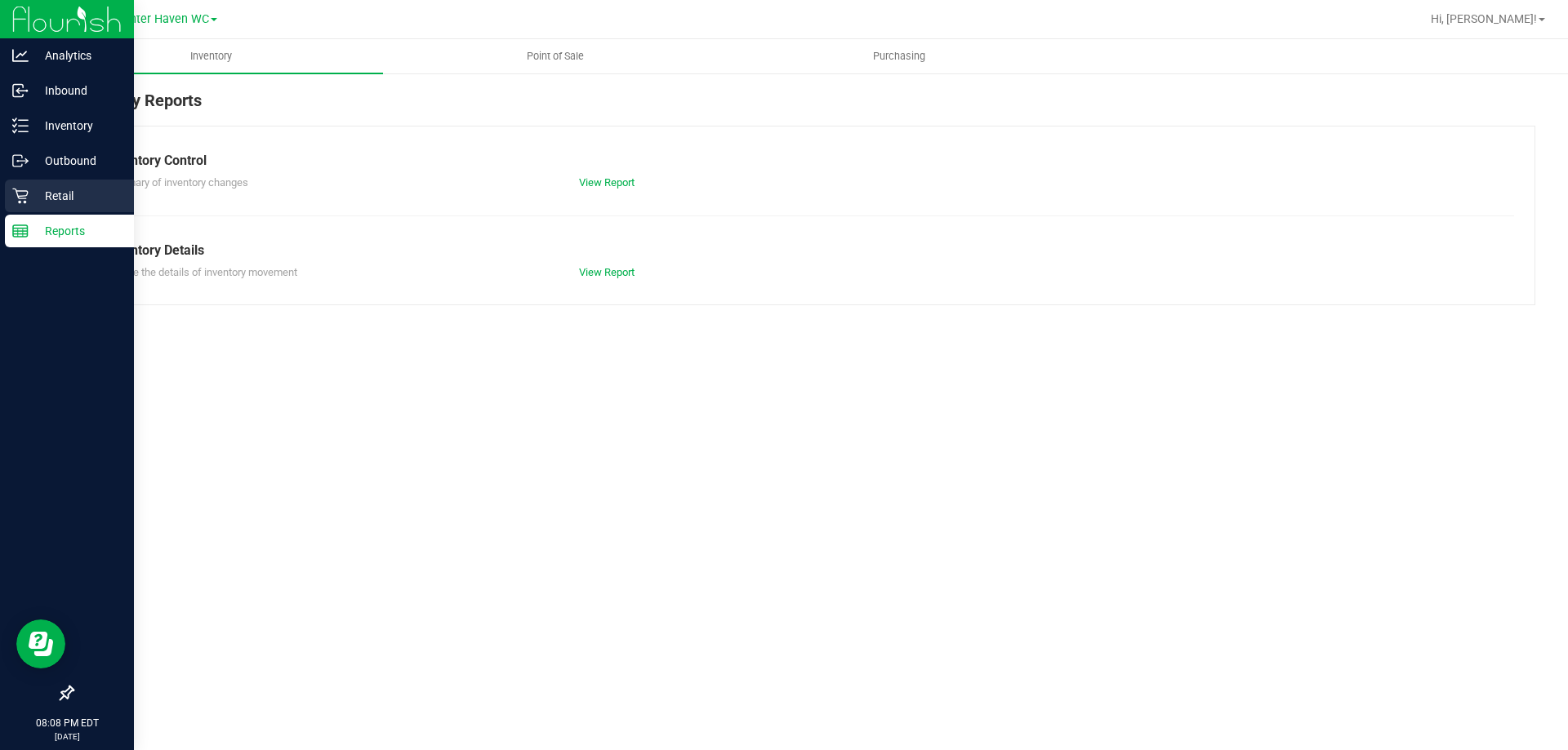
click at [32, 203] on p "Retail" at bounding box center [77, 196] width 98 height 20
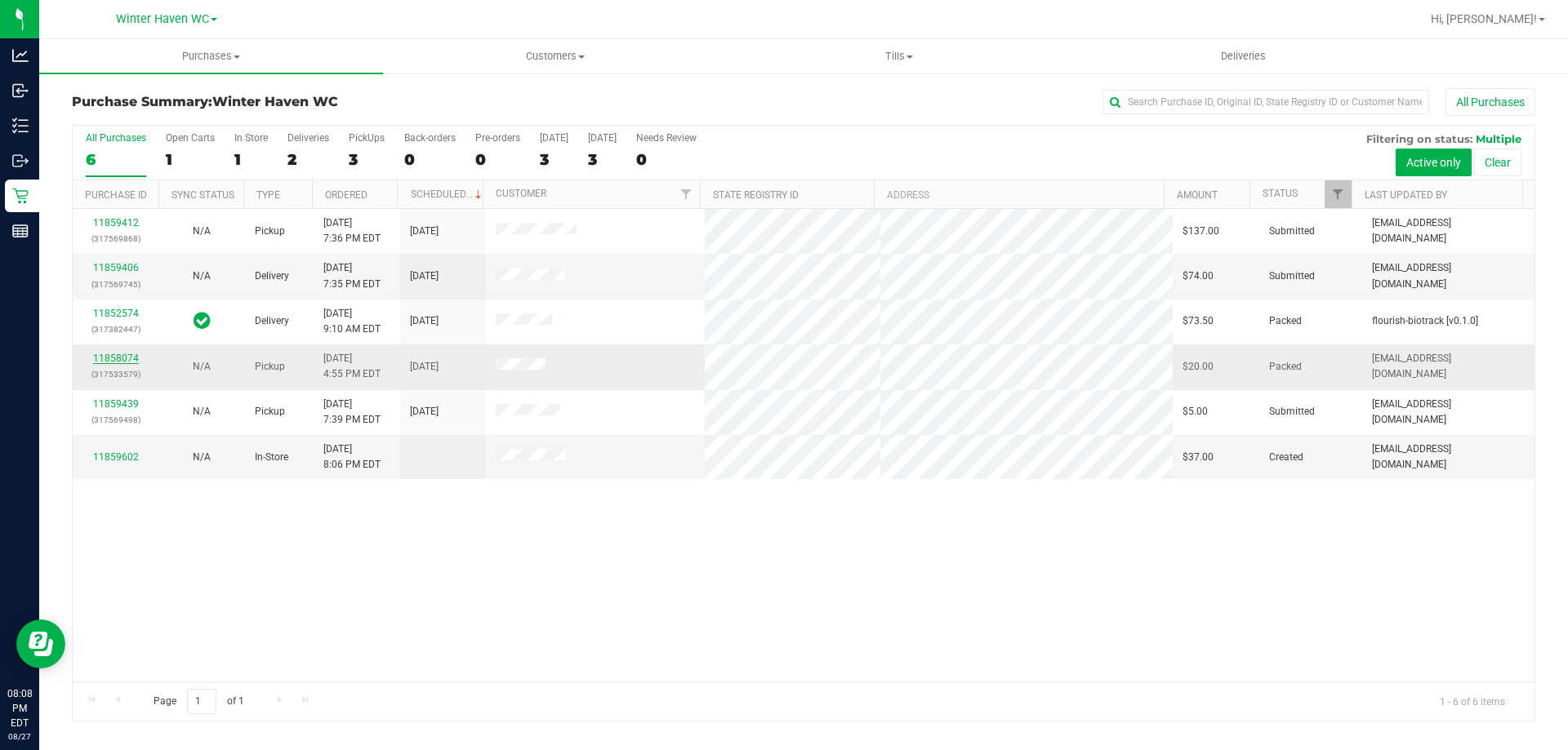
click at [121, 358] on link "11858074" at bounding box center [116, 359] width 46 height 12
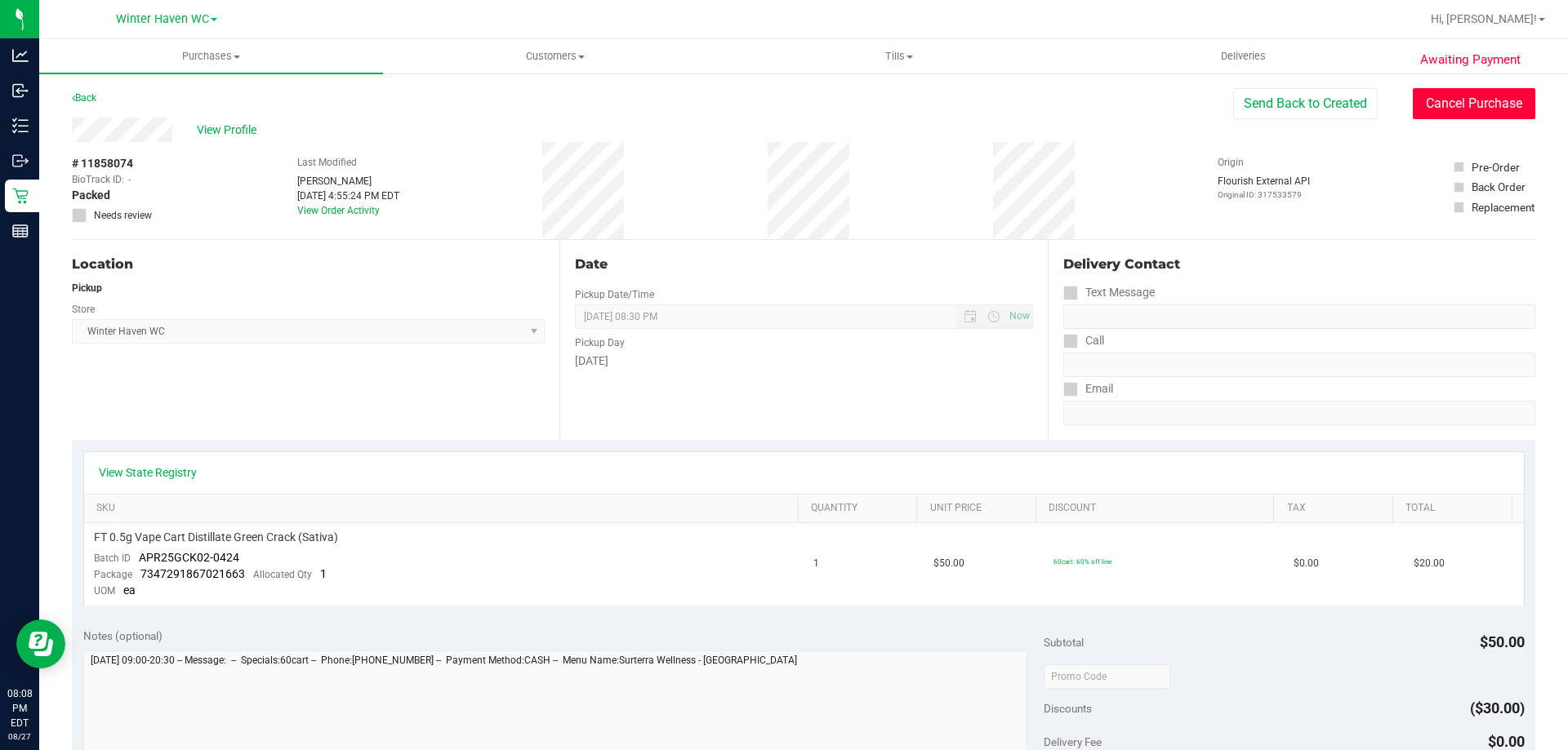
click at [767, 105] on button "Cancel Purchase" at bounding box center [1474, 103] width 122 height 31
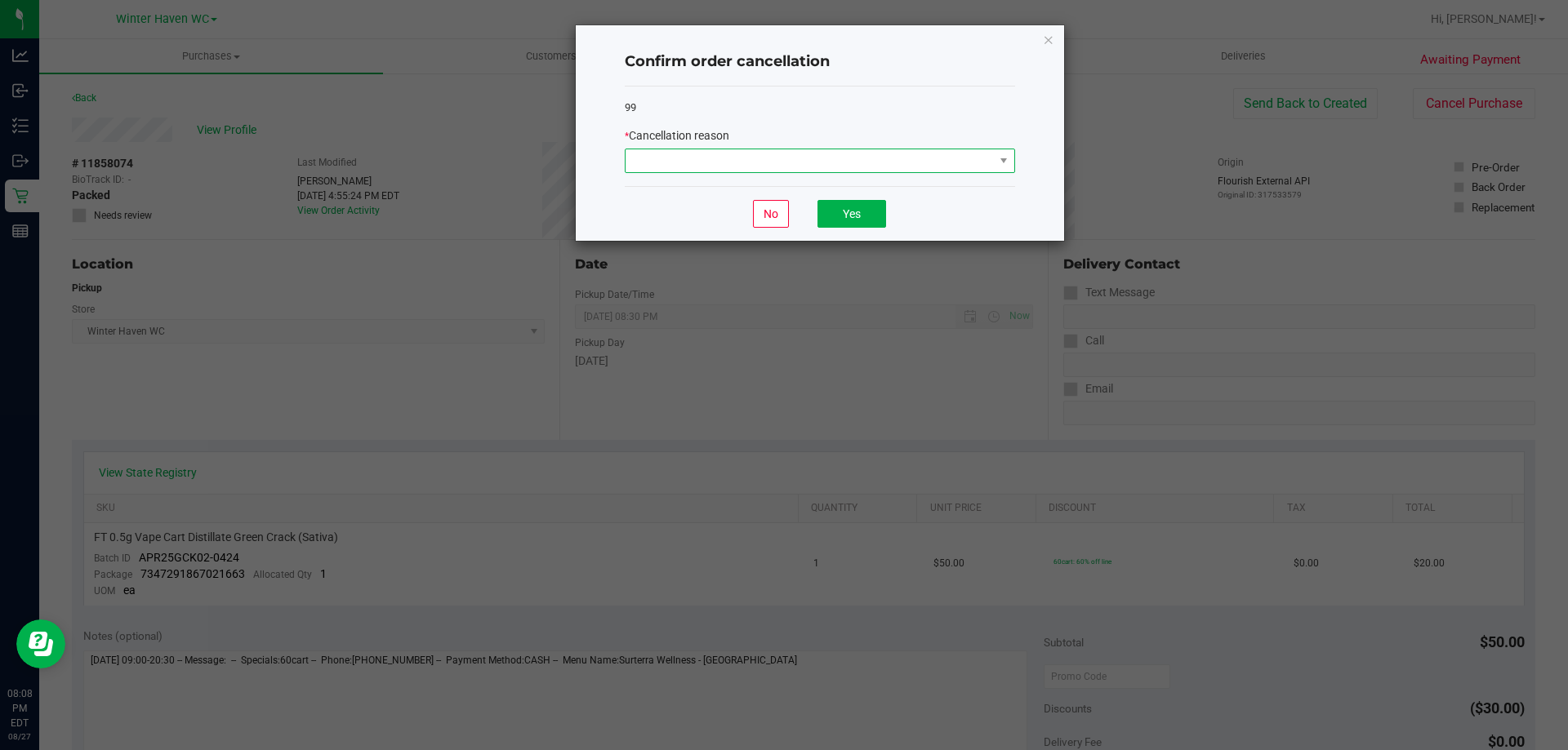
click at [738, 164] on span at bounding box center [809, 160] width 368 height 22
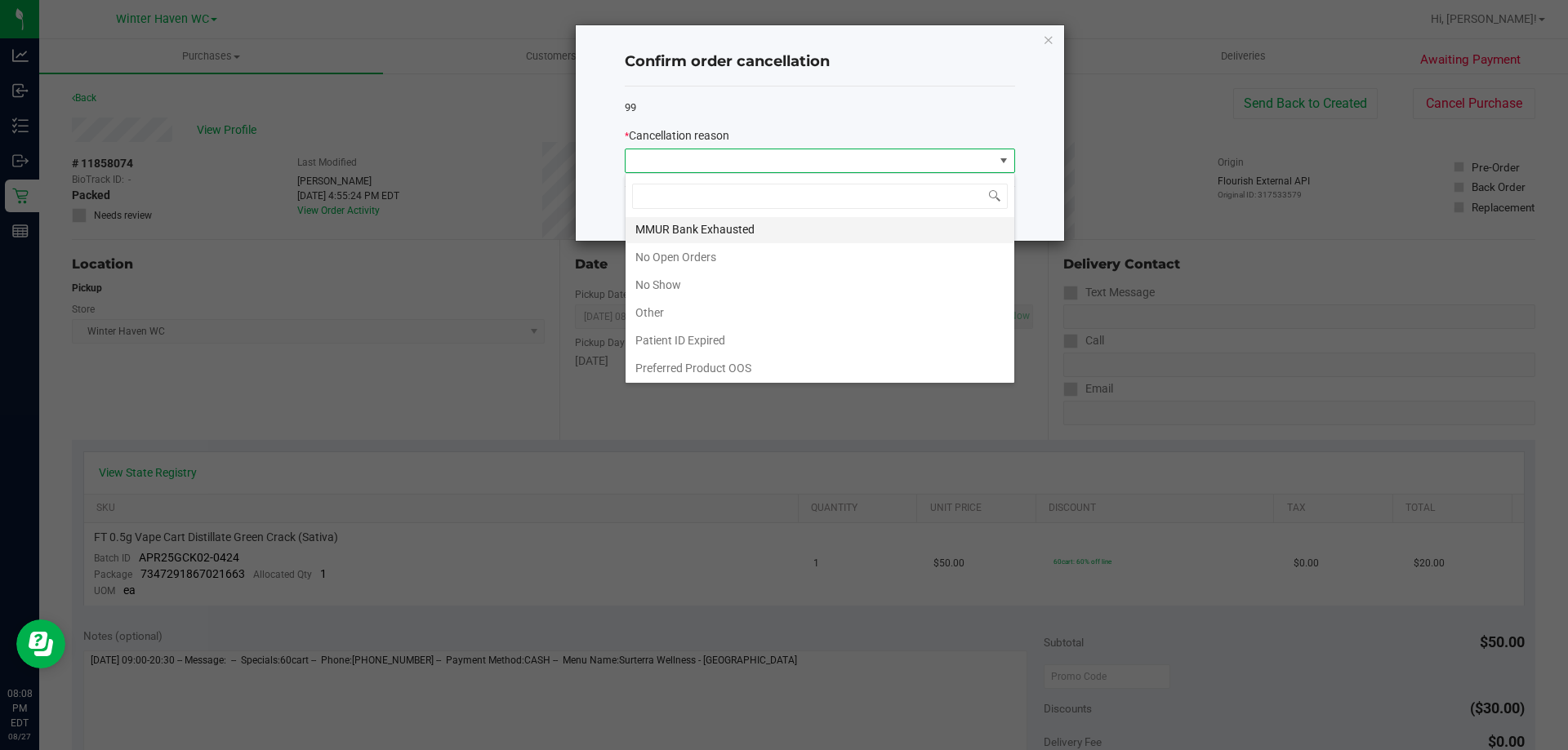
scroll to position [114, 0]
click at [682, 284] on li "No Show" at bounding box center [819, 283] width 389 height 27
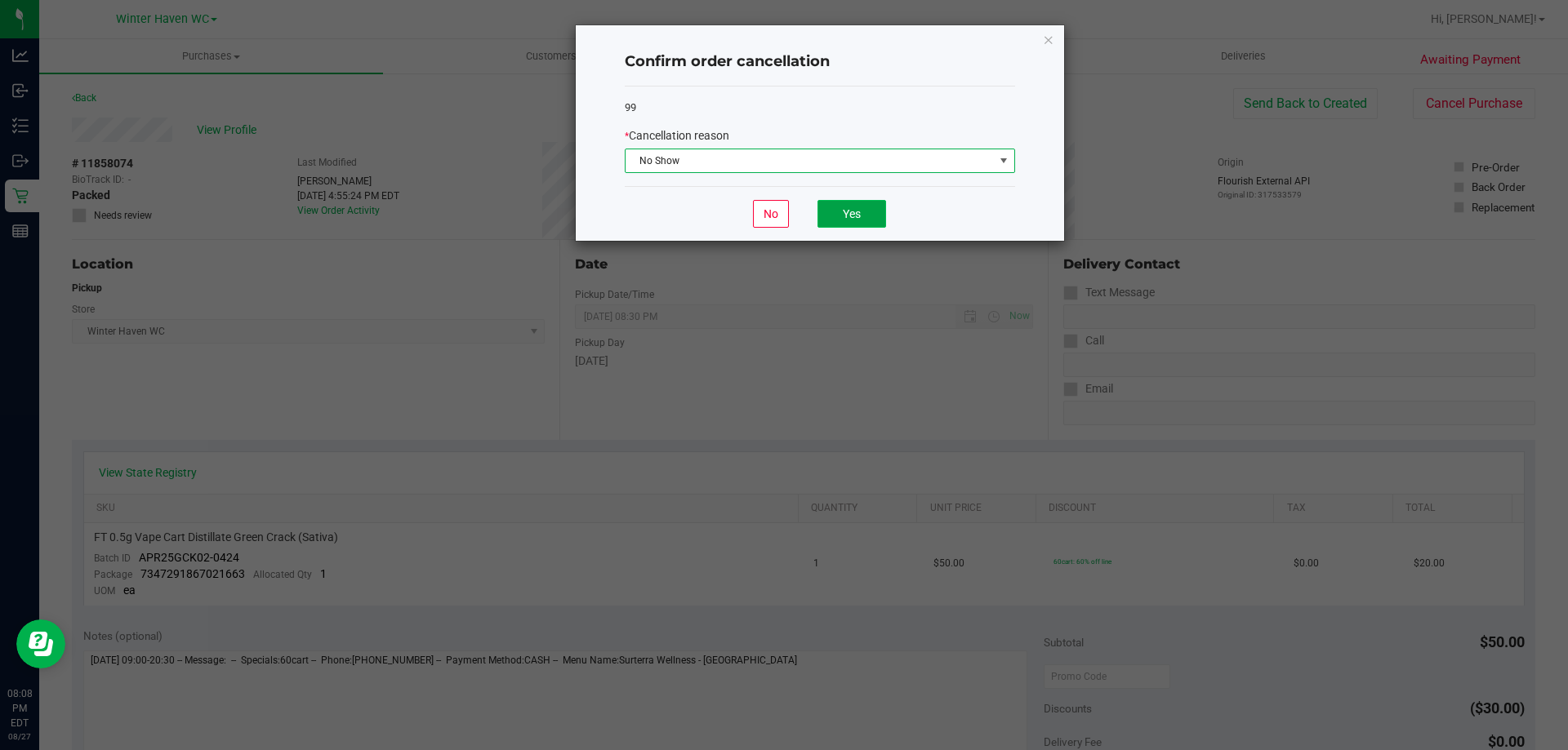
click at [767, 218] on button "Yes" at bounding box center [852, 213] width 68 height 27
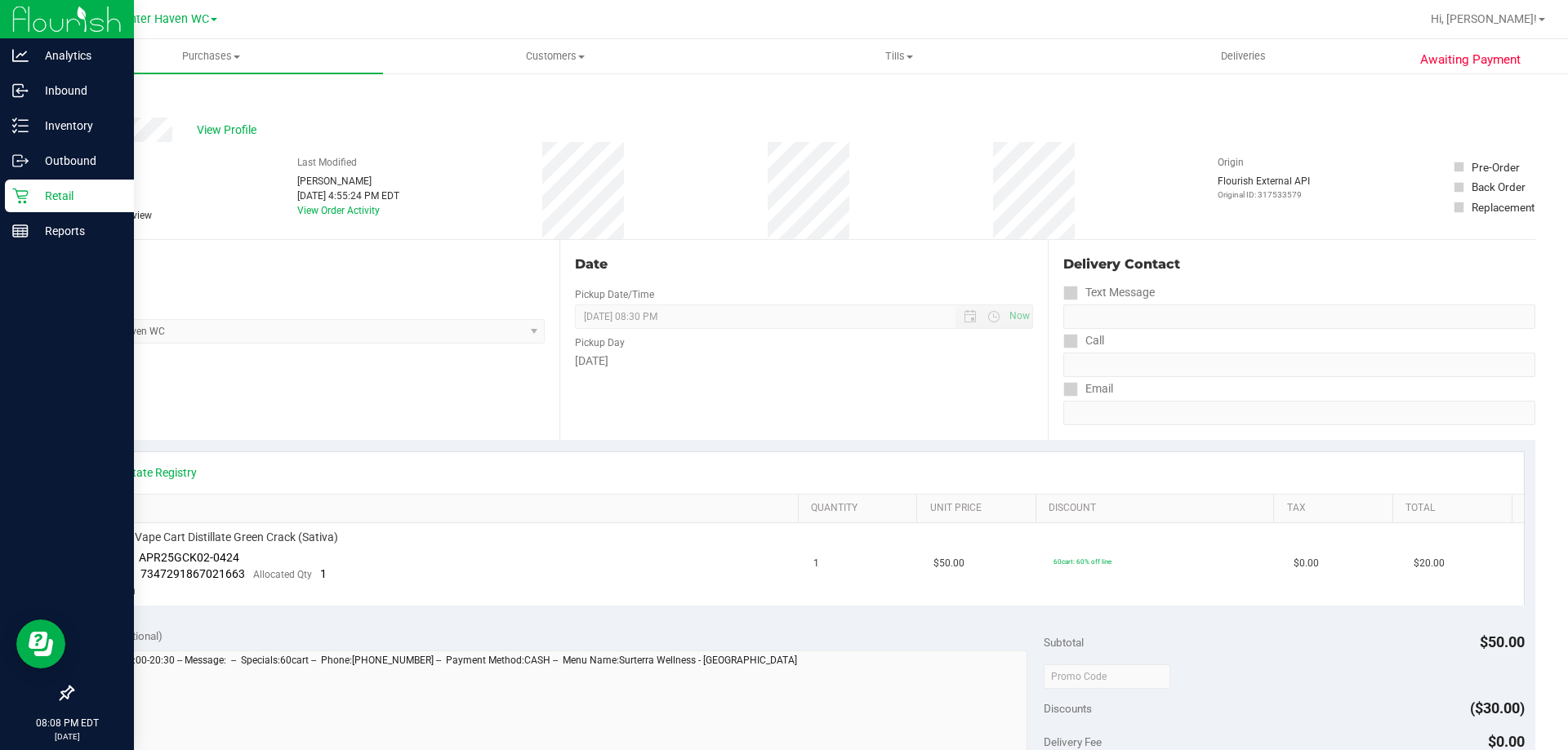
click at [36, 198] on p "Retail" at bounding box center [77, 196] width 98 height 20
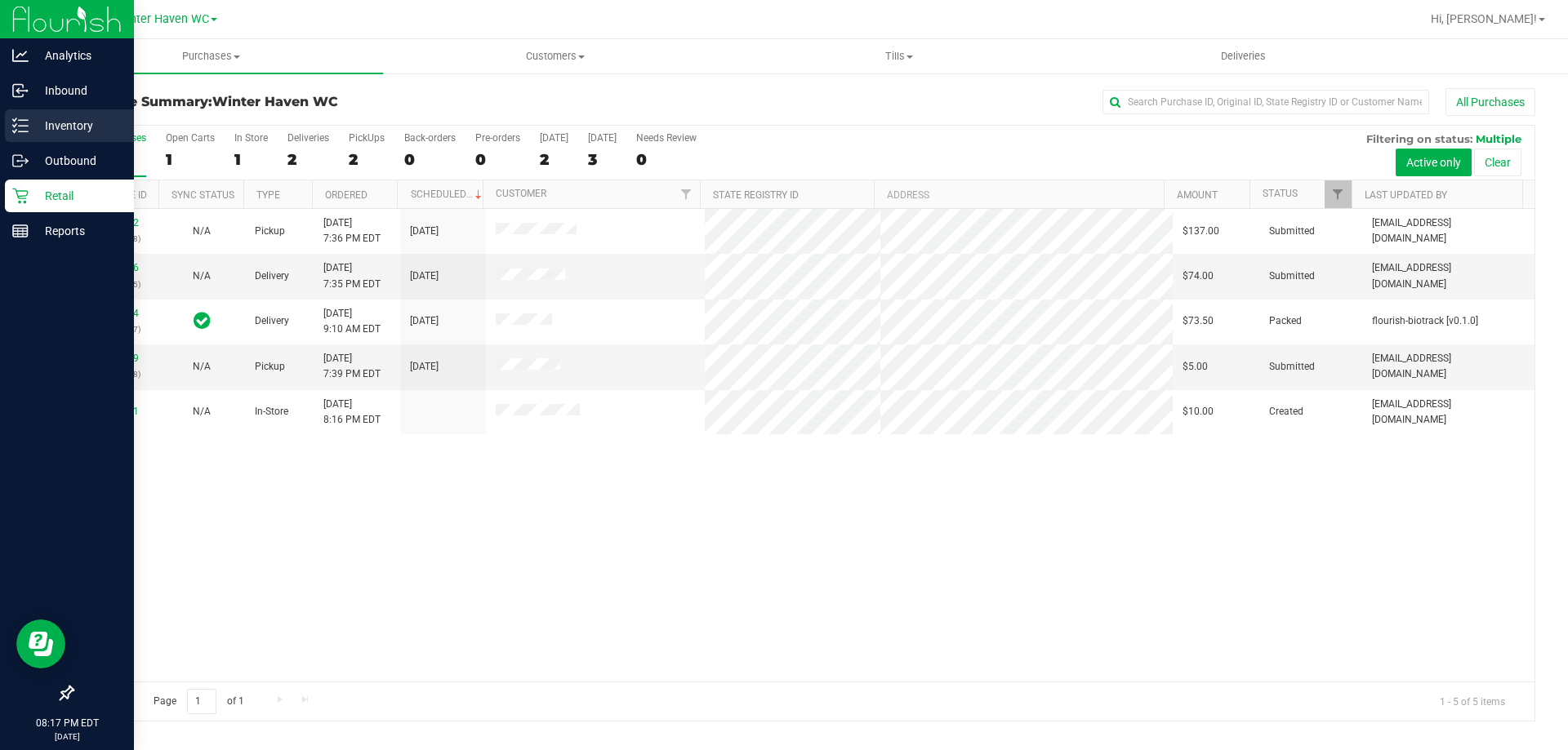
click at [2, 129] on link "Inventory" at bounding box center [67, 127] width 134 height 35
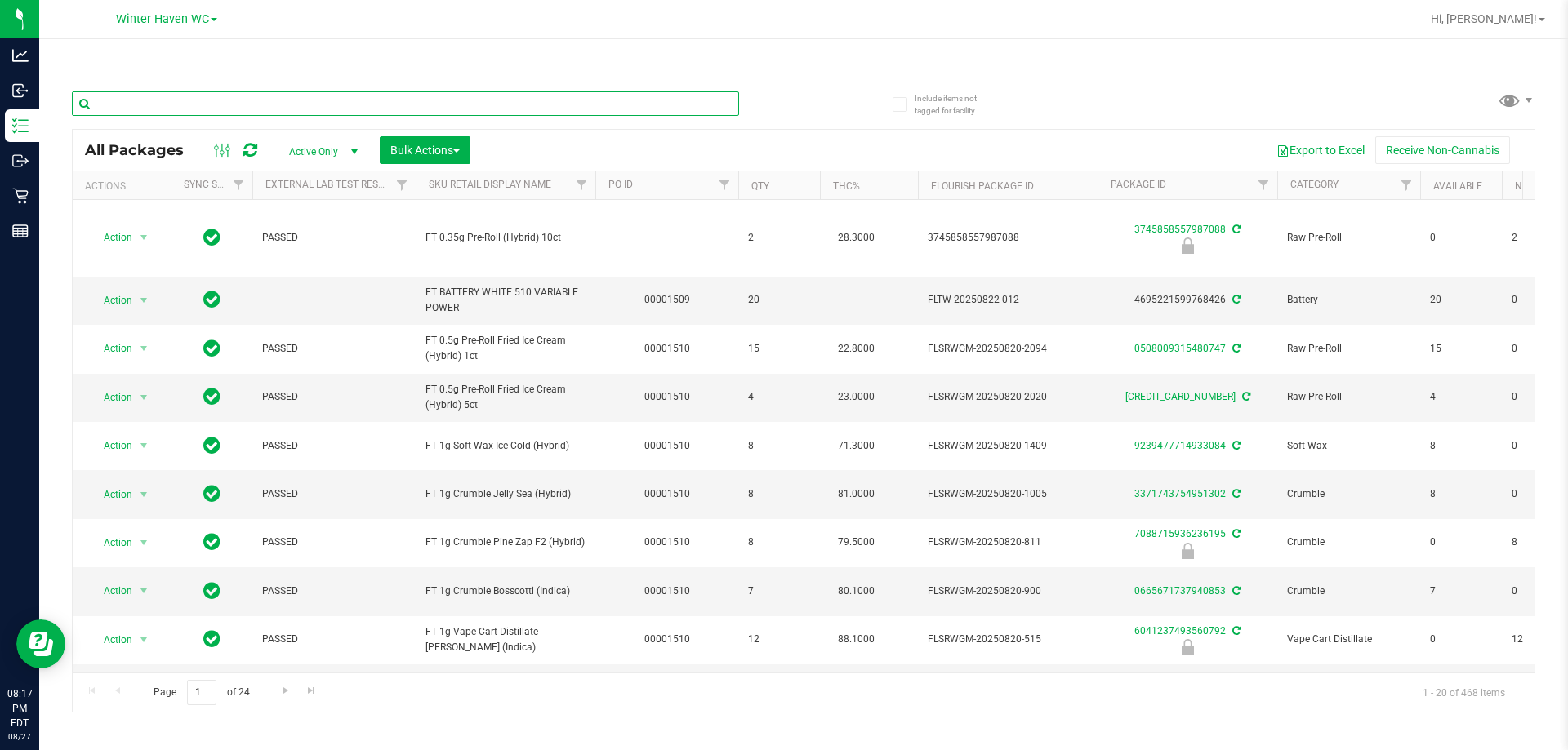
click at [328, 110] on input "text" at bounding box center [405, 103] width 667 height 24
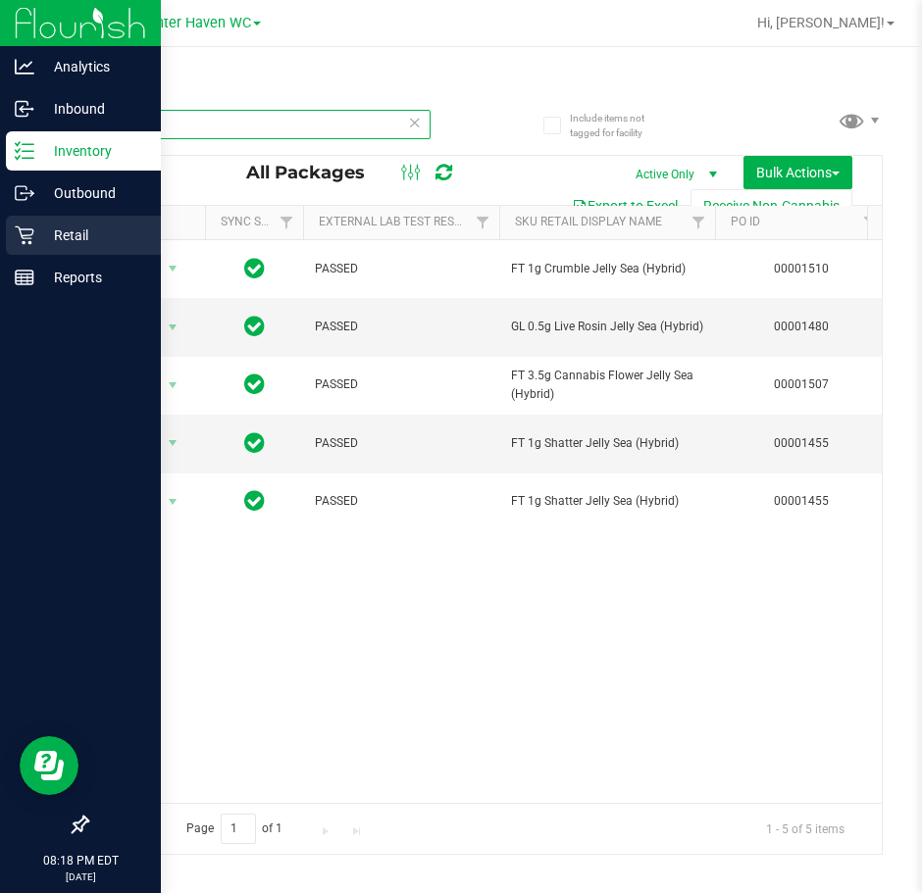
type input "jgn"
click at [37, 237] on p "Retail" at bounding box center [93, 236] width 118 height 24
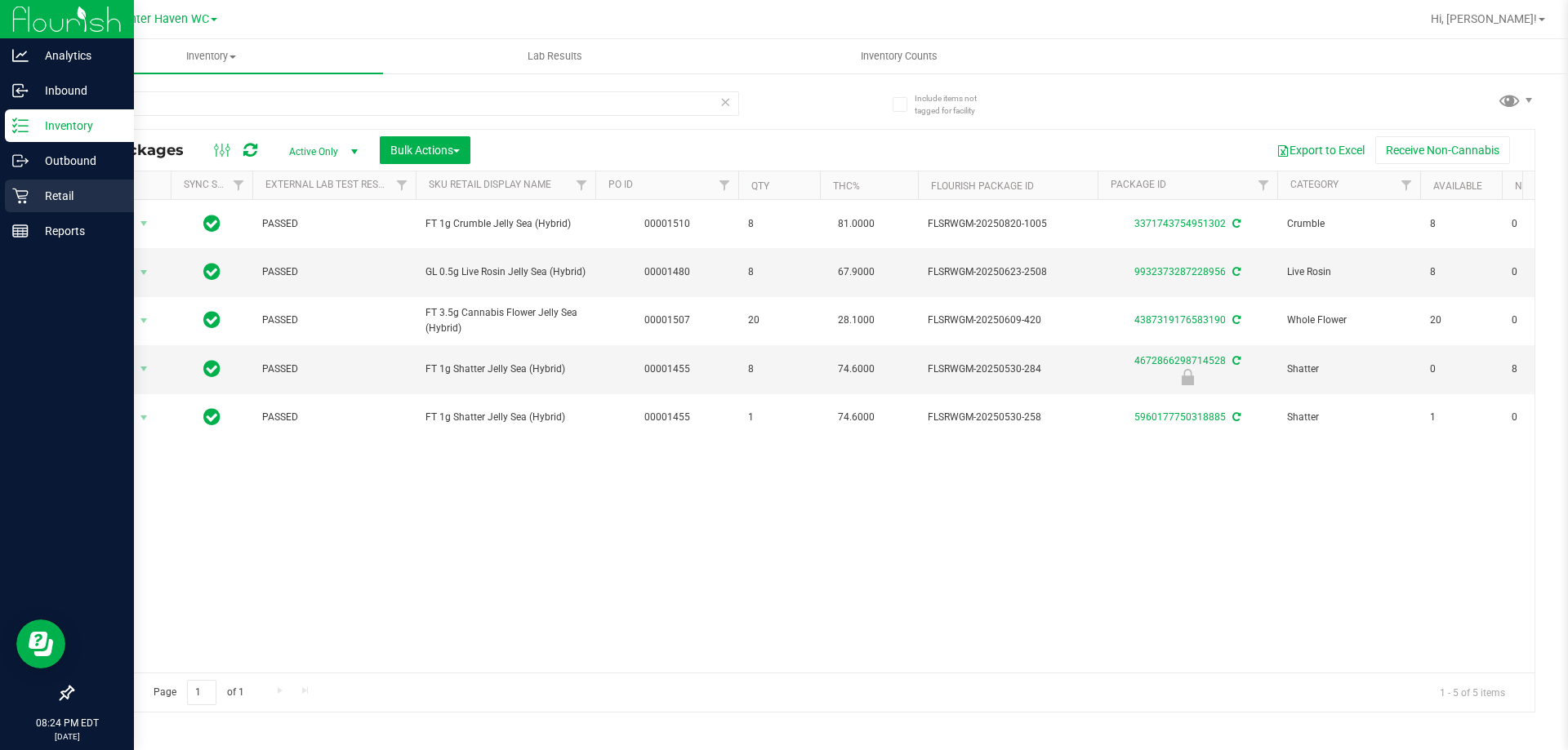
click at [37, 201] on p "Retail" at bounding box center [77, 196] width 98 height 20
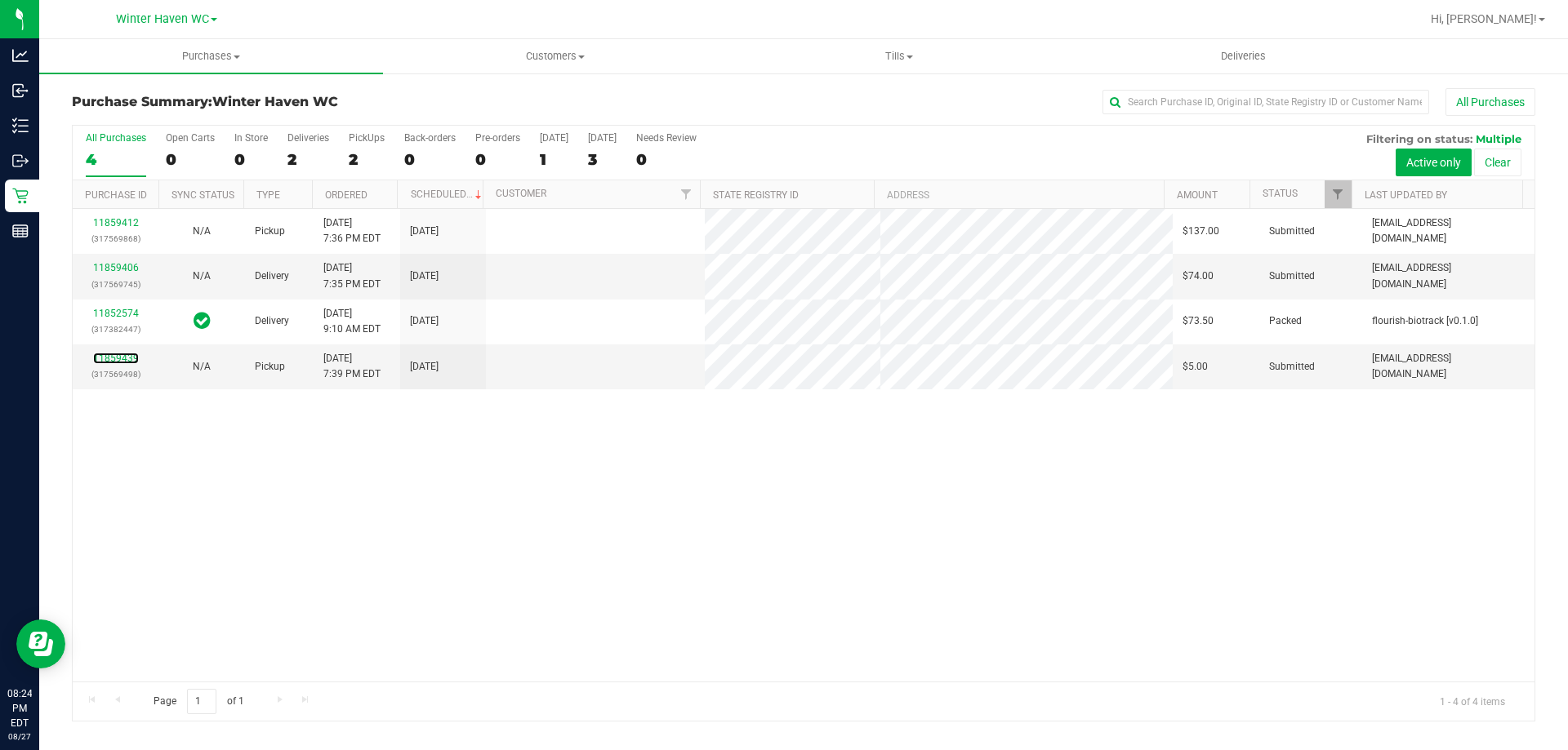
click at [132, 358] on link "11859439" at bounding box center [116, 359] width 46 height 12
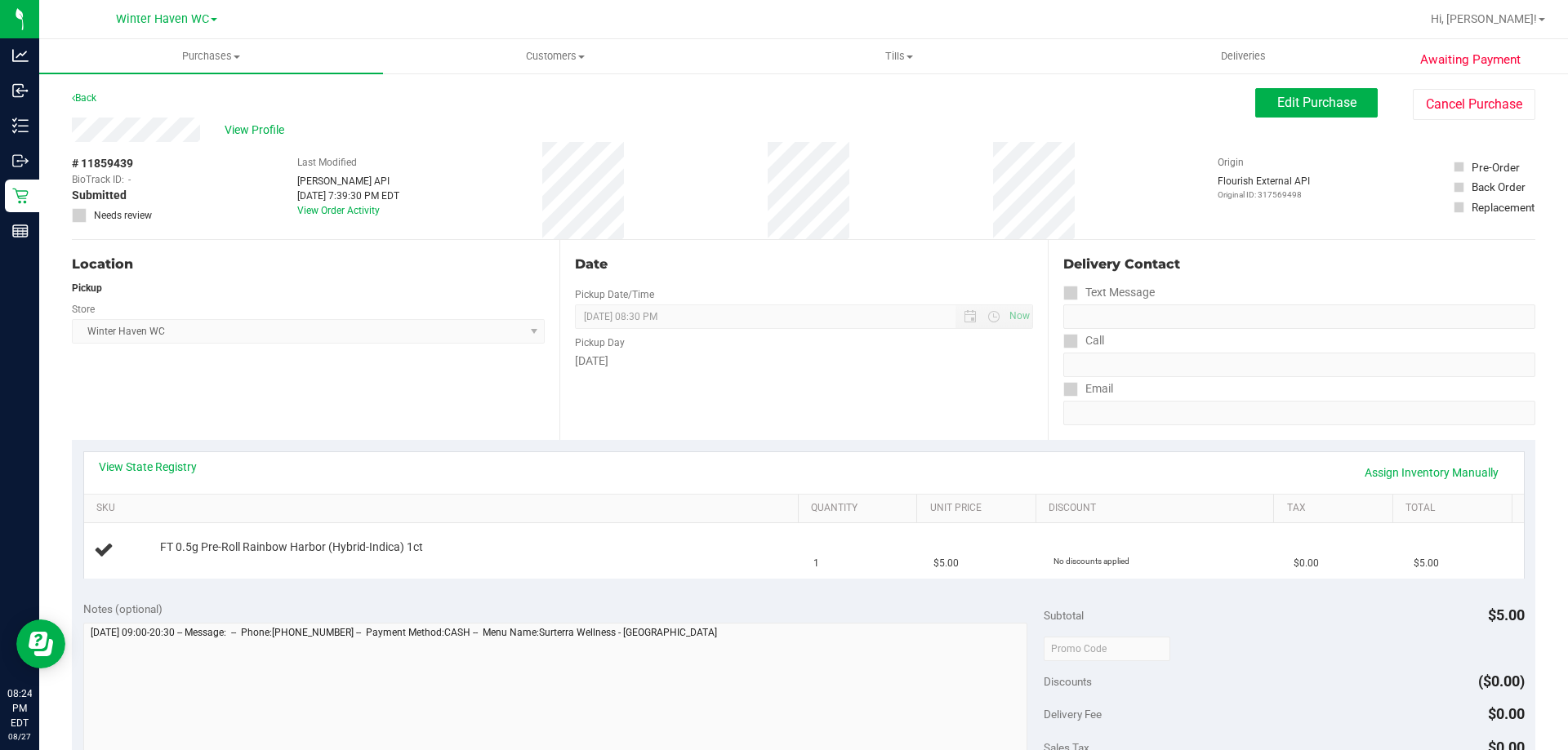
click at [198, 374] on div "Location Pickup Store [GEOGRAPHIC_DATA] WC Select Store [PERSON_NAME][GEOGRAPHI…" at bounding box center [315, 340] width 487 height 200
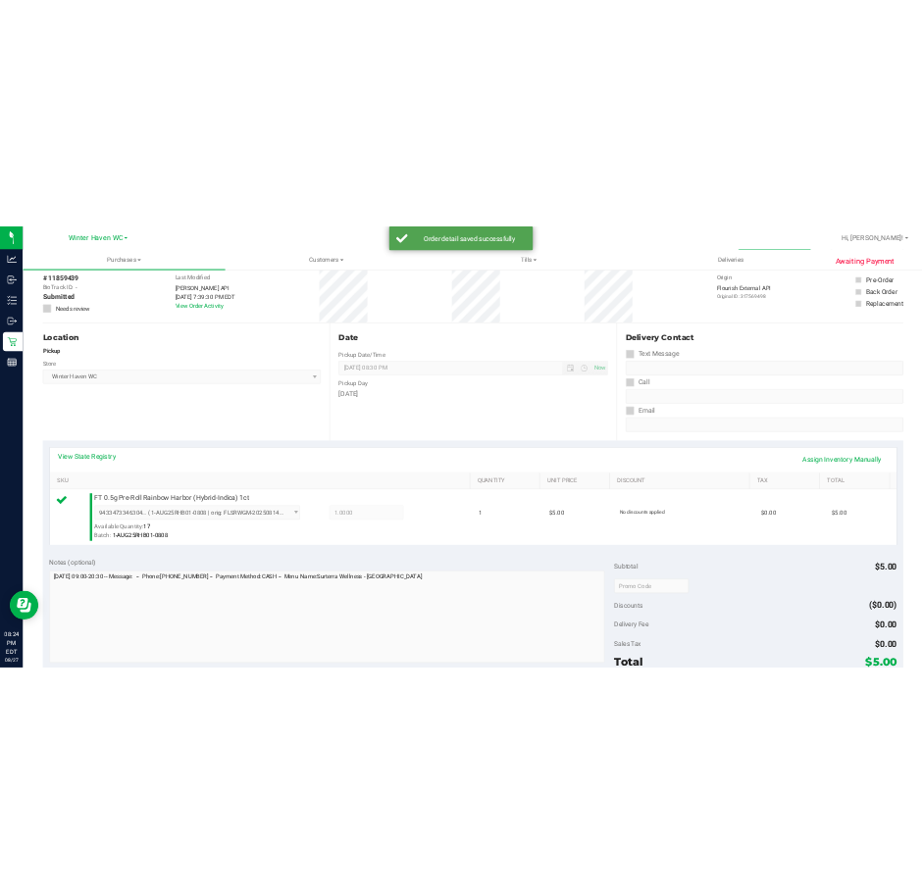
scroll to position [490, 0]
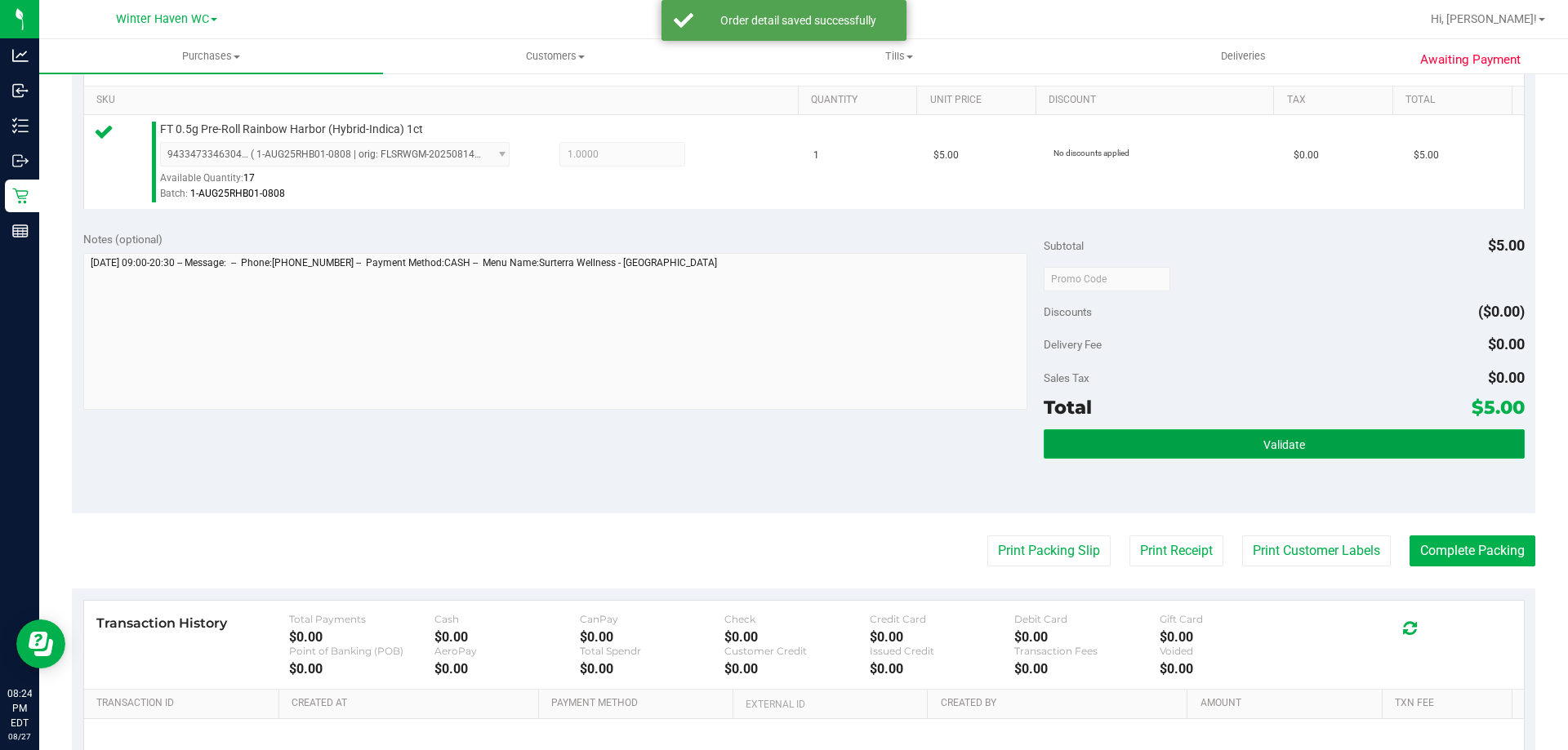
click at [1311, 441] on button "Validate" at bounding box center [1283, 444] width 480 height 29
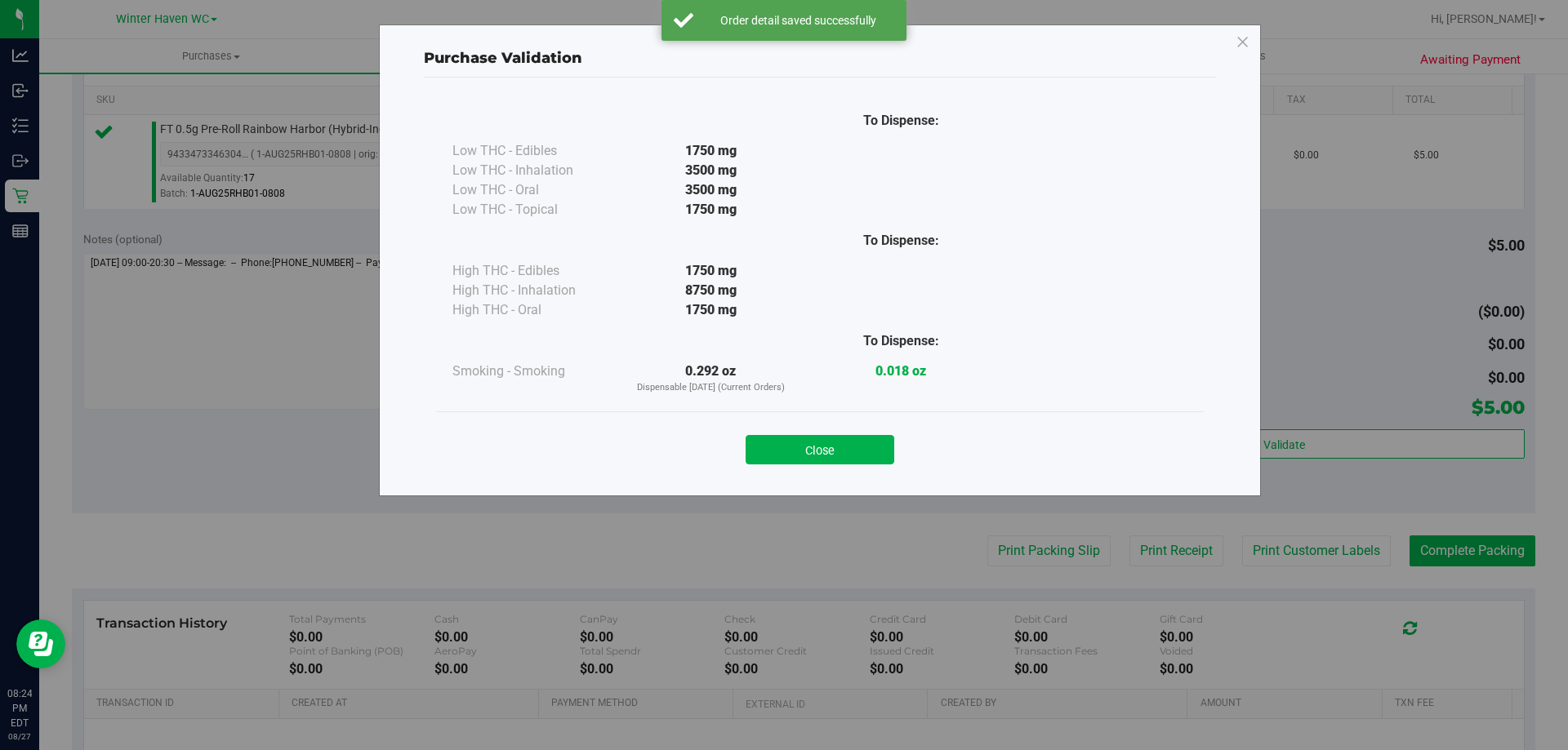
click at [875, 433] on div "Close" at bounding box center [819, 445] width 743 height 41
click at [826, 454] on button "Close" at bounding box center [819, 450] width 148 height 29
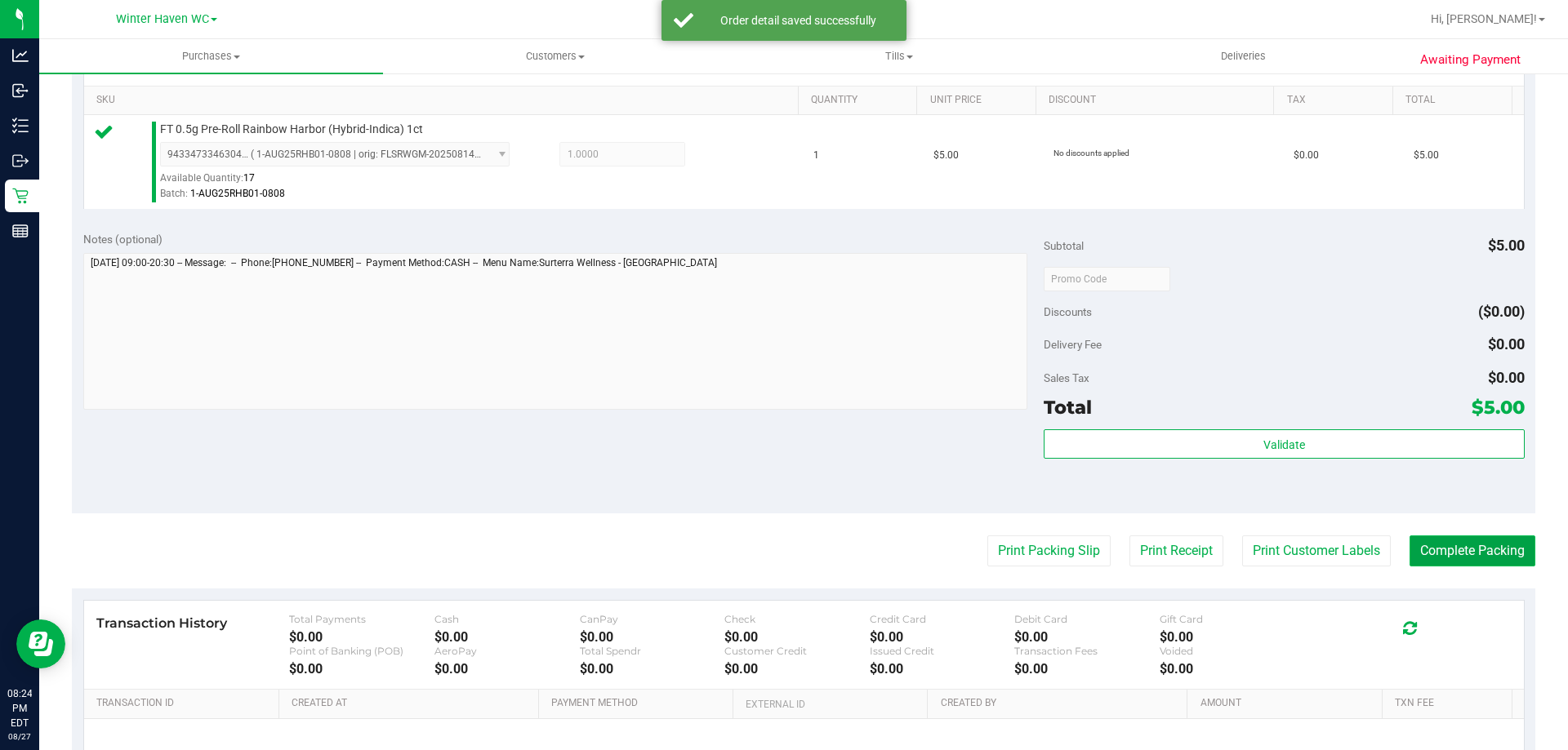
drag, startPoint x: 1431, startPoint y: 550, endPoint x: 1461, endPoint y: 395, distance: 157.9
click at [1431, 549] on button "Complete Packing" at bounding box center [1472, 550] width 126 height 31
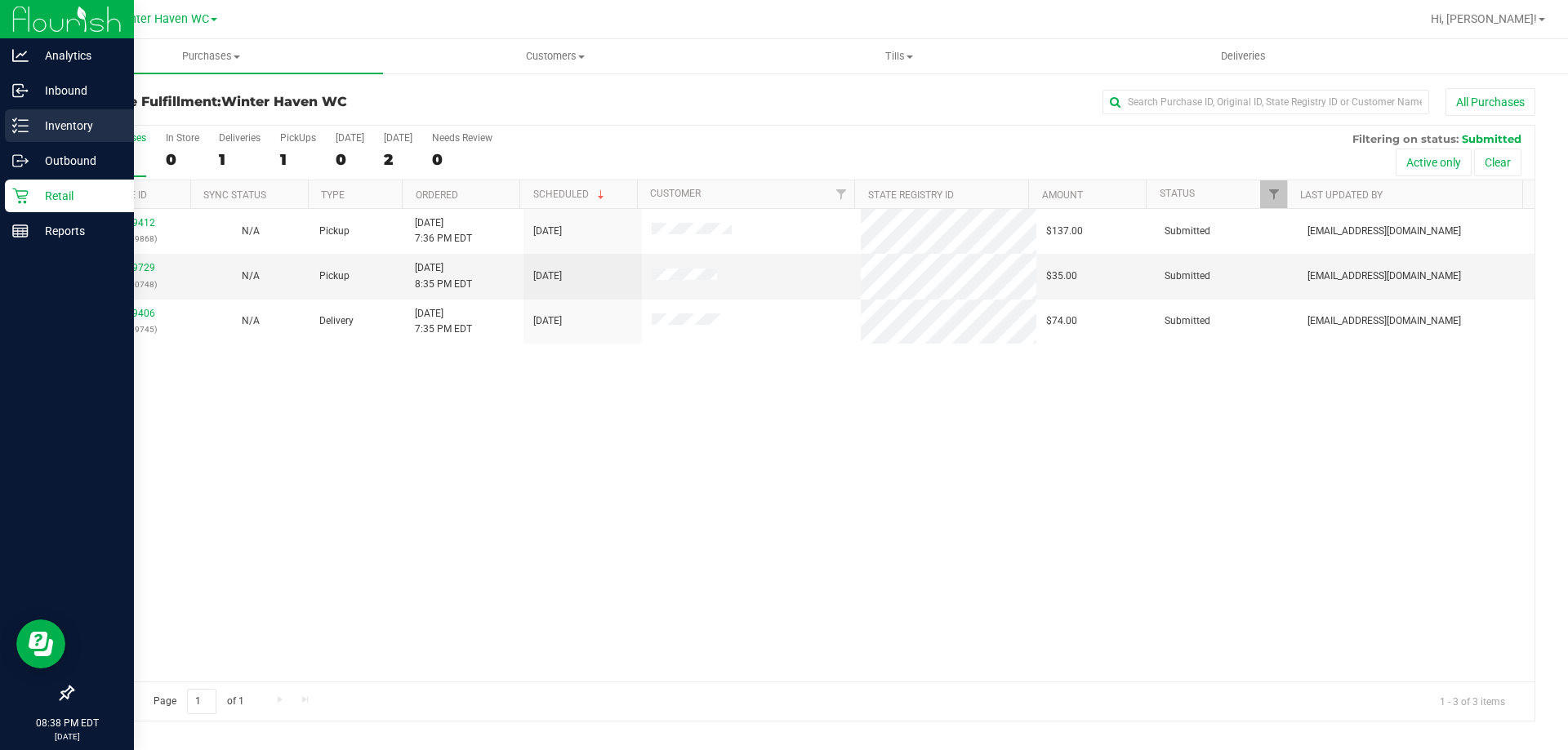
click at [24, 130] on icon at bounding box center [21, 126] width 17 height 17
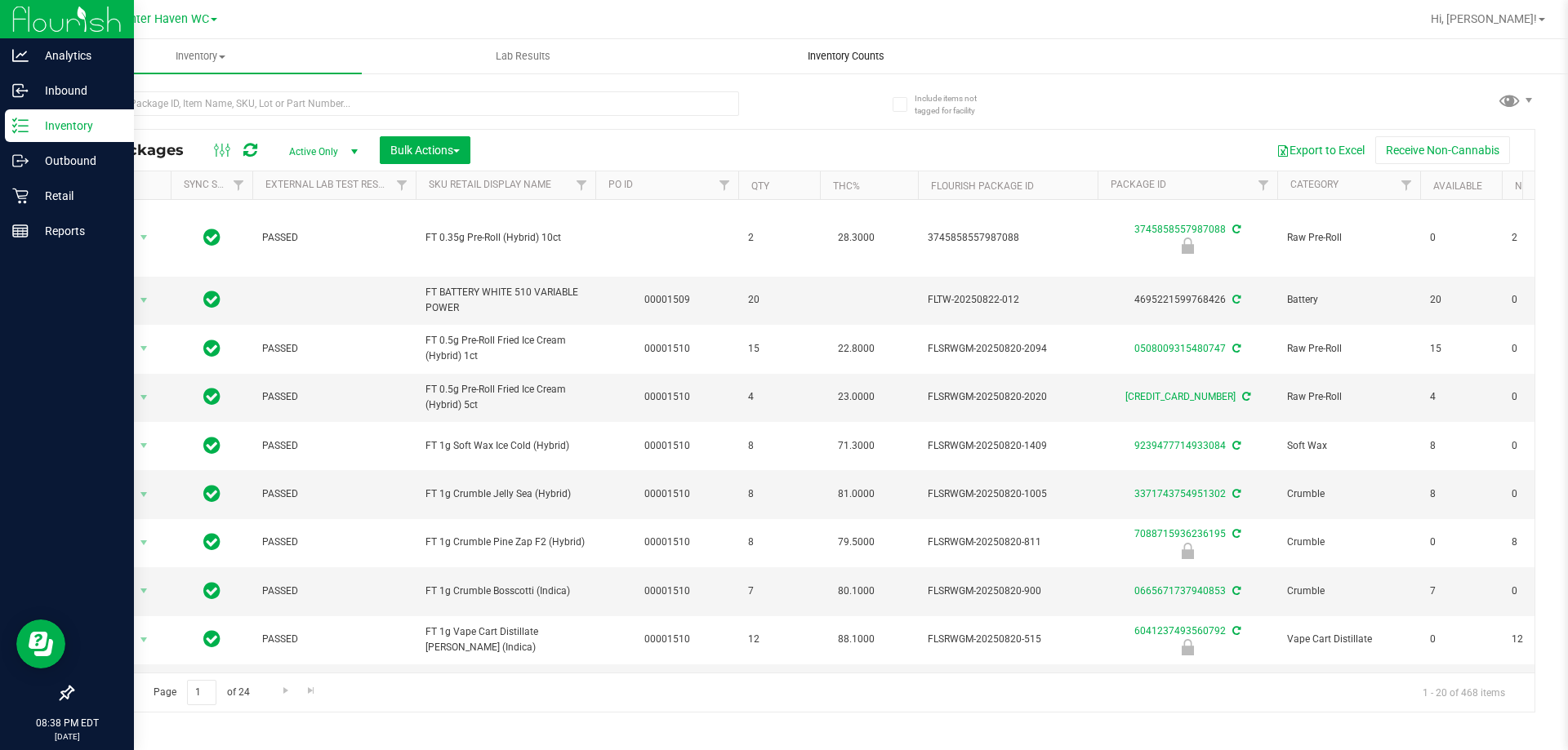
click at [864, 56] on span "Inventory Counts" at bounding box center [845, 57] width 121 height 15
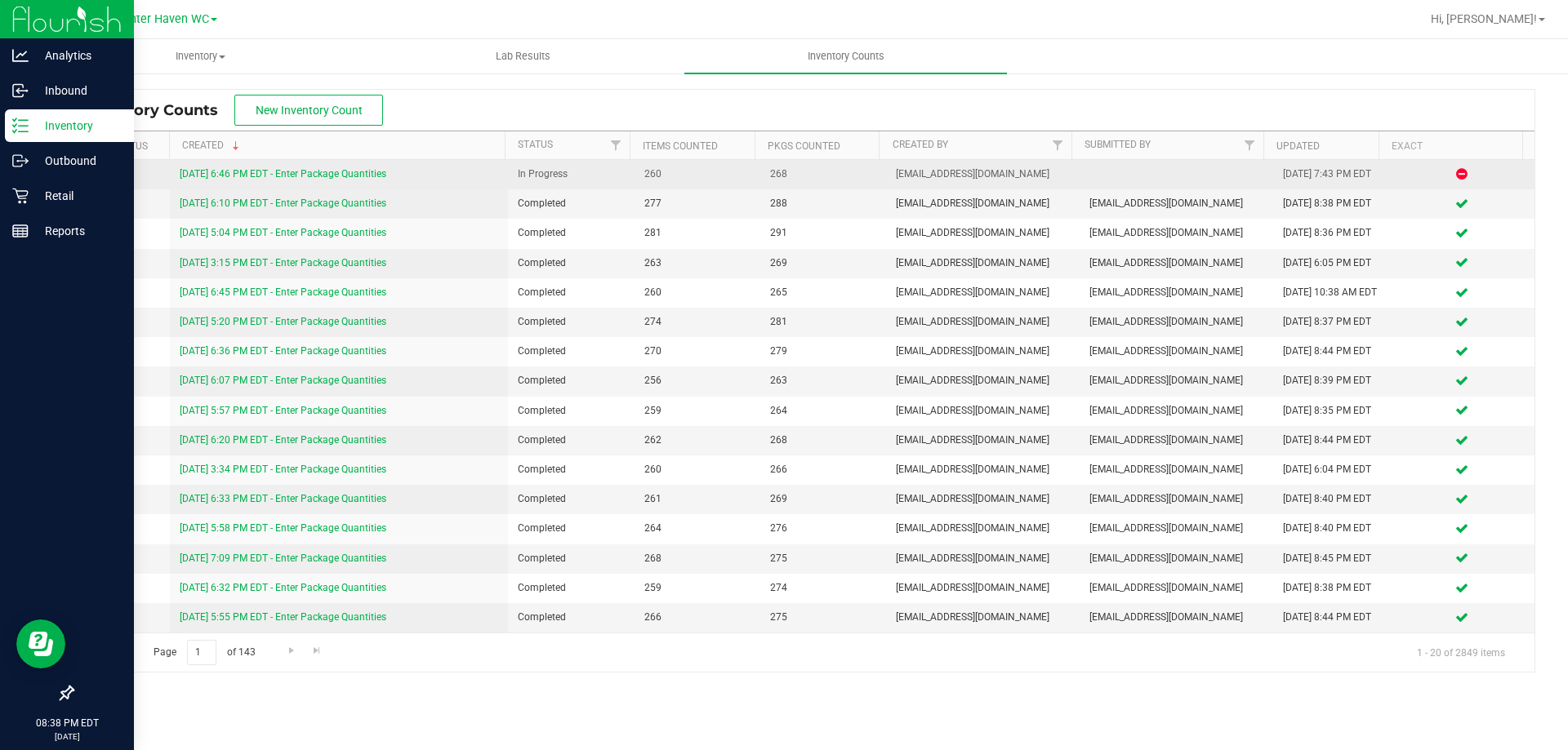
click at [293, 176] on link "[DATE] 6:46 PM EDT - Enter Package Quantities" at bounding box center [283, 174] width 207 height 12
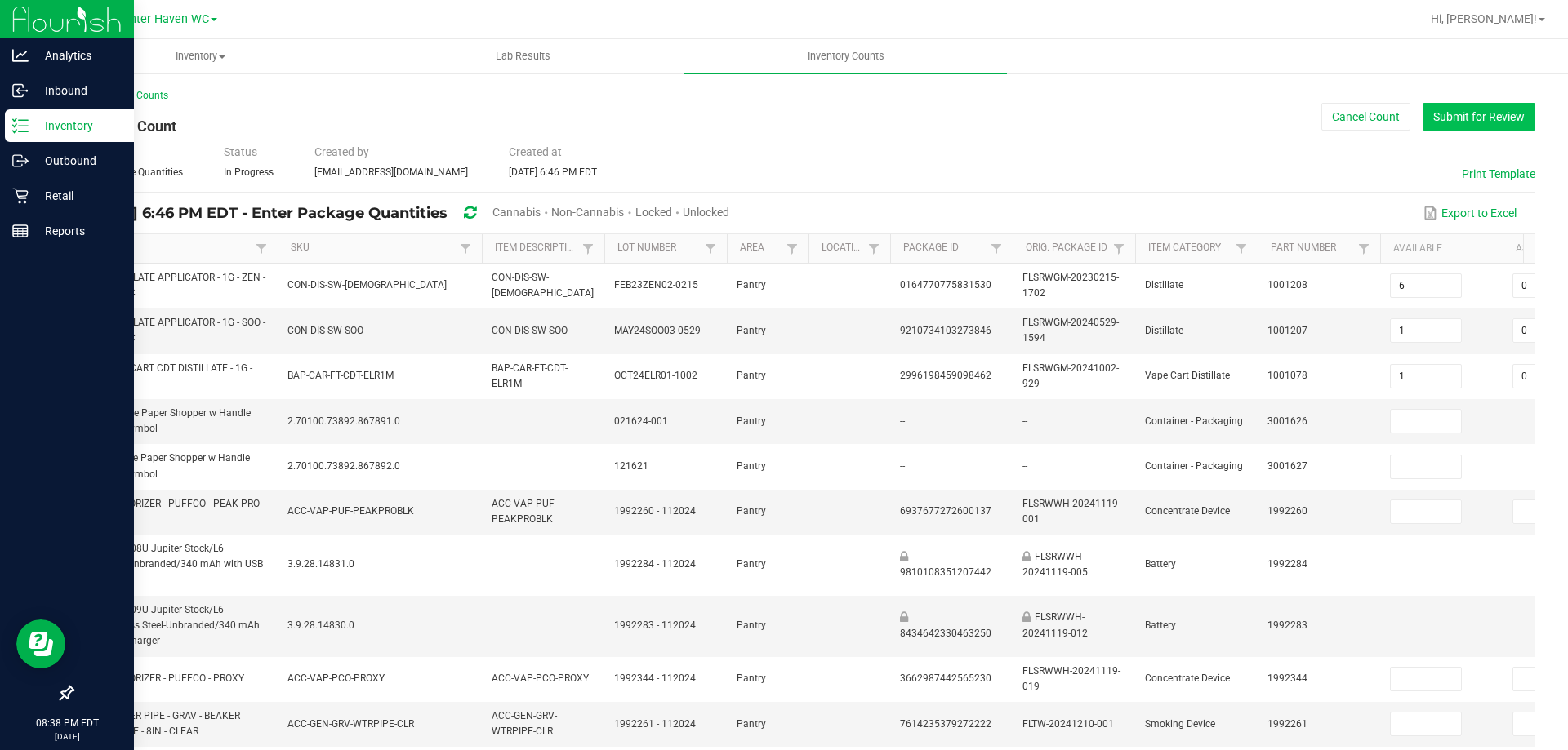
click at [1479, 120] on button "Submit for Review" at bounding box center [1478, 117] width 112 height 27
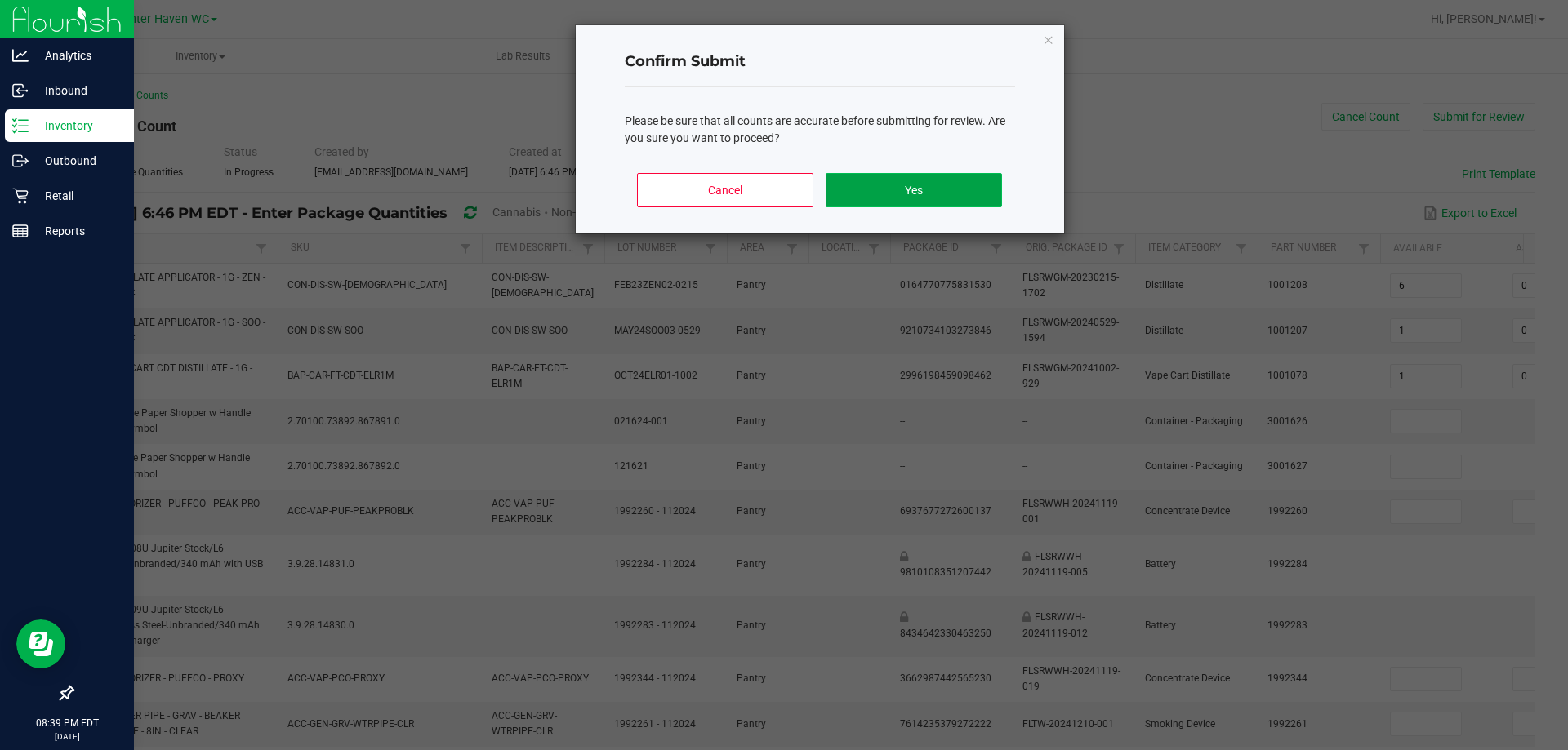
click at [881, 194] on button "Yes" at bounding box center [913, 190] width 176 height 34
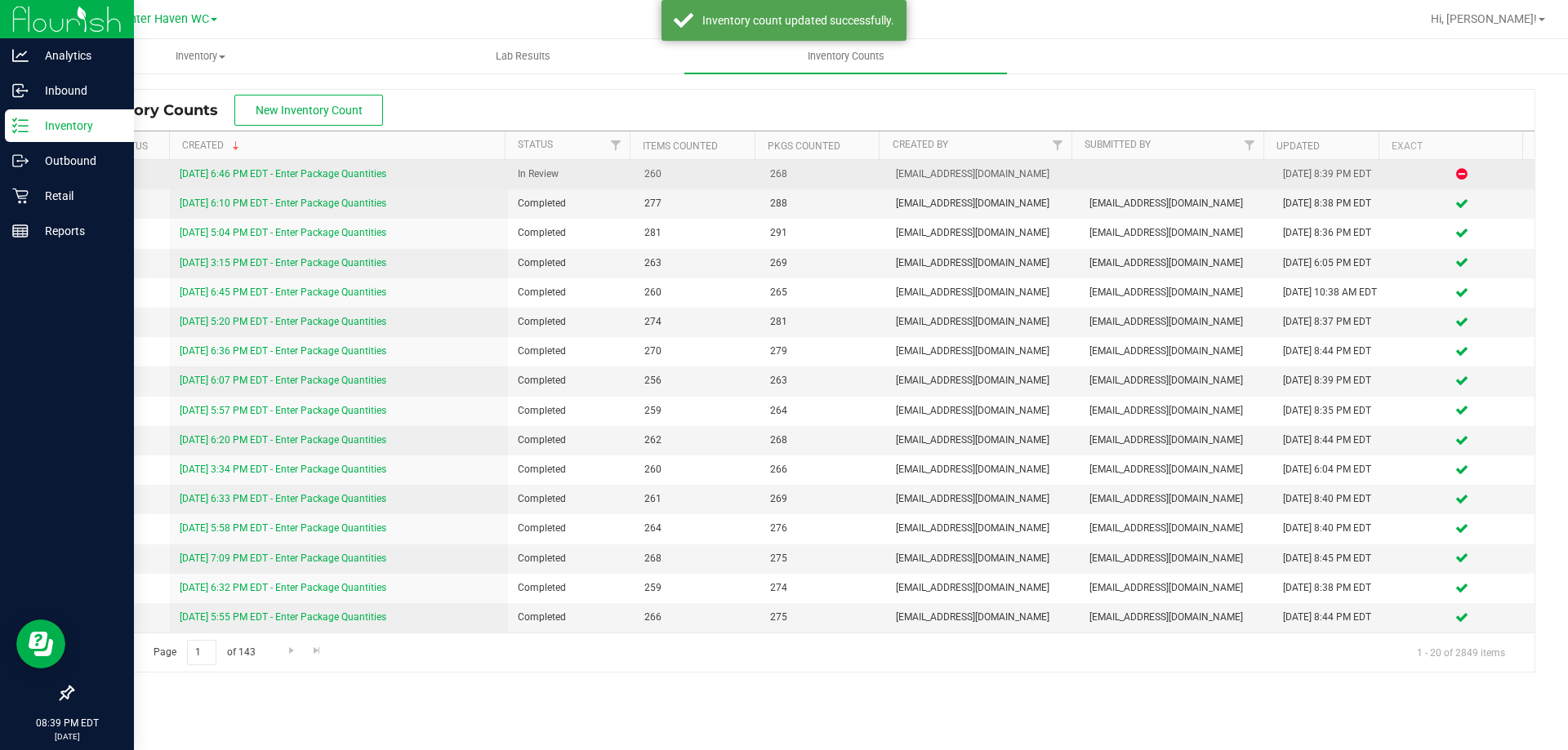
click at [220, 176] on link "[DATE] 6:46 PM EDT - Enter Package Quantities" at bounding box center [283, 174] width 207 height 12
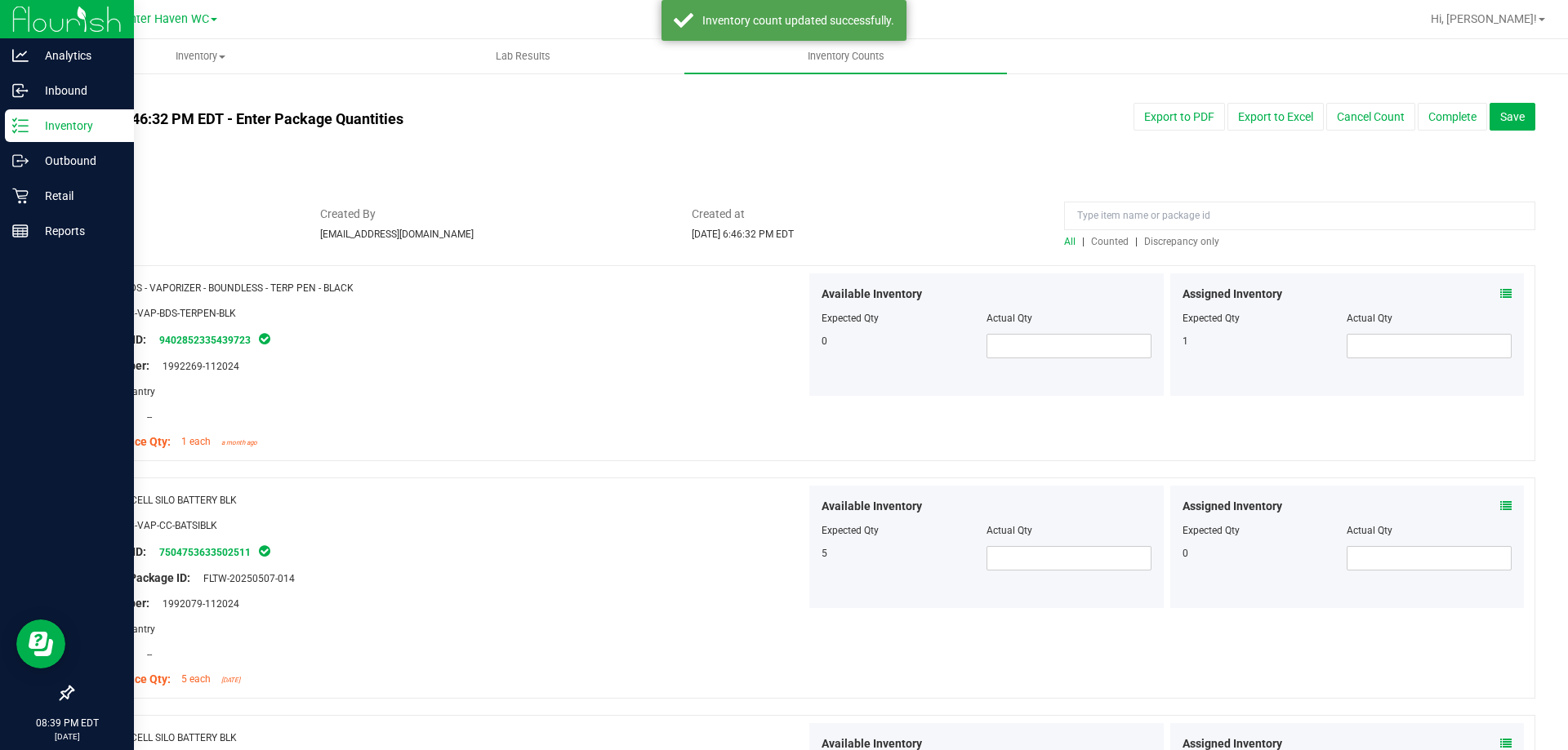
click at [1184, 234] on div "All | Counted | Discrepancy only" at bounding box center [1300, 241] width 471 height 15
click at [1194, 238] on span "Discrepancy only" at bounding box center [1182, 241] width 75 height 12
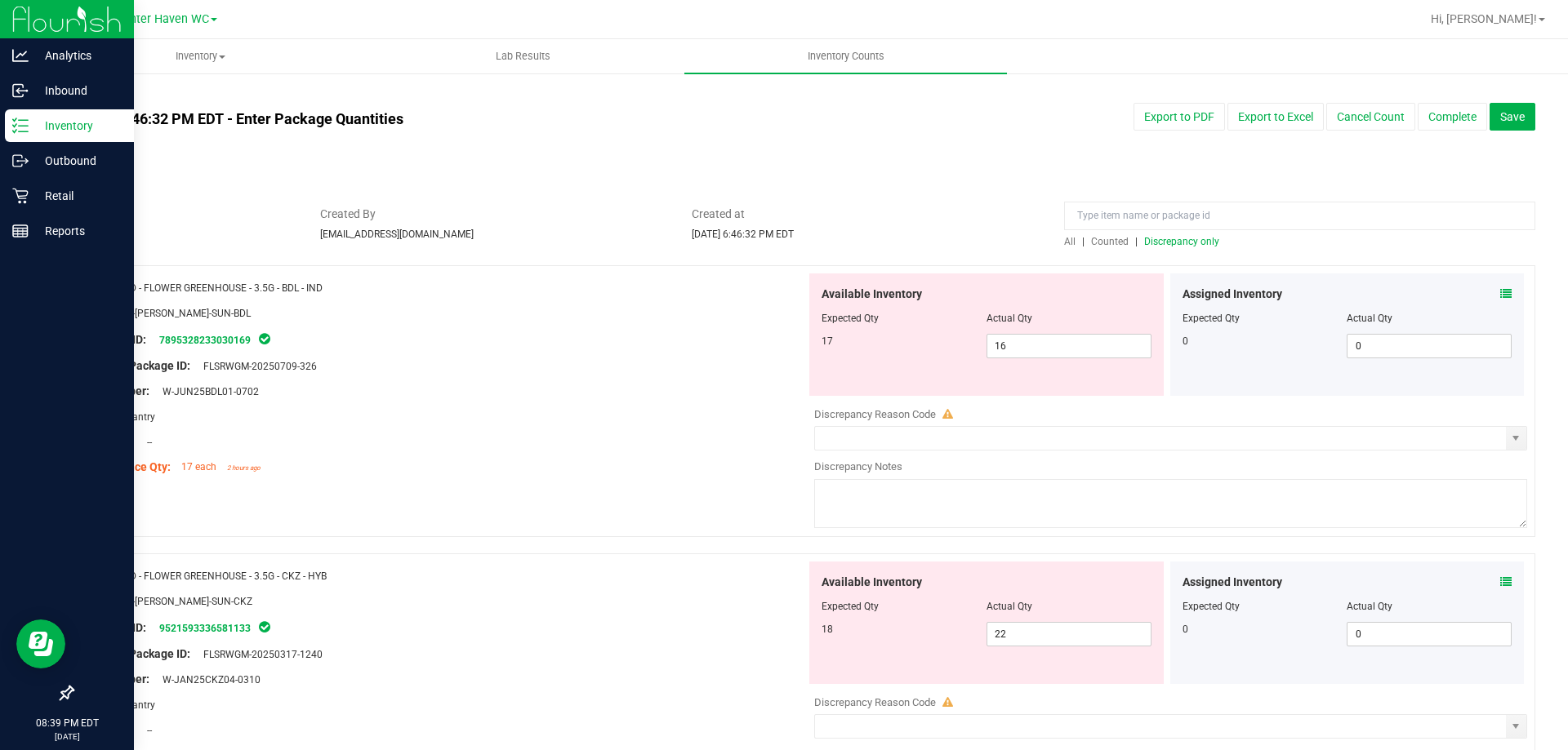
click at [1501, 295] on icon at bounding box center [1506, 294] width 12 height 12
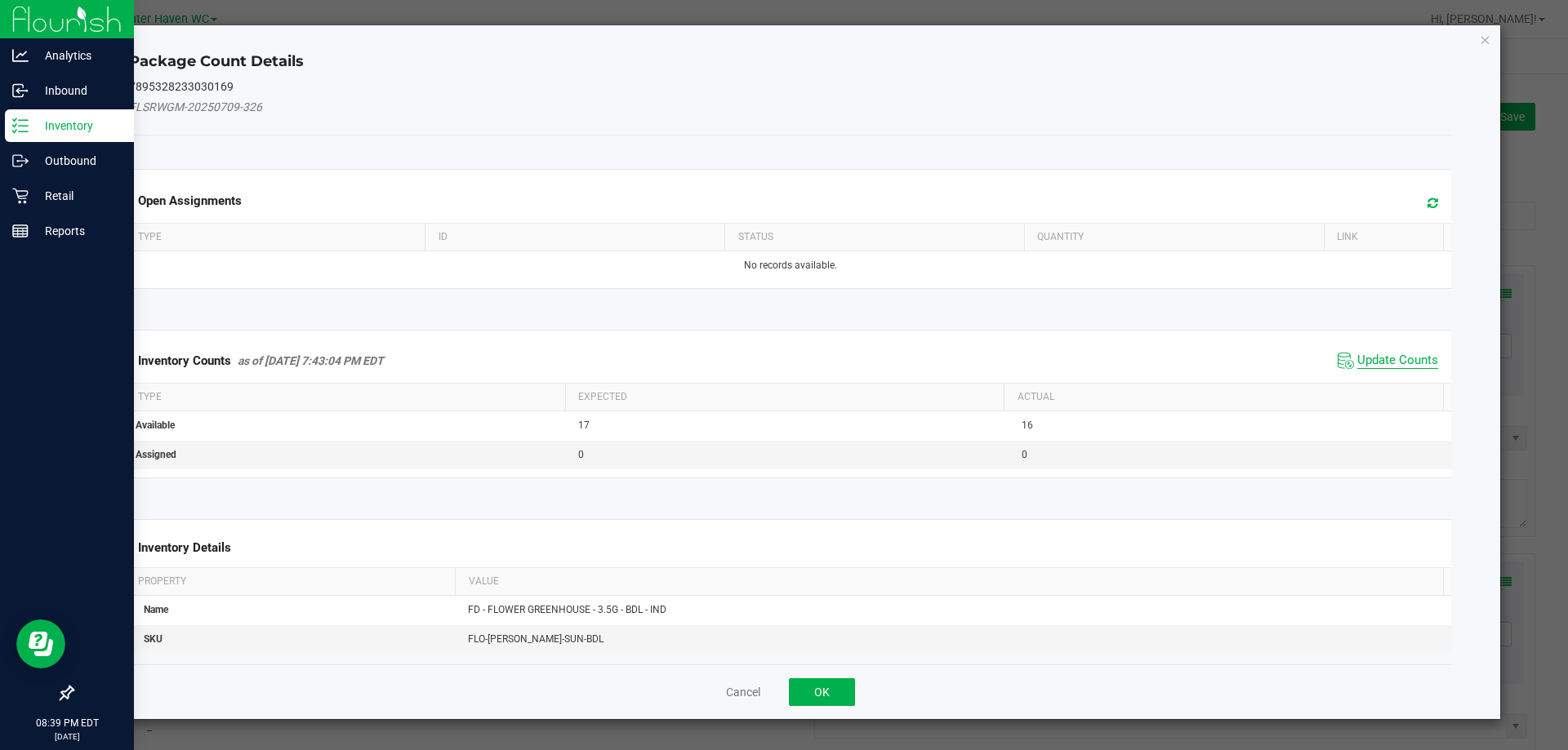
click at [1362, 363] on span "Update Counts" at bounding box center [1397, 361] width 81 height 17
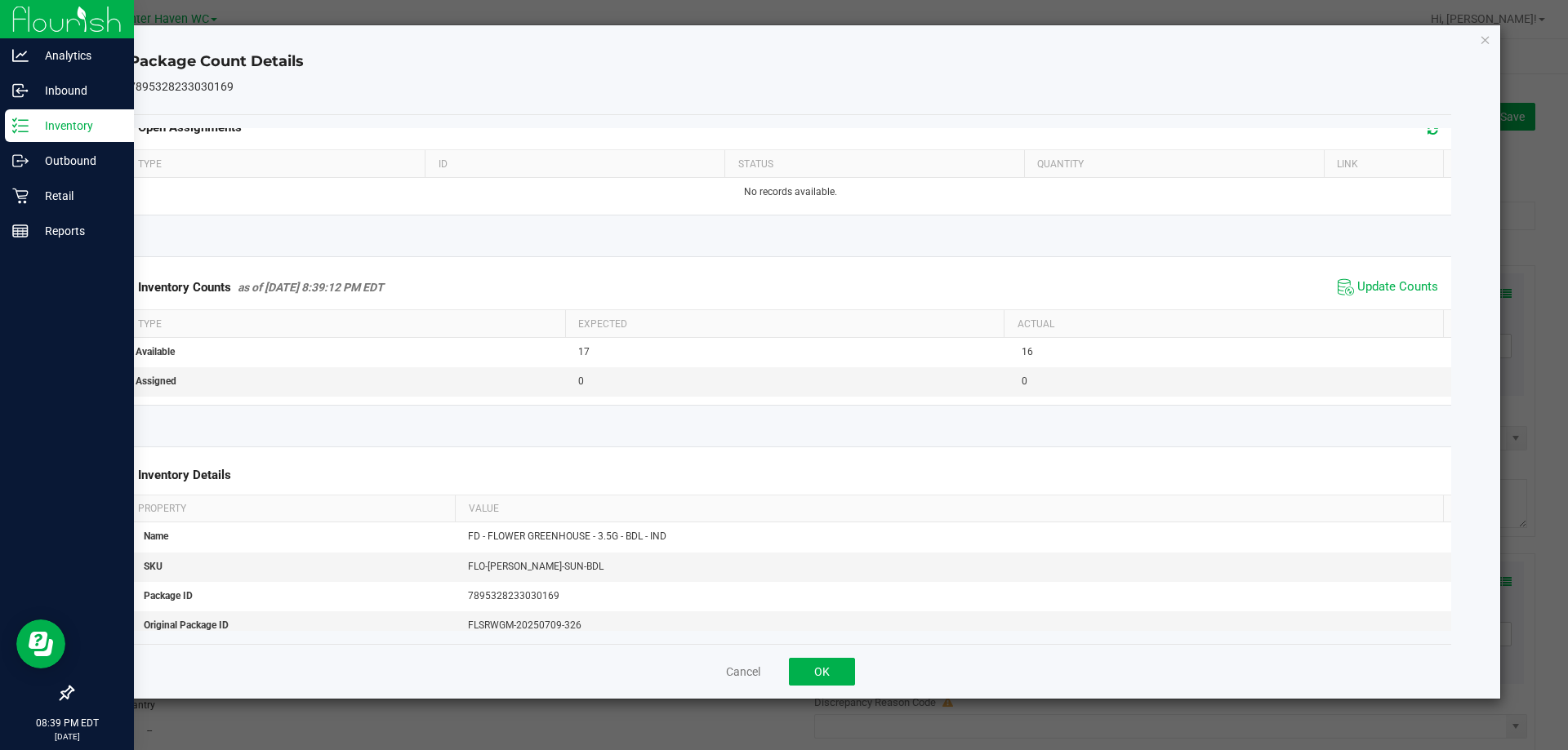
scroll to position [82, 0]
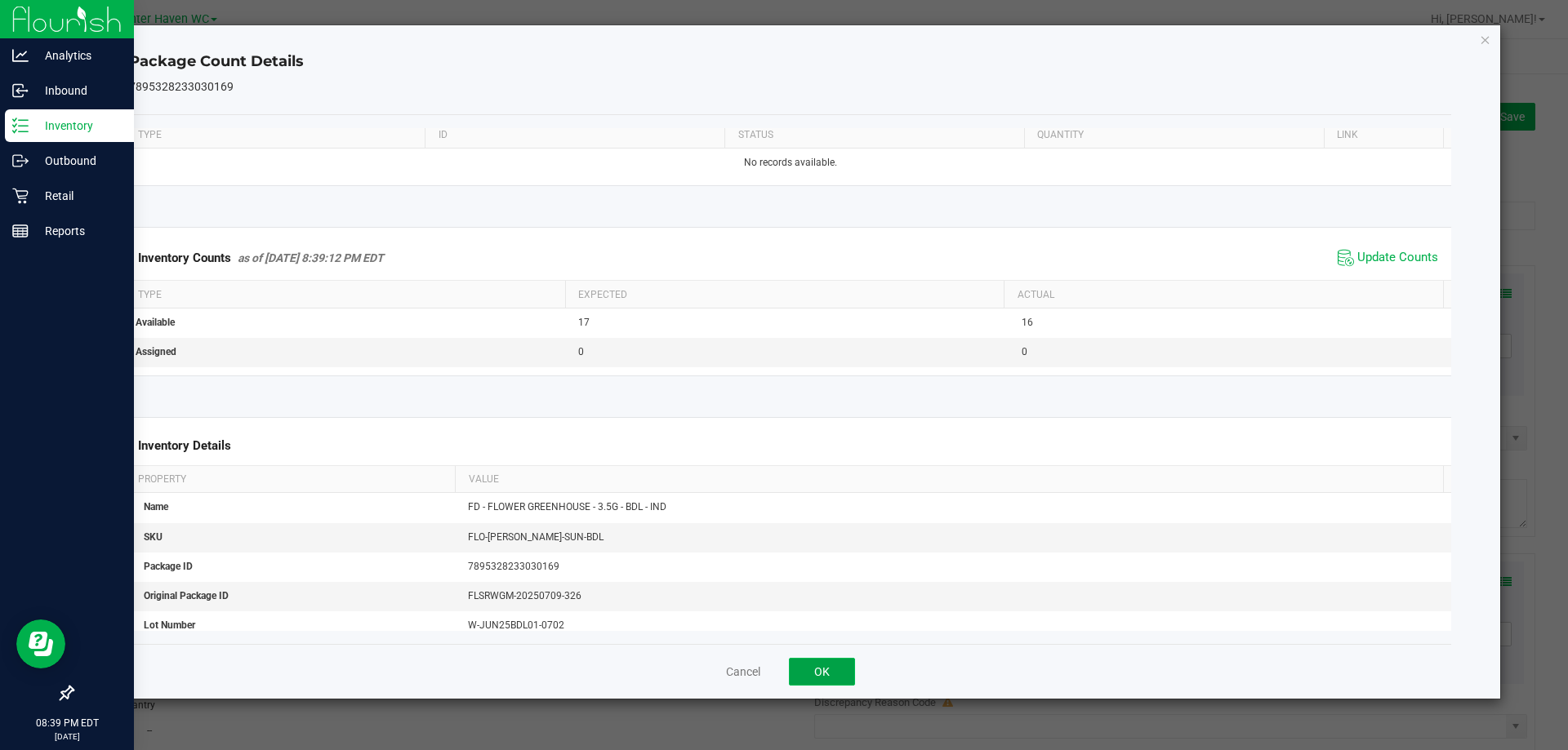
click at [844, 660] on button "OK" at bounding box center [821, 671] width 66 height 27
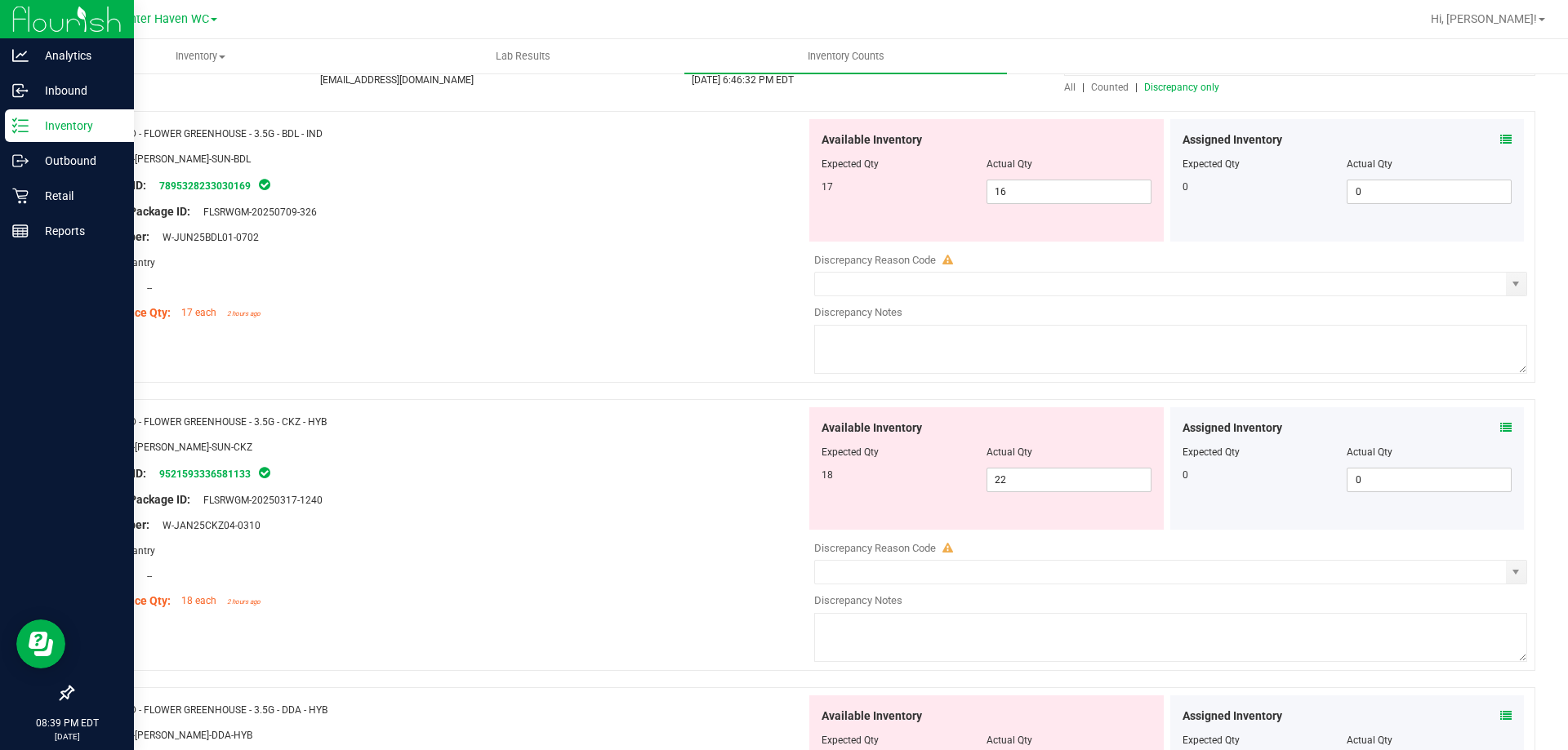
scroll to position [245, 0]
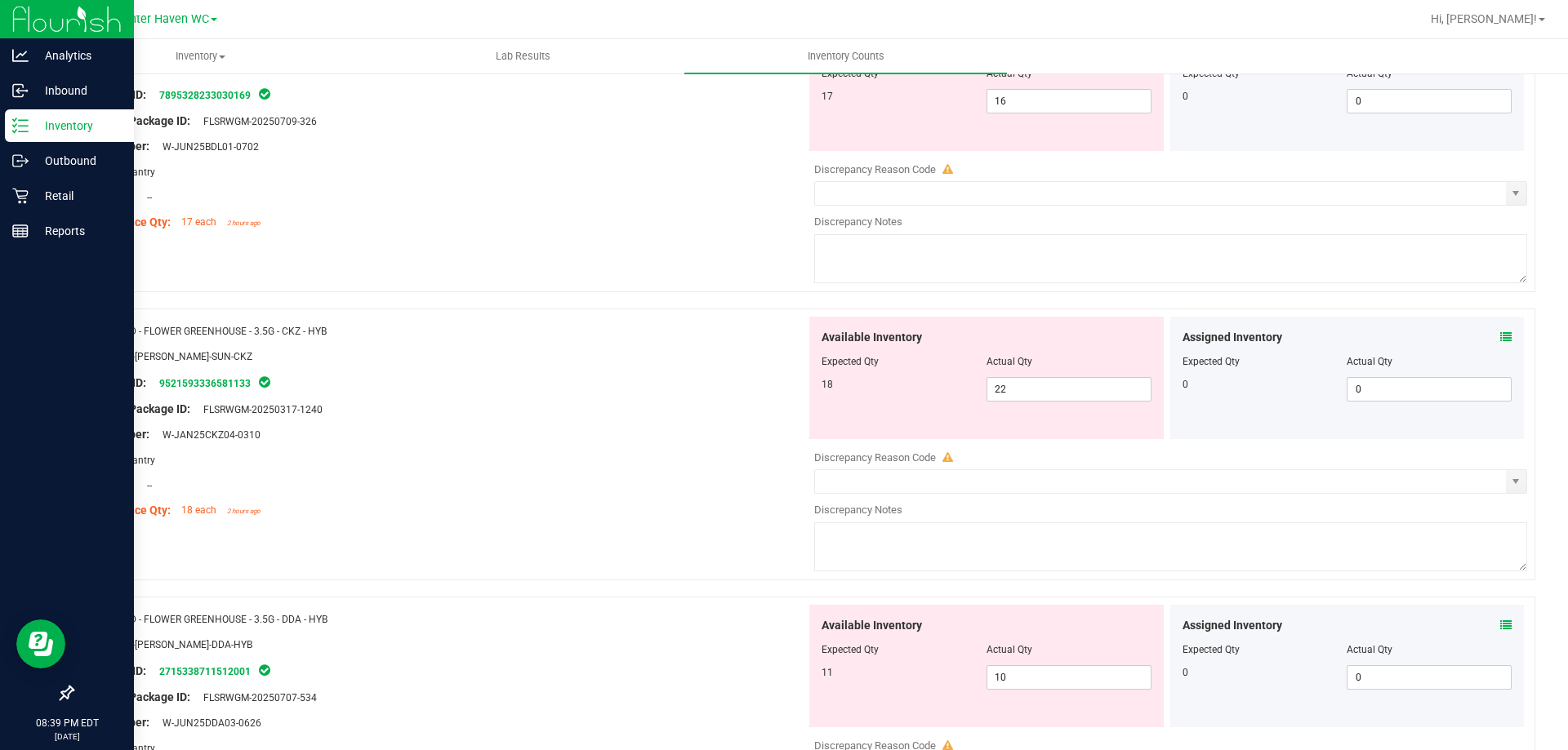
click at [1501, 340] on icon at bounding box center [1506, 337] width 12 height 12
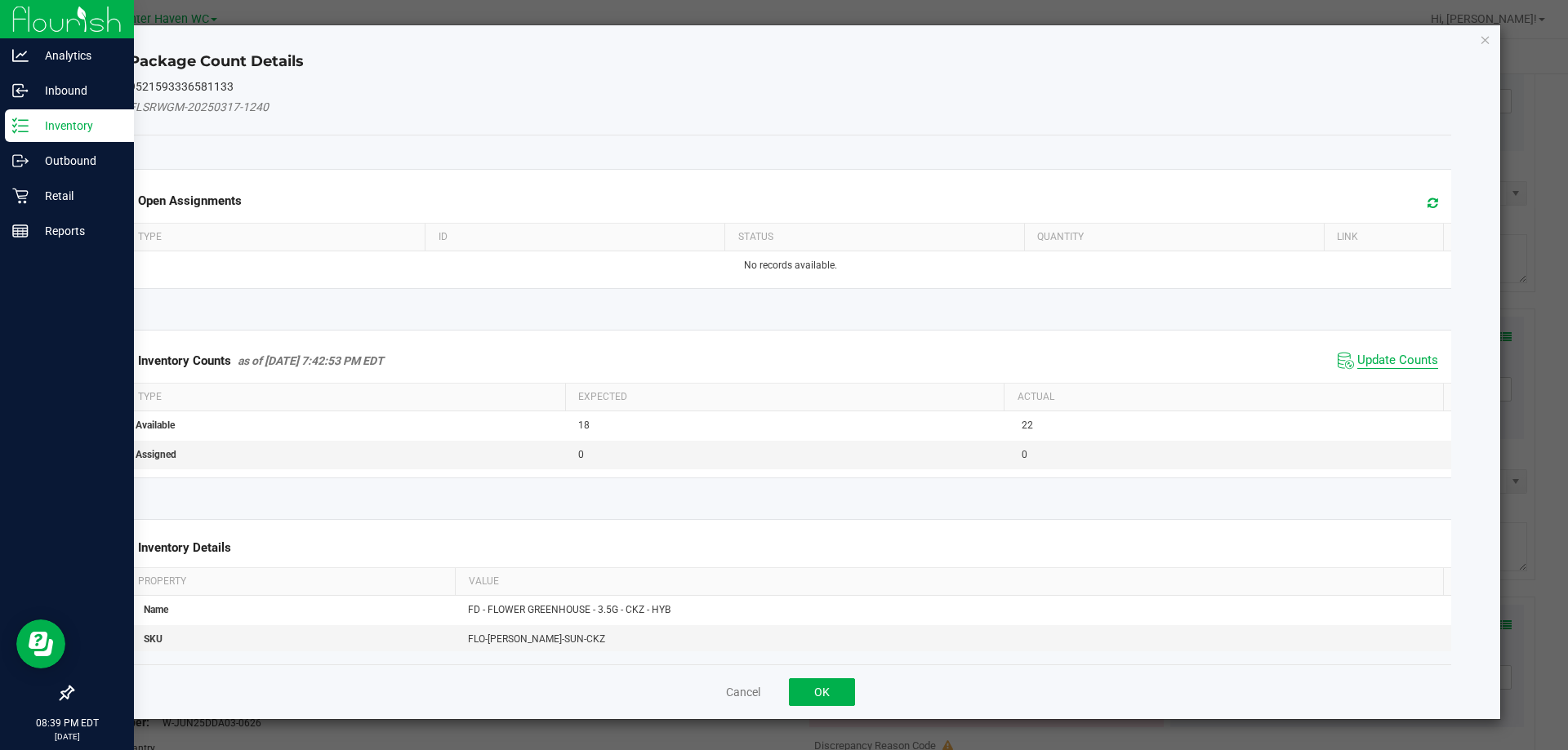
click at [1396, 366] on span "Update Counts" at bounding box center [1397, 361] width 81 height 17
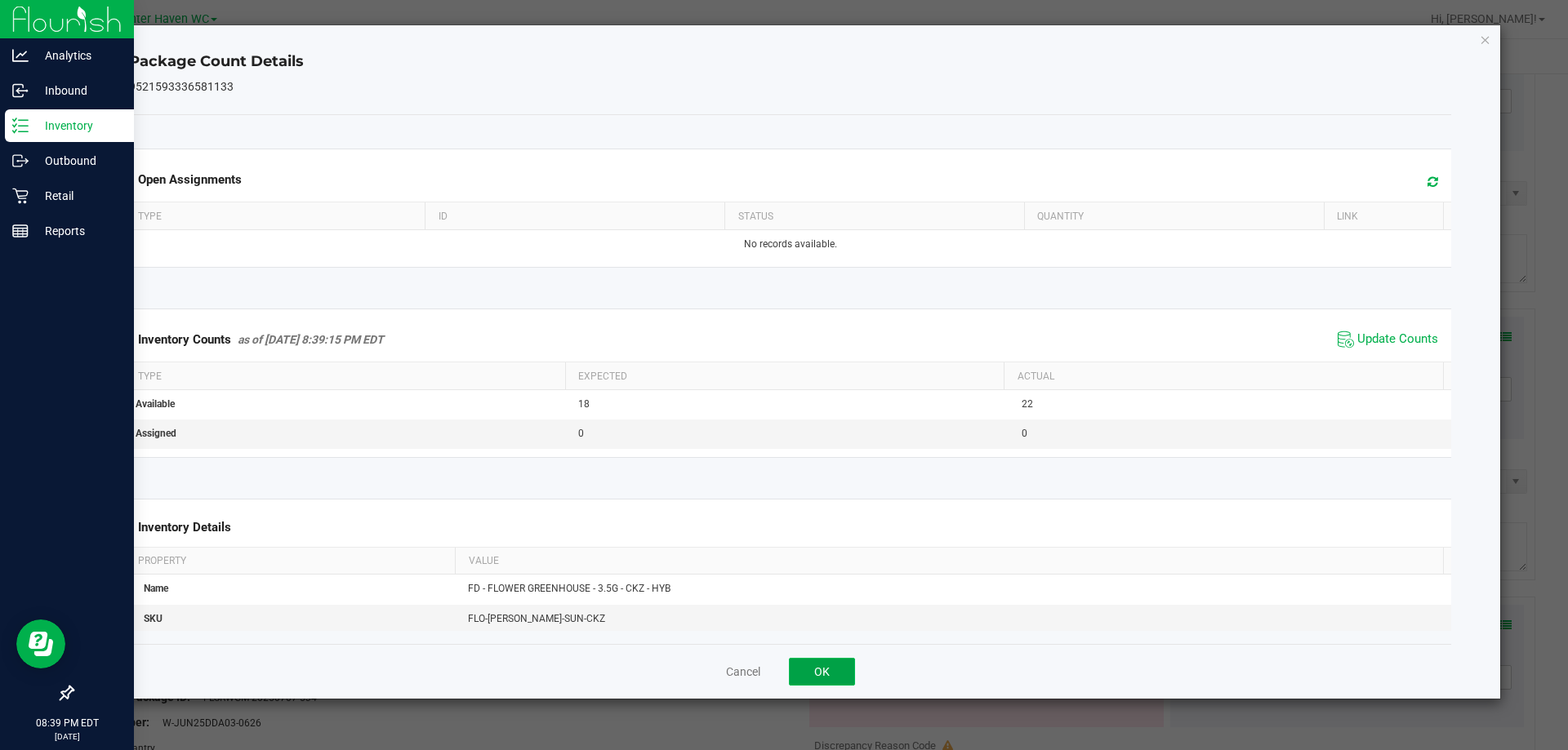
click at [844, 668] on button "OK" at bounding box center [821, 671] width 66 height 27
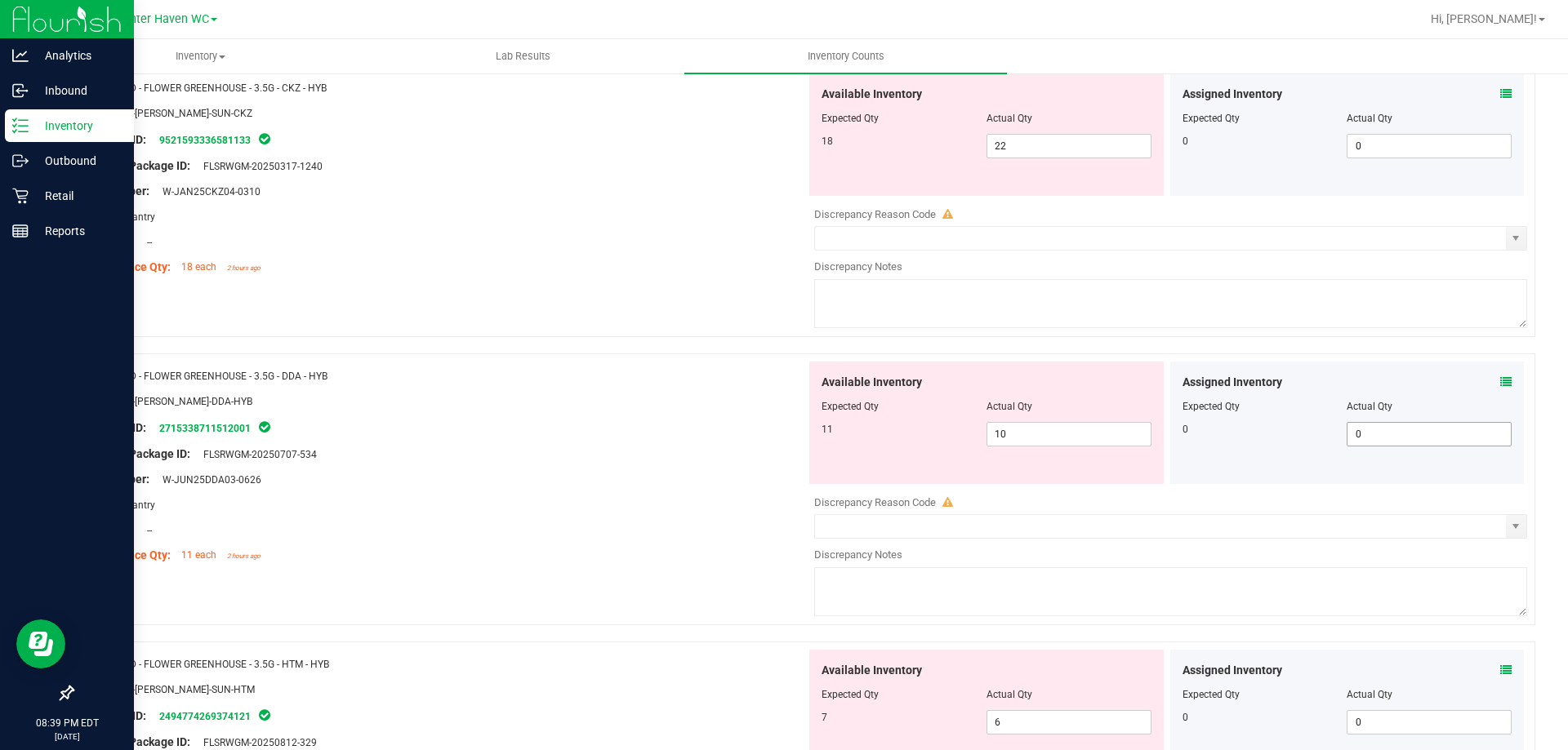
scroll to position [489, 0]
click at [1501, 378] on icon at bounding box center [1506, 380] width 12 height 12
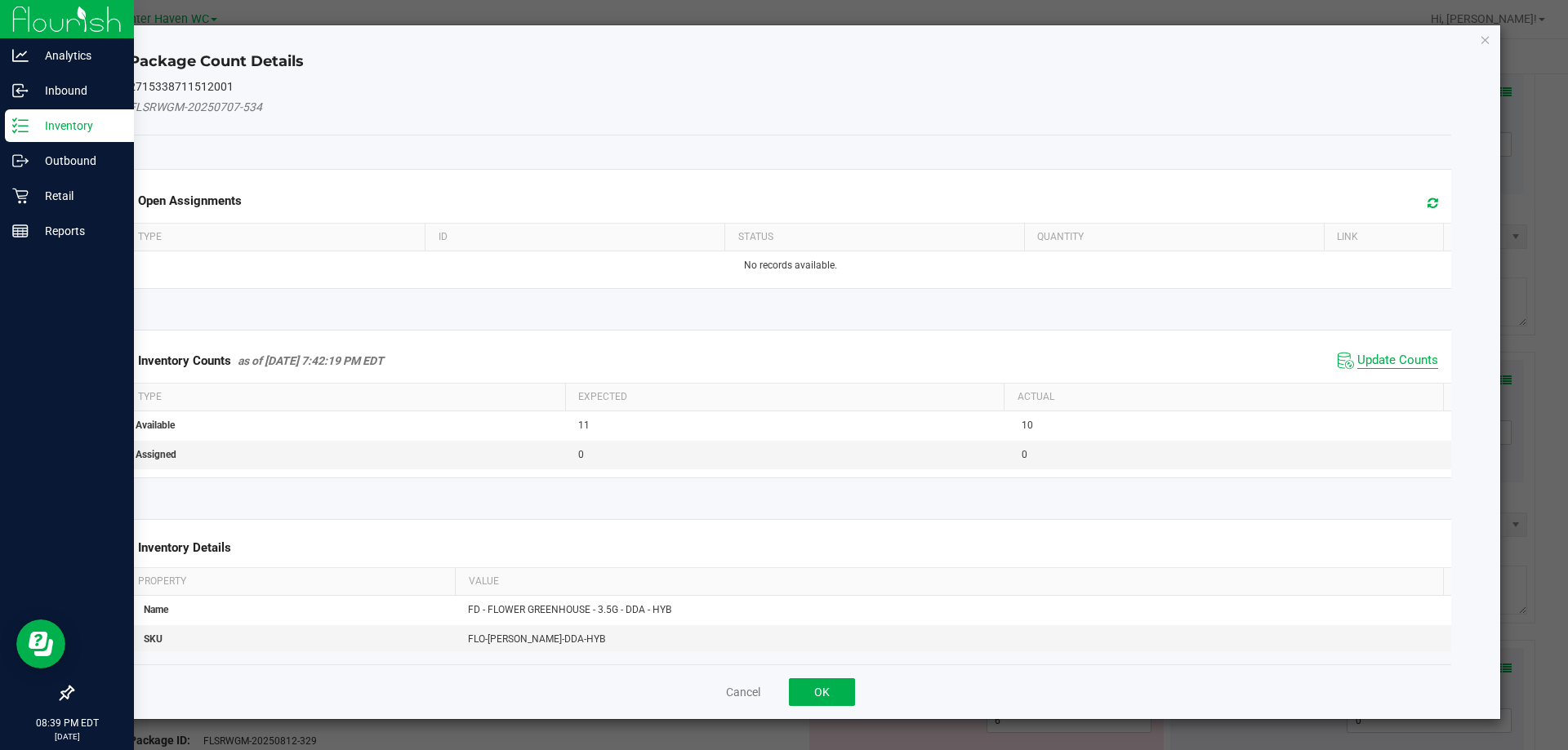
click at [1380, 355] on span "Update Counts" at bounding box center [1397, 361] width 81 height 17
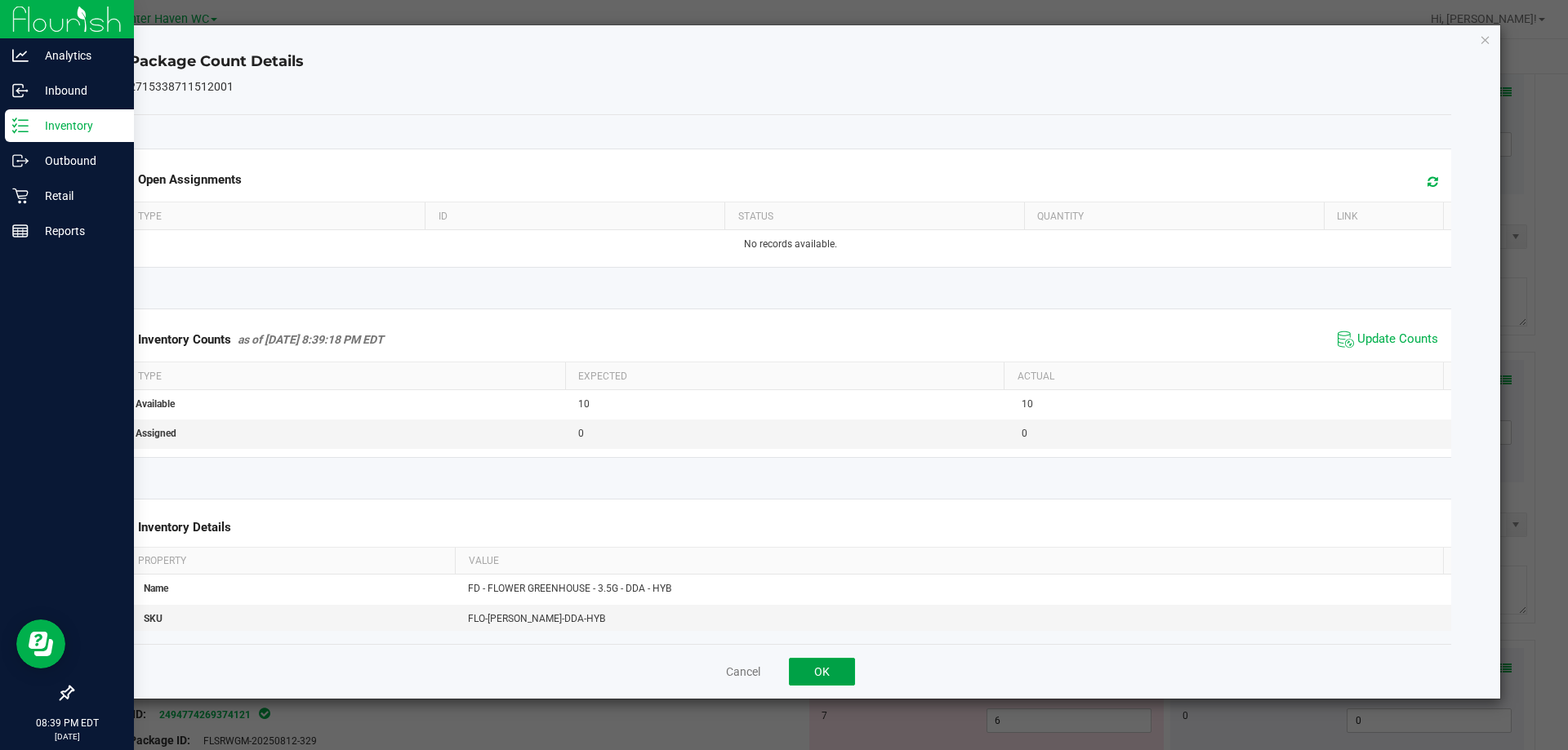
click at [835, 663] on button "OK" at bounding box center [821, 671] width 66 height 27
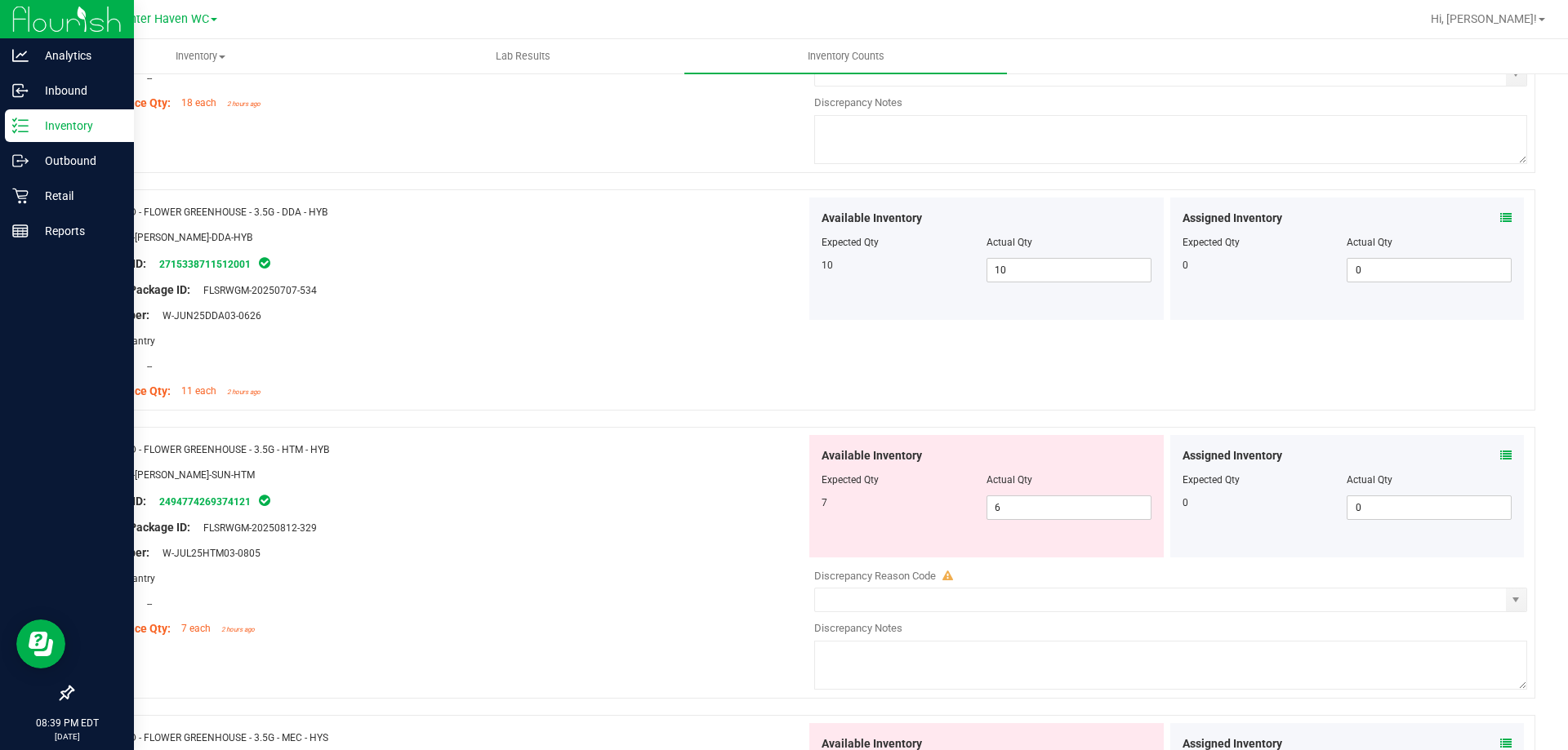
scroll to position [653, 0]
click at [1501, 454] on icon at bounding box center [1506, 454] width 12 height 12
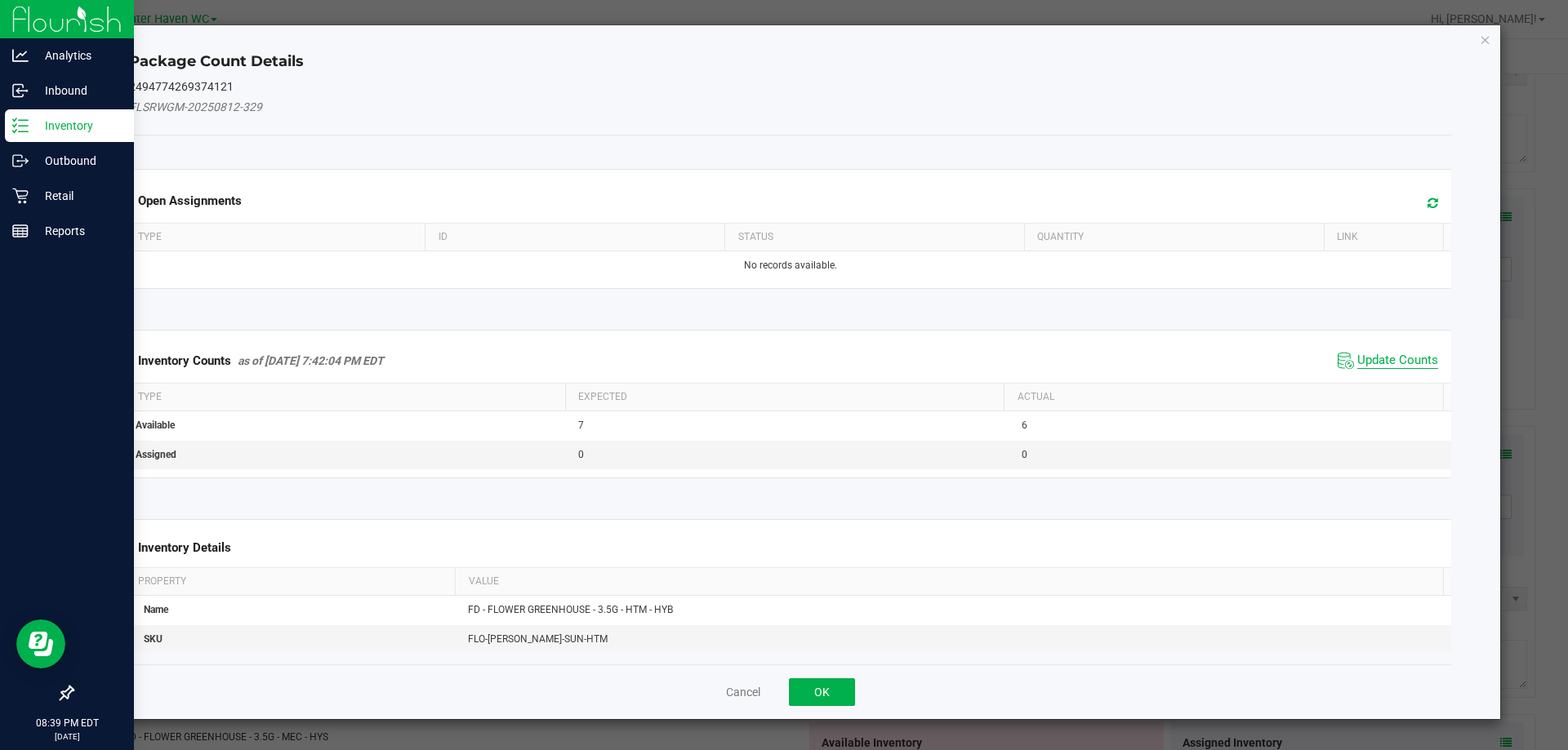
click at [1359, 361] on span "Update Counts" at bounding box center [1397, 361] width 81 height 17
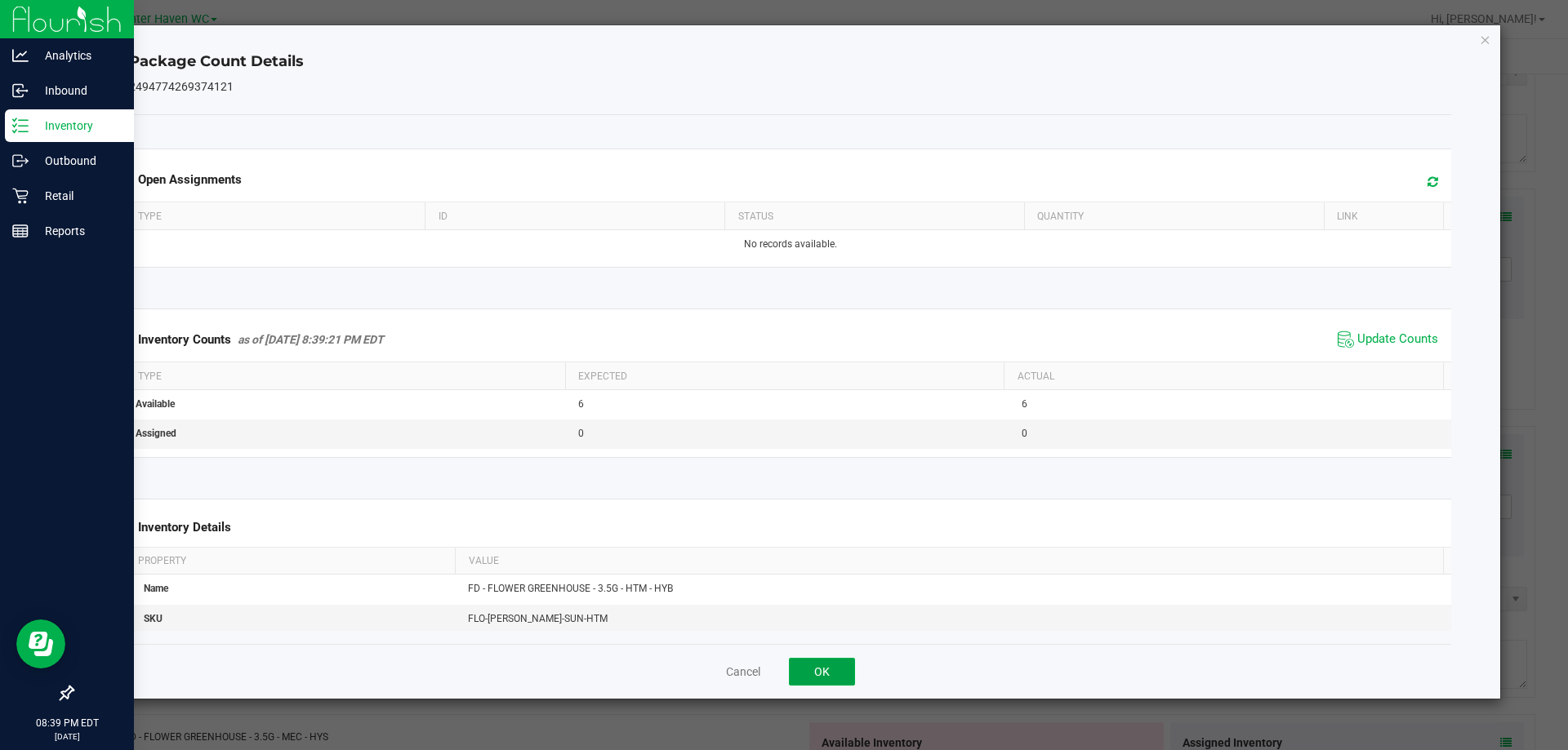
click at [797, 670] on button "OK" at bounding box center [821, 671] width 66 height 27
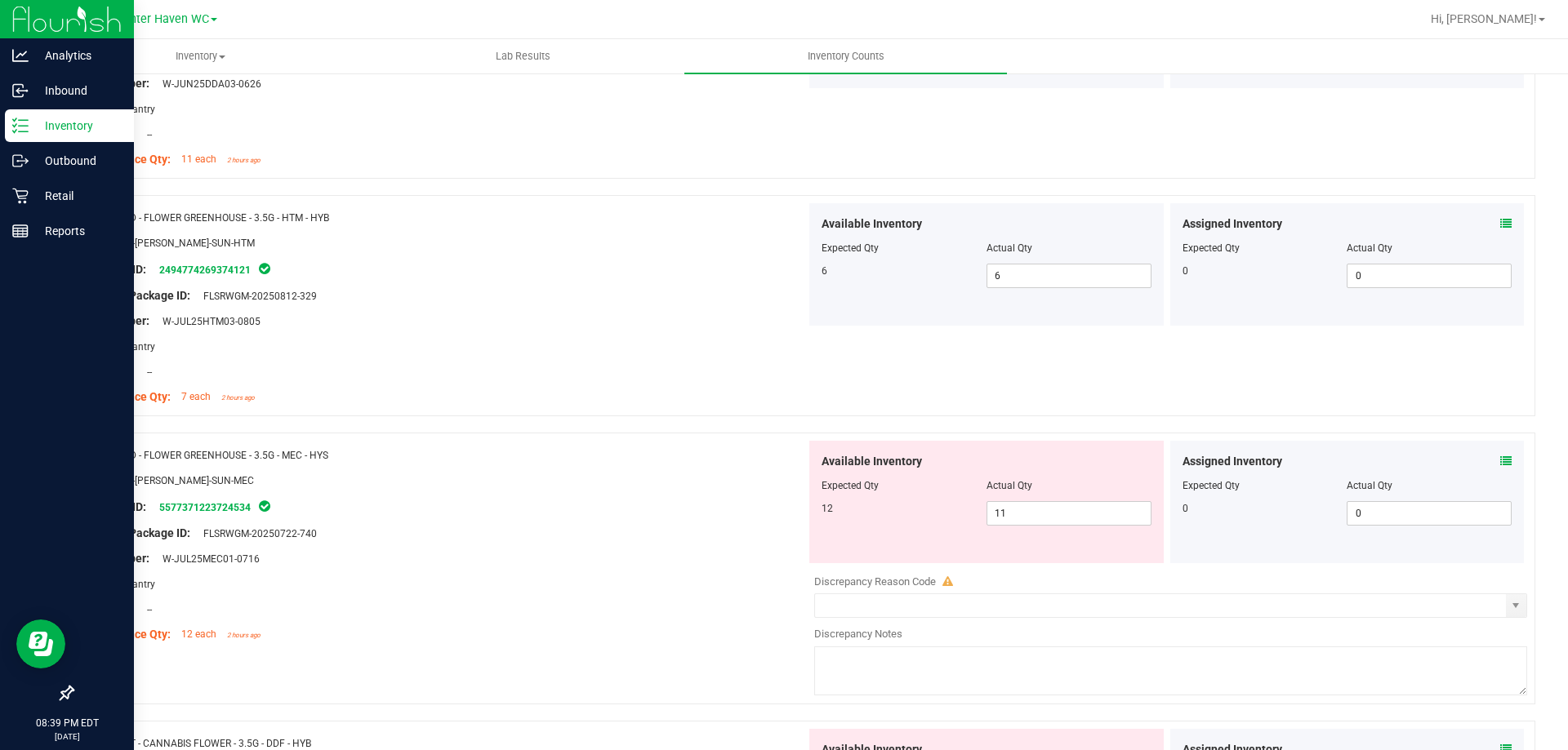
scroll to position [898, 0]
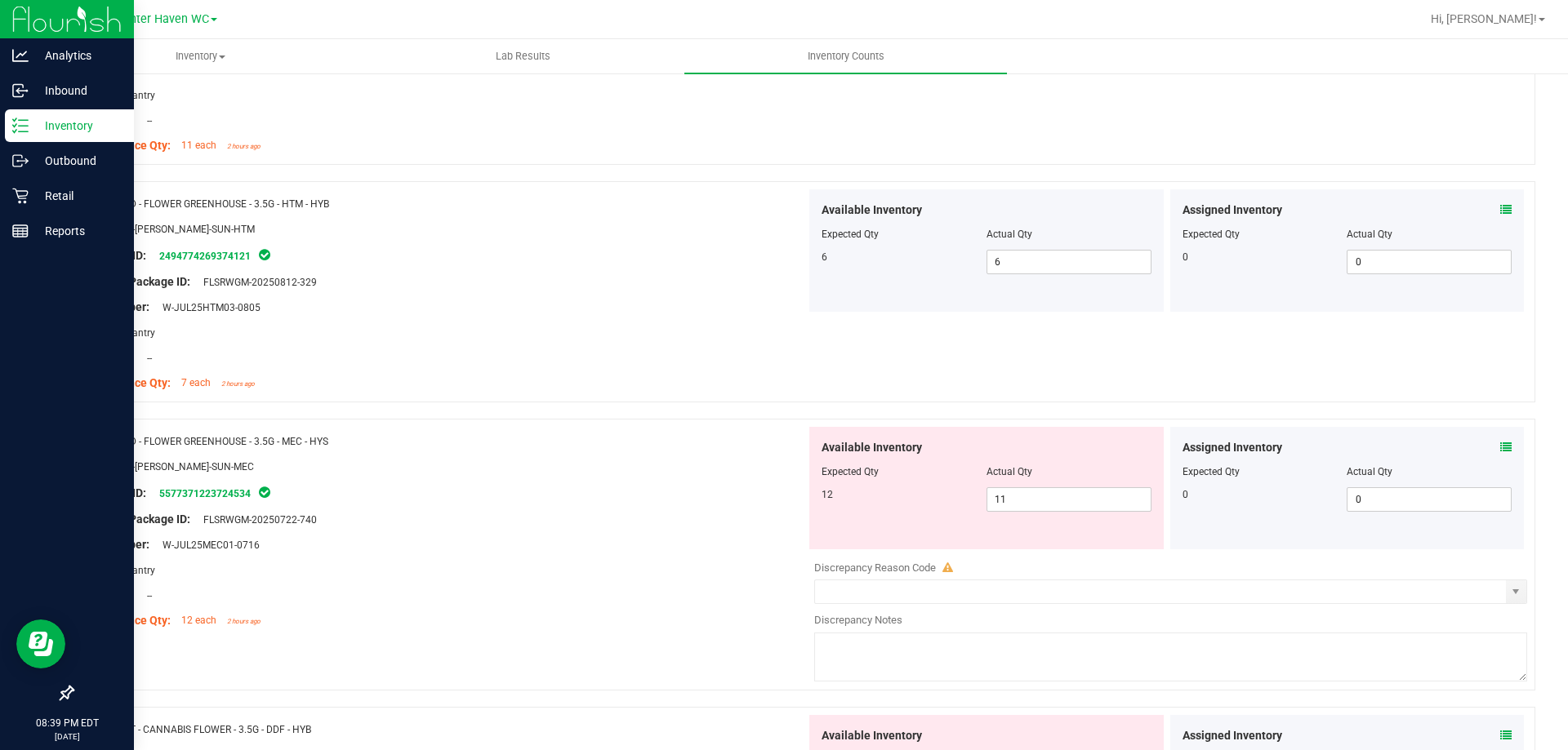
click at [1501, 450] on icon at bounding box center [1506, 448] width 12 height 12
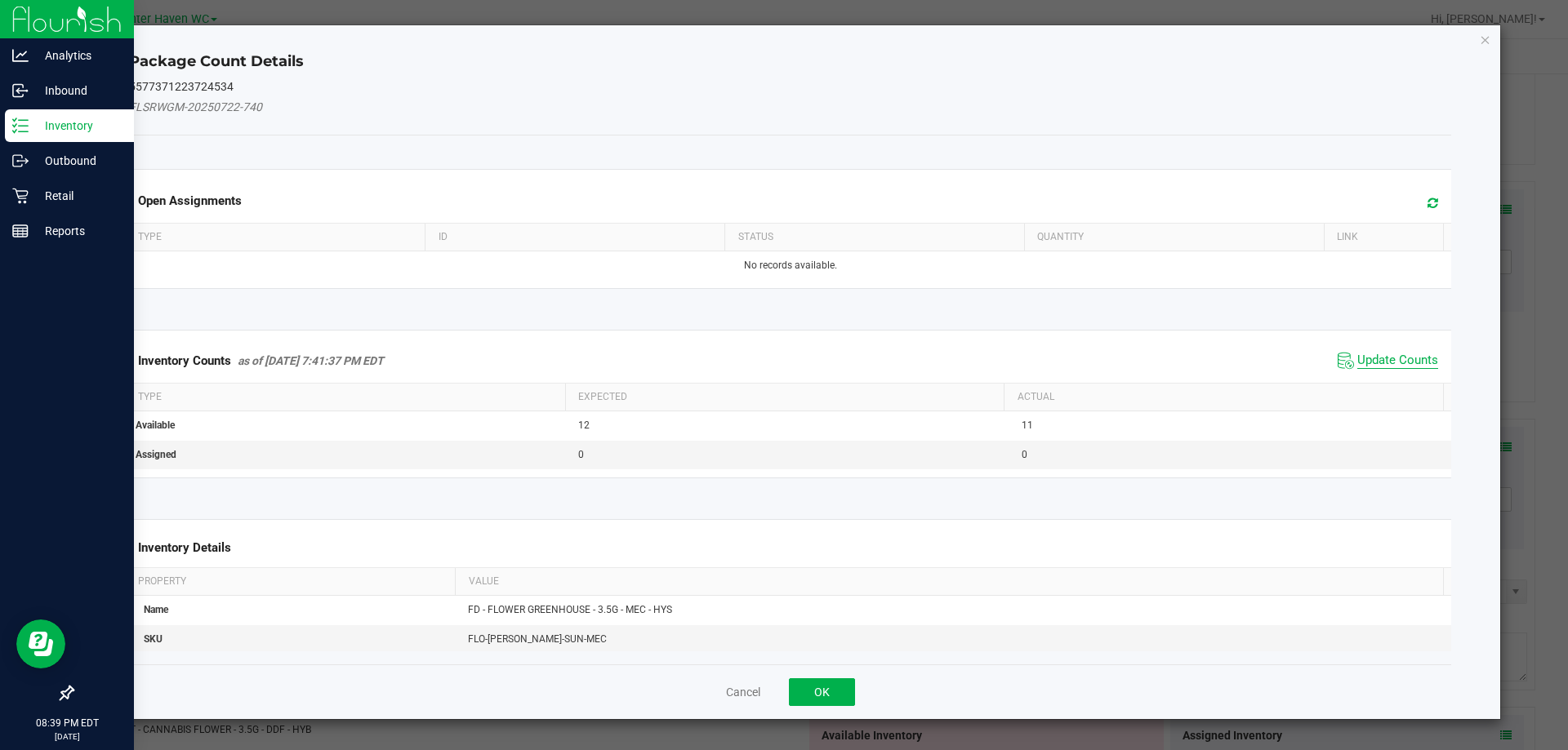
click at [1357, 360] on span "Update Counts" at bounding box center [1397, 361] width 81 height 17
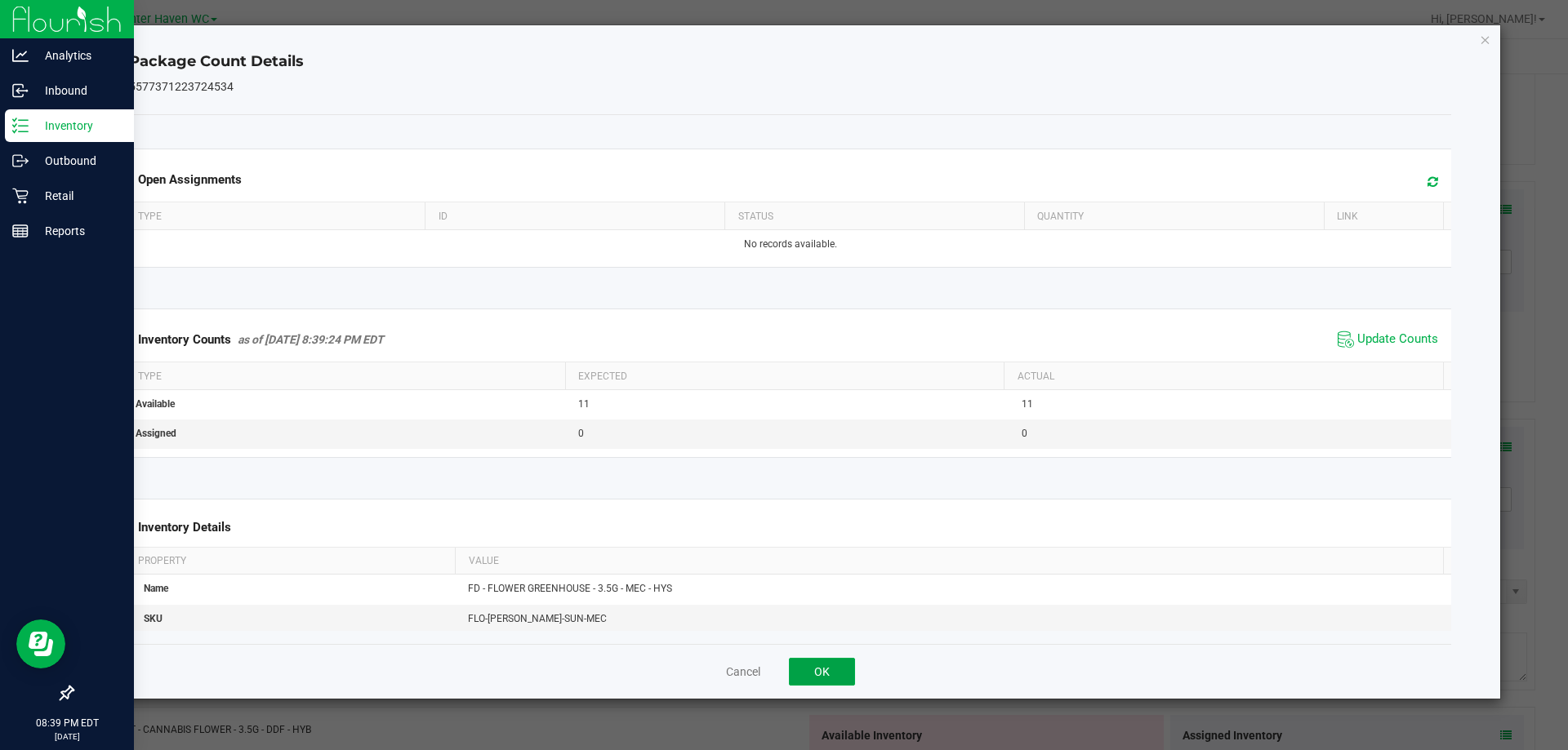
drag, startPoint x: 792, startPoint y: 672, endPoint x: 924, endPoint y: 600, distance: 150.4
click at [793, 672] on button "OK" at bounding box center [821, 671] width 66 height 27
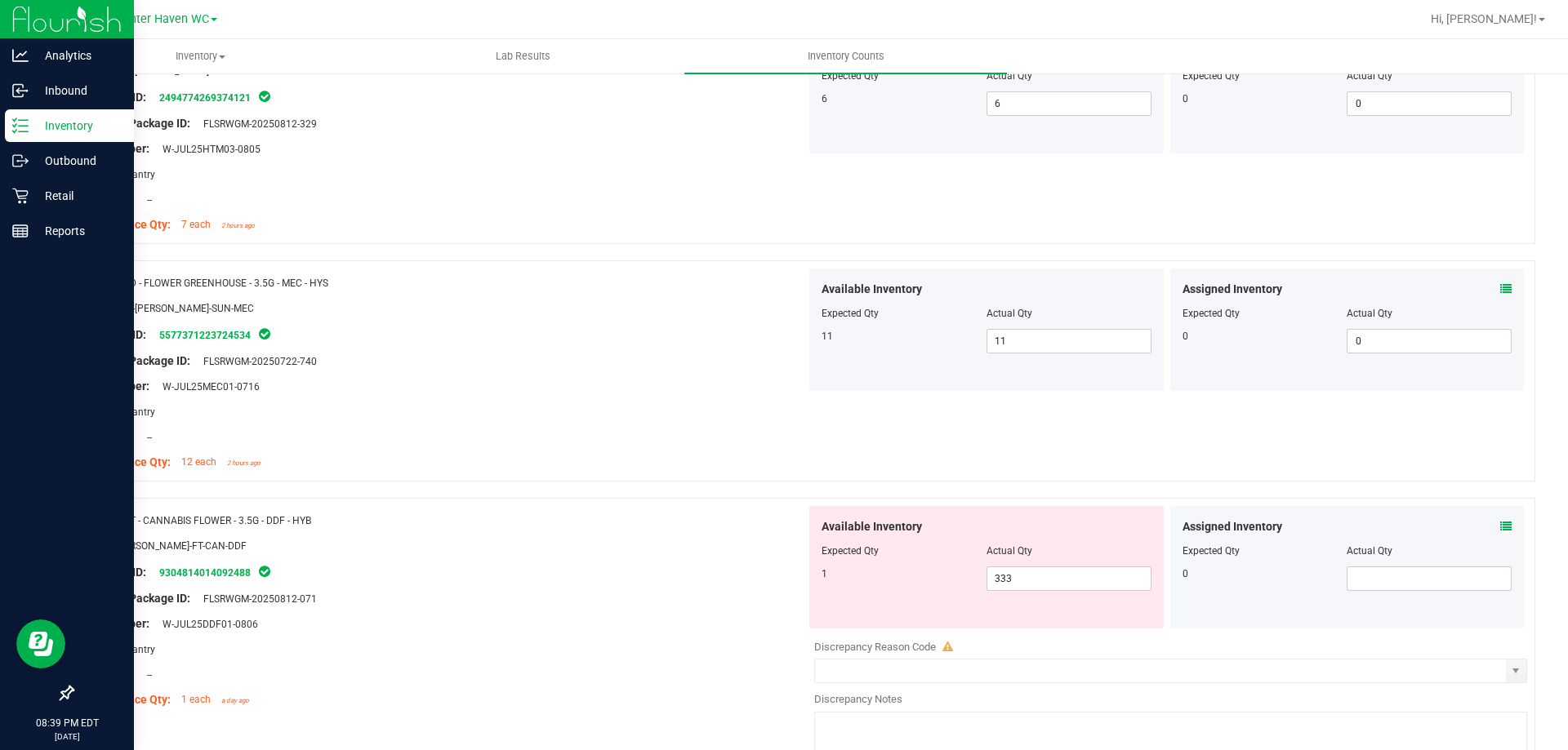
scroll to position [1224, 0]
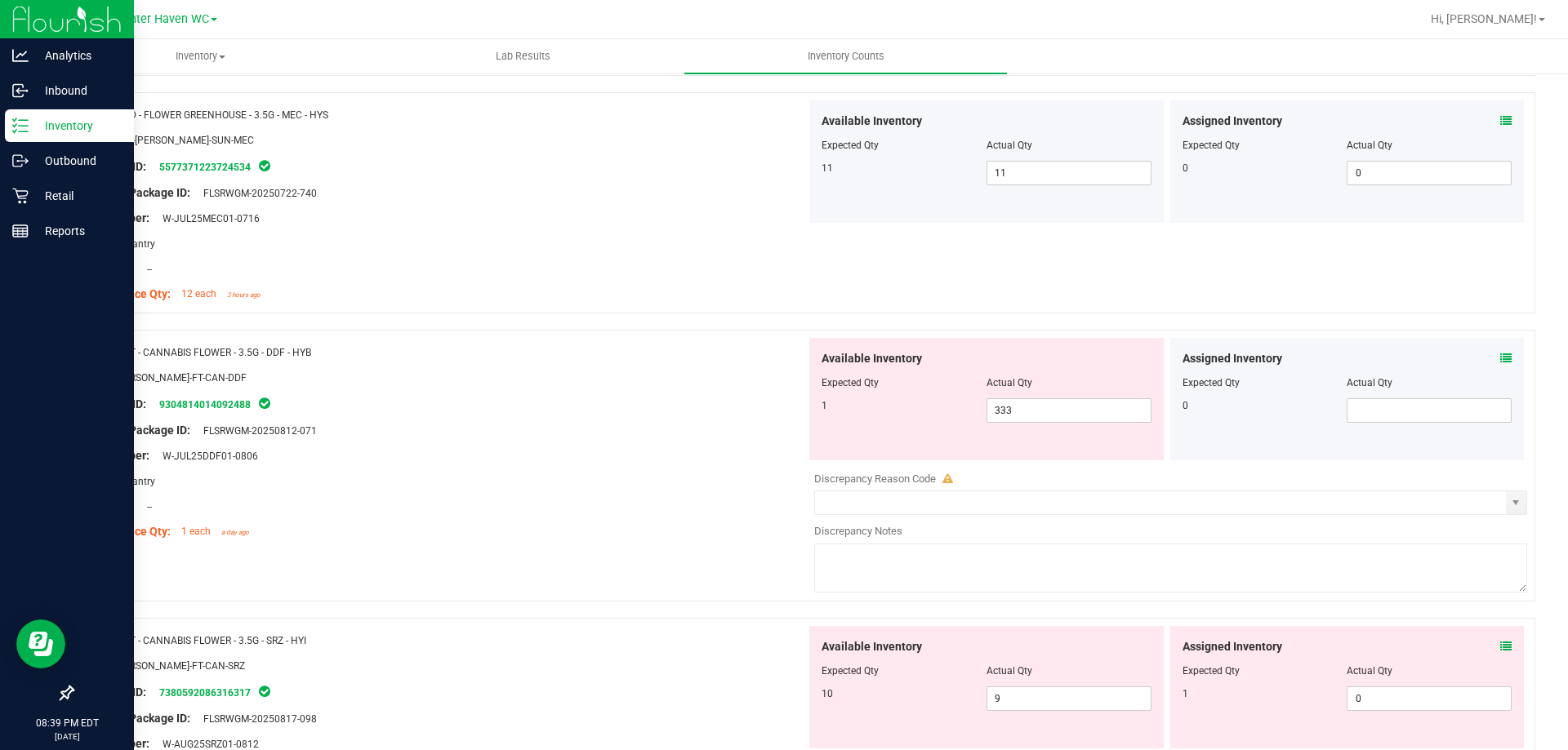
click at [1500, 360] on div "Assigned Inventory Expected Qty Actual Qty 0" at bounding box center [1347, 399] width 355 height 122
click at [1501, 360] on icon at bounding box center [1506, 359] width 12 height 12
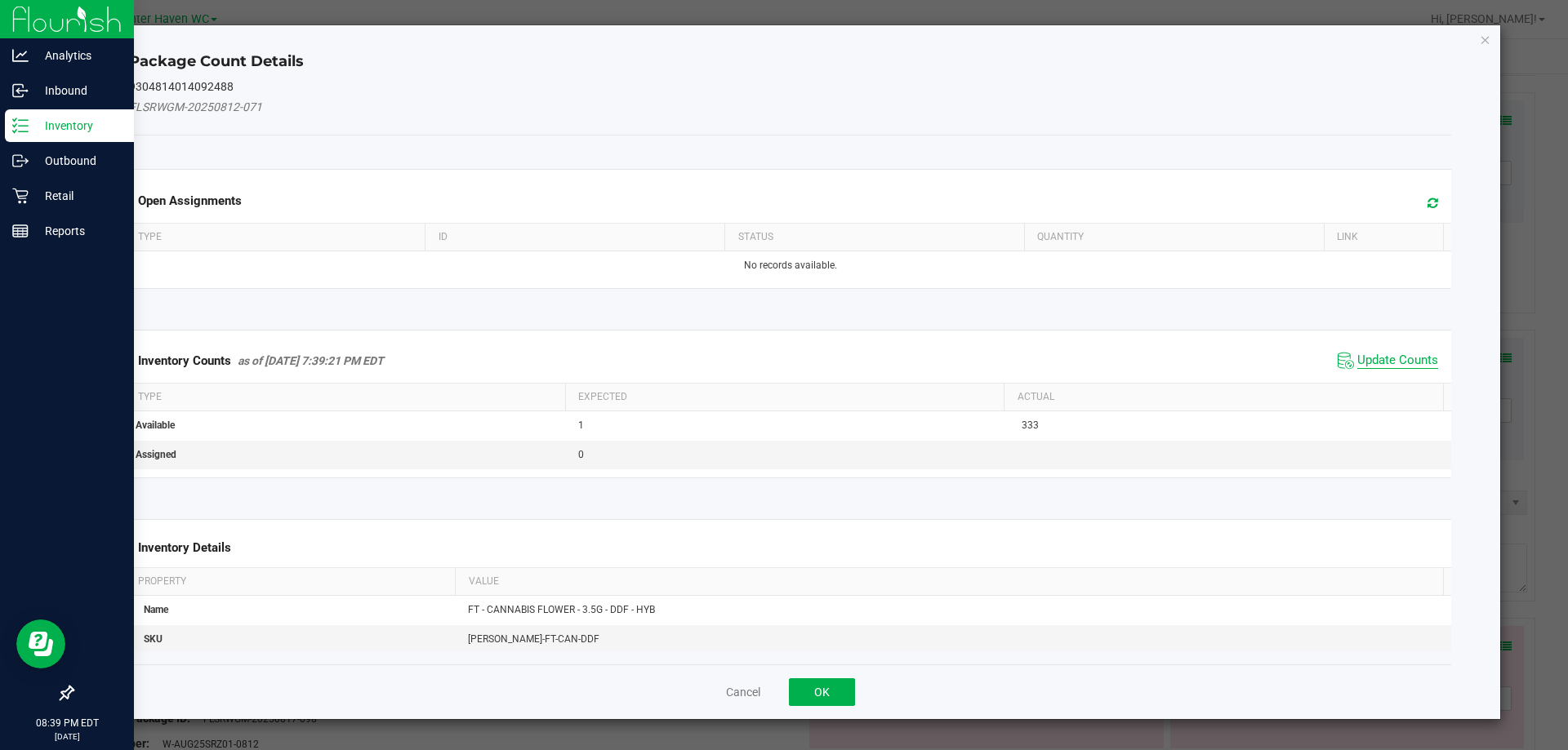
click at [1391, 360] on span "Update Counts" at bounding box center [1397, 361] width 81 height 17
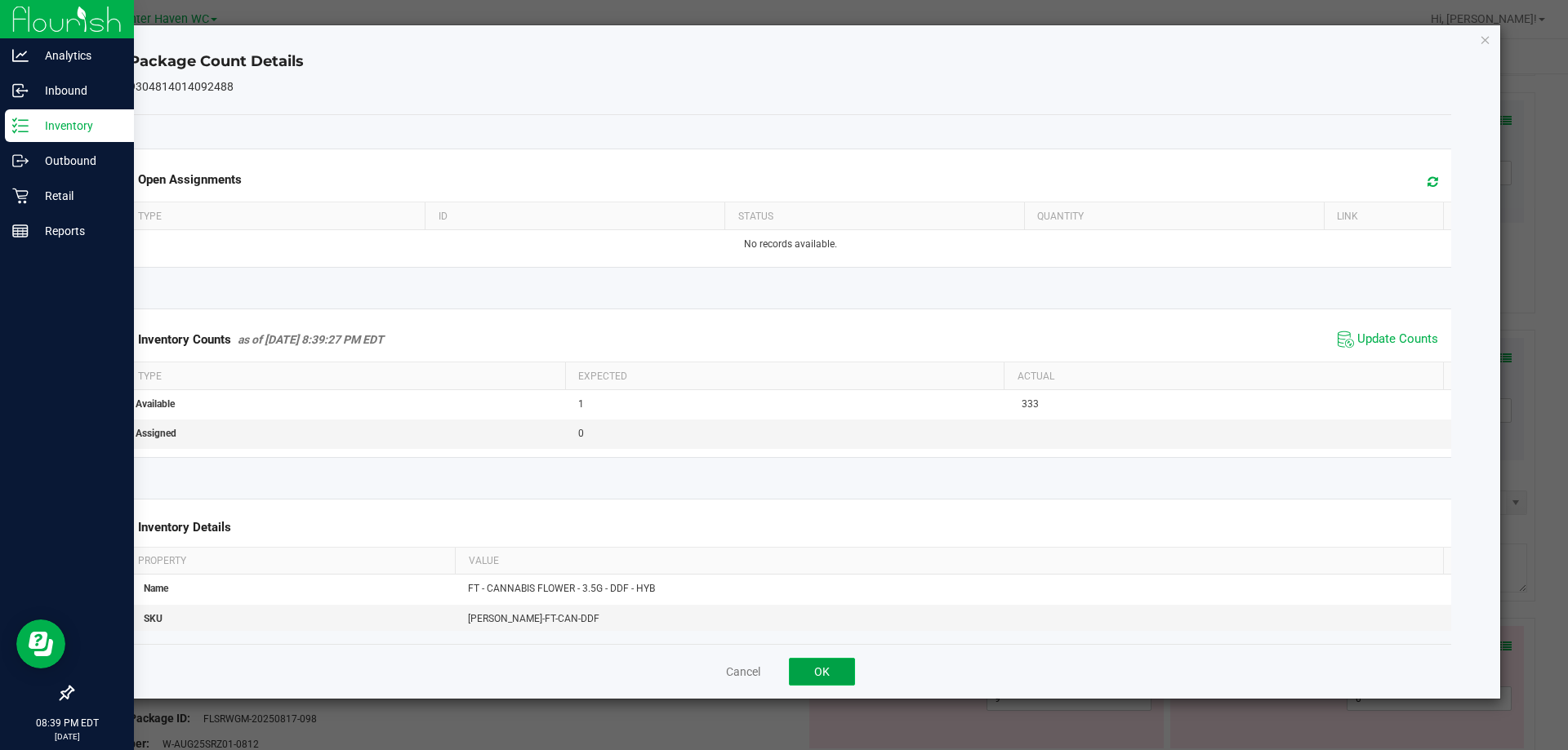
click at [814, 677] on button "OK" at bounding box center [821, 671] width 66 height 27
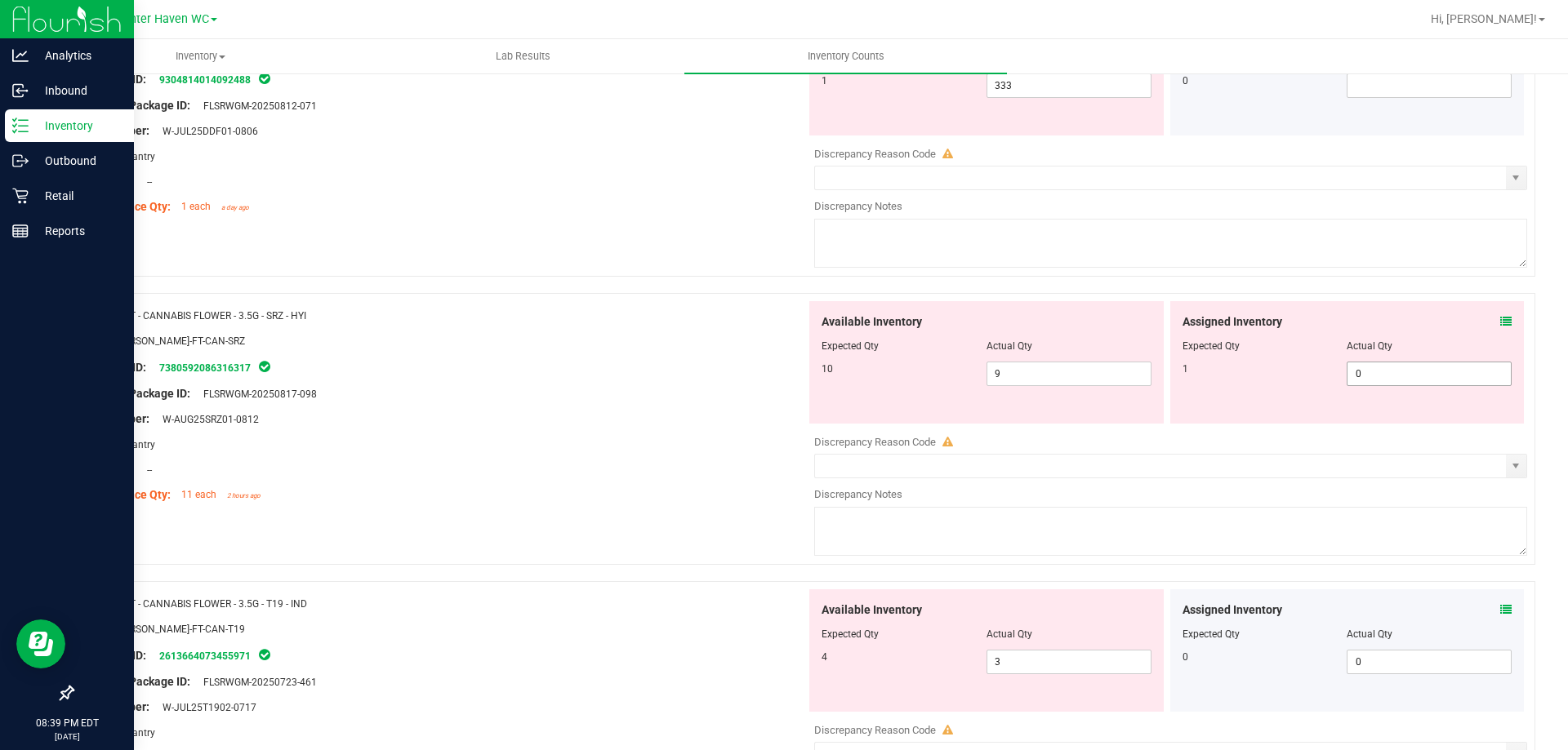
scroll to position [1551, 0]
click at [1501, 319] on icon at bounding box center [1506, 320] width 12 height 12
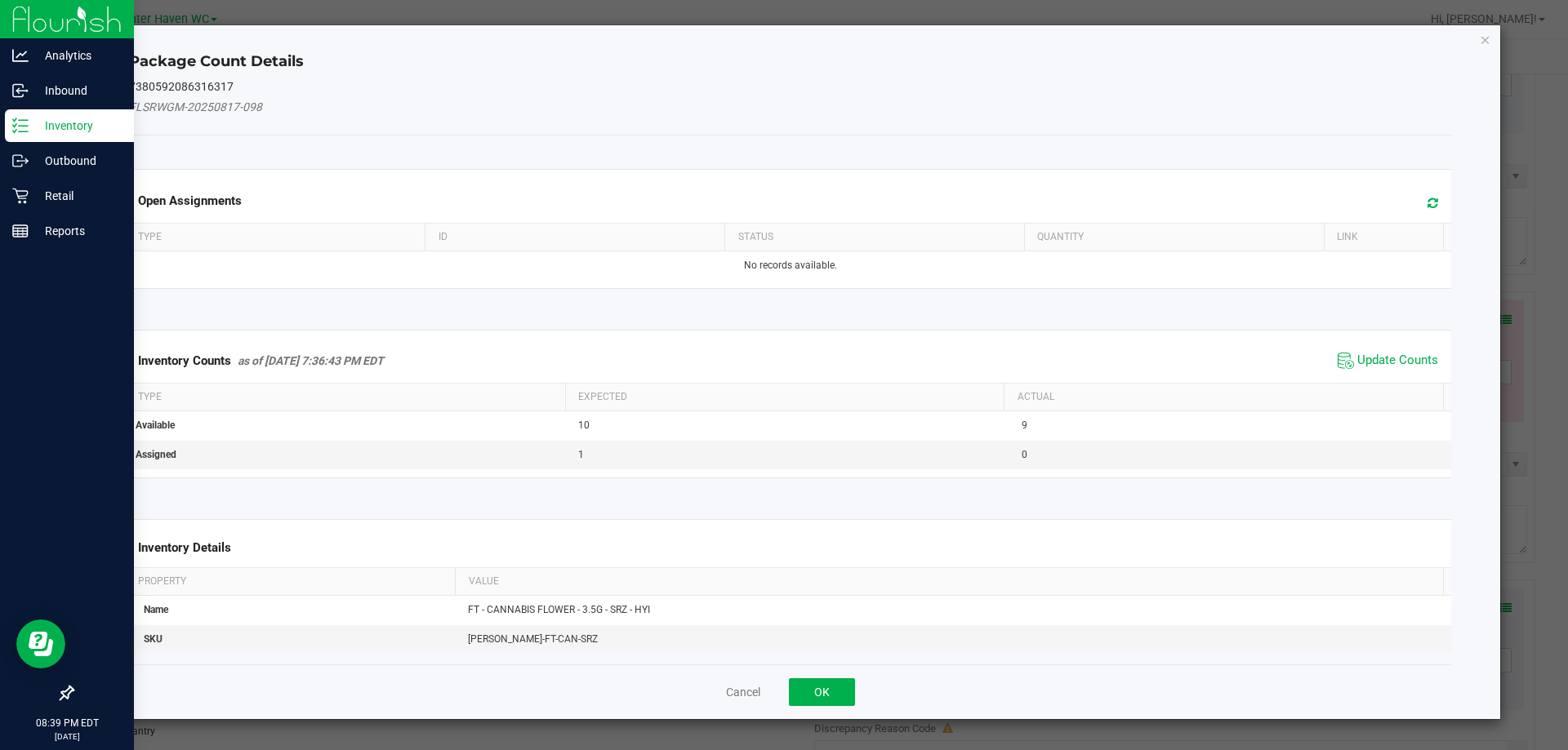
click at [1395, 351] on span "Update Counts" at bounding box center [1388, 360] width 108 height 24
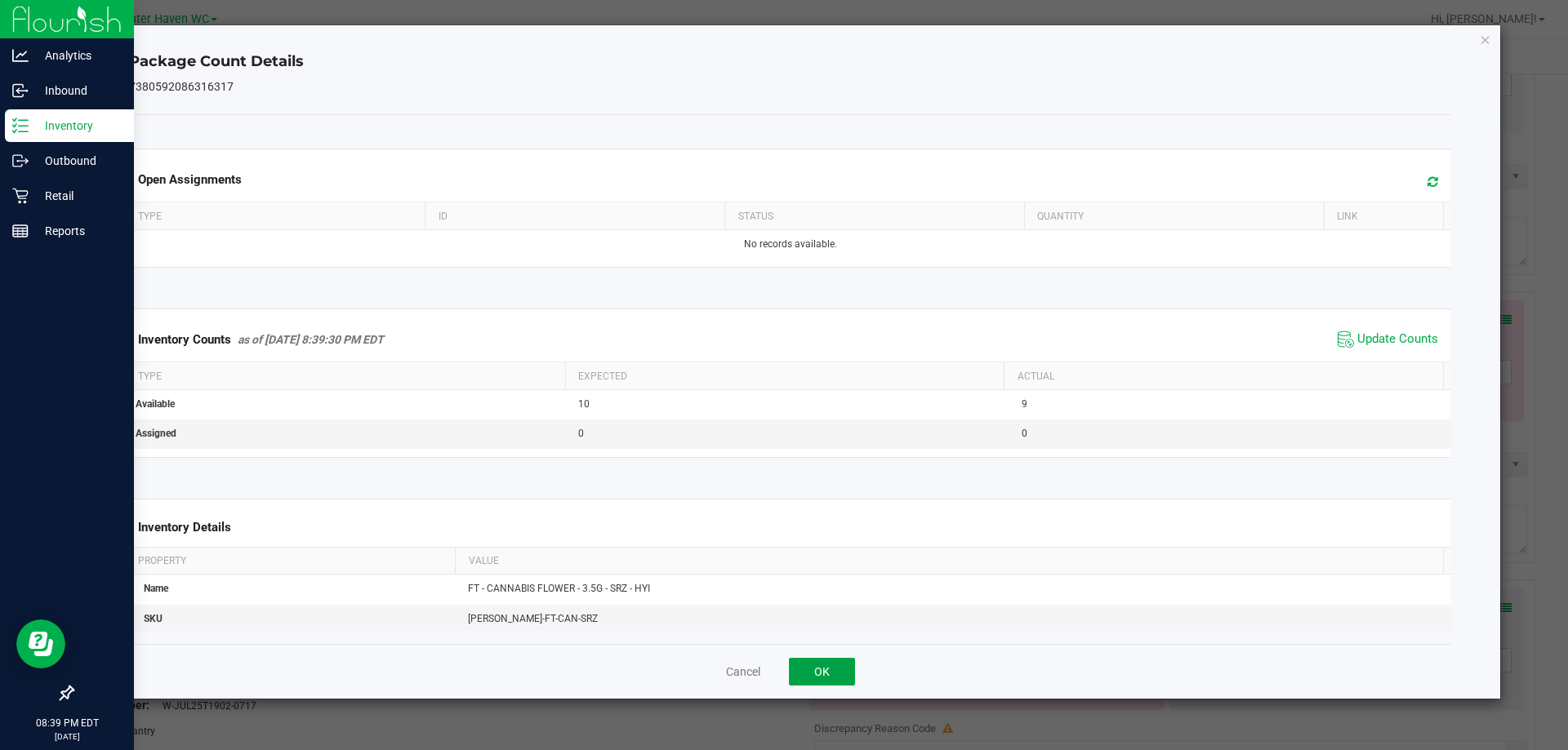
click at [844, 668] on button "OK" at bounding box center [821, 671] width 66 height 27
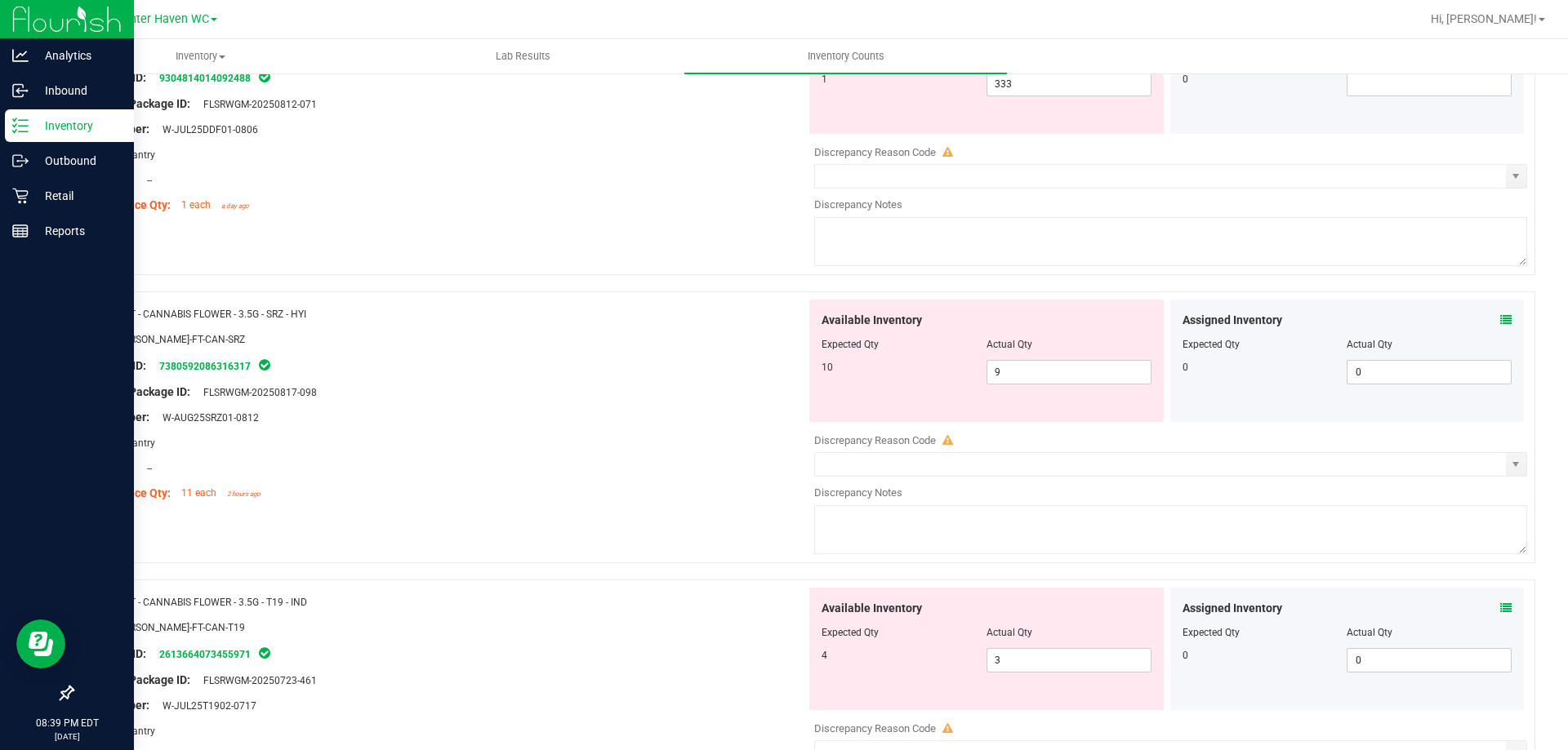
click at [1501, 609] on icon at bounding box center [1506, 608] width 12 height 12
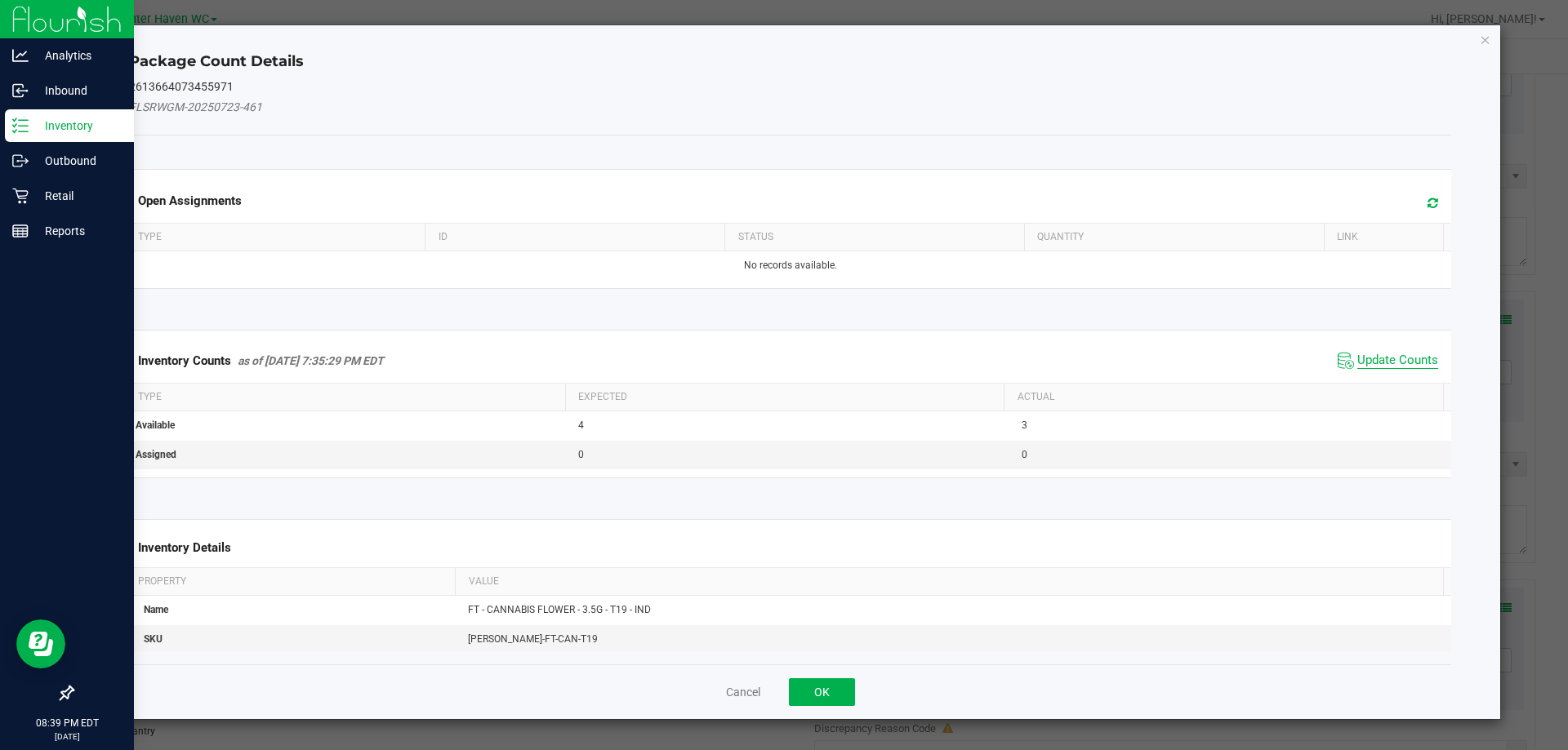
click at [1389, 360] on span "Update Counts" at bounding box center [1397, 361] width 81 height 17
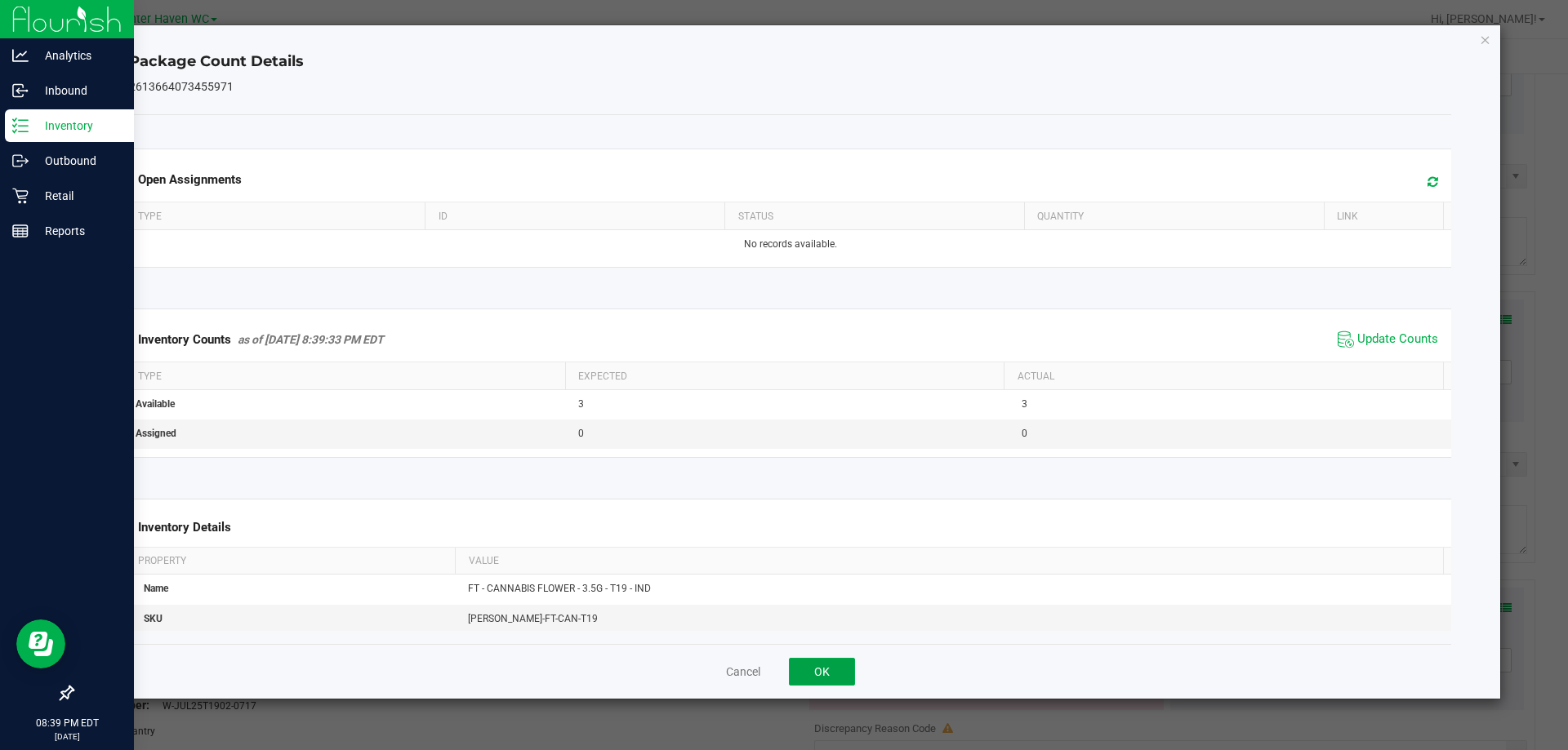
click at [840, 666] on button "OK" at bounding box center [821, 671] width 66 height 27
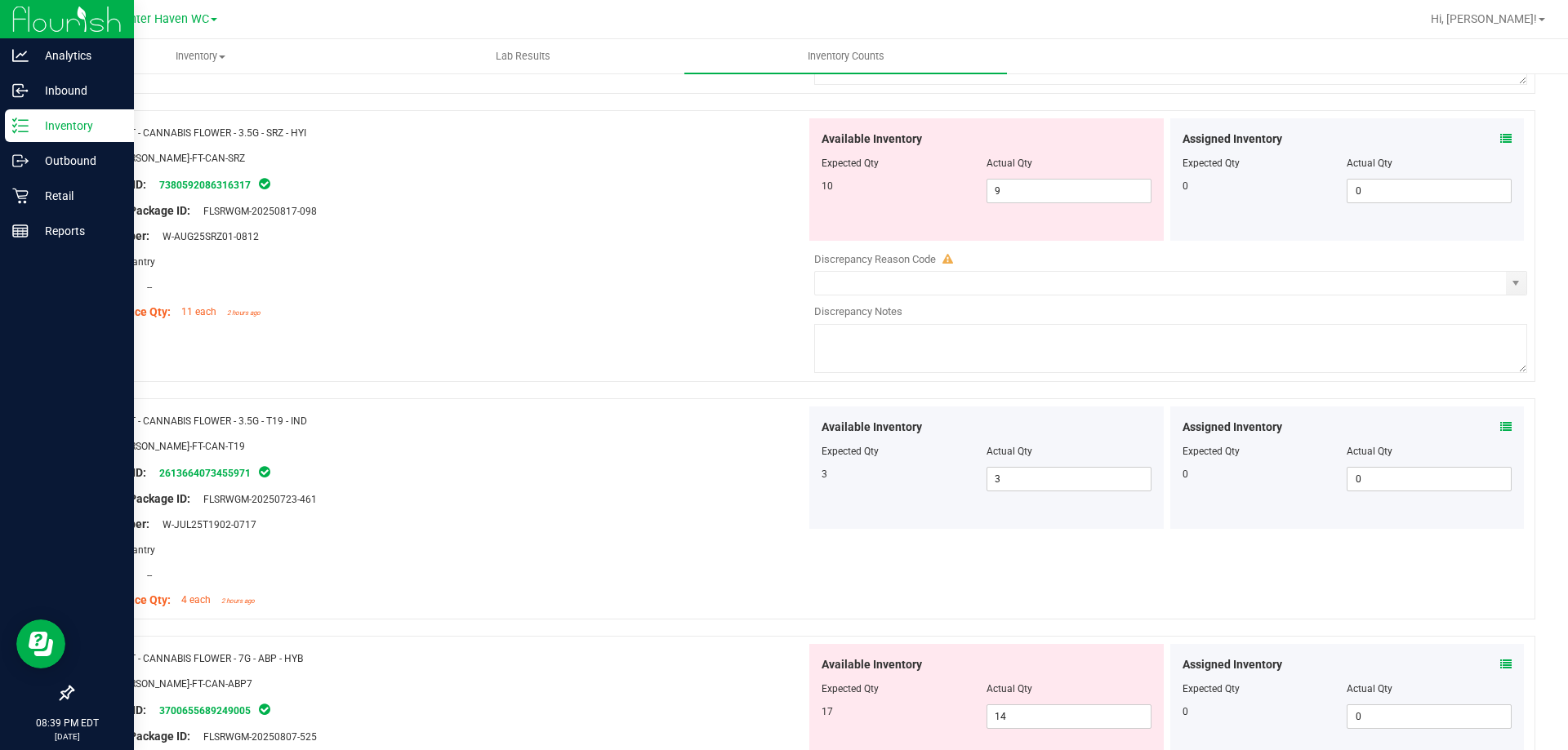
scroll to position [1959, 0]
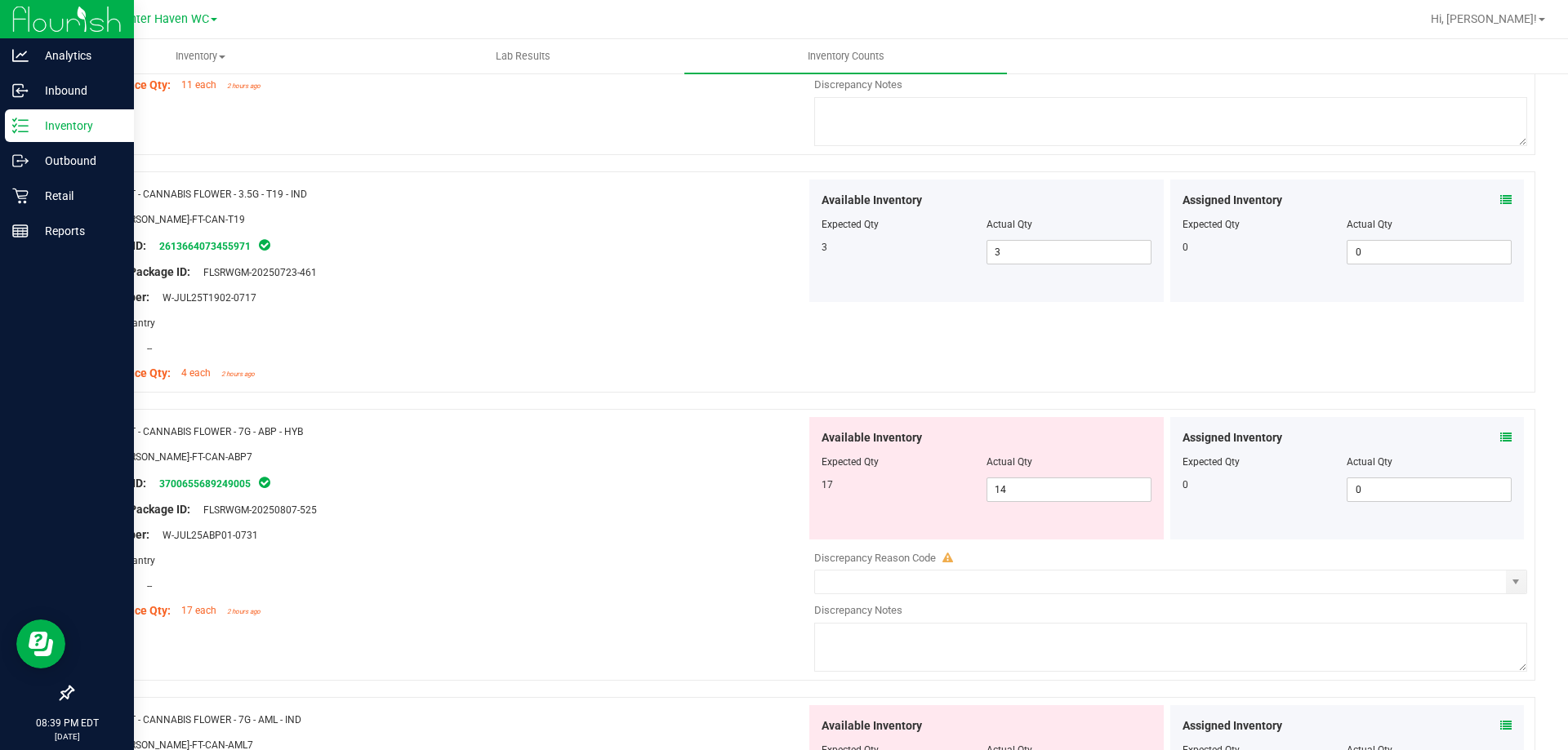
click at [1501, 436] on icon at bounding box center [1506, 438] width 12 height 12
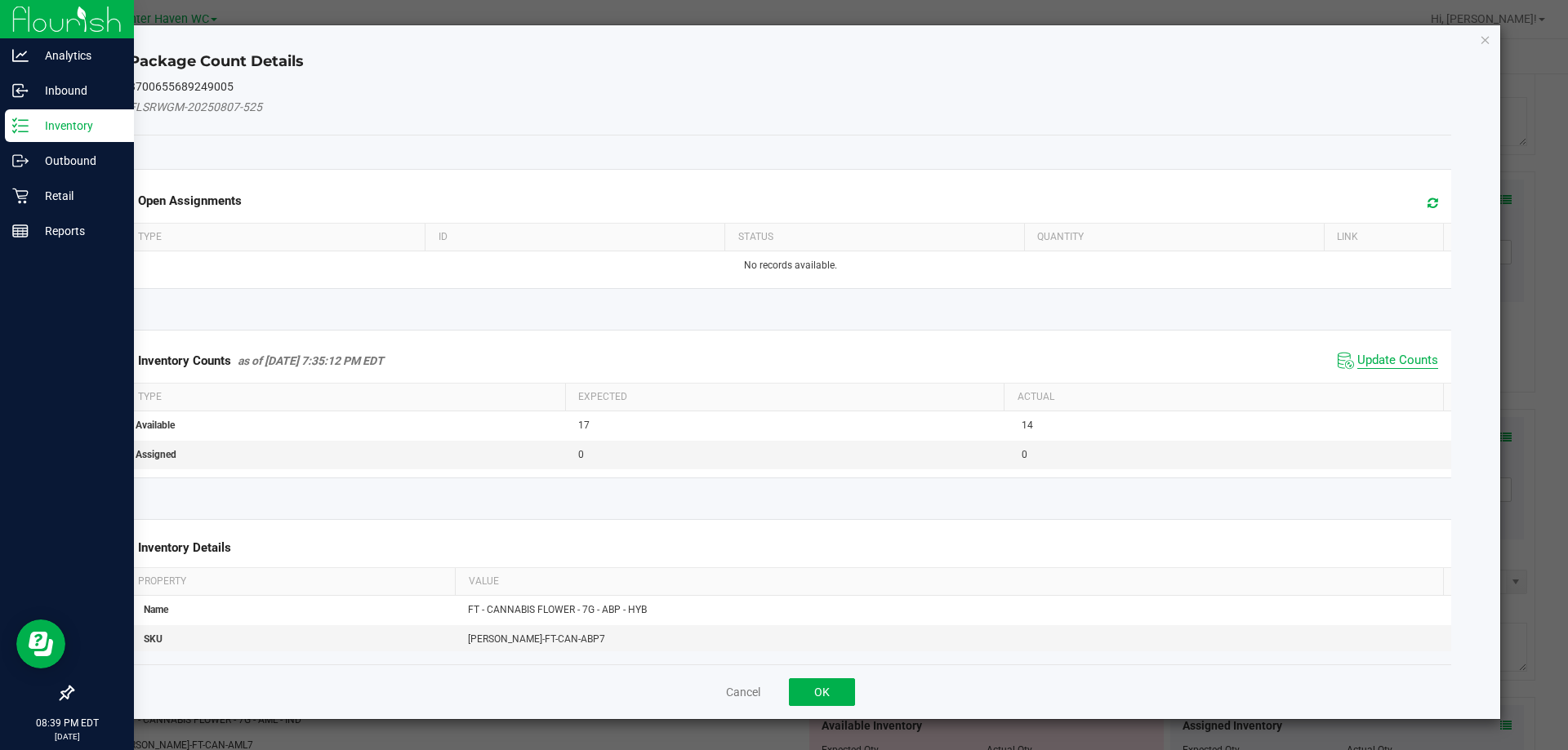
click at [1420, 354] on span "Update Counts" at bounding box center [1397, 361] width 81 height 17
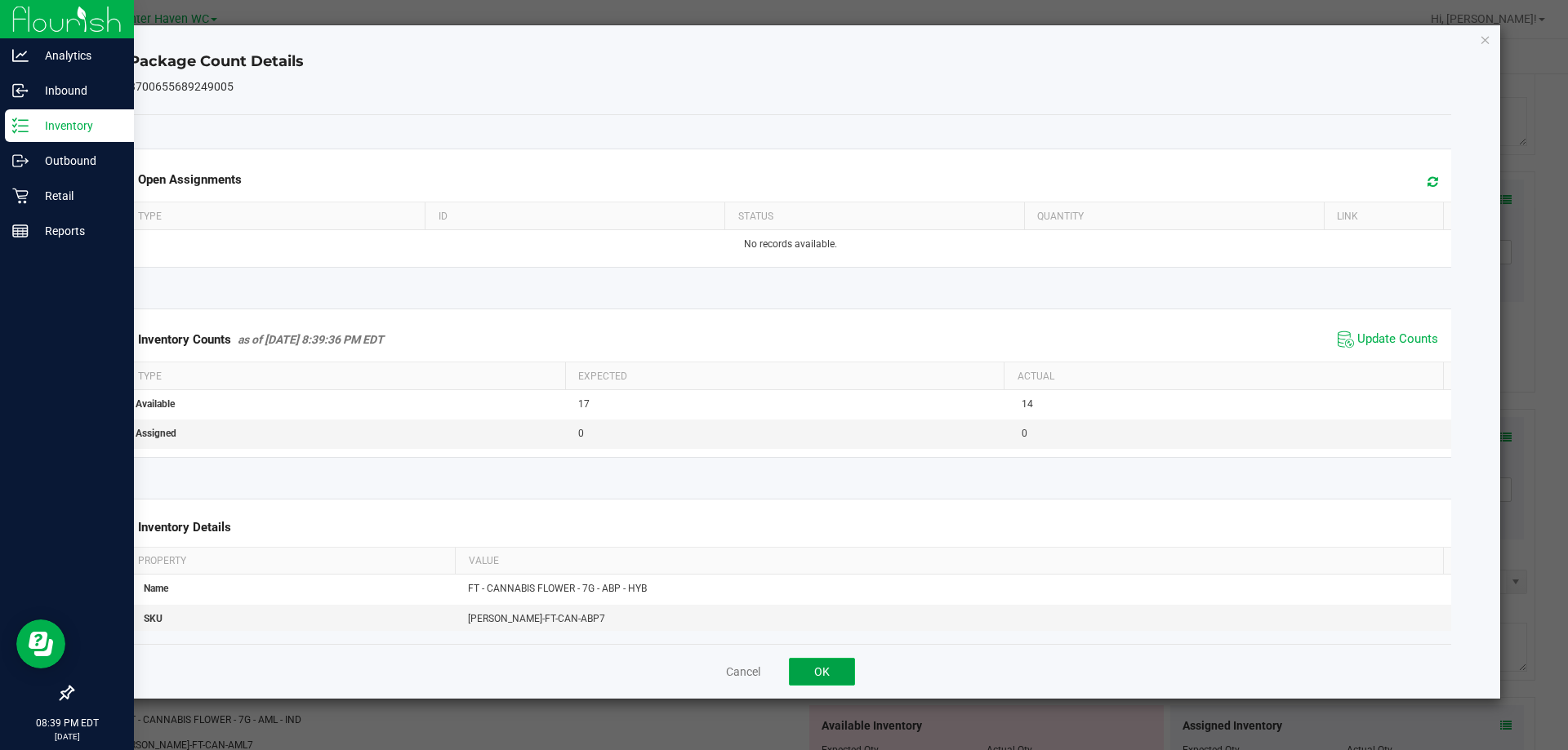
click at [848, 670] on button "OK" at bounding box center [821, 671] width 66 height 27
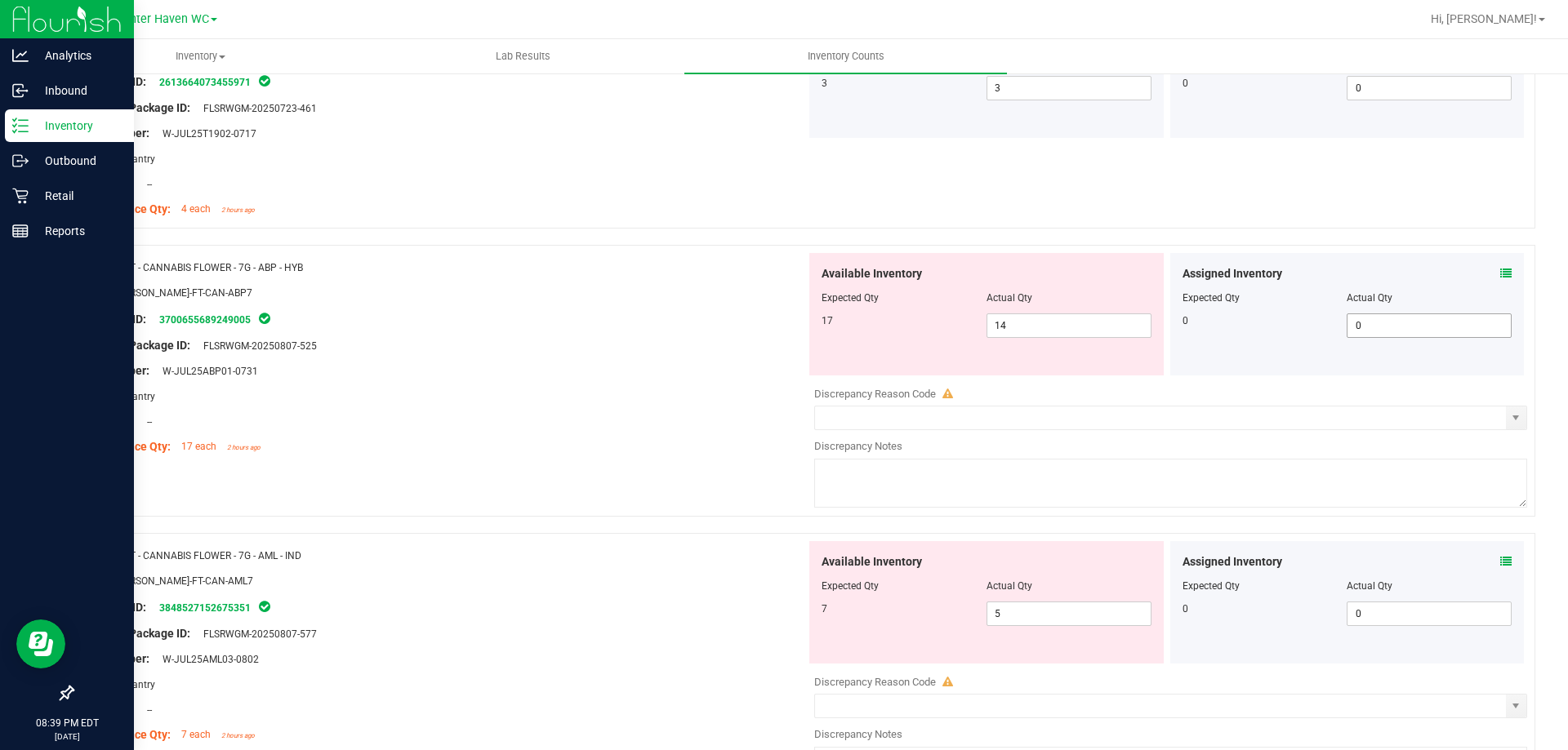
scroll to position [2286, 0]
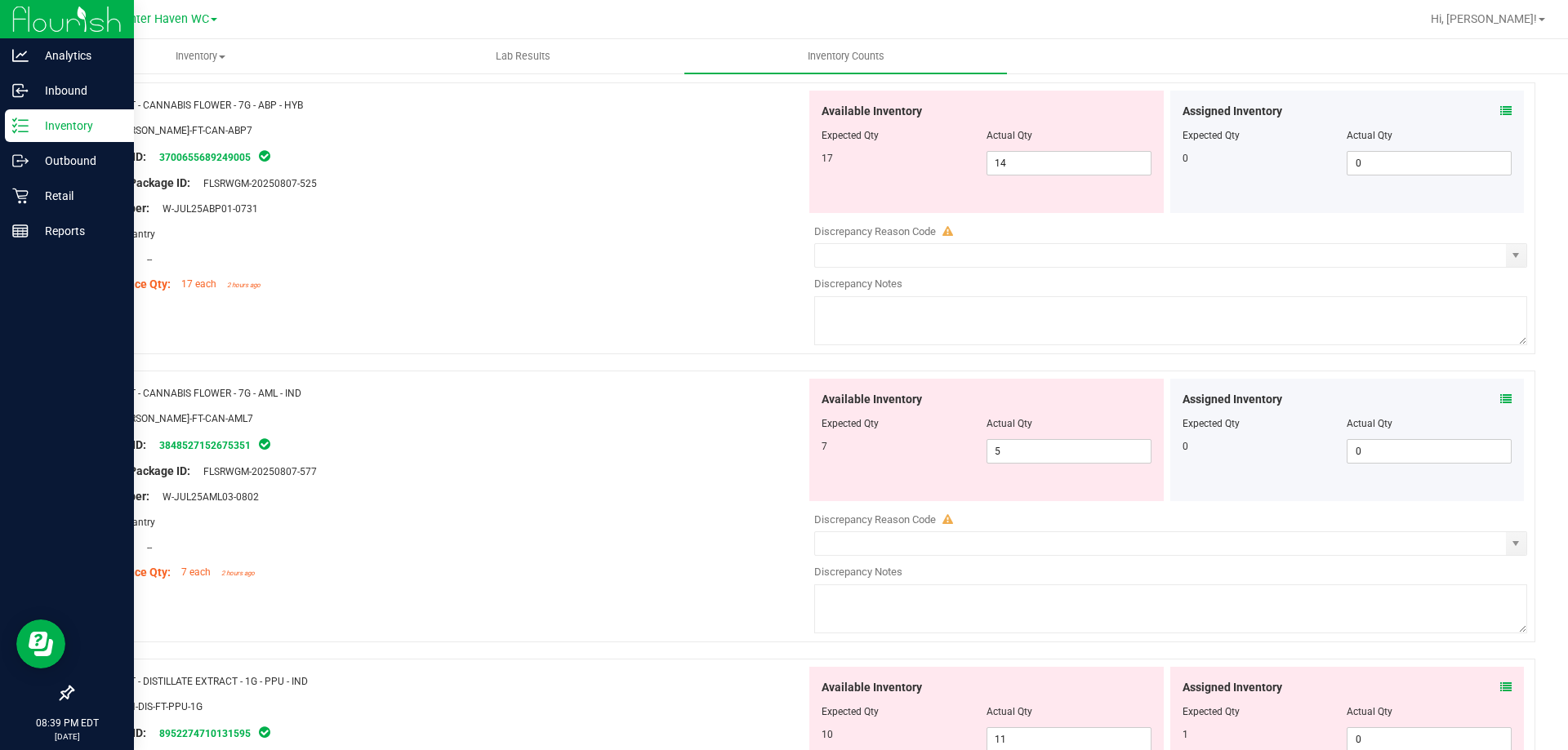
click at [1501, 395] on icon at bounding box center [1506, 400] width 12 height 12
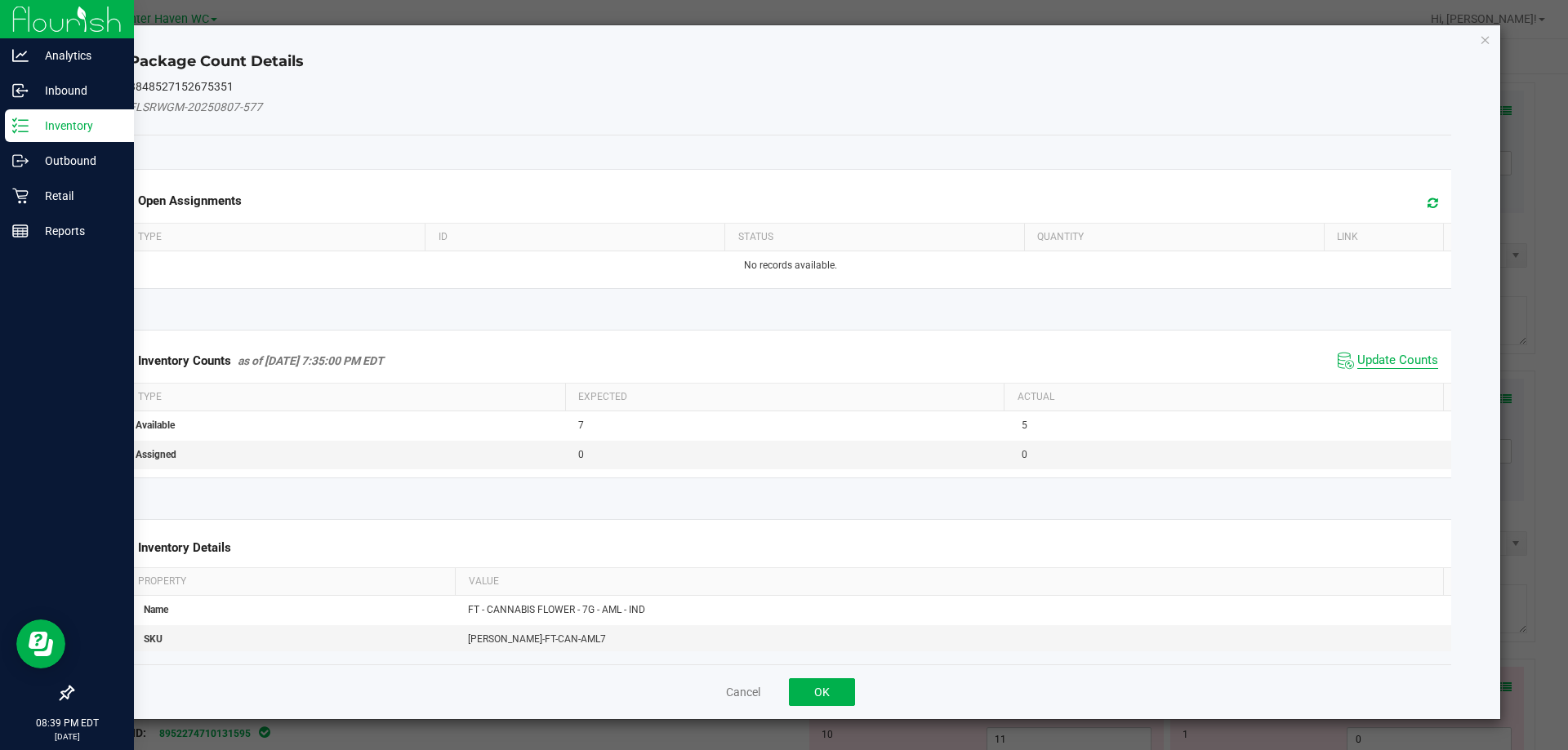
click at [1368, 353] on span "Update Counts" at bounding box center [1397, 361] width 81 height 17
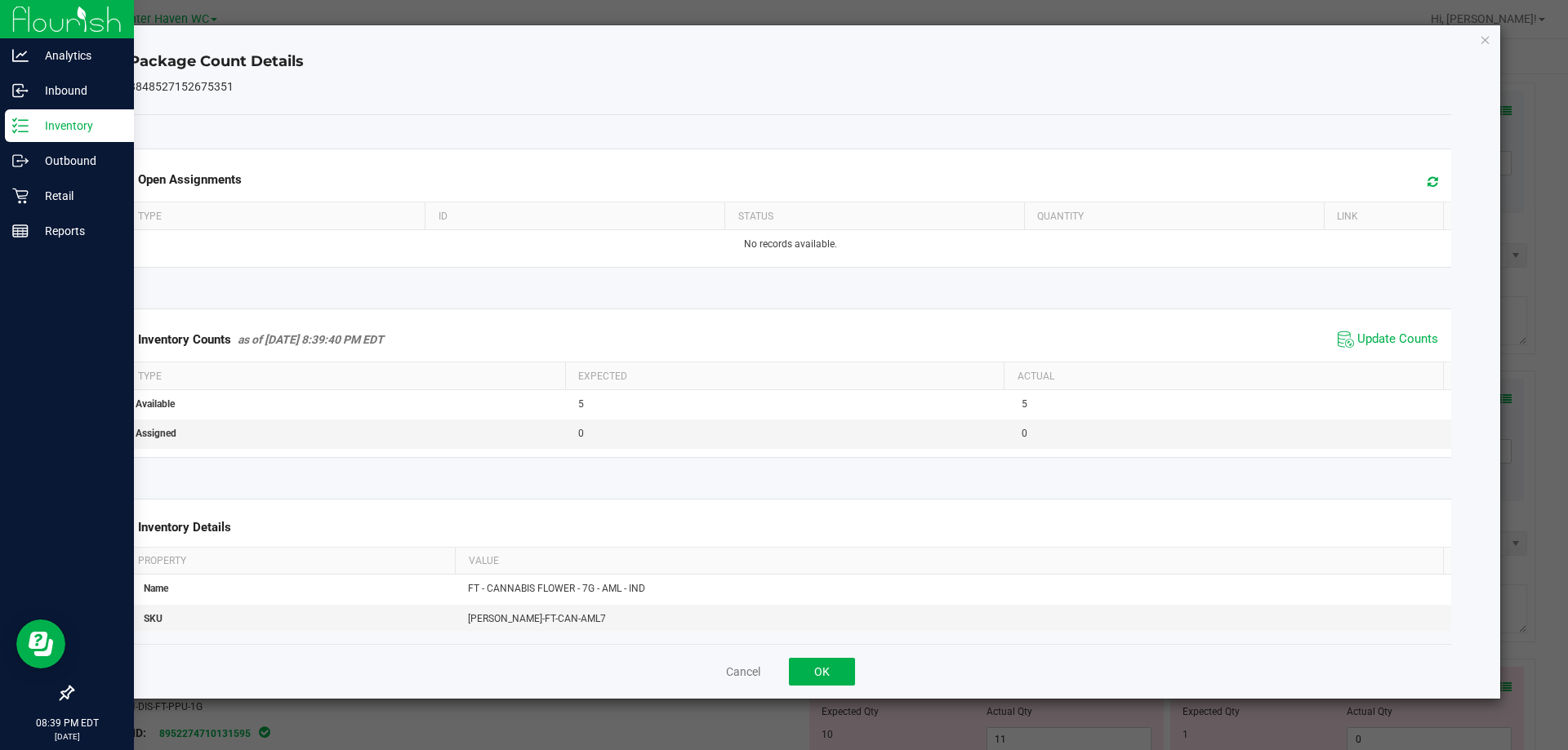
click at [1368, 358] on div "Inventory Counts as of Aug 27, 2025 8:39:40 PM EDT Update Counts" at bounding box center [790, 340] width 1330 height 44
click at [839, 671] on button "OK" at bounding box center [821, 671] width 66 height 27
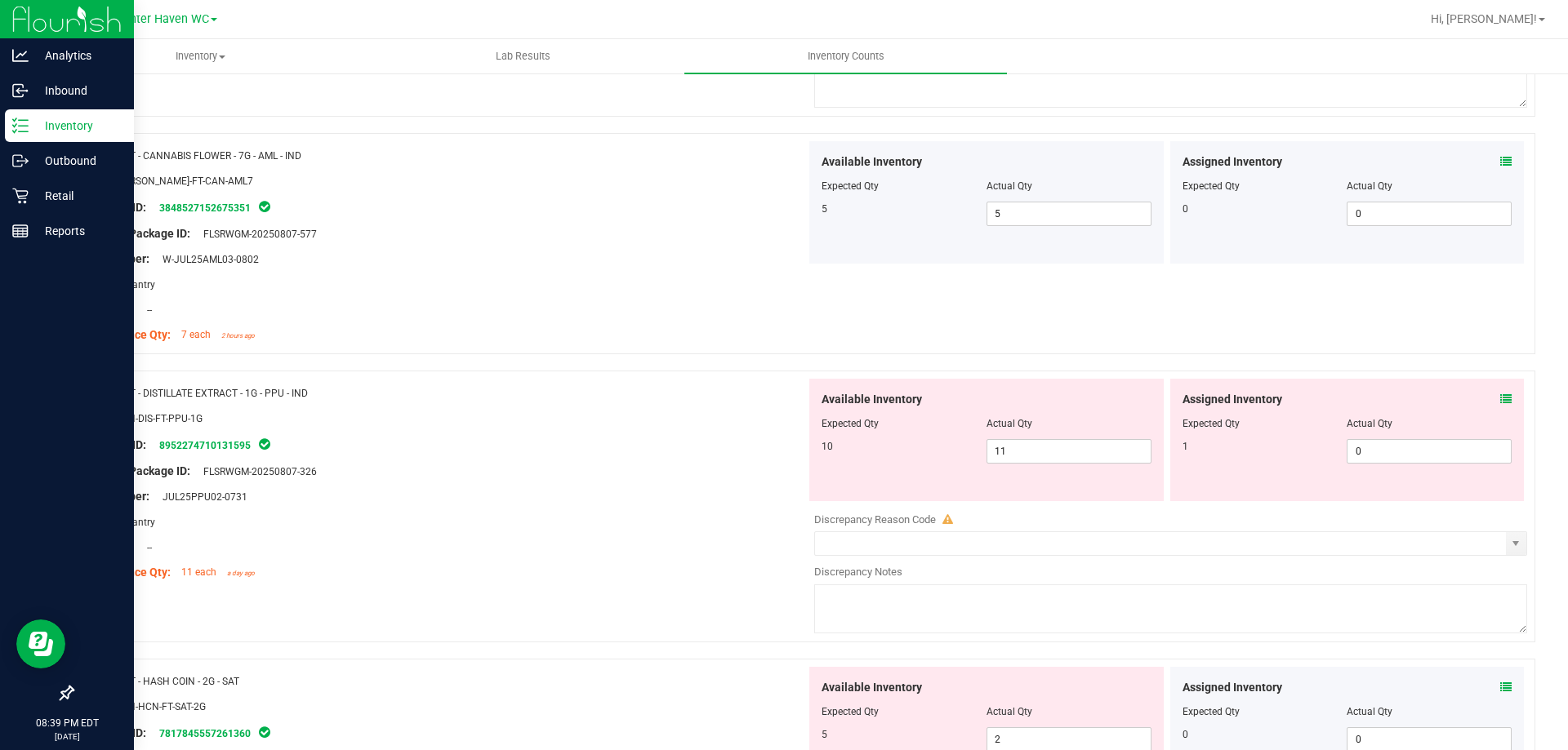
scroll to position [2531, 0]
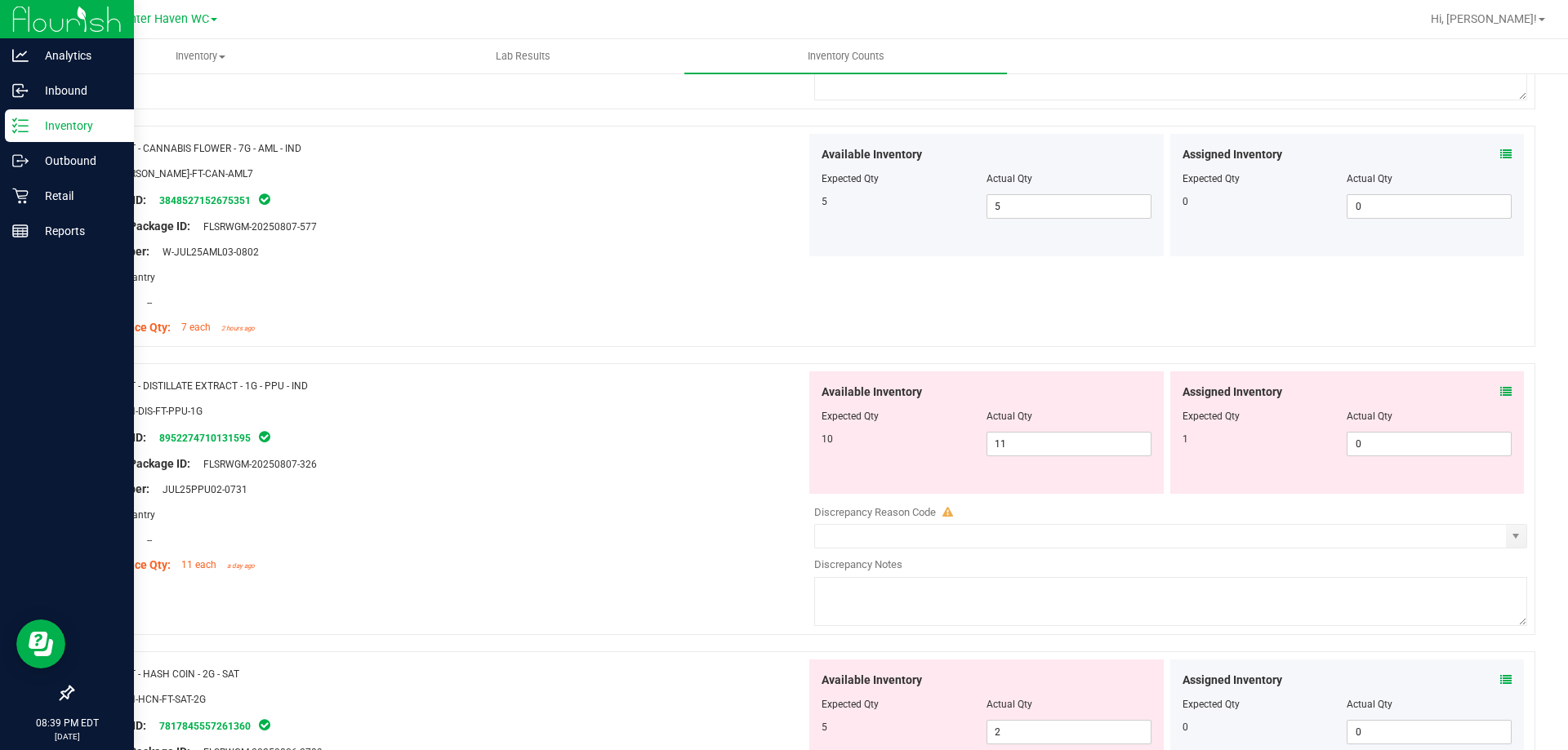
click at [1501, 394] on icon at bounding box center [1506, 392] width 12 height 12
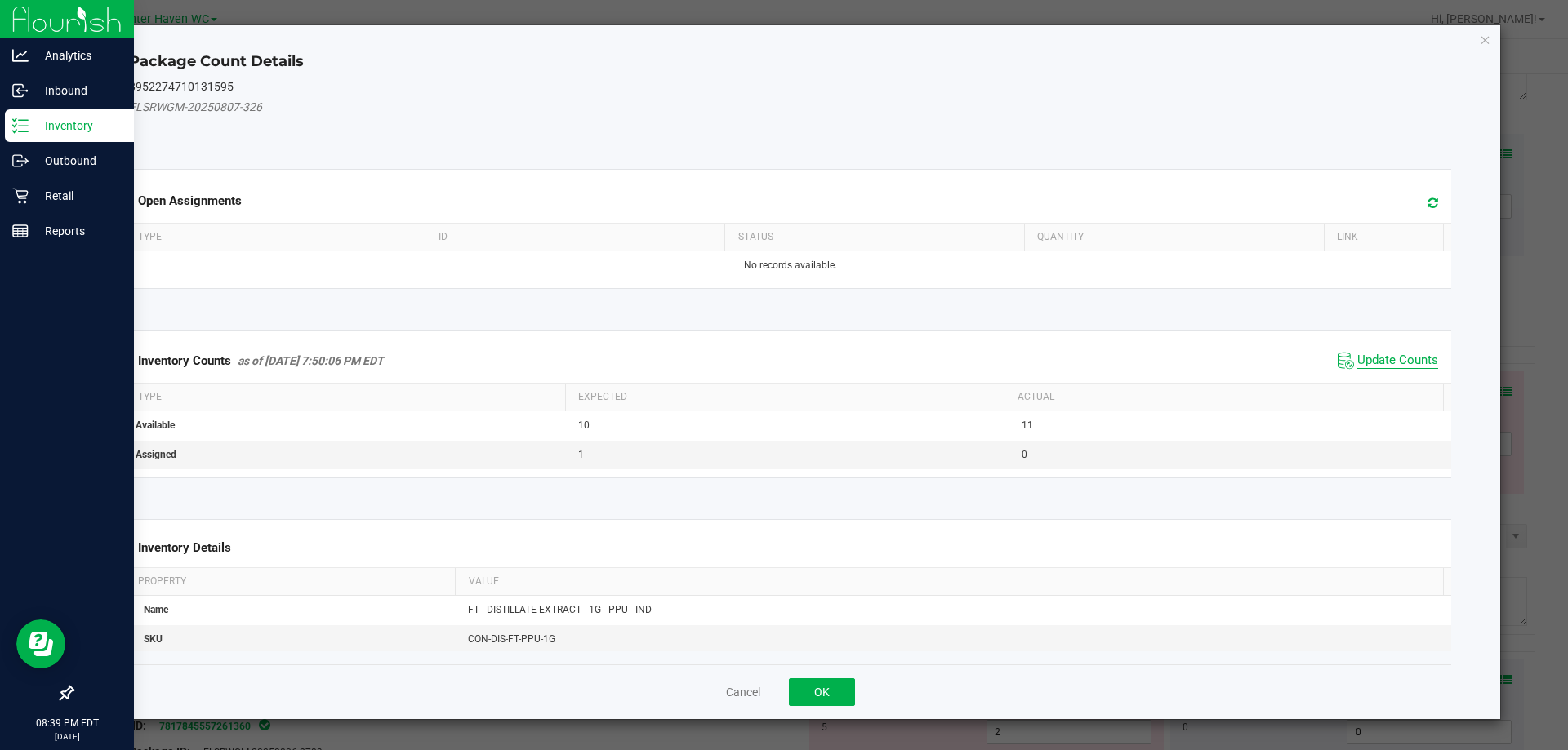
click at [1384, 363] on span "Update Counts" at bounding box center [1397, 361] width 81 height 17
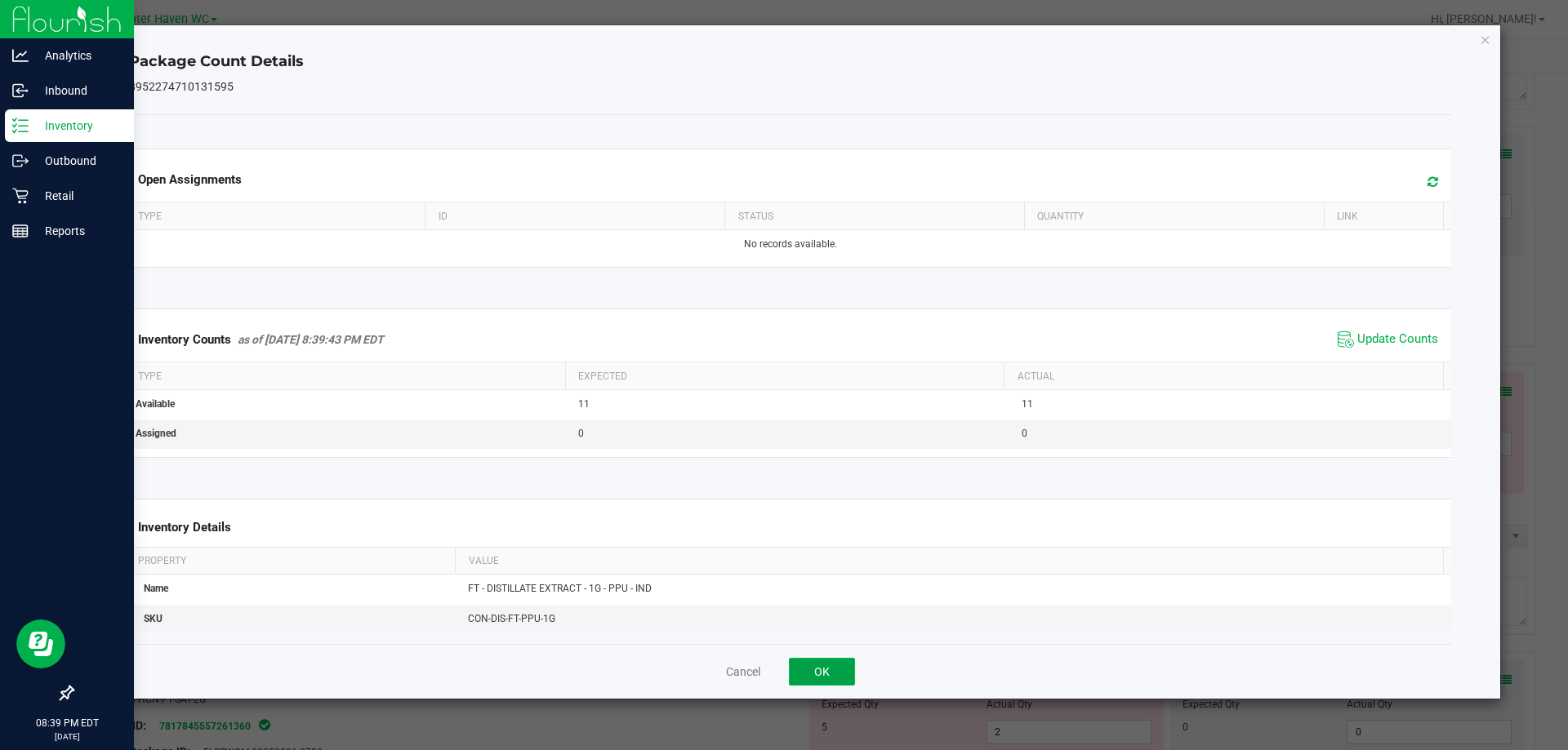
click at [843, 667] on button "OK" at bounding box center [821, 671] width 66 height 27
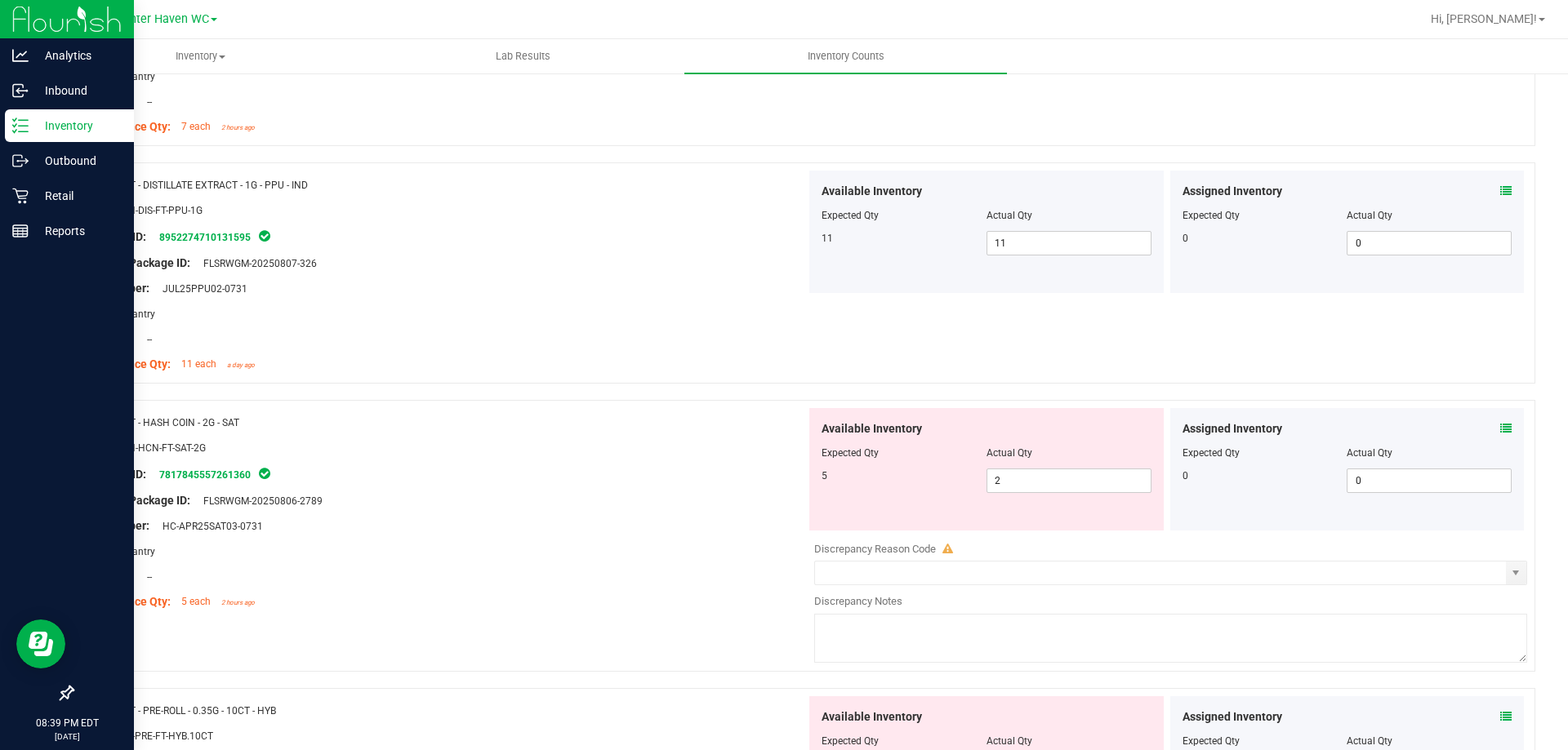
scroll to position [2858, 0]
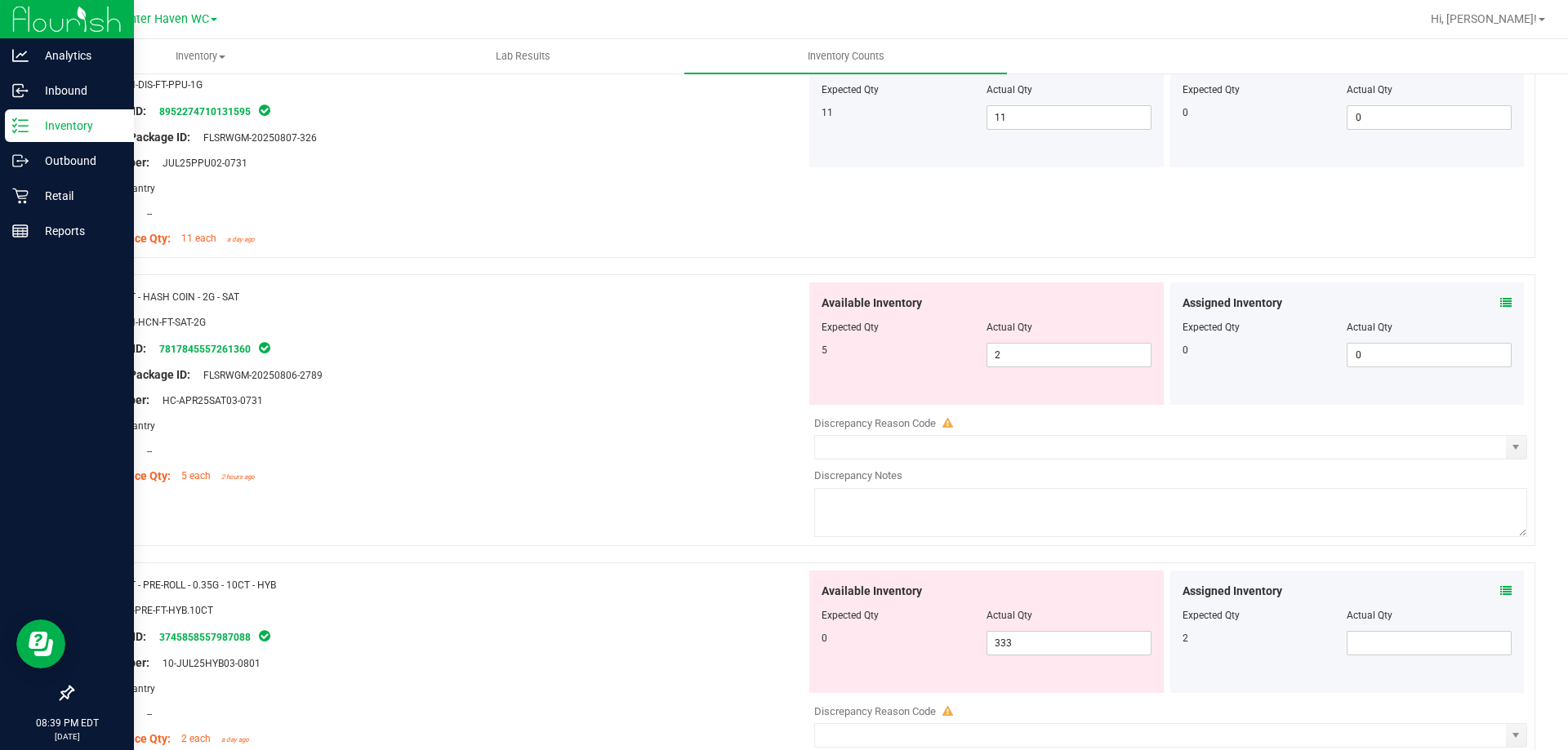
click at [1501, 304] on icon at bounding box center [1506, 303] width 12 height 12
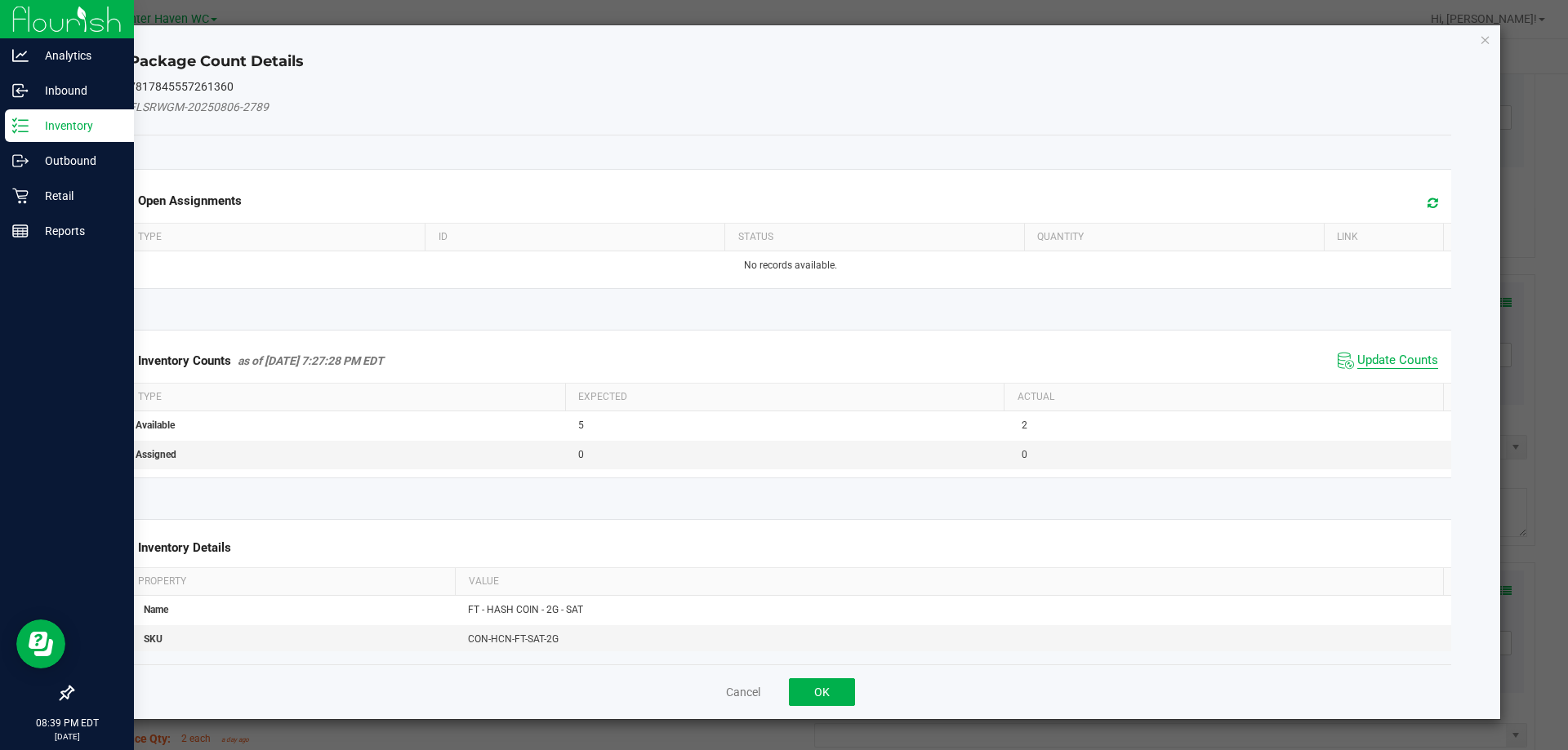
click at [1366, 360] on span "Update Counts" at bounding box center [1397, 361] width 81 height 17
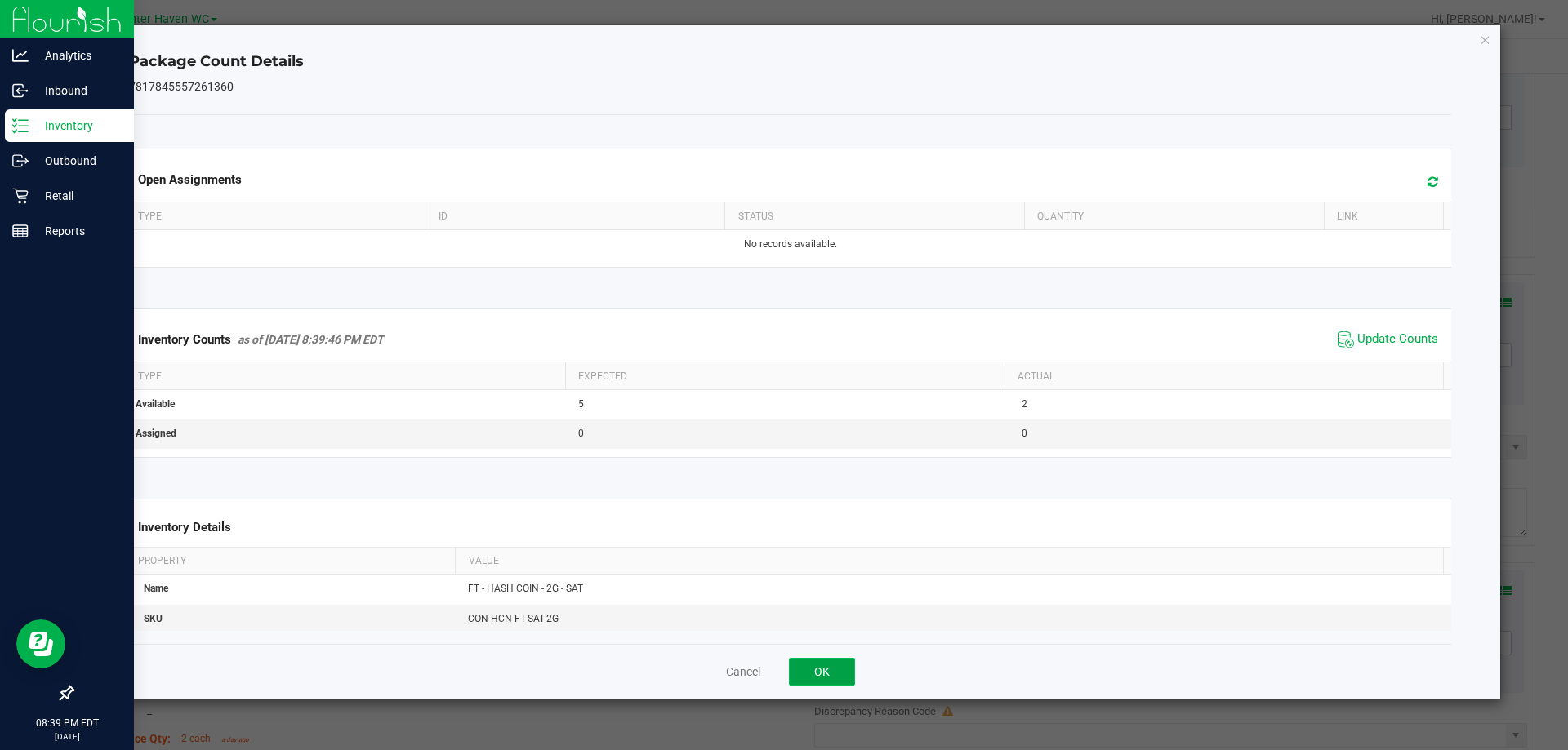
click at [829, 663] on button "OK" at bounding box center [821, 671] width 66 height 27
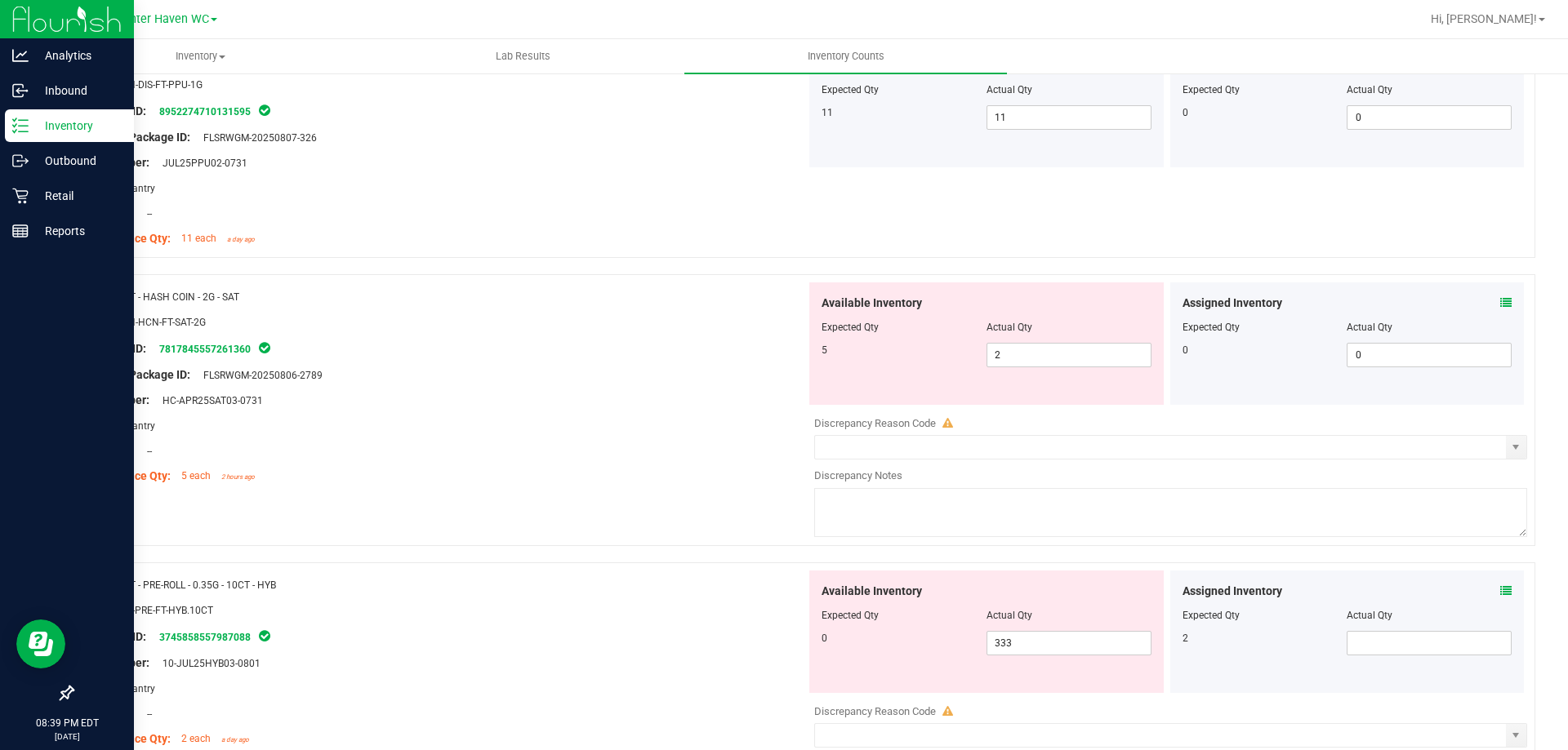
click at [1500, 588] on div "Assigned Inventory Expected Qty Actual Qty 2" at bounding box center [1347, 632] width 355 height 122
click at [1501, 589] on icon at bounding box center [1506, 591] width 12 height 12
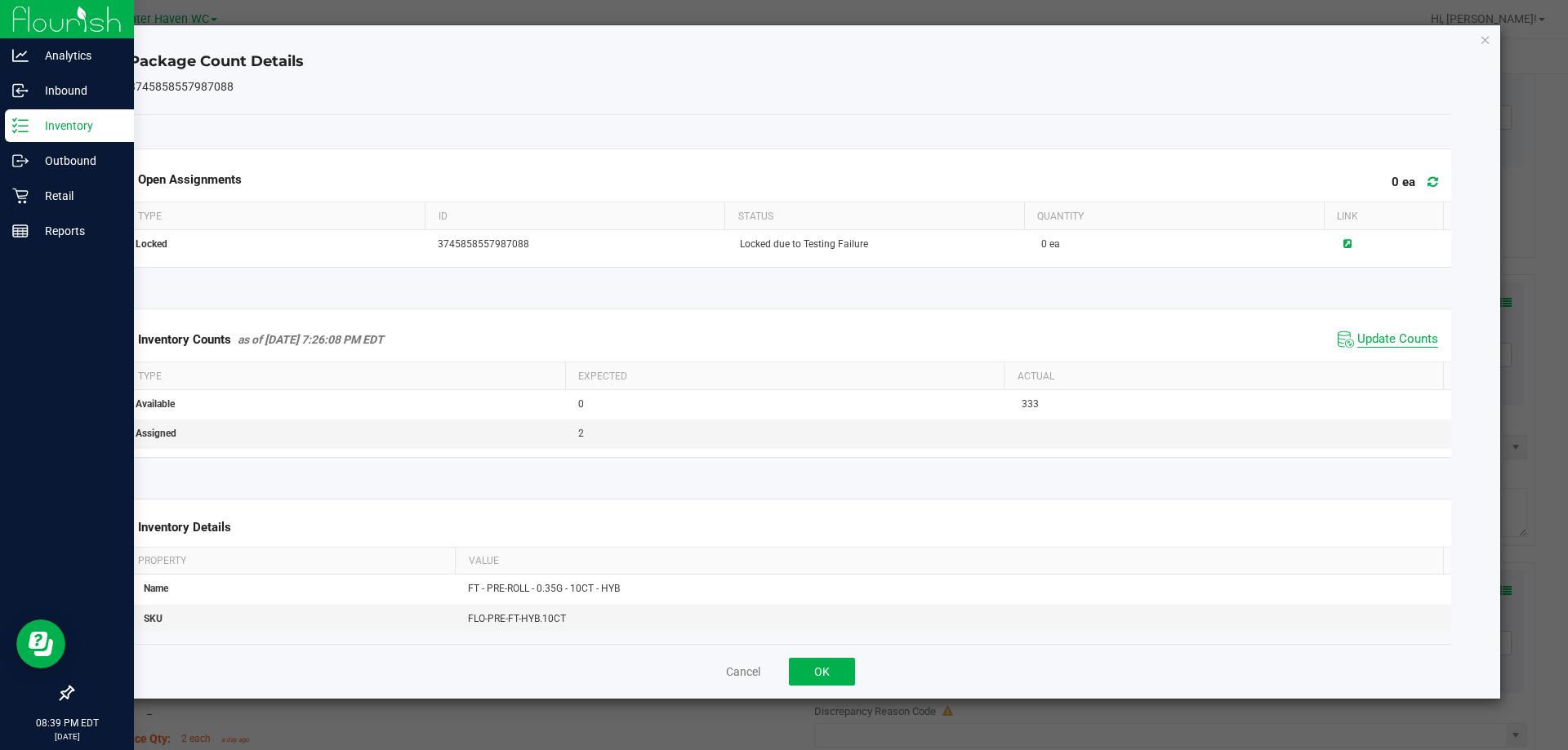
click at [1404, 341] on span "Update Counts" at bounding box center [1397, 340] width 81 height 17
drag, startPoint x: 827, startPoint y: 670, endPoint x: 1137, endPoint y: 614, distance: 315.0
click at [827, 670] on button "OK" at bounding box center [821, 671] width 66 height 27
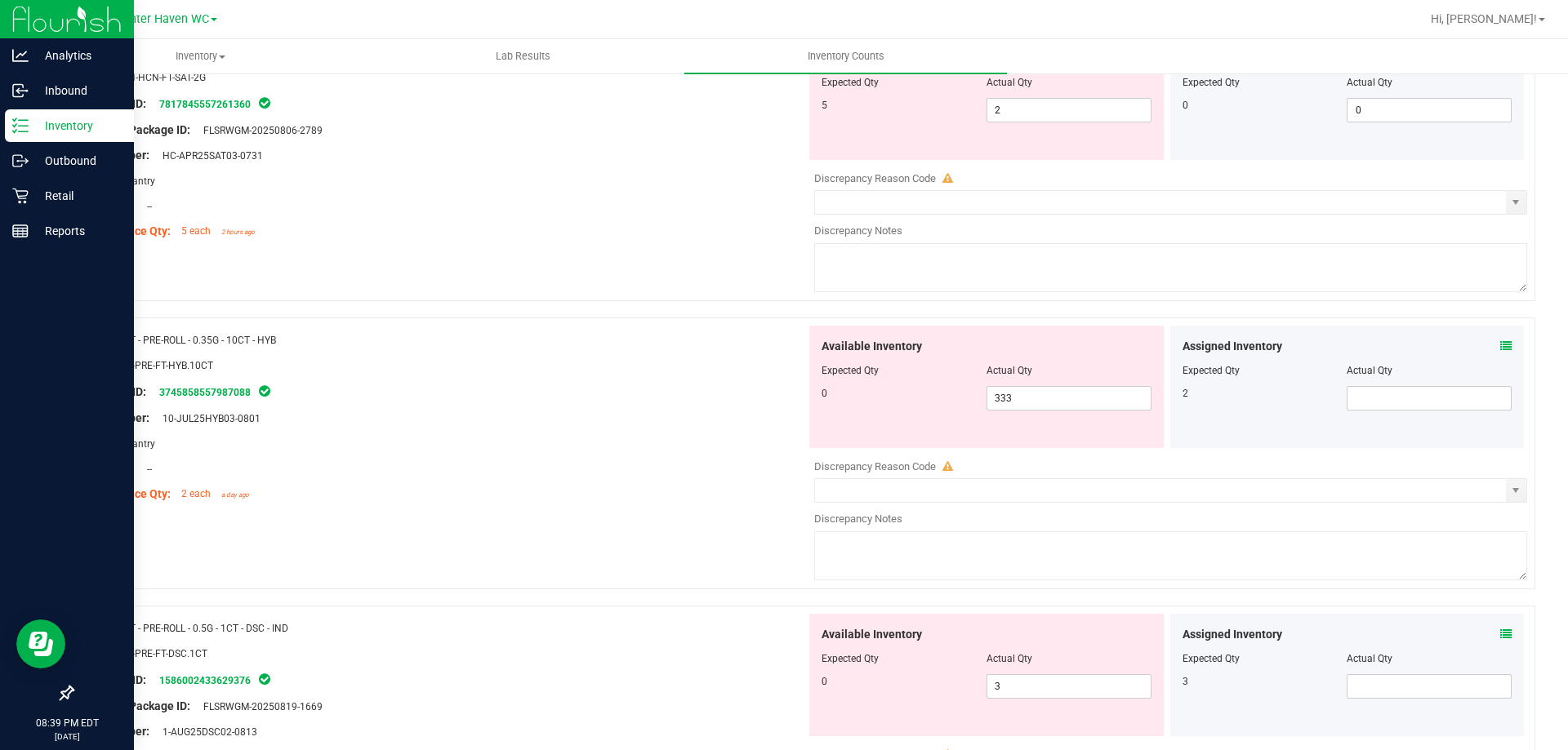
scroll to position [0, 0]
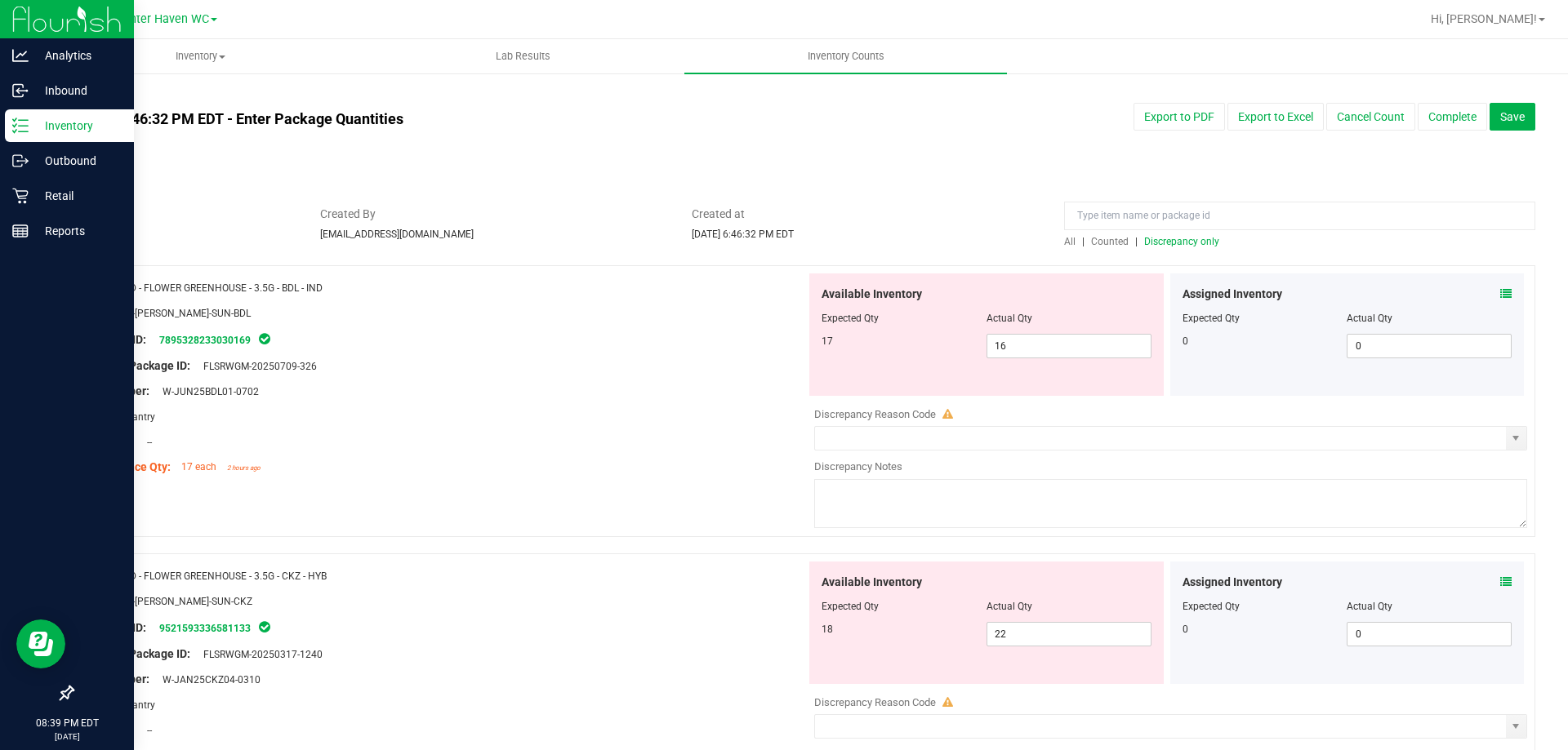
click at [1184, 246] on span "Discrepancy only" at bounding box center [1182, 241] width 75 height 12
click at [1110, 345] on span "16 16" at bounding box center [1069, 345] width 165 height 24
type input "17"
click at [696, 370] on div "Original Package ID: FLSRWGM-20250709-326" at bounding box center [446, 366] width 721 height 17
type input "17"
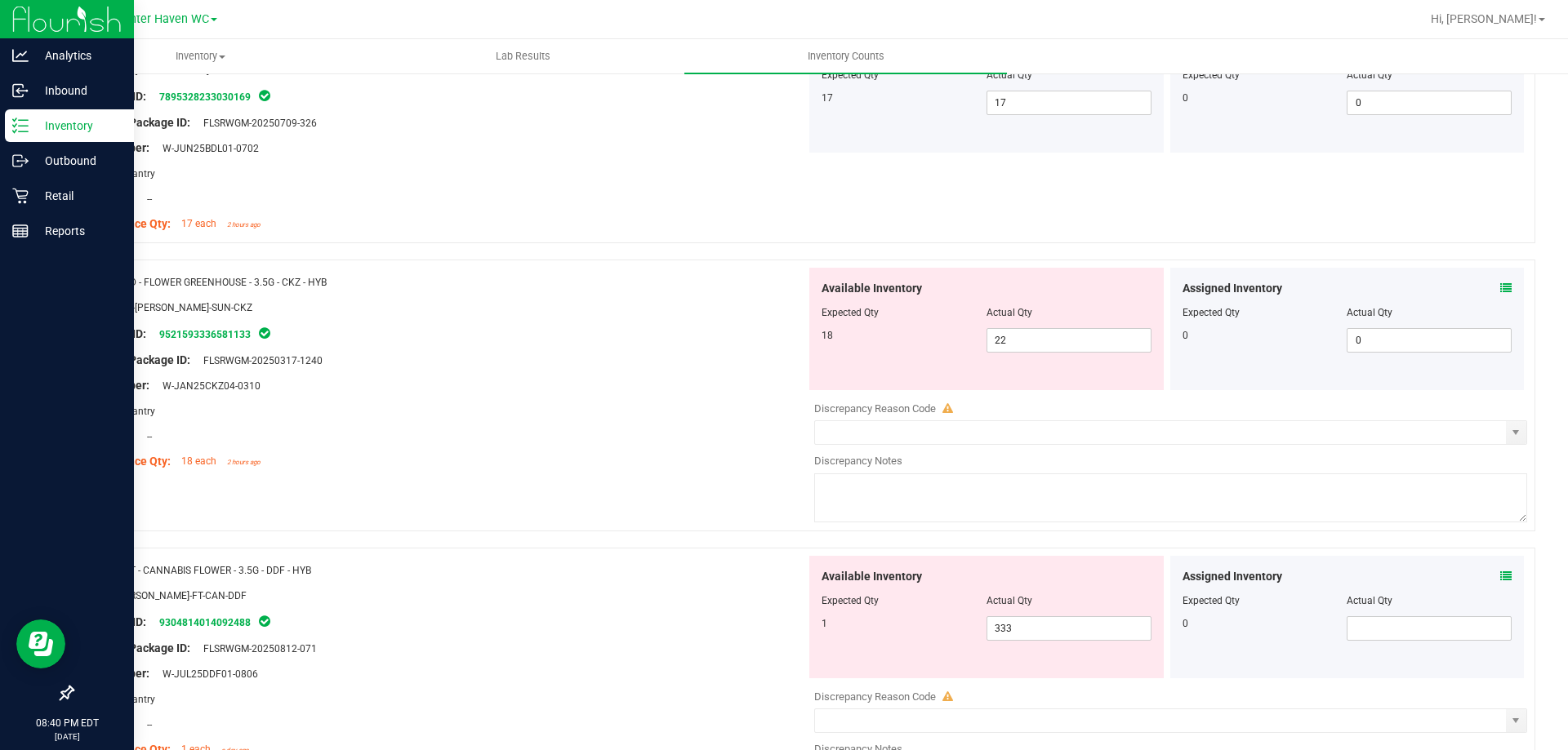
scroll to position [245, 0]
click at [1501, 281] on icon at bounding box center [1506, 286] width 12 height 12
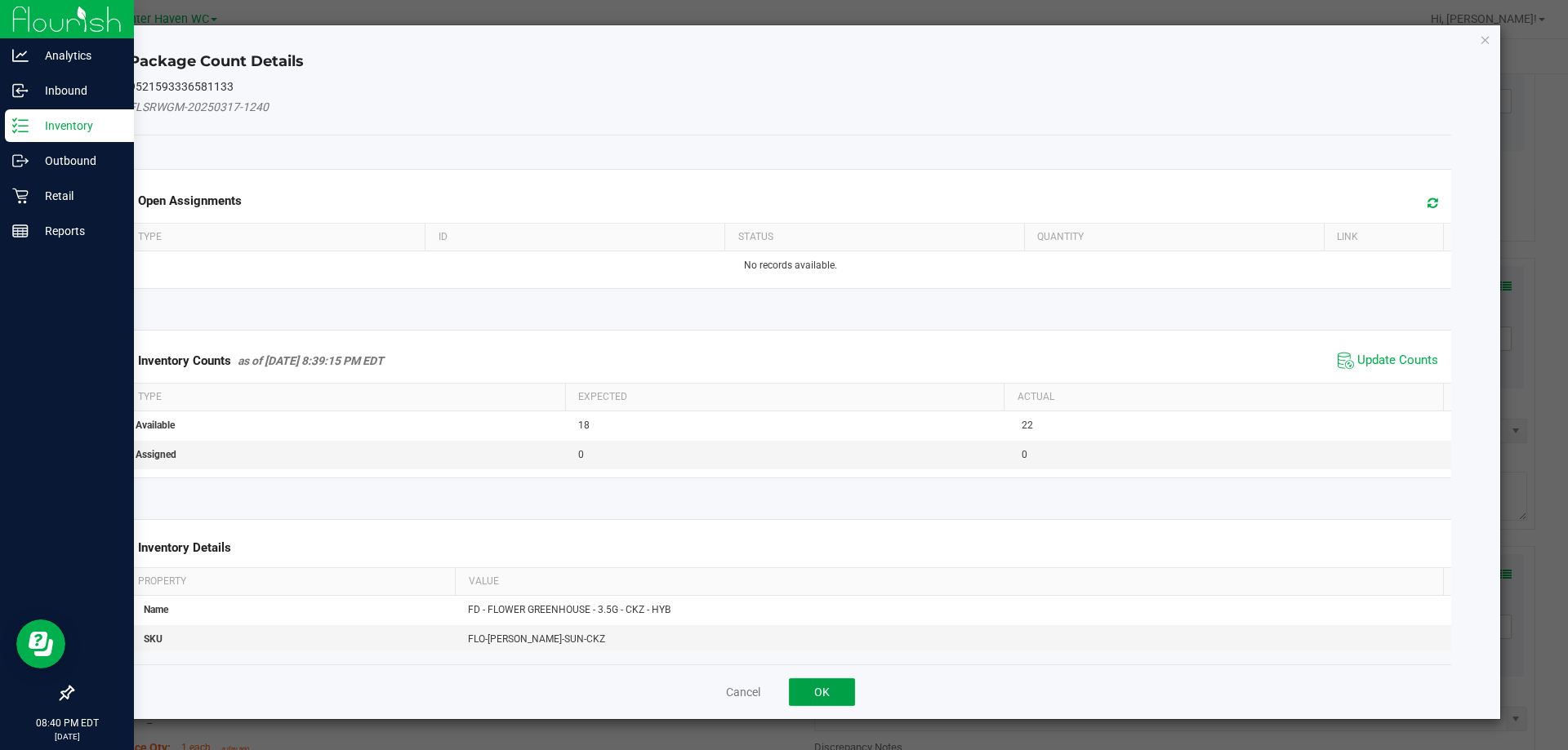
click at [819, 695] on button "OK" at bounding box center [821, 692] width 66 height 27
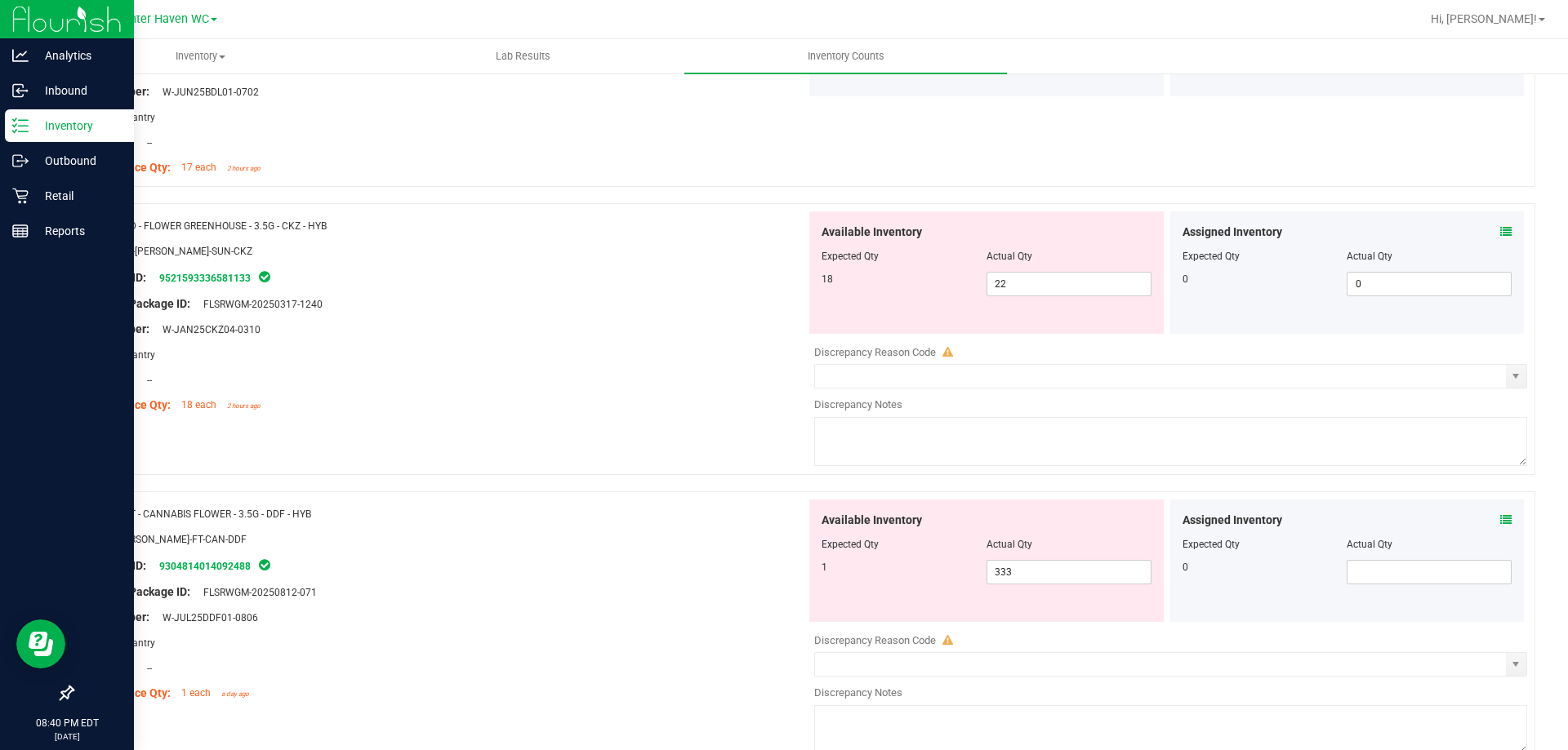
scroll to position [326, 0]
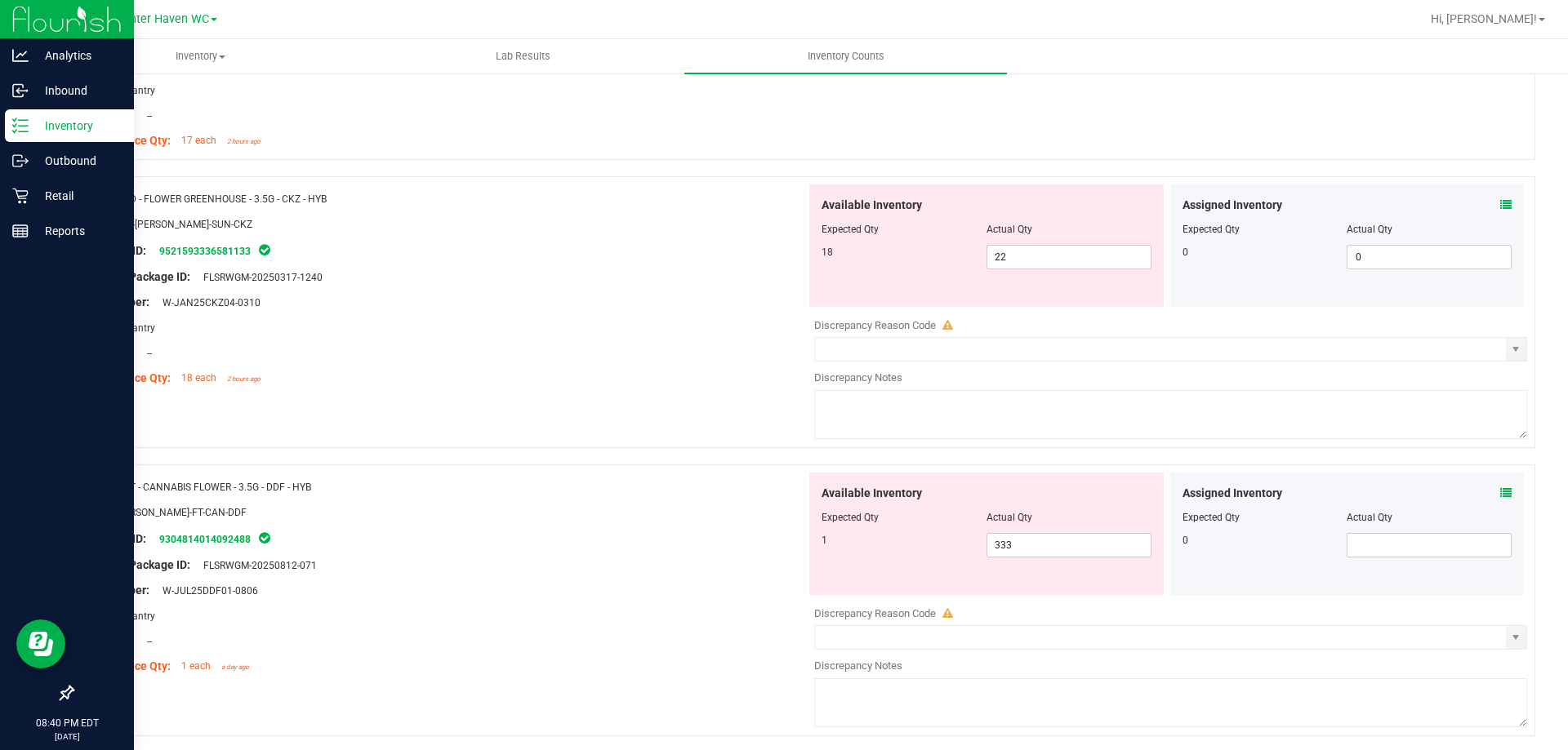
click at [600, 345] on div "Location: --" at bounding box center [446, 353] width 721 height 17
click at [1068, 276] on div "Available Inventory Expected Qty Actual Qty 18 22 22" at bounding box center [987, 246] width 355 height 122
click at [1068, 264] on span "22 22" at bounding box center [1069, 256] width 165 height 24
type input "22"
click at [603, 306] on div "Lot Number: W-JAN25CKZ04-0310" at bounding box center [446, 302] width 721 height 17
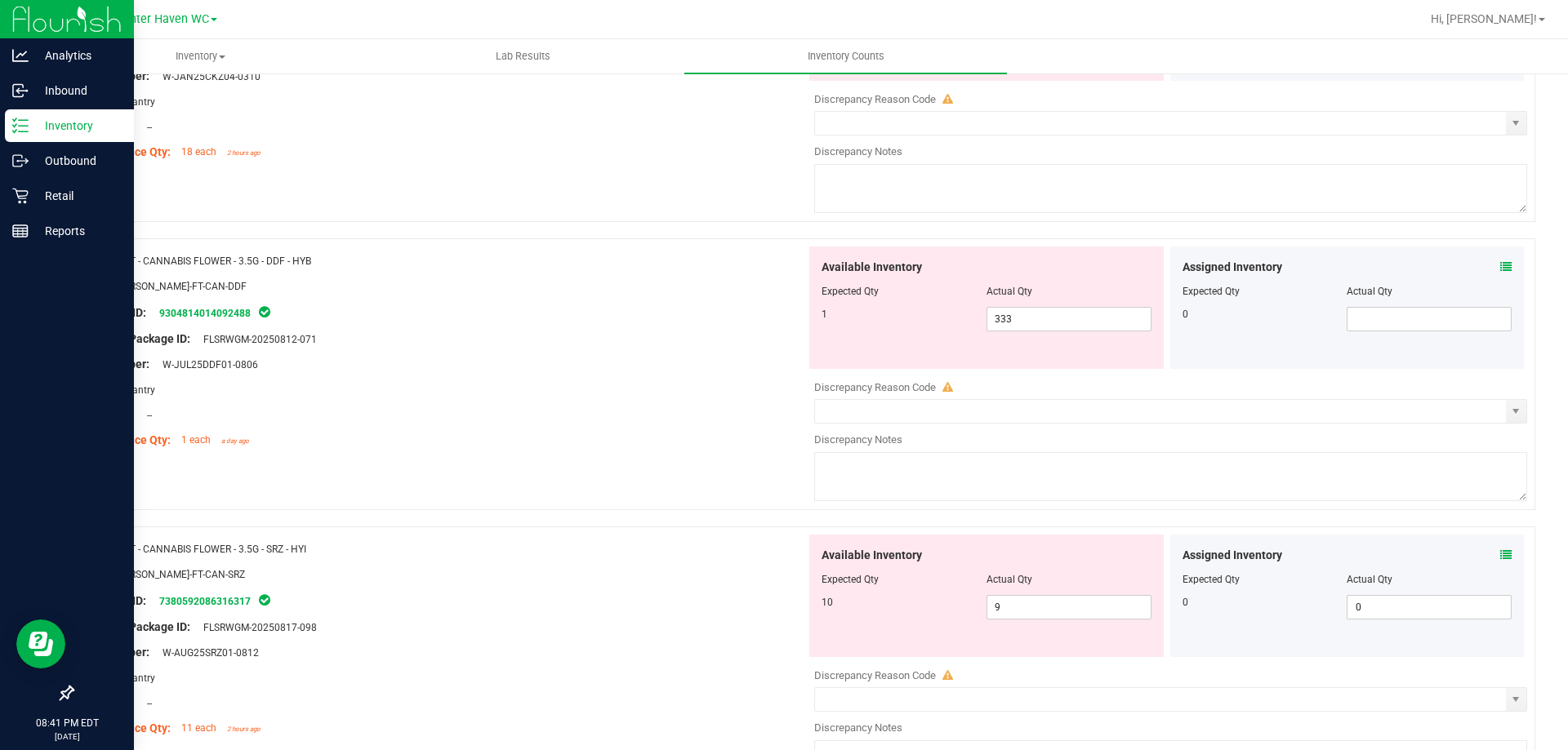
scroll to position [572, 0]
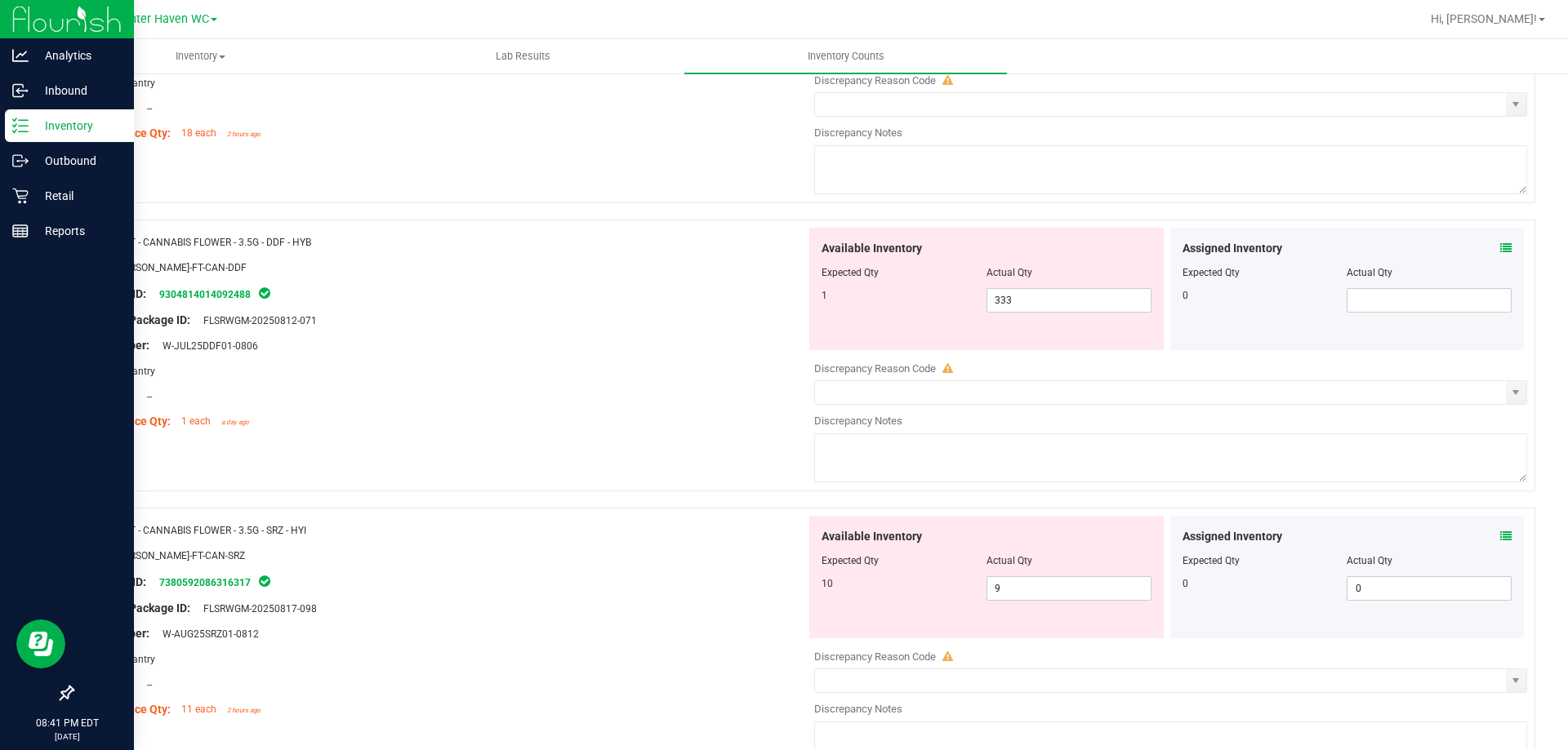
click at [1501, 244] on icon at bounding box center [1506, 248] width 12 height 12
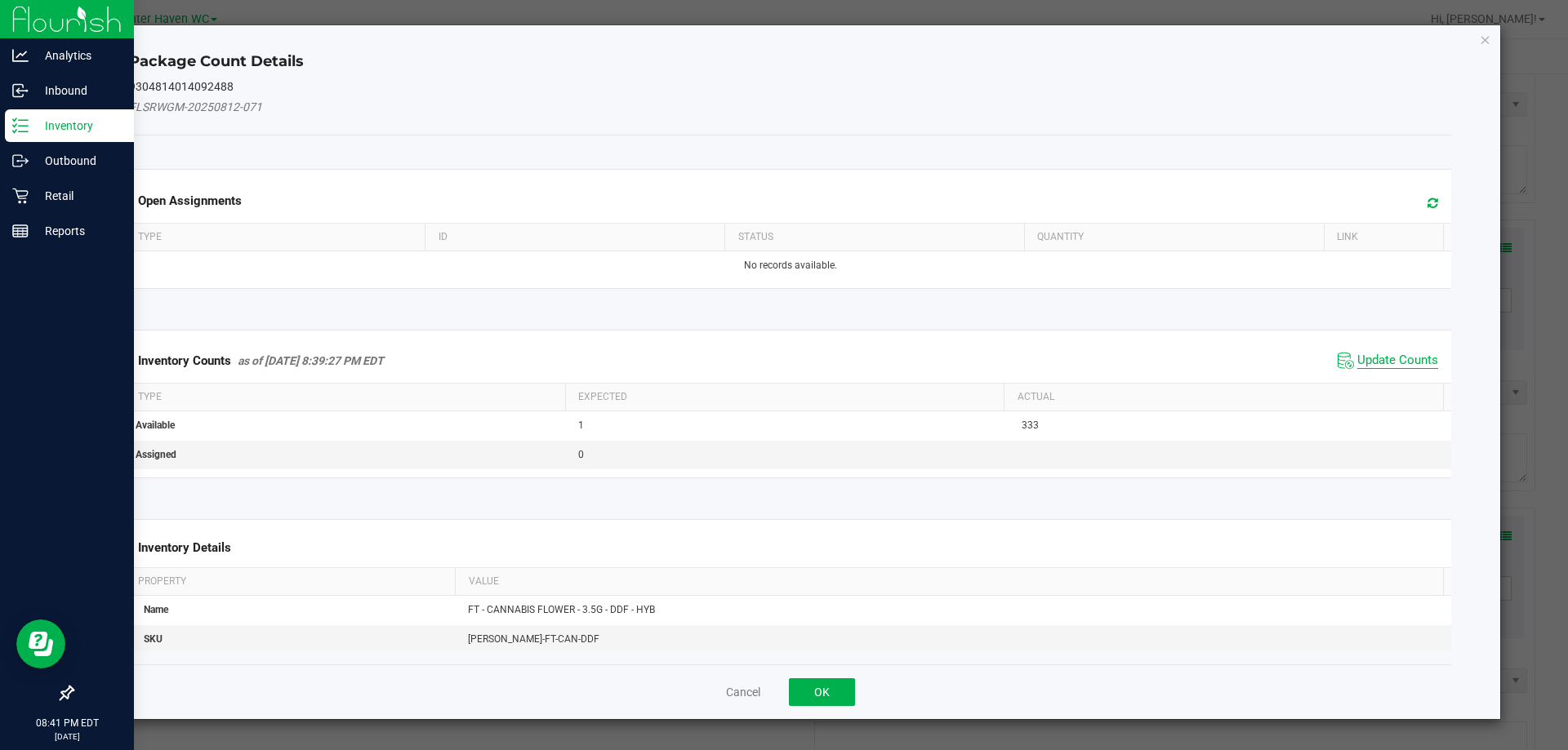
click at [1382, 360] on span "Update Counts" at bounding box center [1397, 361] width 81 height 17
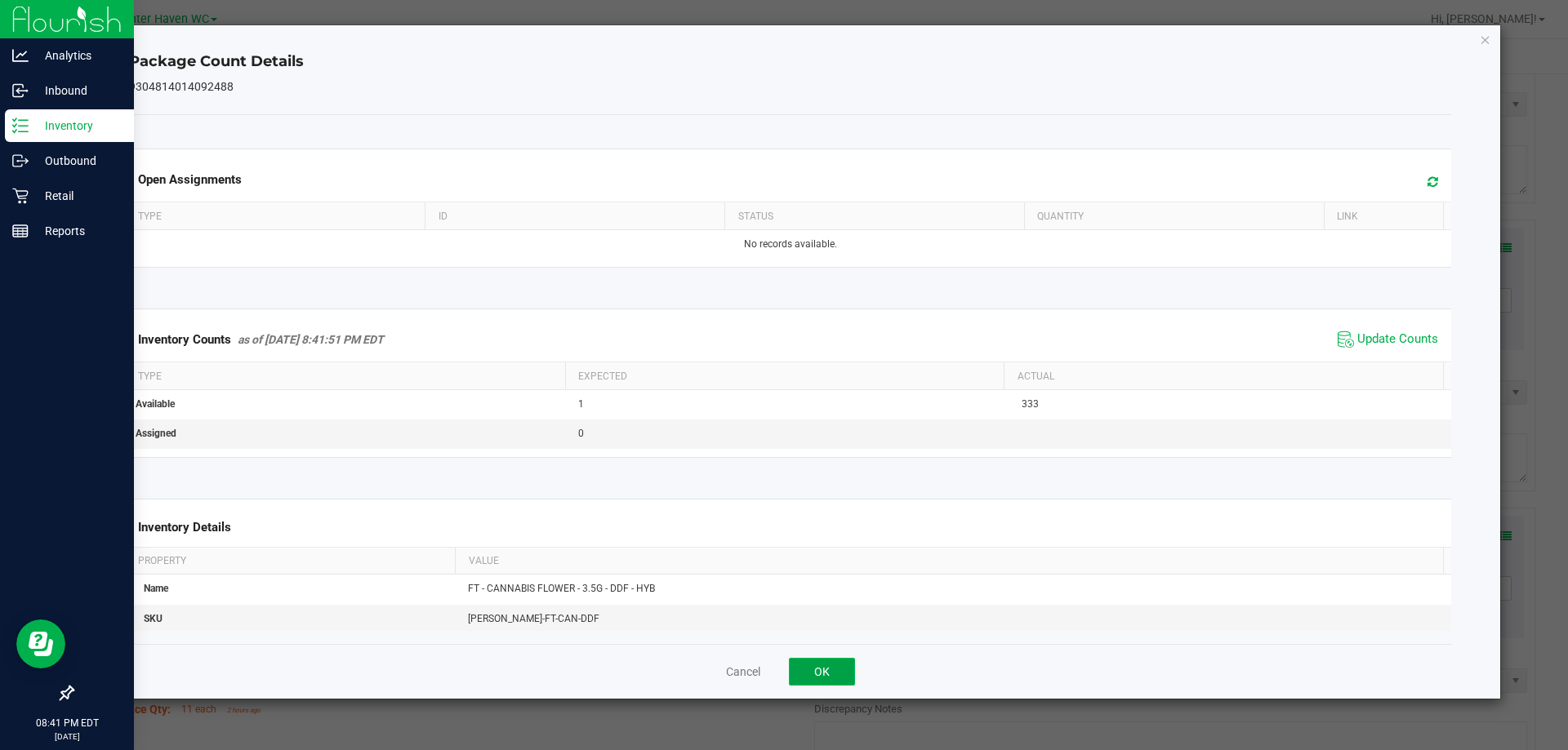
click at [841, 660] on button "OK" at bounding box center [821, 671] width 66 height 27
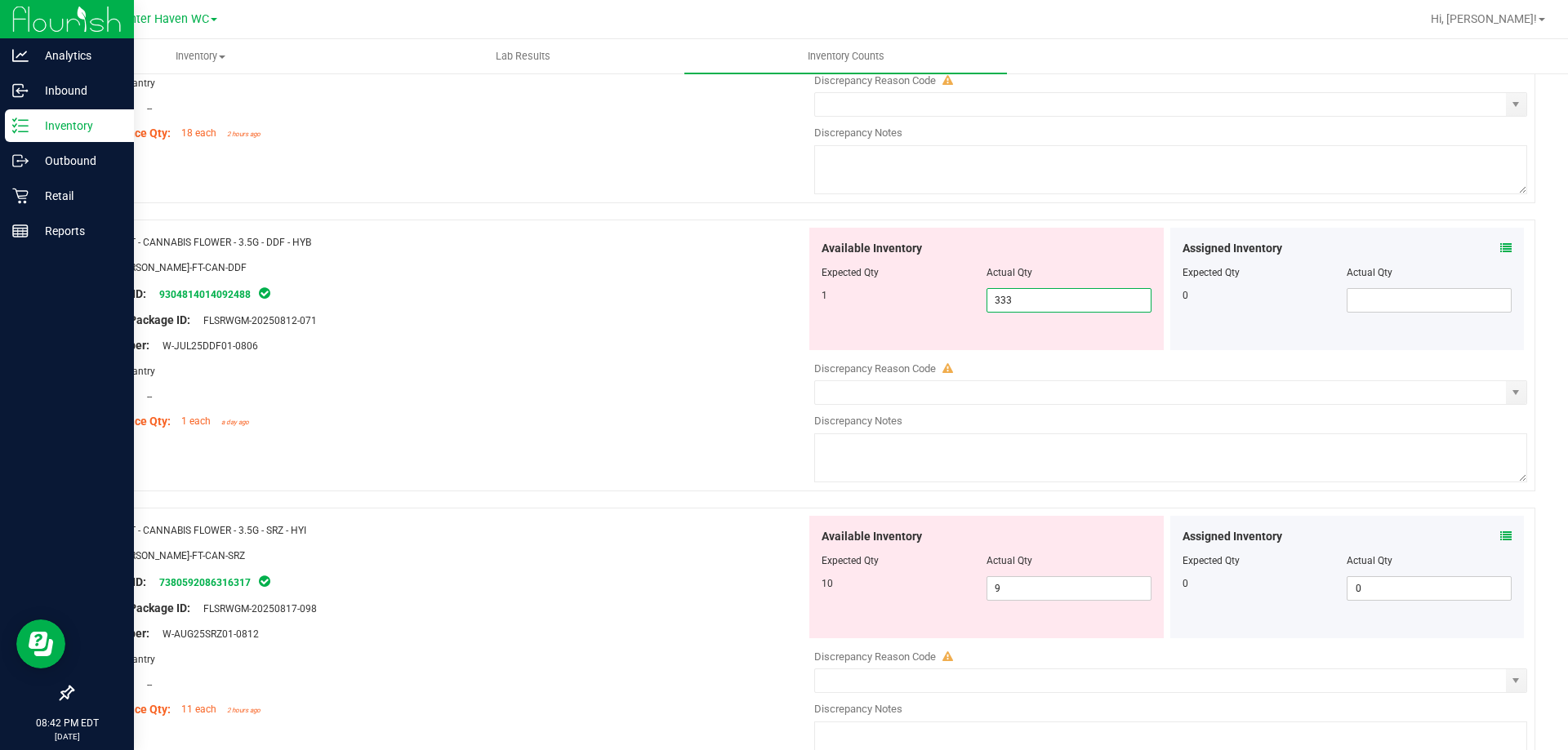
drag, startPoint x: 1039, startPoint y: 300, endPoint x: 668, endPoint y: 290, distance: 371.1
click at [675, 293] on div "Name: FT - CANNABIS FLOWER - 3.5G - DDF - HYB SKU: FLO-BUD-FT-CAN-DDF Package I…" at bounding box center [803, 355] width 1463 height 272
type input "1"
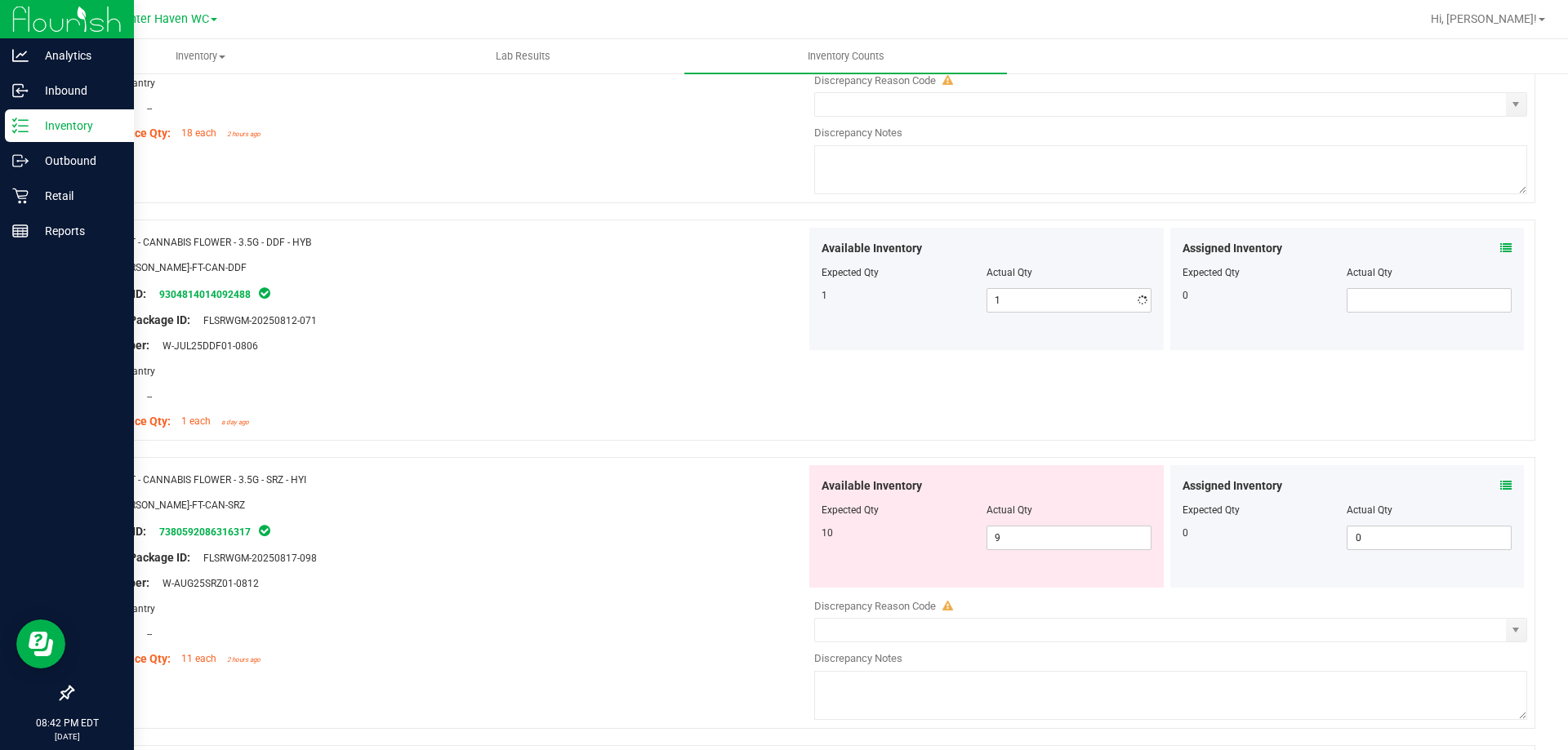
click at [661, 291] on div "Package ID: 9304814014092488" at bounding box center [446, 294] width 721 height 20
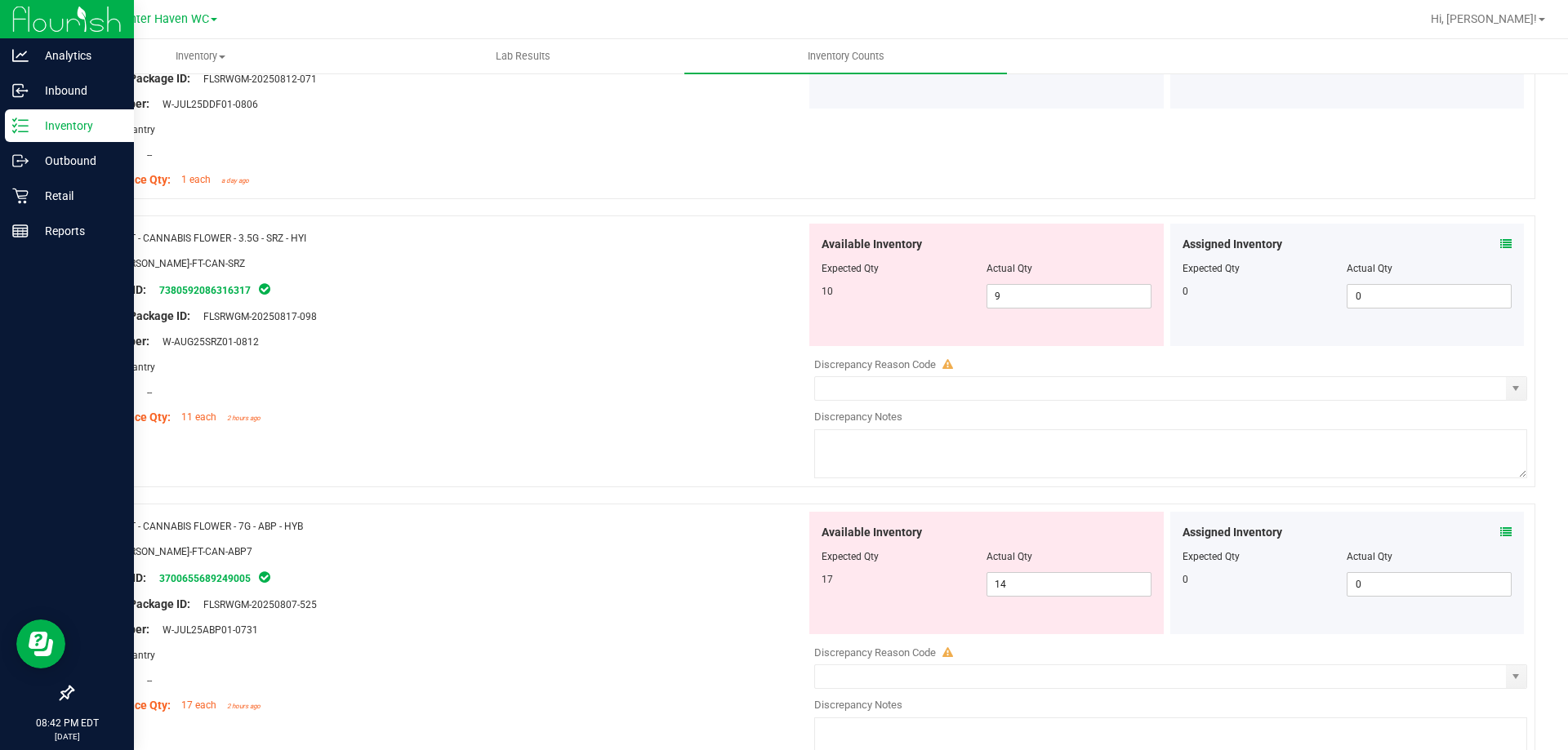
scroll to position [817, 0]
click at [1501, 235] on icon at bounding box center [1506, 241] width 12 height 12
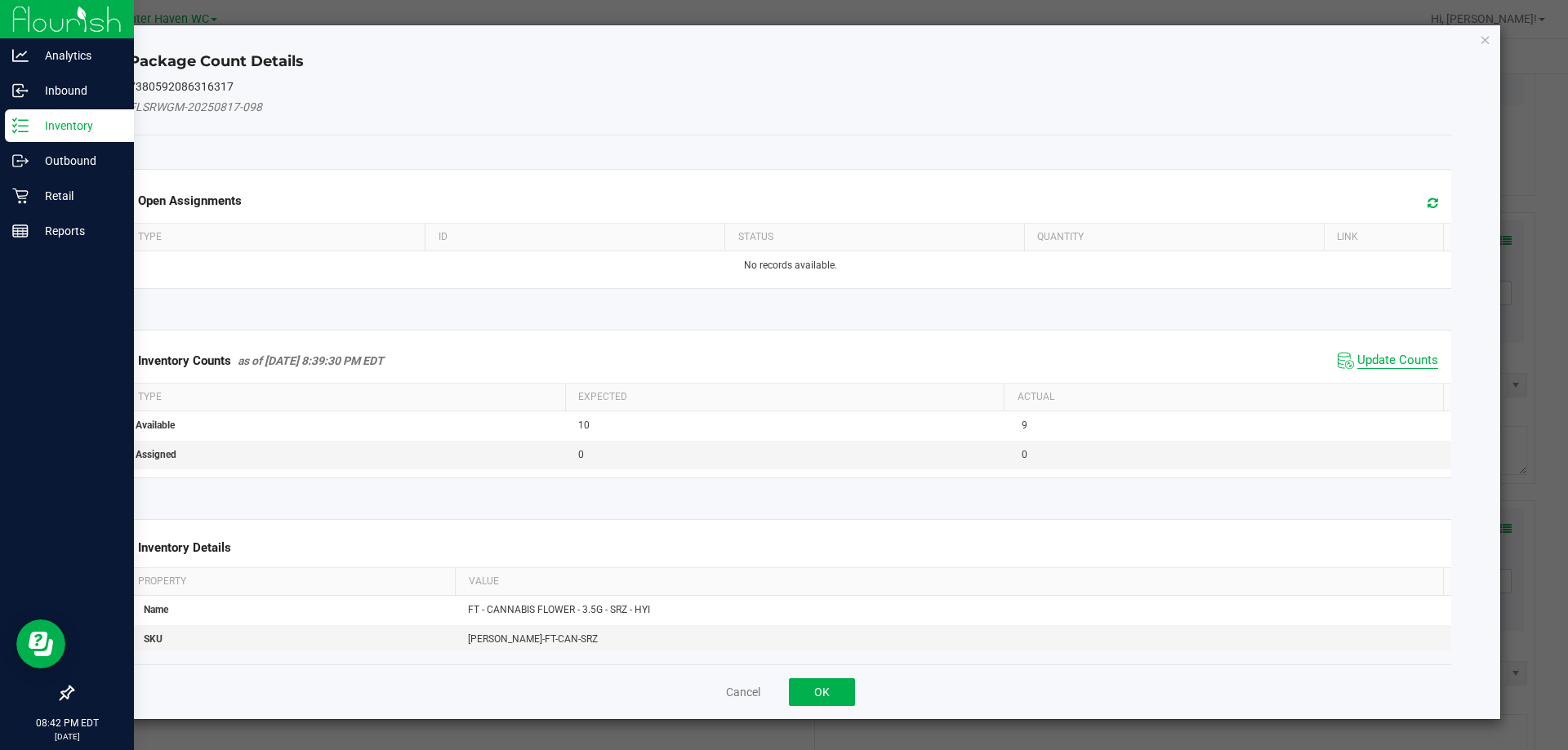
click at [1390, 357] on span "Update Counts" at bounding box center [1397, 361] width 81 height 17
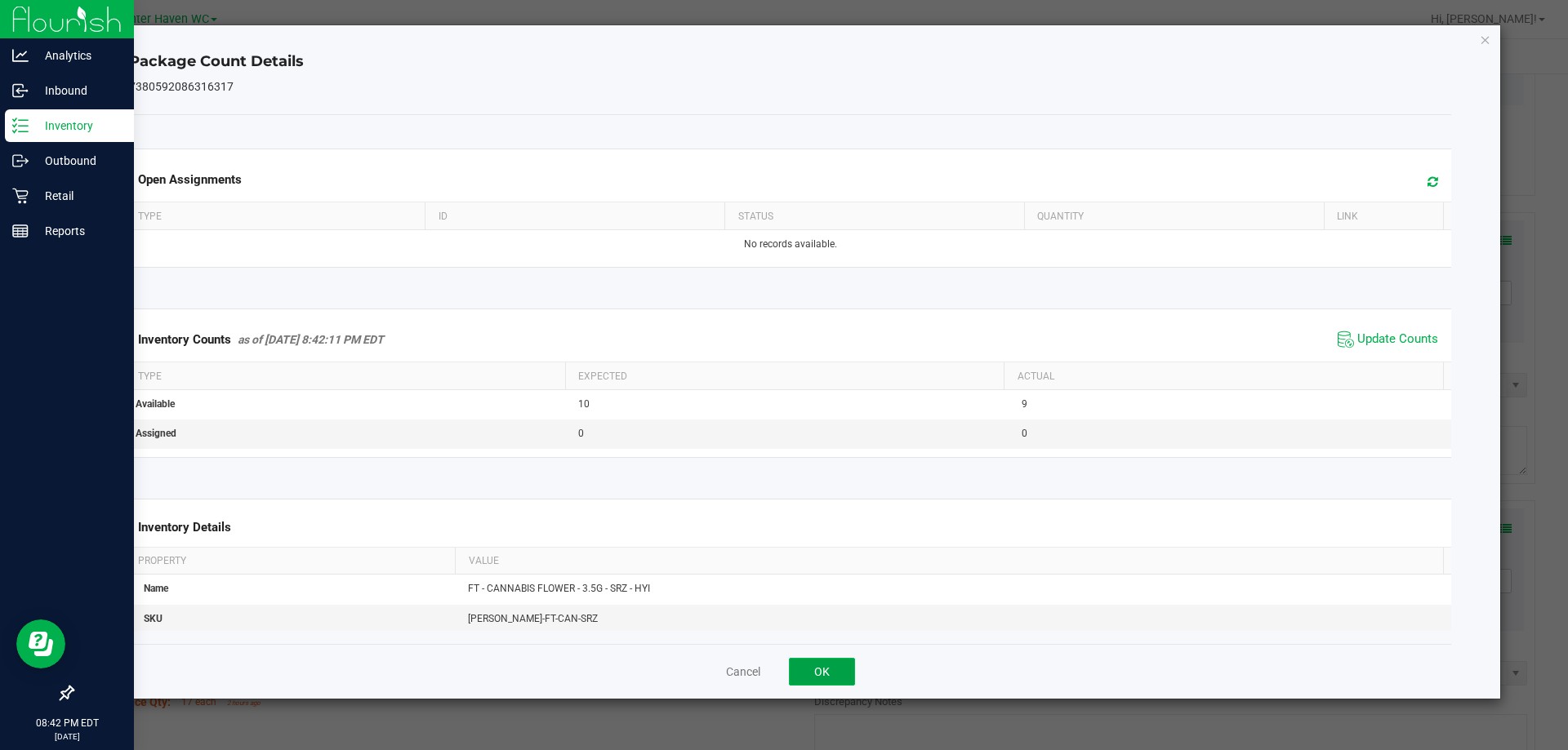
click at [819, 665] on button "OK" at bounding box center [821, 671] width 66 height 27
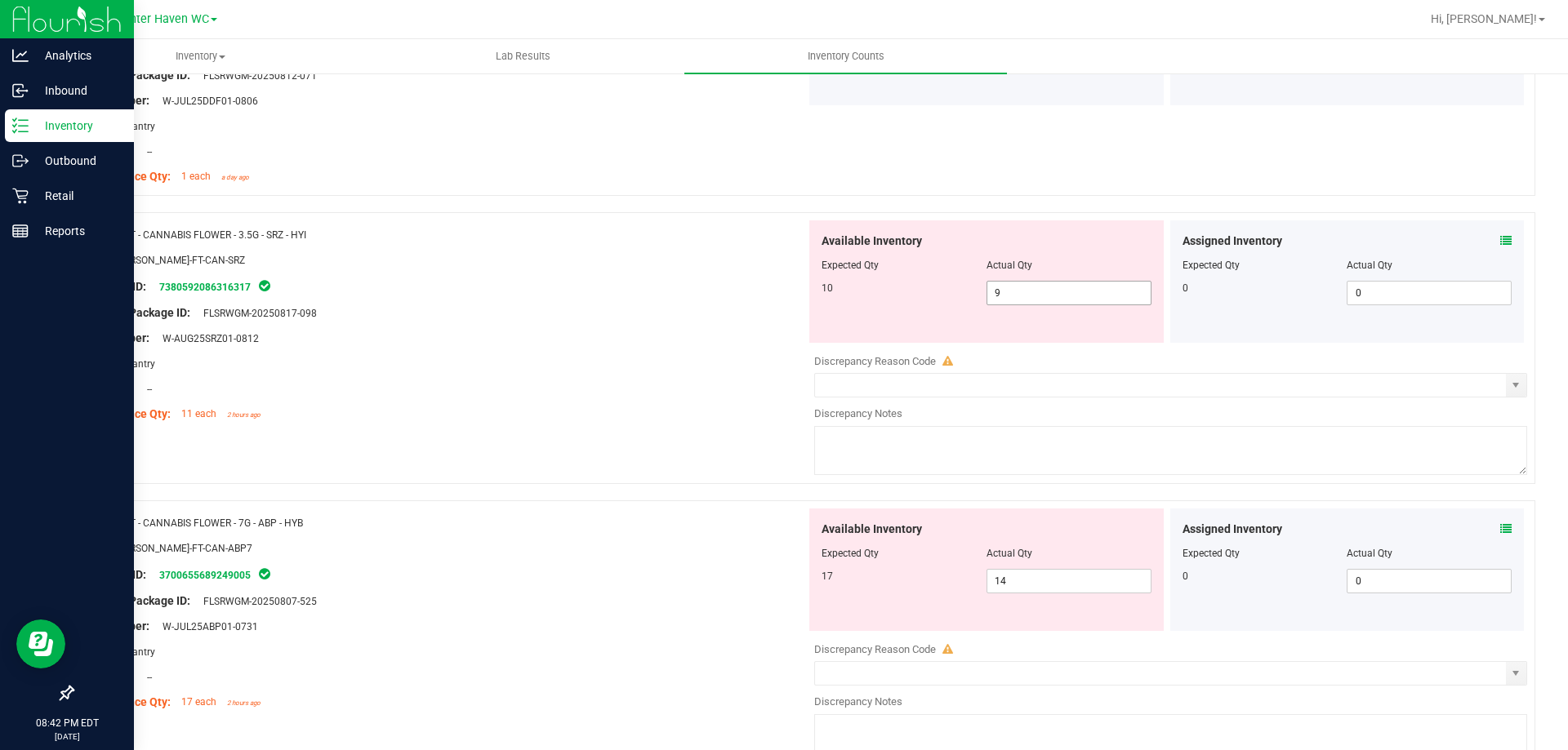
click at [1037, 291] on span "9 9" at bounding box center [1069, 292] width 165 height 24
type input "10"
click at [671, 275] on div at bounding box center [446, 273] width 721 height 8
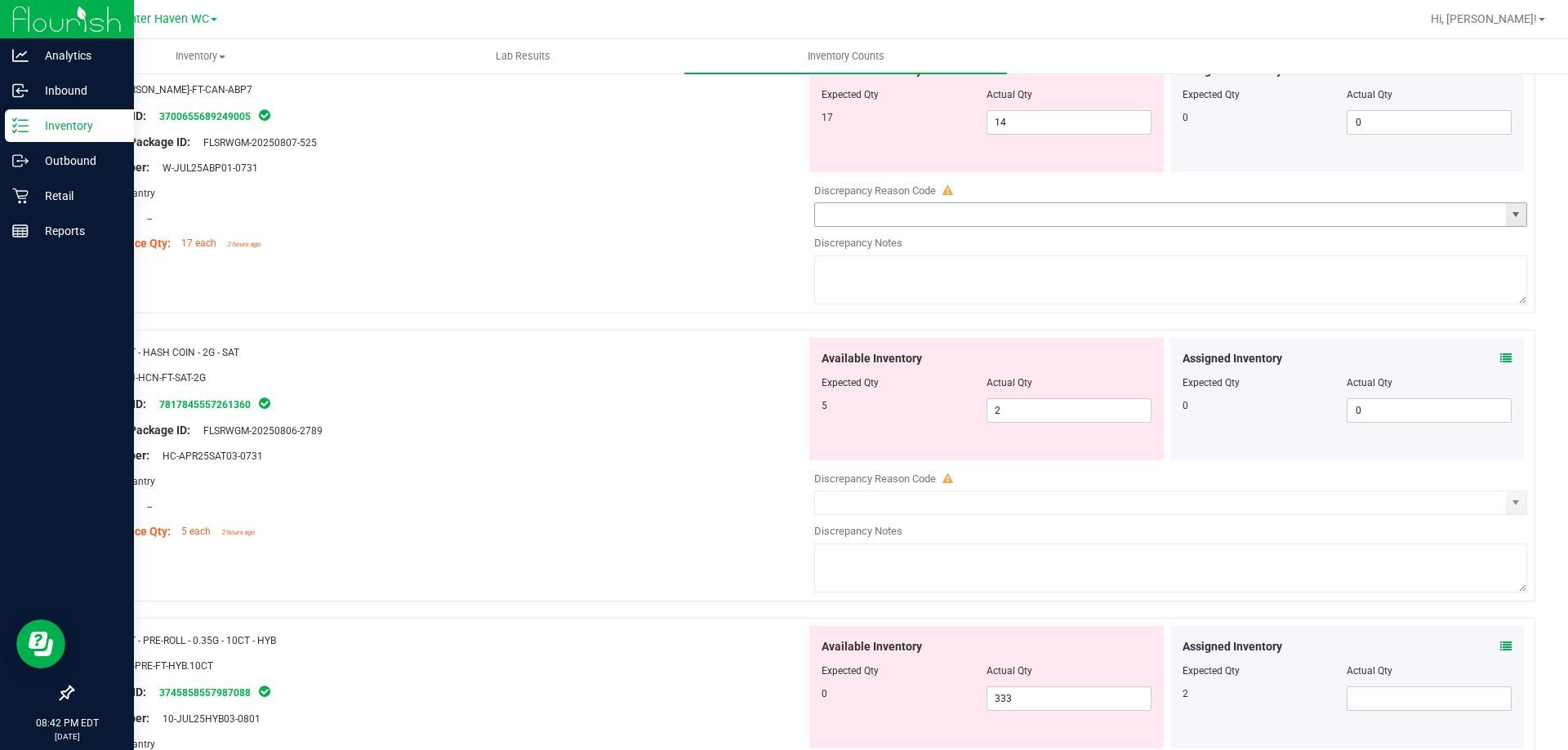
scroll to position [1143, 0]
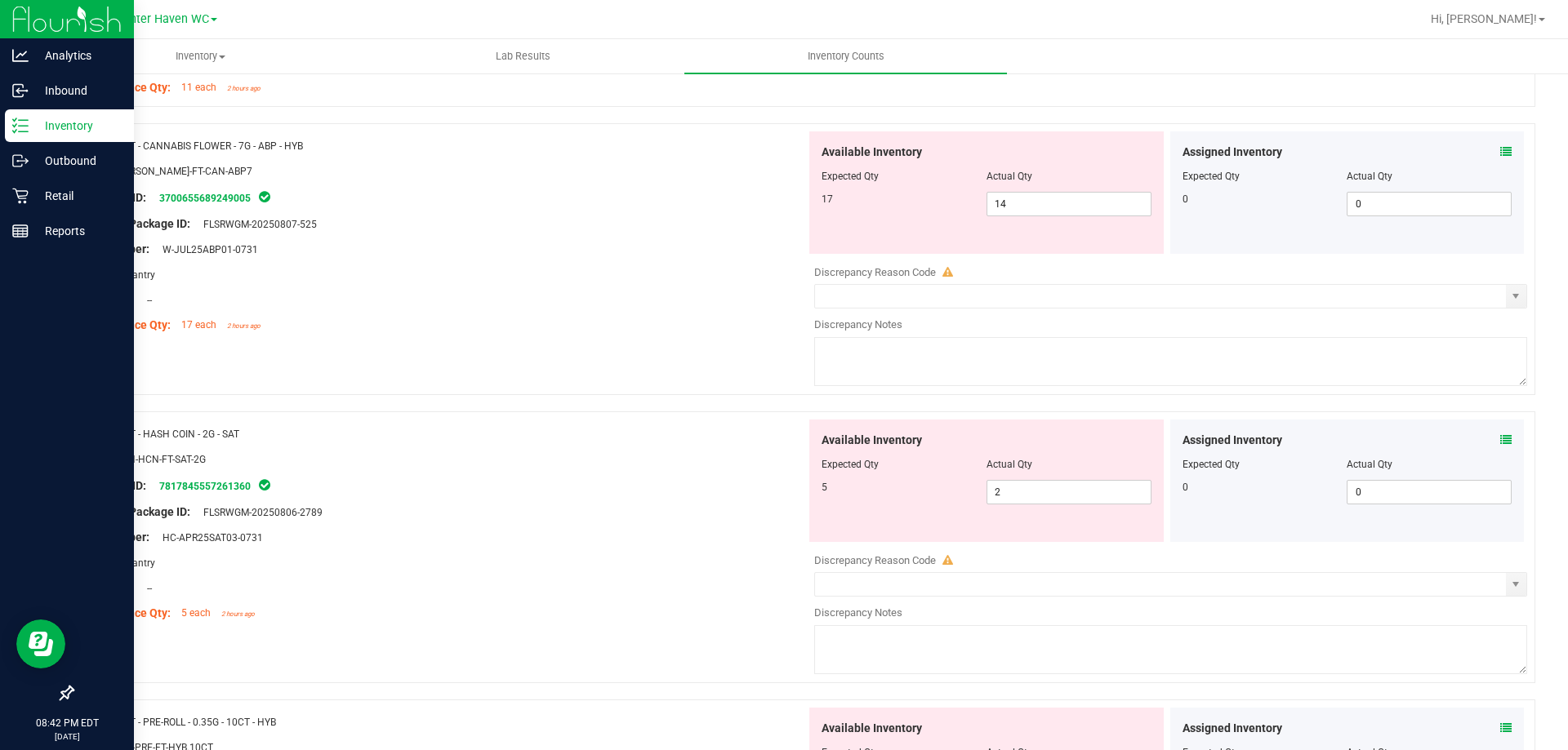
click at [1501, 152] on icon at bounding box center [1506, 152] width 12 height 12
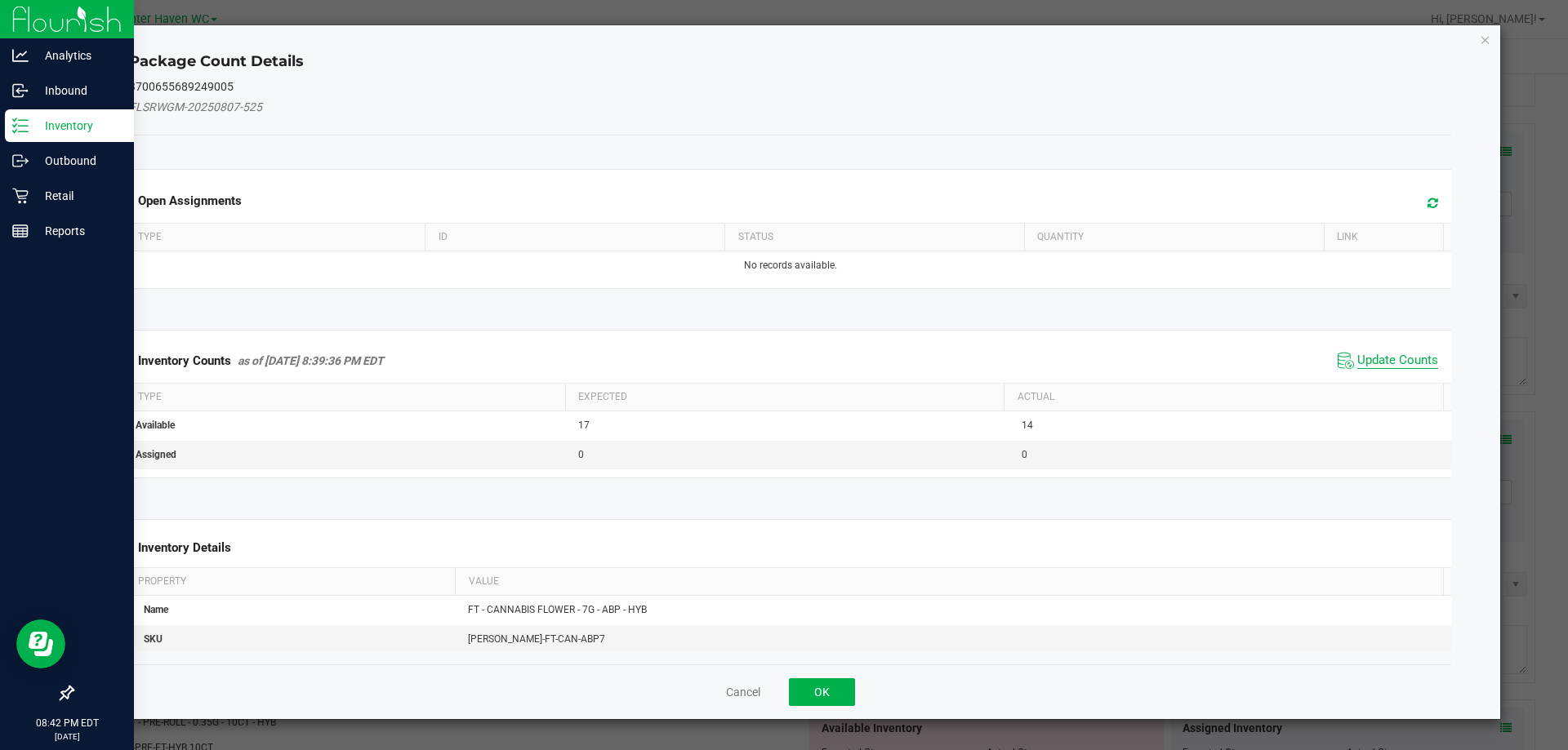
click at [1366, 360] on span "Update Counts" at bounding box center [1397, 361] width 81 height 17
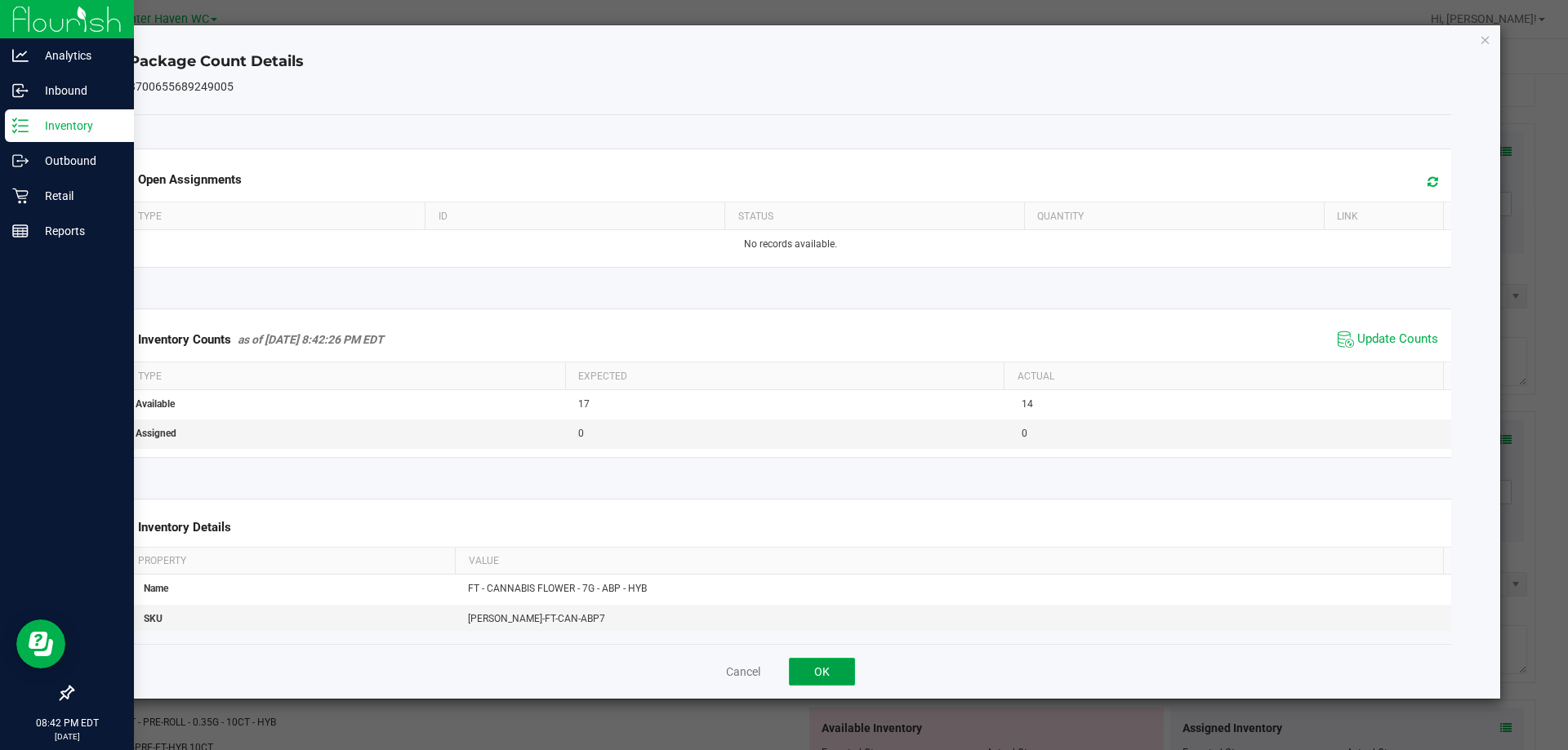
drag, startPoint x: 829, startPoint y: 664, endPoint x: 839, endPoint y: 639, distance: 26.9
click at [828, 664] on button "OK" at bounding box center [821, 671] width 66 height 27
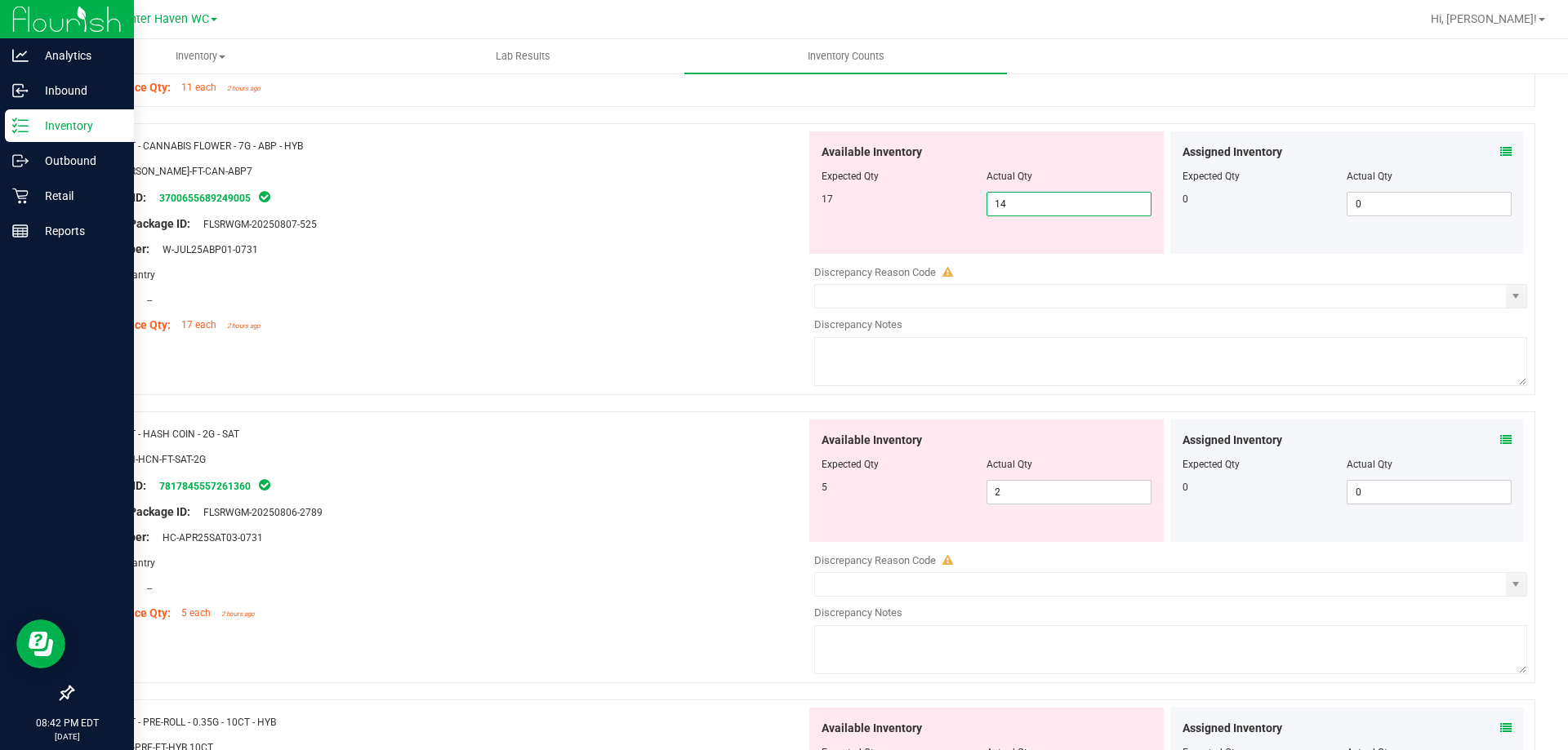
click at [1053, 208] on span "14 14" at bounding box center [1069, 203] width 165 height 24
type input "17"
click at [612, 305] on div "Location: --" at bounding box center [446, 300] width 721 height 17
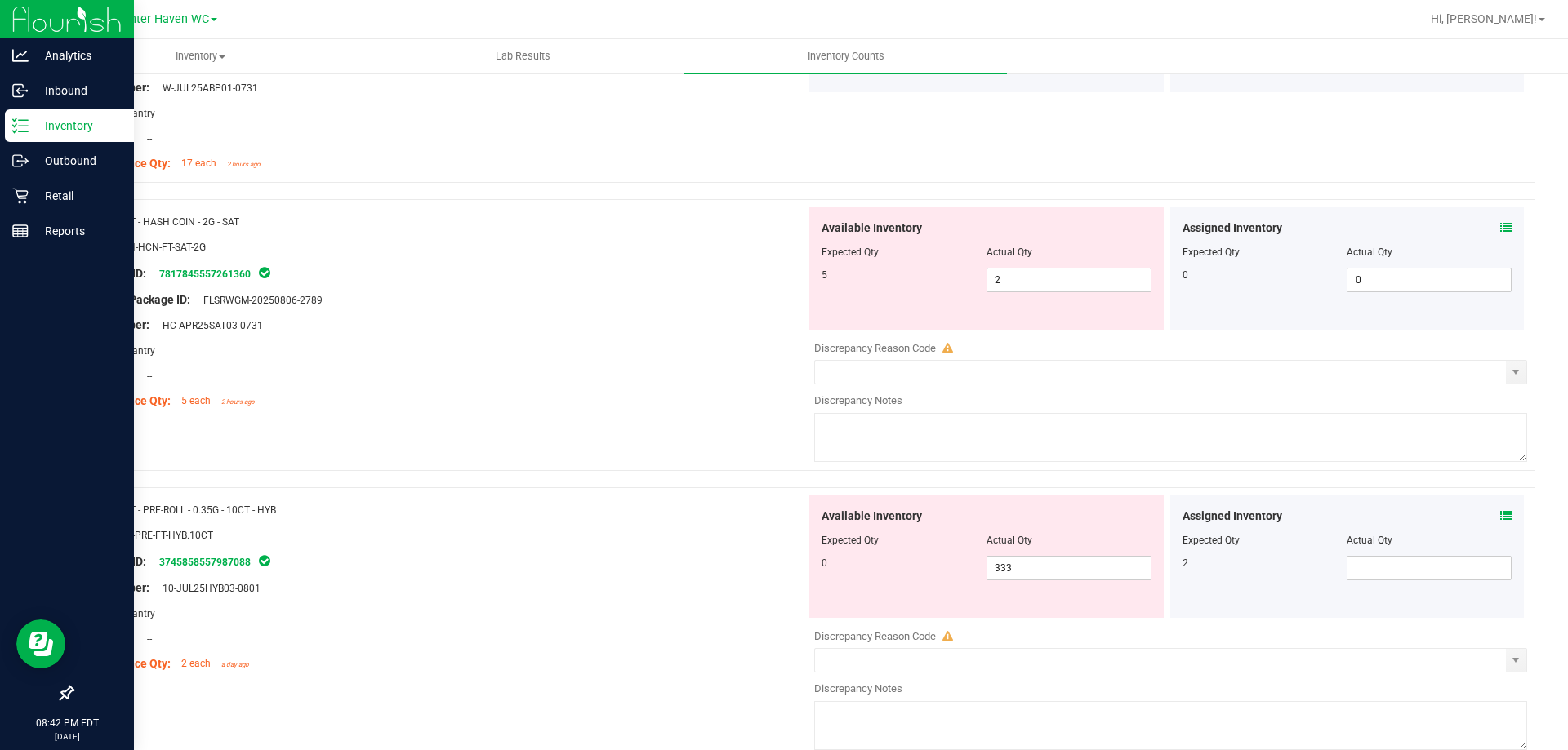
scroll to position [1306, 0]
click at [1501, 225] on icon at bounding box center [1506, 226] width 12 height 12
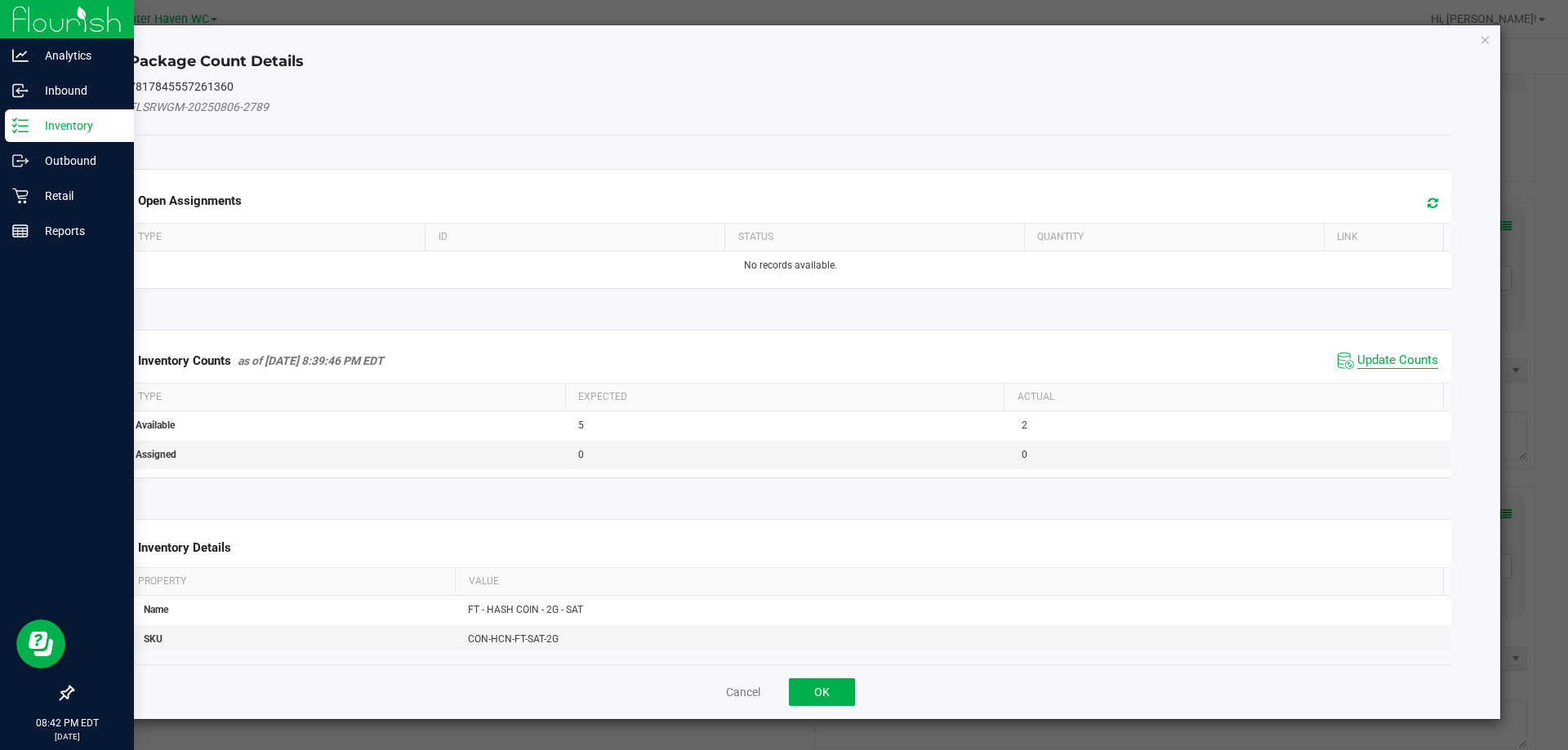
click at [1357, 364] on span "Update Counts" at bounding box center [1397, 361] width 81 height 17
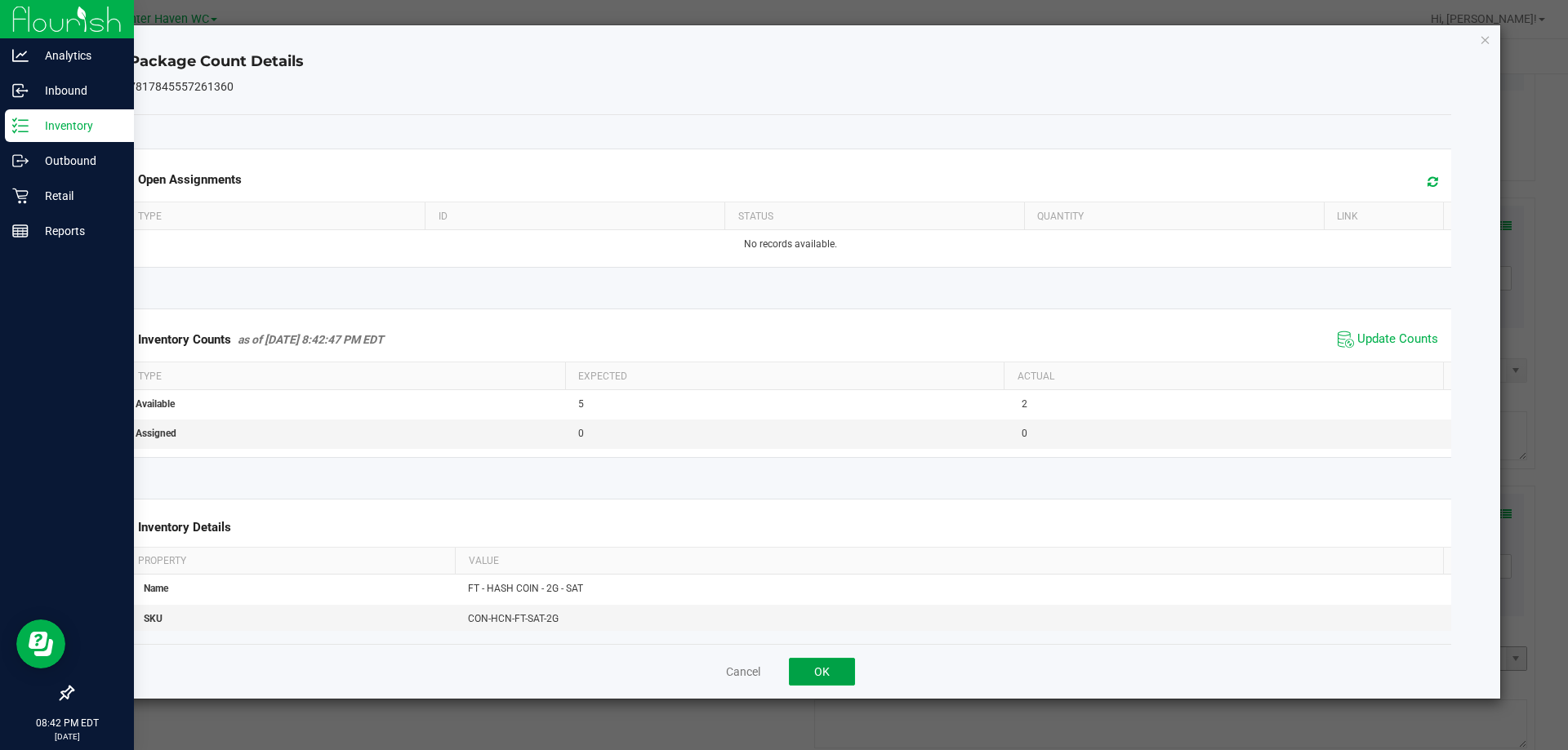
click at [845, 671] on button "OK" at bounding box center [821, 671] width 66 height 27
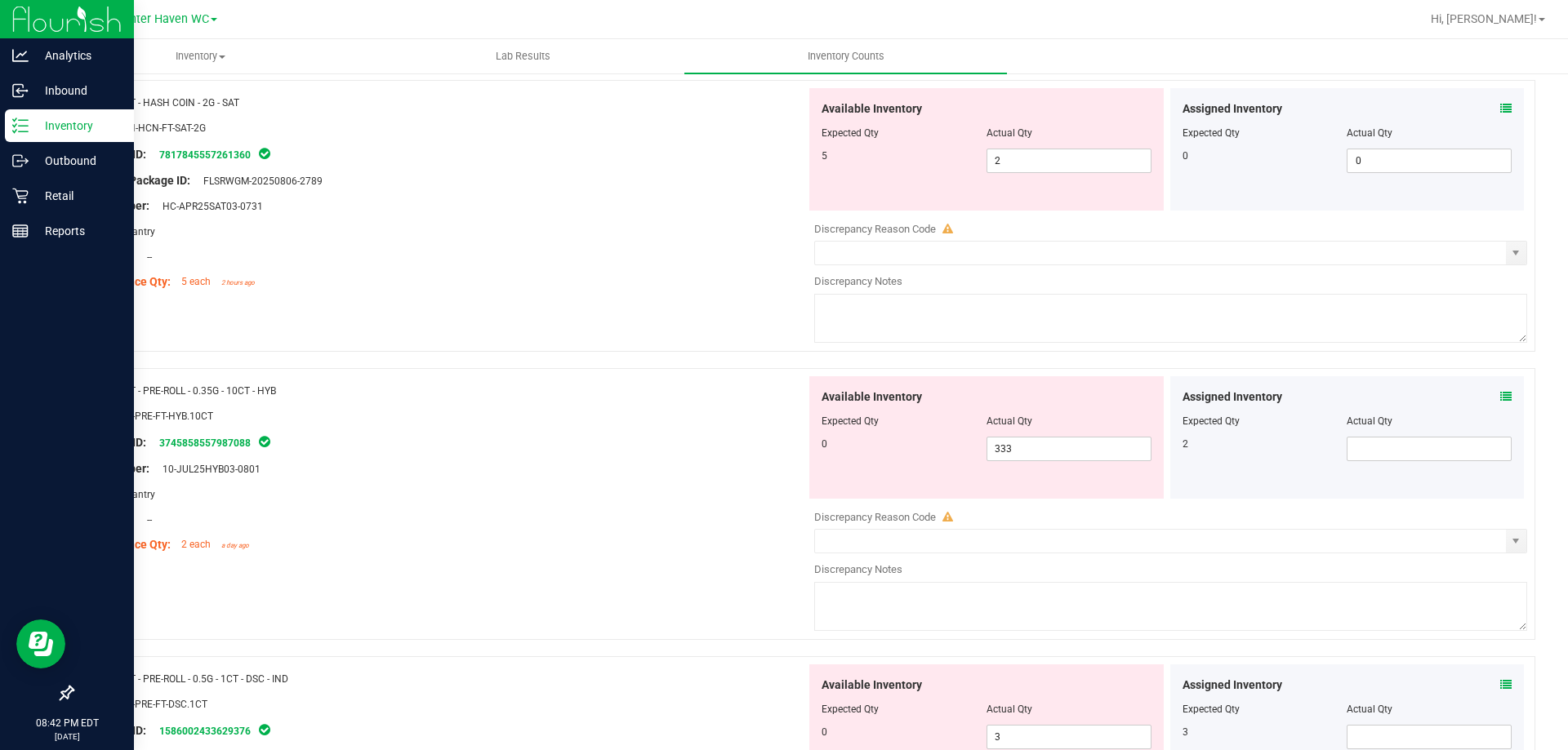
scroll to position [1469, 0]
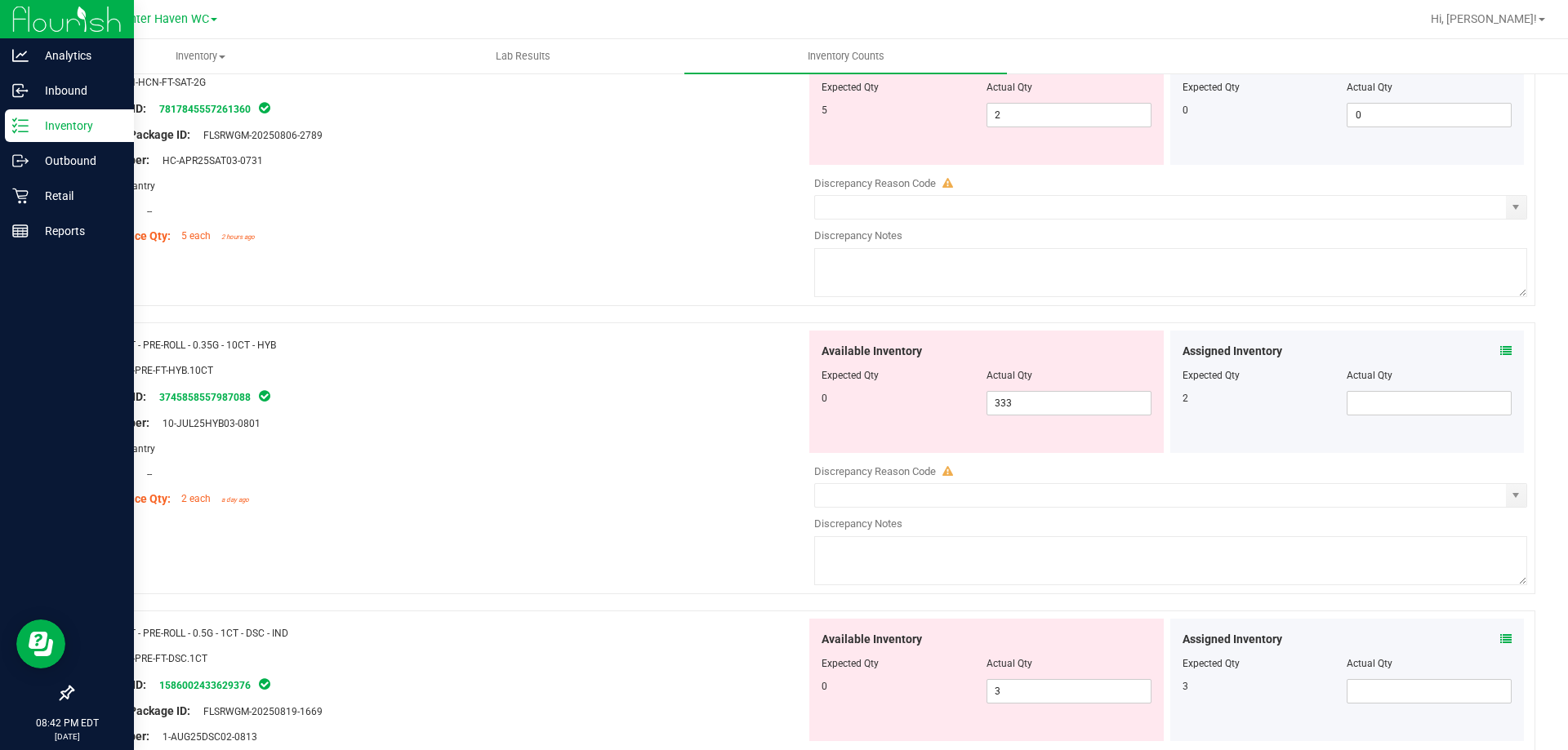
click at [1501, 350] on icon at bounding box center [1506, 351] width 12 height 12
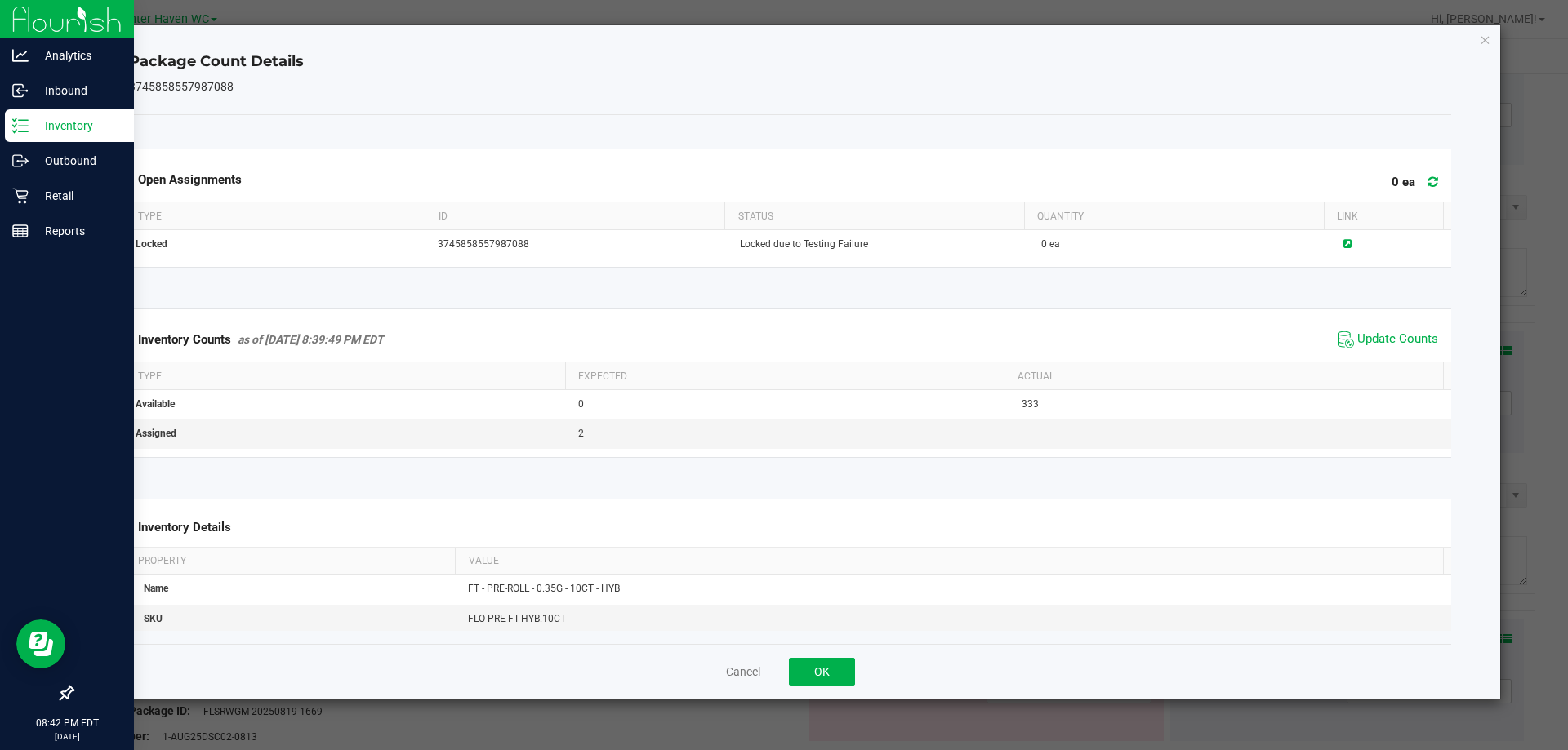
click at [1369, 348] on span "Update Counts" at bounding box center [1397, 340] width 81 height 17
click at [818, 668] on button "OK" at bounding box center [821, 671] width 66 height 27
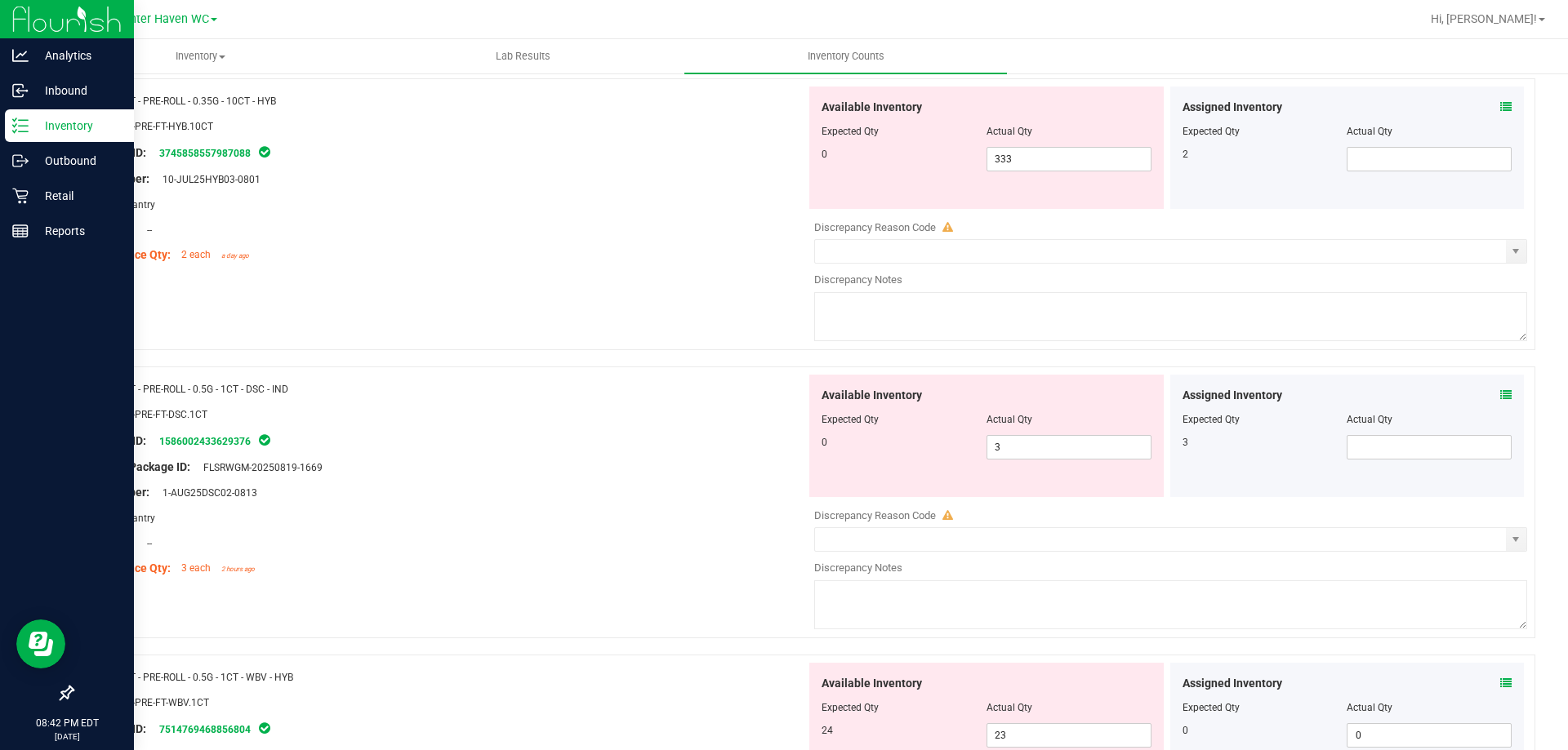
scroll to position [1715, 0]
click at [1501, 395] on icon at bounding box center [1506, 395] width 12 height 12
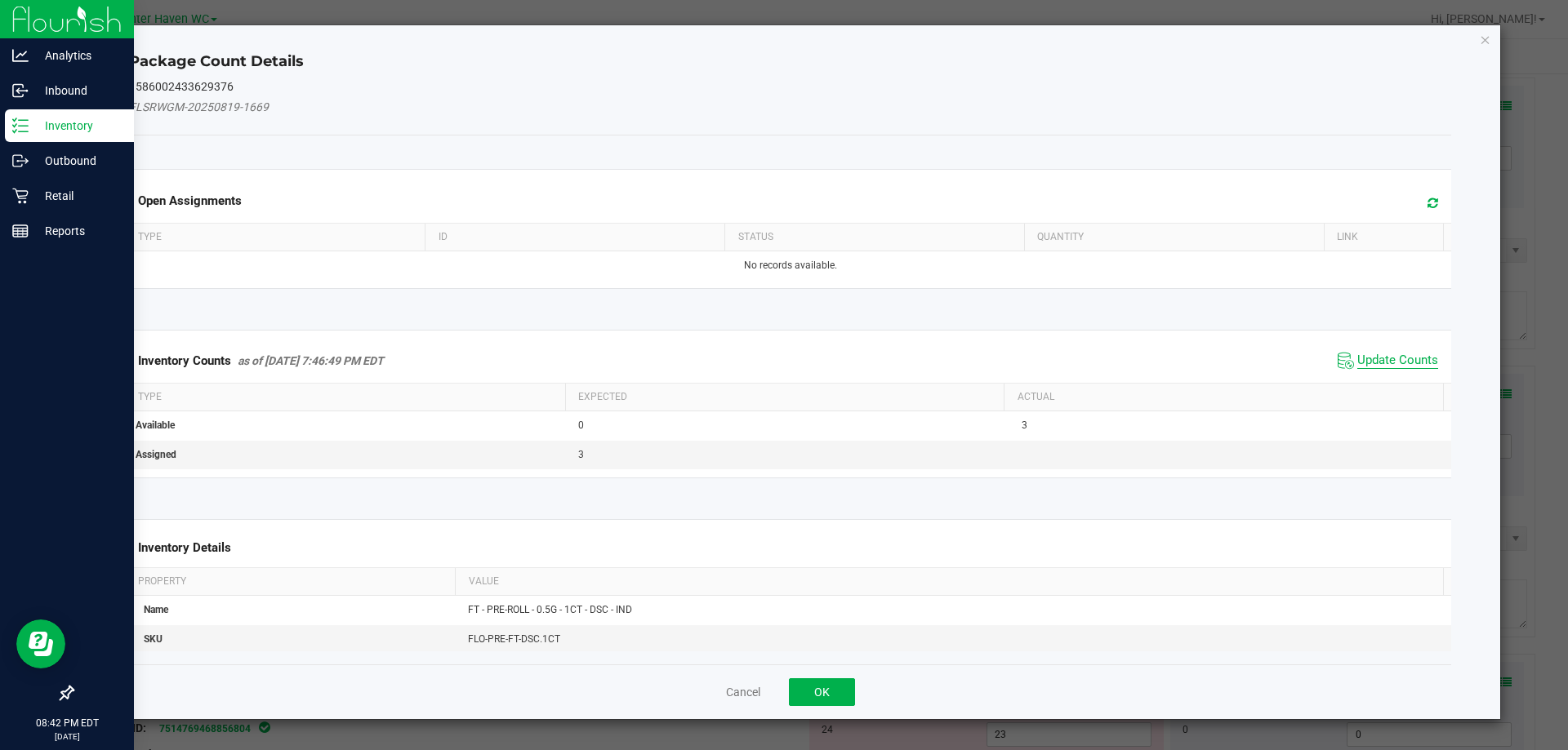
click at [1424, 365] on span "Update Counts" at bounding box center [1397, 361] width 81 height 17
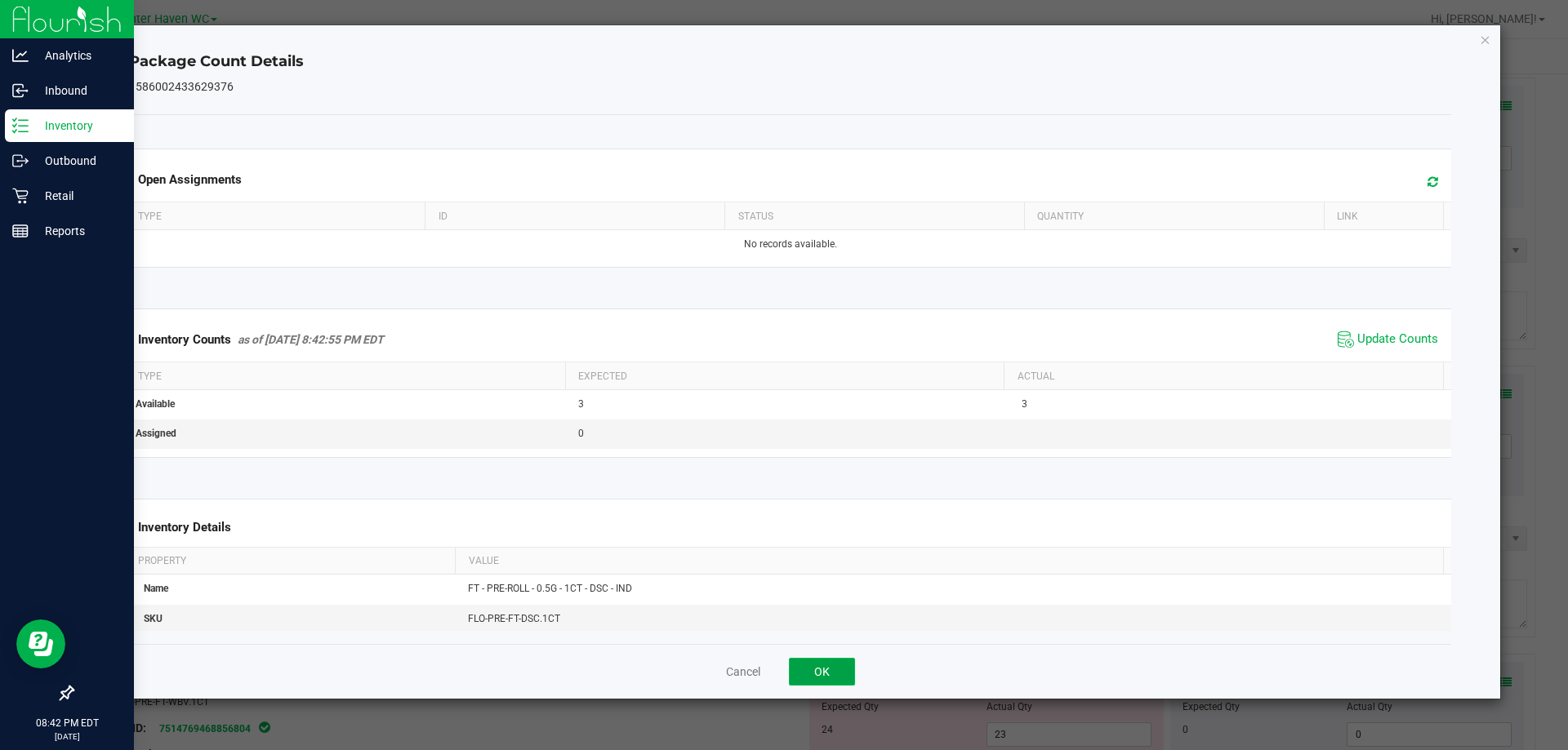
click at [808, 677] on button "OK" at bounding box center [821, 671] width 66 height 27
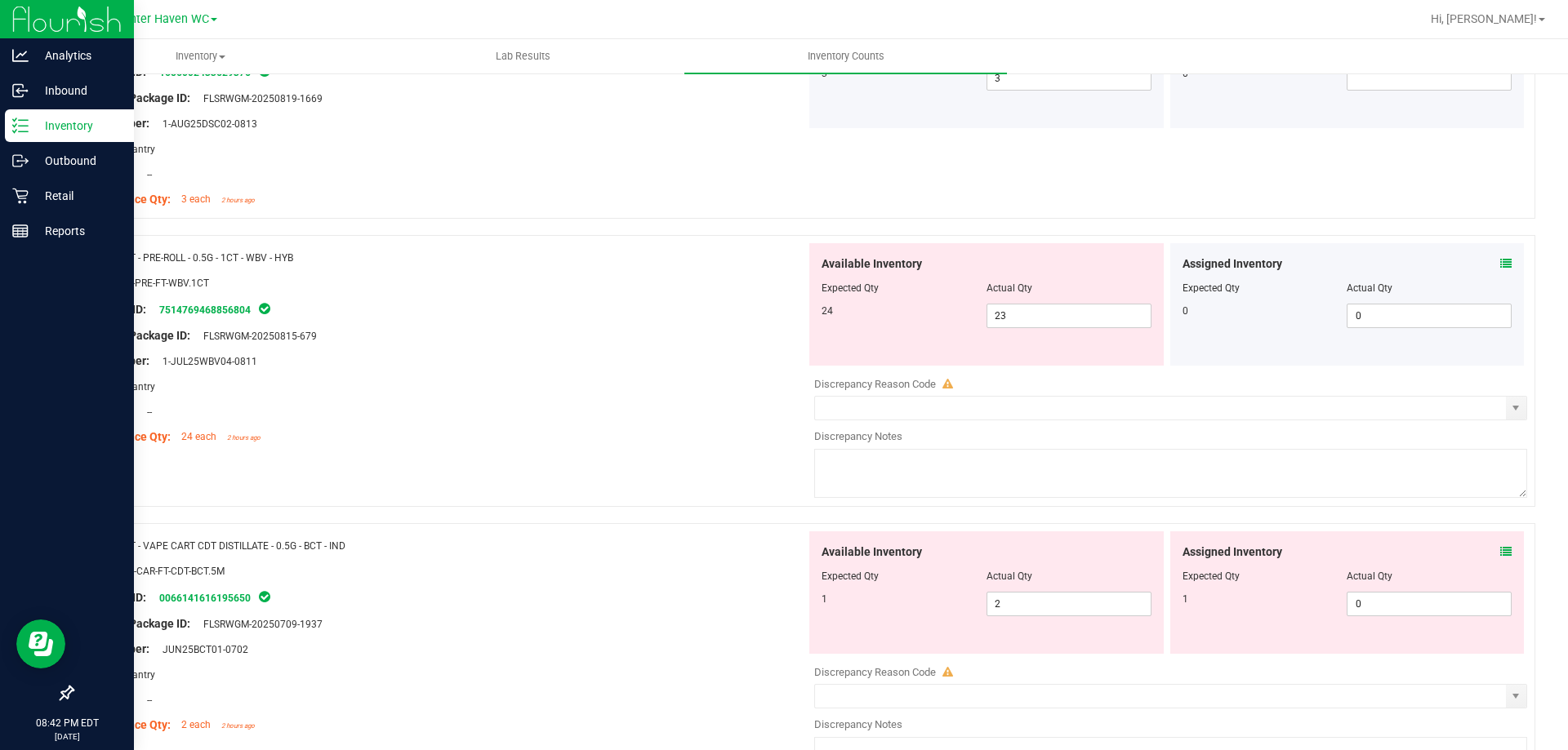
scroll to position [2123, 0]
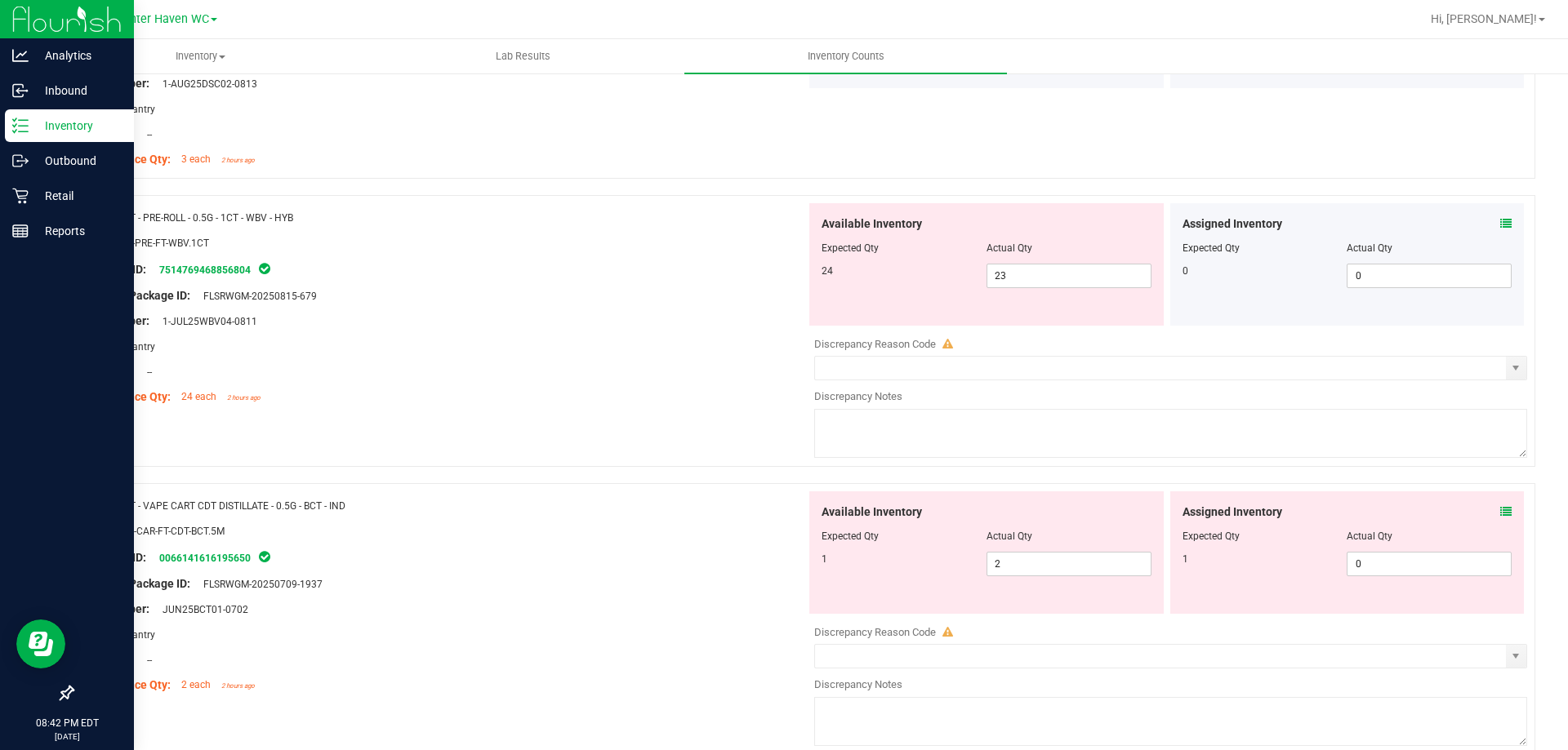
click at [1487, 226] on div "Assigned Inventory" at bounding box center [1347, 224] width 330 height 17
click at [1501, 226] on icon at bounding box center [1506, 224] width 12 height 12
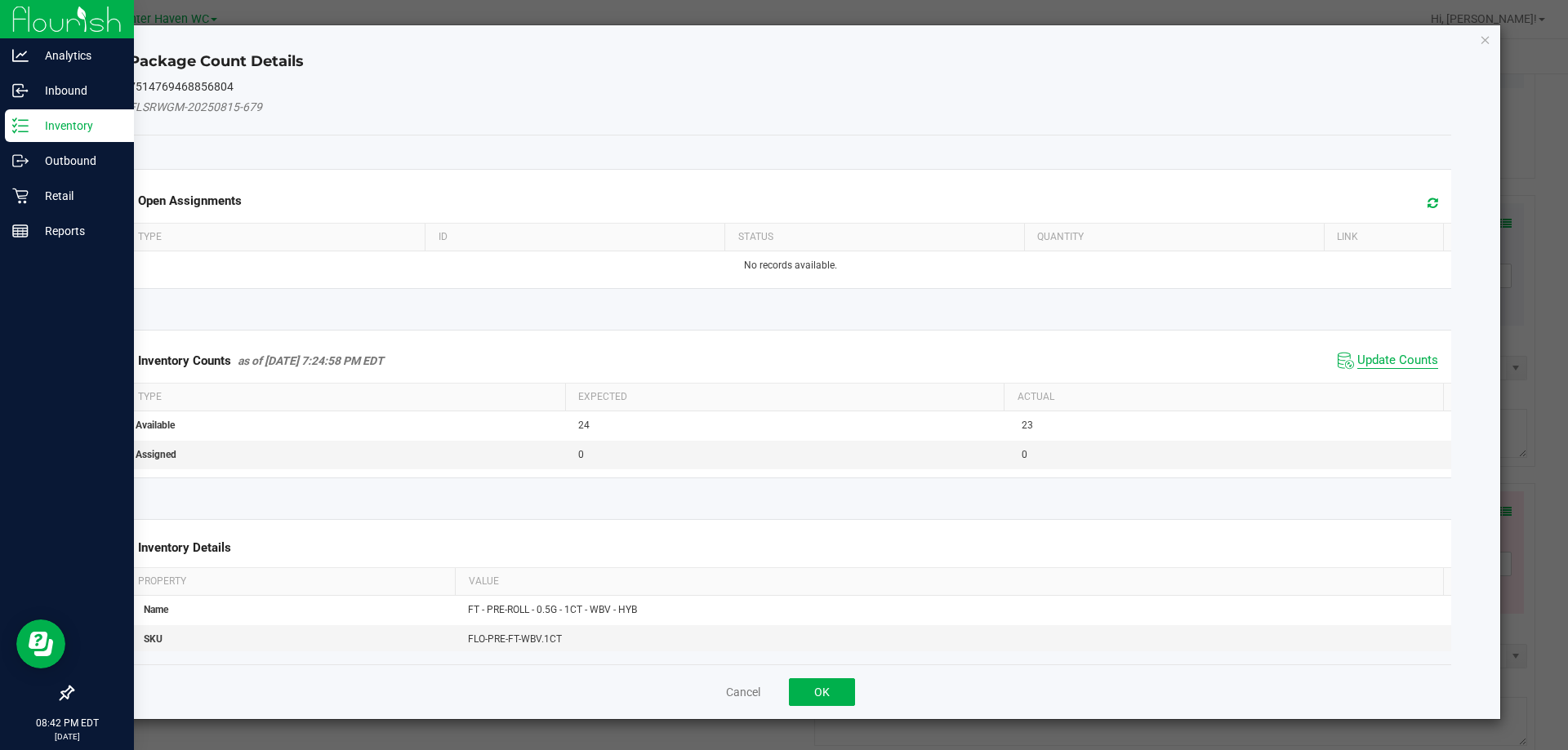
click at [1357, 359] on span "Update Counts" at bounding box center [1397, 361] width 81 height 17
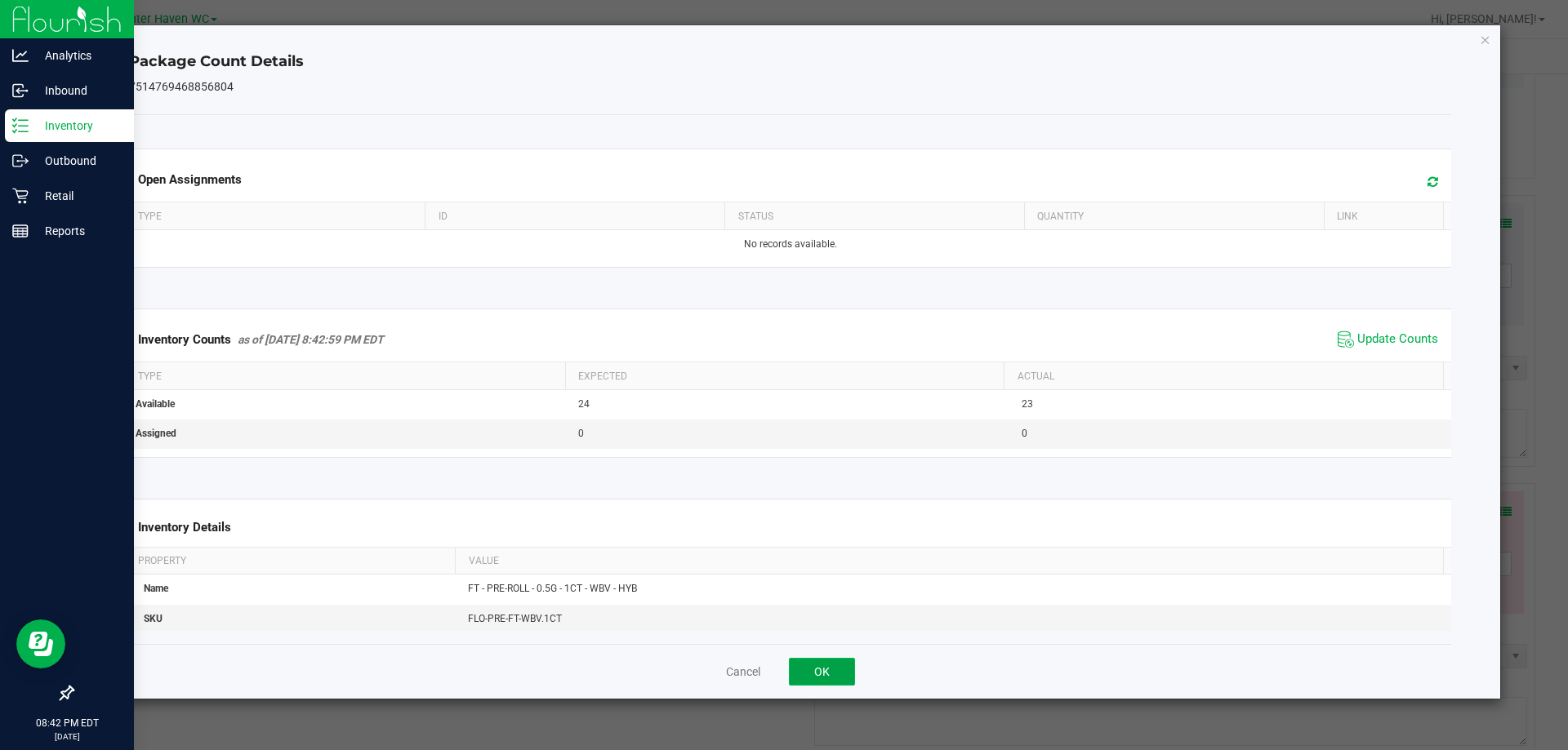
click at [821, 668] on button "OK" at bounding box center [821, 671] width 66 height 27
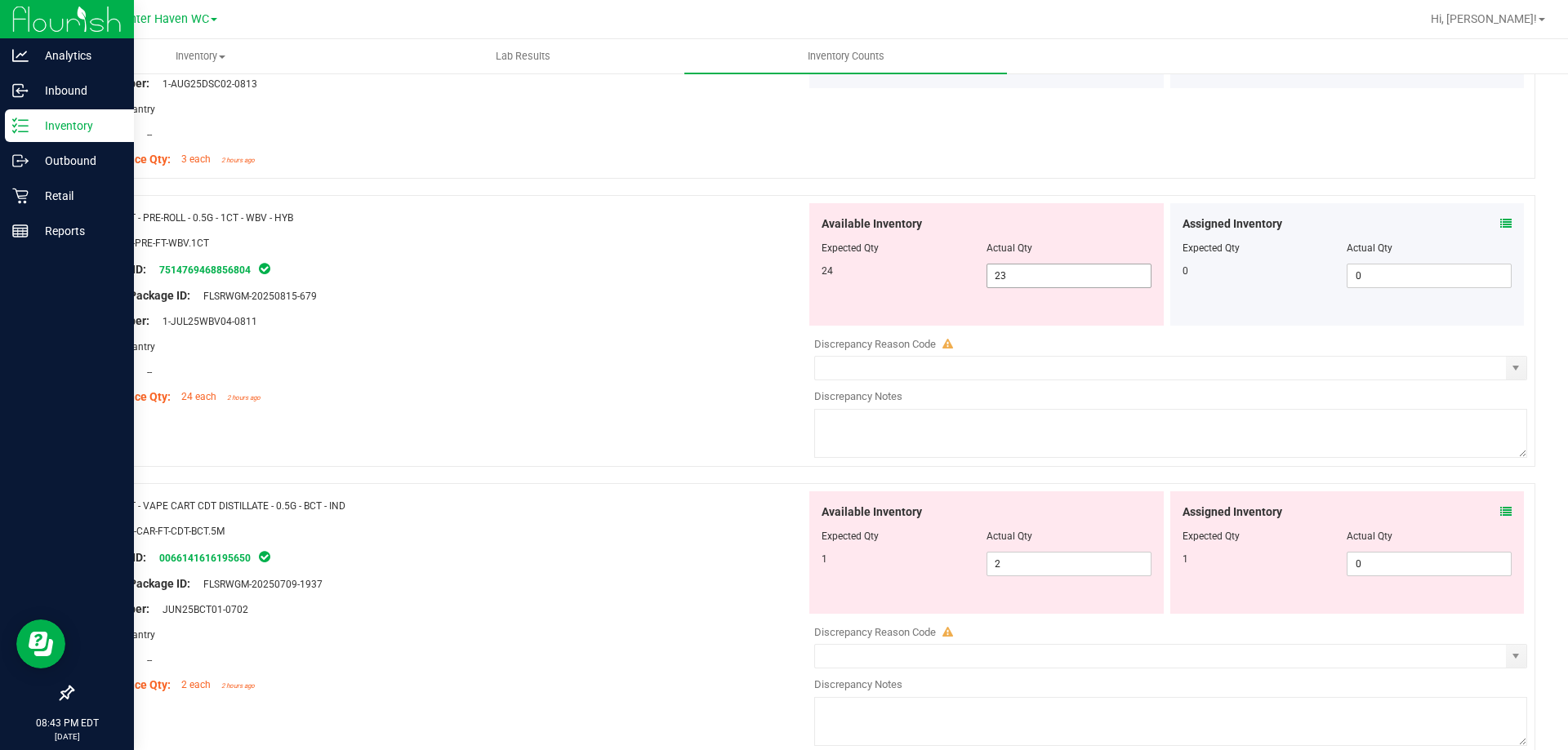
click at [1036, 276] on span "23 23" at bounding box center [1069, 276] width 165 height 24
type input "24"
click at [658, 396] on div "Compliance Qty: 24 each 2 hours ago" at bounding box center [446, 397] width 721 height 17
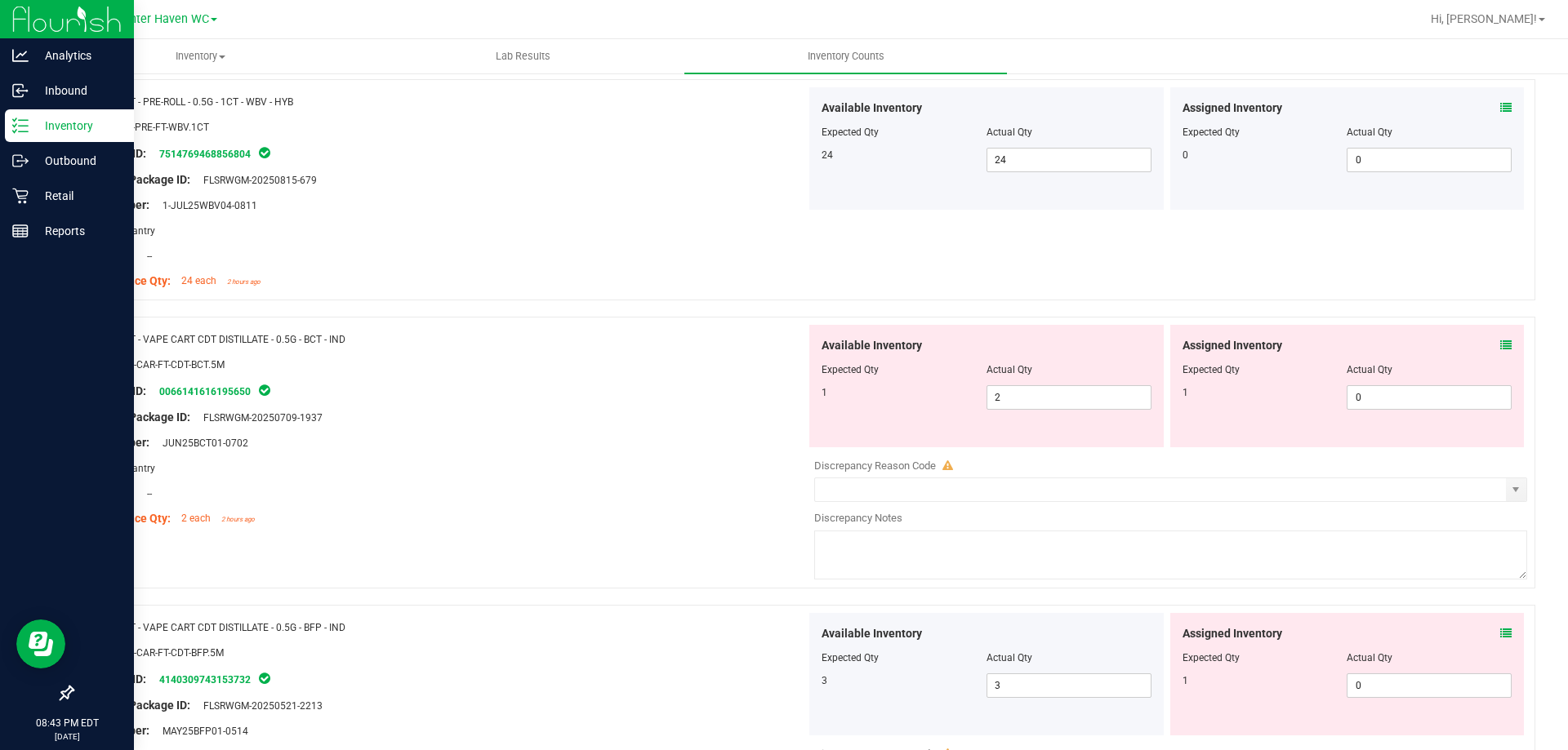
scroll to position [2367, 0]
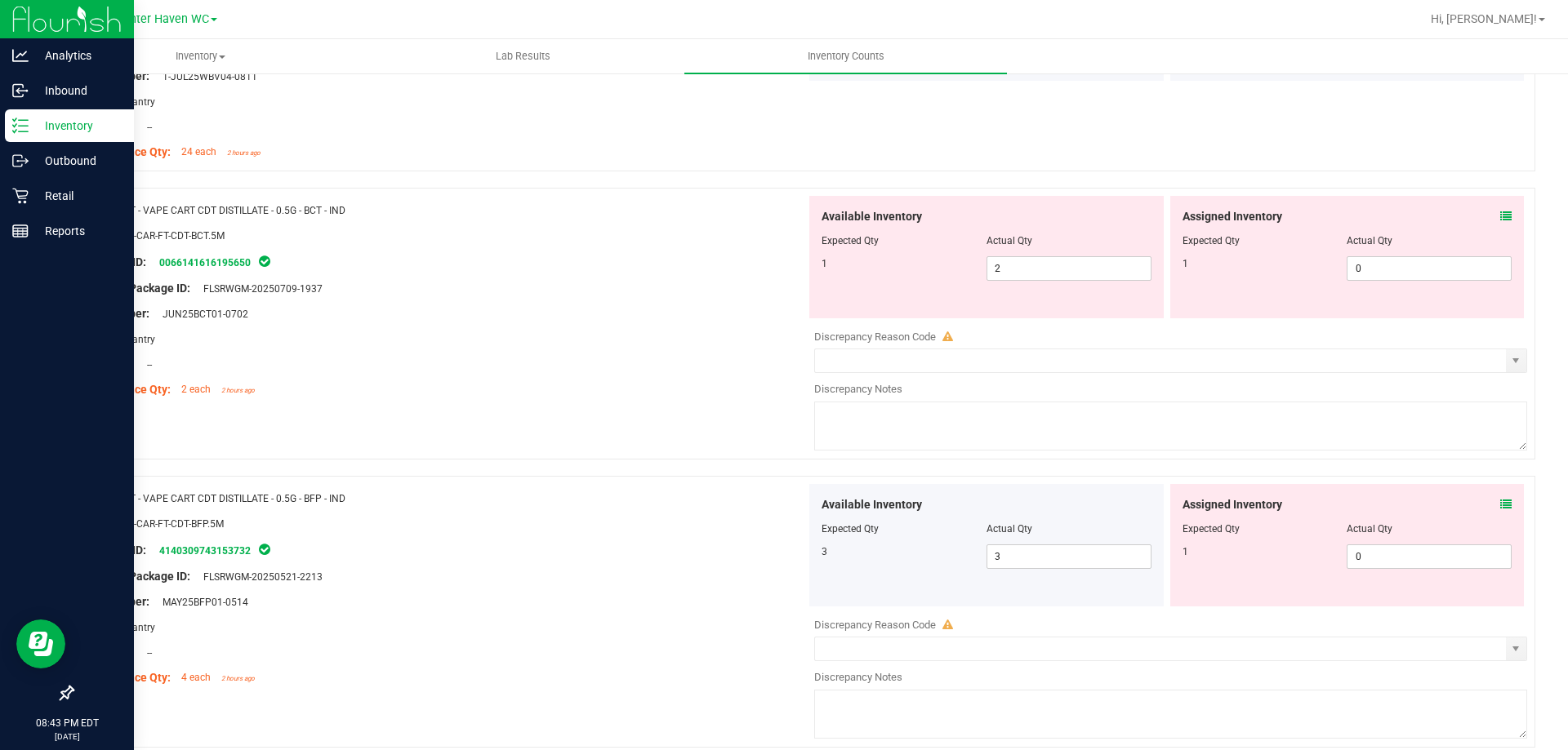
click at [1501, 217] on icon at bounding box center [1506, 216] width 12 height 12
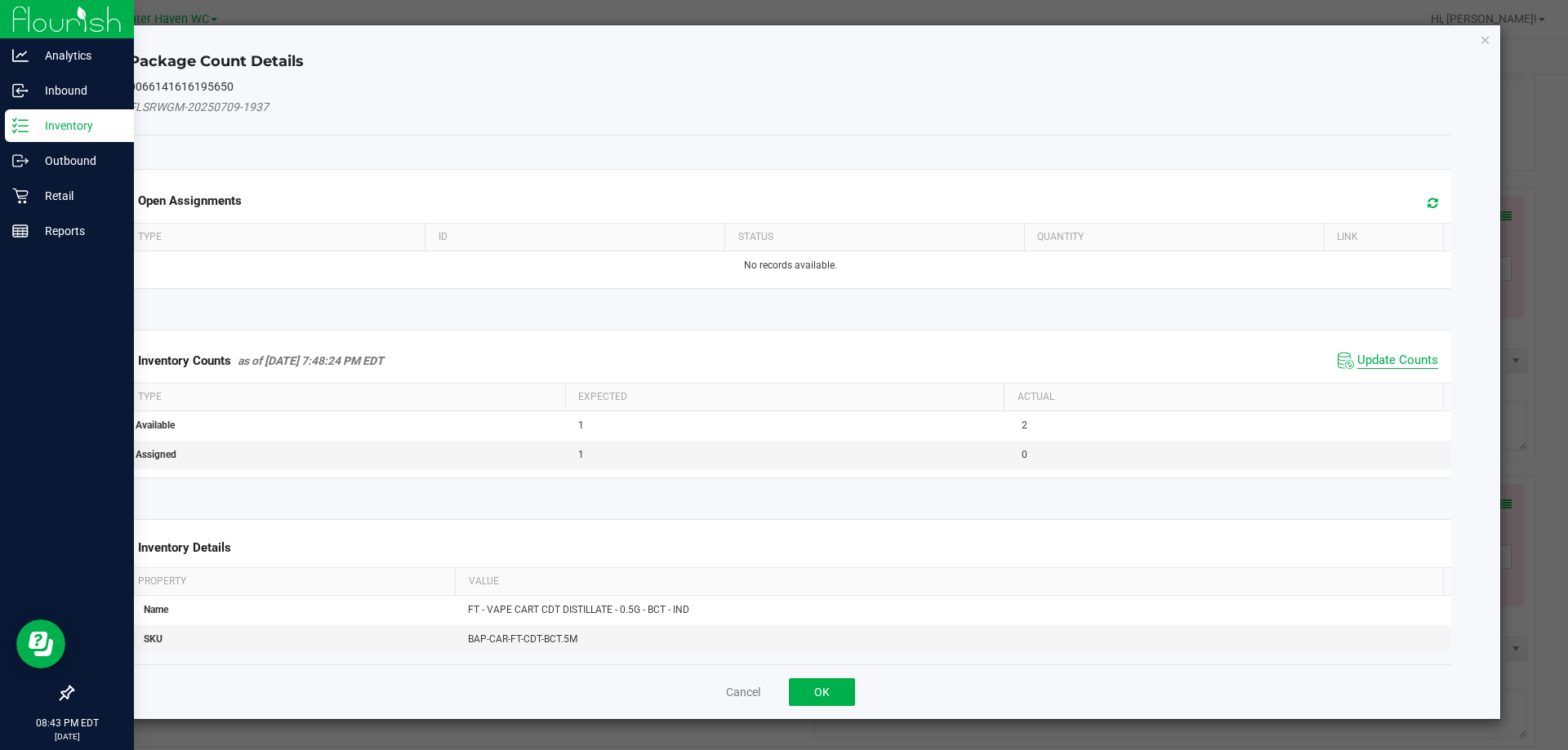
click at [1385, 365] on span "Update Counts" at bounding box center [1397, 361] width 81 height 17
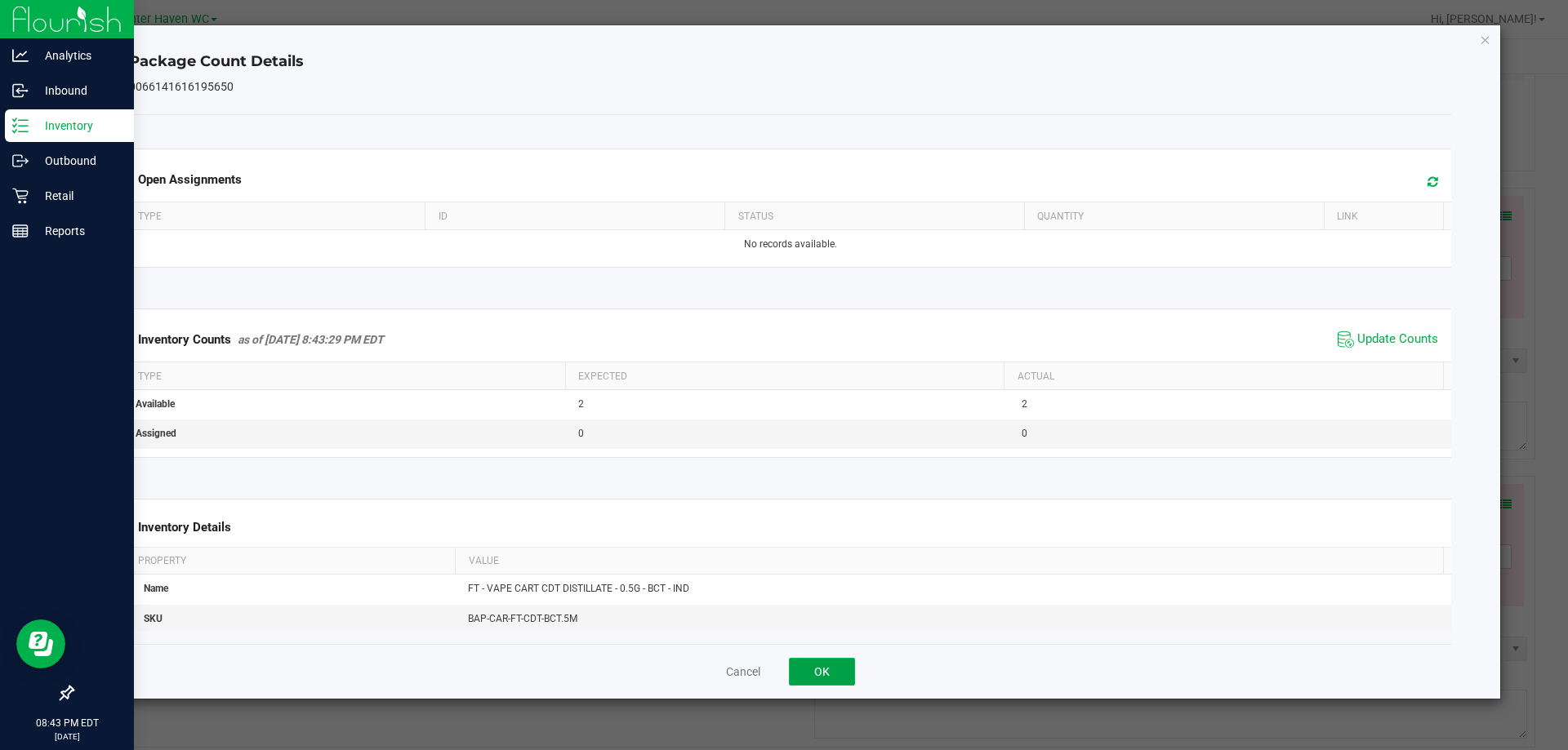
click at [828, 670] on button "OK" at bounding box center [821, 671] width 66 height 27
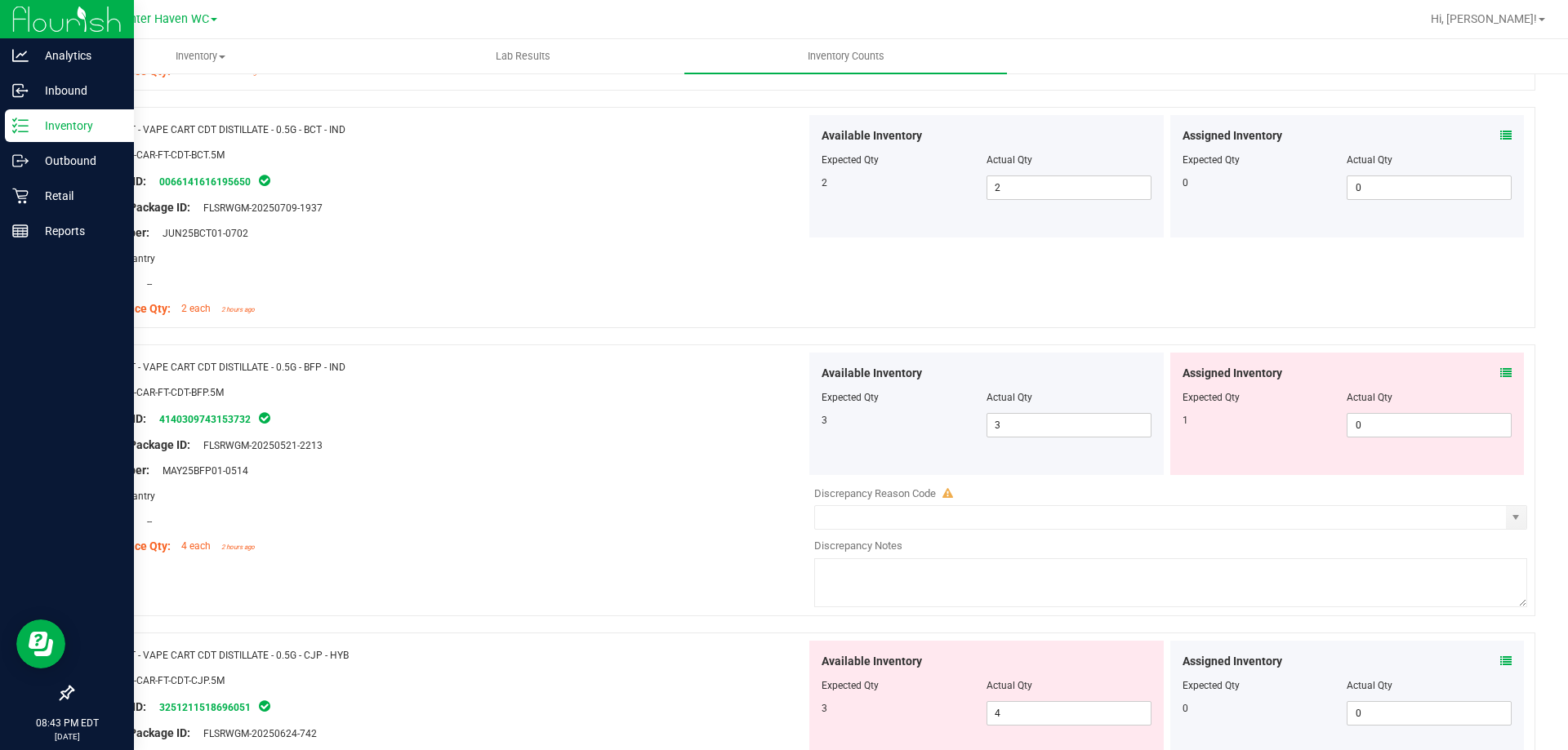
scroll to position [2449, 0]
click at [1501, 369] on icon at bounding box center [1506, 372] width 12 height 12
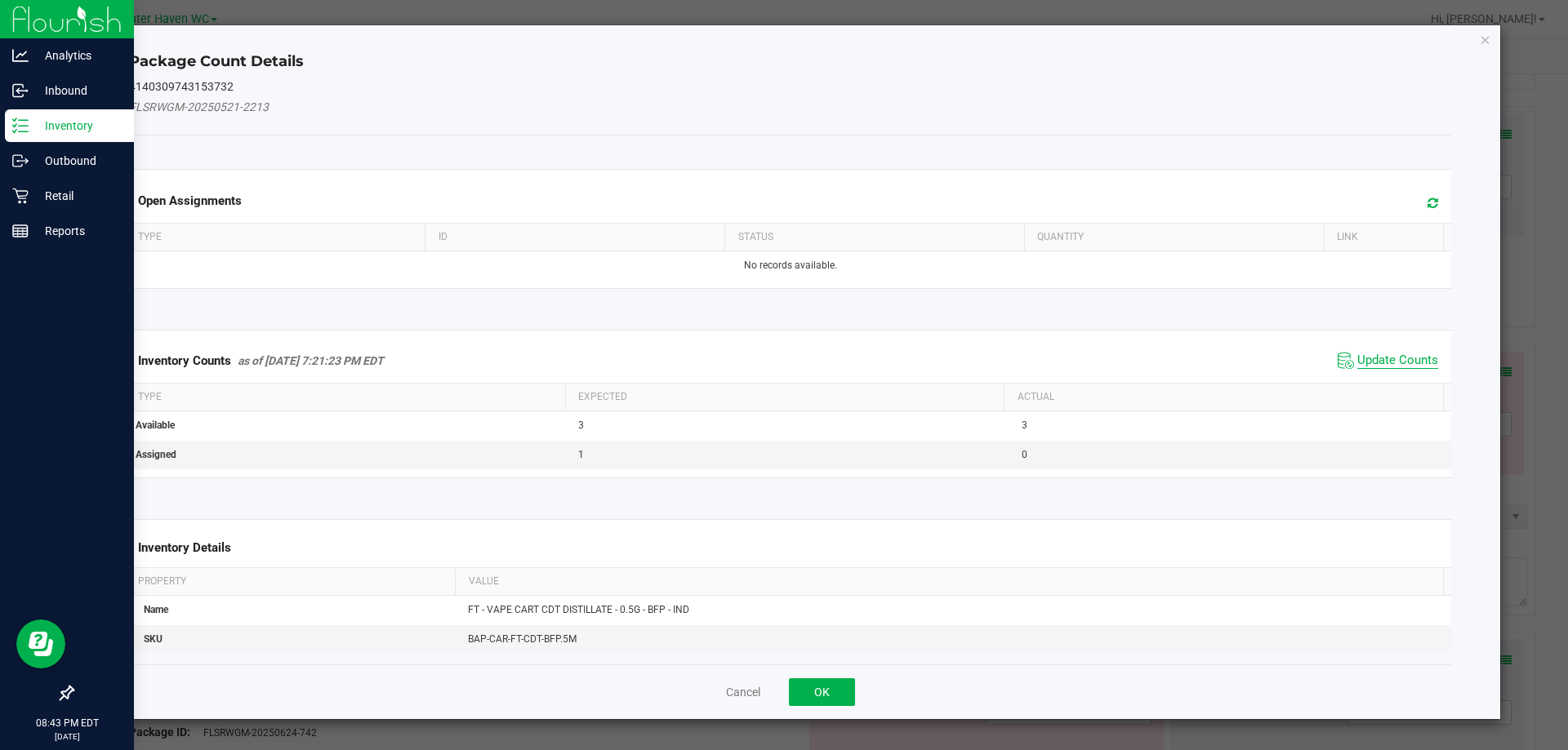
click at [1395, 354] on span "Update Counts" at bounding box center [1397, 361] width 81 height 17
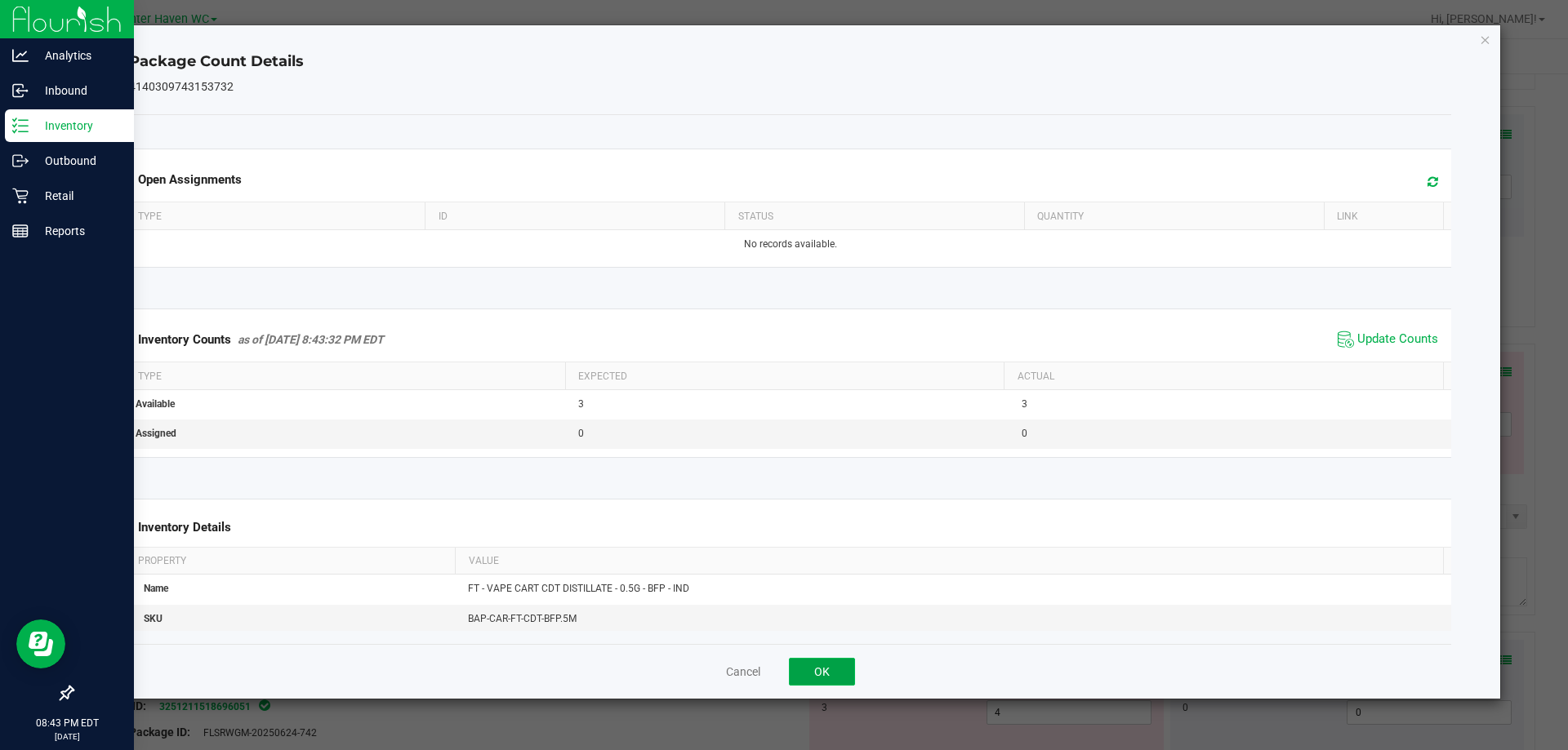
drag, startPoint x: 837, startPoint y: 666, endPoint x: 892, endPoint y: 614, distance: 75.7
click at [837, 667] on button "OK" at bounding box center [821, 671] width 66 height 27
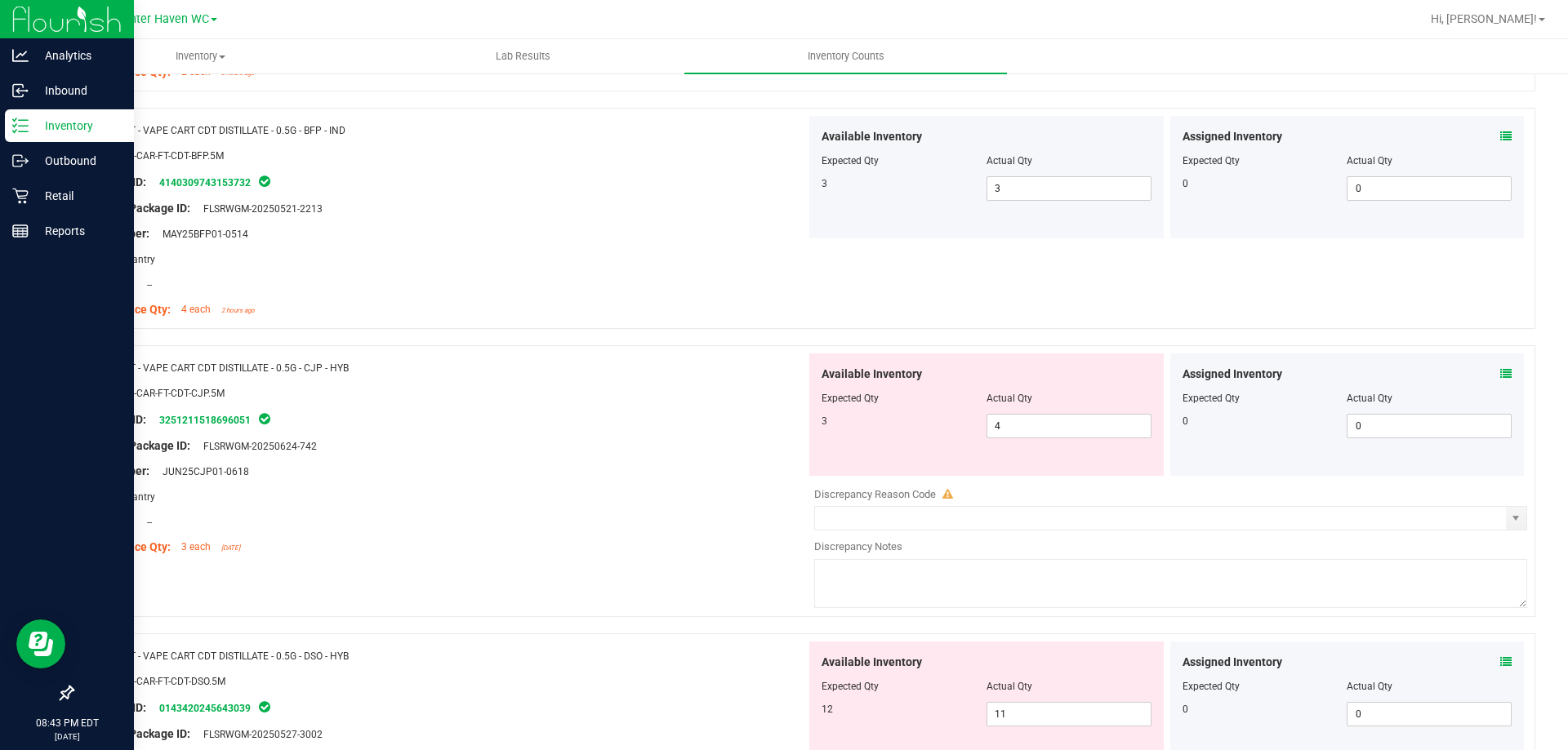
scroll to position [2694, 0]
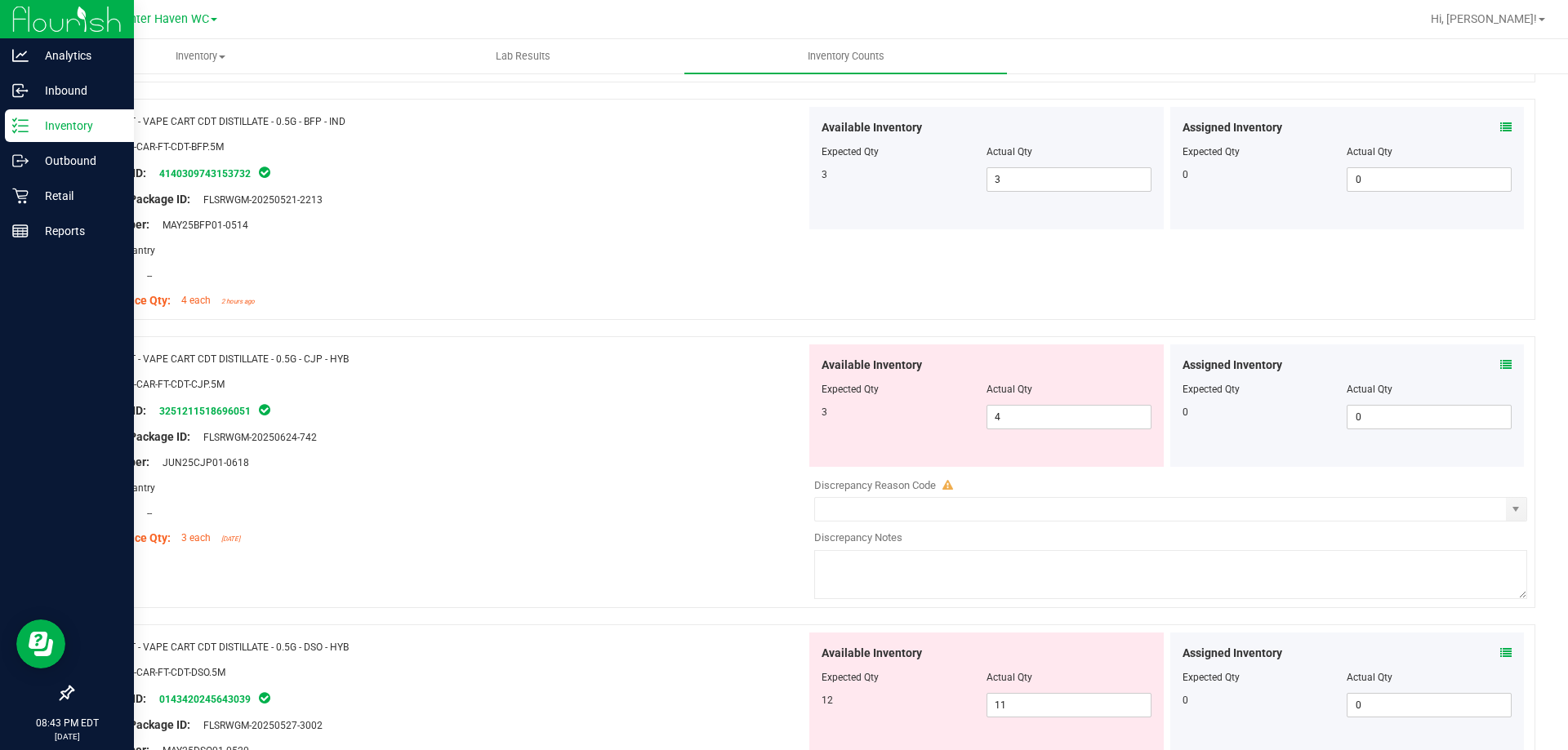
click at [1501, 364] on icon at bounding box center [1506, 365] width 12 height 12
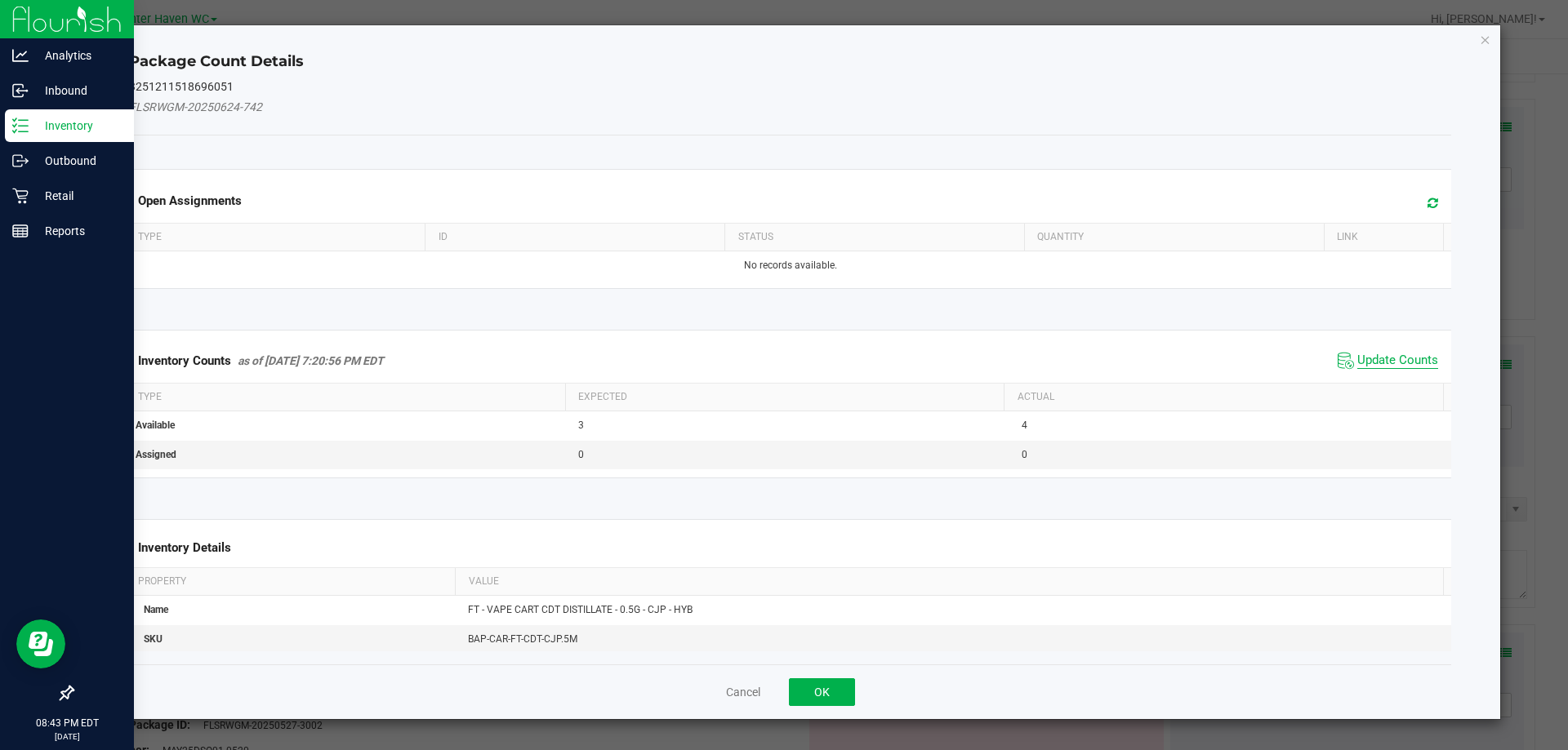
click at [1357, 358] on span "Update Counts" at bounding box center [1397, 361] width 81 height 17
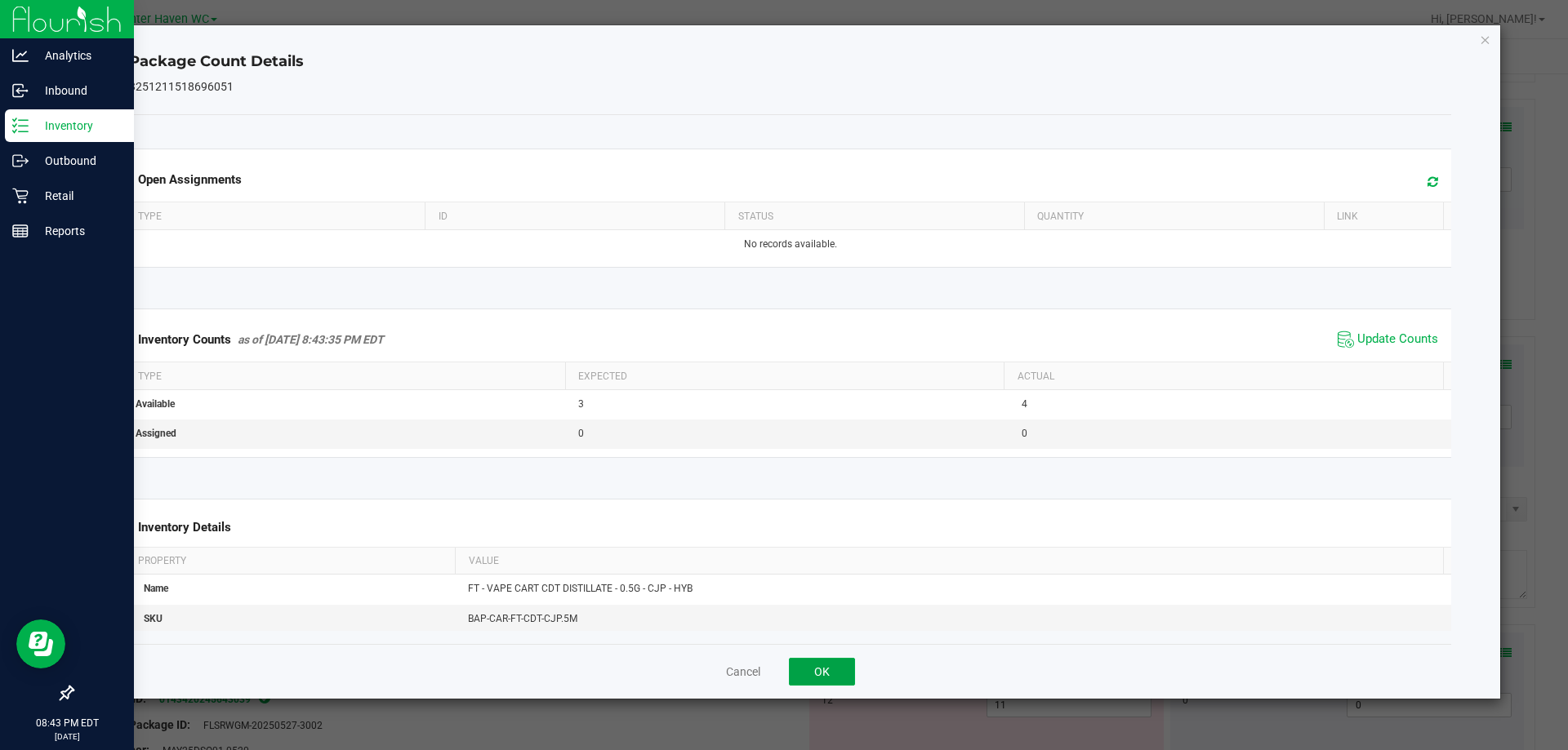
click at [831, 669] on button "OK" at bounding box center [821, 671] width 66 height 27
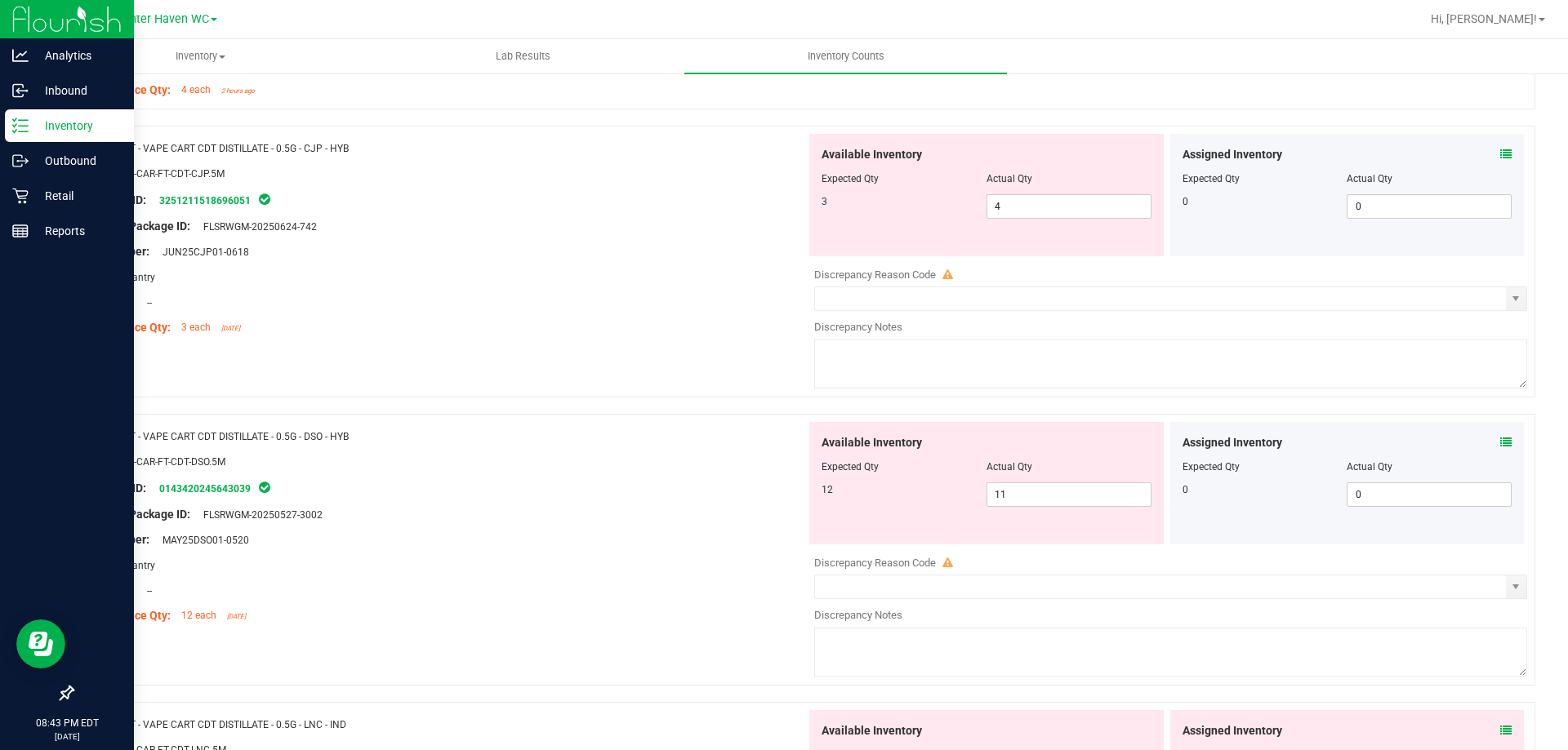
scroll to position [2939, 0]
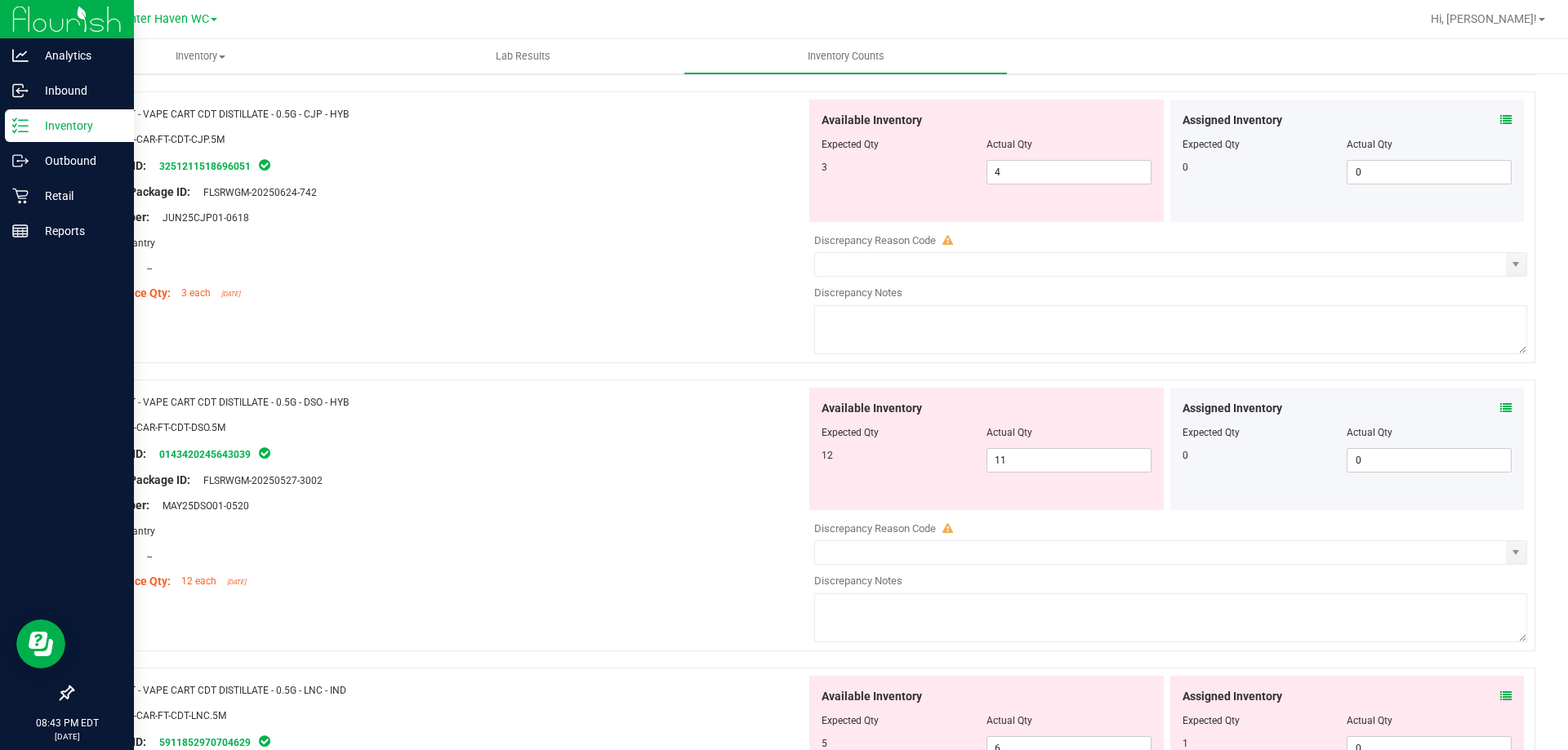
click at [1501, 409] on icon at bounding box center [1506, 409] width 12 height 12
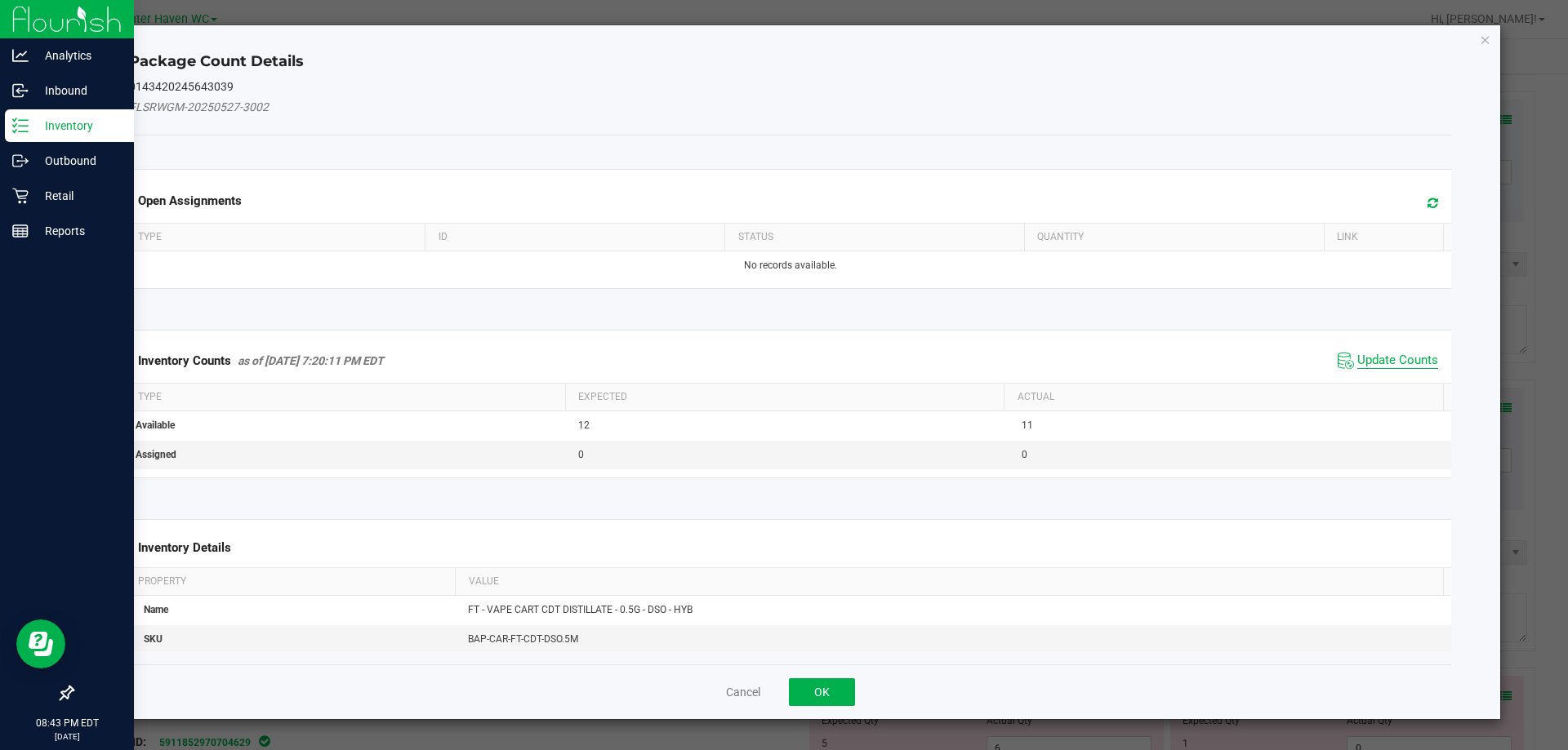
click at [1410, 366] on span "Update Counts" at bounding box center [1397, 361] width 81 height 17
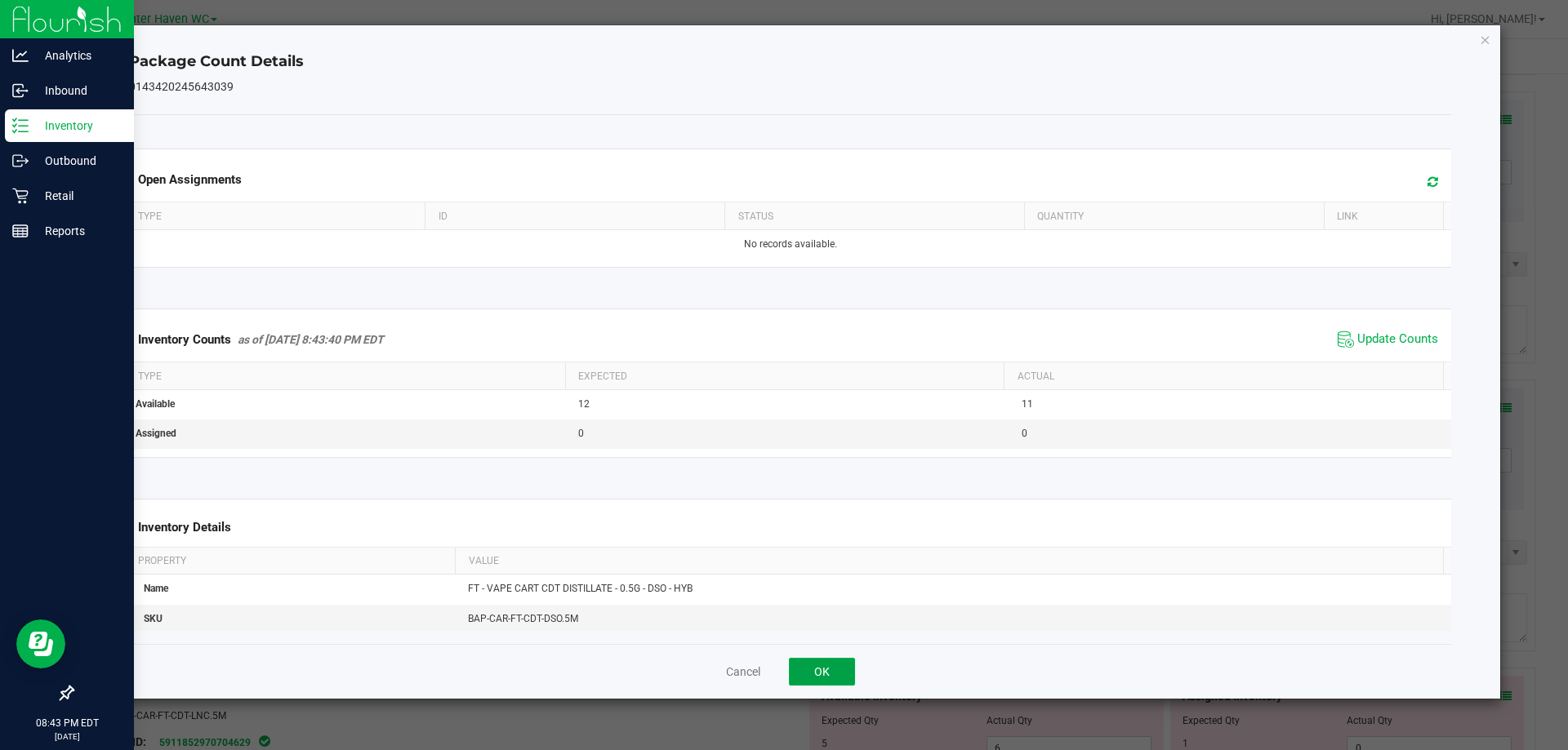
click at [840, 663] on button "OK" at bounding box center [821, 671] width 66 height 27
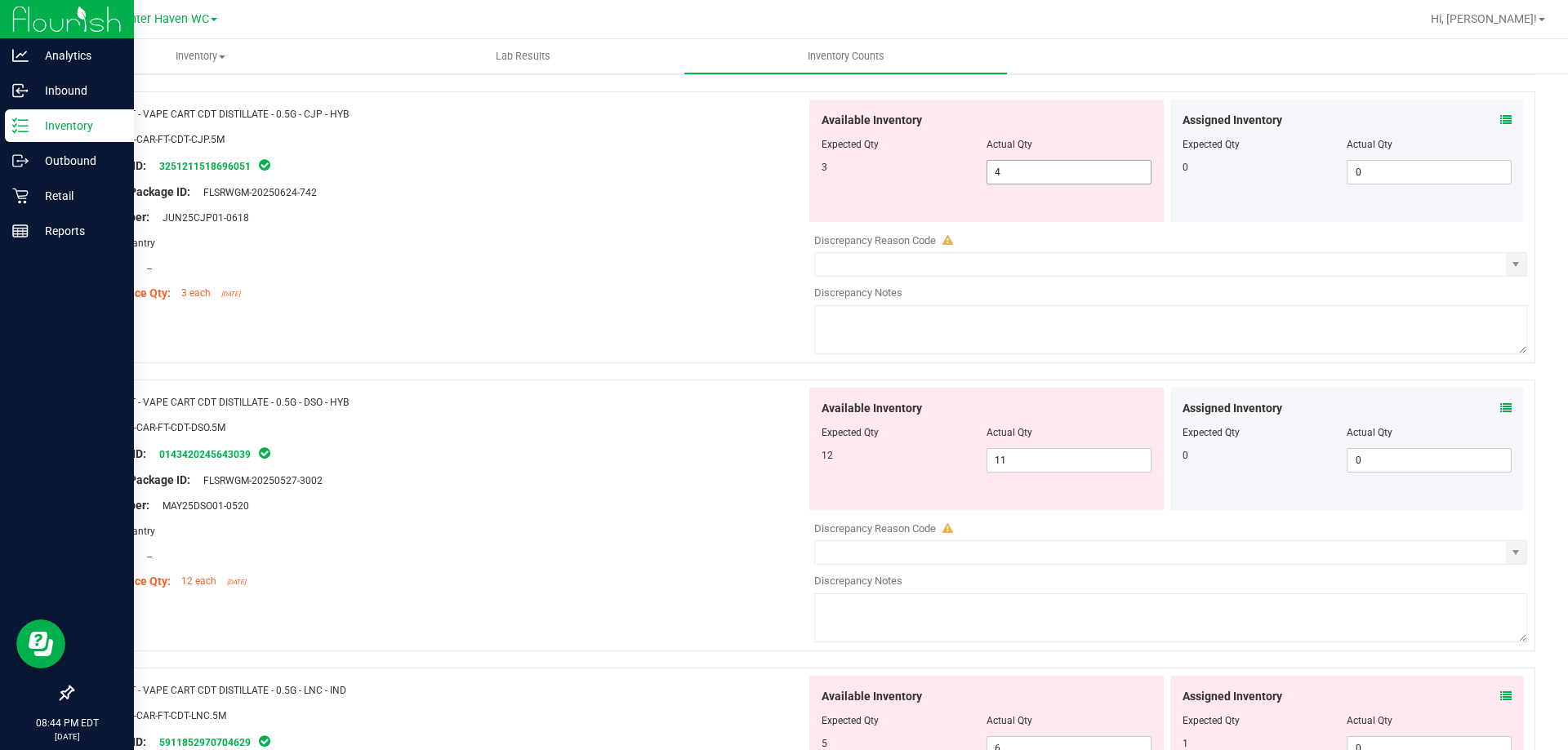
drag, startPoint x: 1019, startPoint y: 171, endPoint x: 870, endPoint y: 190, distance: 150.2
click at [874, 190] on div "Available Inventory Expected Qty Actual Qty 3 4 4" at bounding box center [987, 161] width 355 height 122
type input "3"
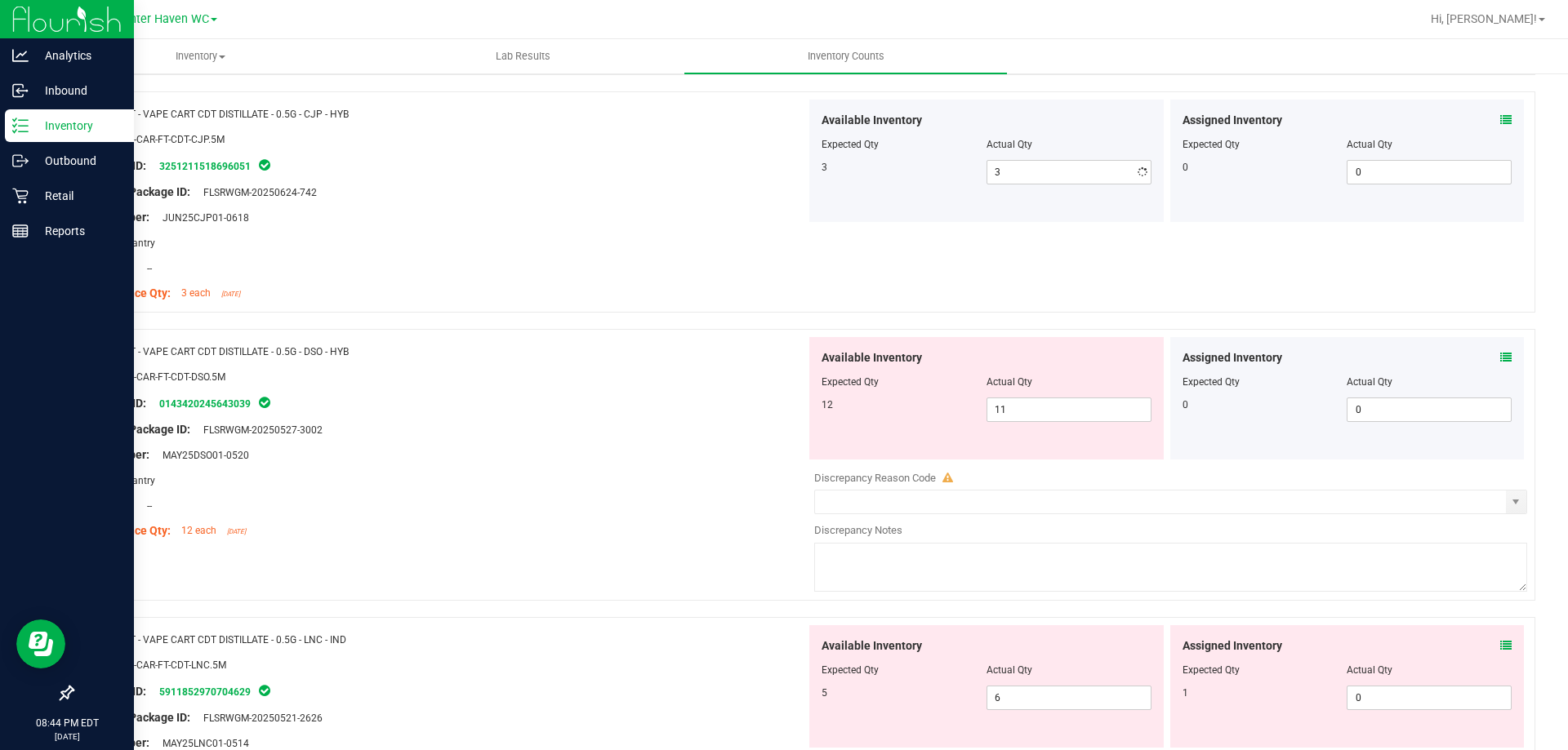
click at [644, 199] on div "Original Package ID: FLSRWGM-20250624-742" at bounding box center [446, 192] width 721 height 17
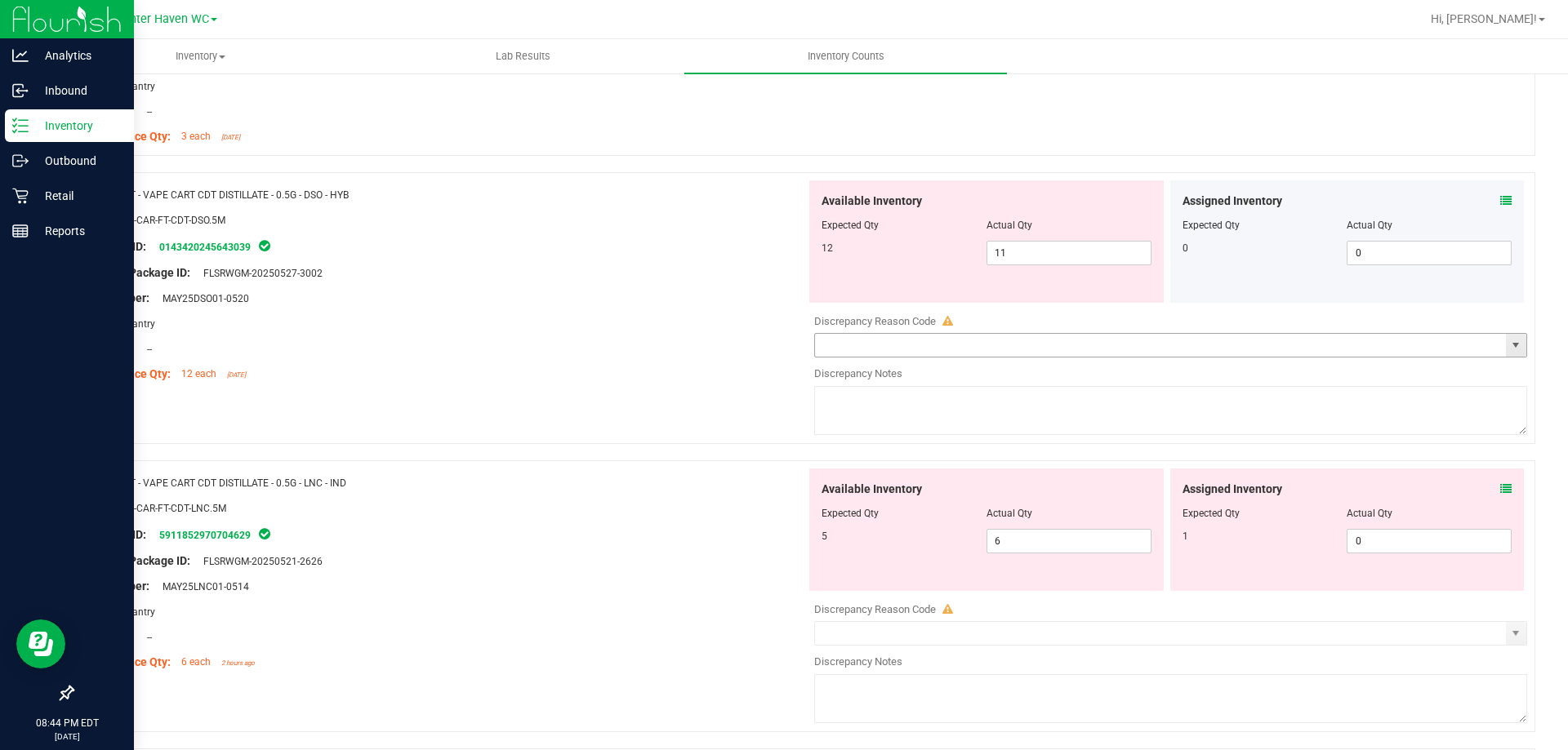
scroll to position [3184, 0]
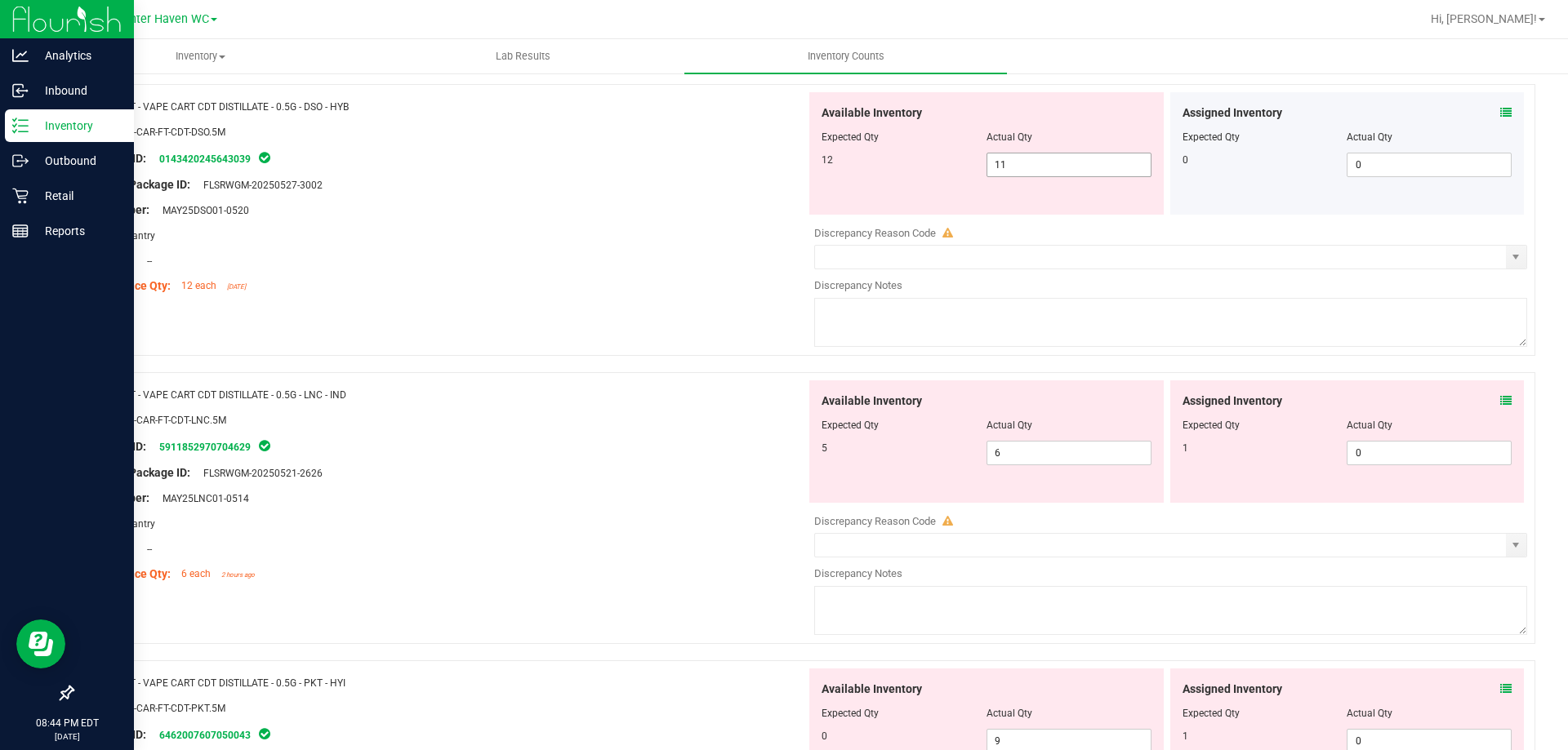
click at [1057, 168] on span "11 11" at bounding box center [1069, 164] width 165 height 24
click at [1487, 112] on div "Assigned Inventory" at bounding box center [1347, 113] width 330 height 17
click at [1501, 112] on icon at bounding box center [1506, 112] width 12 height 12
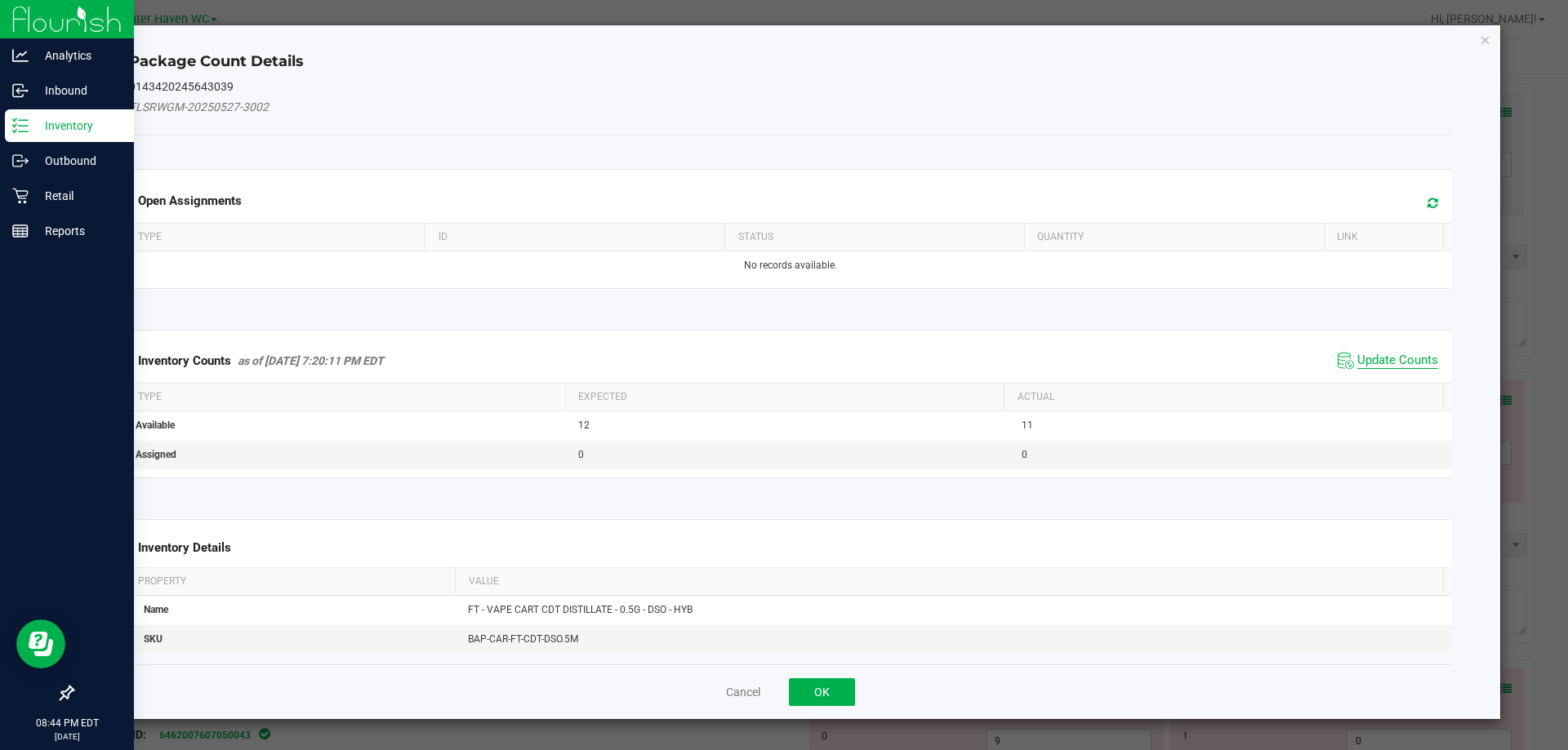
click at [1389, 363] on span "Update Counts" at bounding box center [1397, 361] width 81 height 17
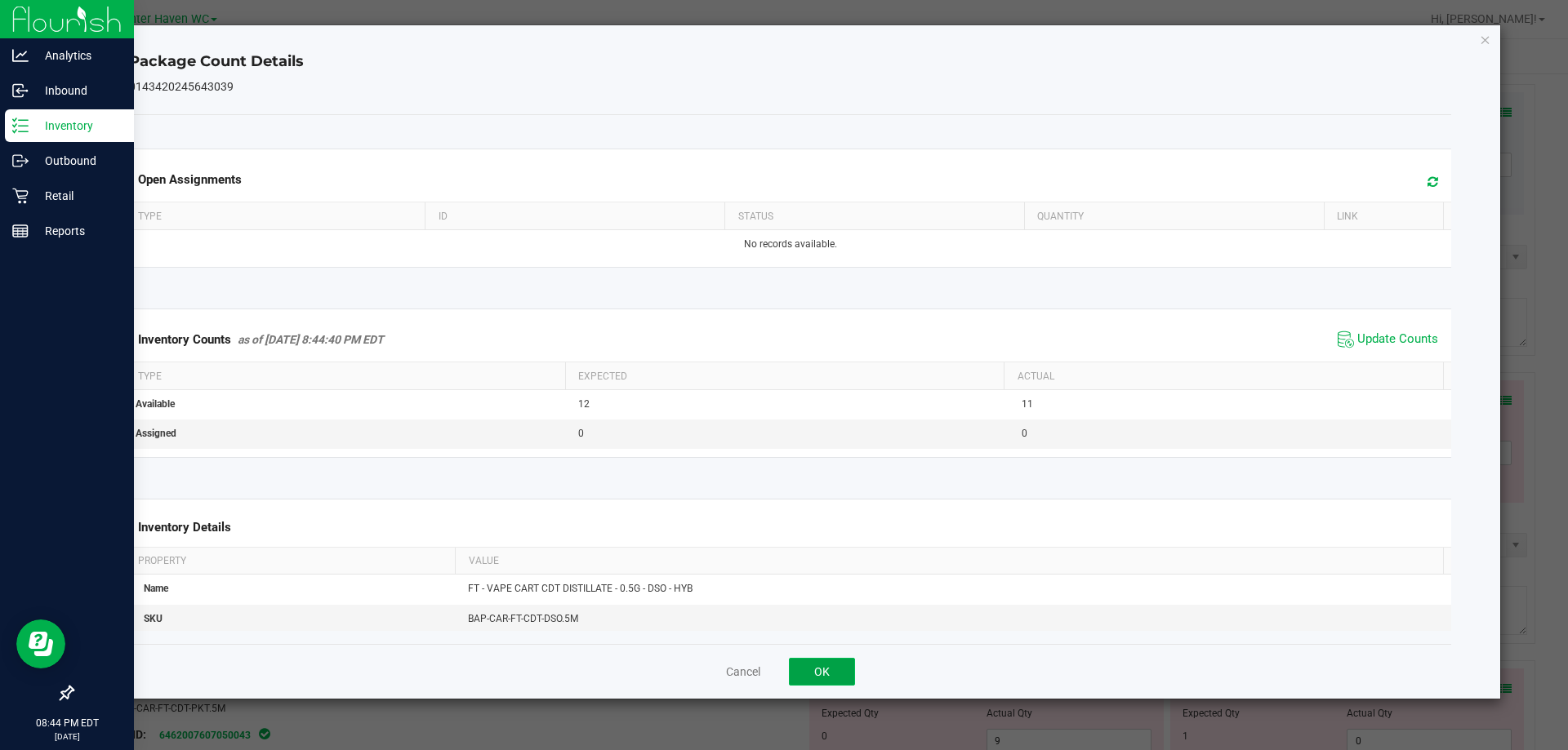
click at [838, 675] on button "OK" at bounding box center [821, 671] width 66 height 27
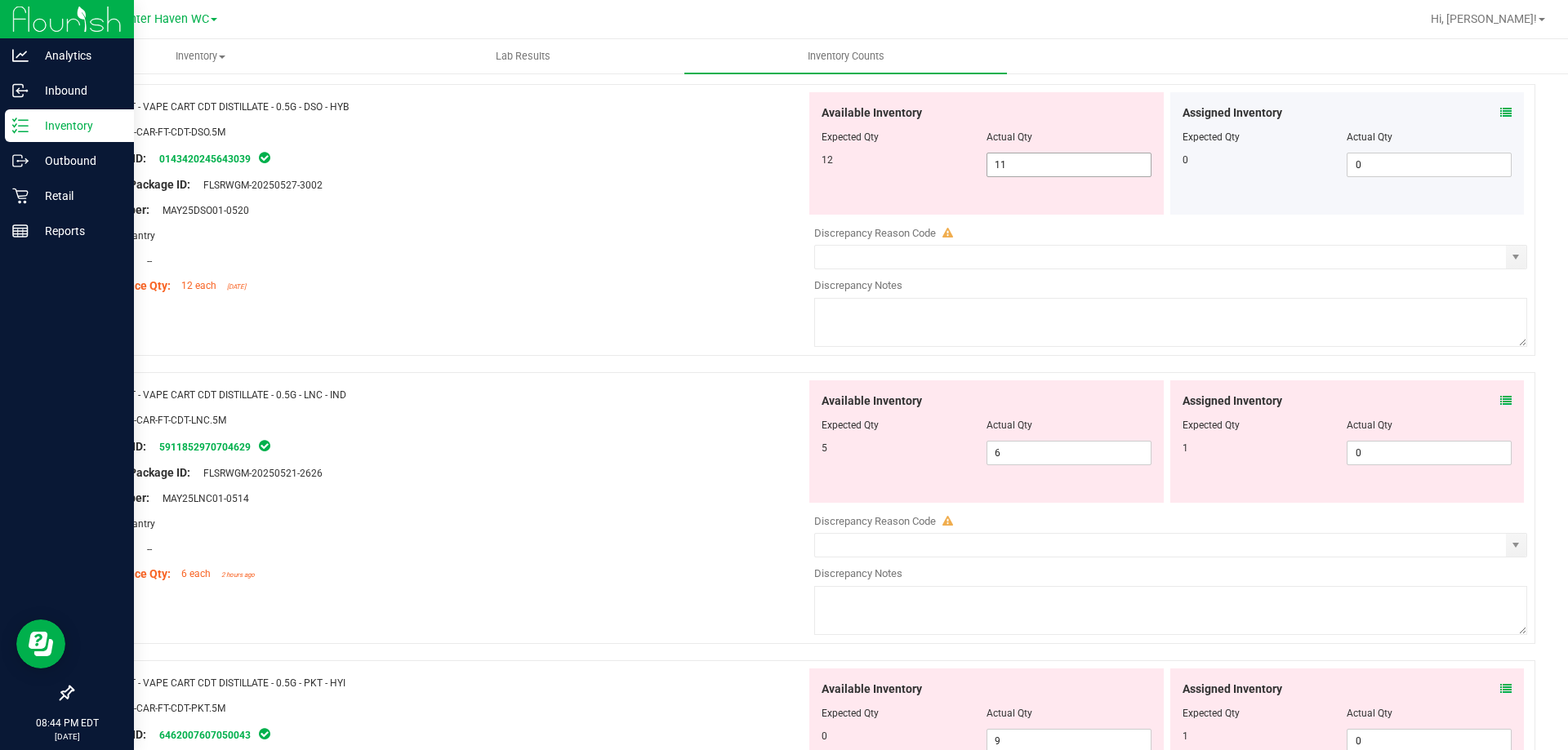
click at [1041, 151] on div at bounding box center [987, 149] width 330 height 8
click at [1043, 165] on span "11 11" at bounding box center [1069, 164] width 165 height 24
type input "12"
click at [761, 267] on div "Location: --" at bounding box center [446, 261] width 721 height 17
type input "12"
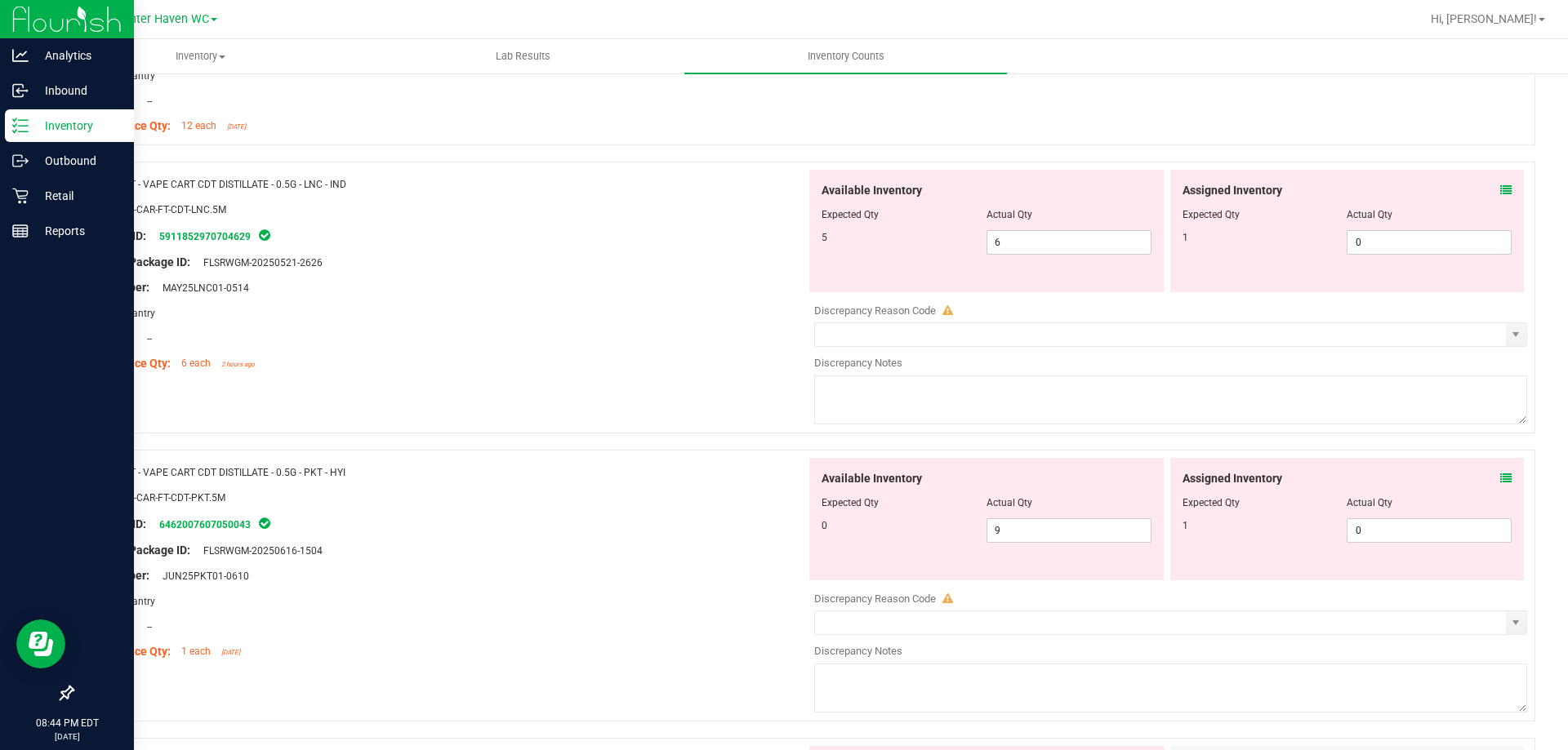
scroll to position [3347, 0]
click at [1501, 186] on icon at bounding box center [1506, 187] width 12 height 12
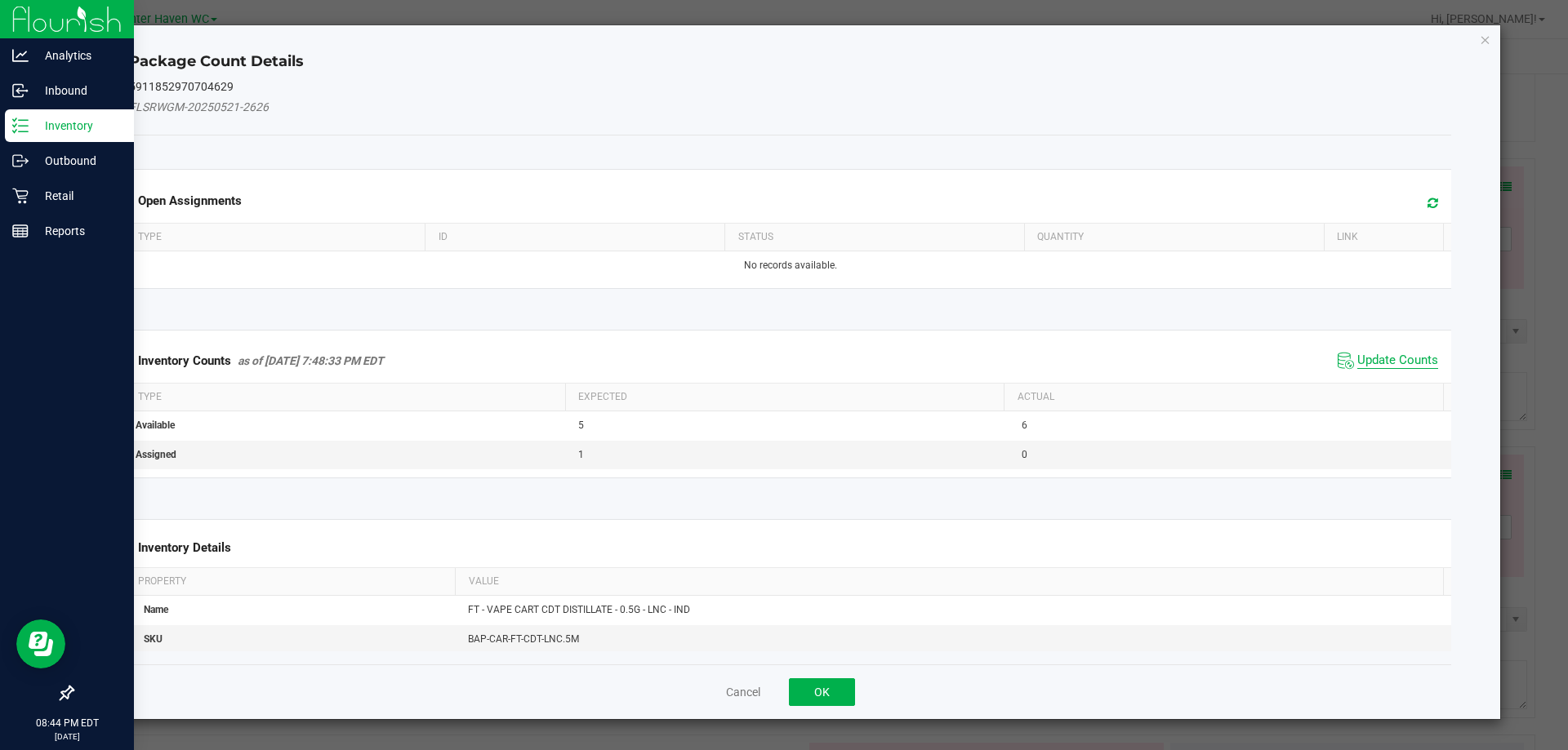
click at [1409, 361] on span "Update Counts" at bounding box center [1397, 361] width 81 height 17
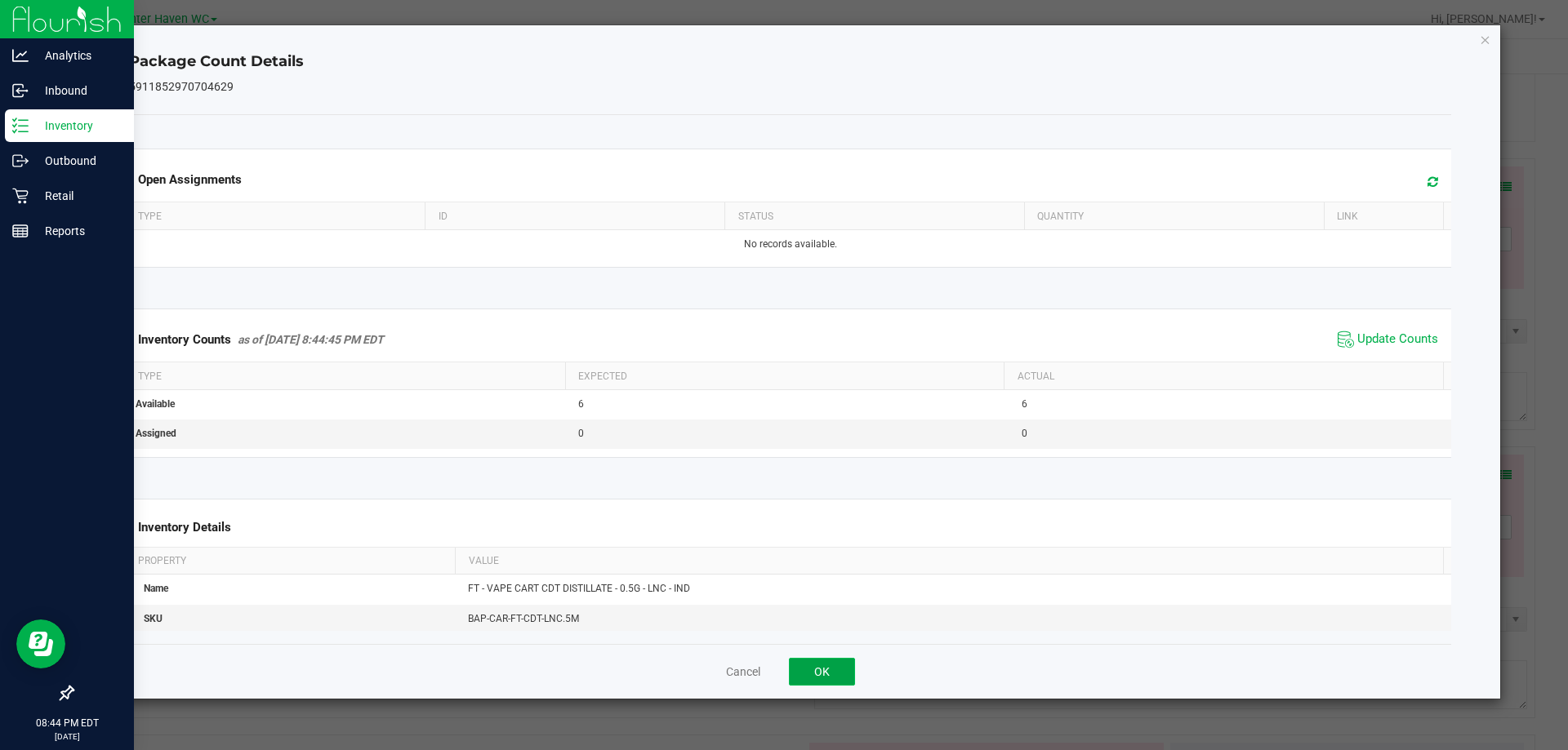
click at [844, 669] on button "OK" at bounding box center [821, 671] width 66 height 27
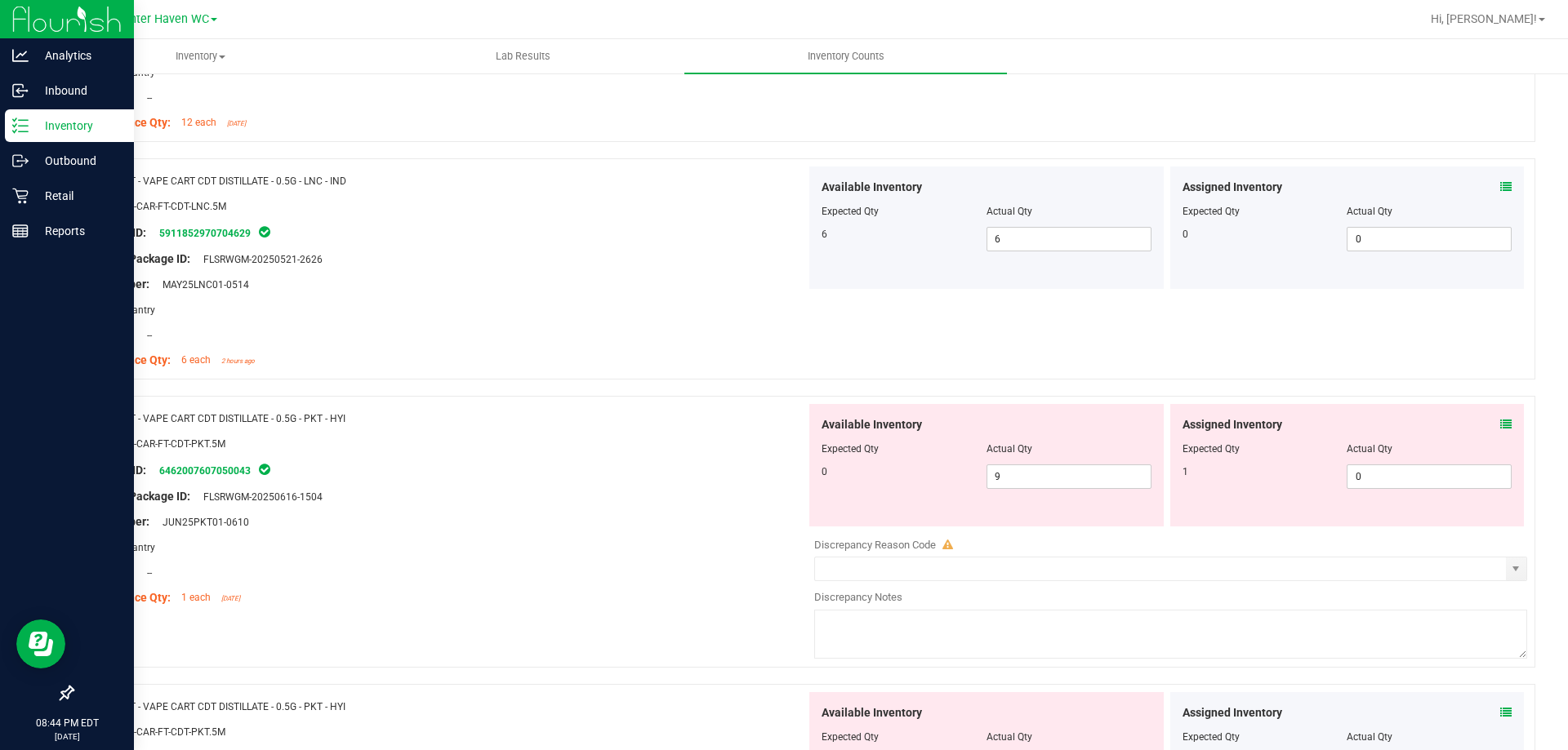
click at [1501, 429] on icon at bounding box center [1506, 425] width 12 height 12
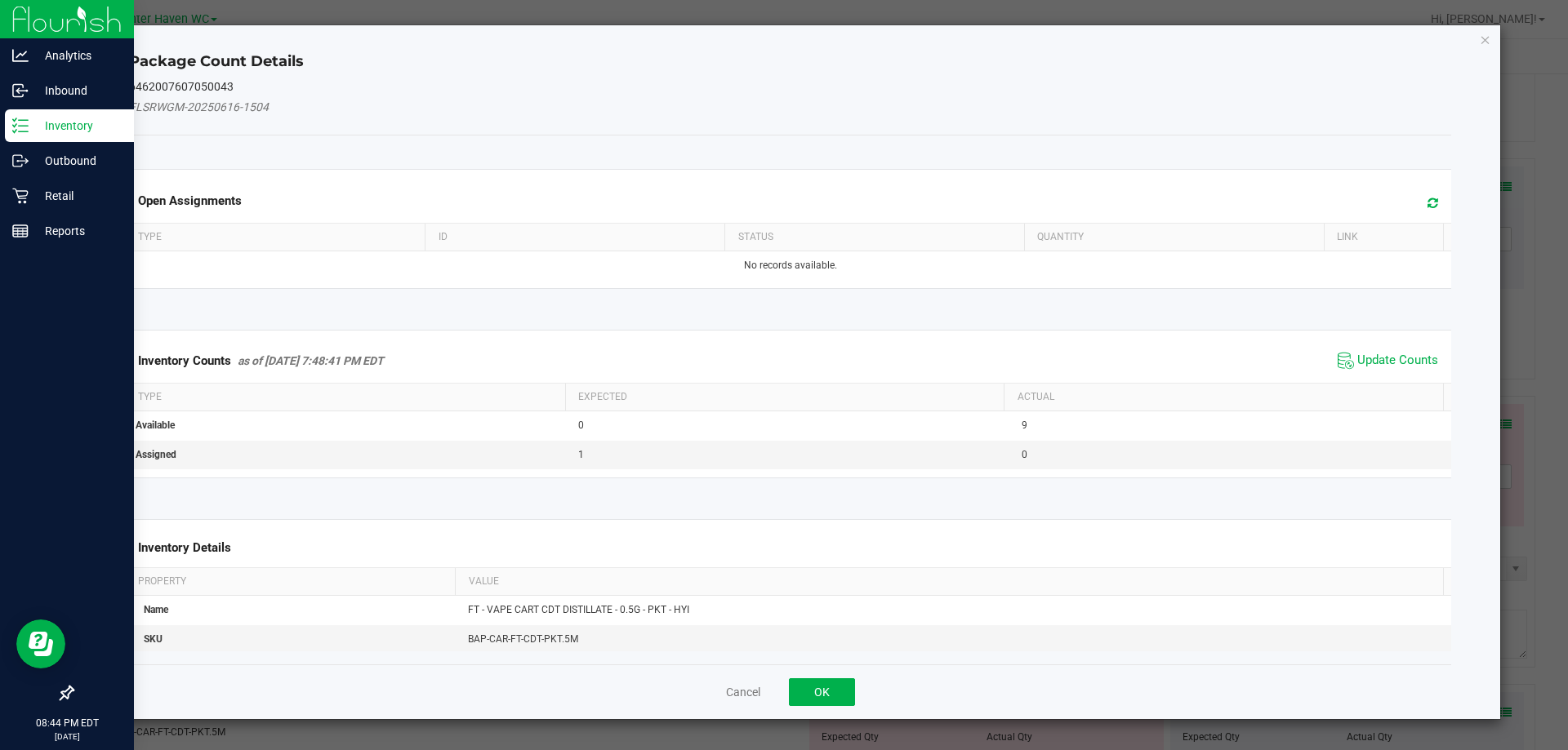
click at [1383, 369] on span "Update Counts" at bounding box center [1388, 360] width 108 height 24
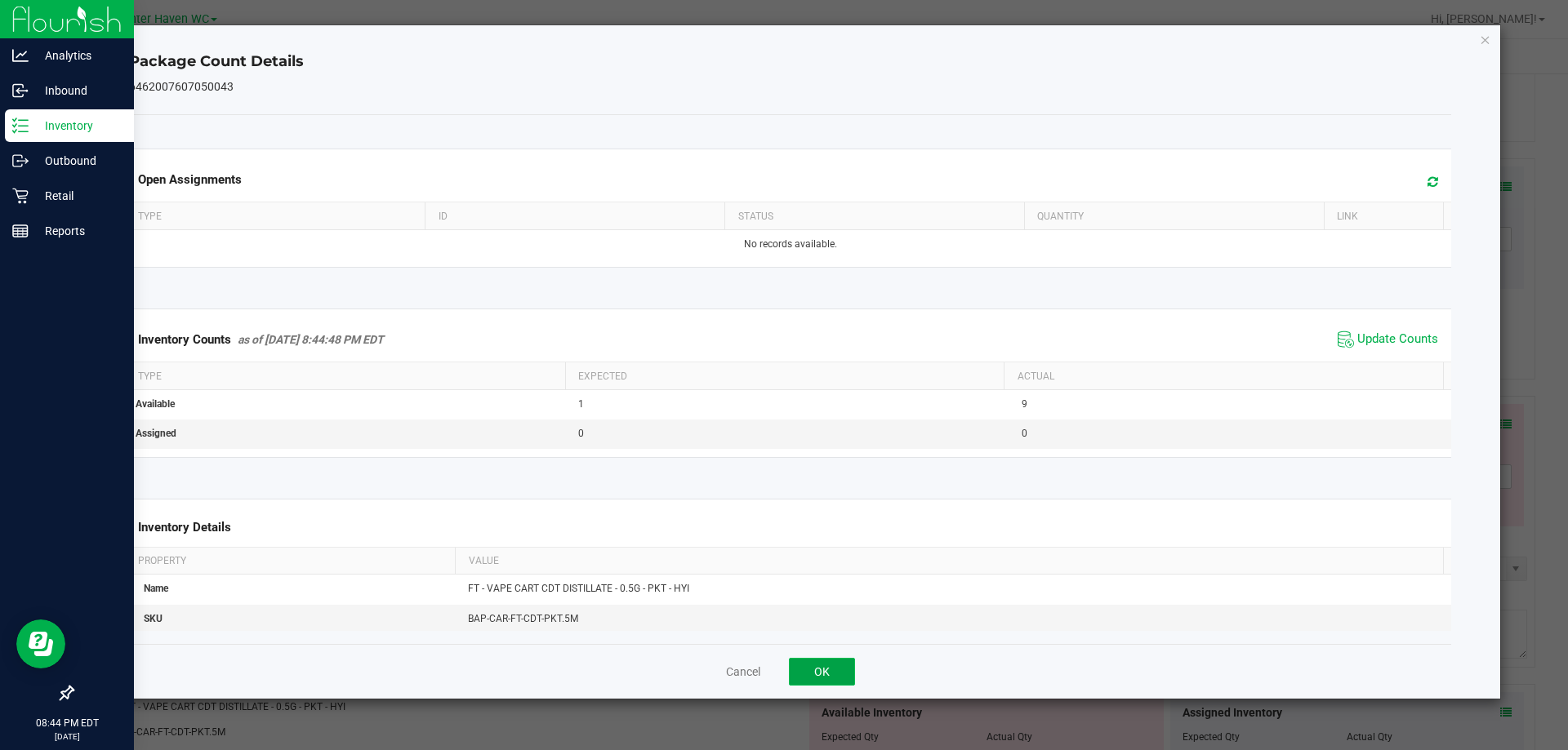
click at [823, 665] on button "OK" at bounding box center [821, 671] width 66 height 27
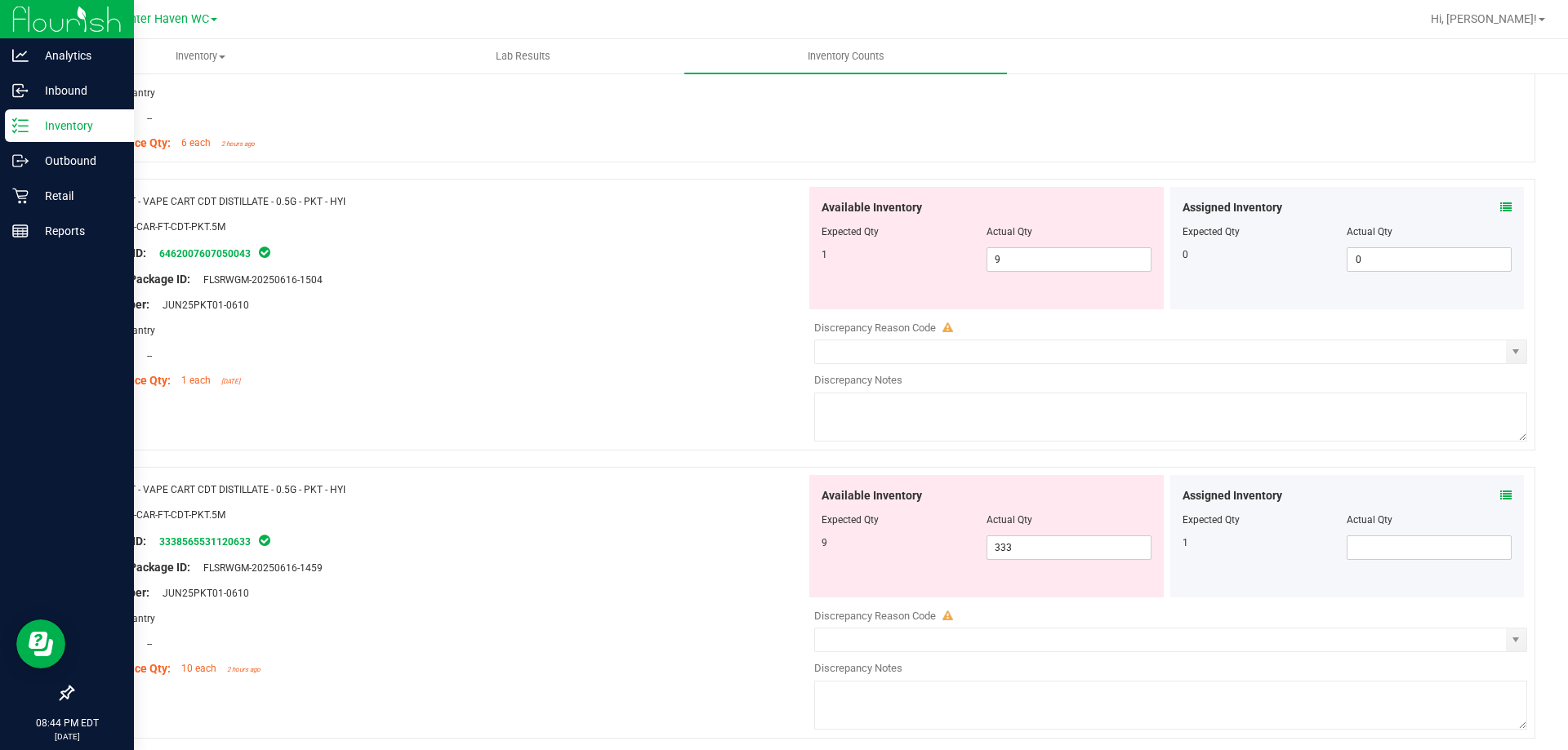
scroll to position [3592, 0]
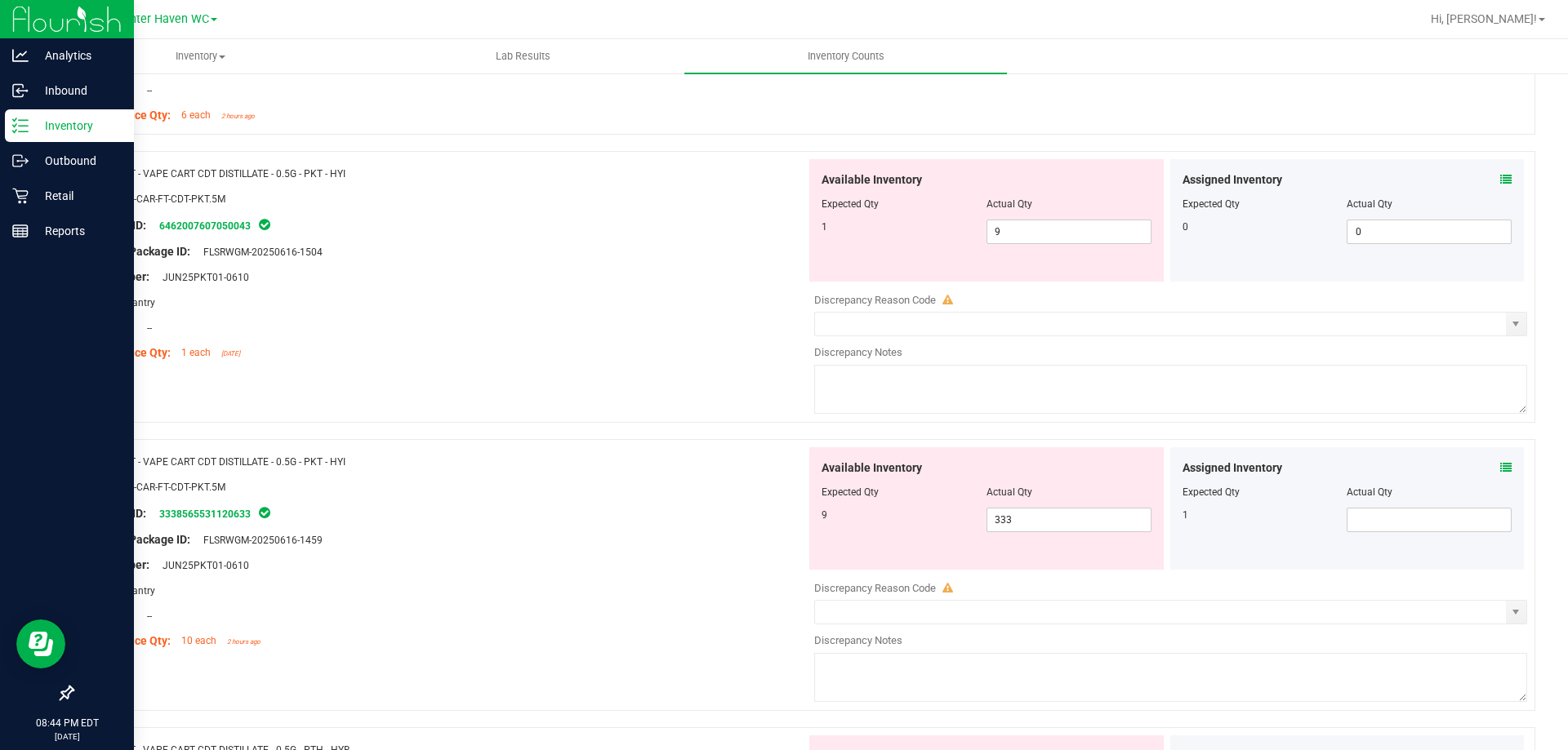
click at [1501, 464] on icon at bounding box center [1506, 468] width 12 height 12
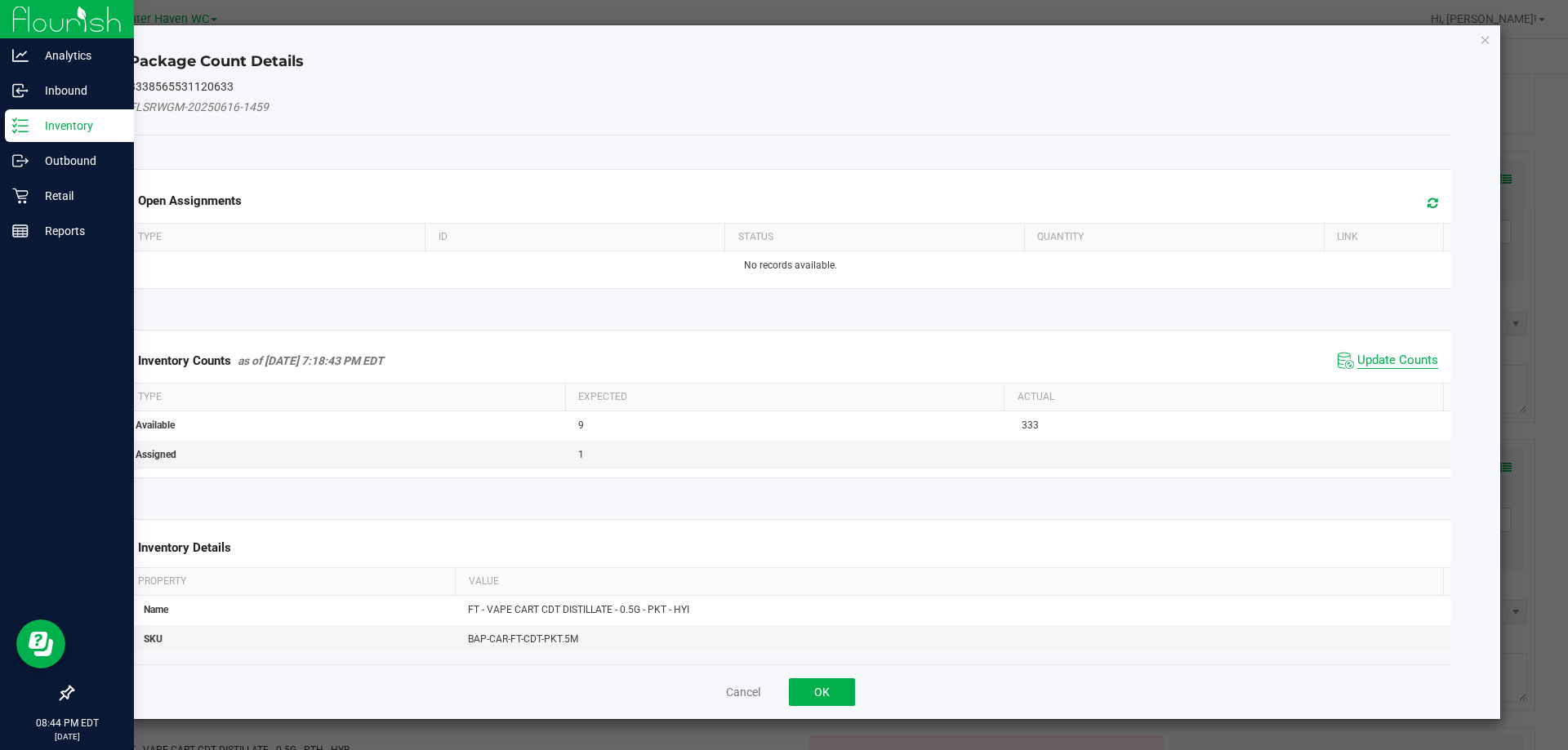
click at [1359, 356] on span "Update Counts" at bounding box center [1397, 361] width 81 height 17
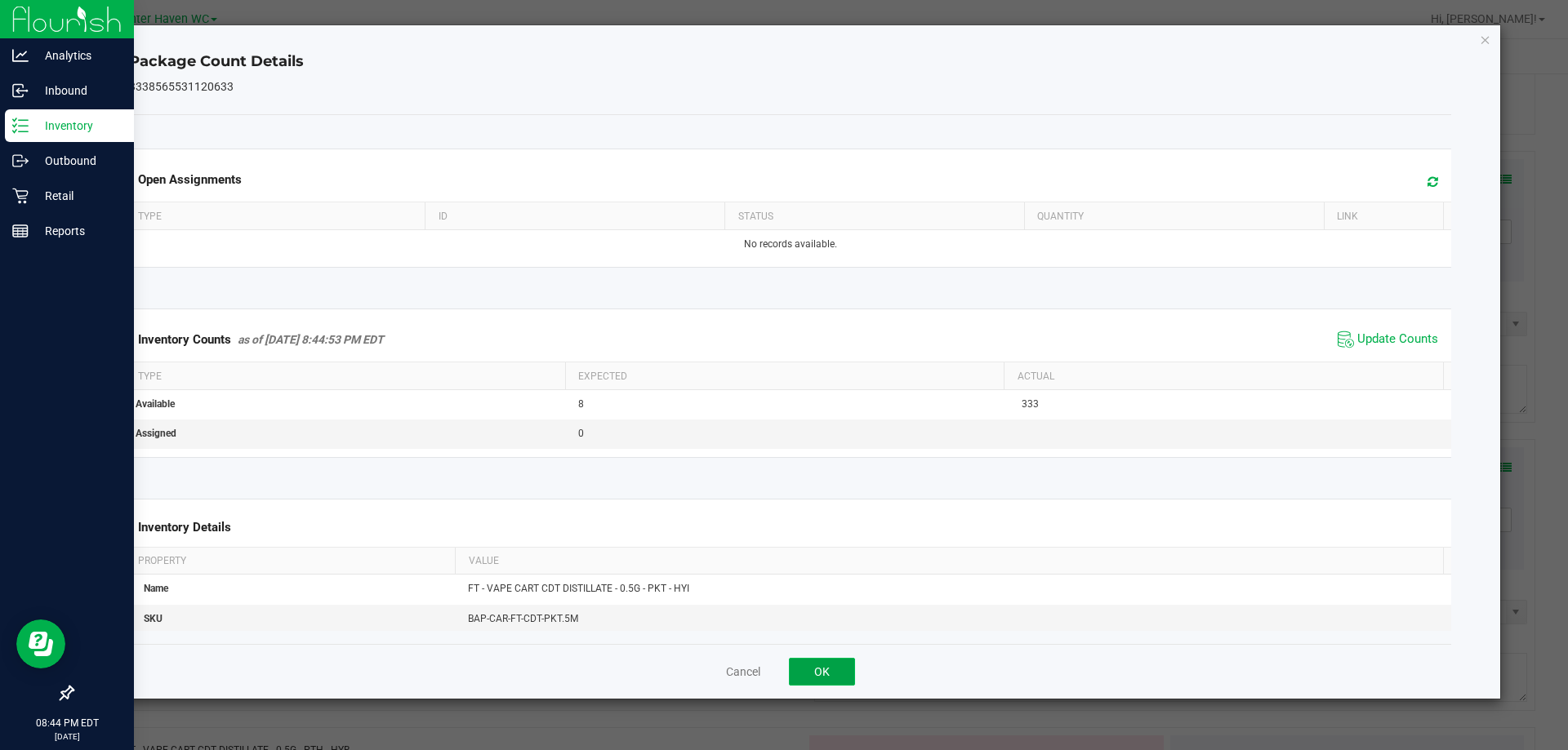
click at [816, 675] on button "OK" at bounding box center [821, 671] width 66 height 27
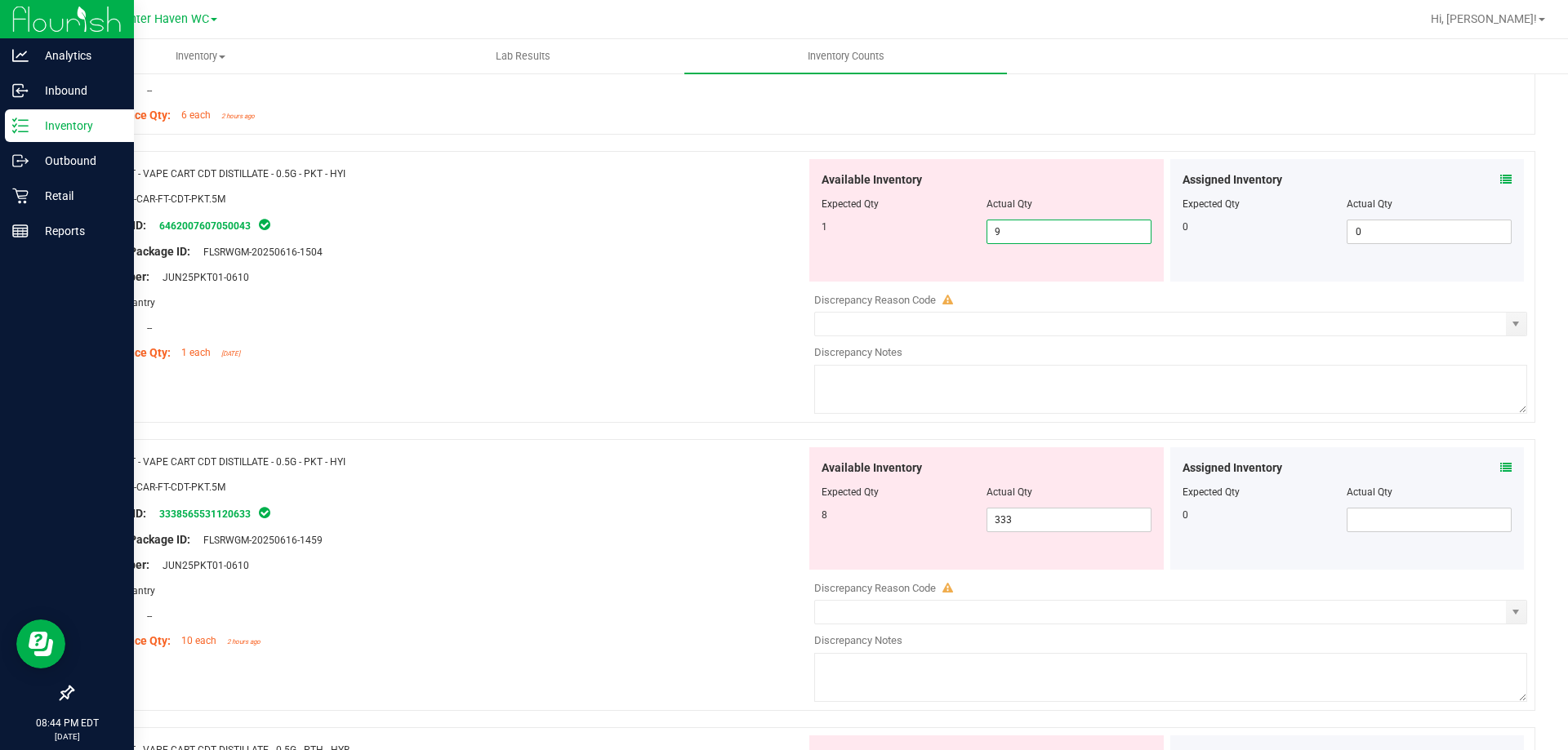
drag, startPoint x: 1091, startPoint y: 237, endPoint x: 470, endPoint y: 329, distance: 627.8
click at [479, 327] on div "Name: FT - VAPE CART CDT DISTILLATE - 0.5G - PKT - HYI SKU: BAP-CAR-FT-CDT-PKT.…" at bounding box center [803, 286] width 1463 height 272
type input "1"
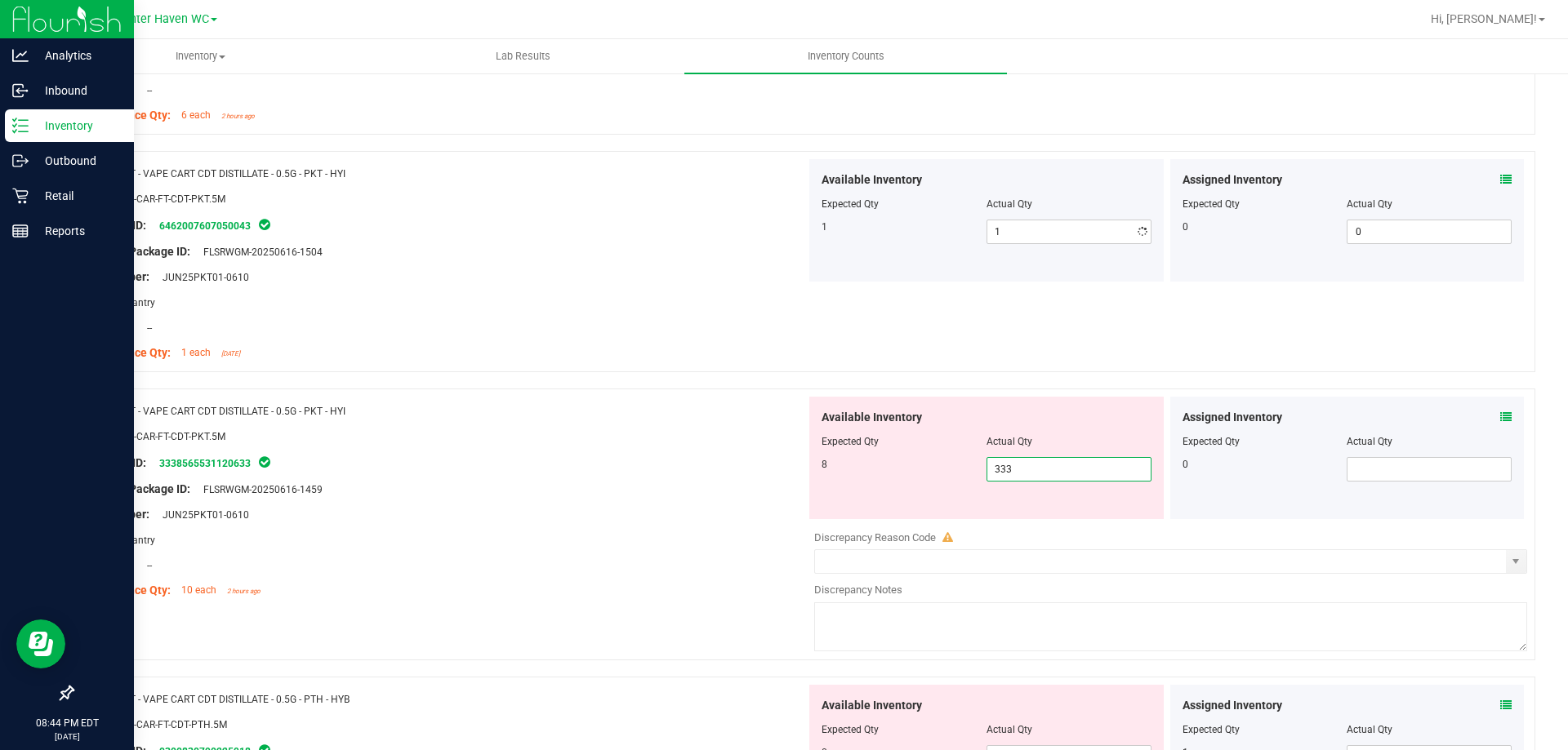
drag, startPoint x: 1010, startPoint y: 521, endPoint x: 699, endPoint y: 521, distance: 311.0
click at [655, 521] on div "Name: FT - VAPE CART CDT DISTILLATE - 0.5G - PKT - HYI SKU: BAP-CAR-FT-CDT-PKT.…" at bounding box center [803, 524] width 1463 height 272
type input "8"
click at [565, 407] on div "Name: FT - VAPE CART CDT DISTILLATE - 0.5G - PKT - HYI" at bounding box center [446, 411] width 721 height 17
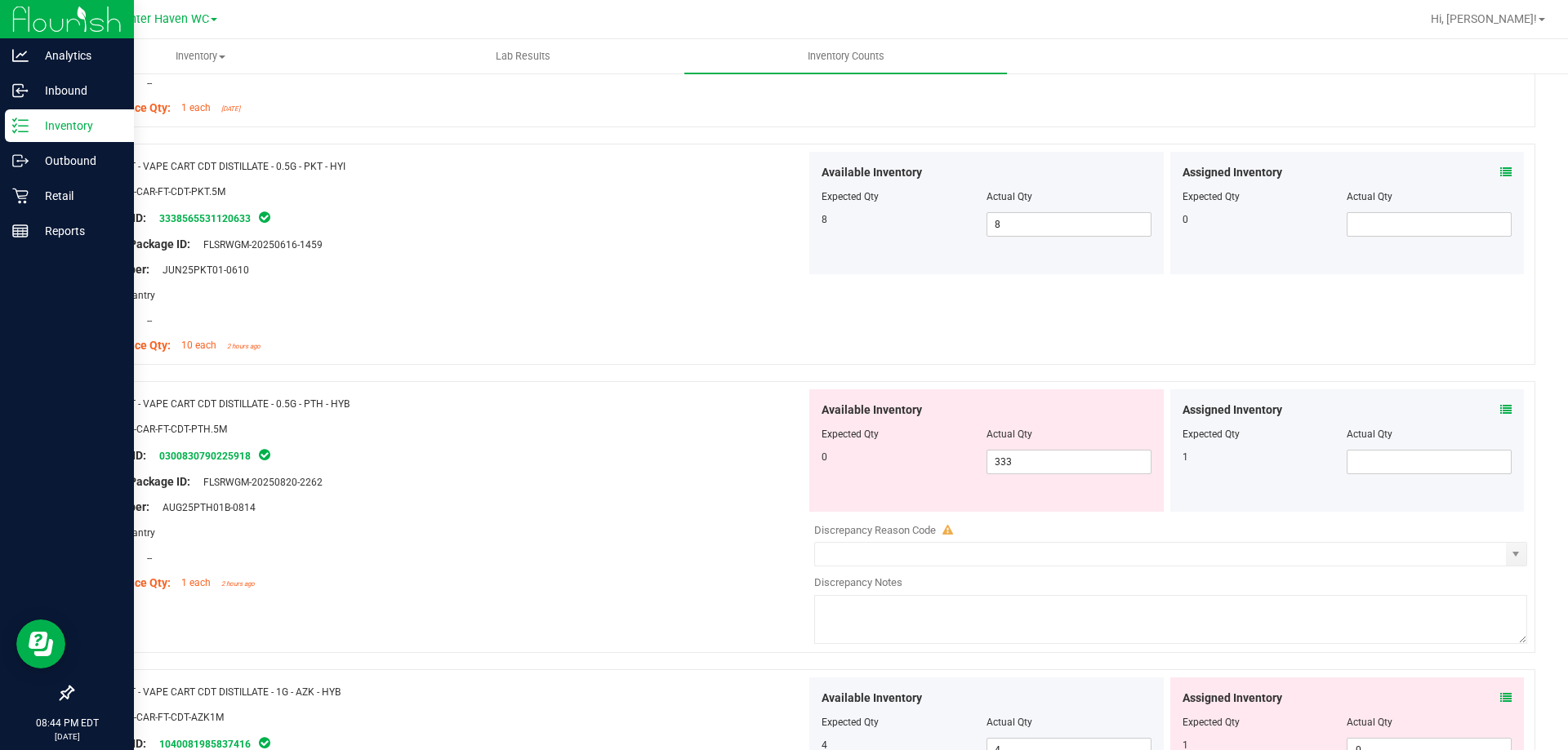
scroll to position [3919, 0]
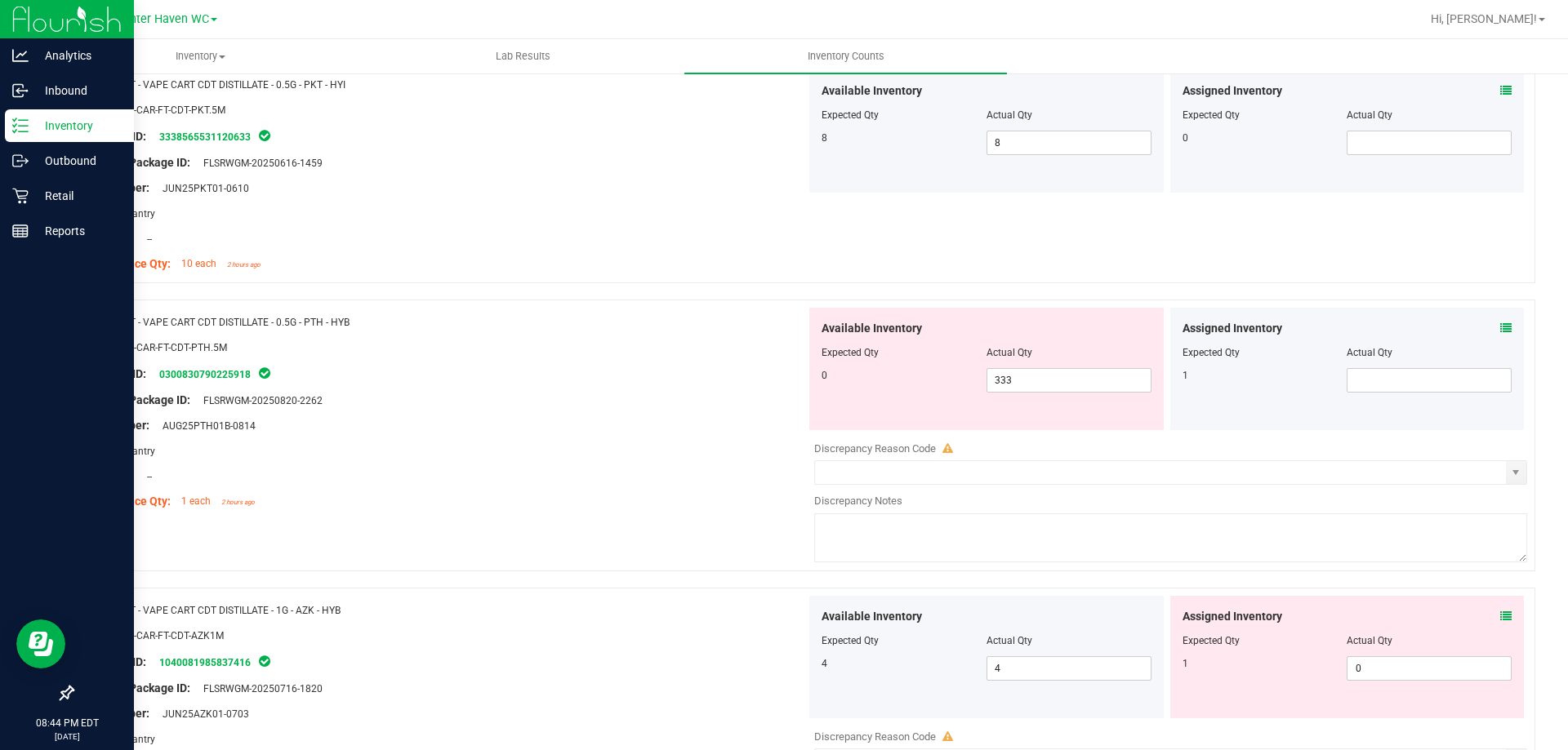
click at [1501, 322] on icon at bounding box center [1506, 328] width 12 height 12
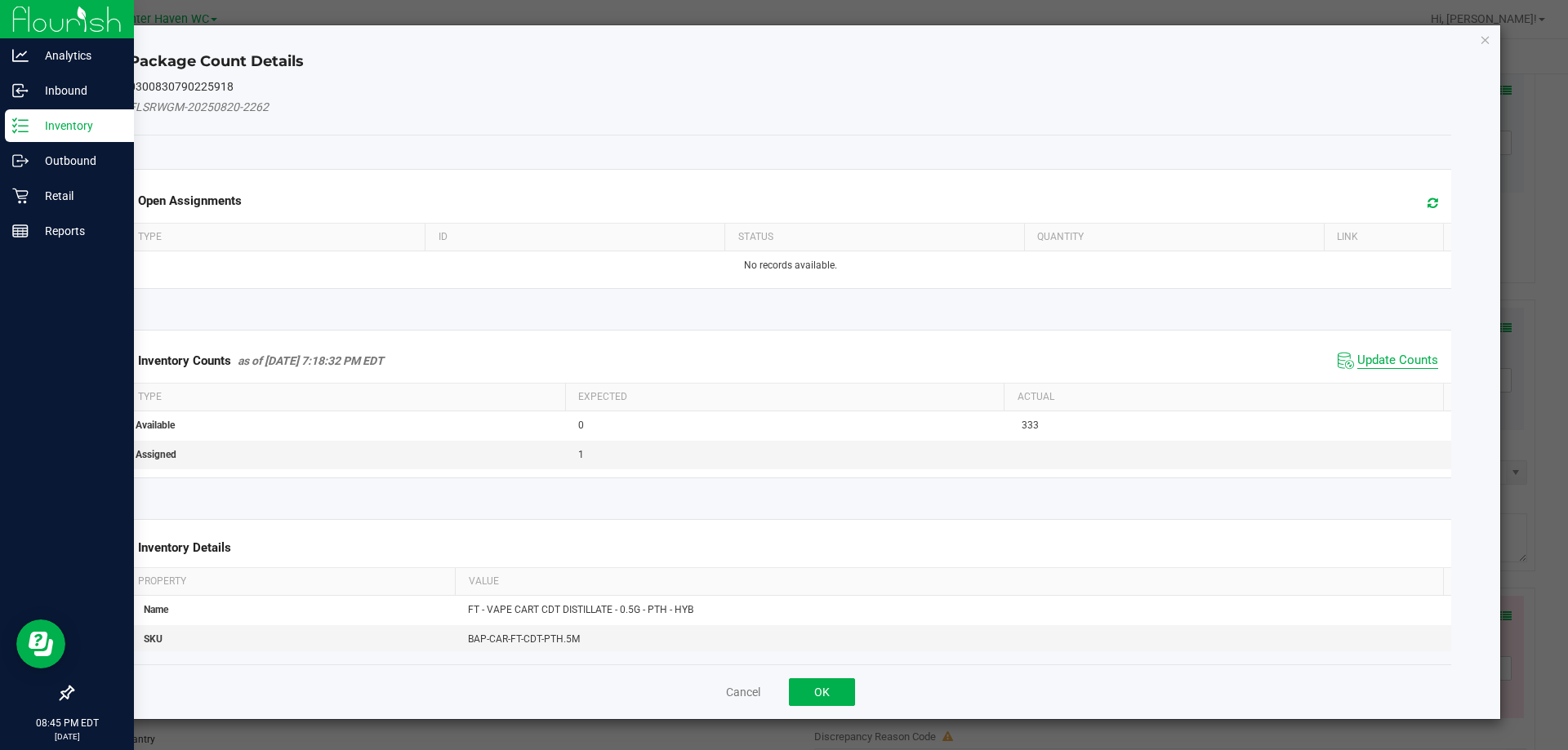
click at [1374, 356] on span "Update Counts" at bounding box center [1397, 361] width 81 height 17
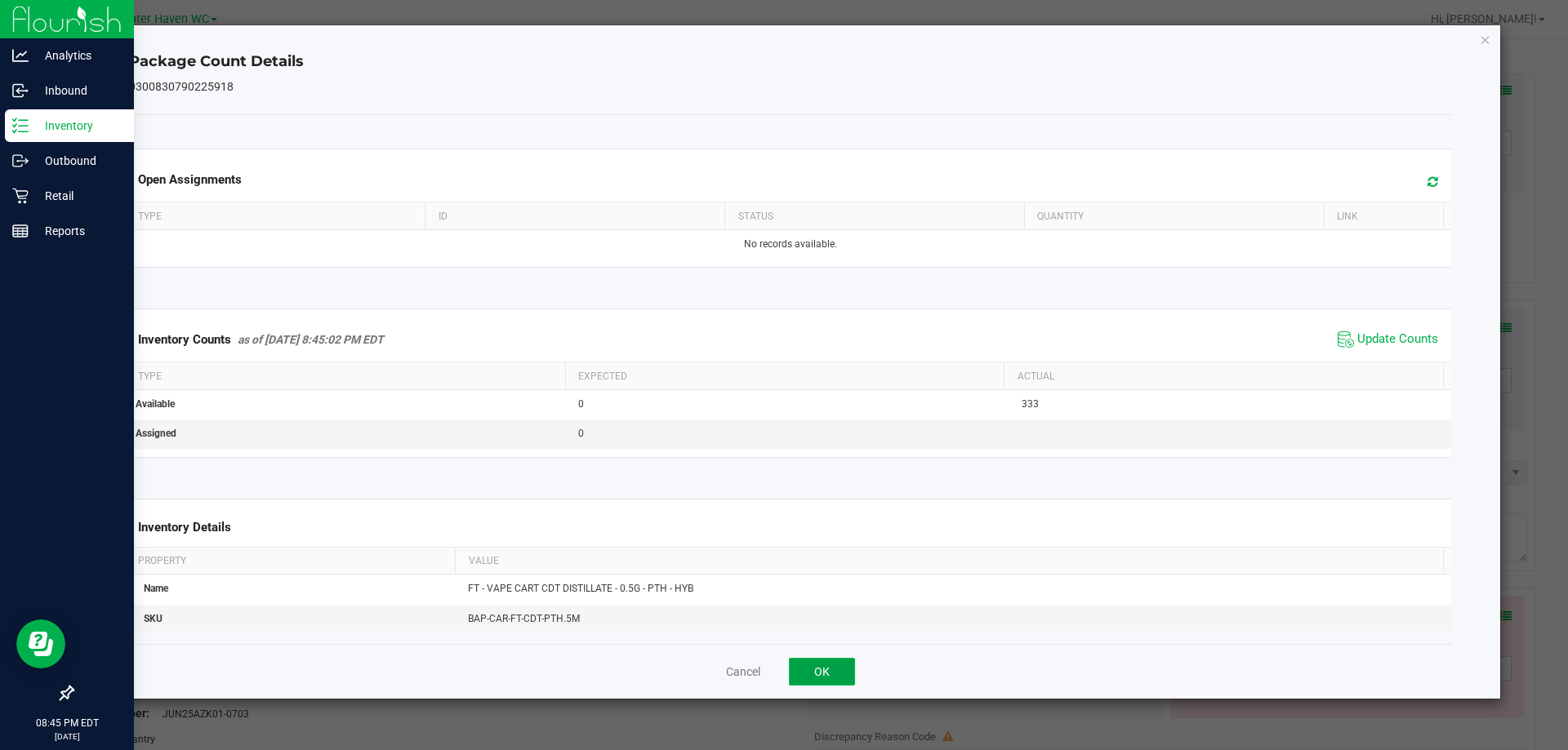
click at [828, 670] on button "OK" at bounding box center [821, 671] width 66 height 27
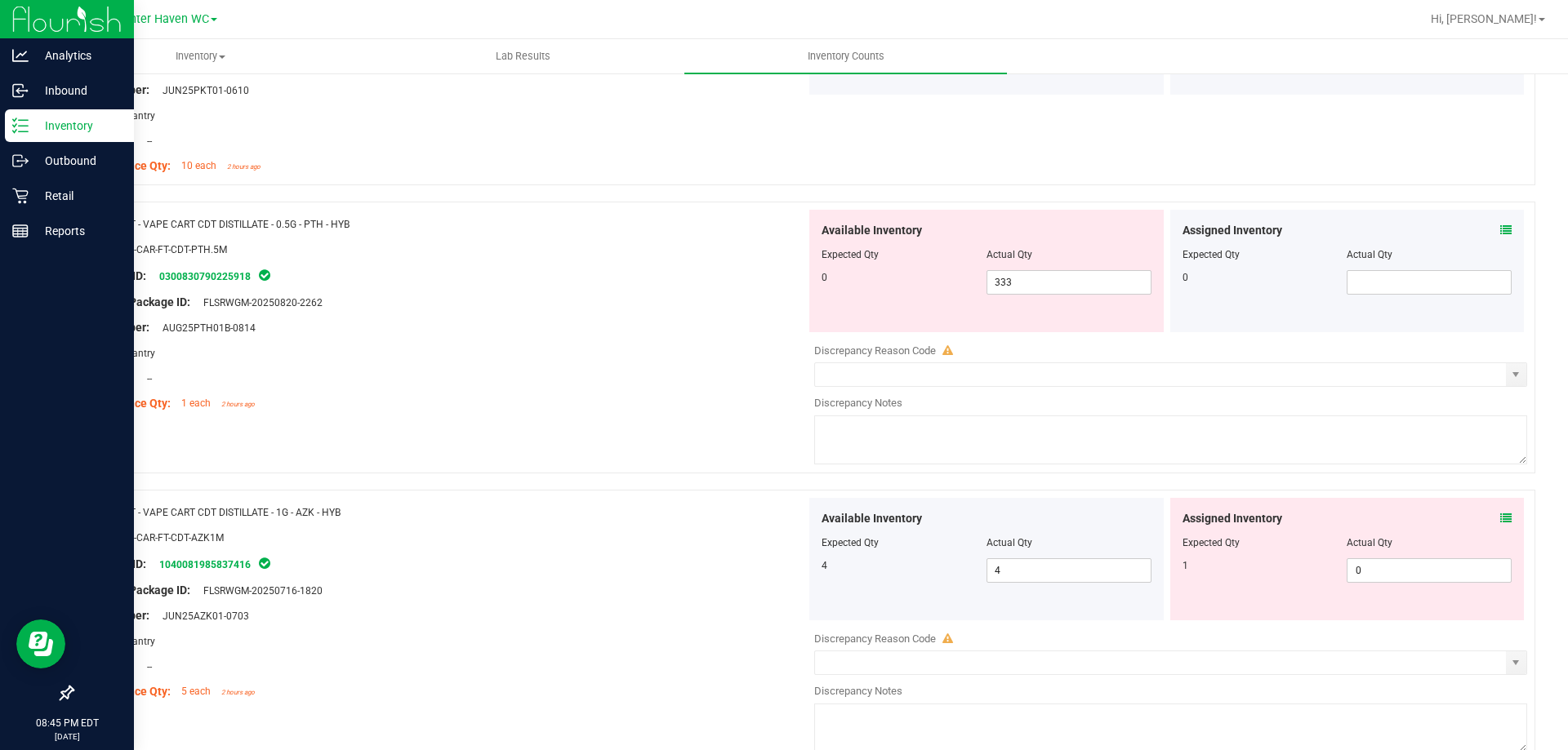
scroll to position [4082, 0]
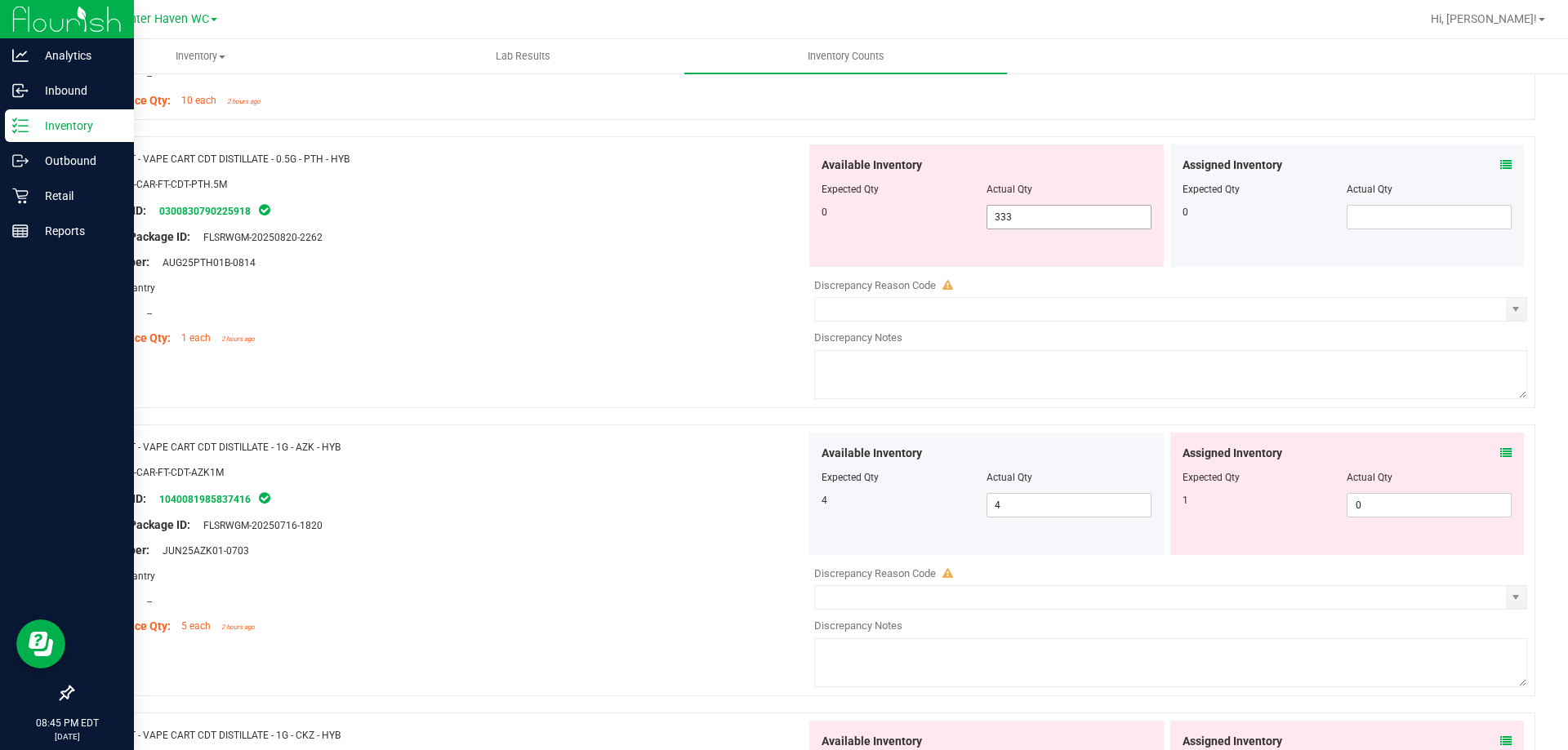
drag, startPoint x: 1110, startPoint y: 219, endPoint x: 602, endPoint y: 299, distance: 514.3
click at [604, 299] on div "Name: FT - VAPE CART CDT DISTILLATE - 0.5G - PTH - HYB SKU: BAP-CAR-FT-CDT-PTH.…" at bounding box center [803, 272] width 1463 height 272
type input "0"
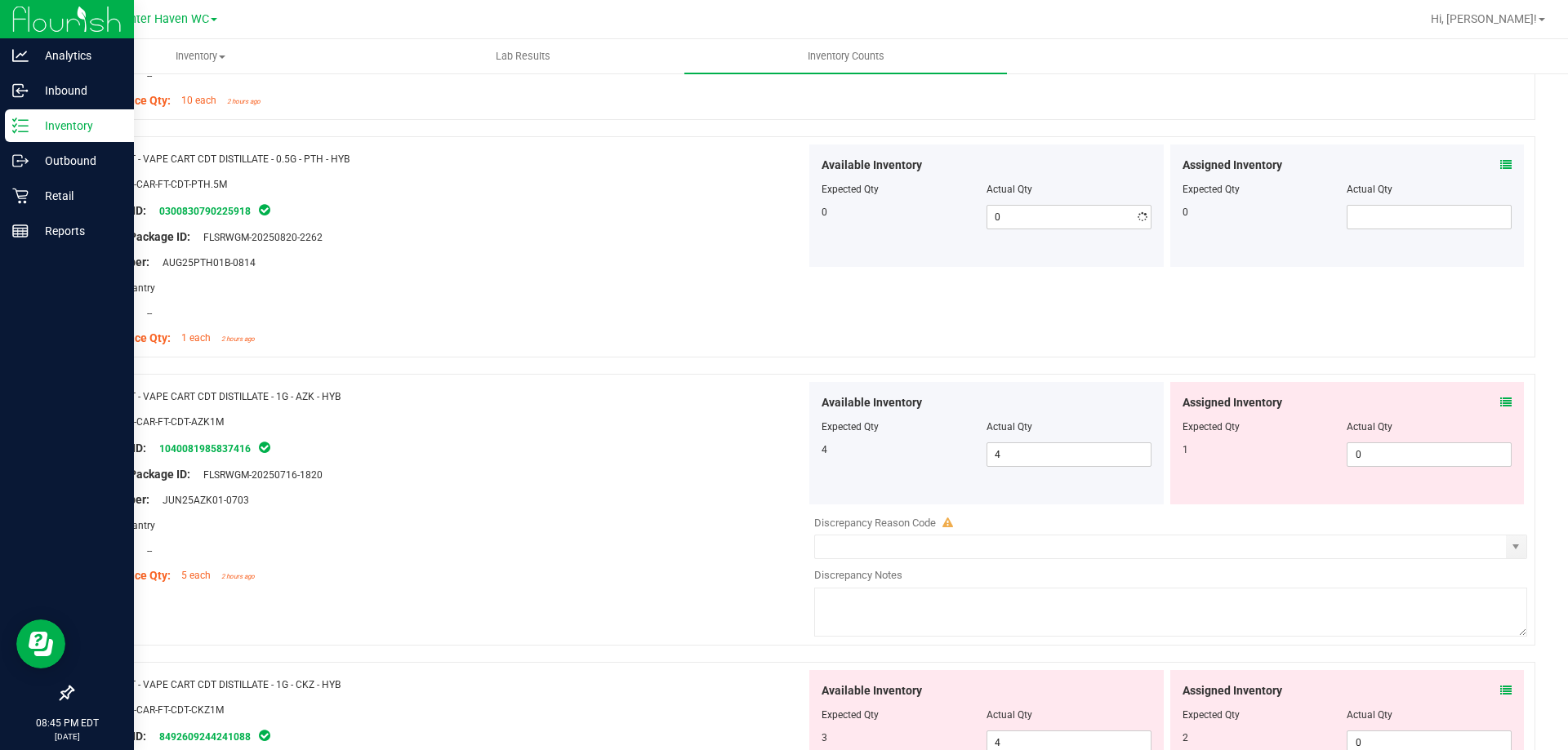
click at [788, 281] on div "Area: Pantry" at bounding box center [446, 287] width 721 height 17
click at [1501, 405] on icon at bounding box center [1506, 403] width 12 height 12
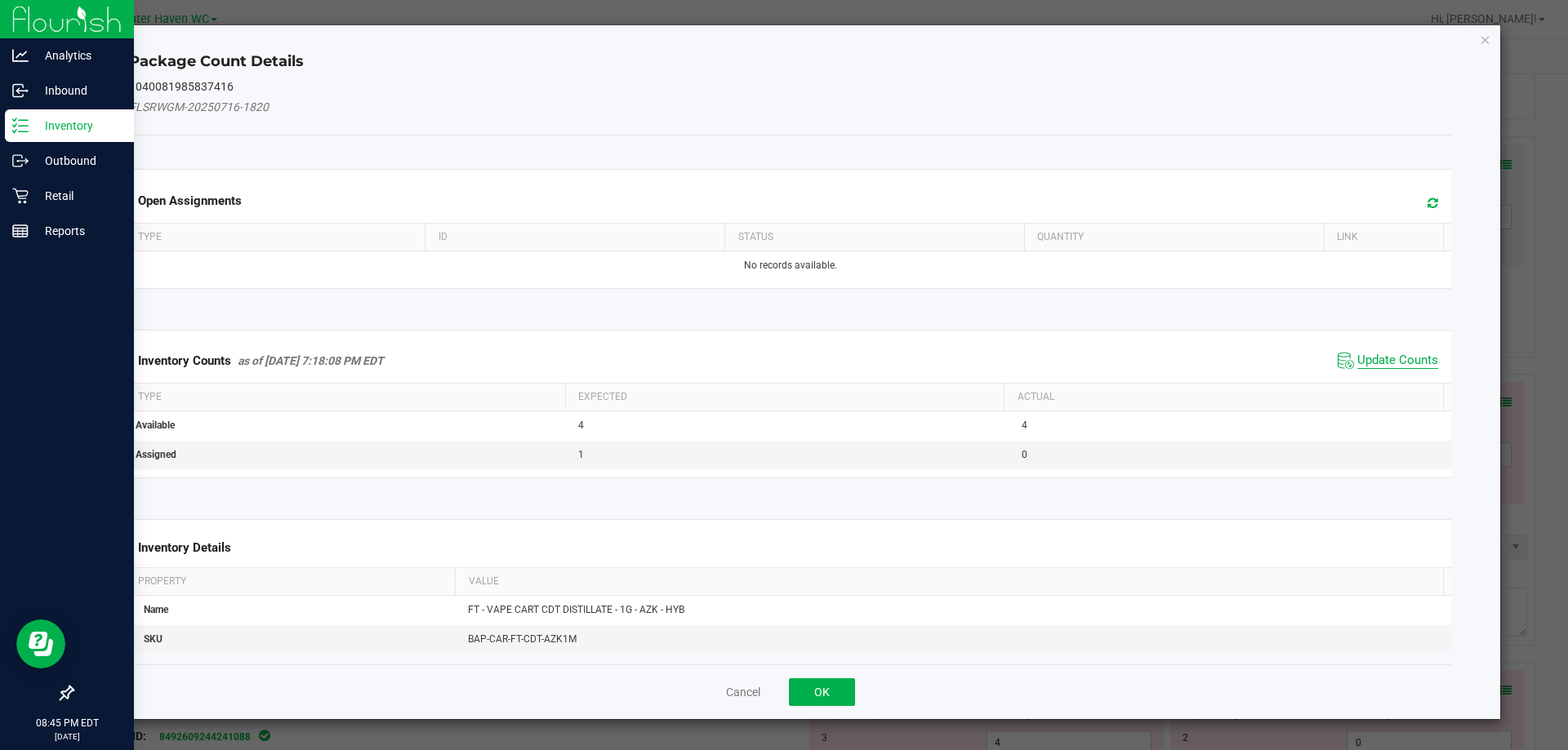
click at [1373, 366] on span "Update Counts" at bounding box center [1397, 361] width 81 height 17
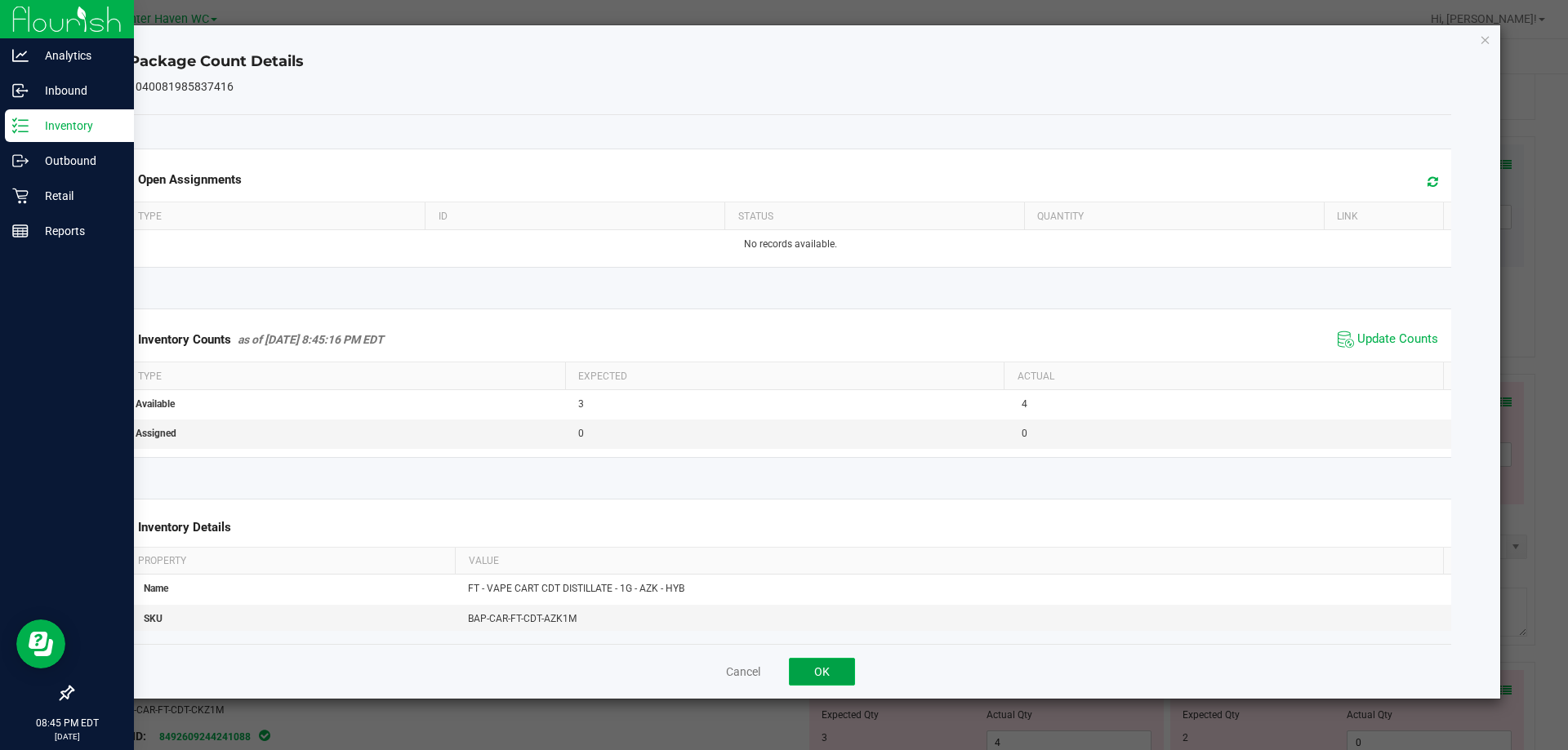
drag, startPoint x: 828, startPoint y: 672, endPoint x: 822, endPoint y: 660, distance: 13.4
click at [827, 673] on button "OK" at bounding box center [821, 671] width 66 height 27
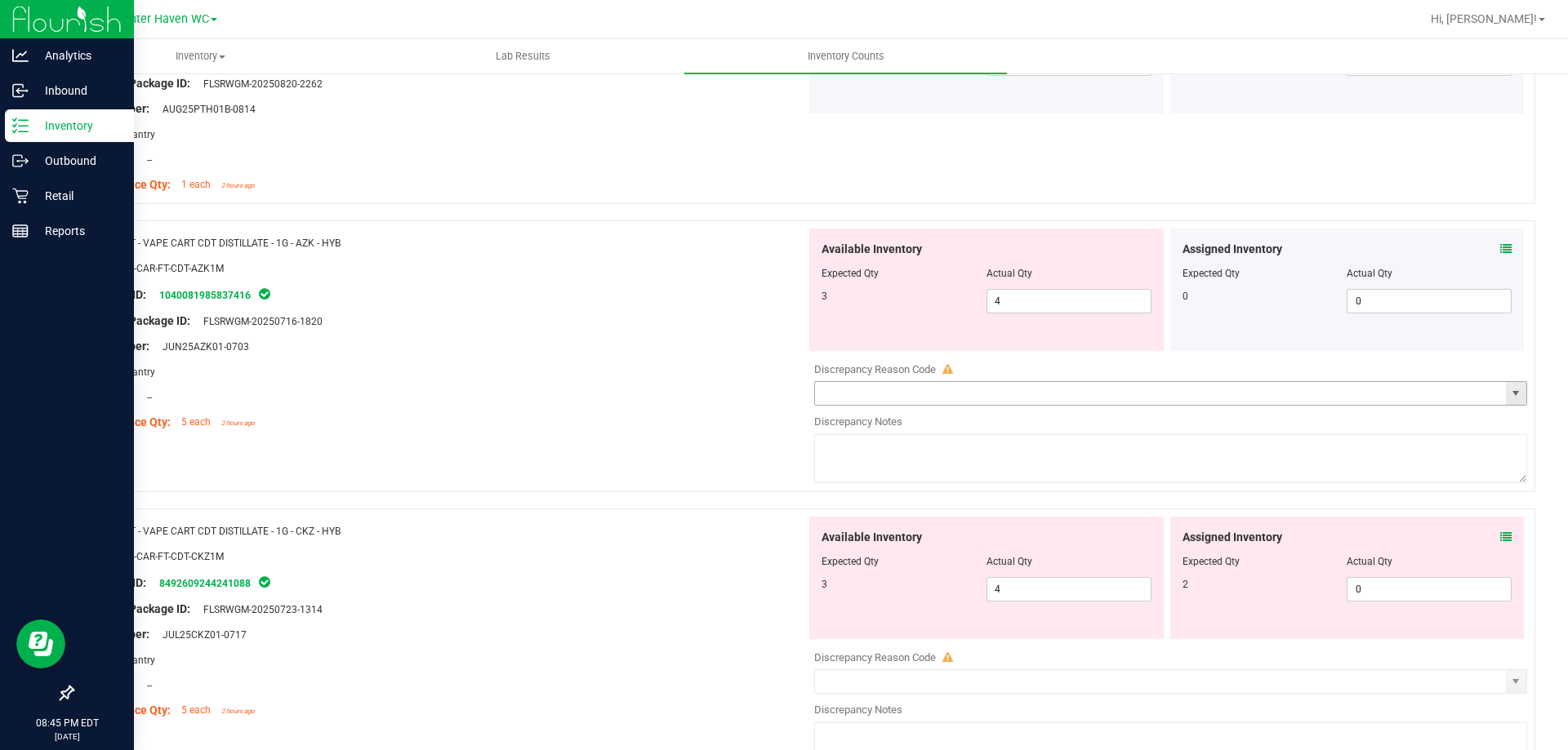
scroll to position [4245, 0]
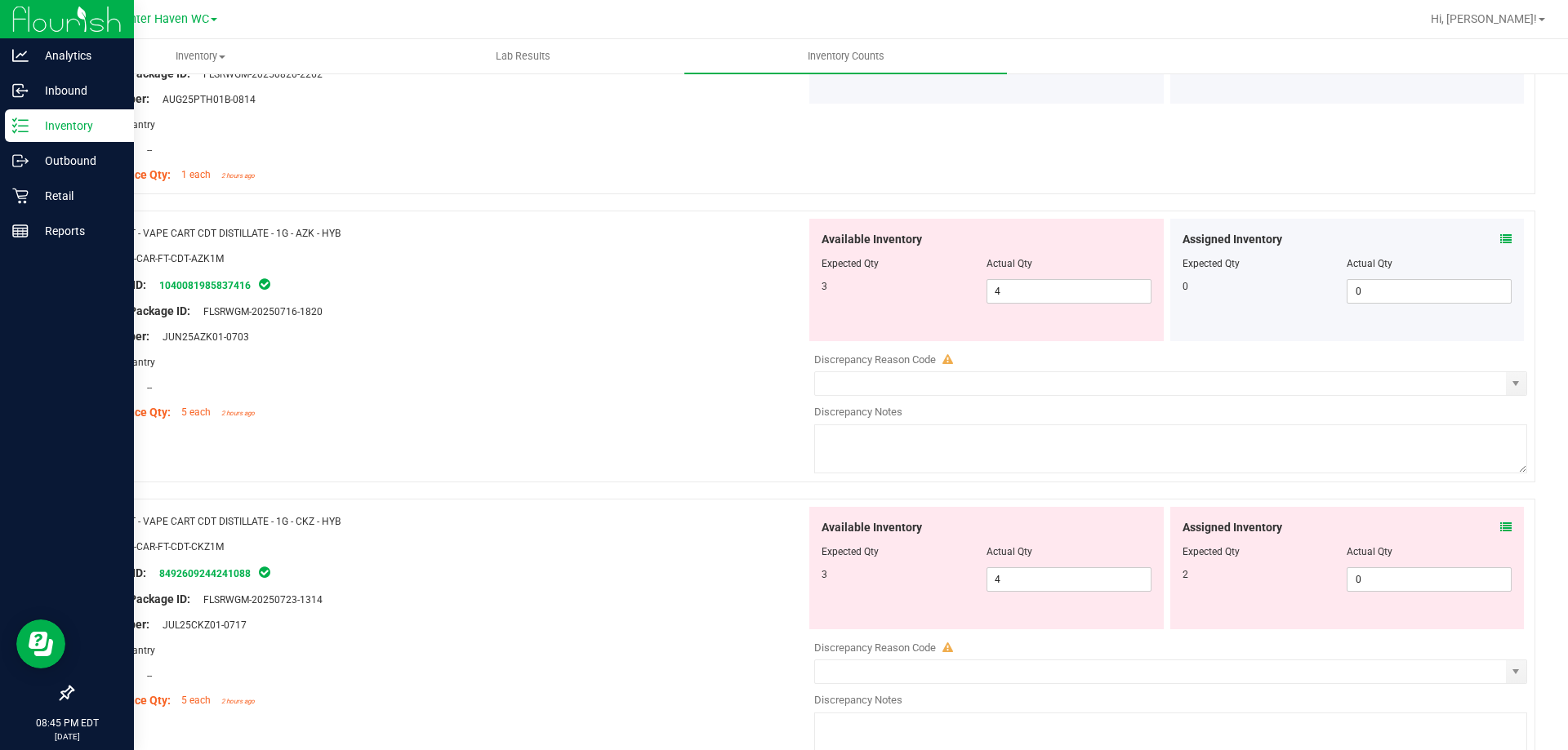
click at [1501, 241] on icon at bounding box center [1506, 239] width 12 height 12
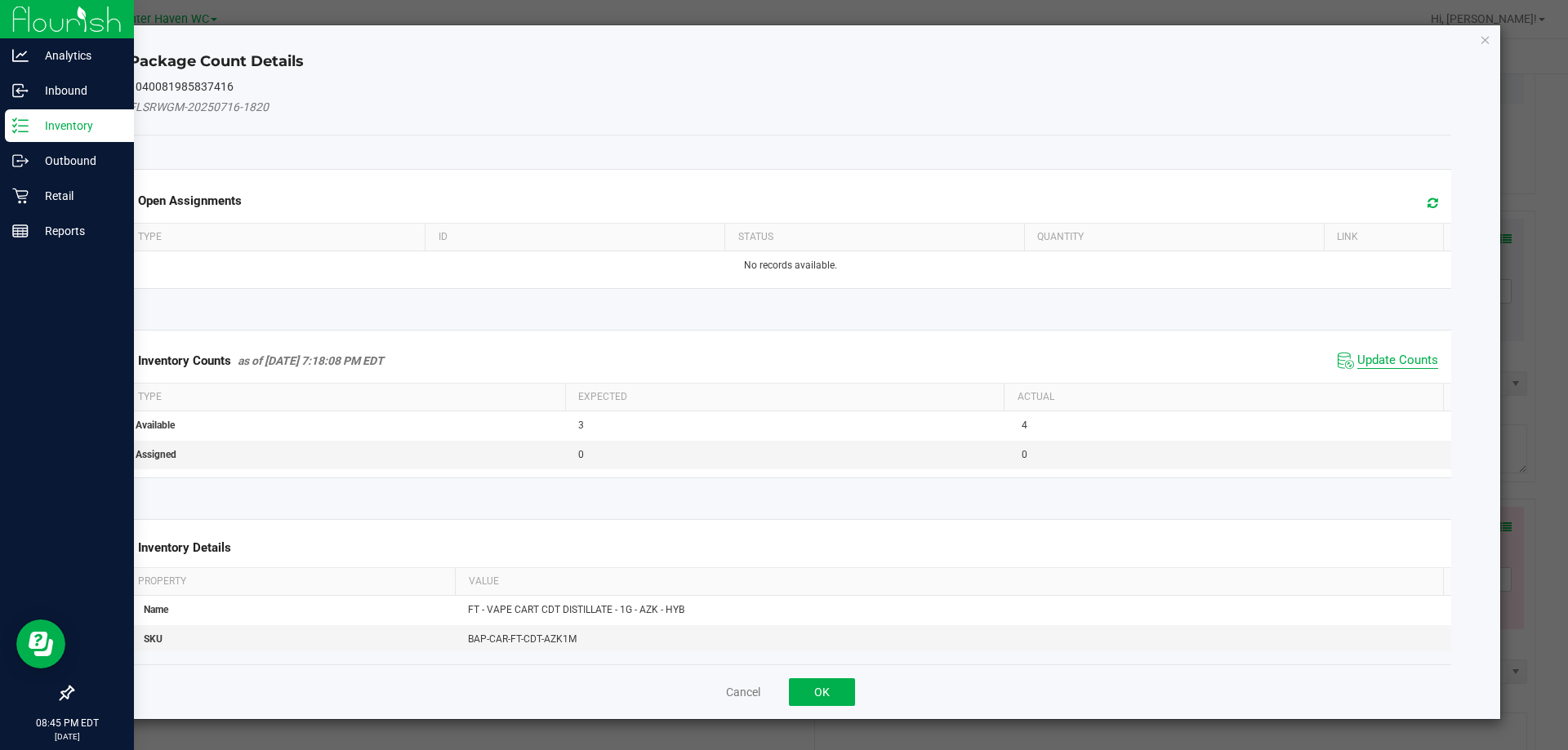
click at [1386, 356] on span "Update Counts" at bounding box center [1397, 361] width 81 height 17
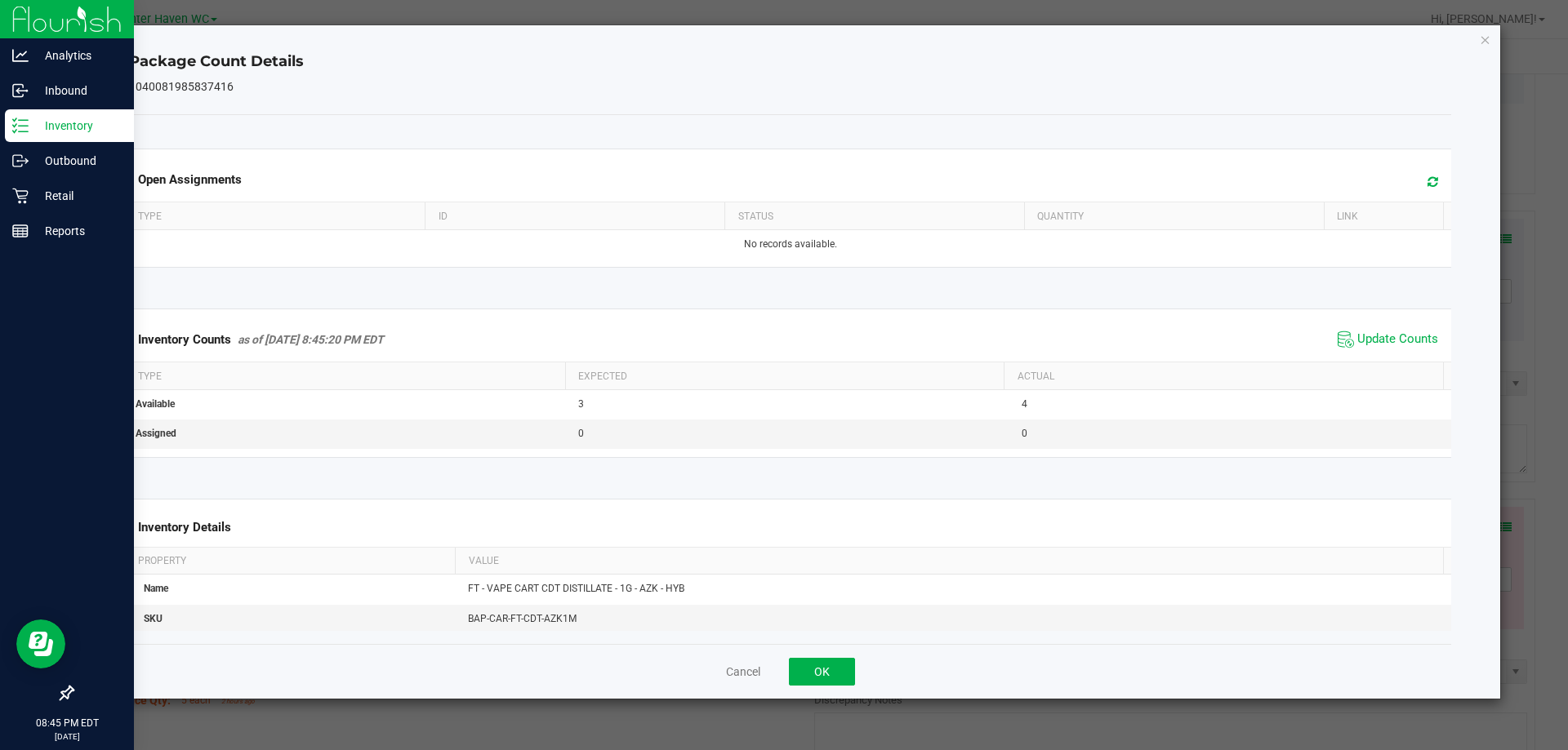
click at [792, 689] on div "Cancel OK" at bounding box center [790, 672] width 1323 height 55
click at [814, 670] on button "OK" at bounding box center [821, 671] width 66 height 27
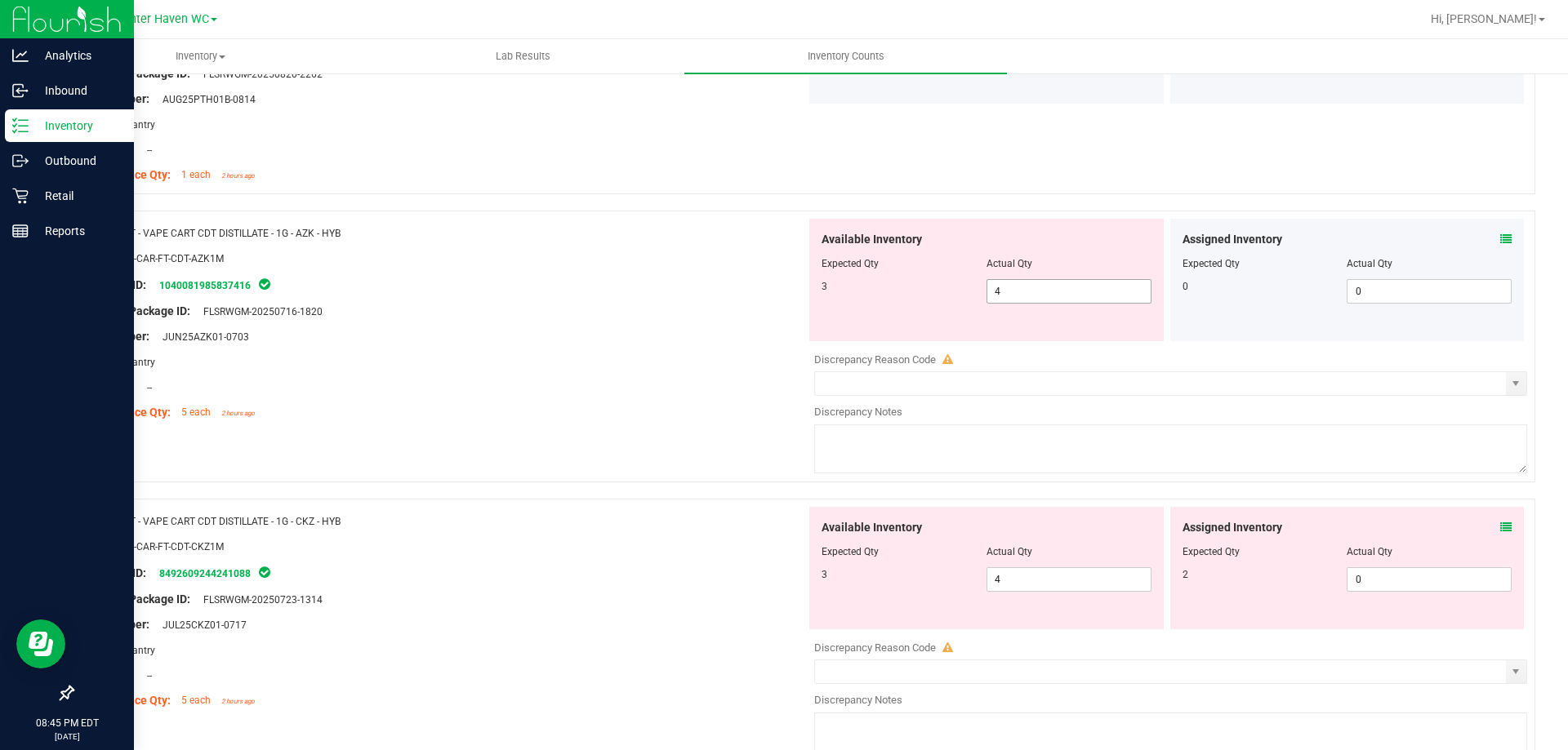
drag, startPoint x: 1054, startPoint y: 281, endPoint x: 421, endPoint y: 320, distance: 634.2
click at [441, 350] on div "Name: FT - VAPE CART CDT DISTILLATE - 1G - AZK - HYB SKU: BAP-CAR-FT-CDT-AZK1M …" at bounding box center [803, 346] width 1463 height 272
type input "3"
click at [411, 305] on div "Original Package ID: FLSRWGM-20250716-1820" at bounding box center [446, 311] width 721 height 17
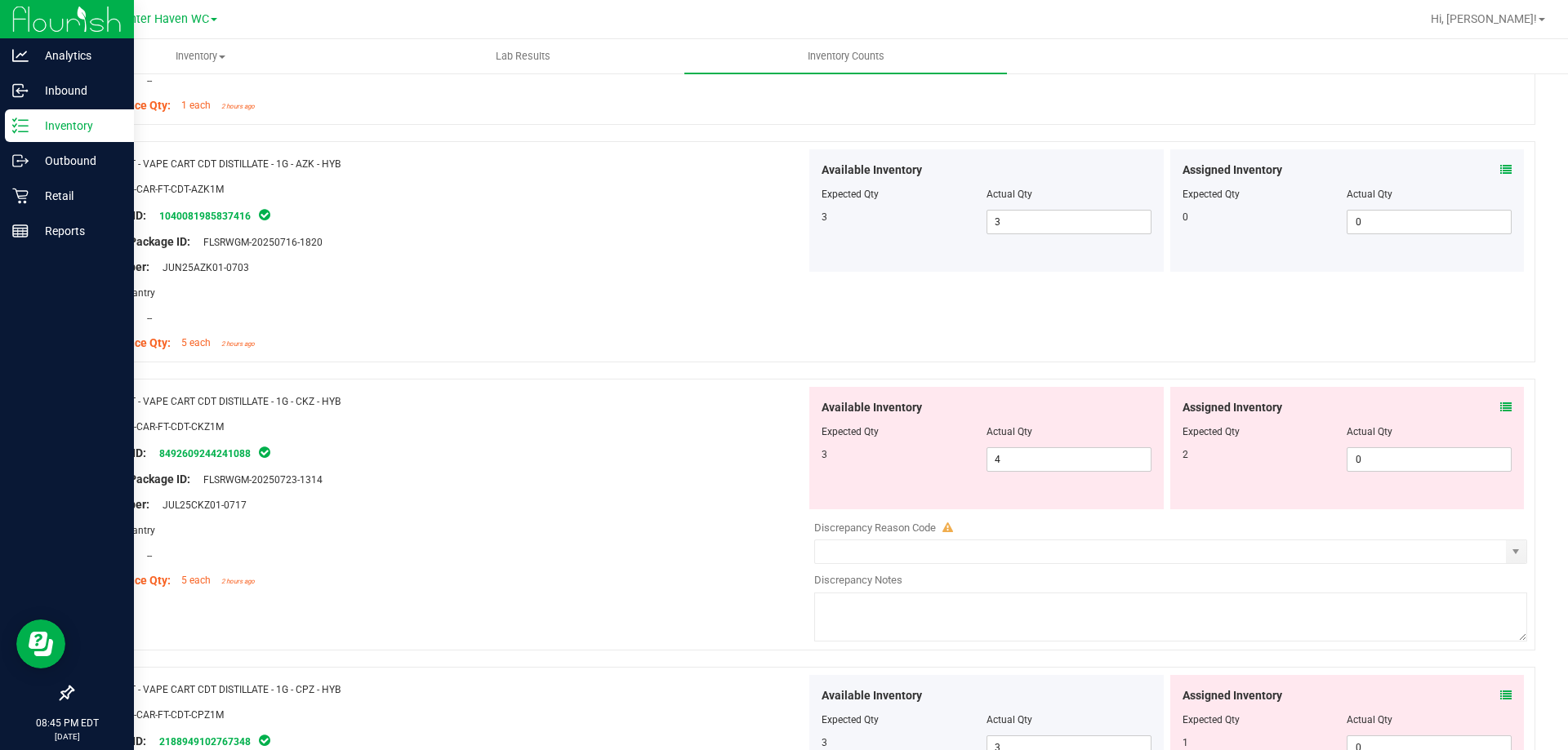
scroll to position [4408, 0]
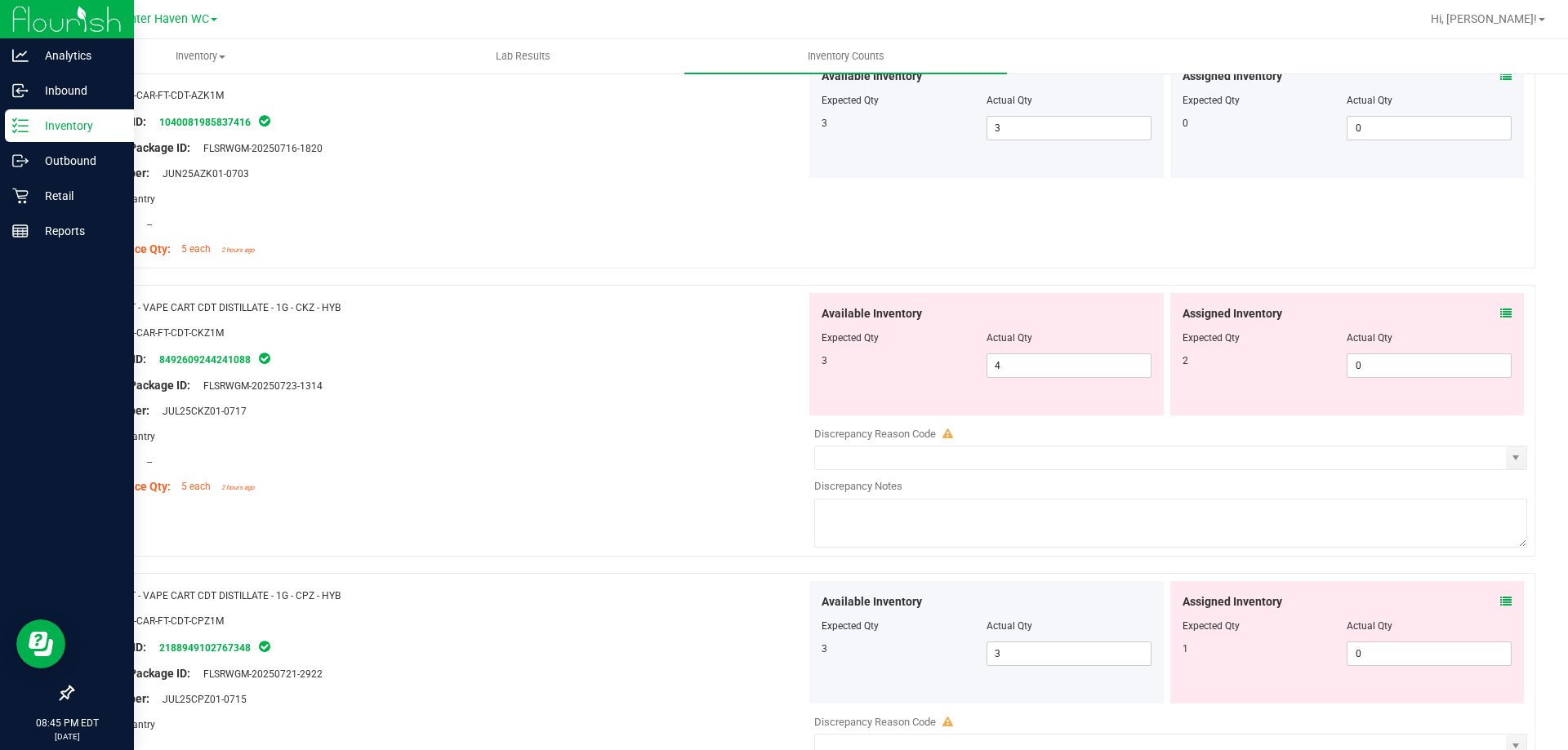
click at [1501, 313] on icon at bounding box center [1506, 314] width 12 height 12
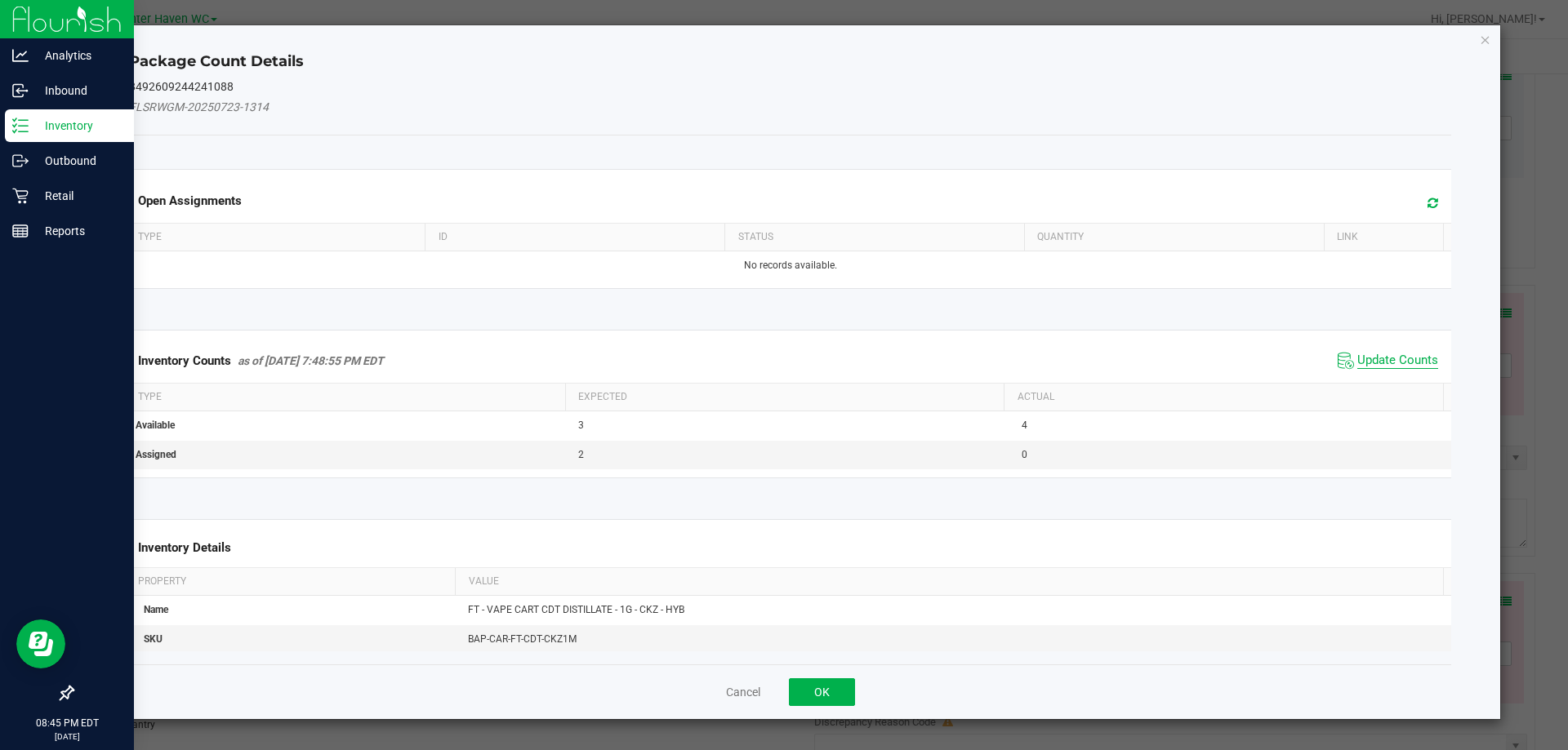
click at [1387, 363] on span "Update Counts" at bounding box center [1397, 361] width 81 height 17
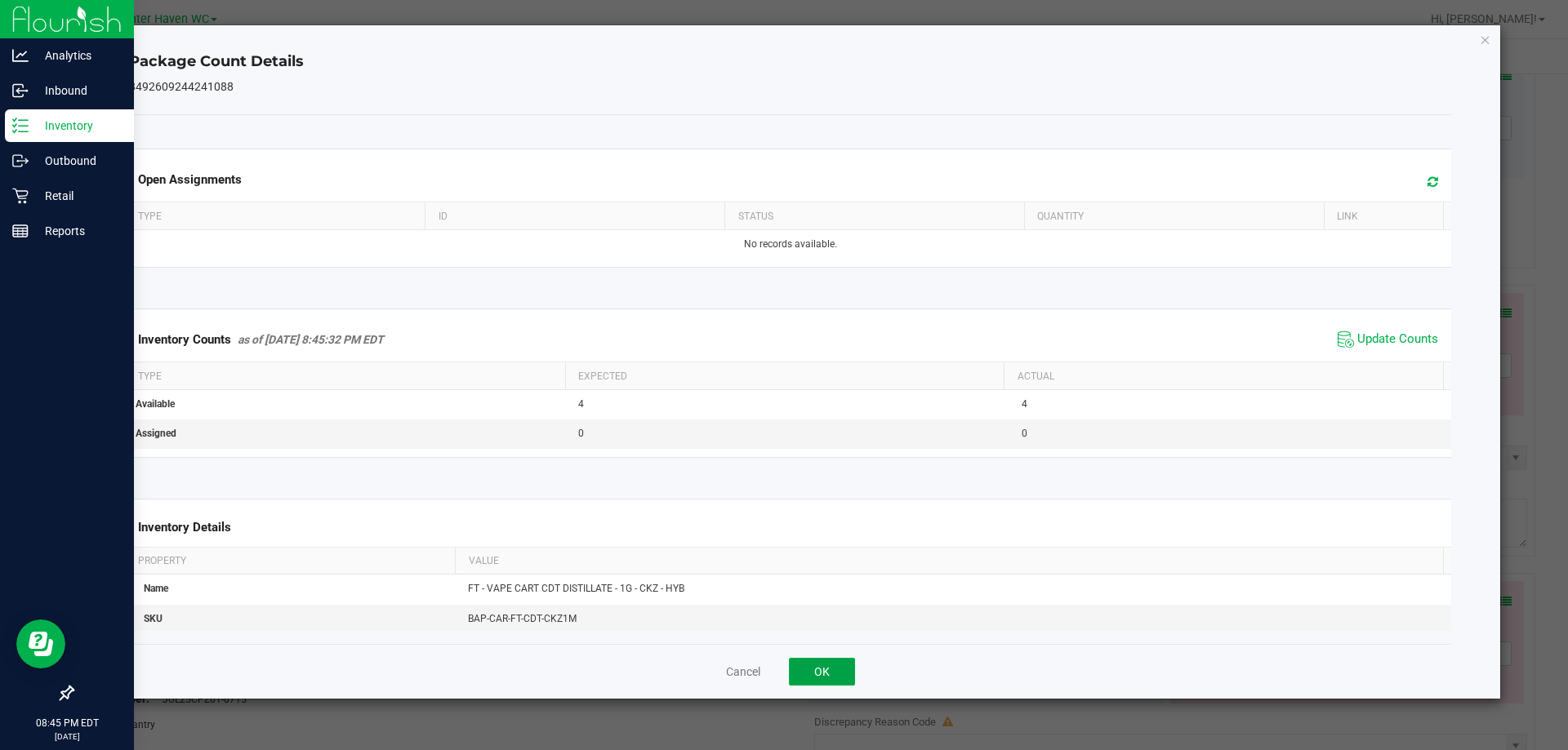
drag, startPoint x: 840, startPoint y: 679, endPoint x: 966, endPoint y: 620, distance: 139.1
click at [842, 679] on button "OK" at bounding box center [821, 671] width 66 height 27
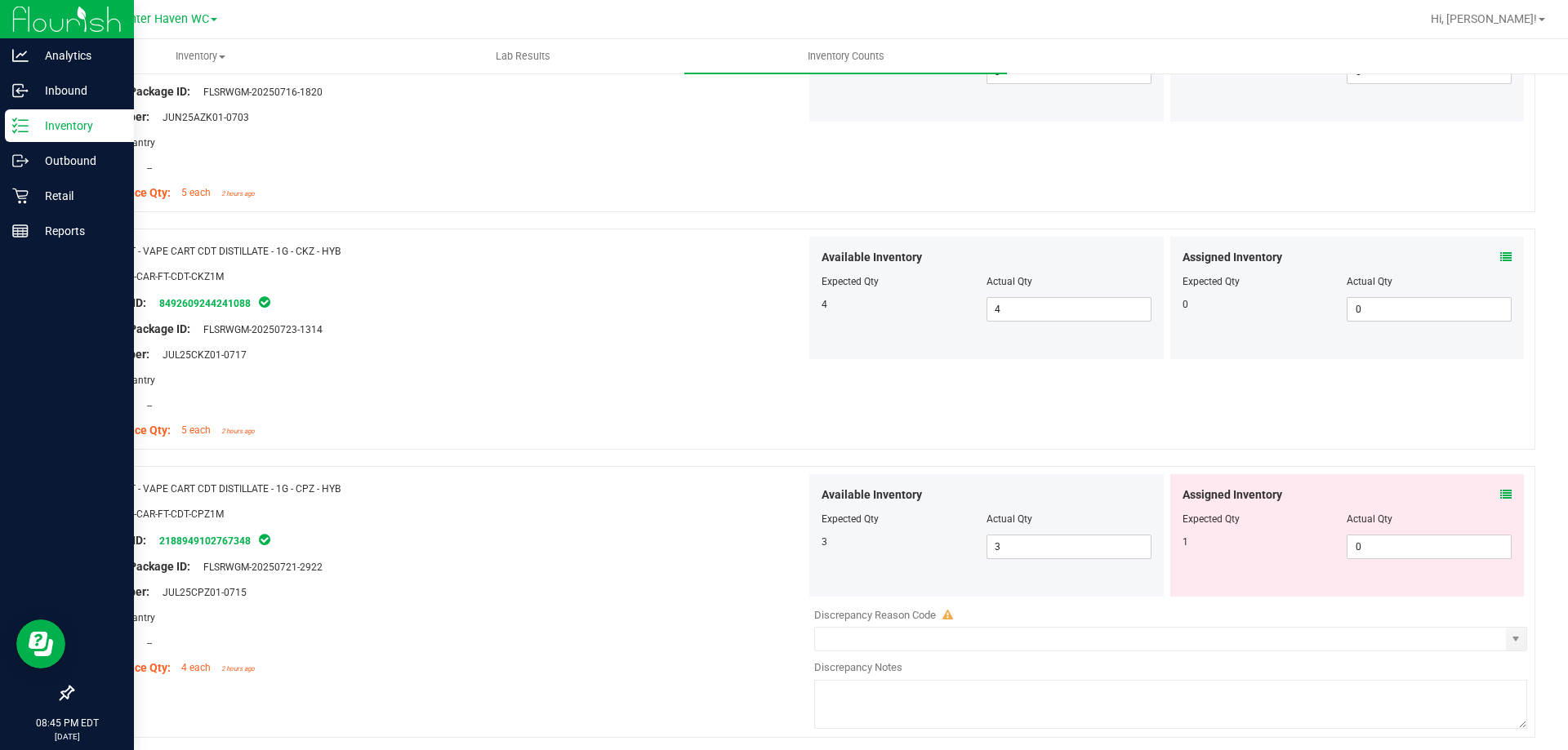
scroll to position [4524, 0]
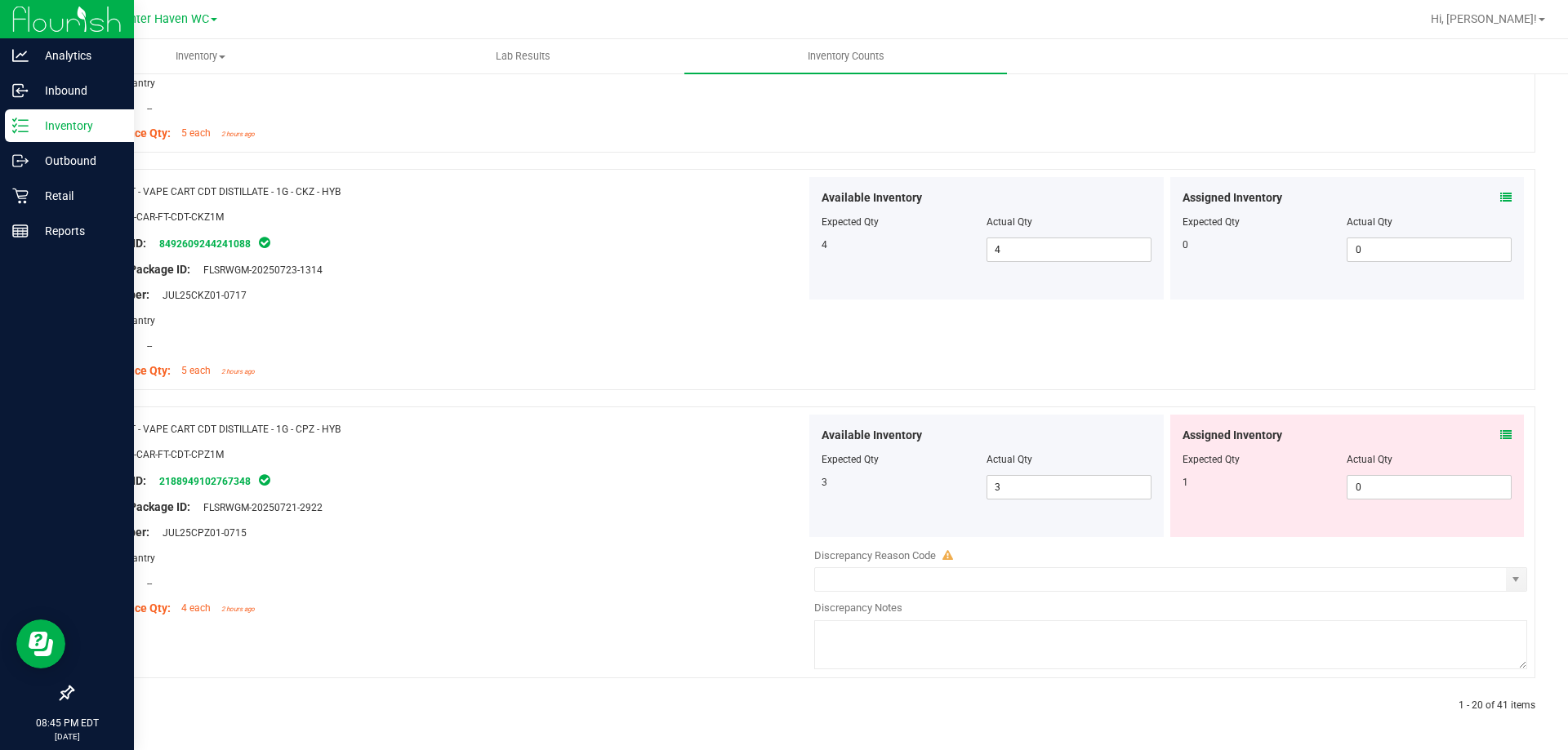
click at [1501, 435] on icon at bounding box center [1506, 435] width 12 height 12
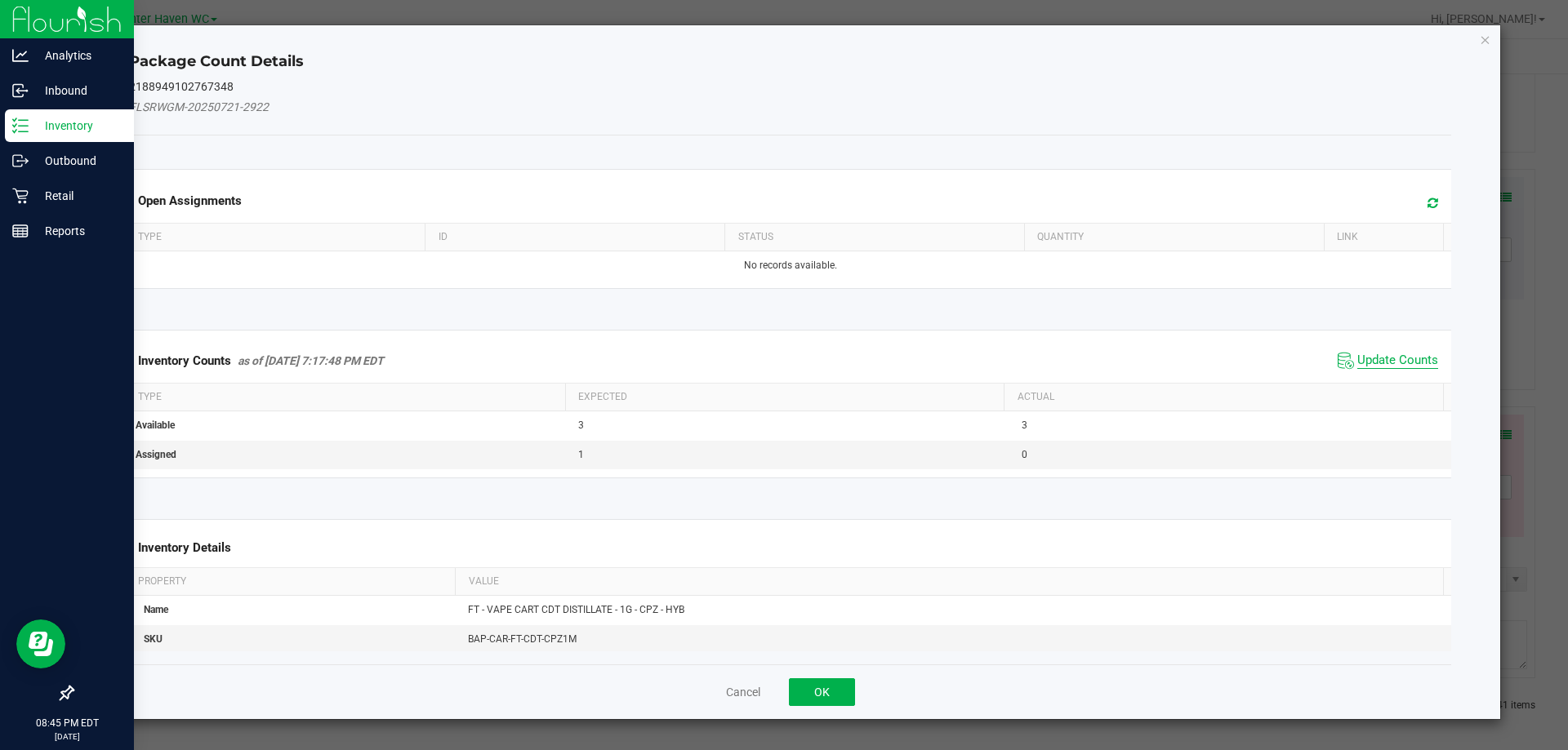
click at [1371, 355] on span "Update Counts" at bounding box center [1397, 361] width 81 height 17
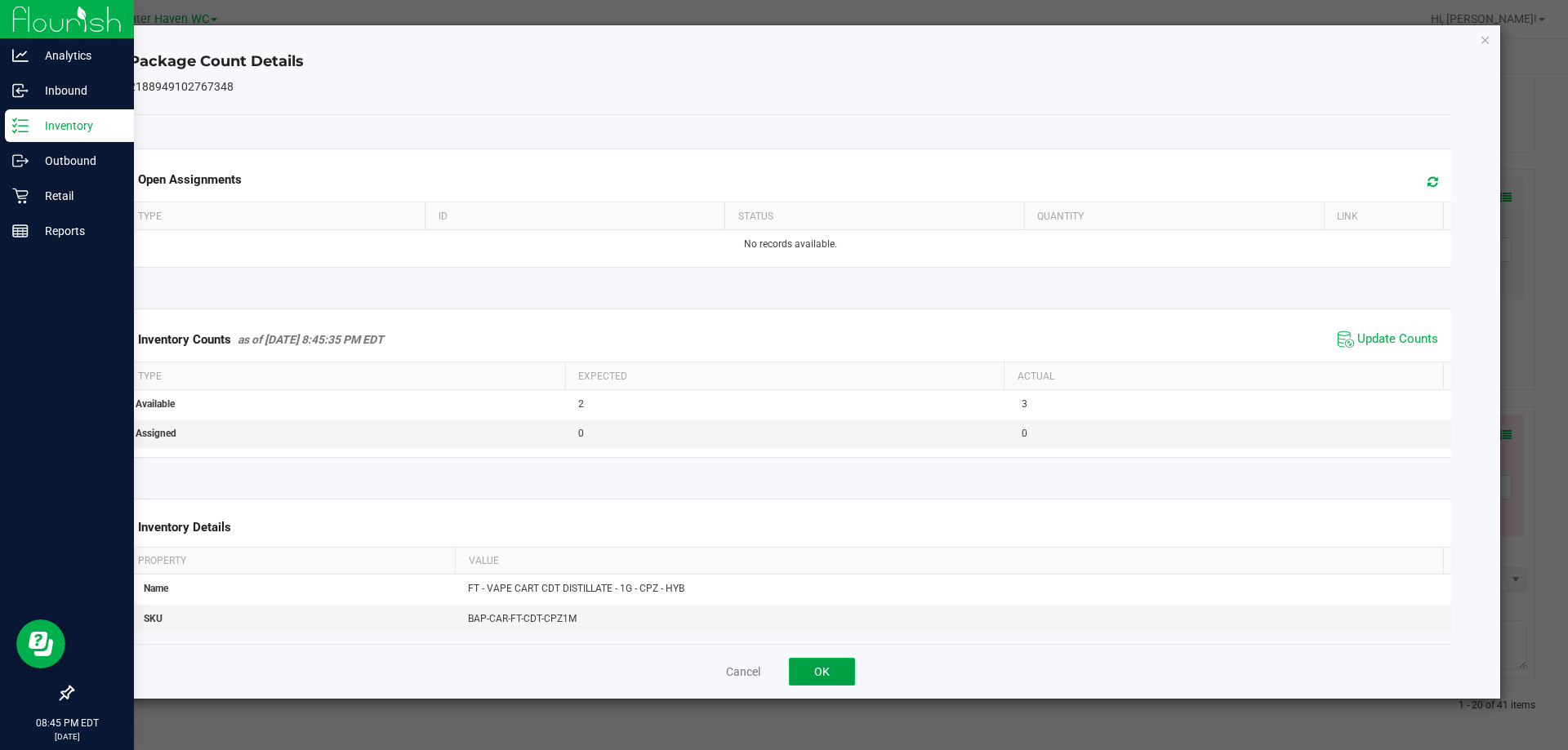
click at [802, 676] on button "OK" at bounding box center [821, 671] width 66 height 27
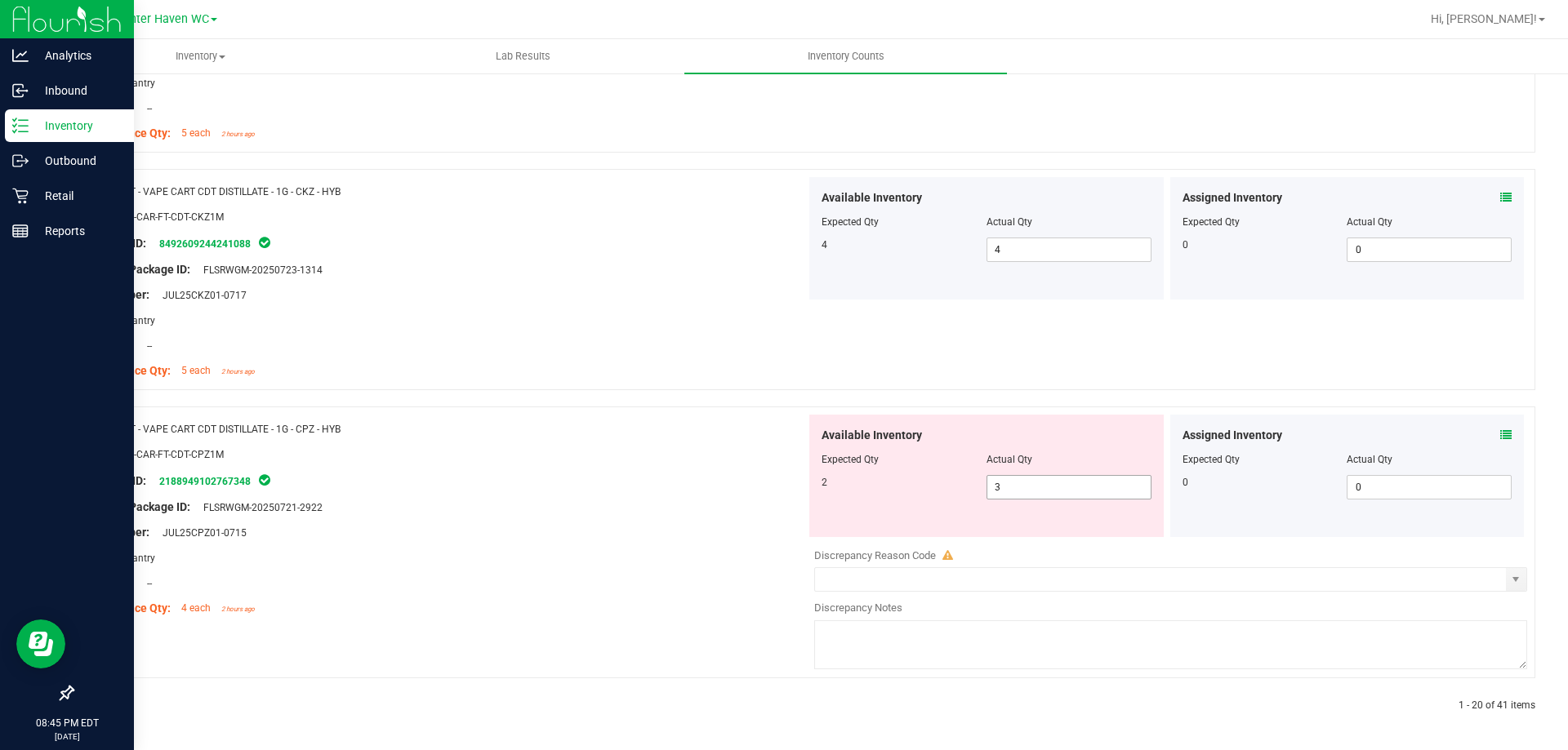
drag, startPoint x: 951, startPoint y: 488, endPoint x: 225, endPoint y: 506, distance: 726.2
click at [295, 506] on div "Name: FT - VAPE CART CDT DISTILLATE - 1G - CPZ - HYB SKU: BAP-CAR-FT-CDT-CPZ1M …" at bounding box center [803, 542] width 1463 height 272
type input "2"
click at [541, 492] on div "Name: FT - VAPE CART CDT DISTILLATE - 1G - CPZ - HYB SKU: BAP-CAR-FT-CDT-CPZ1M …" at bounding box center [446, 519] width 721 height 208
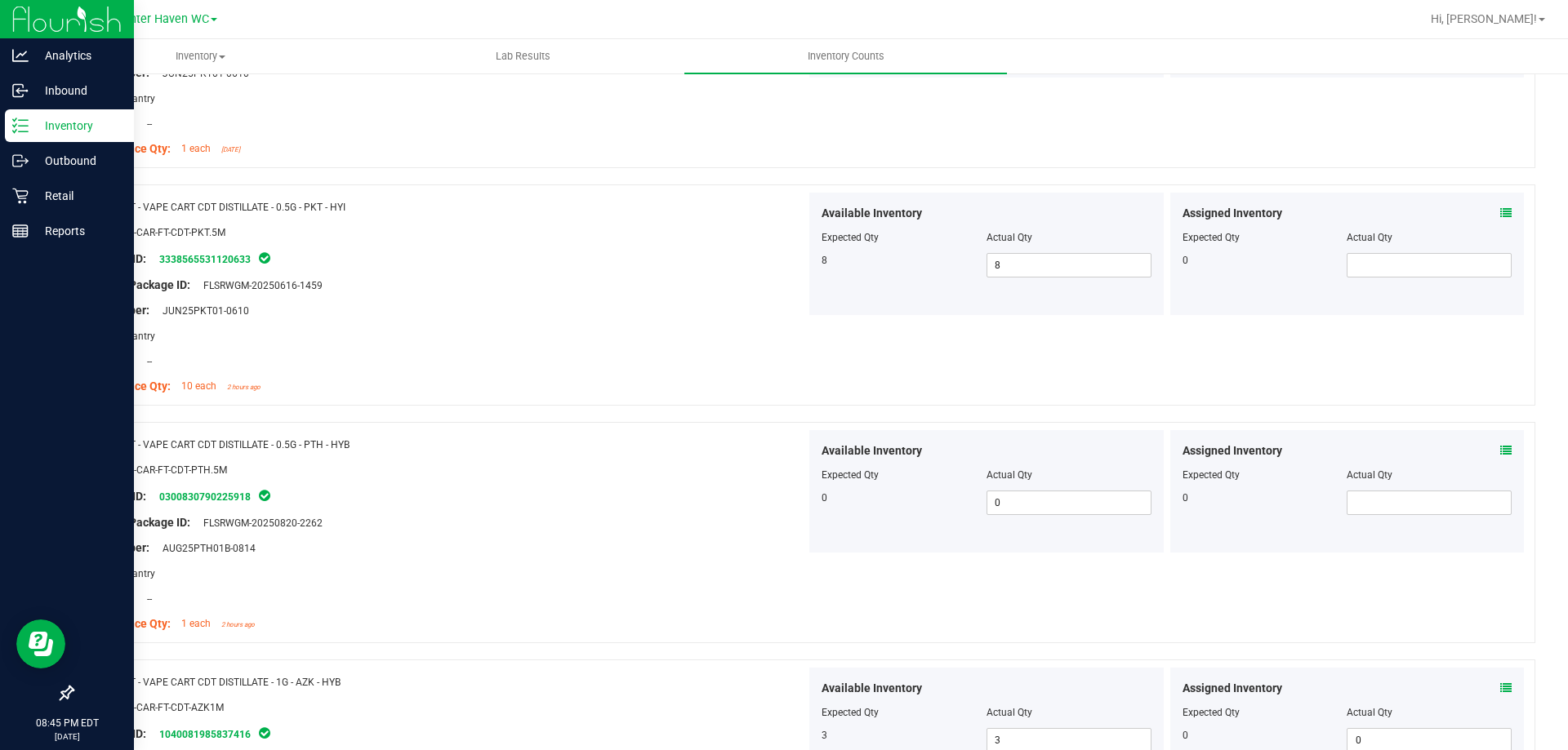
scroll to position [0, 0]
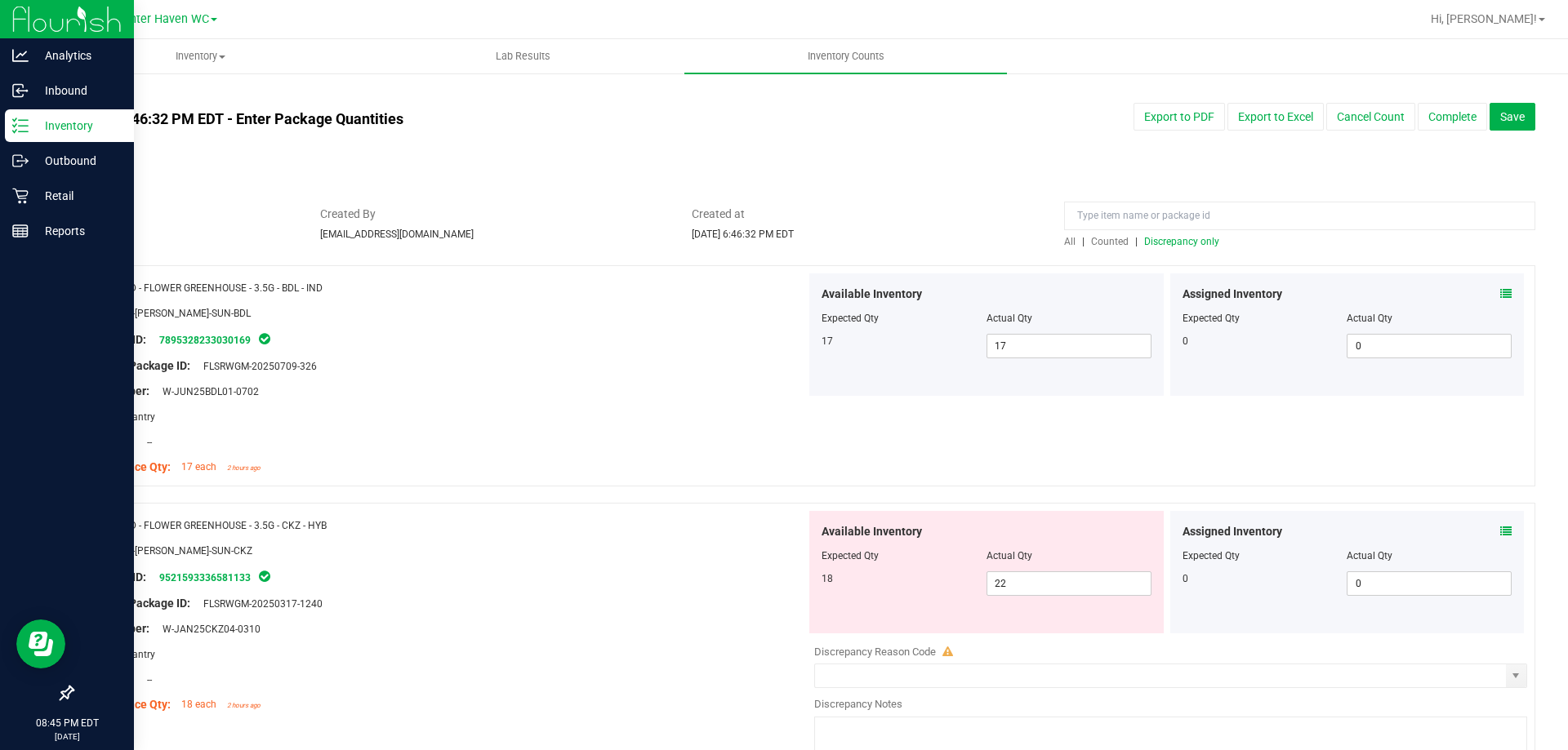
click at [1148, 243] on span "Discrepancy only" at bounding box center [1182, 241] width 75 height 12
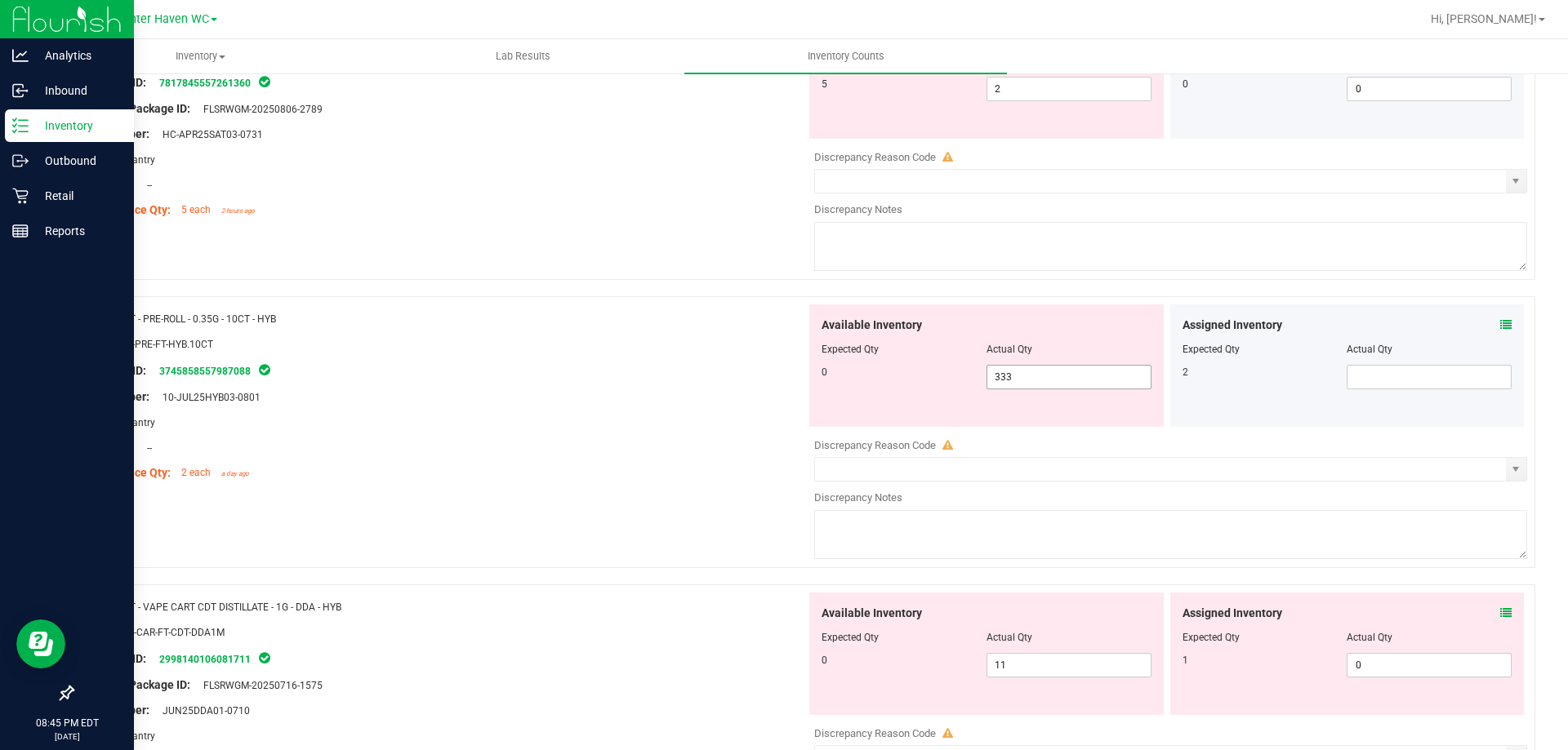
scroll to position [572, 0]
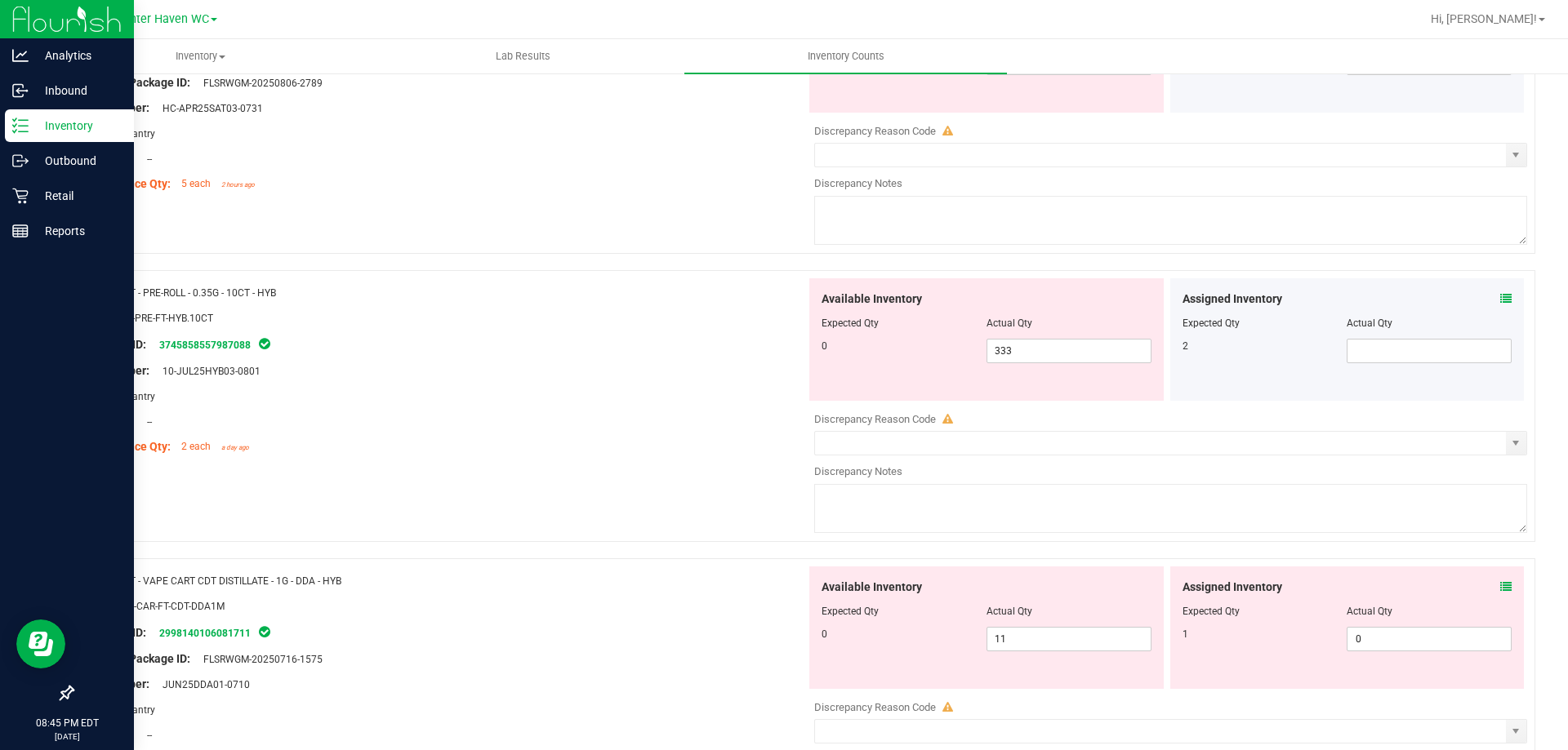
click at [1501, 300] on icon at bounding box center [1506, 299] width 12 height 12
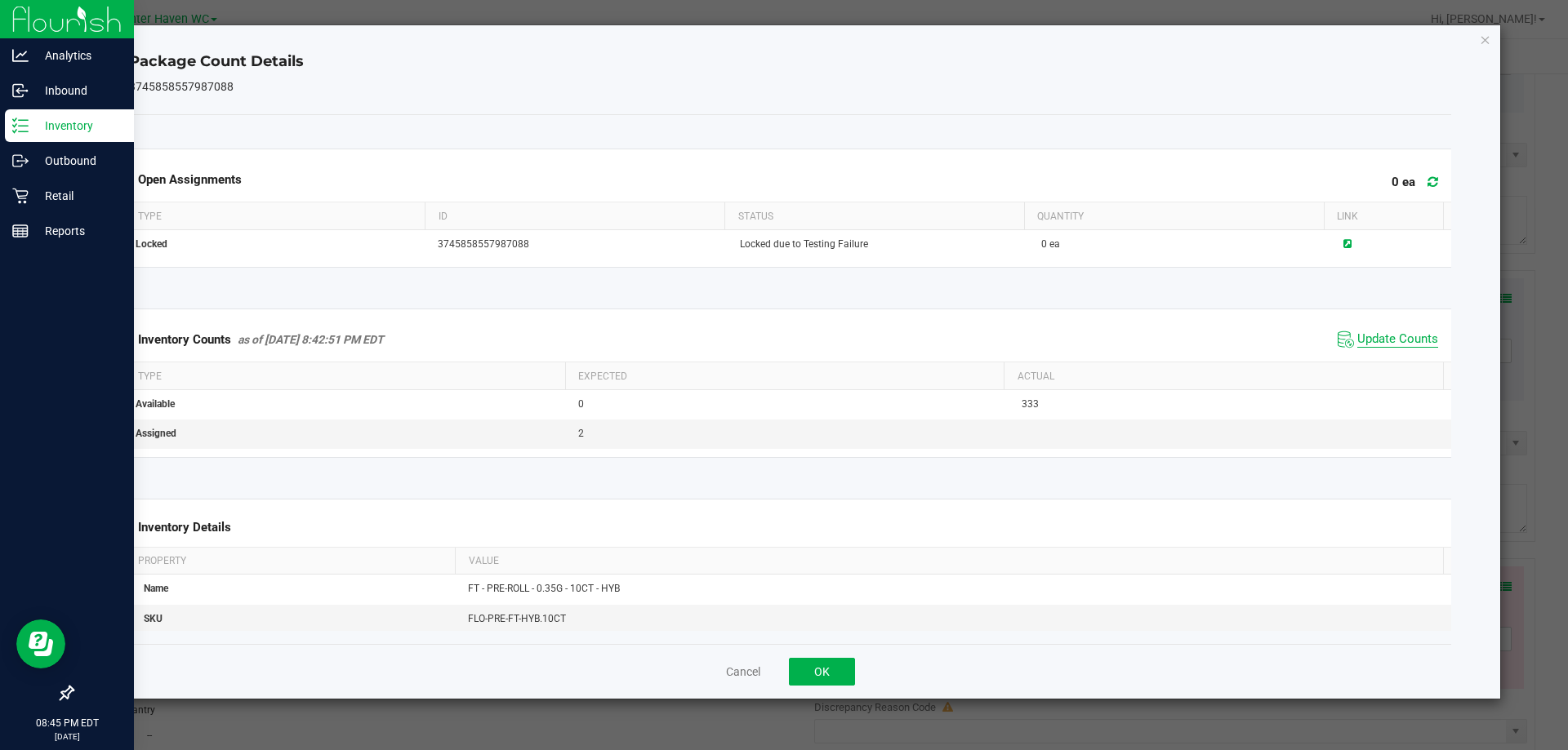
click at [1406, 336] on span "Update Counts" at bounding box center [1397, 340] width 81 height 17
click at [846, 657] on div "Cancel OK" at bounding box center [790, 672] width 1323 height 55
click at [847, 658] on button "OK" at bounding box center [821, 671] width 66 height 27
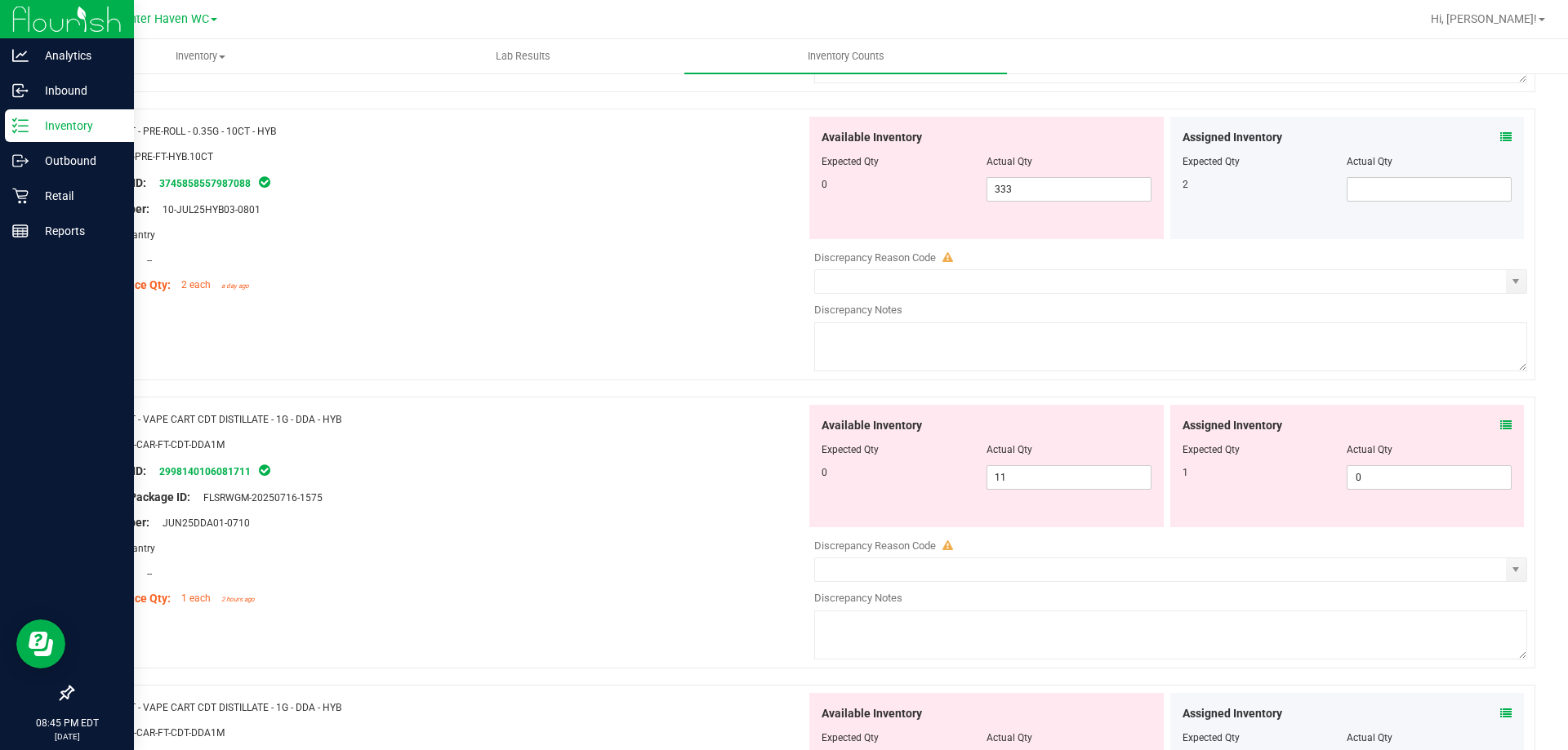
scroll to position [735, 0]
click at [1501, 424] on icon at bounding box center [1506, 424] width 12 height 12
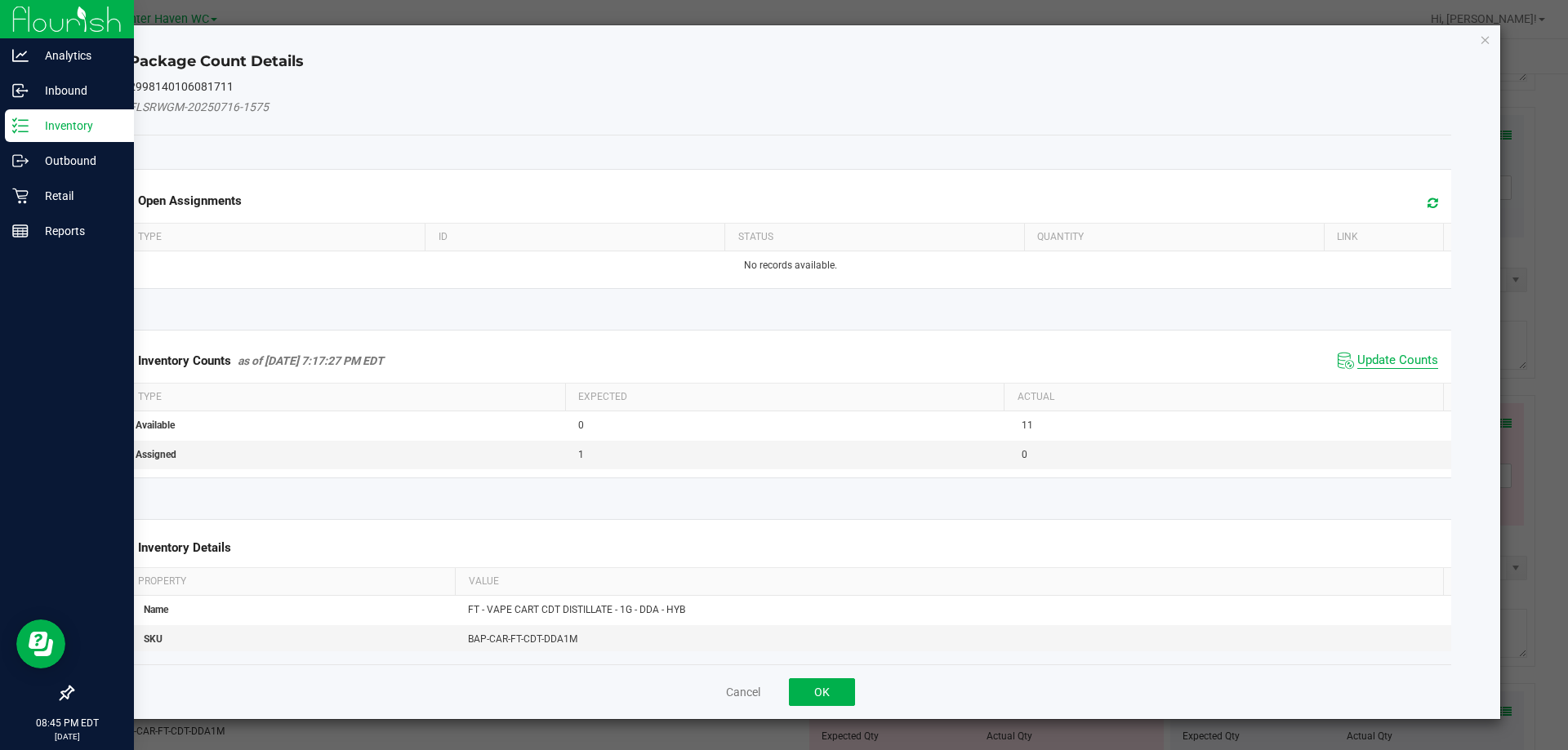
click at [1399, 355] on span "Update Counts" at bounding box center [1397, 361] width 81 height 17
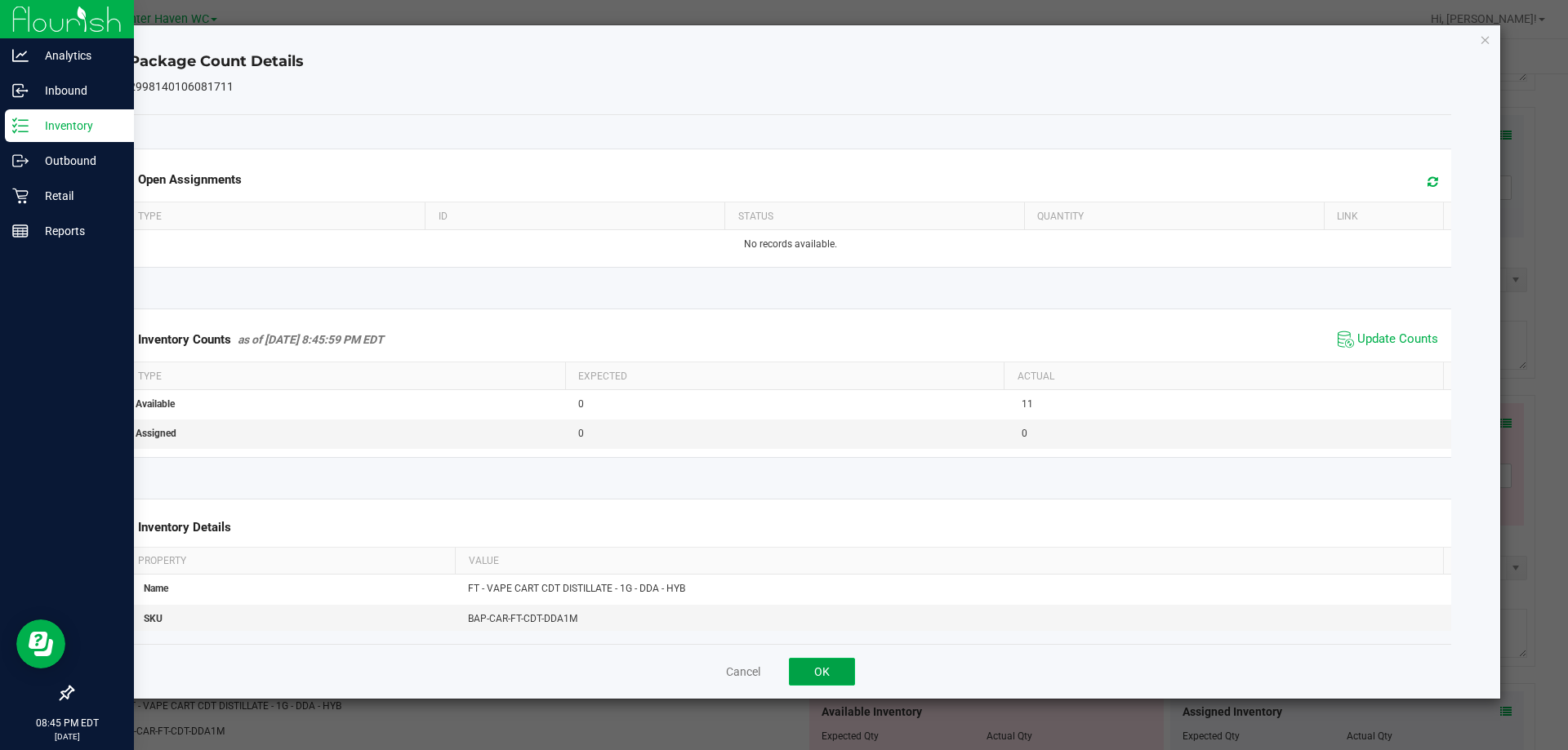
click at [839, 658] on button "OK" at bounding box center [821, 671] width 66 height 27
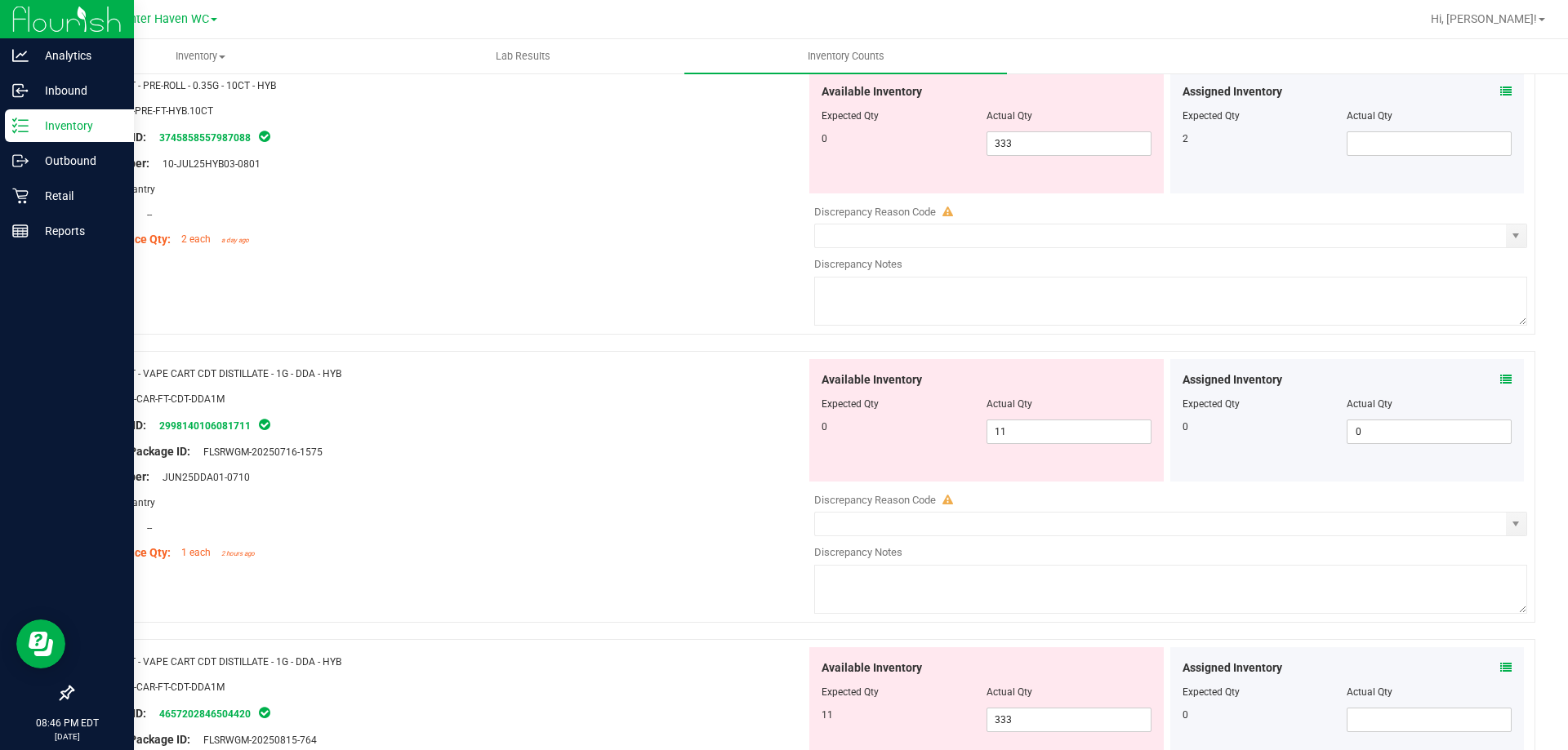
scroll to position [817, 0]
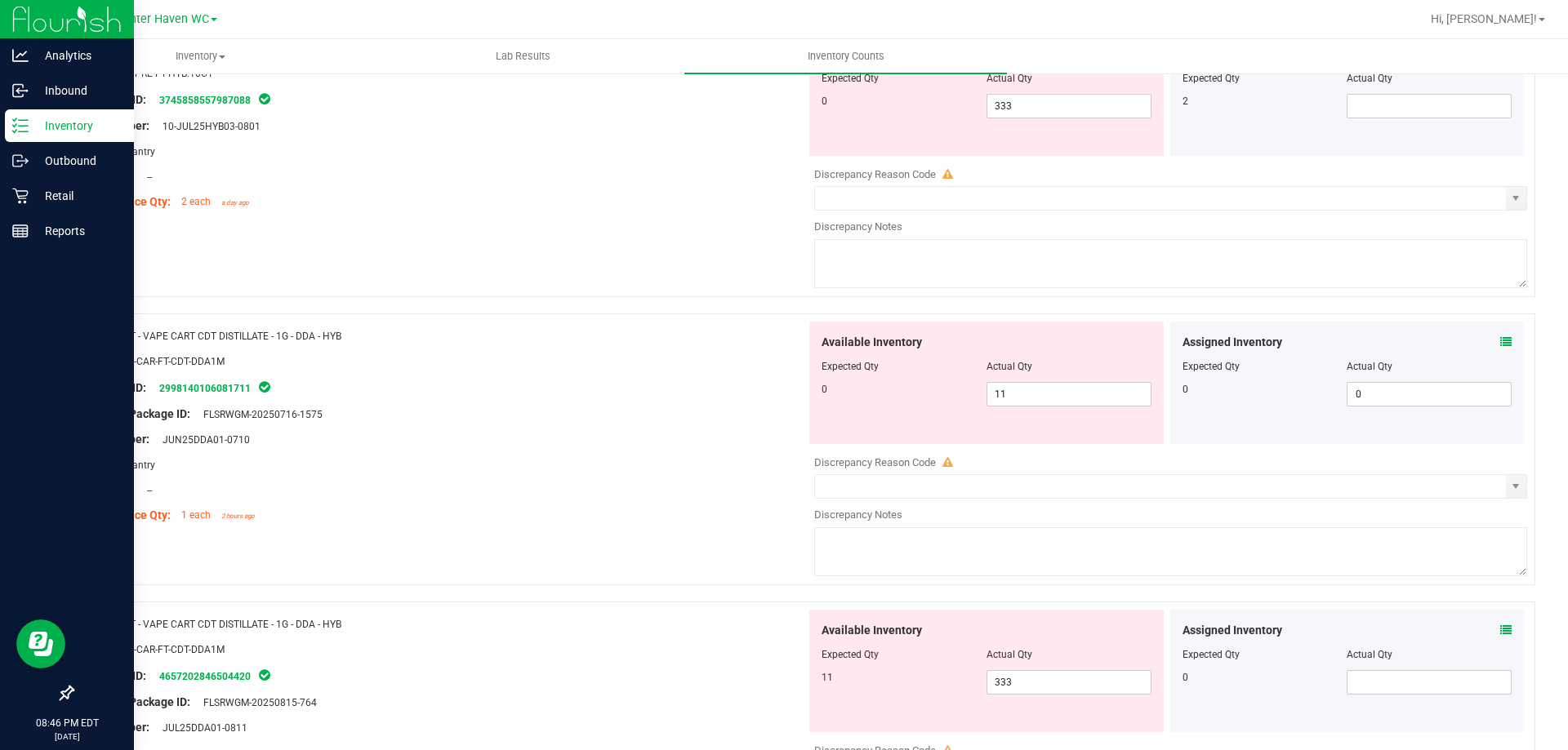
click at [1505, 625] on div "Assigned Inventory Expected Qty Actual Qty 0" at bounding box center [1347, 671] width 355 height 122
click at [1485, 626] on div "Assigned Inventory" at bounding box center [1347, 630] width 330 height 17
click at [1501, 626] on icon at bounding box center [1506, 630] width 12 height 12
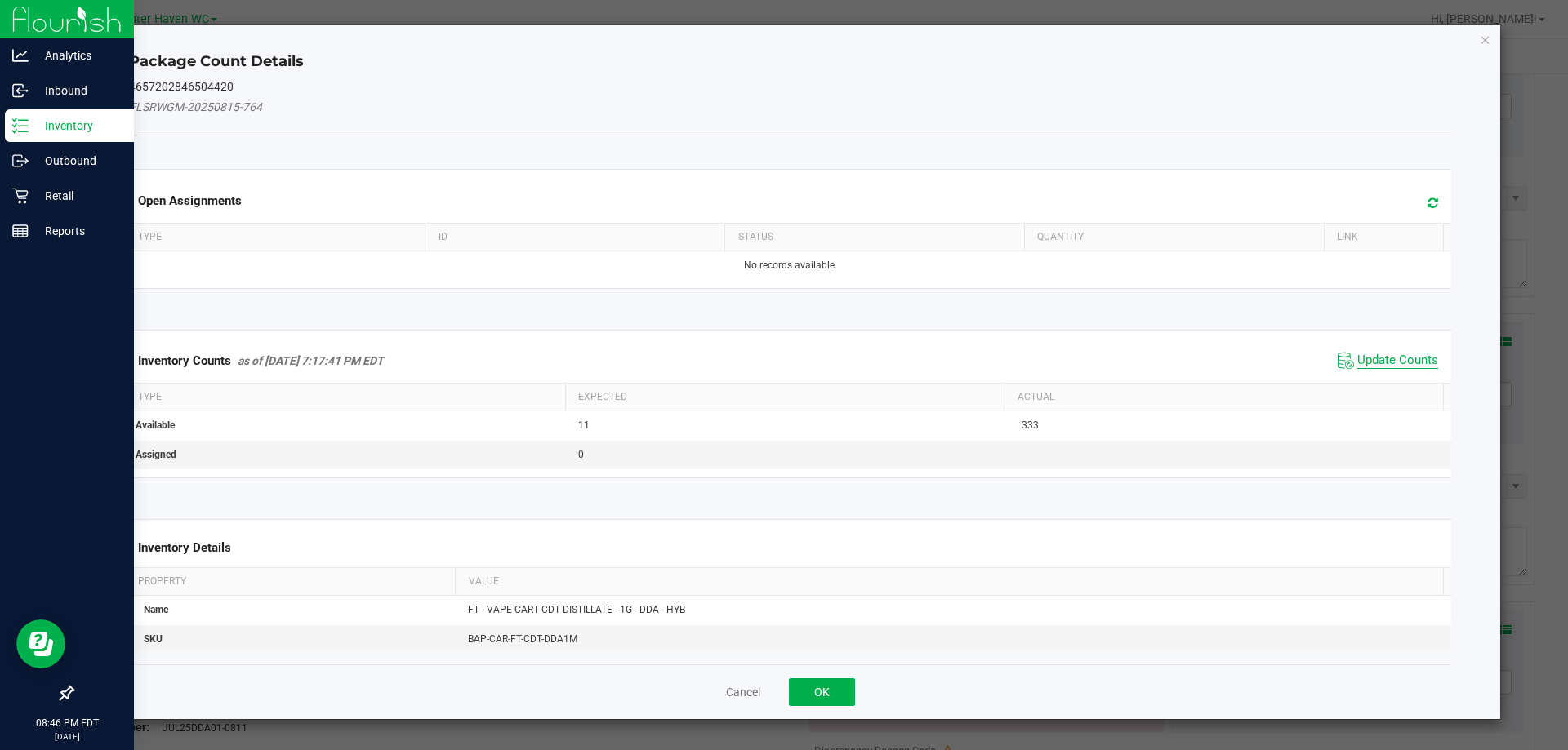
click at [1387, 360] on span "Update Counts" at bounding box center [1397, 361] width 81 height 17
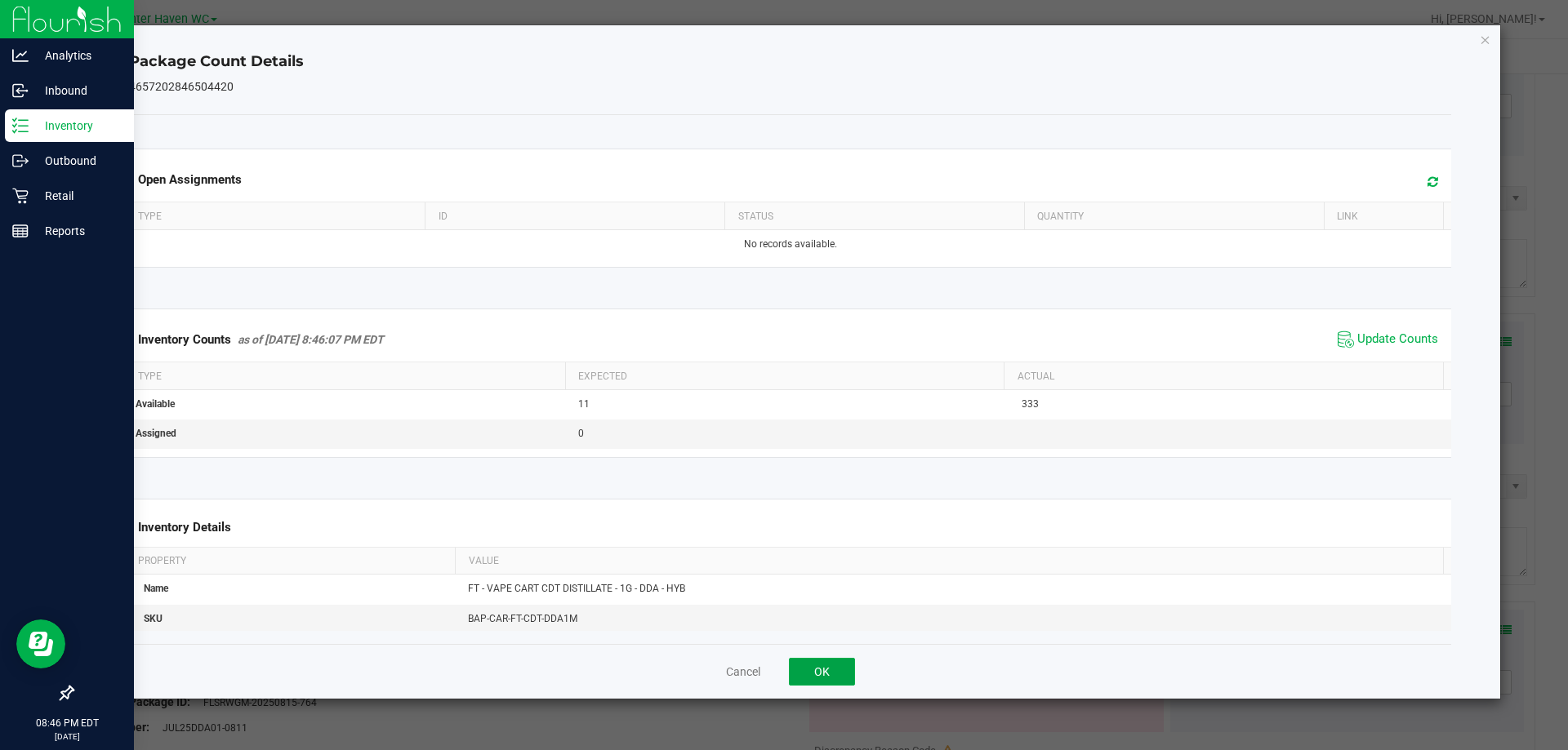
click at [815, 666] on button "OK" at bounding box center [821, 671] width 66 height 27
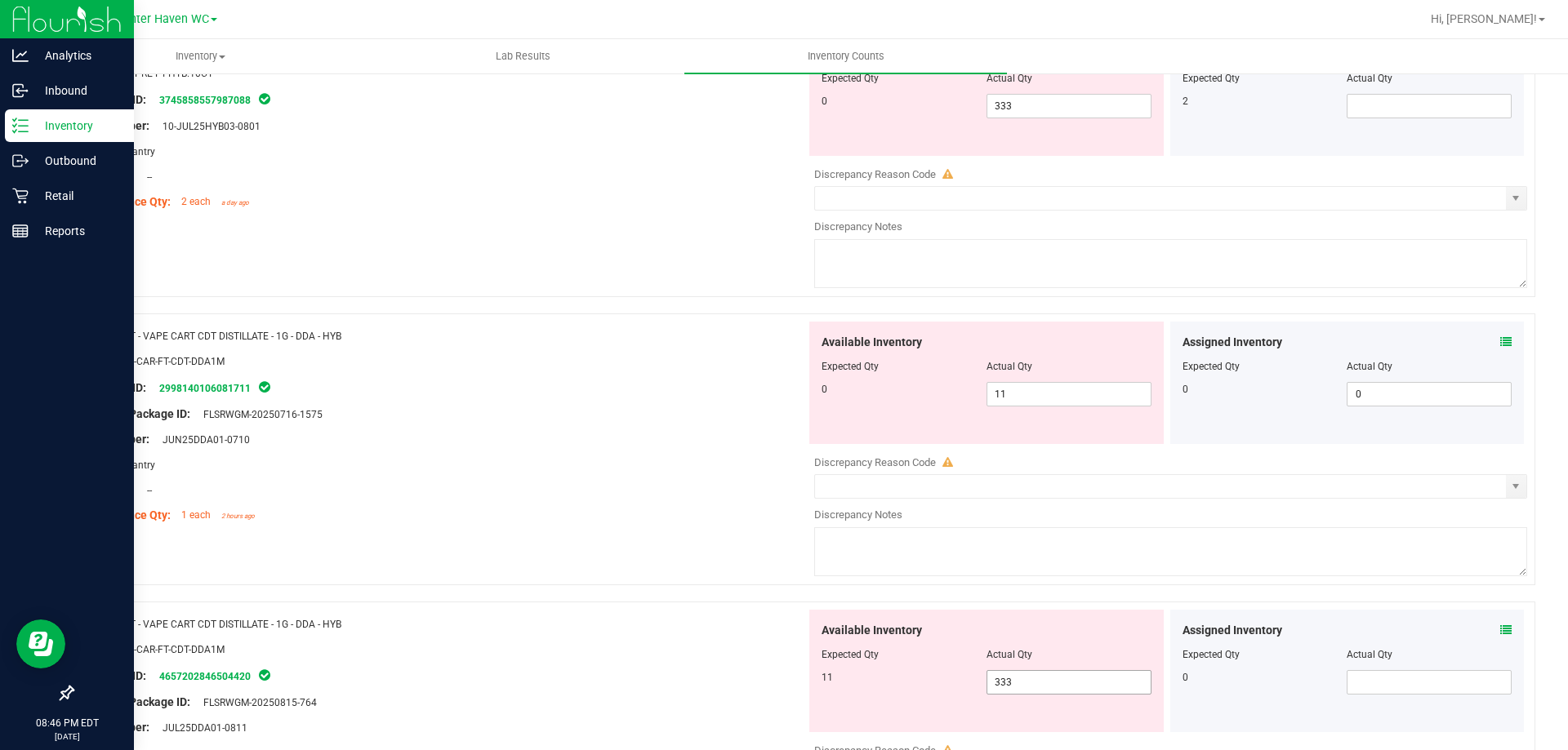
drag, startPoint x: 1043, startPoint y: 673, endPoint x: 576, endPoint y: 679, distance: 467.0
click at [575, 682] on div "Name: FT - VAPE CART CDT DISTILLATE - 1G - DDA - HYB SKU: BAP-CAR-FT-CDT-DDA1M …" at bounding box center [803, 738] width 1463 height 272
type input "11"
drag, startPoint x: 951, startPoint y: 410, endPoint x: 864, endPoint y: 425, distance: 88.3
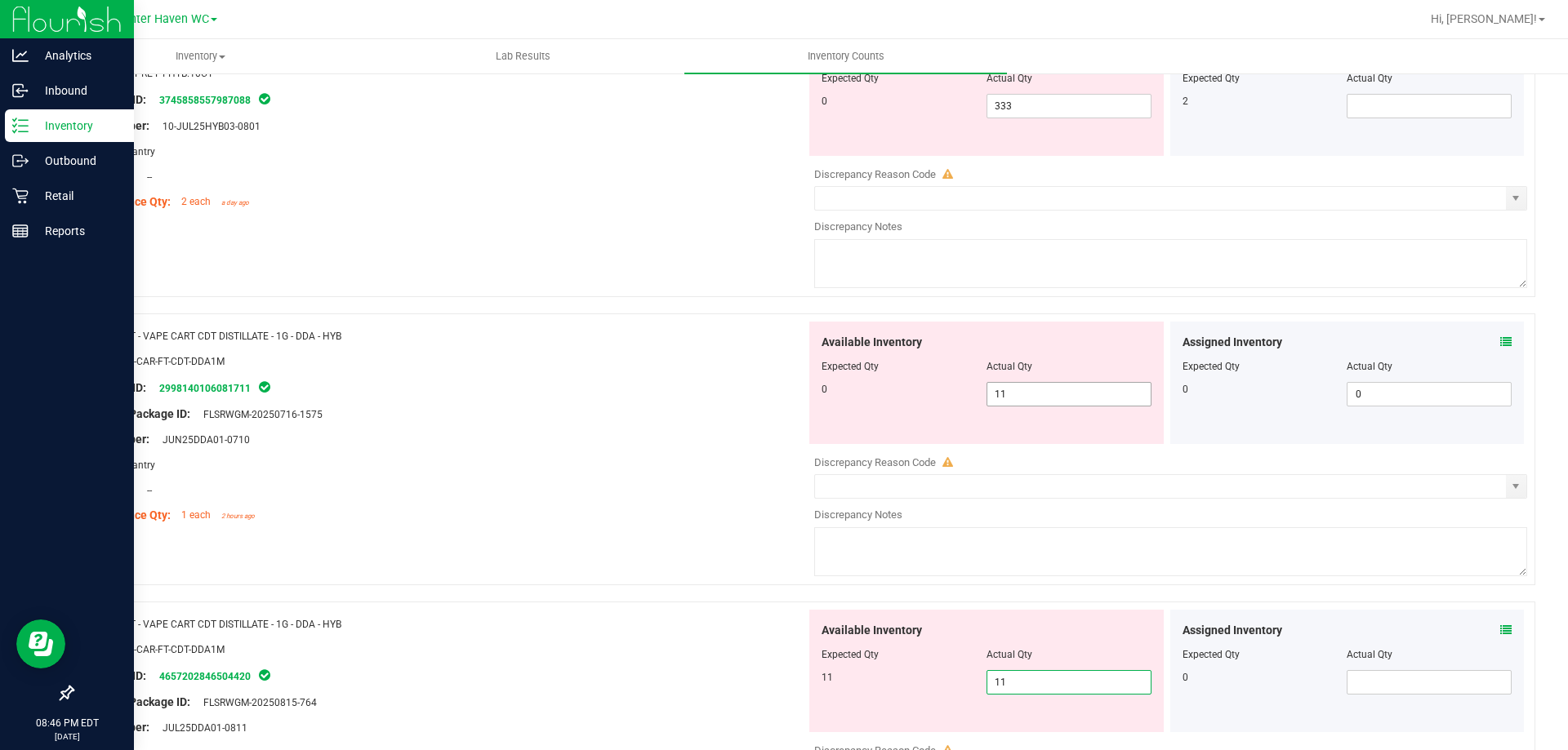
click at [864, 425] on div "Available Inventory Expected Qty Actual Qty 0 11 11" at bounding box center [987, 382] width 355 height 122
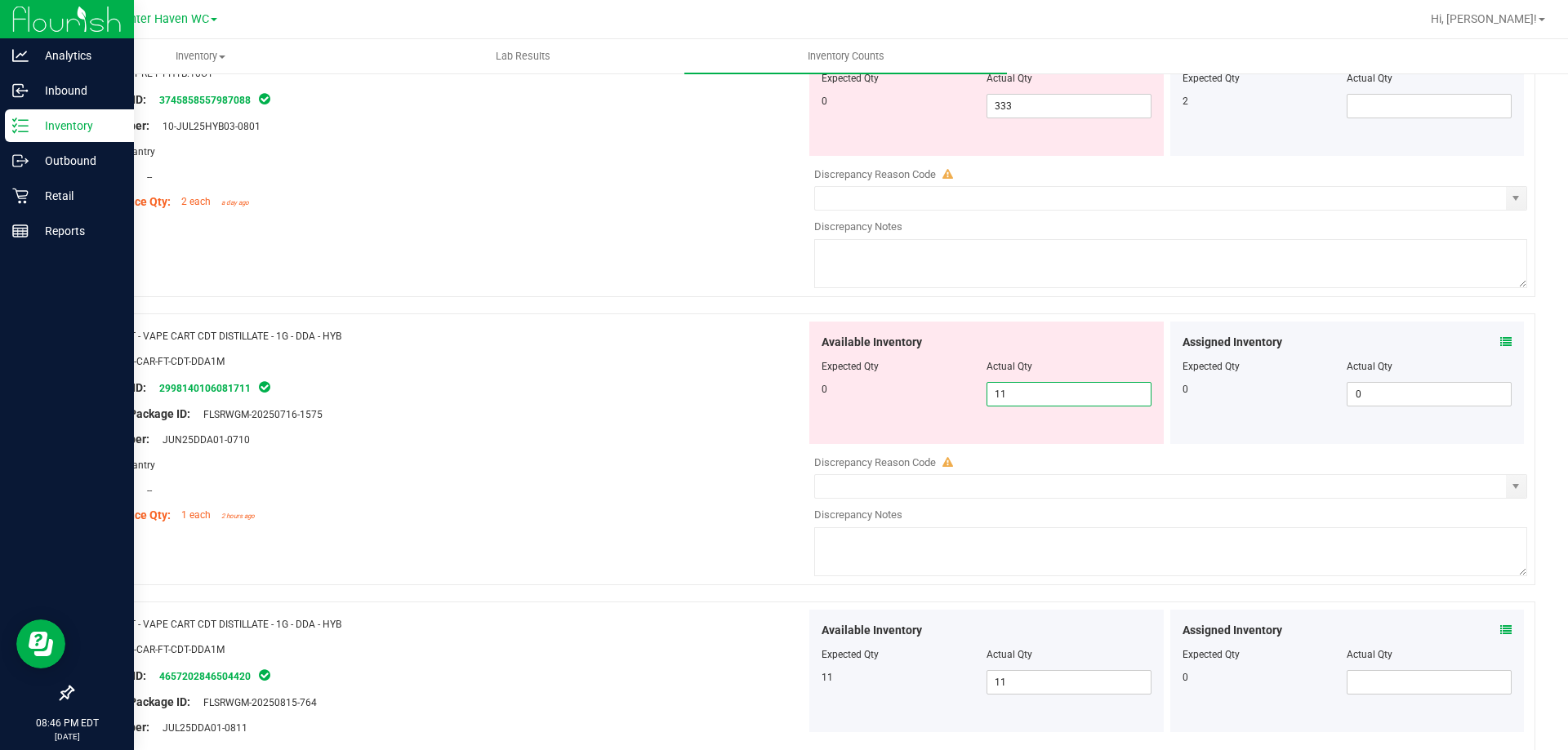
type input "0"
click at [667, 431] on div "Lot Number: JUN25DDA01-0710" at bounding box center [446, 440] width 721 height 17
type input "0"
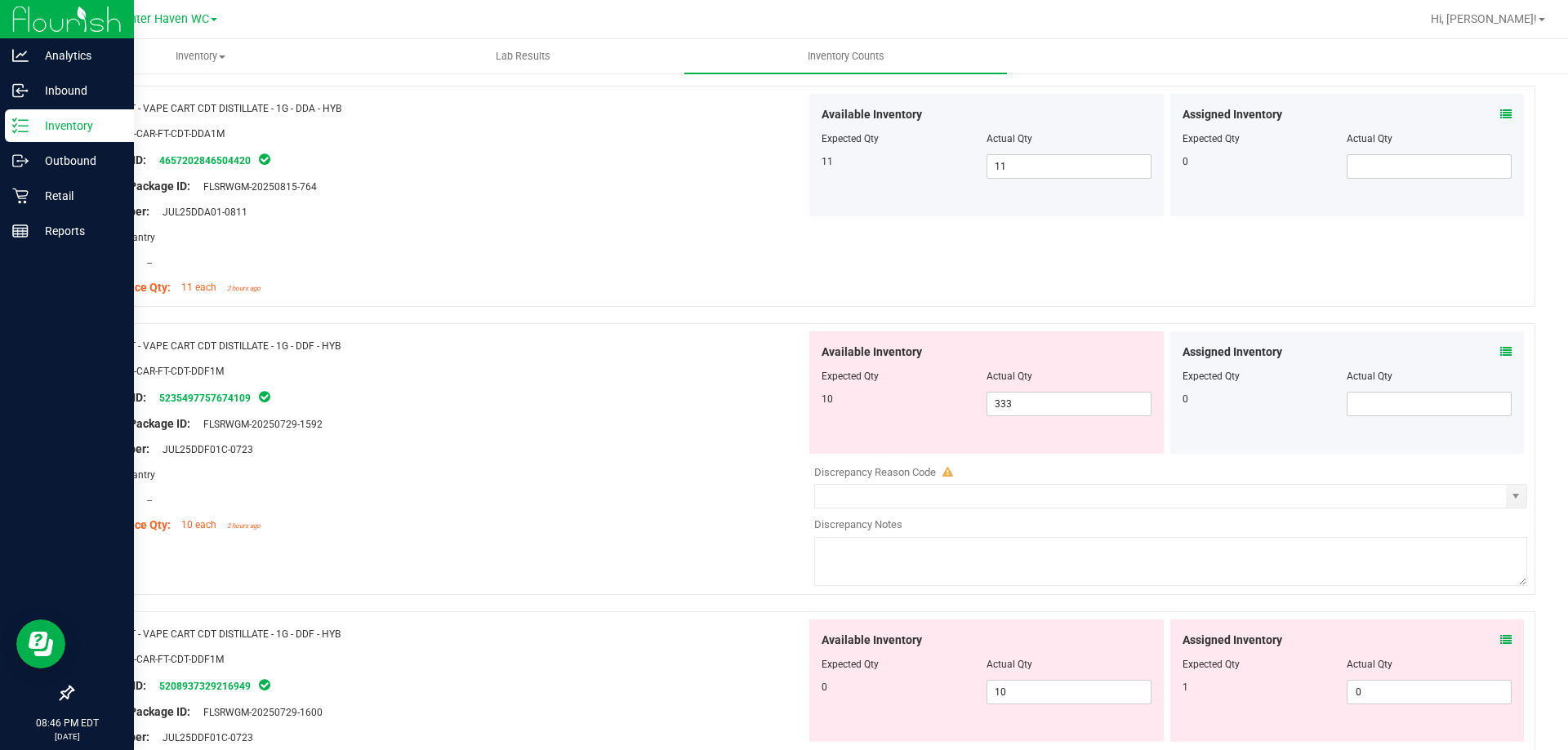
scroll to position [1469, 0]
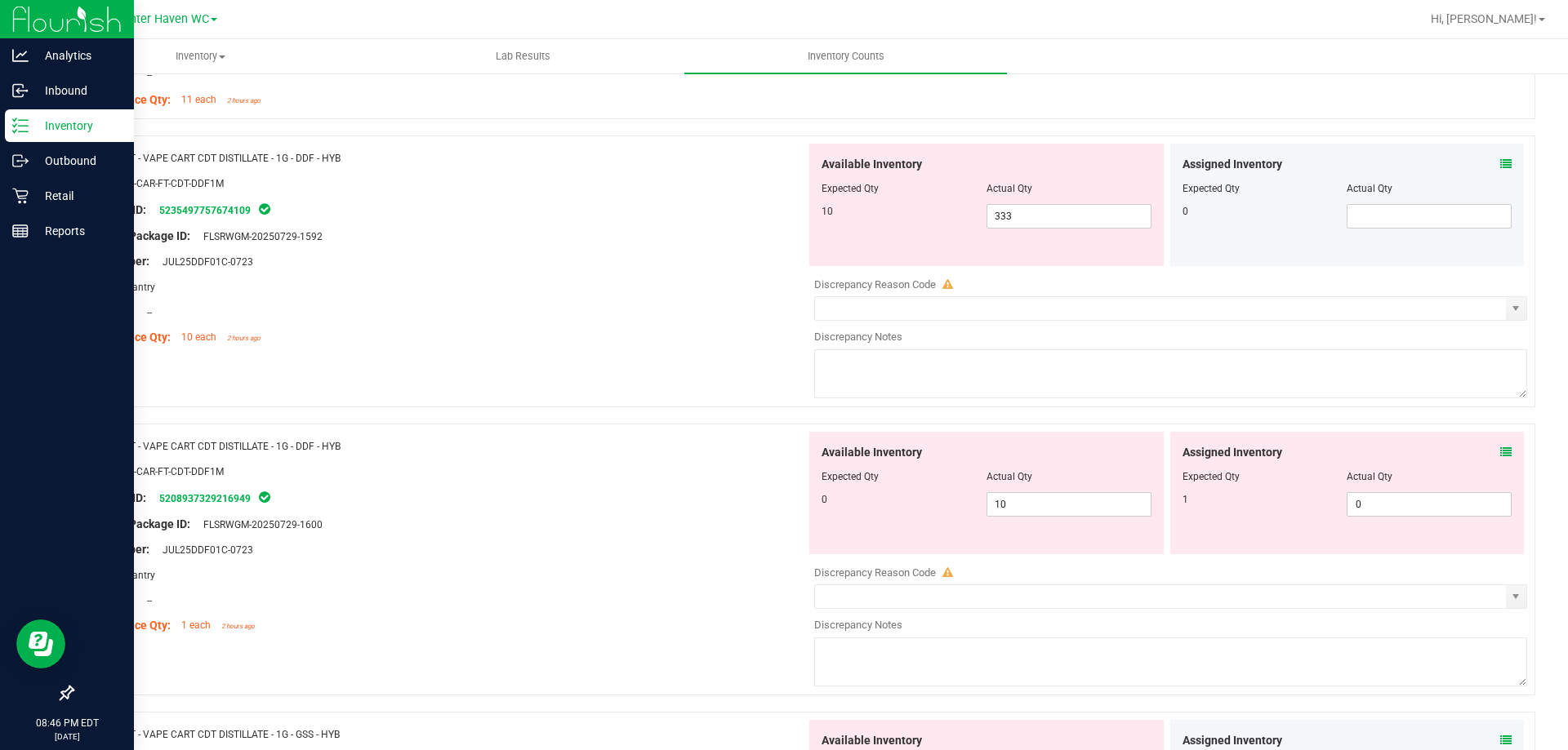
click at [1501, 164] on icon at bounding box center [1506, 164] width 12 height 12
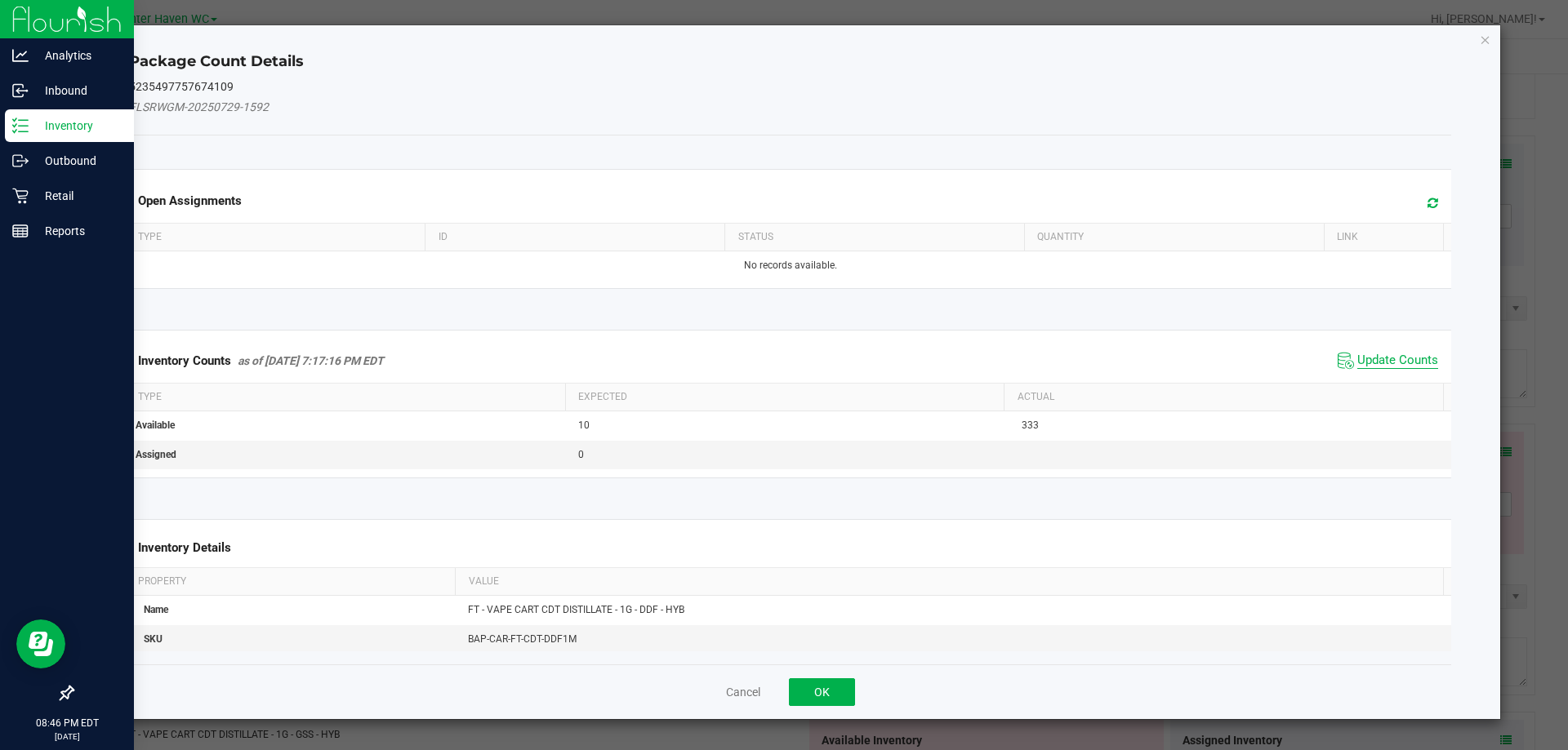
click at [1366, 365] on span "Update Counts" at bounding box center [1397, 361] width 81 height 17
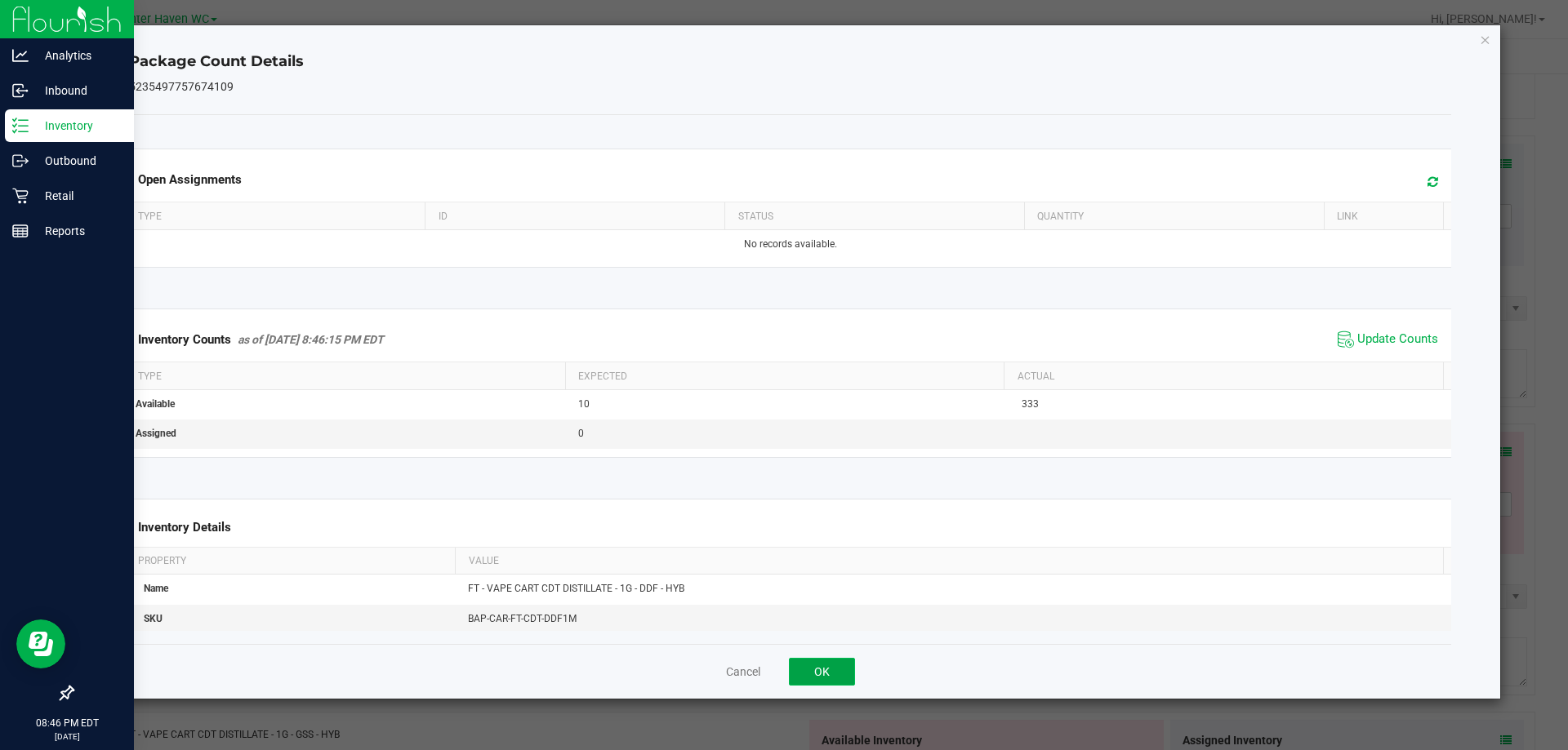
click at [834, 677] on button "OK" at bounding box center [821, 671] width 66 height 27
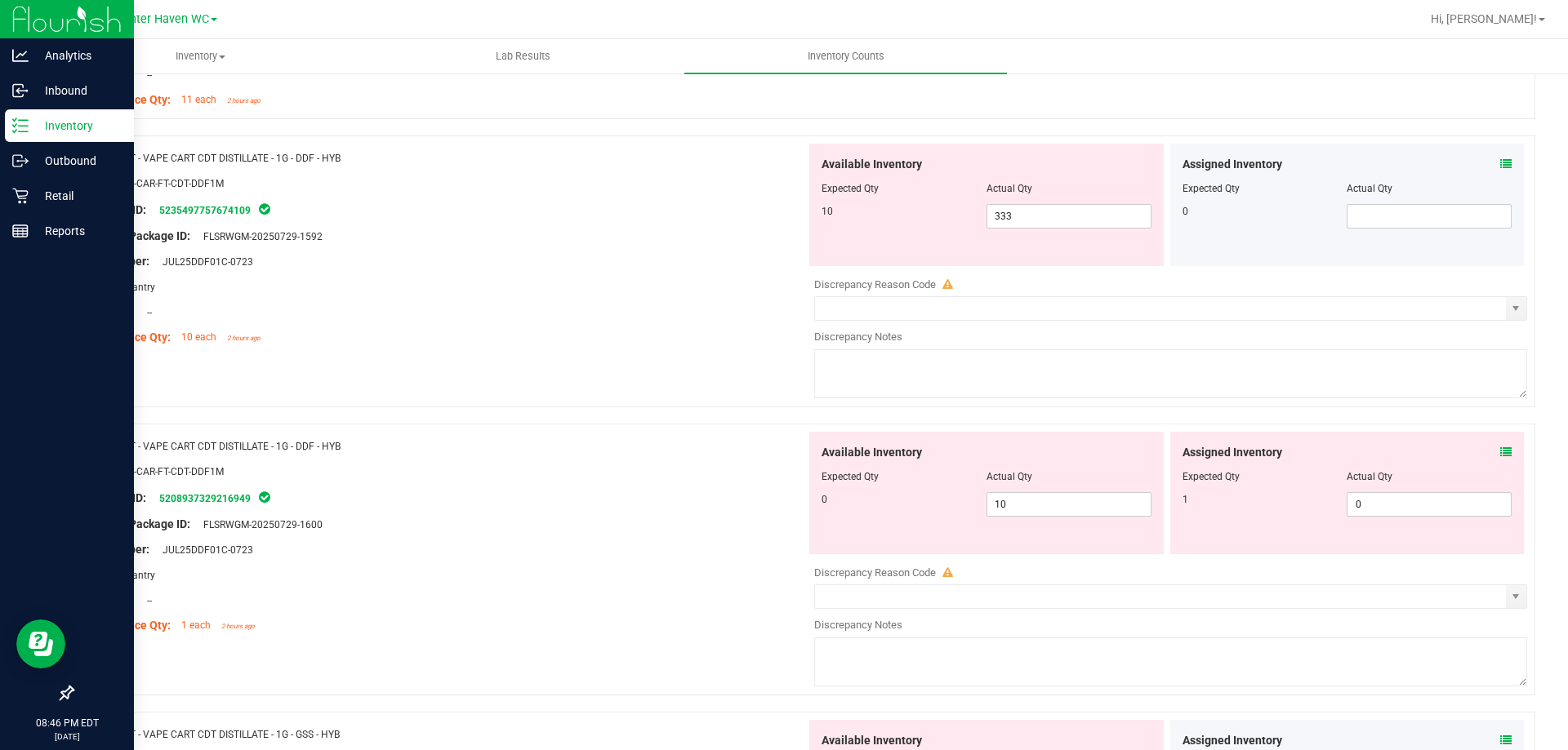
click at [1501, 452] on icon at bounding box center [1506, 452] width 12 height 12
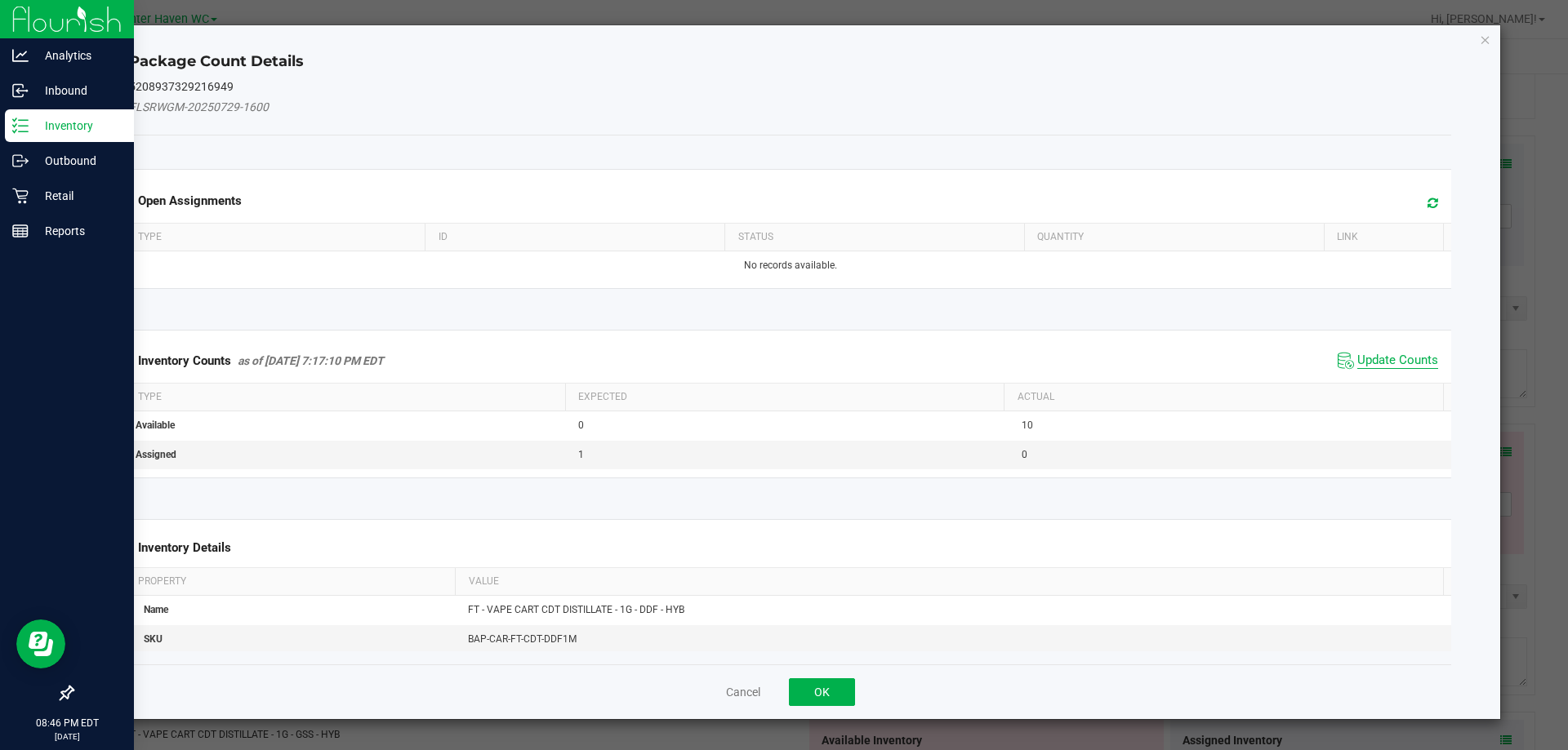
click at [1405, 357] on span "Update Counts" at bounding box center [1397, 361] width 81 height 17
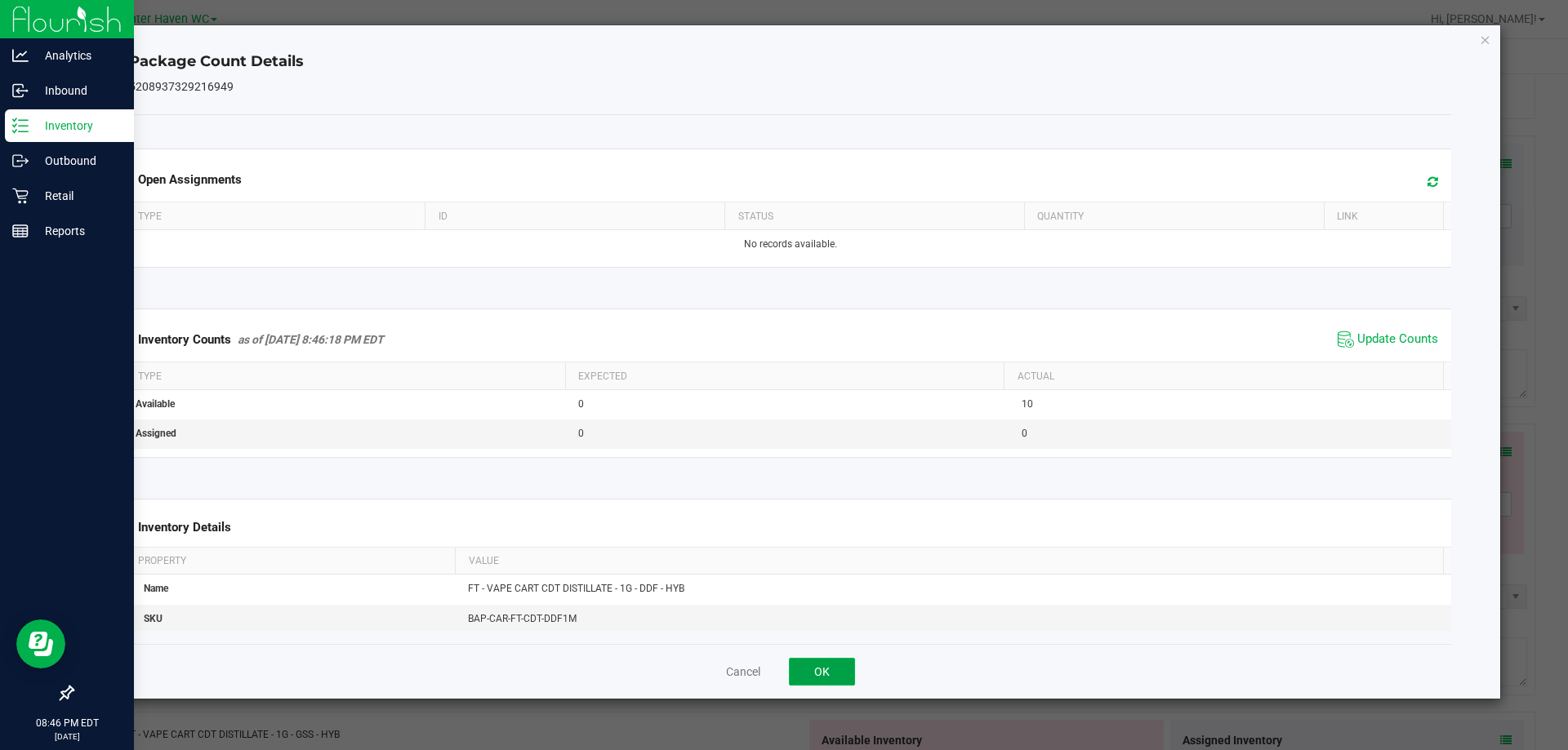
click at [834, 666] on button "OK" at bounding box center [821, 671] width 66 height 27
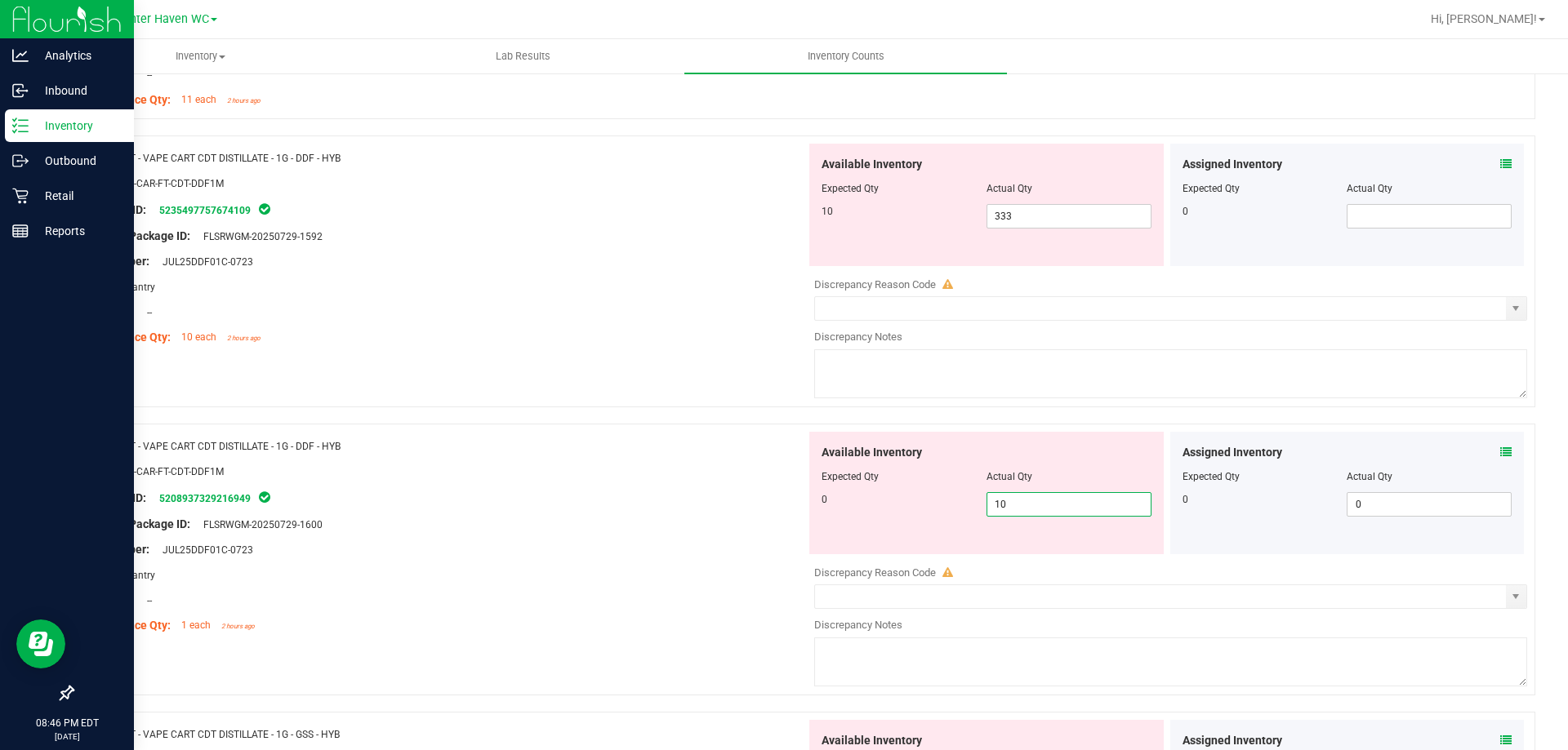
drag, startPoint x: 1023, startPoint y: 503, endPoint x: 673, endPoint y: 509, distance: 350.1
click at [645, 556] on div "Name: FT - VAPE CART CDT DISTILLATE - 1G - DDF - HYB SKU: BAP-CAR-FT-CDT-DDF1M …" at bounding box center [803, 559] width 1463 height 272
type input "0"
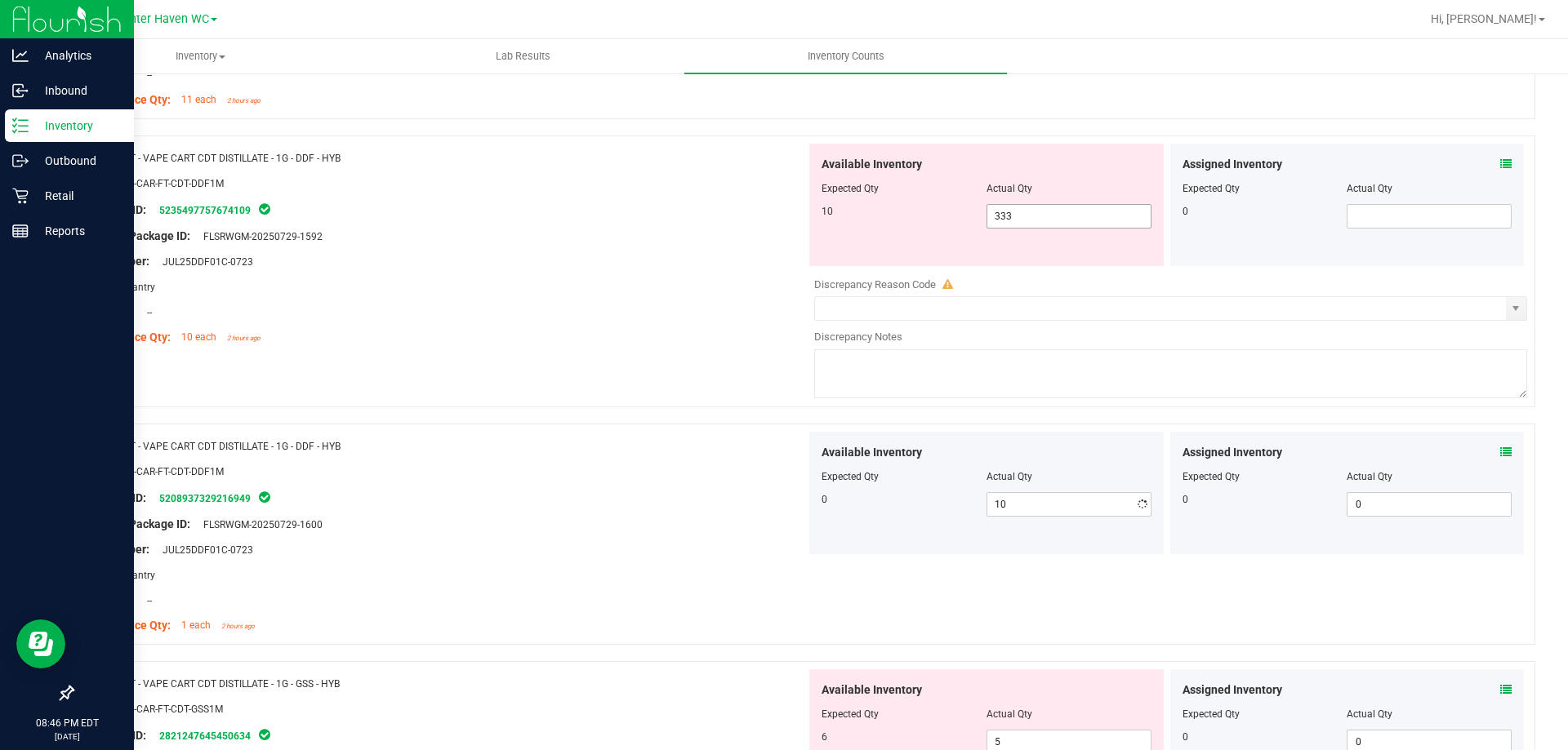
type input "0"
drag, startPoint x: 1106, startPoint y: 211, endPoint x: 558, endPoint y: 221, distance: 548.1
click at [559, 221] on div "Name: FT - VAPE CART CDT DISTILLATE - 1G - DDF - HYB SKU: BAP-CAR-FT-CDT-DDF1M …" at bounding box center [803, 271] width 1463 height 272
type input "10"
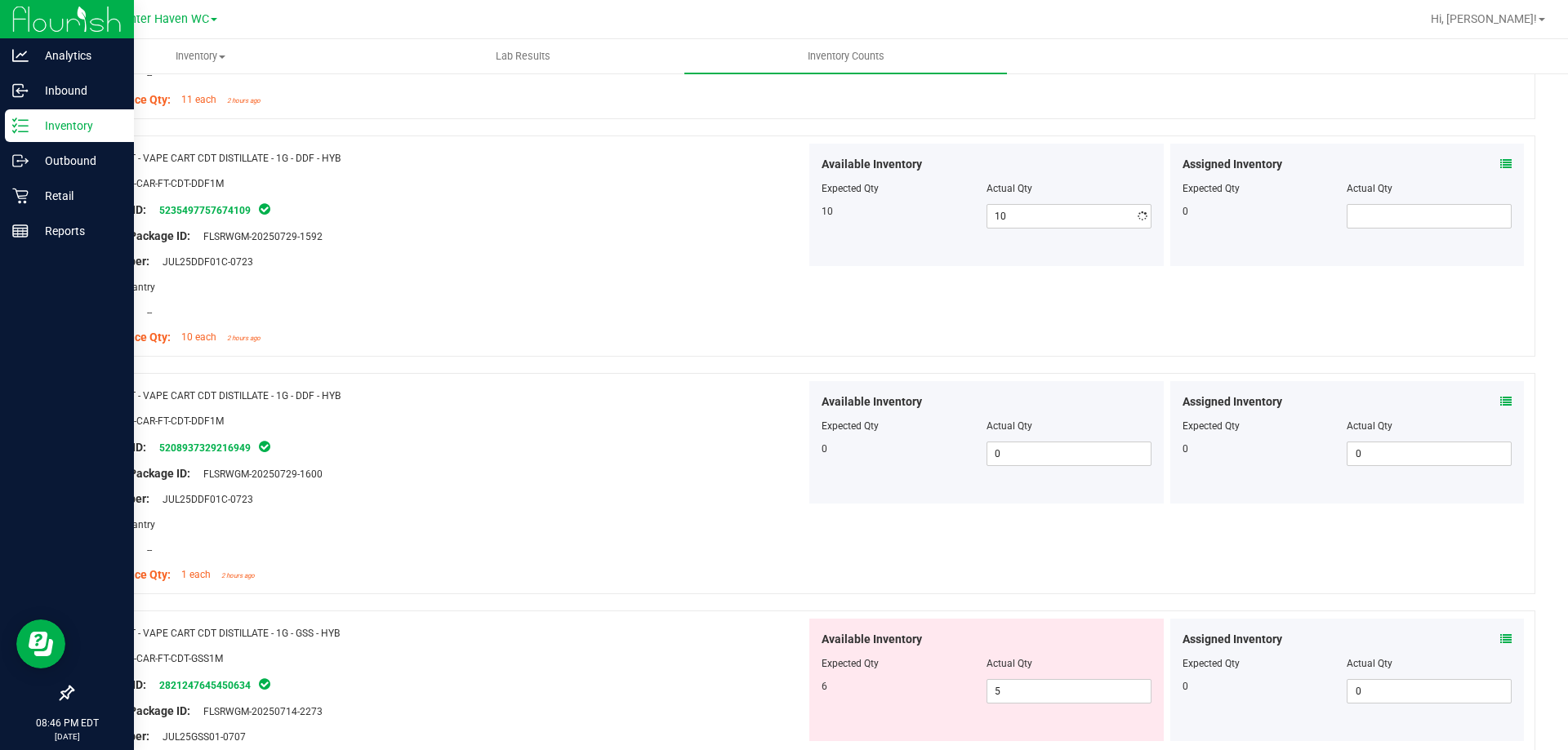
click at [558, 221] on div at bounding box center [446, 224] width 721 height 8
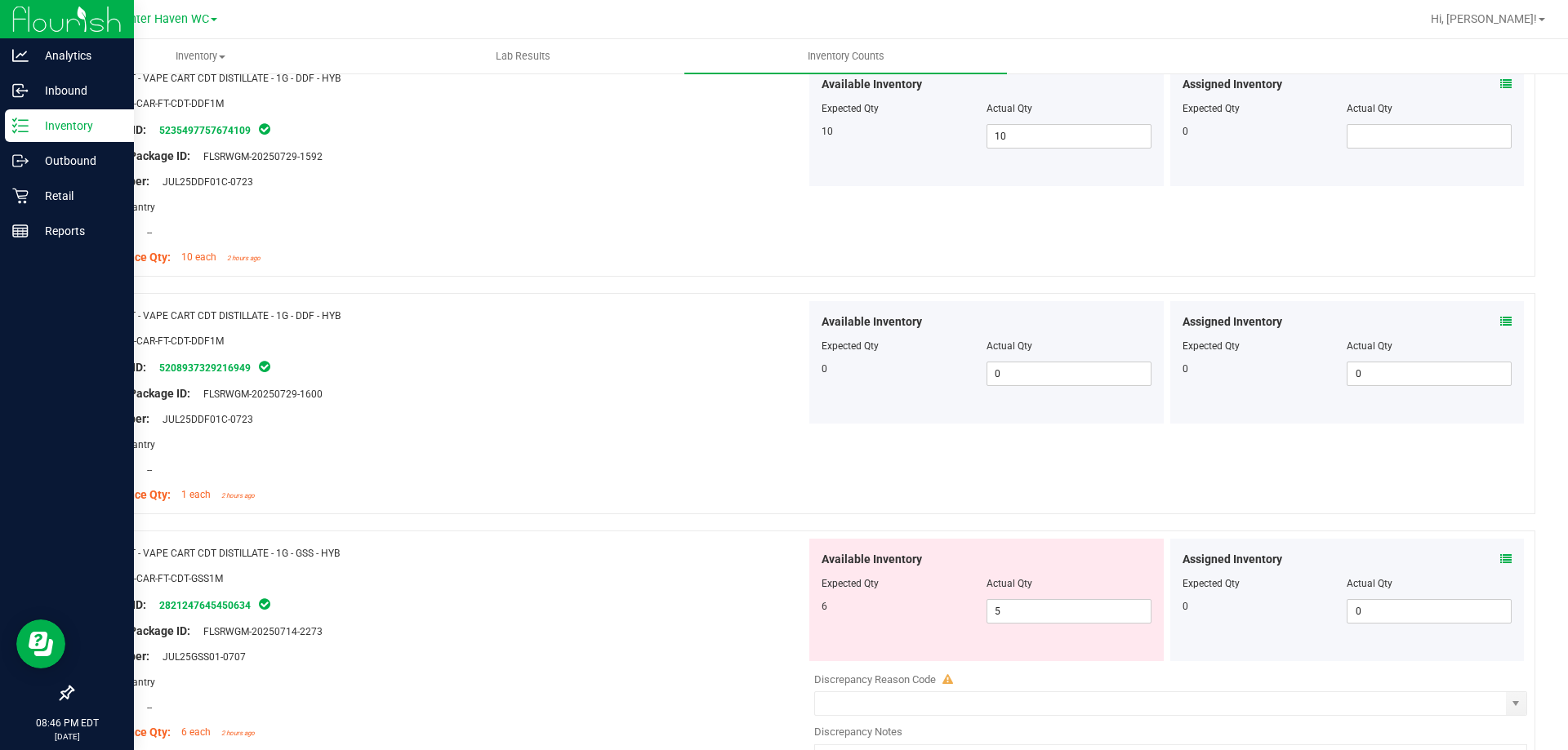
scroll to position [1796, 0]
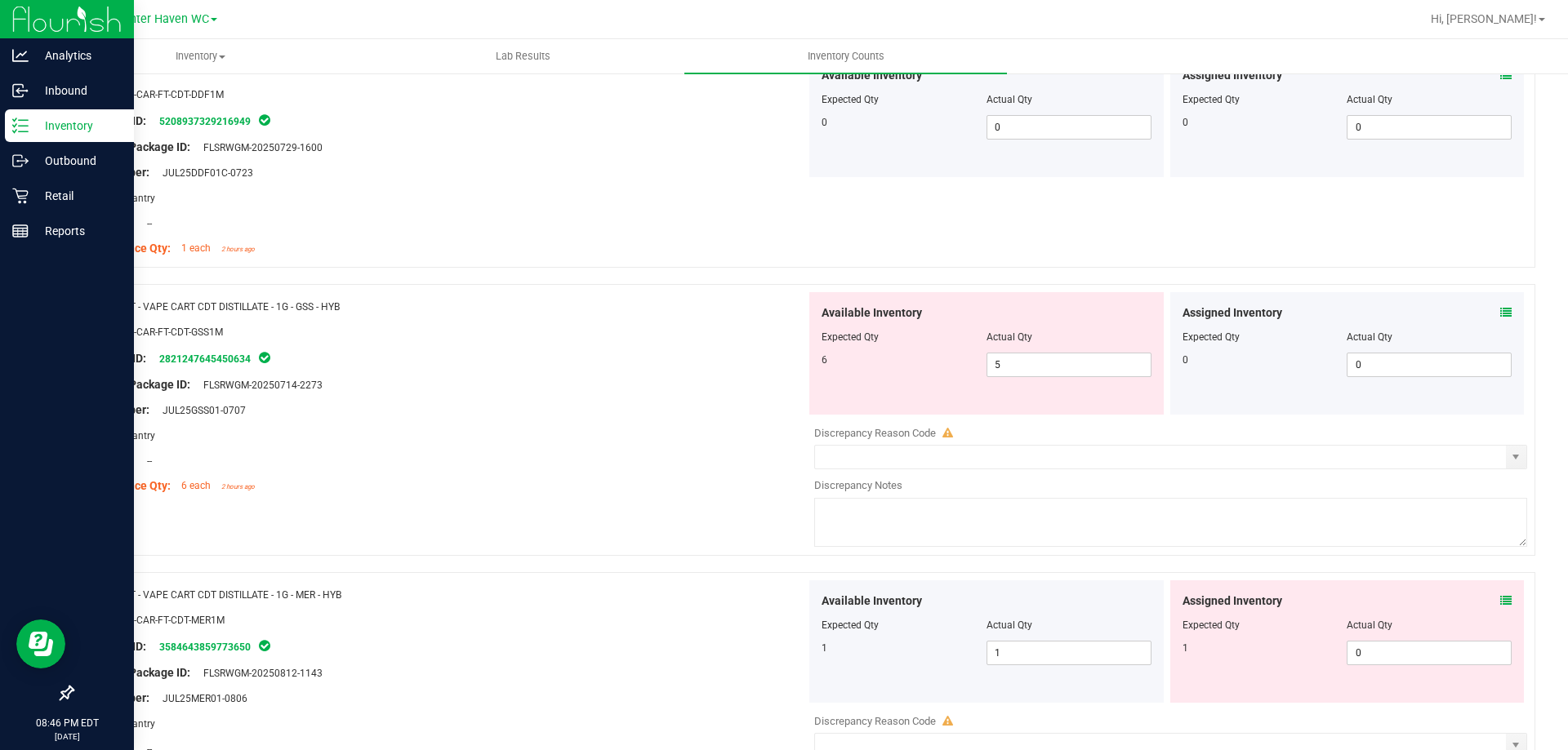
click at [1501, 316] on icon at bounding box center [1506, 313] width 12 height 12
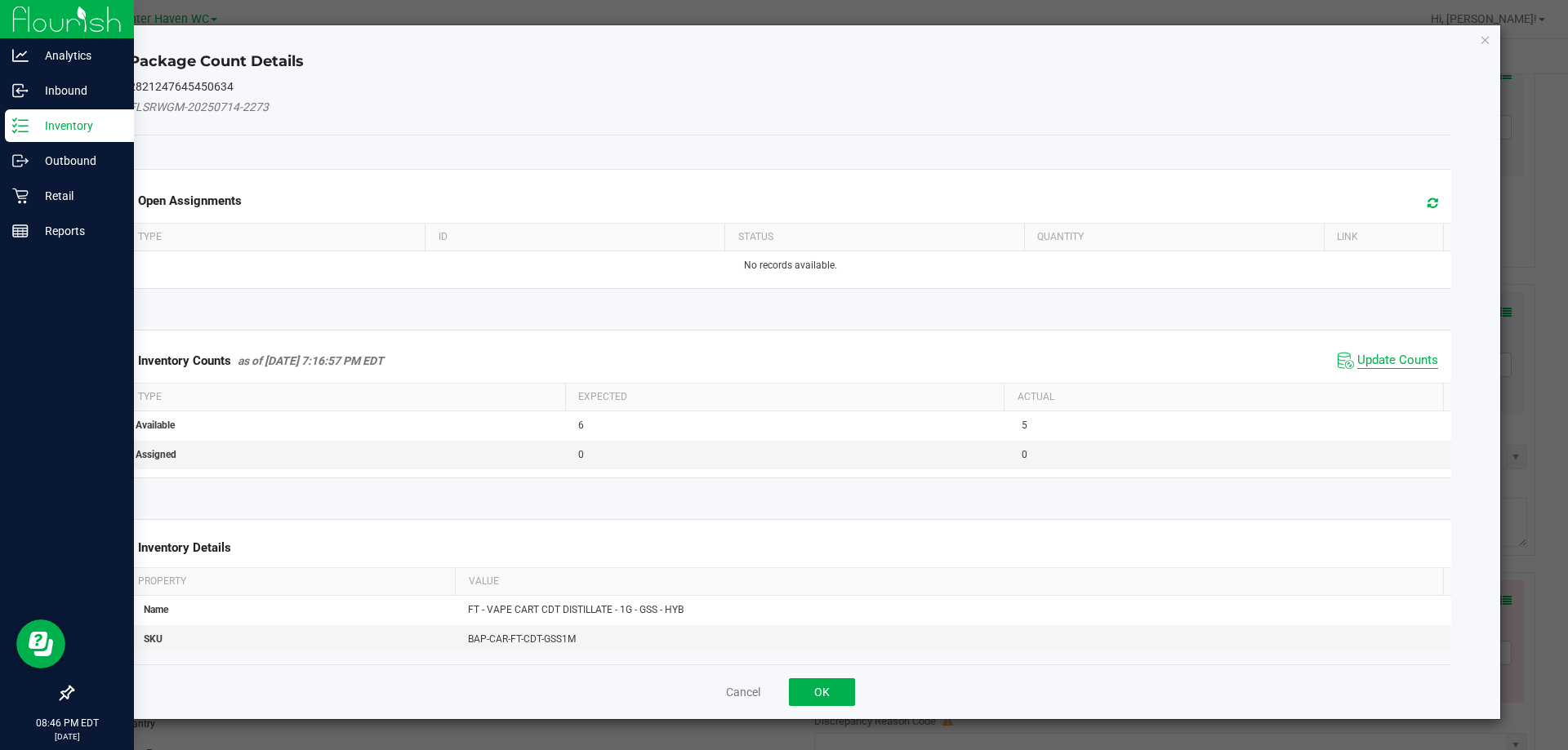
click at [1399, 355] on span "Update Counts" at bounding box center [1397, 361] width 81 height 17
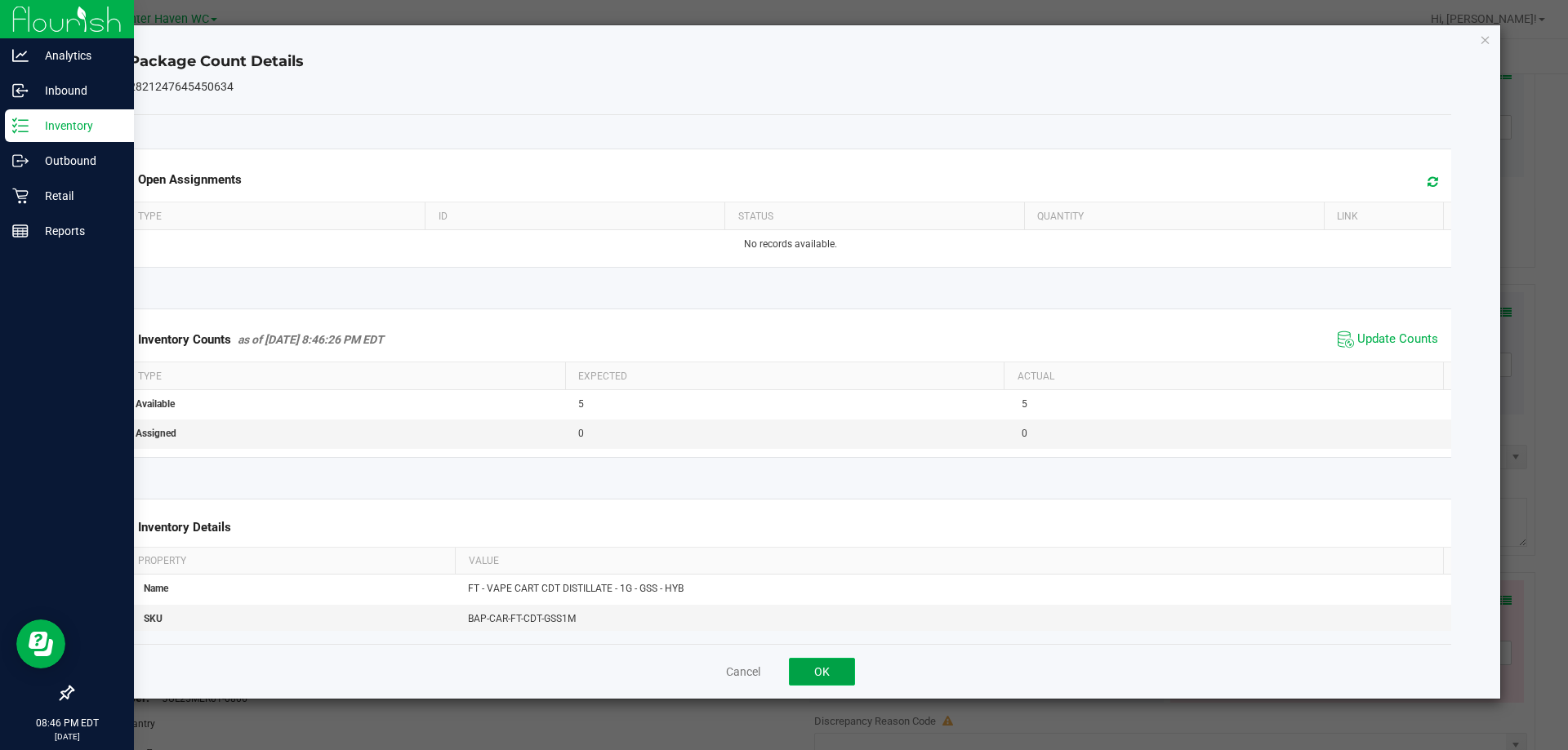
drag, startPoint x: 804, startPoint y: 669, endPoint x: 960, endPoint y: 597, distance: 171.8
click at [804, 670] on button "OK" at bounding box center [821, 671] width 66 height 27
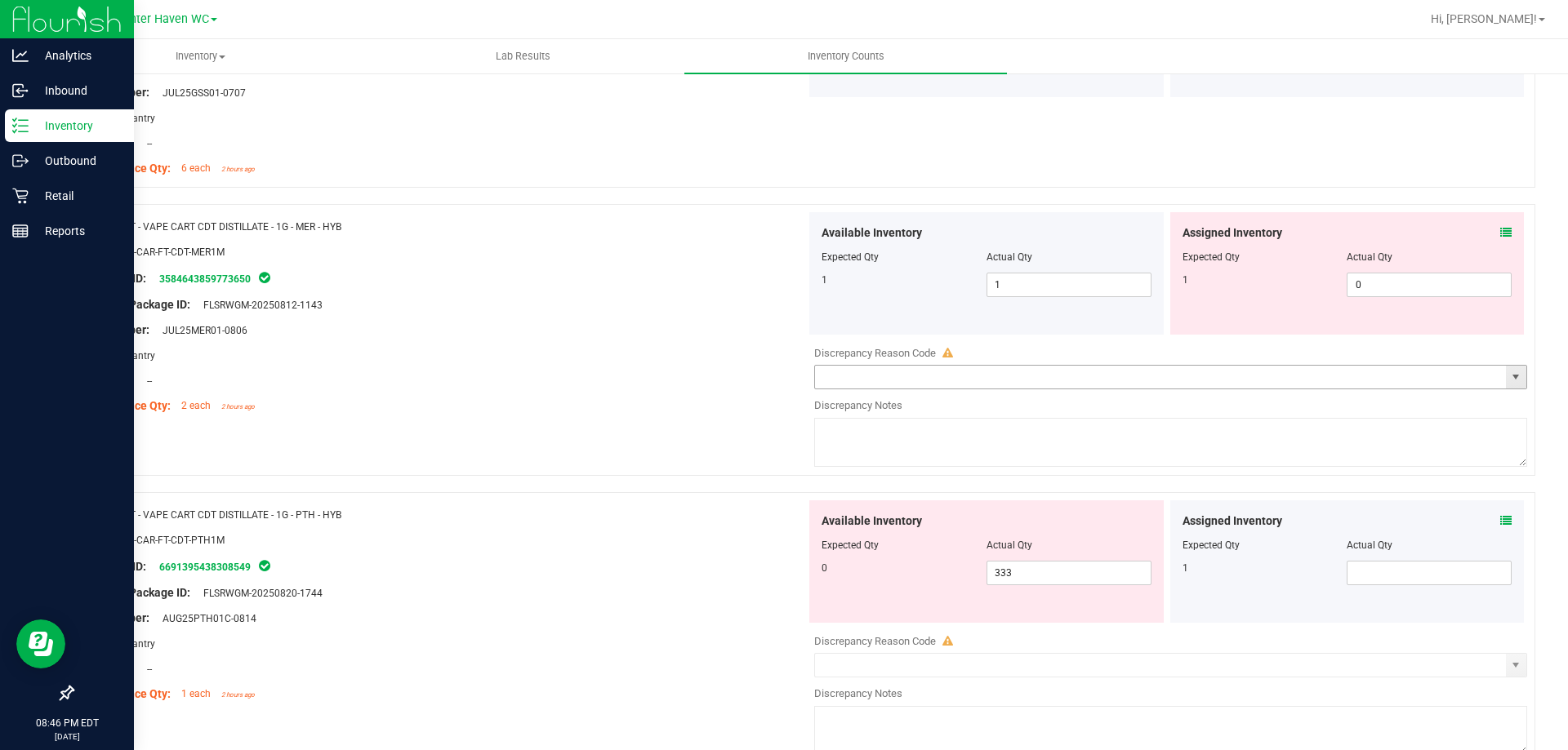
scroll to position [2123, 0]
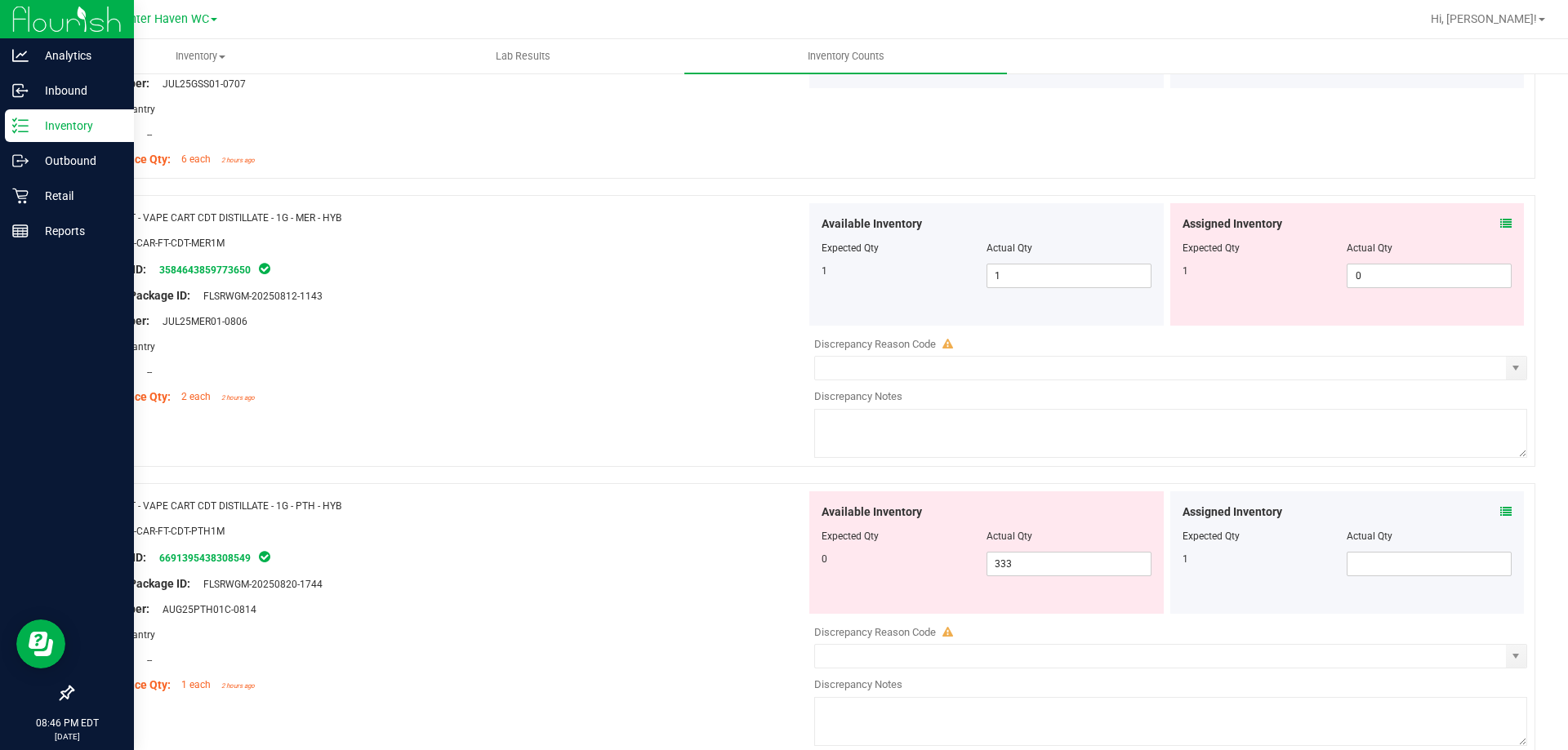
click at [1501, 226] on icon at bounding box center [1506, 224] width 12 height 12
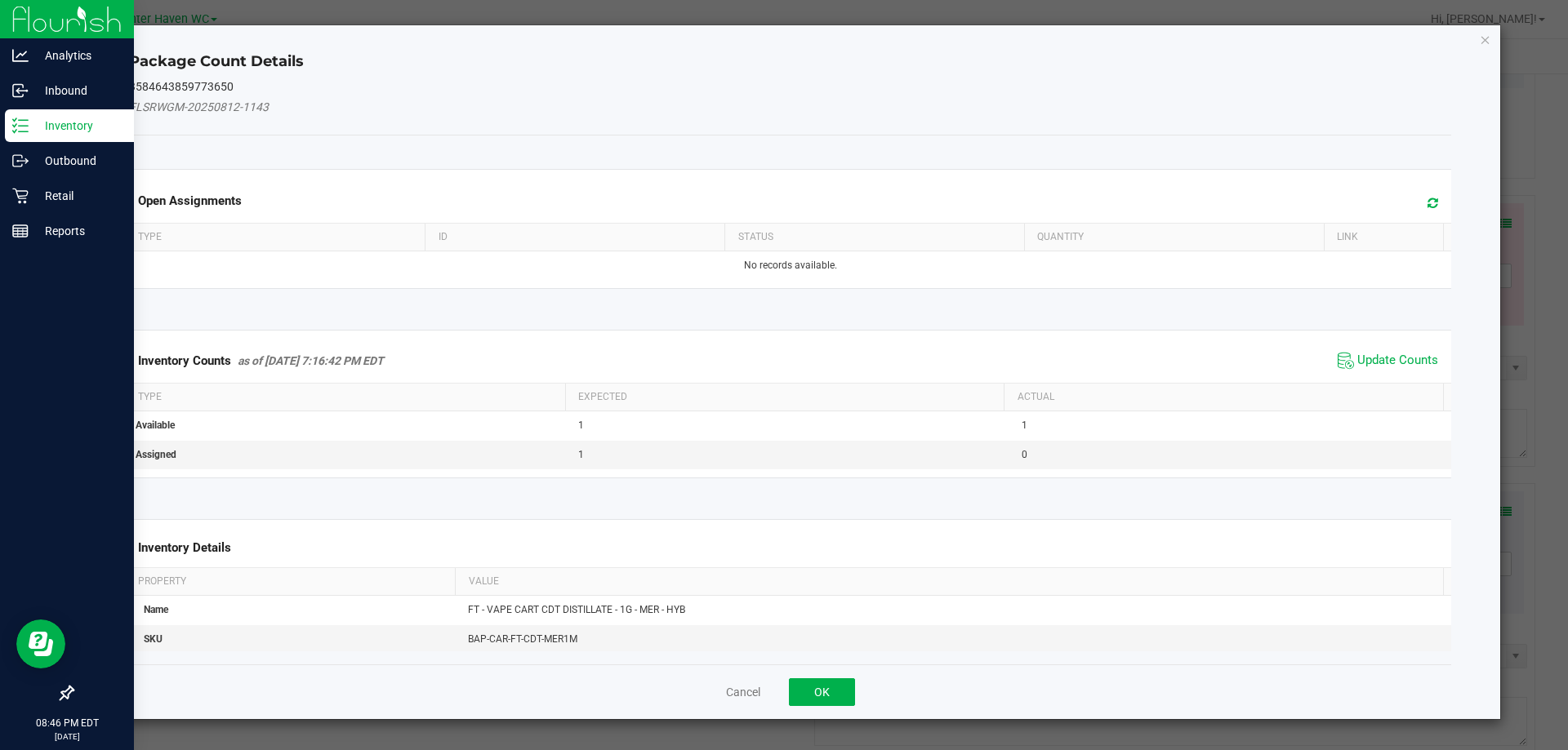
drag, startPoint x: 1399, startPoint y: 360, endPoint x: 1362, endPoint y: 383, distance: 43.6
click at [1396, 360] on span "Update Counts" at bounding box center [1397, 361] width 81 height 17
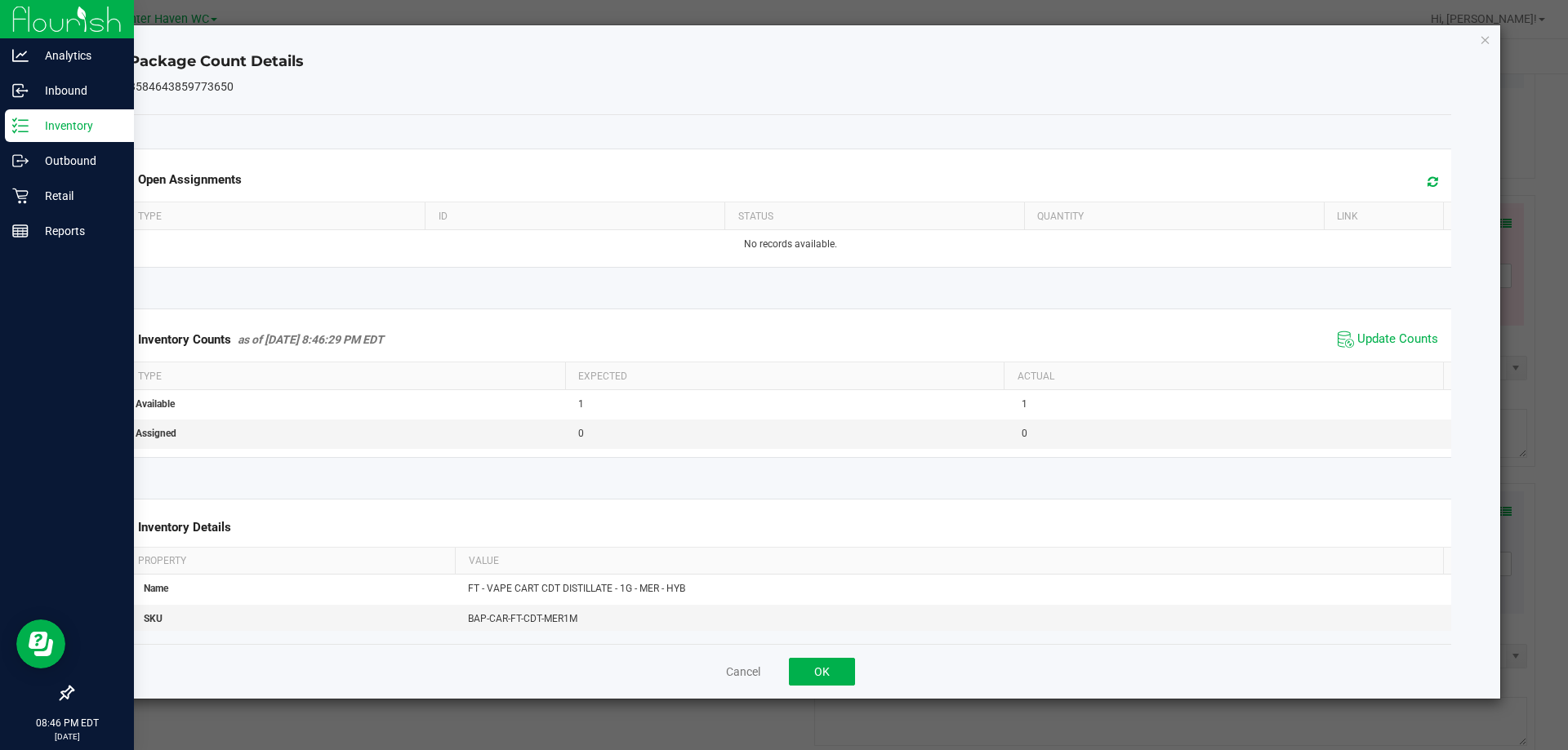
click at [859, 670] on div "Cancel OK" at bounding box center [790, 672] width 1323 height 55
click at [855, 673] on div "Cancel OK" at bounding box center [790, 672] width 1323 height 55
drag, startPoint x: 844, startPoint y: 673, endPoint x: 908, endPoint y: 633, distance: 75.5
click at [843, 673] on button "OK" at bounding box center [821, 671] width 66 height 27
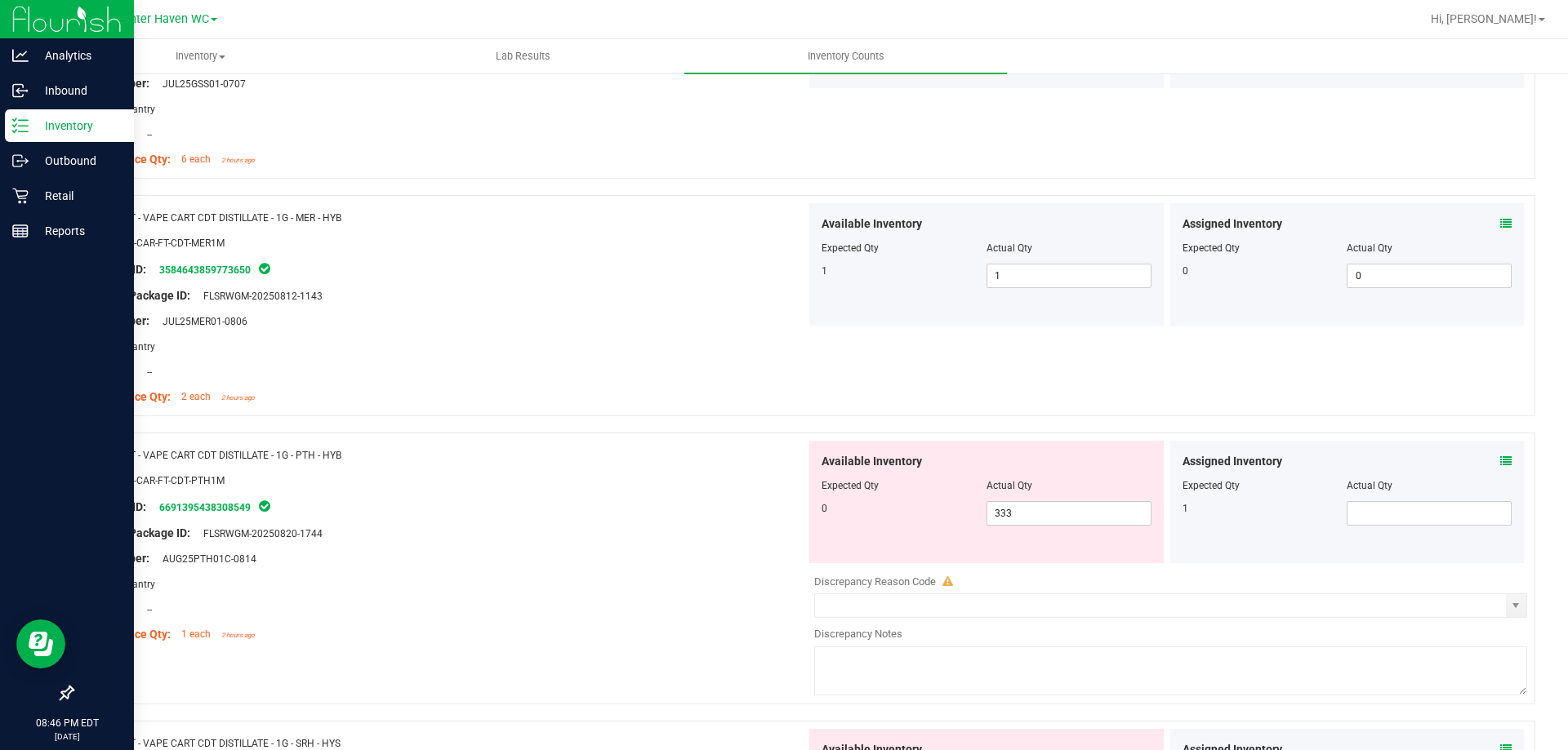
click at [1501, 462] on icon at bounding box center [1506, 461] width 12 height 12
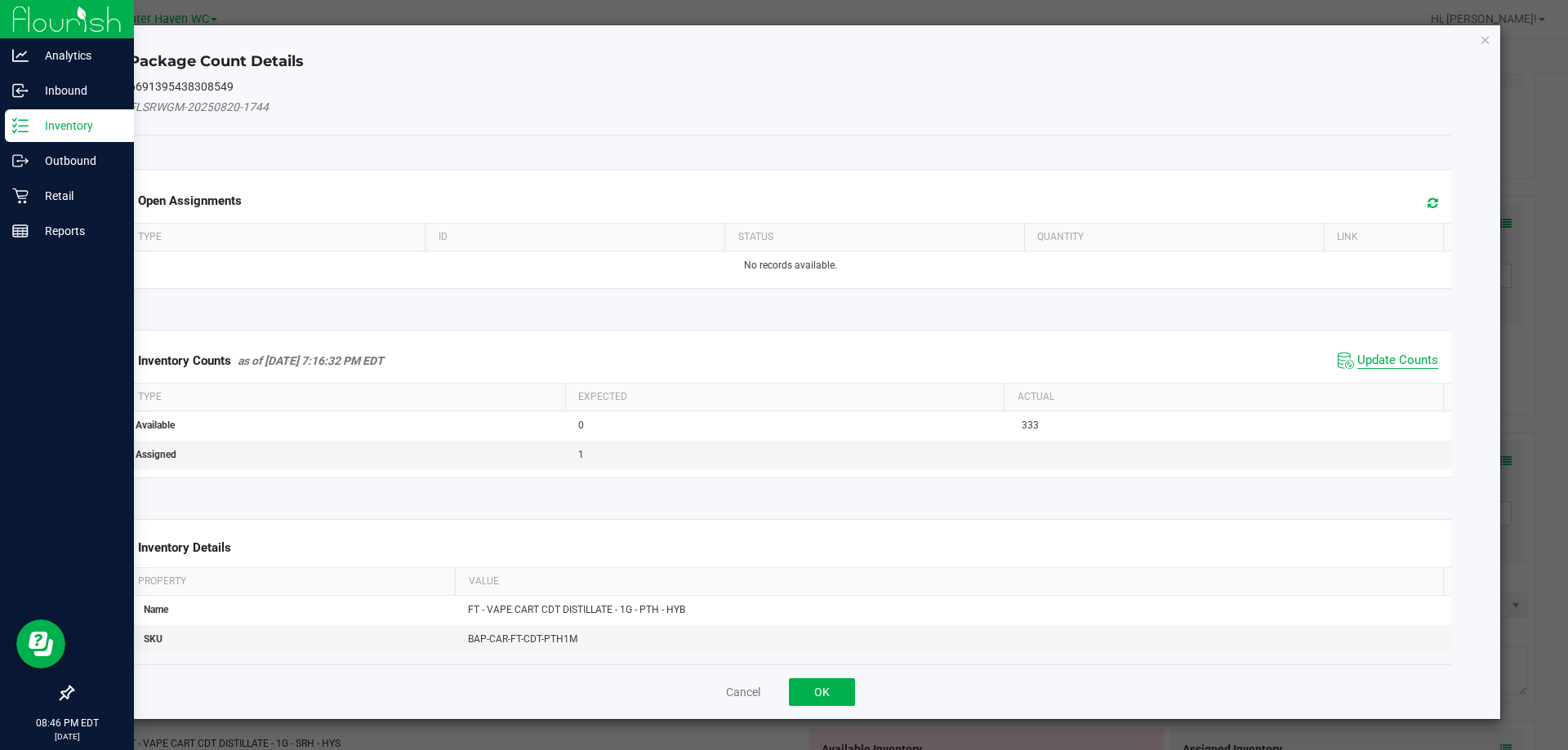
click at [1402, 360] on span "Update Counts" at bounding box center [1397, 361] width 81 height 17
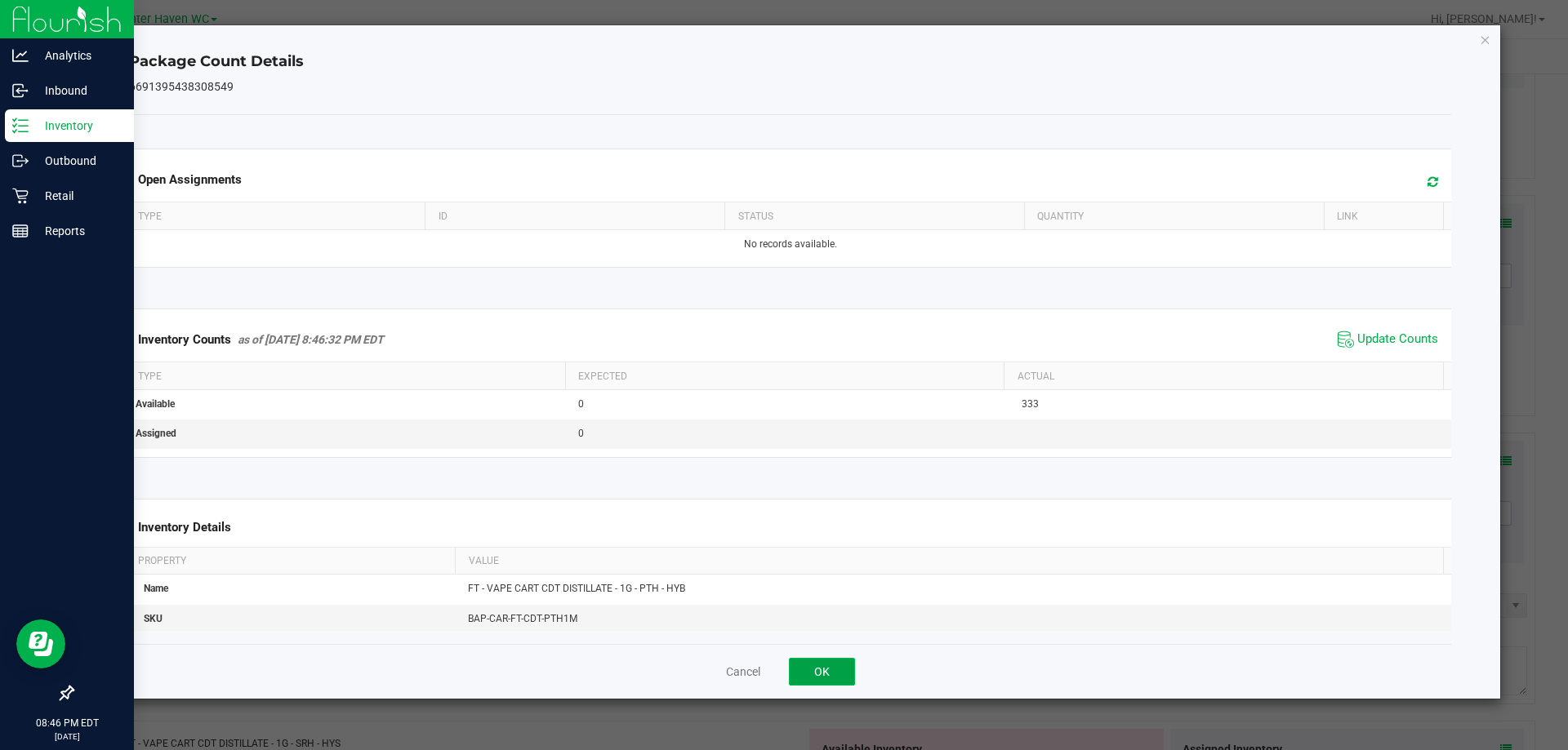
click at [839, 663] on button "OK" at bounding box center [821, 671] width 66 height 27
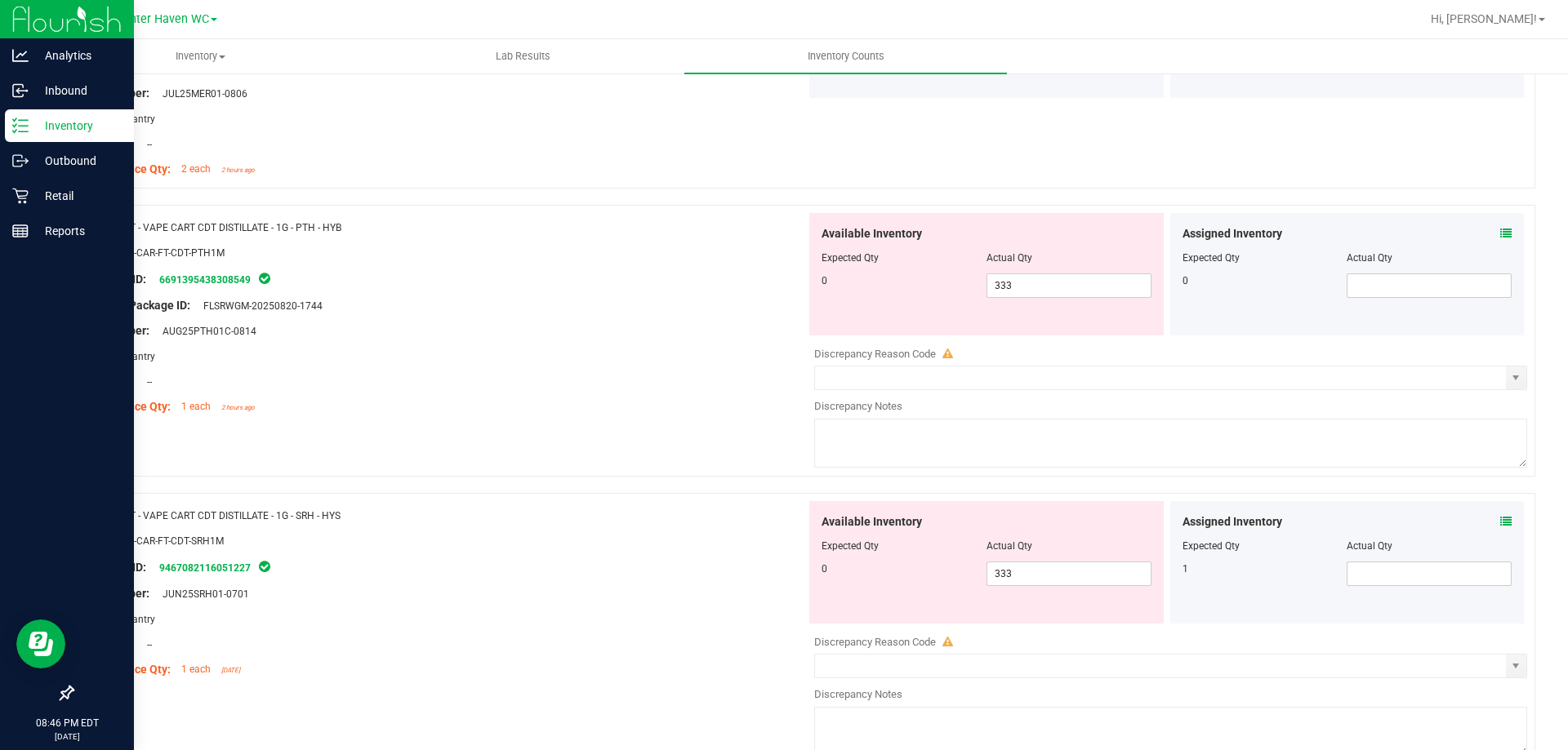
scroll to position [2449, 0]
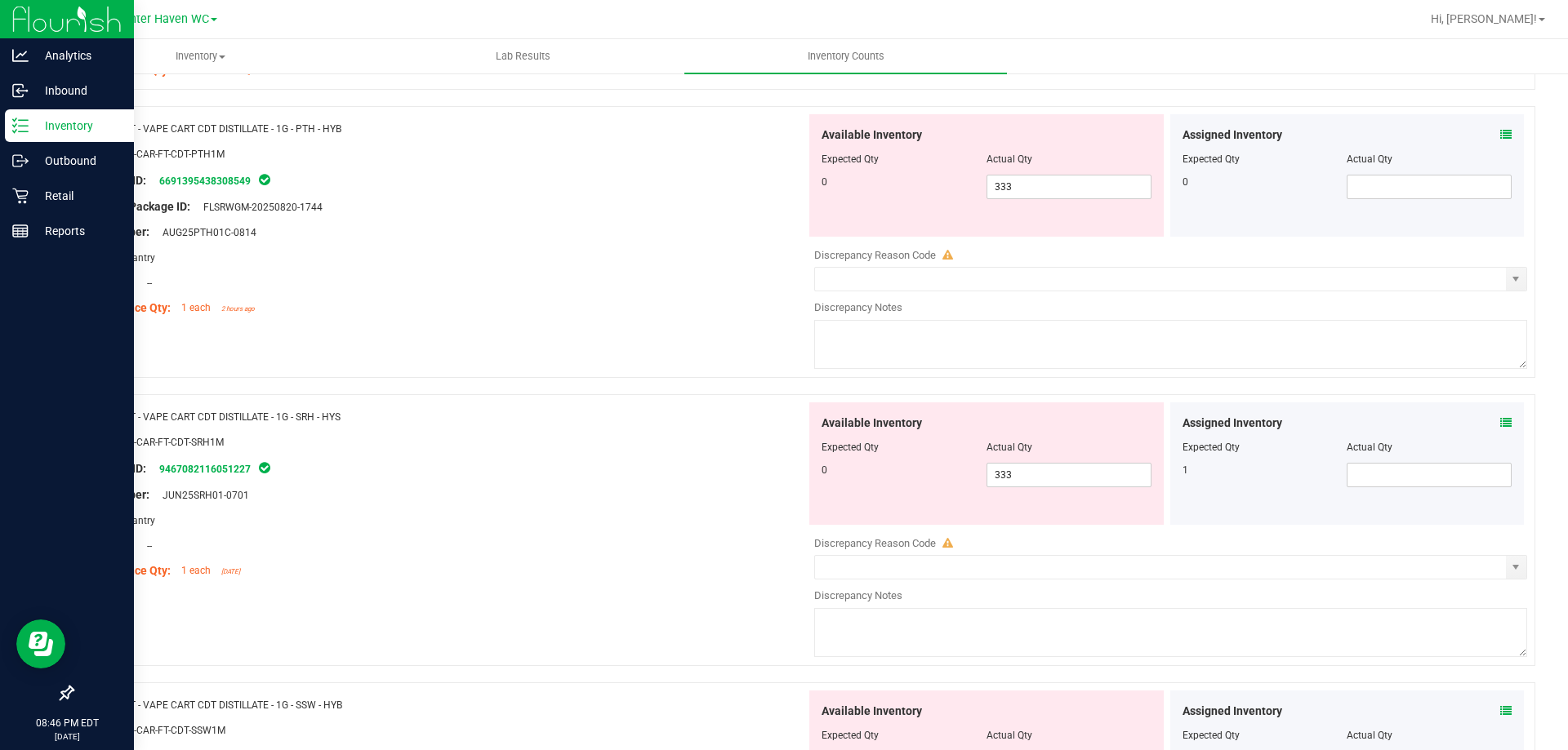
click at [1501, 420] on icon at bounding box center [1506, 423] width 12 height 12
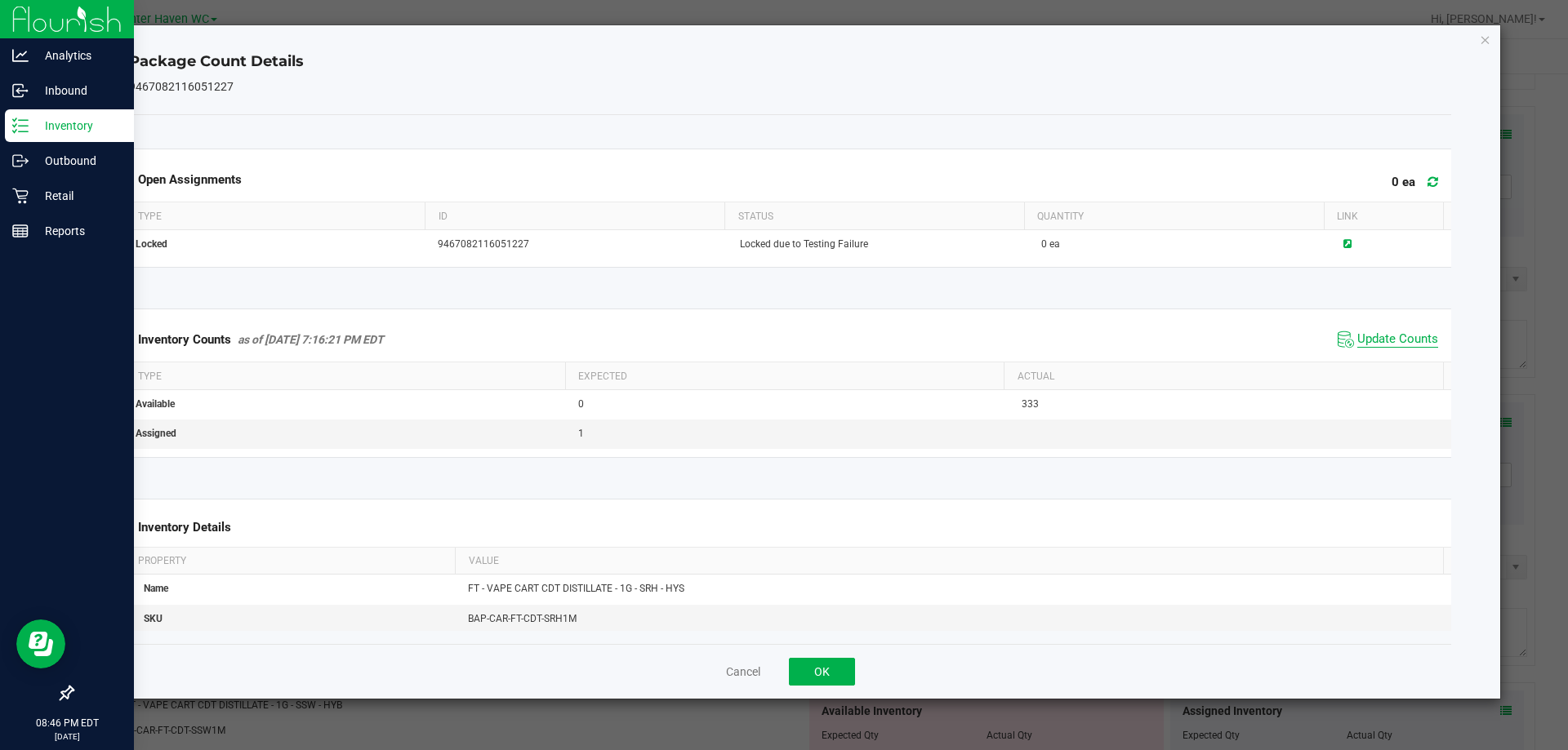
click at [1390, 335] on span "Update Counts" at bounding box center [1397, 340] width 81 height 17
click at [825, 671] on button "OK" at bounding box center [821, 671] width 66 height 27
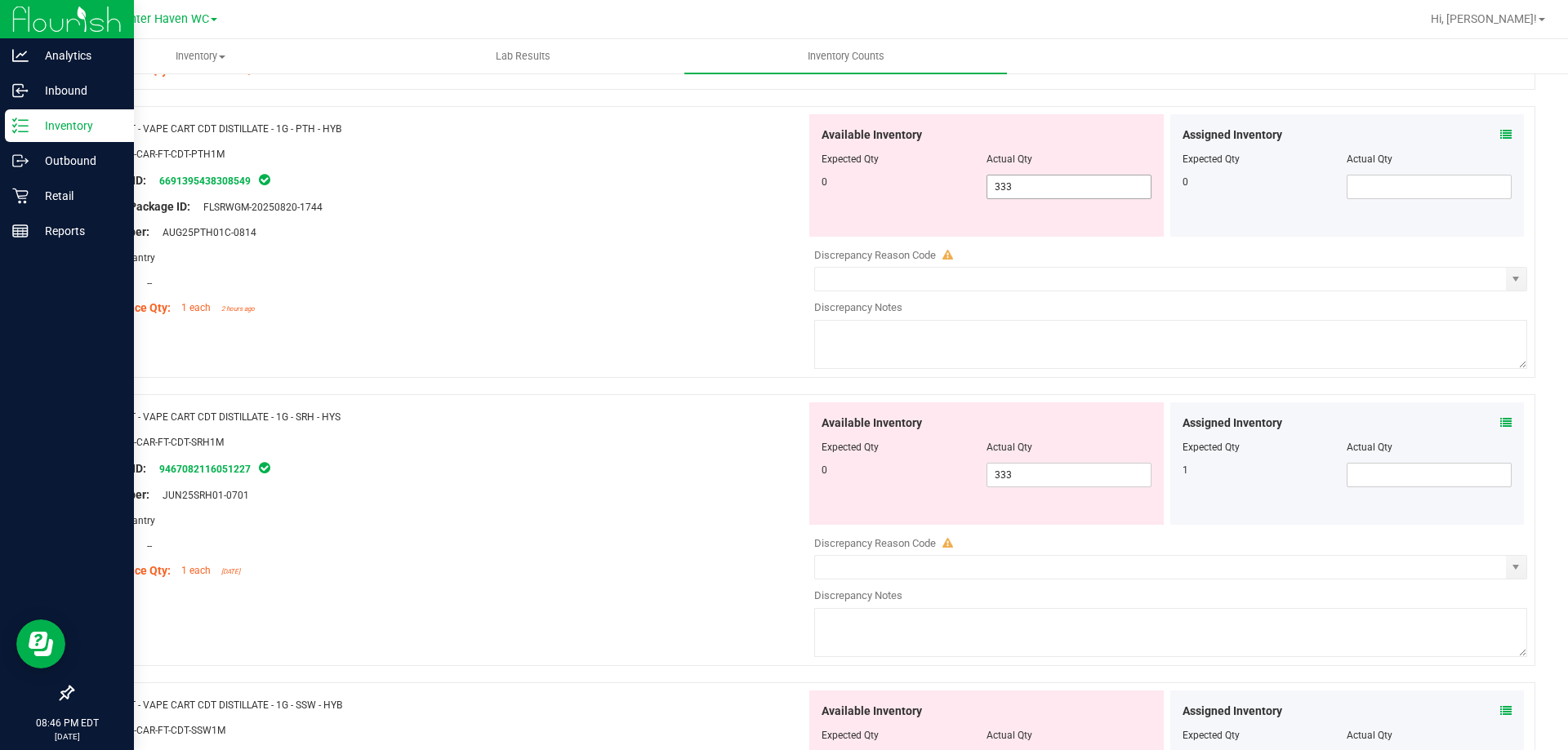
drag, startPoint x: 1073, startPoint y: 190, endPoint x: 732, endPoint y: 236, distance: 344.1
click at [726, 236] on div "Name: FT - VAPE CART CDT DISTILLATE - 1G - PTH - HYB SKU: BAP-CAR-FT-CDT-PTH1M …" at bounding box center [803, 241] width 1463 height 272
type input "0"
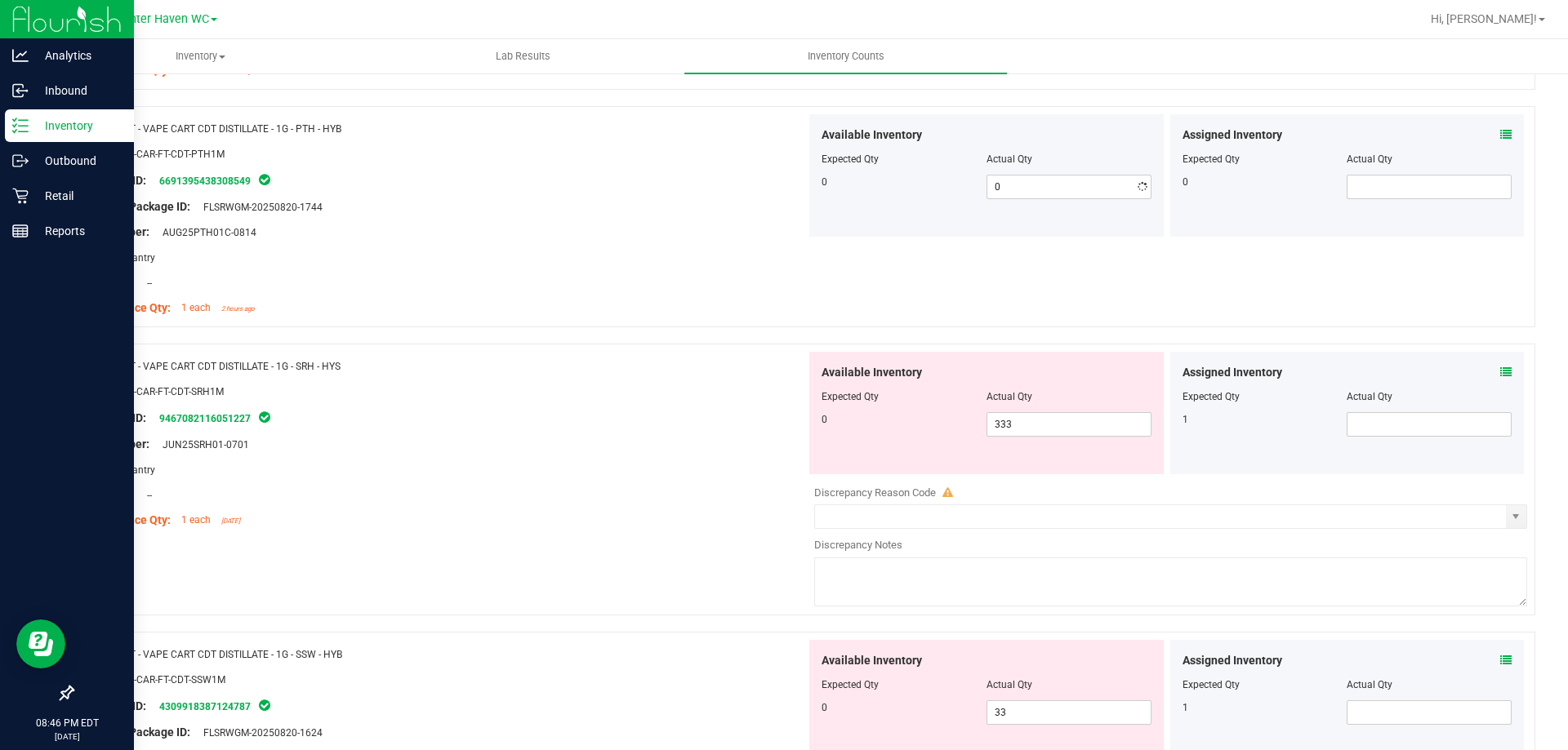
click at [738, 236] on div "Lot Number: AUG25PTH01C-0814" at bounding box center [446, 232] width 721 height 17
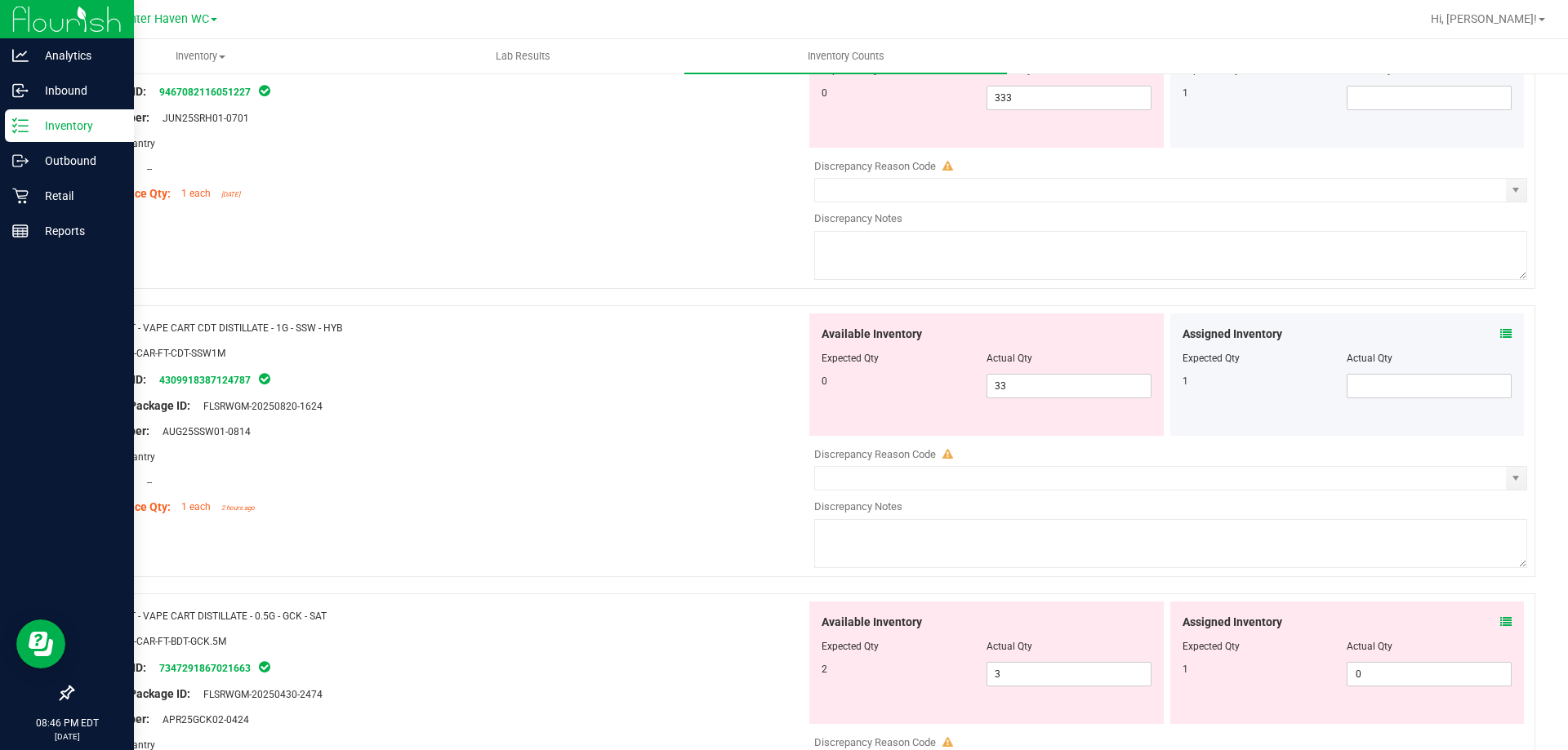
scroll to position [2858, 0]
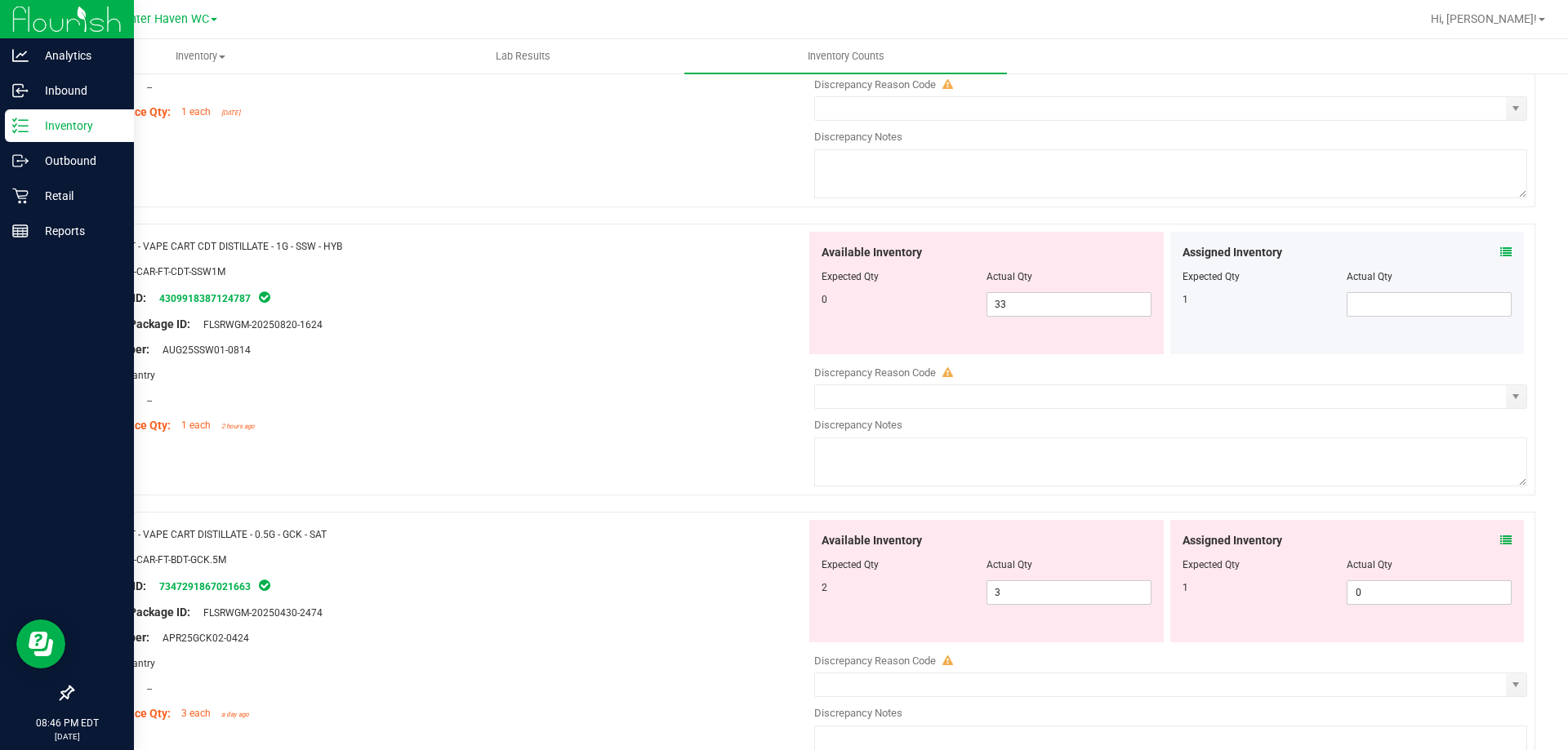
click at [1501, 260] on span at bounding box center [1506, 252] width 12 height 17
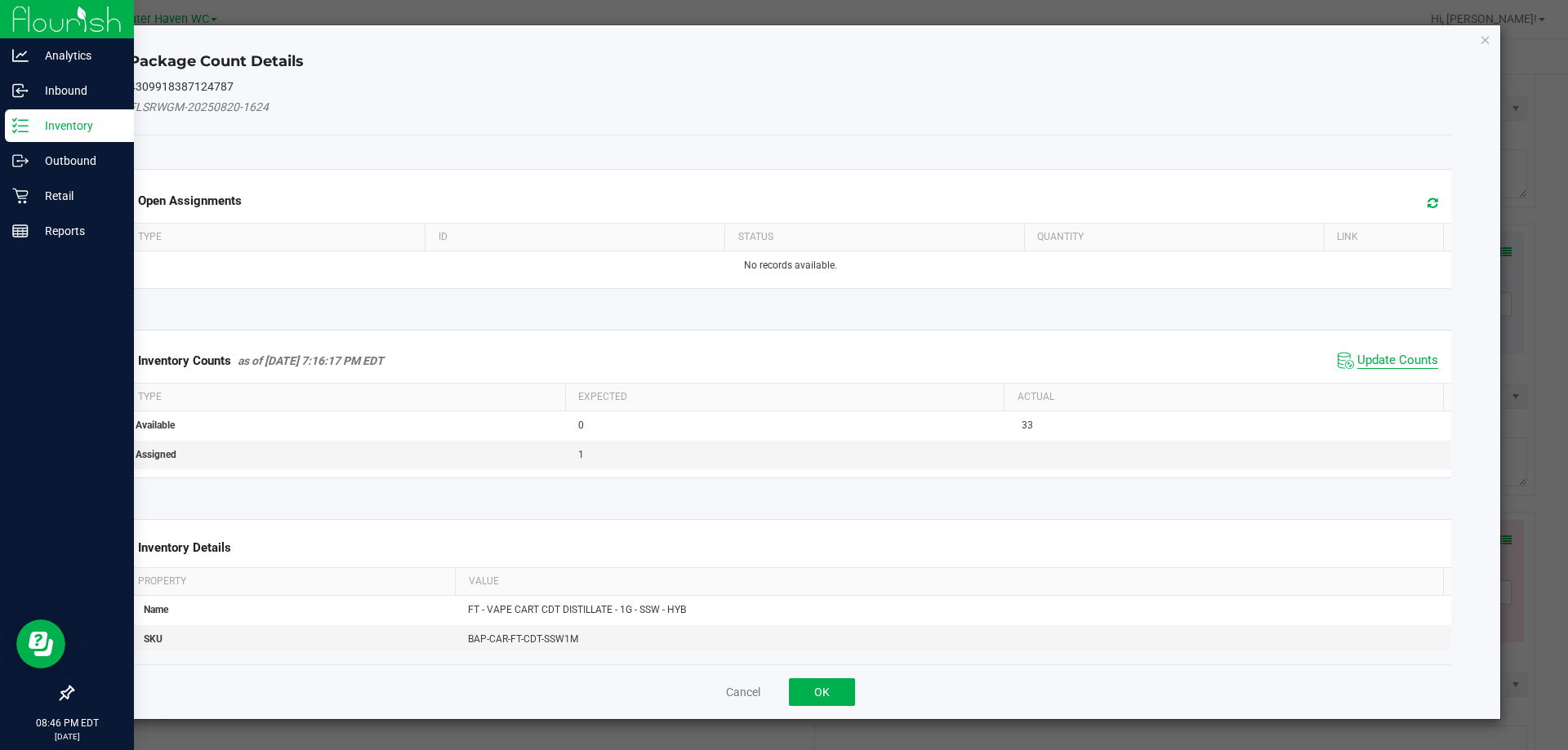
click at [1379, 357] on span "Update Counts" at bounding box center [1397, 361] width 81 height 17
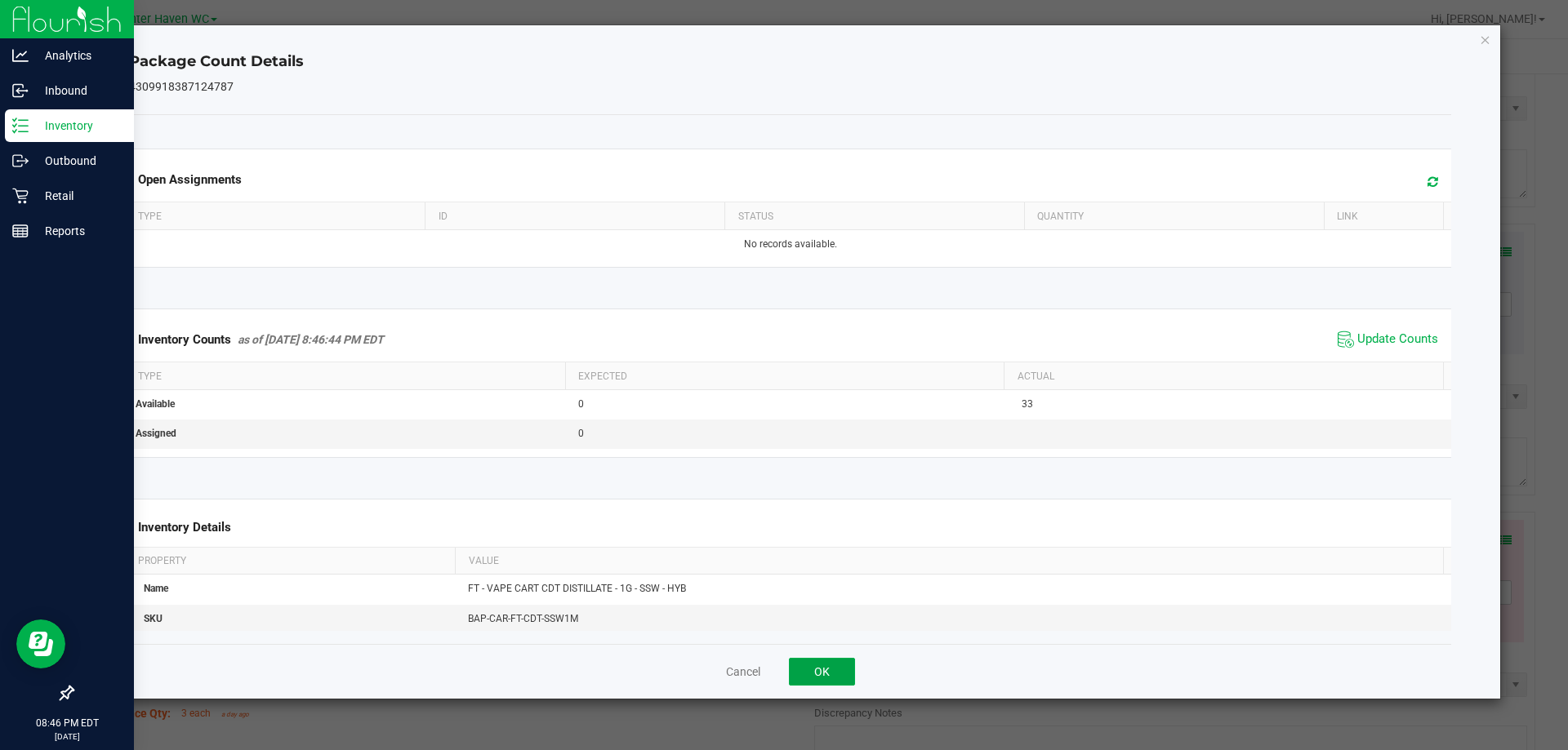
click at [817, 678] on button "OK" at bounding box center [821, 671] width 66 height 27
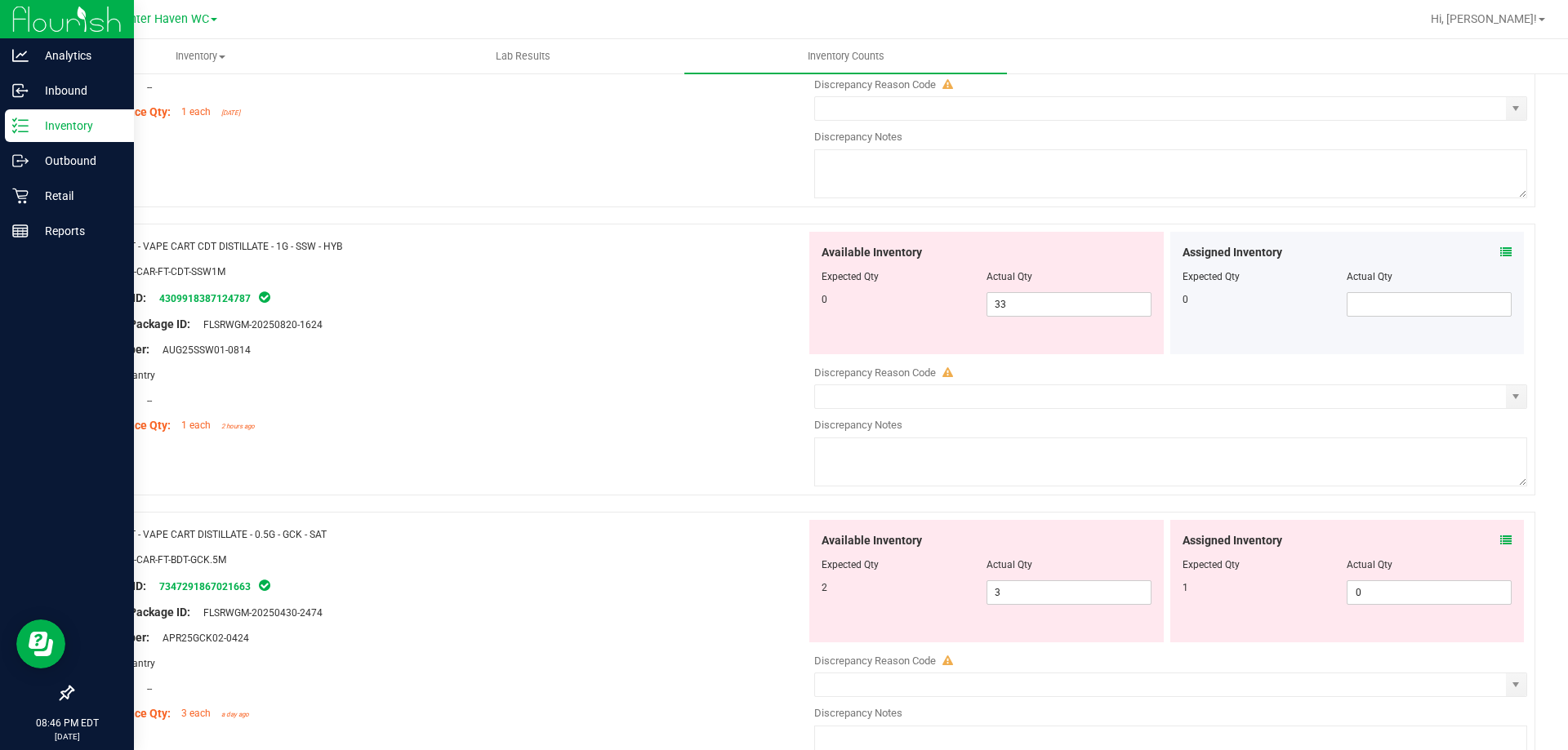
click at [1501, 537] on icon at bounding box center [1506, 540] width 12 height 12
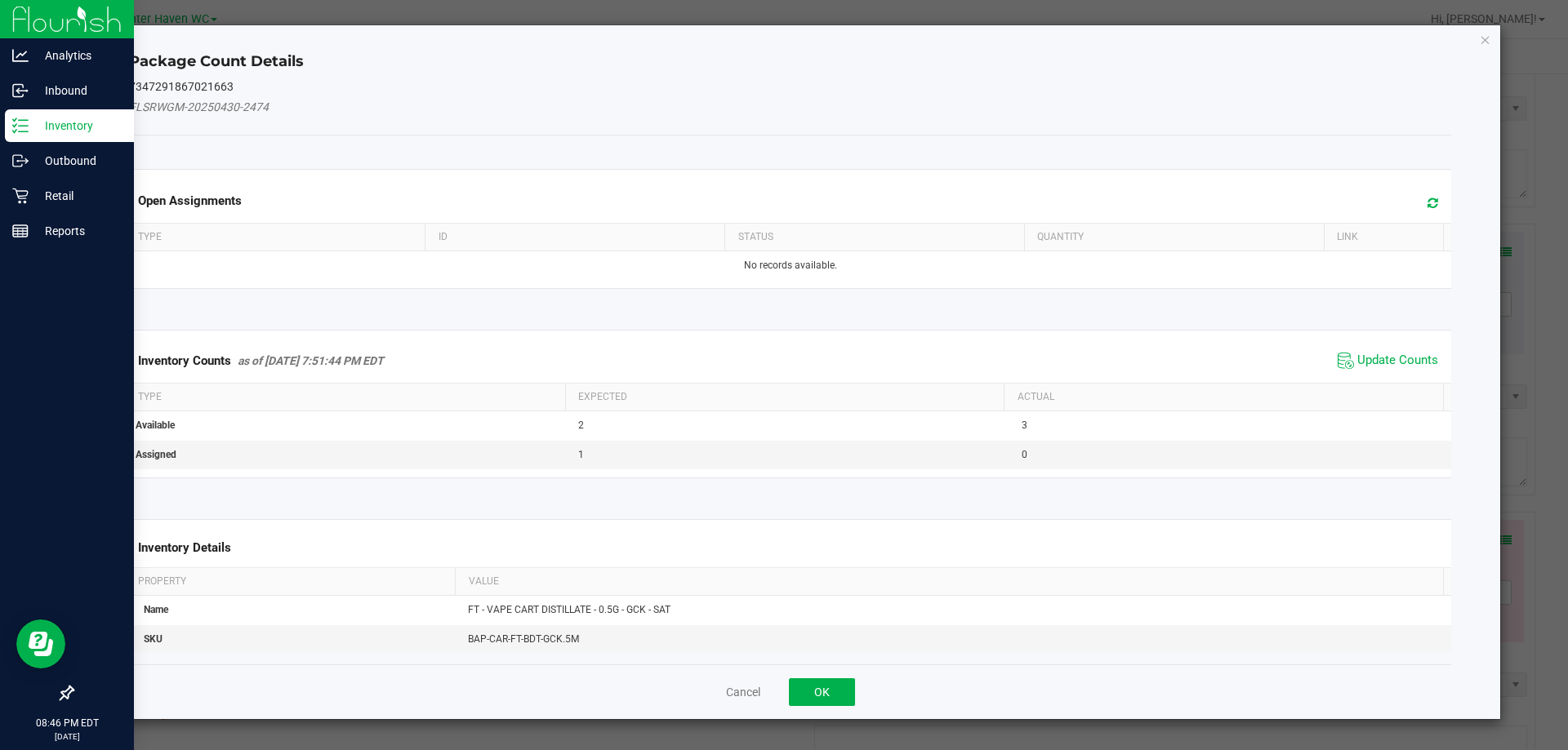
click at [1394, 370] on span "Update Counts" at bounding box center [1388, 360] width 108 height 24
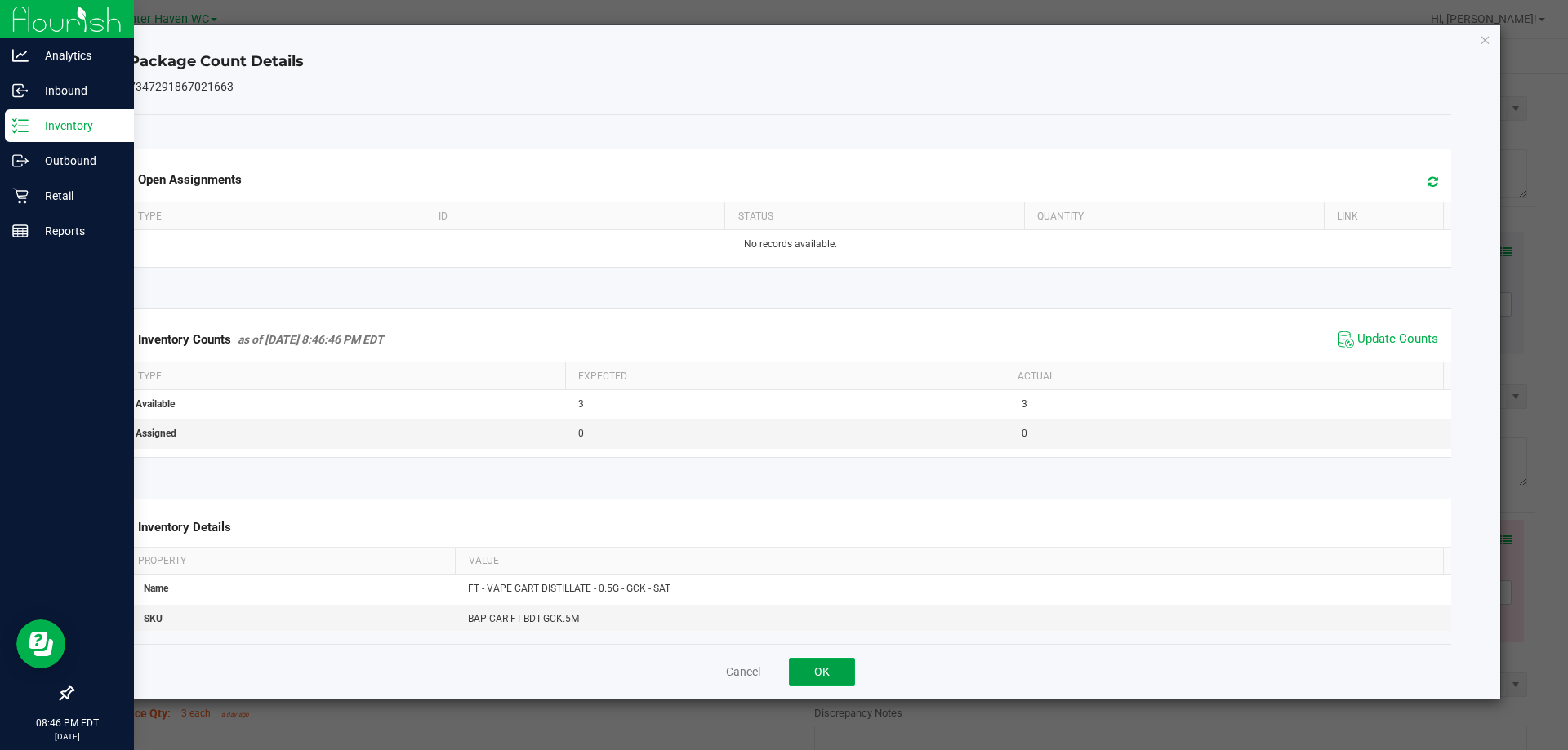
drag, startPoint x: 843, startPoint y: 670, endPoint x: 1252, endPoint y: 567, distance: 421.8
click at [839, 670] on button "OK" at bounding box center [821, 671] width 66 height 27
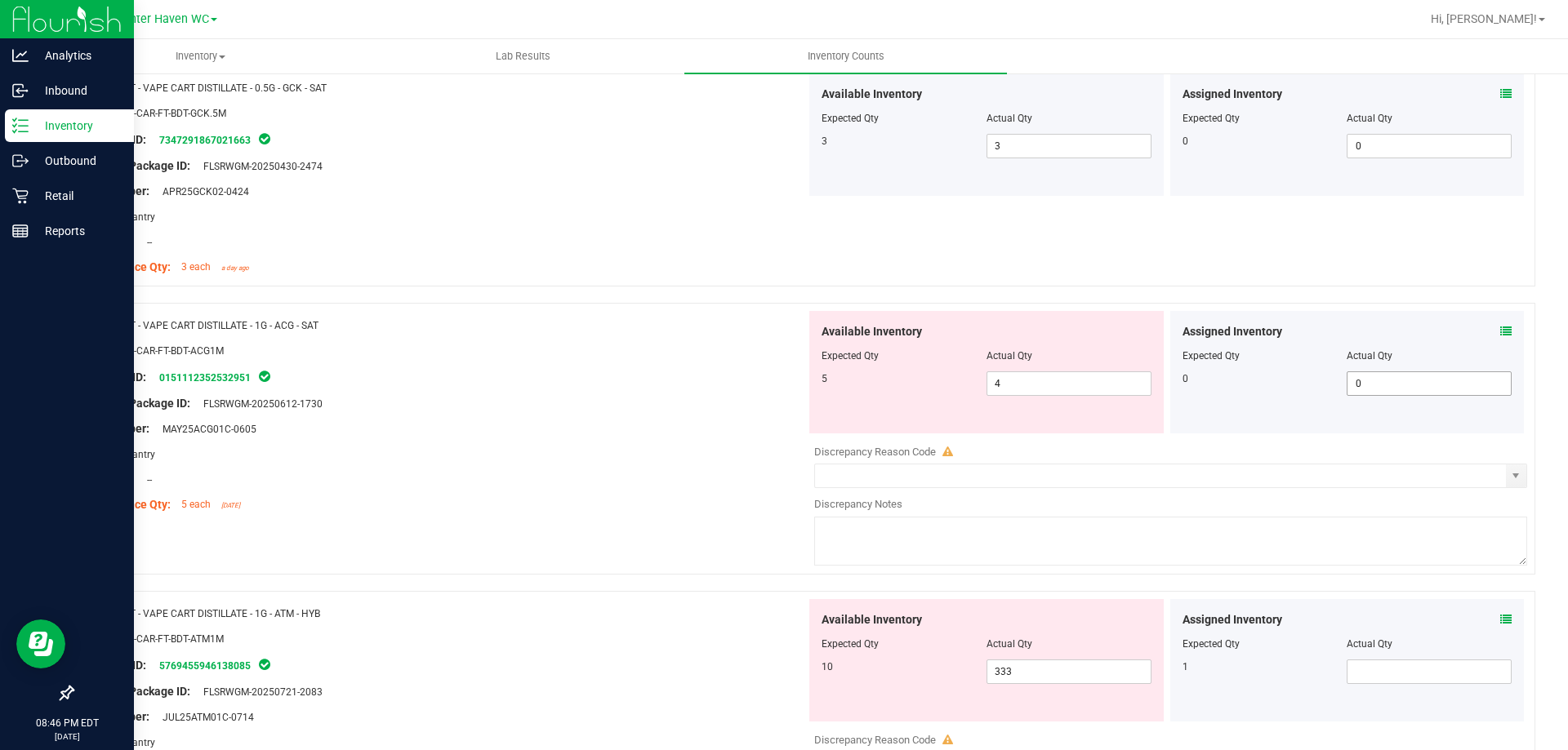
scroll to position [3347, 0]
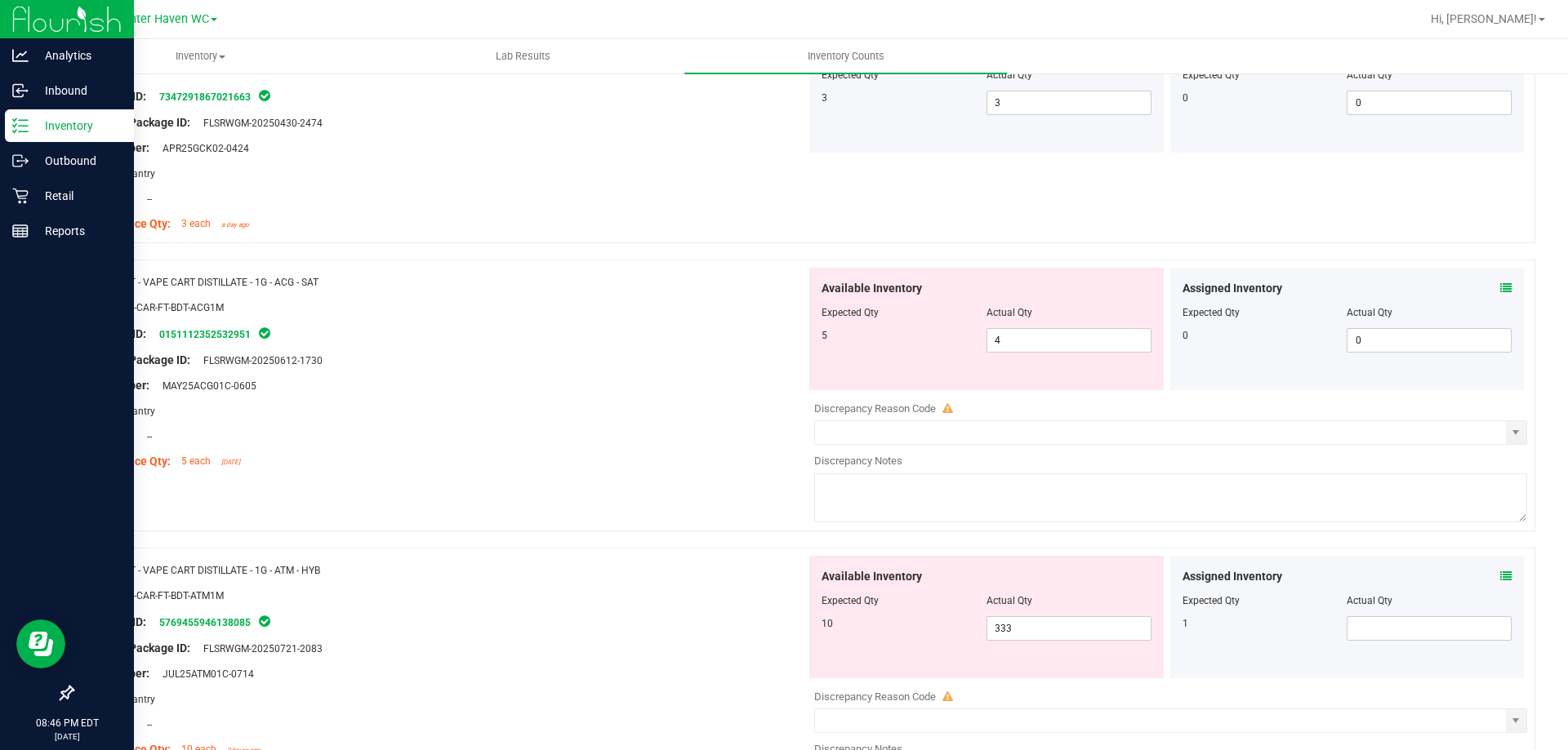
click at [1501, 293] on icon at bounding box center [1506, 288] width 12 height 12
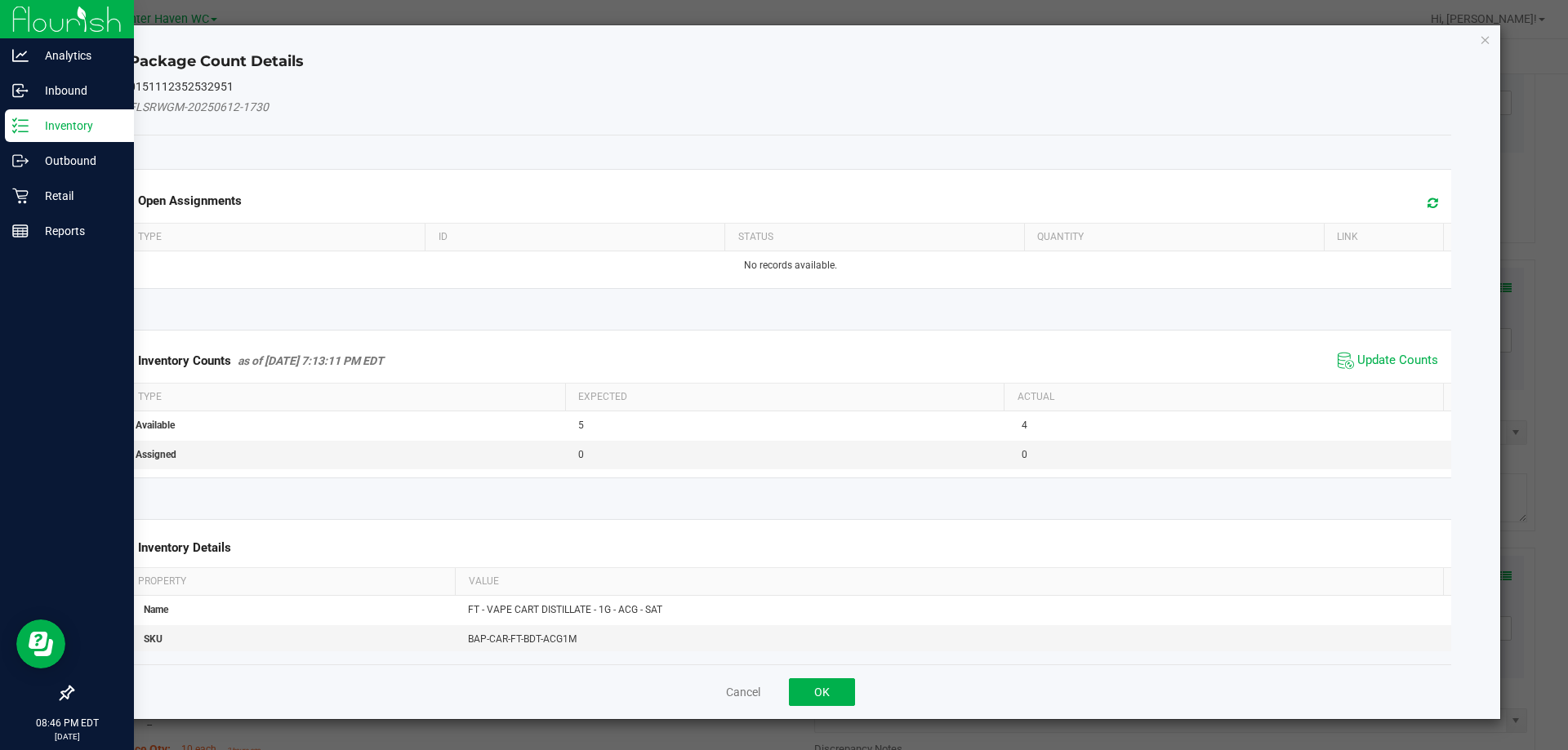
click at [1402, 350] on span "Update Counts" at bounding box center [1388, 360] width 108 height 24
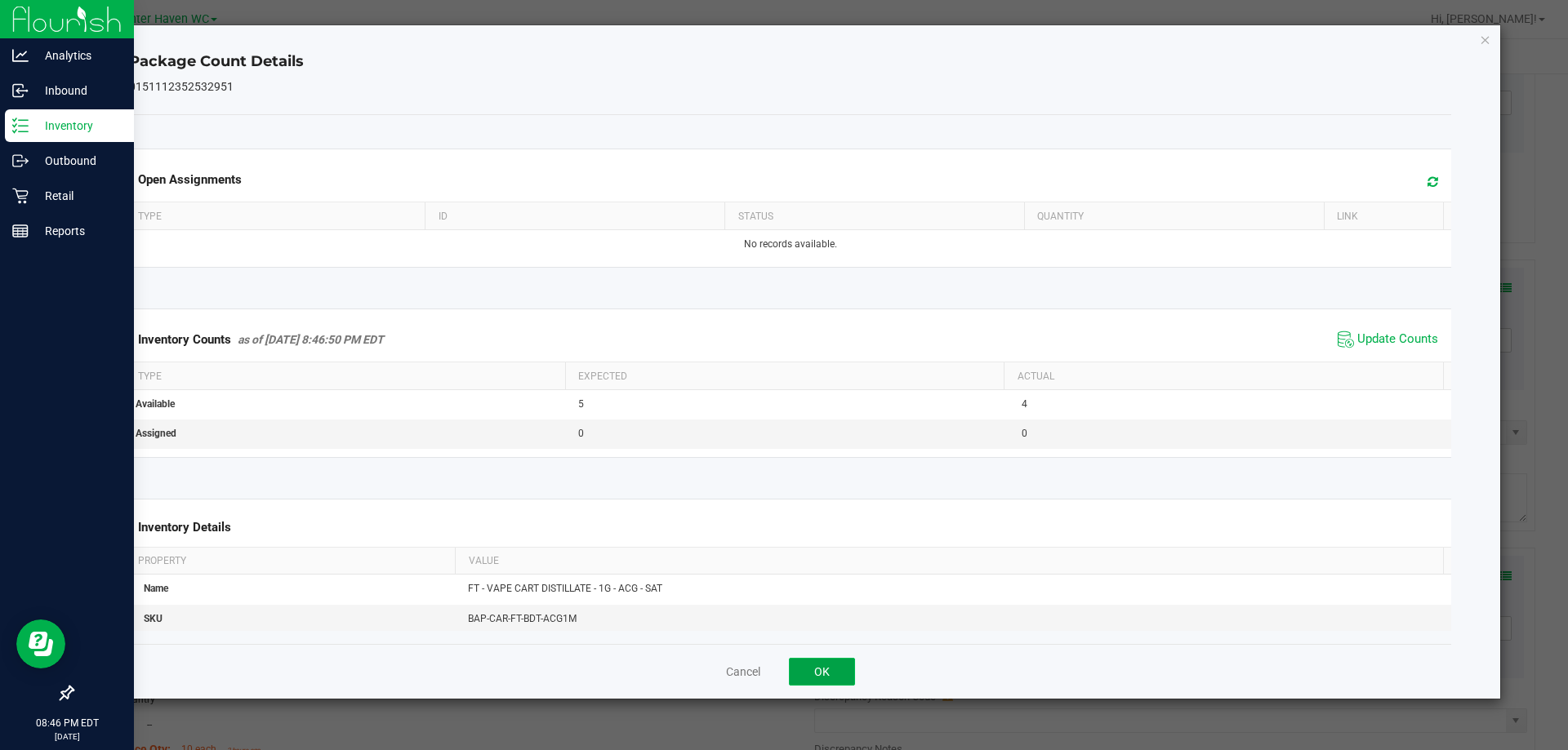
click at [831, 671] on button "OK" at bounding box center [821, 671] width 66 height 27
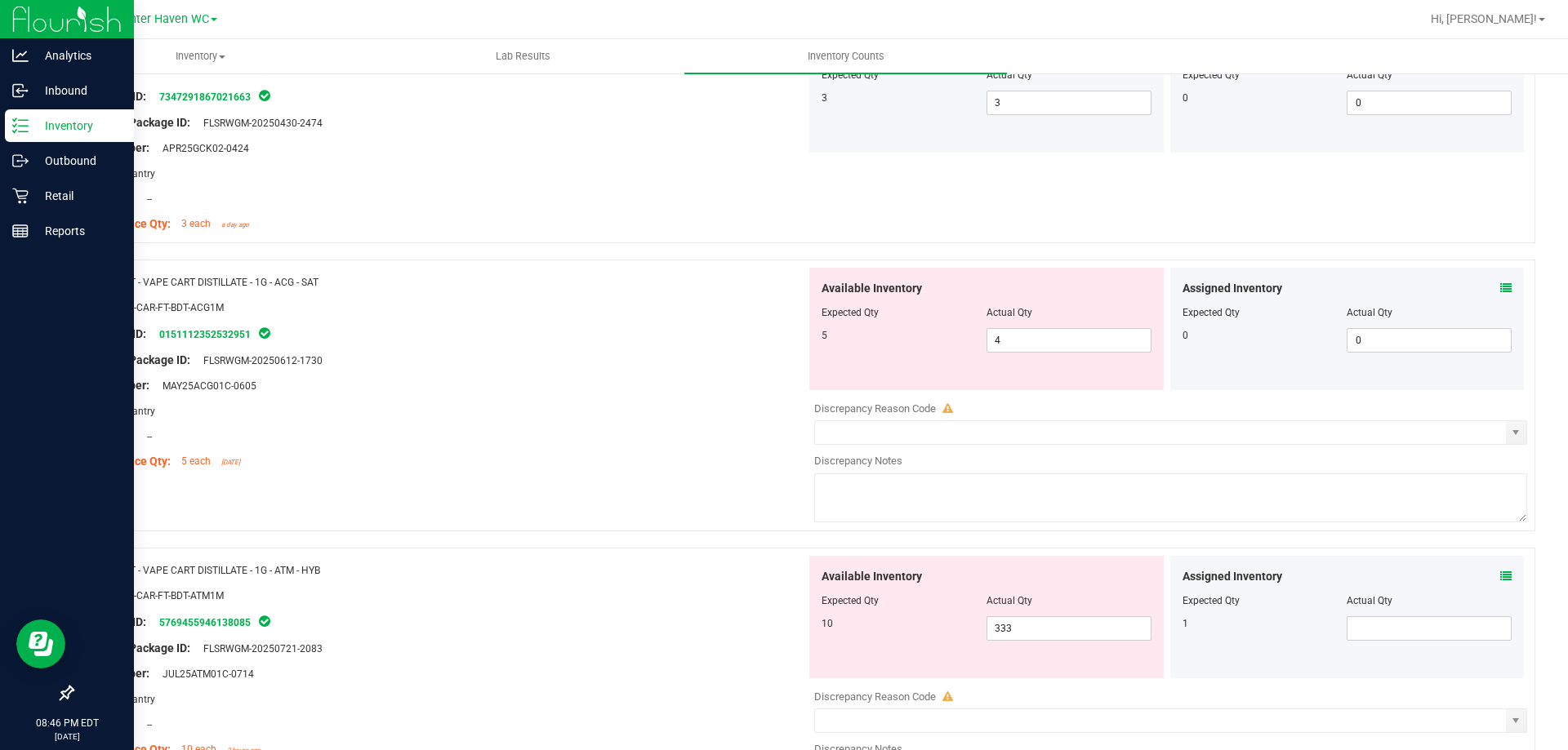
scroll to position [3429, 0]
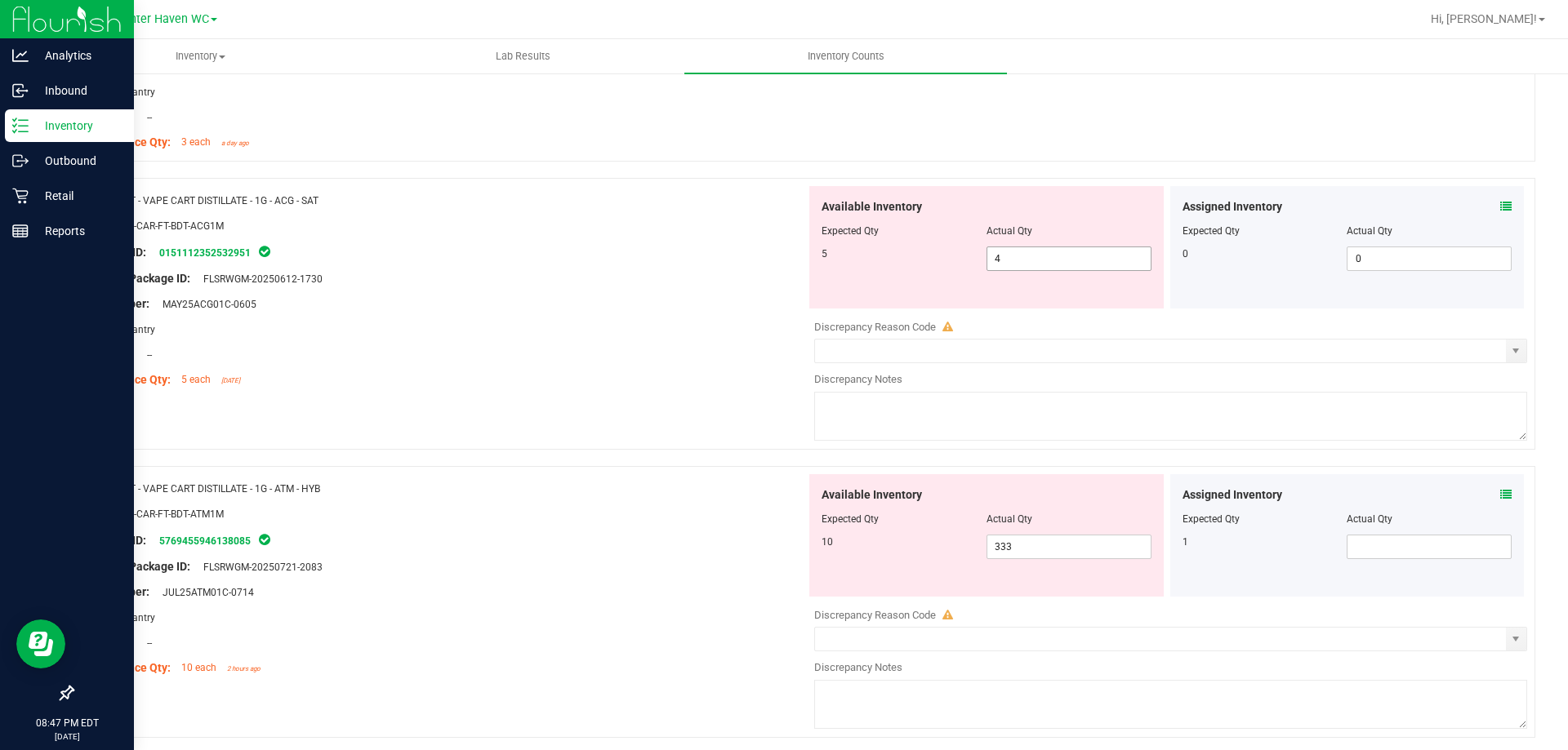
drag, startPoint x: 1049, startPoint y: 269, endPoint x: 794, endPoint y: 281, distance: 255.3
click at [794, 281] on div "Name: FT - VAPE CART DISTILLATE - 1G - ACG - SAT SKU: BAP-CAR-FT-BDT-ACG1M Pack…" at bounding box center [803, 314] width 1463 height 272
type input "5"
click at [703, 291] on div at bounding box center [446, 291] width 721 height 8
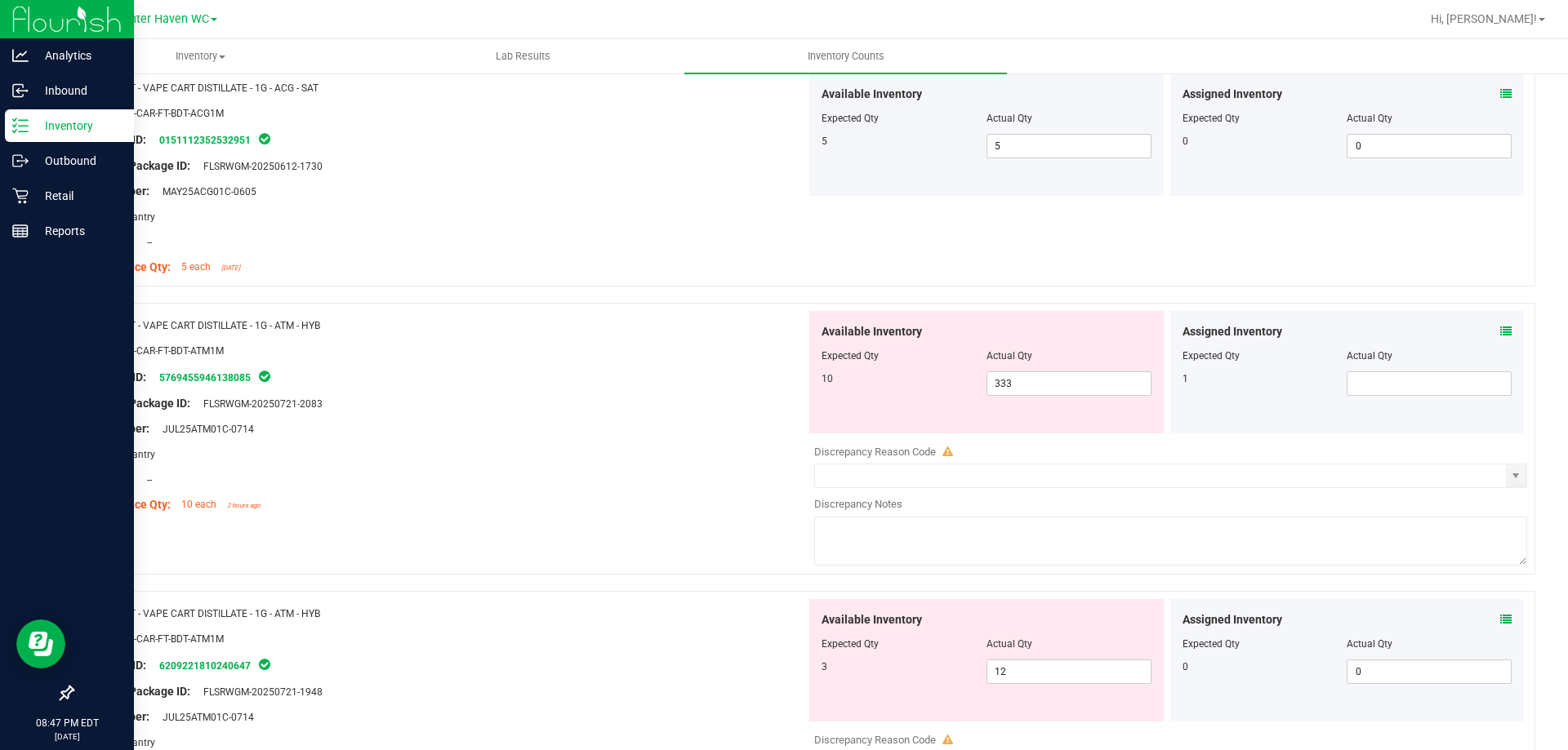
scroll to position [3592, 0]
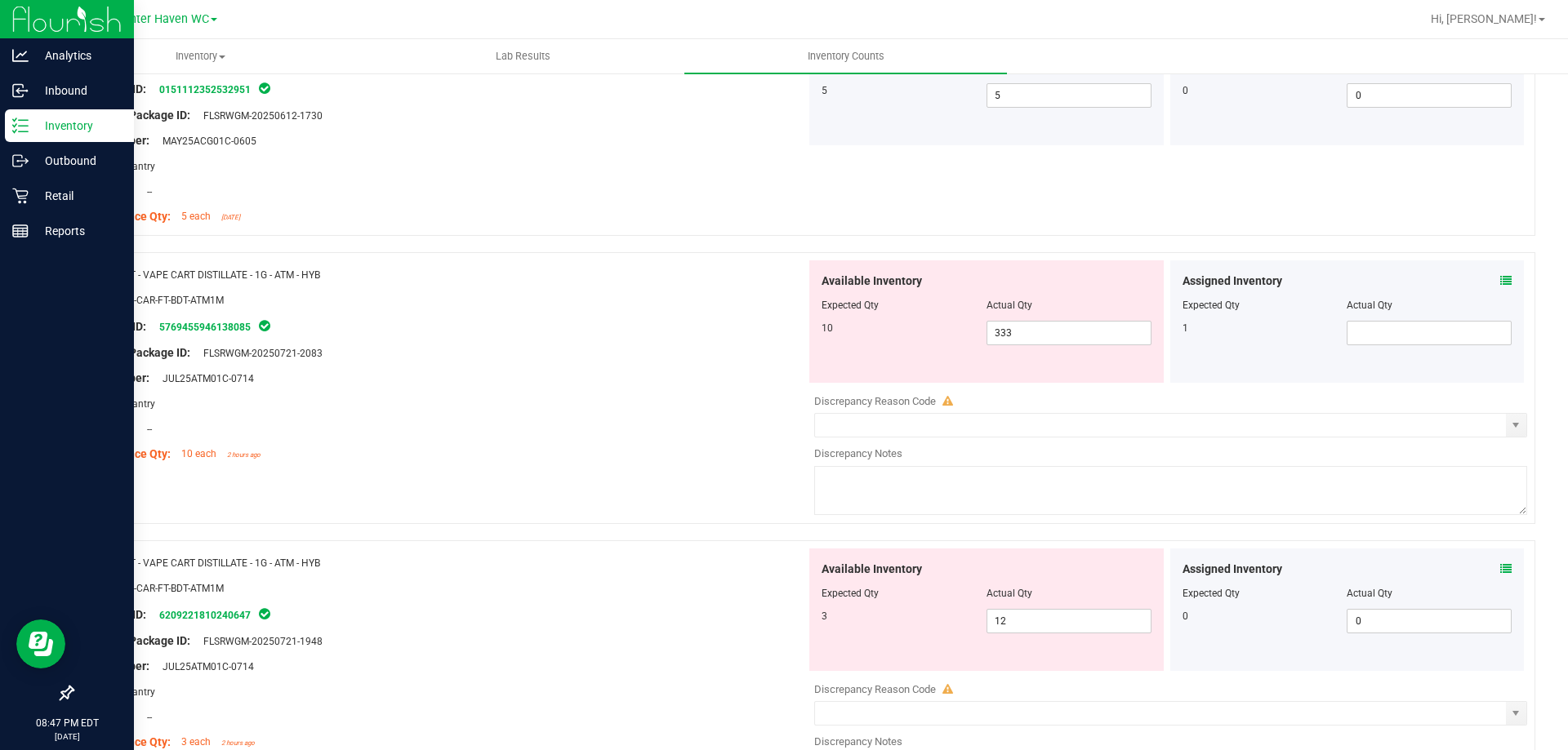
click at [1501, 282] on icon at bounding box center [1506, 281] width 12 height 12
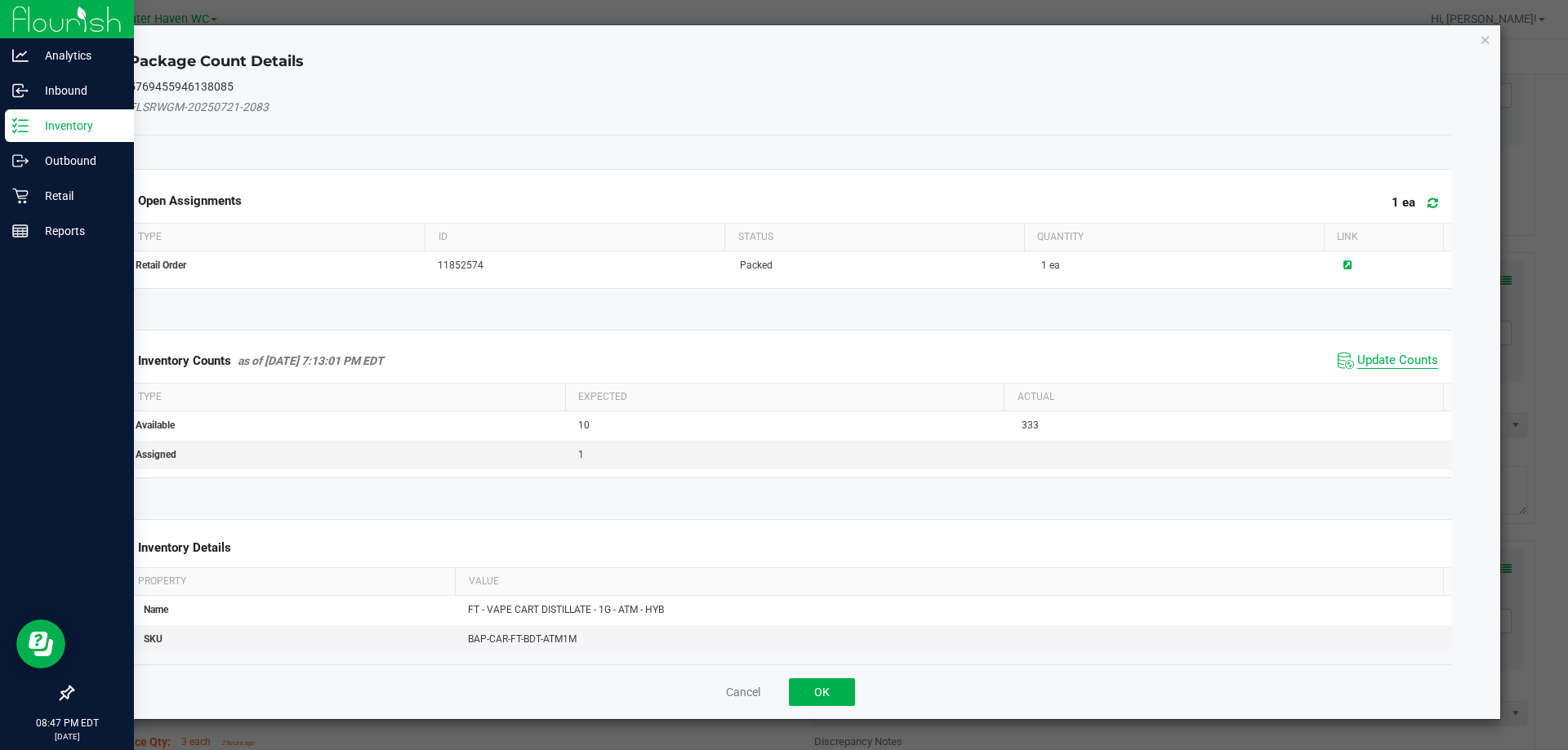
click at [1378, 365] on span "Update Counts" at bounding box center [1397, 361] width 81 height 17
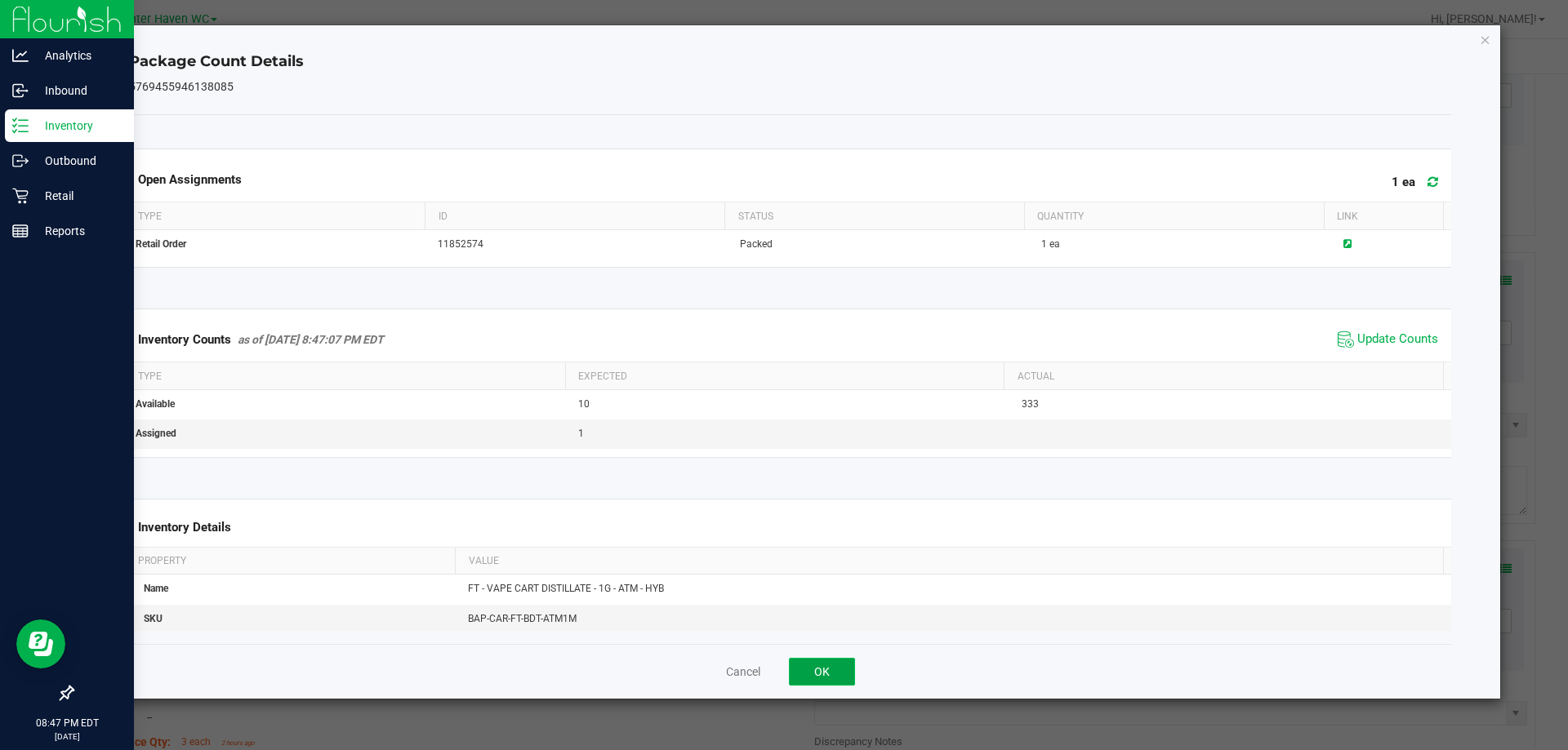
click at [824, 672] on button "OK" at bounding box center [821, 671] width 66 height 27
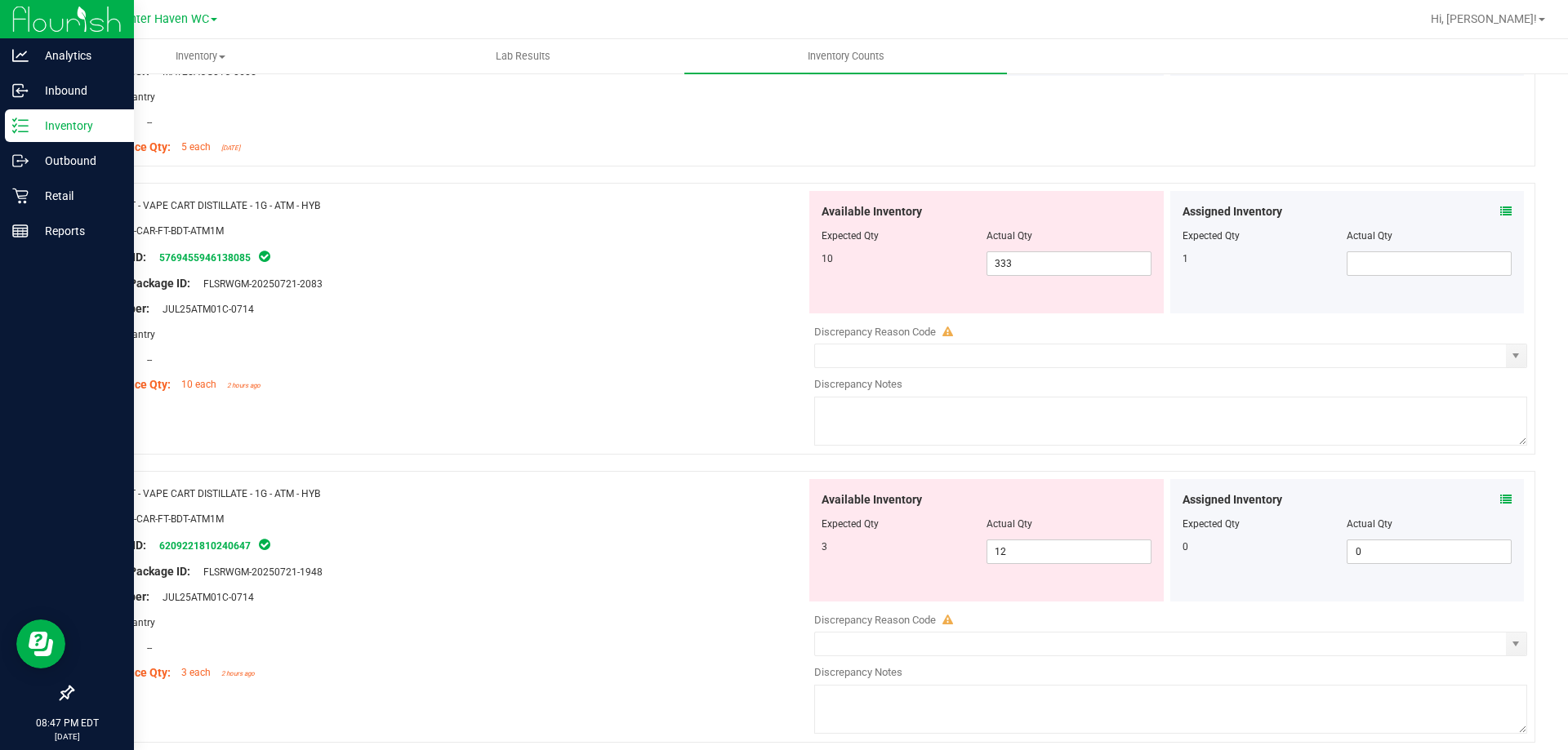
scroll to position [3755, 0]
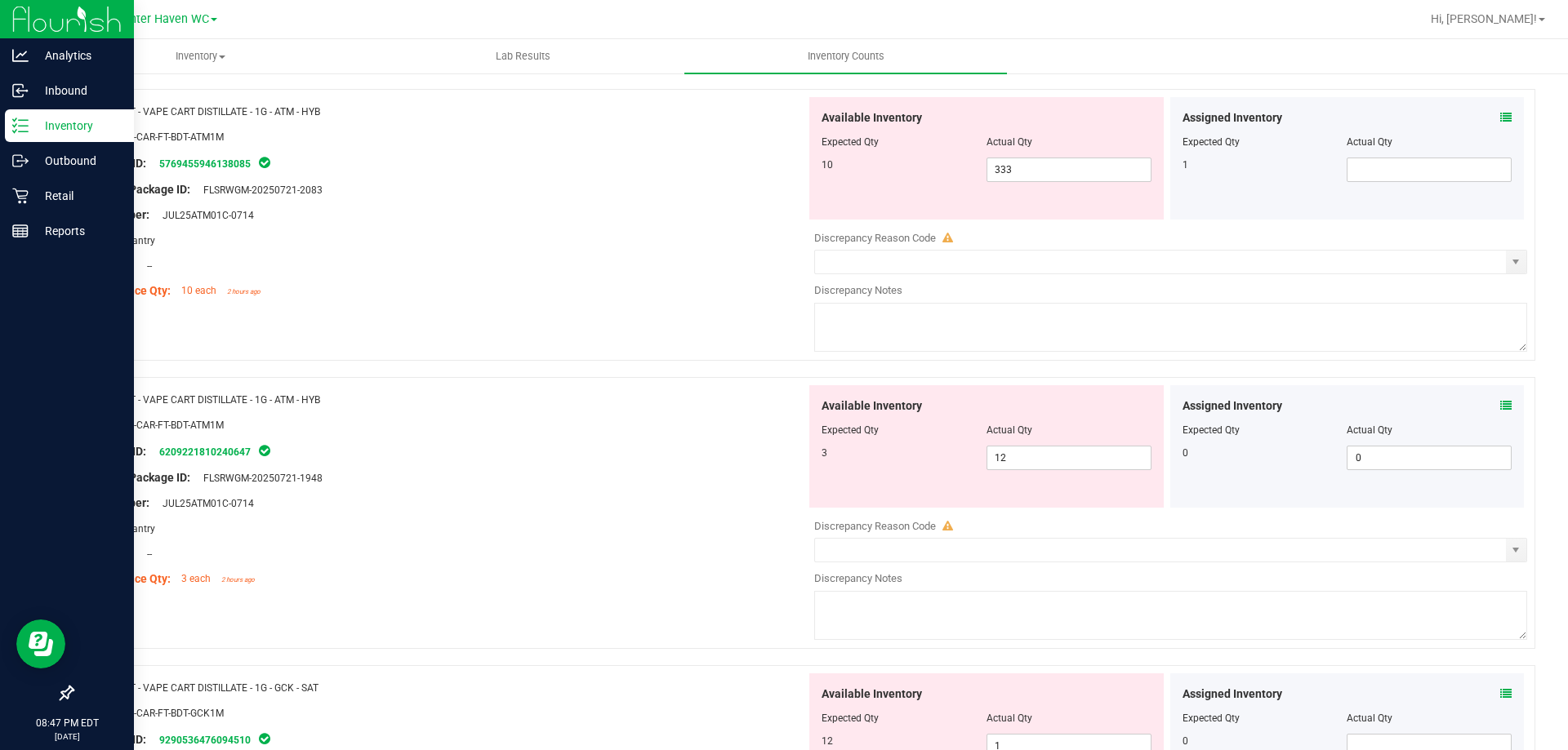
click at [1501, 407] on icon at bounding box center [1506, 406] width 12 height 12
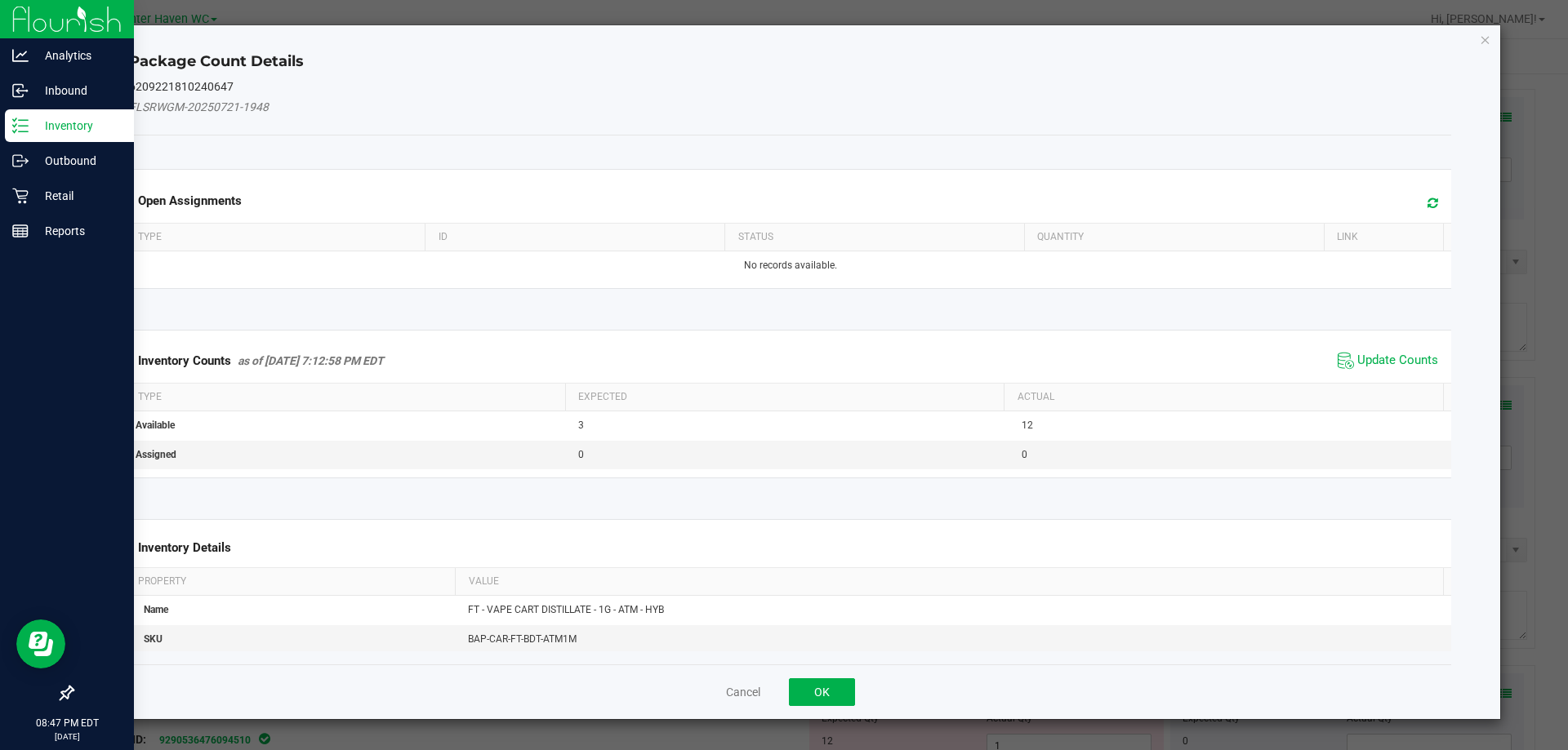
click at [1401, 350] on span "Update Counts" at bounding box center [1388, 360] width 108 height 24
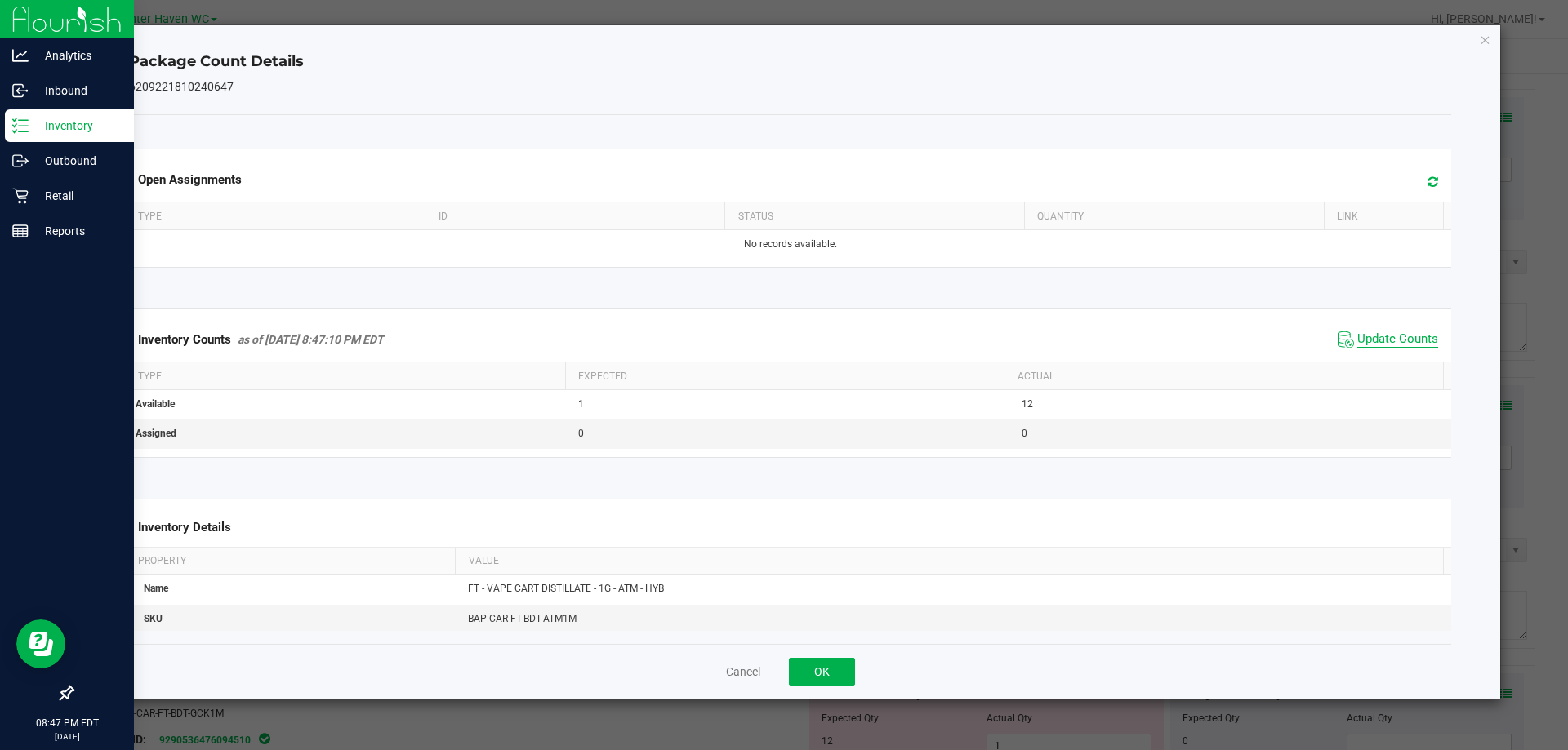
click at [1398, 354] on div "Inventory Counts as of Aug 27, 2025 8:47:10 PM EDT Update Counts" at bounding box center [790, 340] width 1330 height 44
click at [835, 664] on button "OK" at bounding box center [821, 671] width 66 height 27
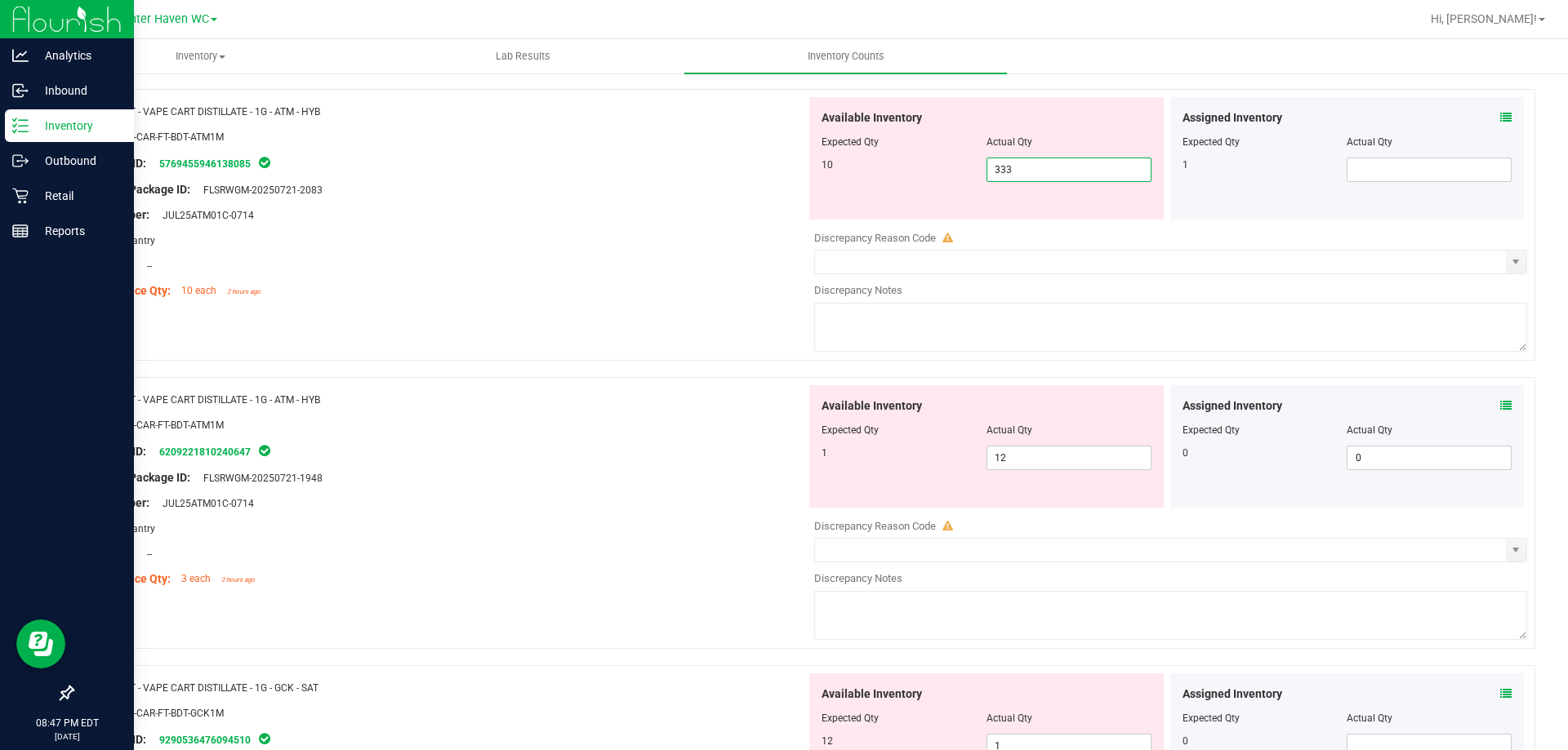
drag, startPoint x: 1113, startPoint y: 167, endPoint x: 84, endPoint y: 118, distance: 1030.2
click at [246, 186] on div "Name: FT - VAPE CART DISTILLATE - 1G - ATM - HYB SKU: BAP-CAR-FT-BDT-ATM1M Pack…" at bounding box center [803, 225] width 1463 height 272
click at [1501, 119] on icon at bounding box center [1506, 117] width 12 height 12
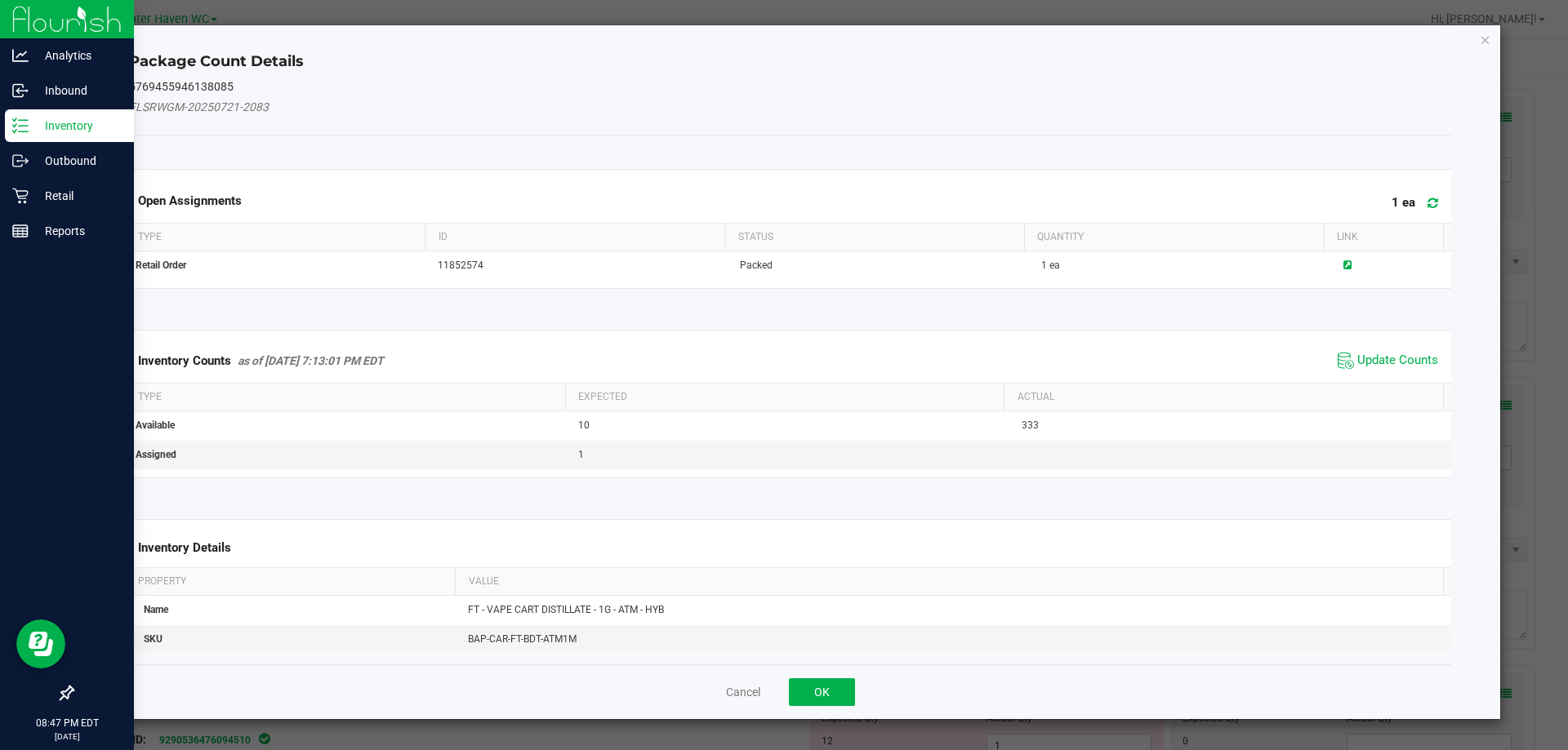
click at [1388, 369] on span "Update Counts" at bounding box center [1388, 360] width 108 height 24
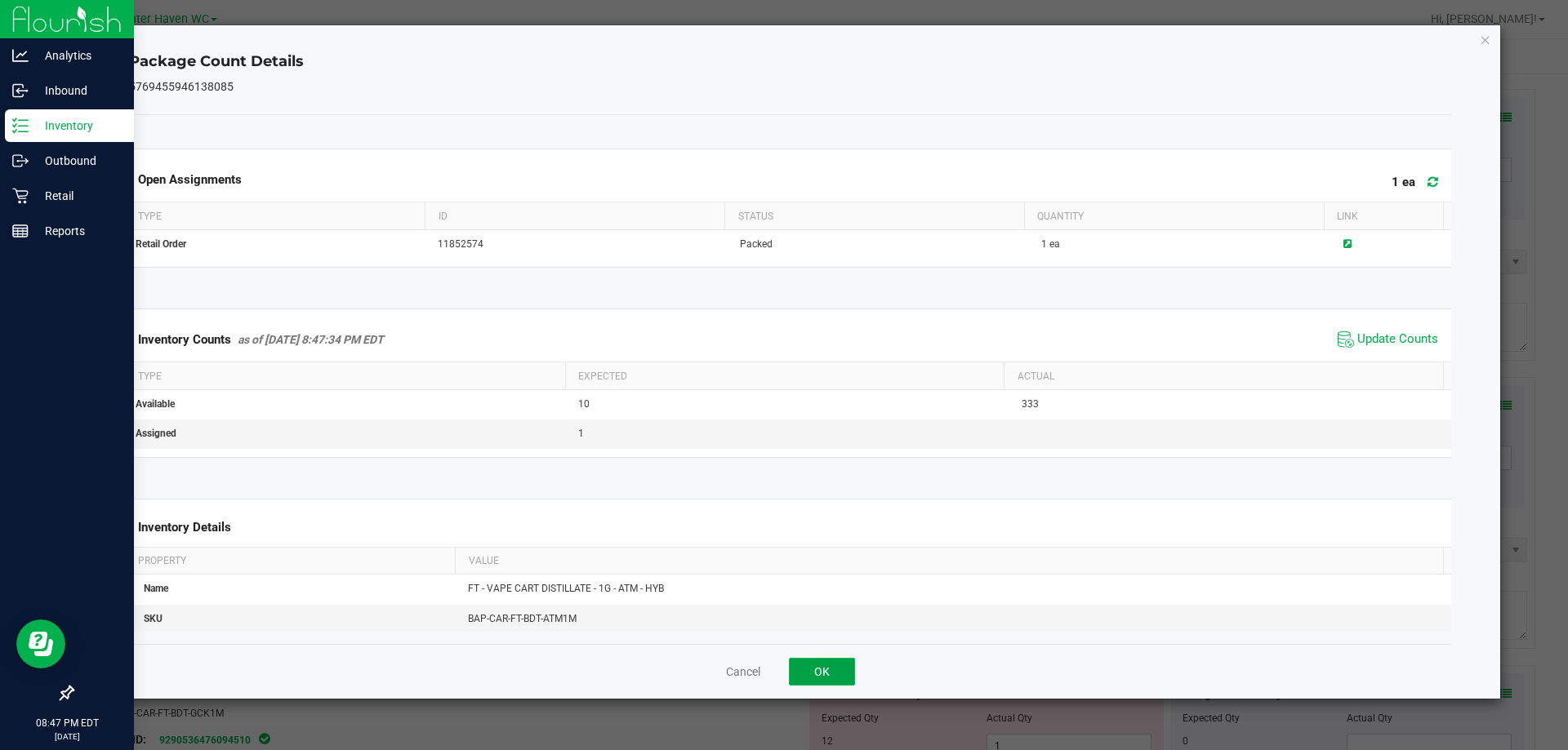
click at [830, 673] on button "OK" at bounding box center [821, 671] width 66 height 27
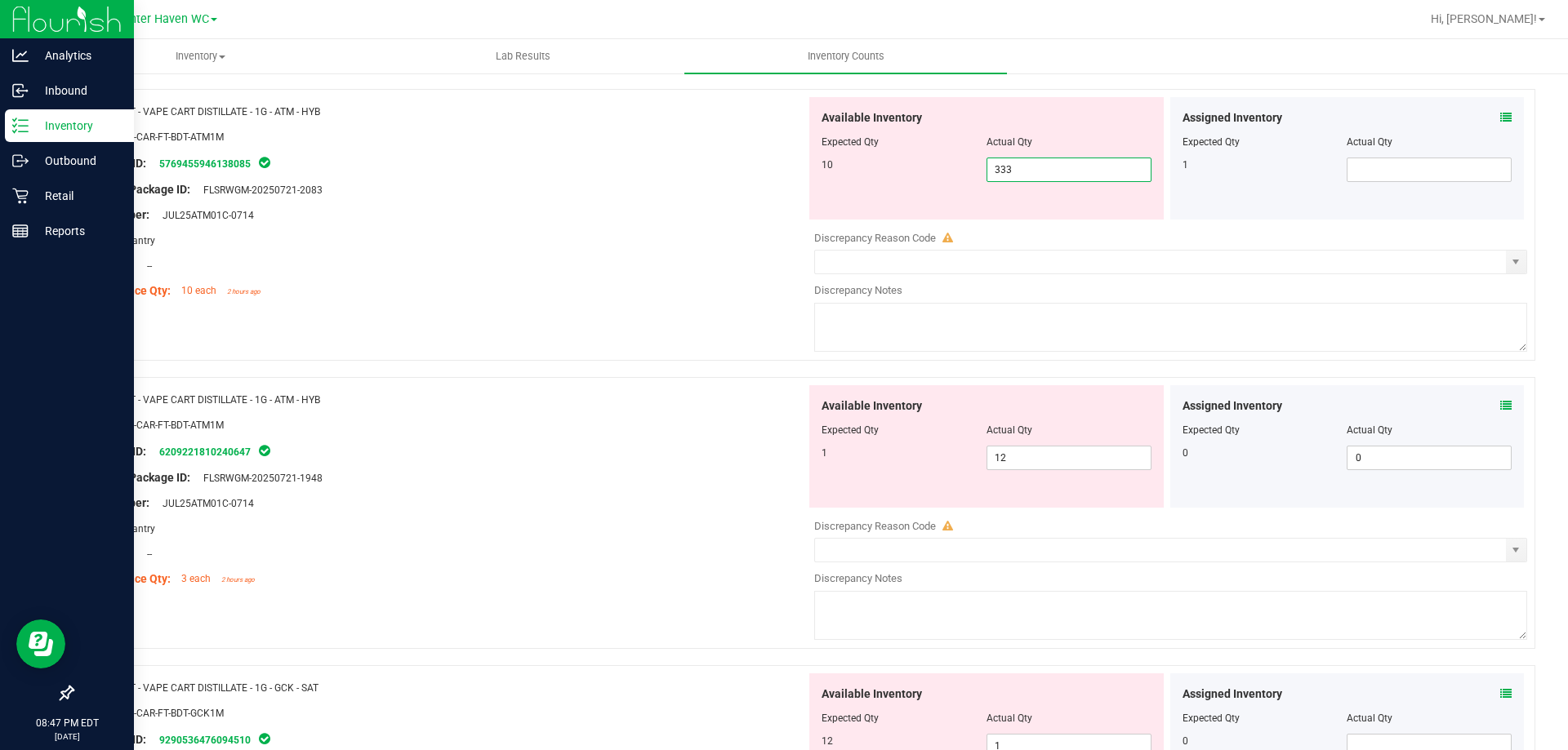
drag, startPoint x: 1060, startPoint y: 160, endPoint x: 500, endPoint y: 160, distance: 560.0
click at [502, 160] on div "Name: FT - VAPE CART DISTILLATE - 1G - ATM - HYB SKU: BAP-CAR-FT-BDT-ATM1M Pack…" at bounding box center [803, 225] width 1463 height 272
type input "10"
click at [665, 294] on div "Compliance Qty: 10 each 2 hours ago" at bounding box center [446, 291] width 721 height 17
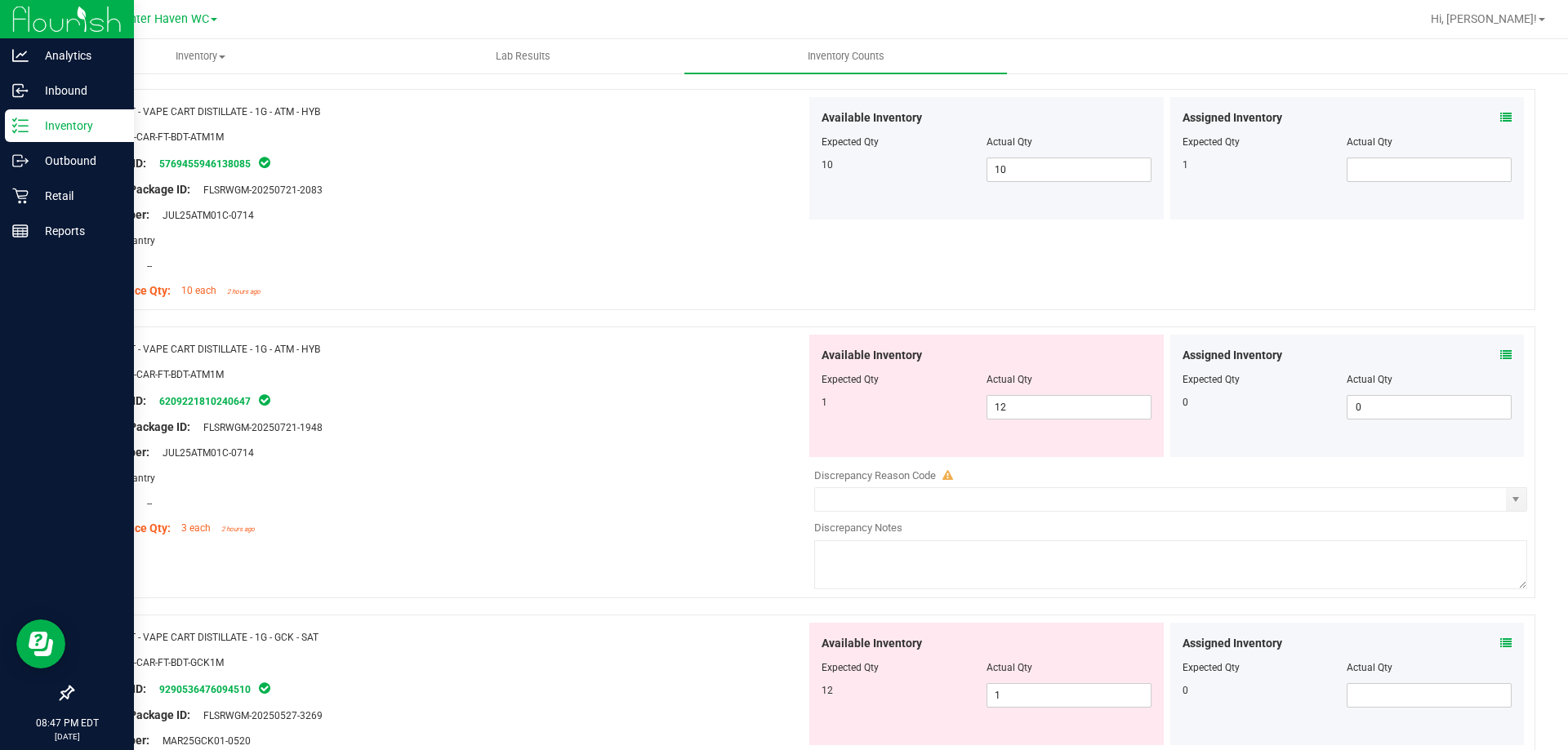
click at [1501, 357] on icon at bounding box center [1506, 355] width 12 height 12
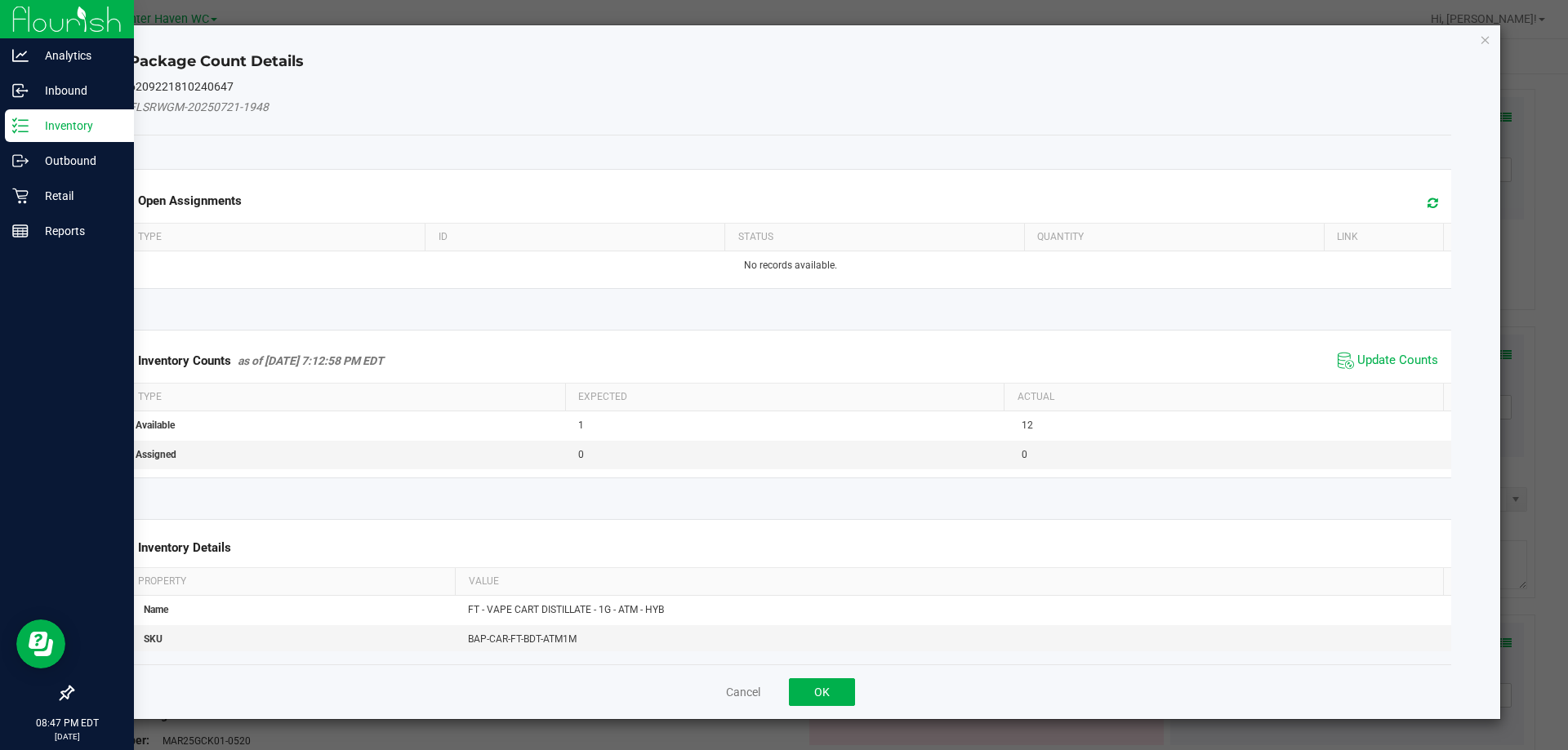
click at [1361, 370] on span "Update Counts" at bounding box center [1388, 360] width 108 height 24
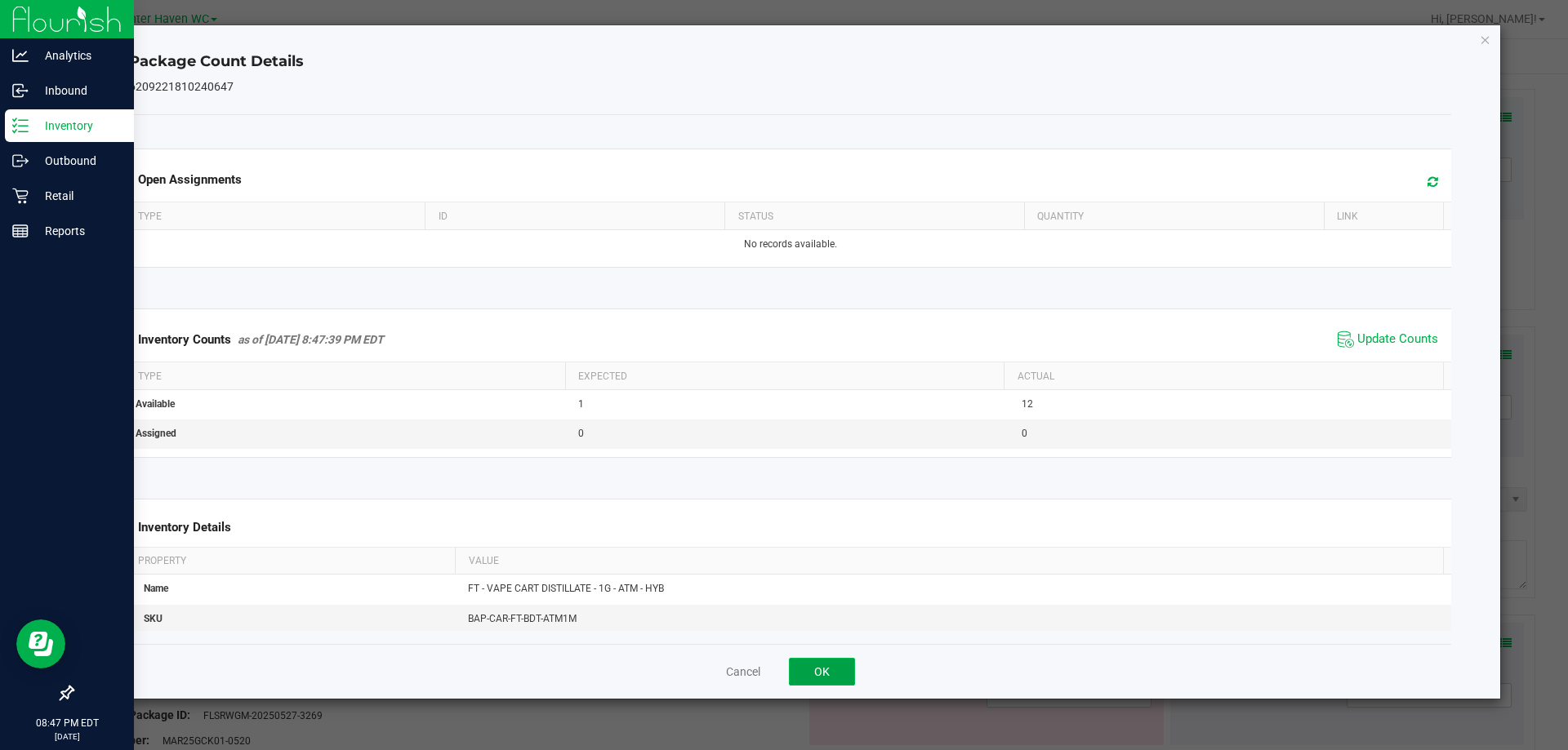
click at [832, 669] on button "OK" at bounding box center [821, 671] width 66 height 27
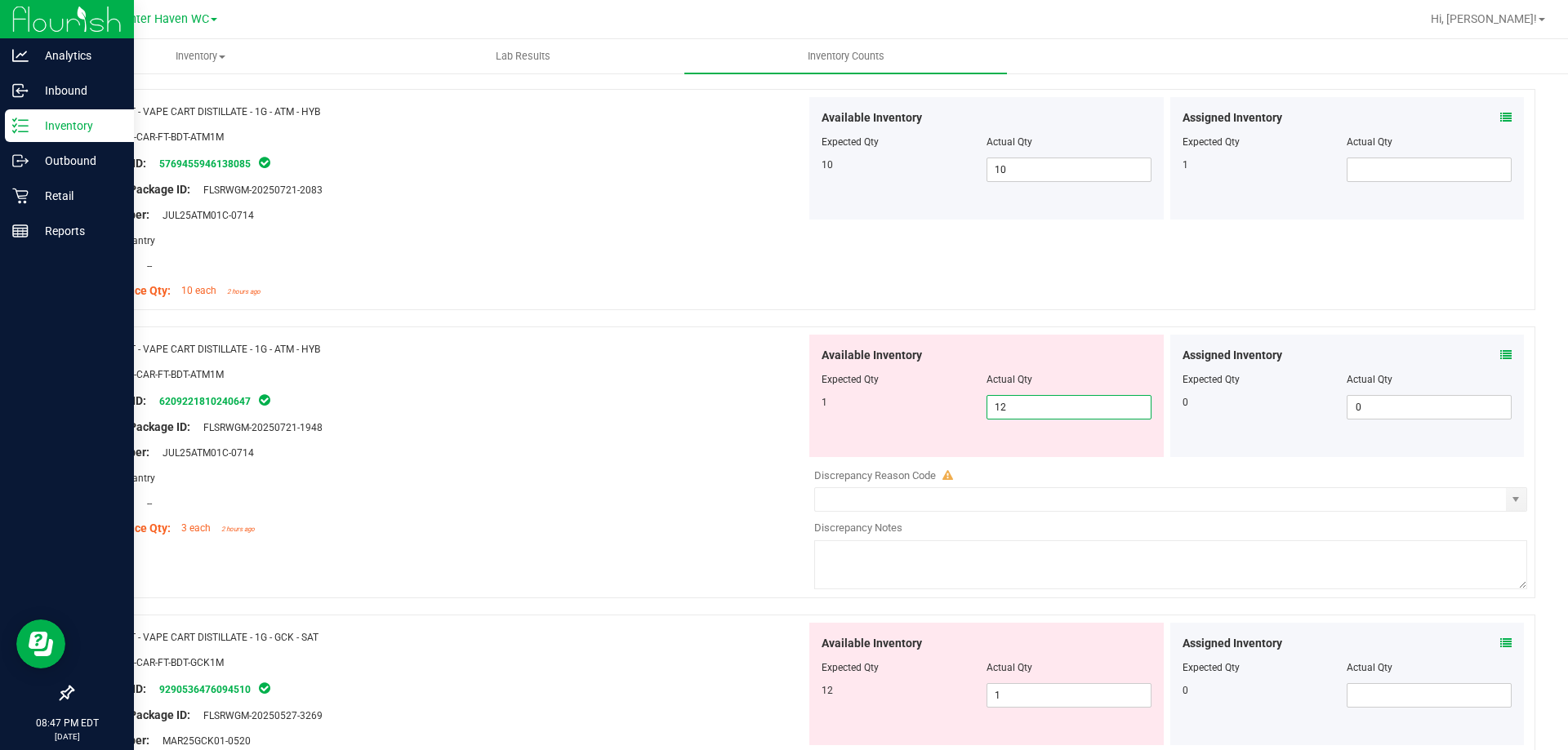
drag, startPoint x: 1085, startPoint y: 406, endPoint x: 1232, endPoint y: 429, distance: 148.8
click at [793, 437] on div "Name: FT - VAPE CART DISTILLATE - 1G - ATM - HYB SKU: BAP-CAR-FT-BDT-ATM1M Pack…" at bounding box center [803, 462] width 1463 height 272
type input "1"
click at [542, 405] on div "Package ID: 6209221810240647" at bounding box center [446, 401] width 721 height 20
type input "1"
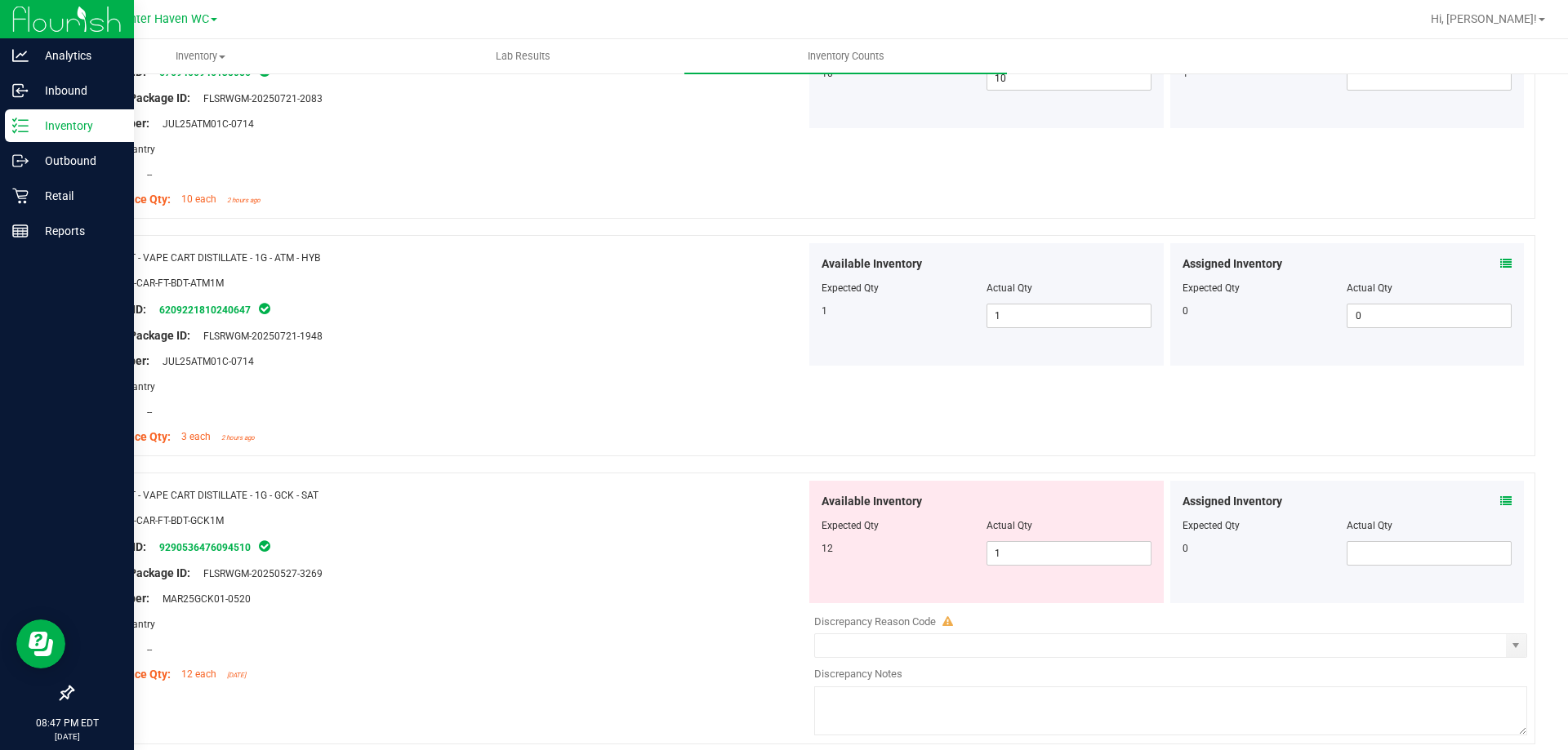
scroll to position [4082, 0]
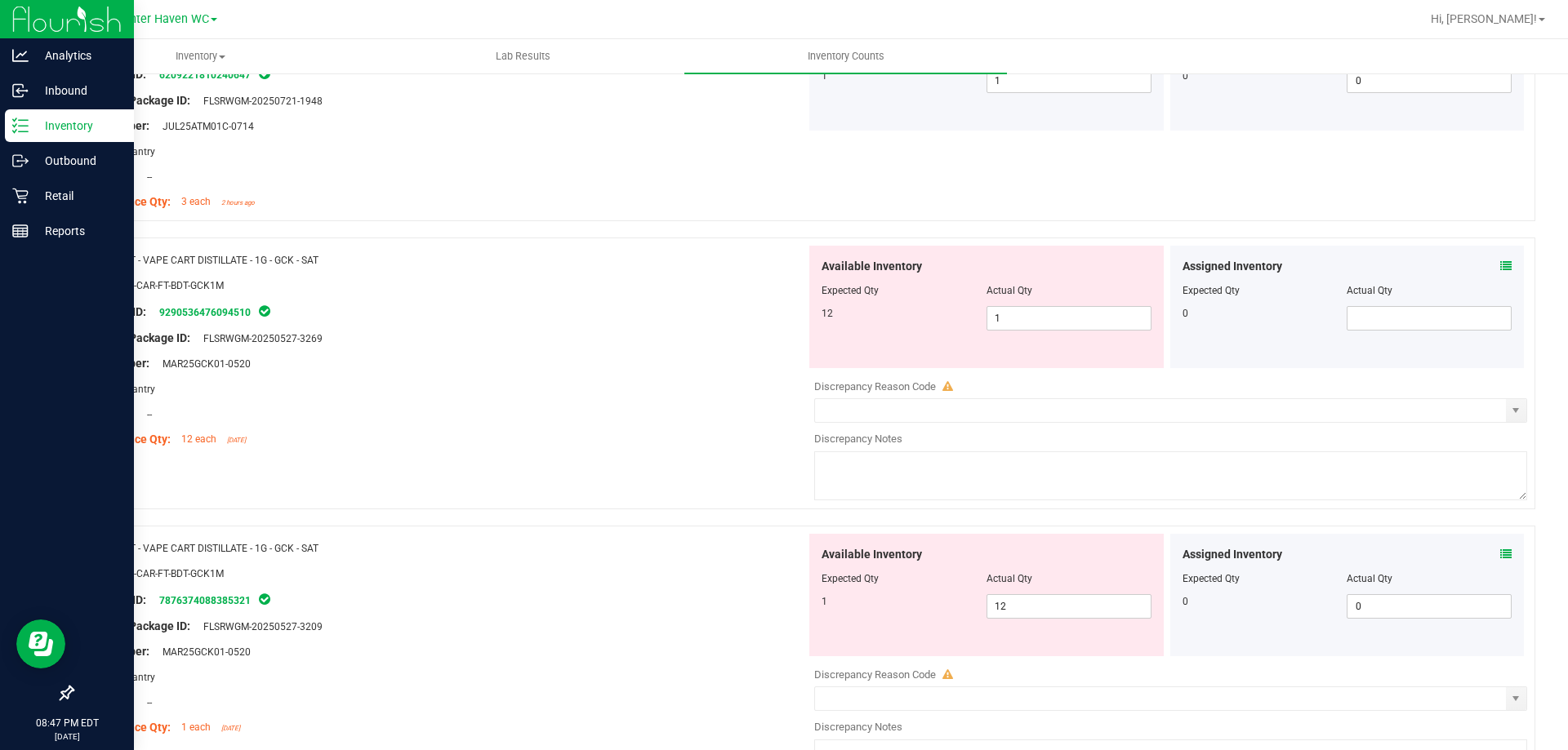
click at [1501, 266] on icon at bounding box center [1506, 266] width 12 height 12
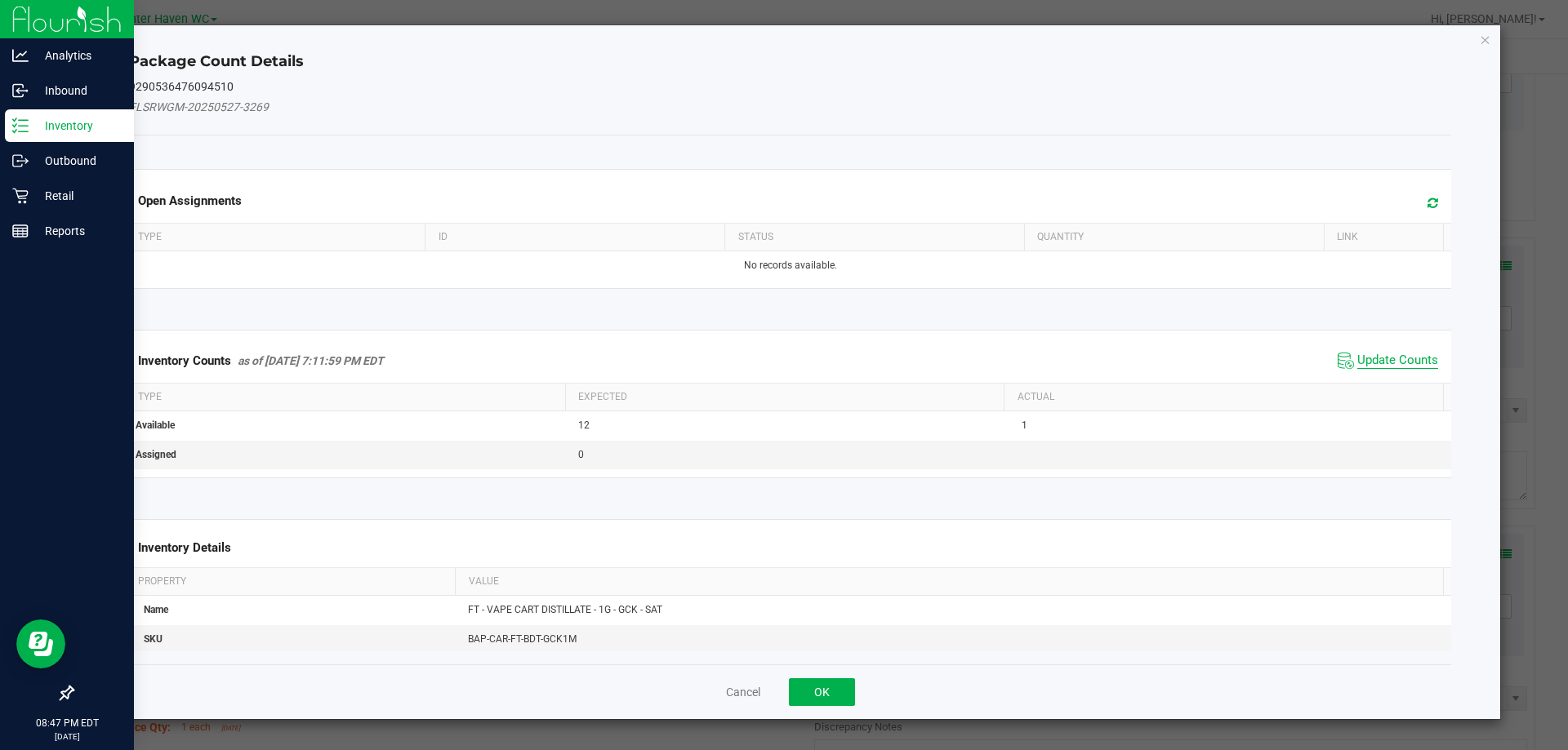
click at [1371, 360] on span "Update Counts" at bounding box center [1397, 361] width 81 height 17
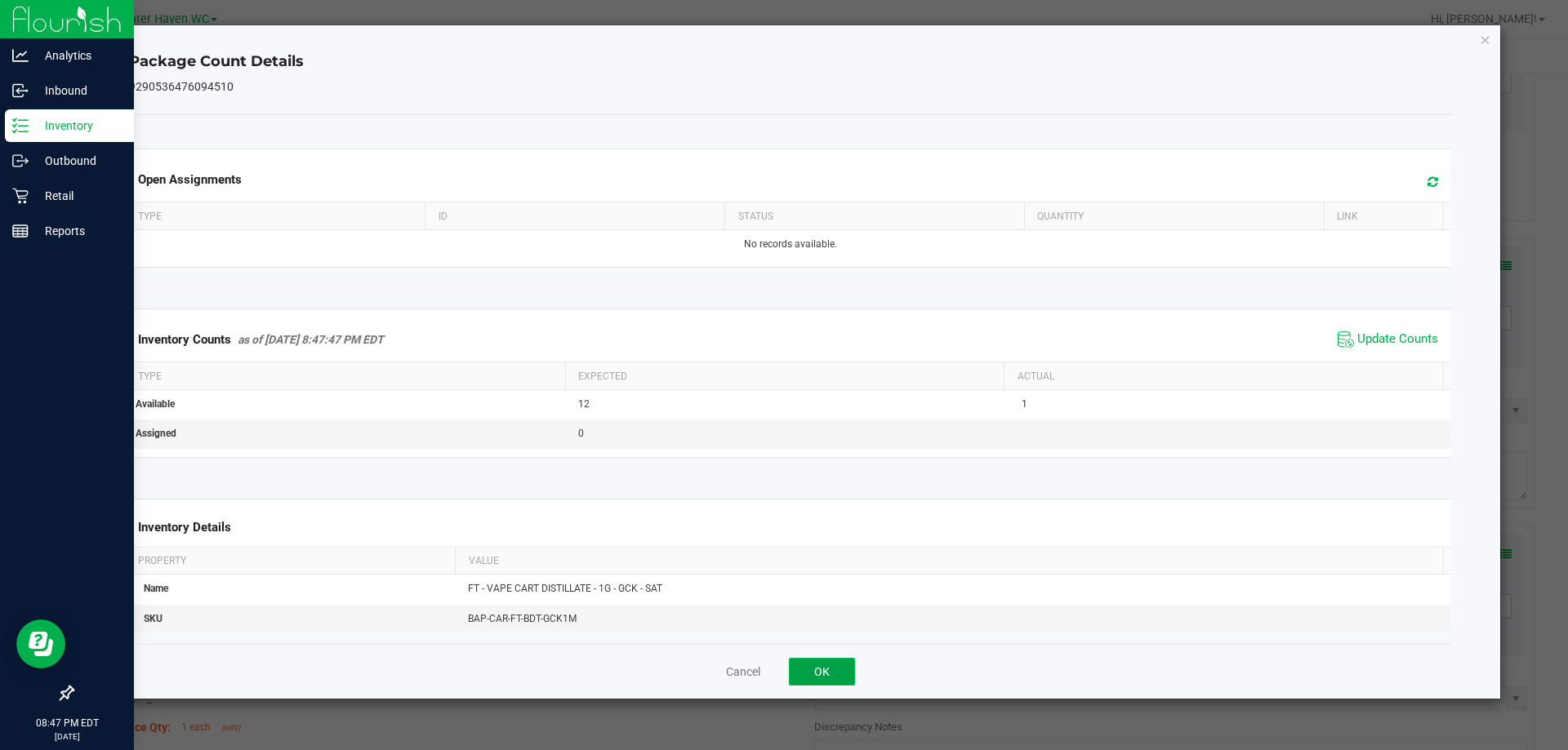
click at [817, 675] on button "OK" at bounding box center [821, 671] width 66 height 27
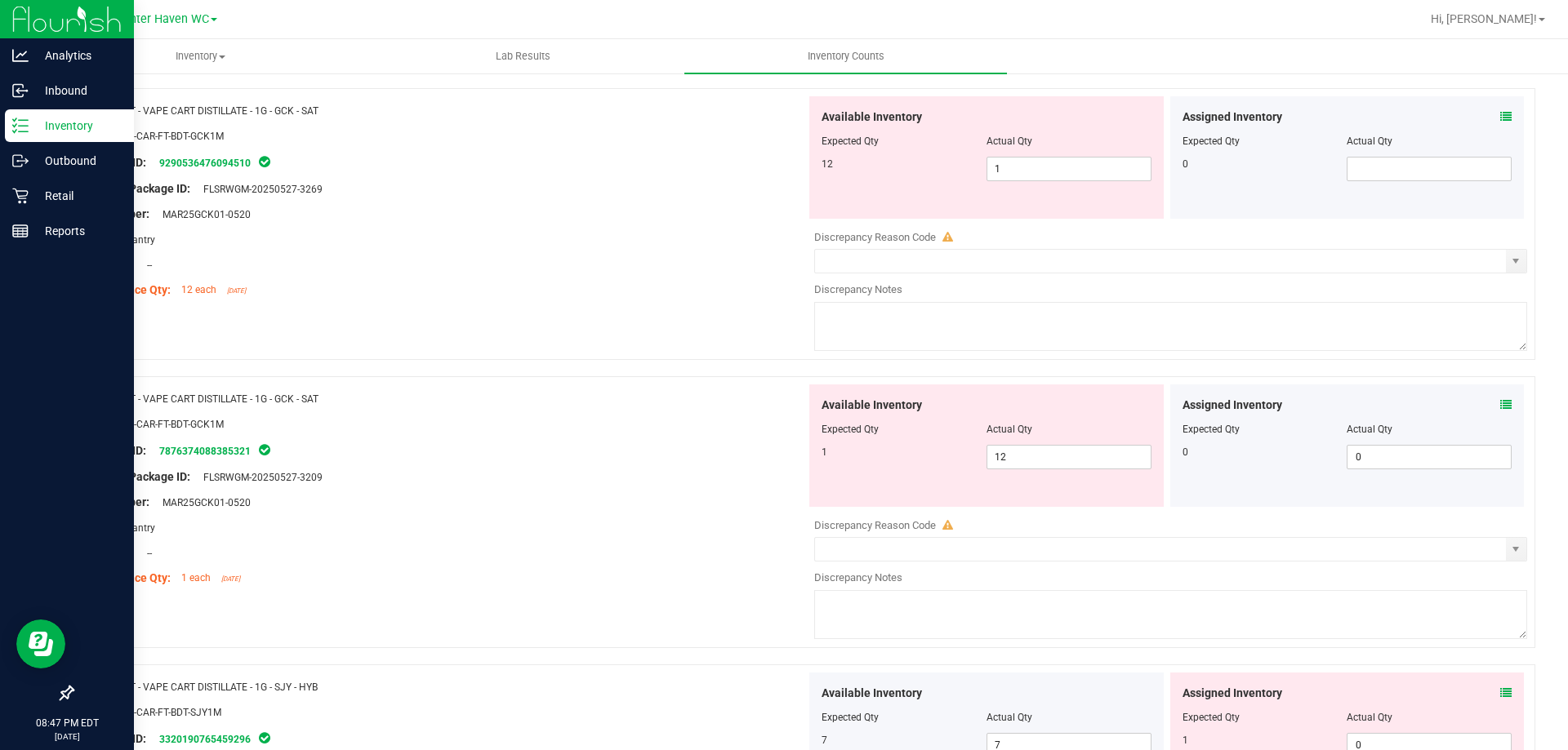
scroll to position [4245, 0]
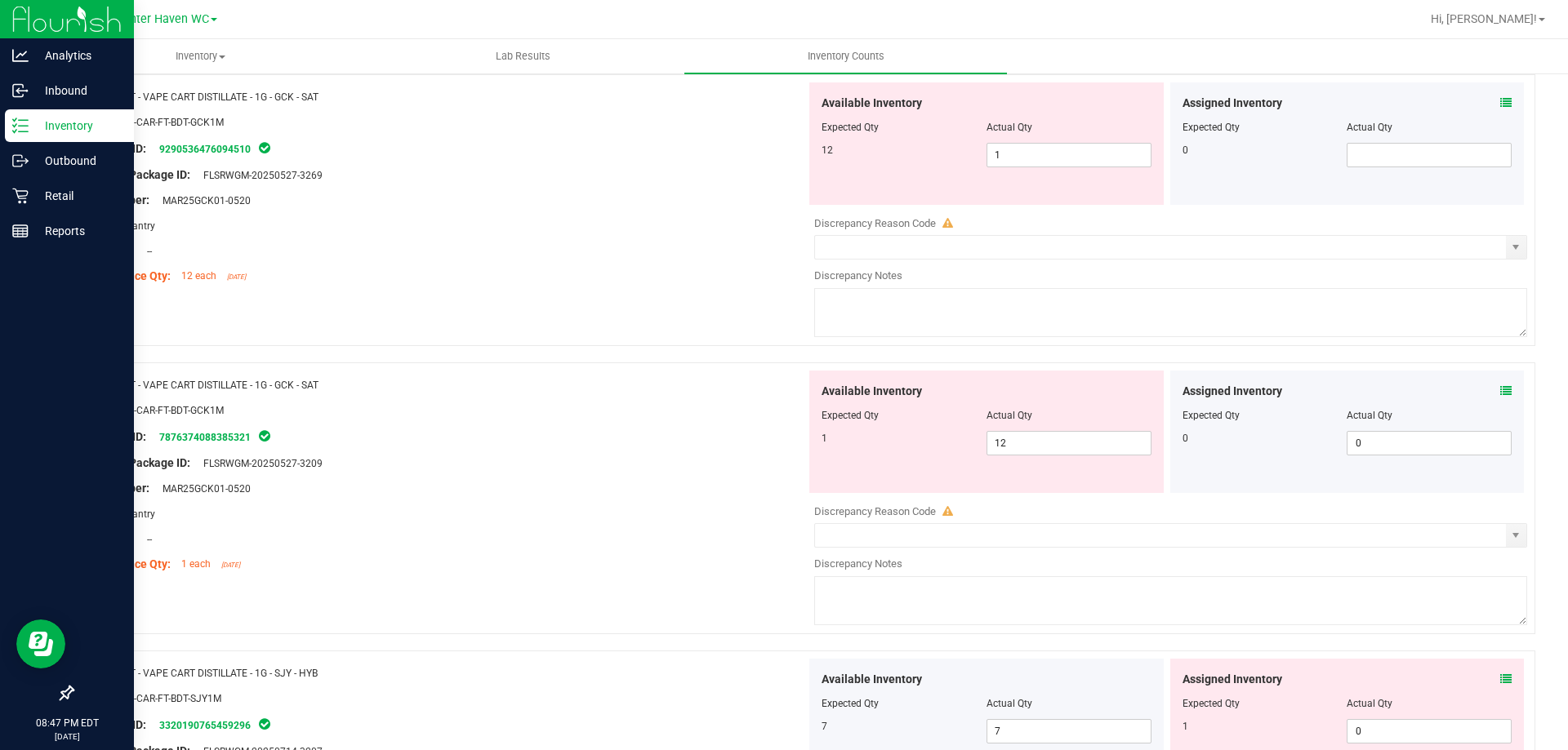
click at [1501, 391] on div "Assigned Inventory Expected Qty Actual Qty 0 0 0" at bounding box center [1347, 431] width 355 height 122
click at [1501, 391] on icon at bounding box center [1506, 391] width 12 height 12
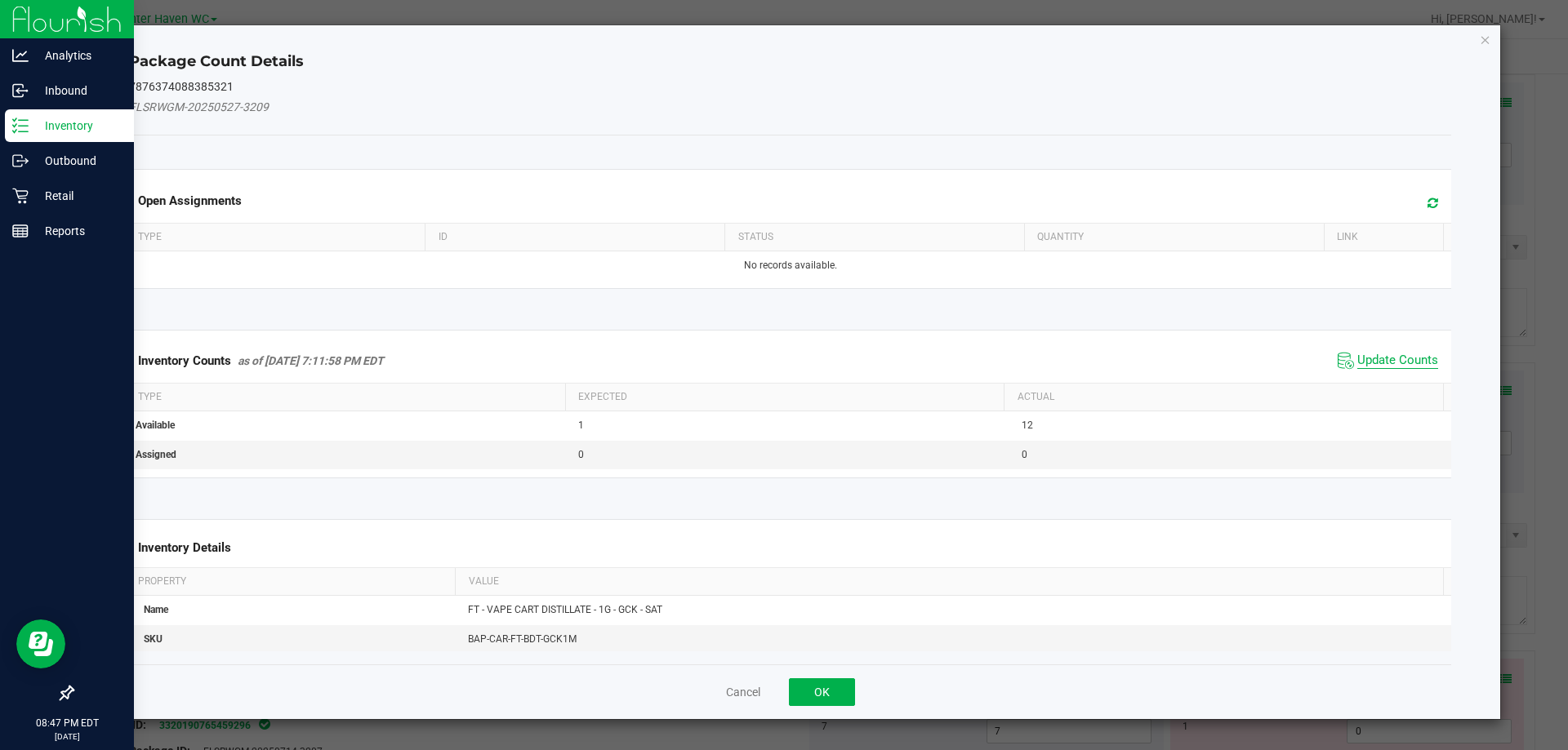
click at [1396, 356] on span "Update Counts" at bounding box center [1397, 361] width 81 height 17
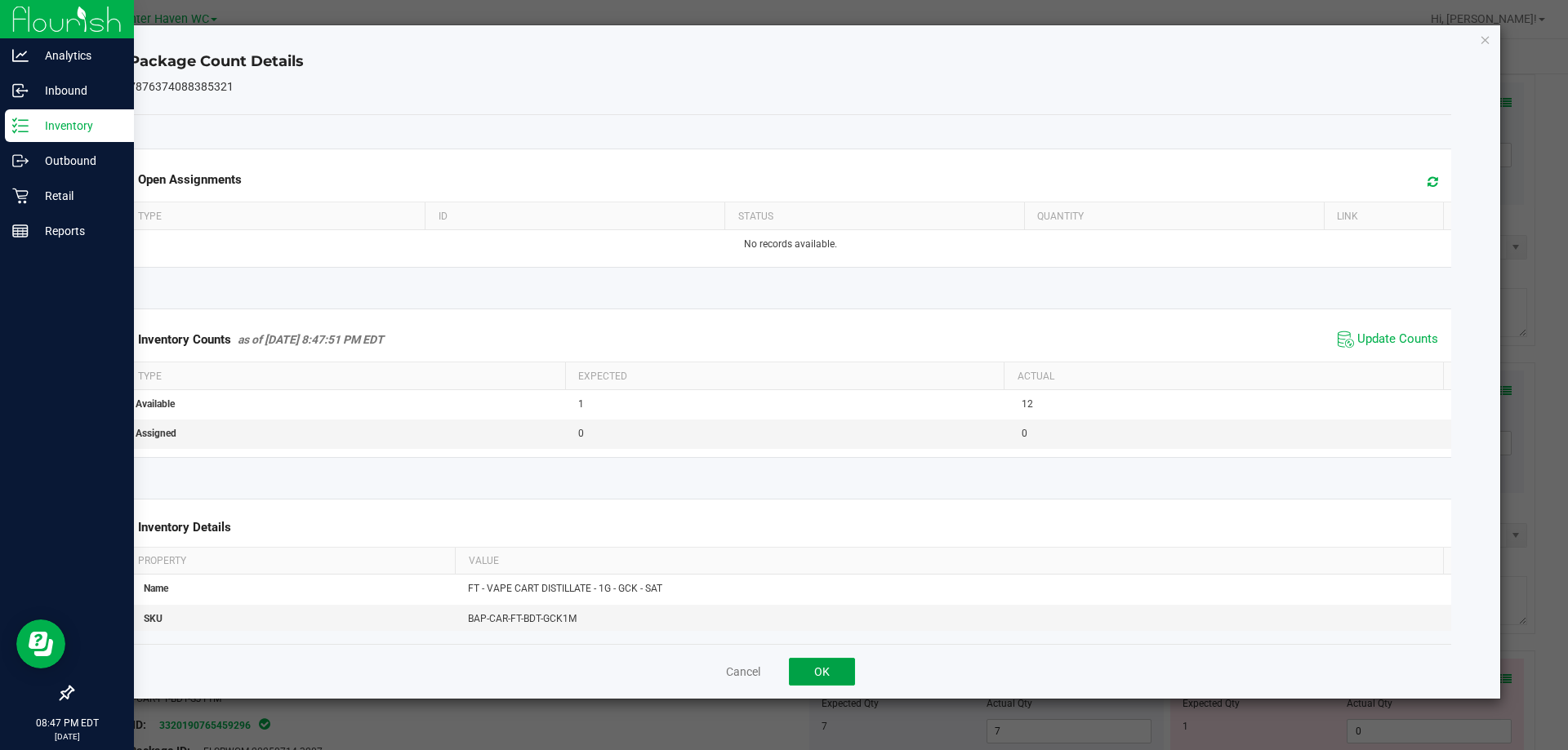
click at [833, 667] on button "OK" at bounding box center [821, 671] width 66 height 27
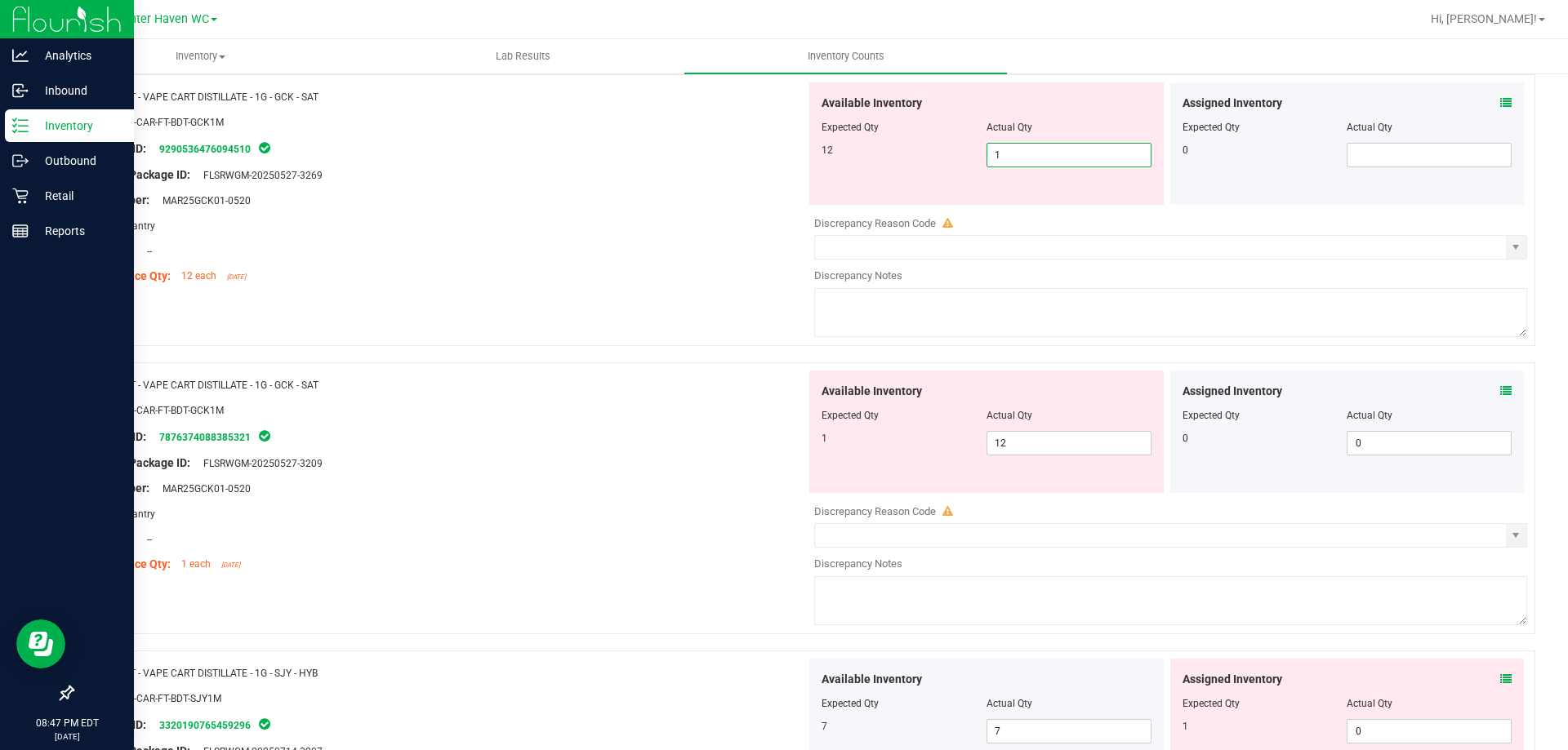
click at [1054, 156] on span "1 1" at bounding box center [1069, 155] width 165 height 24
type input "12"
click at [1101, 450] on div "Available Inventory Expected Qty Actual Qty 1 12 12" at bounding box center [1167, 499] width 721 height 259
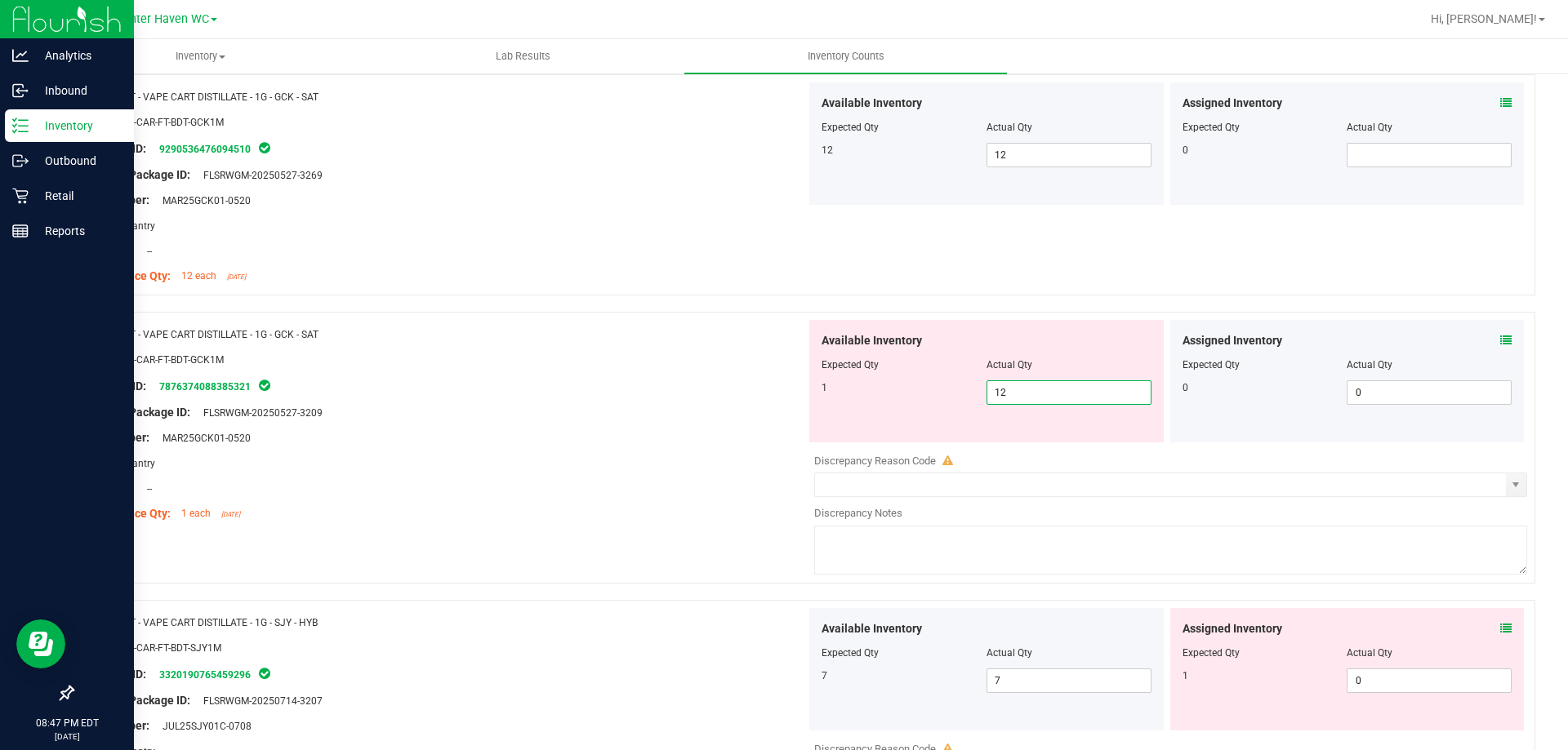
type input "1"
click at [711, 393] on div "Package ID: 7876374088385321" at bounding box center [446, 386] width 721 height 20
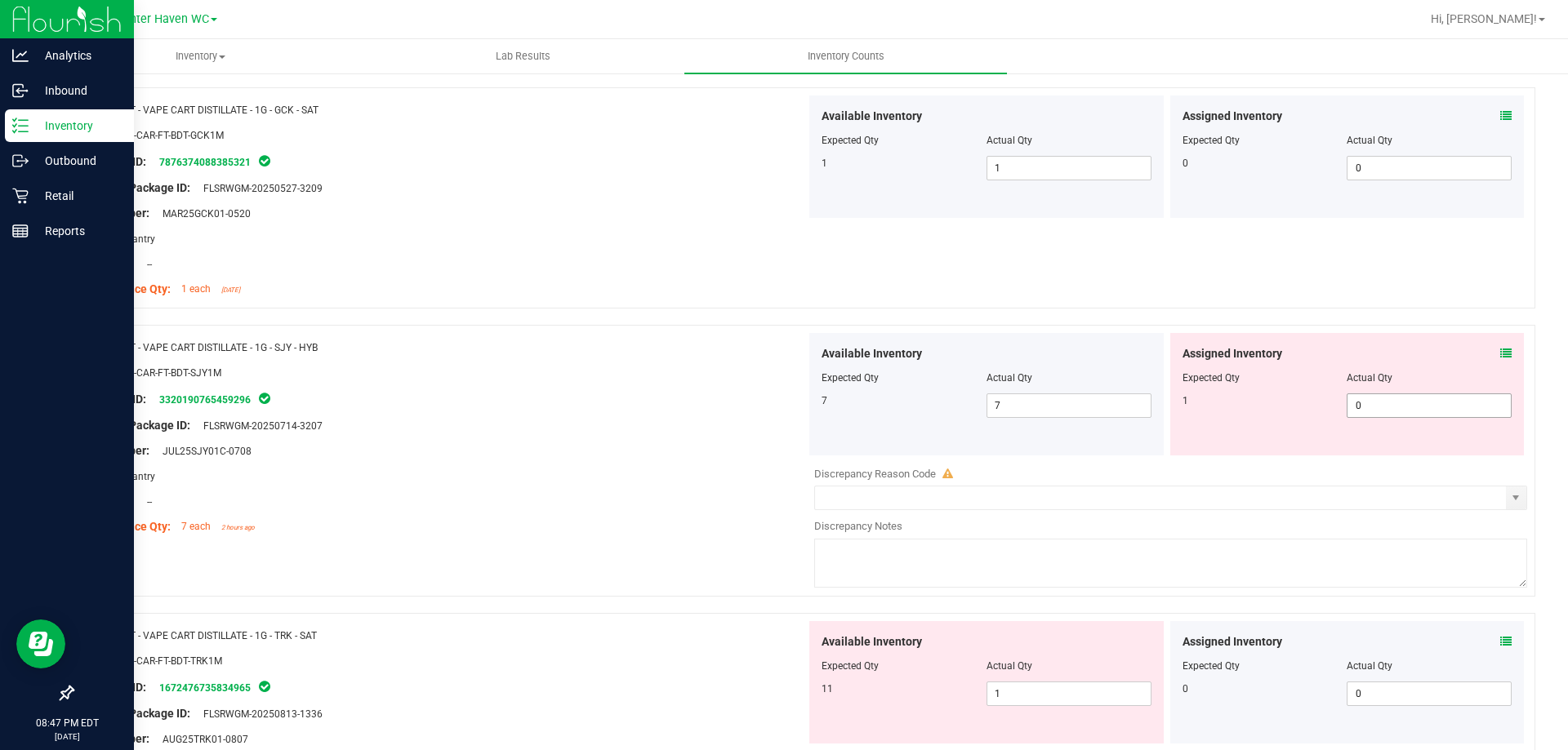
scroll to position [4490, 0]
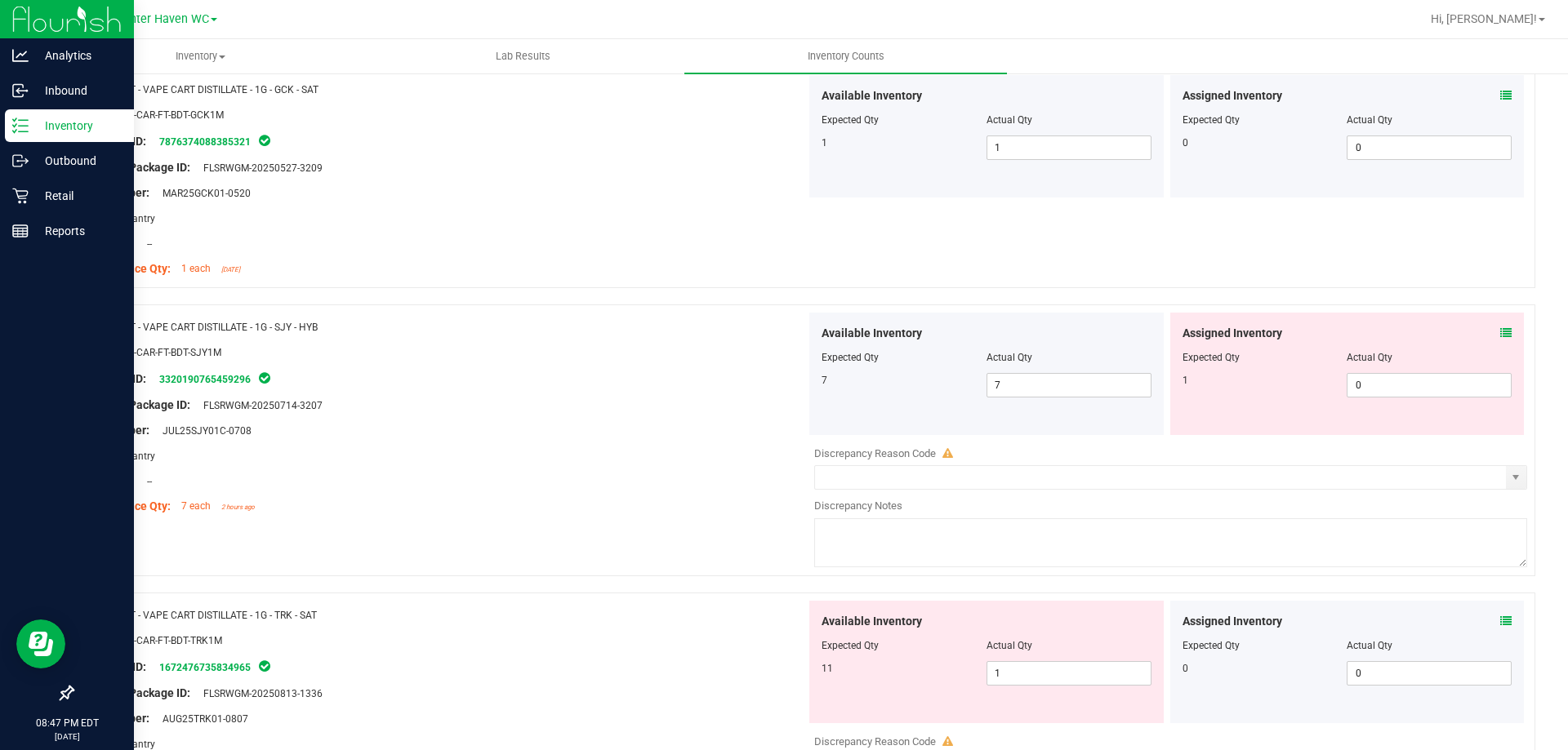
click at [1501, 333] on icon at bounding box center [1506, 333] width 12 height 12
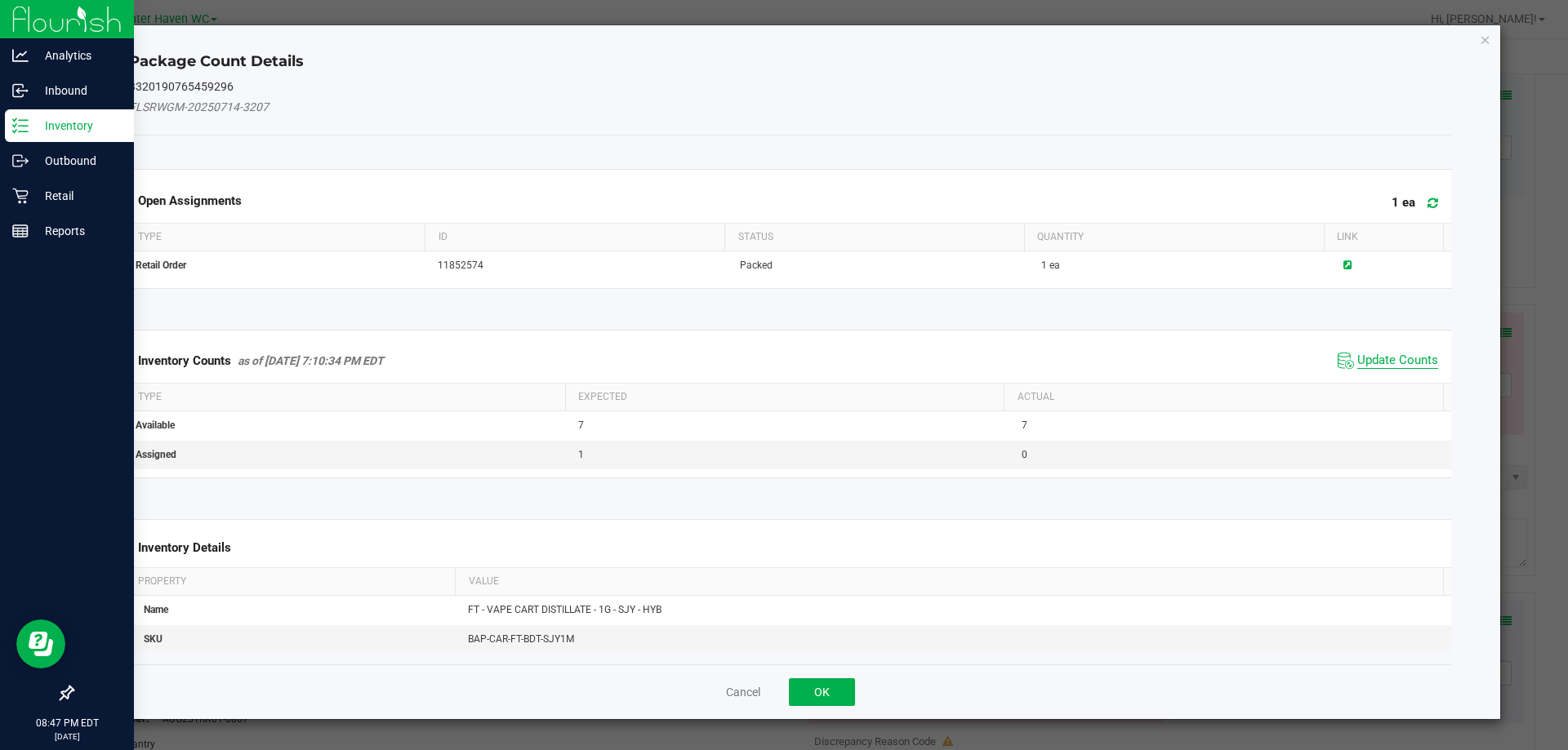
click at [1390, 355] on span "Update Counts" at bounding box center [1397, 361] width 81 height 17
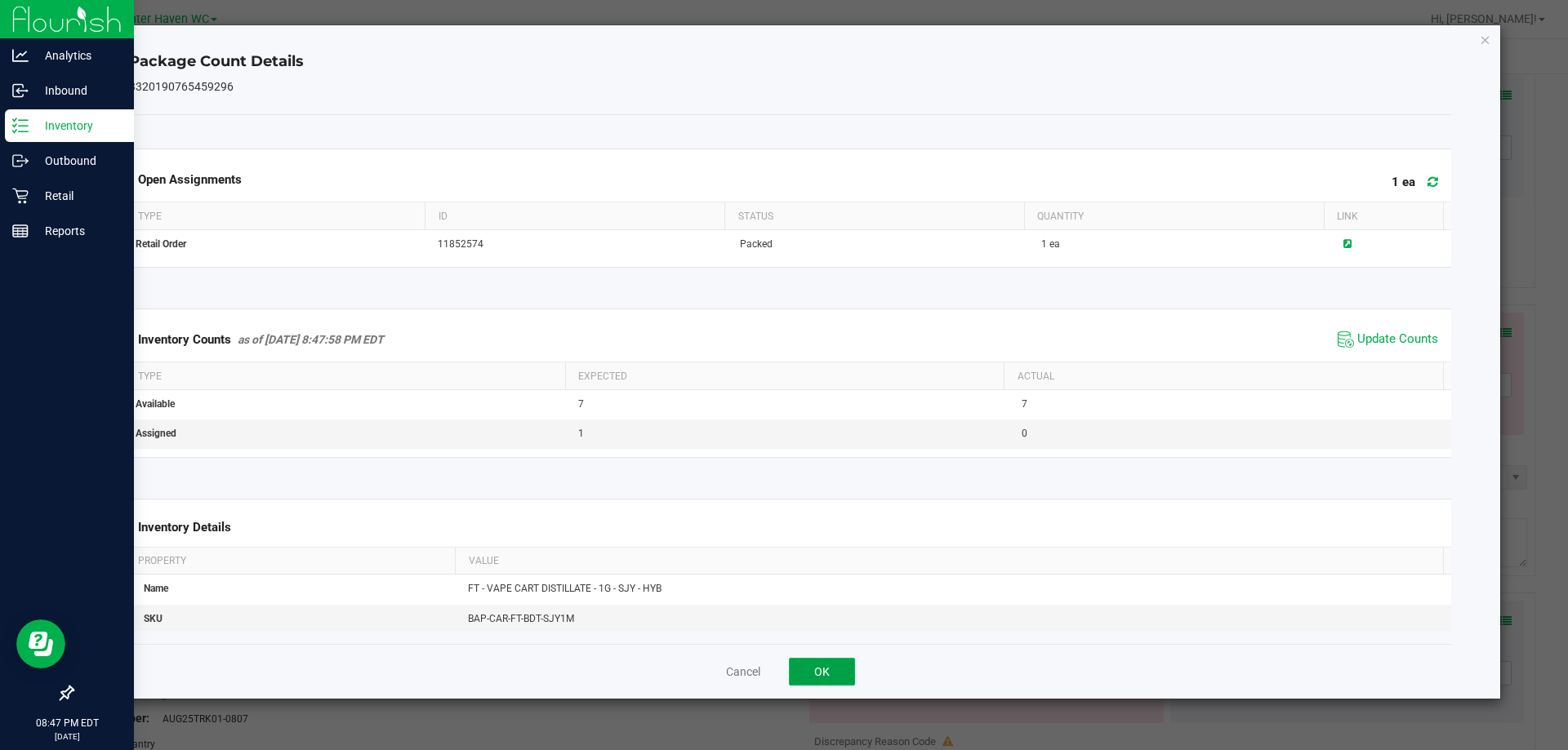
click at [849, 669] on button "OK" at bounding box center [821, 671] width 66 height 27
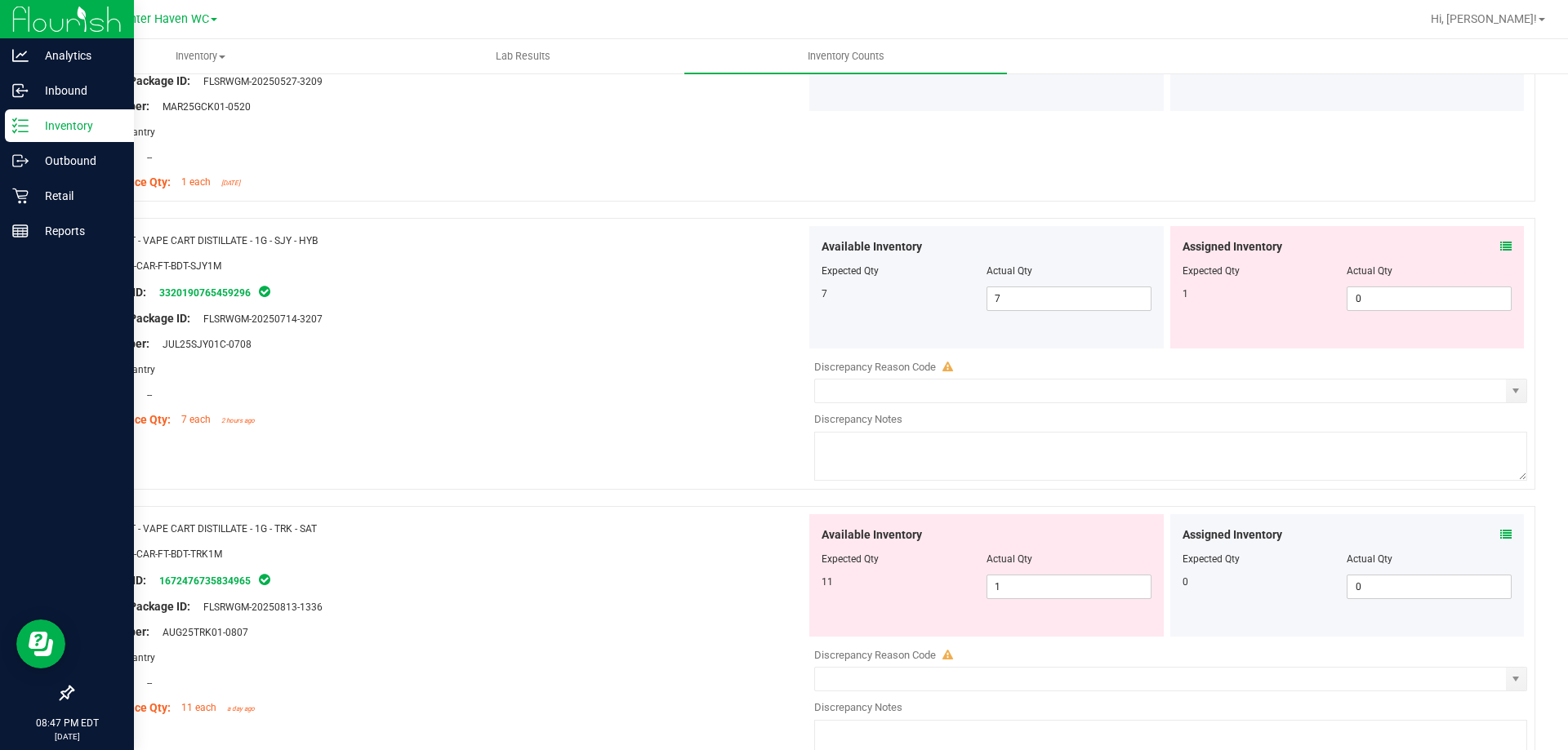
scroll to position [4676, 0]
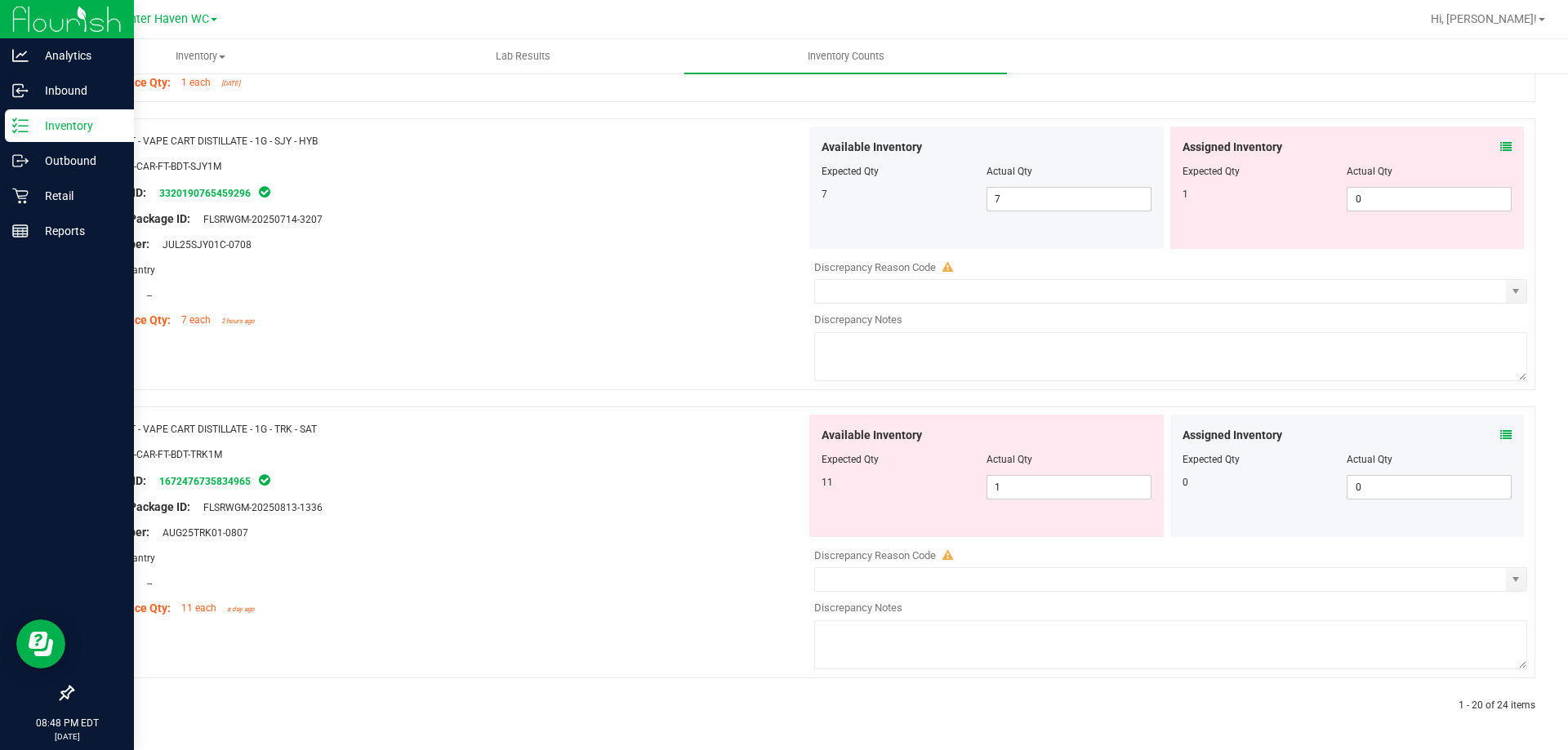
click at [1501, 432] on icon at bounding box center [1506, 435] width 12 height 12
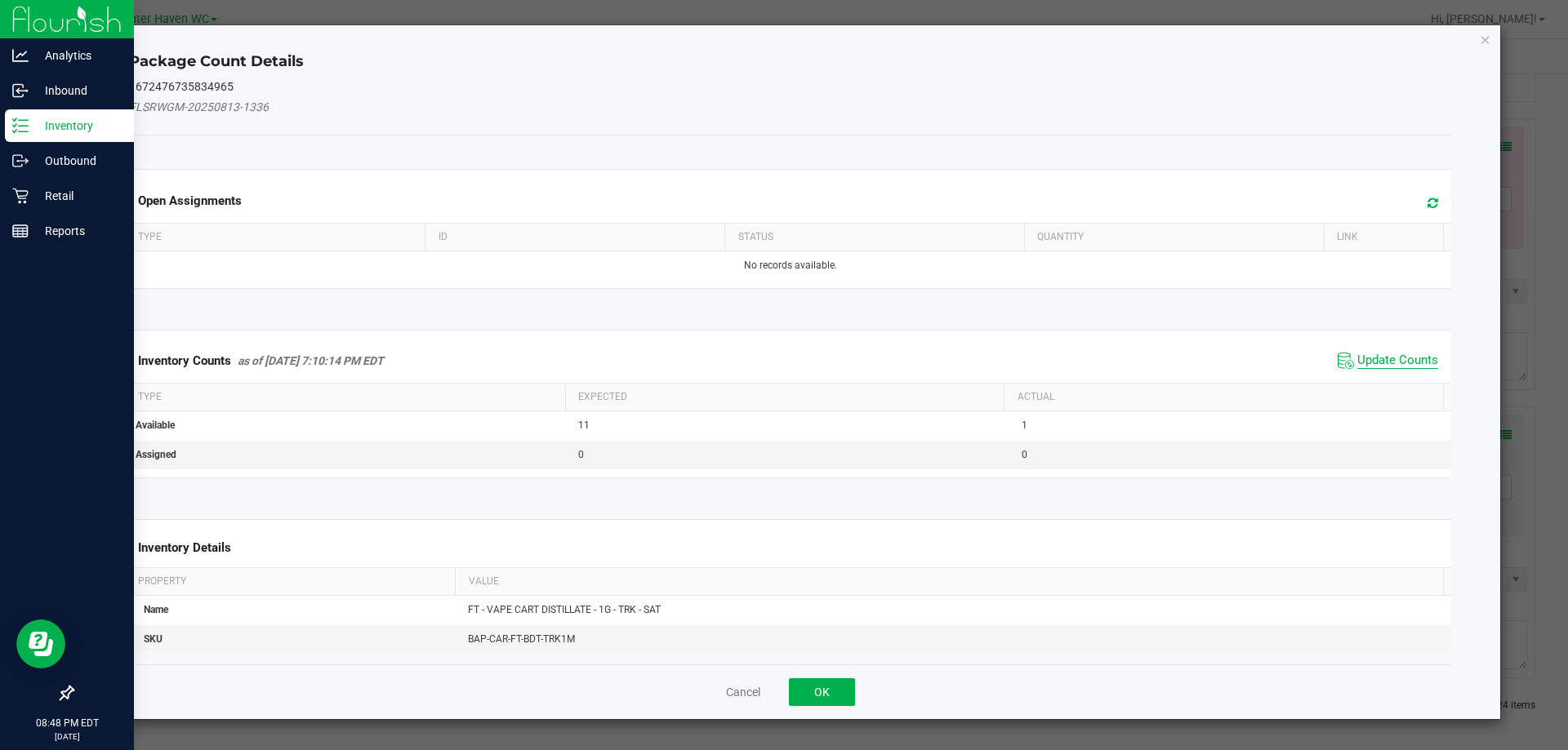
click at [1385, 360] on span "Update Counts" at bounding box center [1397, 361] width 81 height 17
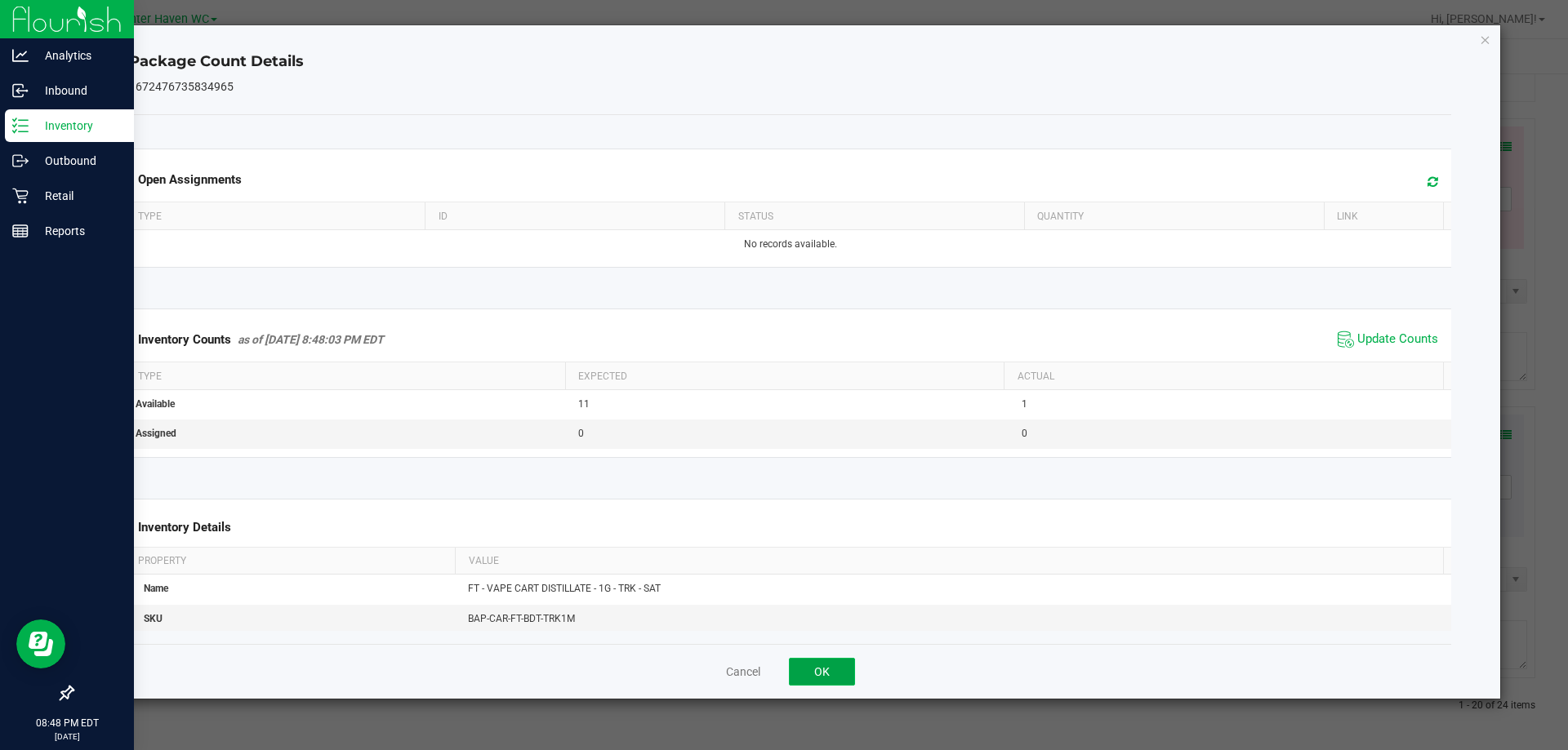
click at [816, 658] on button "OK" at bounding box center [821, 671] width 66 height 27
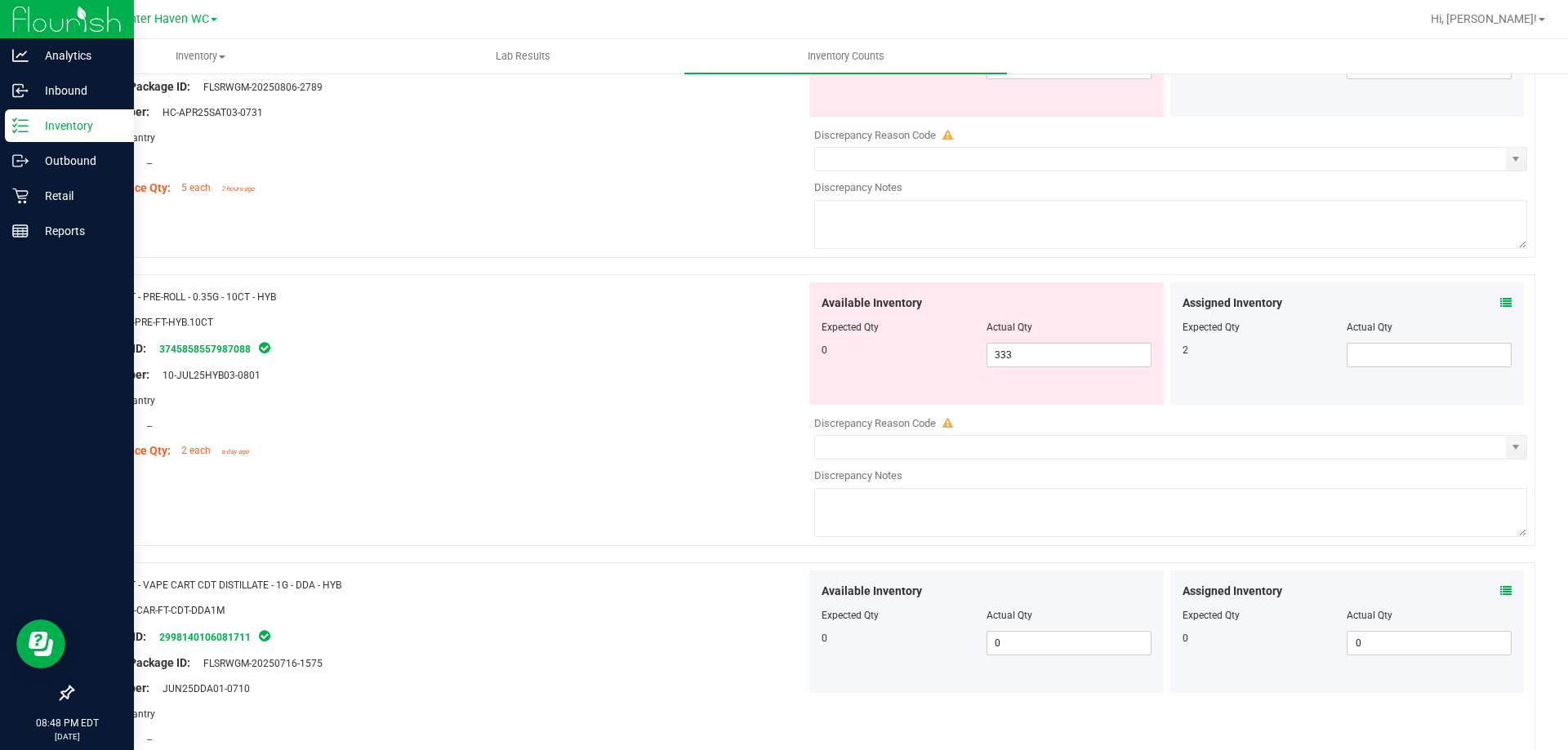
scroll to position [0, 0]
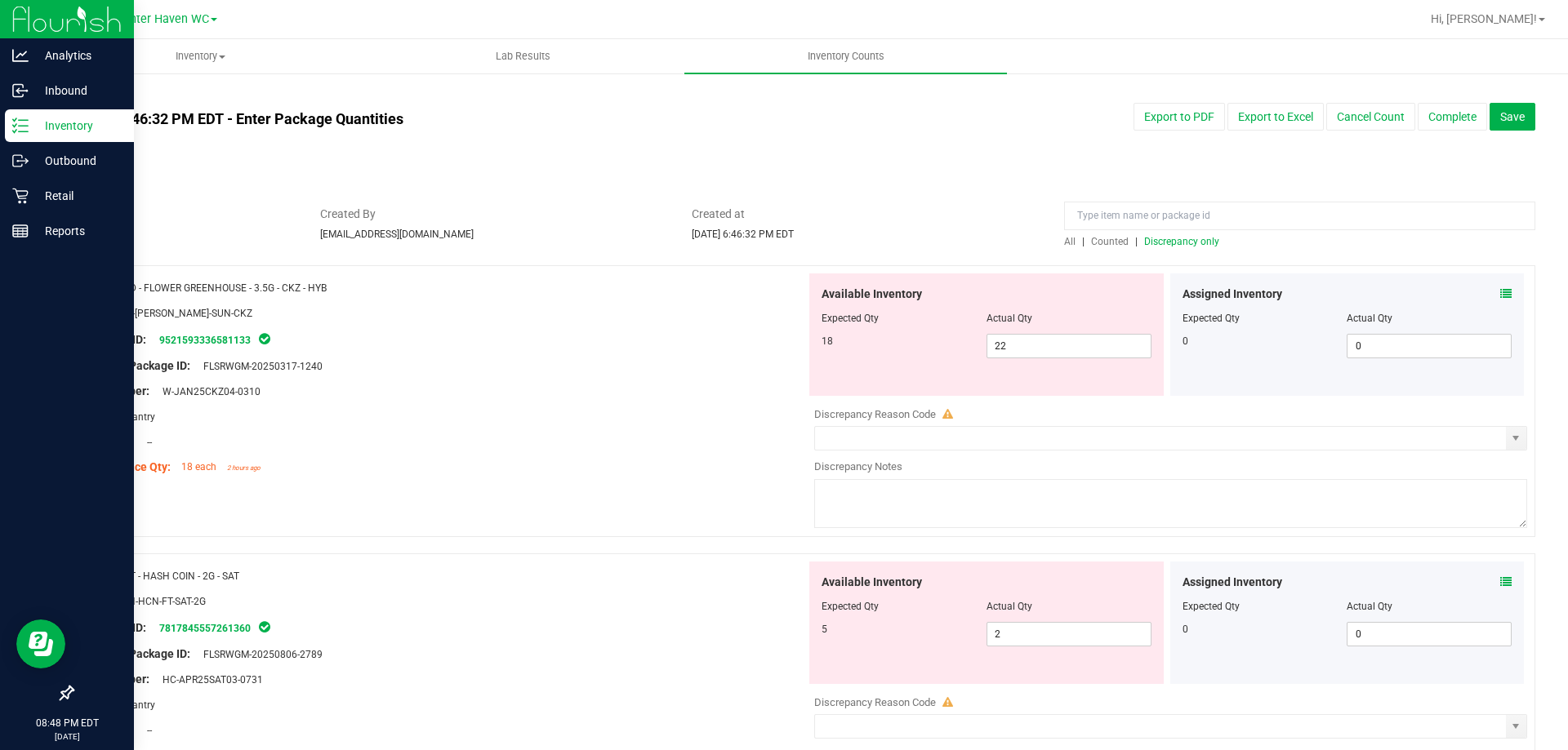
click at [1189, 243] on span "Discrepancy only" at bounding box center [1182, 241] width 75 height 12
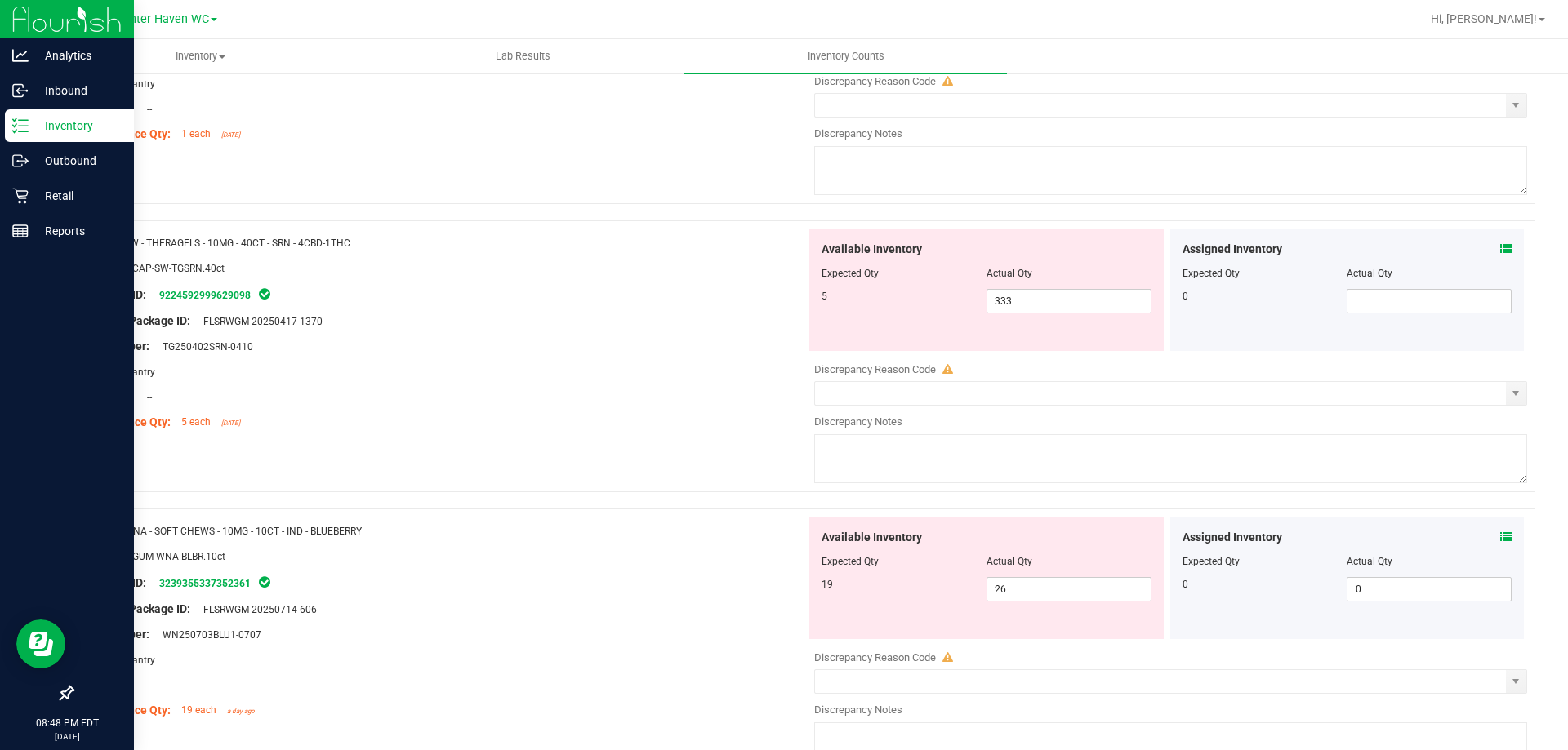
scroll to position [2740, 0]
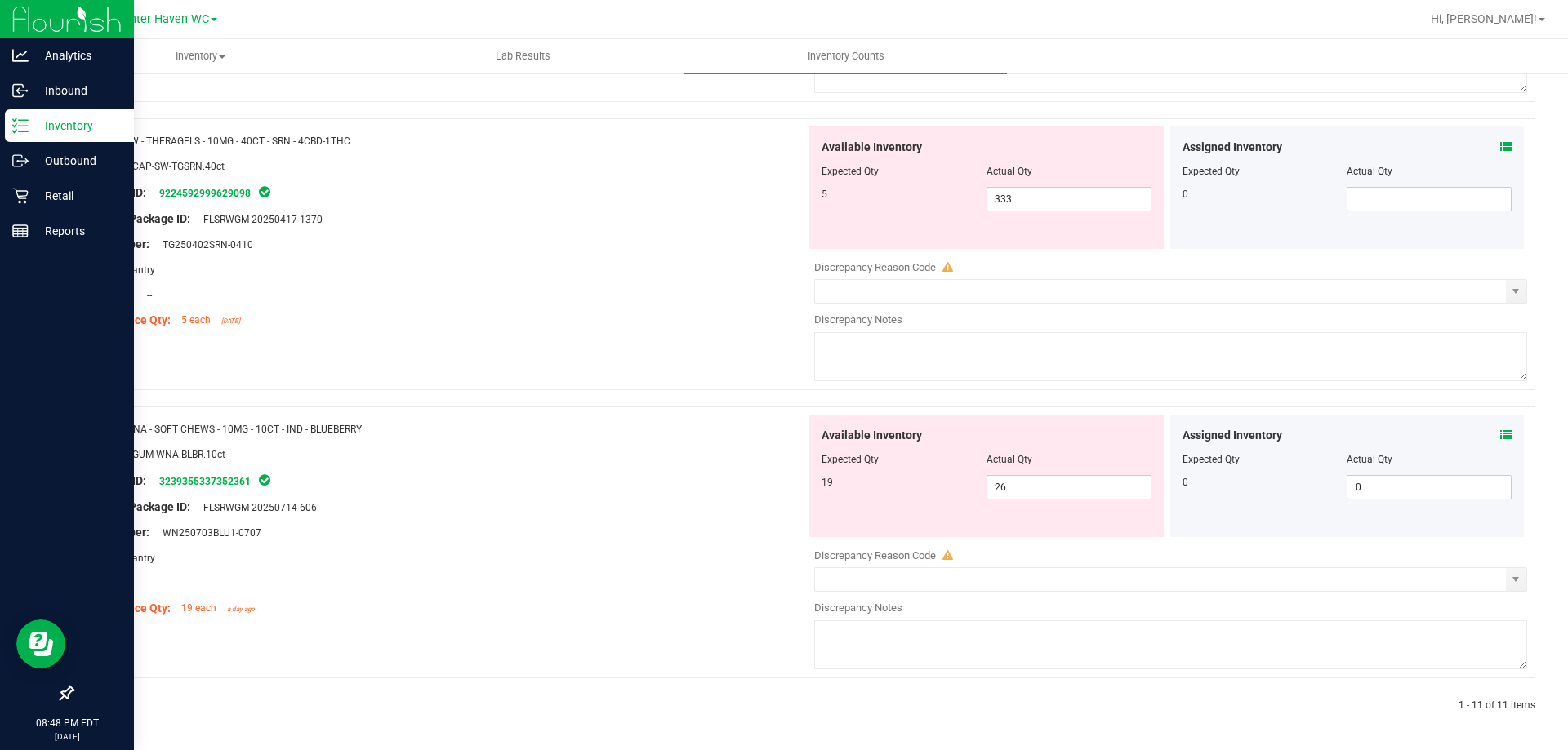
click at [1501, 433] on icon at bounding box center [1506, 435] width 12 height 12
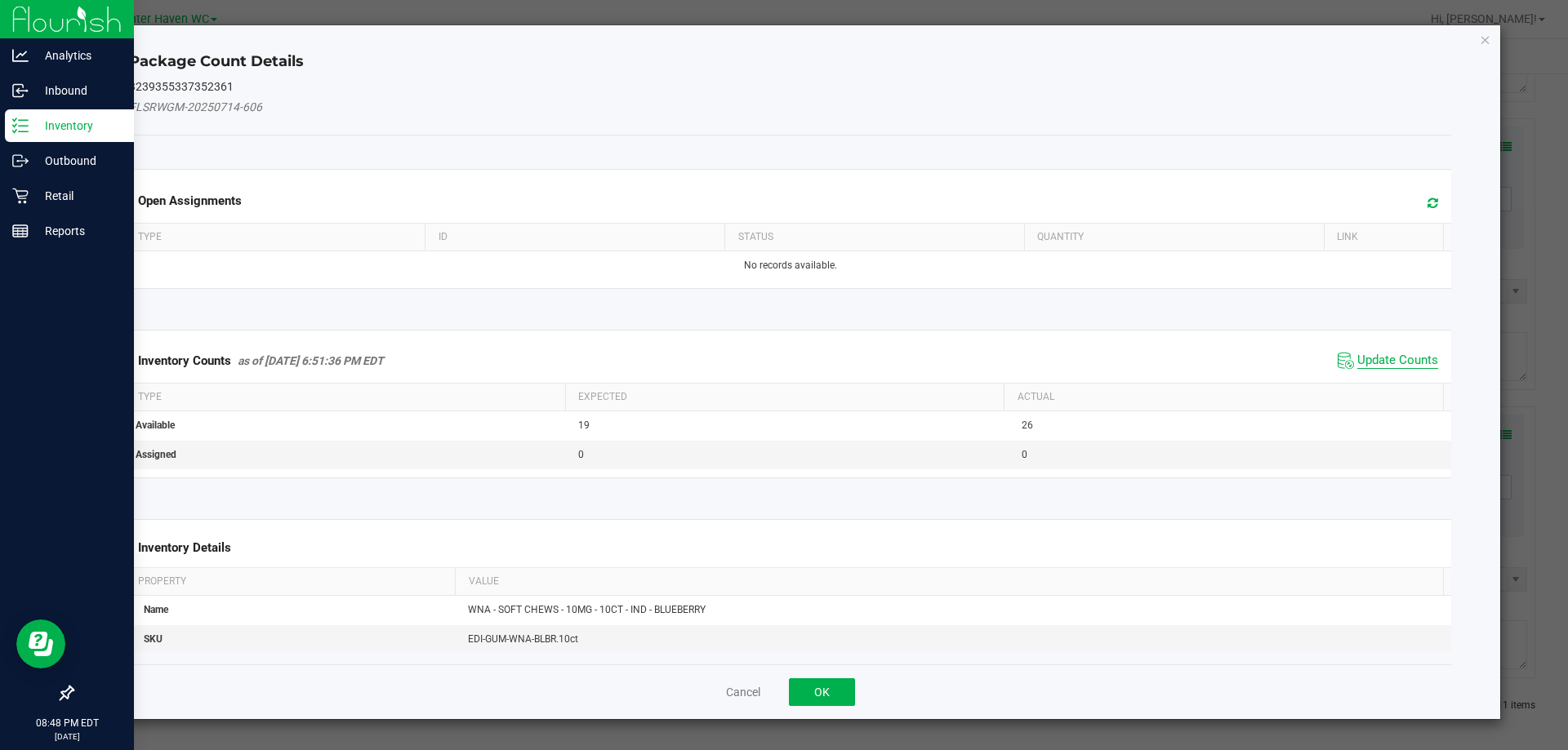
click at [1390, 359] on span "Update Counts" at bounding box center [1397, 361] width 81 height 17
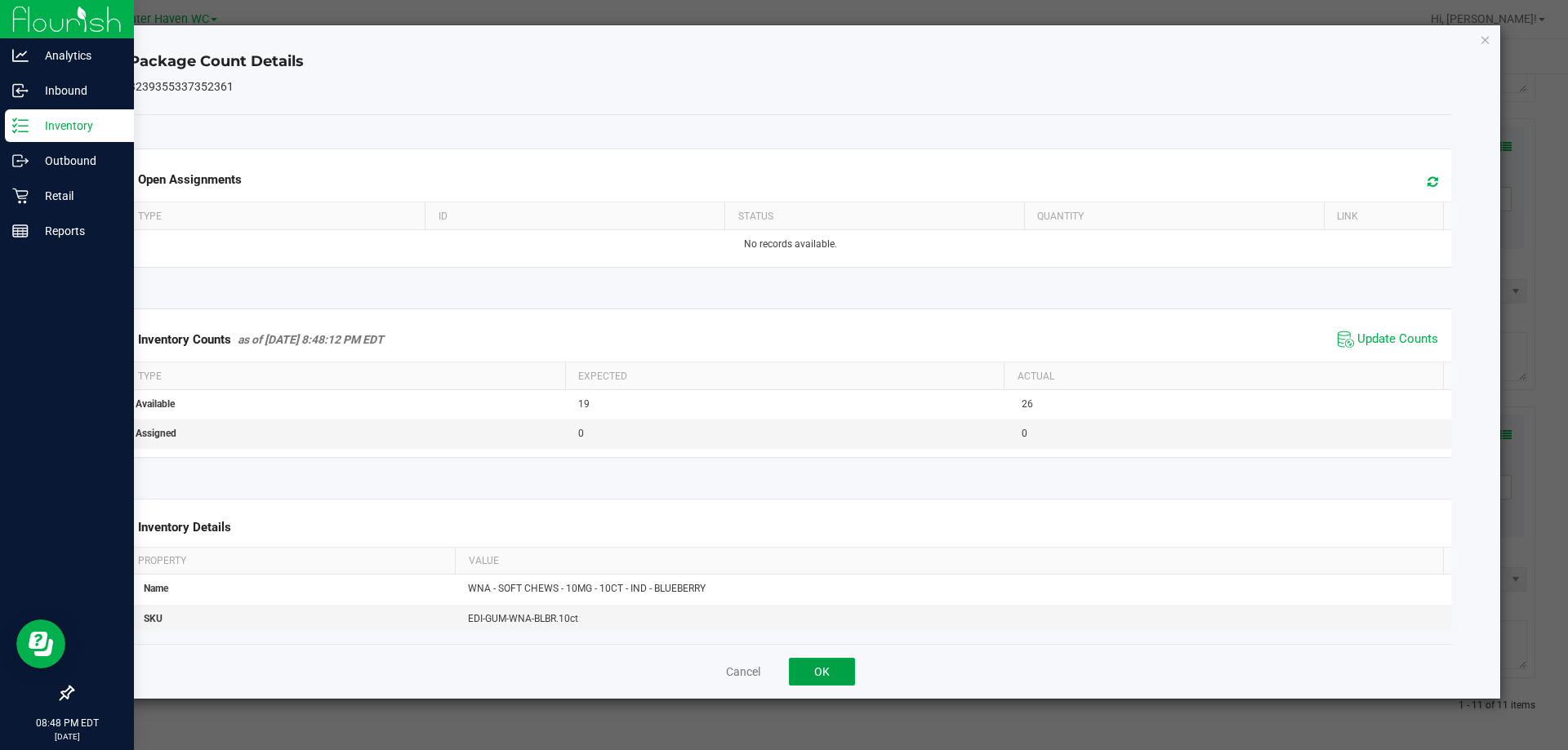
click at [839, 669] on button "OK" at bounding box center [821, 671] width 66 height 27
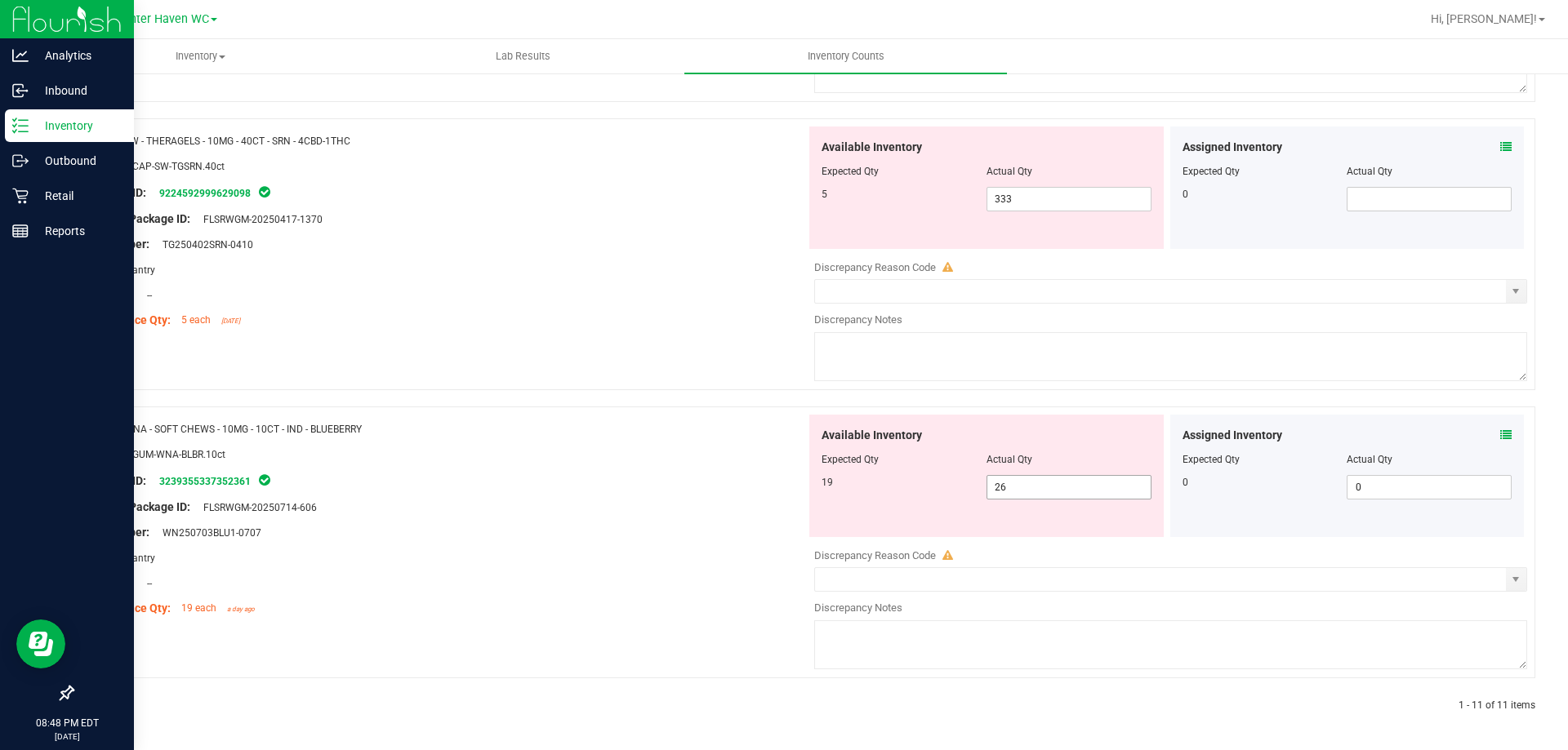
scroll to position [2659, 0]
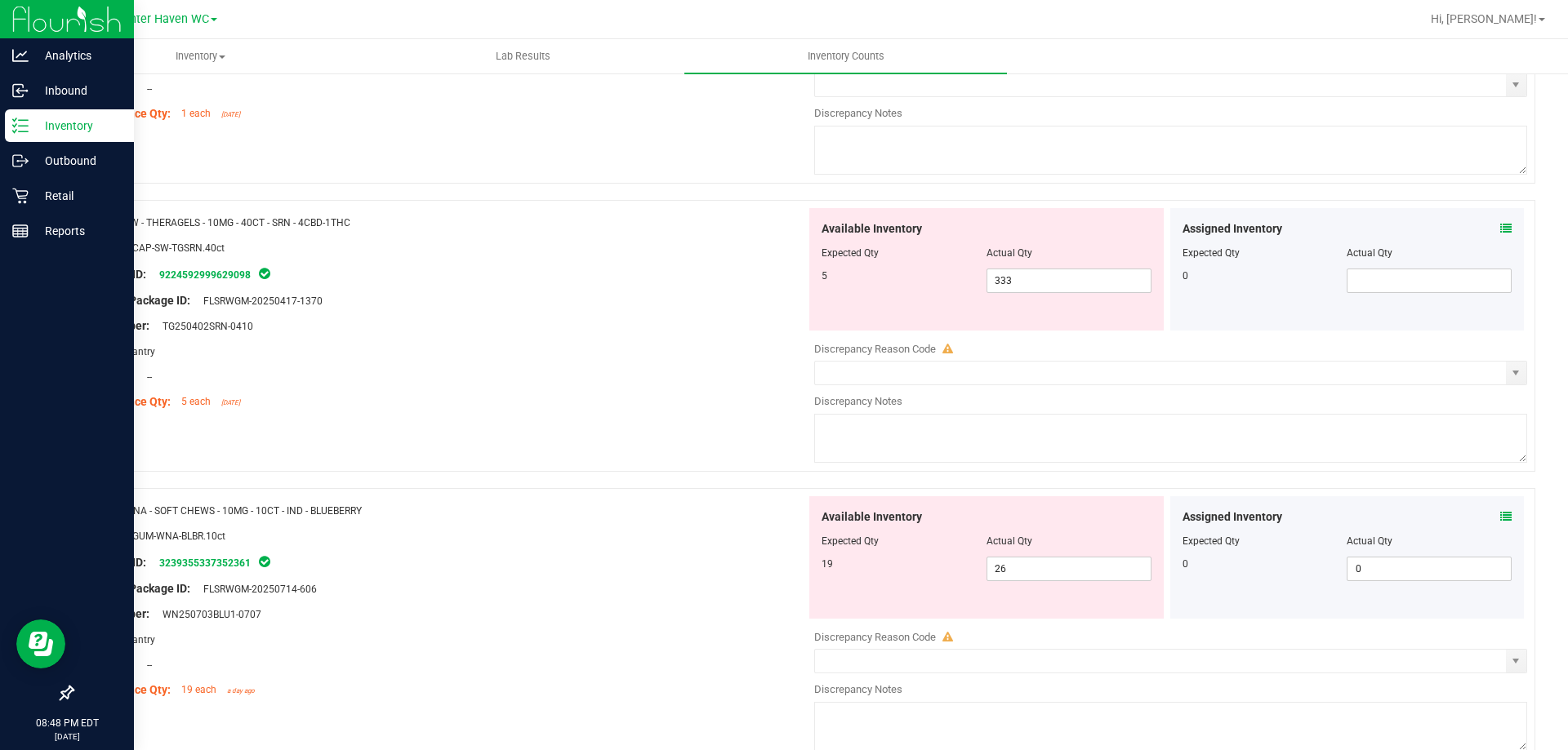
click at [1501, 228] on icon at bounding box center [1506, 229] width 12 height 12
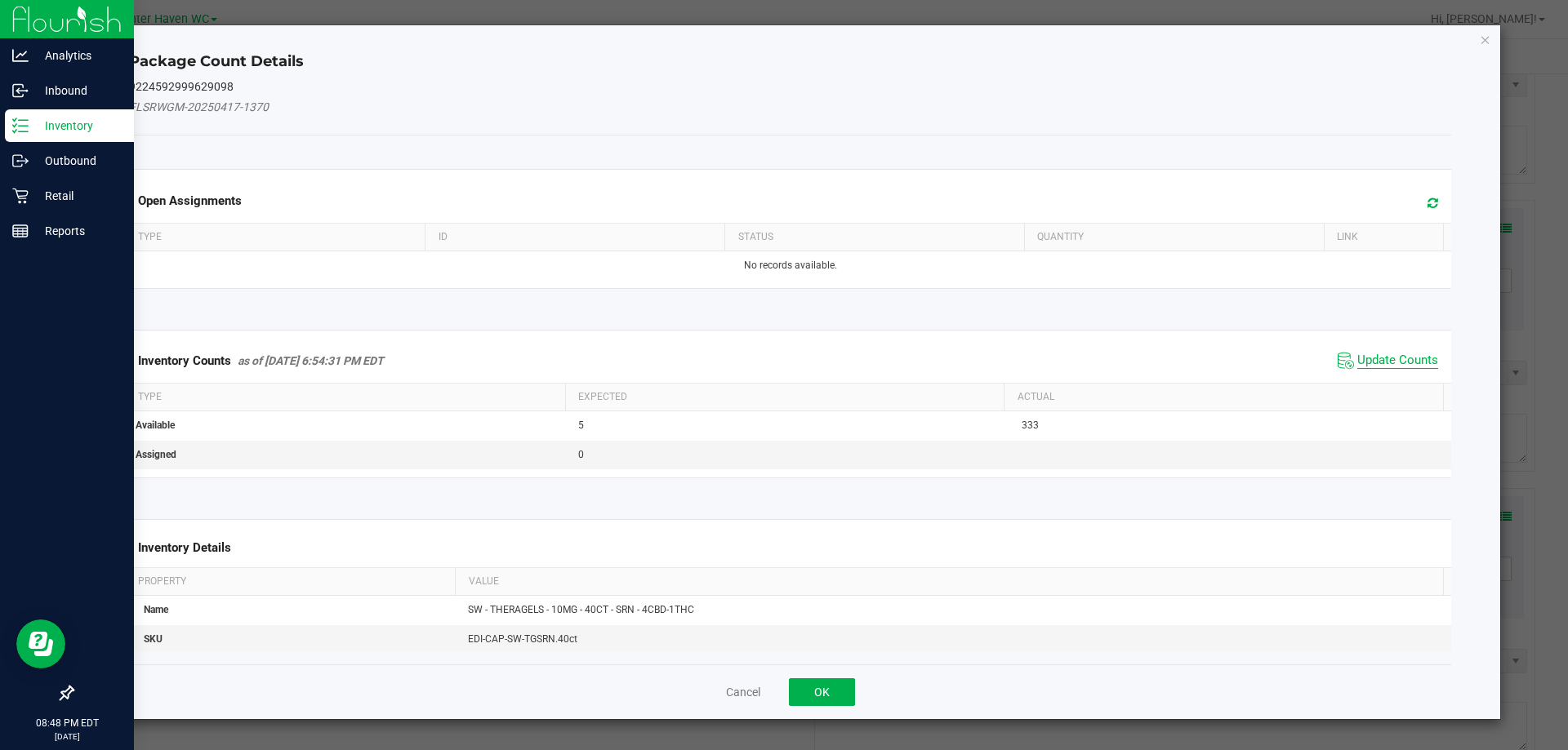
click at [1386, 359] on span "Update Counts" at bounding box center [1397, 361] width 81 height 17
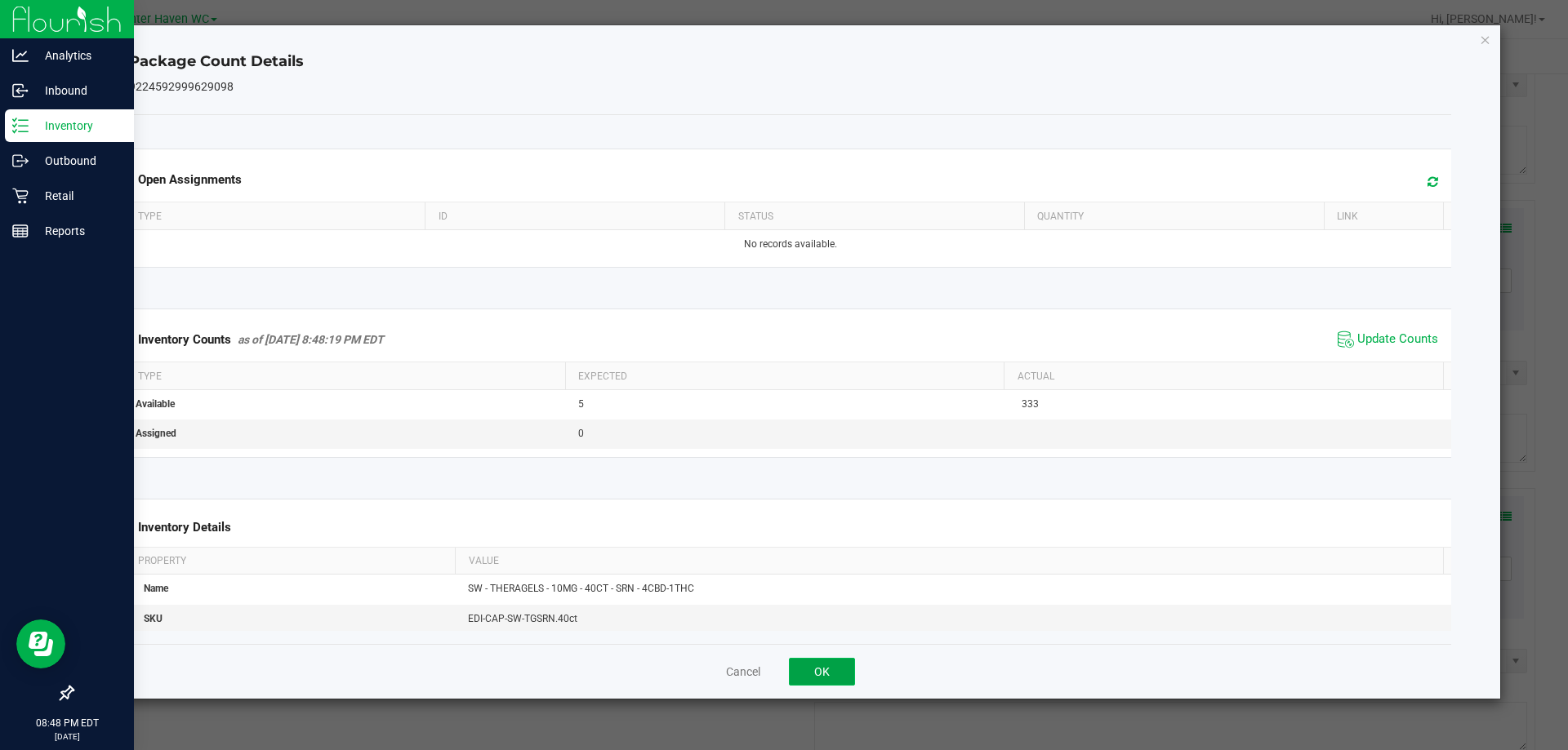
click at [843, 667] on button "OK" at bounding box center [821, 671] width 66 height 27
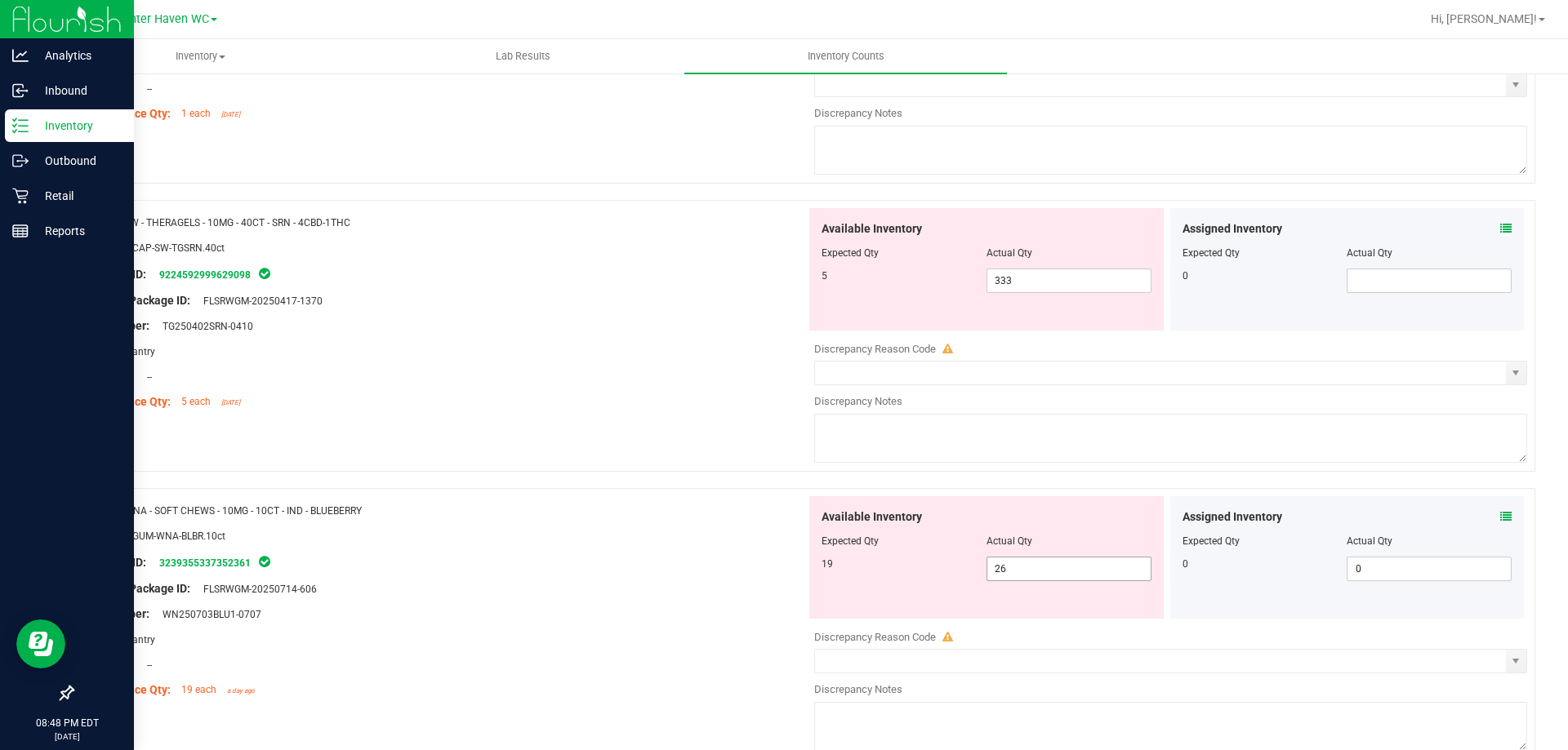
click at [1026, 569] on span "26 26" at bounding box center [1069, 569] width 165 height 24
type input "2"
type input "19"
click at [511, 595] on div "Original Package ID: FLSRWGM-20250714-606" at bounding box center [446, 589] width 721 height 17
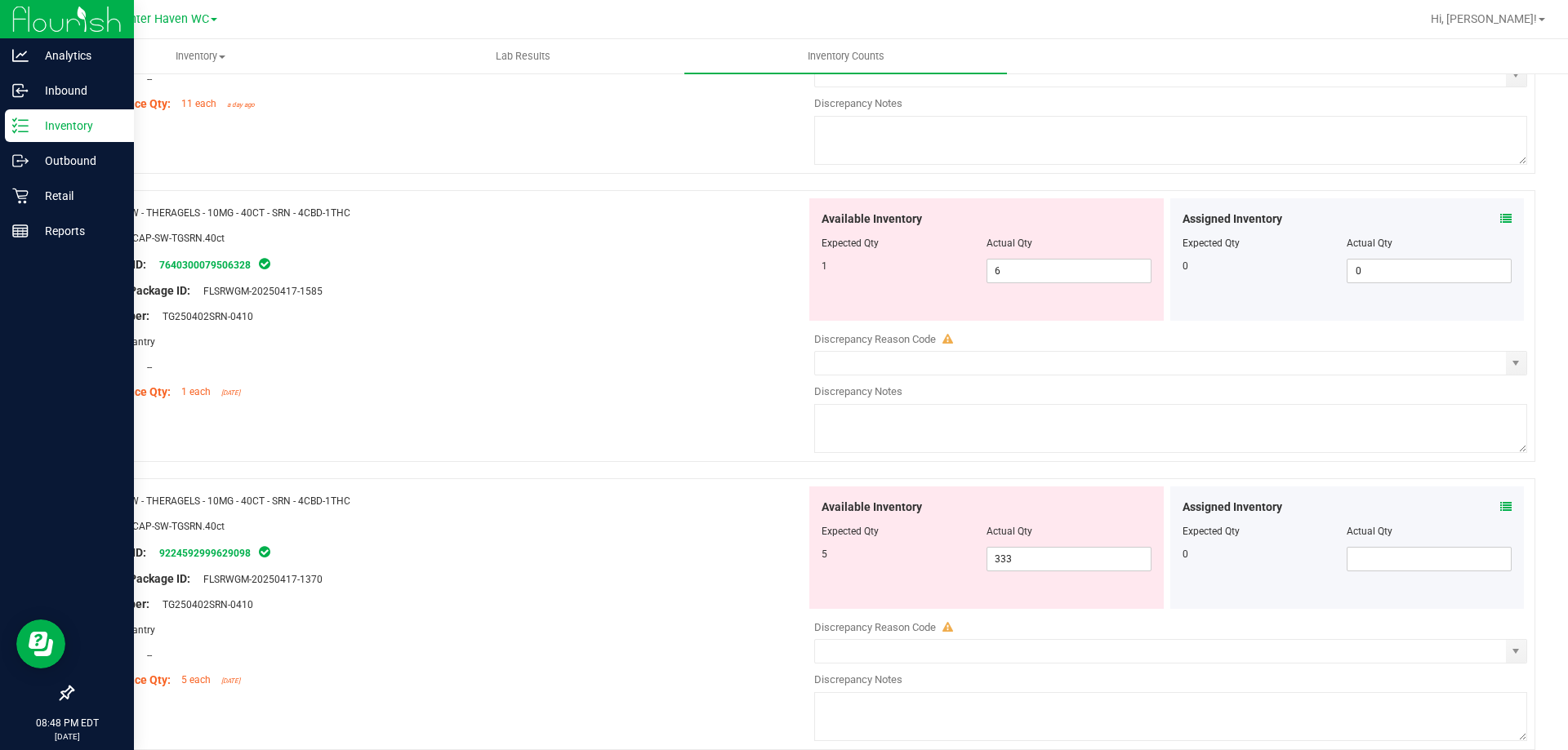
scroll to position [2332, 0]
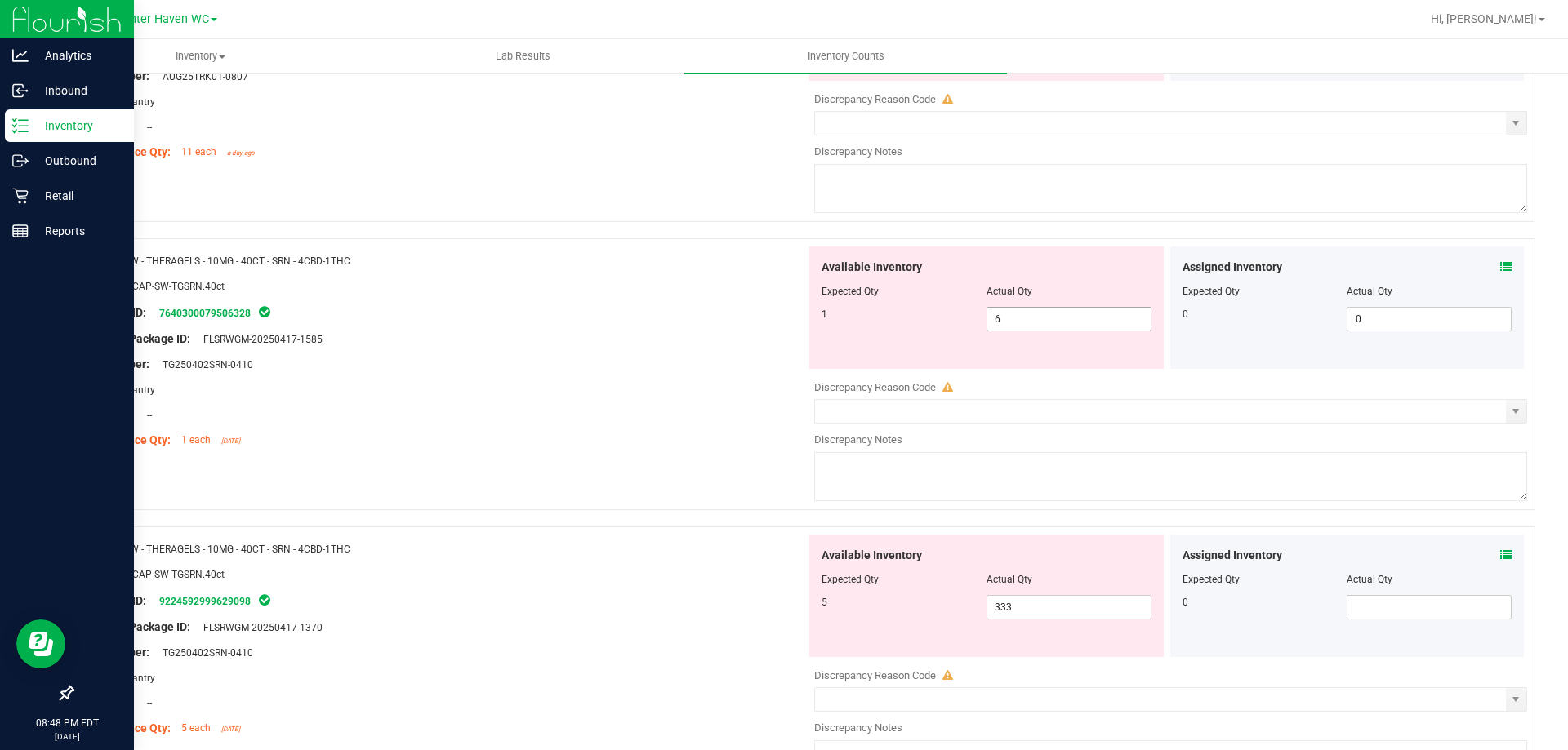
click at [1082, 320] on span "6 6" at bounding box center [1069, 319] width 165 height 24
type input "1"
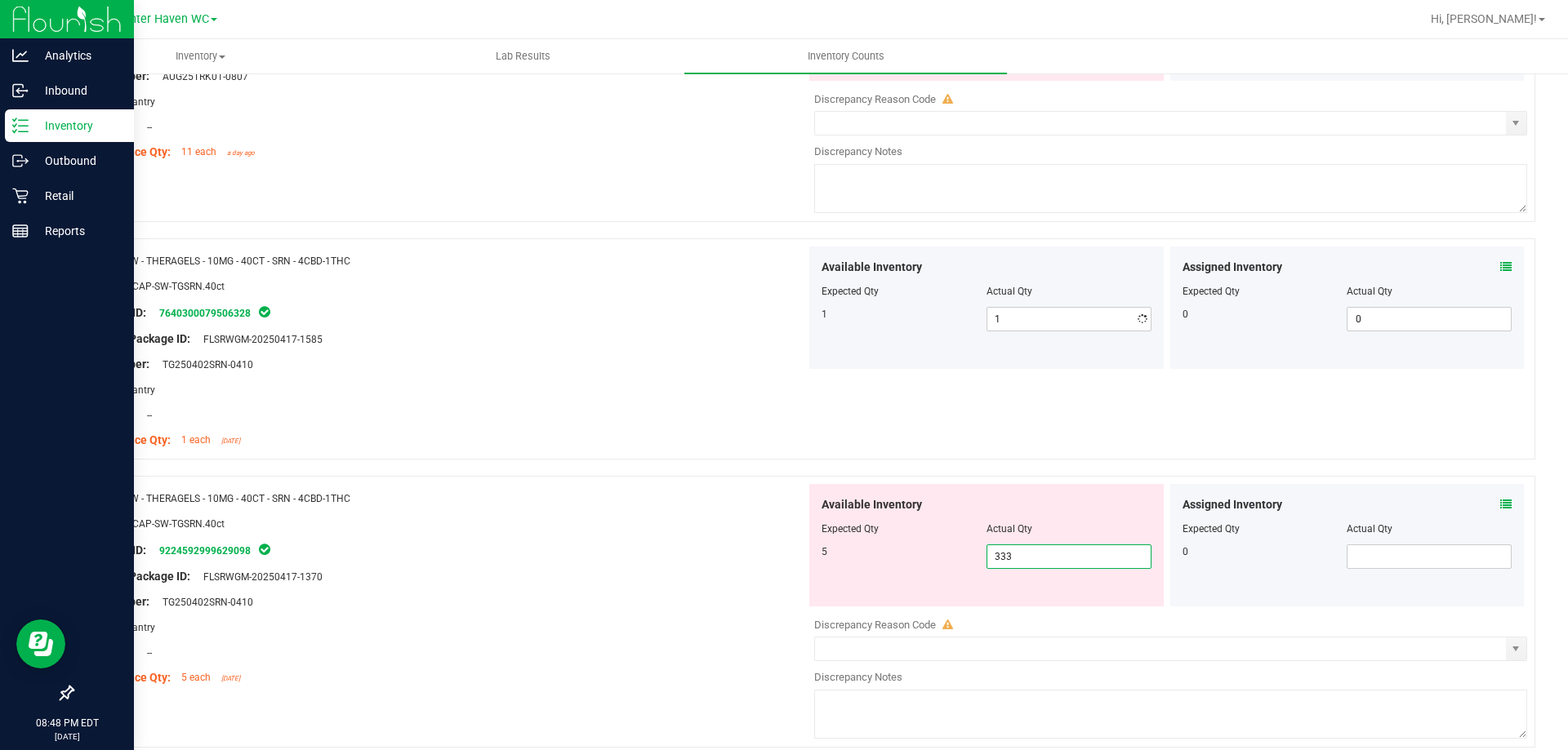
drag, startPoint x: 1088, startPoint y: 607, endPoint x: 396, endPoint y: 613, distance: 692.0
click at [427, 620] on div "Name: SW - THERAGELS - 10MG - 40CT - SRN - 4CBD-1THC SKU: EDI-CAP-SW-TGSRN.40ct…" at bounding box center [803, 612] width 1463 height 272
type input "5"
click at [451, 553] on div "Package ID: 9224592999629098" at bounding box center [446, 550] width 721 height 20
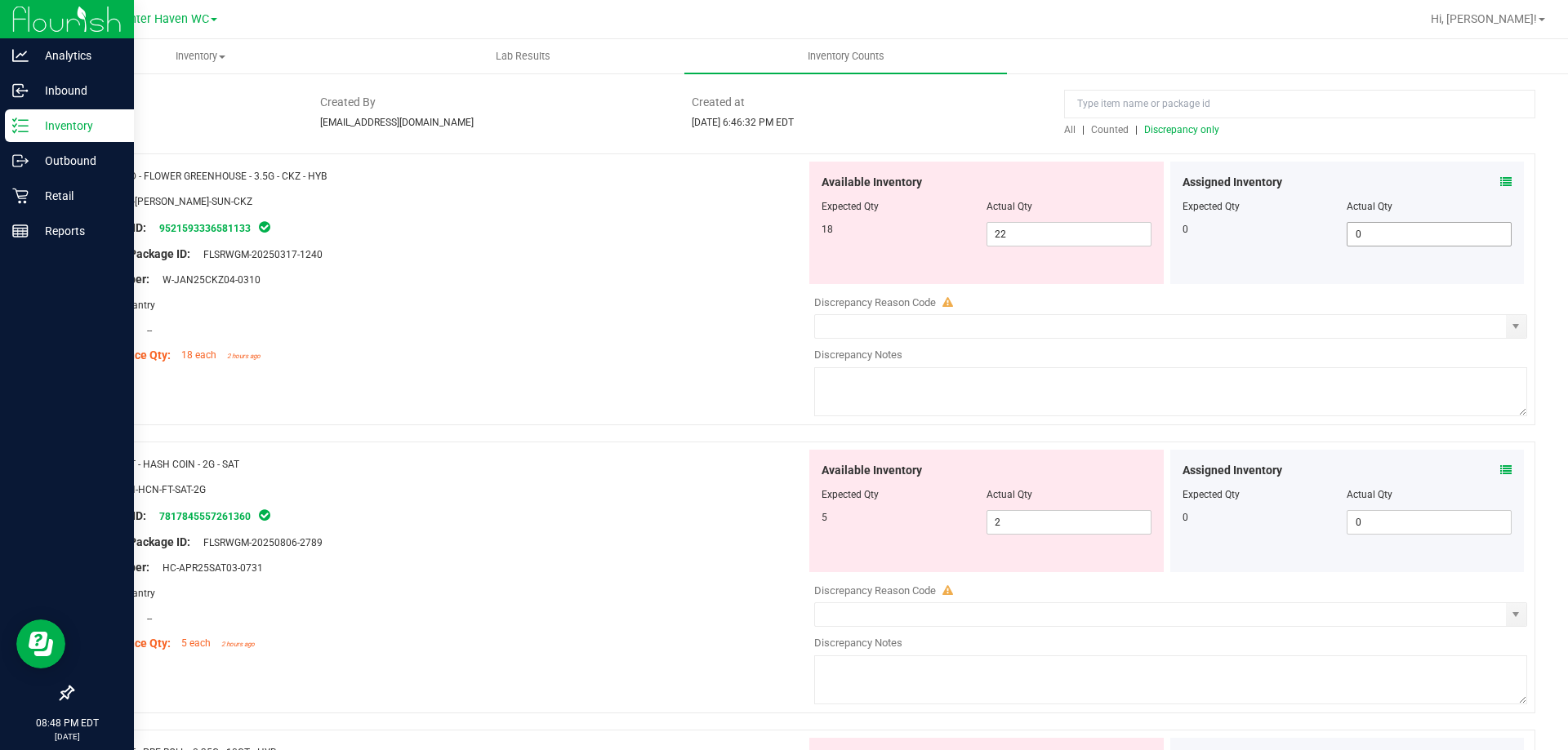
scroll to position [0, 0]
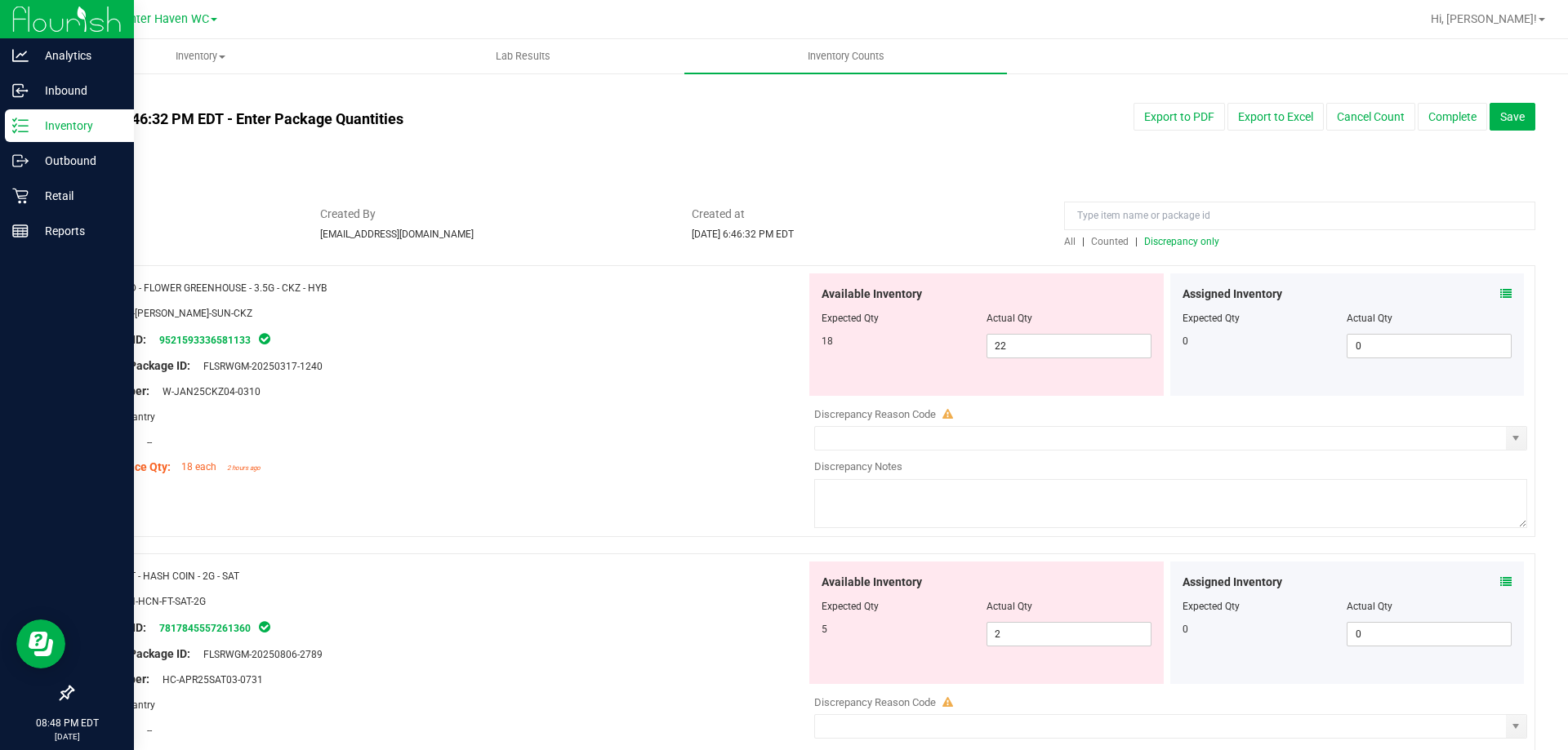
click at [1187, 246] on span "Discrepancy only" at bounding box center [1182, 241] width 75 height 12
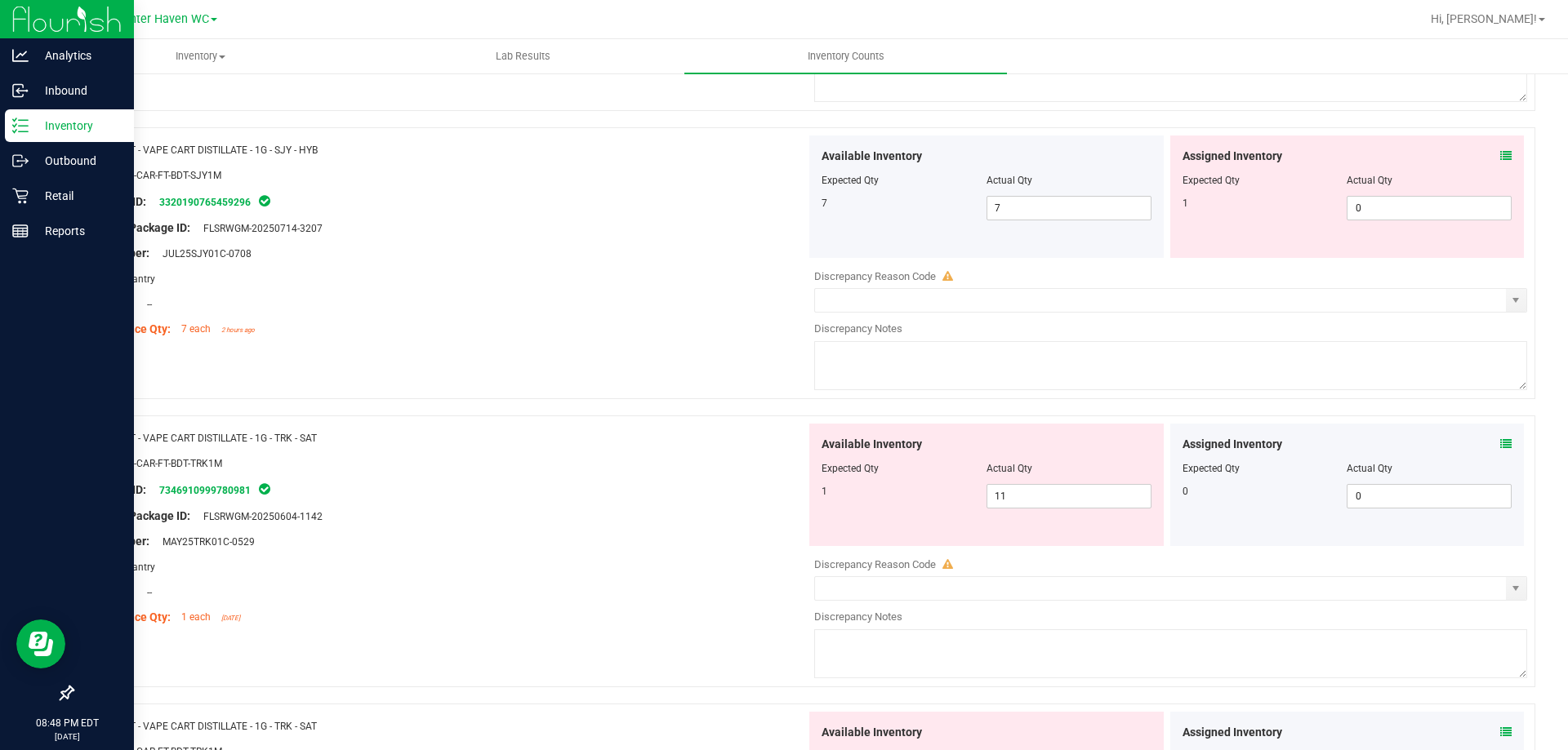
scroll to position [1876, 0]
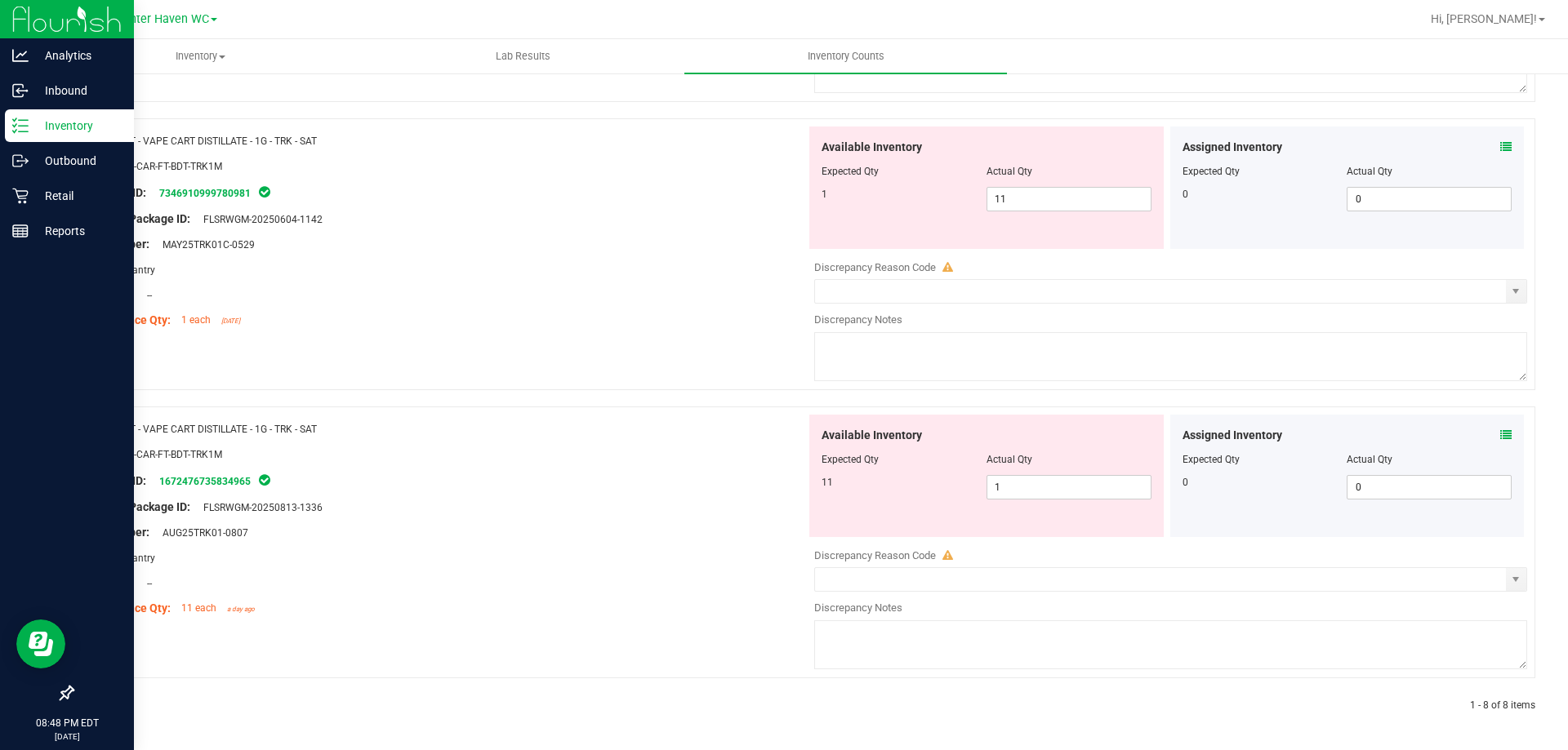
click at [1501, 433] on icon at bounding box center [1506, 435] width 12 height 12
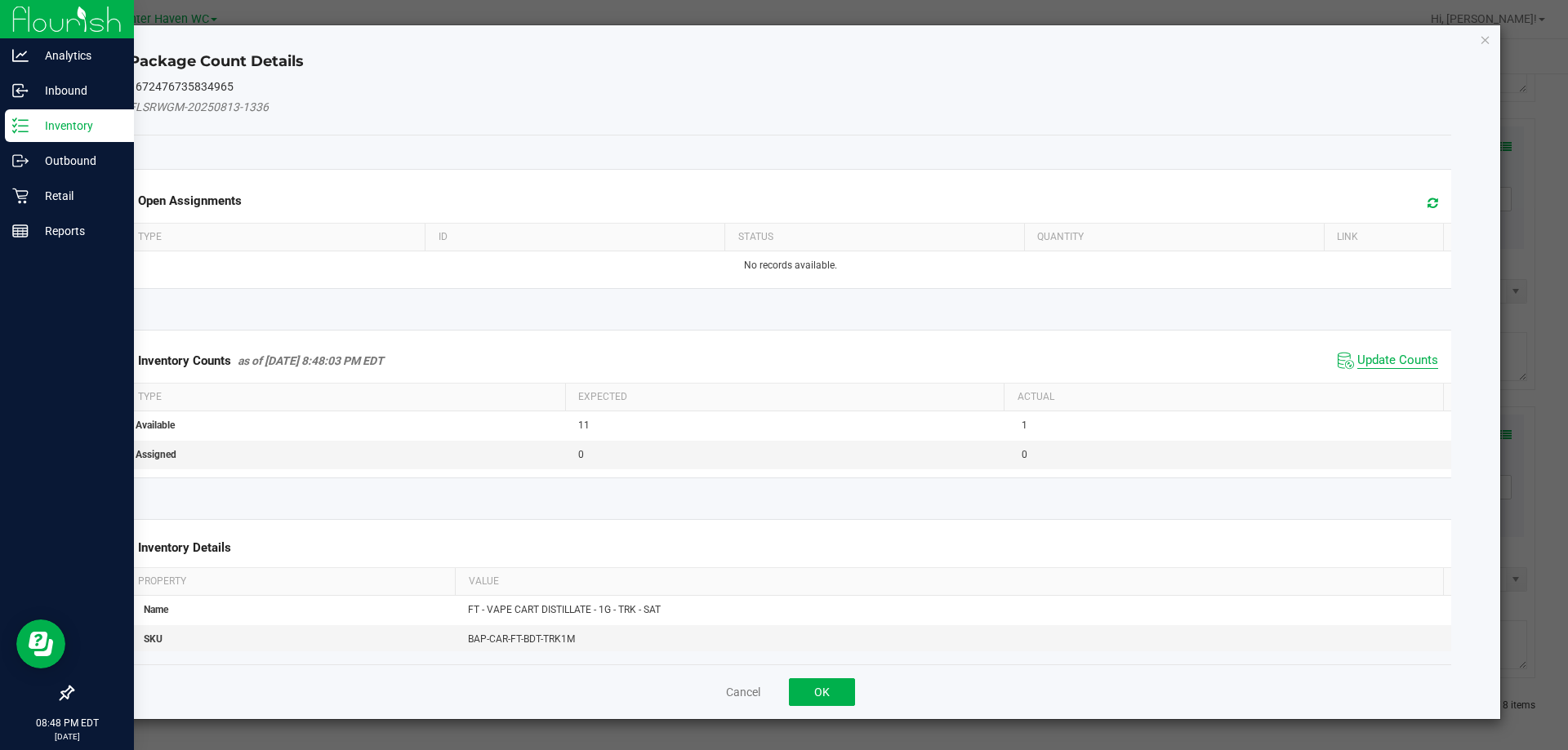
click at [1409, 353] on span "Update Counts" at bounding box center [1397, 361] width 81 height 17
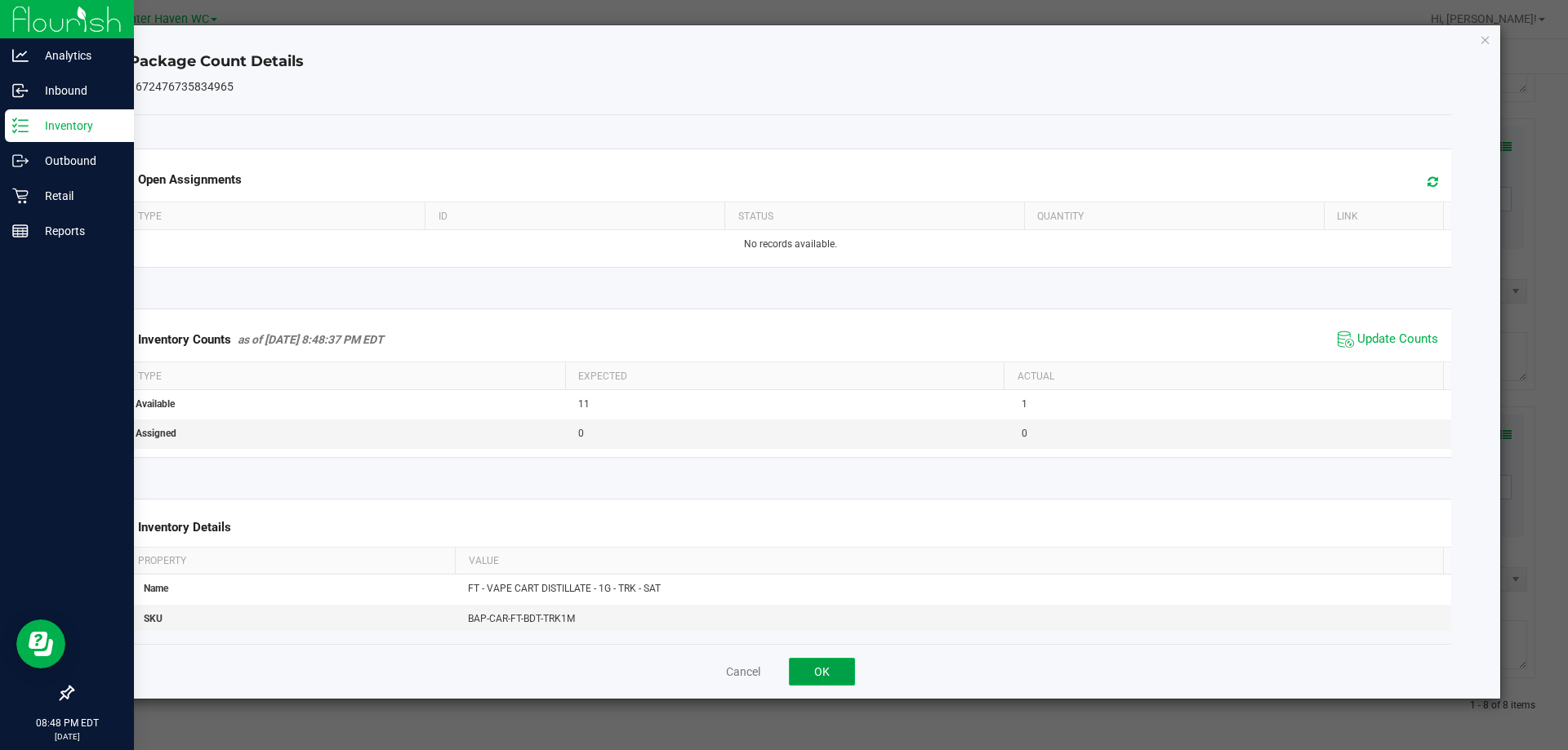
click at [837, 660] on button "OK" at bounding box center [821, 671] width 66 height 27
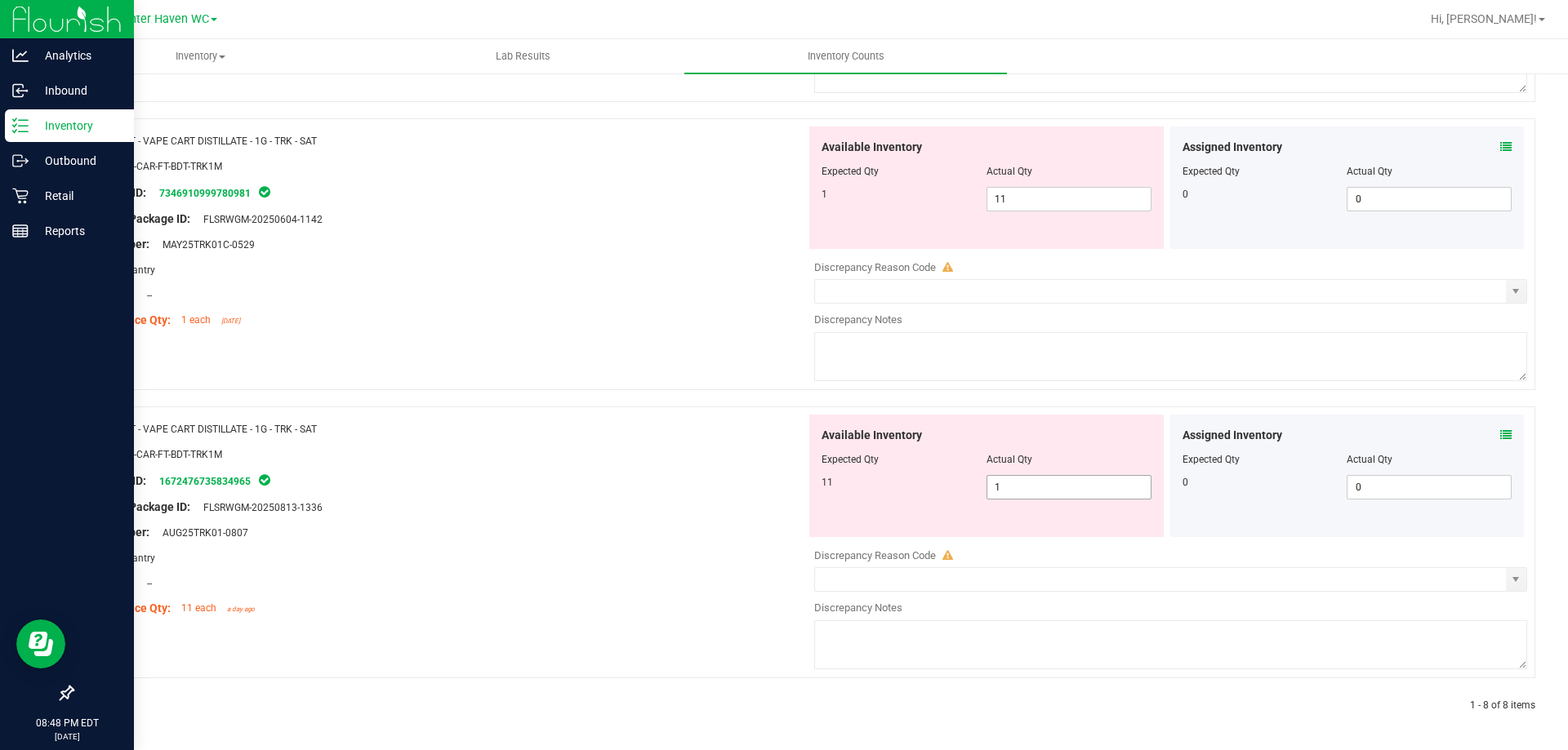
click at [1081, 486] on span "1 1" at bounding box center [1069, 487] width 165 height 24
type input "11"
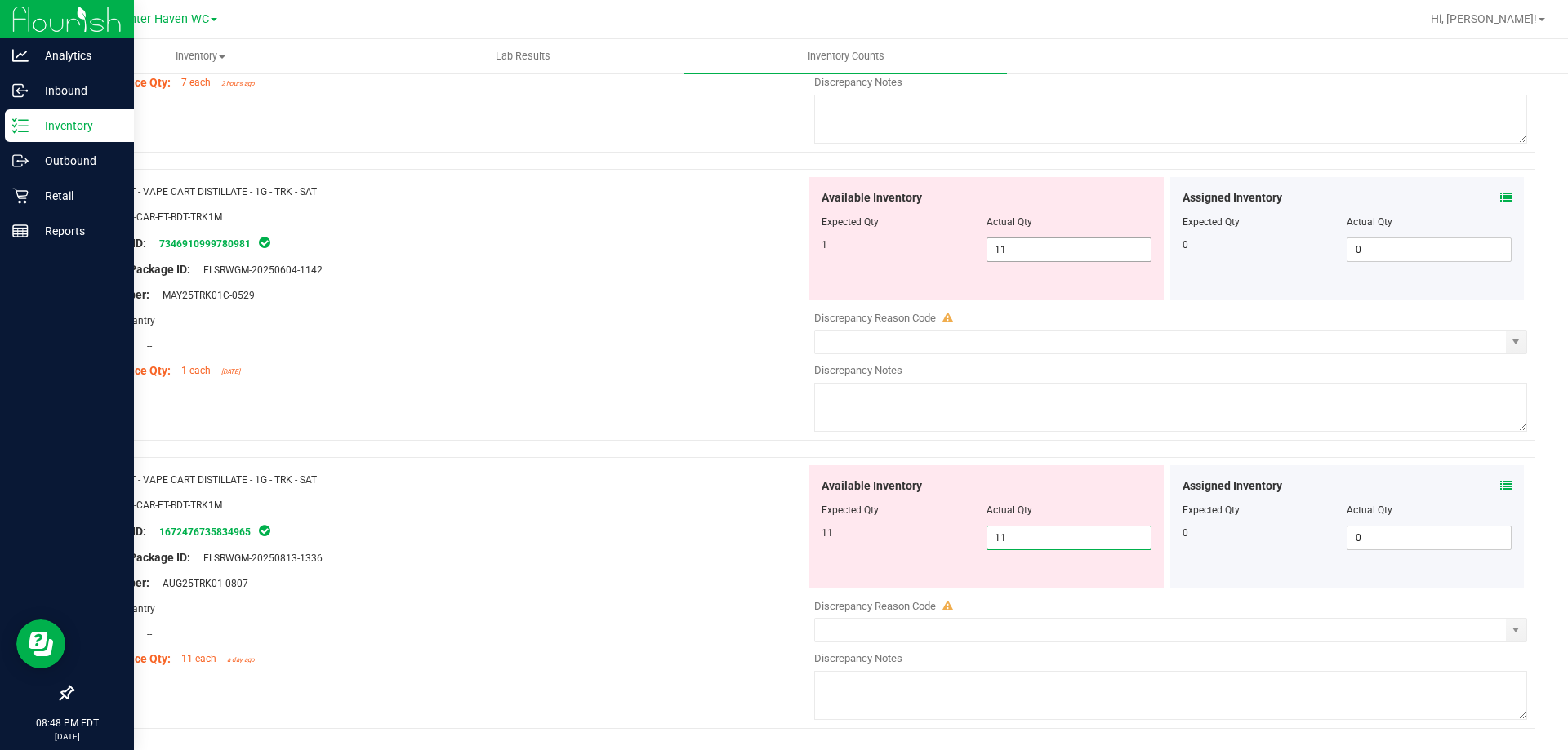
drag, startPoint x: 1063, startPoint y: 198, endPoint x: 489, endPoint y: 193, distance: 574.0
click at [470, 198] on div "Name: FT - VAPE CART DISTILLATE - 1G - TRK - SAT SKU: BAP-CAR-FT-BDT-TRK1M Pack…" at bounding box center [803, 305] width 1463 height 272
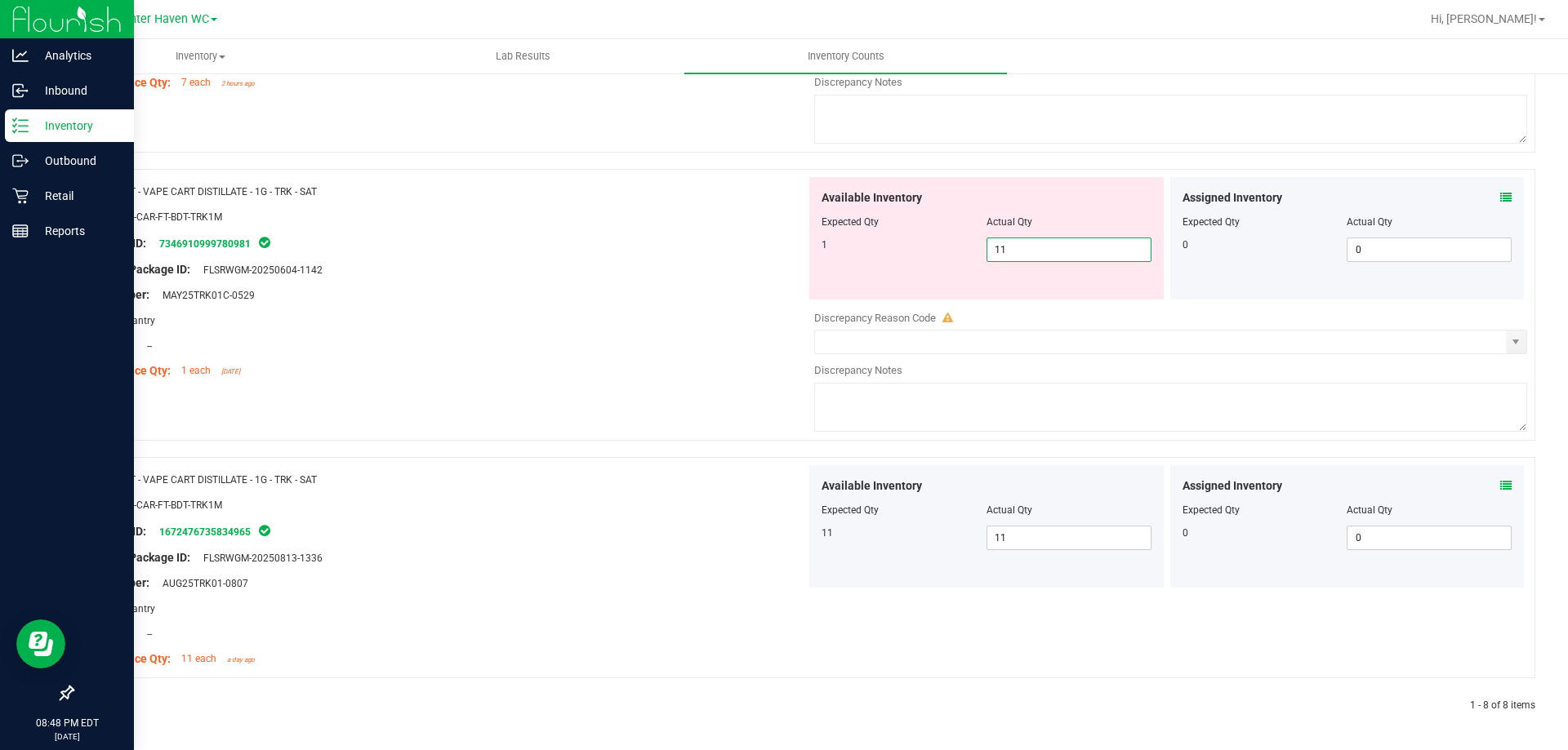
type input "1"
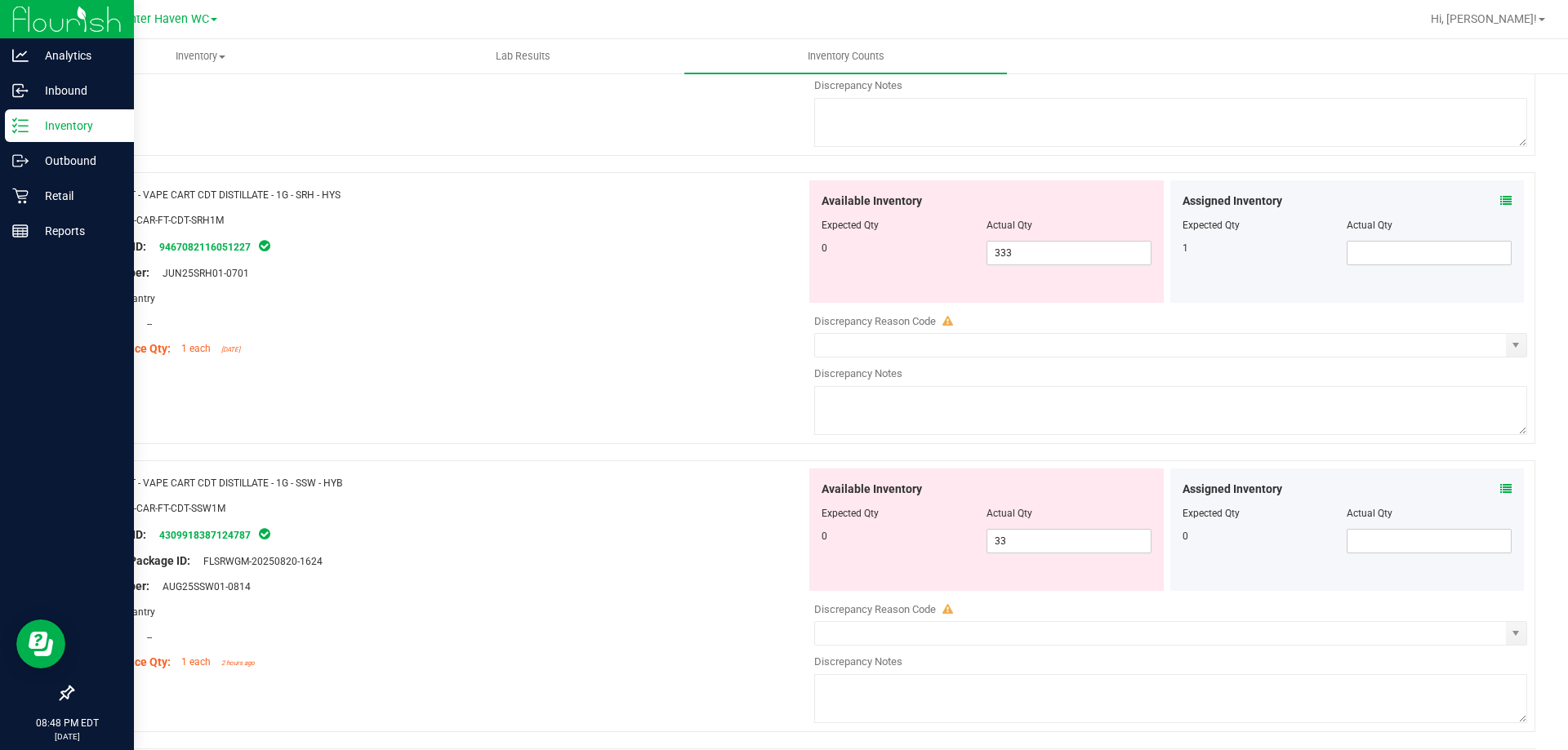
scroll to position [958, 0]
click at [1501, 493] on icon at bounding box center [1506, 489] width 12 height 12
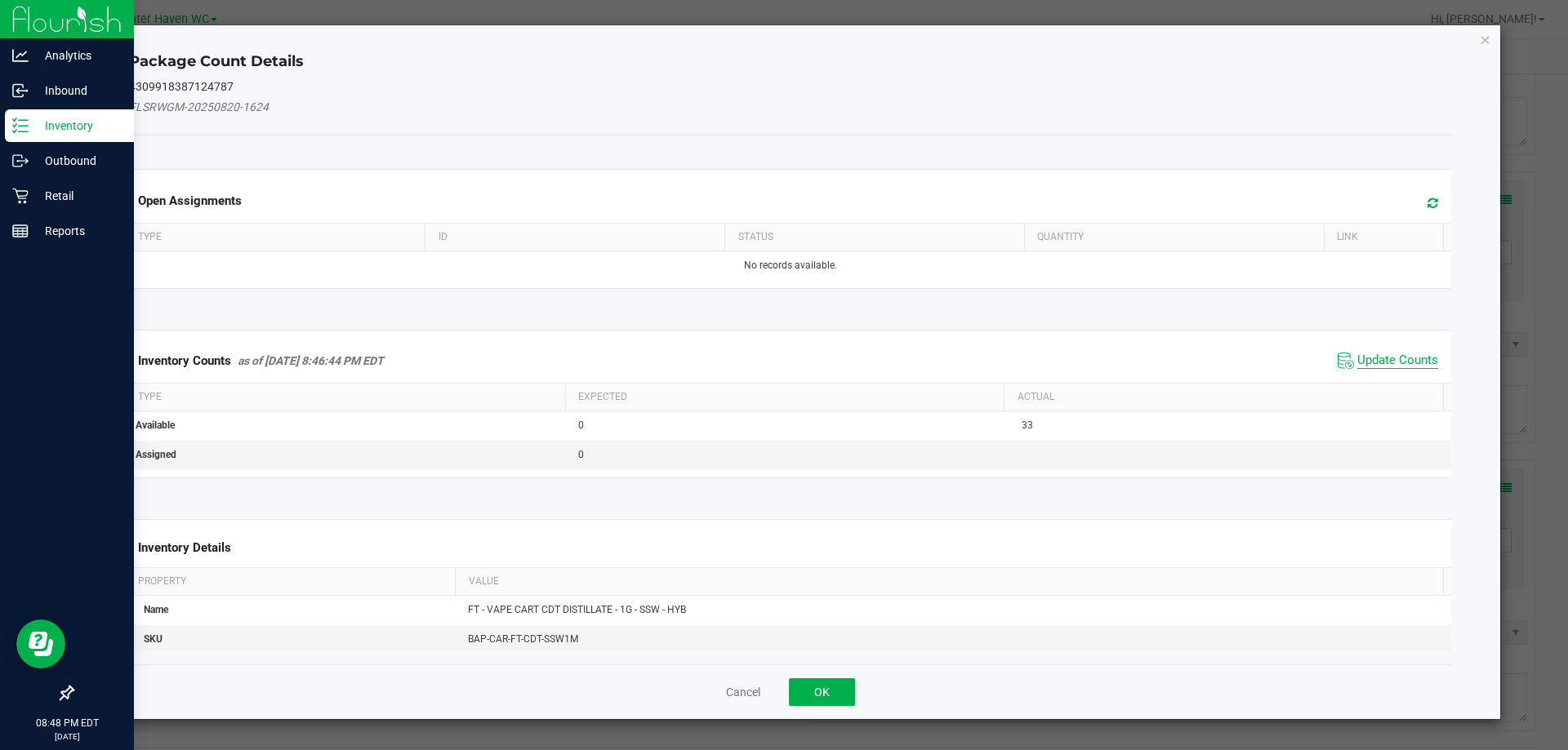
click at [1392, 364] on span "Update Counts" at bounding box center [1397, 361] width 81 height 17
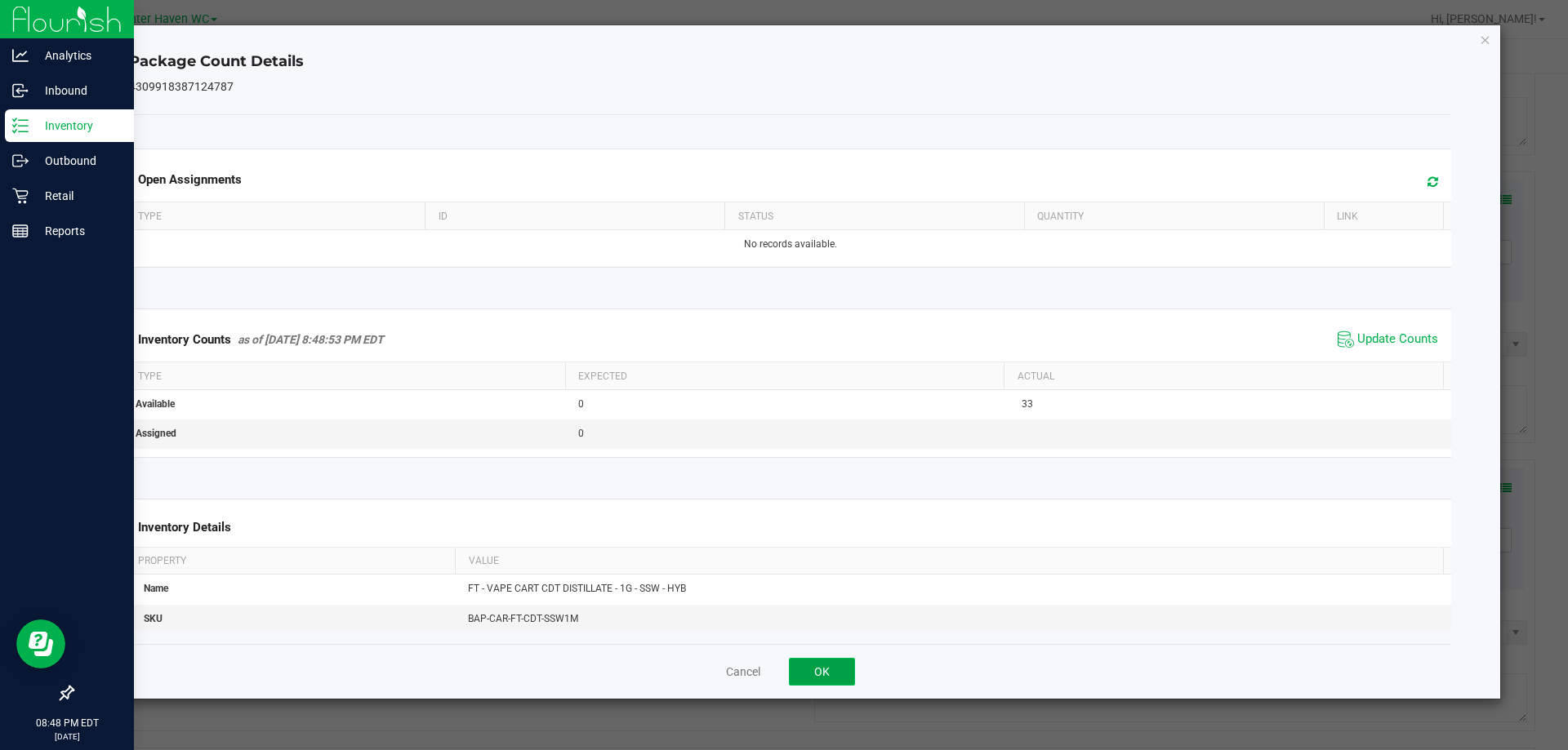
click at [802, 669] on button "OK" at bounding box center [821, 671] width 66 height 27
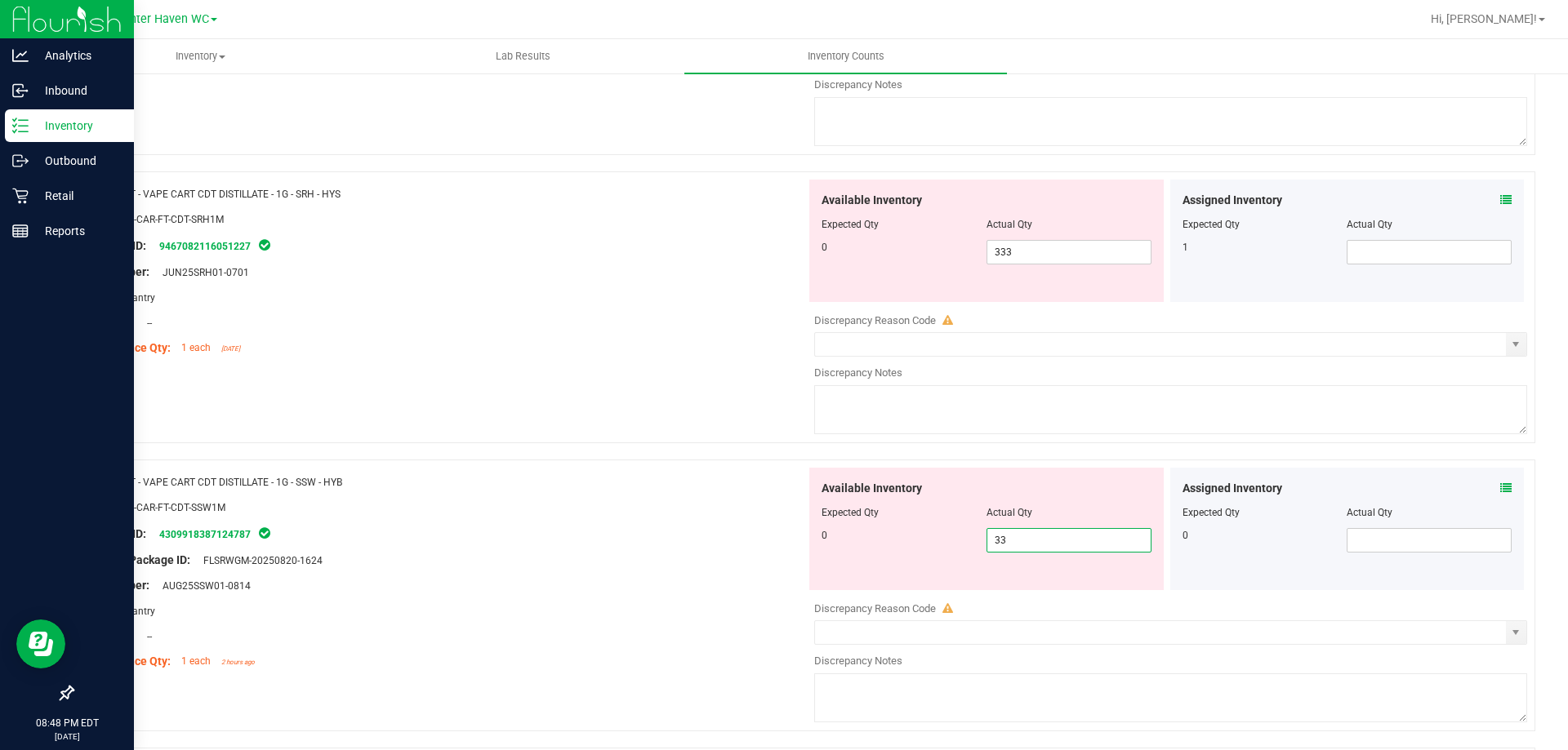
drag, startPoint x: 1047, startPoint y: 533, endPoint x: 618, endPoint y: 539, distance: 429.0
click at [615, 539] on div "Name: FT - VAPE CART CDT DISTILLATE - 1G - SSW - HYB SKU: BAP-CAR-FT-CDT-SSW1M …" at bounding box center [803, 595] width 1463 height 272
type input "0"
click at [536, 562] on div "Original Package ID: FLSRWGM-20250820-1624" at bounding box center [446, 560] width 721 height 17
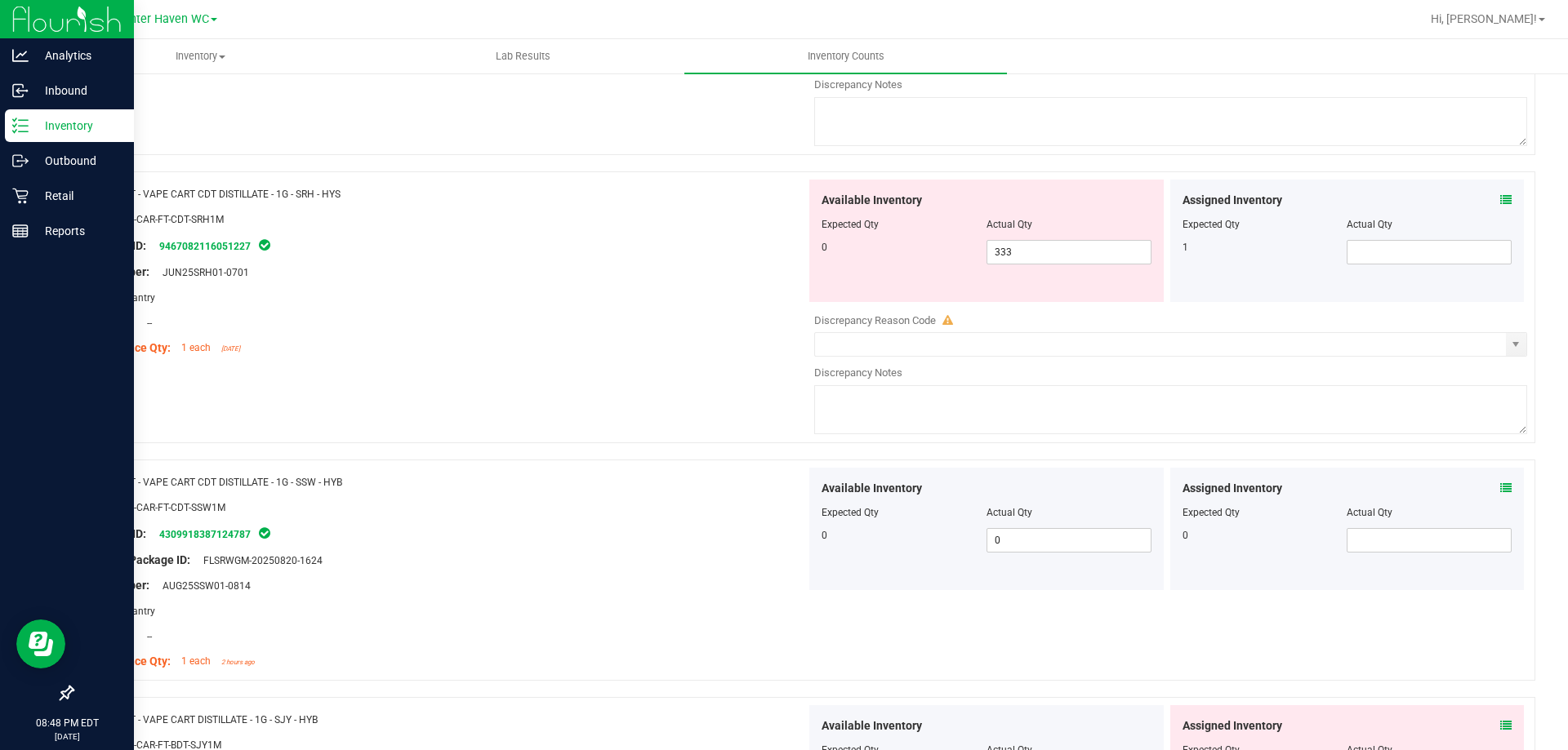
click at [1501, 201] on icon at bounding box center [1506, 200] width 12 height 12
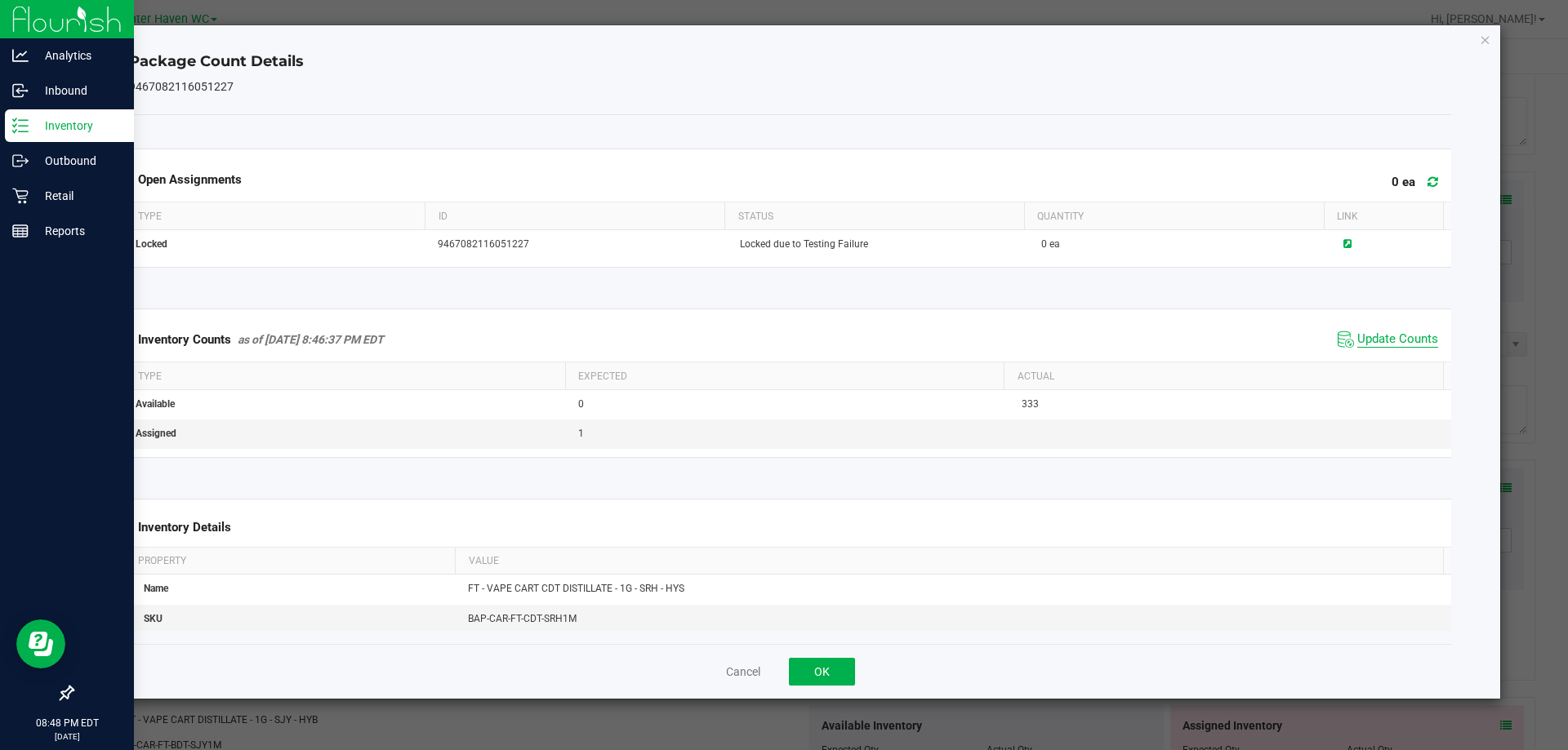
click at [1404, 344] on span "Update Counts" at bounding box center [1397, 340] width 81 height 17
click at [813, 672] on button "OK" at bounding box center [821, 671] width 66 height 27
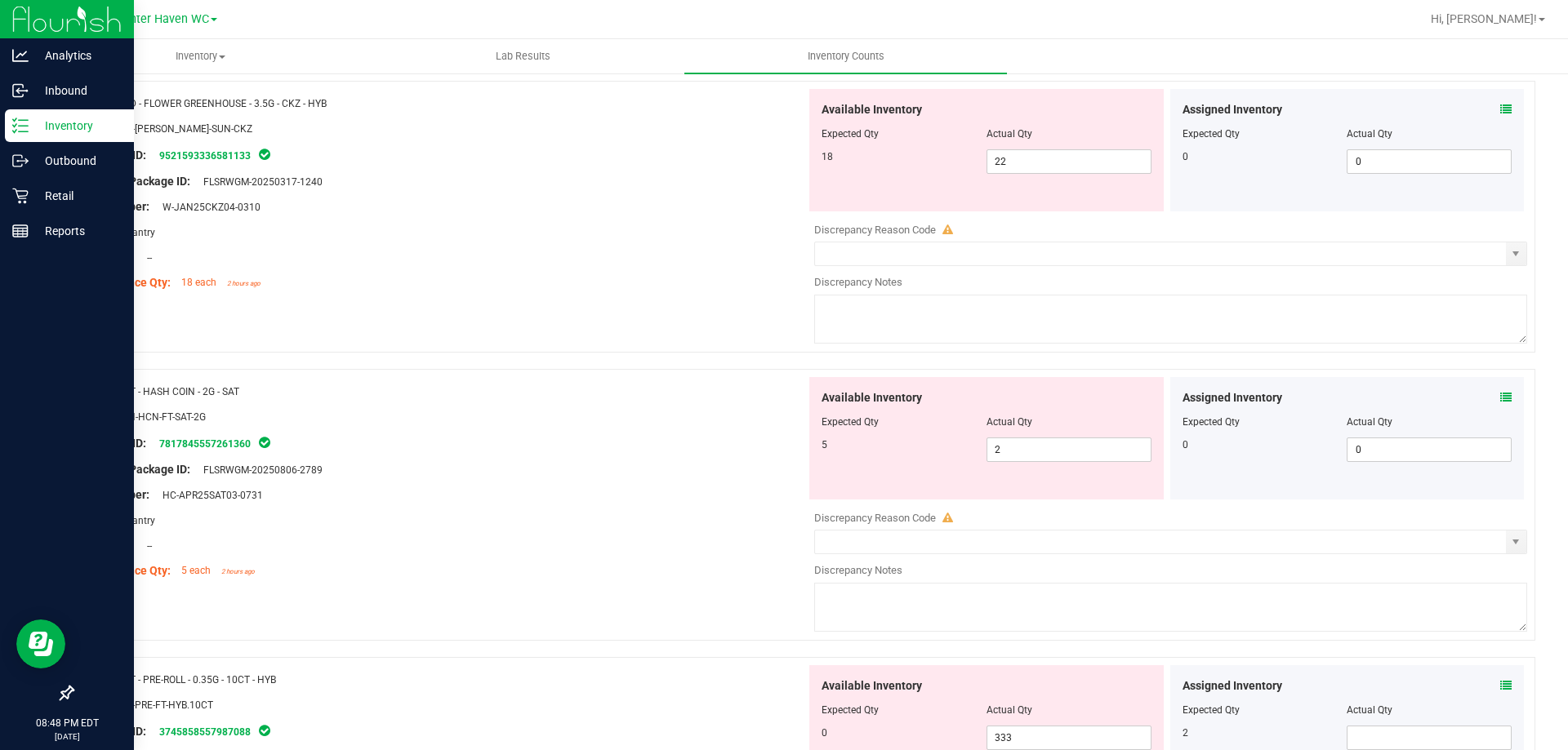
scroll to position [0, 0]
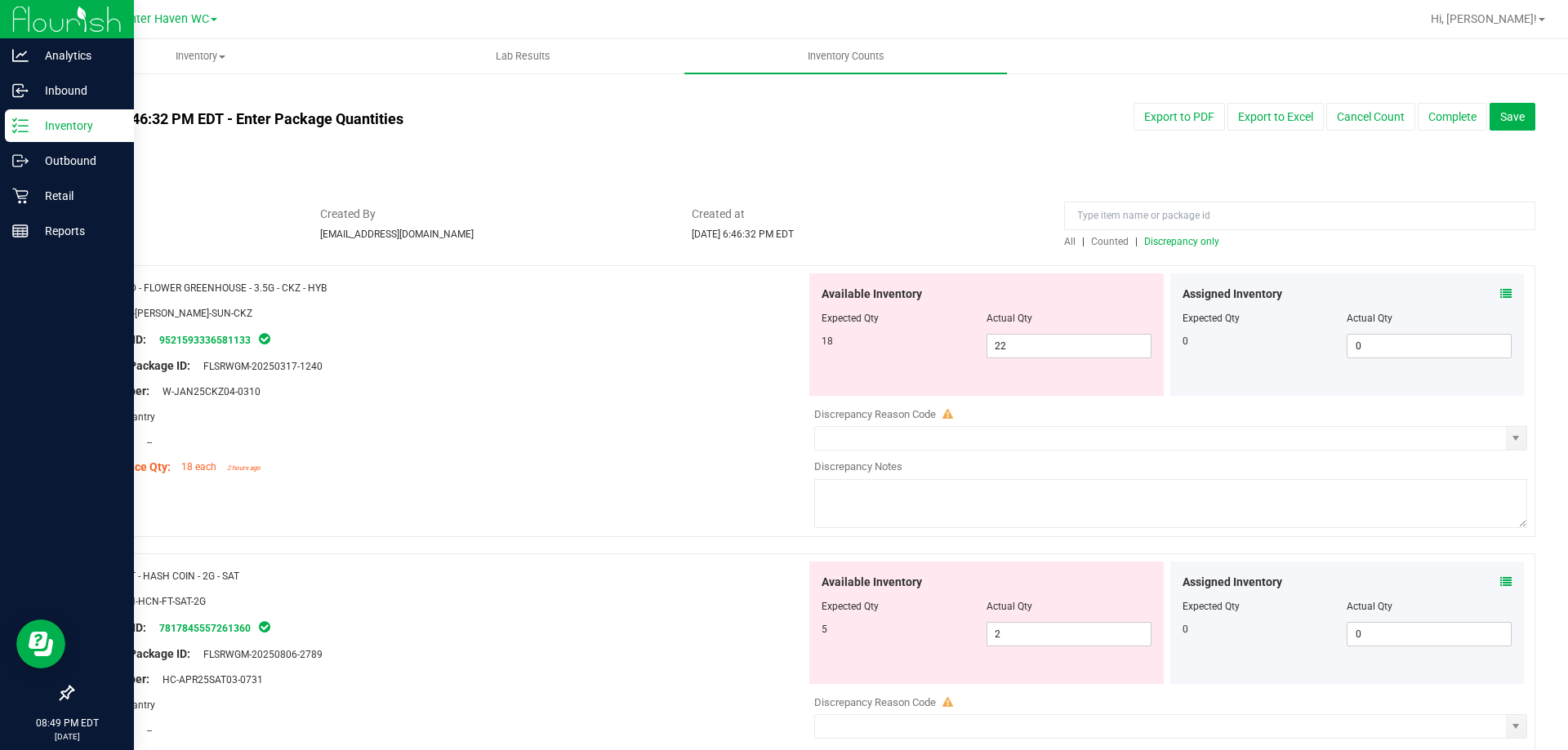
click at [1154, 241] on span "Discrepancy only" at bounding box center [1182, 241] width 75 height 12
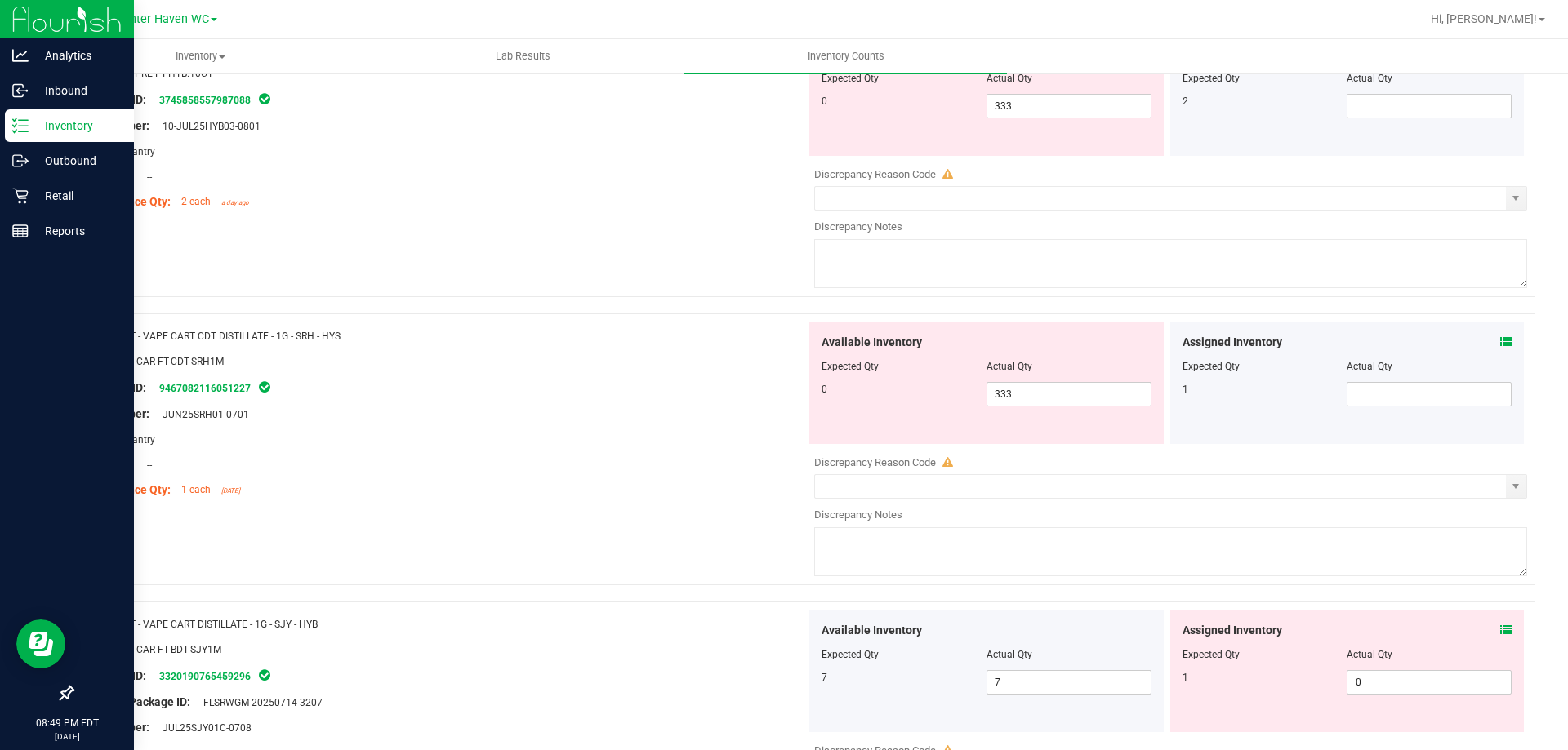
scroll to position [735, 0]
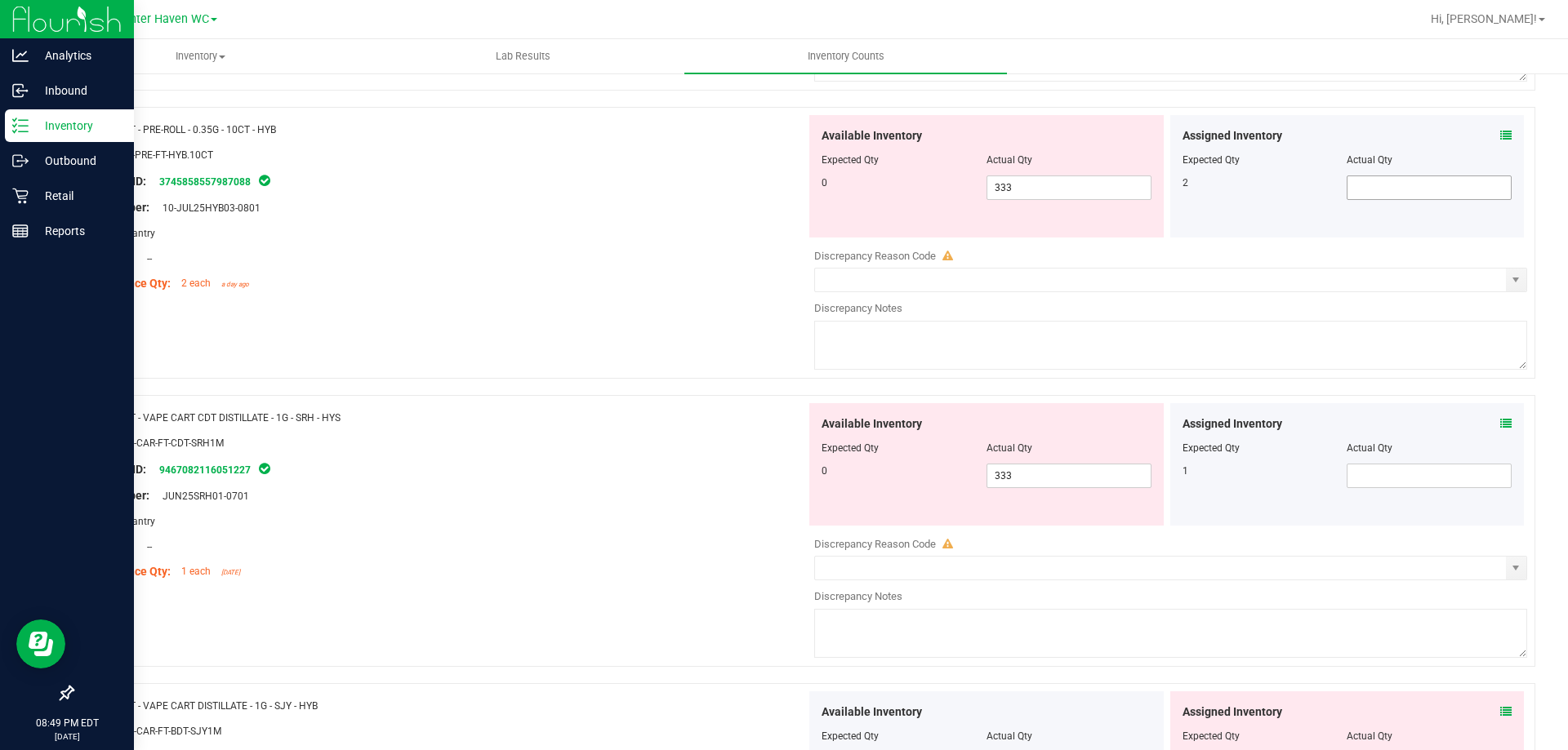
click at [1411, 195] on span at bounding box center [1429, 187] width 165 height 24
type input "2"
drag, startPoint x: 1076, startPoint y: 191, endPoint x: 742, endPoint y: 186, distance: 334.0
click at [742, 191] on div "Name: FT - PRE-ROLL - 0.35G - 10CT - HYB SKU: FLO-PRE-FT-HYB.10CT Package ID: 3…" at bounding box center [803, 242] width 1463 height 272
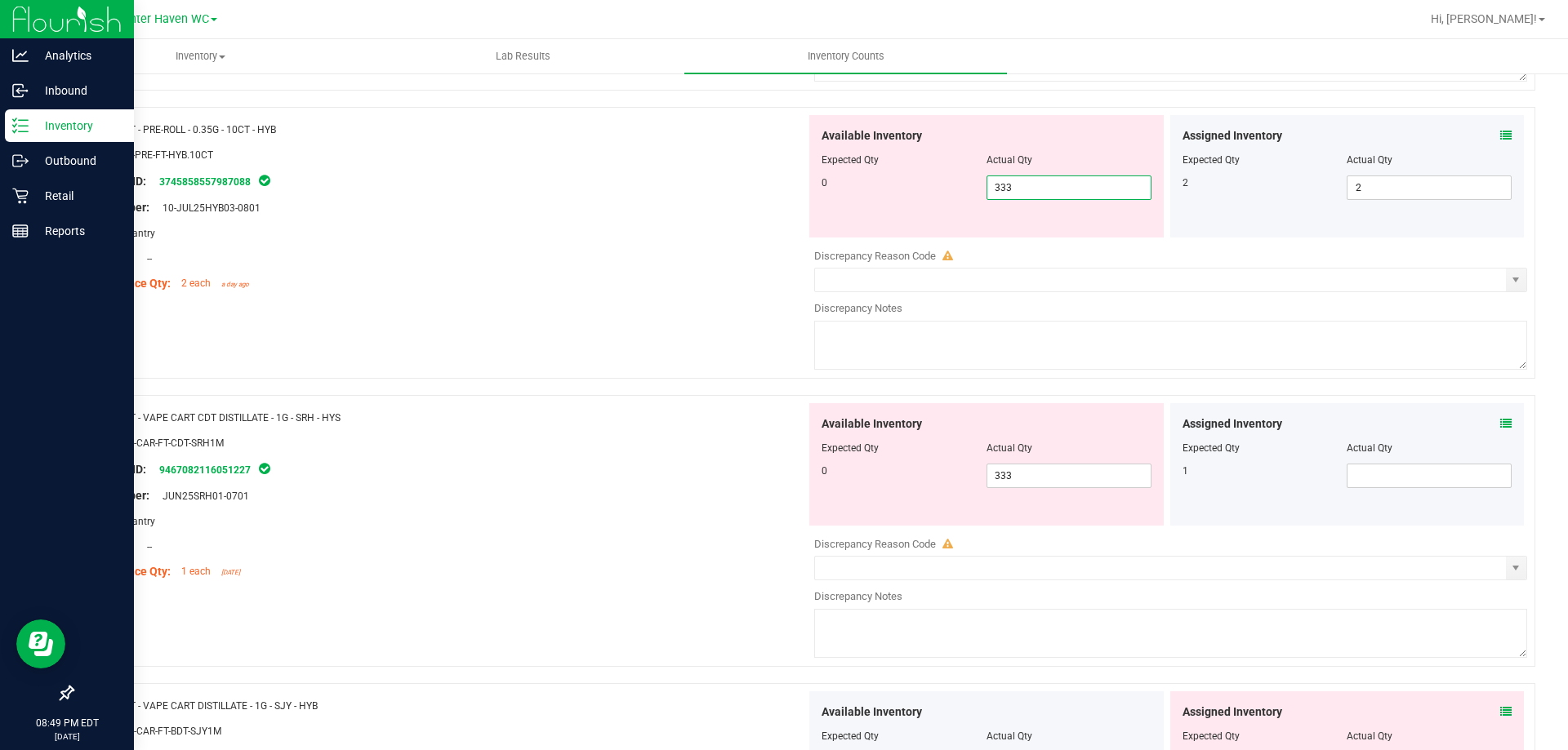
type input "0"
click at [729, 188] on div "Package ID: 3745858557987088" at bounding box center [446, 181] width 721 height 20
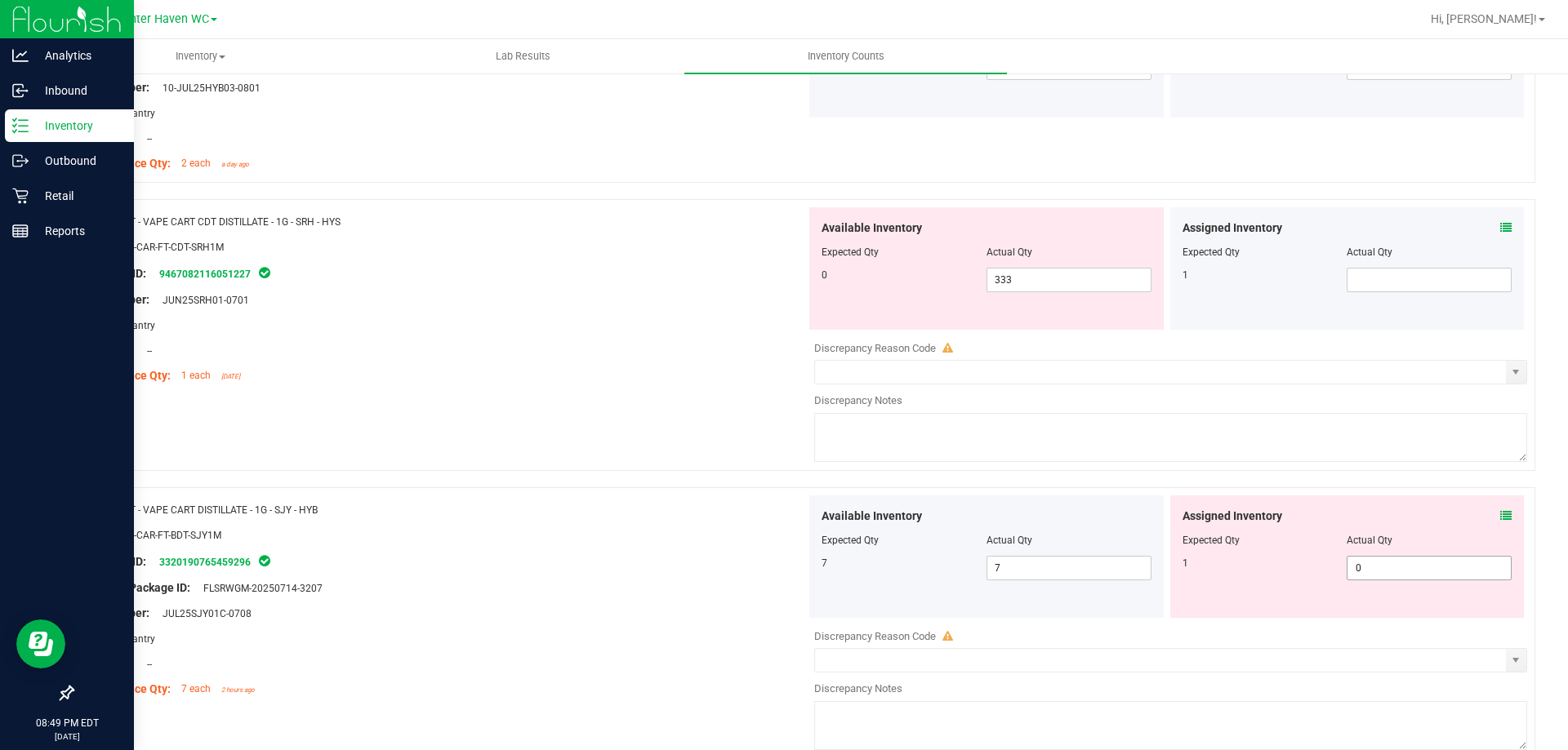
scroll to position [854, 0]
drag, startPoint x: 1029, startPoint y: 291, endPoint x: 839, endPoint y: 318, distance: 191.9
click at [839, 318] on div "Available Inventory Expected Qty Actual Qty 0 333 333" at bounding box center [987, 269] width 355 height 122
click at [1376, 272] on span at bounding box center [1429, 281] width 165 height 24
type input "1"
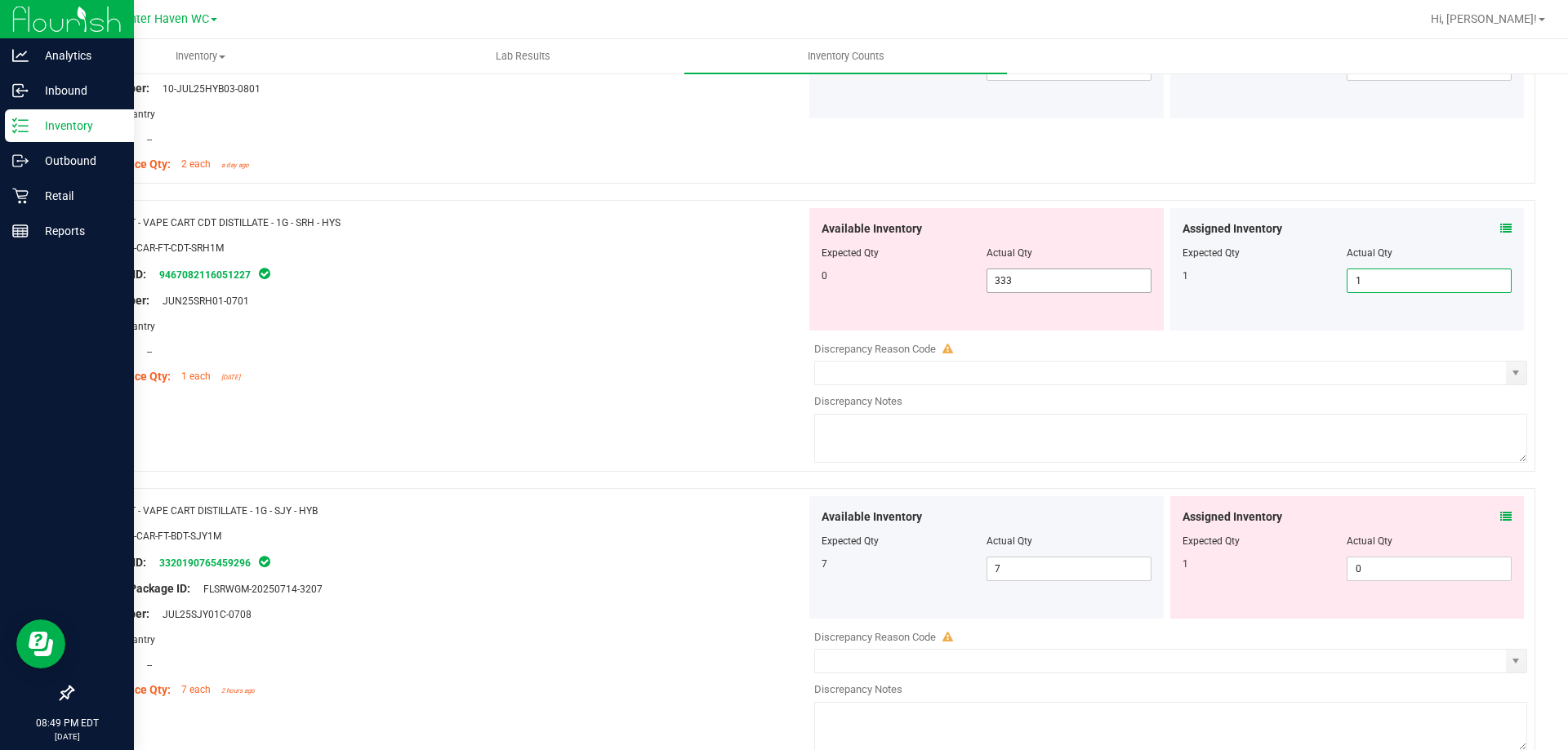
type input "1"
drag, startPoint x: 1094, startPoint y: 276, endPoint x: 517, endPoint y: 258, distance: 577.3
click at [517, 258] on div "Name: FT - VAPE CART CDT DISTILLATE - 1G - SRH - HYS SKU: BAP-CAR-FT-CDT-SRH1M …" at bounding box center [803, 335] width 1463 height 272
type input "0"
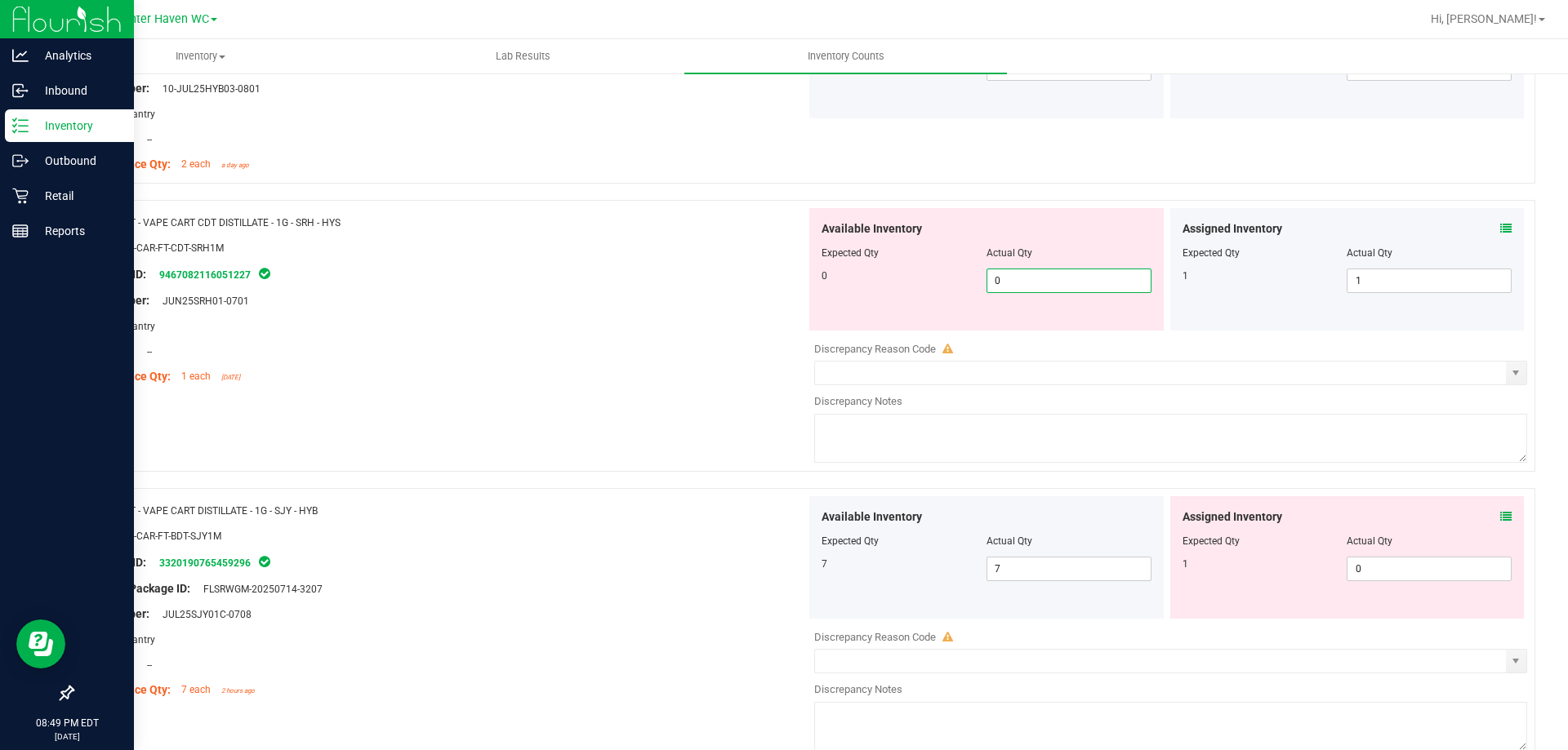
click at [550, 432] on div "Name: FD - FLOWER GREENHOUSE - 3.5G - CKZ - HYB SKU: FLO-BUD-FD-SUN-CKZ Package…" at bounding box center [803, 103] width 1463 height 1383
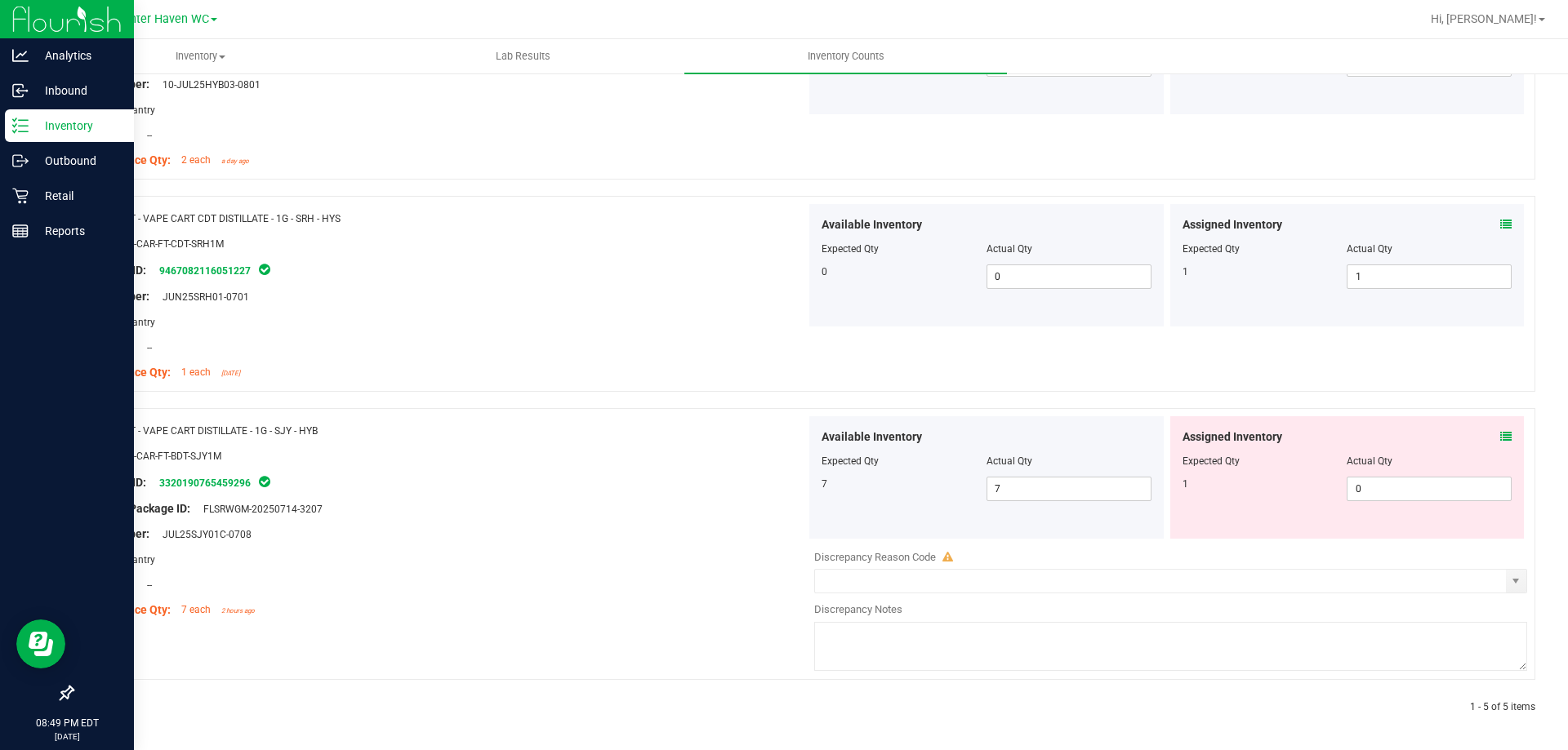
scroll to position [860, 0]
drag, startPoint x: 1429, startPoint y: 494, endPoint x: 1132, endPoint y: 448, distance: 300.5
click at [1153, 486] on div "Available Inventory Expected Qty Actual Qty 7 7 7 0 0" at bounding box center [1167, 475] width 721 height 122
type input "1"
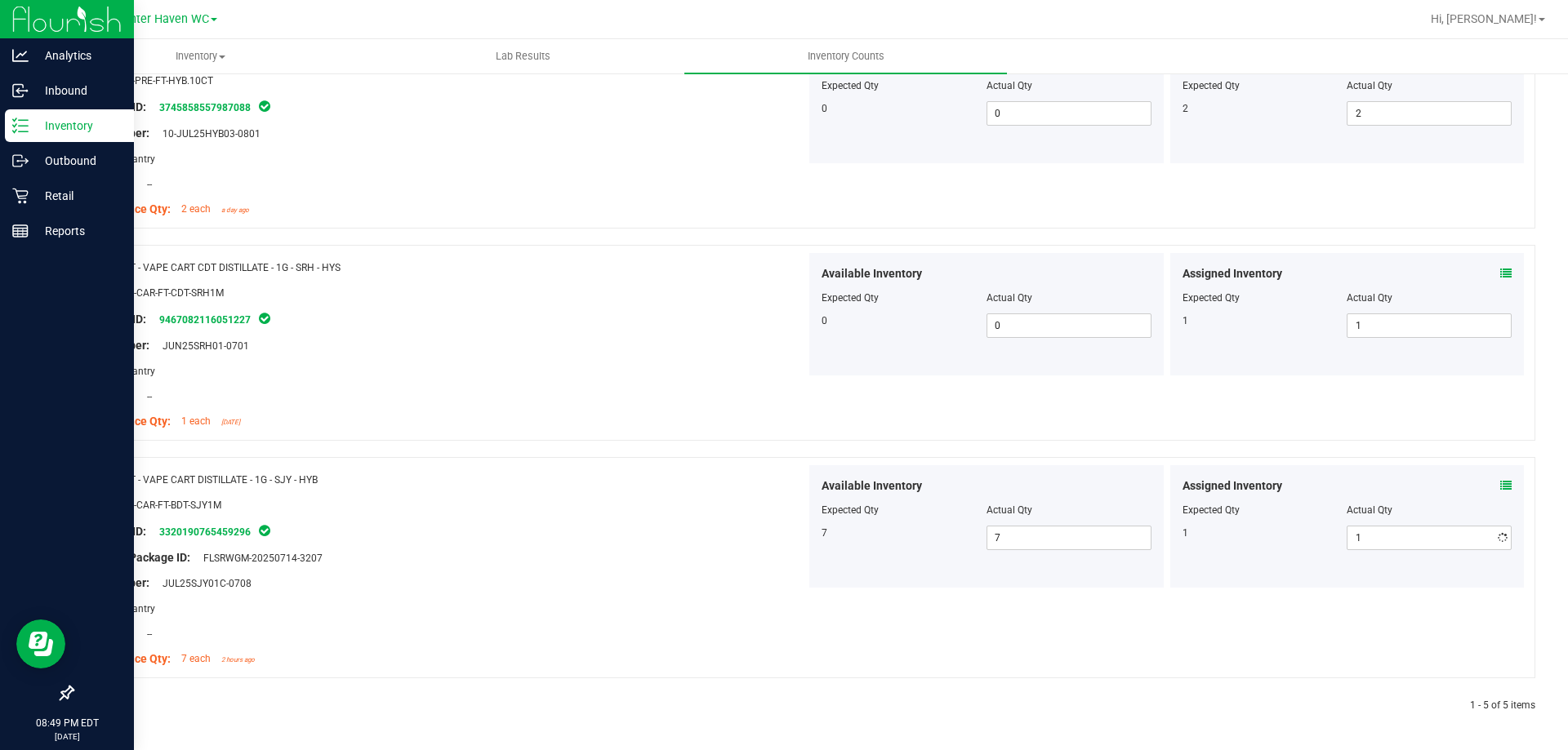
click at [621, 300] on div "Name: FT - VAPE CART CDT DISTILLATE - 1G - SRH - HYS SKU: BAP-CAR-FT-CDT-SRH1M …" at bounding box center [446, 345] width 721 height 183
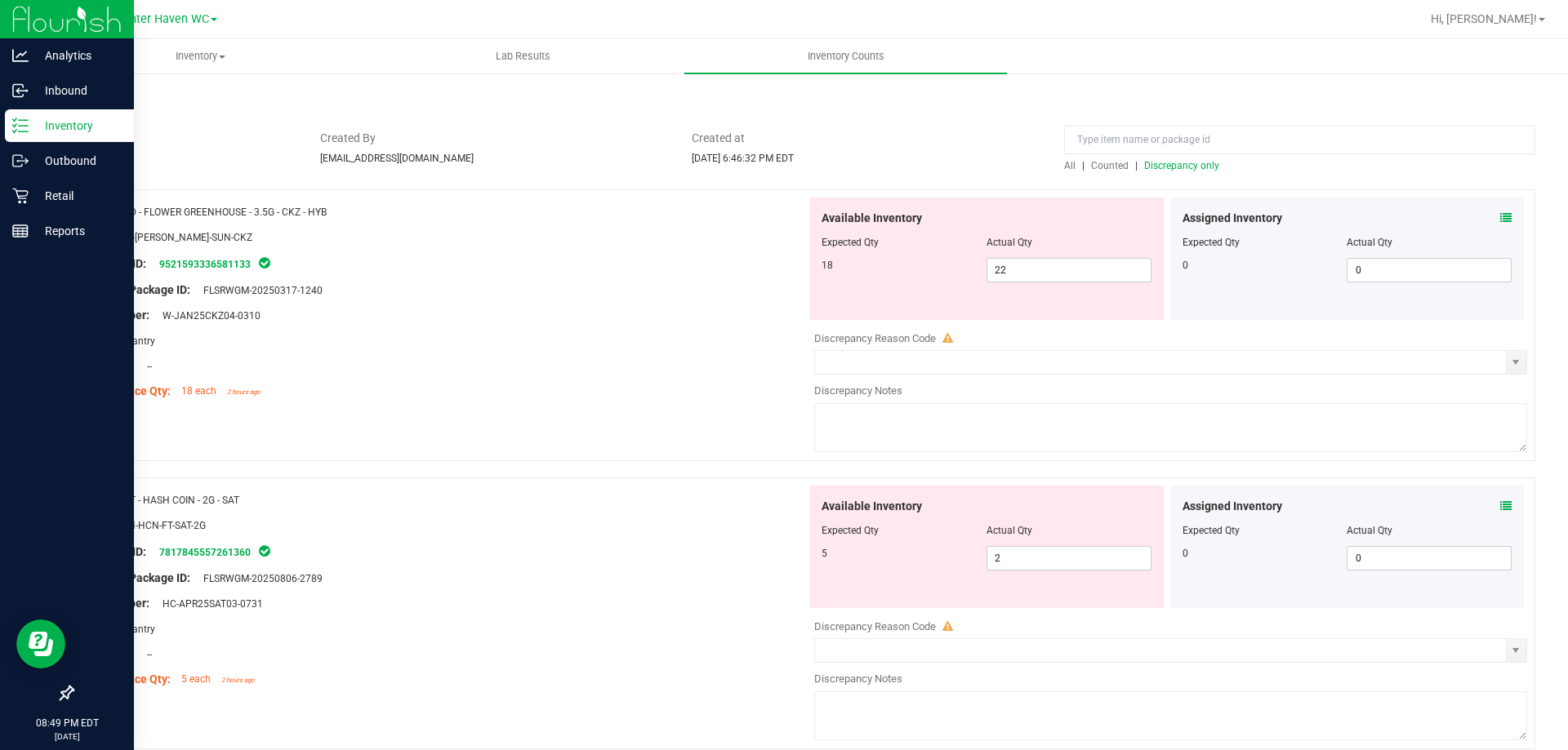
scroll to position [74, 0]
click at [1203, 168] on span "Discrepancy only" at bounding box center [1182, 167] width 75 height 12
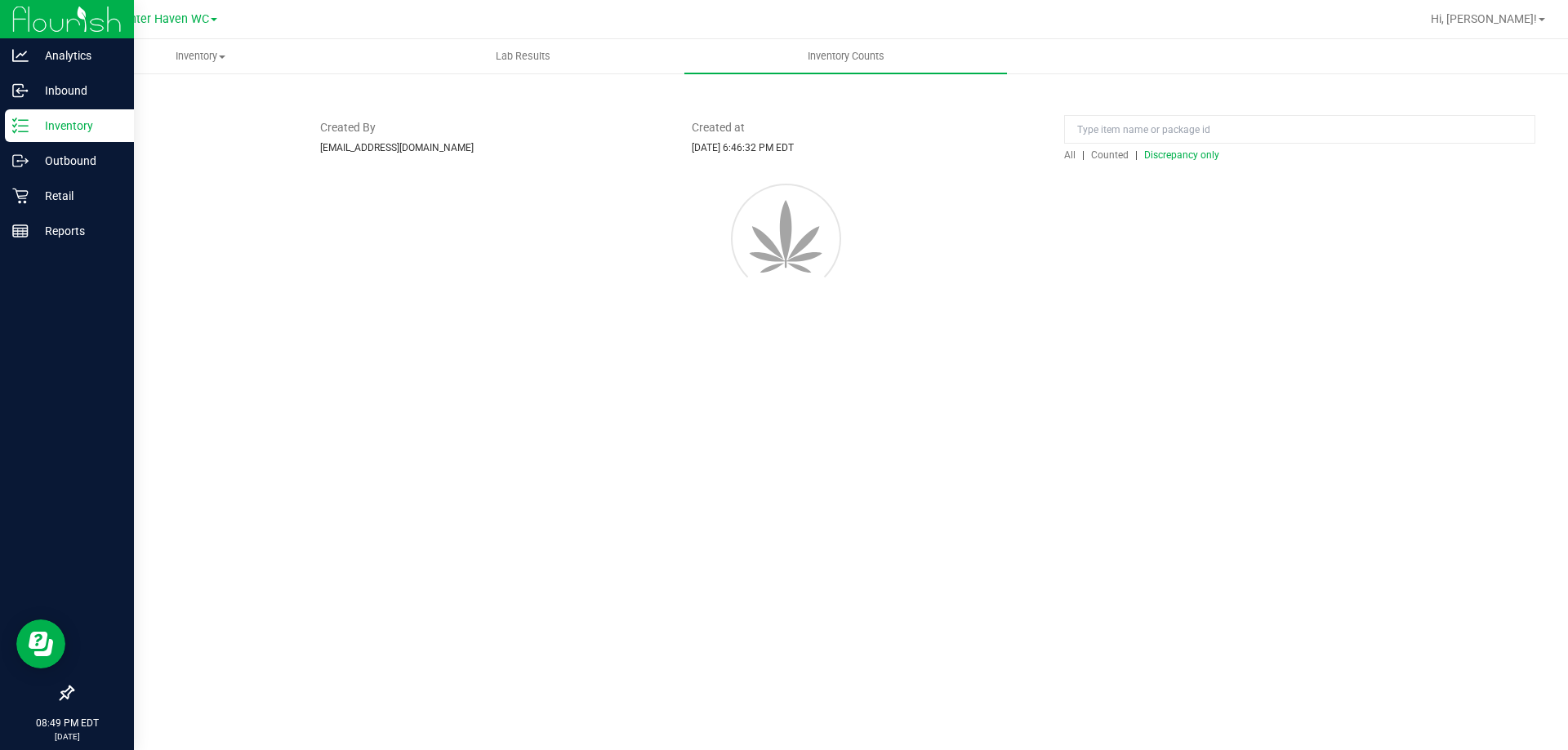
scroll to position [0, 0]
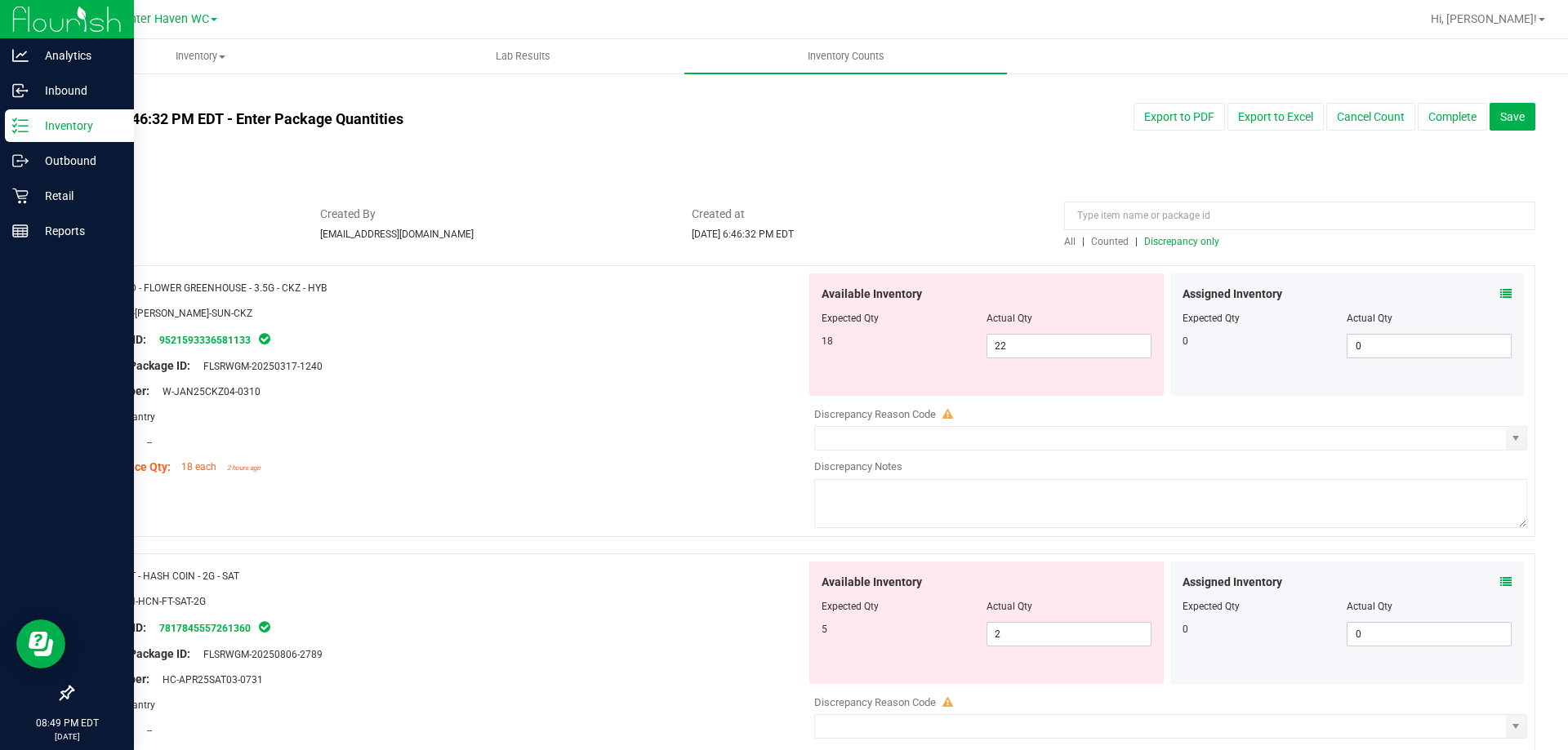
click at [1112, 241] on span "Counted" at bounding box center [1109, 241] width 37 height 12
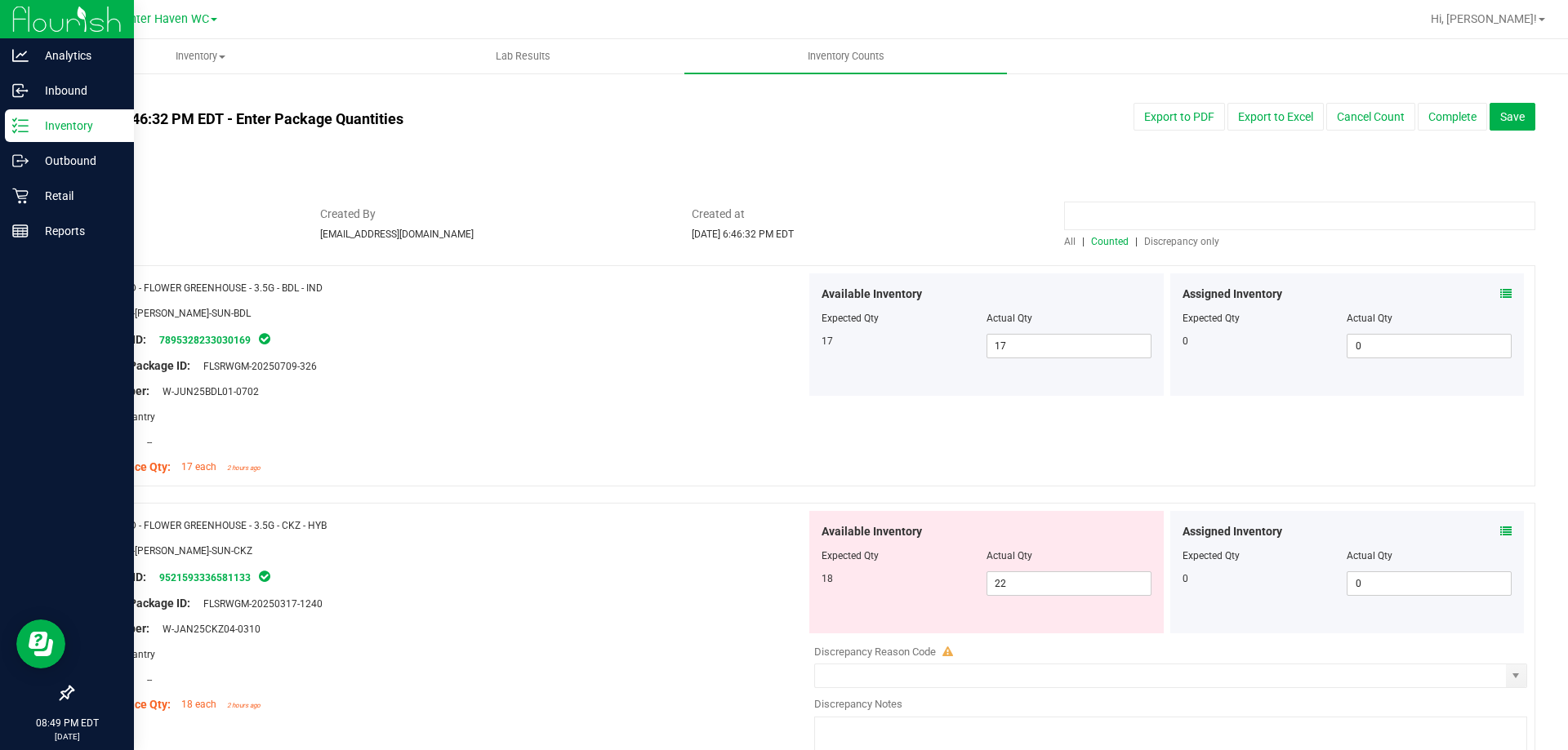
click at [1167, 207] on input at bounding box center [1300, 216] width 471 height 28
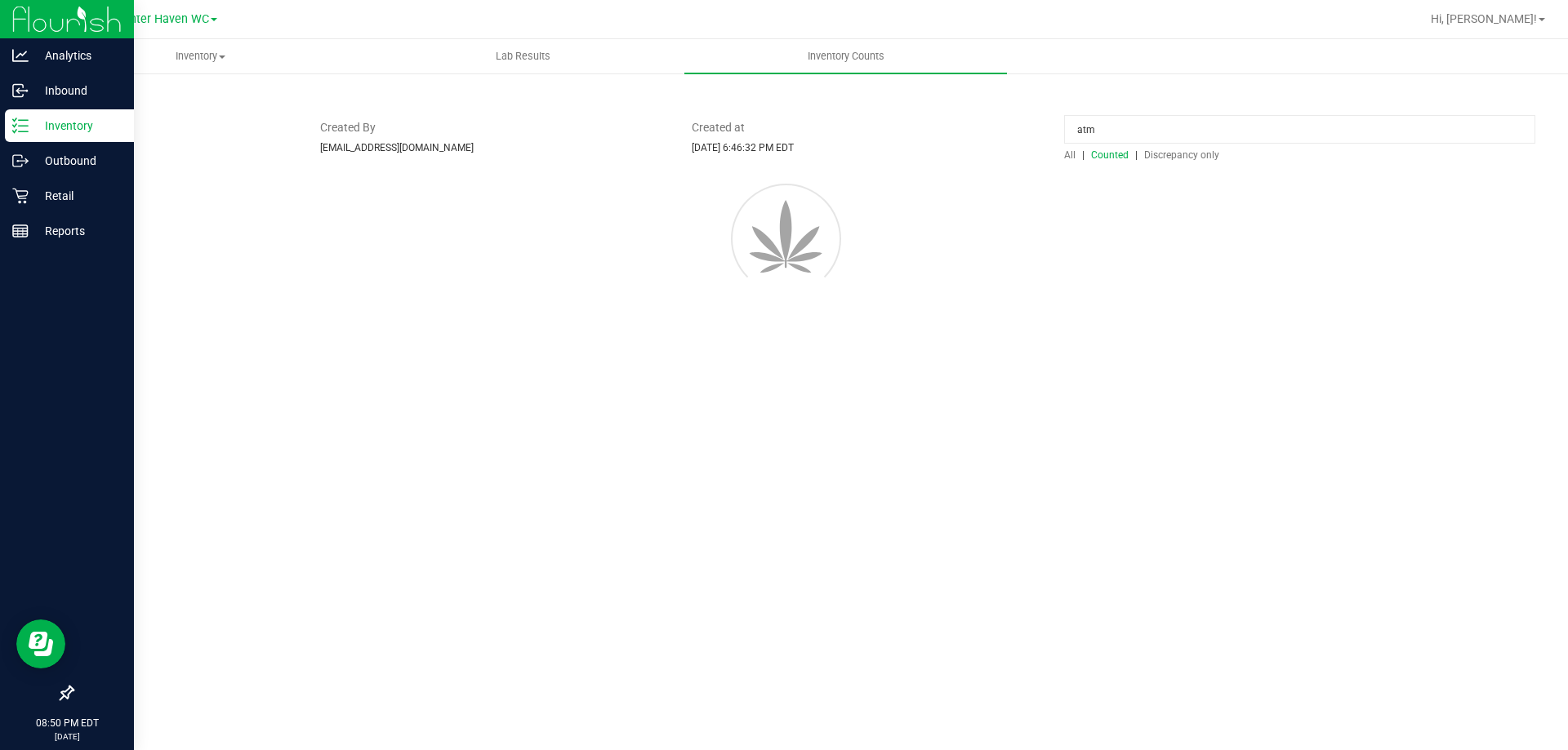
type input "atm"
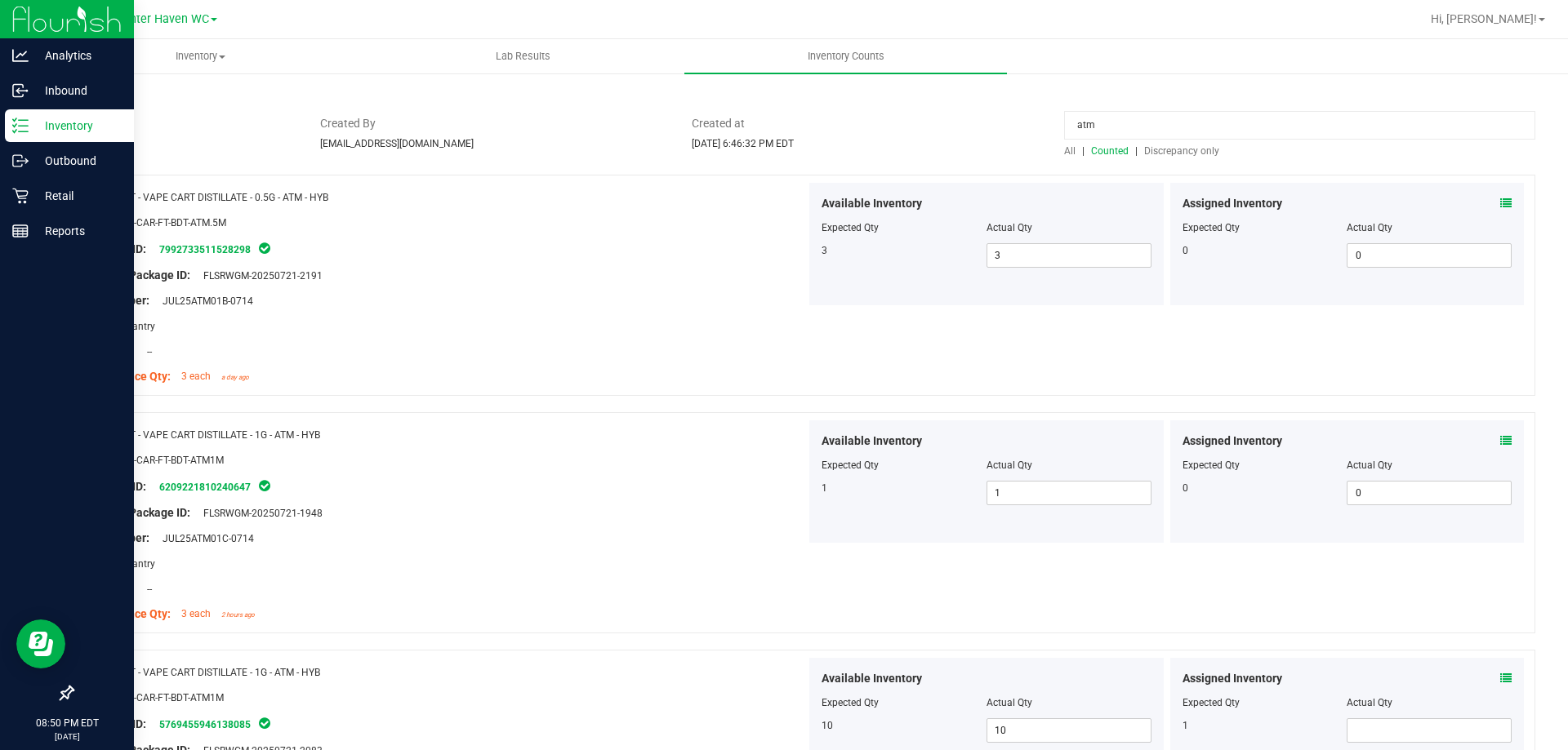
scroll to position [245, 0]
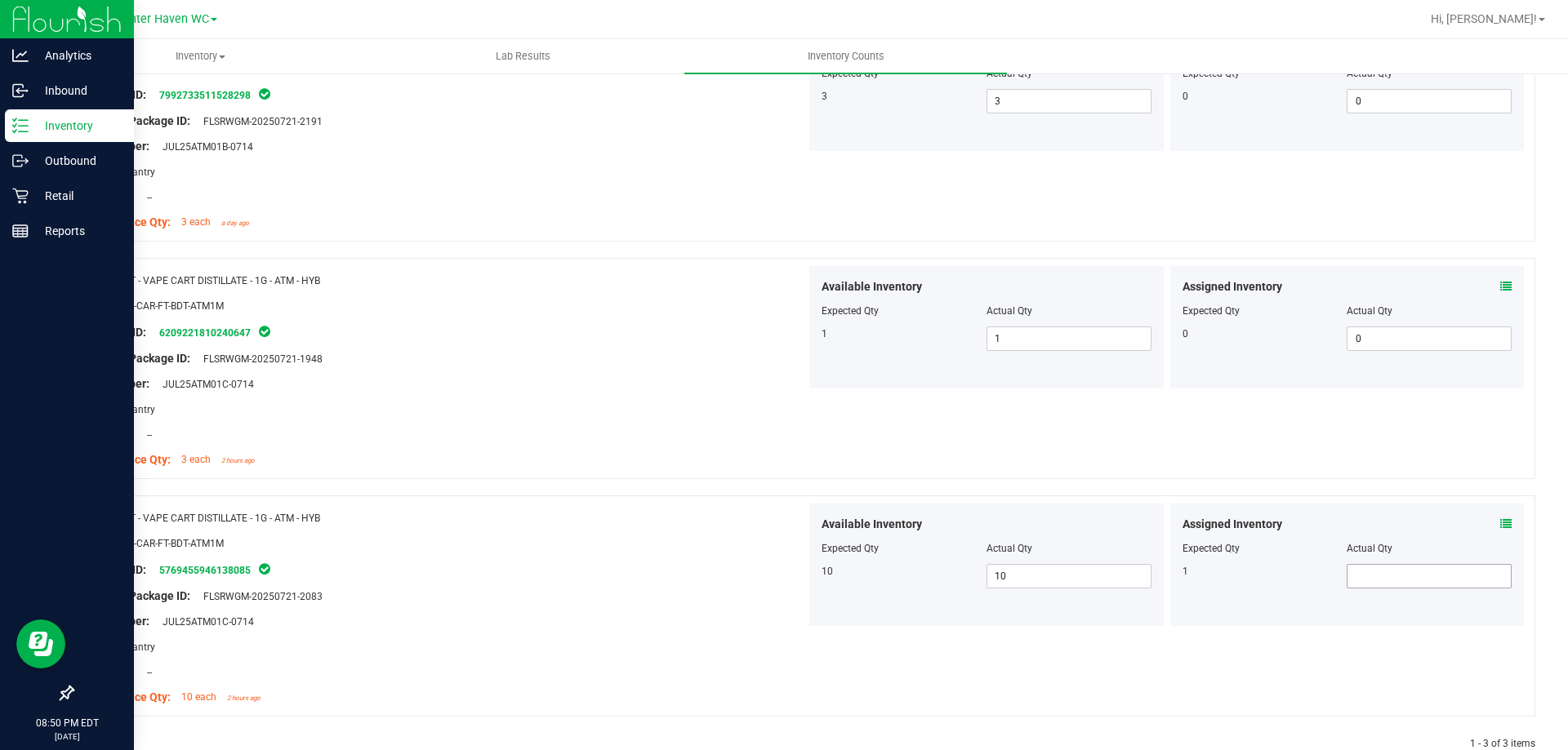
click at [1403, 574] on span at bounding box center [1429, 576] width 165 height 24
type input "1"
click at [594, 439] on div "Location: --" at bounding box center [446, 435] width 721 height 17
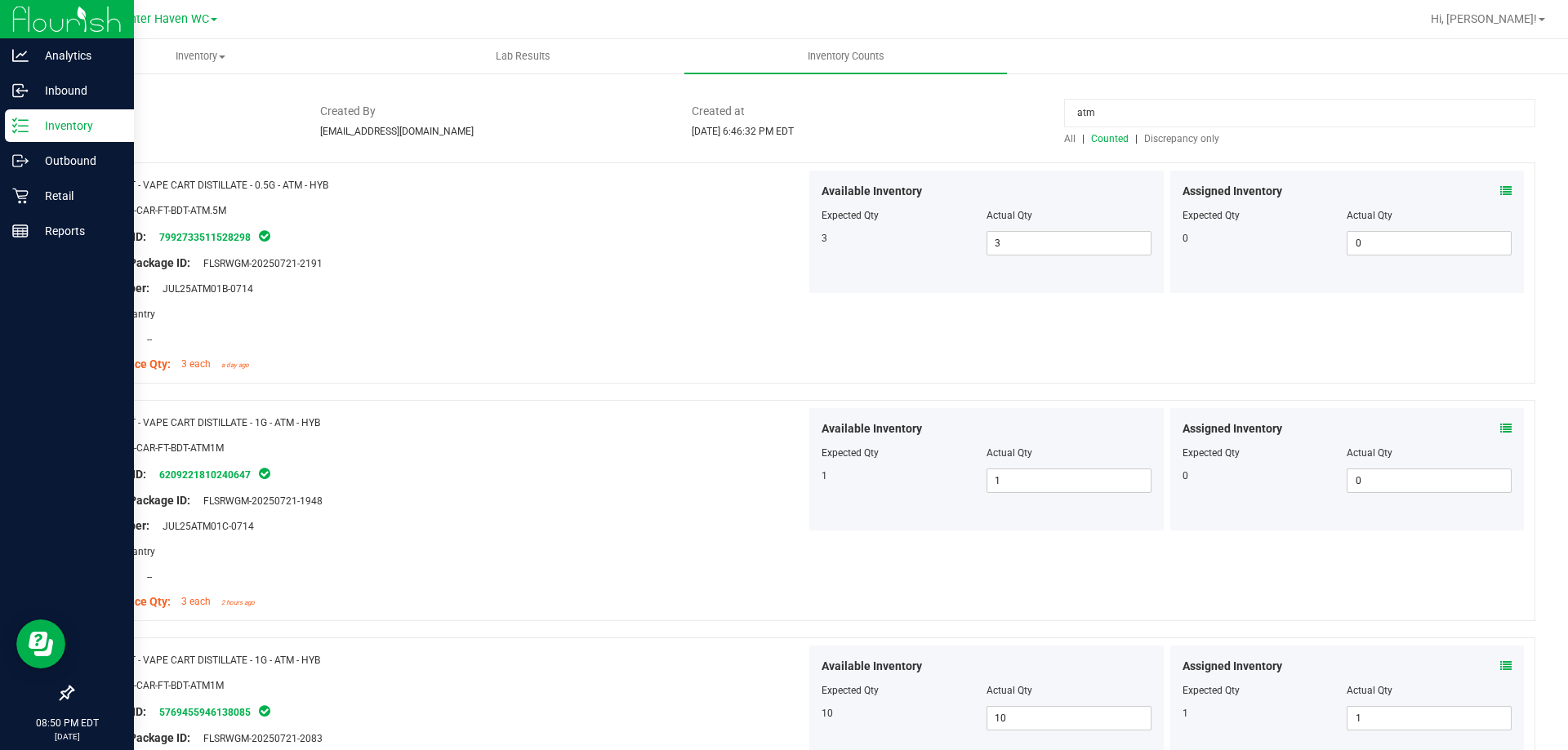
scroll to position [0, 0]
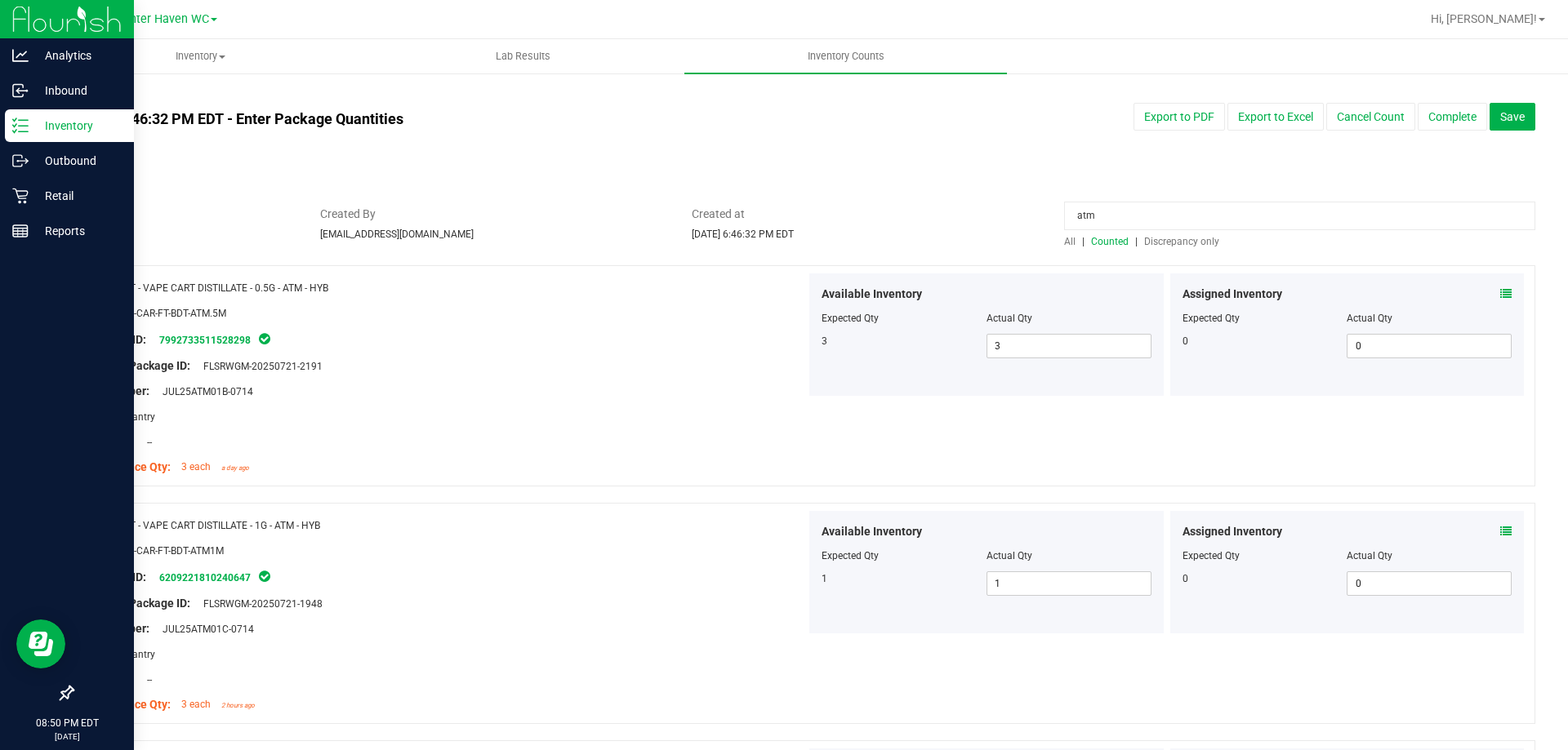
drag, startPoint x: 1289, startPoint y: 201, endPoint x: 779, endPoint y: 261, distance: 513.5
click at [716, 233] on div "Status In Review Created By kpierce@liveparallel.com Created at Aug 27, 2025 6:…" at bounding box center [804, 227] width 1488 height 43
click at [1161, 242] on span "Discrepancy only" at bounding box center [1182, 241] width 75 height 12
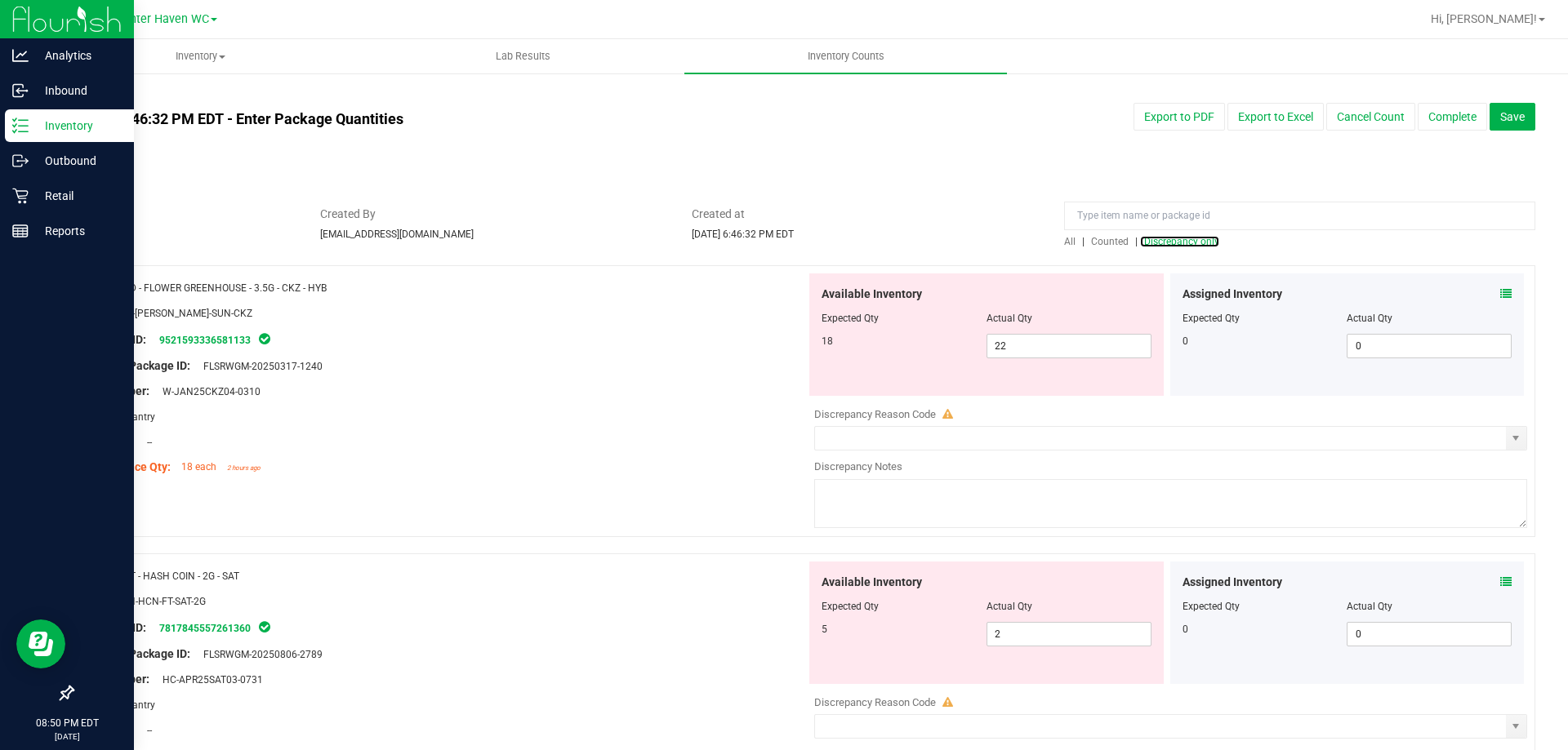
scroll to position [147, 0]
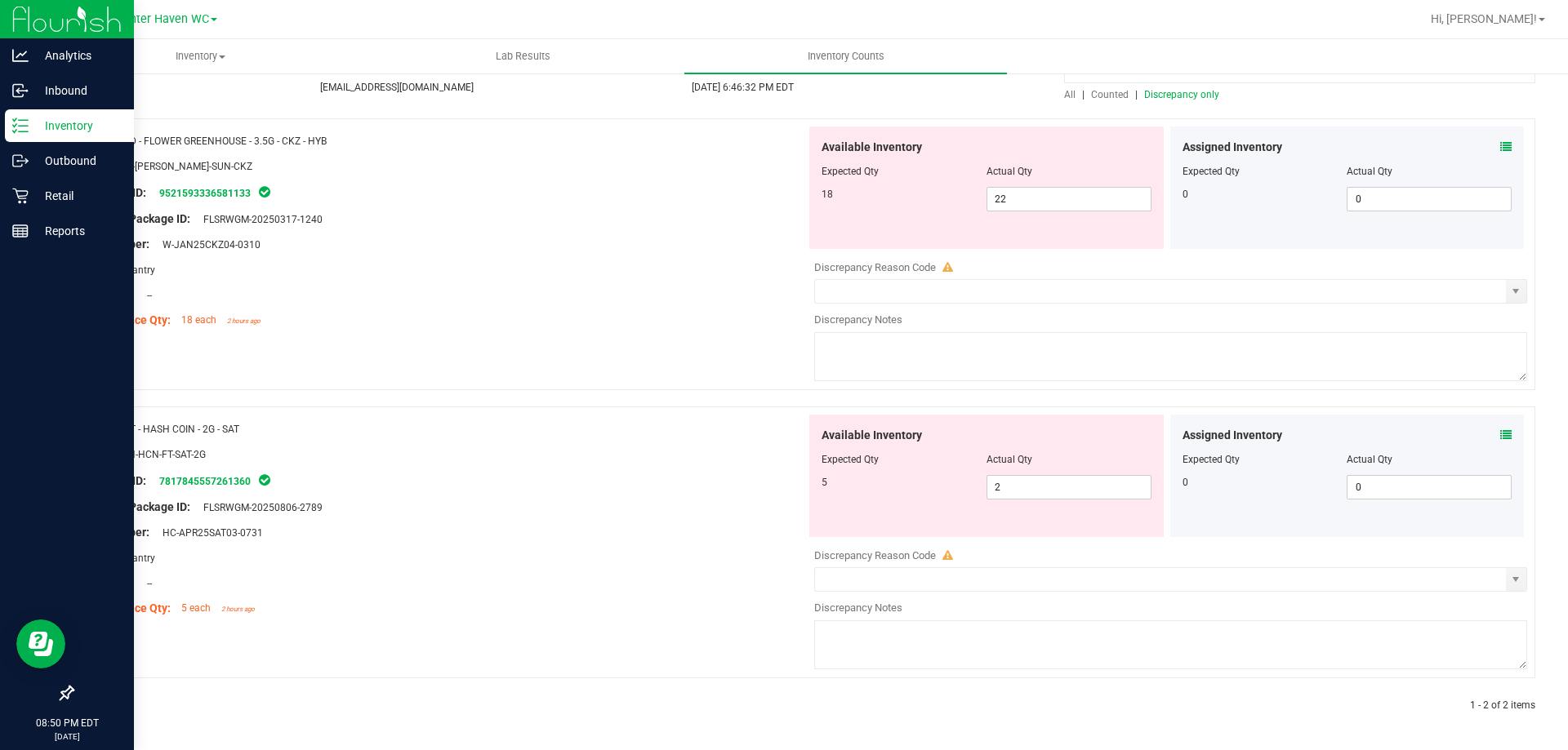
click at [1501, 436] on icon at bounding box center [1506, 435] width 12 height 12
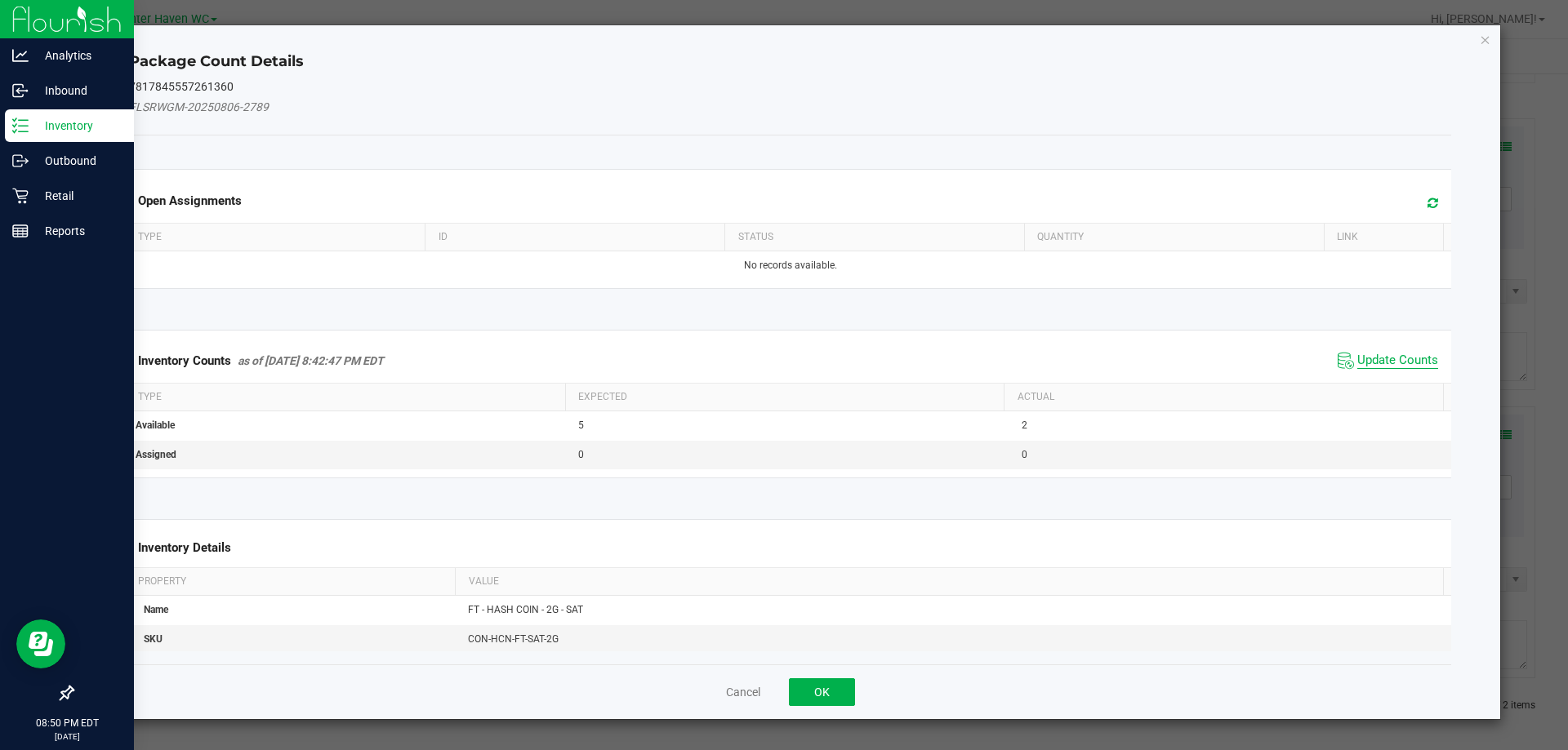
click at [1401, 361] on span "Update Counts" at bounding box center [1397, 361] width 81 height 17
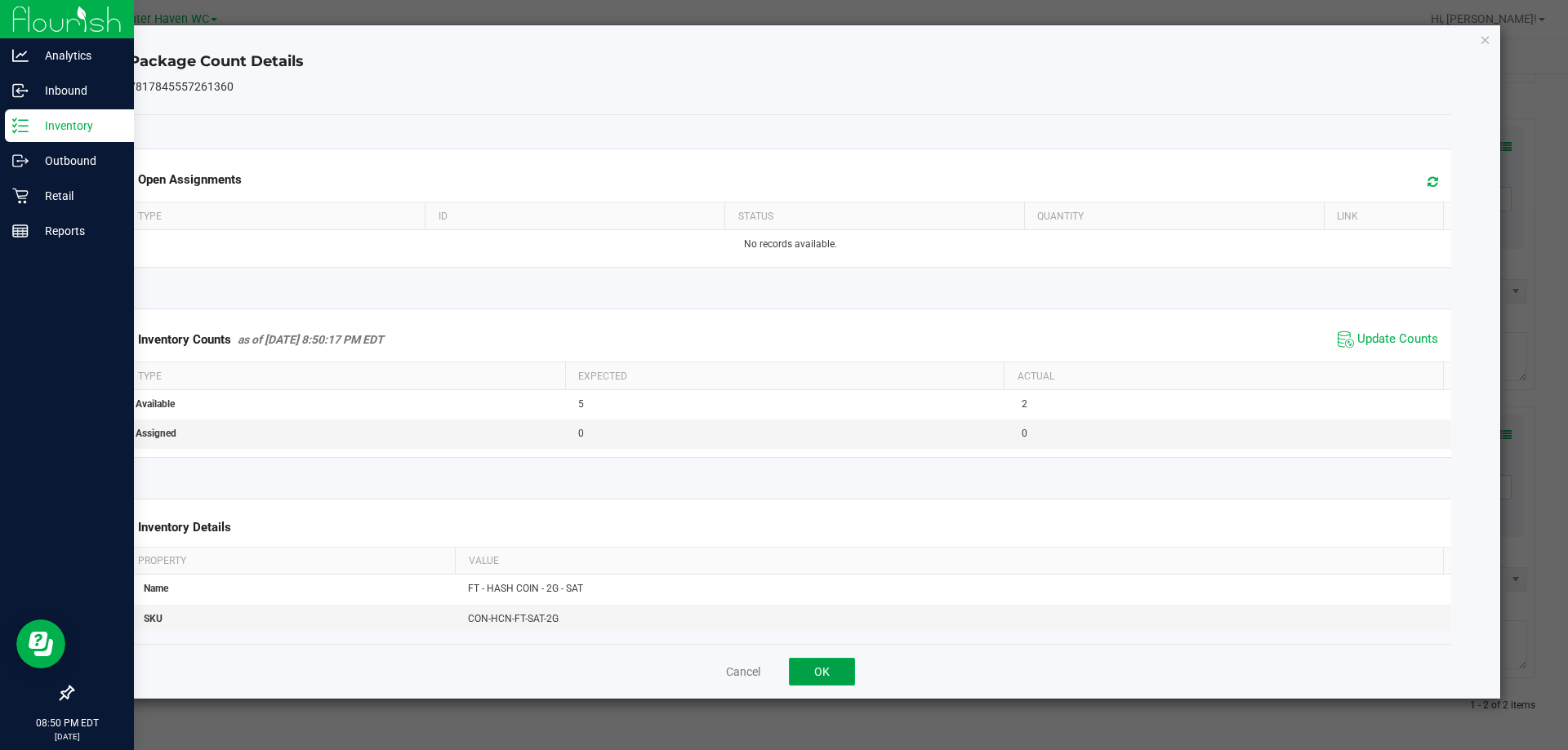
click at [844, 675] on button "OK" at bounding box center [821, 671] width 66 height 27
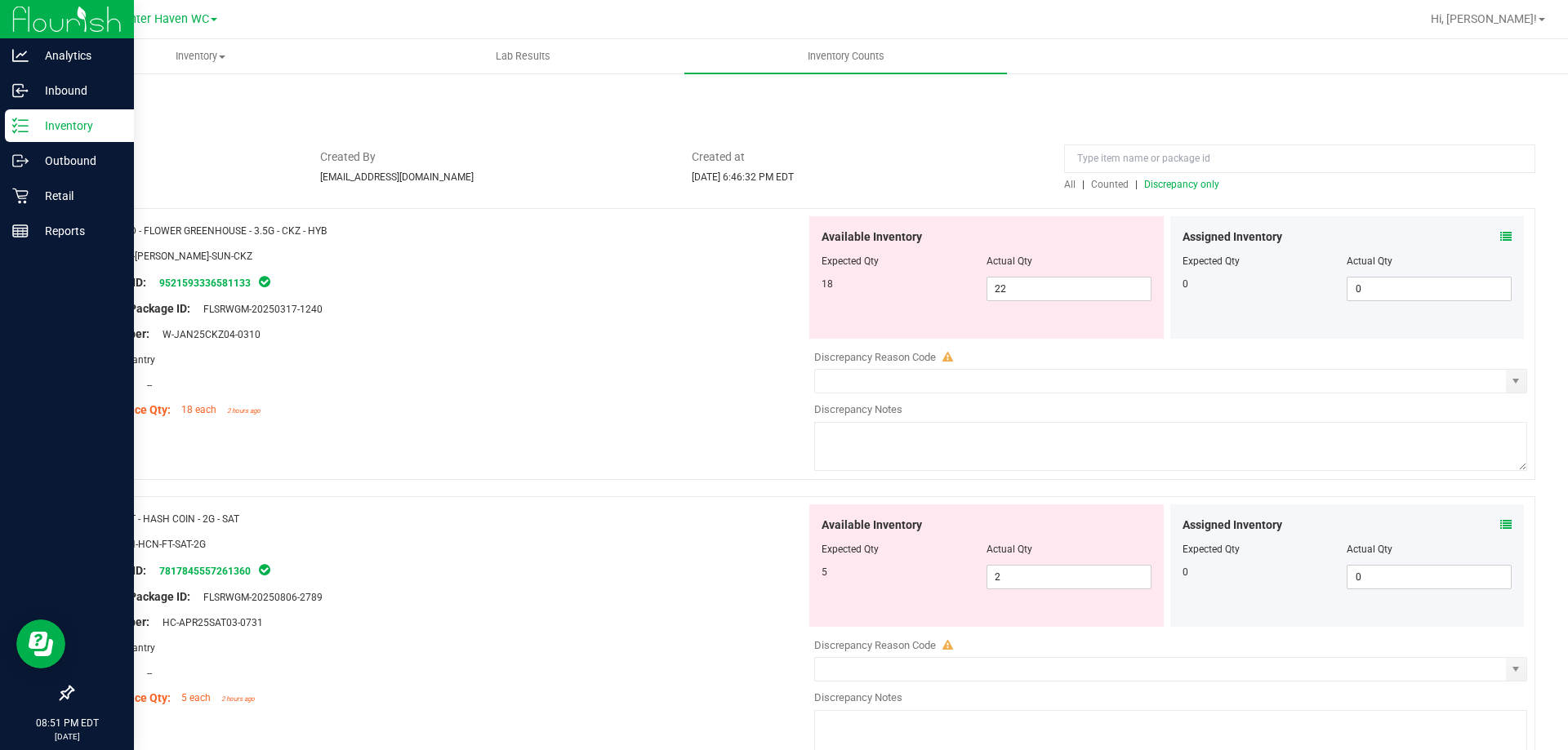
scroll to position [0, 0]
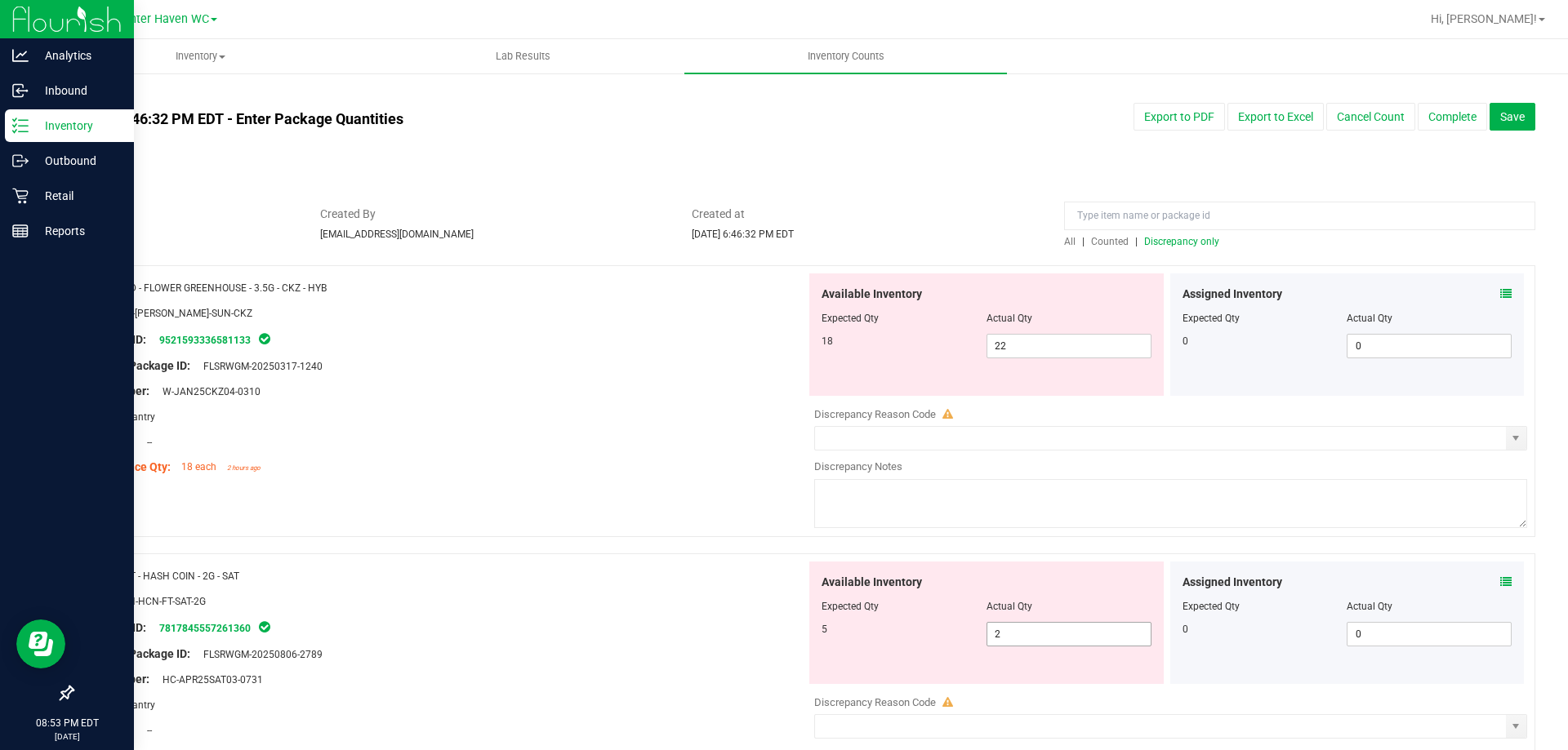
drag, startPoint x: 1071, startPoint y: 628, endPoint x: 826, endPoint y: 630, distance: 245.0
click at [826, 630] on div "5 2 2" at bounding box center [987, 633] width 330 height 24
type input "5"
click at [729, 583] on div "Name: FT - HASH COIN - 2G - SAT" at bounding box center [446, 576] width 721 height 17
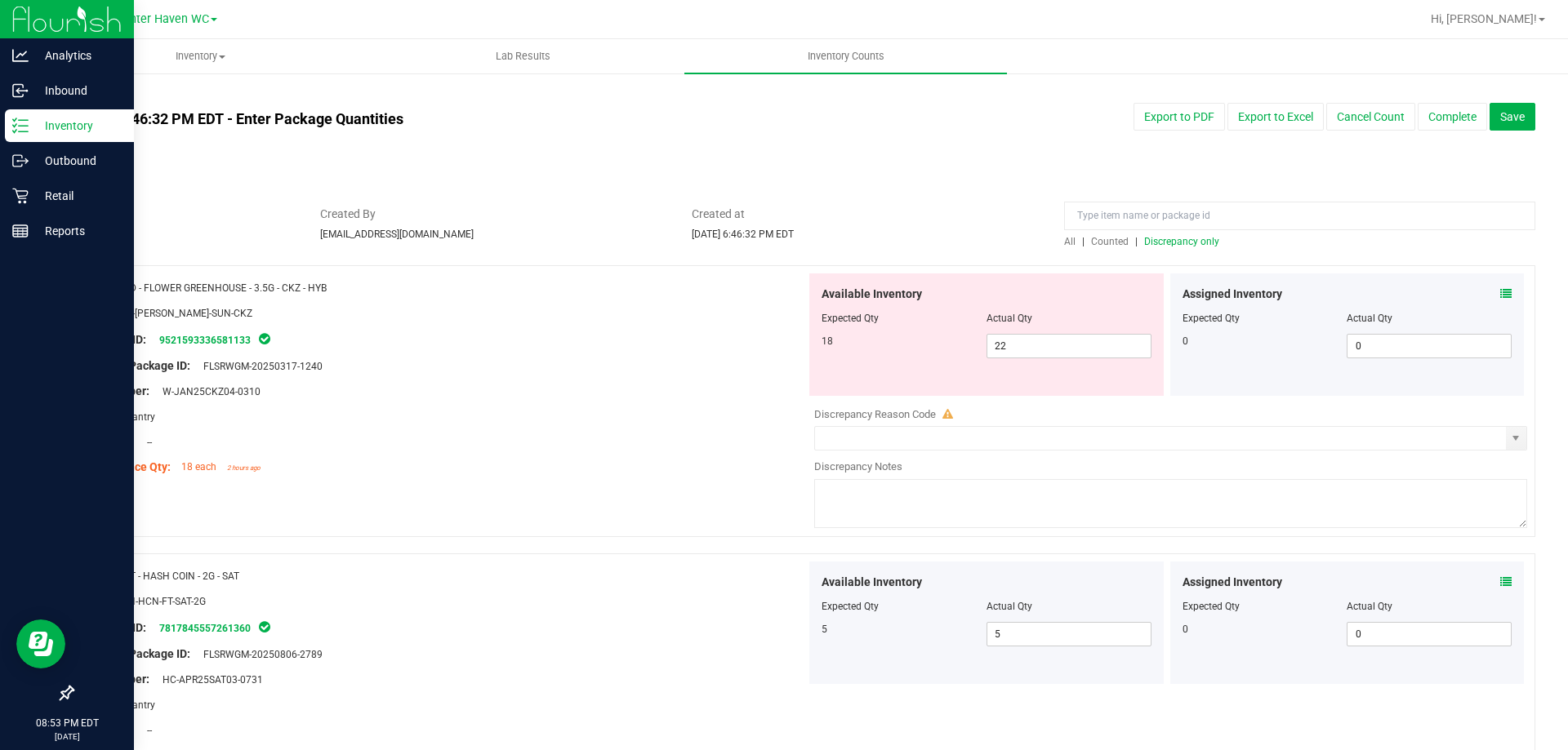
click at [1501, 289] on icon at bounding box center [1506, 294] width 12 height 12
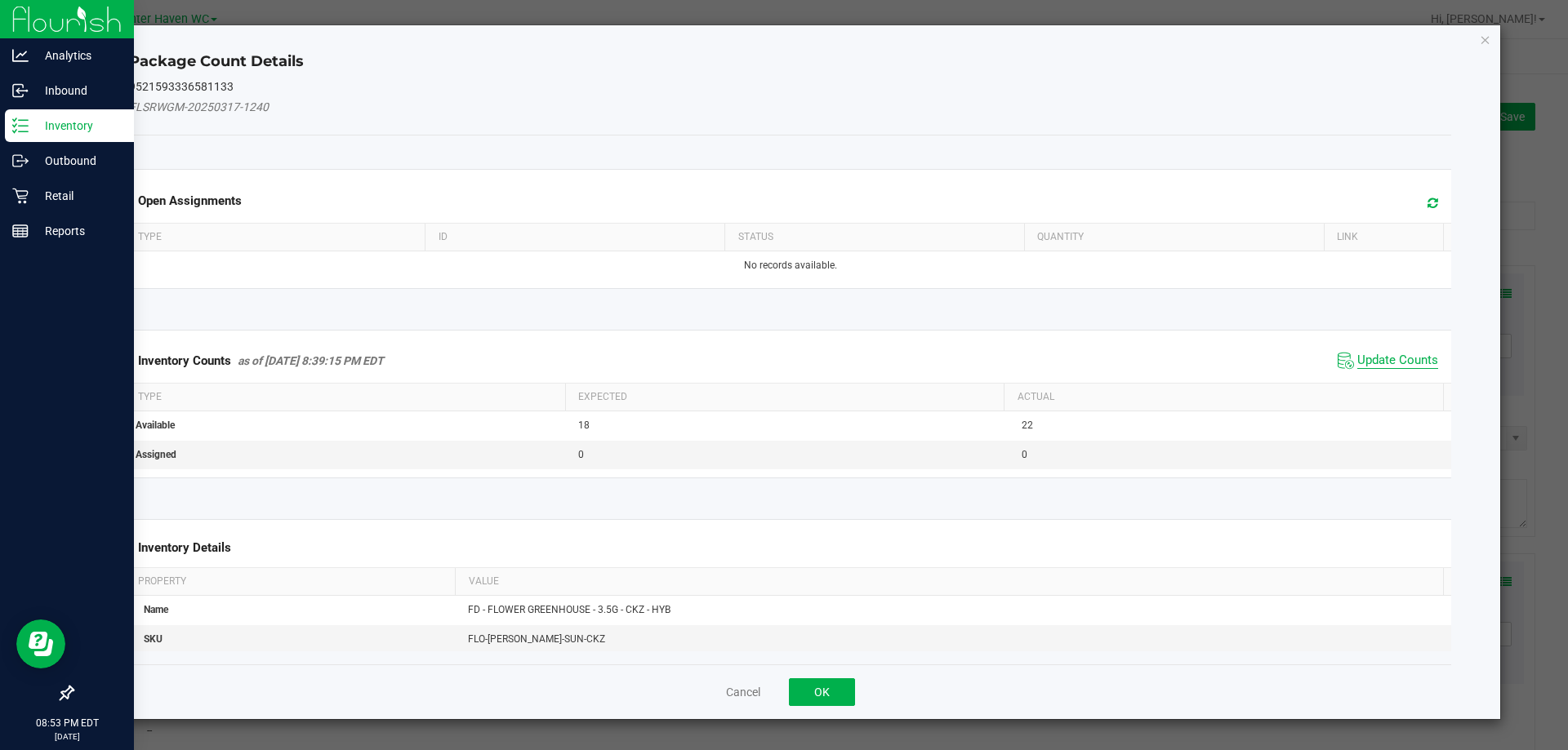
click at [1382, 362] on span "Update Counts" at bounding box center [1397, 361] width 81 height 17
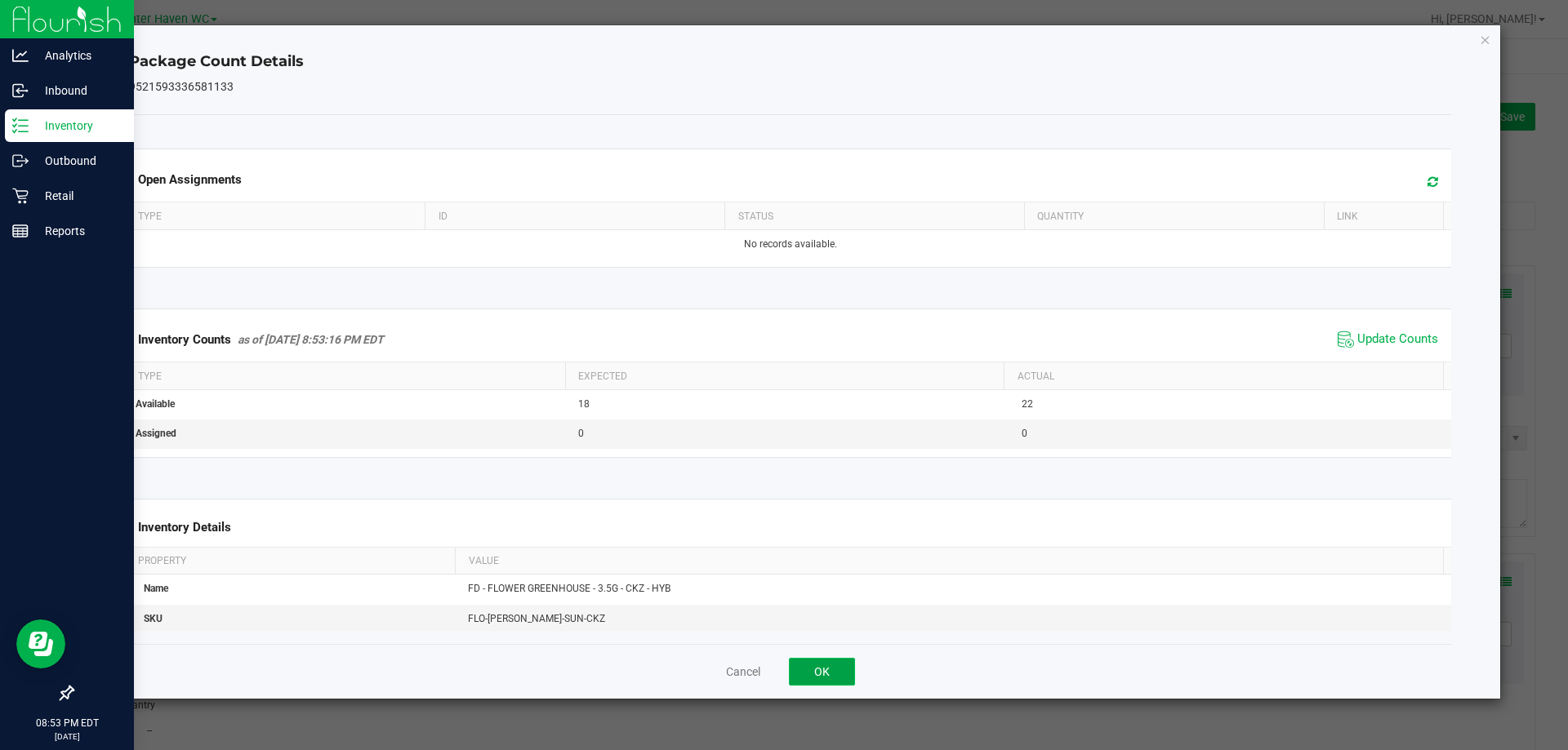
click at [835, 665] on button "OK" at bounding box center [821, 671] width 66 height 27
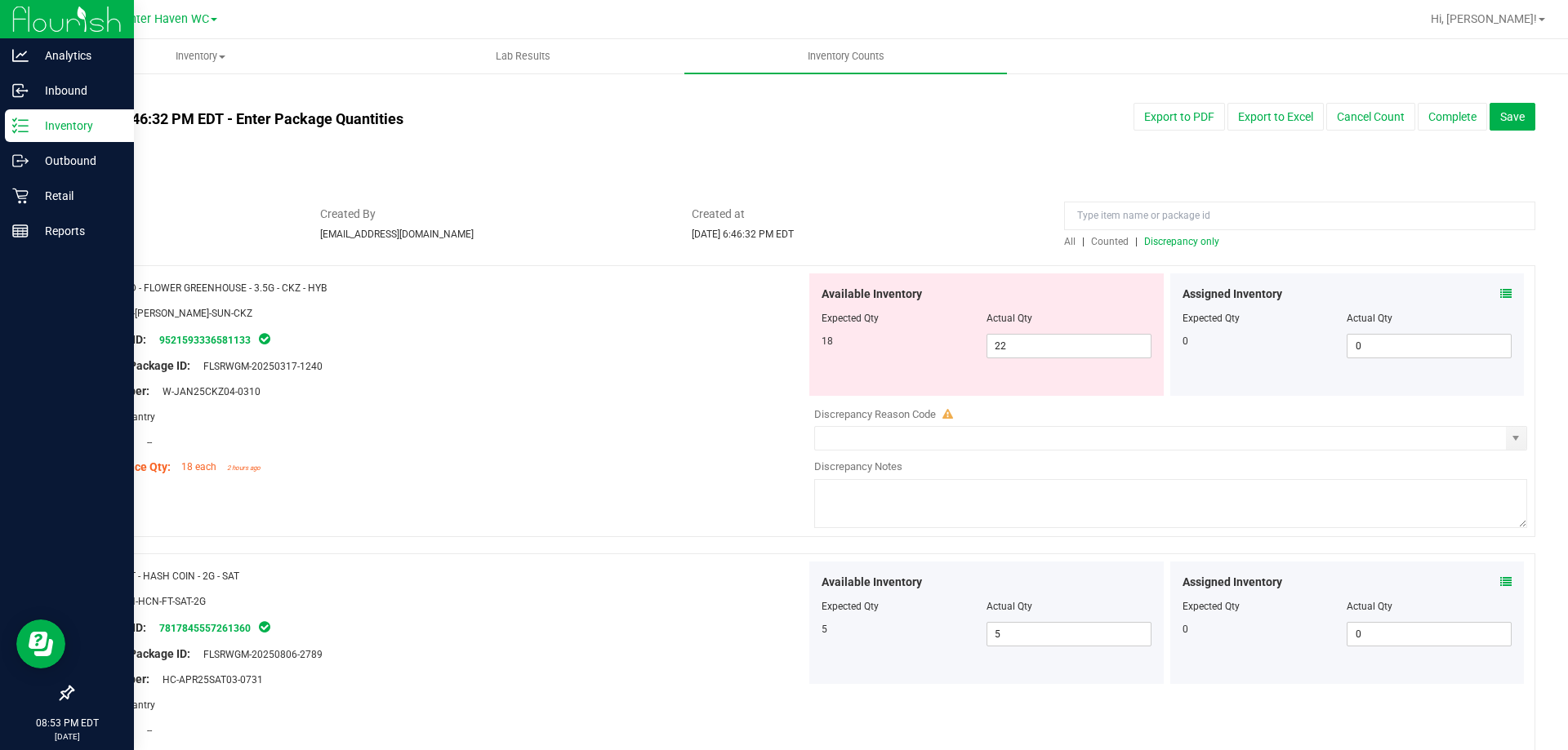
drag, startPoint x: 326, startPoint y: 284, endPoint x: 127, endPoint y: 292, distance: 199.2
click at [127, 292] on span "FD - FLOWER GREENHOUSE - 3.5G - CKZ - HYB" at bounding box center [225, 288] width 202 height 12
type input "FD - FLOWER GREENHOUSE - 3.5G - CKZ - HYB"
click at [1095, 241] on span "Counted" at bounding box center [1109, 241] width 37 height 12
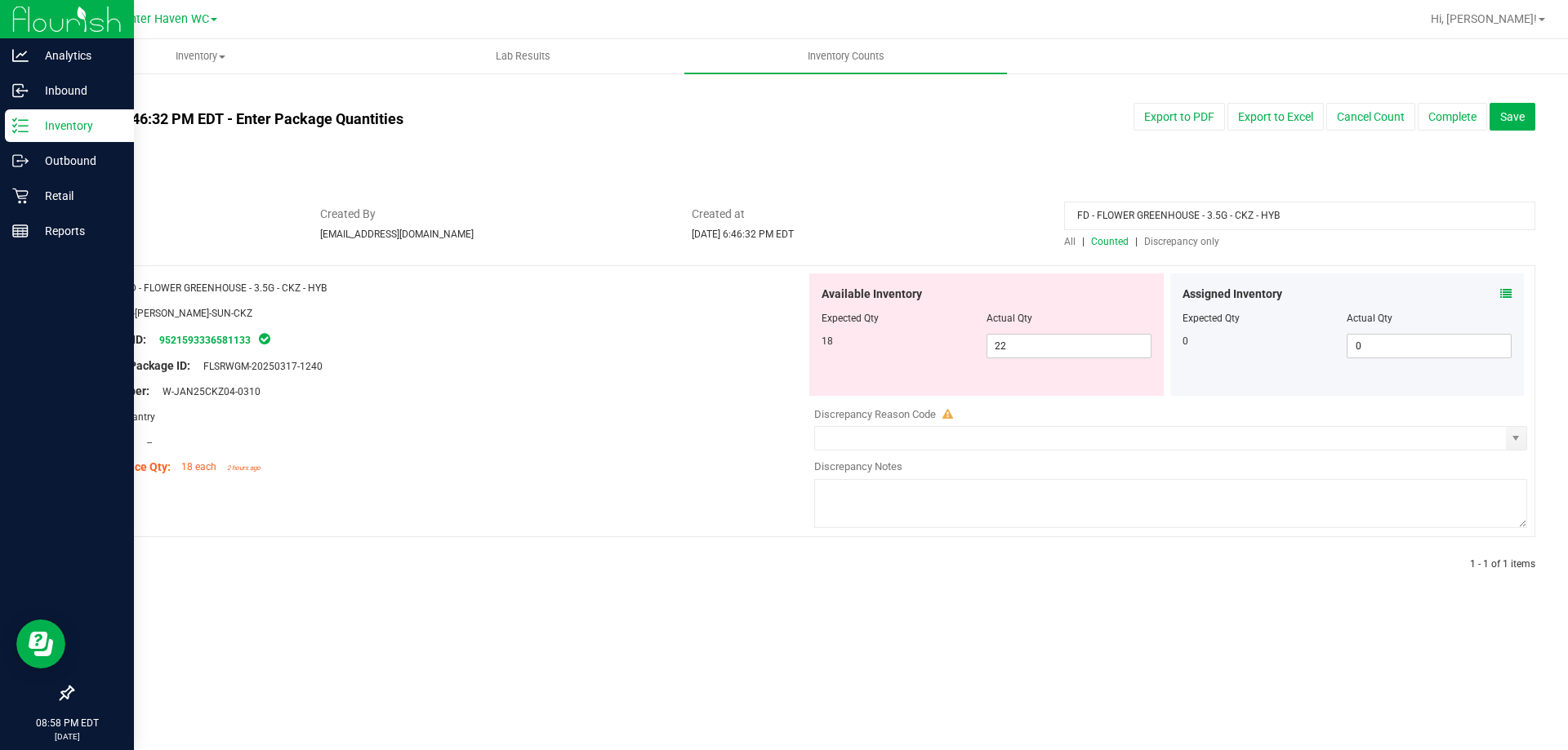
click at [1506, 291] on icon at bounding box center [1506, 294] width 12 height 12
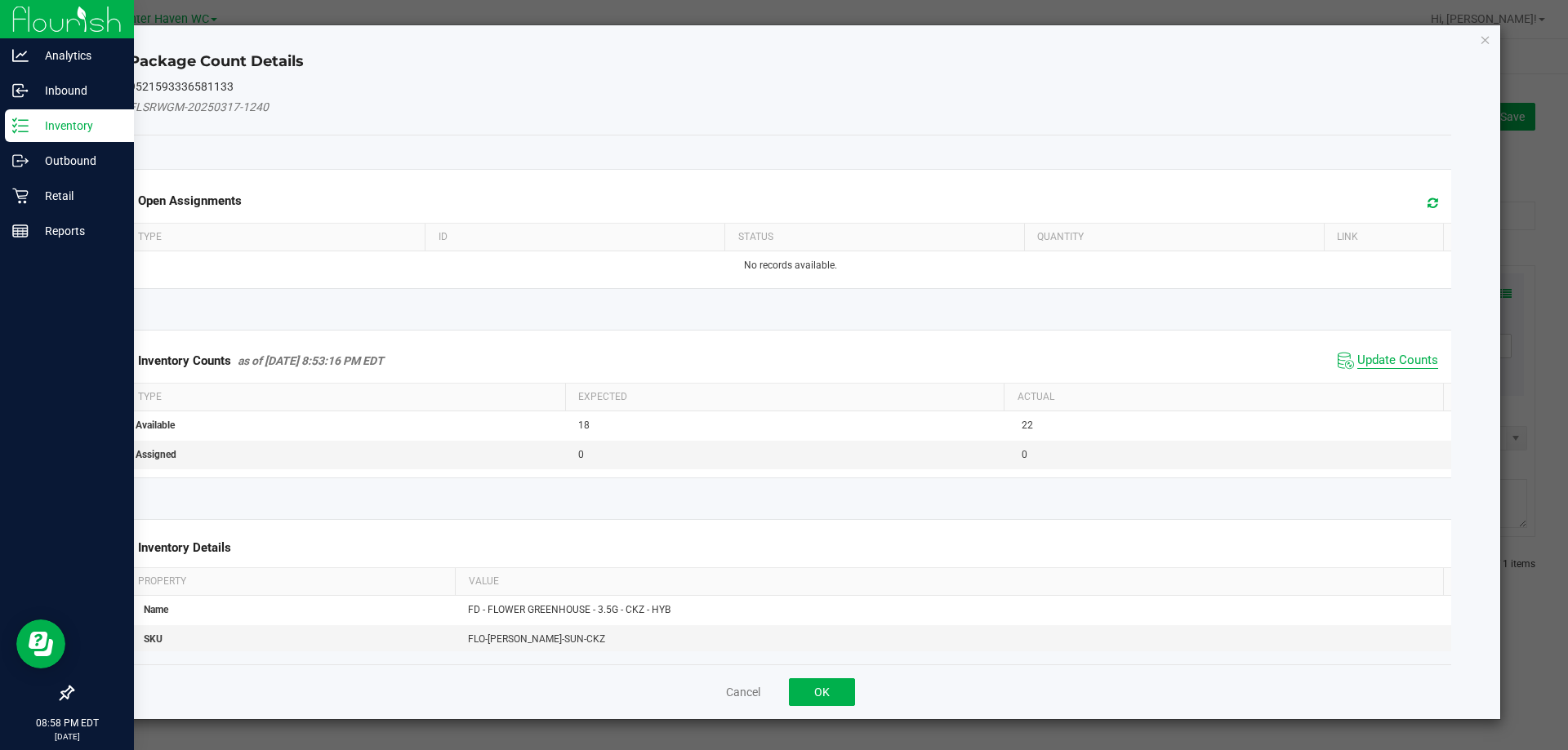
click at [1413, 358] on span "Update Counts" at bounding box center [1397, 361] width 81 height 17
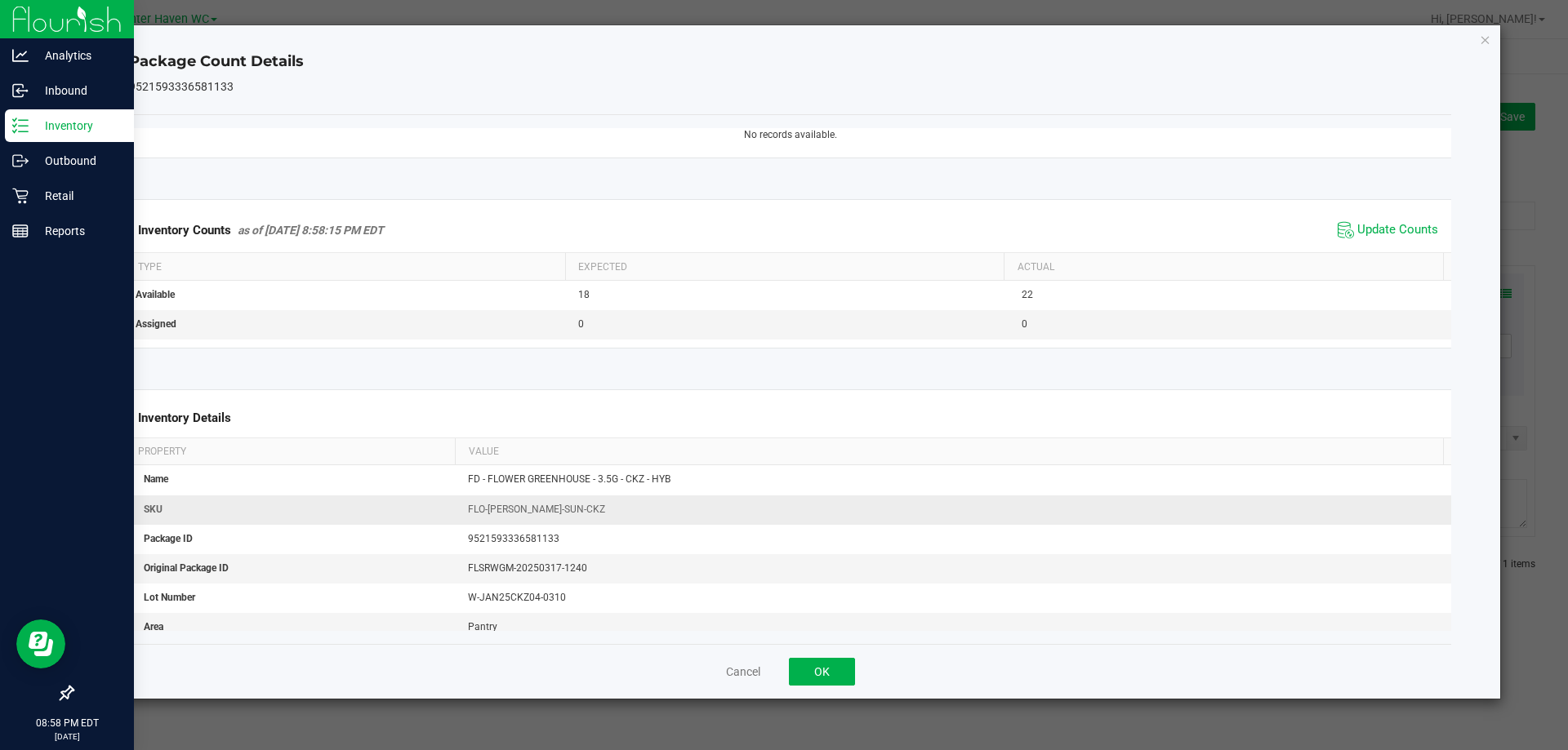
scroll to position [245, 0]
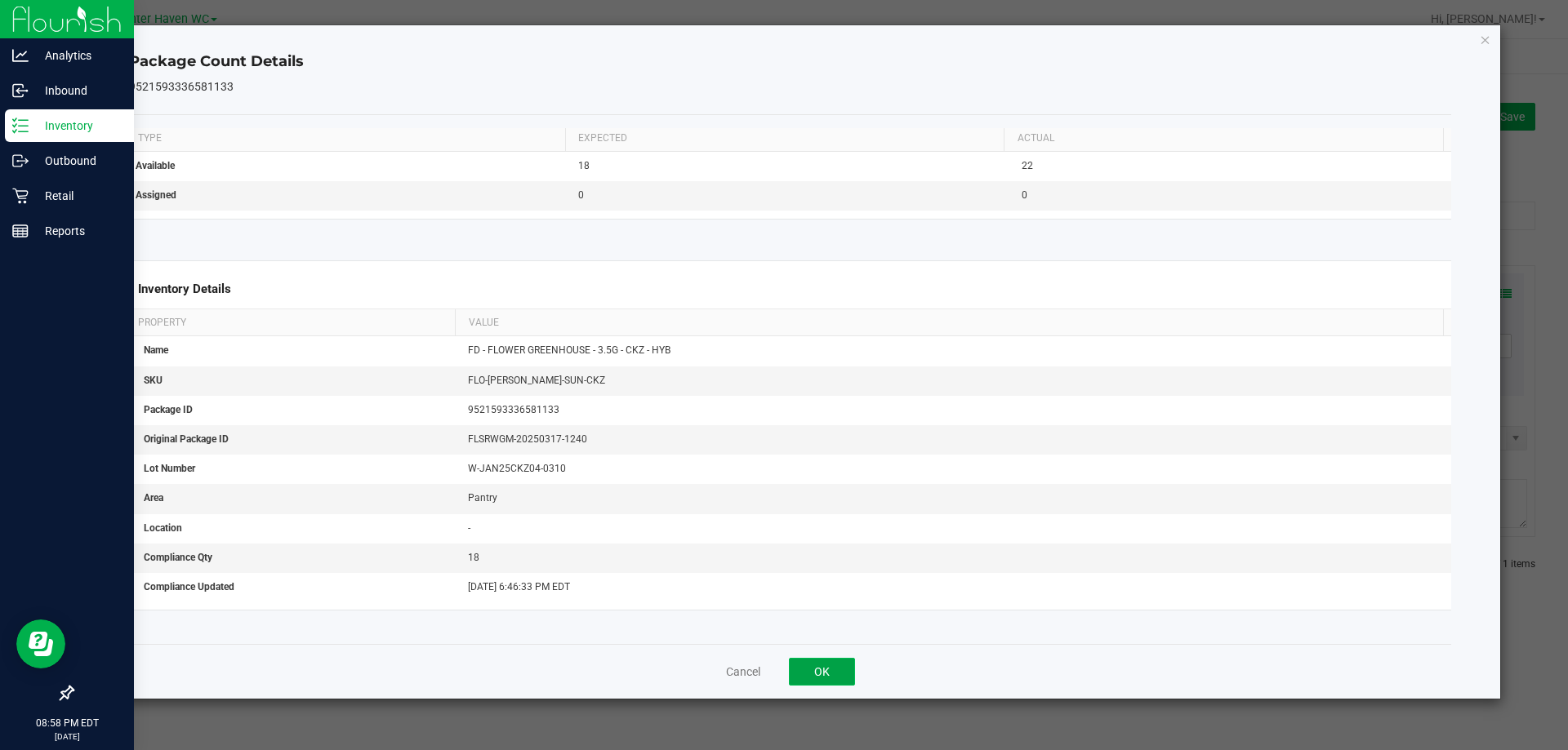
click at [828, 675] on button "OK" at bounding box center [821, 671] width 66 height 27
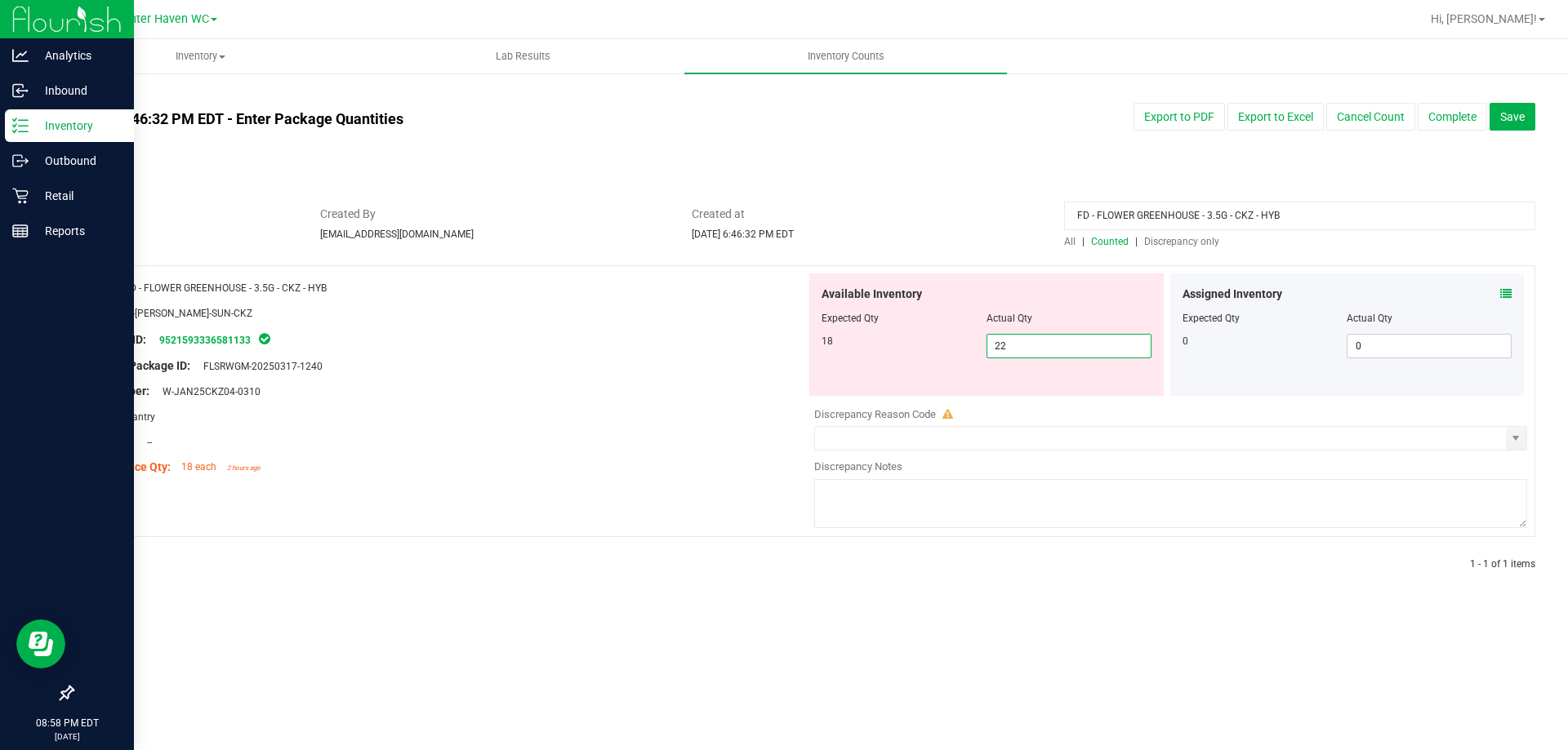
drag, startPoint x: 1068, startPoint y: 353, endPoint x: 1118, endPoint y: 441, distance: 101.2
click at [657, 360] on div "Name: FD - FLOWER GREENHOUSE - 3.5G - CKZ - HYB SKU: FLO-BUD-FD-SUN-CKZ Package…" at bounding box center [803, 401] width 1463 height 272
type input "18"
click at [670, 321] on div at bounding box center [446, 325] width 721 height 8
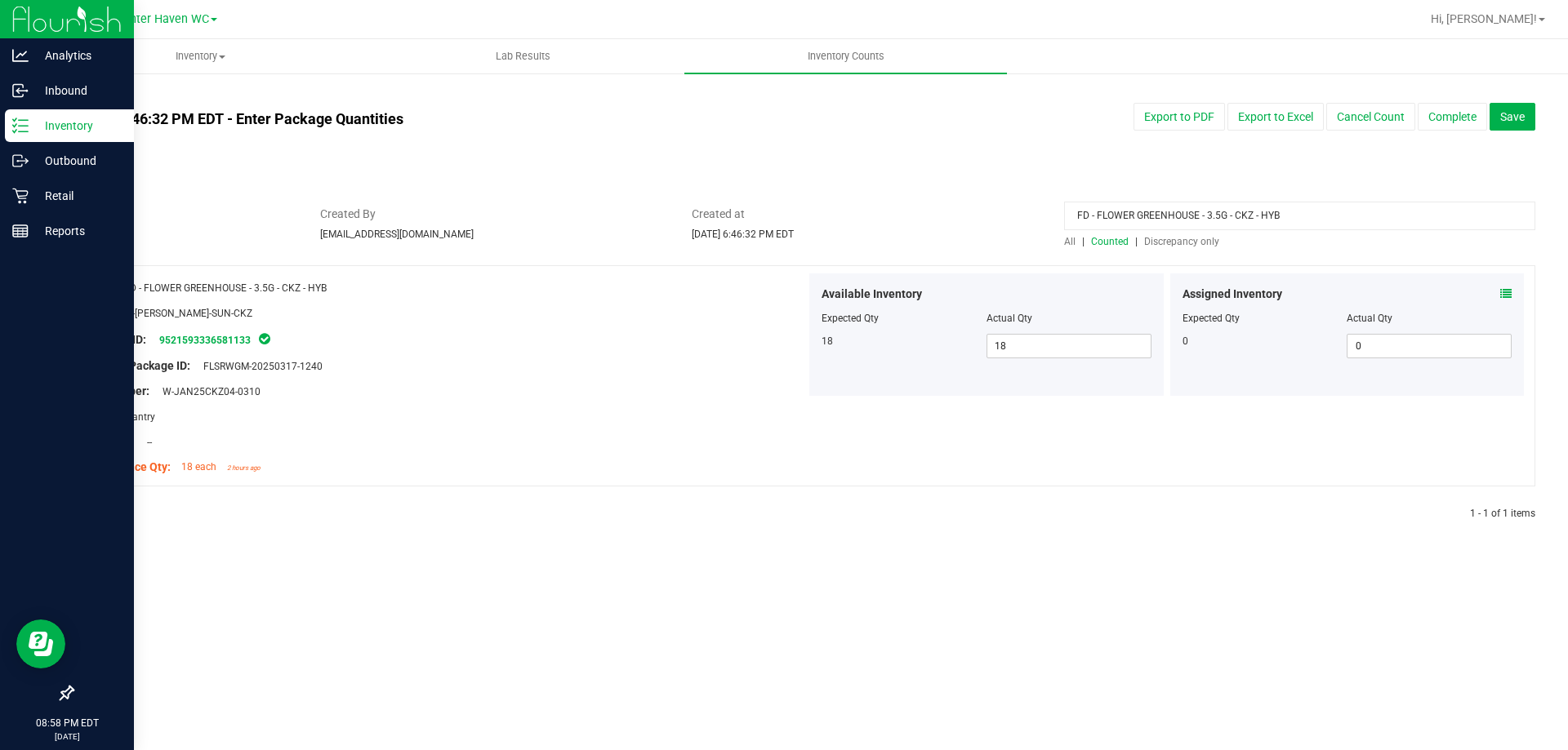
click at [1199, 241] on span "Discrepancy only" at bounding box center [1182, 241] width 75 height 12
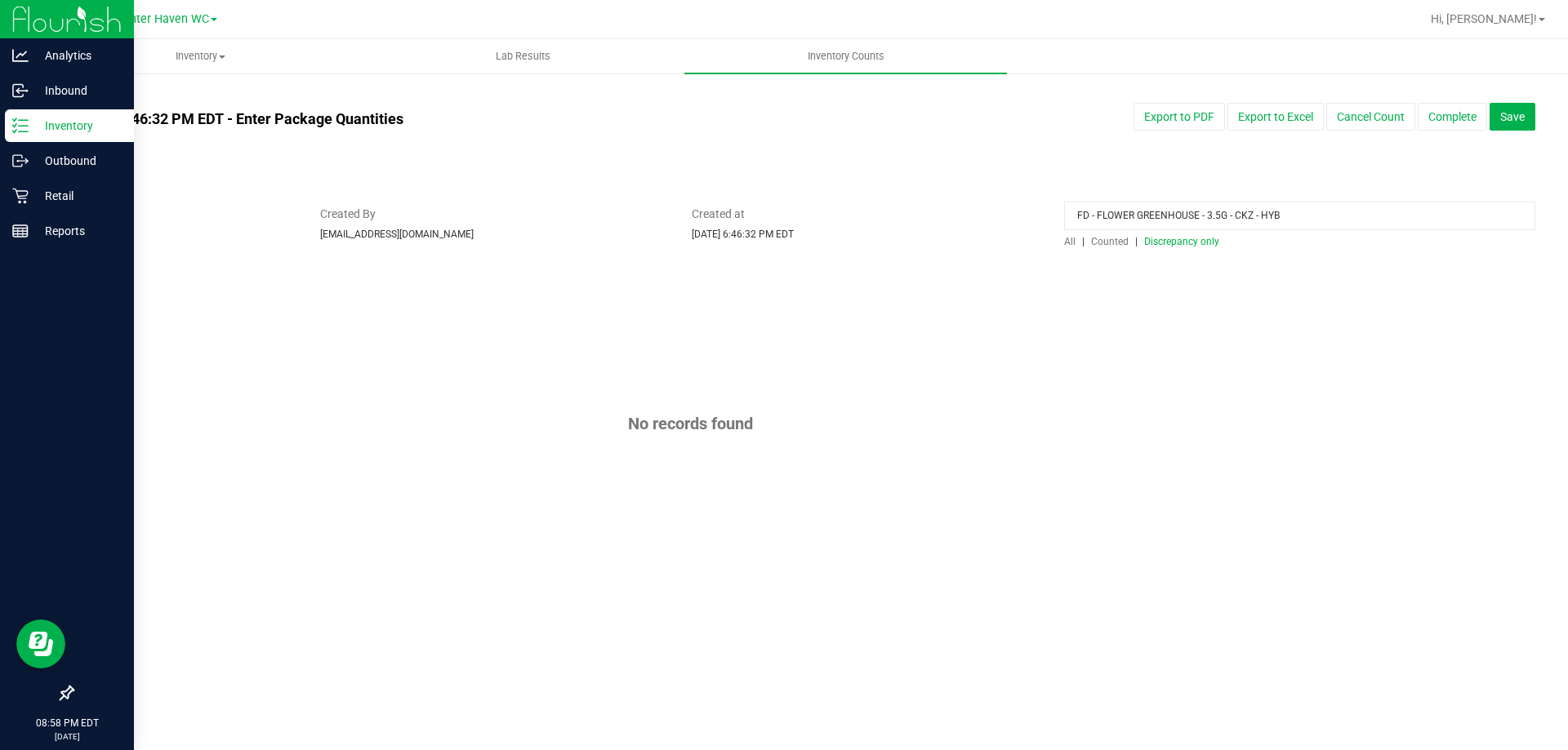
drag, startPoint x: 1327, startPoint y: 219, endPoint x: 640, endPoint y: 225, distance: 687.0
click at [630, 222] on div "Status In Review Created By kpierce@liveparallel.com Created at Aug 27, 2025 6:…" at bounding box center [804, 227] width 1488 height 43
click at [1188, 242] on span "Discrepancy only" at bounding box center [1182, 241] width 75 height 12
click at [1450, 119] on button "Complete" at bounding box center [1452, 117] width 69 height 27
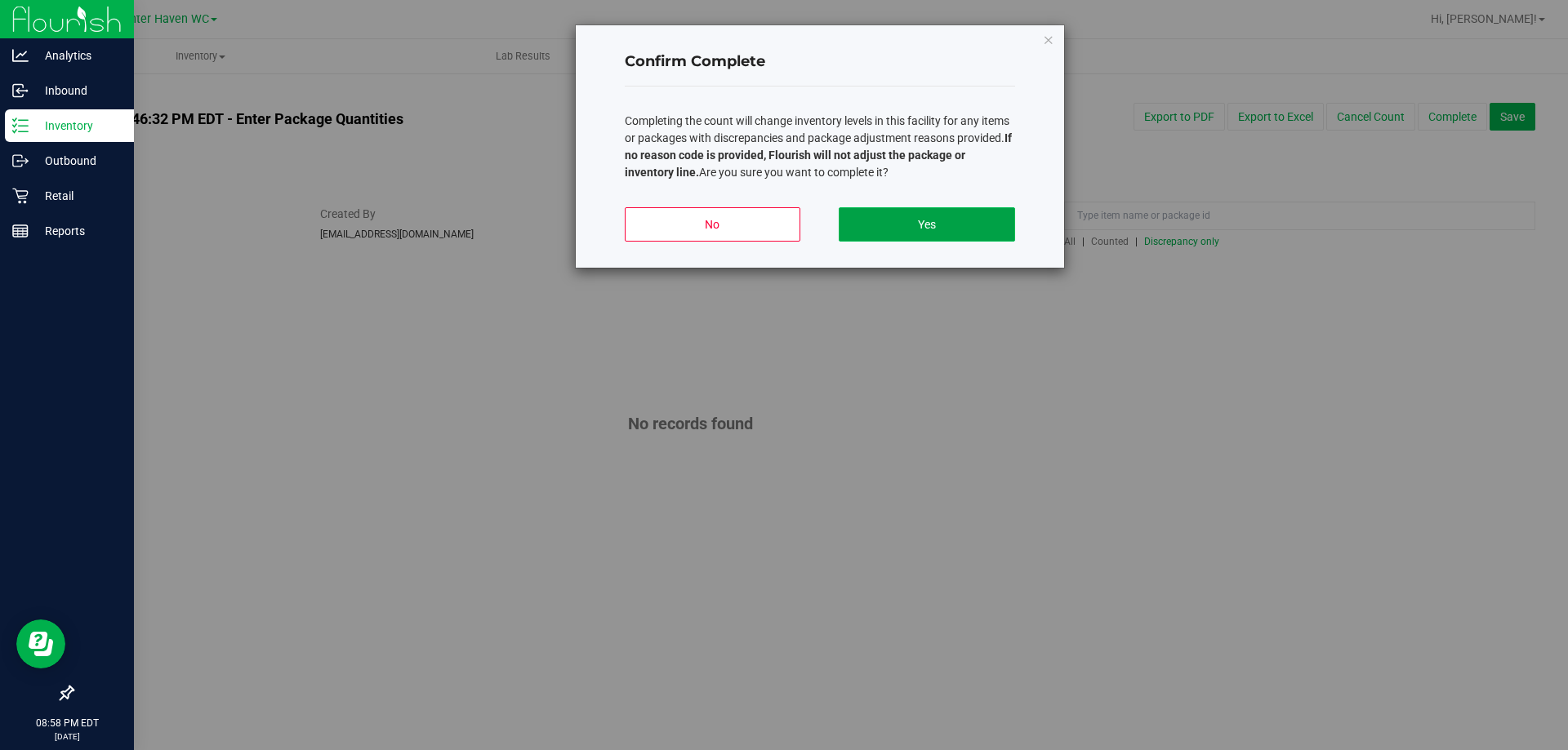
click at [1007, 207] on button "Yes" at bounding box center [926, 224] width 176 height 34
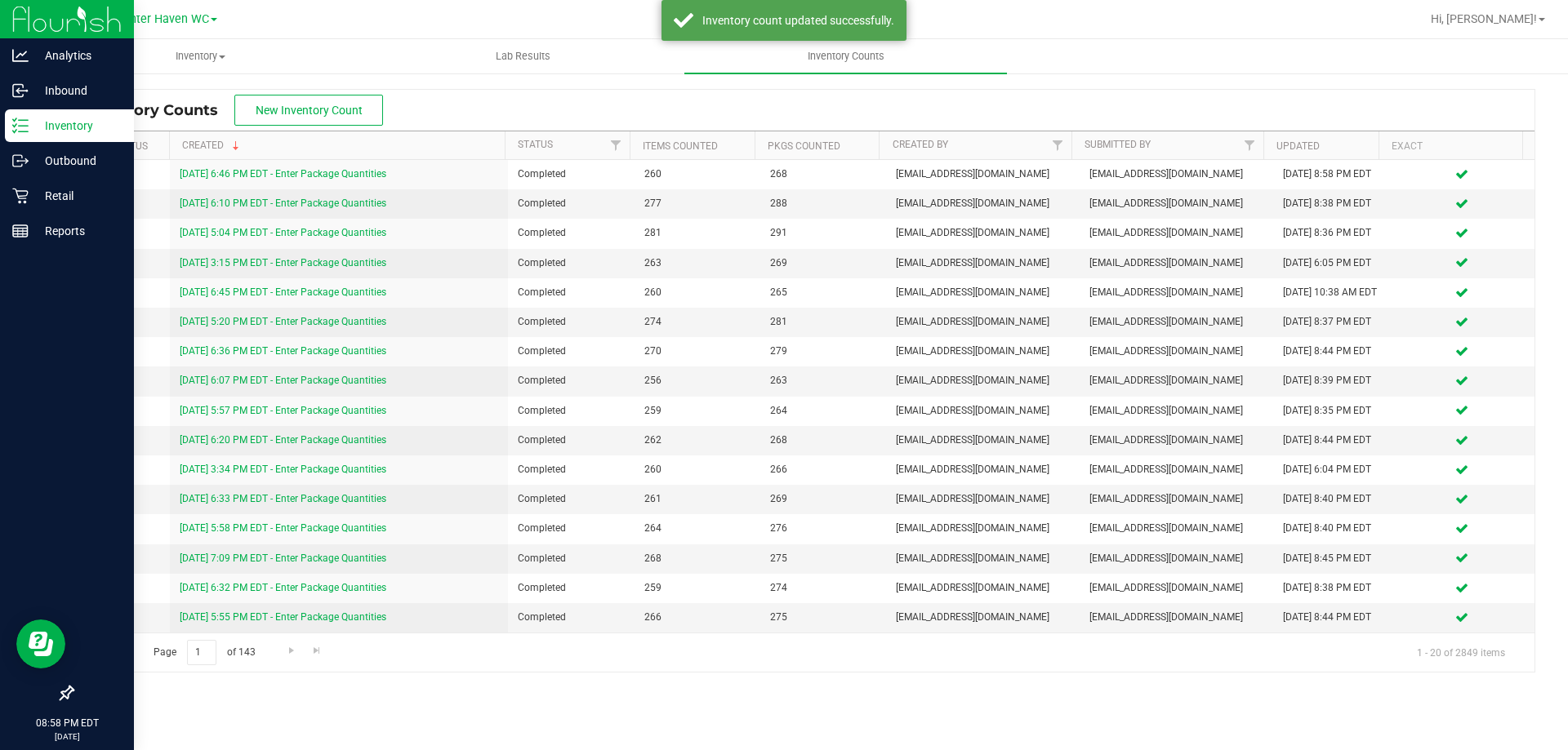
click at [25, 119] on icon at bounding box center [21, 126] width 17 height 17
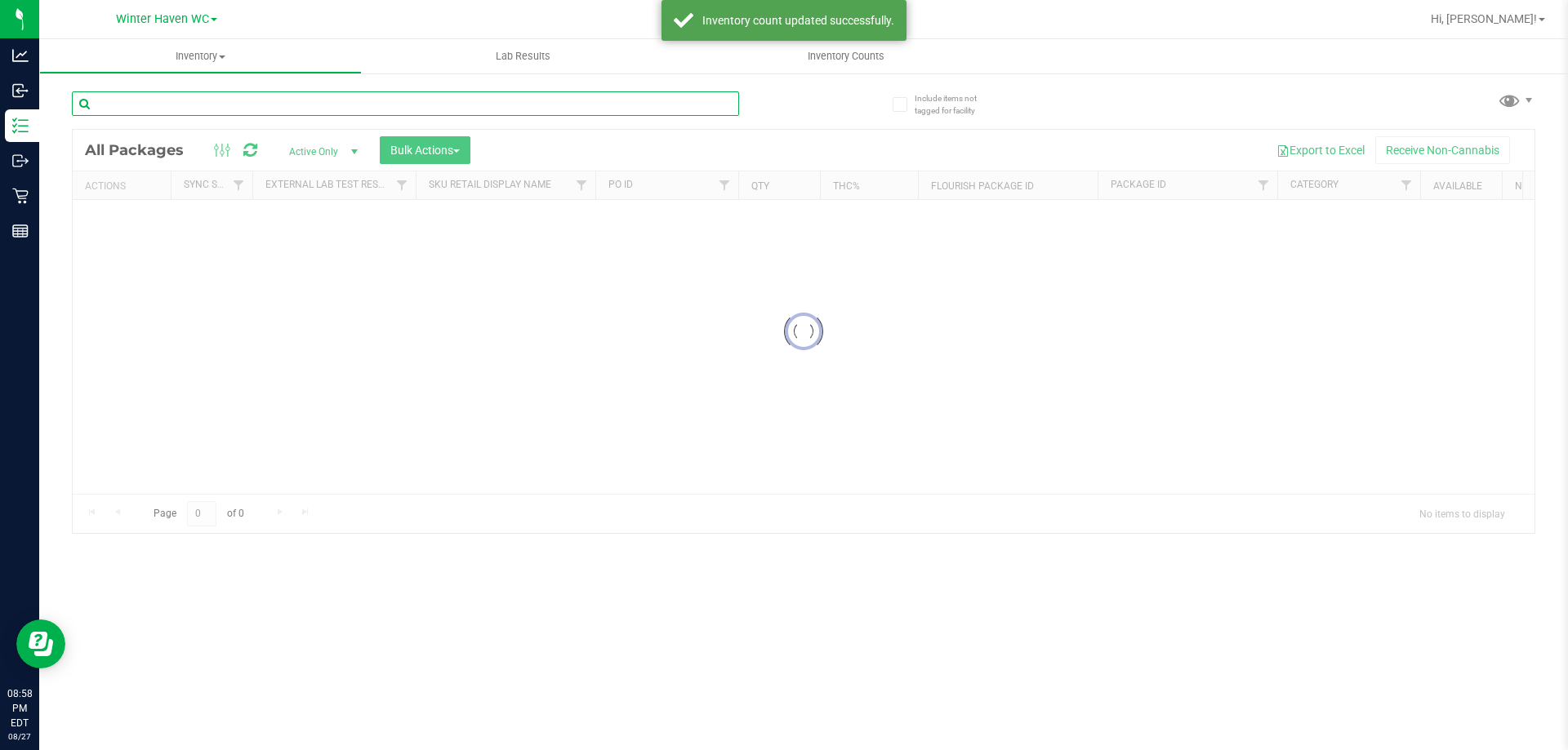
click at [392, 110] on div "Inventory All packages All inventory Waste log Create inventory Lab Results Inv…" at bounding box center [804, 395] width 1529 height 711
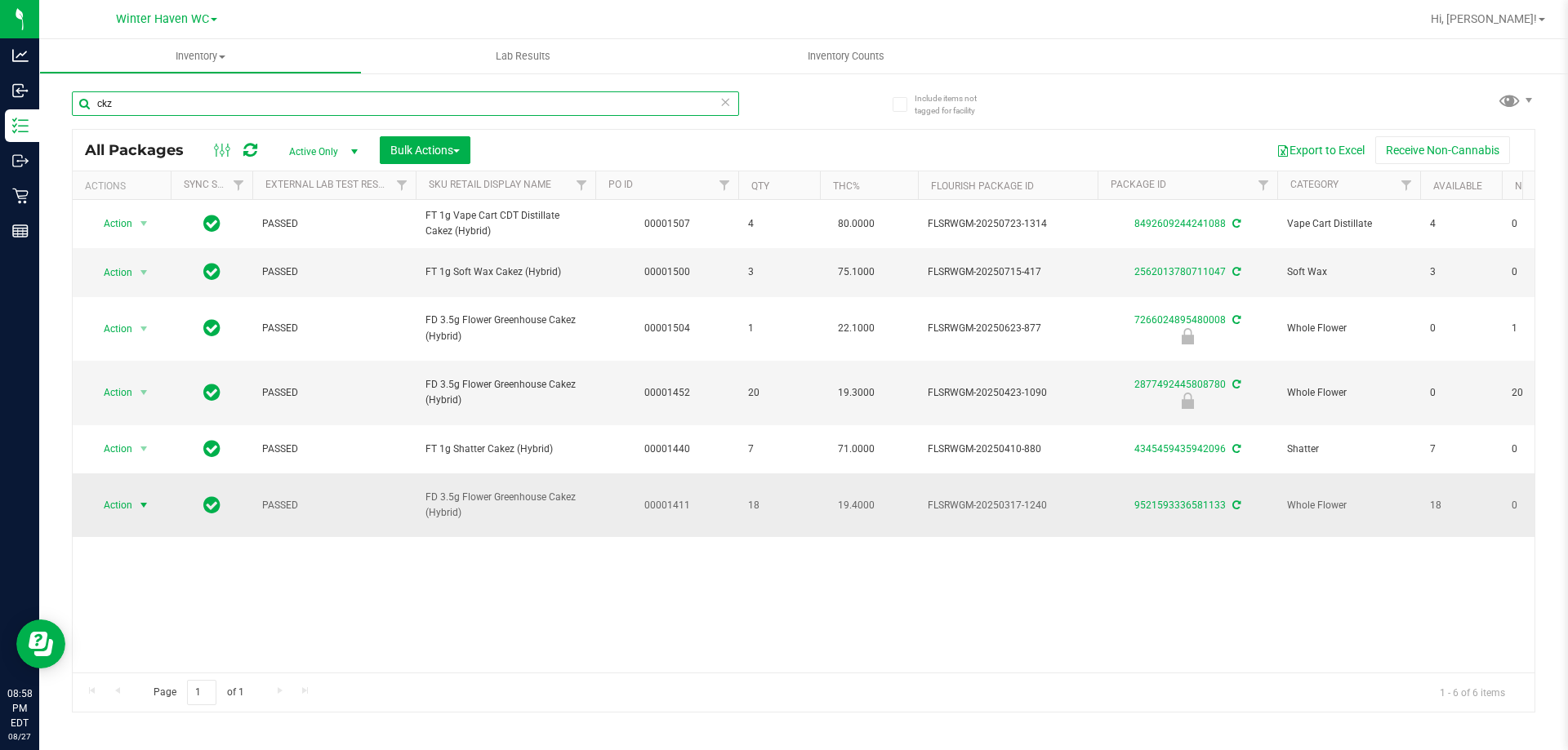
type input "ckz"
click at [114, 494] on span "Action" at bounding box center [111, 504] width 44 height 22
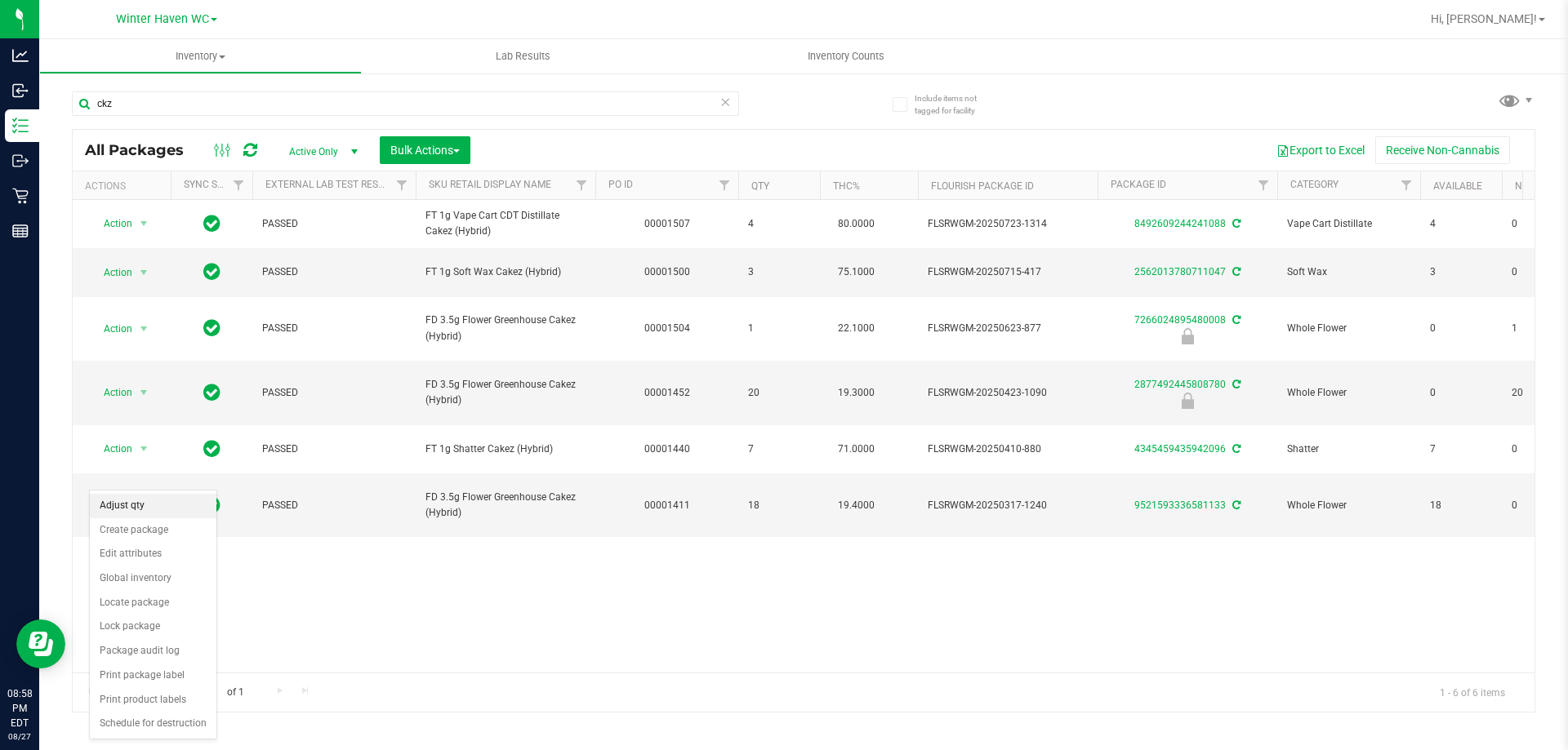
click at [150, 509] on li "Adjust qty" at bounding box center [153, 505] width 127 height 24
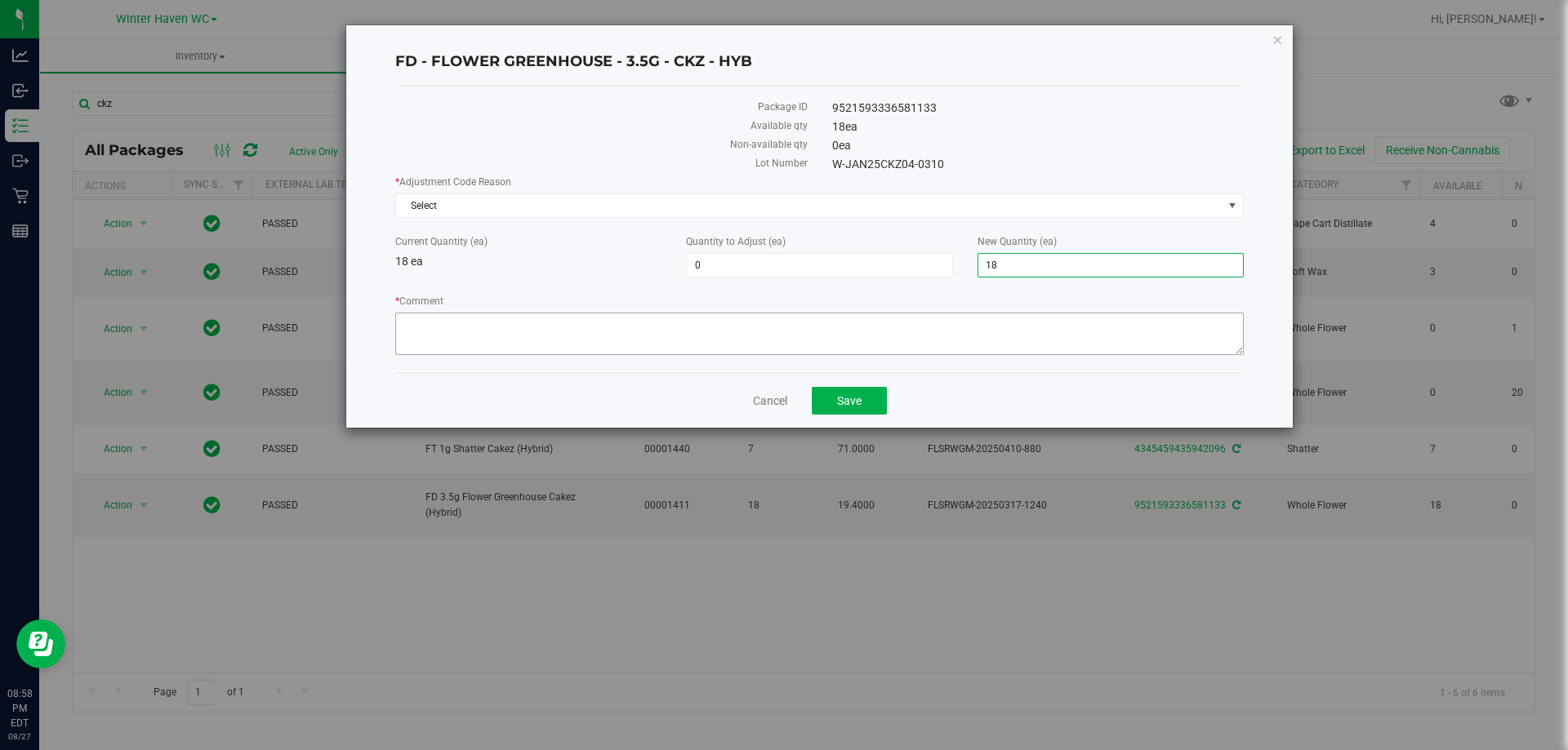
drag, startPoint x: 1039, startPoint y: 267, endPoint x: 698, endPoint y: 319, distance: 344.9
click at [698, 319] on div "* Adjustment Code Reason Select Select Depleted Inventory Audit Mistake Moistur…" at bounding box center [819, 267] width 849 height 186
type input "20"
type input "2"
type input "20"
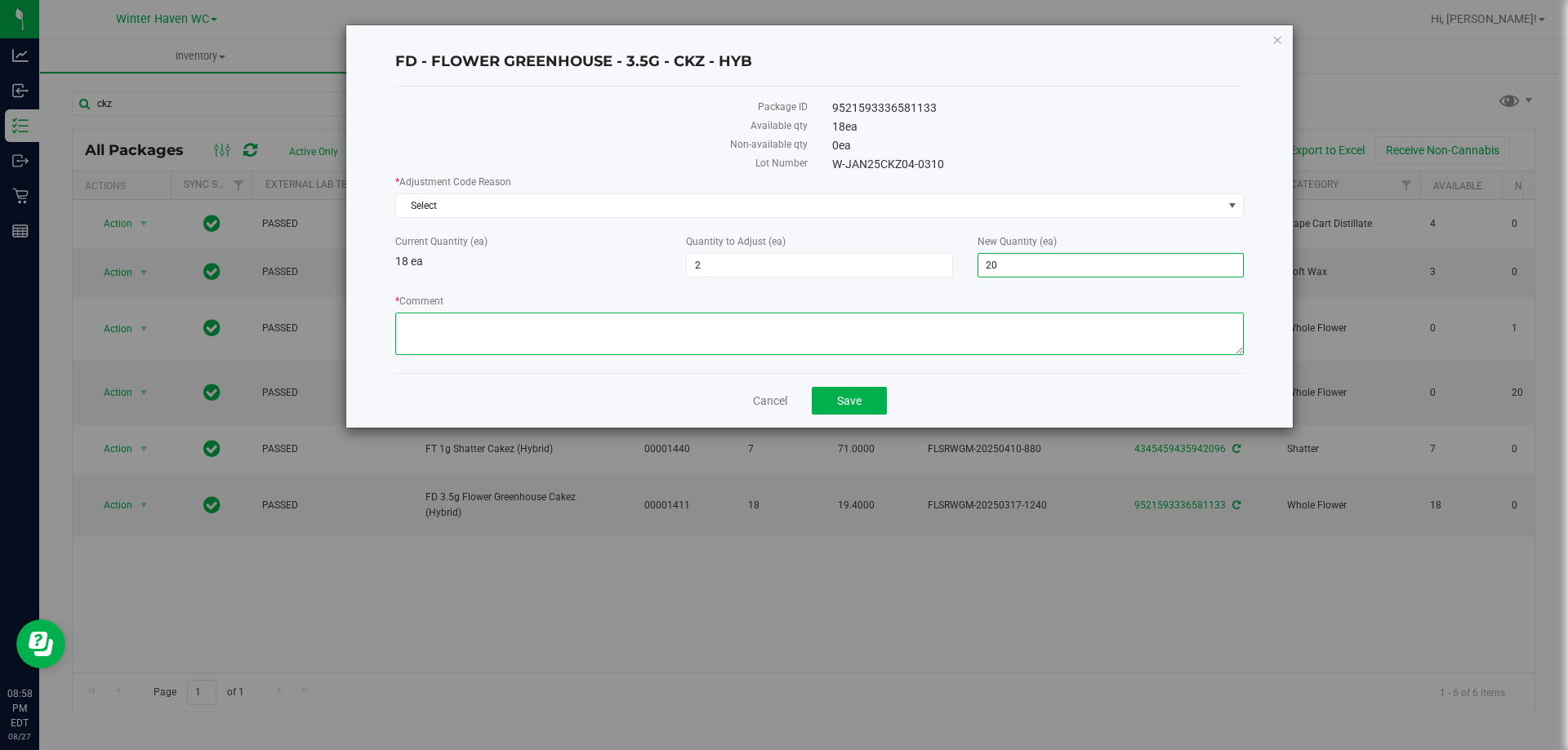
click at [700, 321] on textarea "* Comment" at bounding box center [819, 334] width 849 height 42
type textarea "Flourish incorrectly captured our inventory - kp"
click at [764, 221] on div "* Adjustment Code Reason Select Select Depleted Inventory Audit Mistake Moistur…" at bounding box center [819, 267] width 849 height 186
click at [764, 211] on span "Select" at bounding box center [809, 205] width 827 height 22
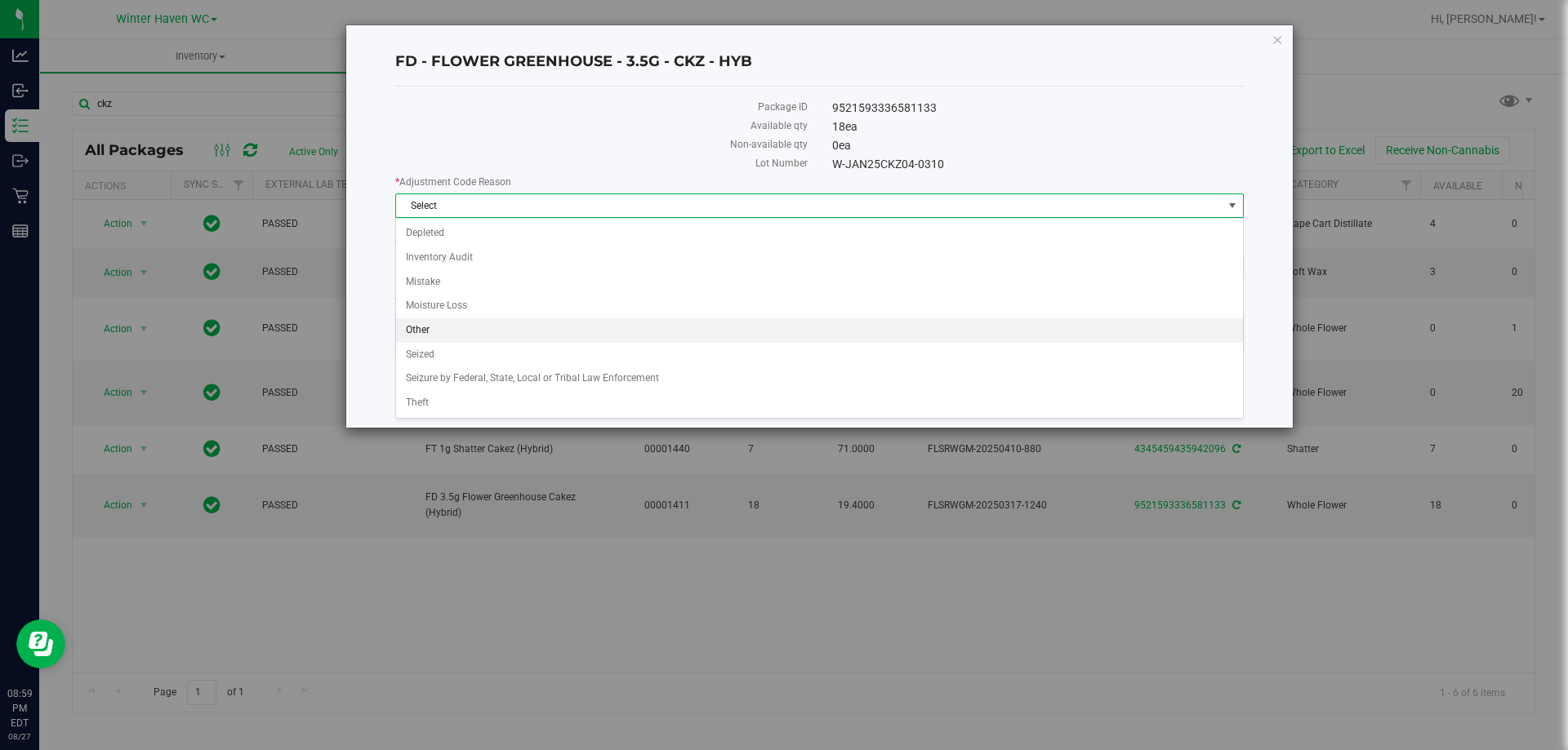
click at [704, 328] on li "Other" at bounding box center [819, 330] width 847 height 24
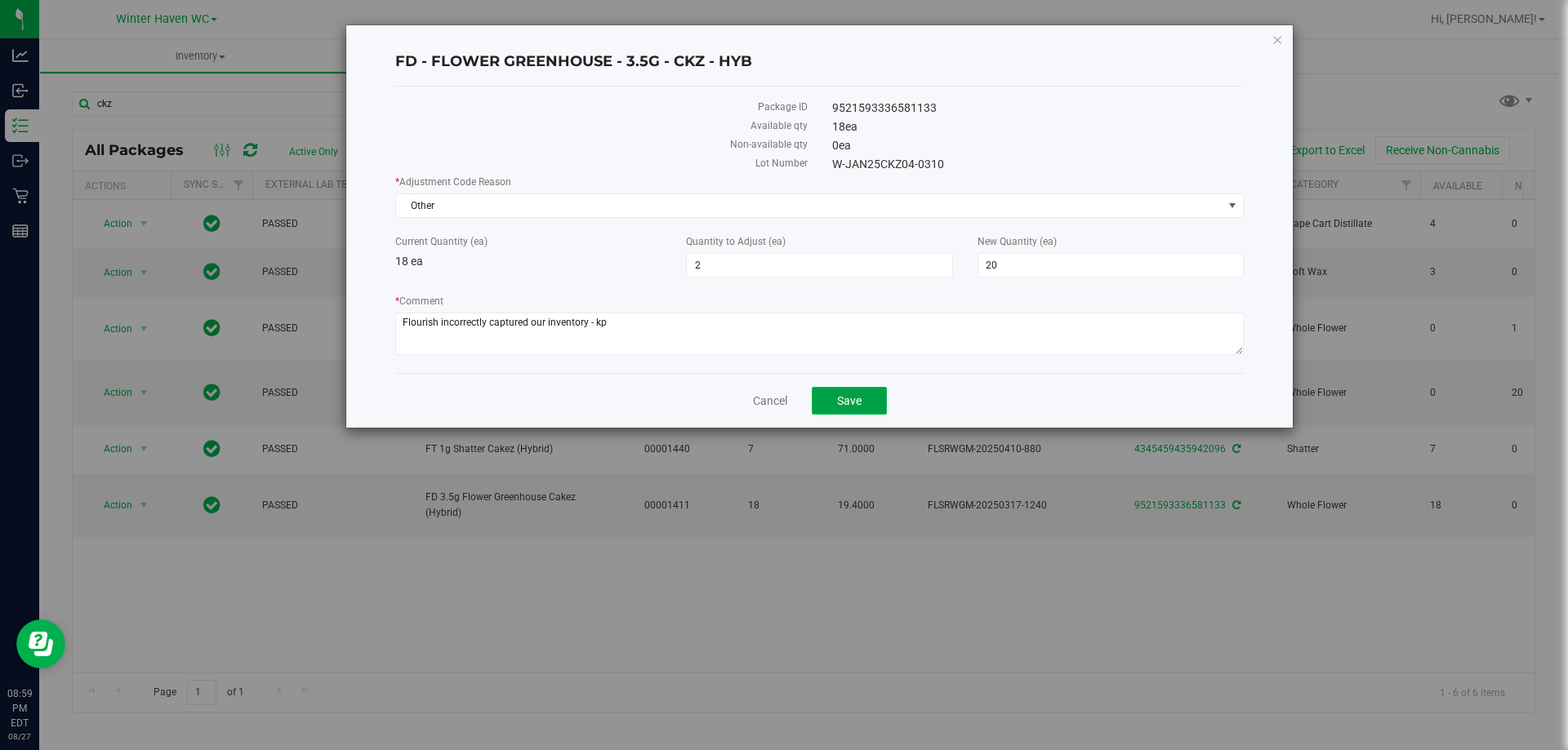
click at [874, 406] on button "Save" at bounding box center [849, 400] width 75 height 27
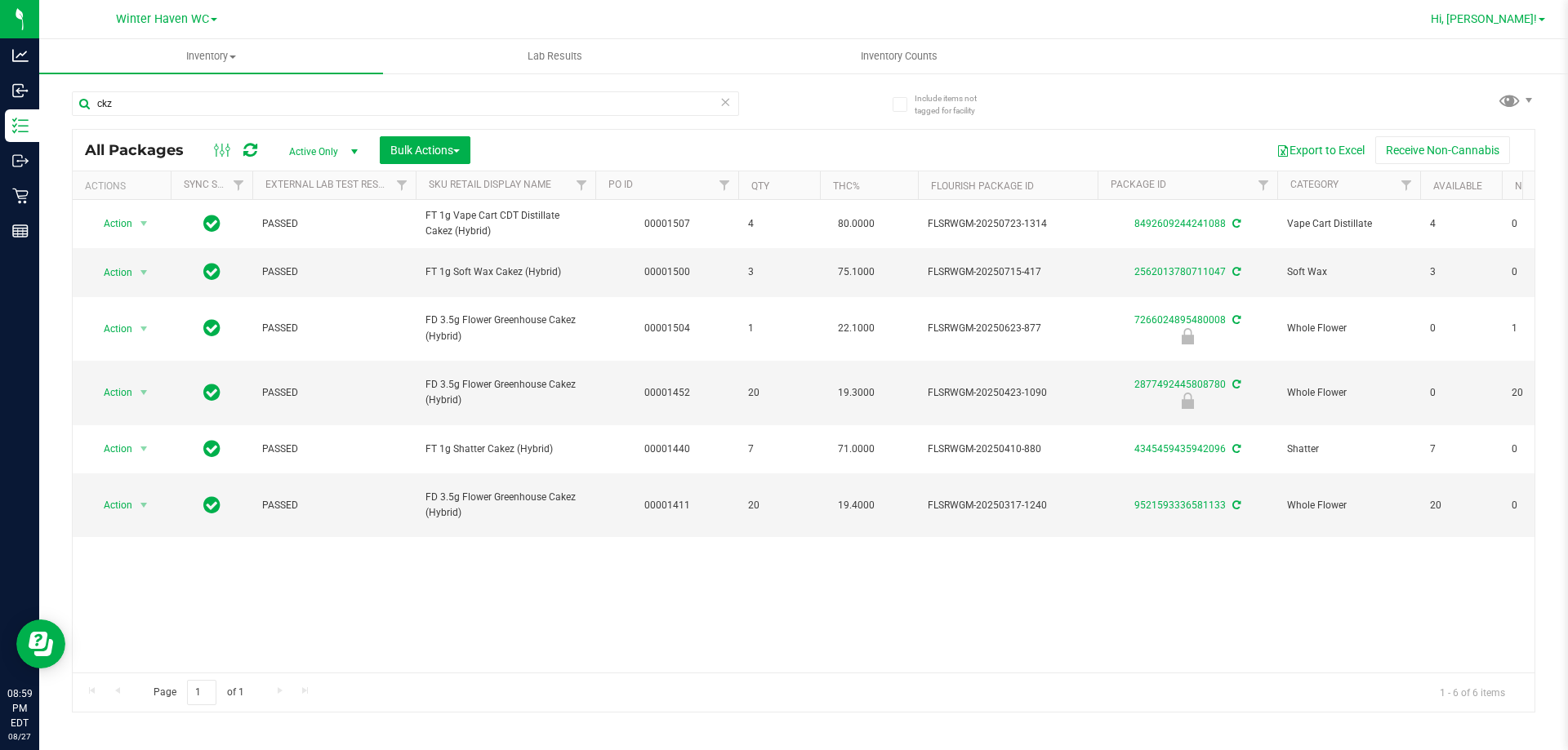
click at [1518, 22] on span "Hi, [PERSON_NAME]!" at bounding box center [1483, 19] width 106 height 13
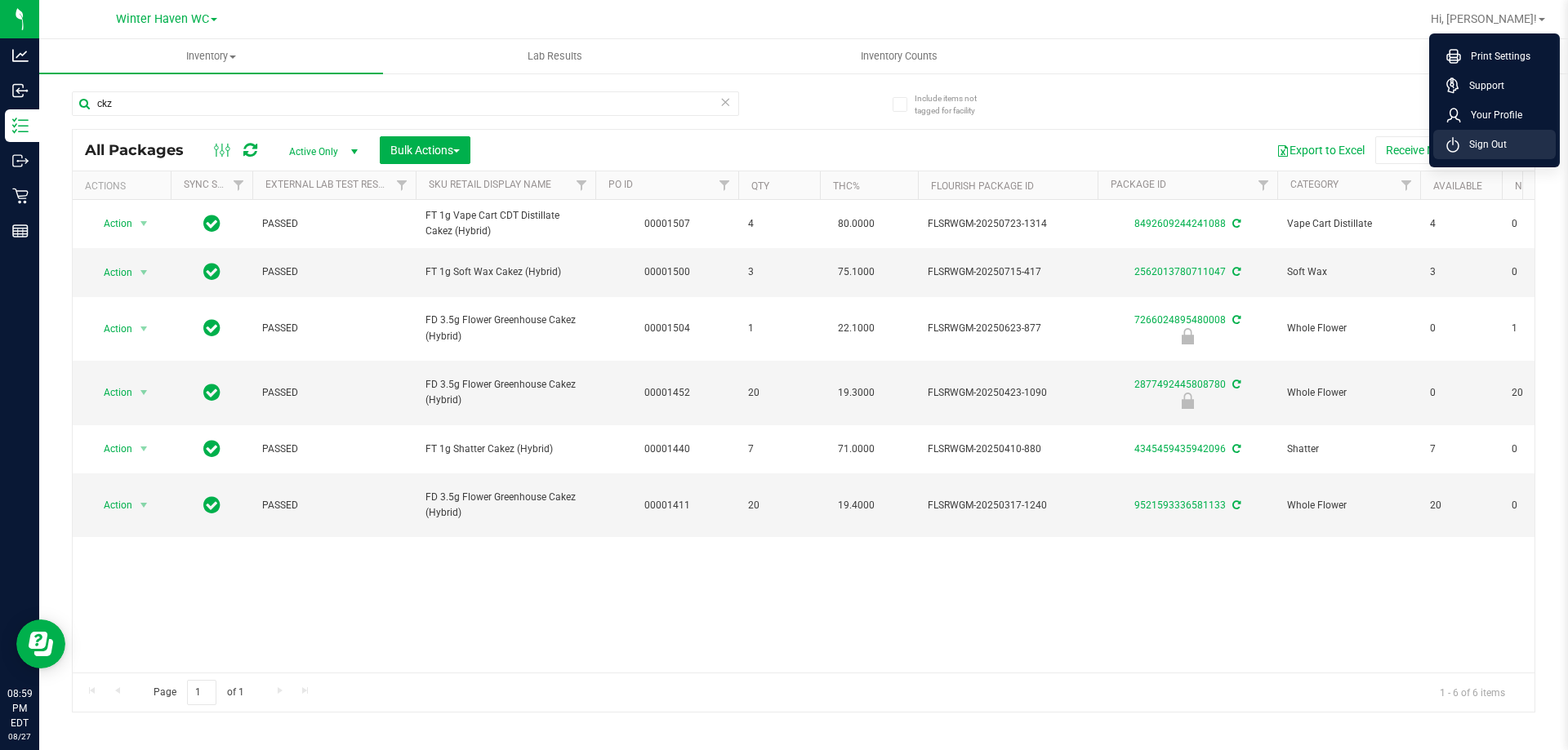
click at [1491, 138] on span "Sign Out" at bounding box center [1483, 145] width 47 height 17
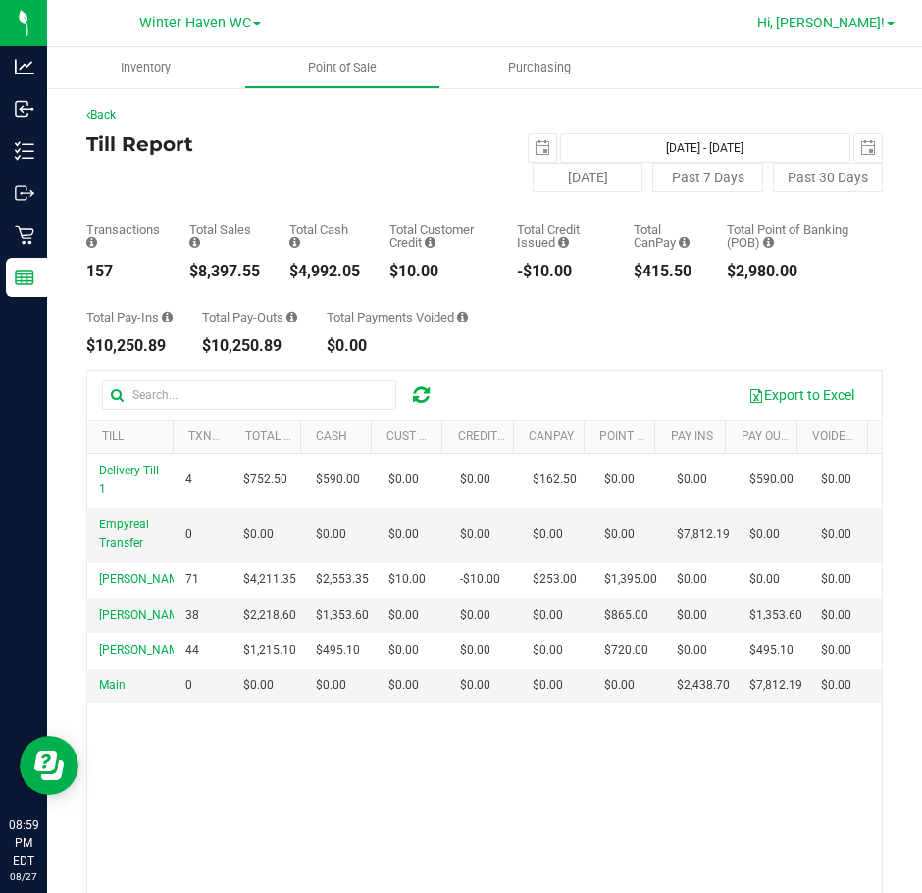
click at [851, 27] on span "Hi, [PERSON_NAME]!" at bounding box center [820, 23] width 127 height 16
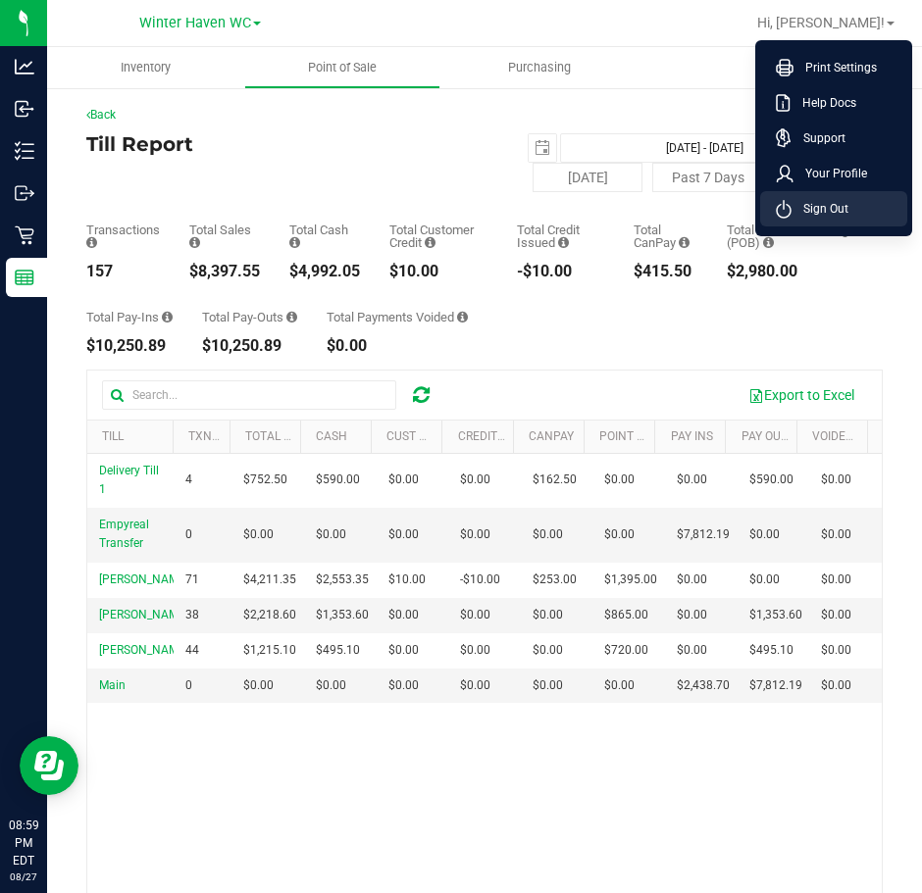
click at [834, 196] on li "Sign Out" at bounding box center [833, 208] width 147 height 35
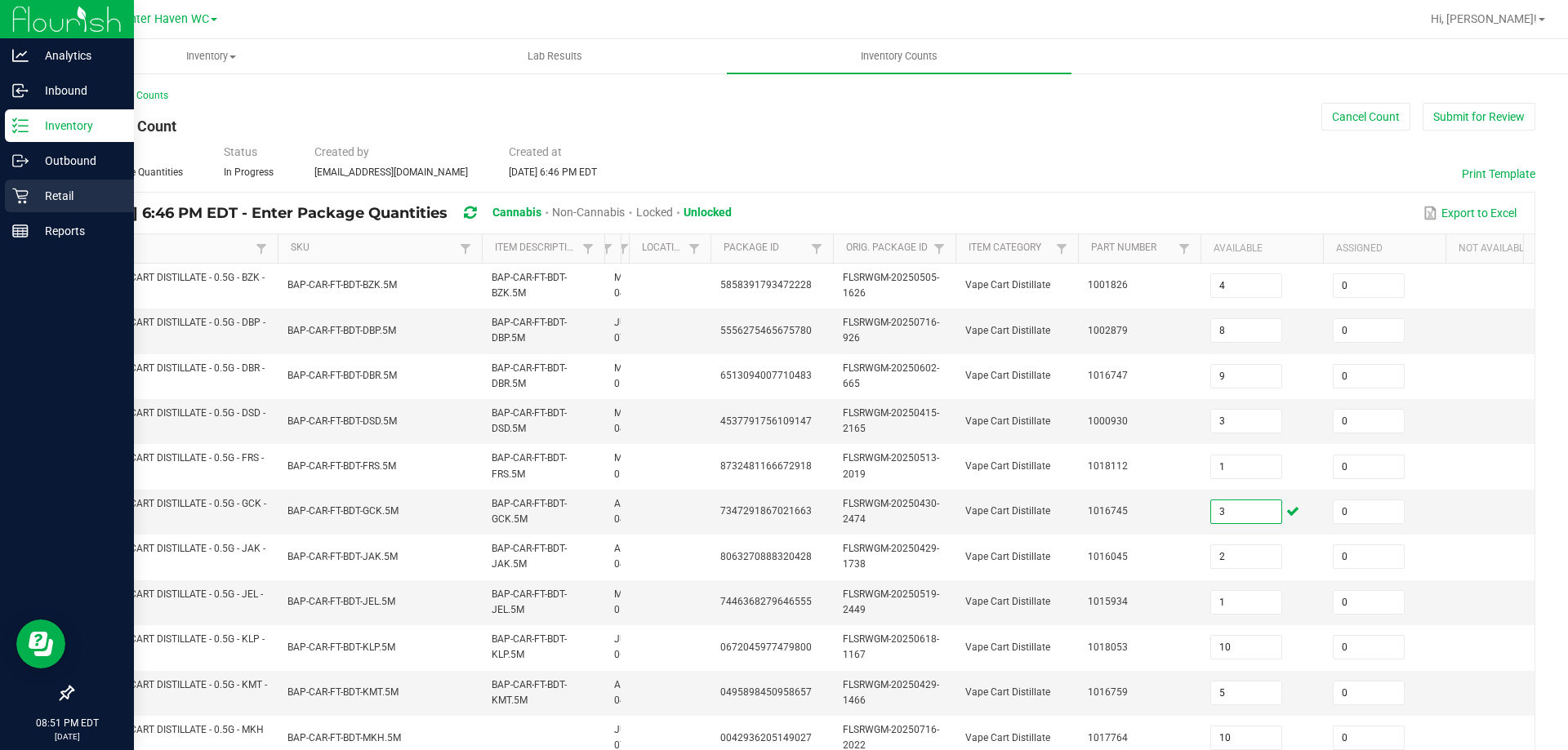
click at [26, 190] on icon at bounding box center [21, 196] width 17 height 17
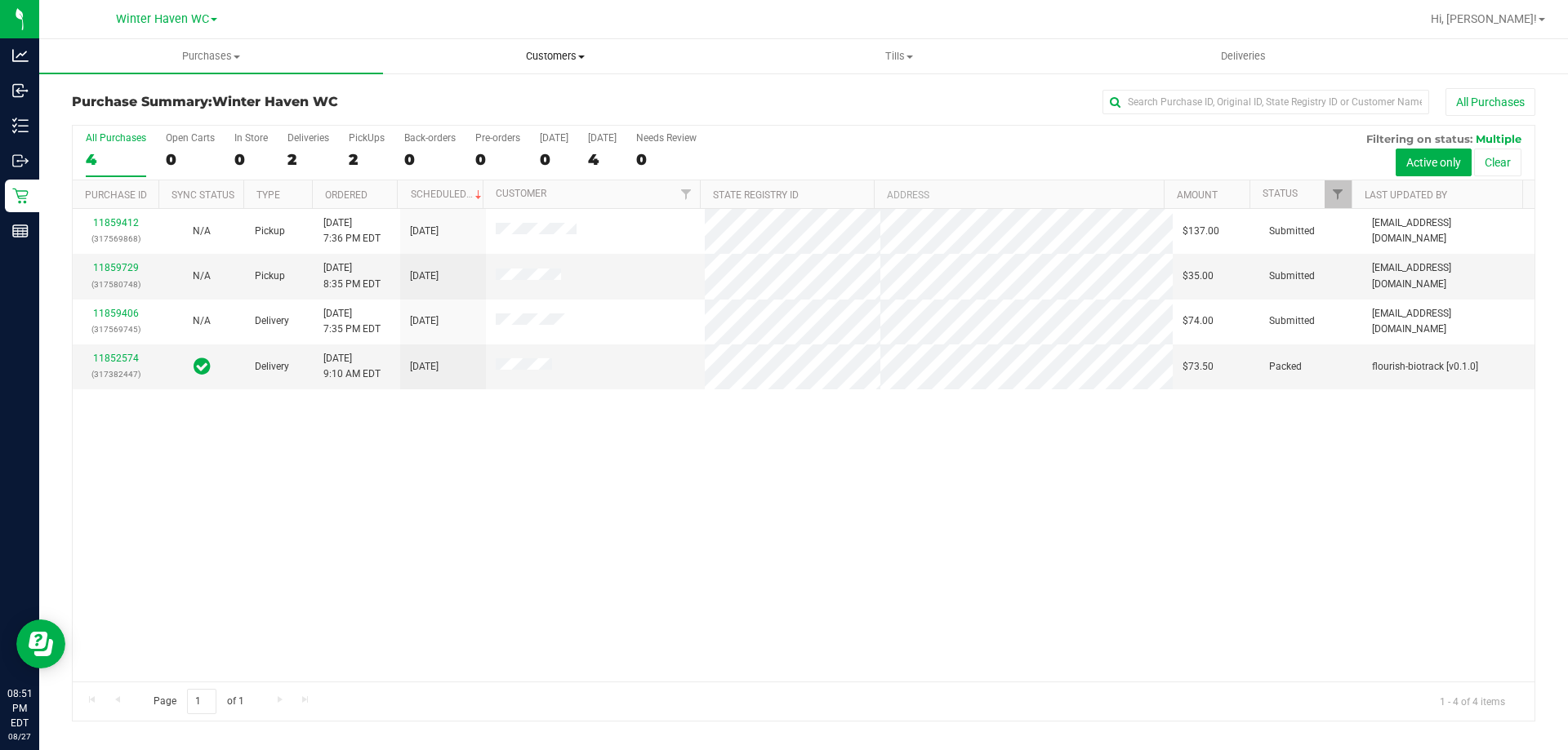
click at [563, 59] on span "Customers" at bounding box center [555, 57] width 342 height 15
click at [533, 92] on li "All customers" at bounding box center [555, 99] width 344 height 20
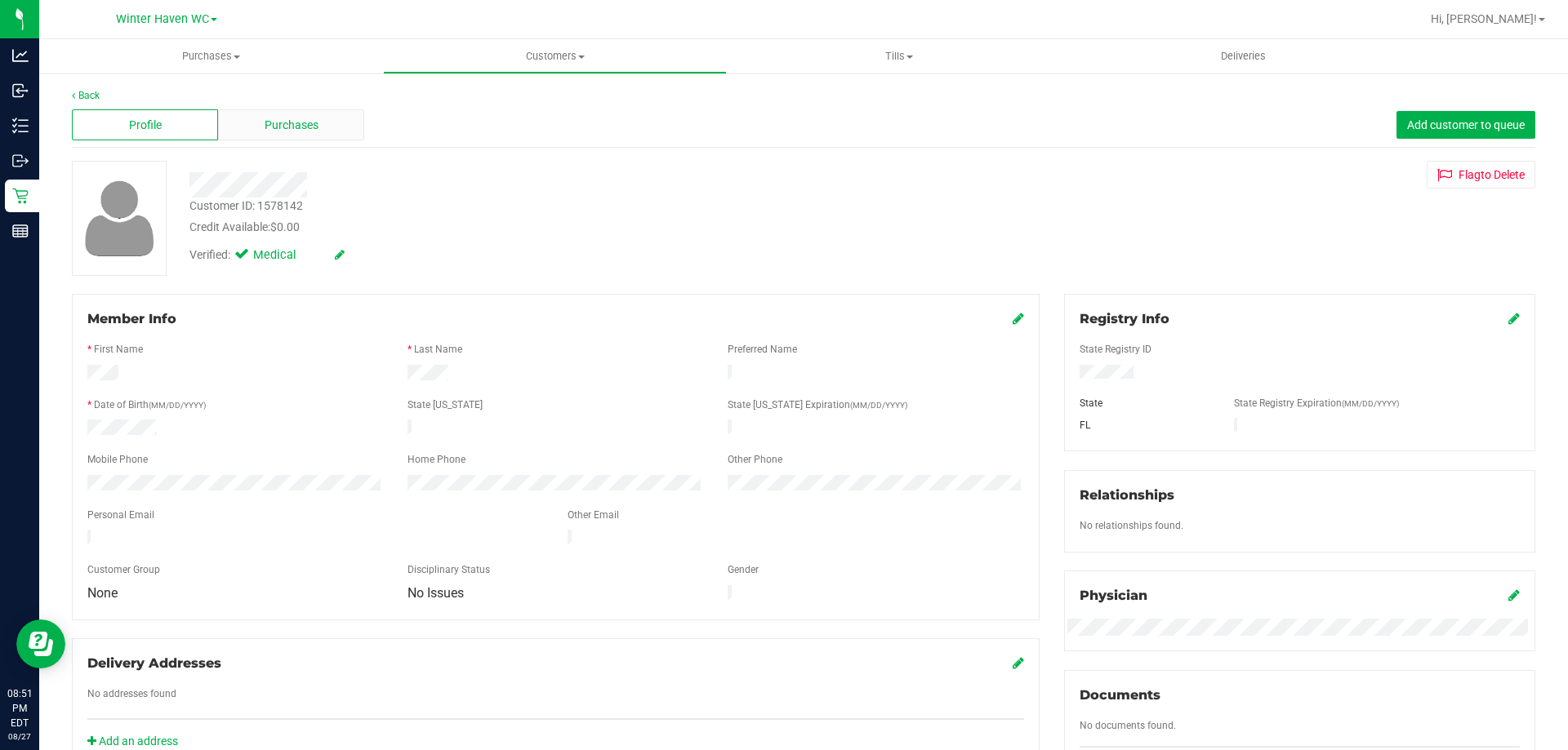
click at [308, 138] on div "Purchases" at bounding box center [291, 124] width 147 height 31
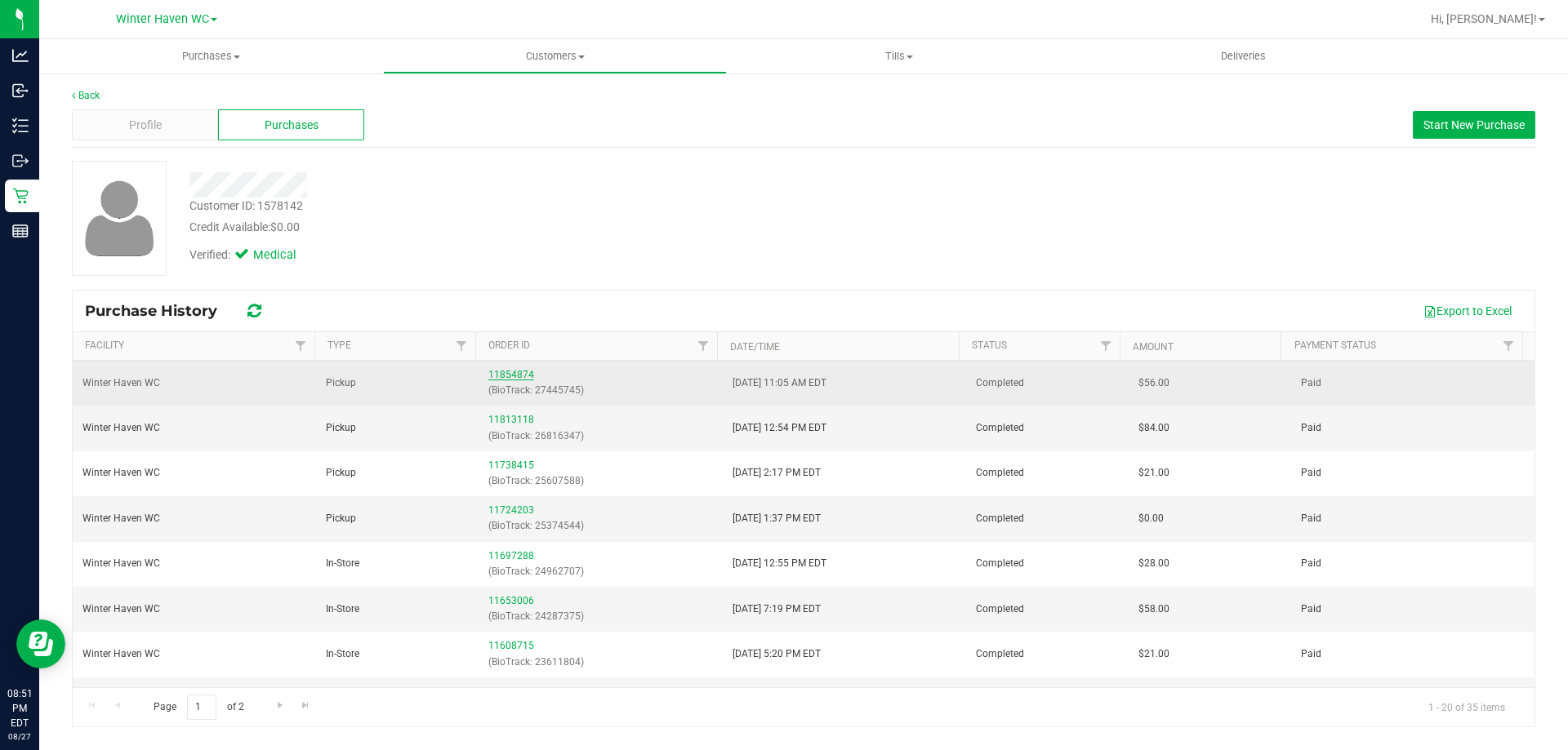
click at [507, 379] on link "11854874" at bounding box center [510, 375] width 46 height 12
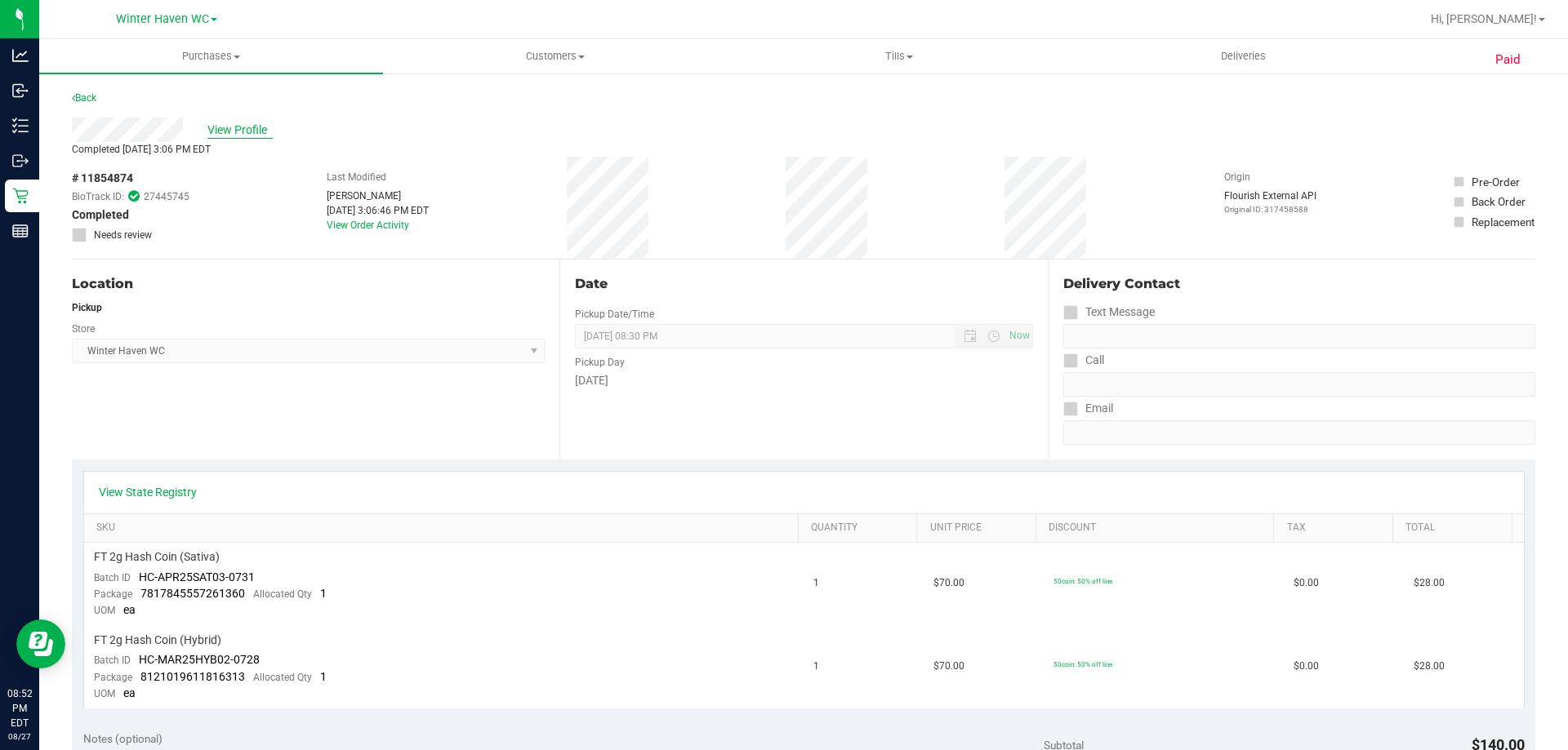
click at [228, 133] on span "View Profile" at bounding box center [240, 130] width 65 height 17
